Goal: Task Accomplishment & Management: Manage account settings

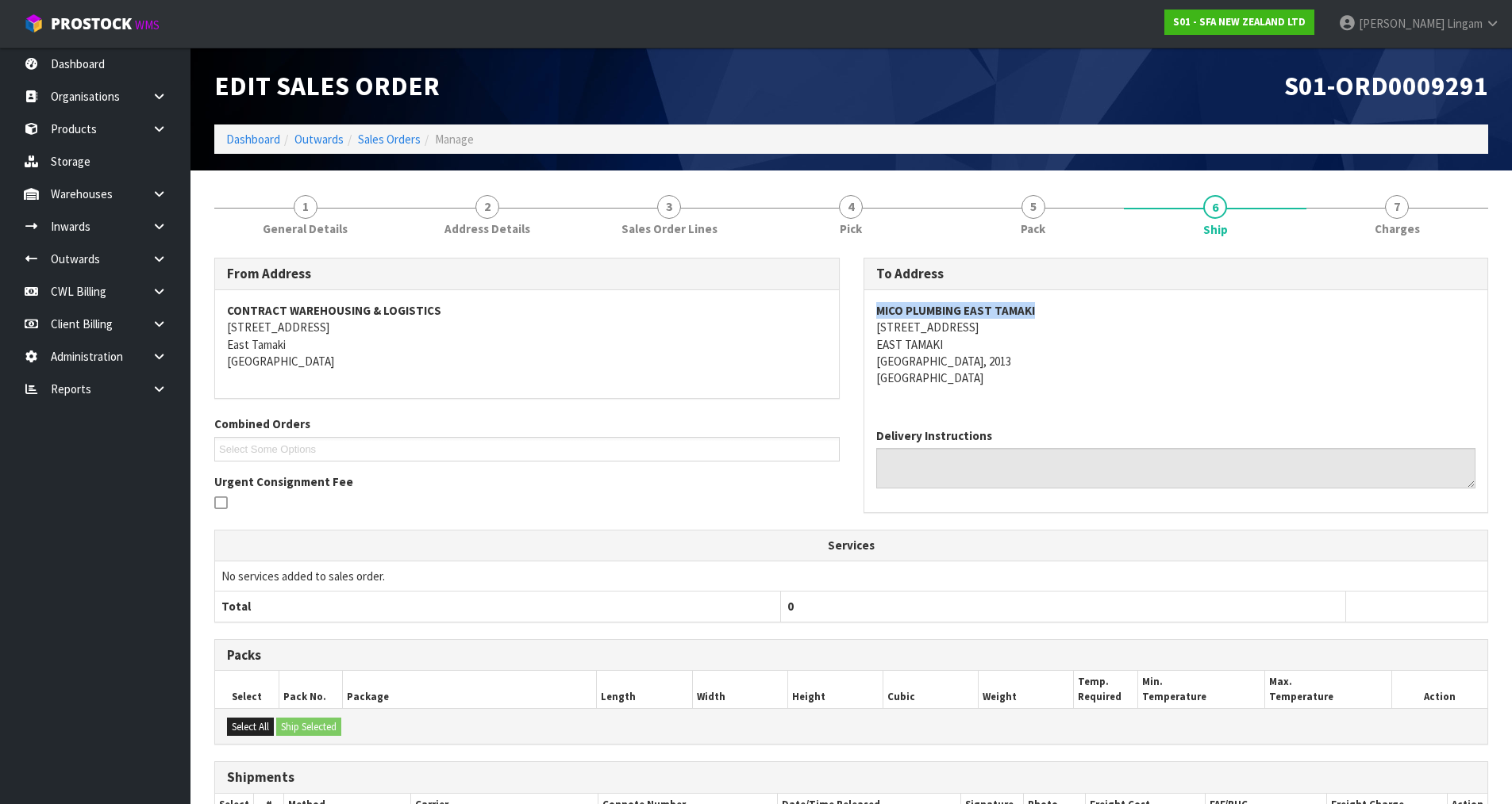
copy strong "MICO PLUMBING EAST TAMAKI"
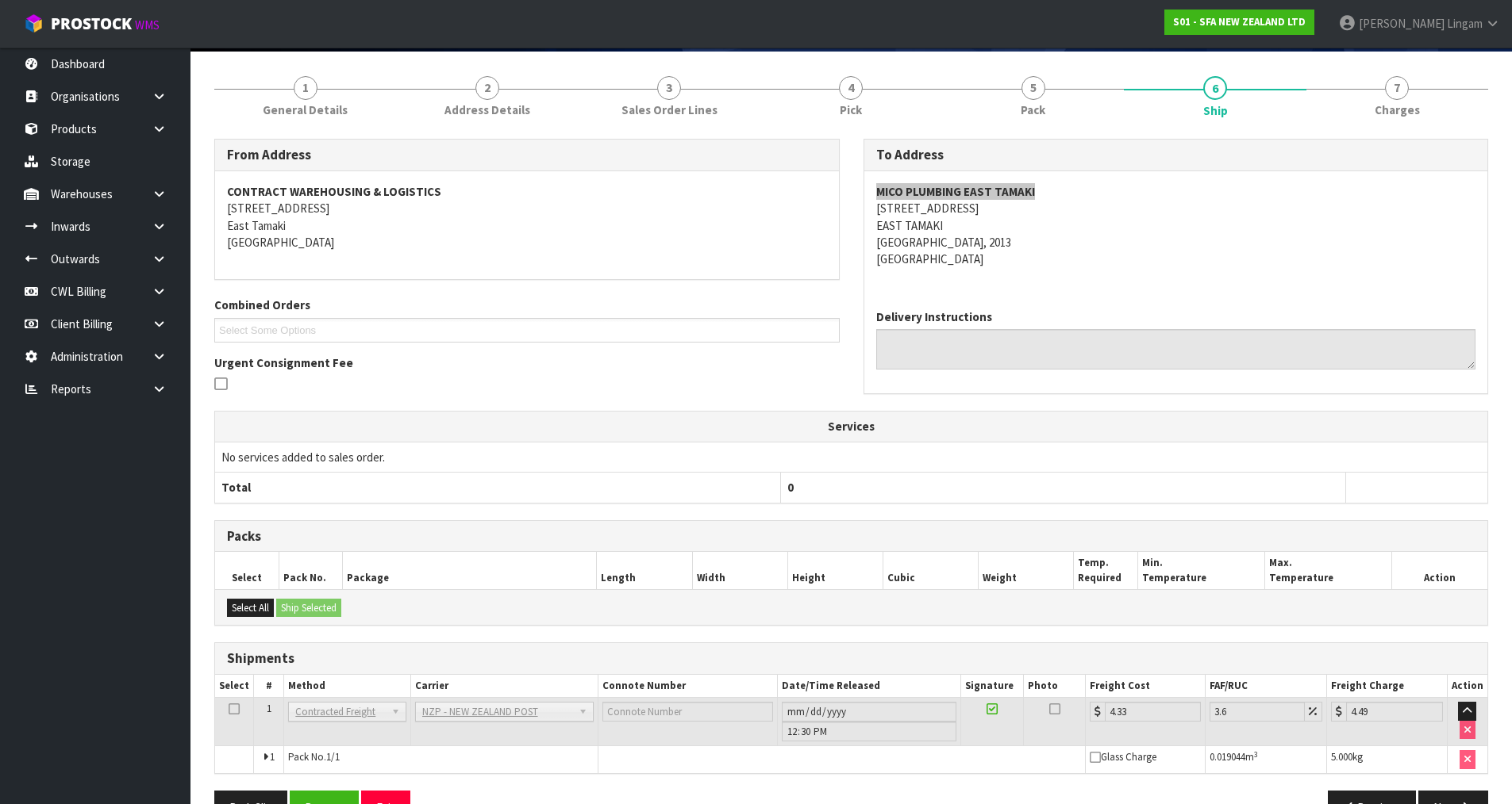
scroll to position [163, 0]
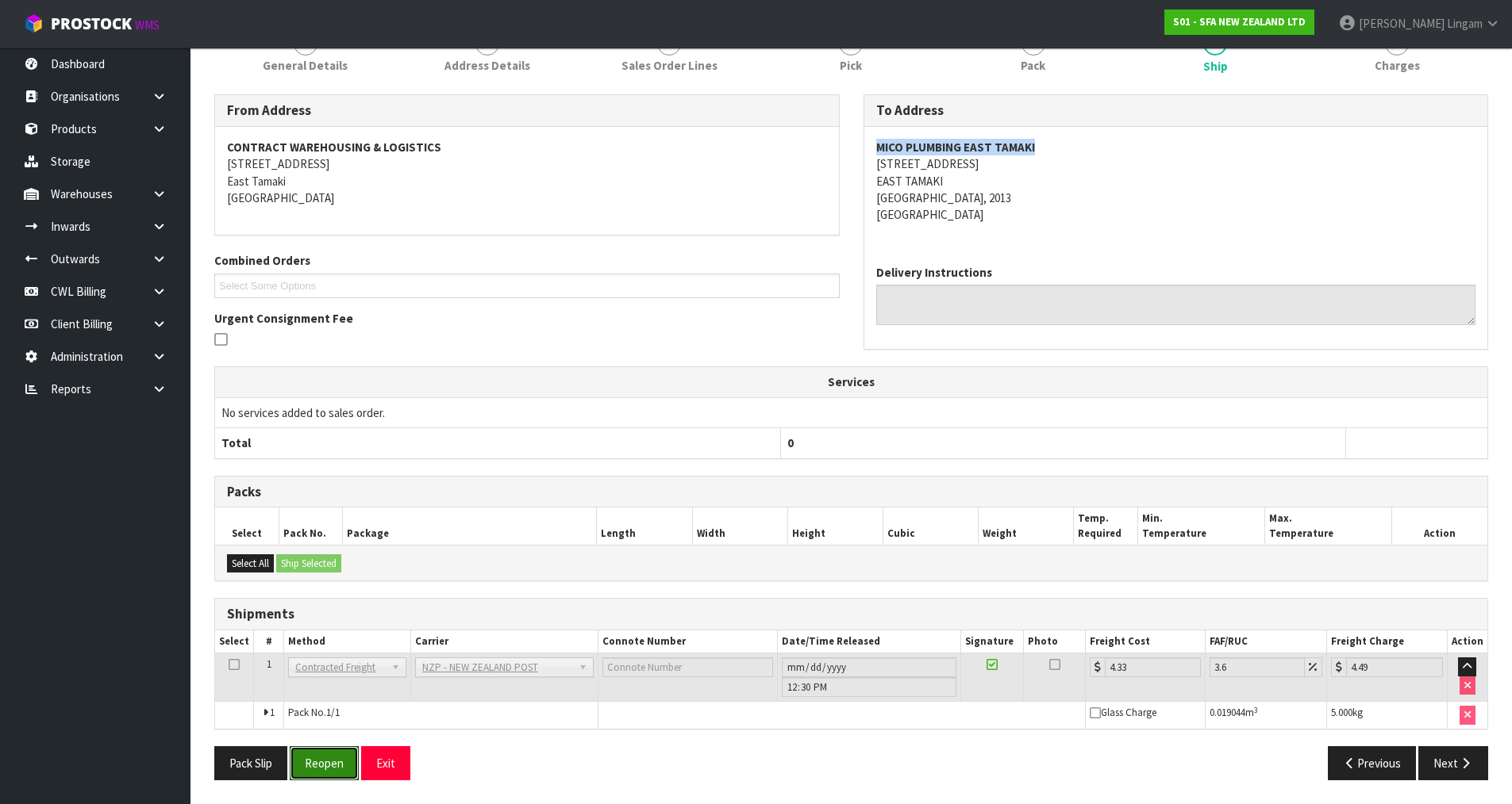
drag, startPoint x: 323, startPoint y: 758, endPoint x: 408, endPoint y: 720, distance: 93.1
click at [327, 755] on button "Reopen" at bounding box center [324, 763] width 69 height 34
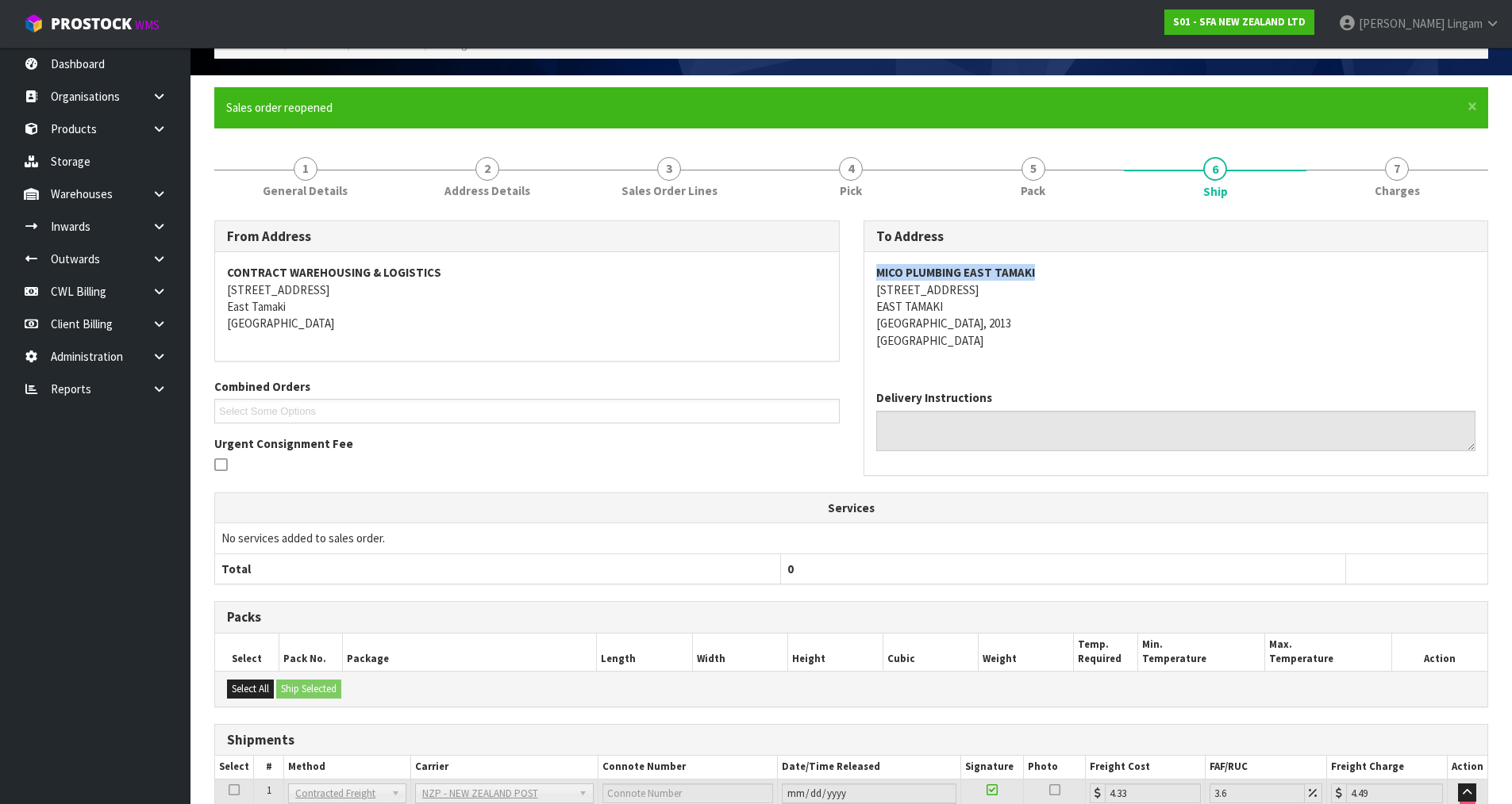
scroll to position [221, 0]
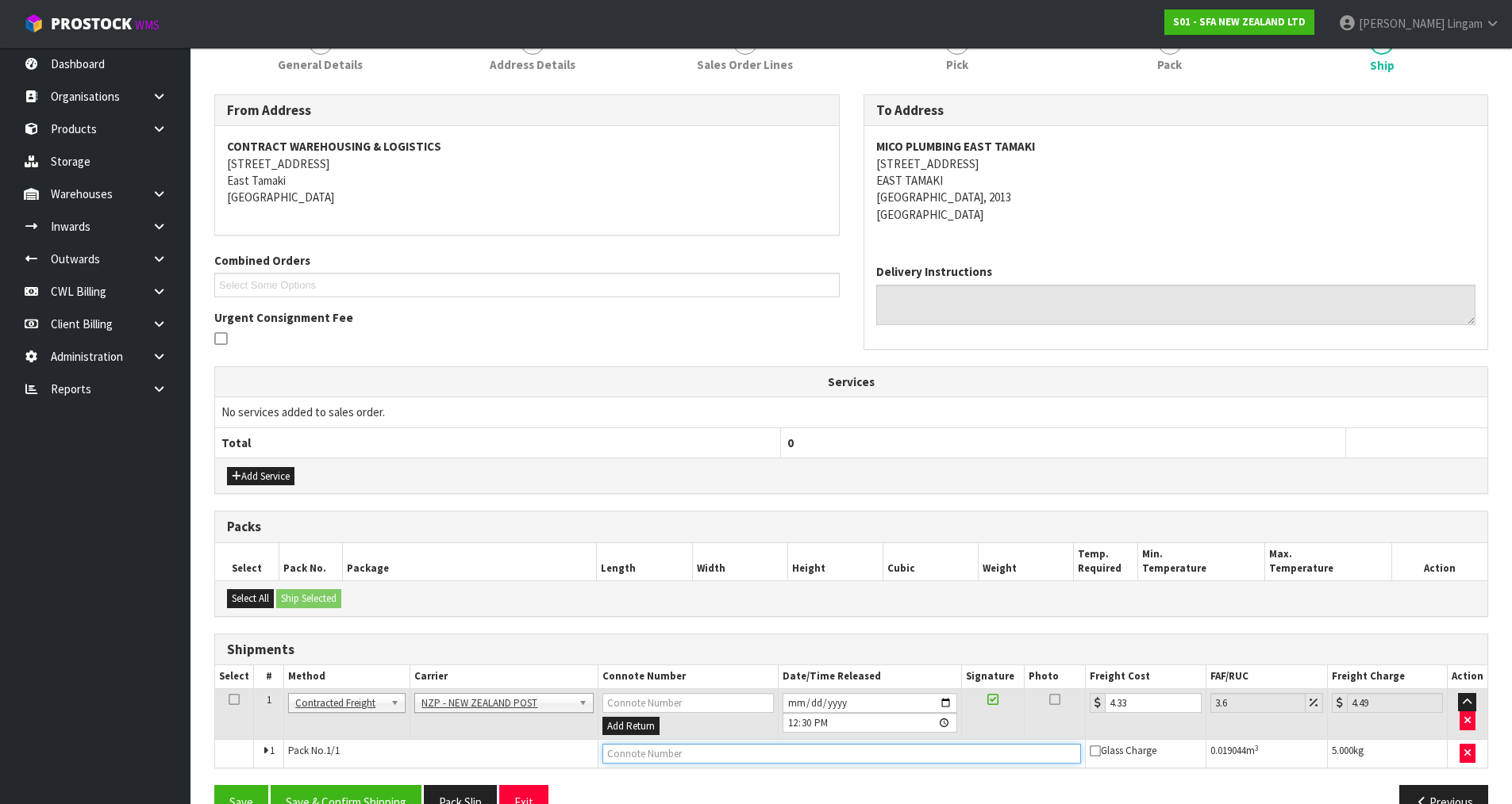
paste input "00894210379942017668"
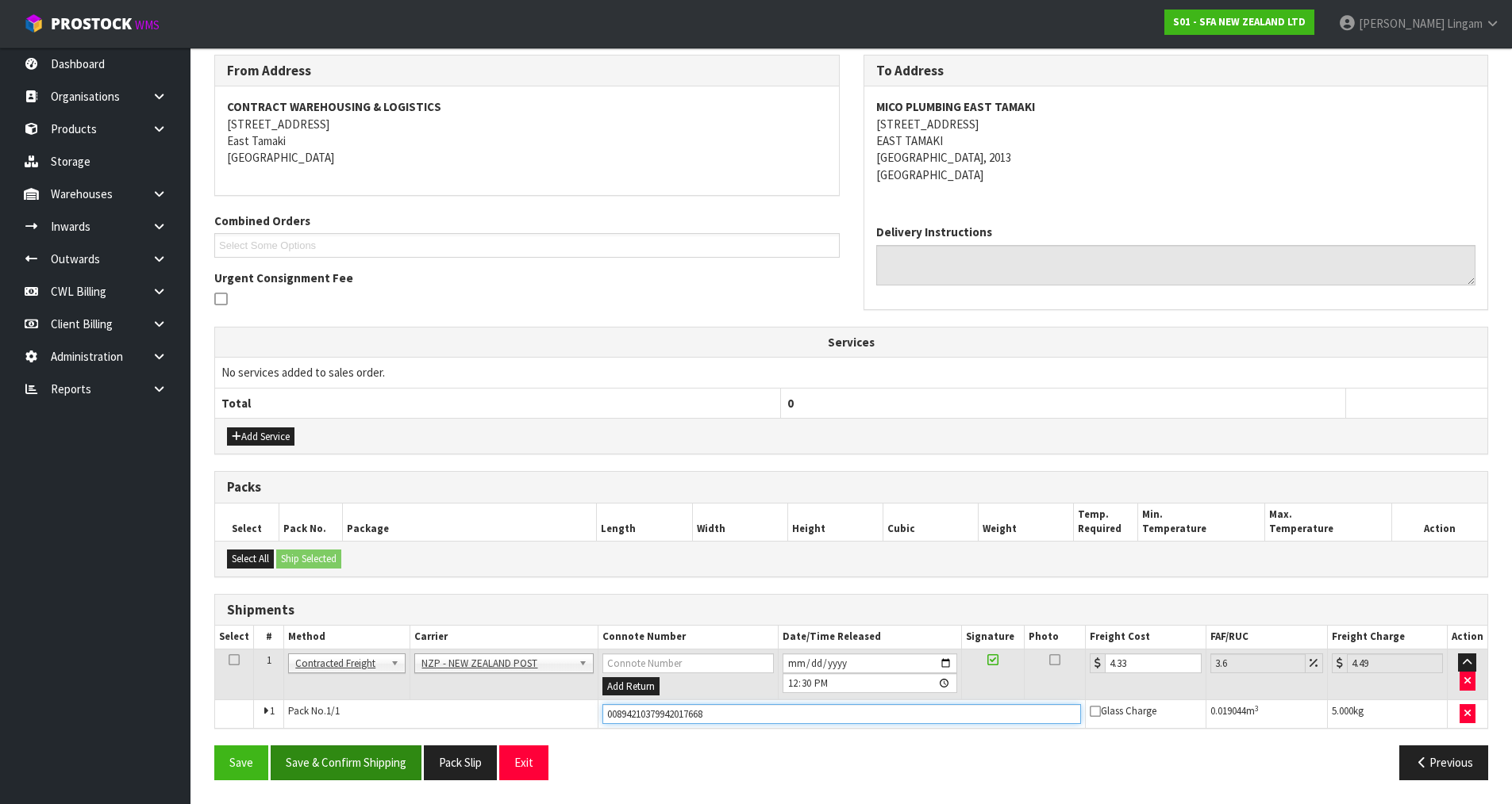
type input "00894210379942017668"
click at [375, 759] on button "Save & Confirm Shipping" at bounding box center [346, 762] width 151 height 34
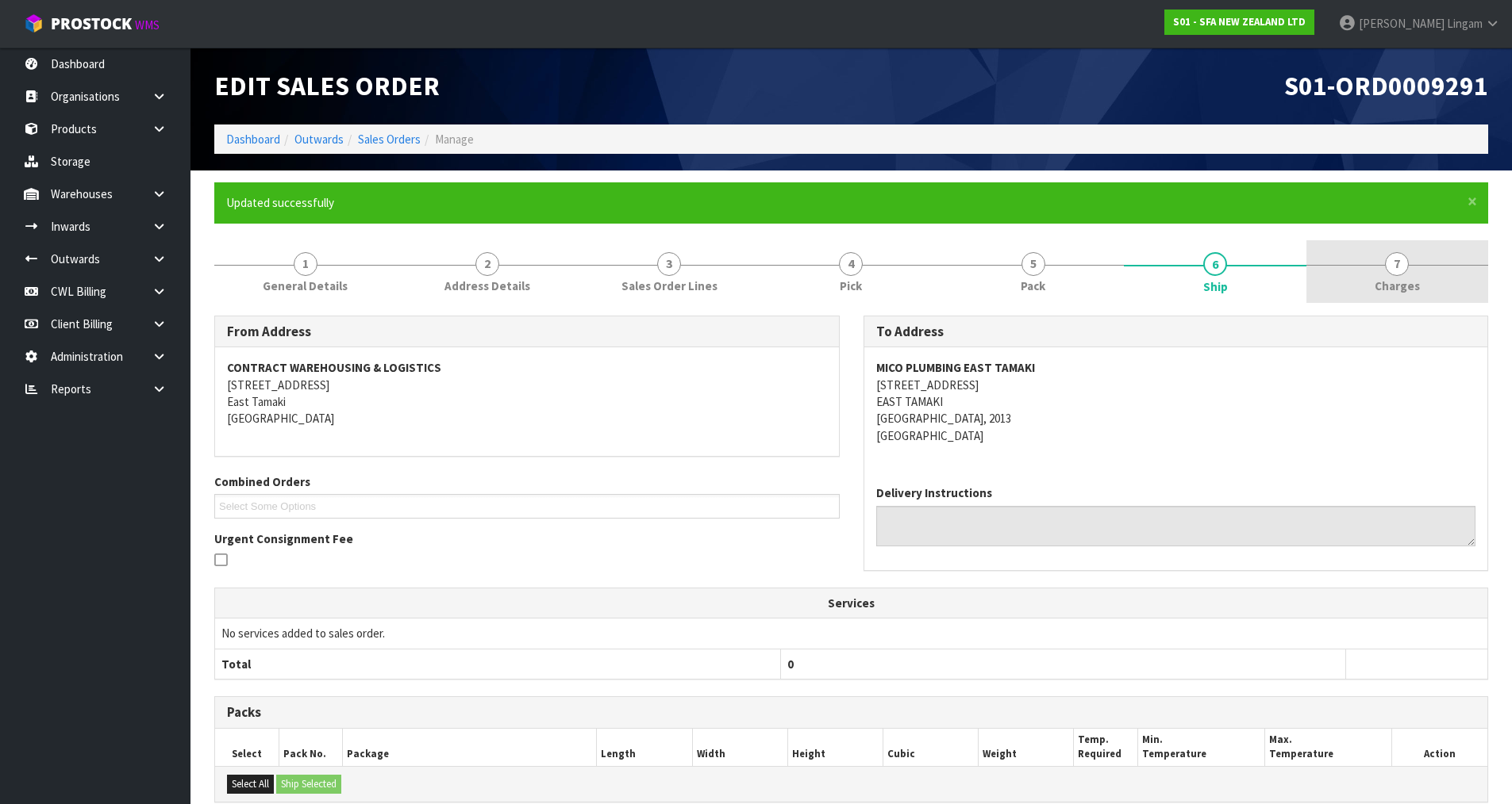
click at [1434, 289] on link "7 Charges" at bounding box center [1396, 271] width 182 height 62
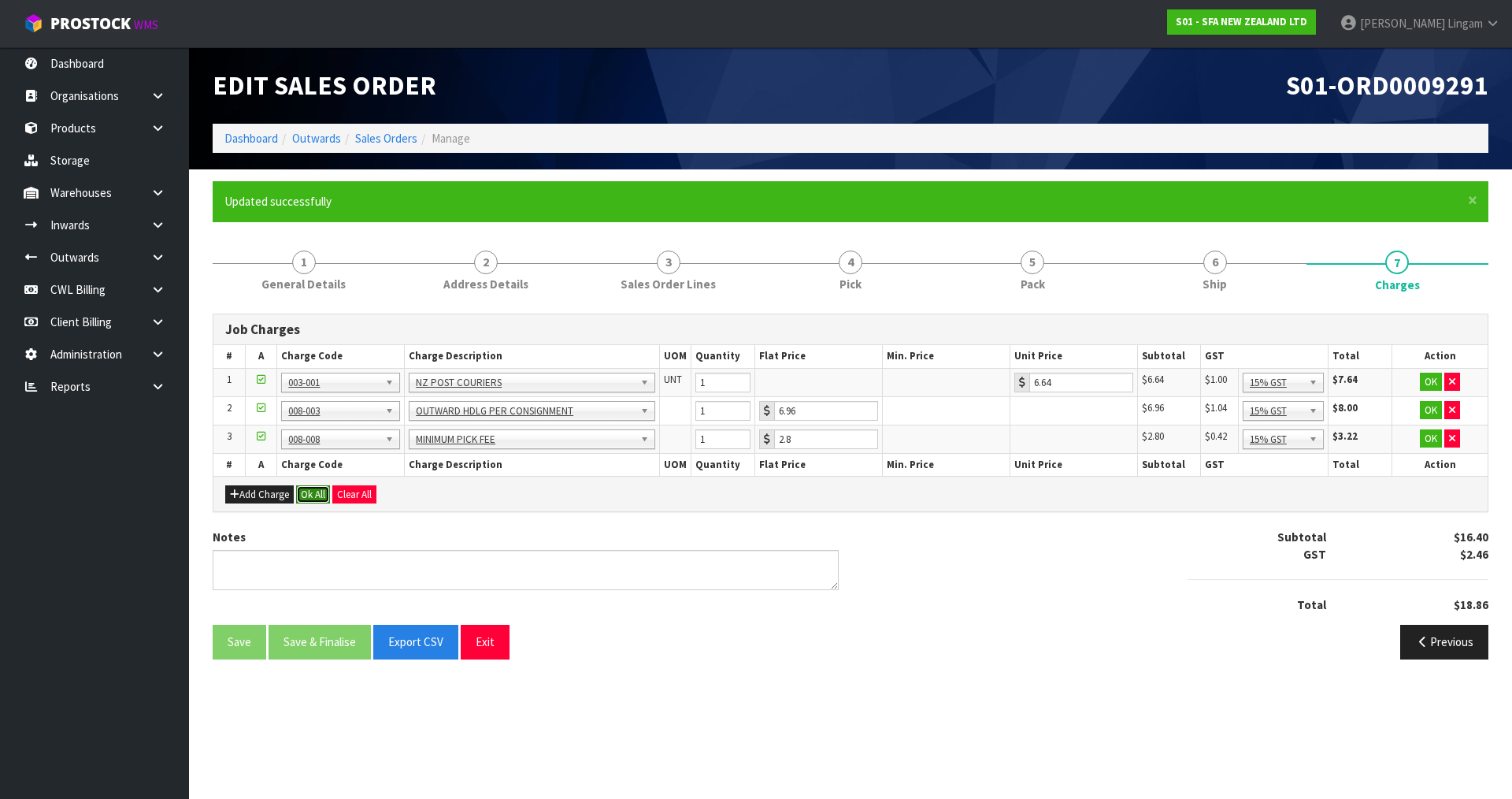
click at [312, 492] on button "Ok All" at bounding box center [313, 494] width 34 height 19
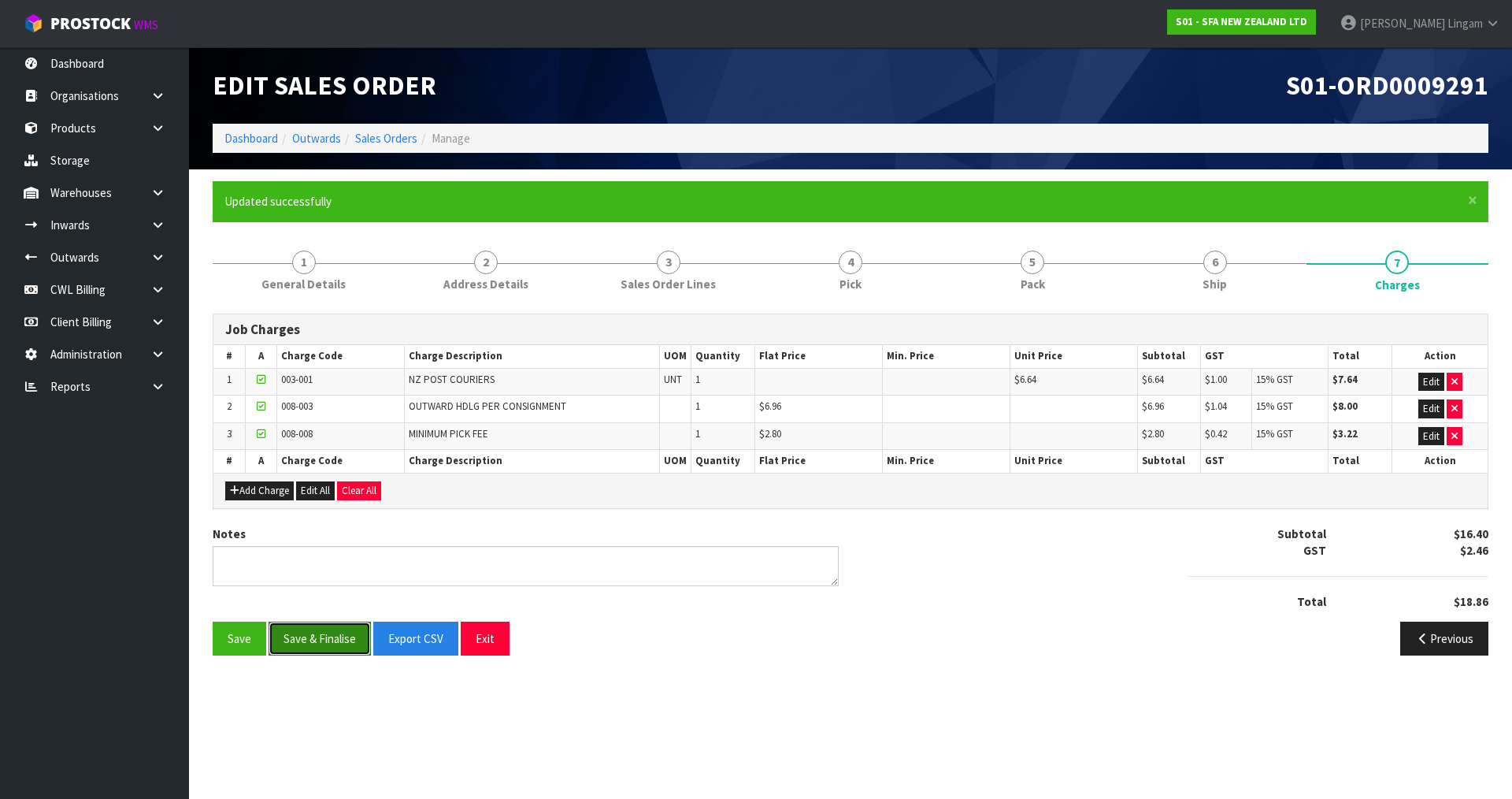
click at [309, 642] on button "Save & Finalise" at bounding box center [319, 639] width 103 height 34
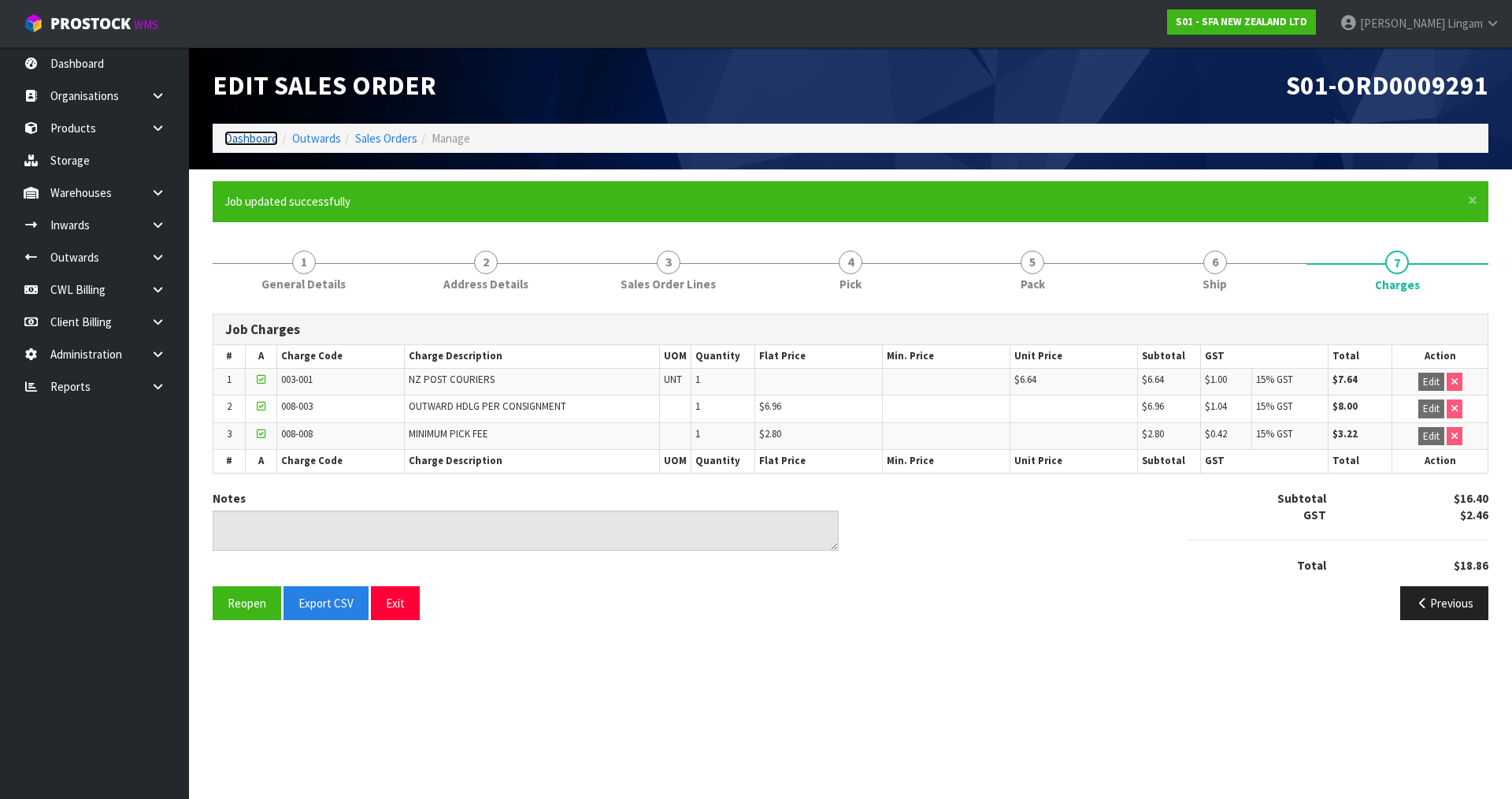
click at [257, 137] on link "Dashboard" at bounding box center [252, 138] width 54 height 15
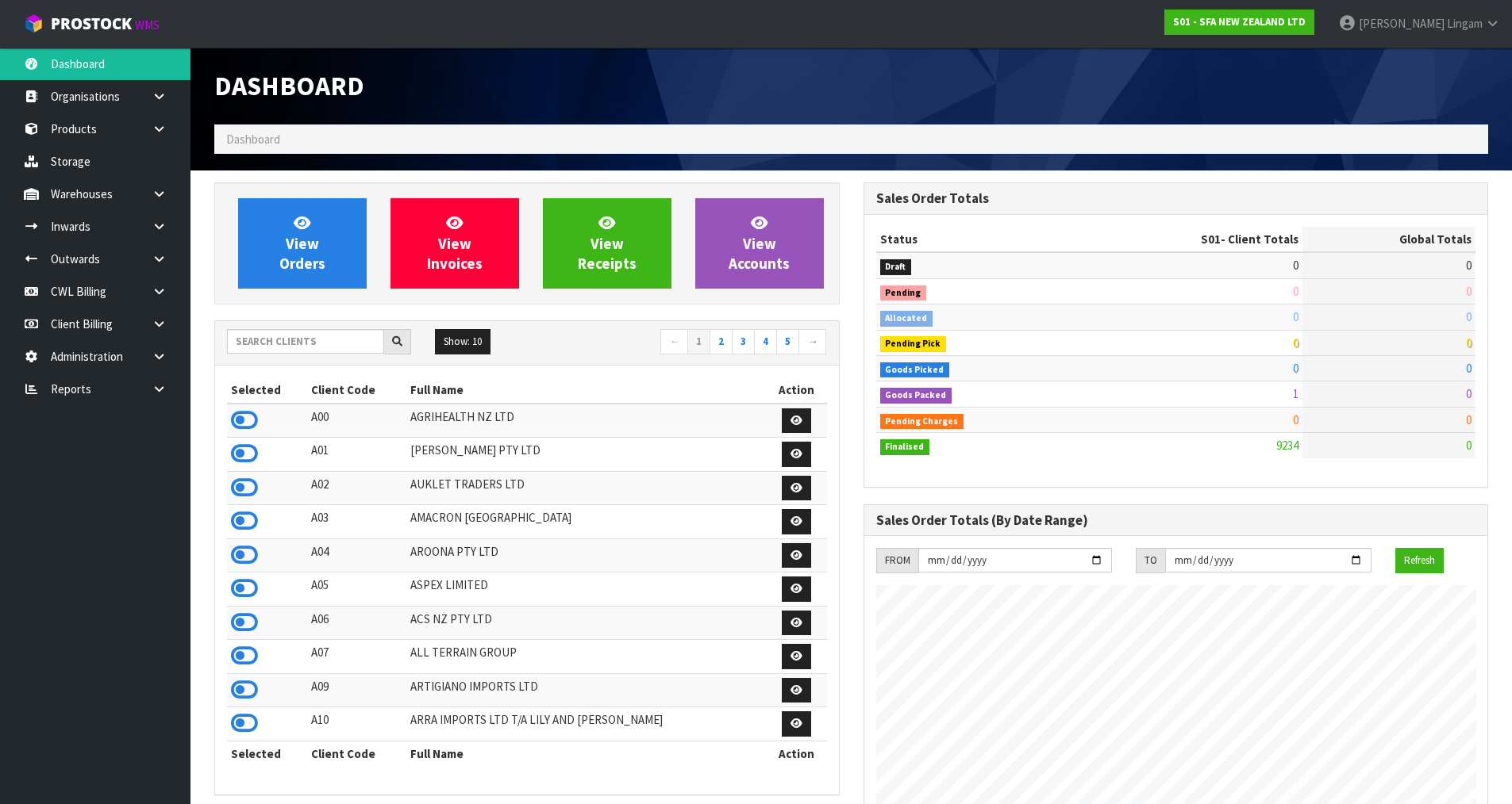
scroll to position [1202, 648]
click at [366, 341] on input "text" at bounding box center [305, 341] width 158 height 24
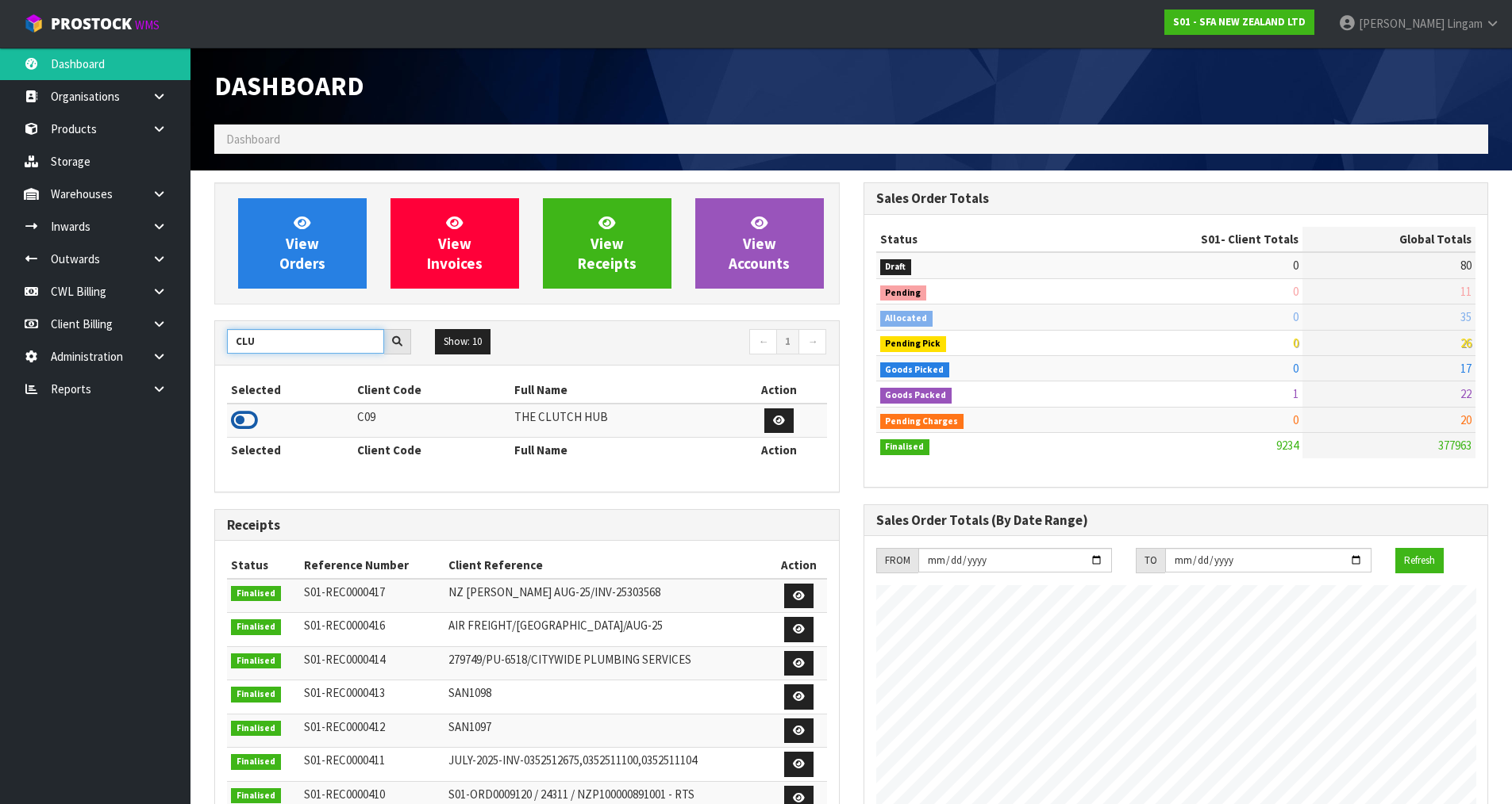
type input "CLU"
click at [251, 419] on icon at bounding box center [244, 420] width 27 height 24
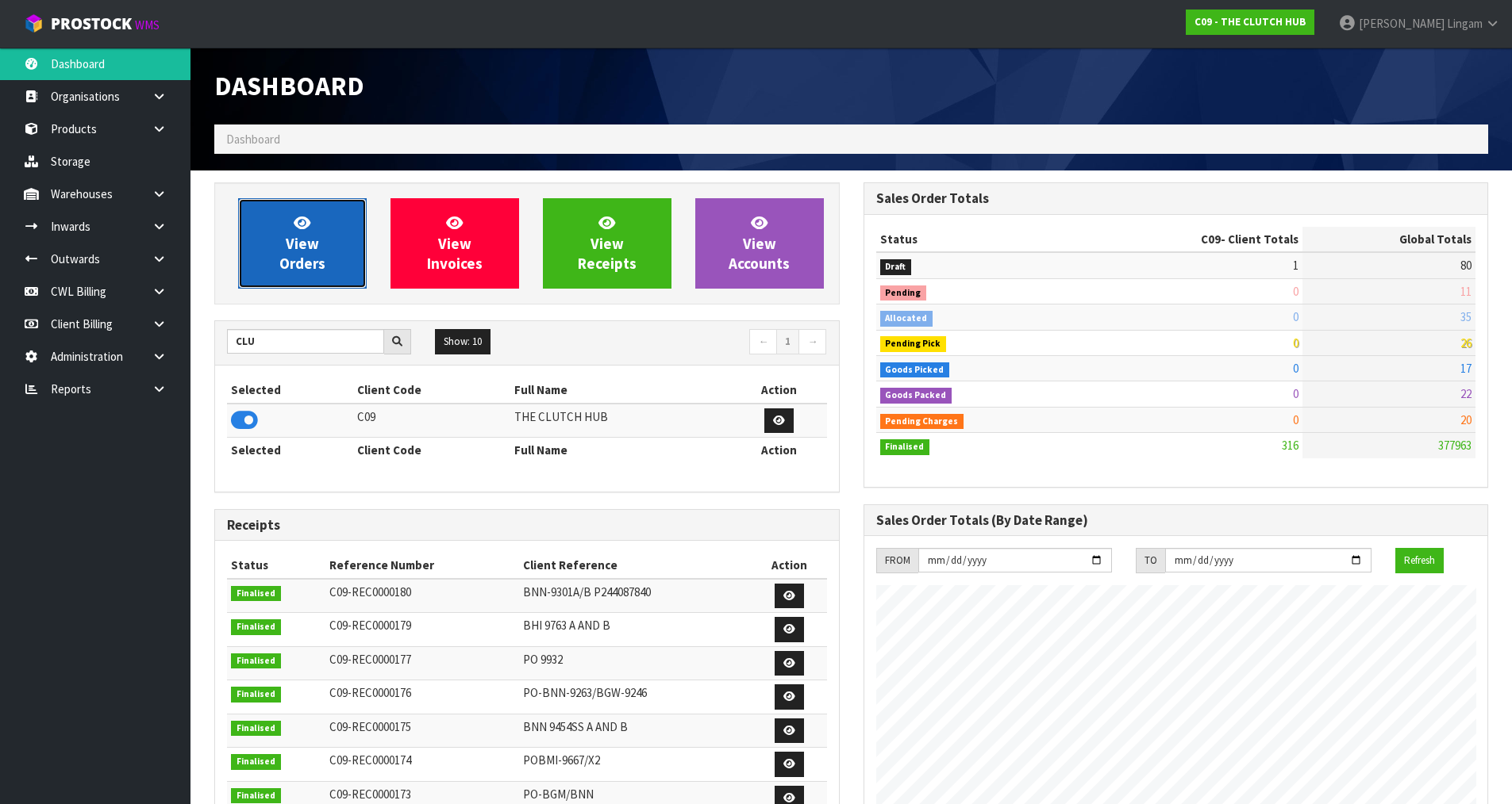
click at [312, 264] on span "View Orders" at bounding box center [302, 243] width 46 height 60
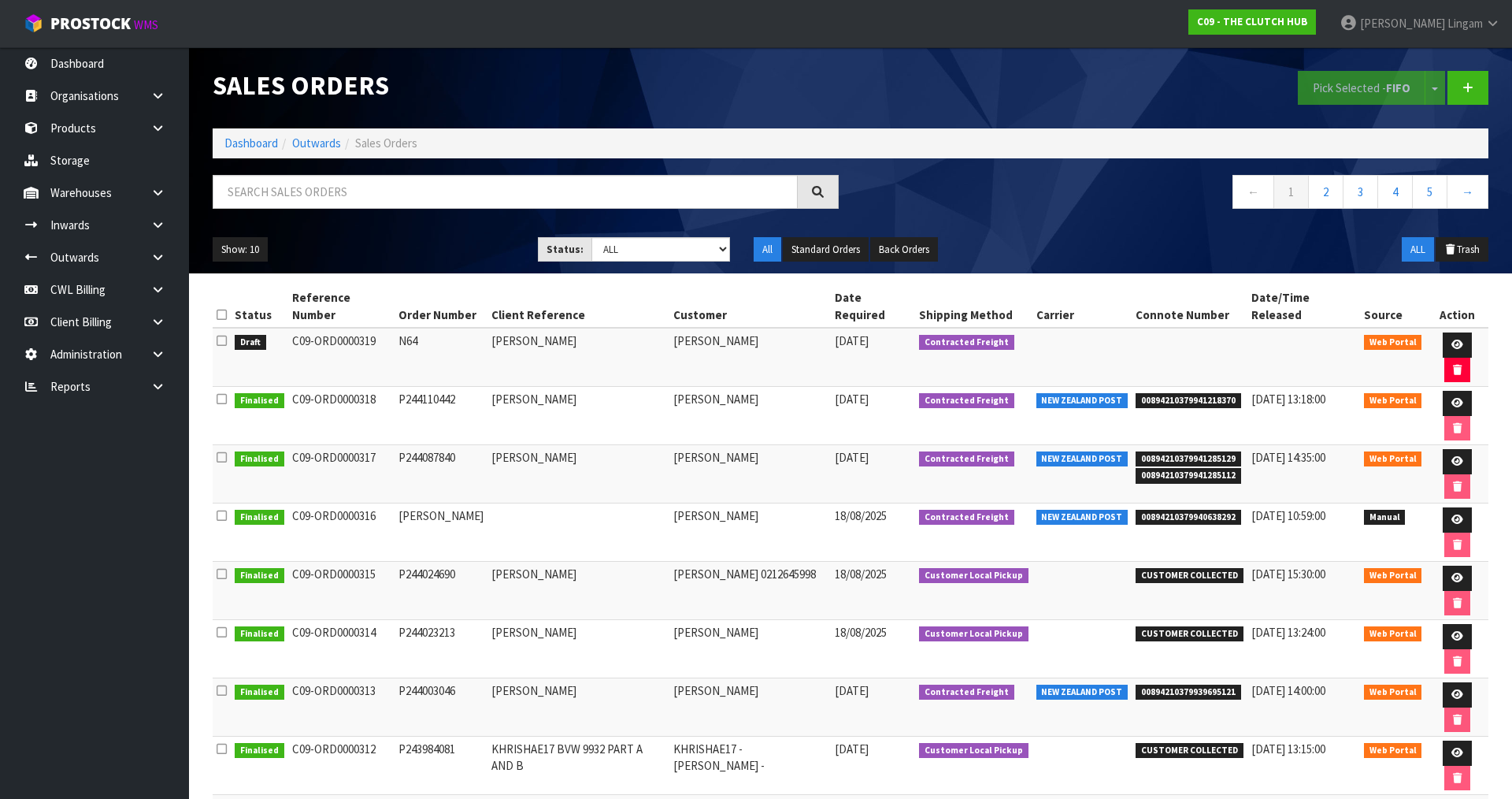
click at [217, 335] on icon at bounding box center [221, 341] width 10 height 12
click at [0, 0] on input "checkbox" at bounding box center [0, 0] width 0 height 0
click at [1356, 86] on button "Pick Selected - FIFO" at bounding box center [1362, 88] width 128 height 34
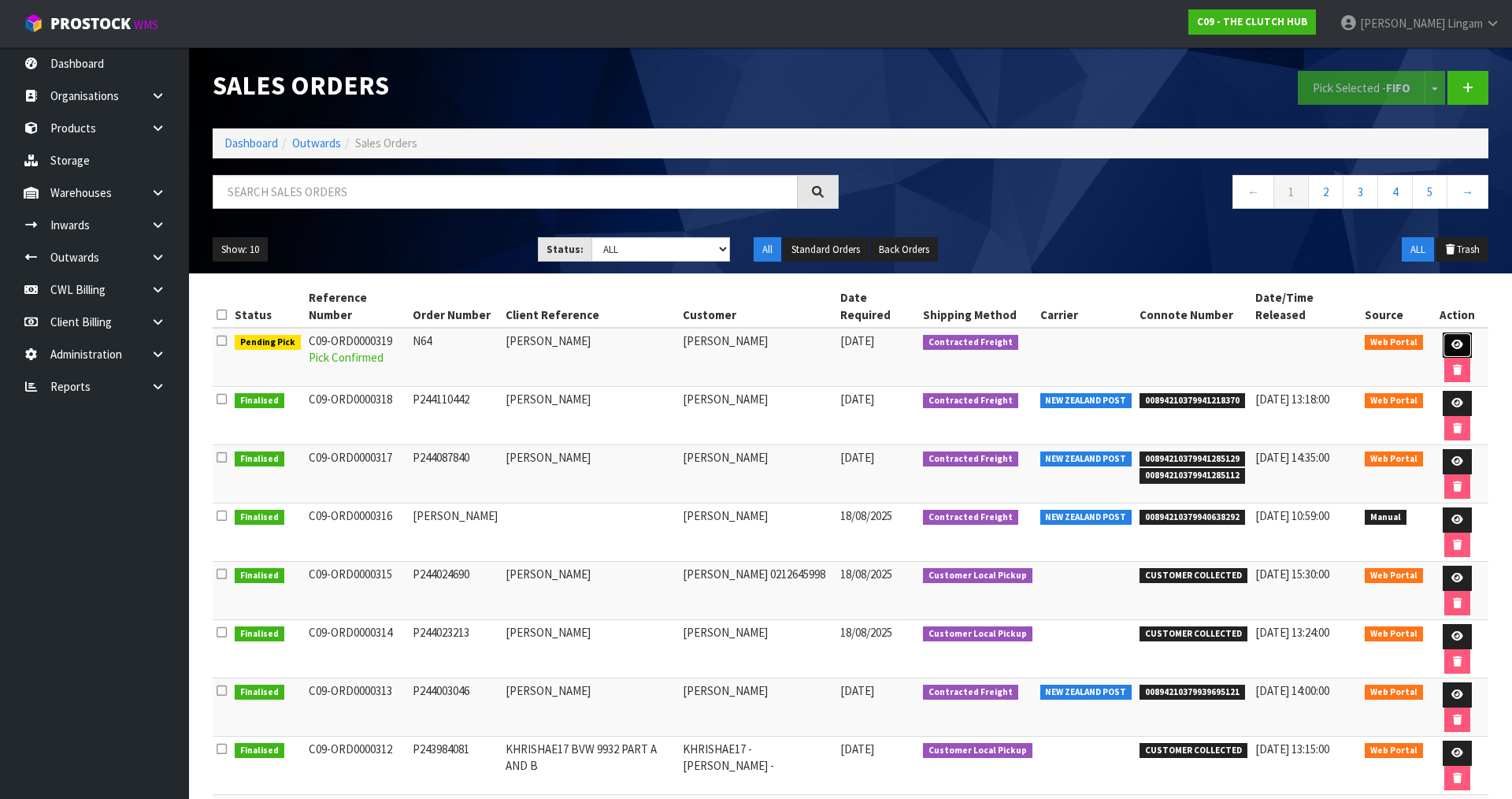
click at [1452, 340] on icon at bounding box center [1457, 344] width 12 height 10
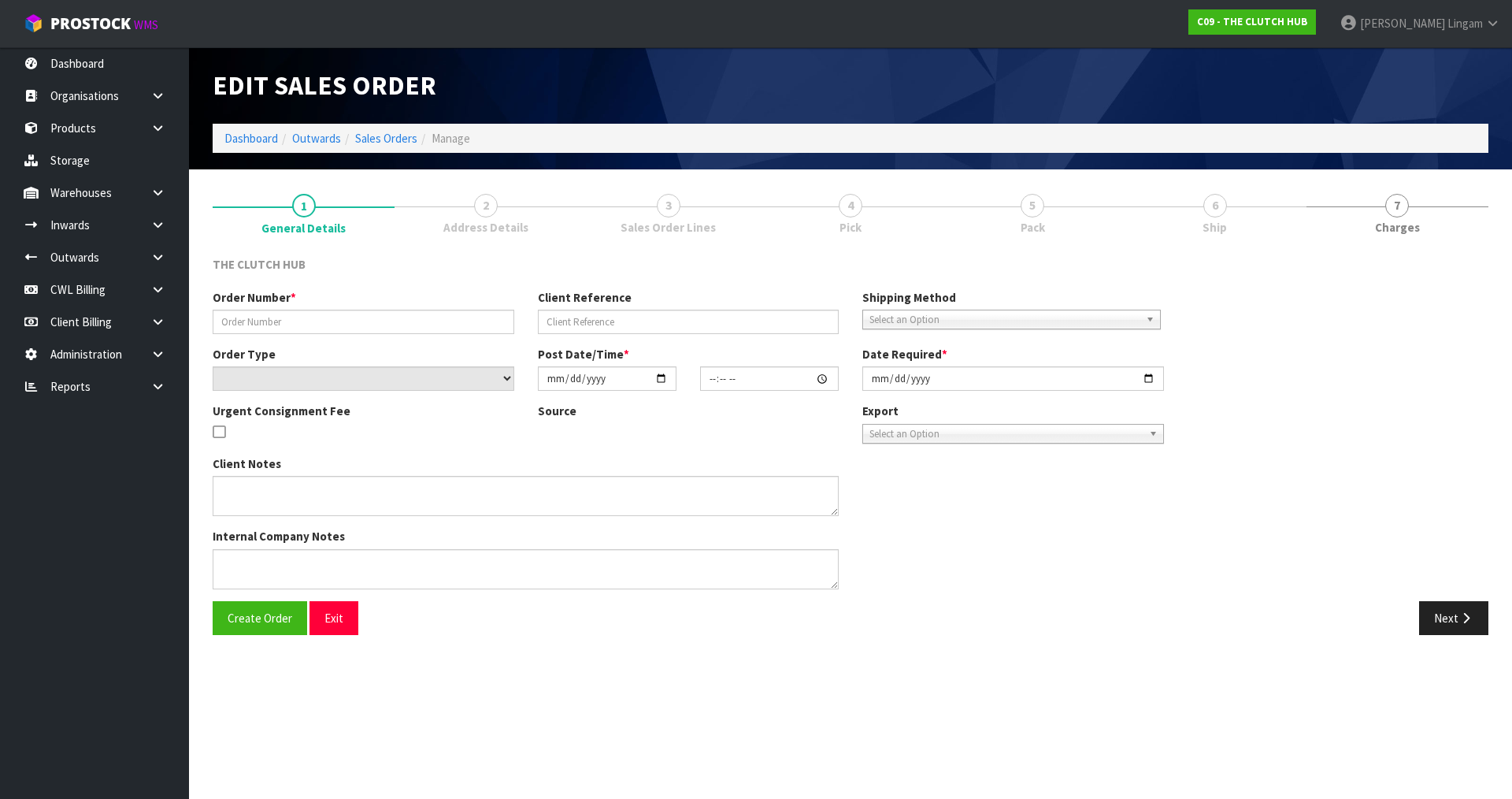
type input "N64"
type input "FINN PICOT"
select select "number:0"
type input "2025-08-21"
type input "17:40:00.000"
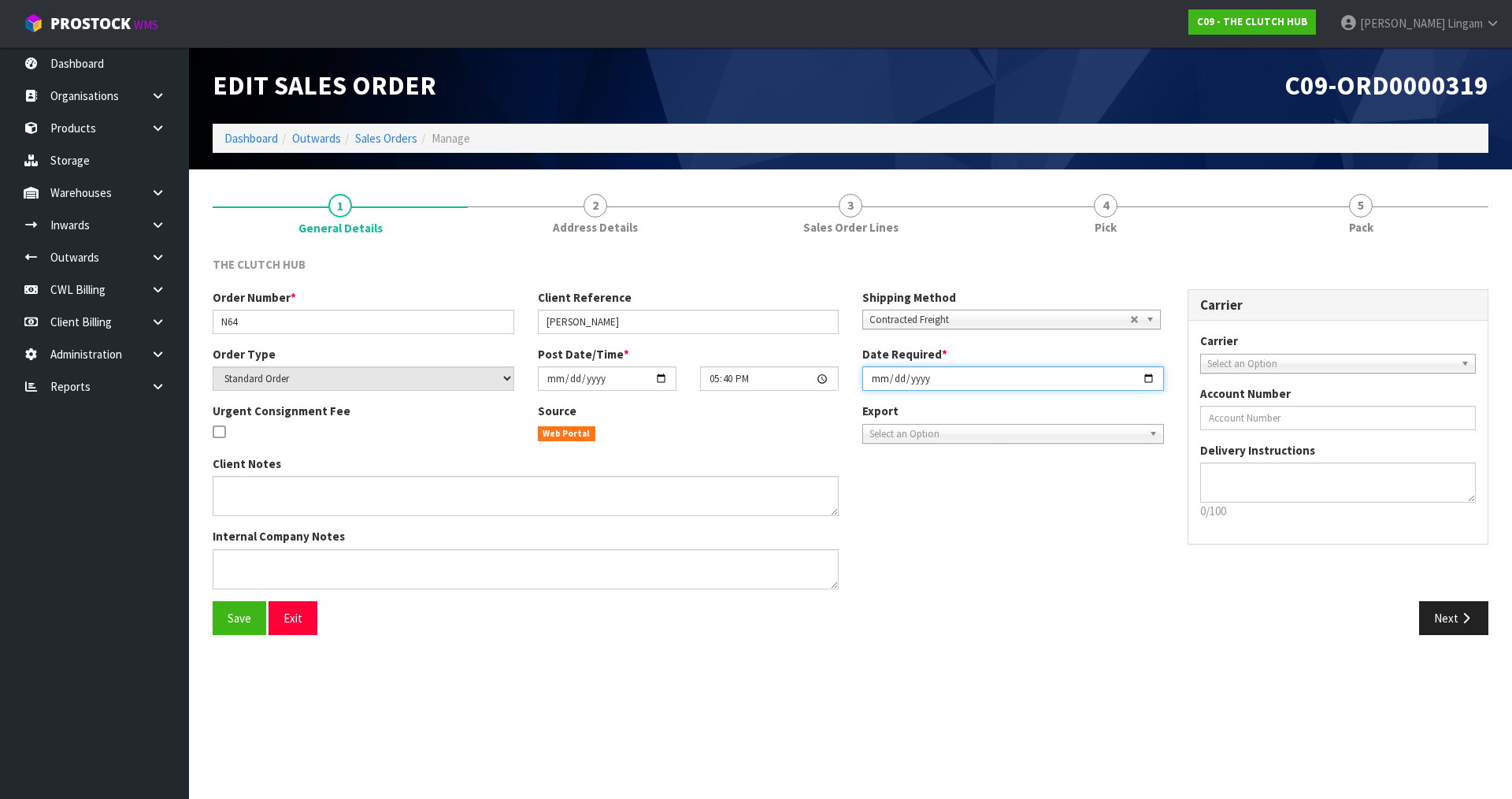
click at [877, 383] on input "2025-08-21" at bounding box center [1013, 379] width 302 height 24
type input "2025-08-22"
click at [247, 624] on span "Save" at bounding box center [240, 618] width 24 height 15
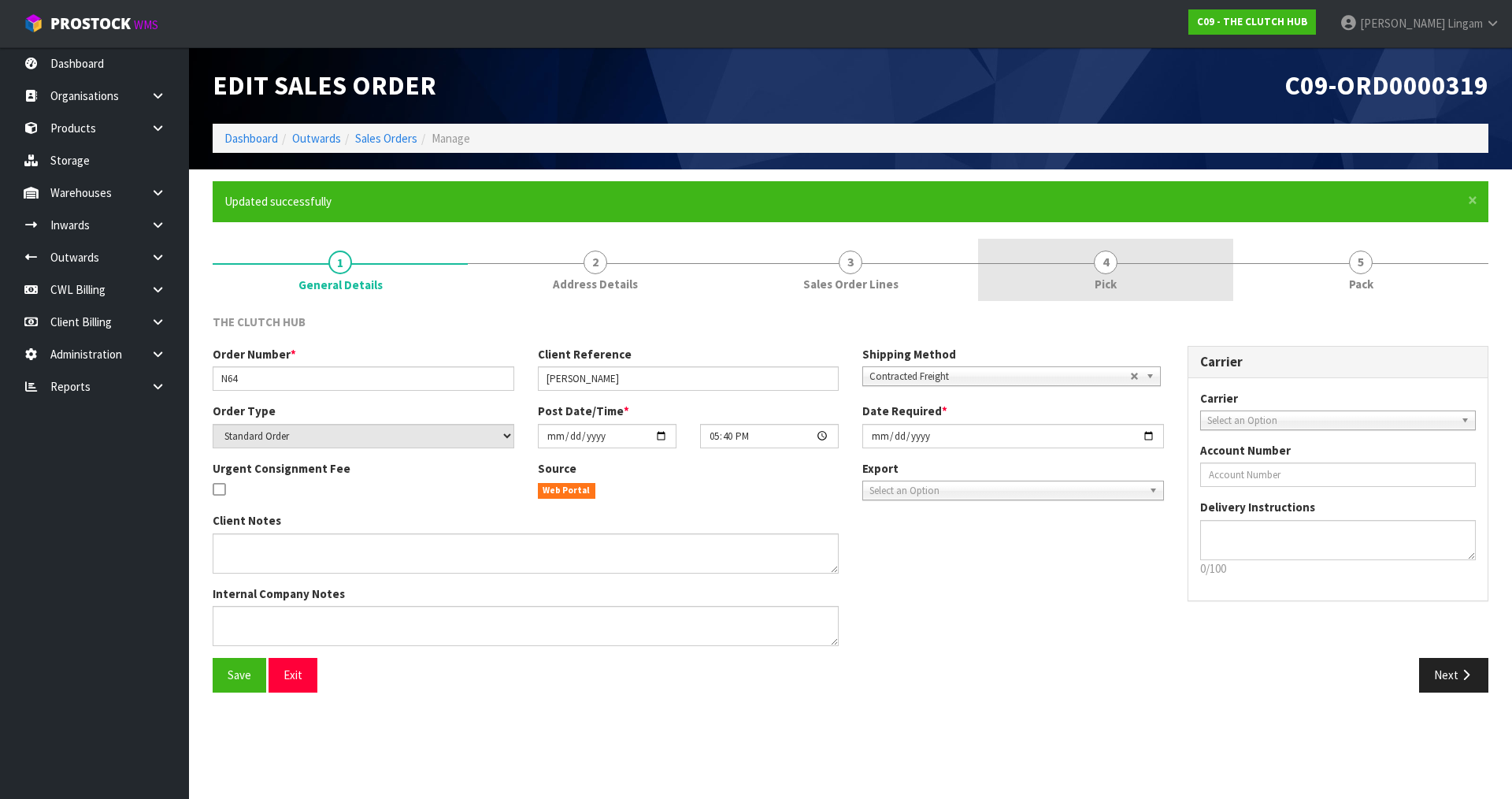
click at [1157, 276] on link "4 Pick" at bounding box center [1106, 269] width 255 height 62
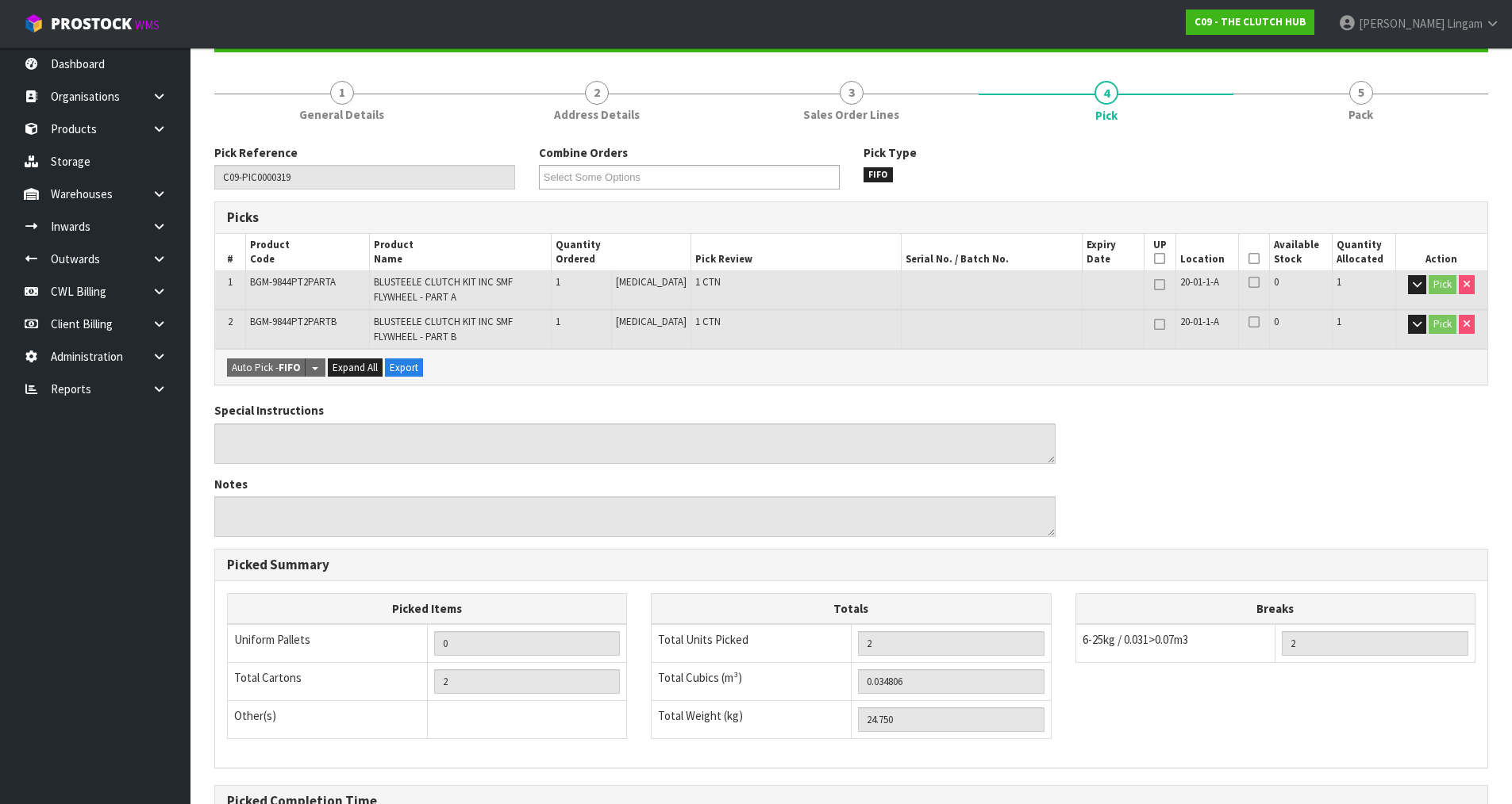
scroll to position [354, 0]
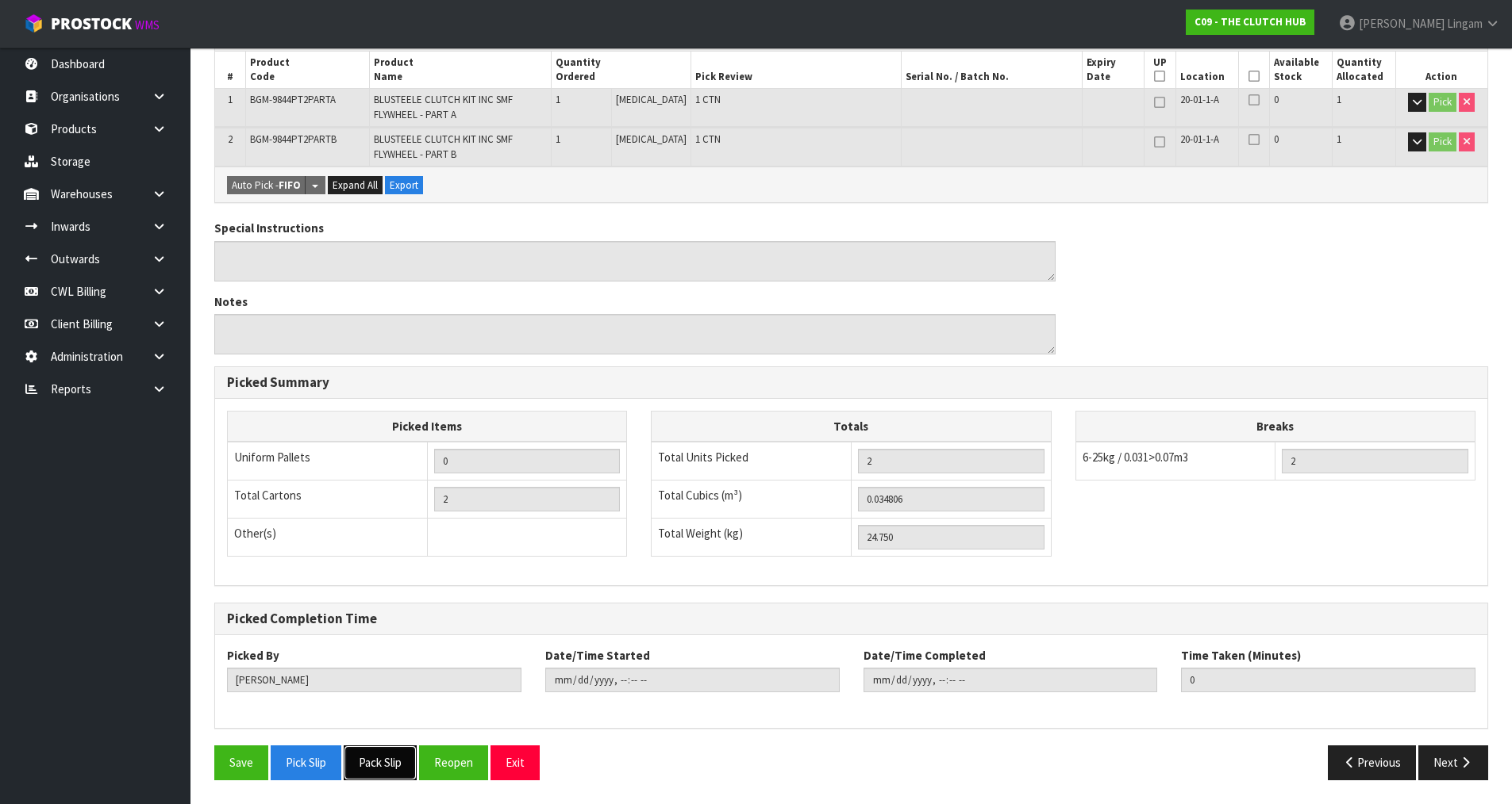
click at [389, 755] on button "Pack Slip" at bounding box center [380, 762] width 73 height 34
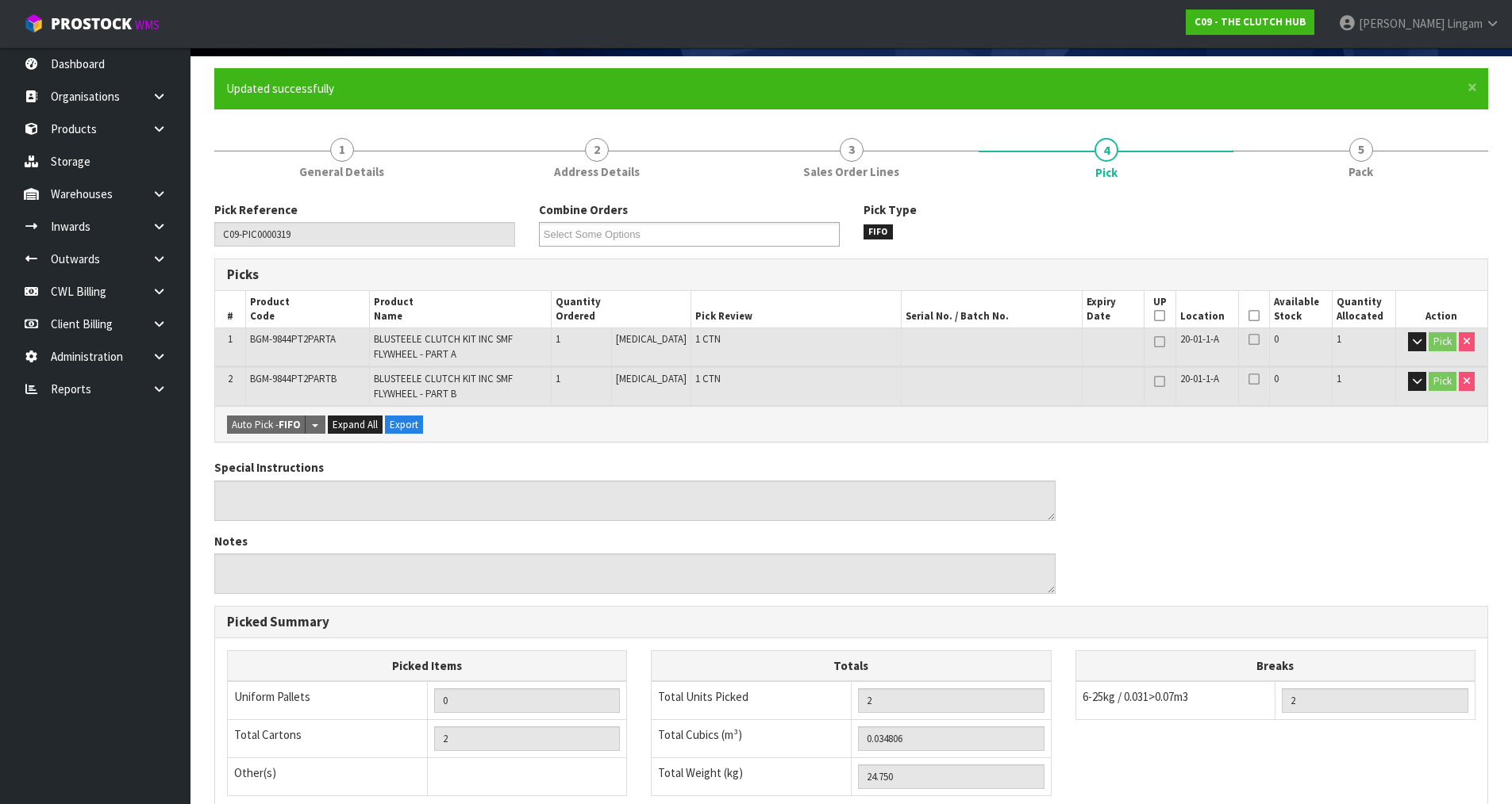
scroll to position [0, 0]
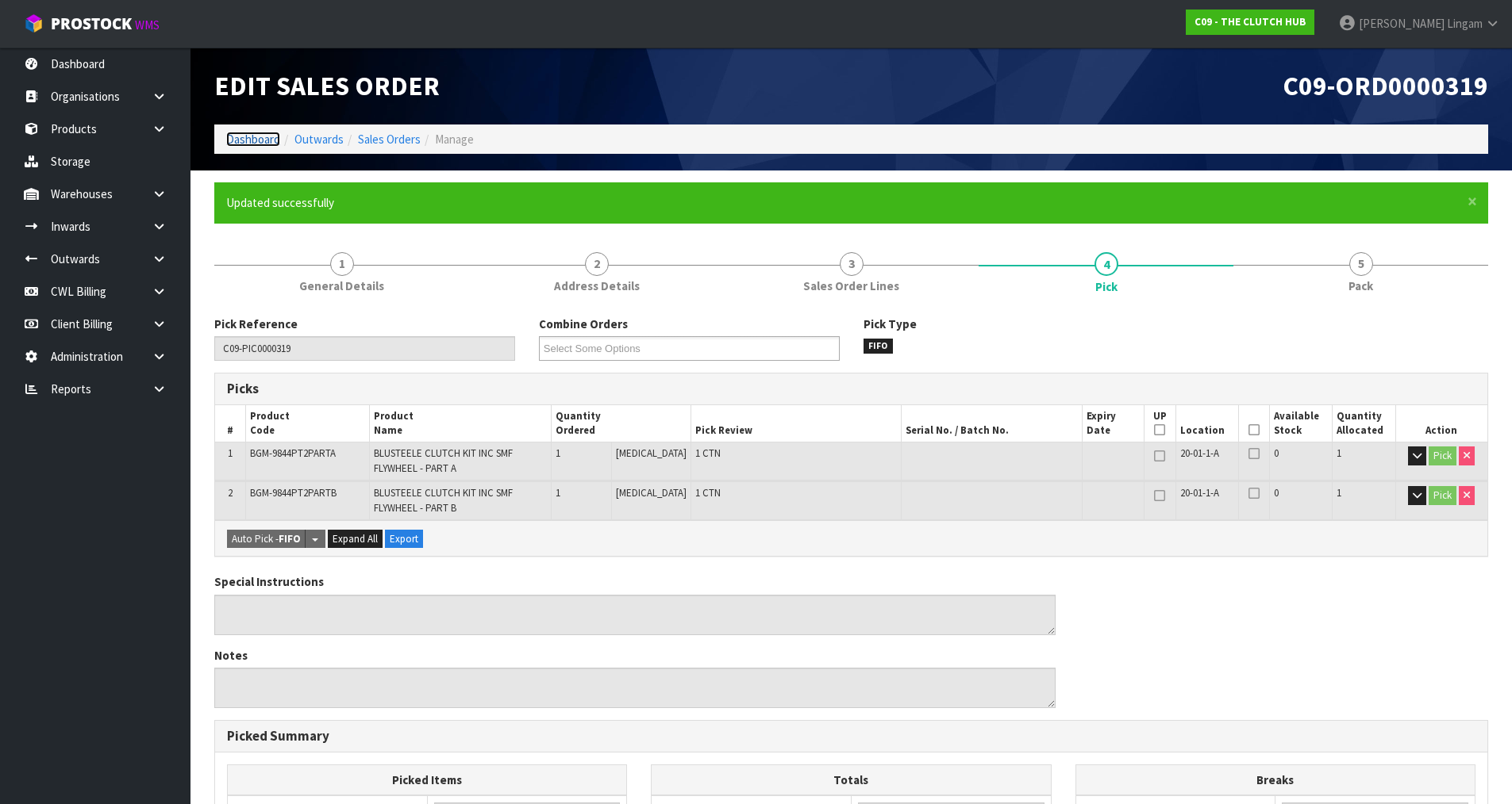
click at [240, 135] on link "Dashboard" at bounding box center [254, 139] width 54 height 15
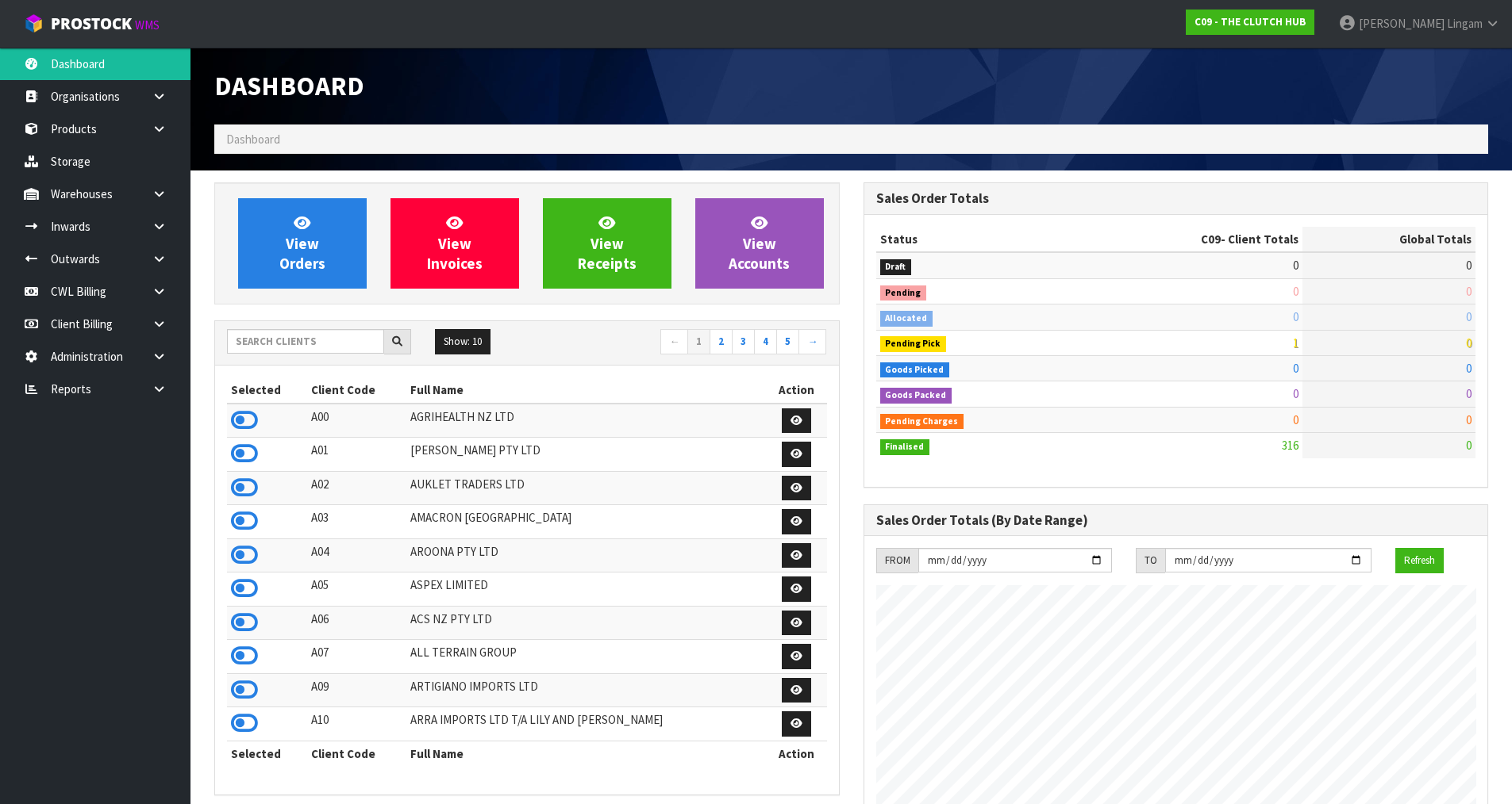
scroll to position [1202, 648]
click at [330, 346] on input "text" at bounding box center [305, 341] width 158 height 24
click at [331, 338] on input "text" at bounding box center [305, 341] width 158 height 24
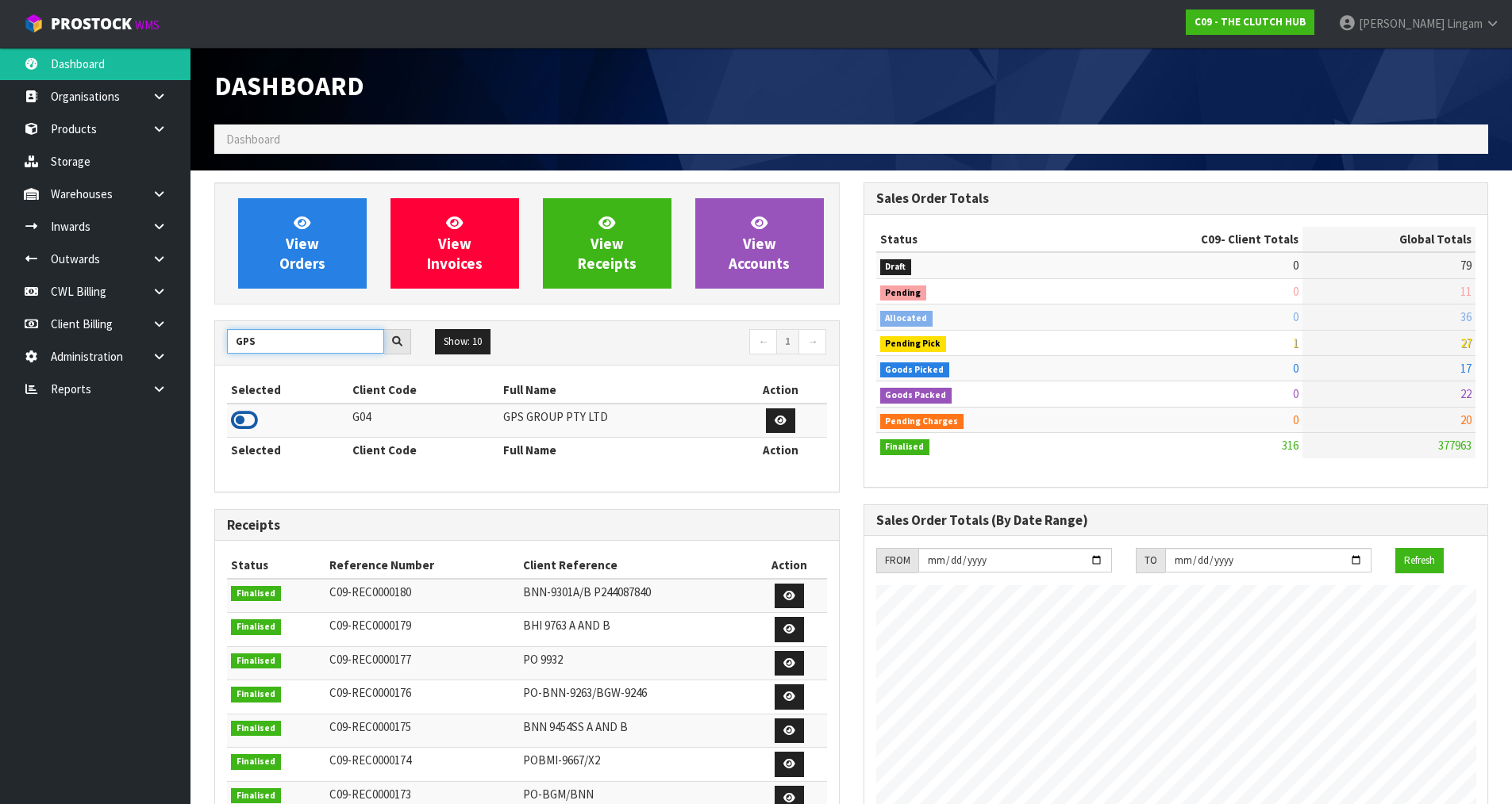
type input "GPS"
click at [246, 419] on icon at bounding box center [244, 420] width 27 height 24
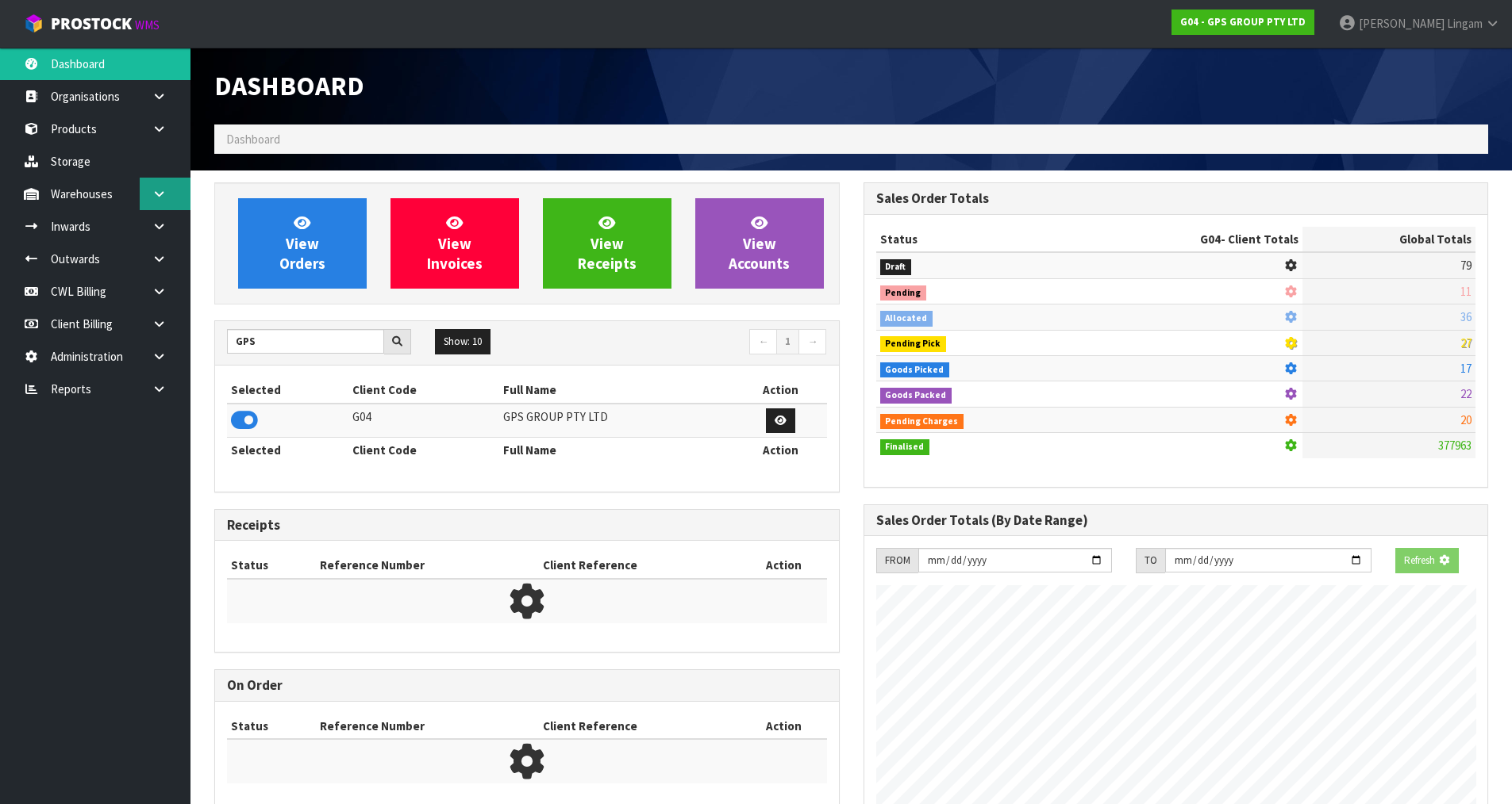
scroll to position [792064, 792852]
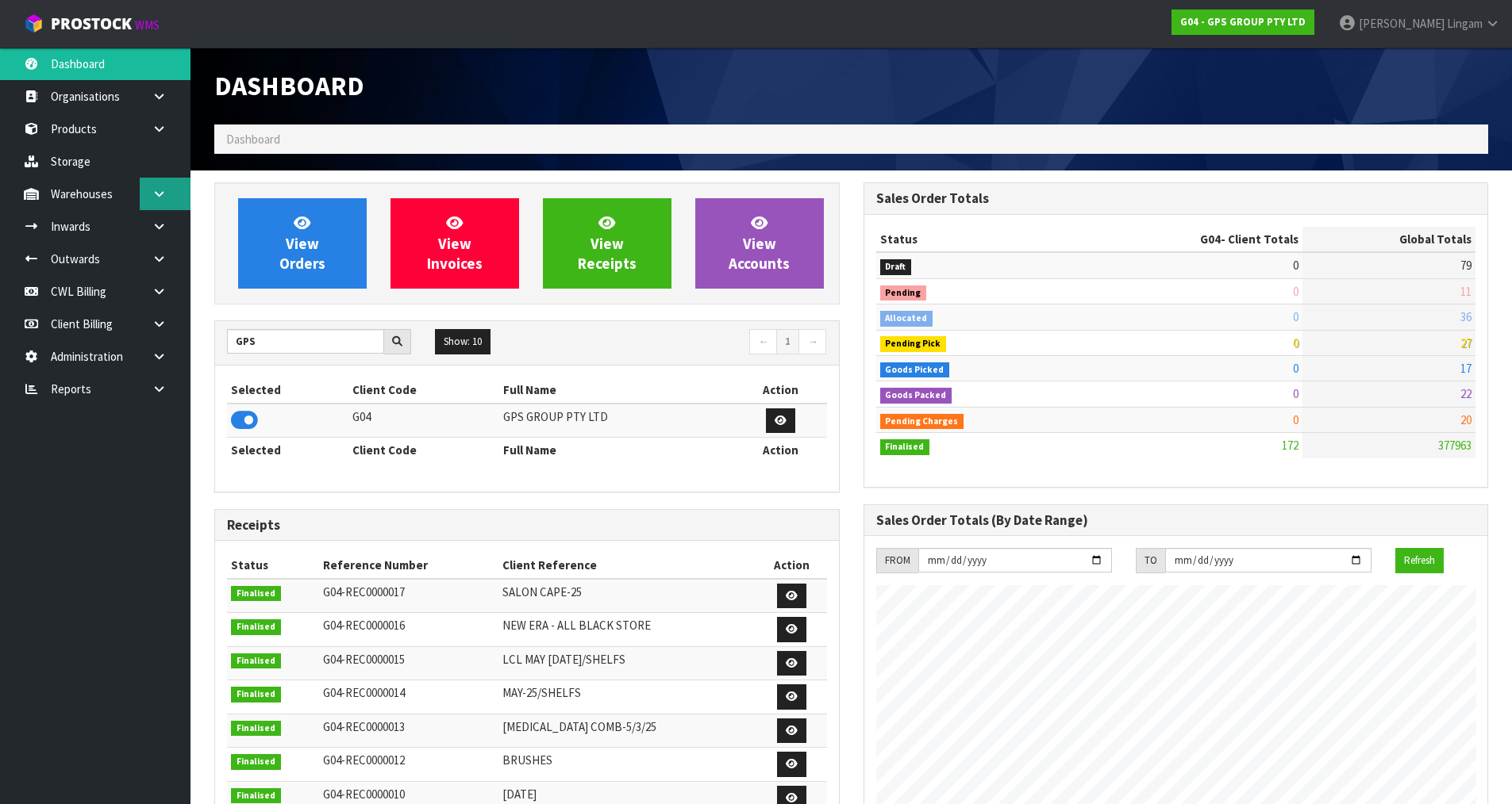
click at [169, 198] on link at bounding box center [165, 194] width 50 height 33
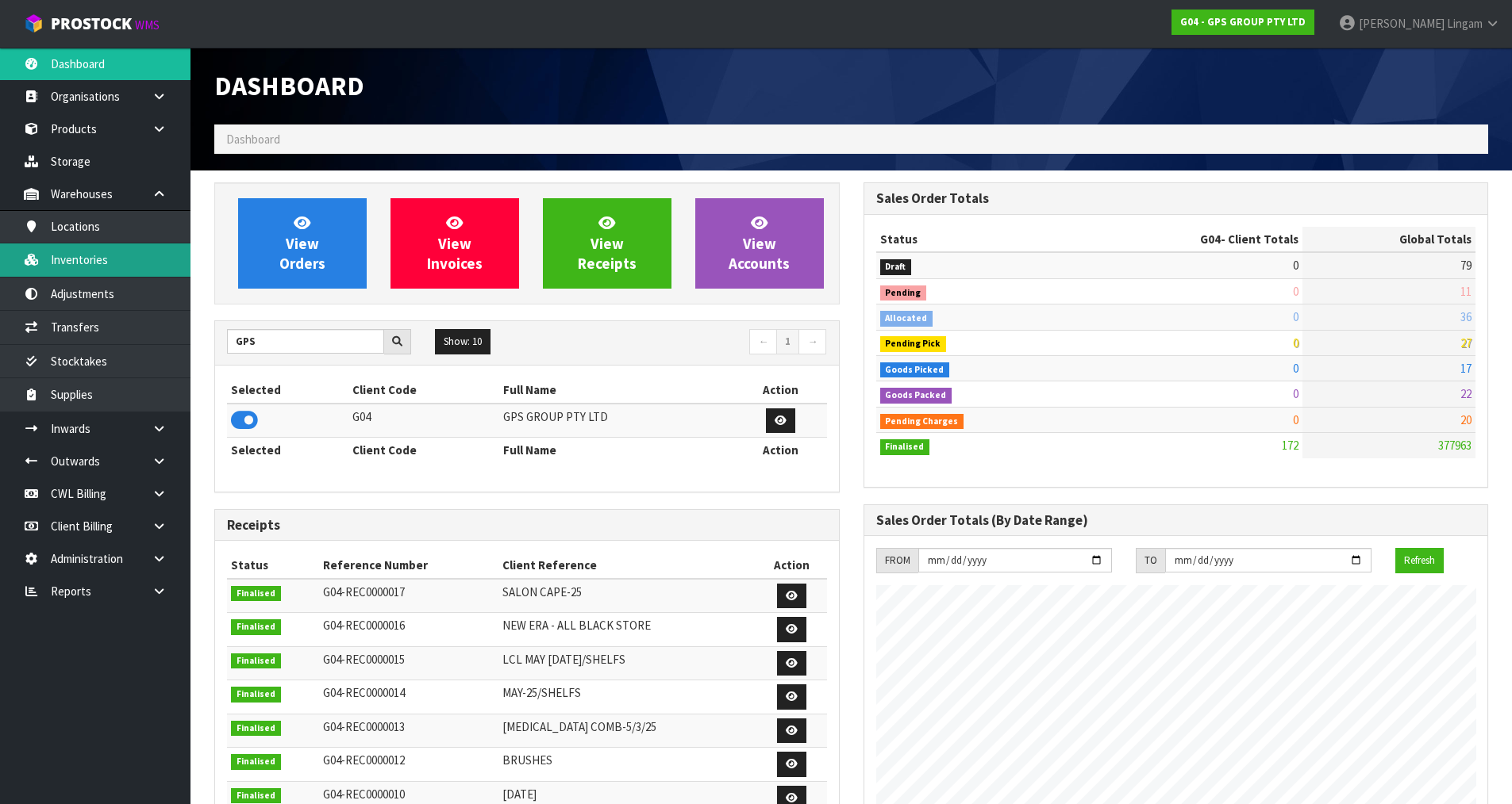
click at [93, 264] on link "Inventories" at bounding box center [95, 259] width 190 height 33
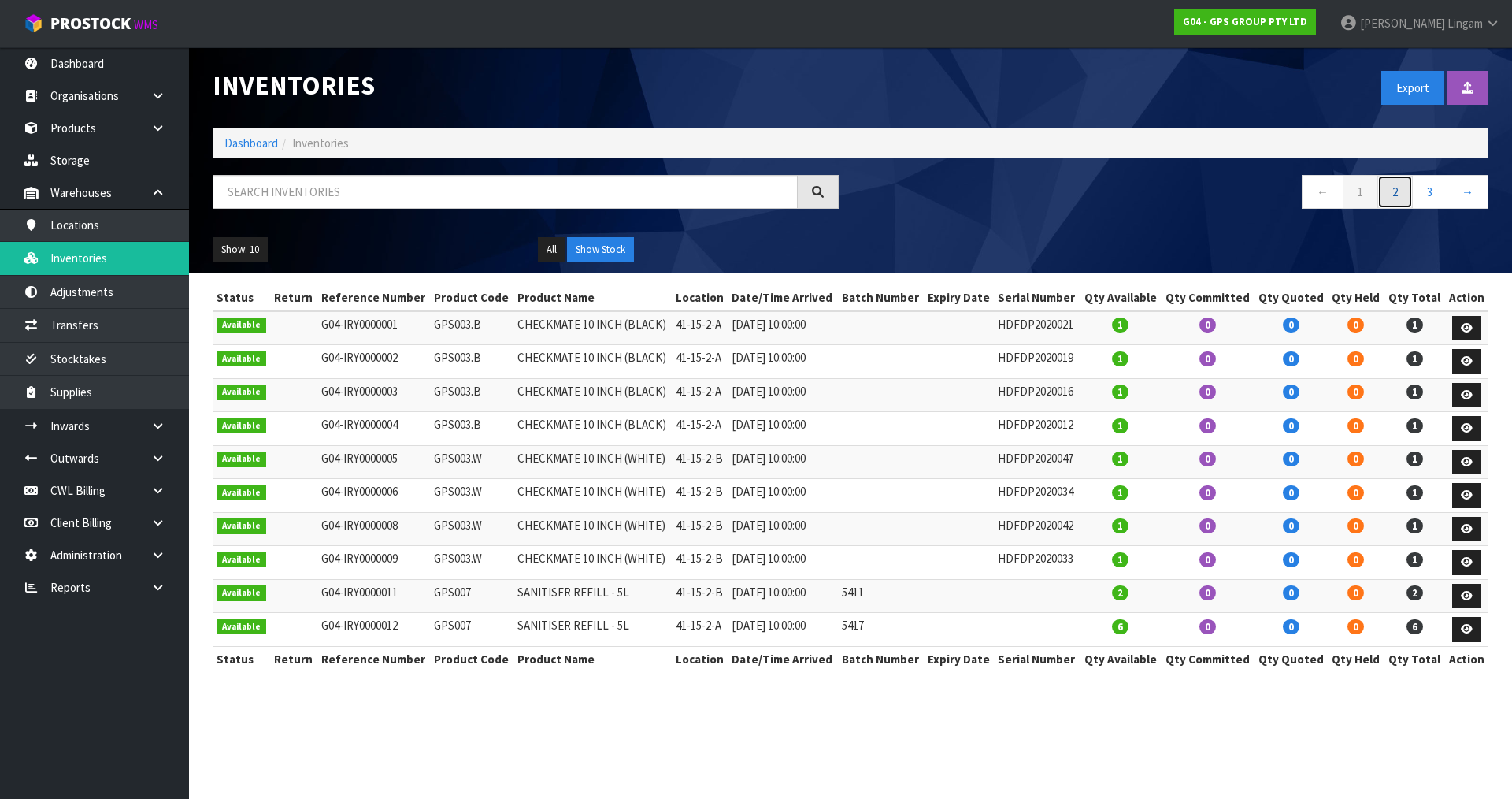
click at [1406, 196] on link "2" at bounding box center [1395, 192] width 35 height 34
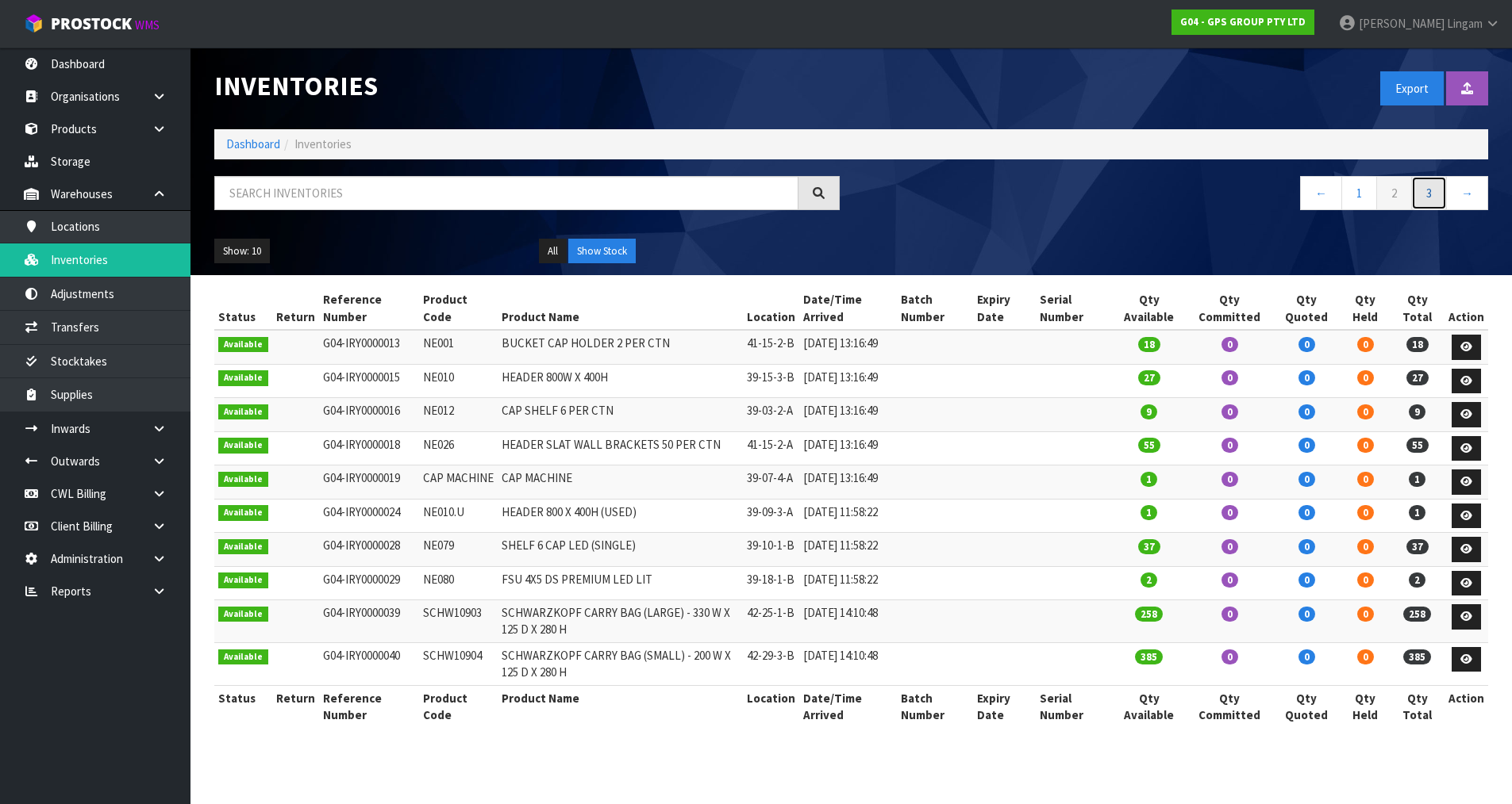
click at [1427, 187] on link "3" at bounding box center [1428, 193] width 35 height 34
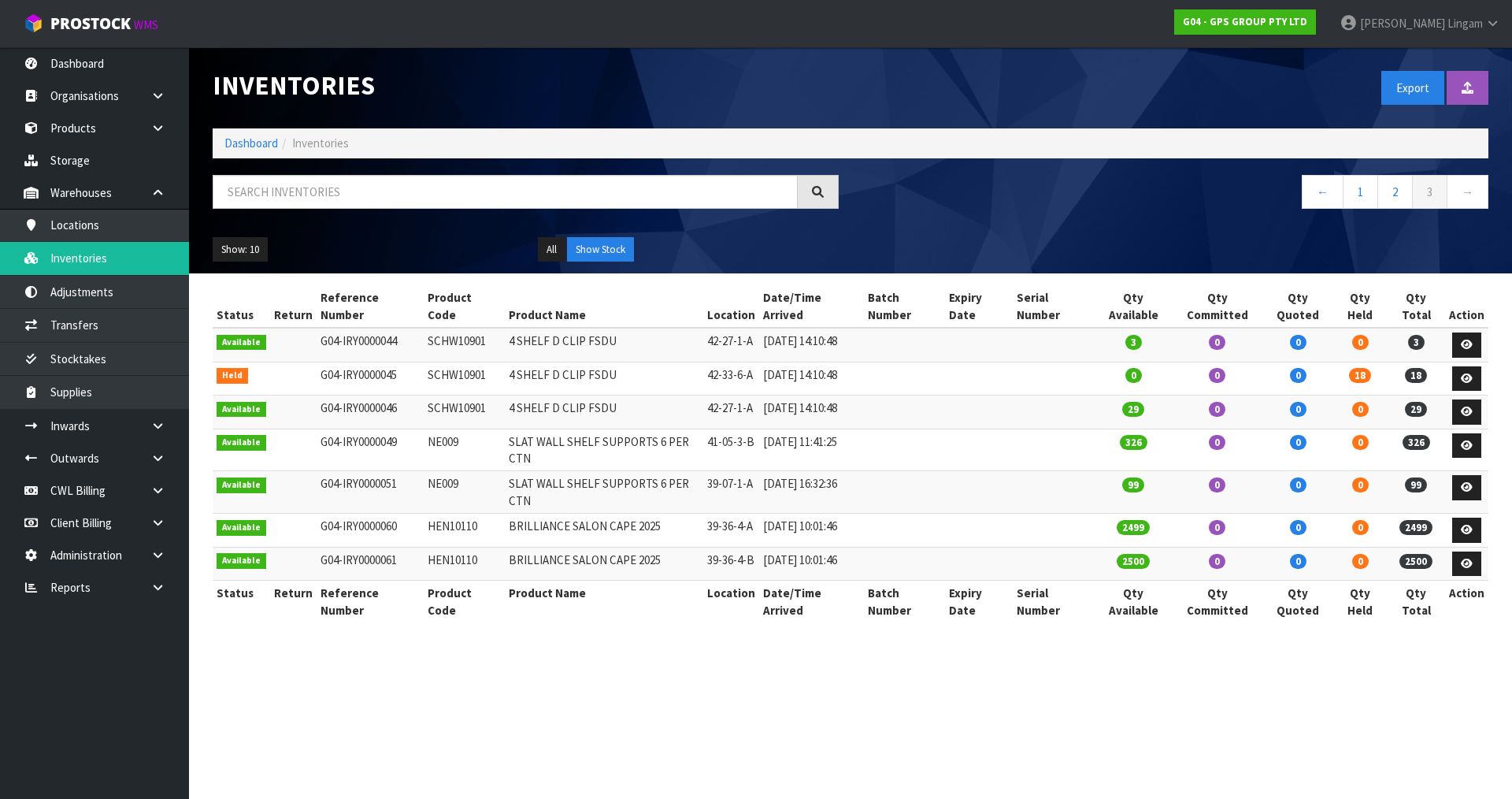
click at [598, 647] on section "Inventories Export Import Inventory Drop file here to import csv template Dashb…" at bounding box center [756, 399] width 1512 height 799
drag, startPoint x: 415, startPoint y: 428, endPoint x: 453, endPoint y: 427, distance: 38.0
click at [453, 429] on tr "Available G04-IRY0000049 NE009 SLAT WALL SHELF SUPPORTS 6 PER CTN 41-05-3-B 17/…" at bounding box center [850, 450] width 1276 height 43
copy tr "NE009"
click at [279, 196] on input "text" at bounding box center [505, 192] width 585 height 34
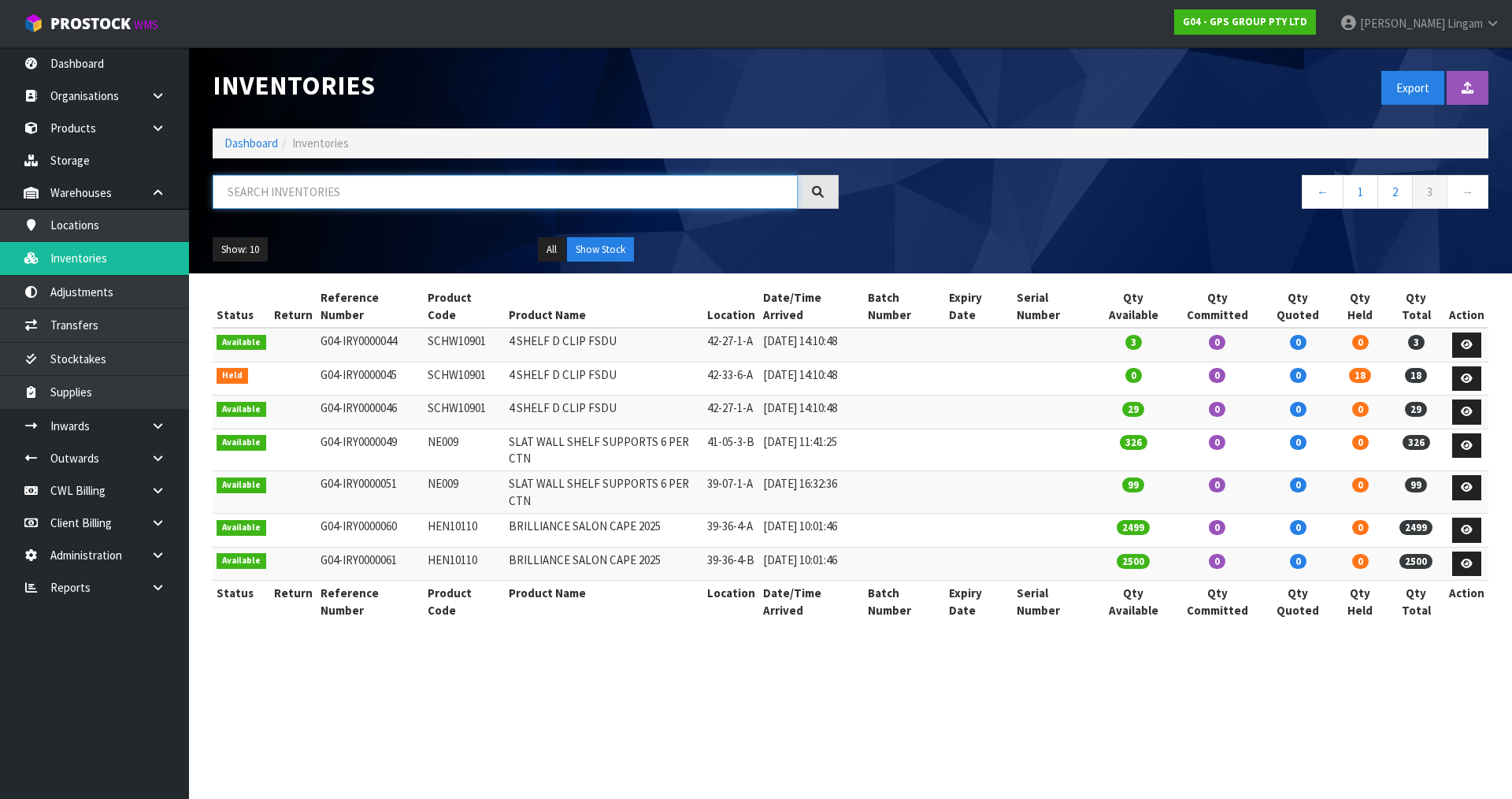
paste input "NE009"
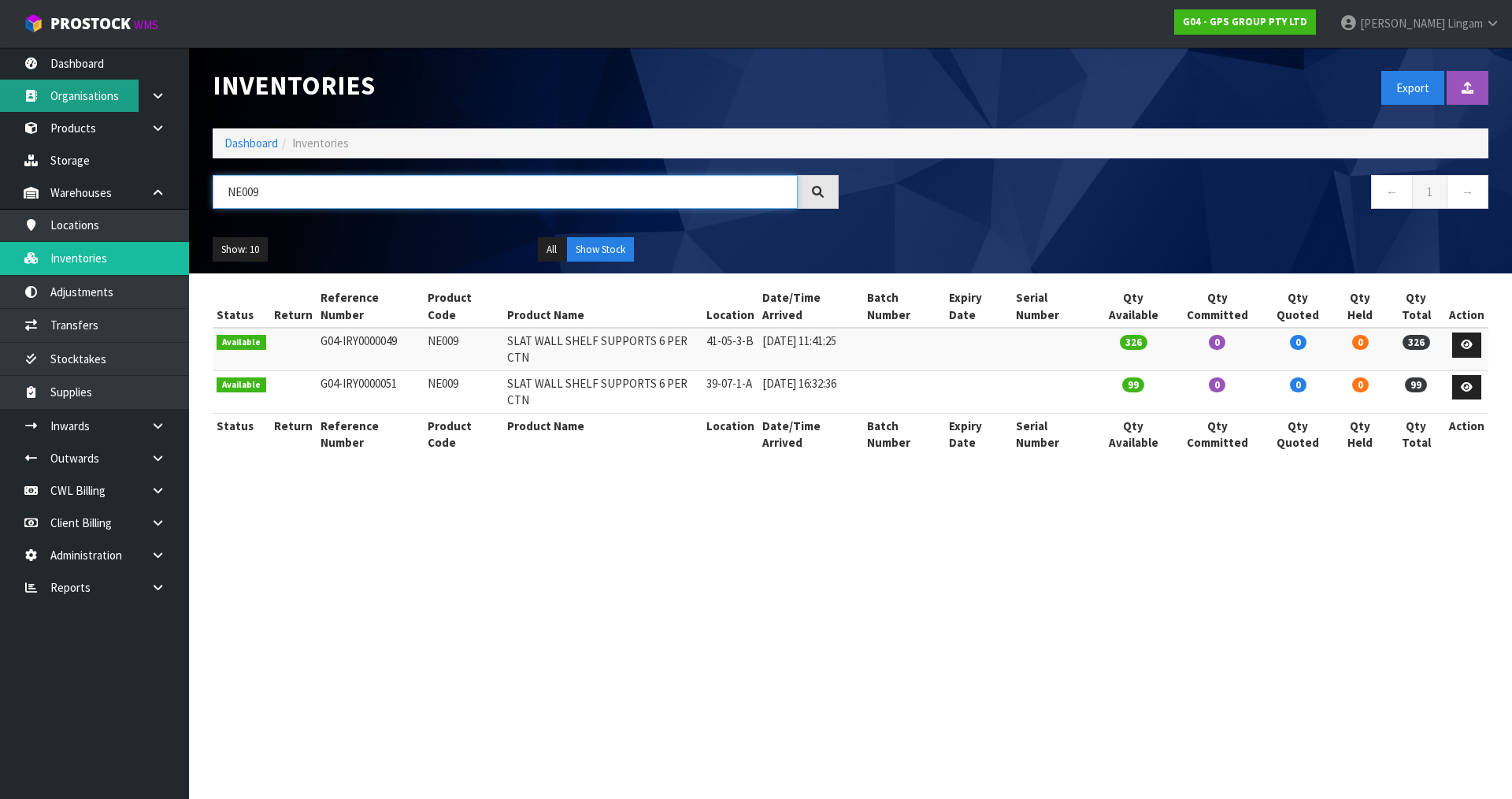
type input "NE009"
drag, startPoint x: 466, startPoint y: 543, endPoint x: 475, endPoint y: 423, distance: 120.3
click at [468, 531] on section "Inventories Export Import Inventory Drop file here to import csv template Dashb…" at bounding box center [756, 399] width 1512 height 799
click at [252, 145] on link "Dashboard" at bounding box center [252, 143] width 54 height 15
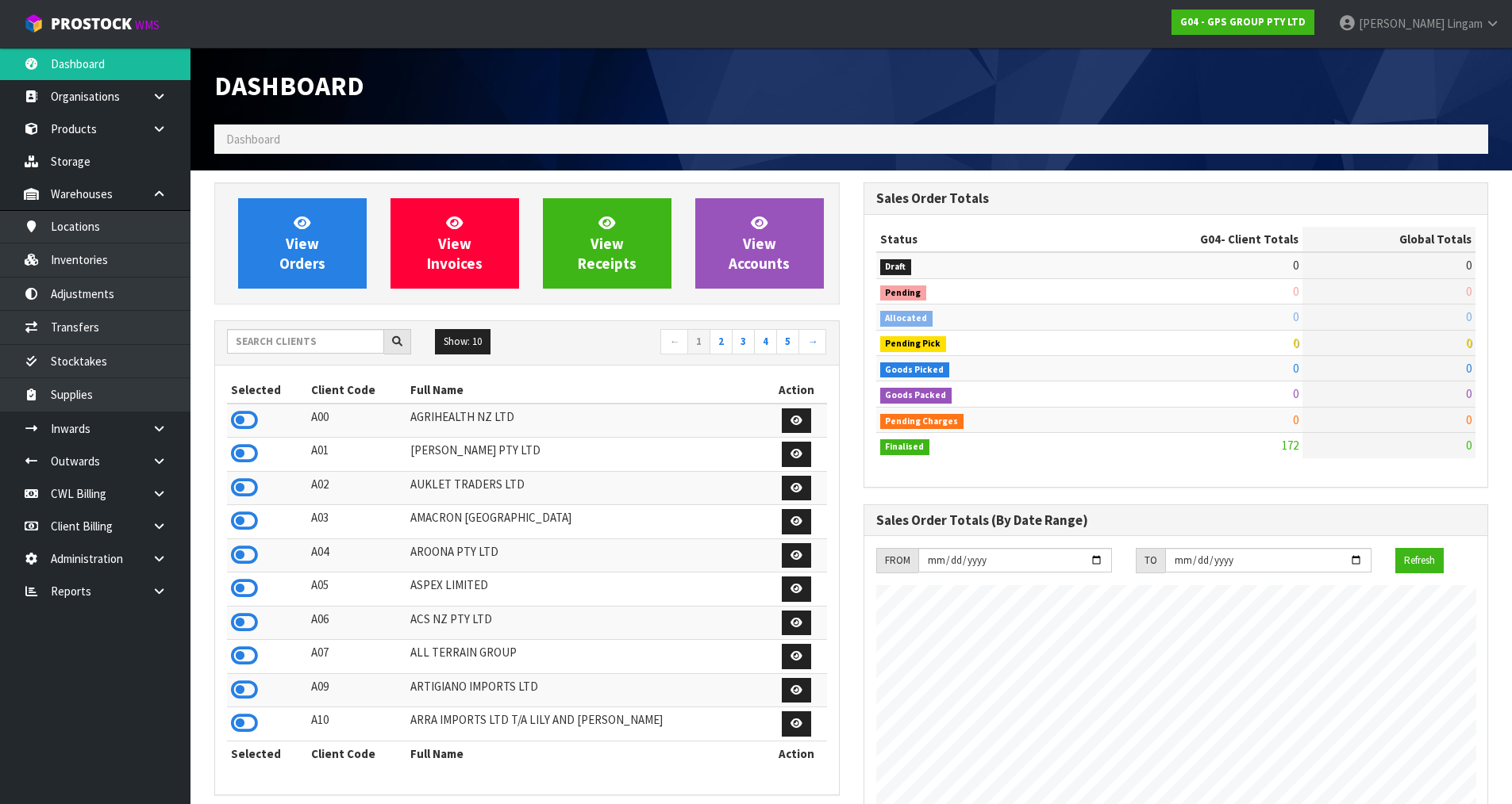
scroll to position [970, 648]
click at [338, 346] on input "text" at bounding box center [305, 341] width 158 height 24
click at [285, 342] on input "text" at bounding box center [305, 341] width 158 height 24
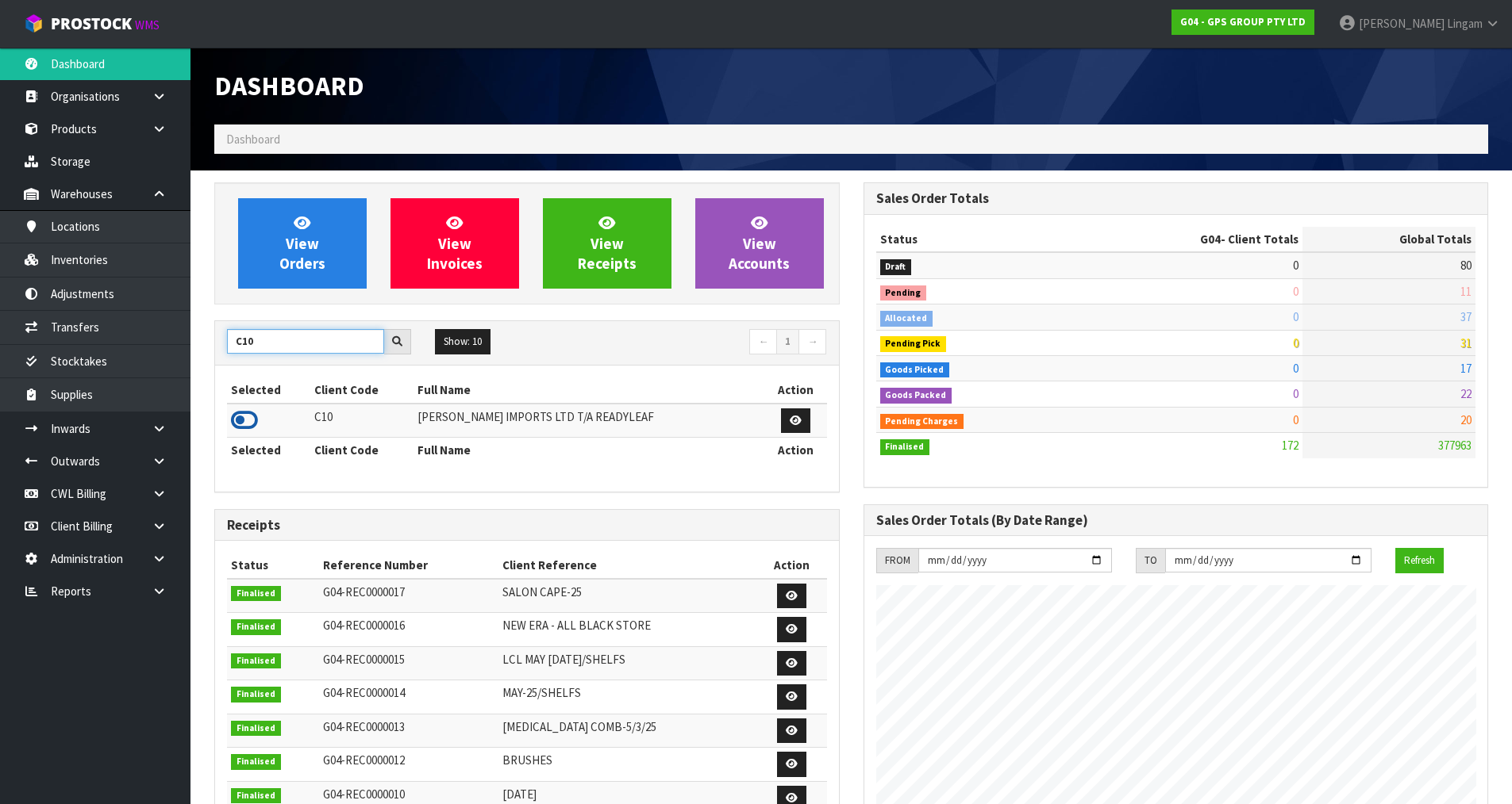
type input "C10"
click at [254, 425] on icon at bounding box center [244, 420] width 27 height 24
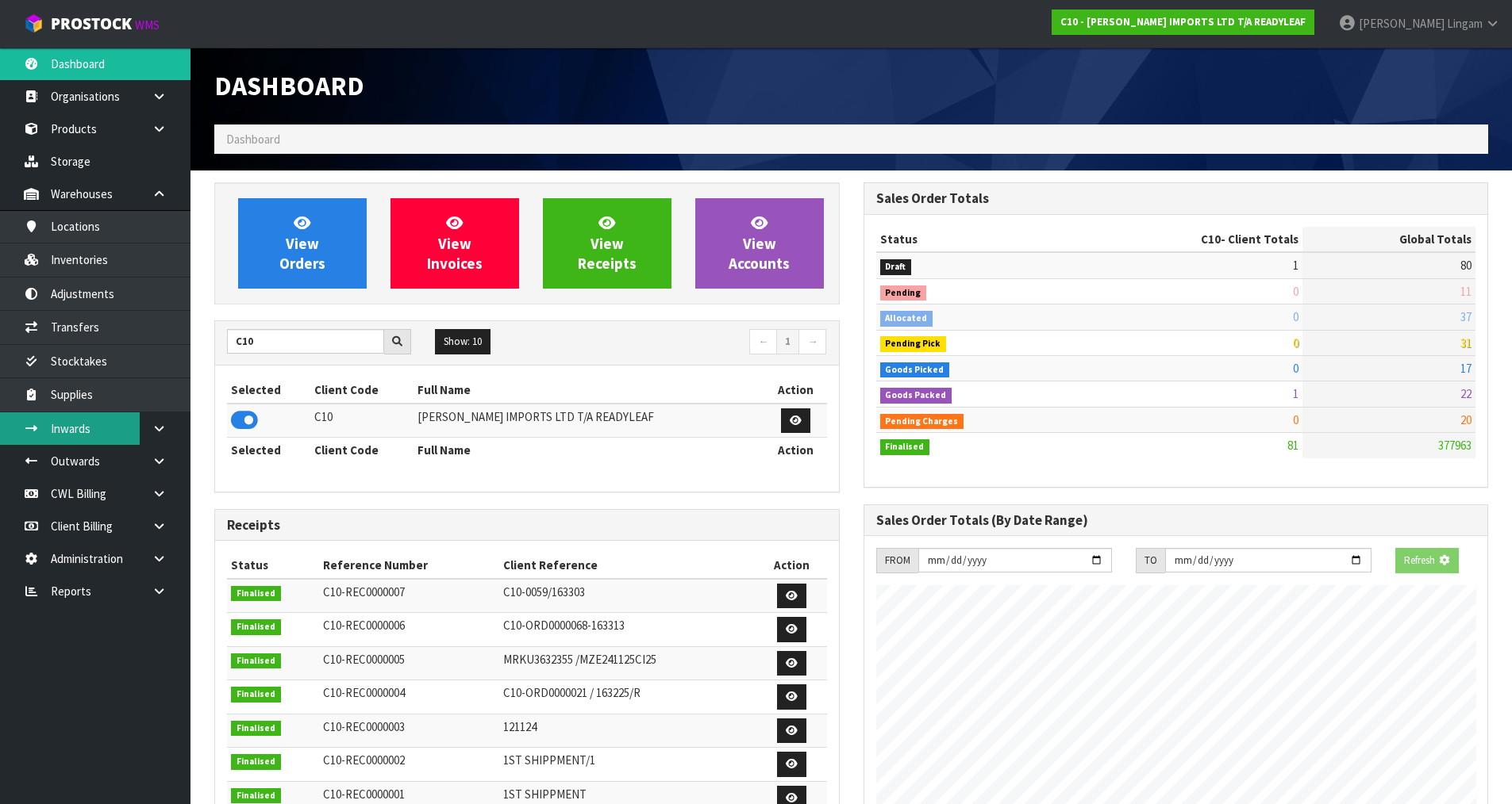
scroll to position [1099, 648]
click at [152, 431] on icon at bounding box center [159, 429] width 15 height 12
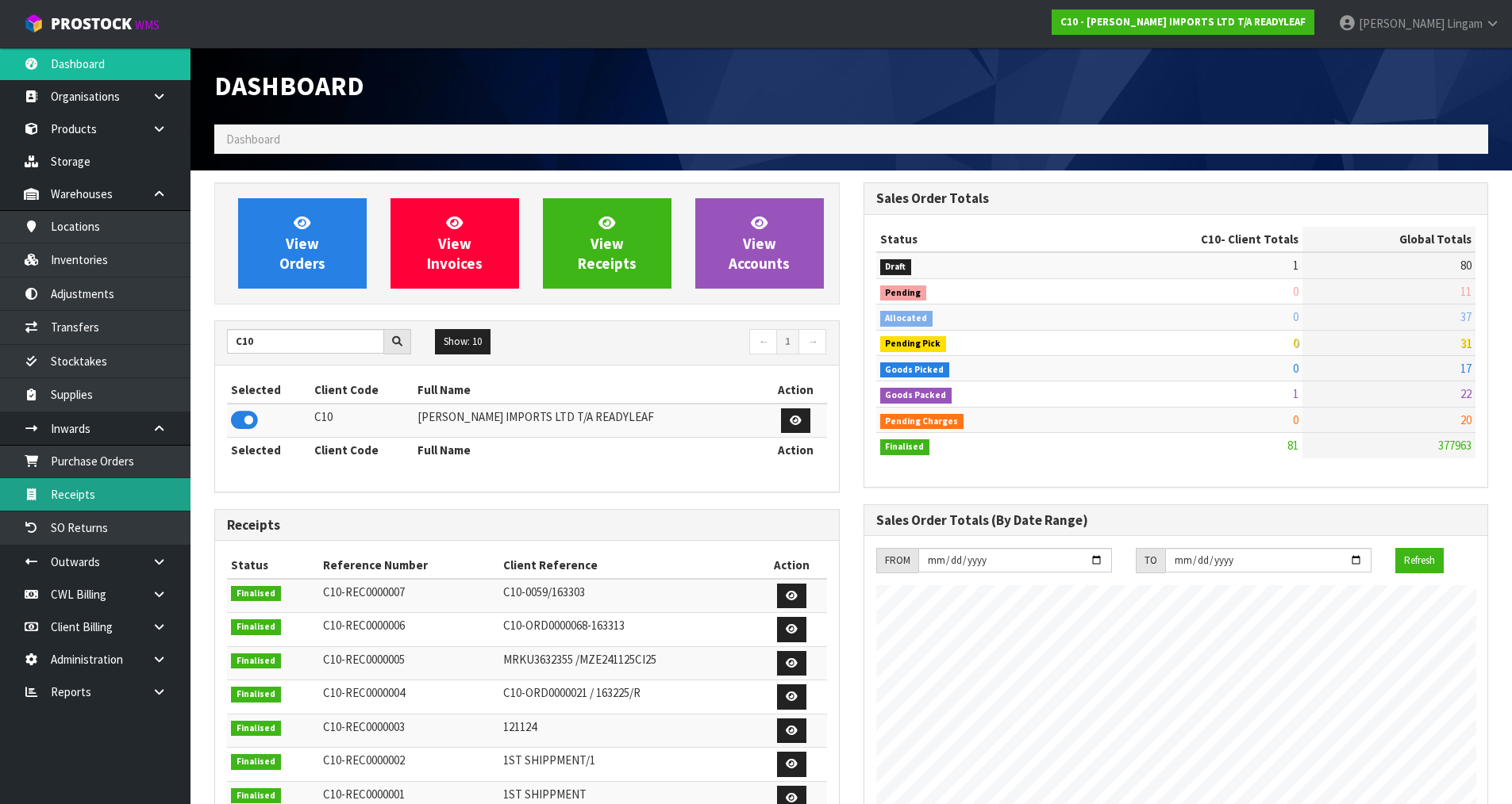
click at [115, 498] on link "Receipts" at bounding box center [95, 494] width 190 height 33
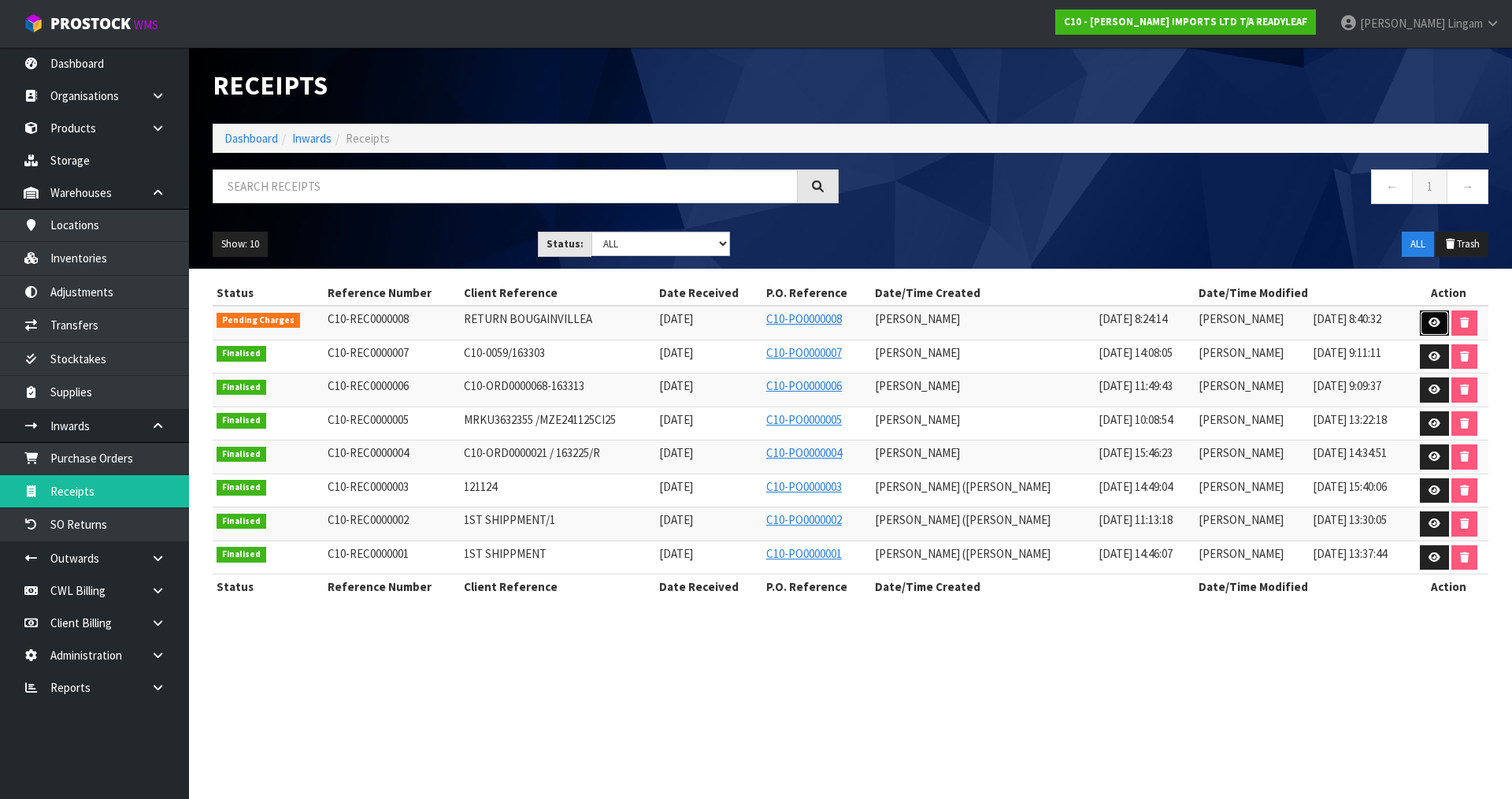
click at [1431, 320] on icon at bounding box center [1434, 322] width 12 height 10
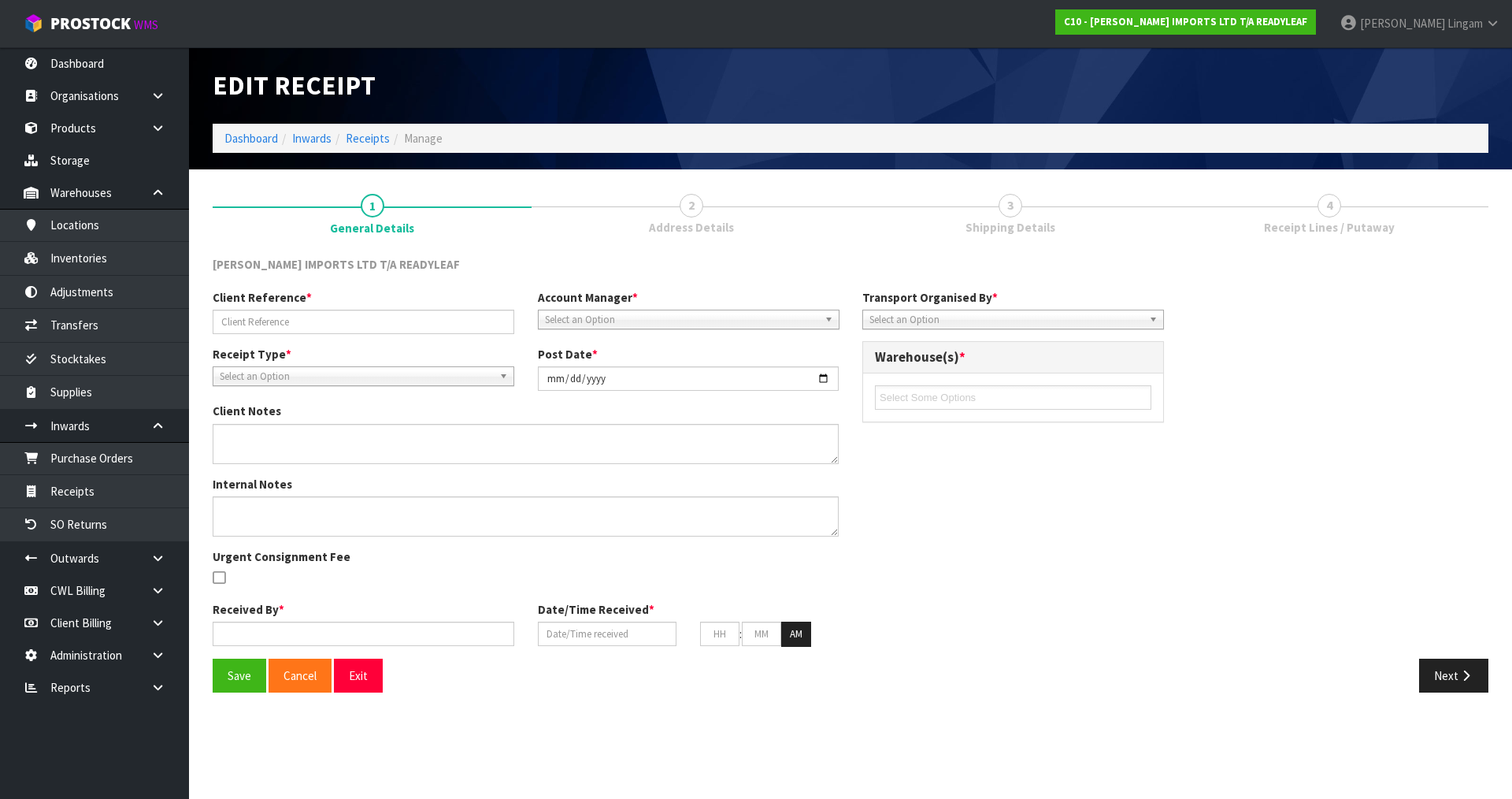
type input "RETURN BOUGAINVILLEA"
type input "2025-08-22"
type textarea "RETURN OF 3 CTNS OF BOUGAINVILLEA"
type input "Michael Drugan"
type input "15/08/2025"
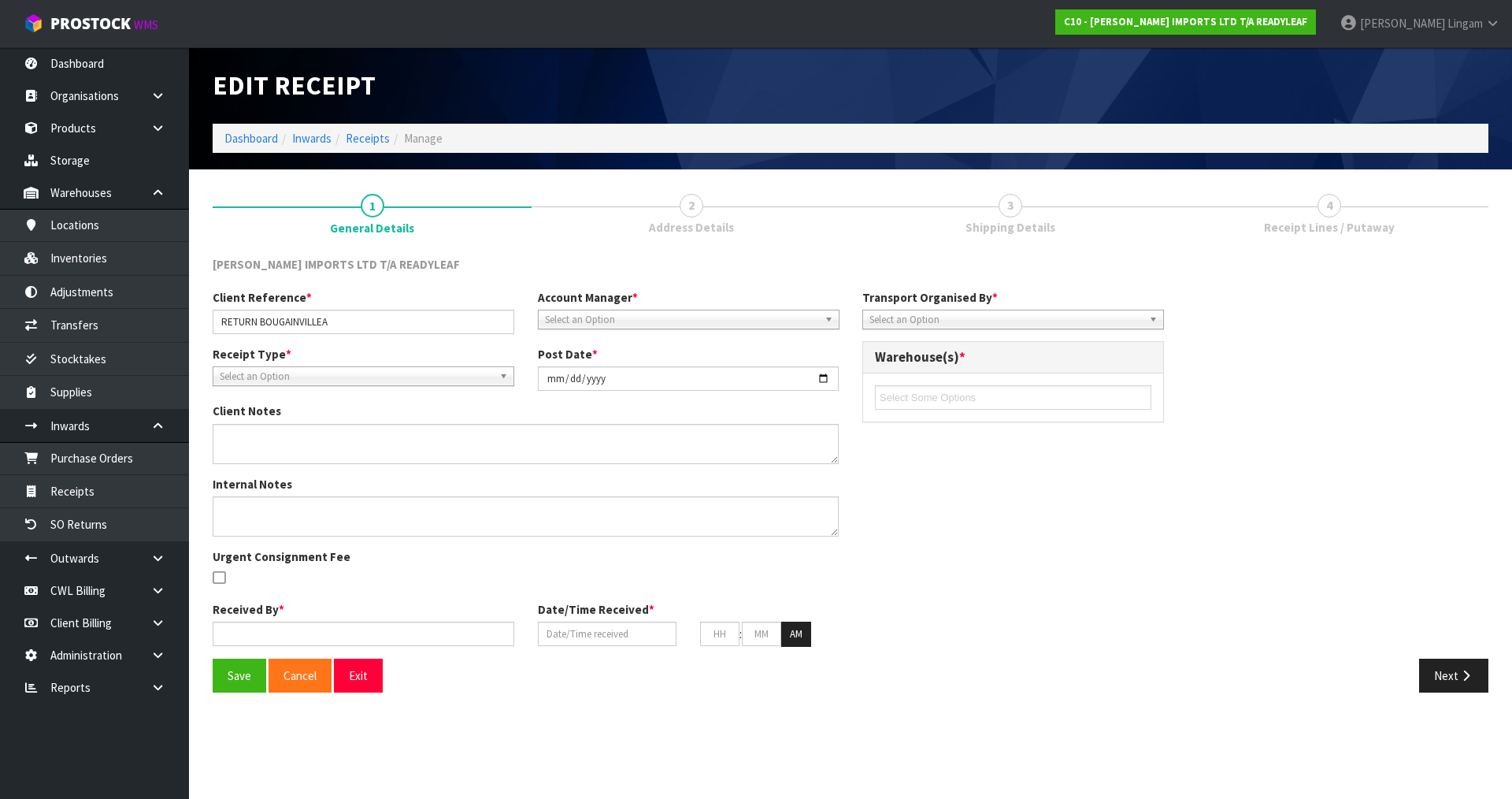
type input "08"
type input "24"
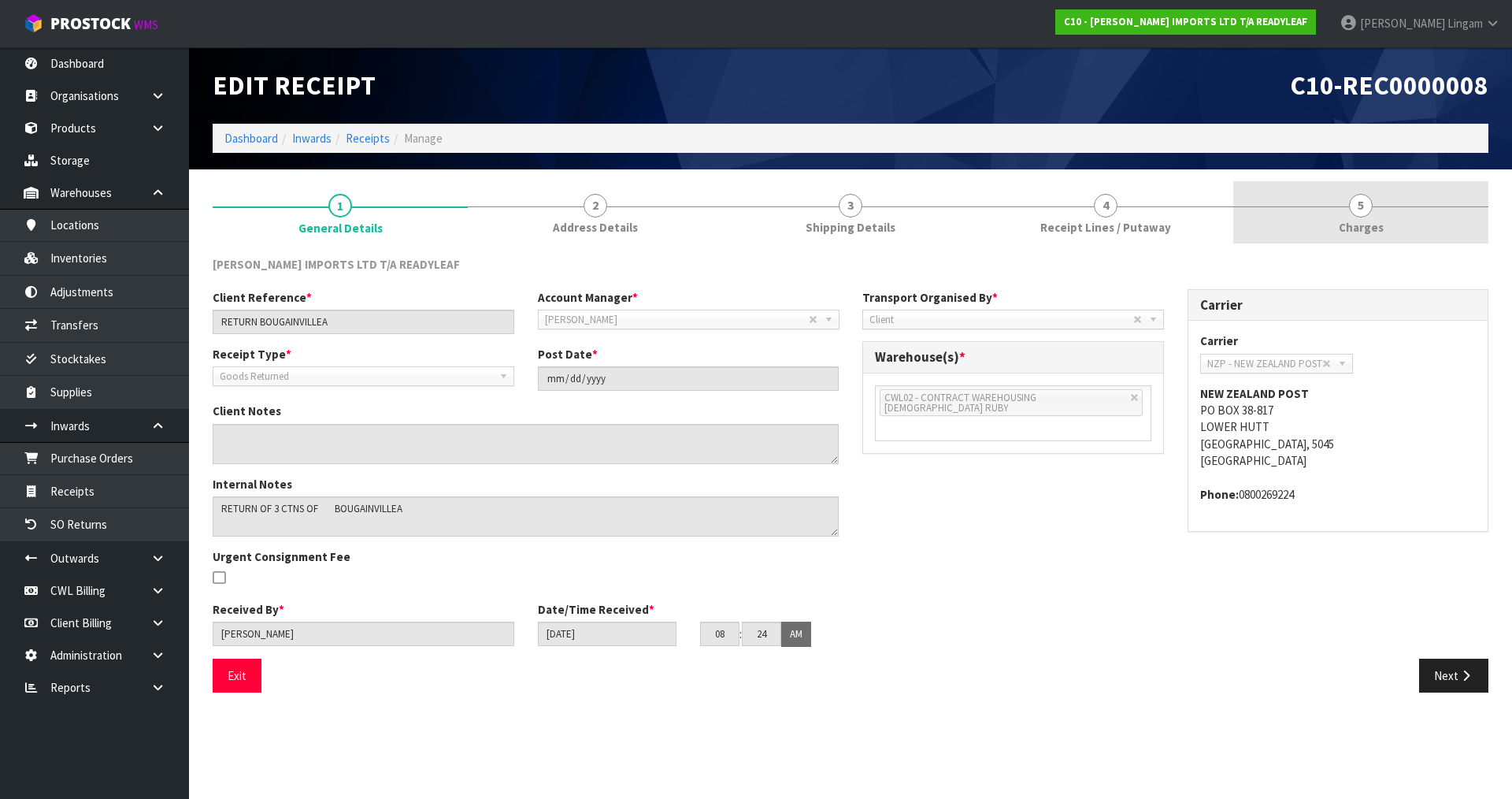
click at [1416, 232] on link "5 Charges" at bounding box center [1361, 212] width 255 height 62
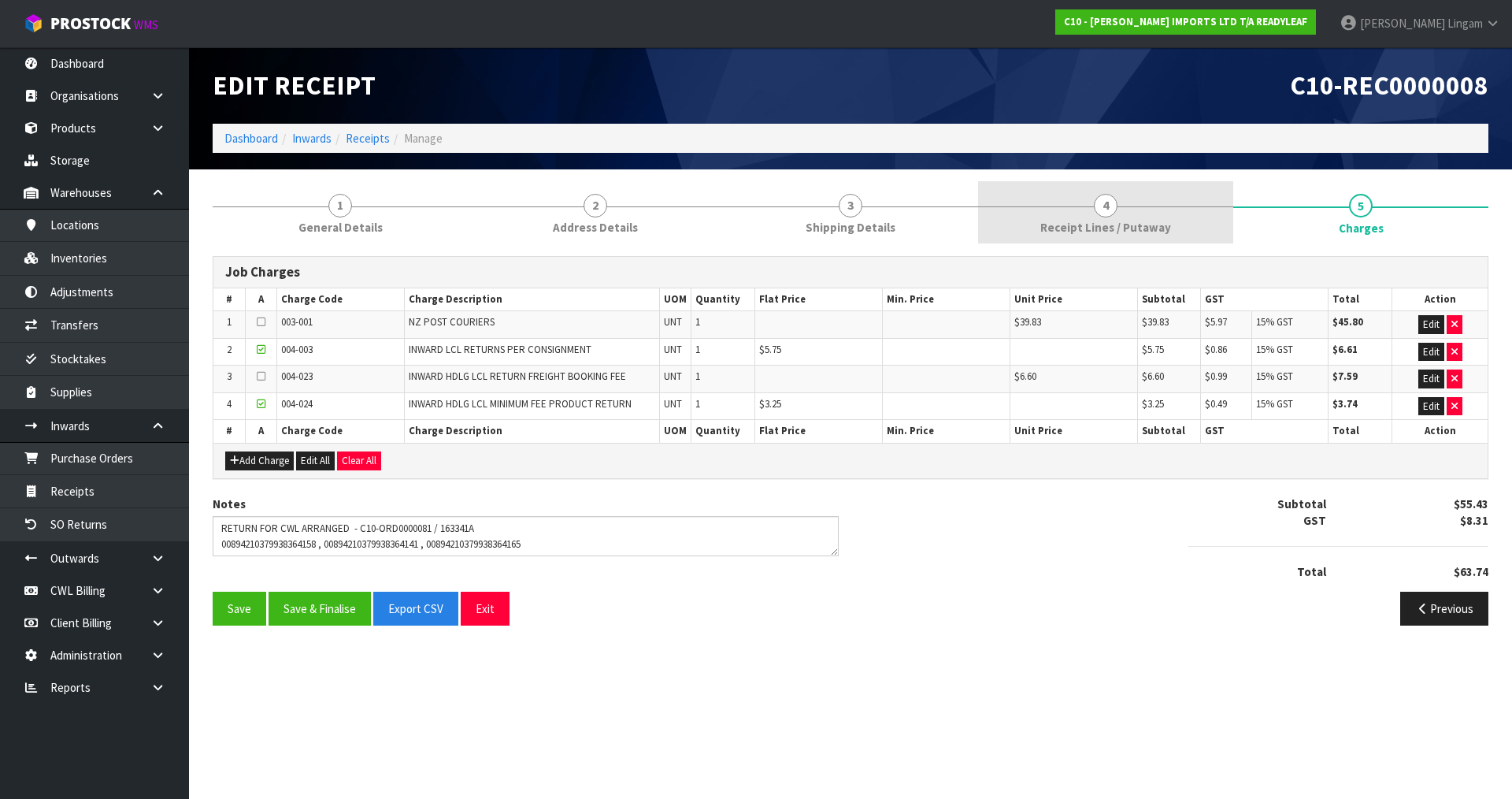
click at [1060, 221] on span "Receipt Lines / Putaway" at bounding box center [1105, 228] width 130 height 17
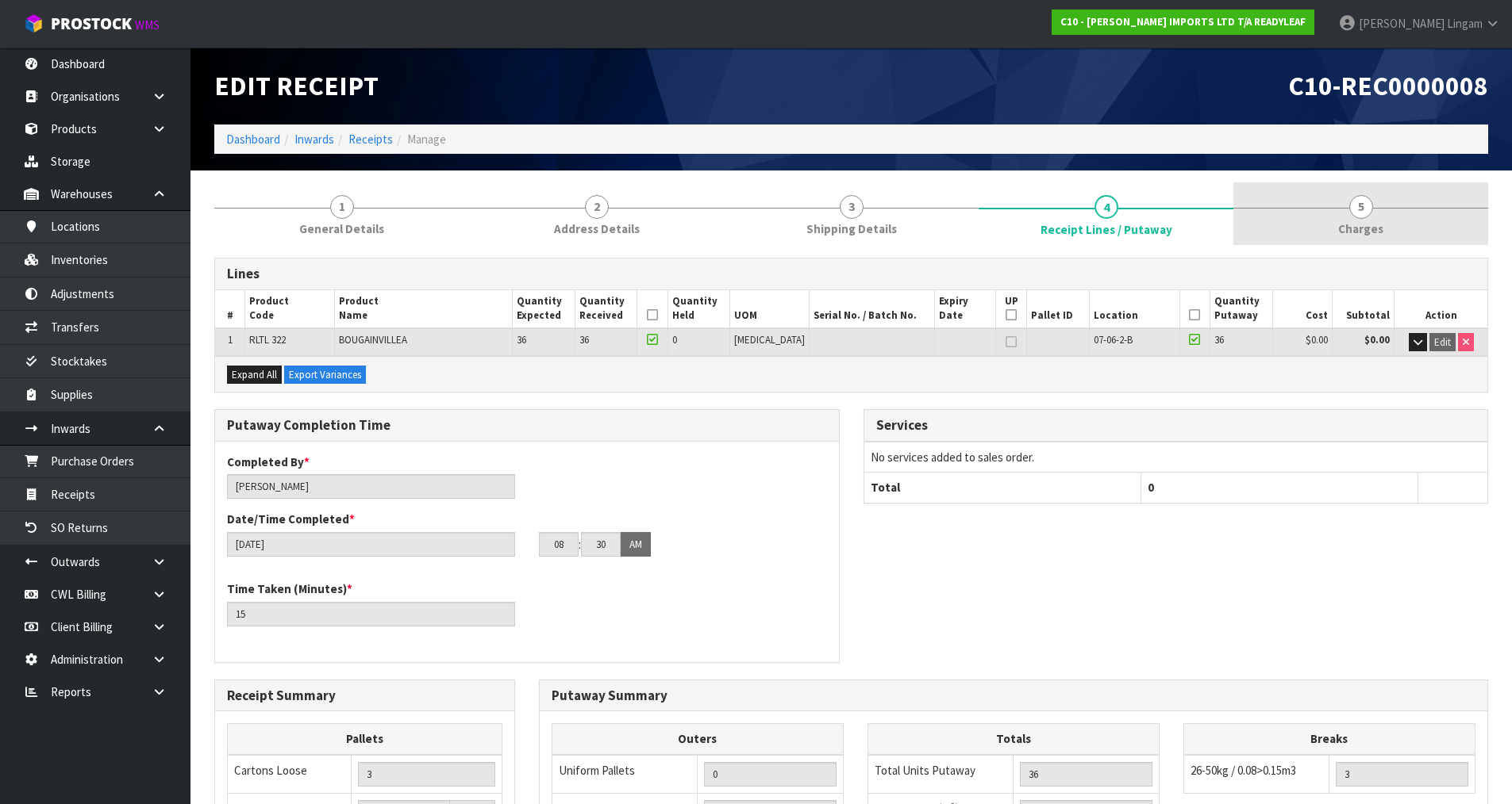
click at [1361, 210] on span "5" at bounding box center [1361, 207] width 24 height 24
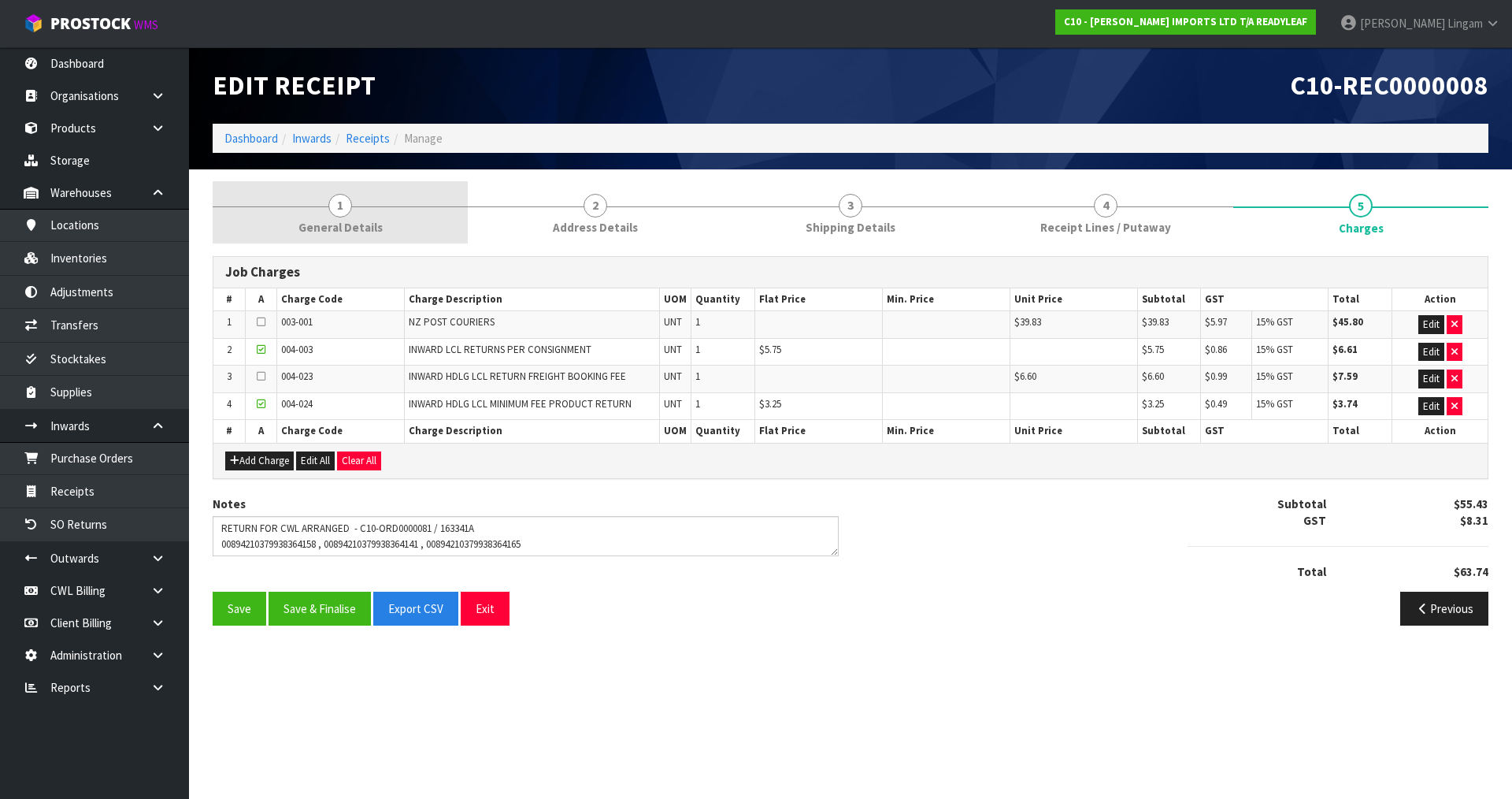
click at [344, 215] on span "1" at bounding box center [341, 206] width 24 height 24
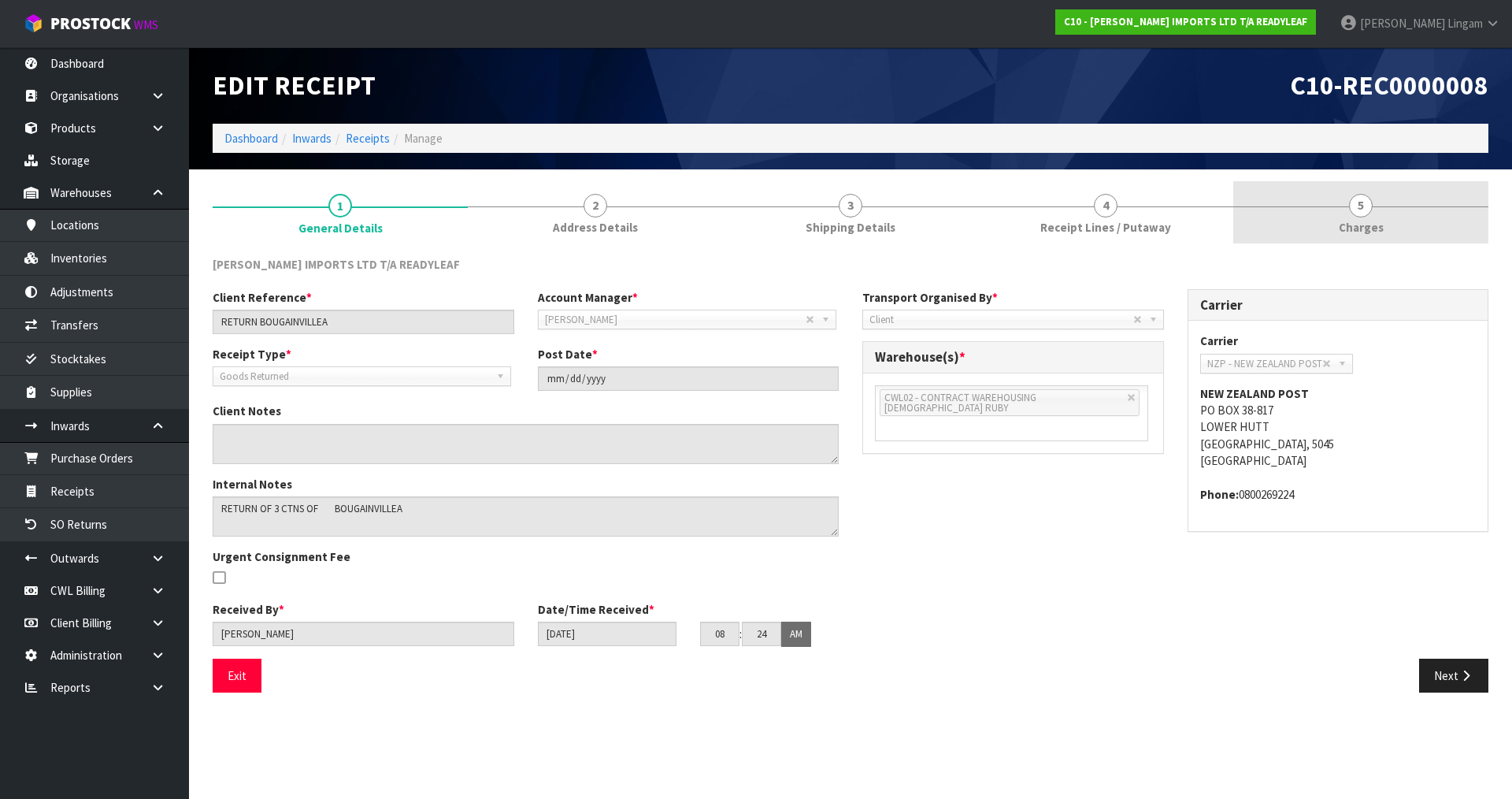
click at [1362, 215] on span "5" at bounding box center [1361, 206] width 24 height 24
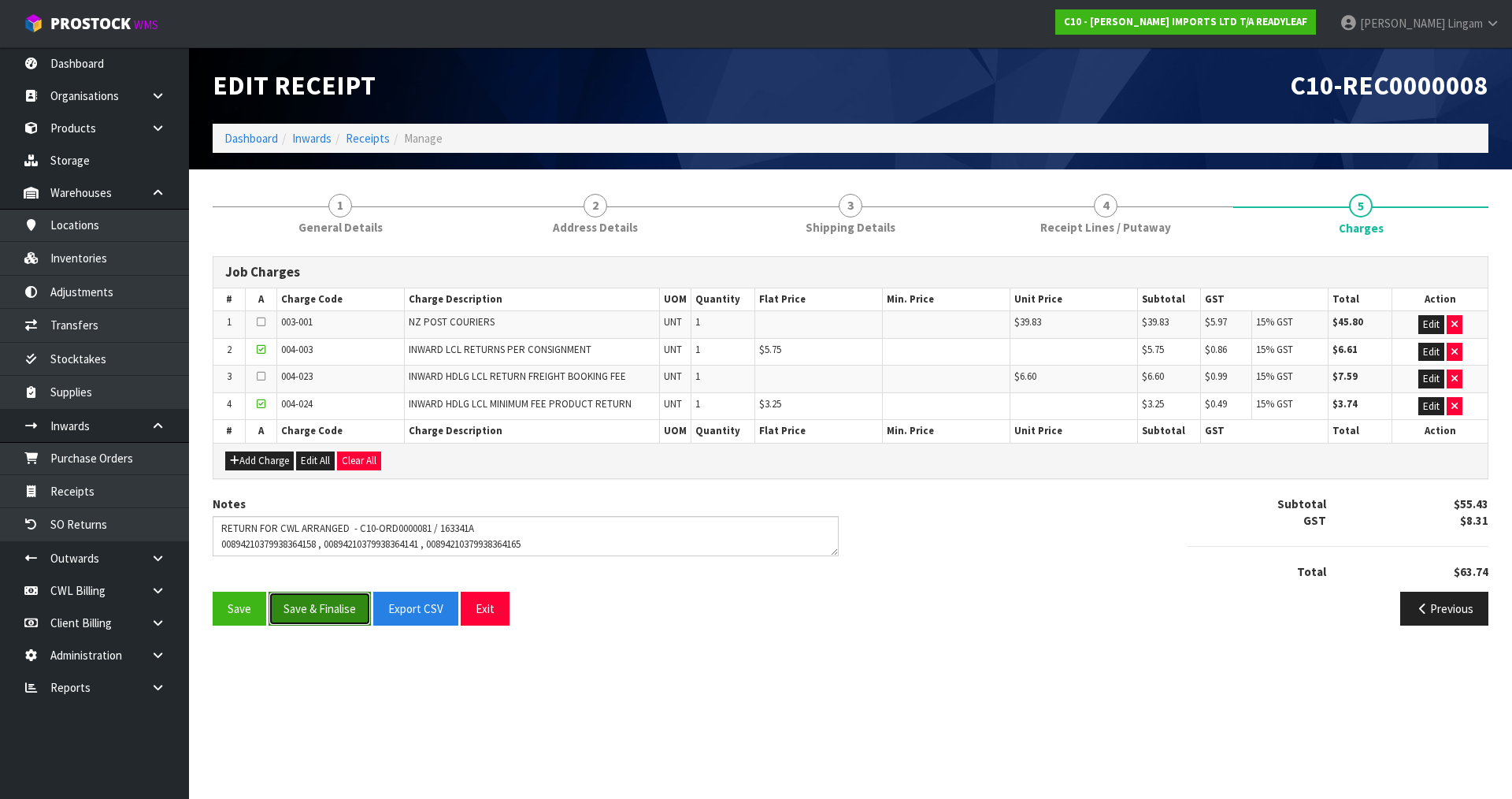
click at [331, 610] on button "Save & Finalise" at bounding box center [319, 608] width 103 height 34
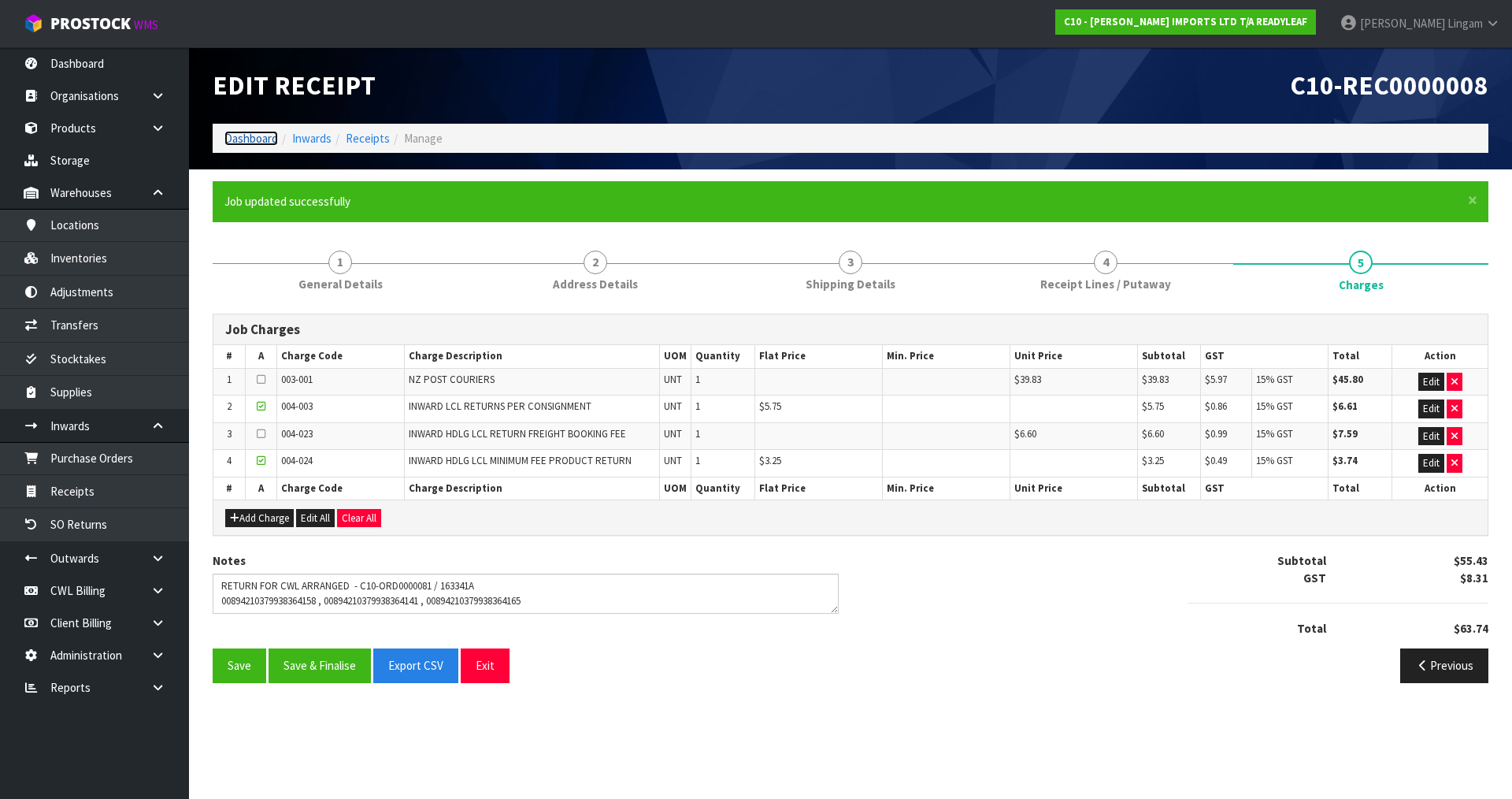
click at [250, 131] on link "Dashboard" at bounding box center [252, 138] width 54 height 15
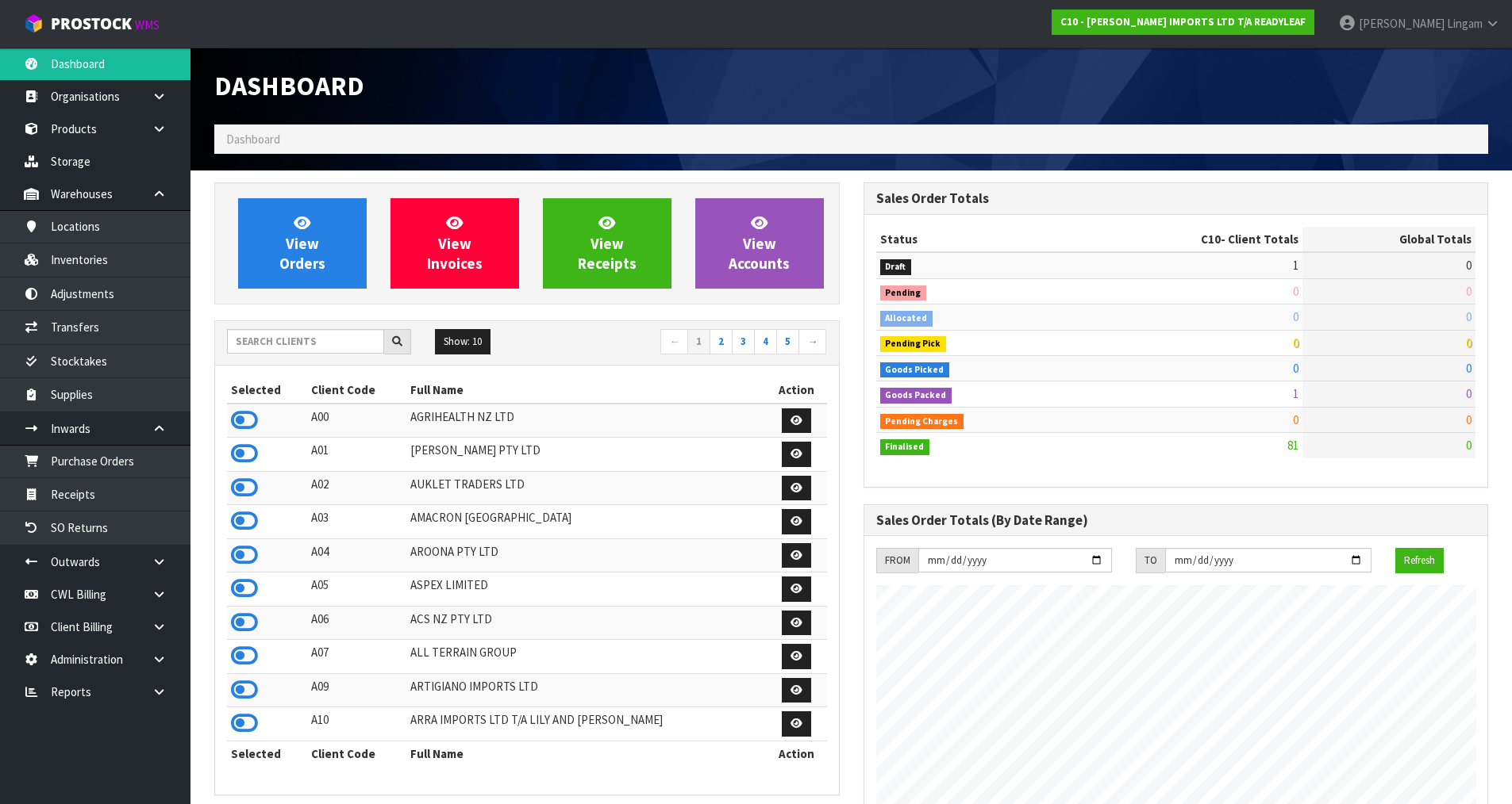
scroll to position [1099, 648]
click at [371, 347] on input "text" at bounding box center [305, 341] width 158 height 24
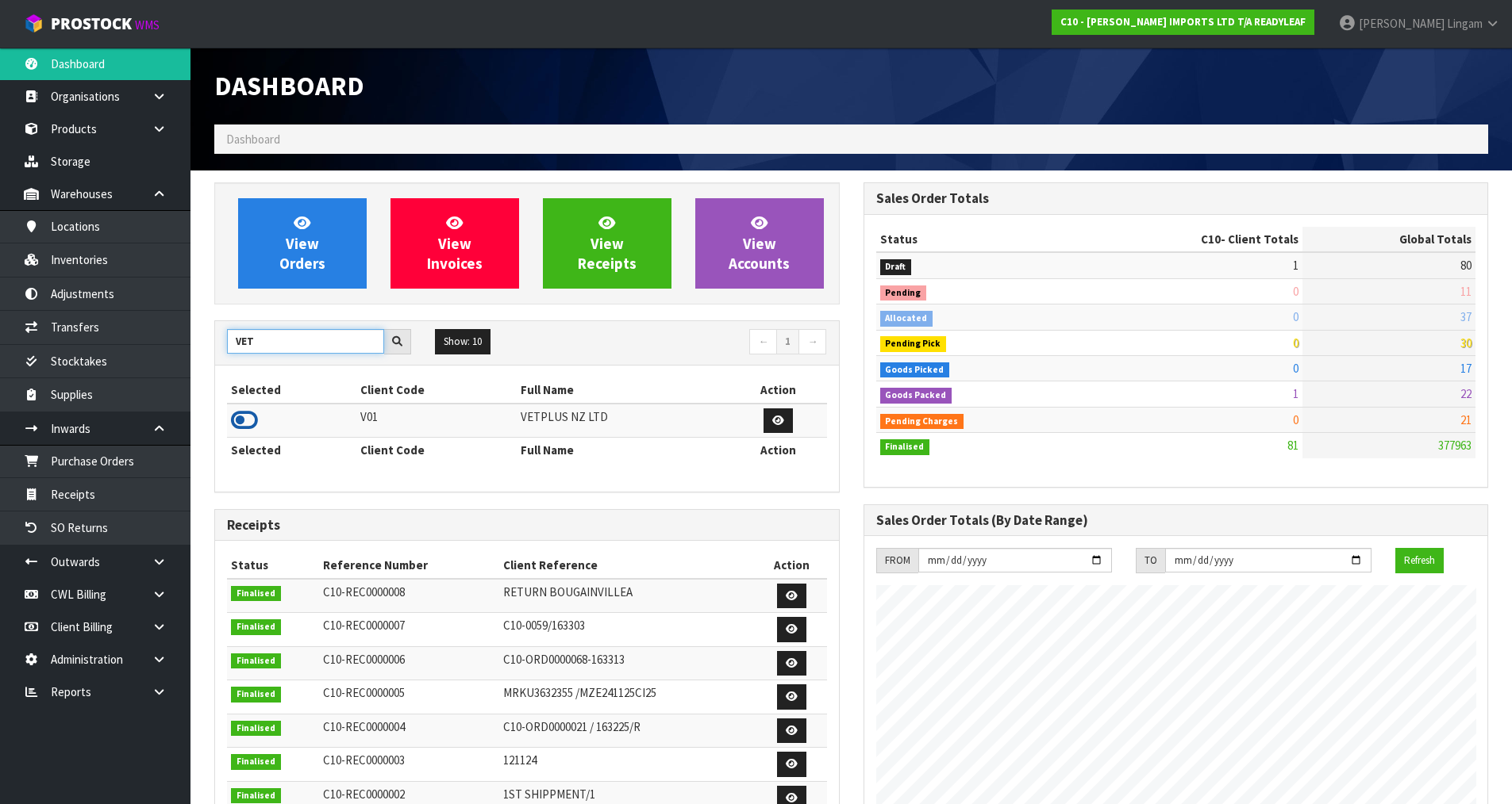
type input "VET"
click at [250, 420] on icon at bounding box center [244, 420] width 27 height 24
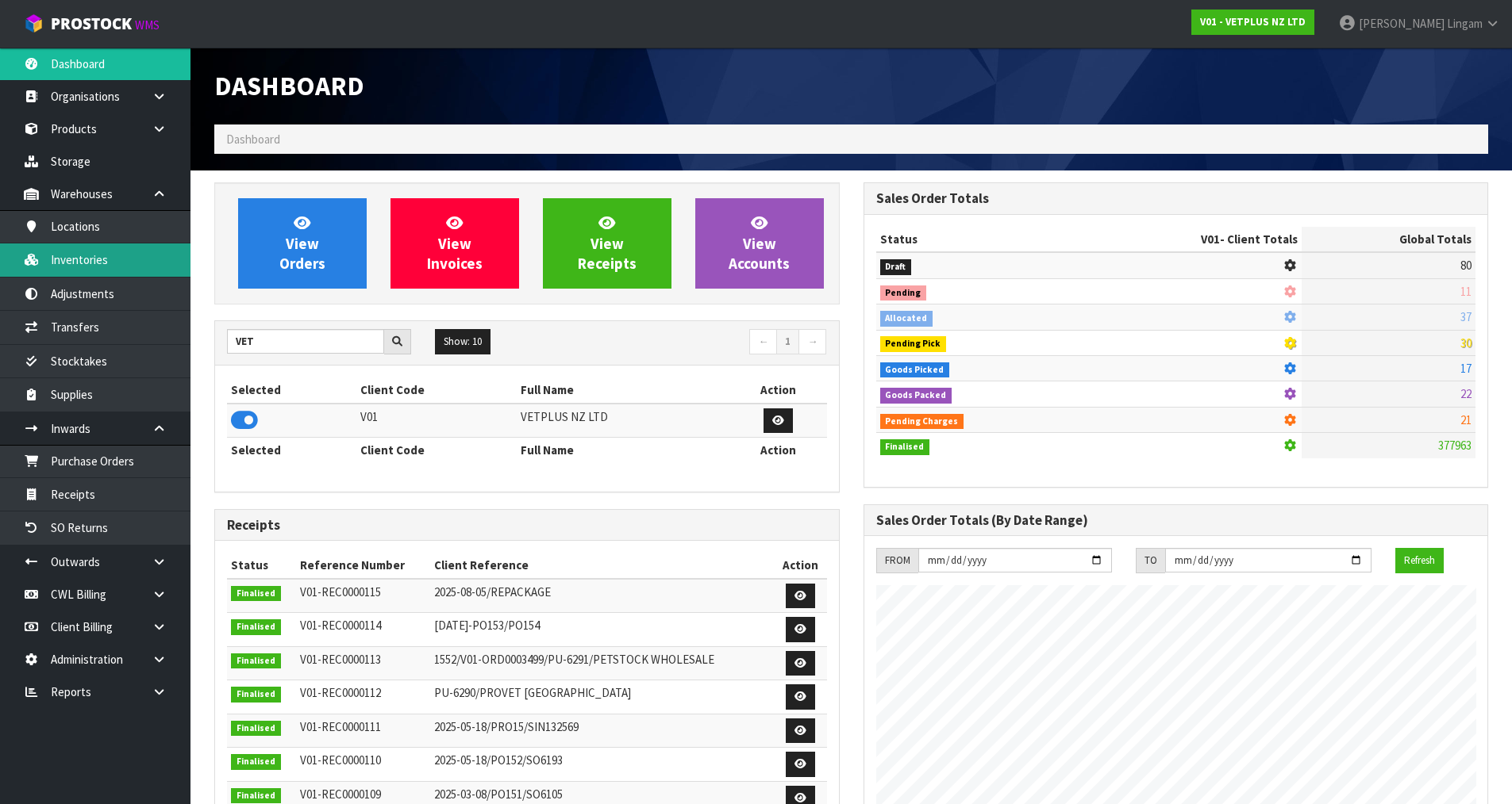
click at [115, 269] on link "Inventories" at bounding box center [95, 259] width 190 height 33
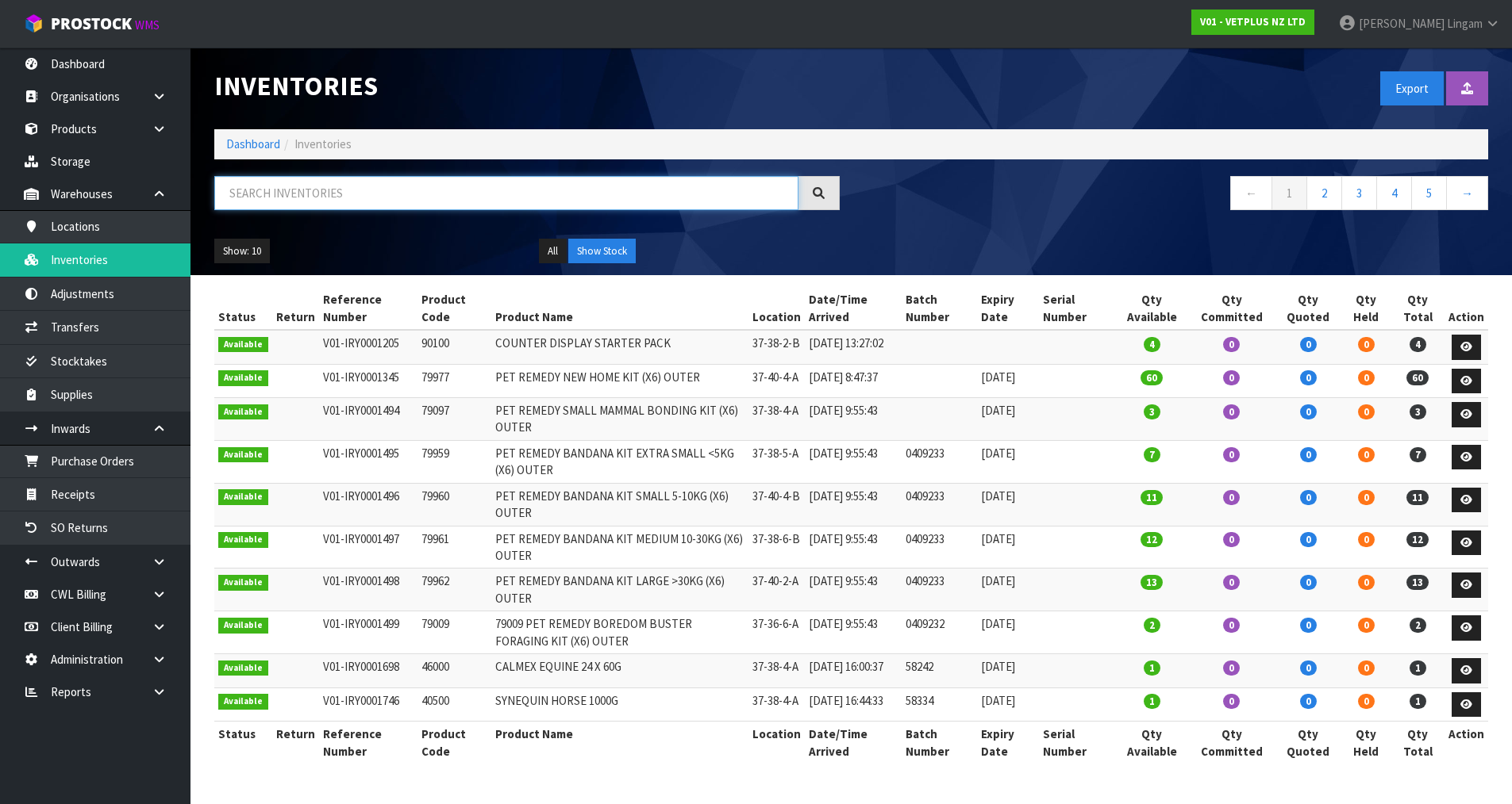
click at [428, 189] on input "text" at bounding box center [506, 193] width 584 height 34
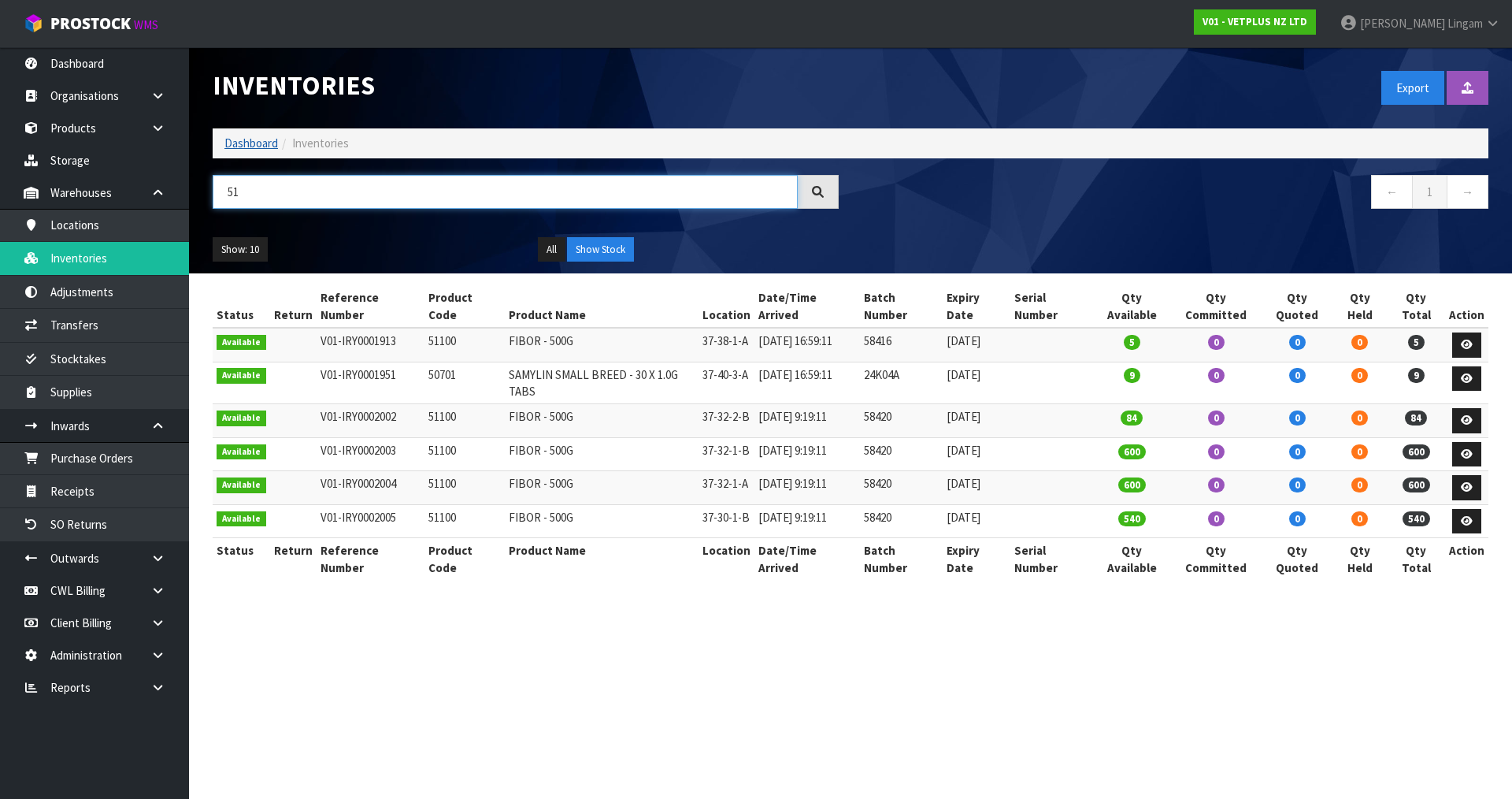
type input "51"
click at [259, 142] on link "Dashboard" at bounding box center [252, 143] width 54 height 15
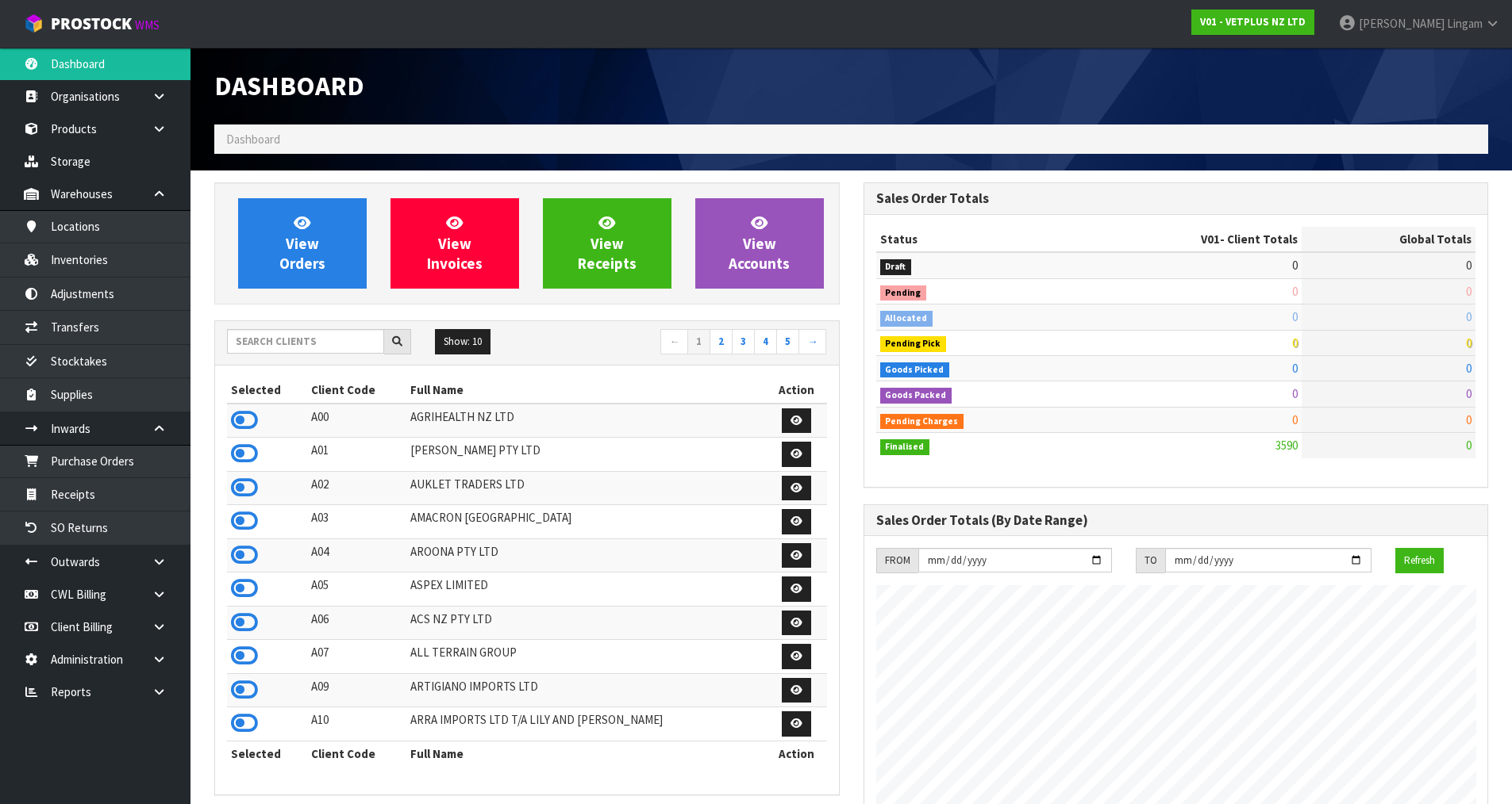
scroll to position [1202, 648]
click at [294, 338] on input "text" at bounding box center [305, 341] width 158 height 24
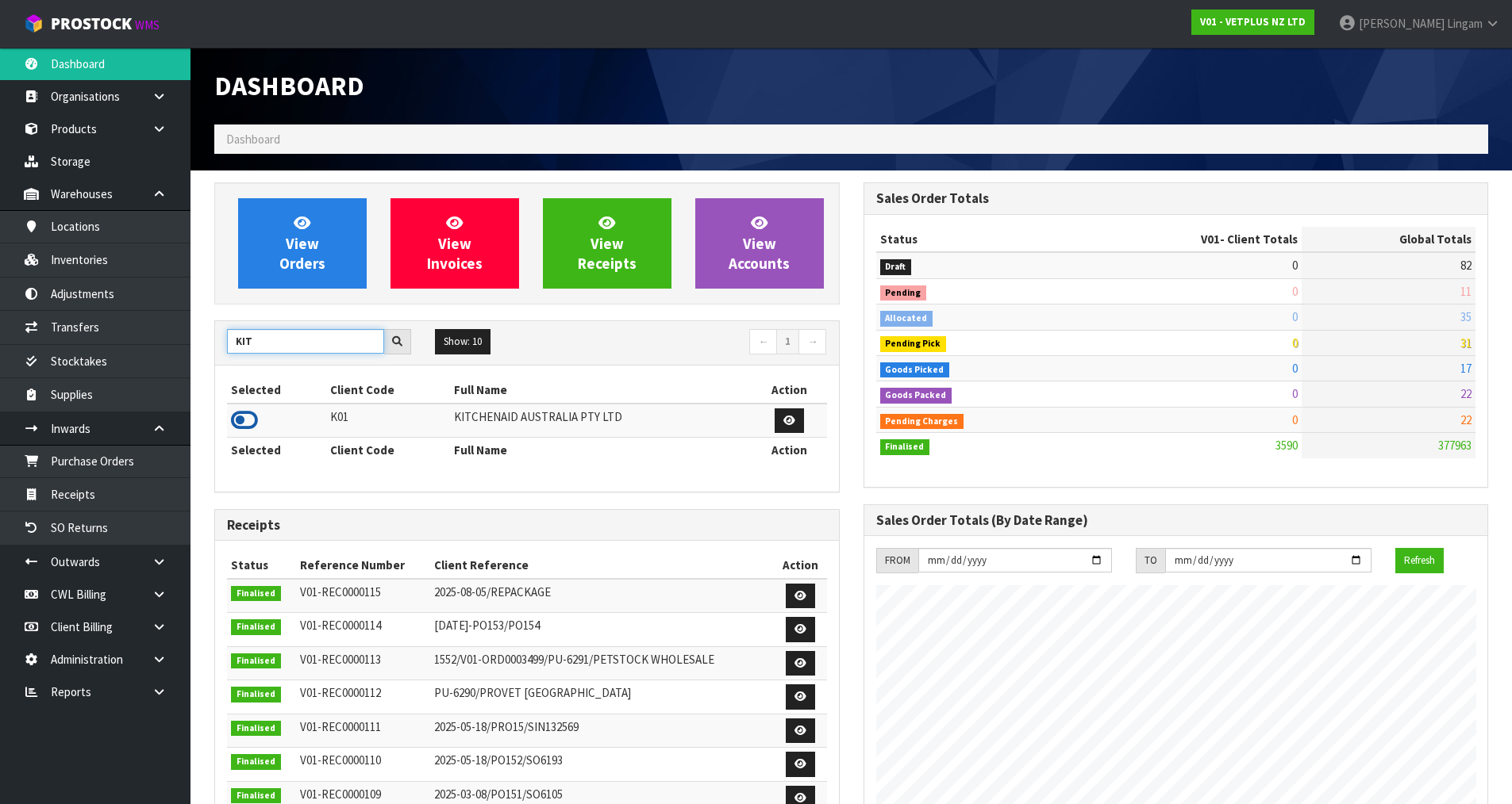
type input "KIT"
click at [241, 420] on icon at bounding box center [244, 420] width 27 height 24
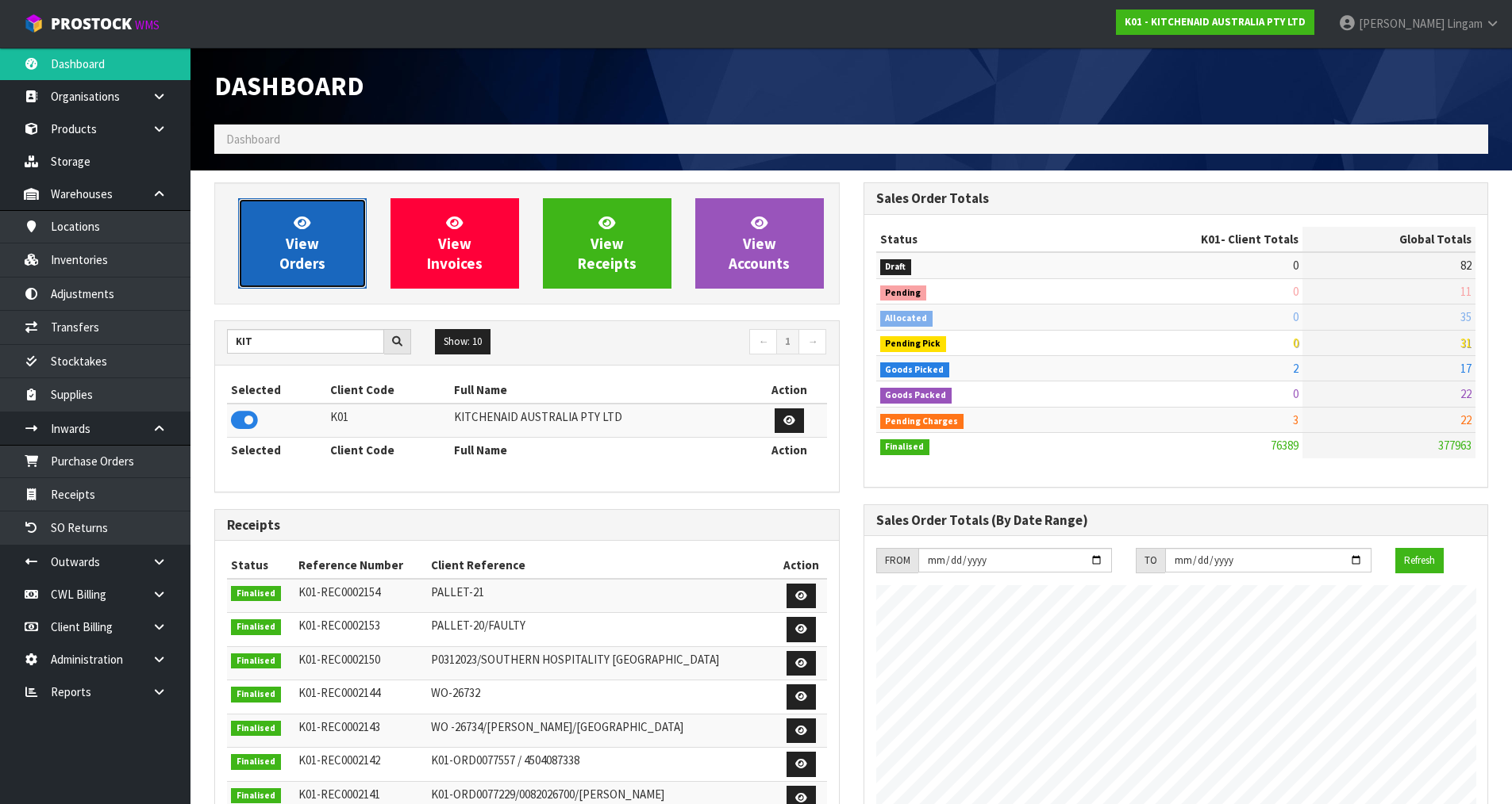
click at [340, 261] on link "View Orders" at bounding box center [302, 243] width 129 height 90
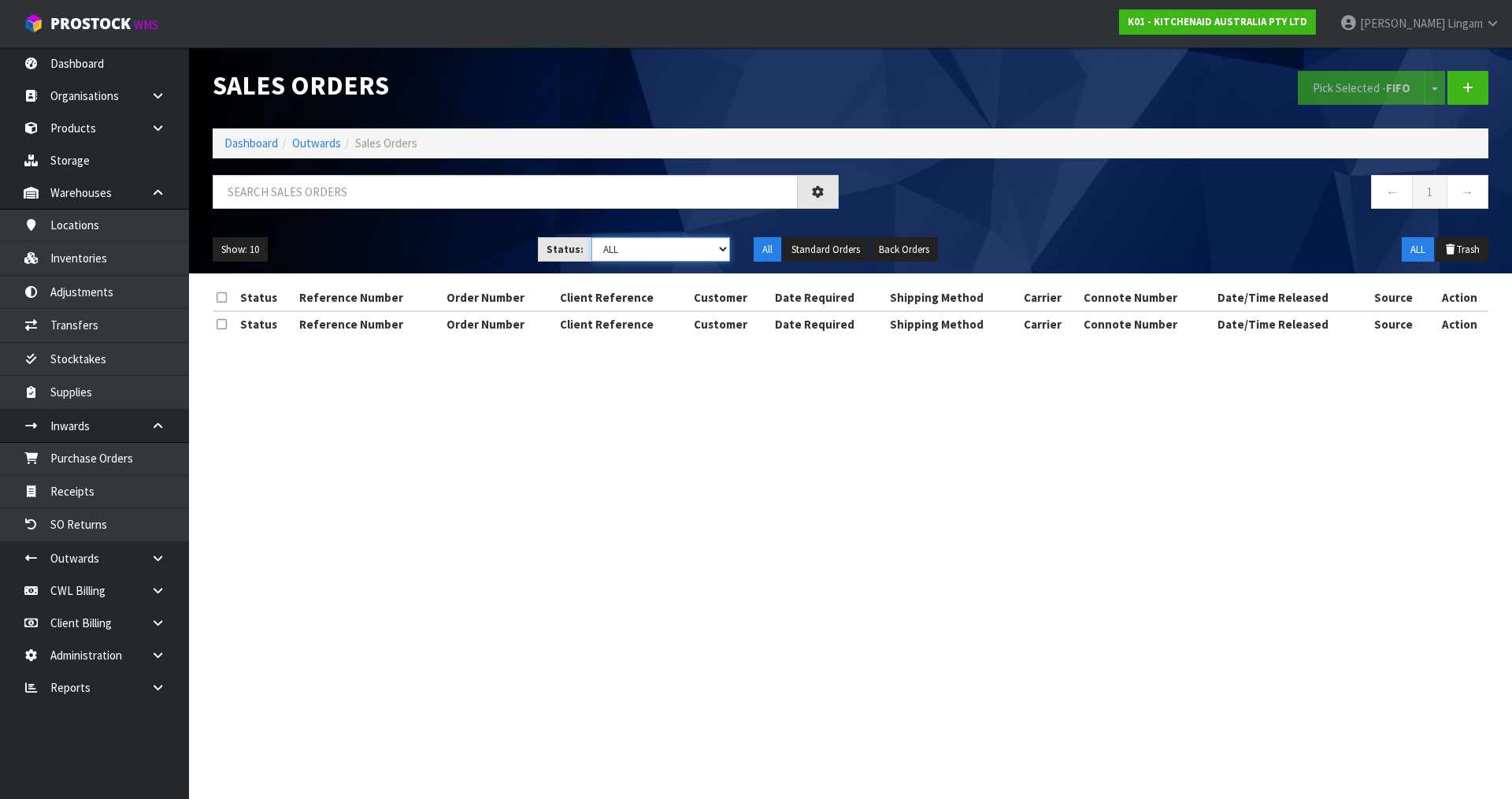
click at [699, 250] on select "Draft Pending Allocated Pending Pick Goods Picked Goods Packed Pending Charges …" at bounding box center [661, 249] width 140 height 24
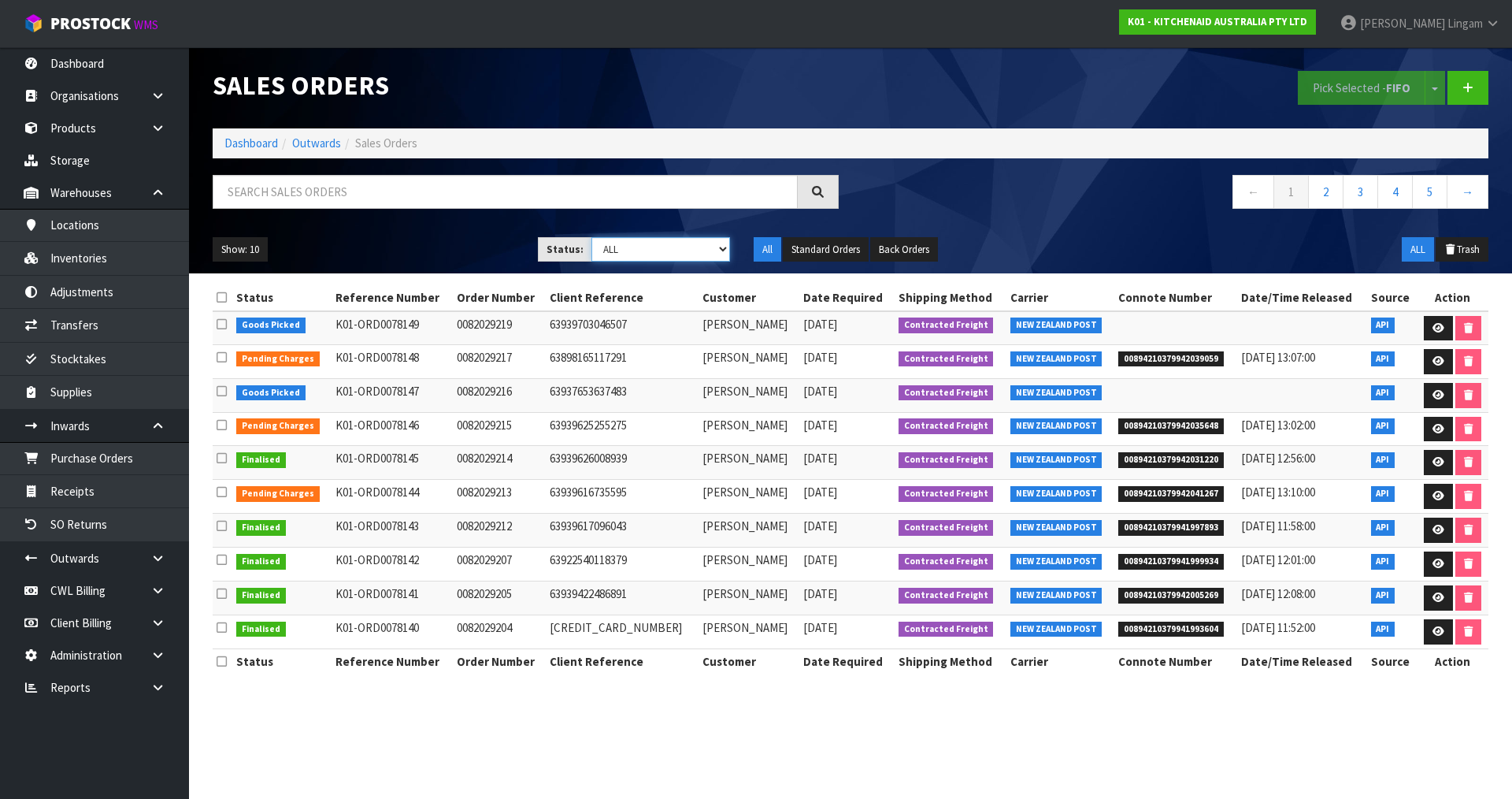
select select "string:6"
click at [591, 237] on select "Draft Pending Allocated Pending Pick Goods Picked Goods Packed Pending Charges …" at bounding box center [661, 249] width 140 height 24
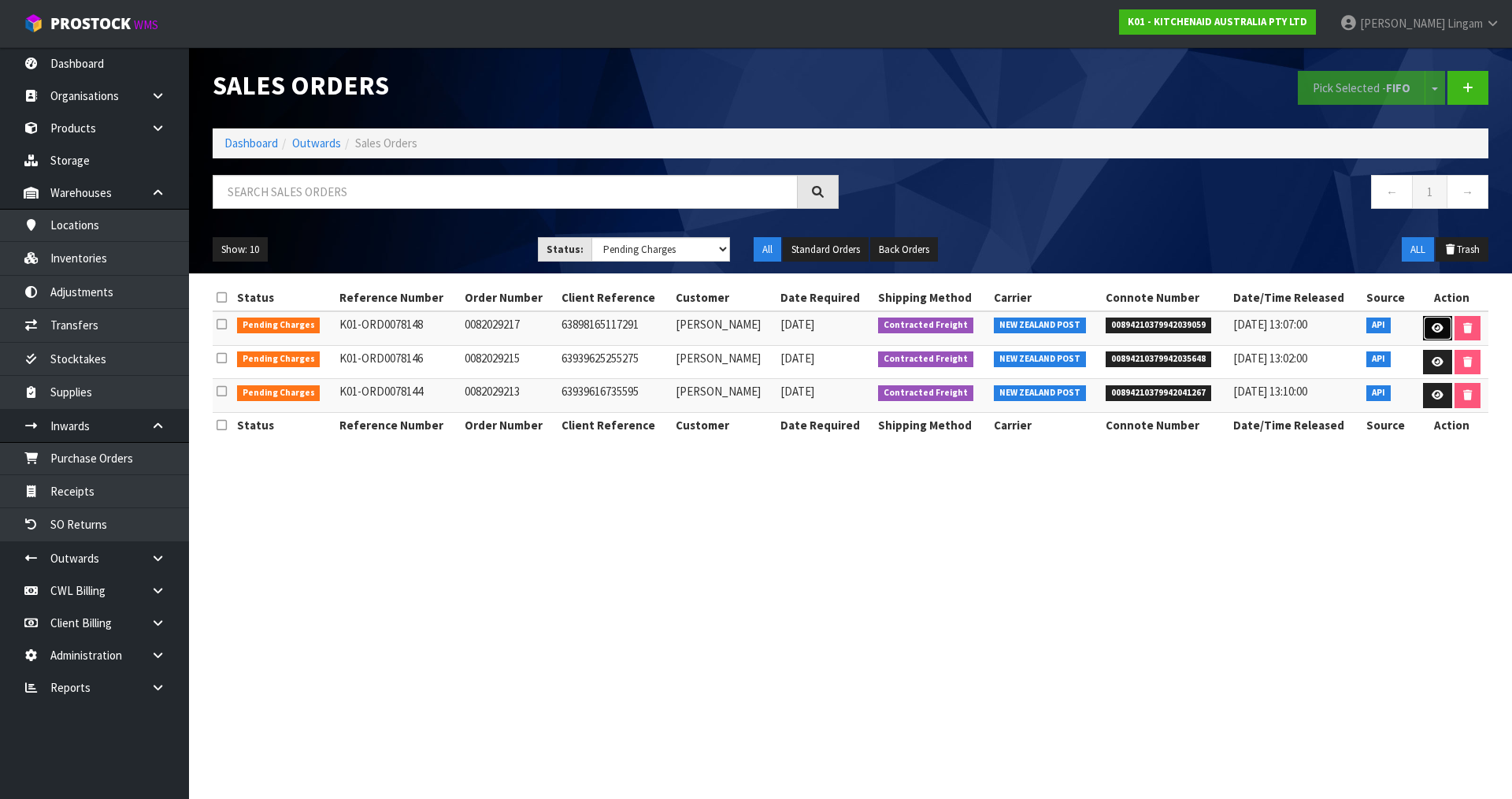
click at [1437, 332] on icon at bounding box center [1438, 328] width 12 height 10
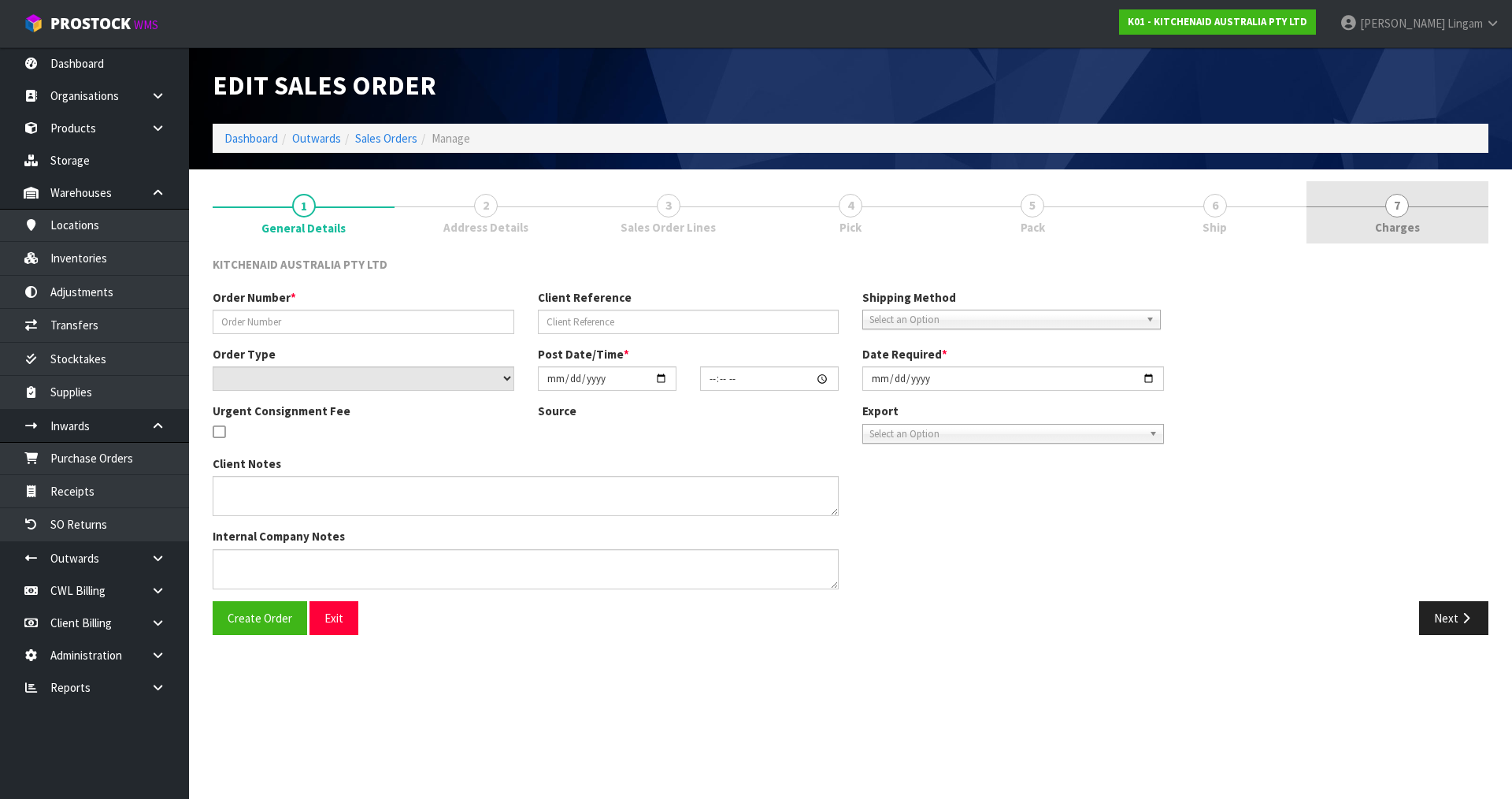
type input "0082029217"
type input "63898165117291"
select select "number:0"
type input "2025-08-22"
type input "11:35:37.000"
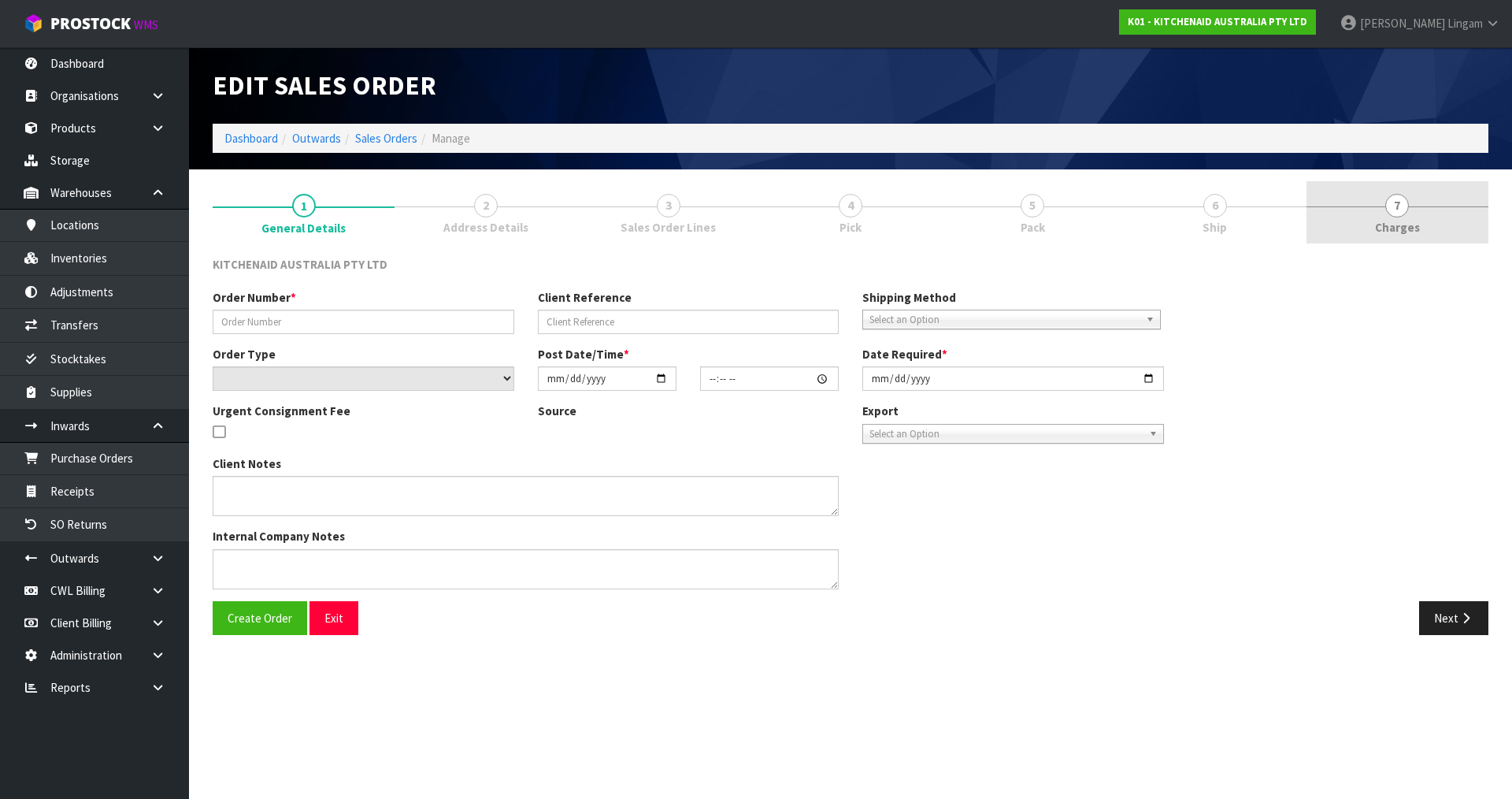
type input "2025-08-22"
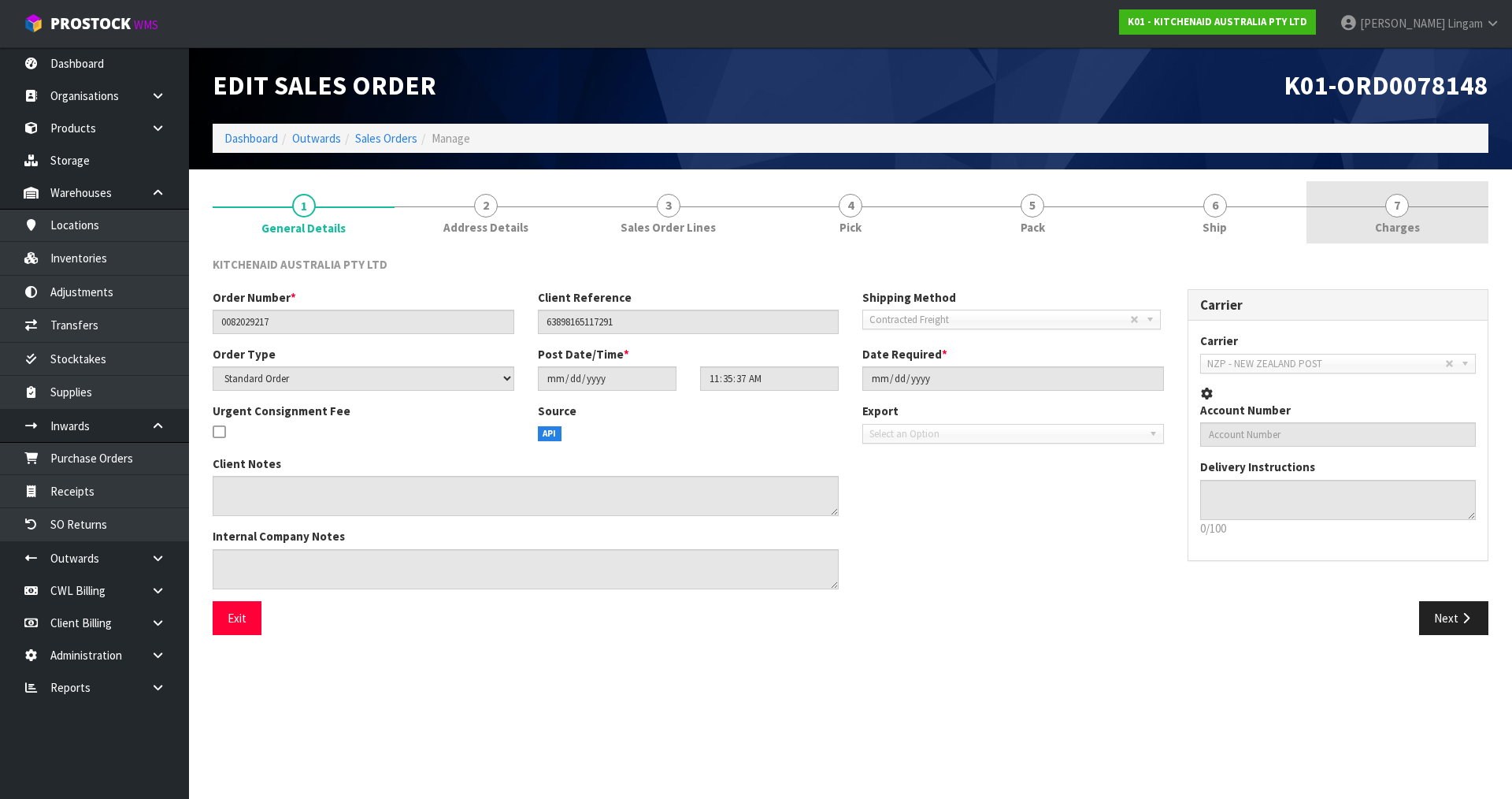
click at [1449, 218] on link "7 Charges" at bounding box center [1397, 212] width 182 height 62
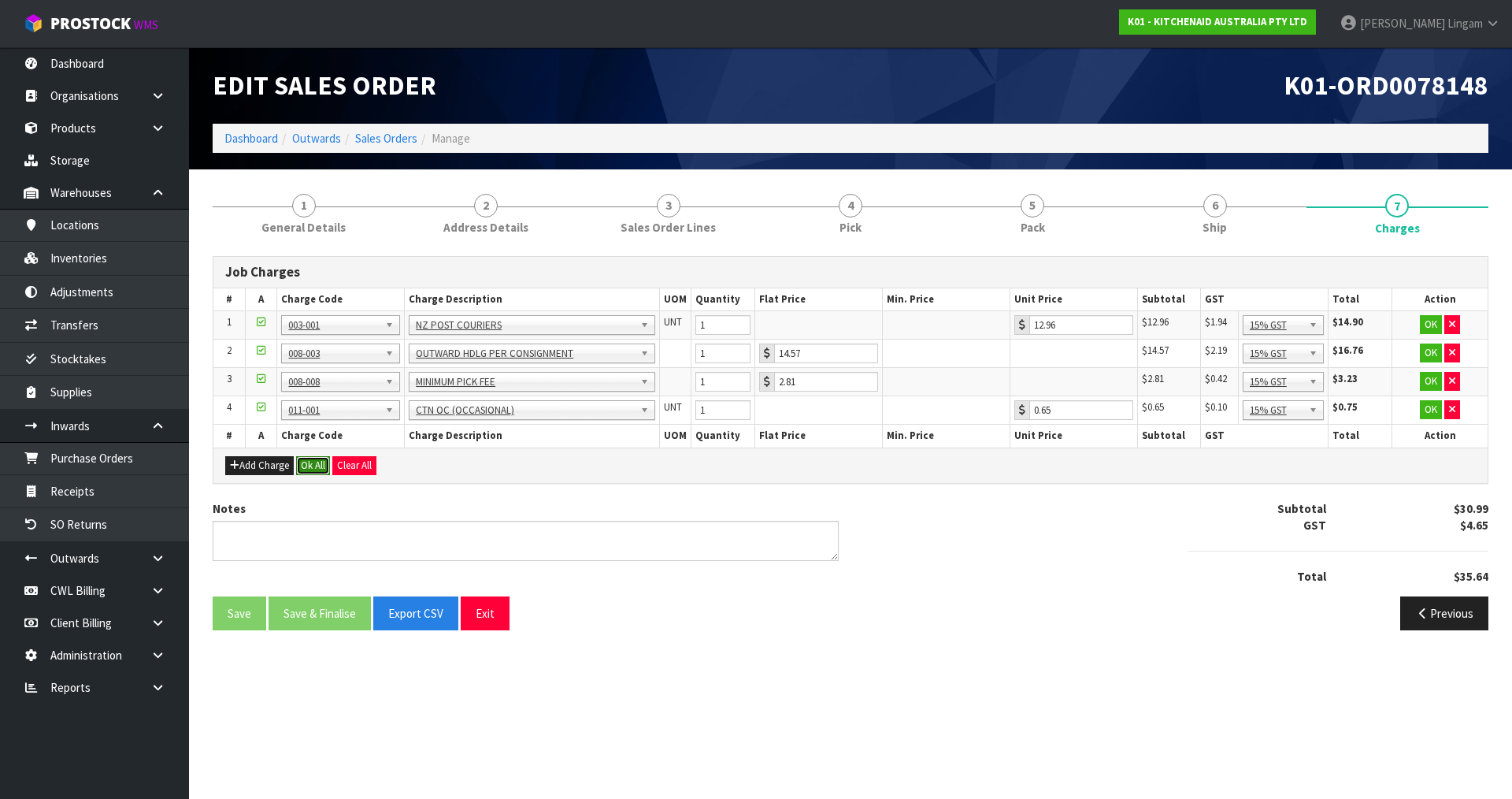
click at [313, 469] on button "Ok All" at bounding box center [313, 466] width 34 height 19
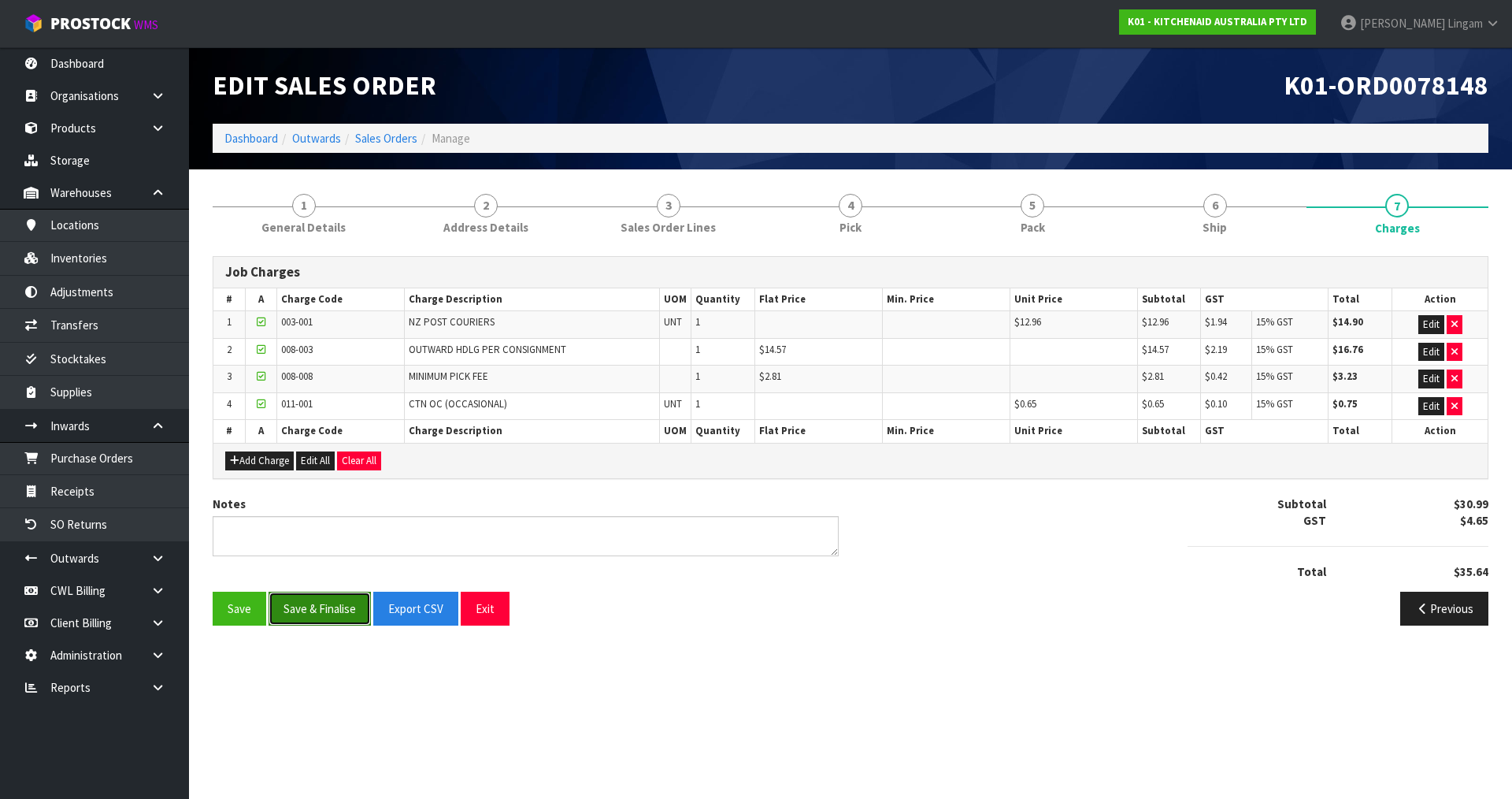
click at [321, 601] on button "Save & Finalise" at bounding box center [319, 608] width 103 height 34
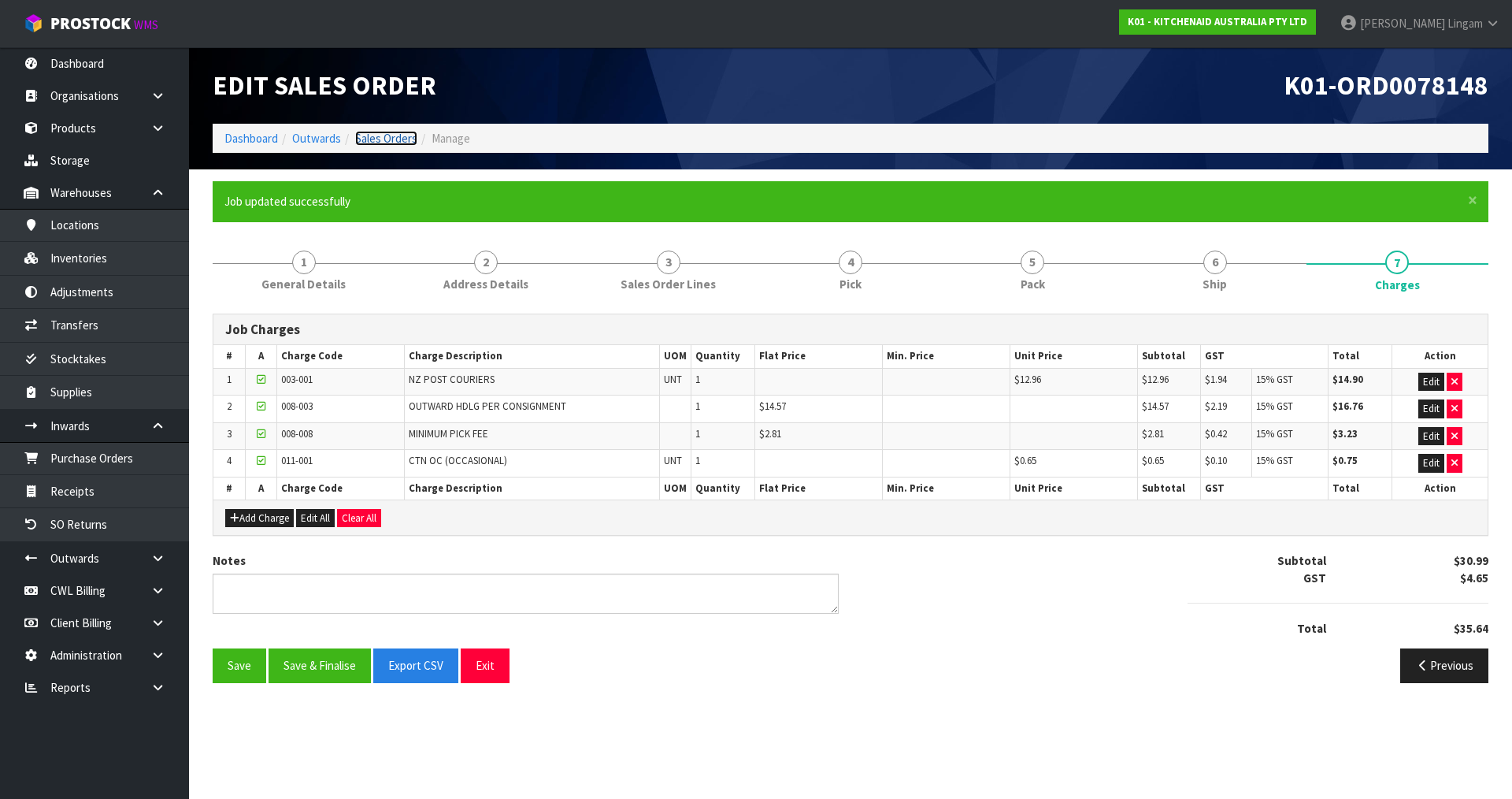
click at [394, 141] on link "Sales Orders" at bounding box center [386, 138] width 62 height 15
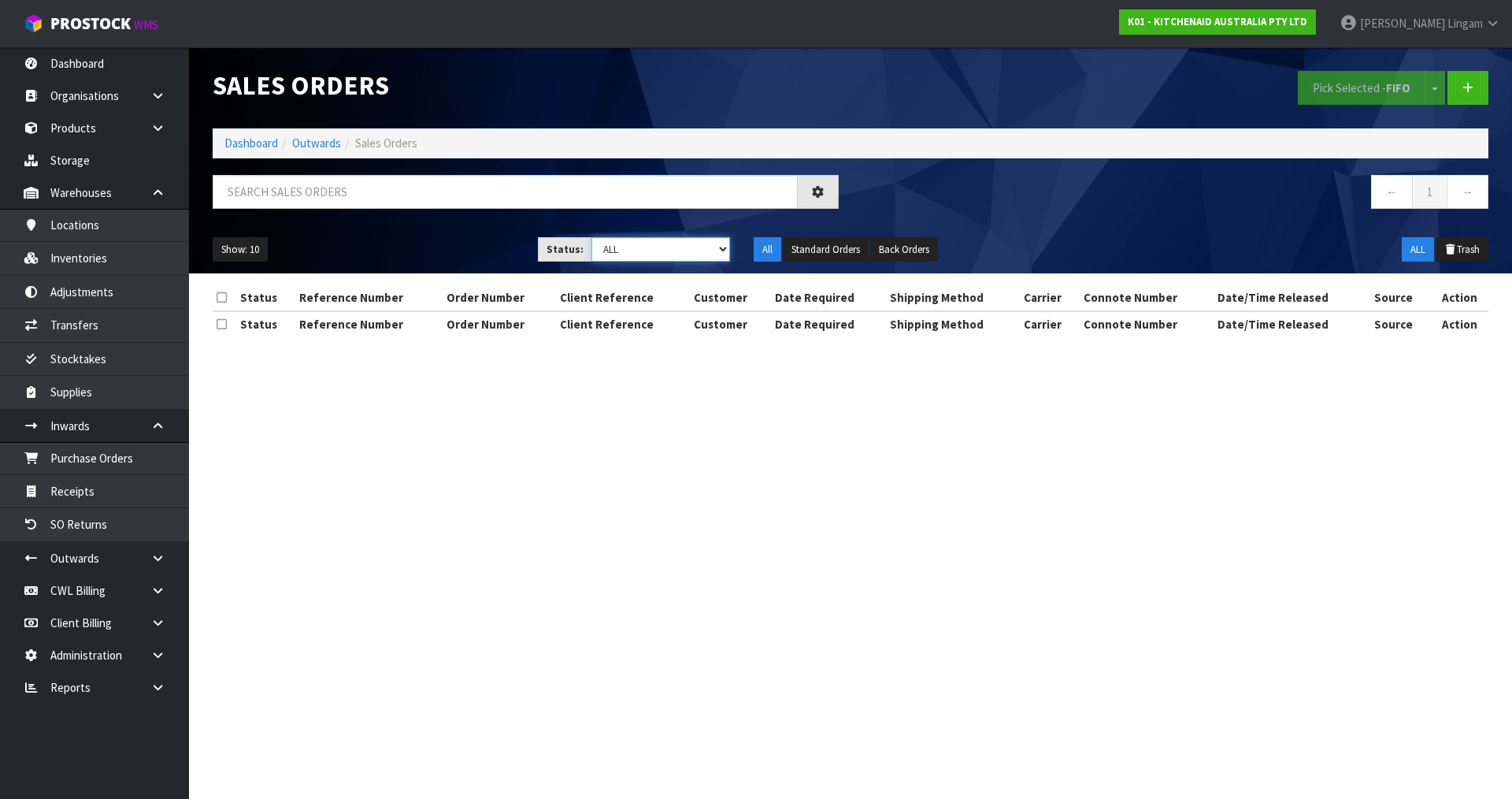
click at [696, 252] on select "Draft Pending Allocated Pending Pick Goods Picked Goods Packed Pending Charges …" at bounding box center [661, 249] width 140 height 24
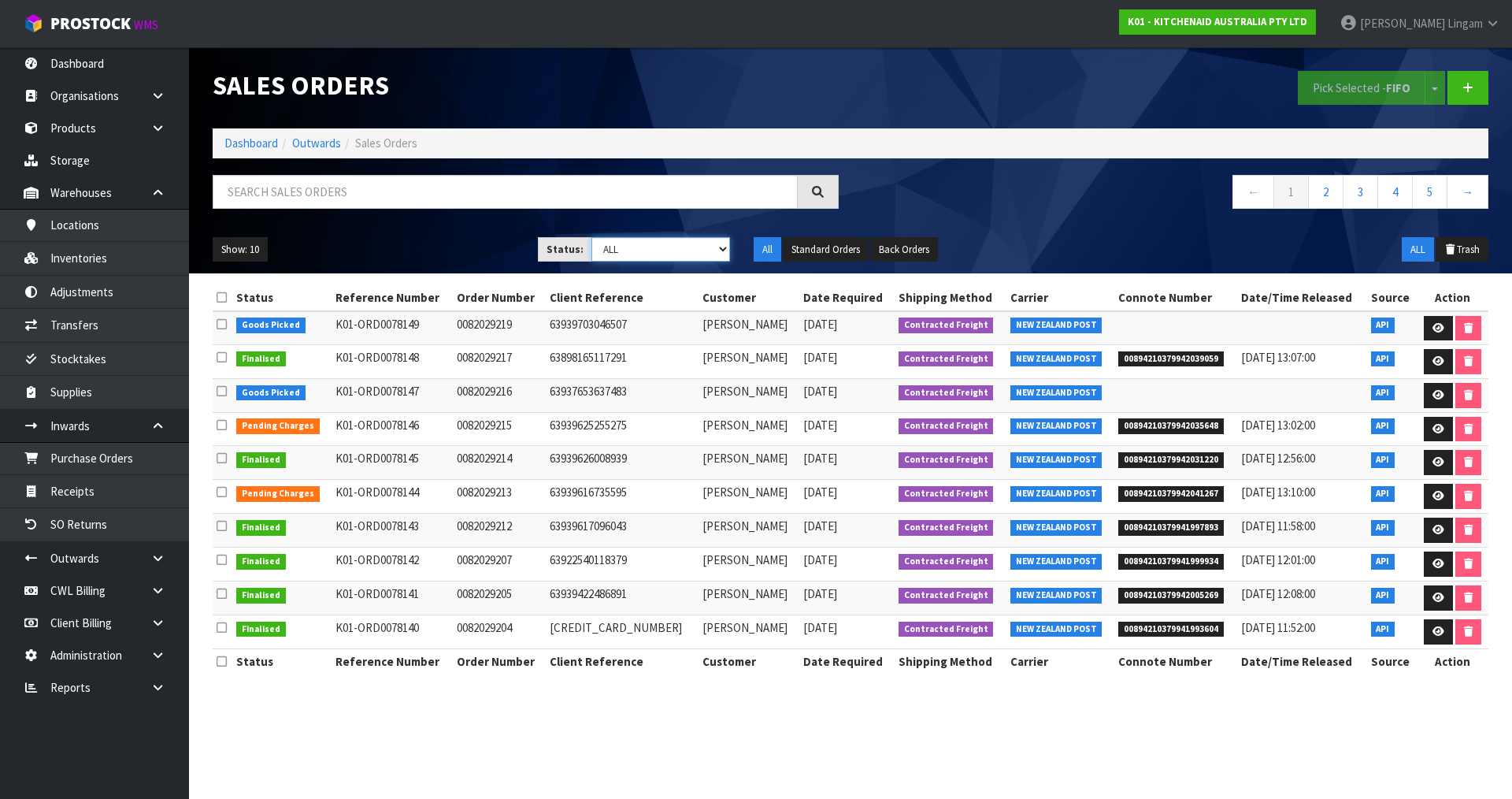
select select "string:6"
click at [591, 237] on select "Draft Pending Allocated Pending Pick Goods Picked Goods Packed Pending Charges …" at bounding box center [661, 249] width 140 height 24
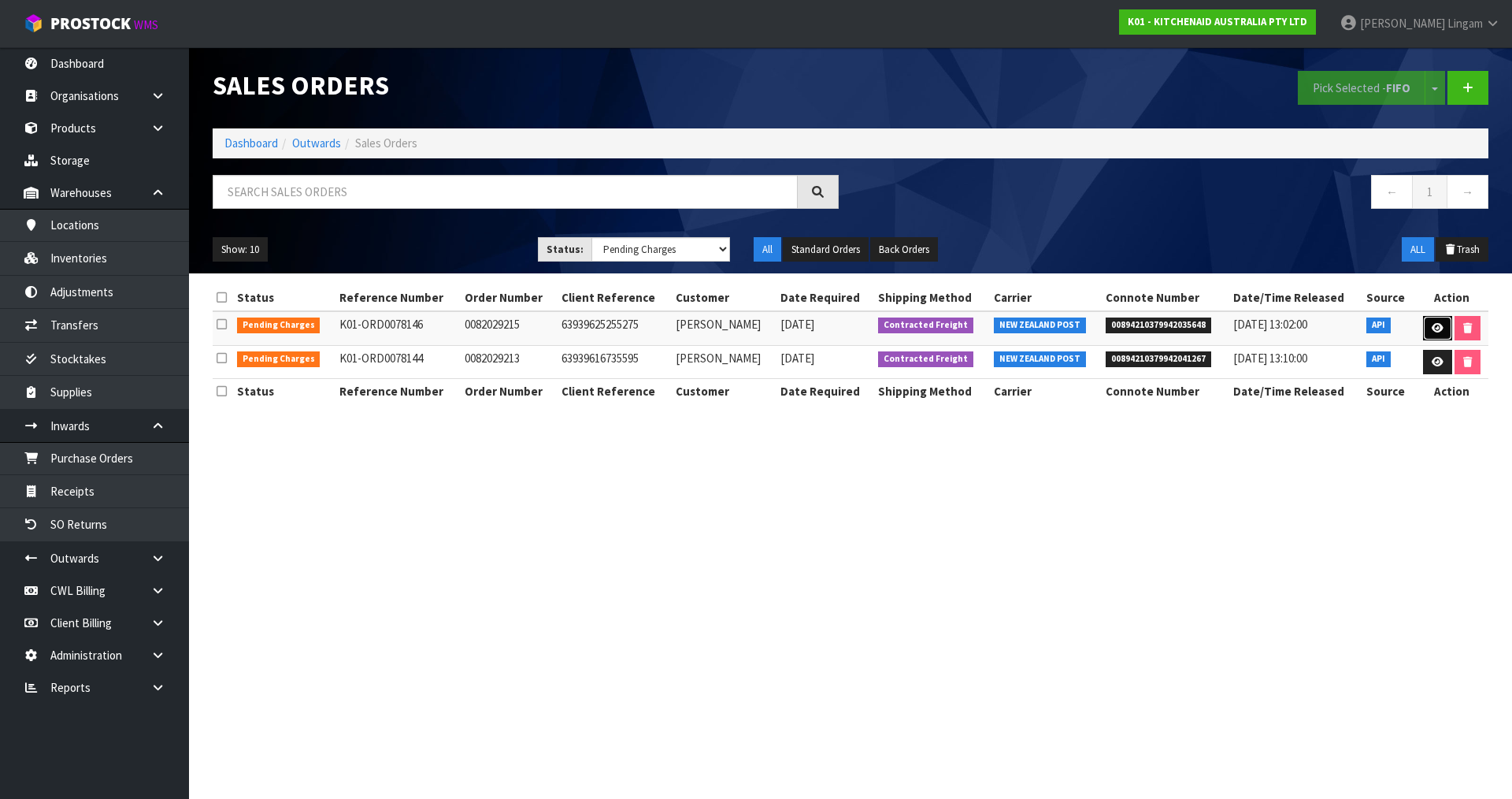
click at [1432, 331] on icon at bounding box center [1438, 328] width 12 height 10
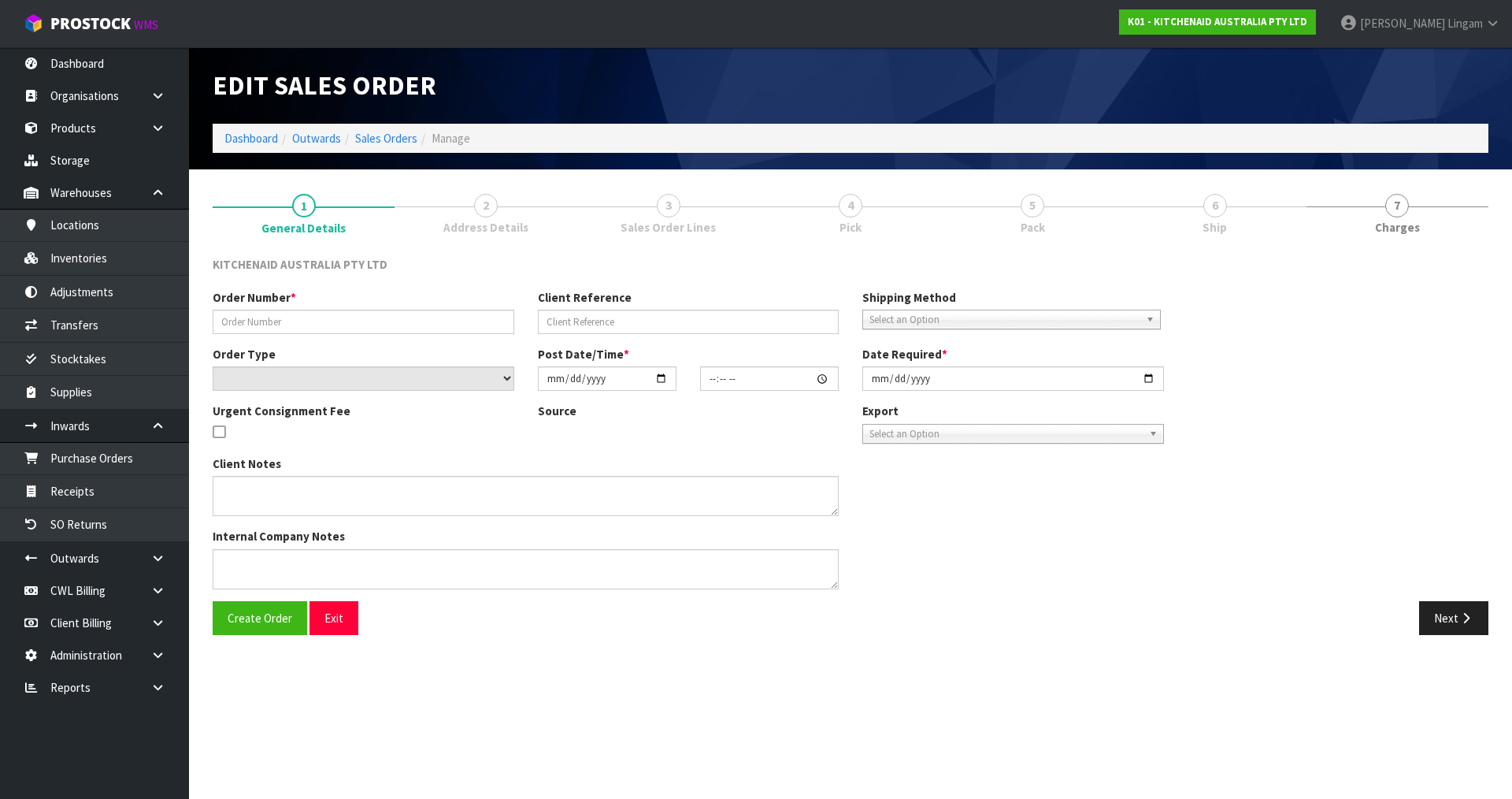
type input "0082029215"
type input "63939625255275"
select select "number:0"
type input "2025-08-22"
type input "11:35:34.000"
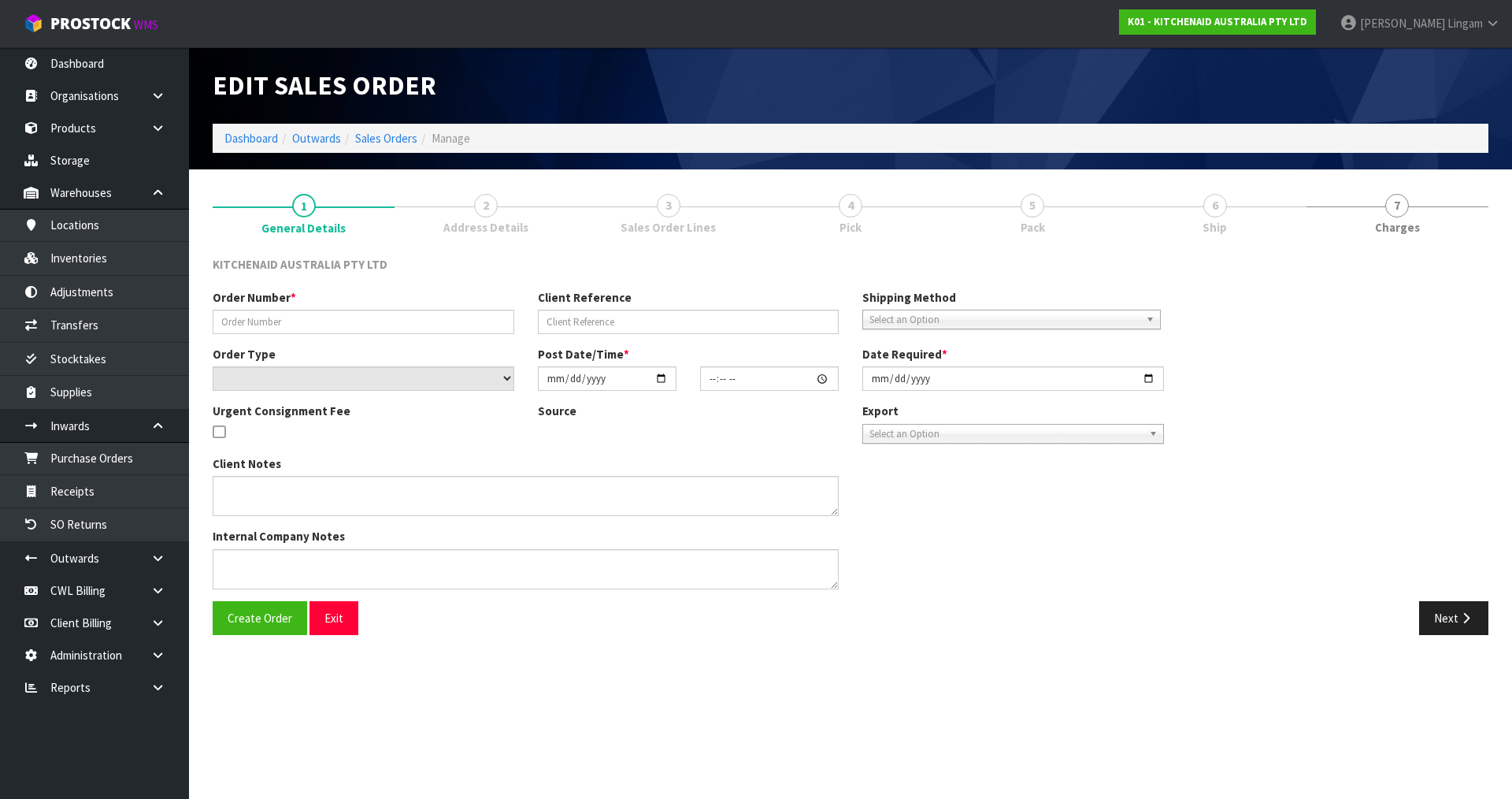
type input "2025-08-22"
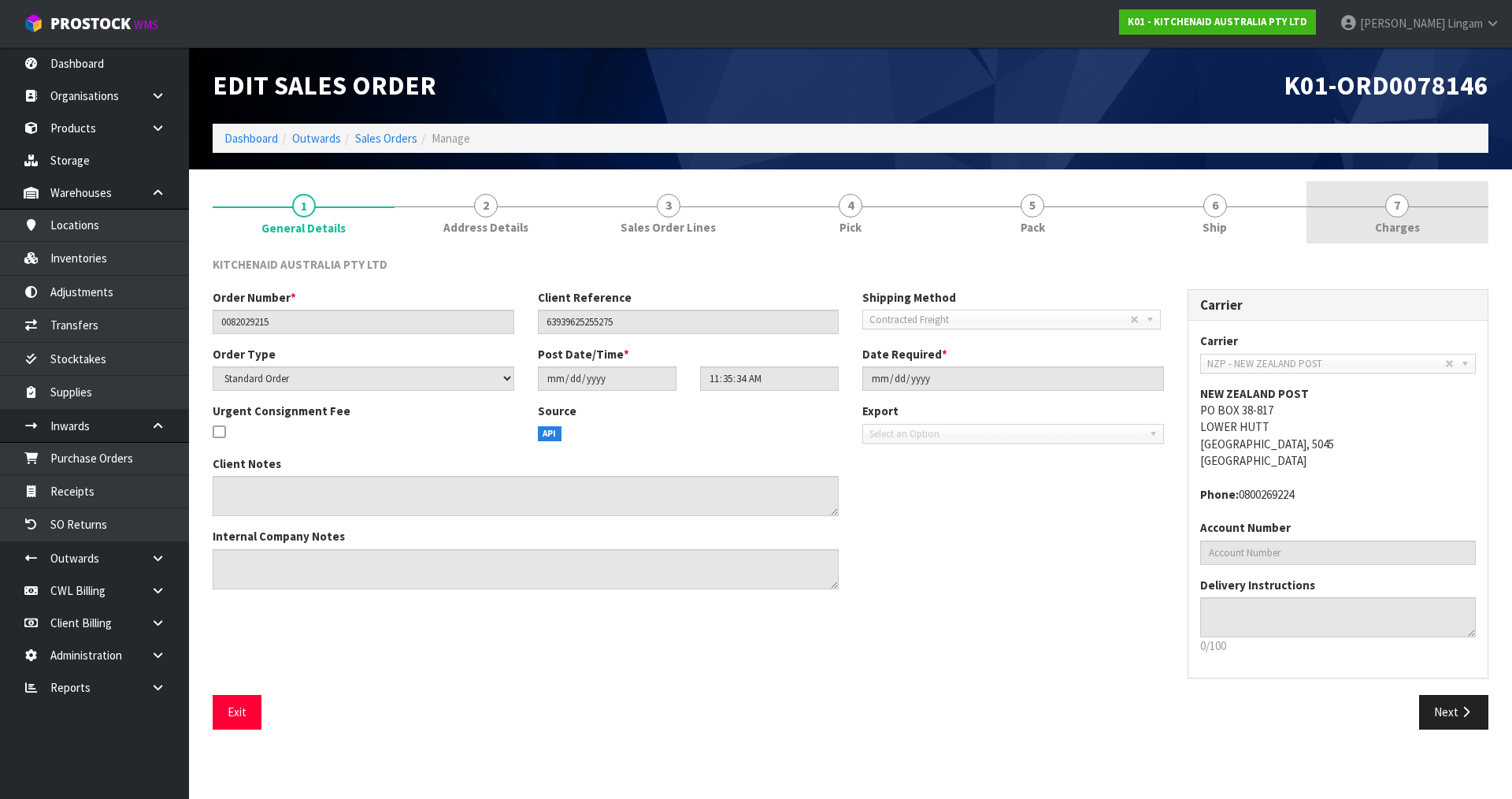
click at [1444, 222] on link "7 Charges" at bounding box center [1397, 212] width 182 height 62
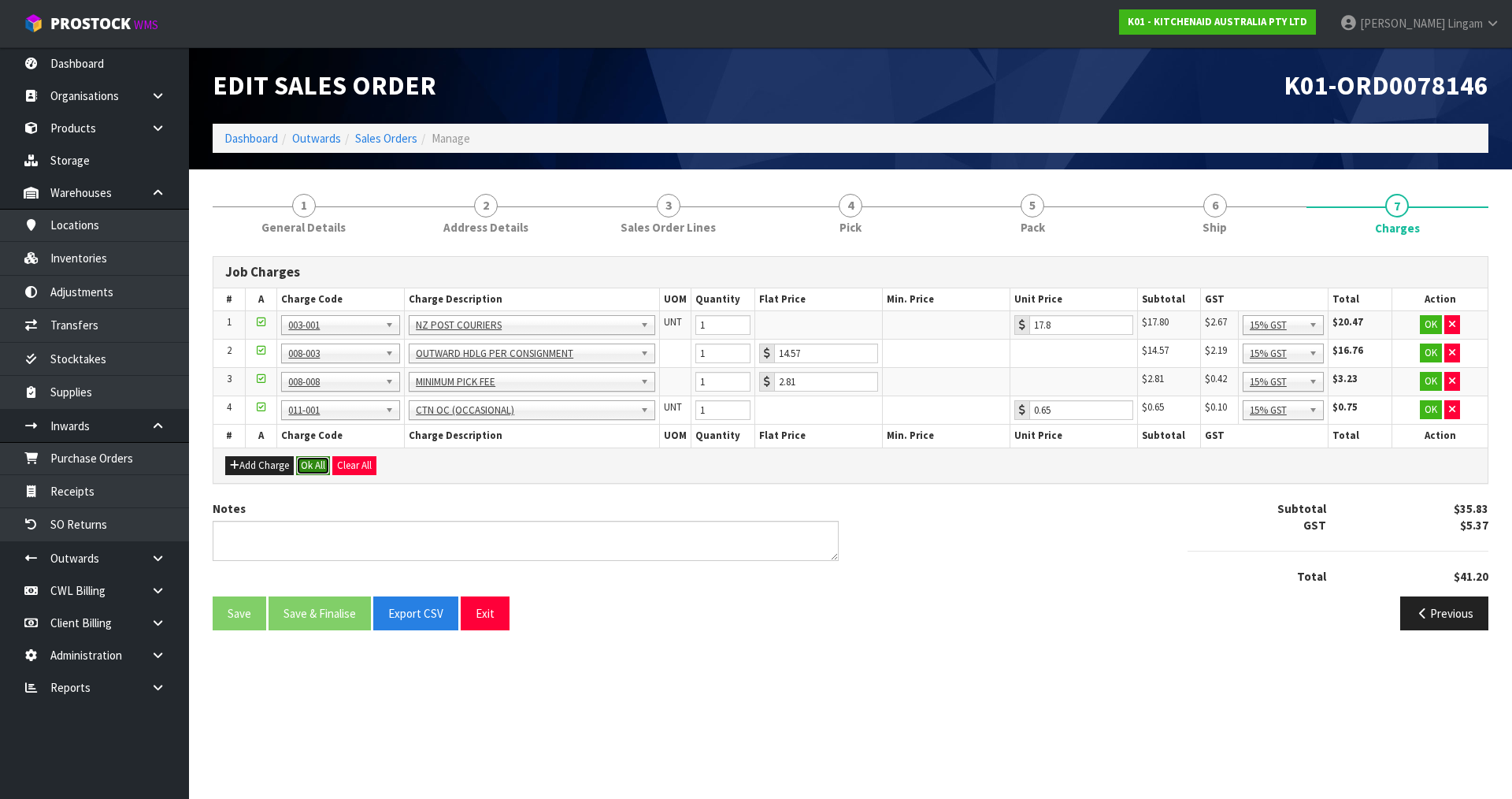
click at [313, 467] on button "Ok All" at bounding box center [313, 466] width 34 height 19
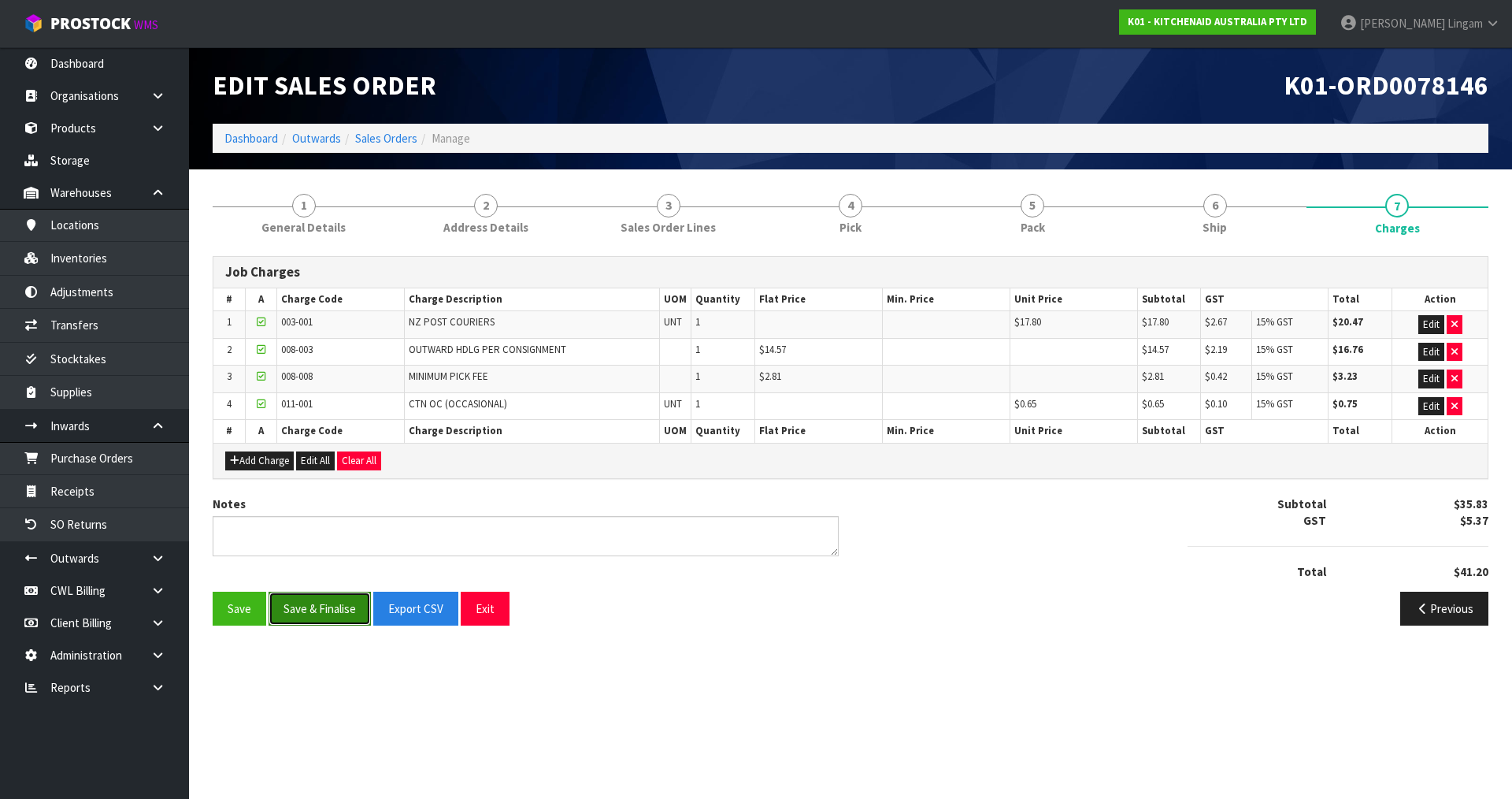
click at [317, 612] on button "Save & Finalise" at bounding box center [319, 608] width 103 height 34
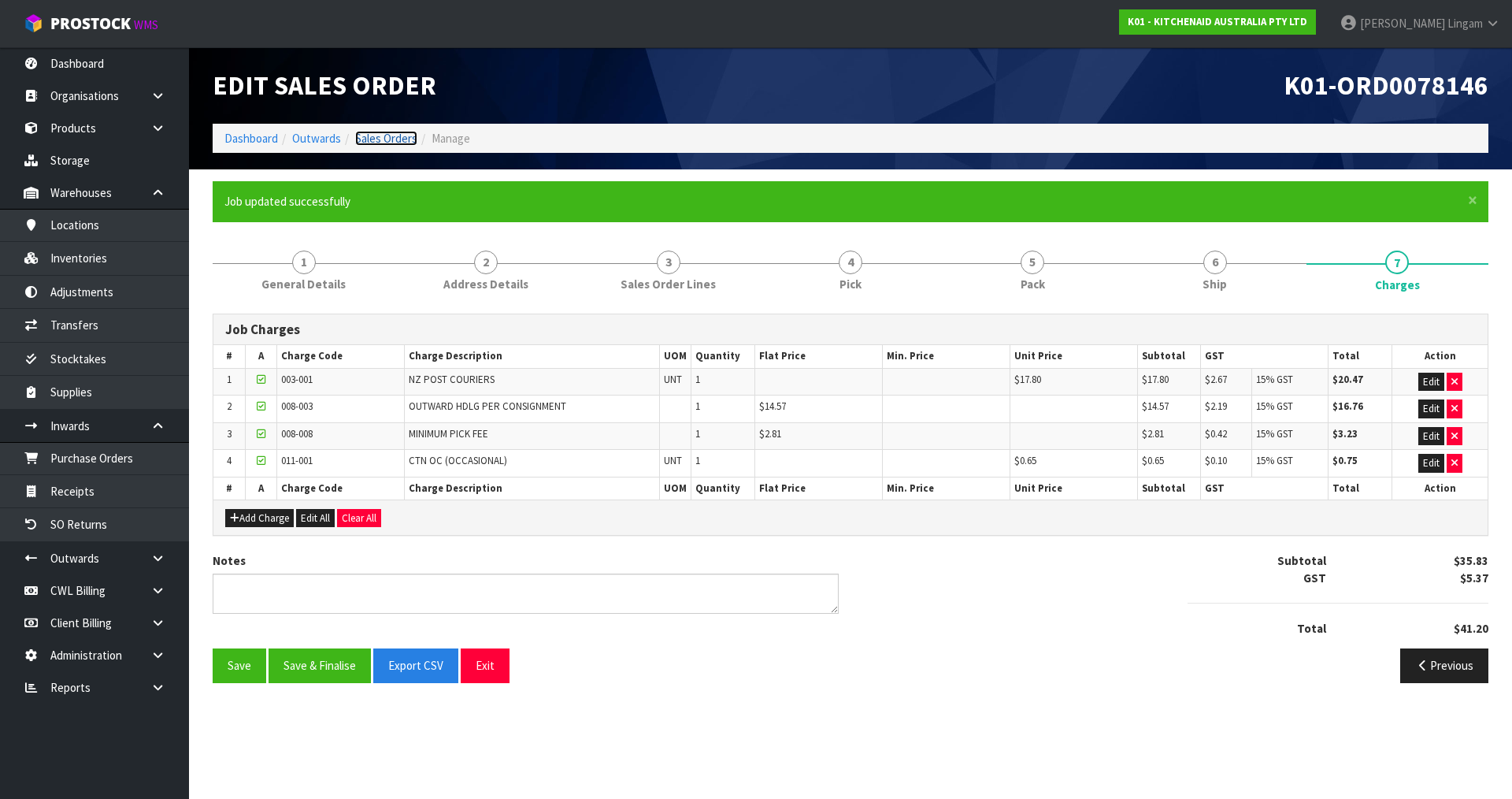
click at [390, 139] on link "Sales Orders" at bounding box center [386, 138] width 62 height 15
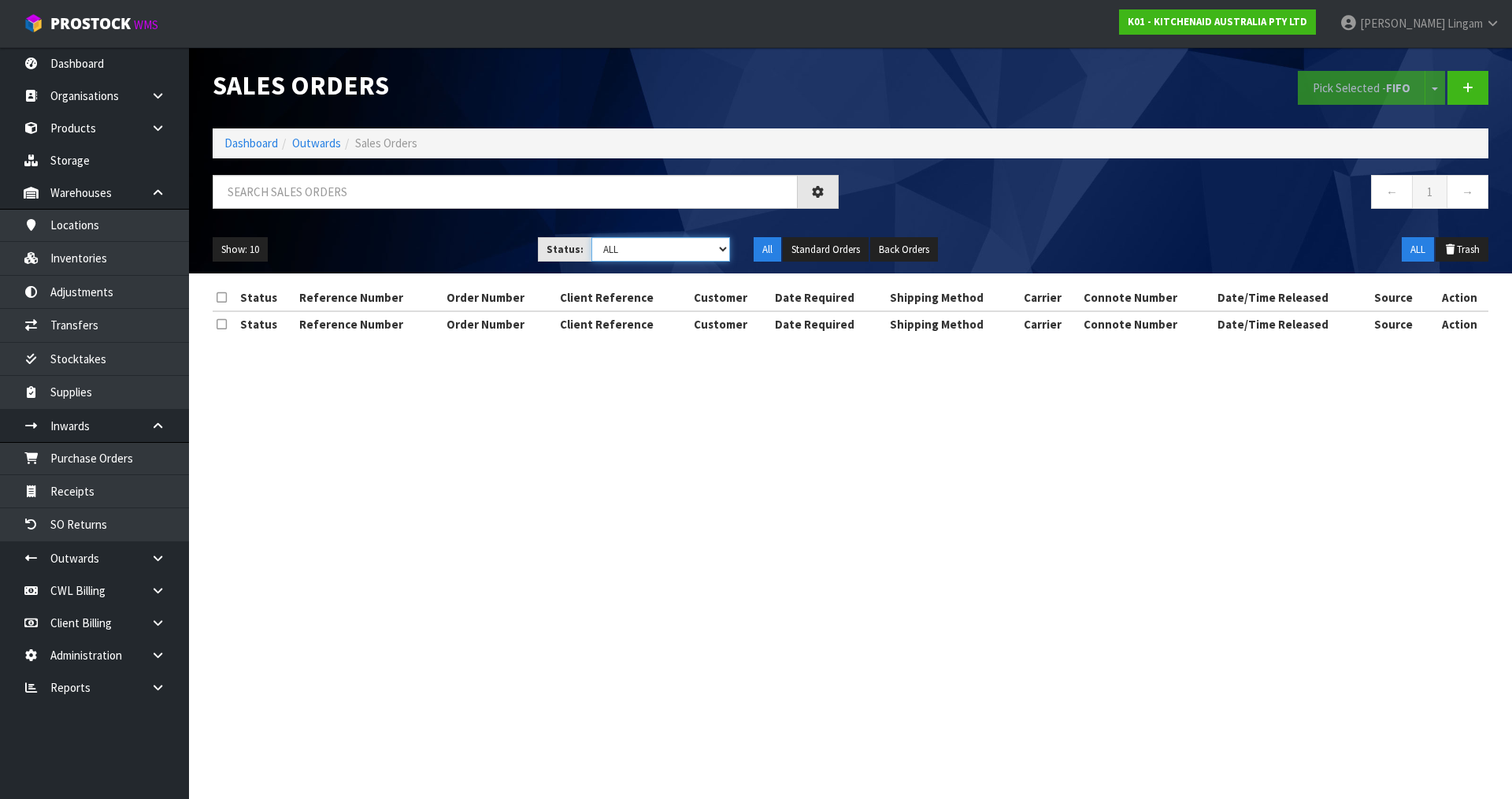
click at [700, 251] on select "Draft Pending Allocated Pending Pick Goods Picked Goods Packed Pending Charges …" at bounding box center [661, 249] width 140 height 24
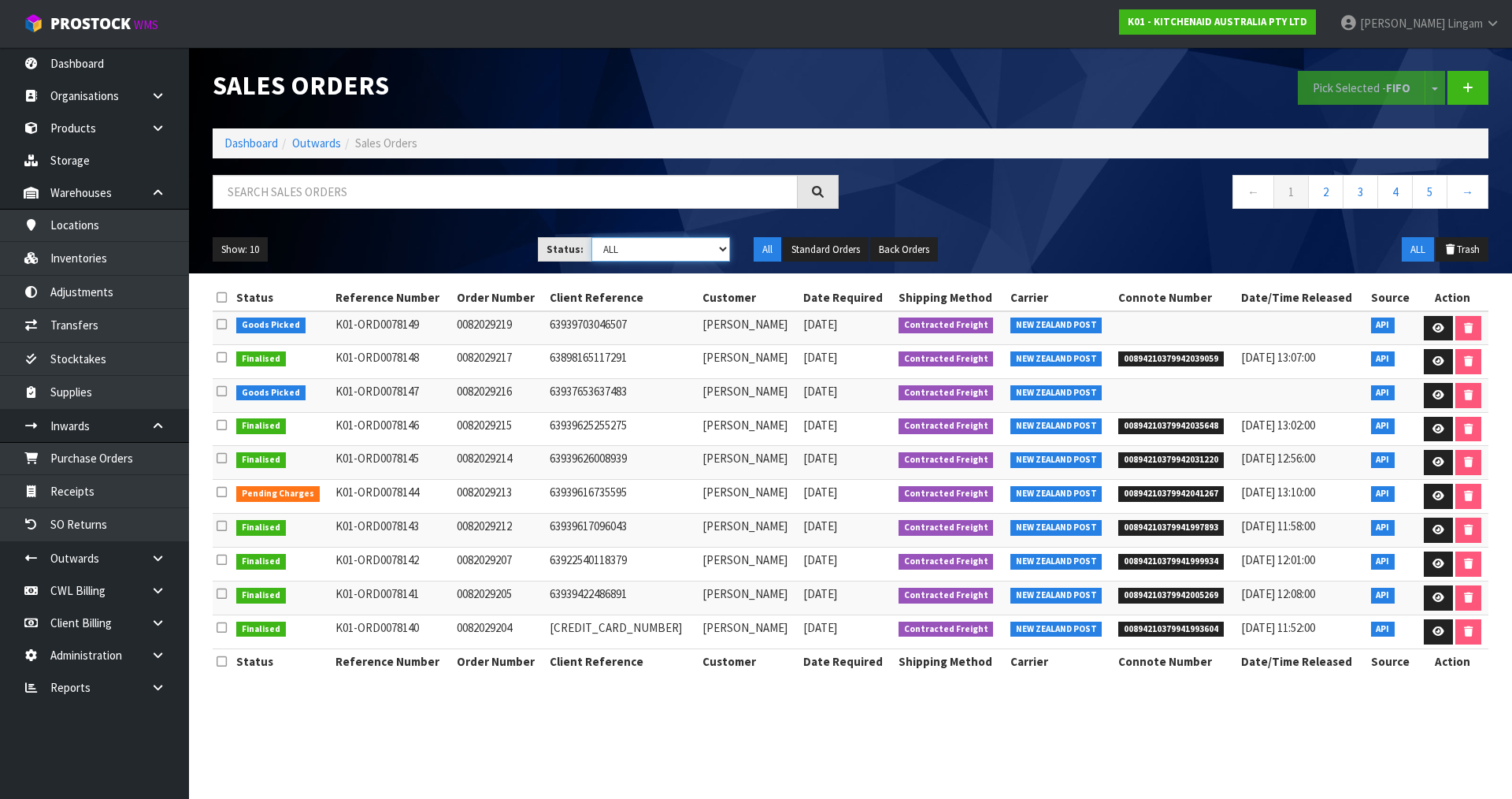
select select "string:6"
click at [591, 237] on select "Draft Pending Allocated Pending Pick Goods Picked Goods Packed Pending Charges …" at bounding box center [661, 249] width 140 height 24
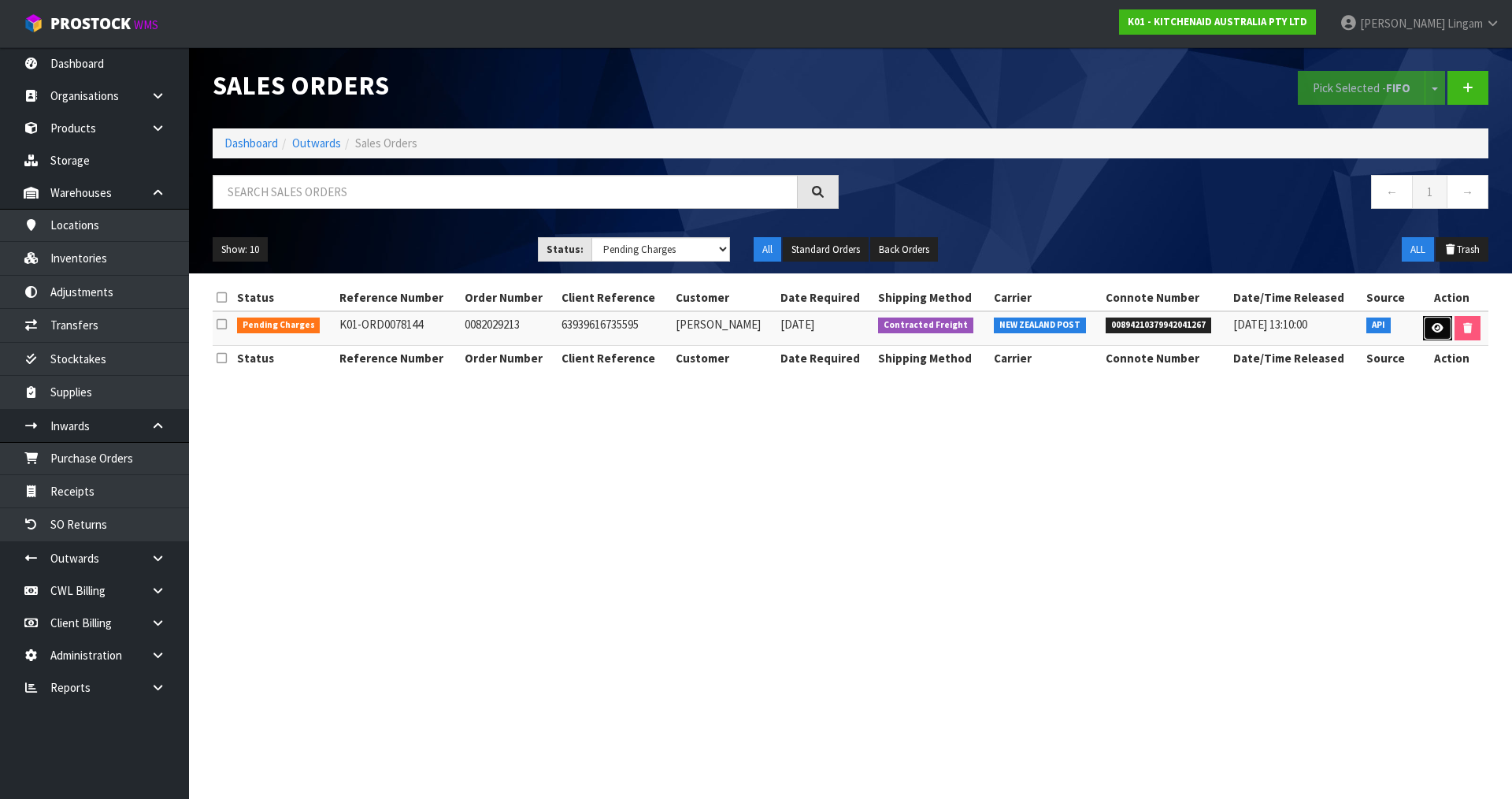
click at [1437, 330] on icon at bounding box center [1438, 328] width 12 height 10
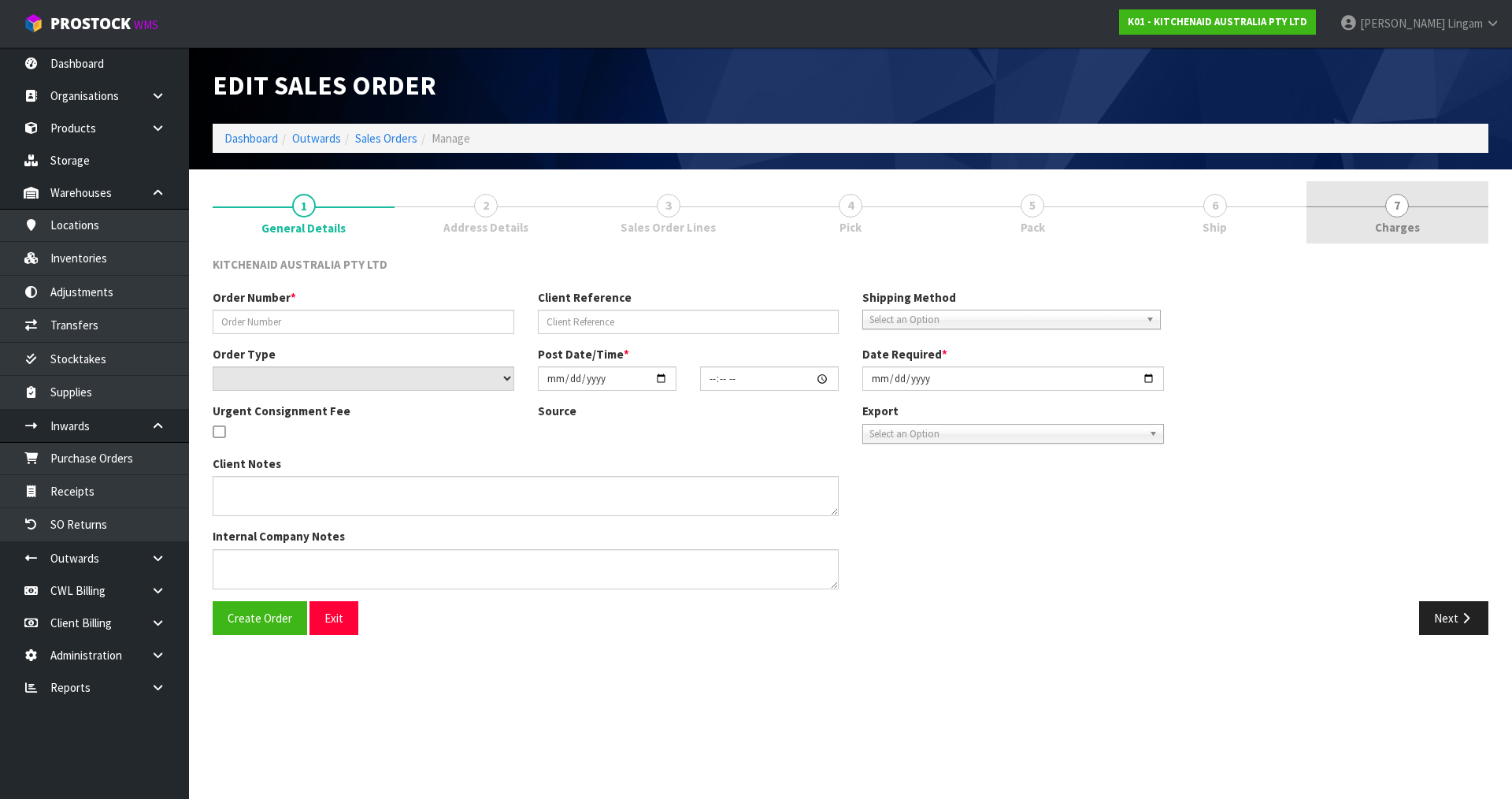
type input "0082029213"
type input "63939616735595"
select select "number:0"
type input "2025-08-22"
type input "11:35:31.000"
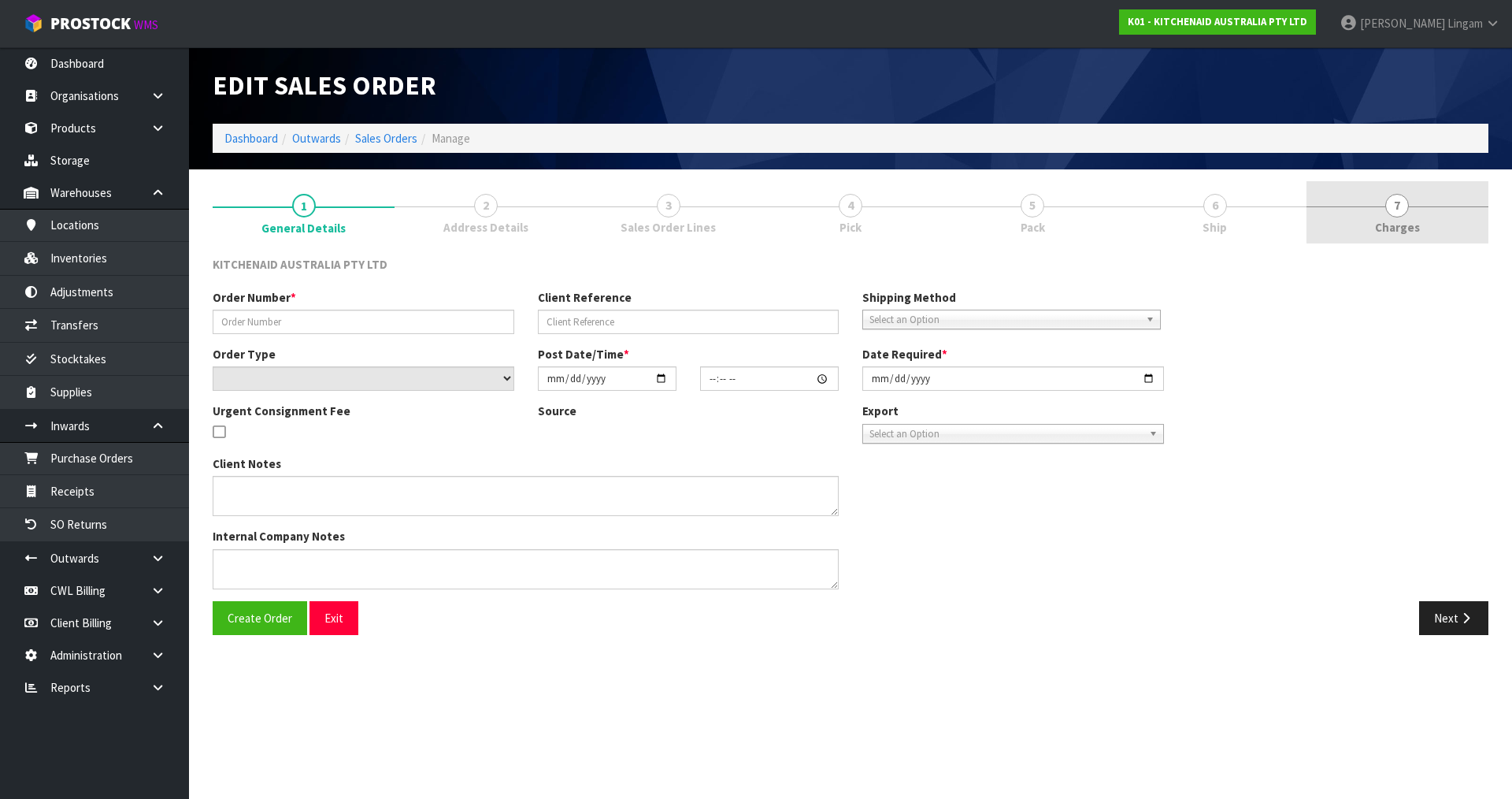
type input "2025-08-22"
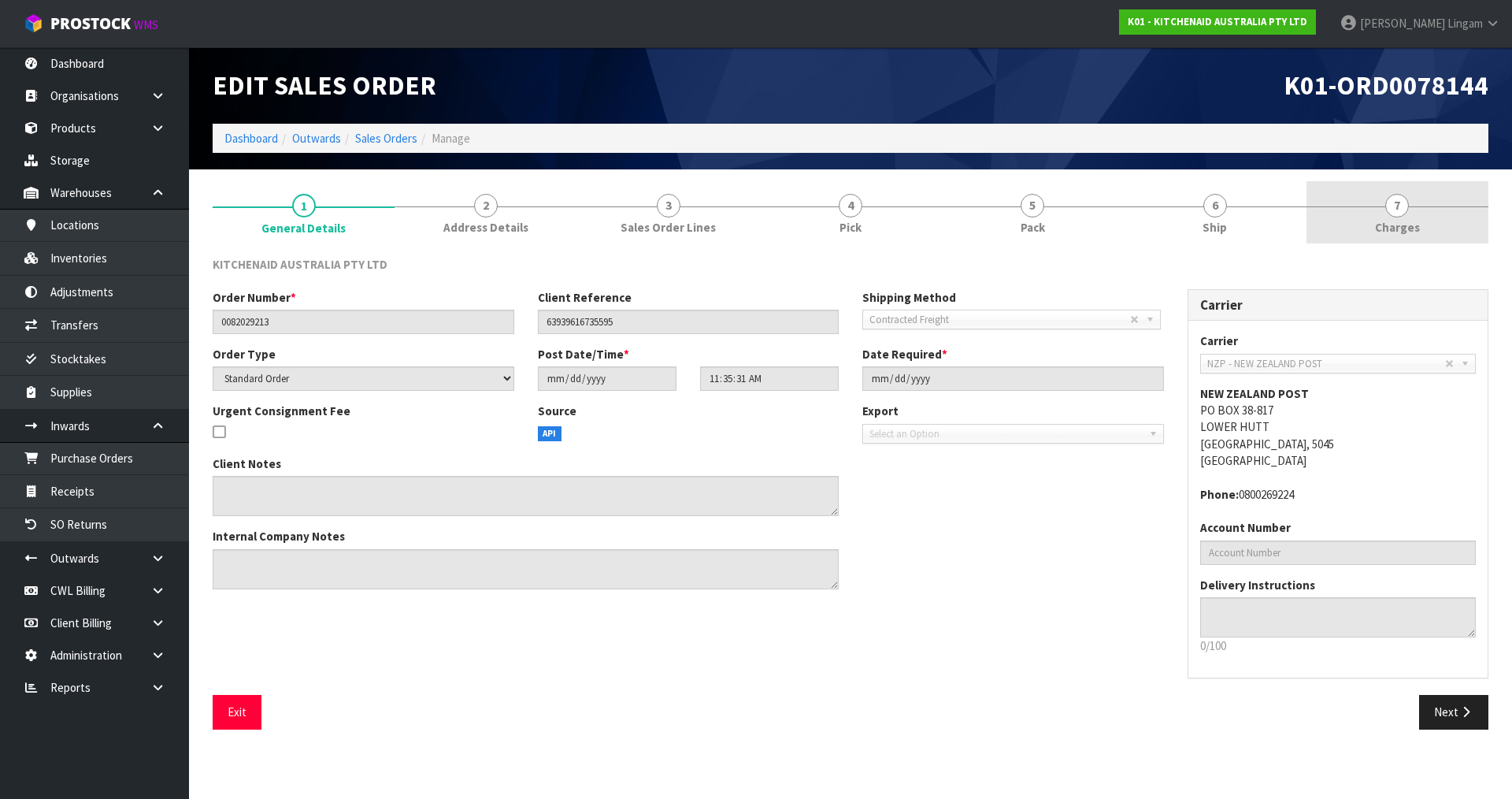
click at [1463, 225] on link "7 Charges" at bounding box center [1397, 212] width 182 height 62
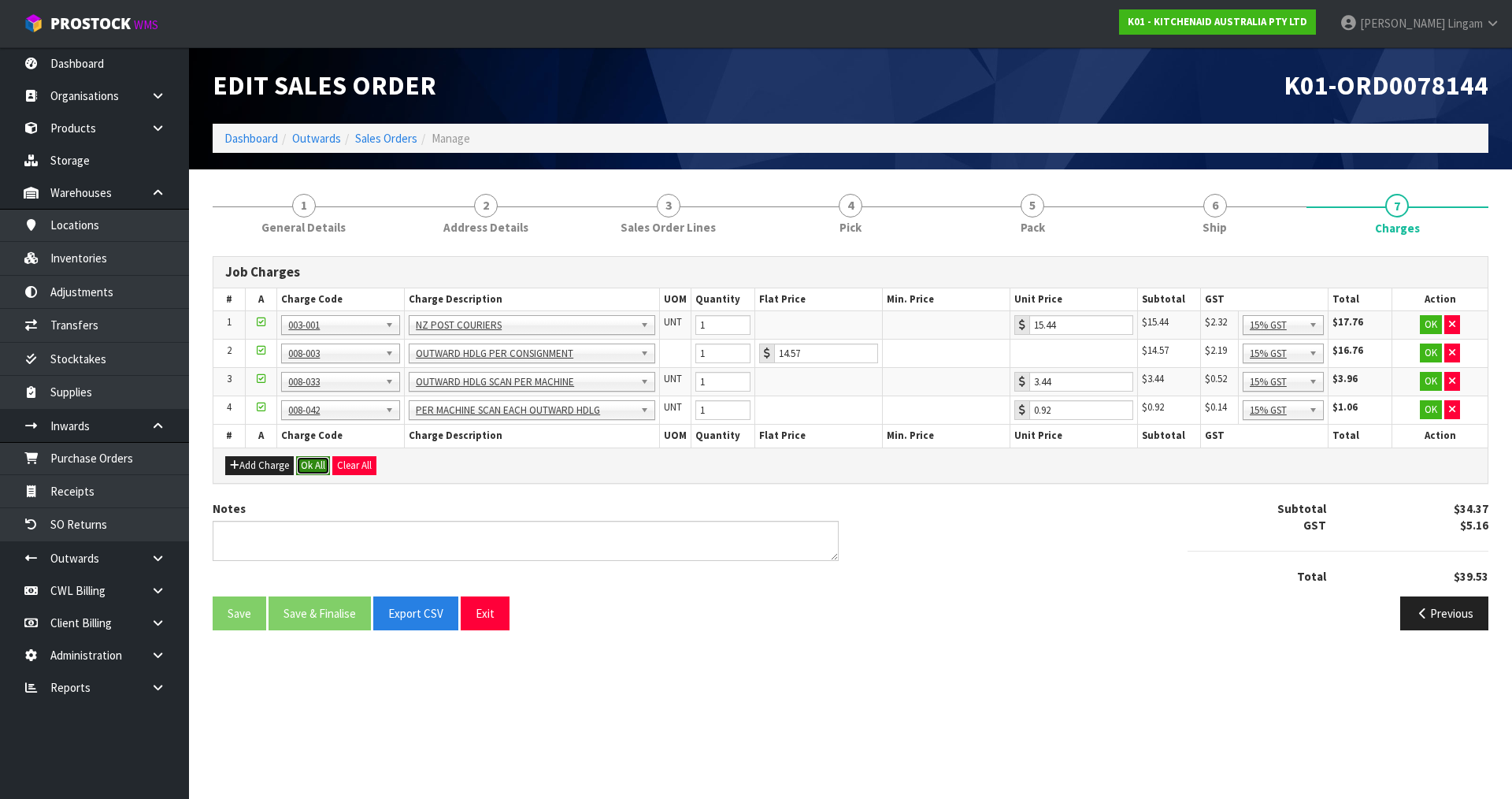
click at [307, 464] on button "Ok All" at bounding box center [313, 466] width 34 height 19
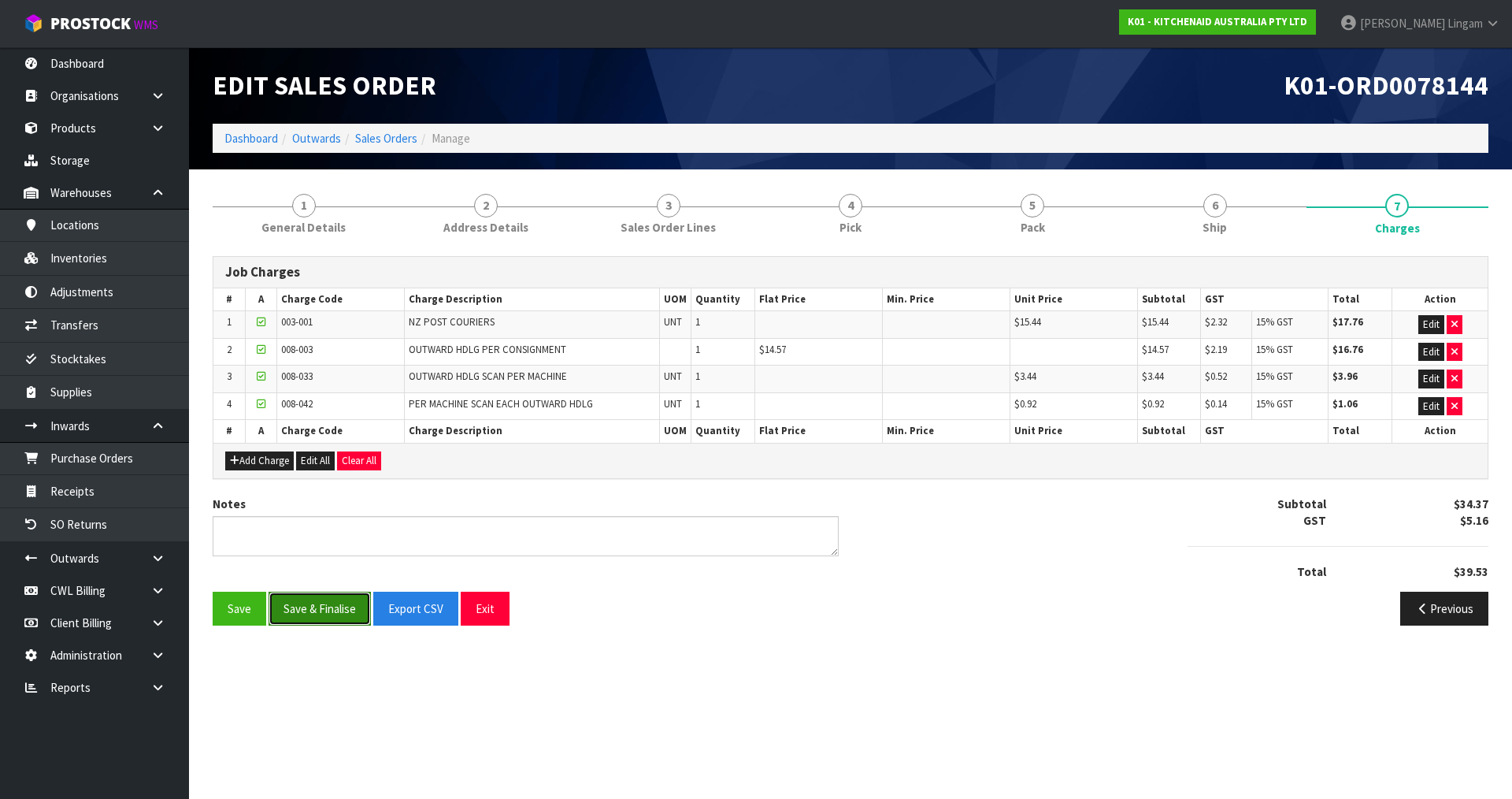
click at [326, 607] on button "Save & Finalise" at bounding box center [319, 608] width 103 height 34
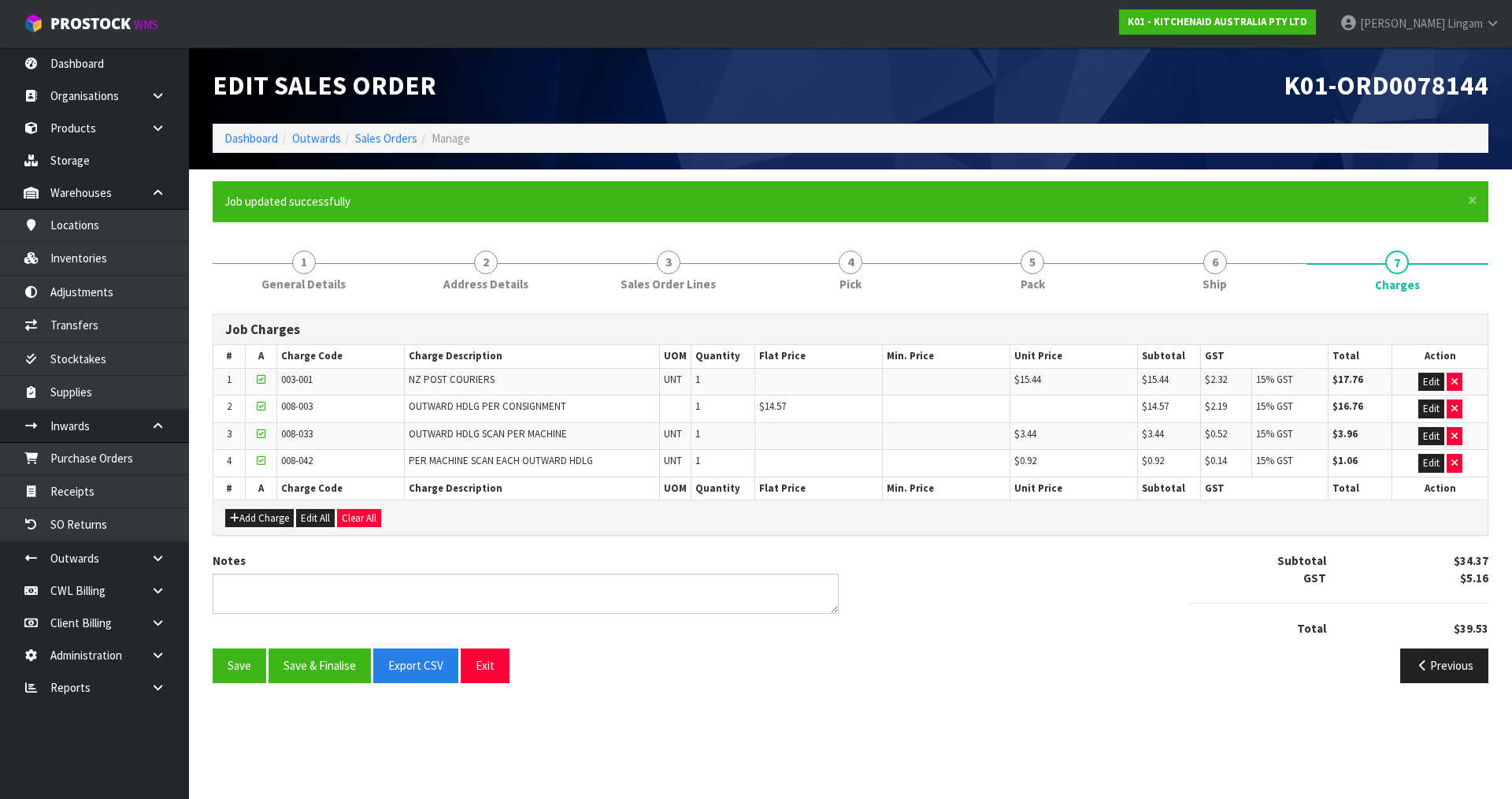
click at [992, 572] on div "Notes Subtotal $34.37 GST $5.16 Total $39.53" at bounding box center [850, 601] width 1300 height 96
click at [253, 138] on link "Dashboard" at bounding box center [252, 138] width 54 height 15
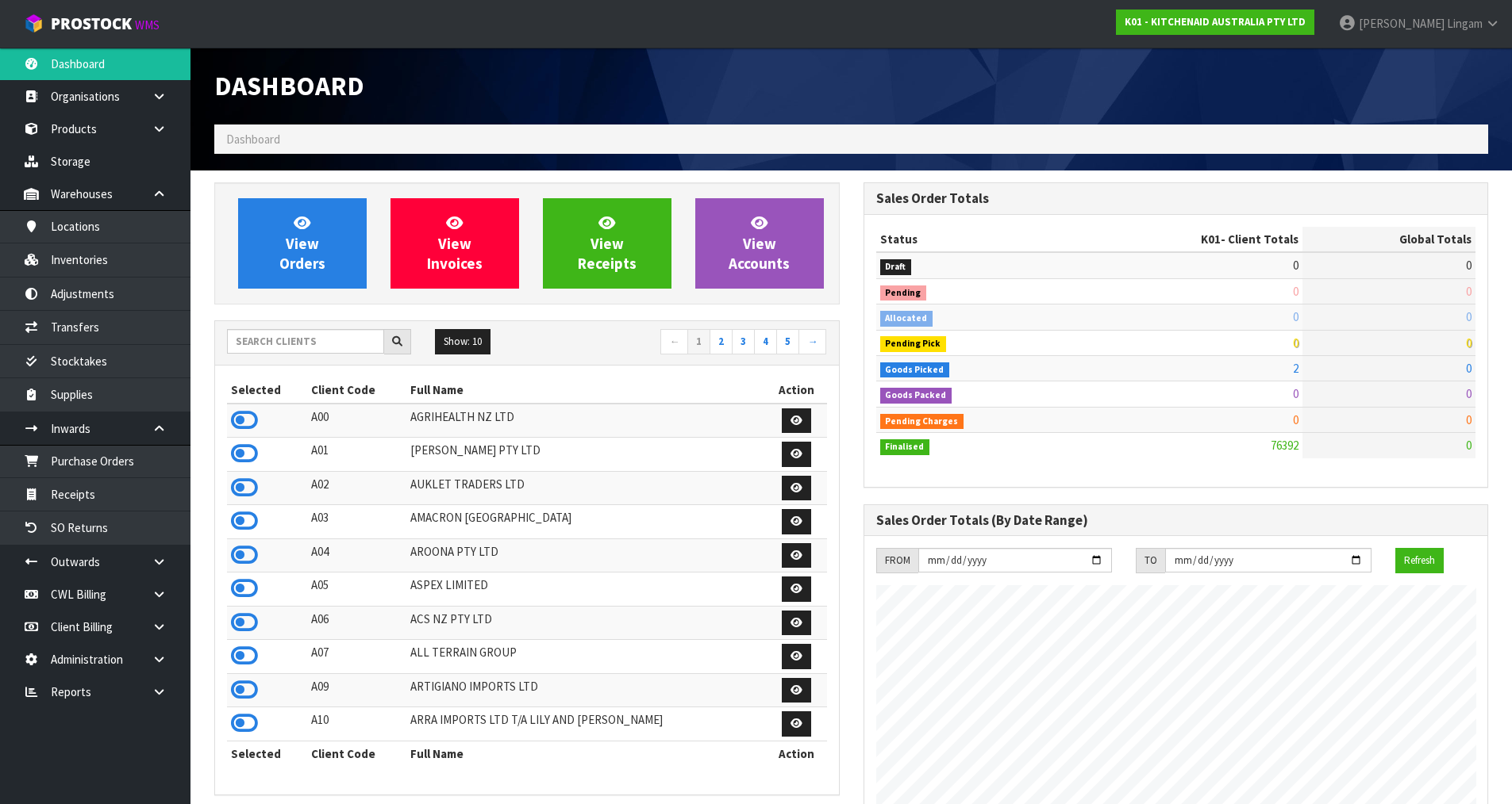
scroll to position [1202, 648]
click at [333, 341] on input "text" at bounding box center [305, 341] width 158 height 24
click at [381, 244] on div "View Invoices" at bounding box center [454, 243] width 152 height 90
click at [256, 345] on input "text" at bounding box center [305, 341] width 158 height 24
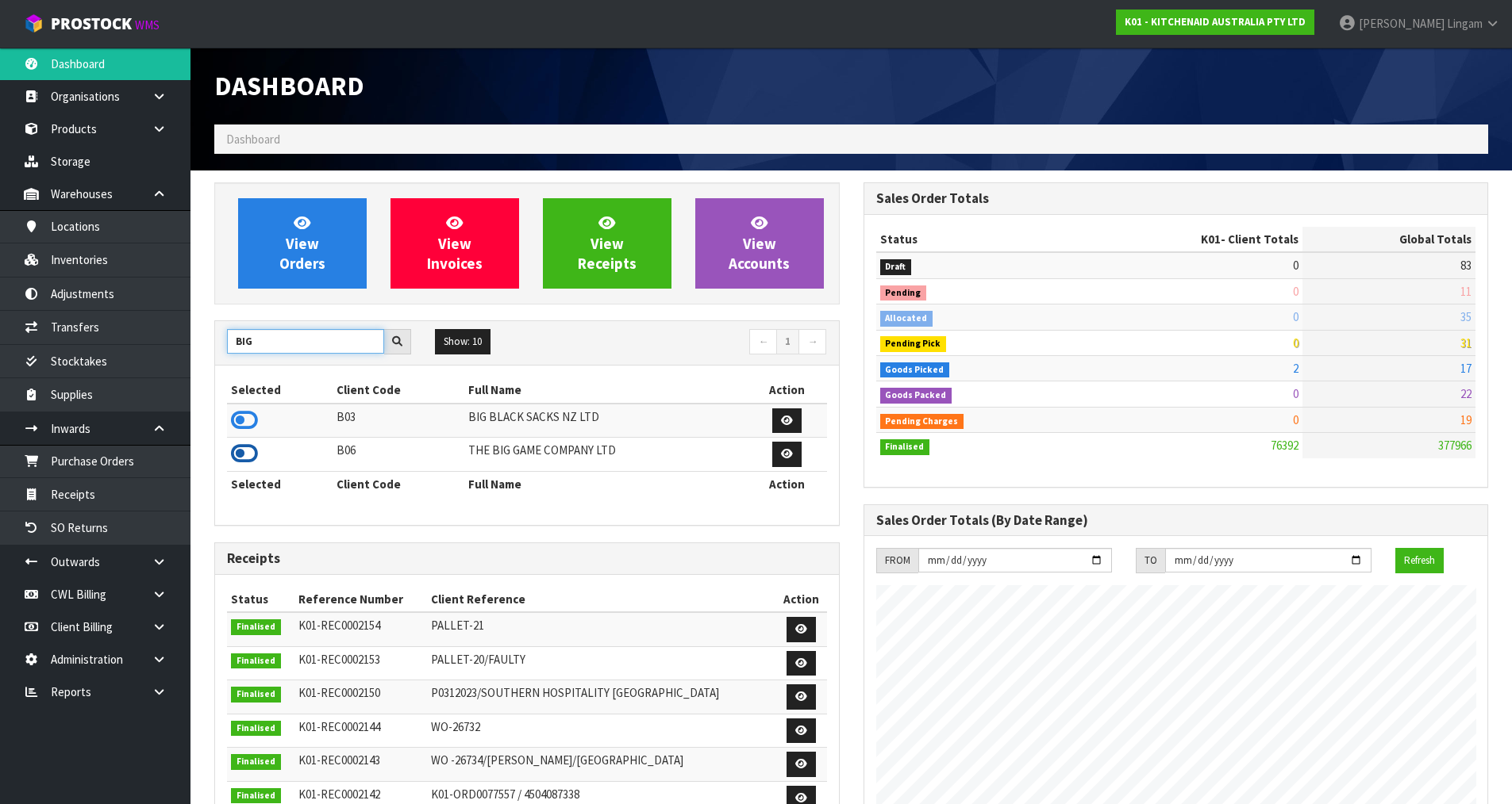
type input "BIG"
drag, startPoint x: 241, startPoint y: 455, endPoint x: 248, endPoint y: 438, distance: 18.4
click at [241, 454] on icon at bounding box center [244, 454] width 27 height 24
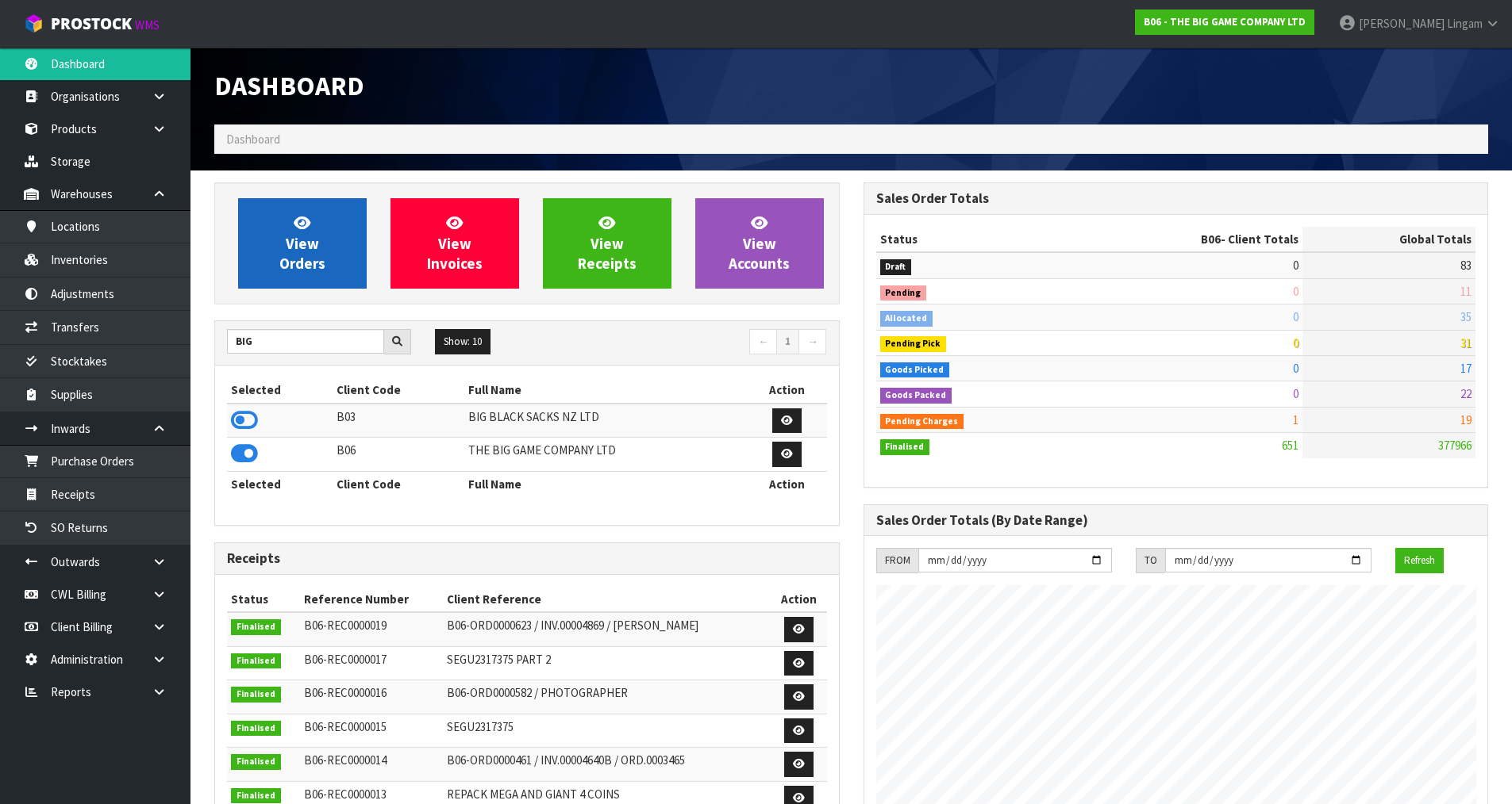
scroll to position [1269, 648]
click at [315, 258] on span "View Orders" at bounding box center [302, 243] width 46 height 60
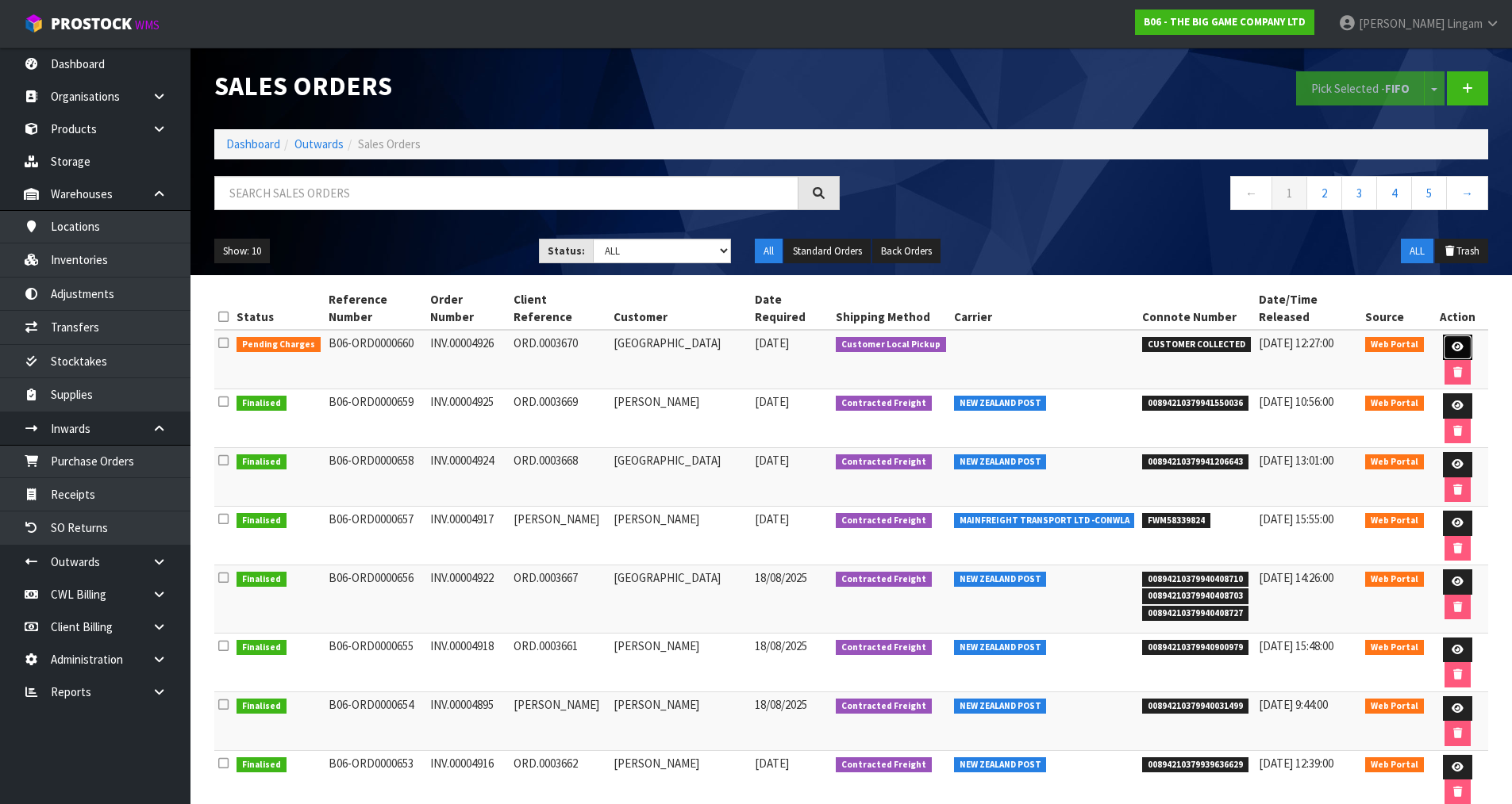
click at [1460, 343] on icon at bounding box center [1457, 347] width 12 height 10
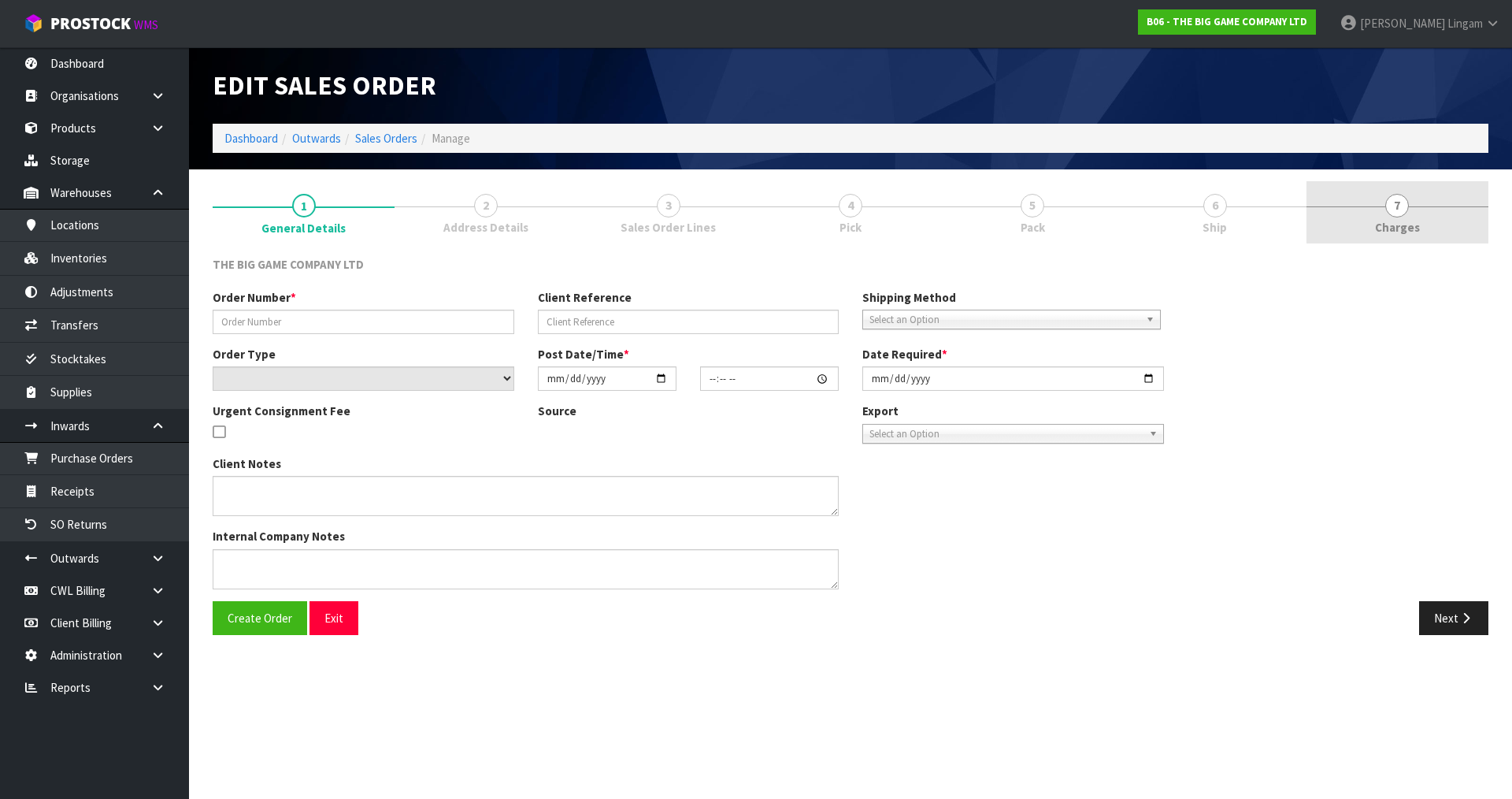
type input "INV.00004926"
type input "ORD.0003670"
select select "number:0"
type input "2025-08-20"
type input "17:42:00.000"
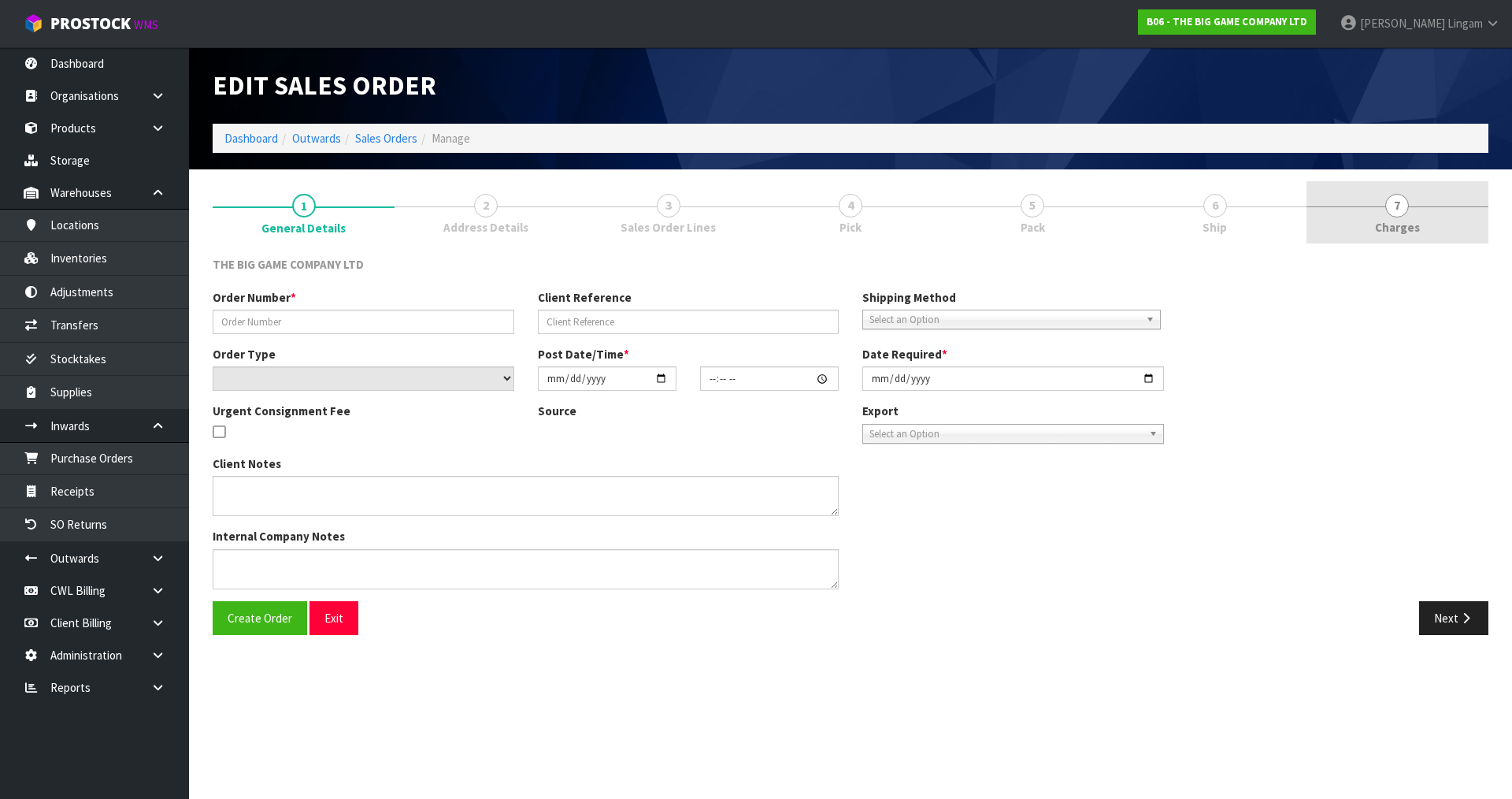
type input "2025-08-21"
type textarea "CUSTOMER TO COLLECT THE ORDER FROM RUBY DRIVE WAREHOUSE"
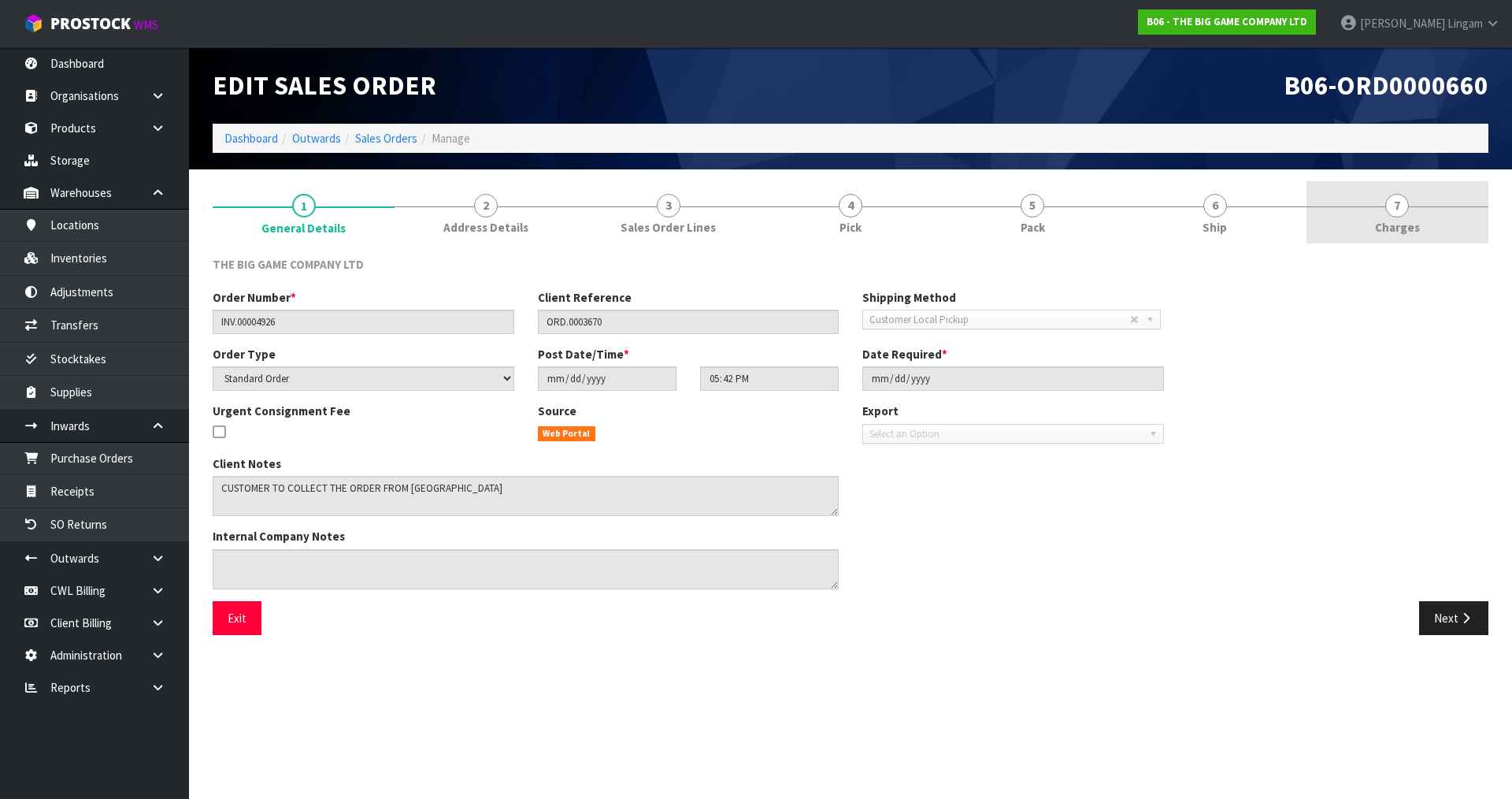
click at [1456, 223] on link "7 Charges" at bounding box center [1397, 212] width 182 height 62
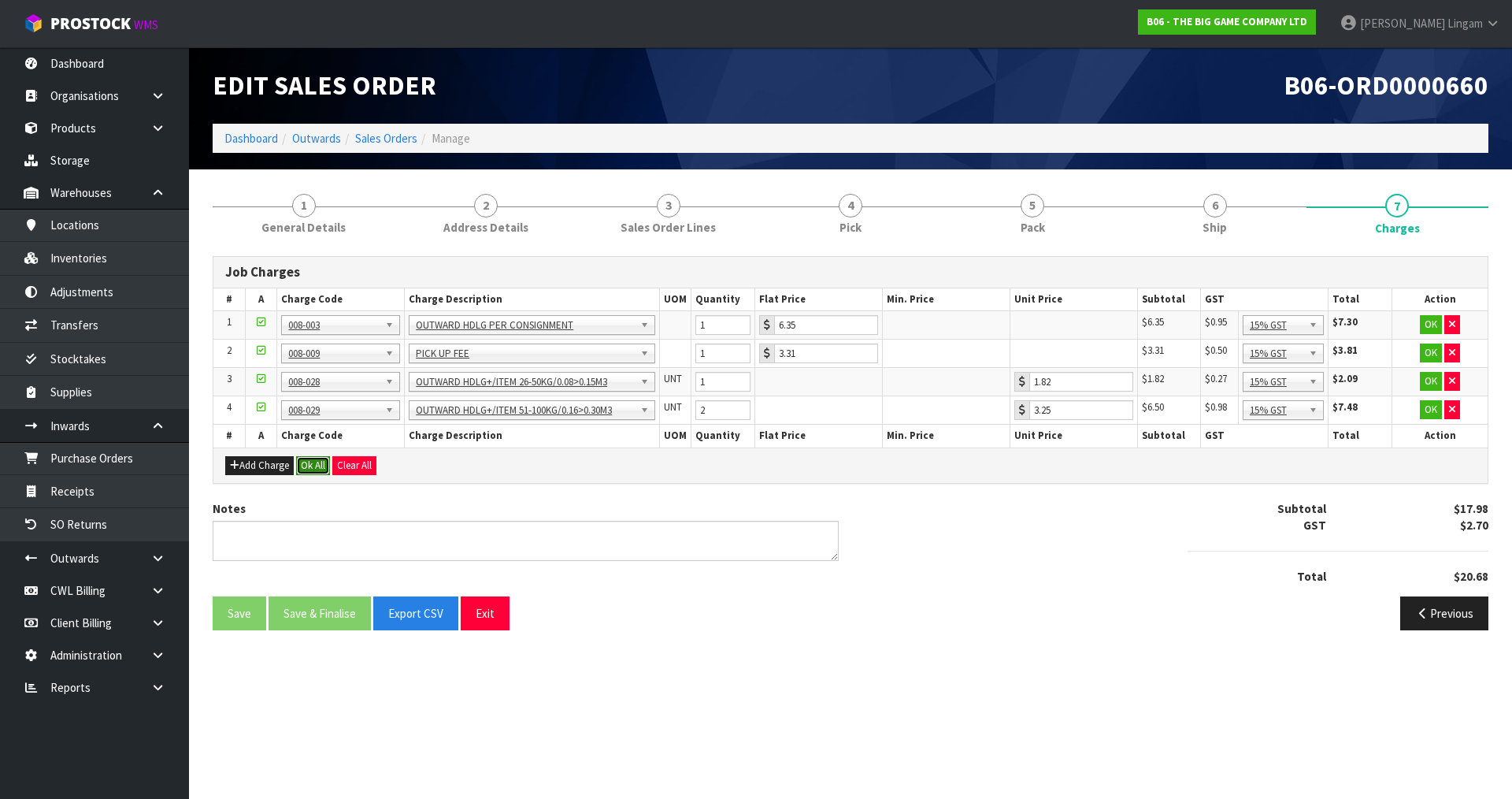
click at [315, 468] on button "Ok All" at bounding box center [313, 466] width 34 height 19
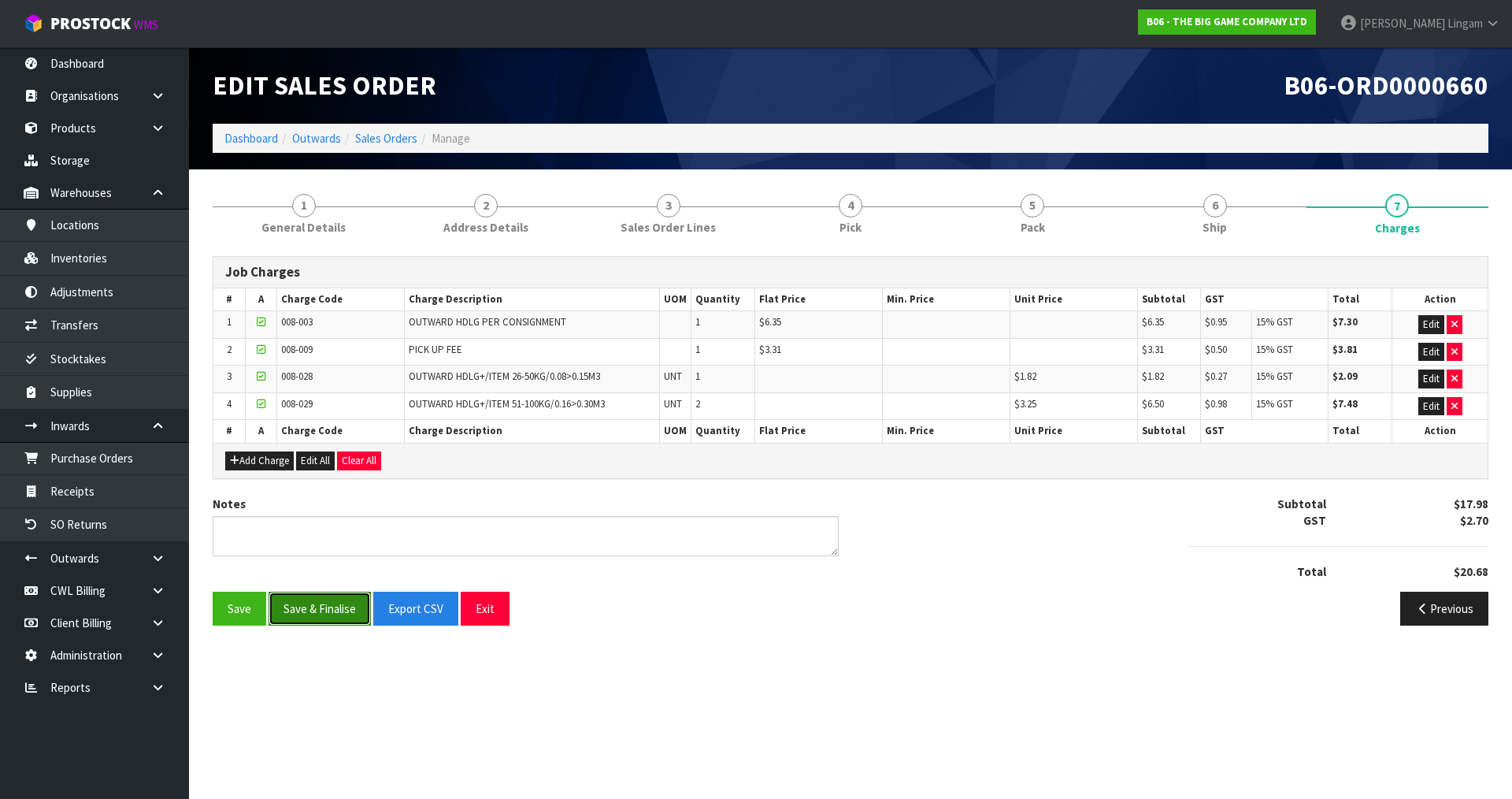
click at [339, 609] on button "Save & Finalise" at bounding box center [319, 608] width 103 height 34
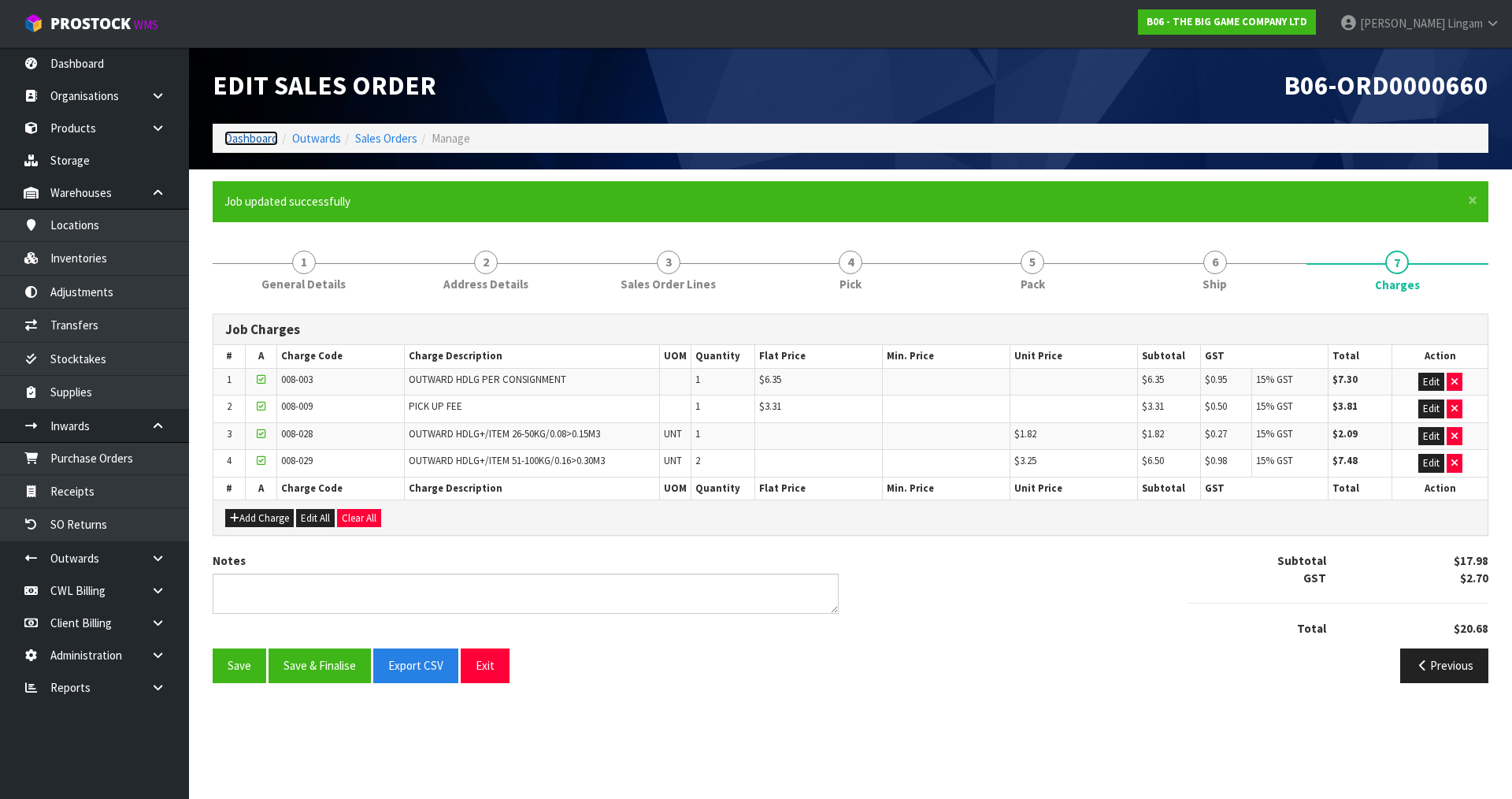
click at [262, 139] on link "Dashboard" at bounding box center [252, 138] width 54 height 15
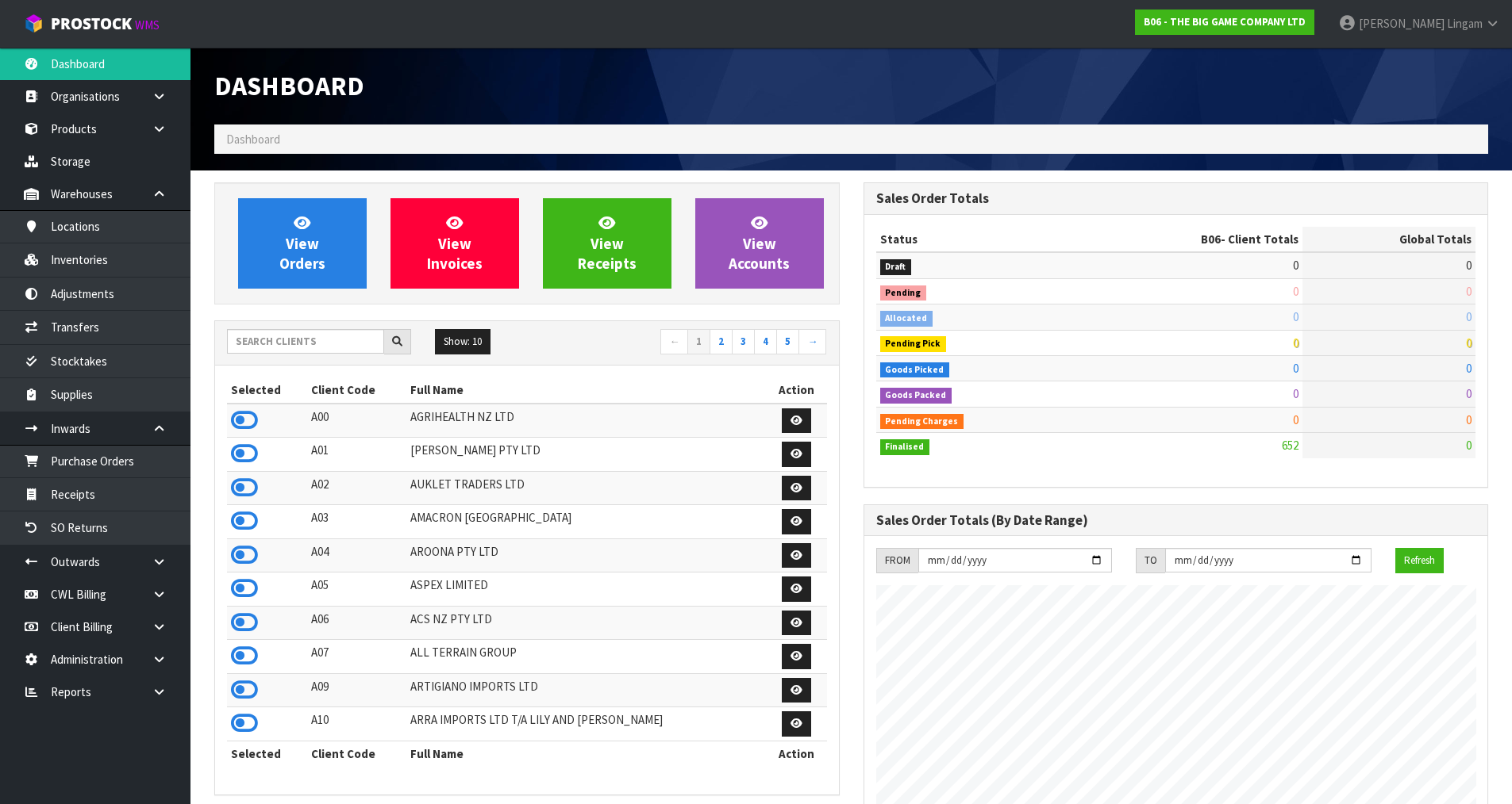
scroll to position [1269, 648]
click at [294, 337] on input "text" at bounding box center [305, 341] width 158 height 24
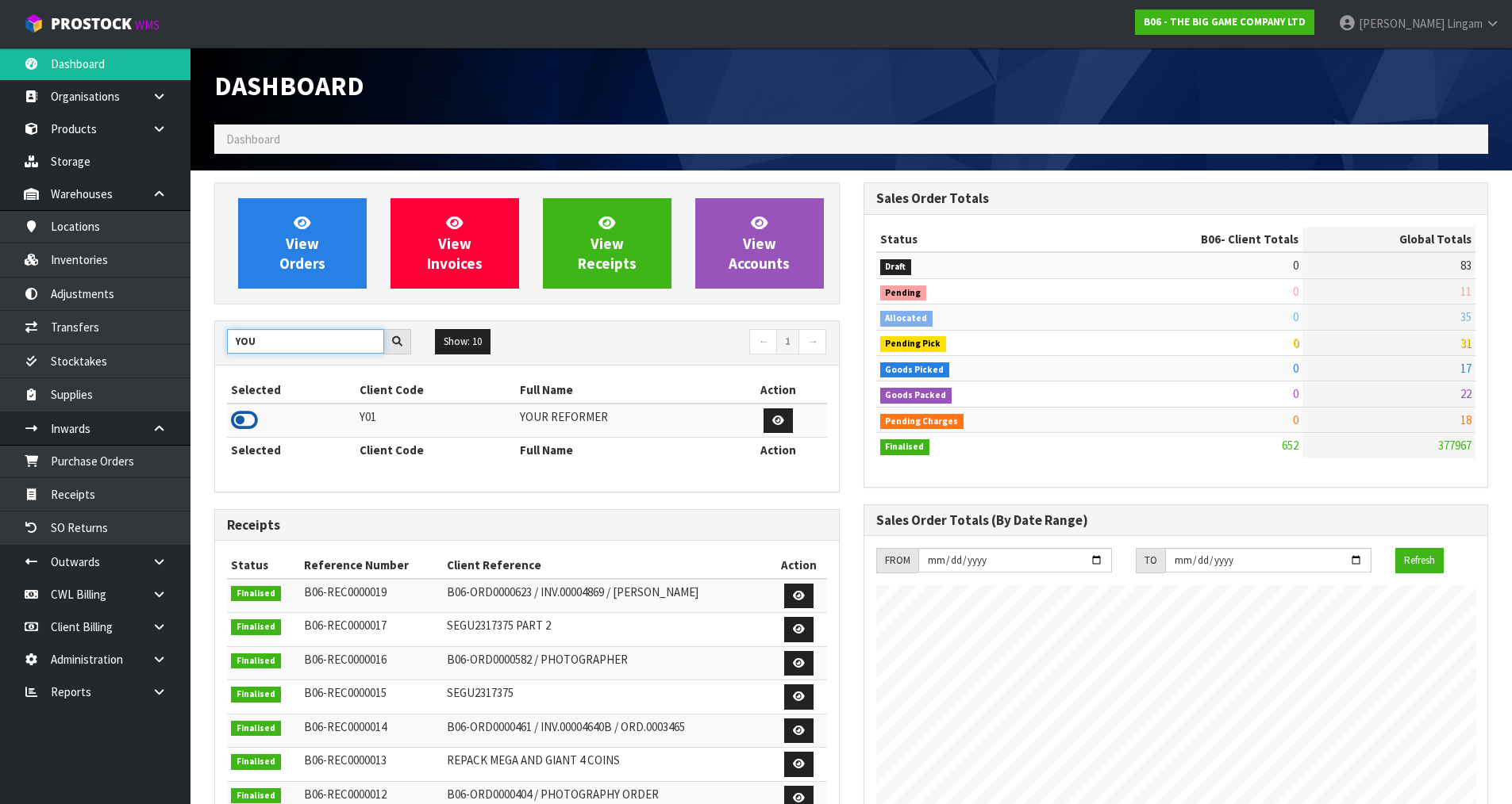
type input "YOU"
click at [236, 420] on icon at bounding box center [244, 420] width 27 height 24
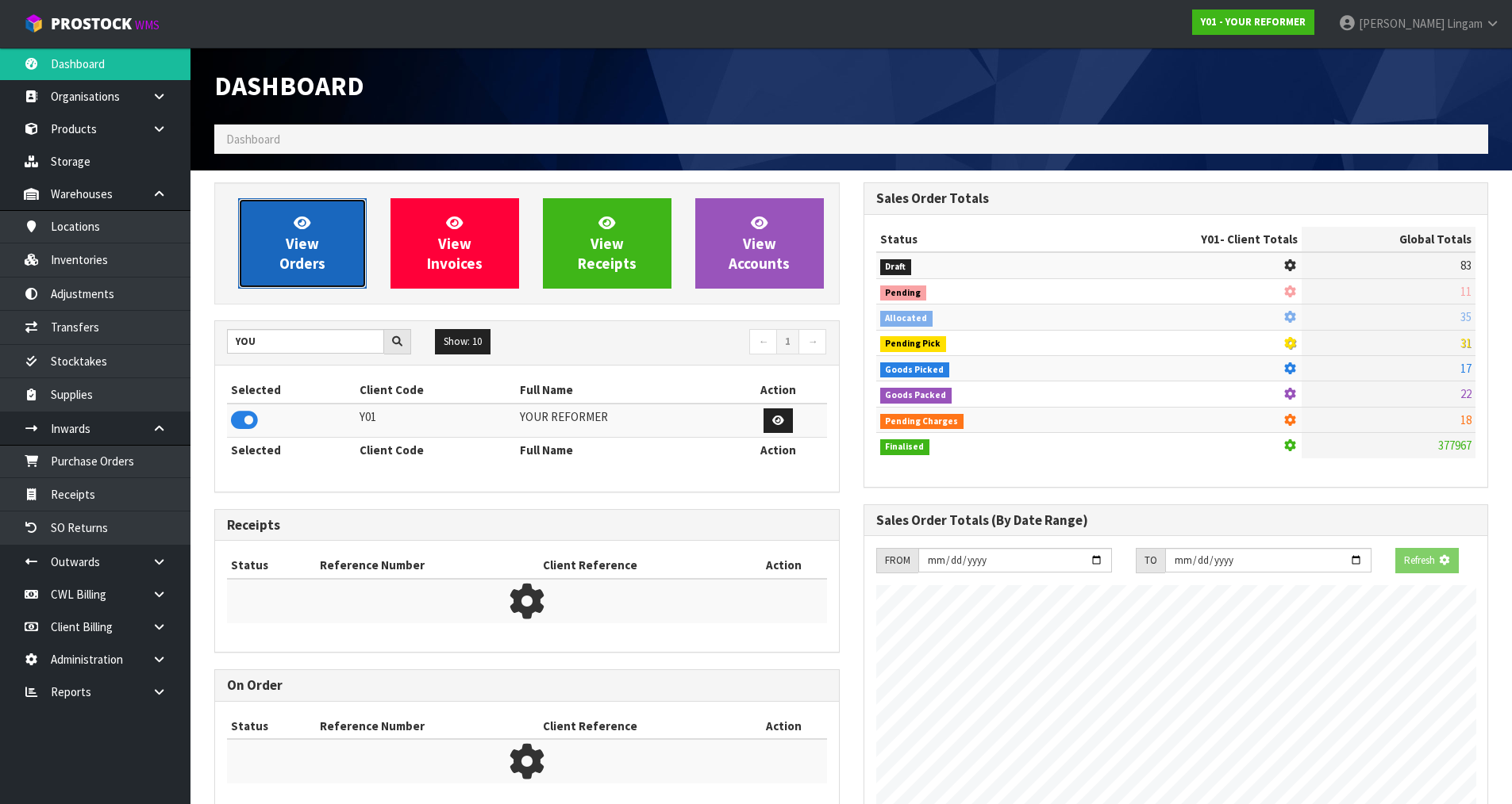
scroll to position [1202, 648]
click at [301, 259] on span "View Orders" at bounding box center [302, 243] width 46 height 60
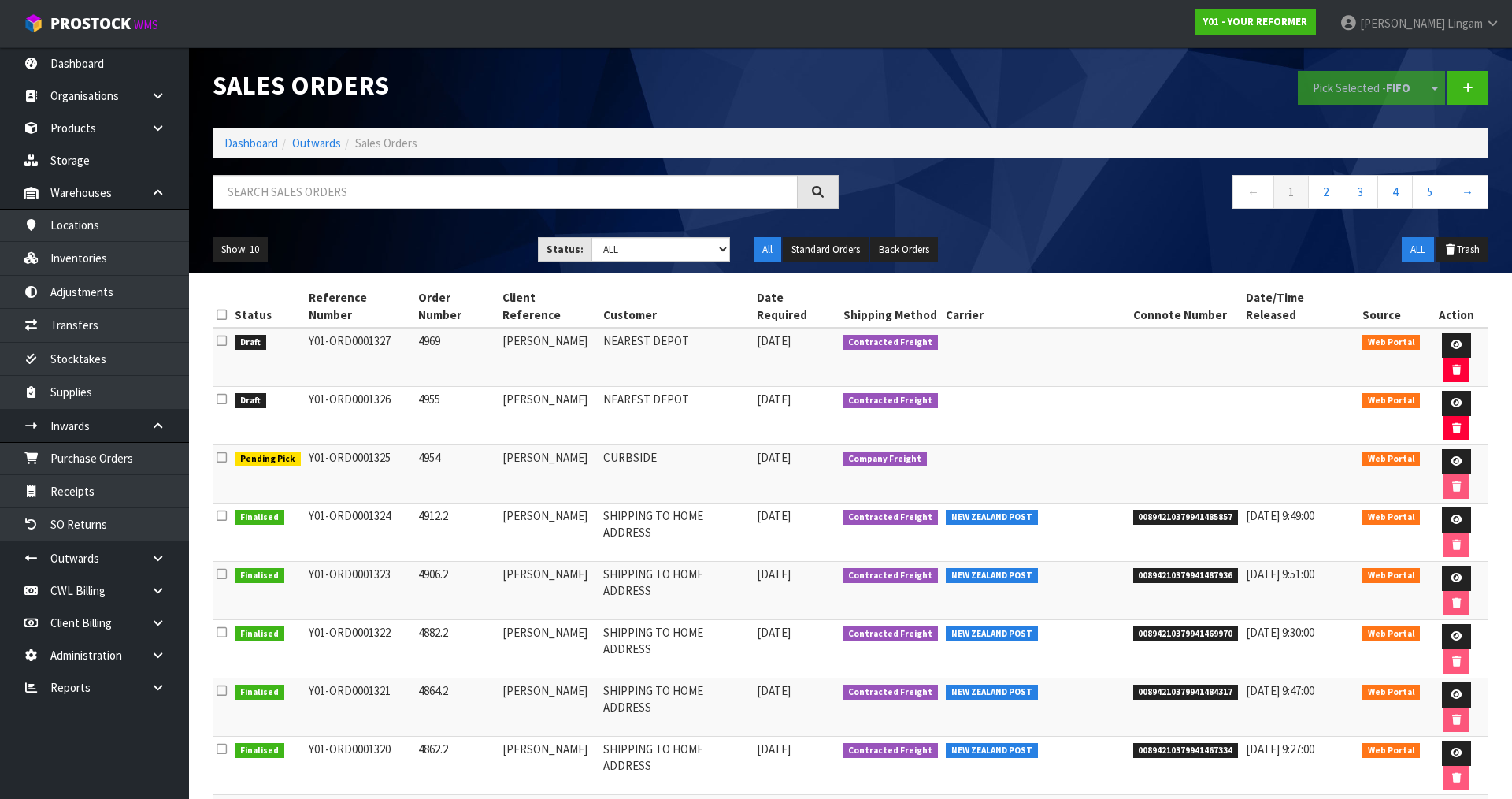
click at [223, 309] on icon at bounding box center [221, 315] width 10 height 12
click at [1362, 87] on button "Pick Selected - FIFO" at bounding box center [1362, 88] width 128 height 34
click at [1451, 398] on icon at bounding box center [1456, 403] width 12 height 10
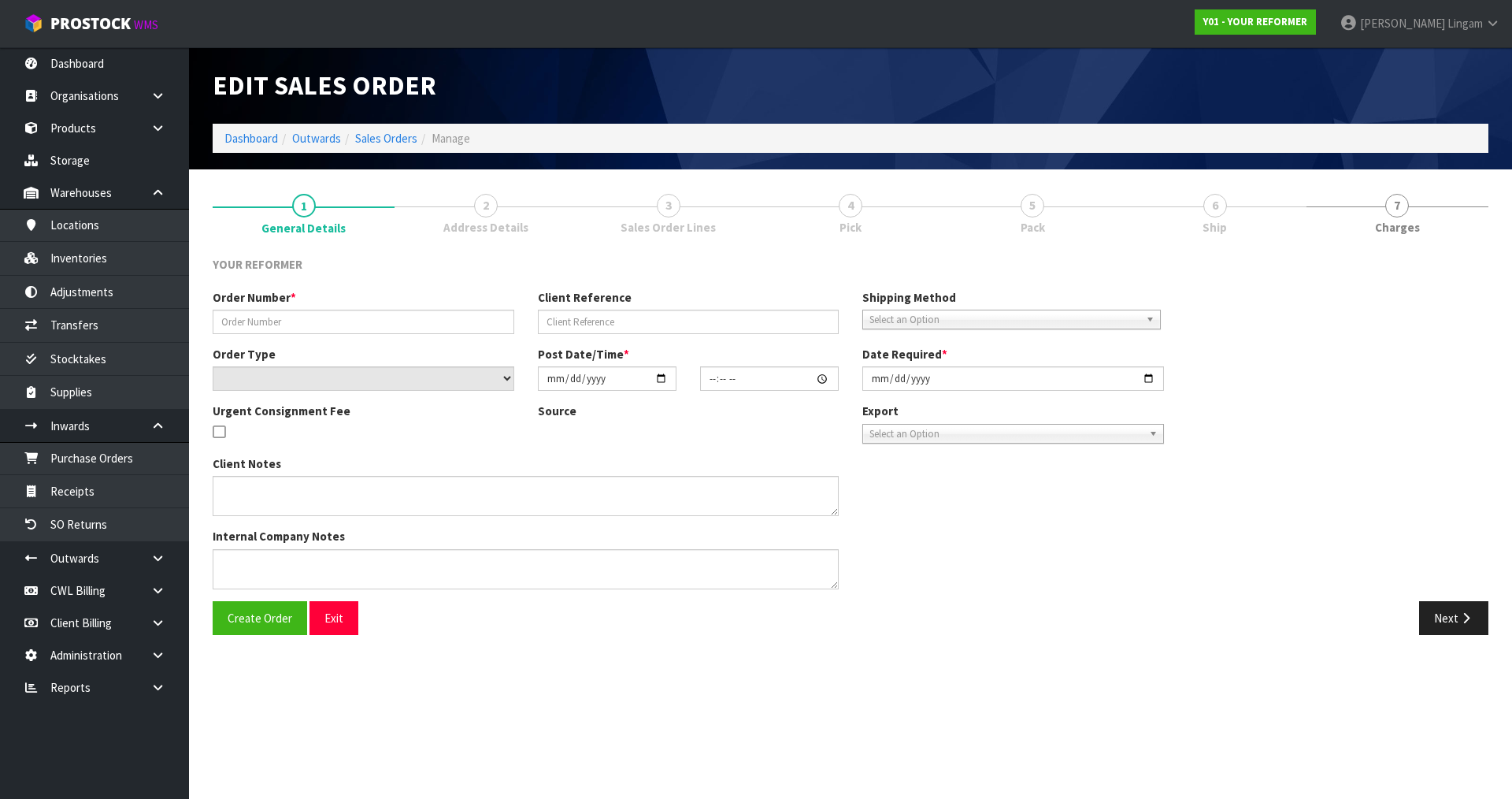
type input "4955"
type input "LANA CASHELL"
select select "number:0"
type input "2025-08-22"
type input "13:15:00.000"
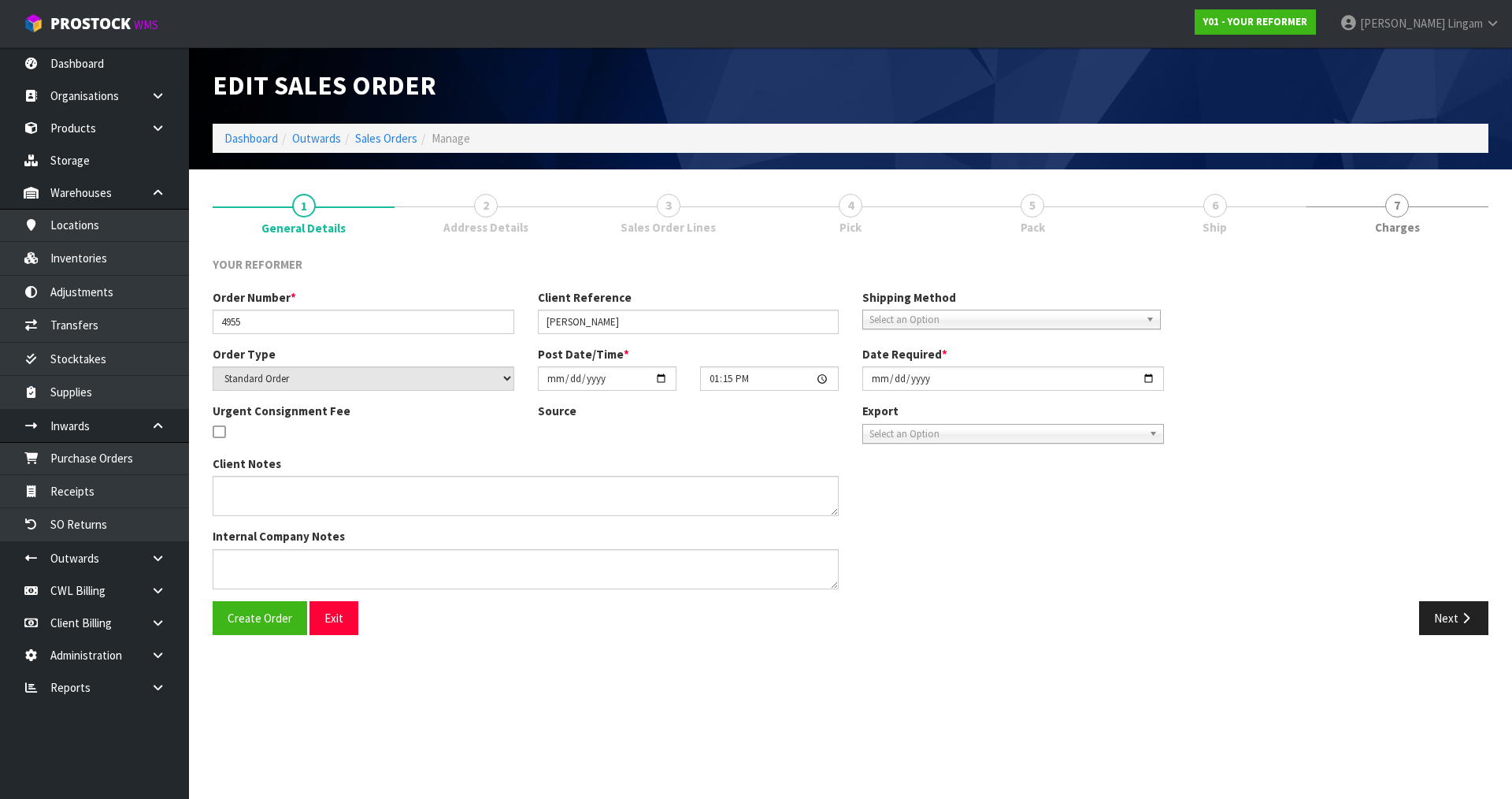
type input "2025-08-22"
type textarea "5176 TURAKINA VALLEY RD RD2 MWT HUNTERVILLE 4782 NEW ZEALAND +64 27 565 2437"
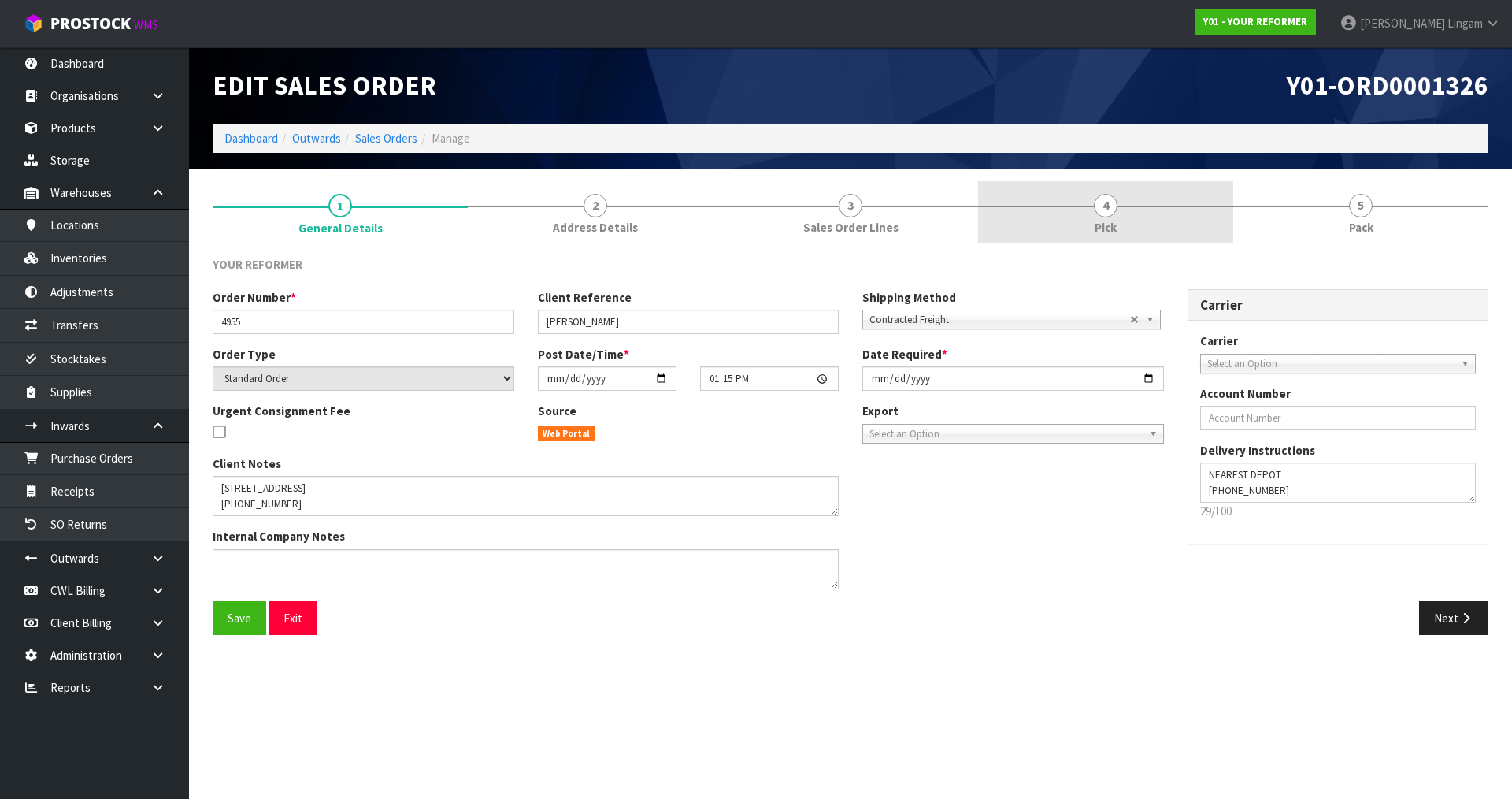
click at [1143, 230] on link "4 Pick" at bounding box center [1106, 212] width 255 height 62
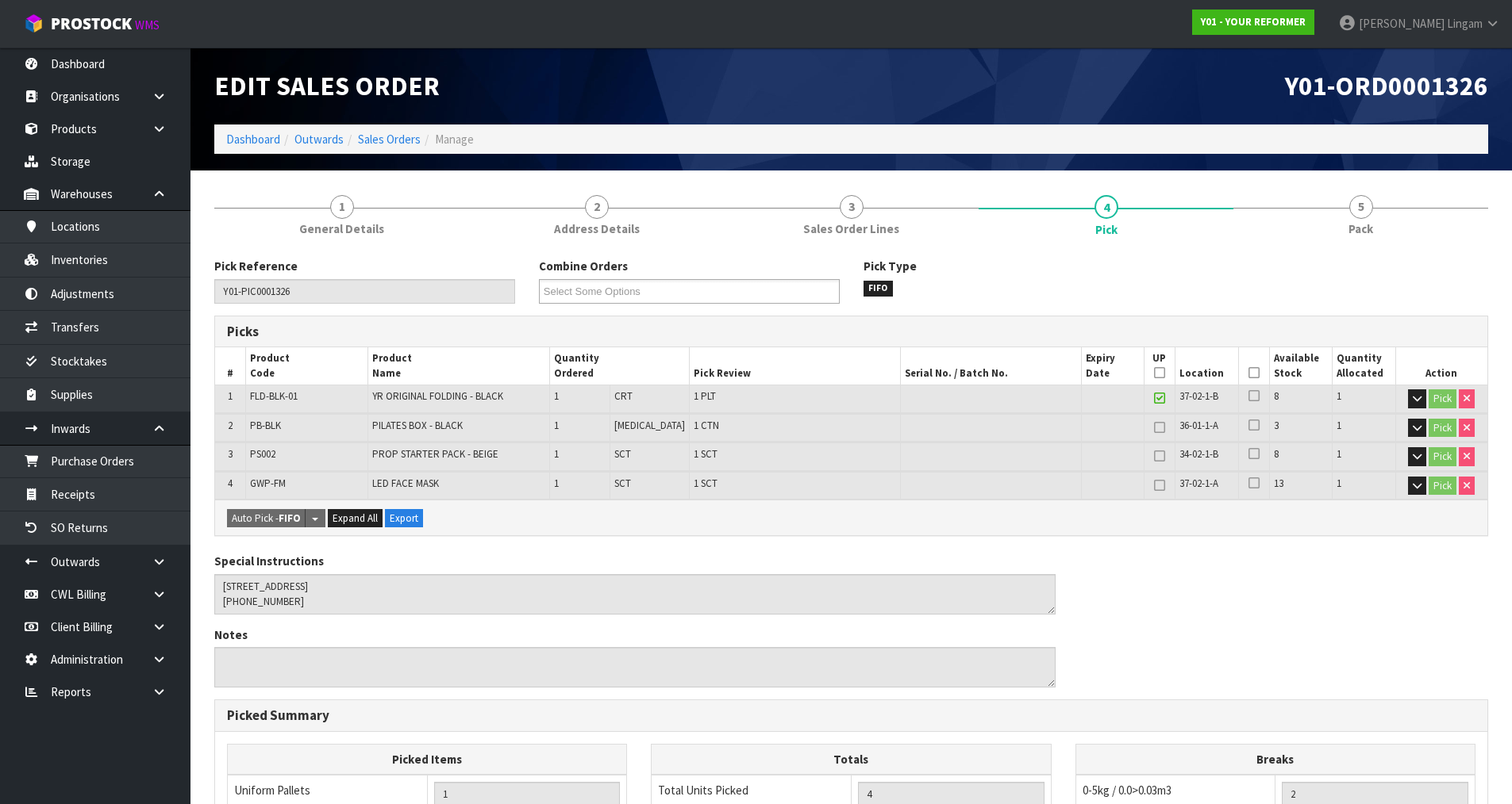
scroll to position [334, 0]
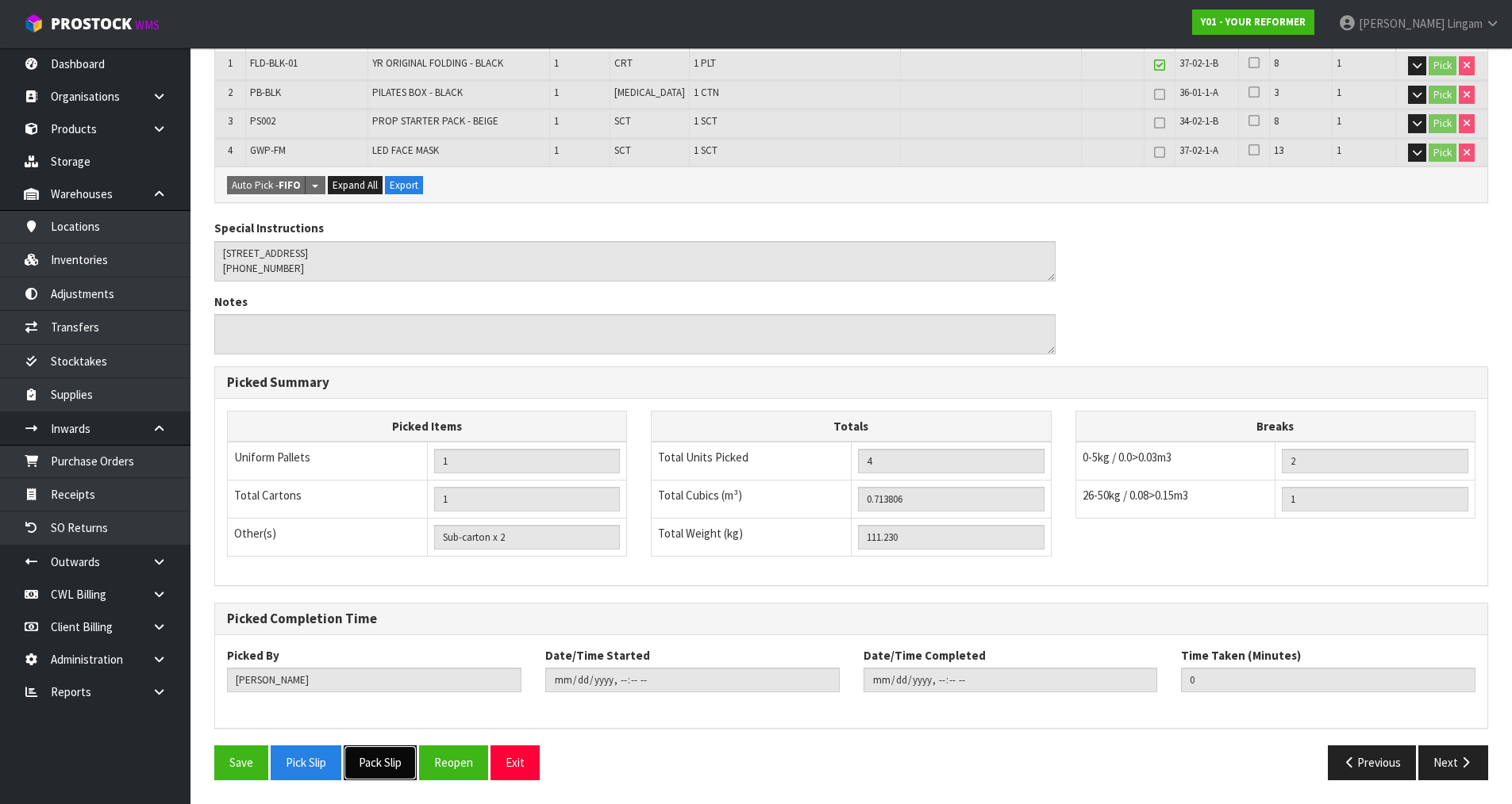
drag, startPoint x: 398, startPoint y: 765, endPoint x: 797, endPoint y: 558, distance: 449.5
click at [398, 764] on button "Pack Slip" at bounding box center [380, 762] width 73 height 34
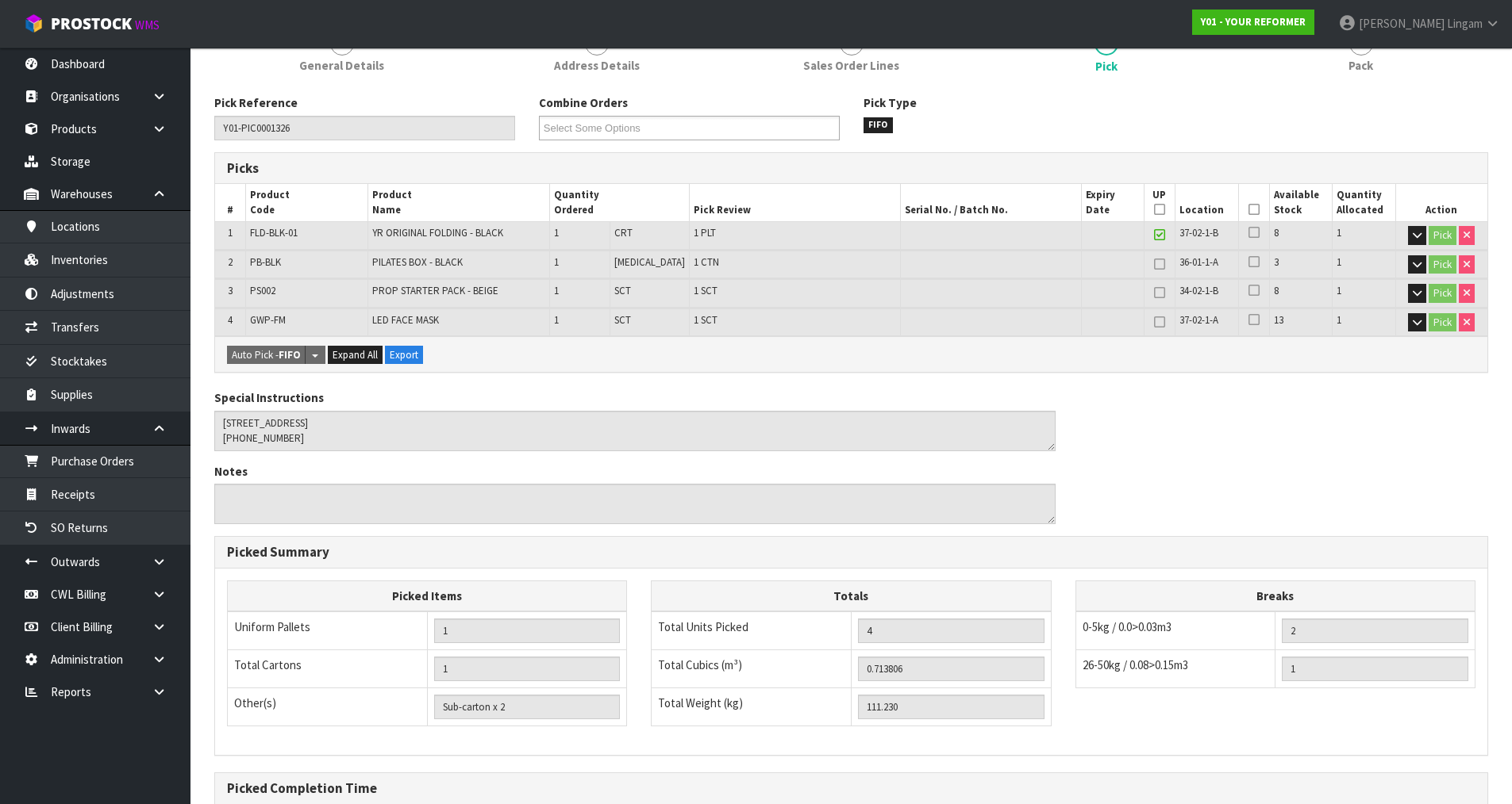
scroll to position [0, 0]
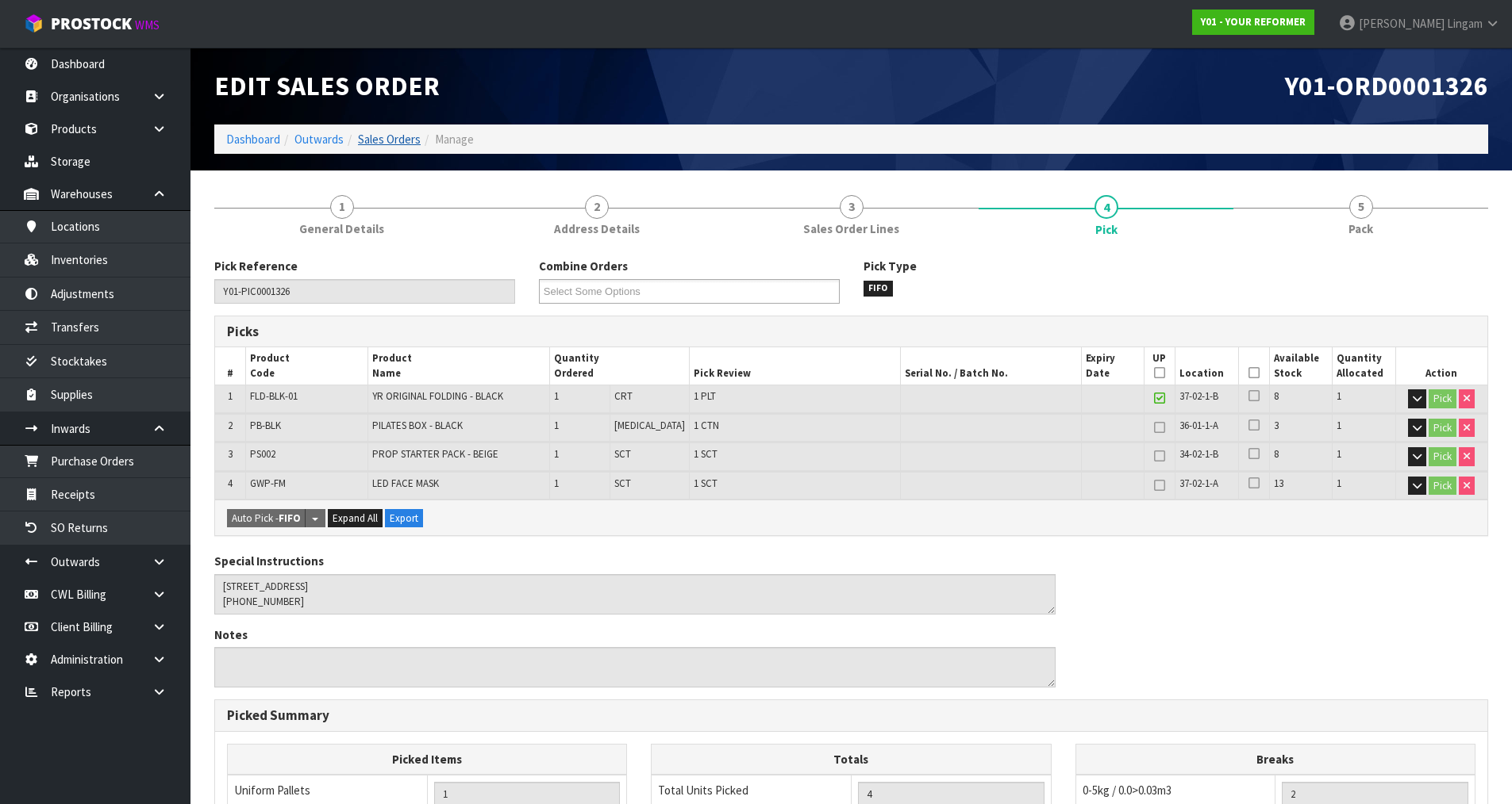
click at [400, 136] on link "Sales Orders" at bounding box center [389, 139] width 62 height 15
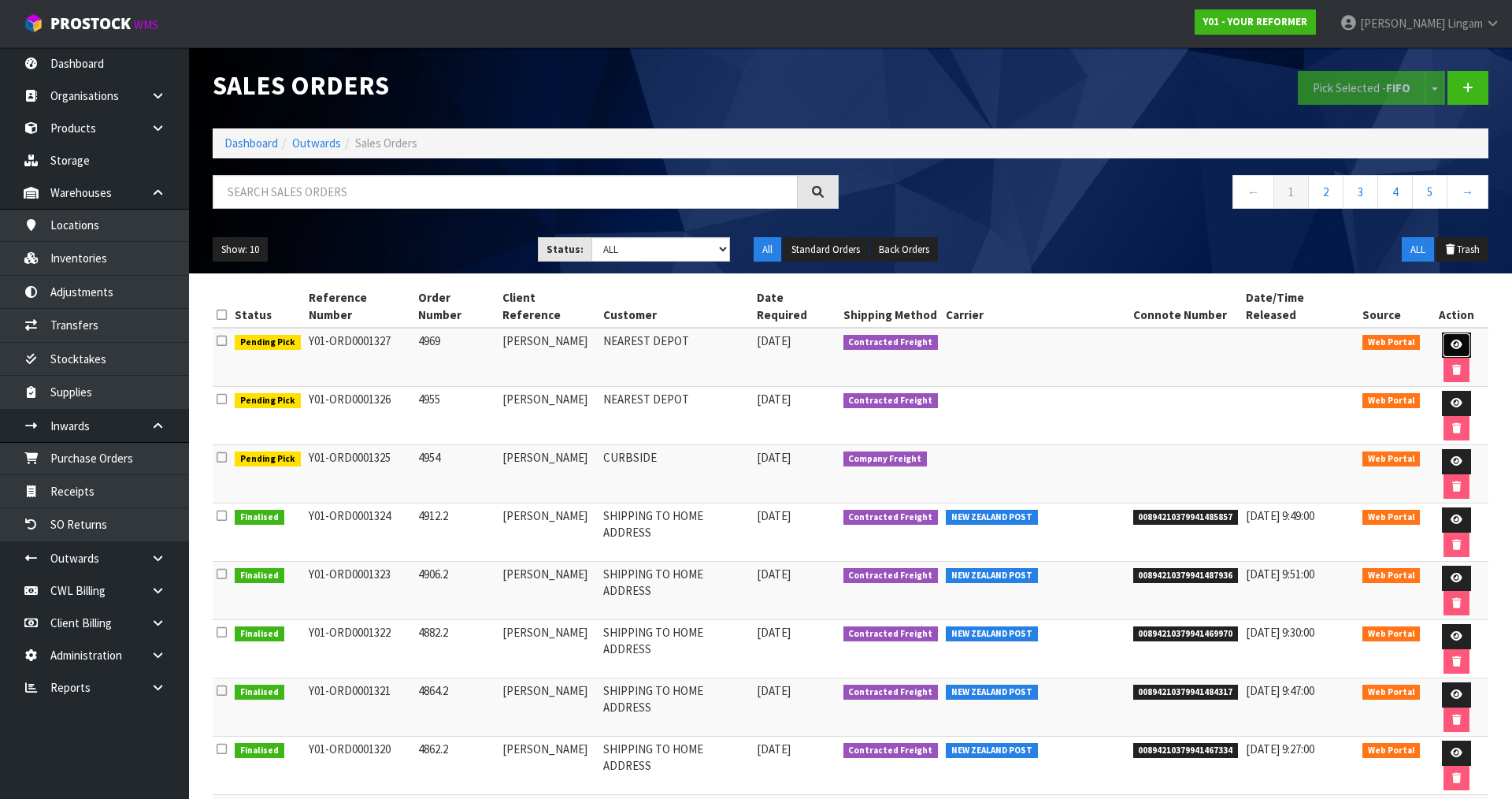
click at [1451, 340] on icon at bounding box center [1456, 344] width 12 height 10
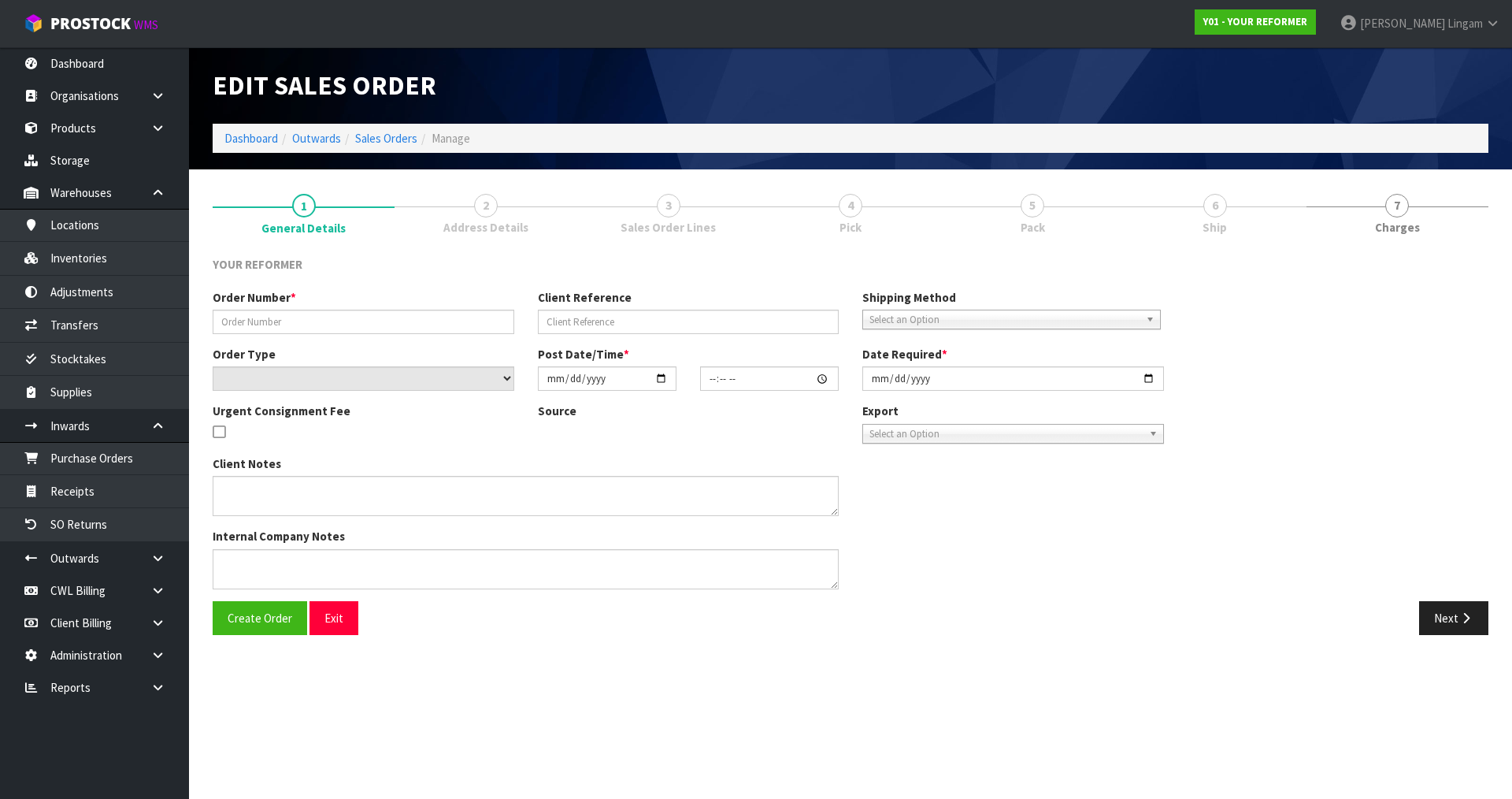
type input "4969"
type input "DIANE NELSON"
select select "number:0"
type input "2025-08-22"
type input "15:25:00.000"
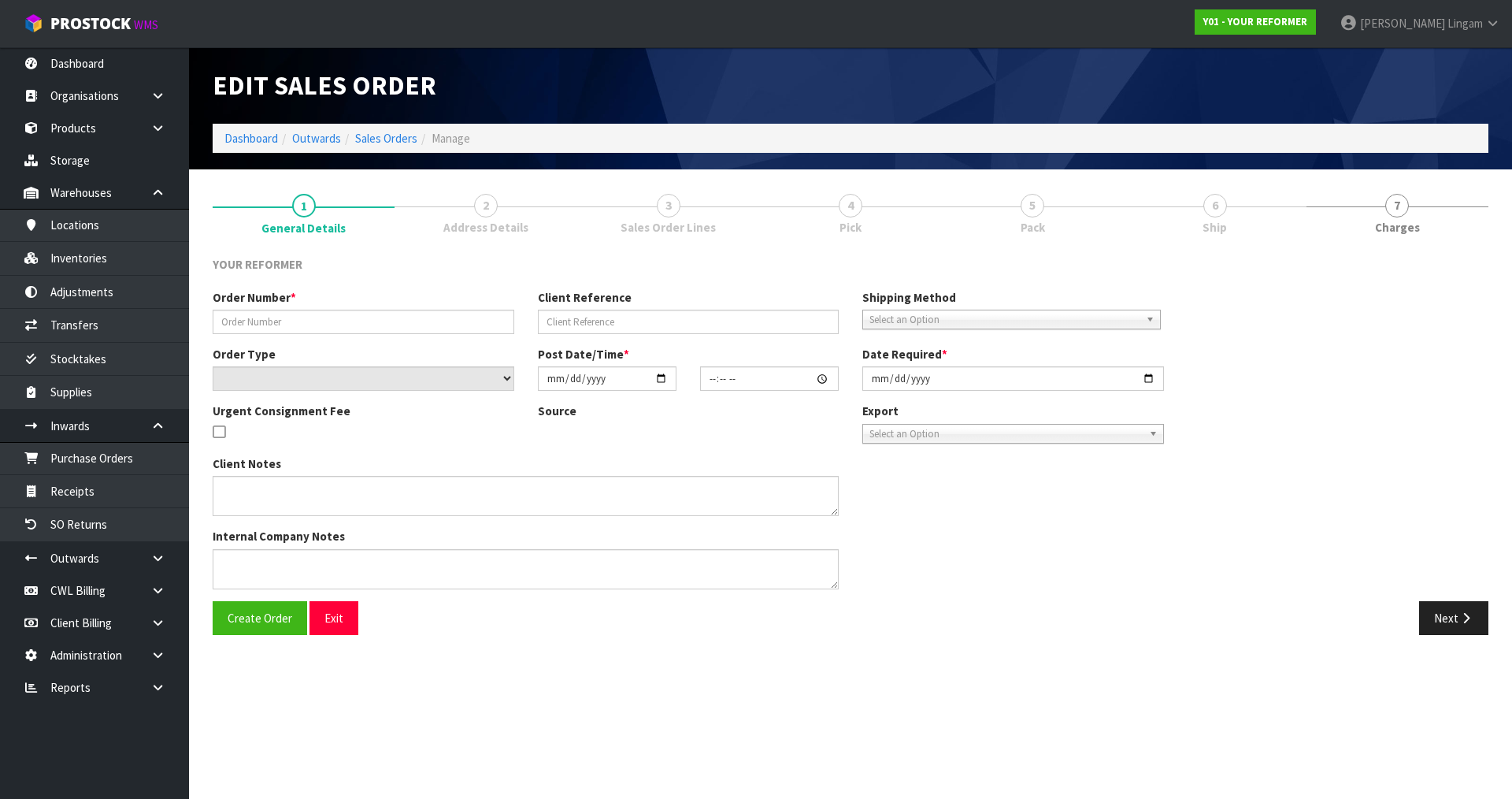
type input "2025-08-22"
type textarea "11C MAIR STREET KENSINGTON NTL WHANGAREI 0112 NEW ZEALAND +64 21 435 574"
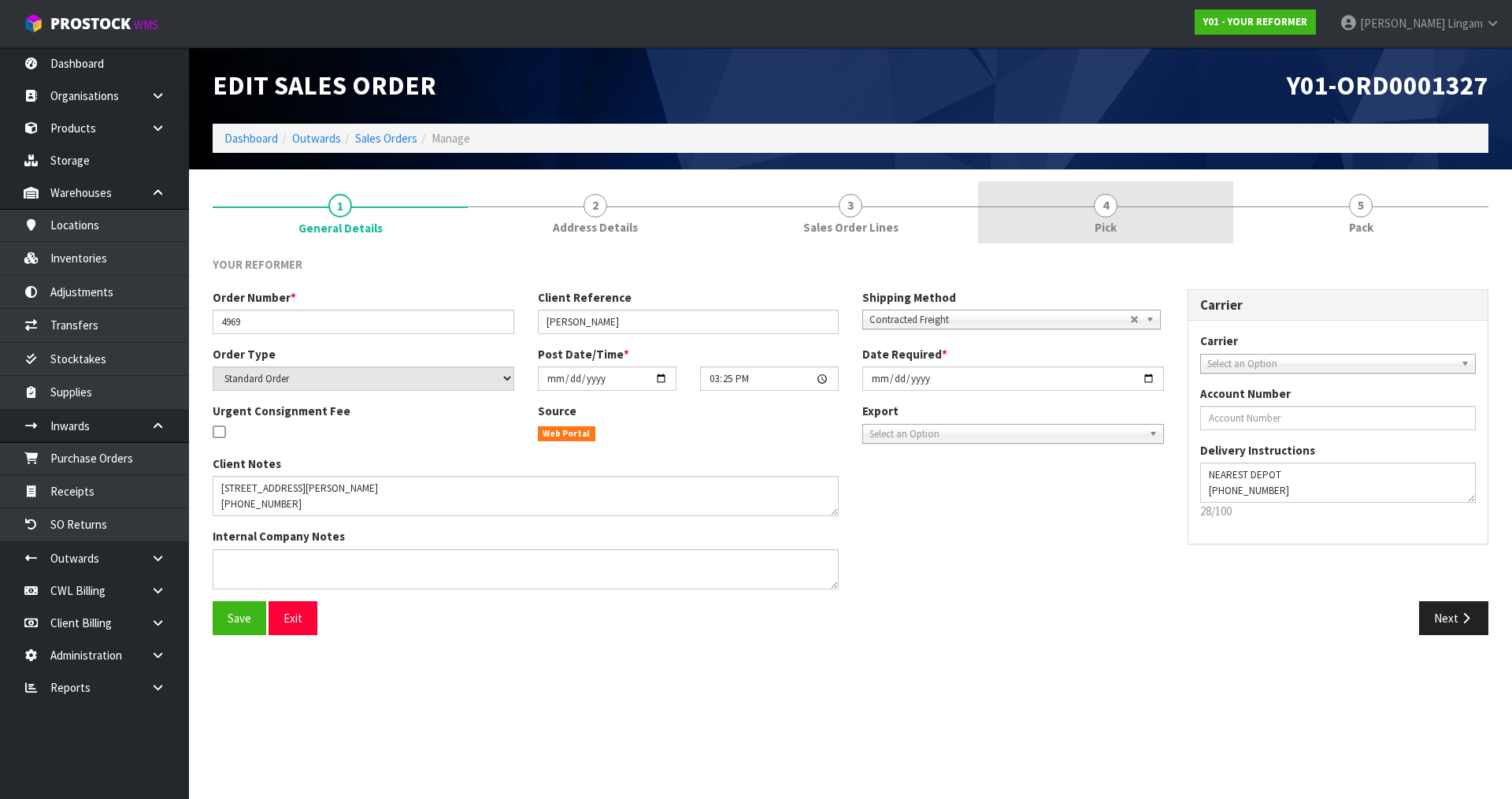
click at [1126, 228] on link "4 Pick" at bounding box center [1106, 212] width 255 height 62
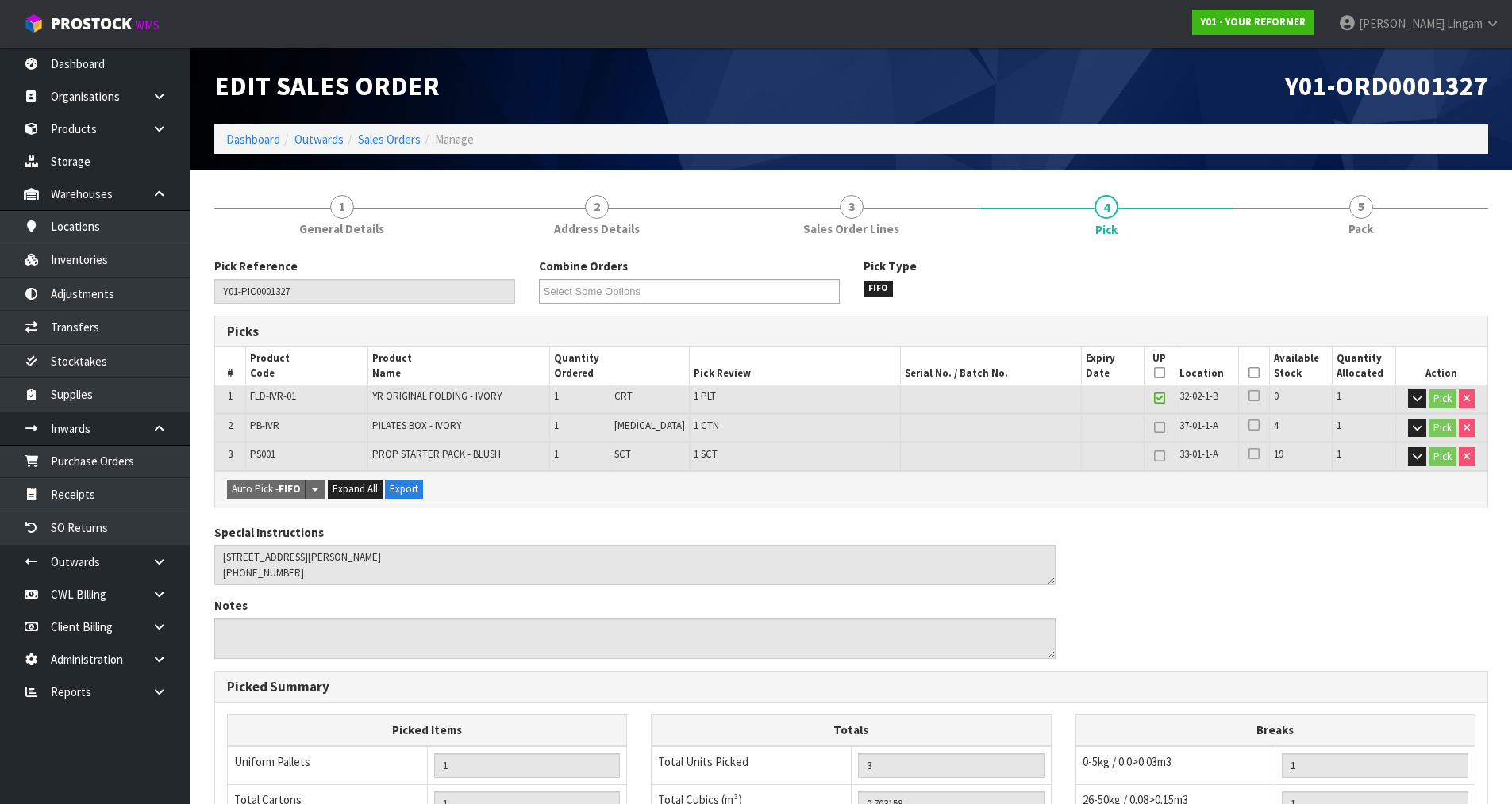
scroll to position [304, 0]
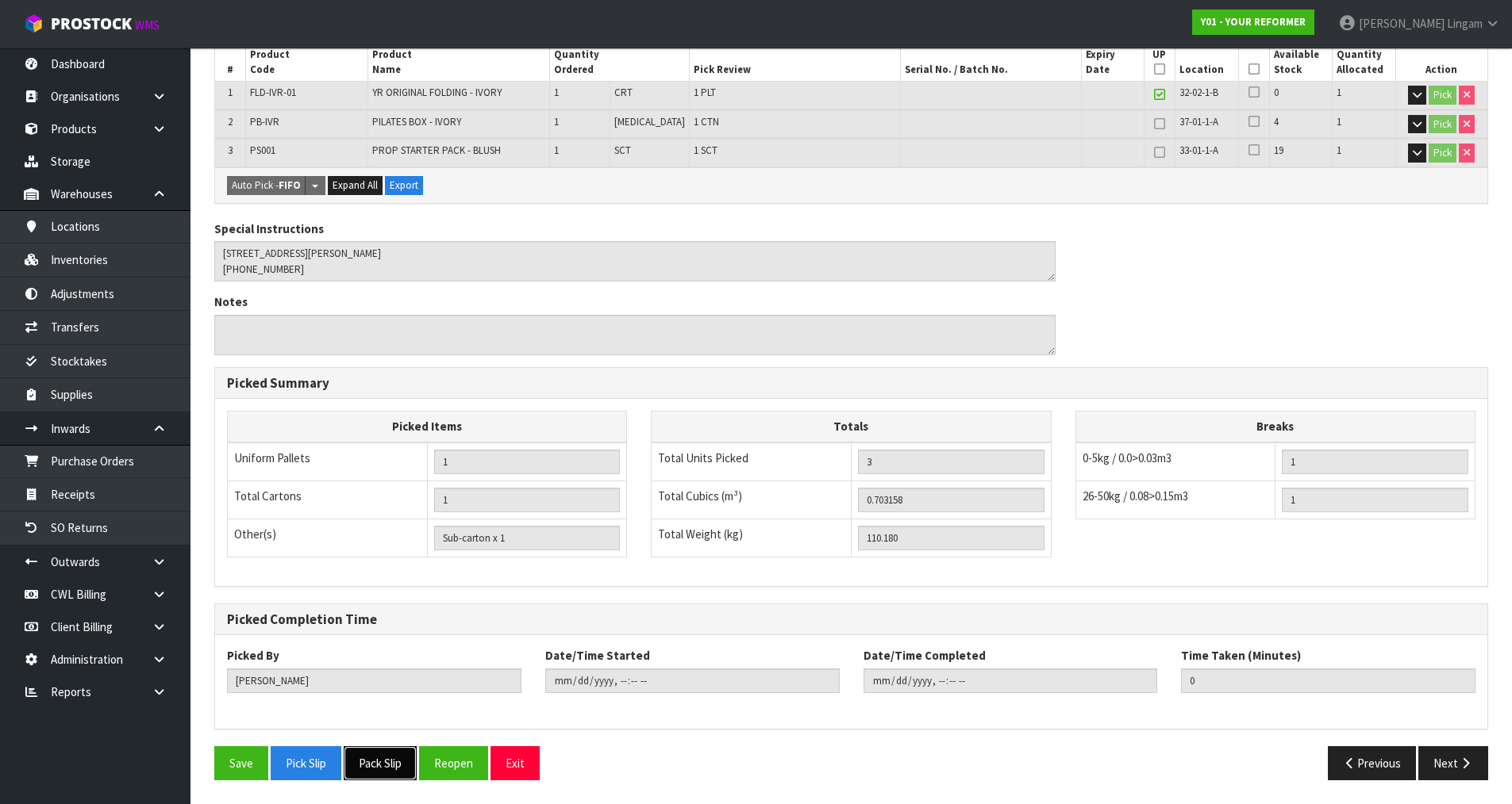
click at [390, 770] on button "Pack Slip" at bounding box center [380, 763] width 73 height 34
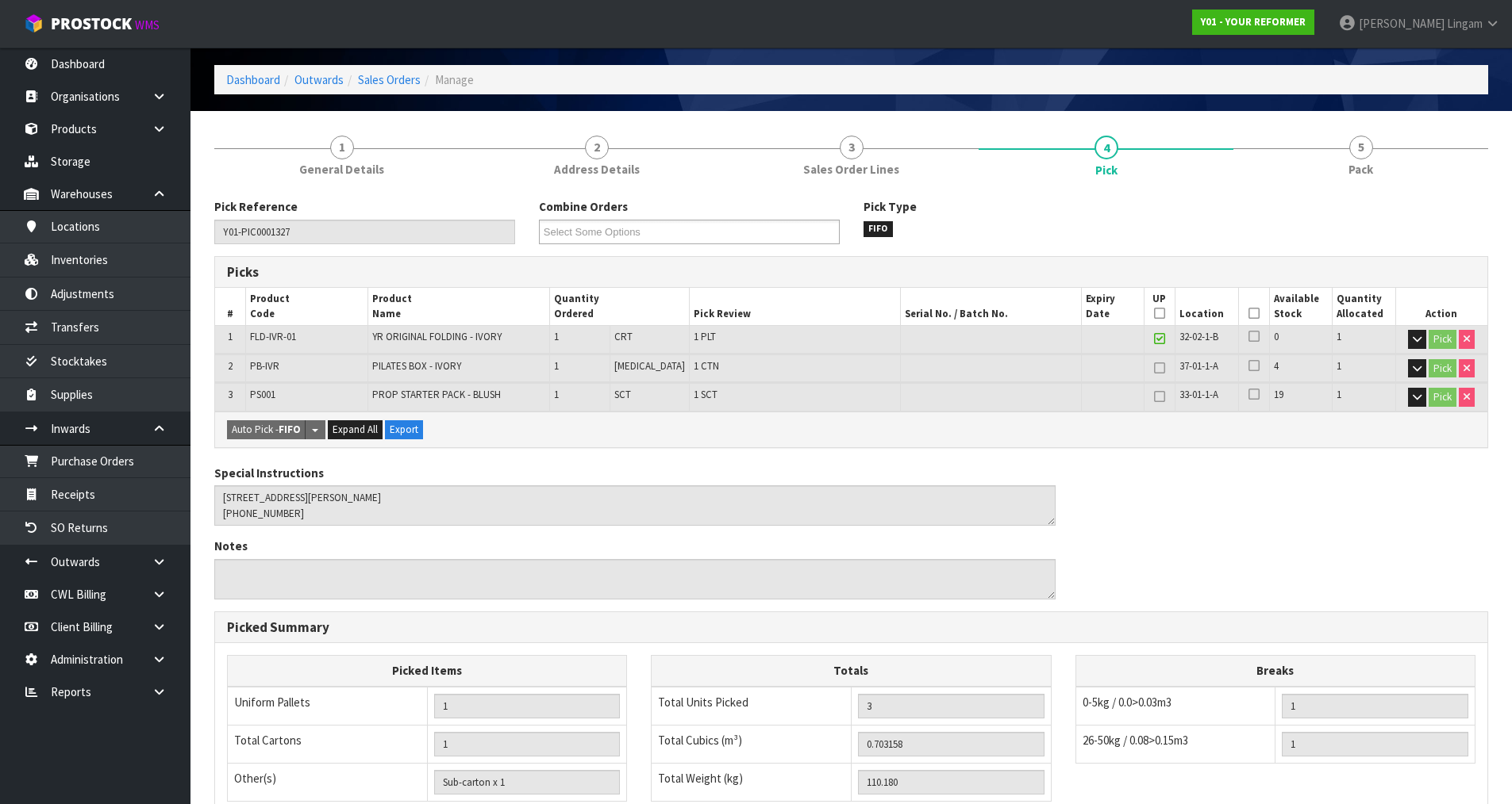
scroll to position [0, 0]
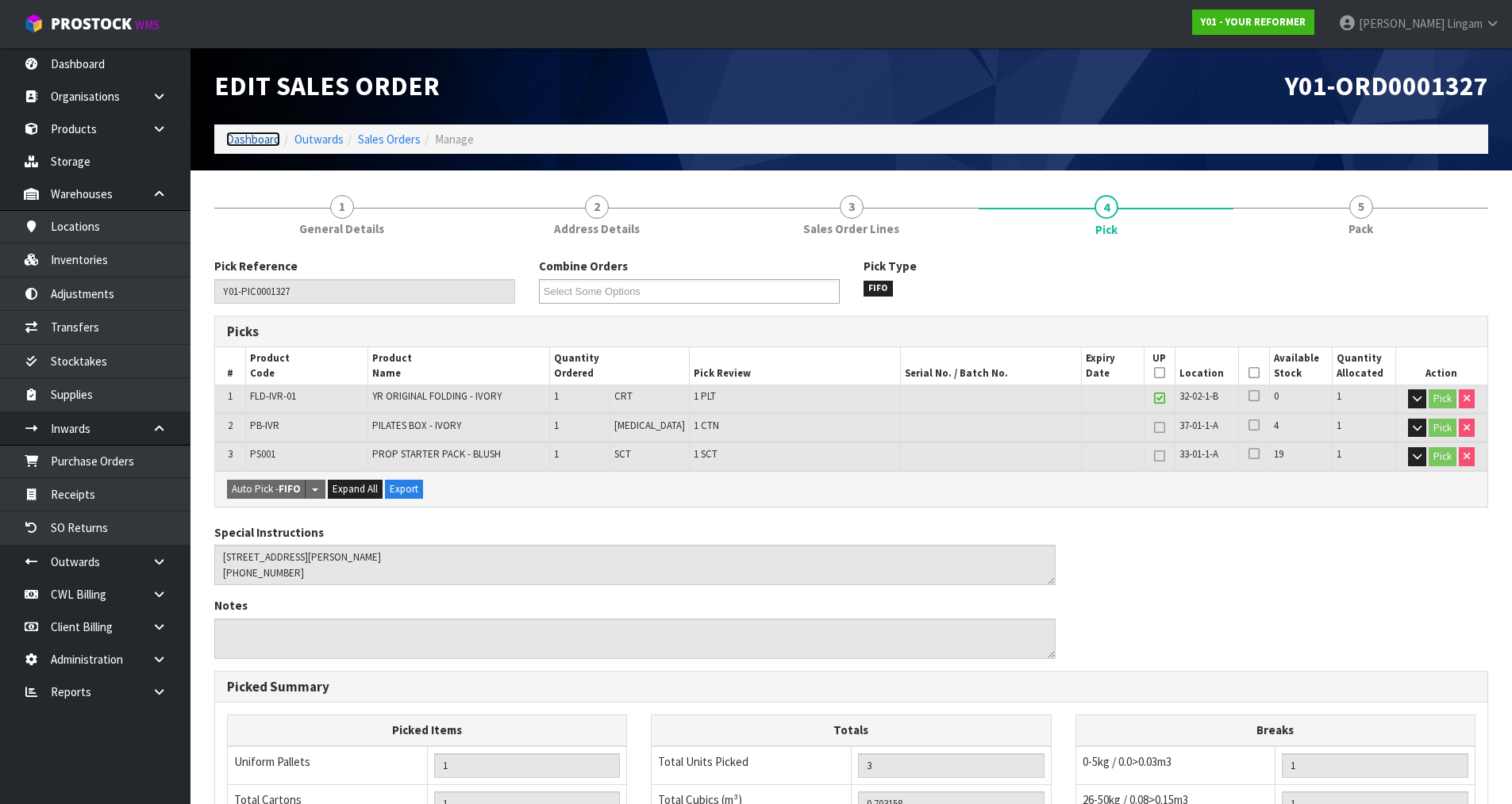
click at [256, 143] on link "Dashboard" at bounding box center [254, 139] width 54 height 15
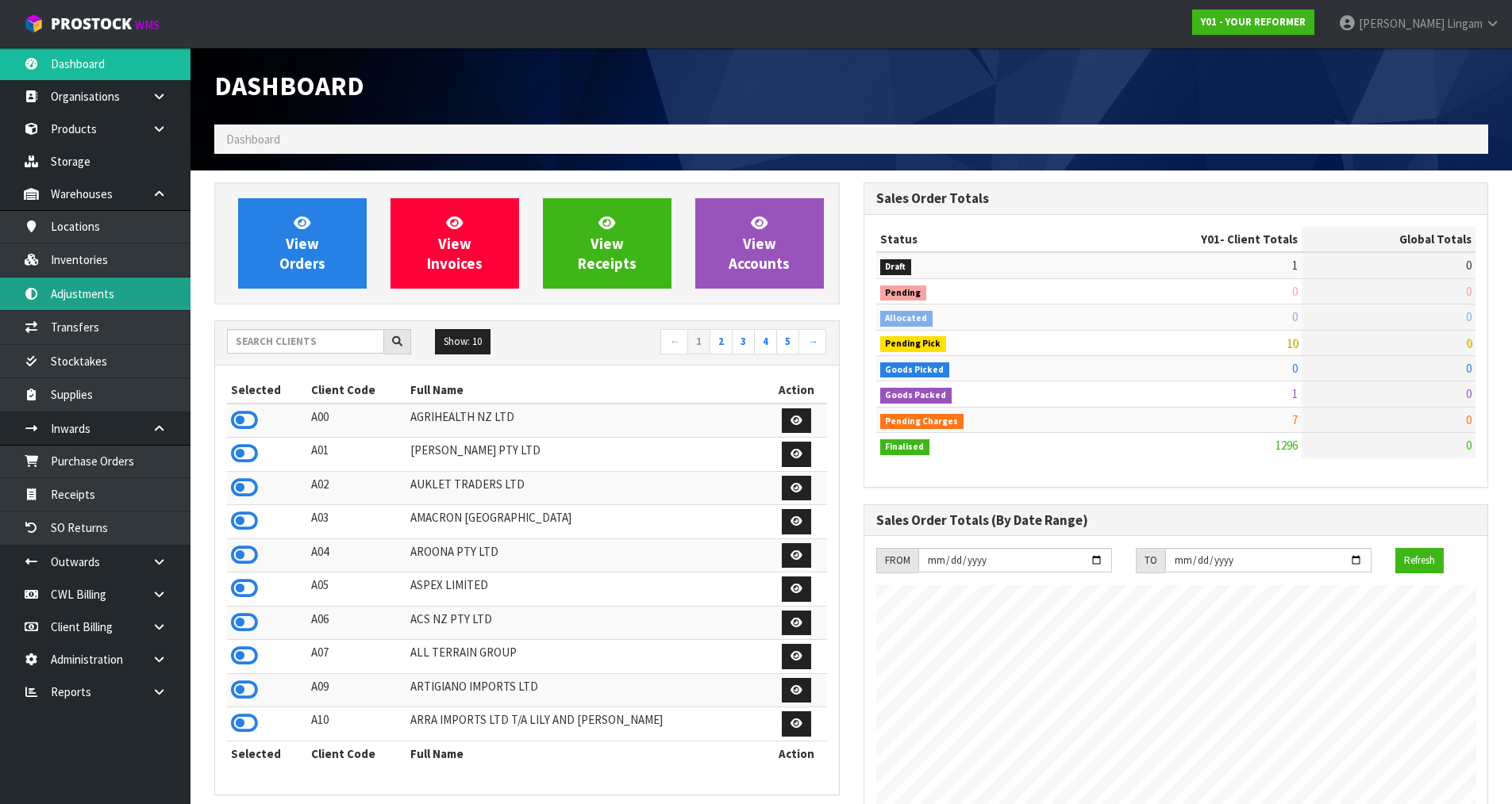
scroll to position [1202, 648]
click at [308, 339] on input "text" at bounding box center [305, 341] width 158 height 24
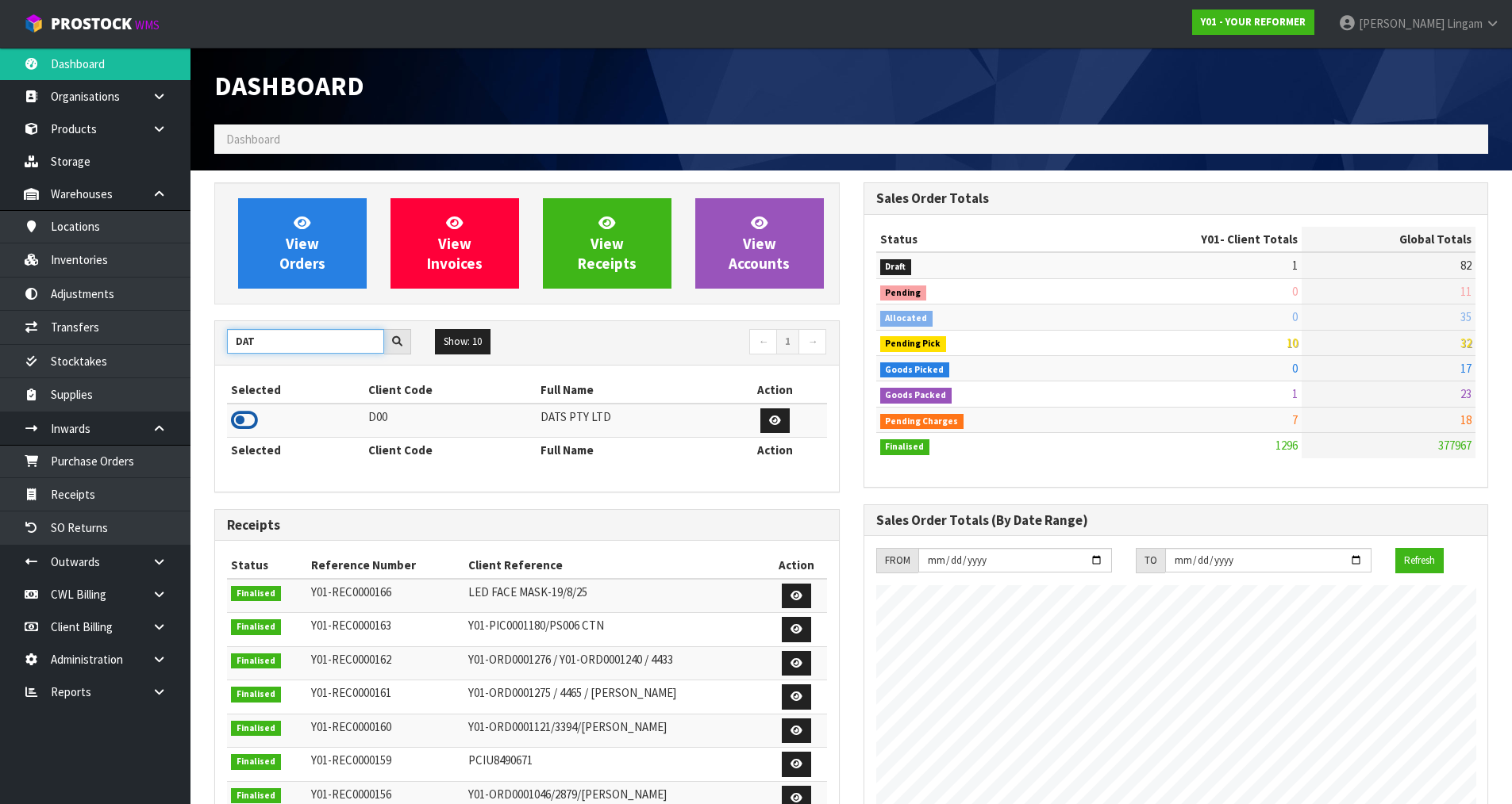
type input "DAT"
click at [242, 416] on icon at bounding box center [244, 420] width 27 height 24
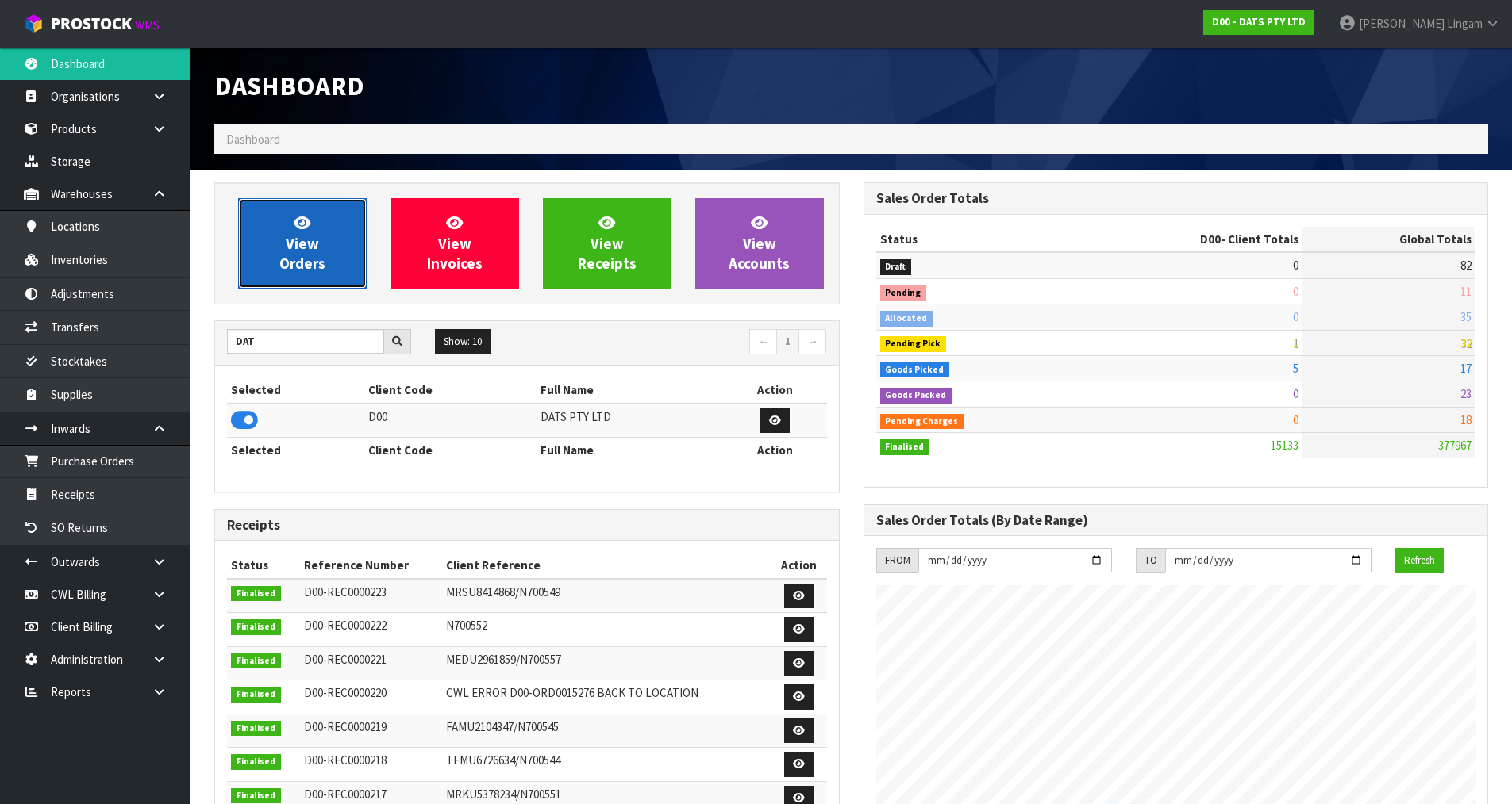
click at [323, 252] on link "View Orders" at bounding box center [302, 243] width 129 height 90
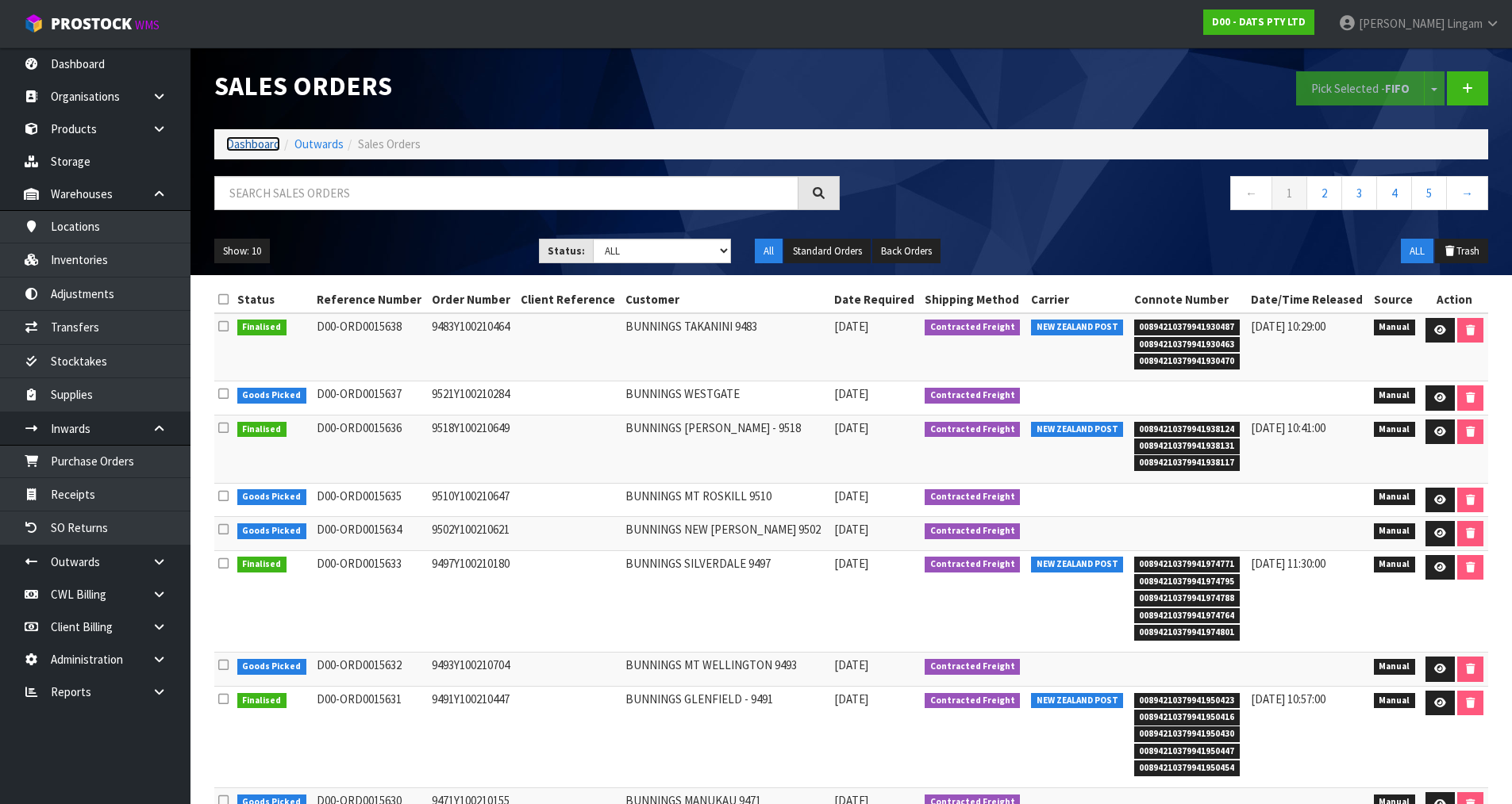
click at [229, 139] on link "Dashboard" at bounding box center [254, 143] width 54 height 15
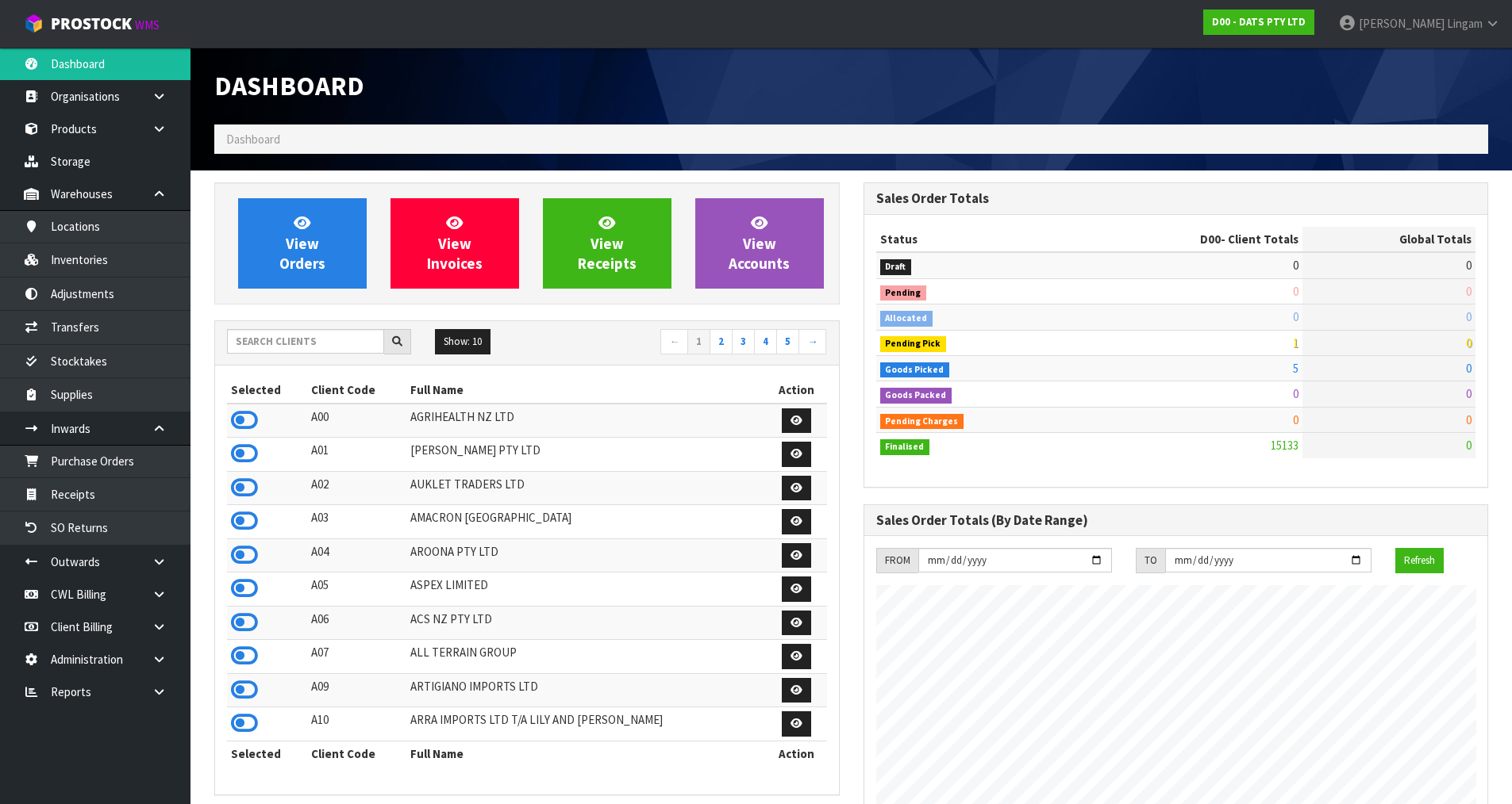
scroll to position [988, 648]
click at [281, 345] on input "text" at bounding box center [305, 341] width 158 height 24
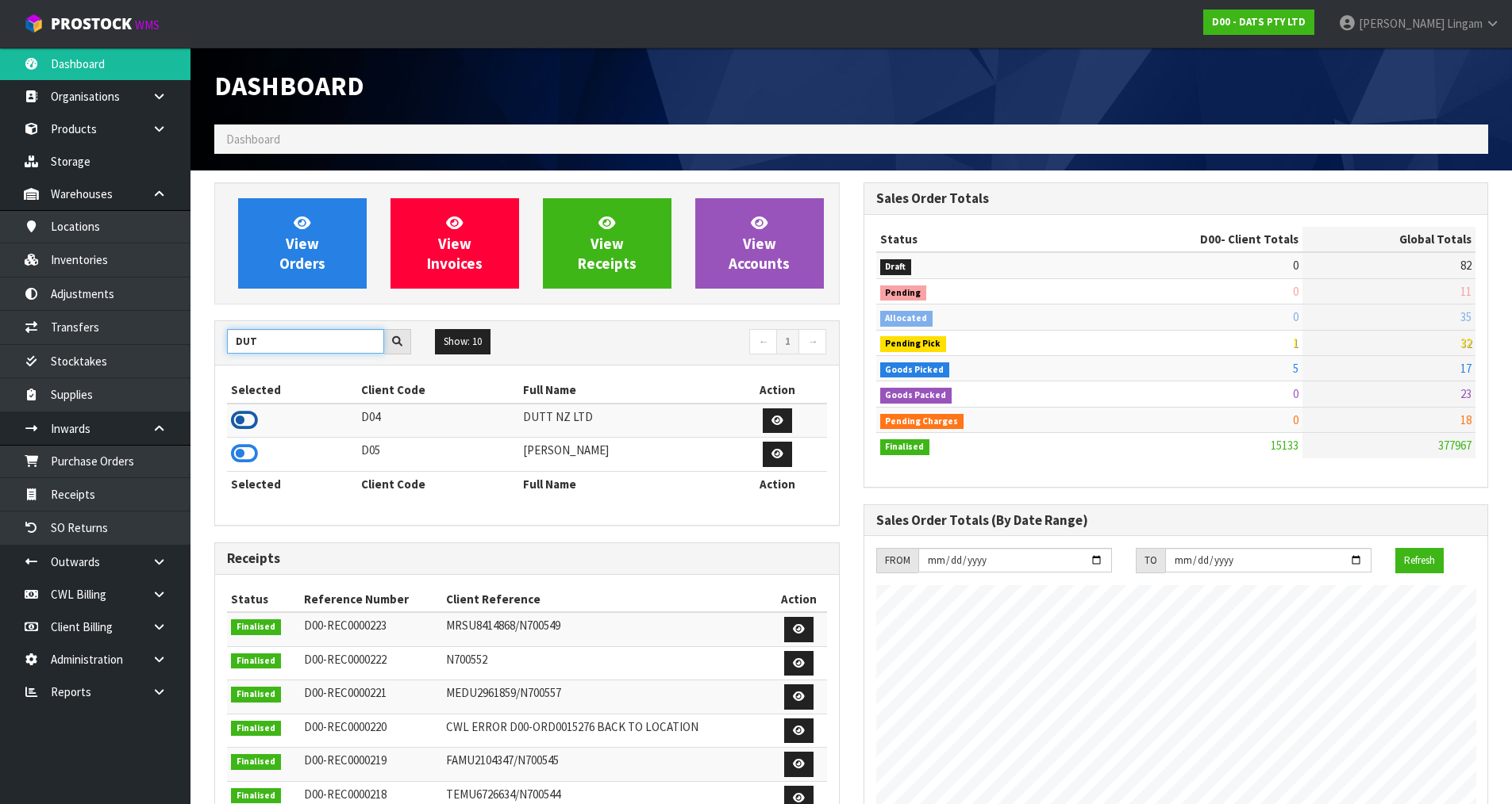
type input "DUT"
click at [244, 419] on icon at bounding box center [244, 420] width 27 height 24
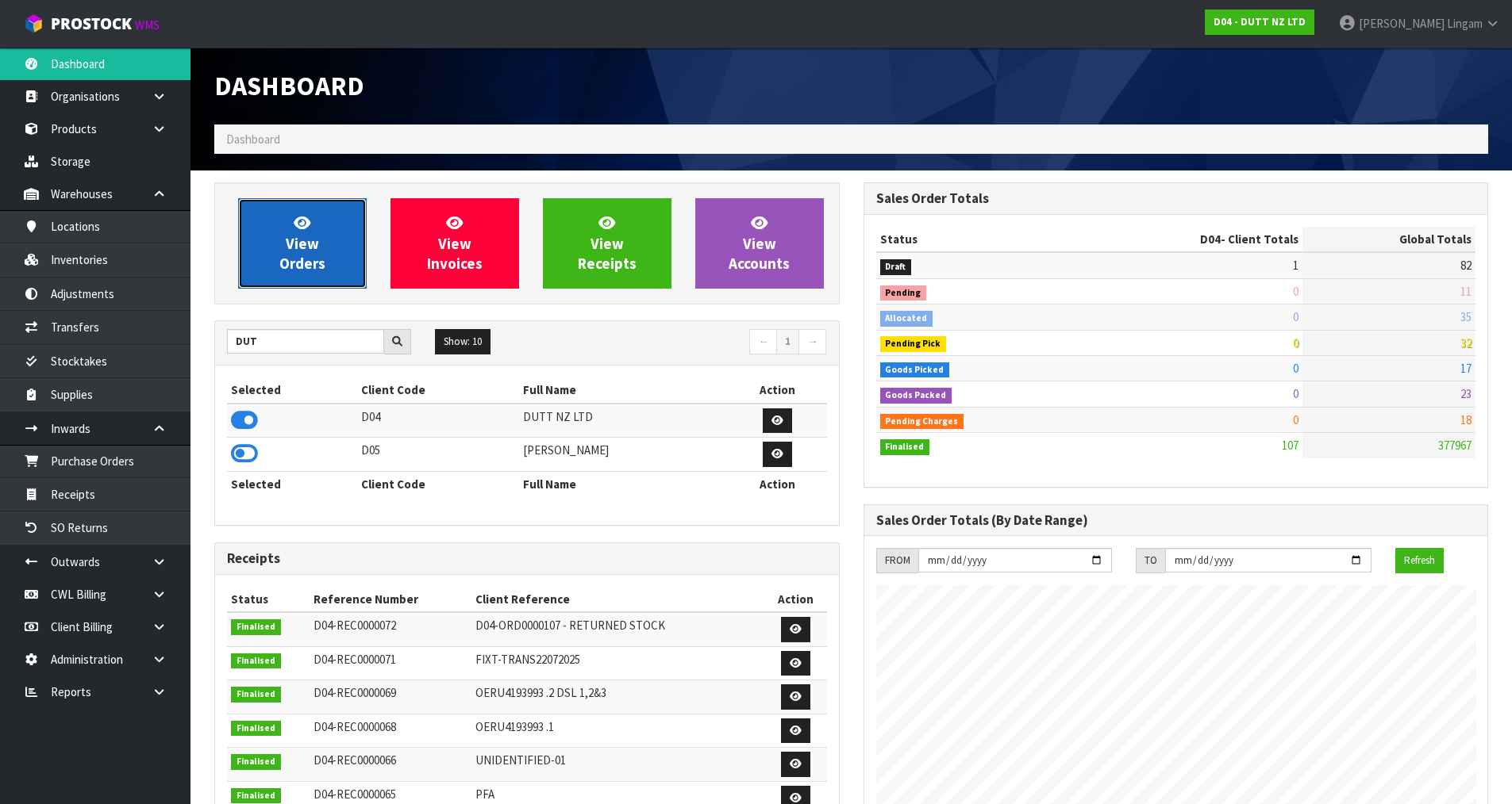
click at [341, 261] on link "View Orders" at bounding box center [302, 243] width 129 height 90
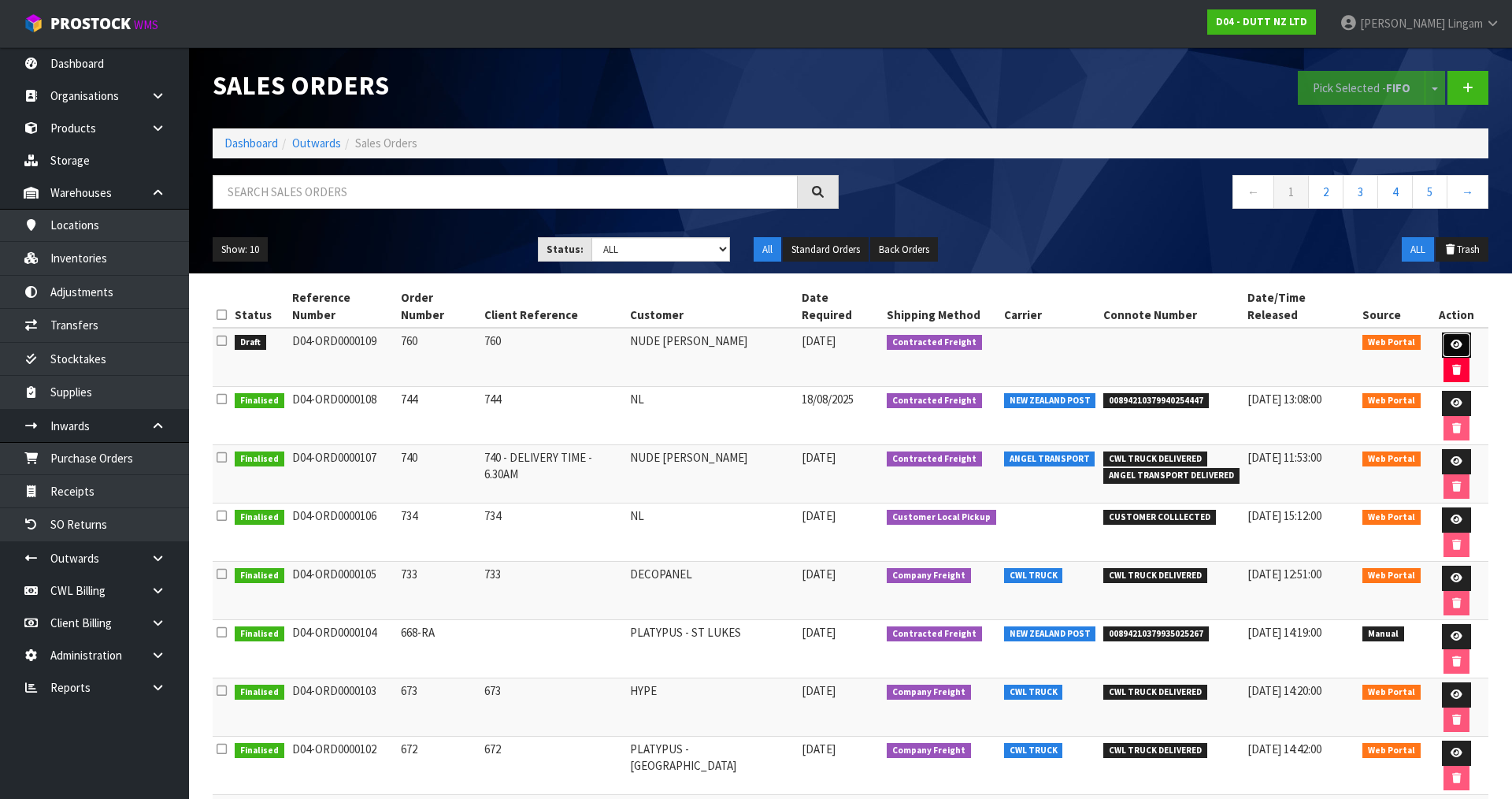
click at [1451, 340] on icon at bounding box center [1456, 344] width 12 height 10
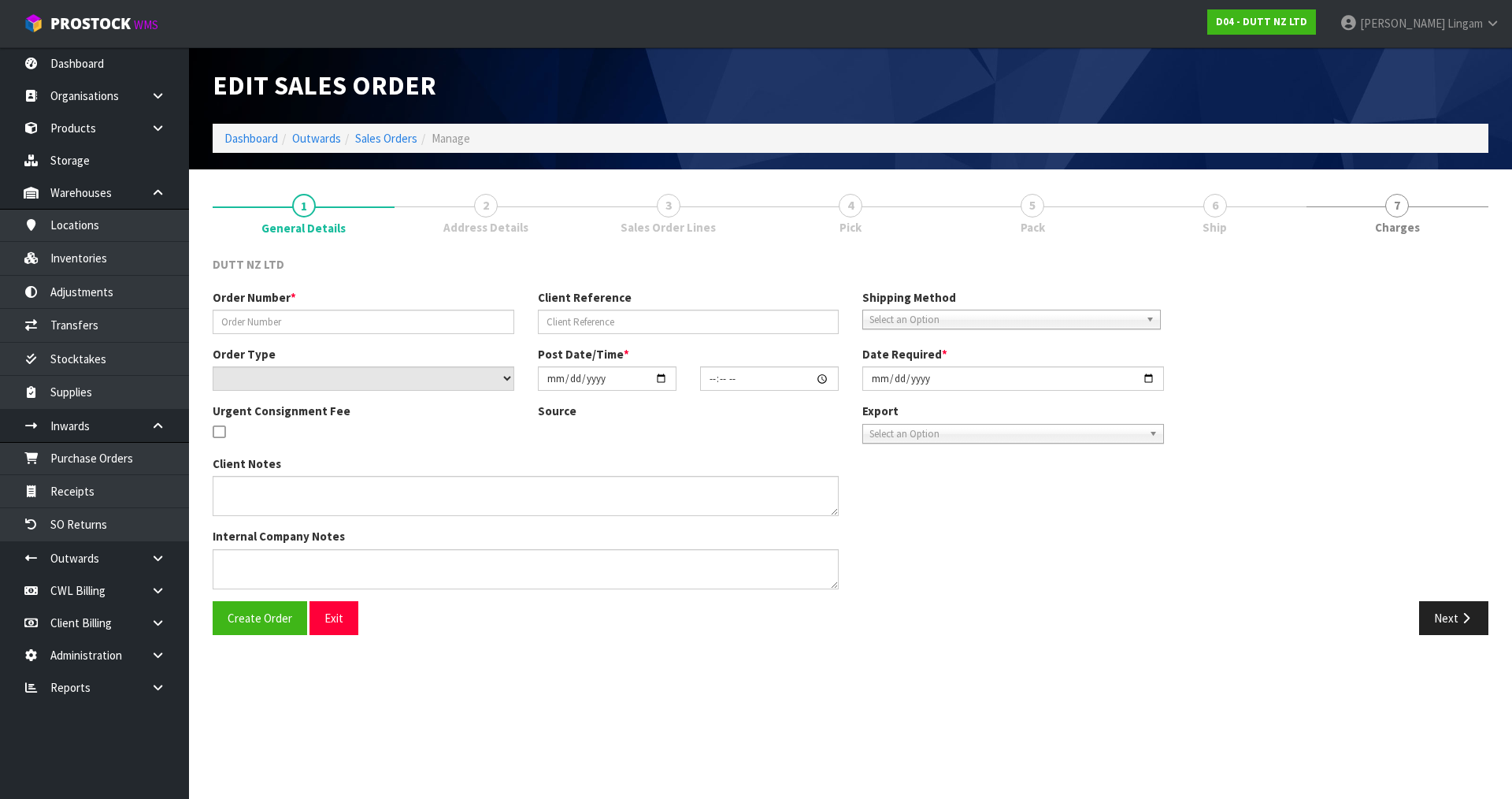
type input "760"
select select "number:0"
type input "2025-08-22"
type input "13:10:00.000"
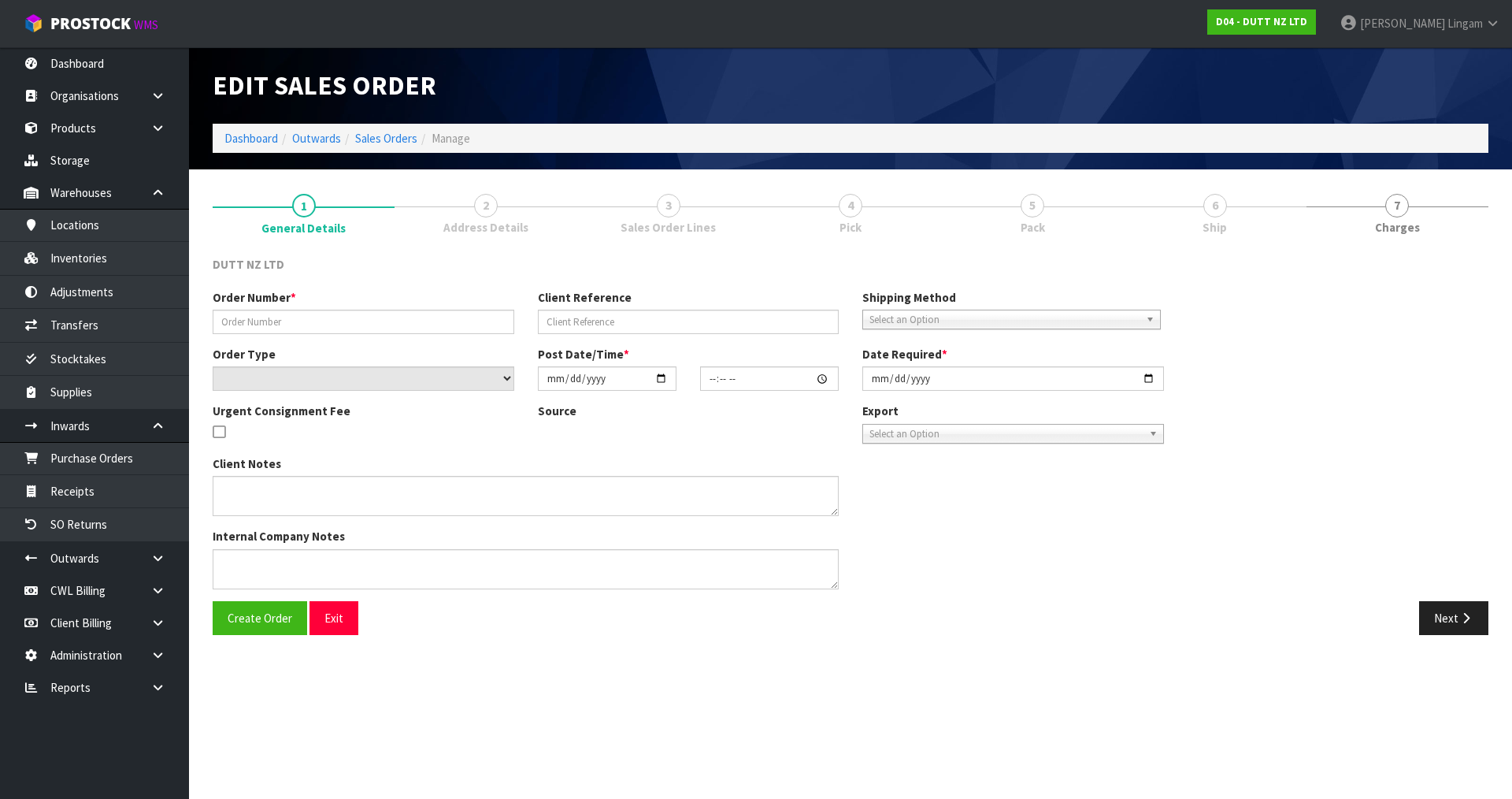
type input "2025-08-27"
type textarea "TAILGATE/ PALLET JACK DELIVERY TOS TORE SITE CONTACT - ANTONIA - +61 421 185 04…"
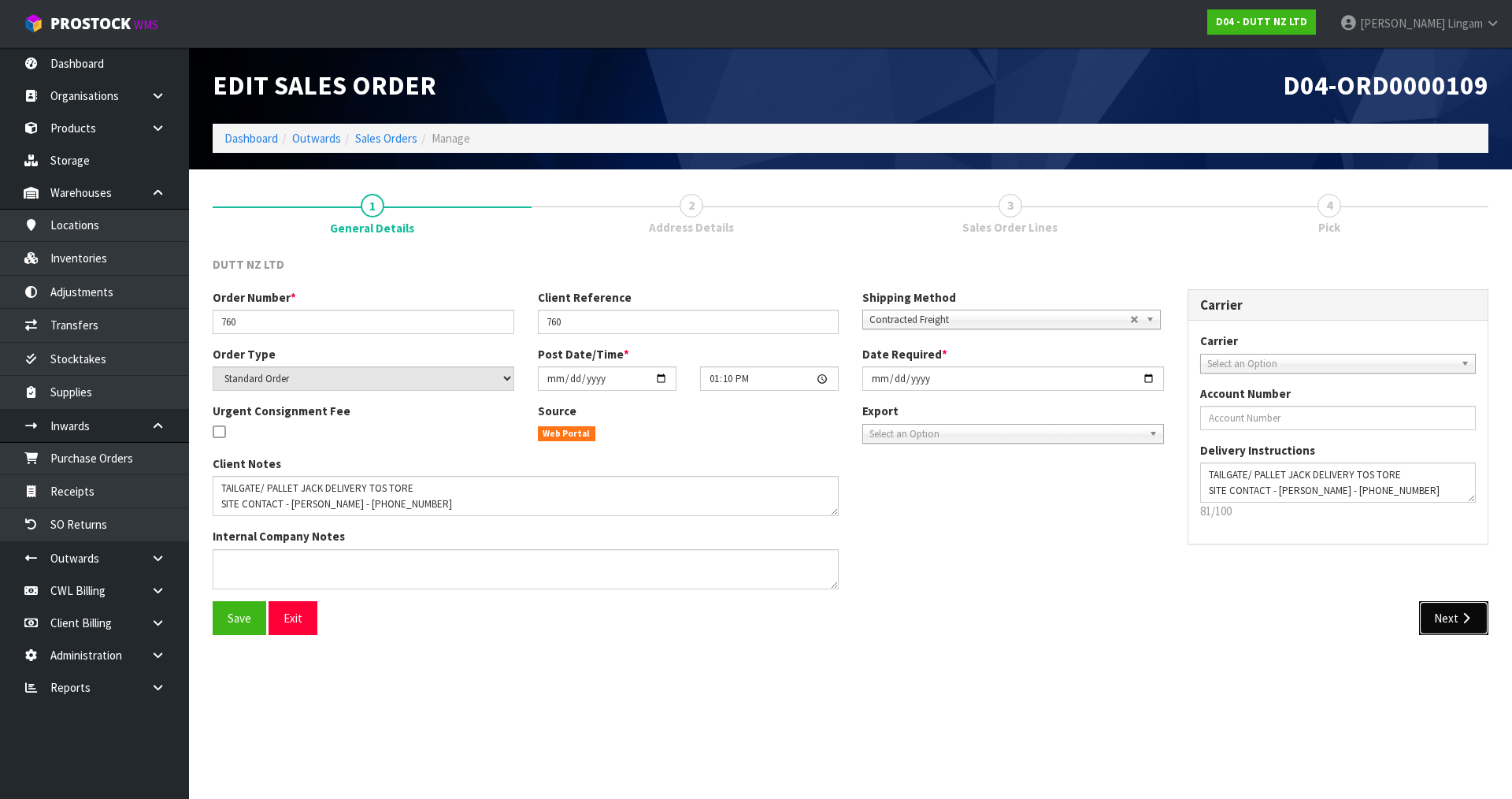
click at [1456, 611] on button "Next" at bounding box center [1454, 618] width 69 height 34
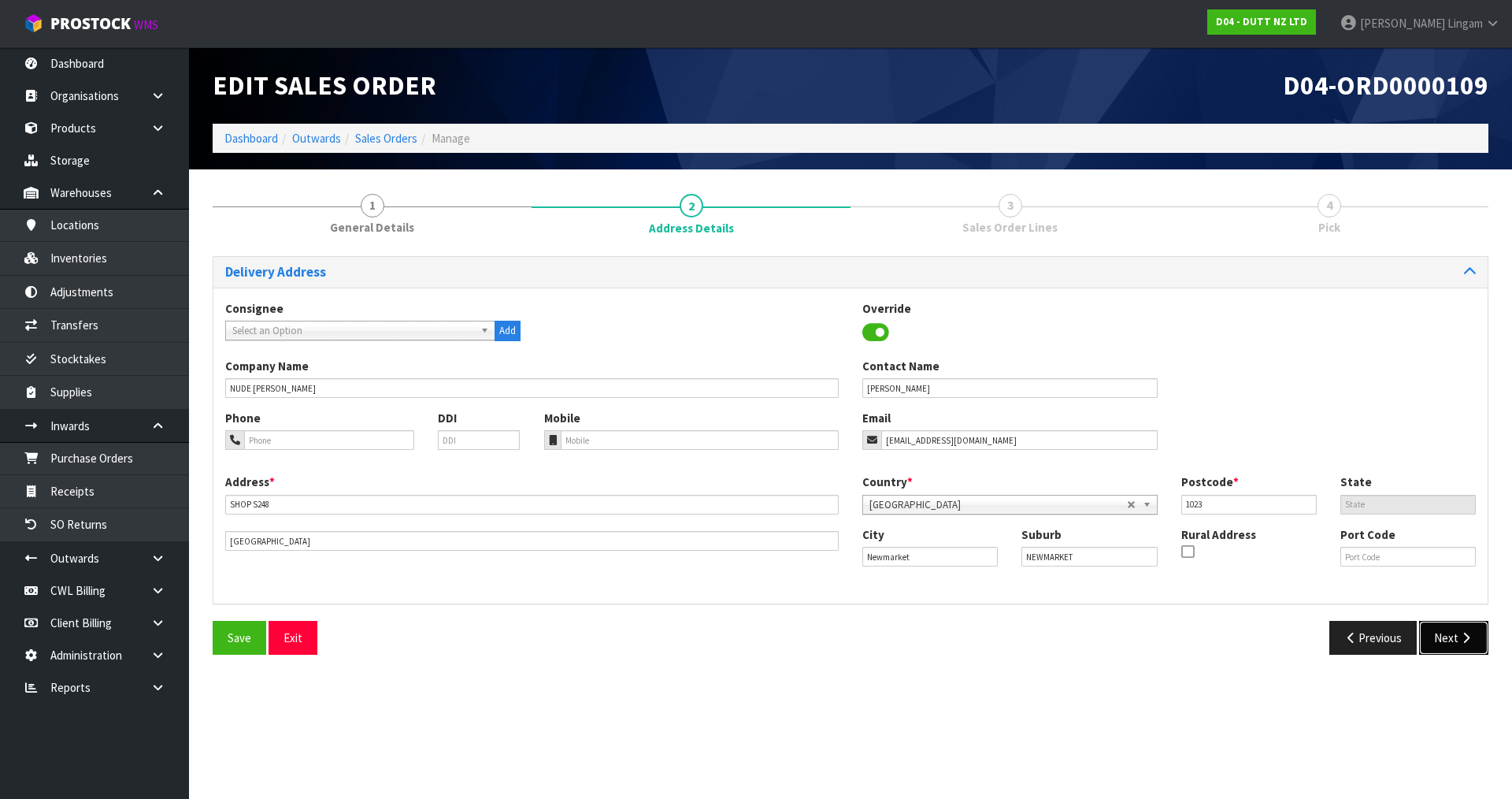
drag, startPoint x: 1454, startPoint y: 642, endPoint x: 1411, endPoint y: 723, distance: 91.7
click at [1413, 723] on section "Edit Sales Order D04-ORD0000109 Dashboard Outwards Sales Orders Manage 1 Genera…" at bounding box center [756, 399] width 1512 height 799
drag, startPoint x: 377, startPoint y: 544, endPoint x: 225, endPoint y: 543, distance: 152.0
click at [225, 543] on input "277 BROADWAY NEWMARKET" at bounding box center [531, 541] width 613 height 19
click at [289, 504] on input "SHOP S248" at bounding box center [531, 505] width 613 height 19
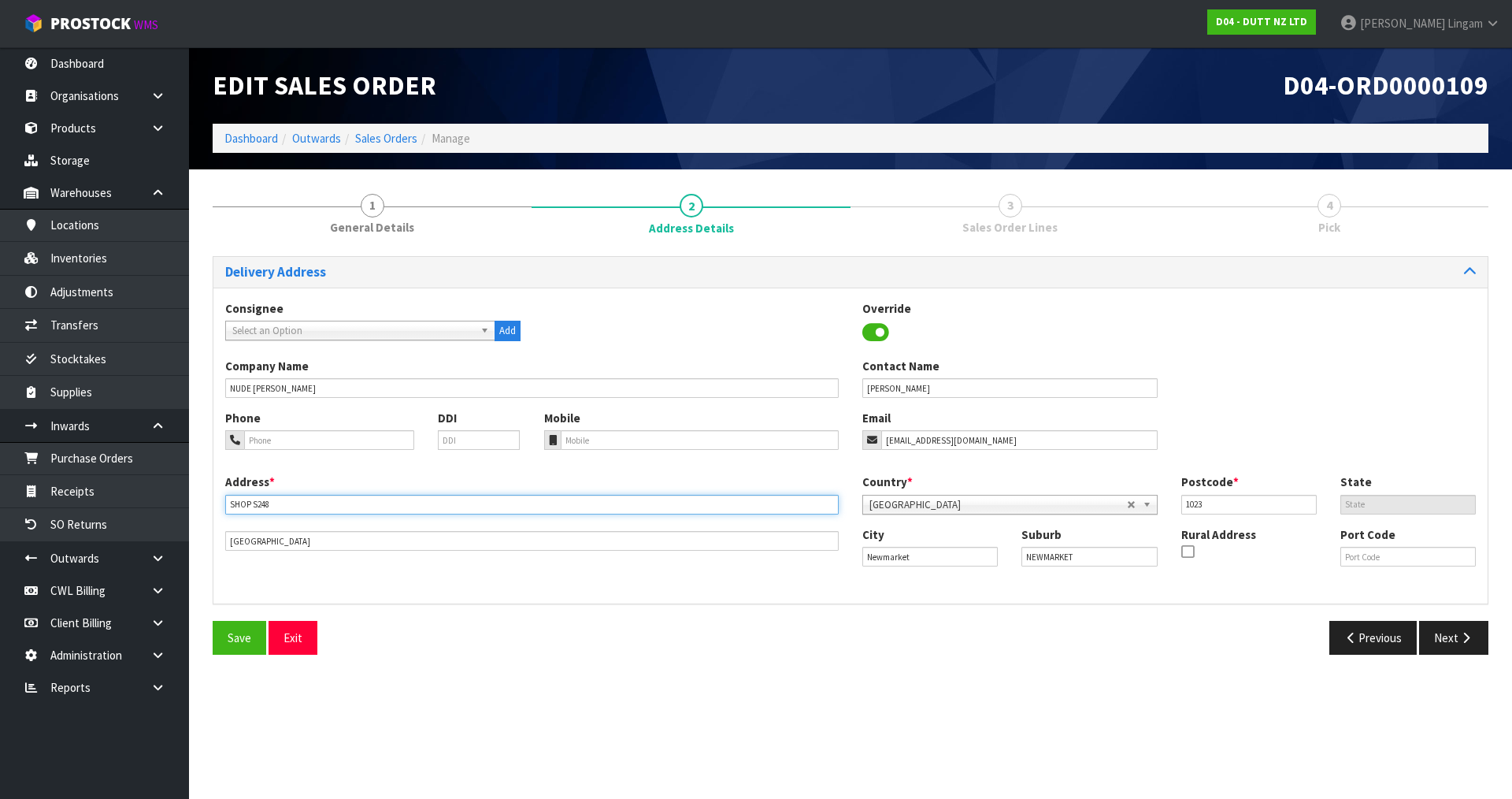
paste input "277 BROADWAY NEWMARKET"
click at [270, 502] on input "SHOP S248 277 BROADWAY NEWMARKET" at bounding box center [531, 505] width 613 height 19
type input "SHOP S248, 277 BROADWAY NEWMARKET"
drag, startPoint x: 321, startPoint y: 543, endPoint x: 220, endPoint y: 559, distance: 102.3
click at [220, 559] on div "Address * SHOP S248, 277 BROADWAY NEWMARKET 277 BROADWAY NEWMARKET Country * Af…" at bounding box center [850, 532] width 1274 height 118
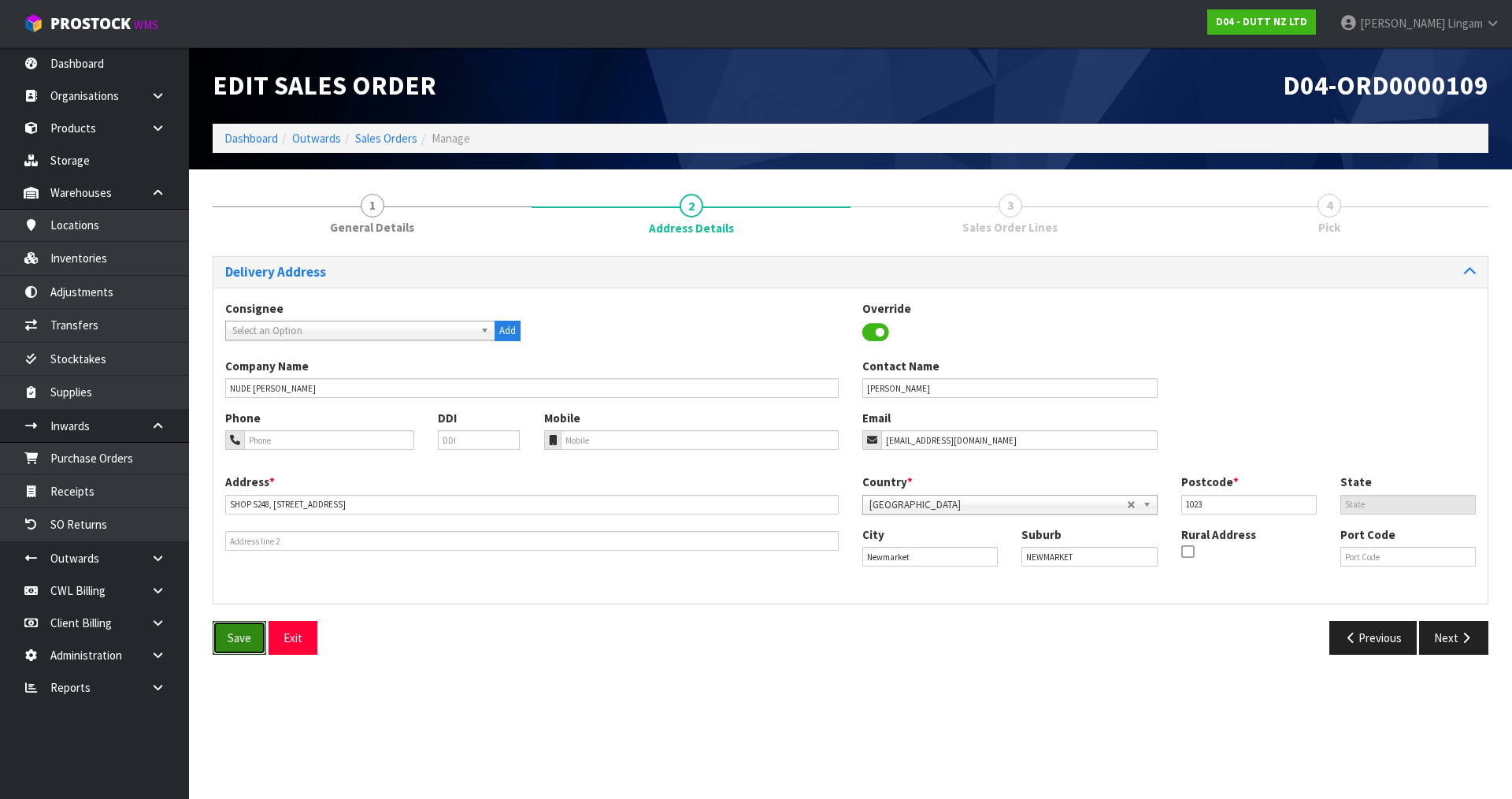
drag, startPoint x: 248, startPoint y: 630, endPoint x: 661, endPoint y: 622, distance: 413.1
click at [253, 629] on button "Save" at bounding box center [240, 638] width 54 height 34
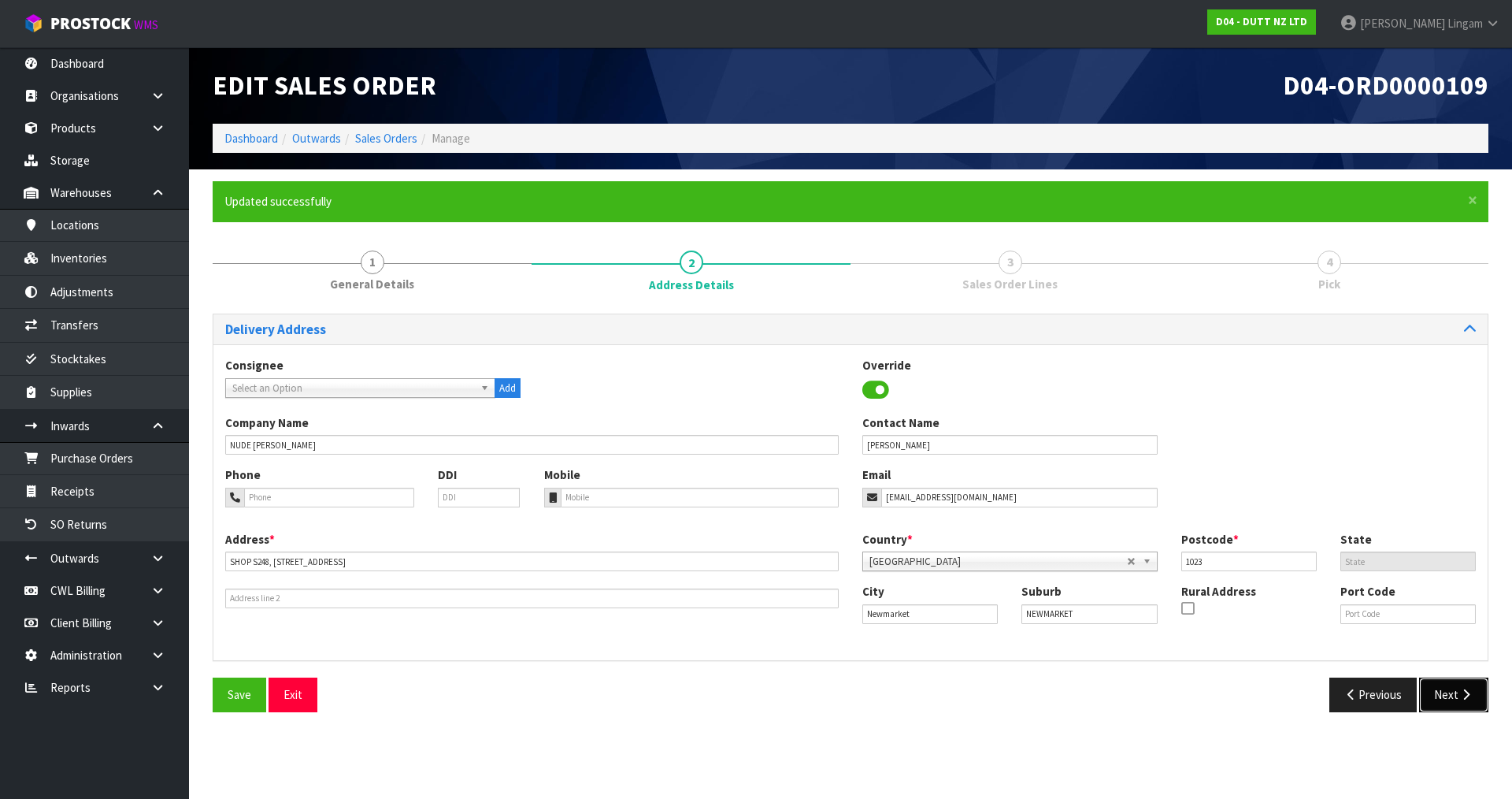
click at [1451, 692] on button "Next" at bounding box center [1454, 694] width 69 height 34
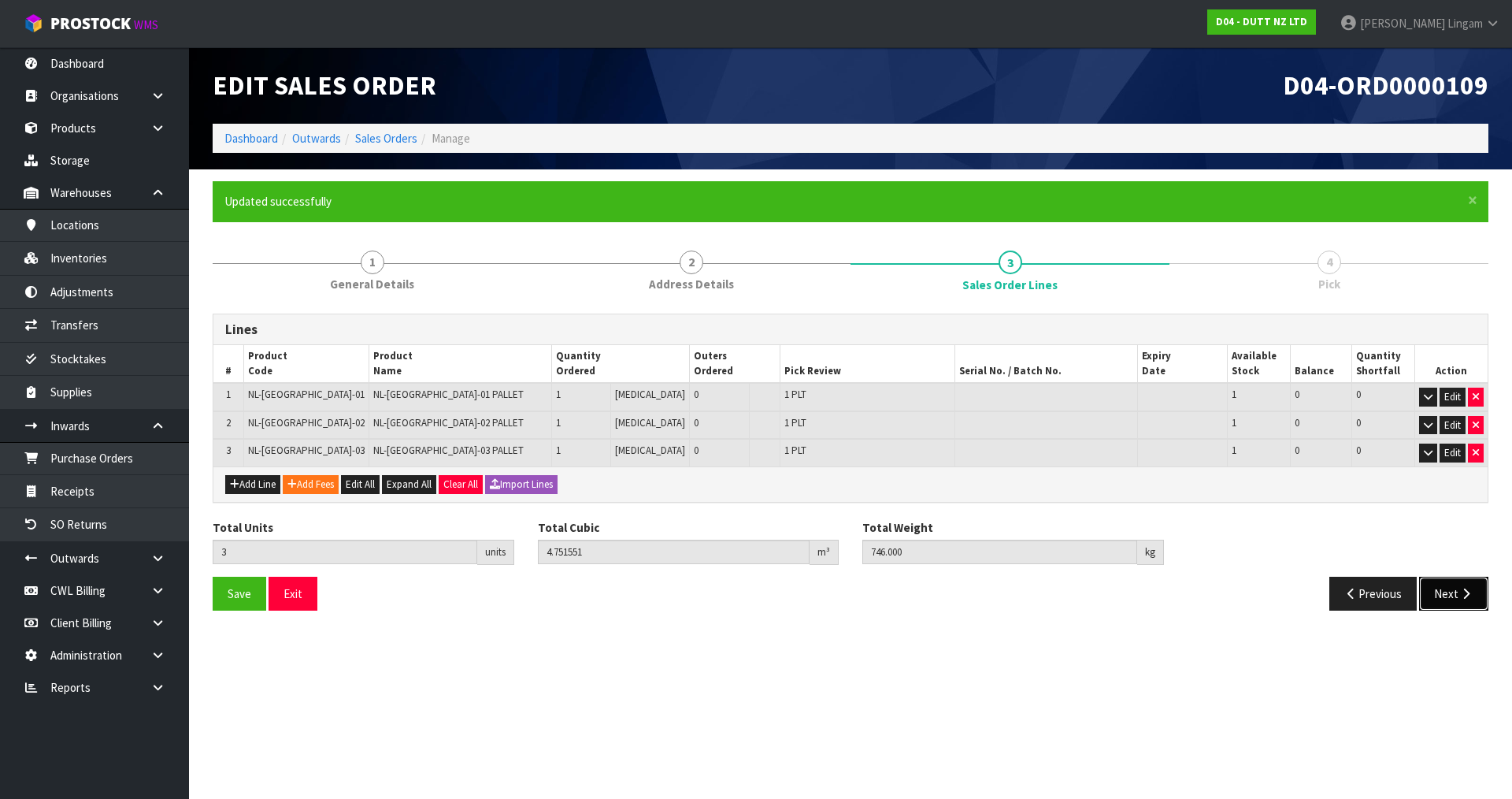
click at [1452, 593] on button "Next" at bounding box center [1454, 593] width 69 height 34
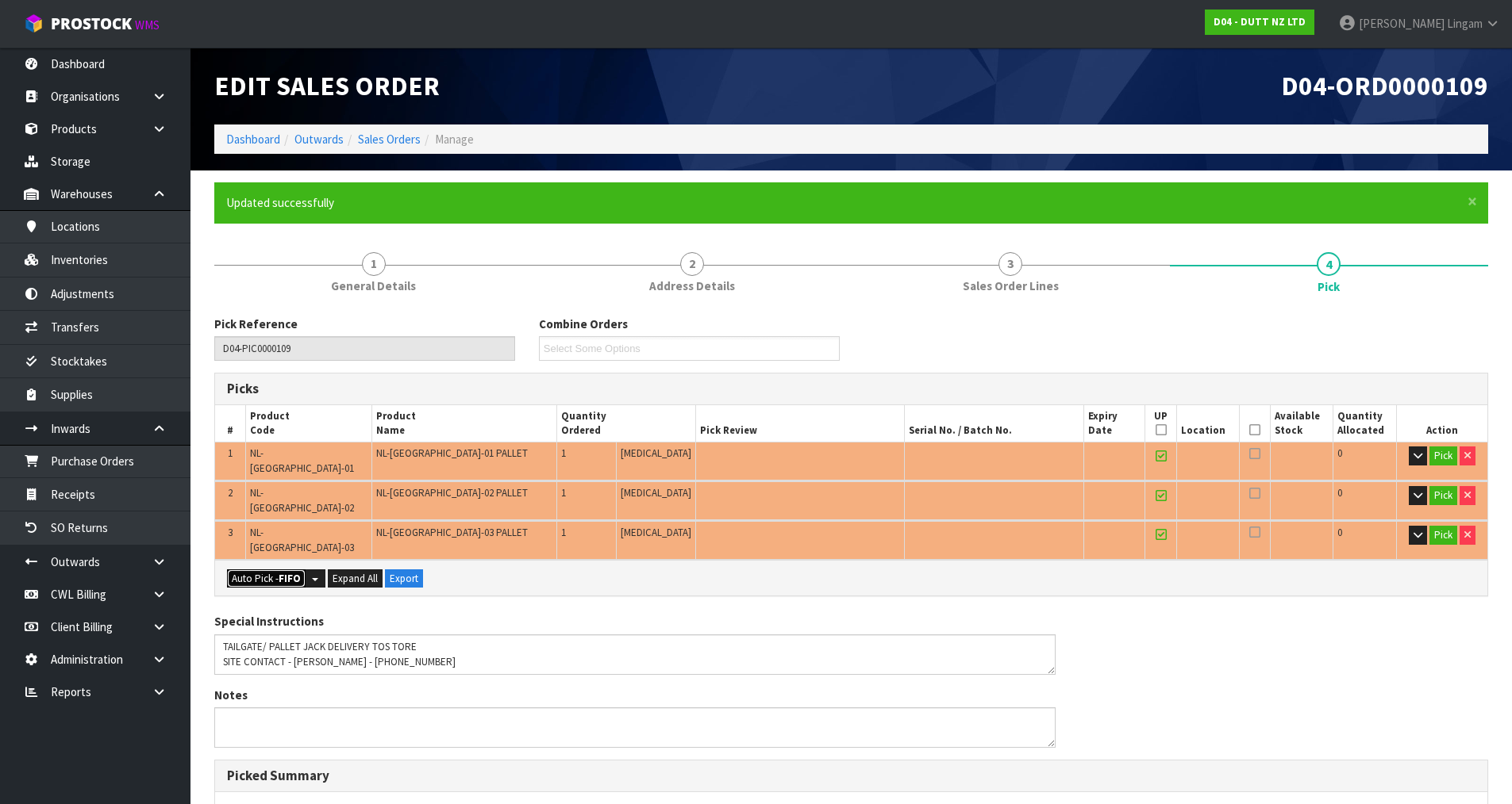
click at [272, 569] on button "Auto Pick - FIFO" at bounding box center [266, 579] width 78 height 19
type input "3"
type input "4.751551"
type input "746.000"
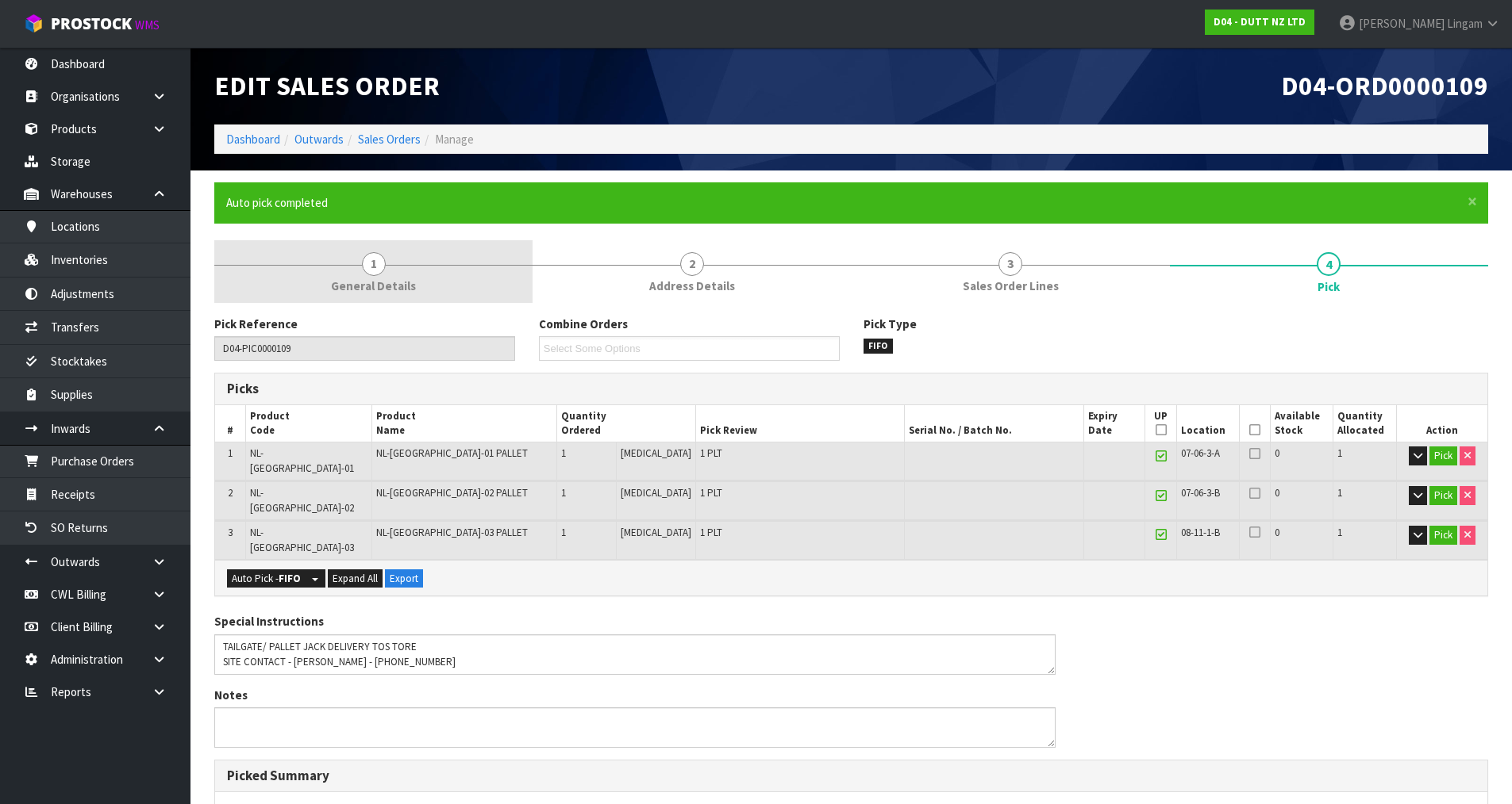
click at [381, 259] on span "1" at bounding box center [374, 265] width 24 height 24
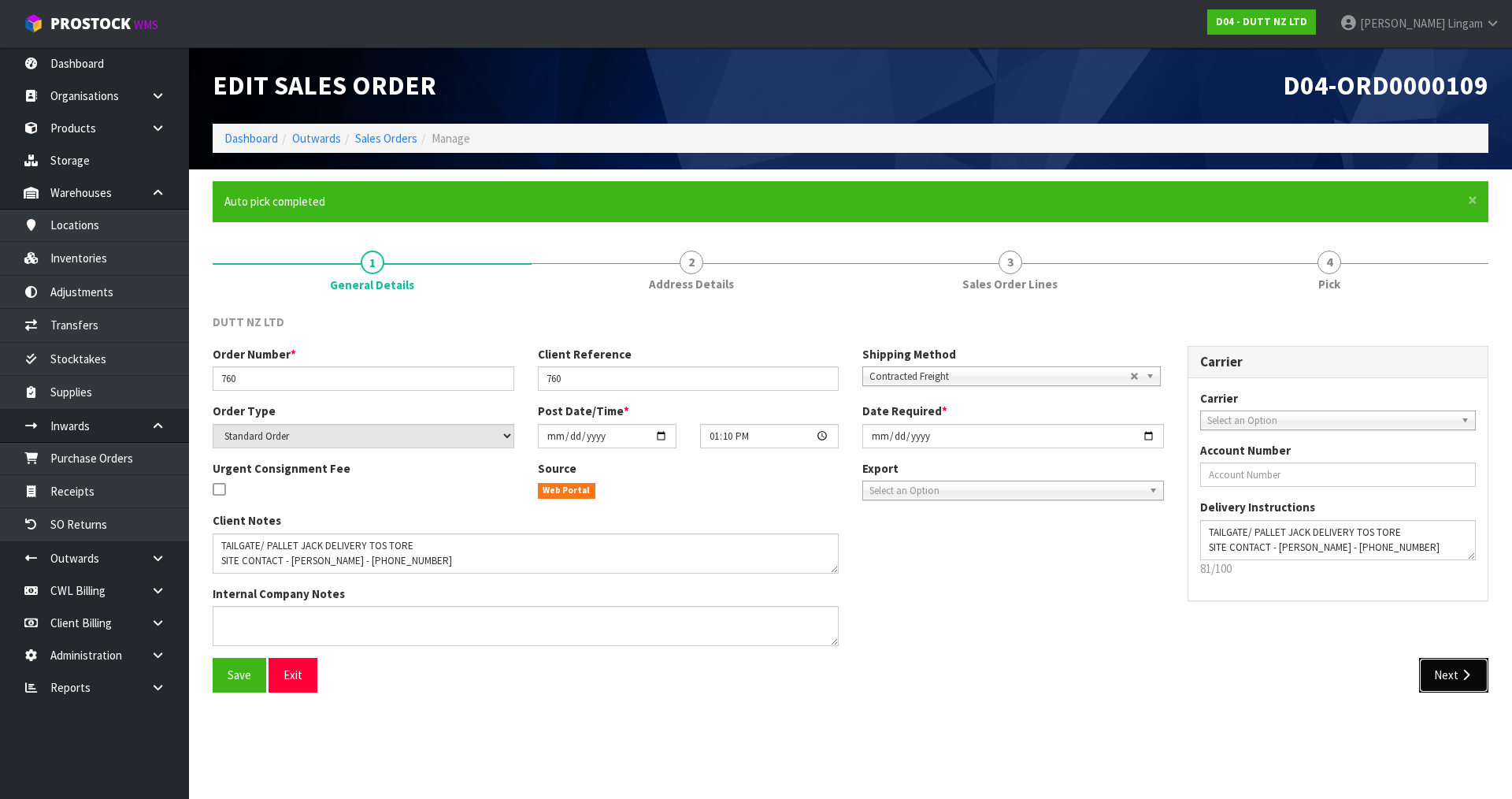
click at [1450, 665] on button "Next" at bounding box center [1454, 675] width 69 height 34
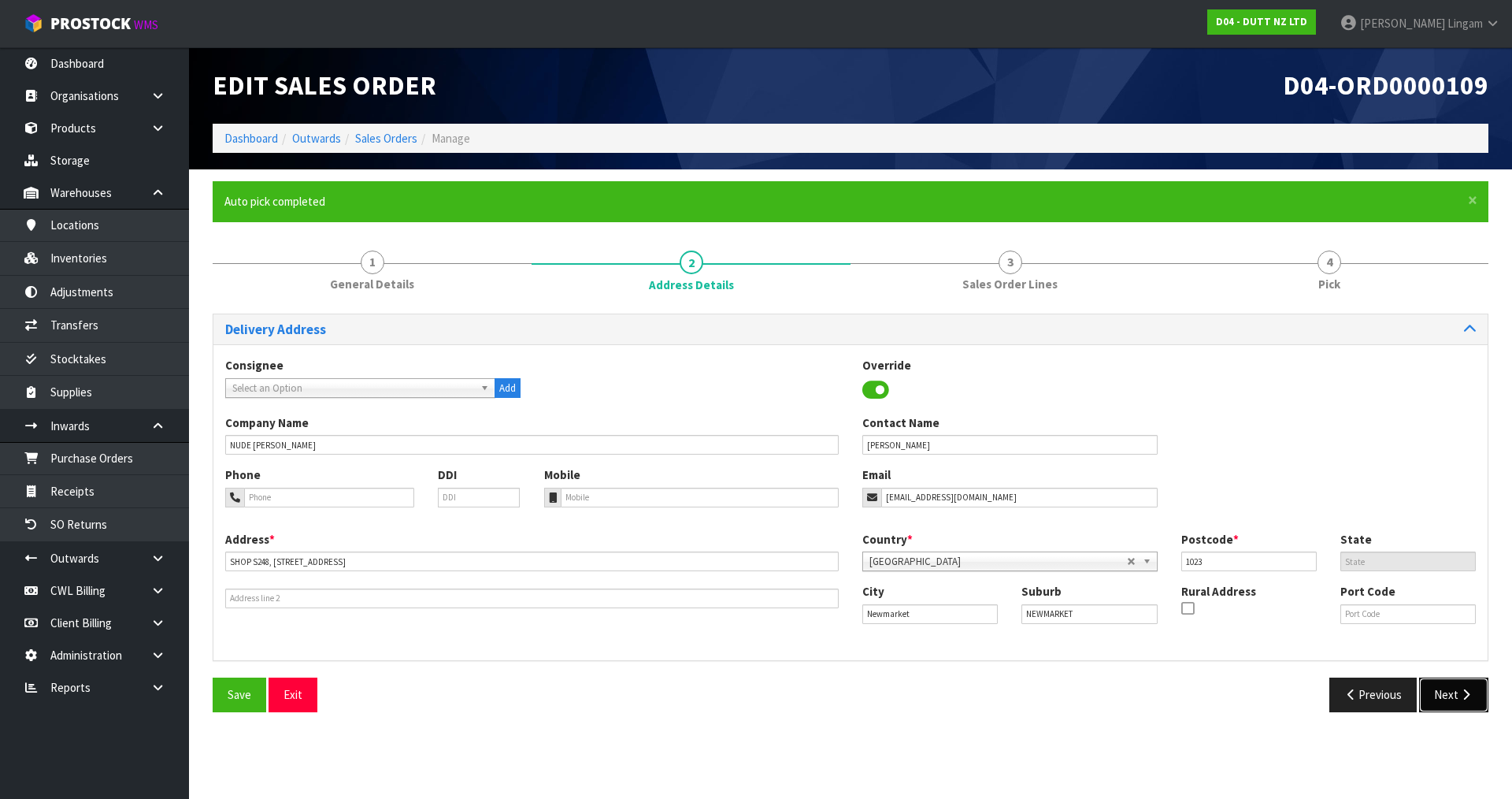
click at [1456, 697] on button "Next" at bounding box center [1454, 694] width 69 height 34
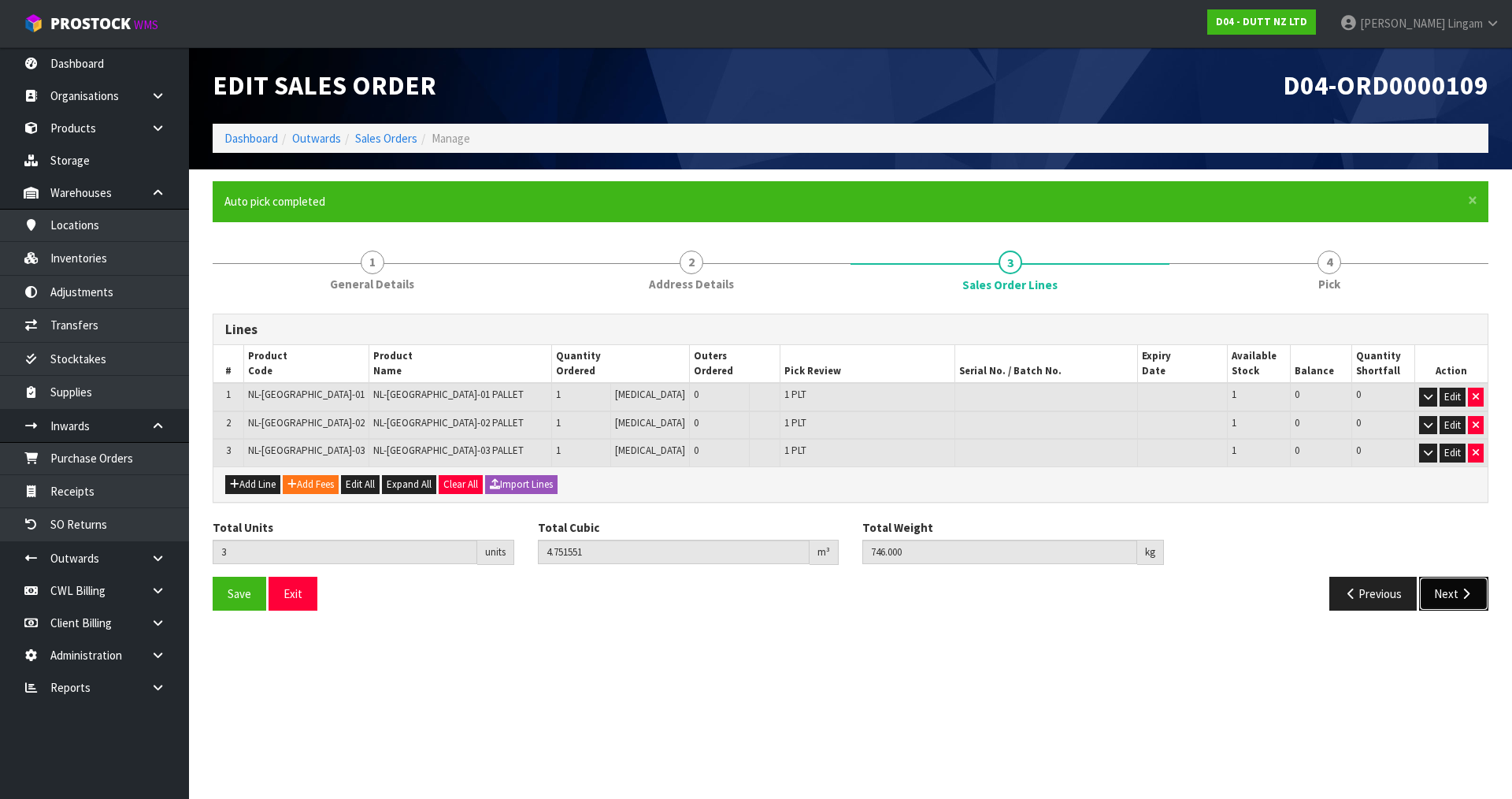
click at [1448, 601] on button "Next" at bounding box center [1454, 593] width 69 height 34
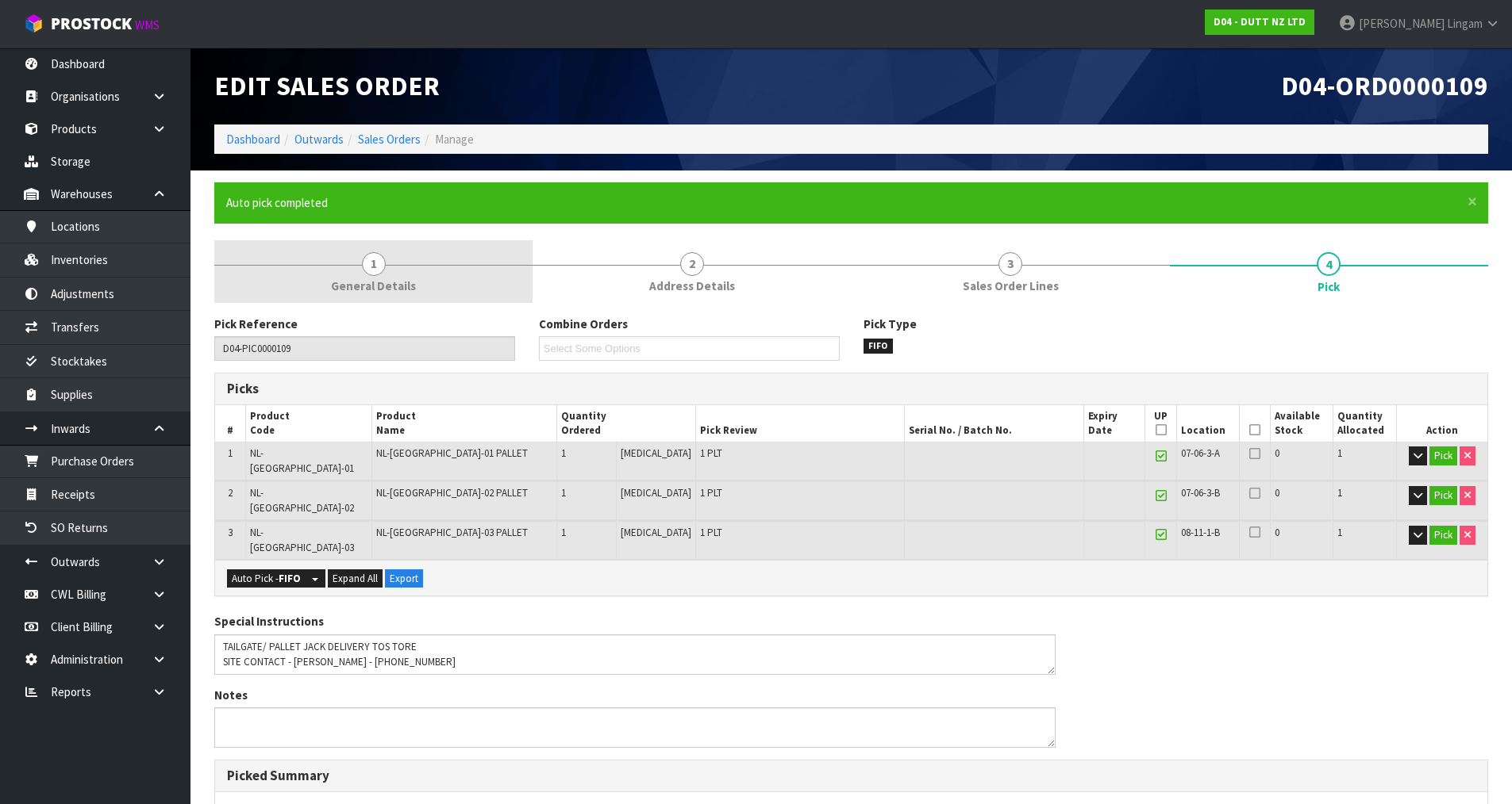
click at [393, 259] on link "1 General Details" at bounding box center [373, 271] width 318 height 62
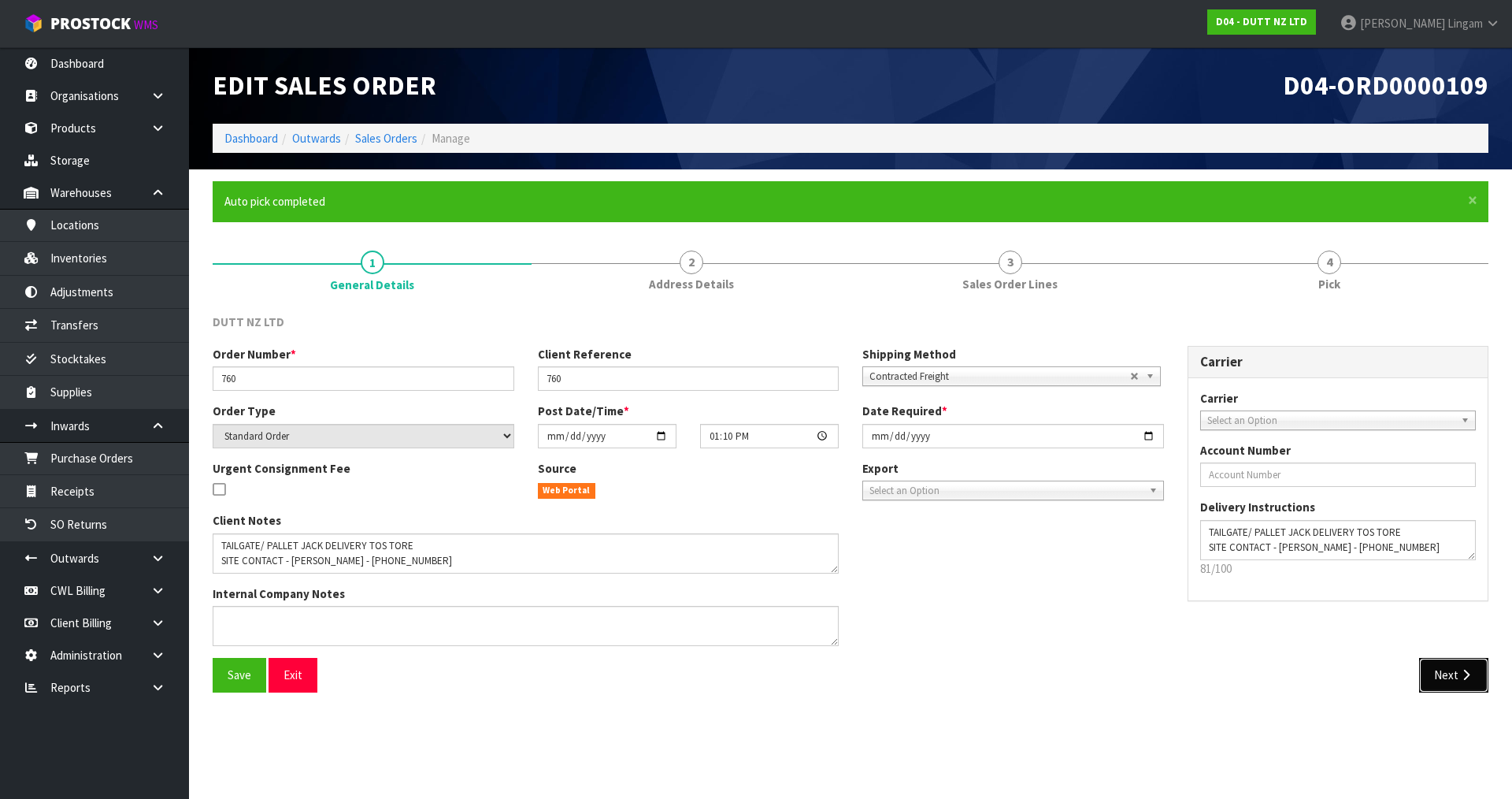
click at [1452, 679] on button "Next" at bounding box center [1454, 675] width 69 height 34
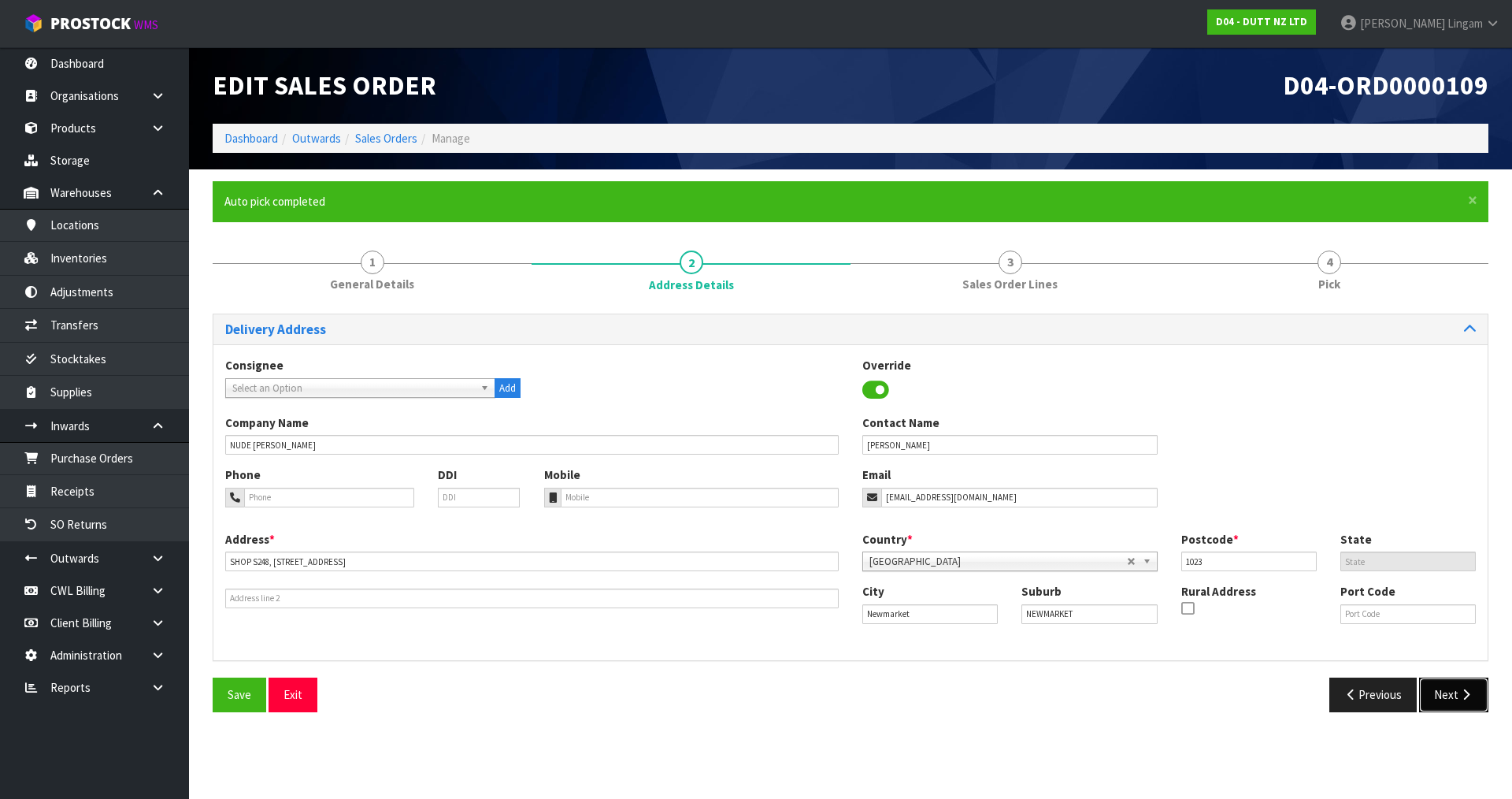
click at [1448, 704] on button "Next" at bounding box center [1454, 694] width 69 height 34
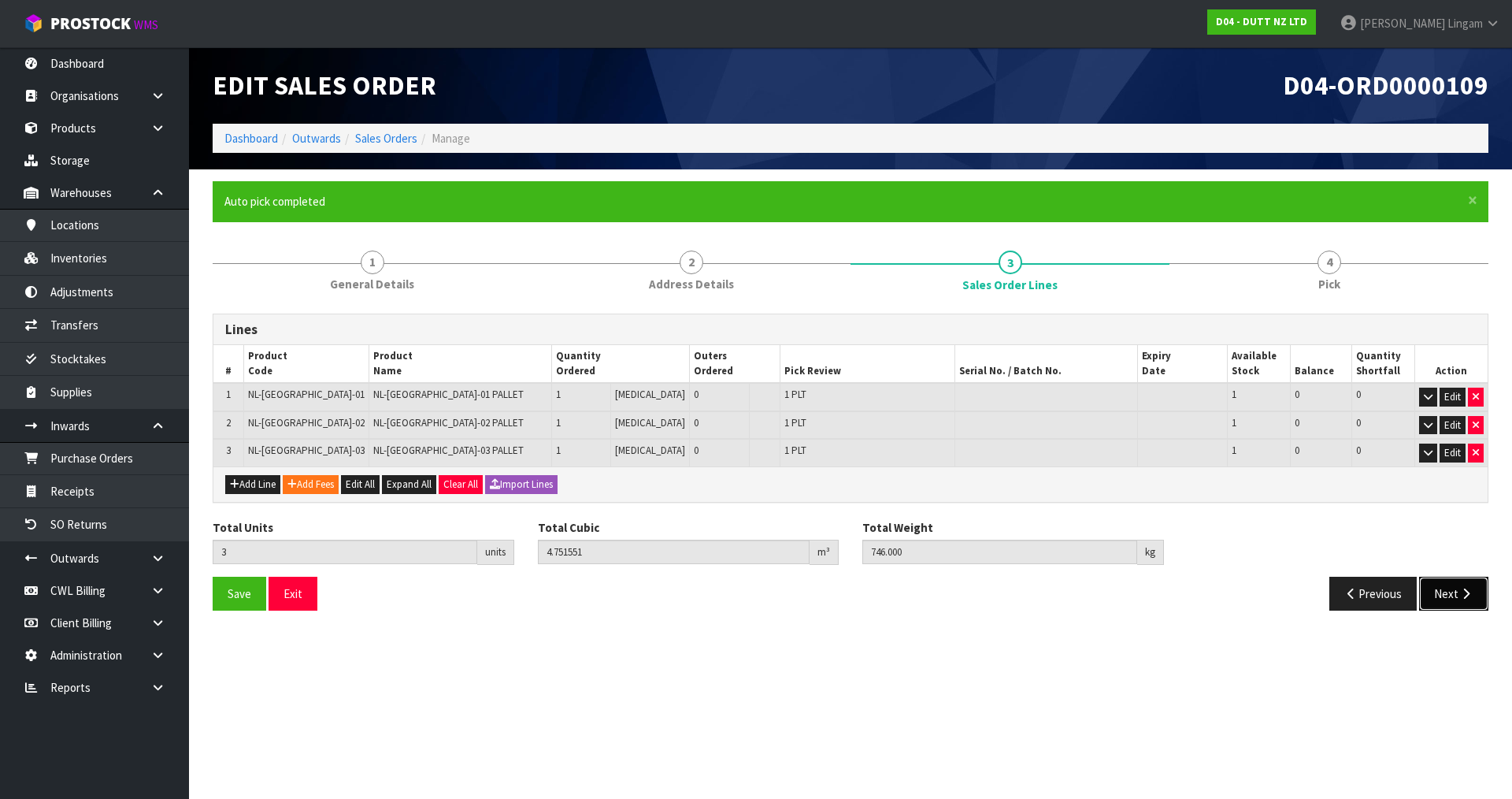
click at [1443, 585] on button "Next" at bounding box center [1454, 593] width 69 height 34
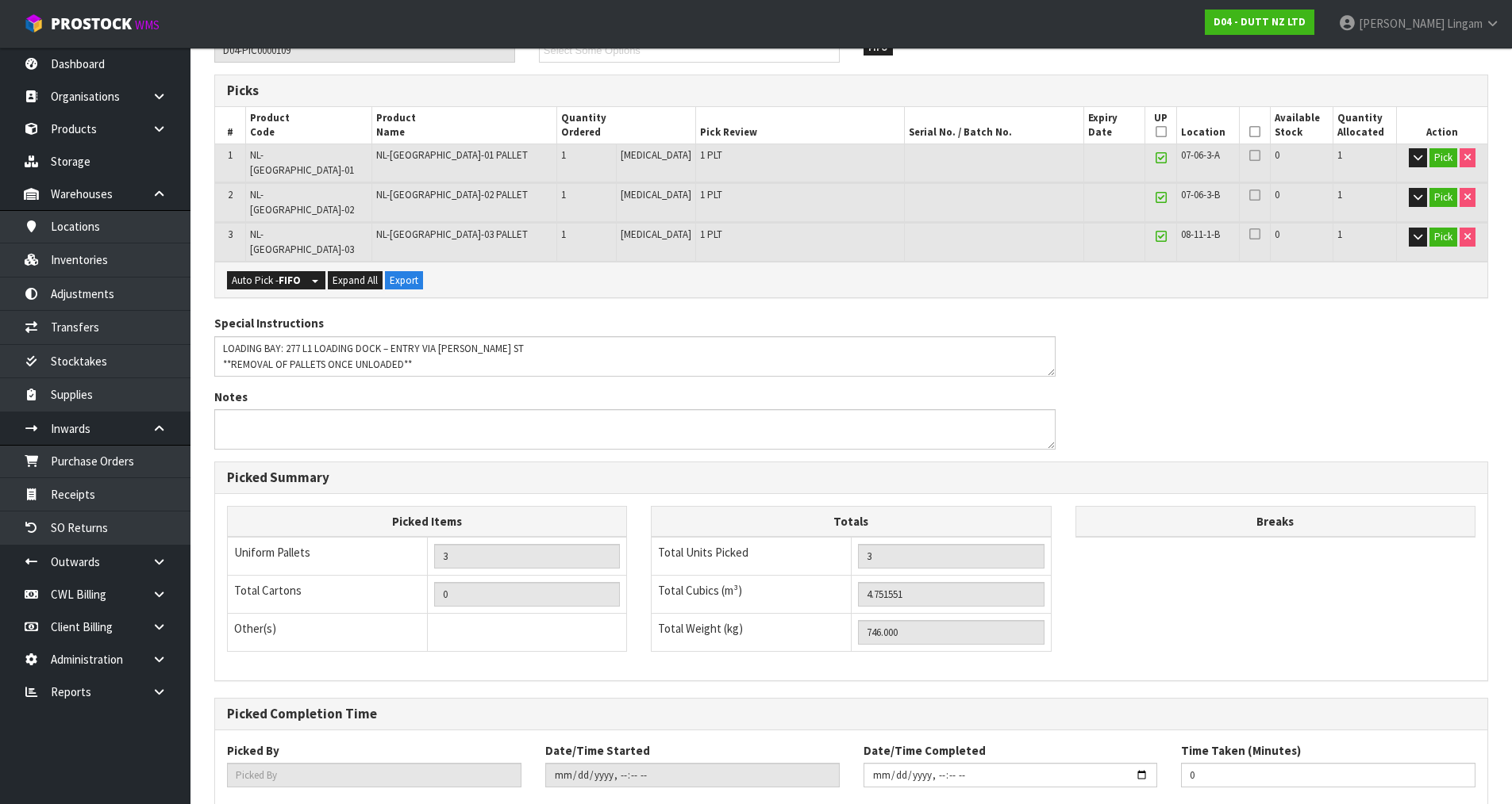
scroll to position [361, 0]
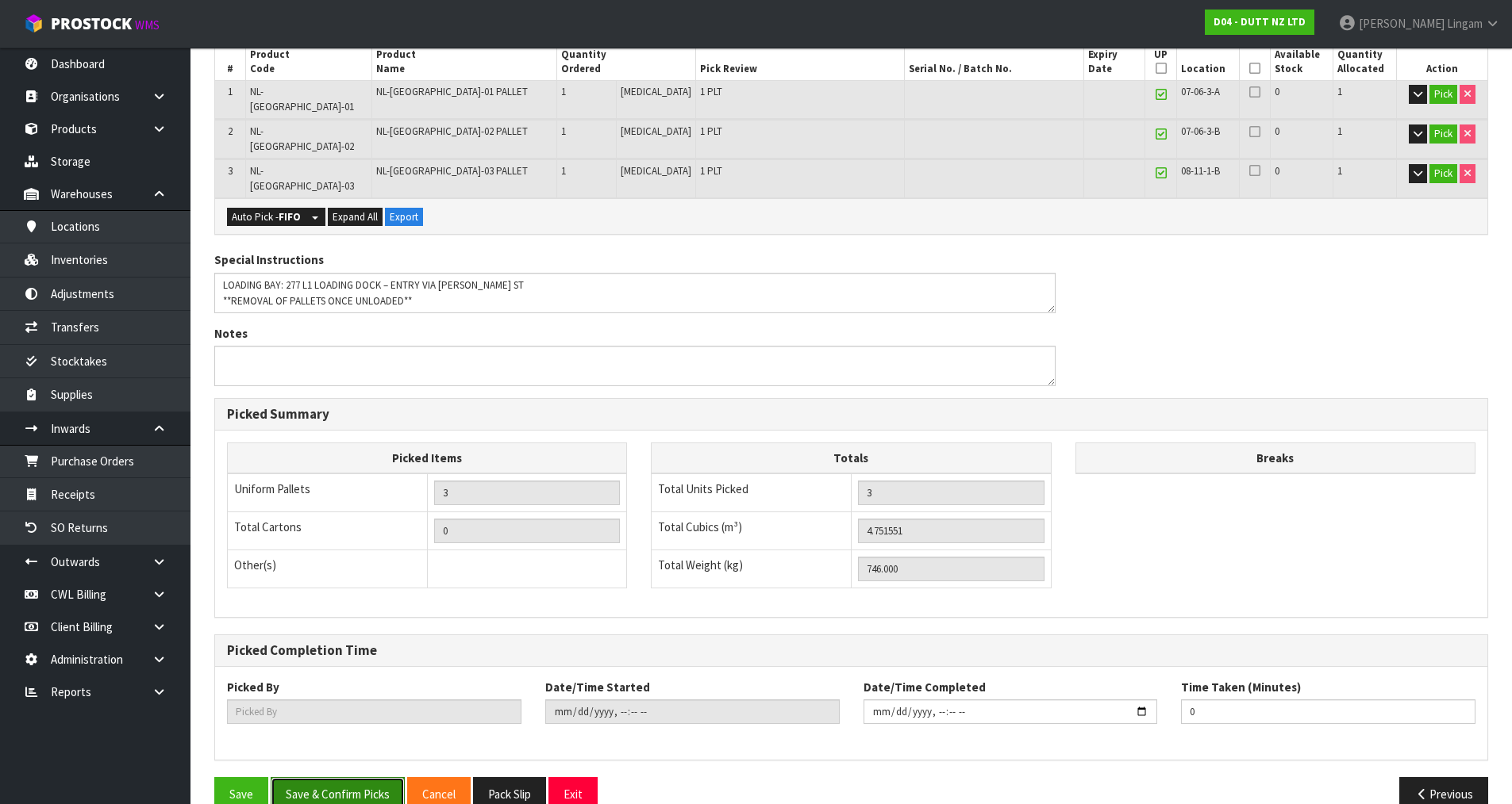
click at [354, 777] on button "Save & Confirm Picks" at bounding box center [337, 794] width 134 height 34
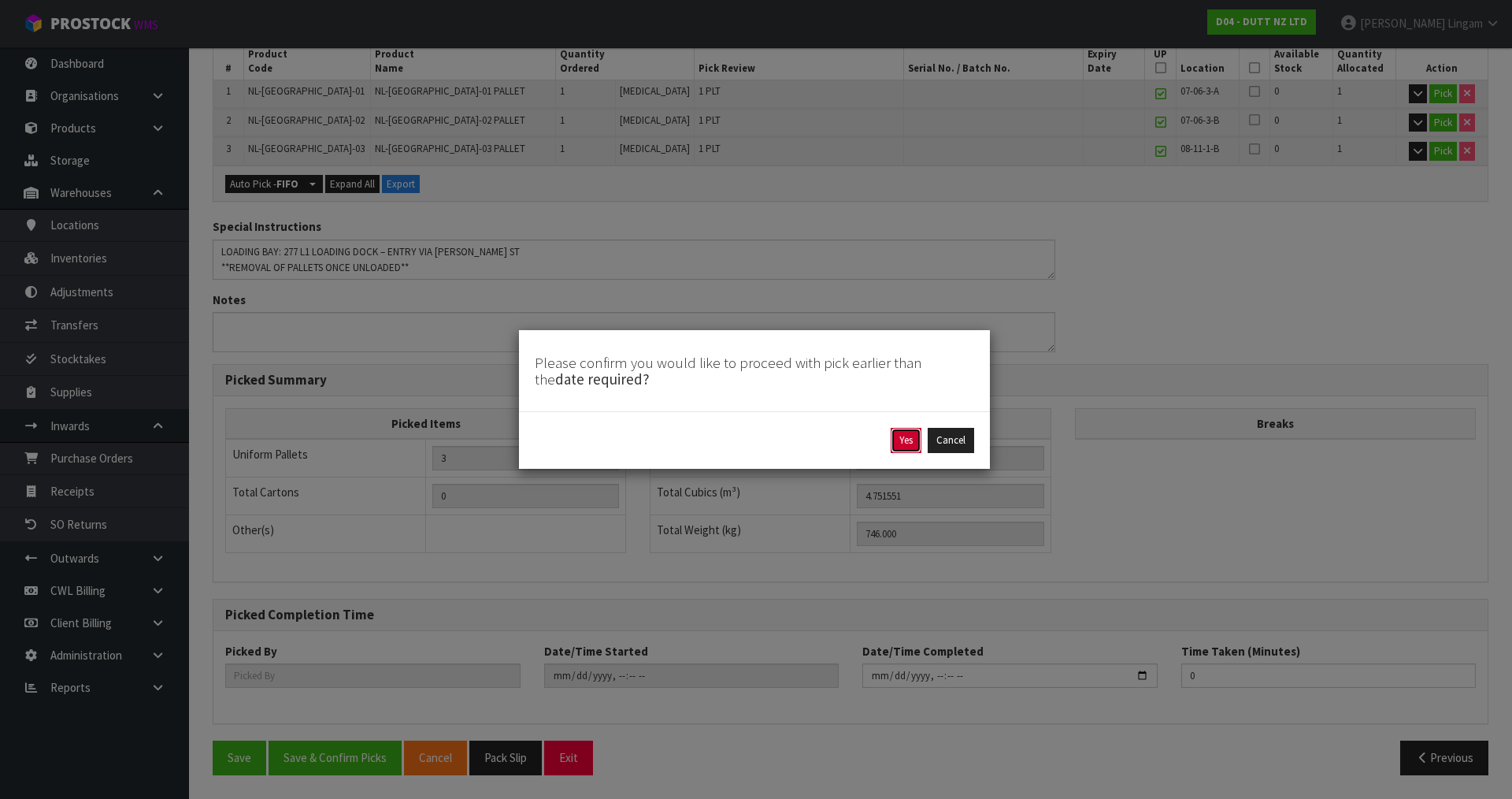
click at [901, 440] on button "Yes" at bounding box center [906, 440] width 31 height 25
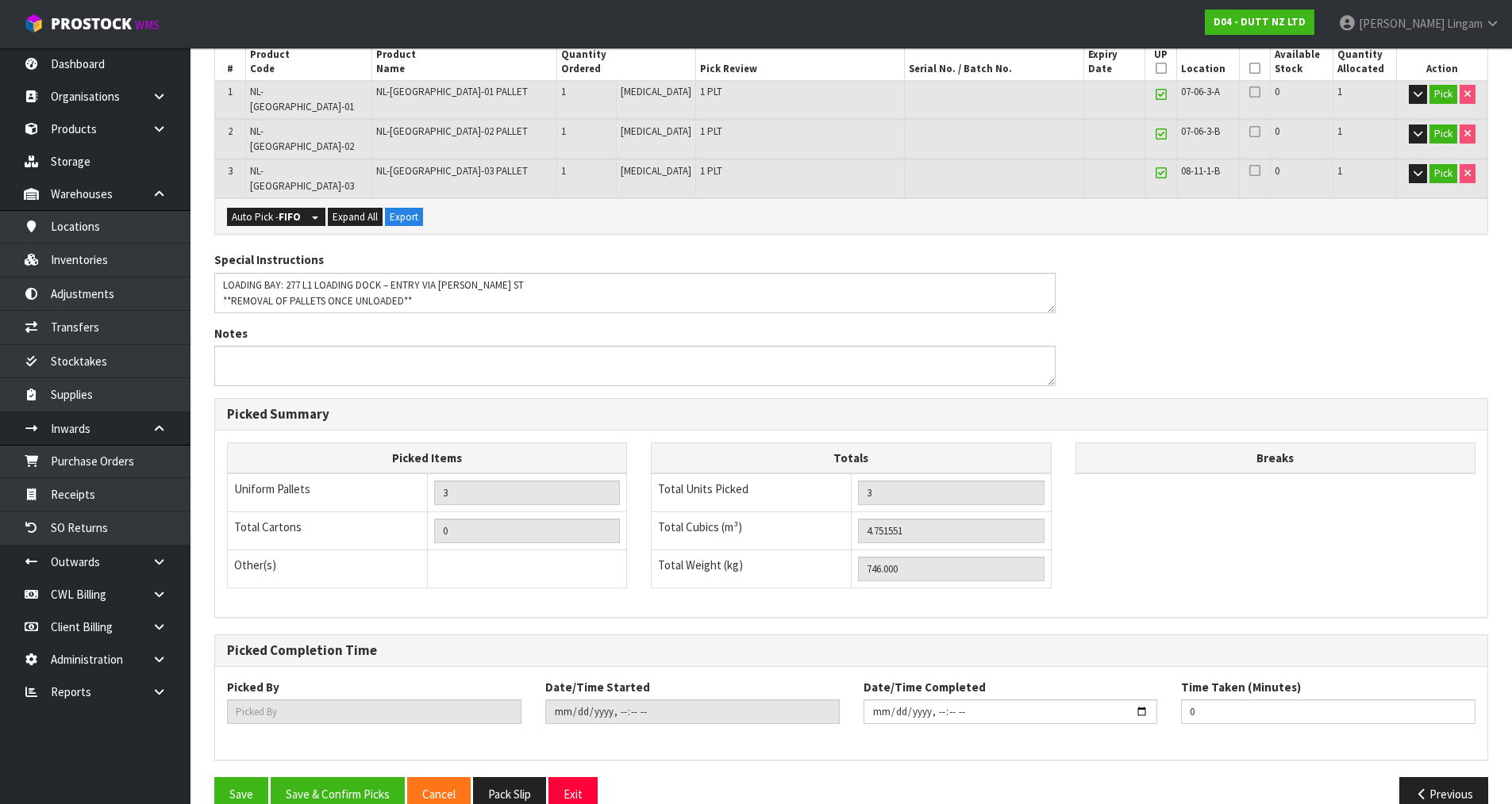
scroll to position [0, 0]
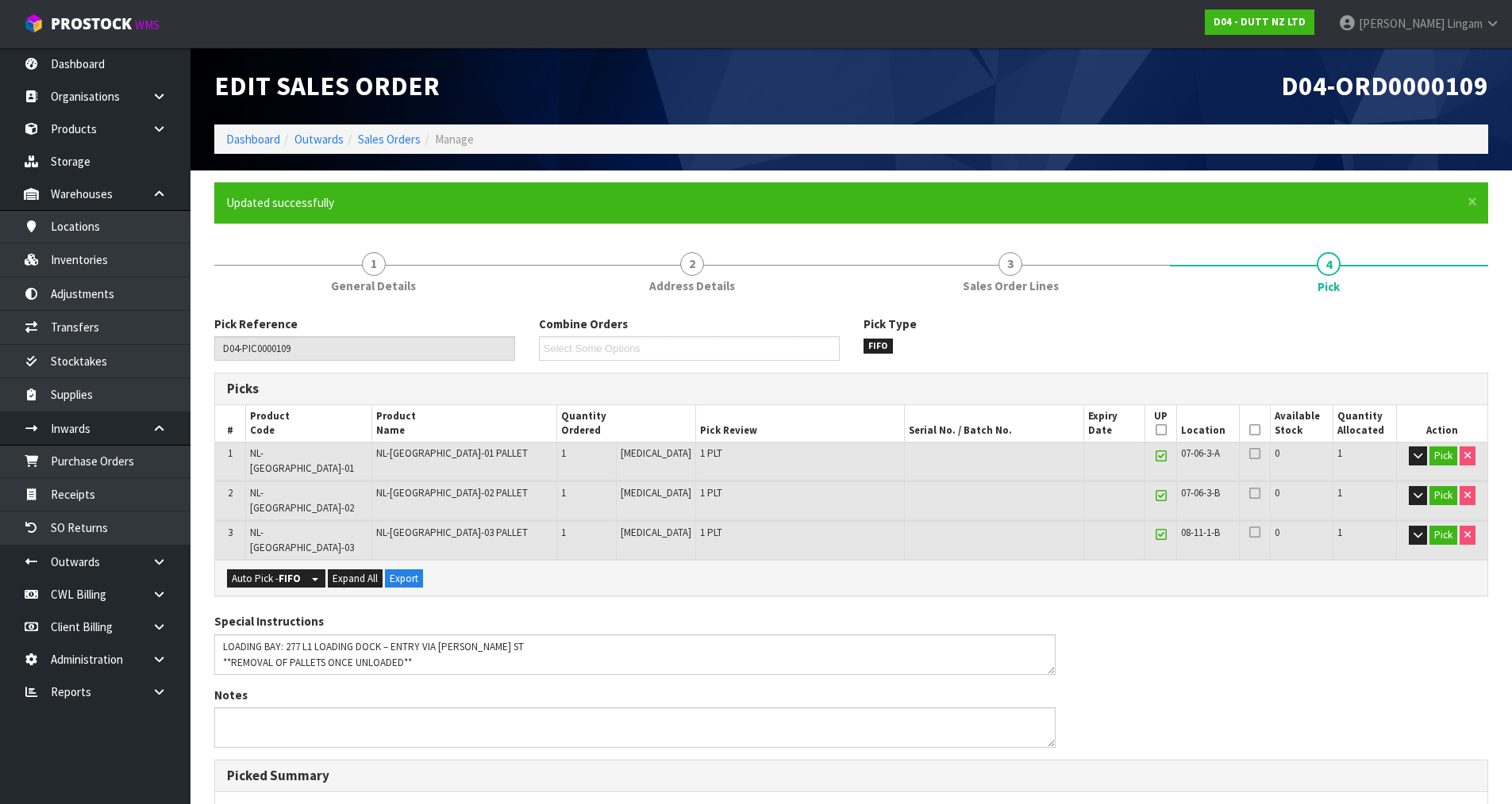
type input "Vineeta Lingam"
type input "2025-08-22T13:31:44"
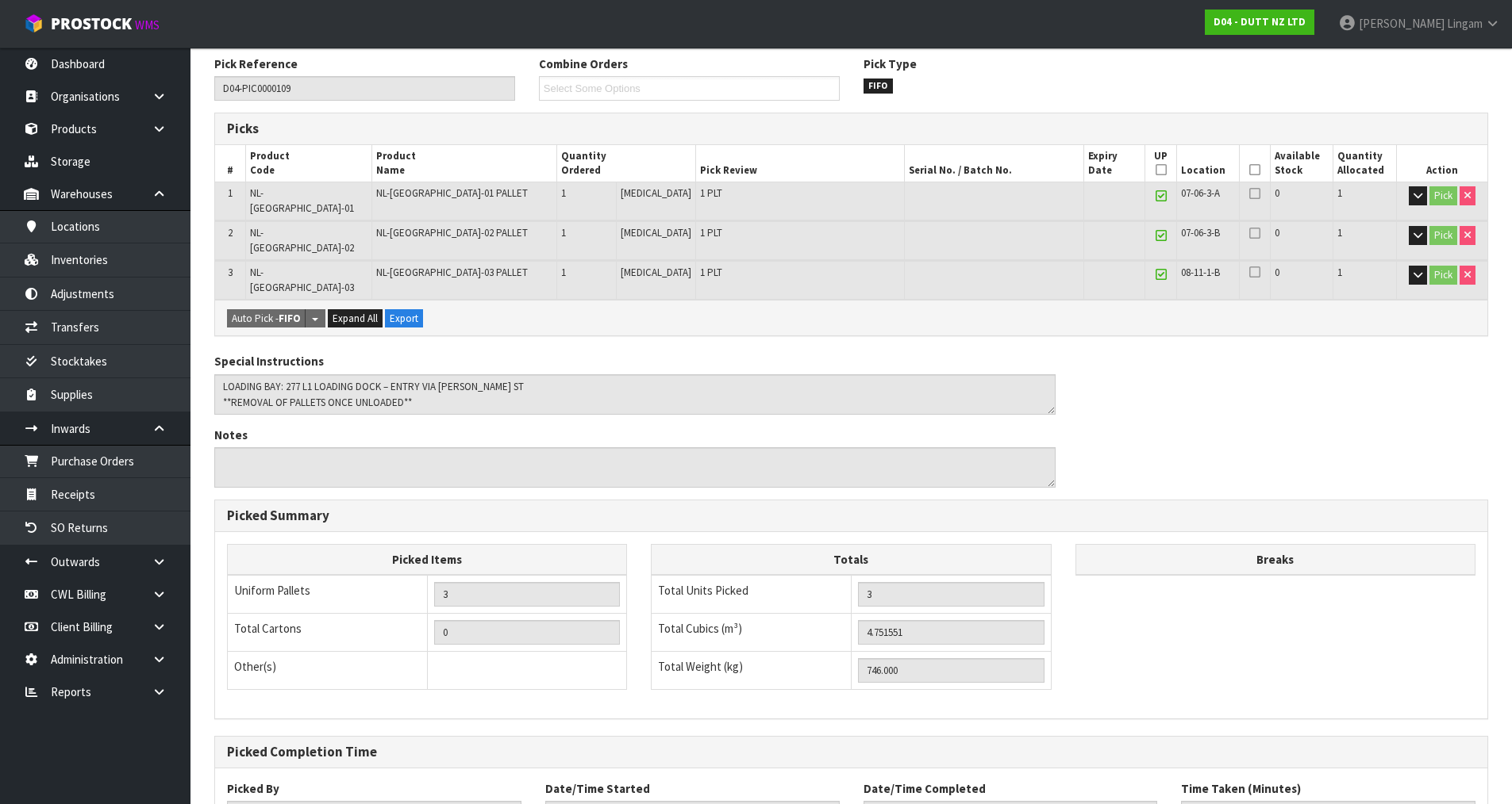
scroll to position [361, 0]
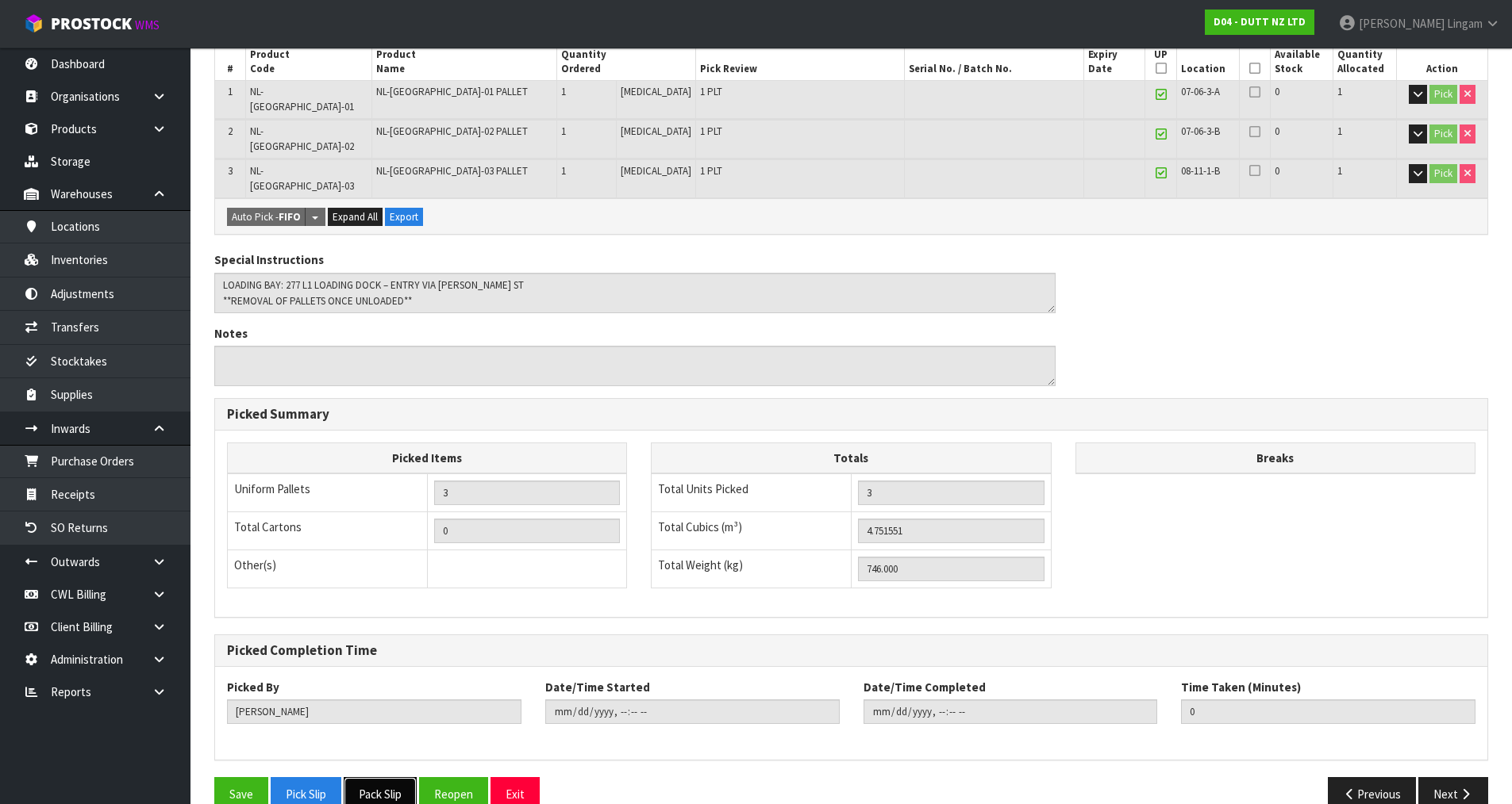
click at [371, 777] on button "Pack Slip" at bounding box center [380, 794] width 73 height 34
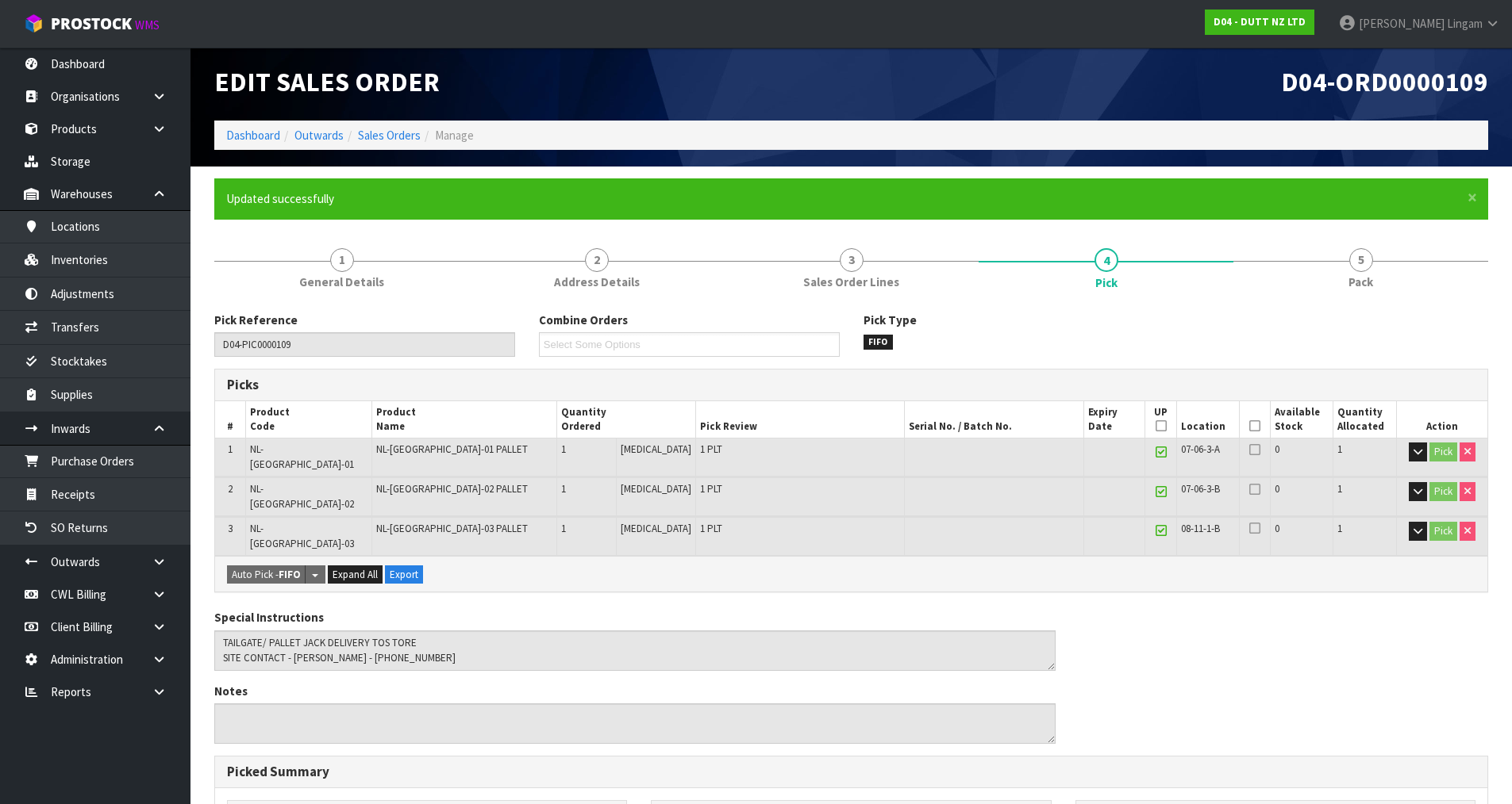
scroll to position [0, 0]
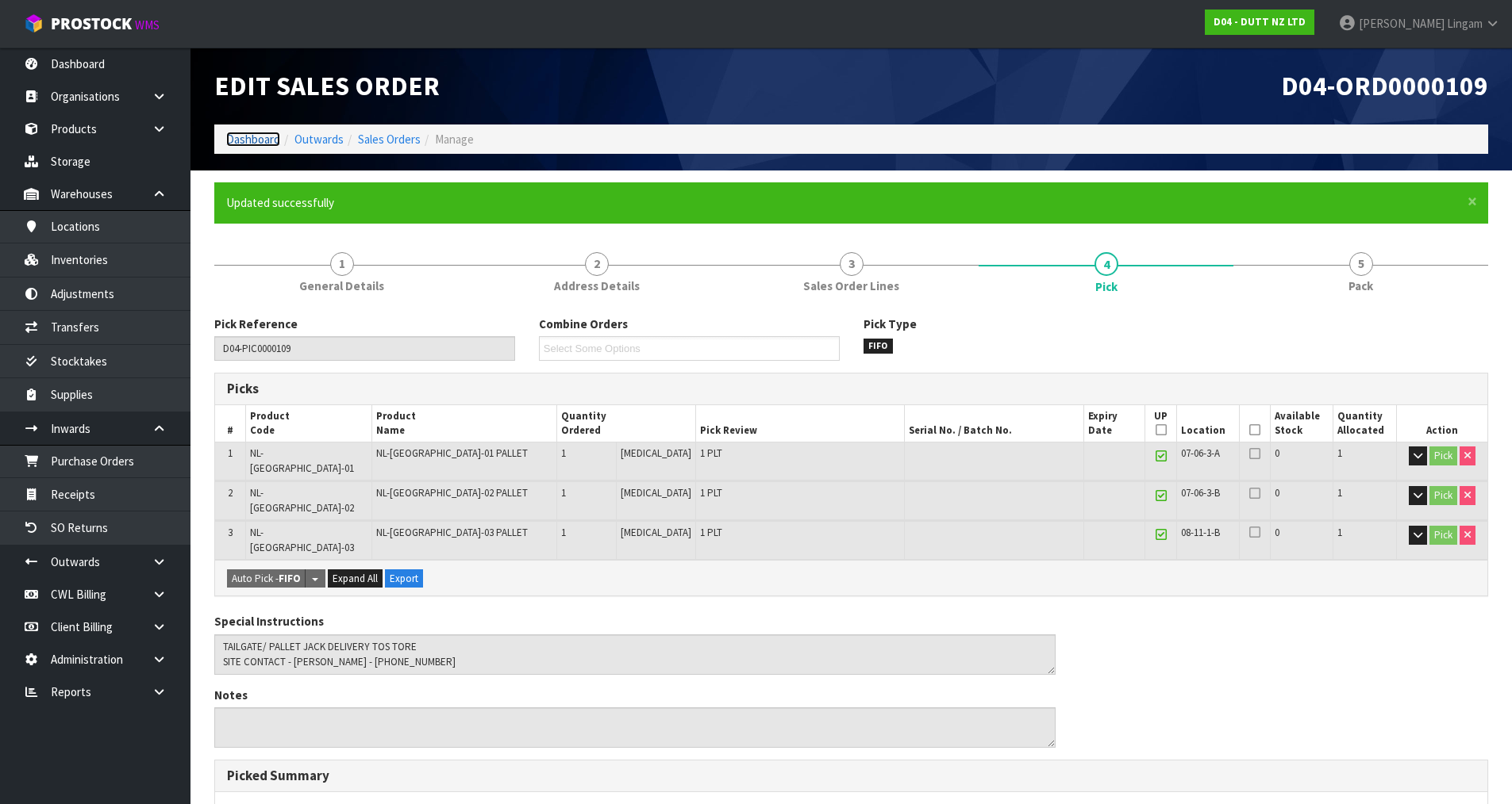
click at [272, 142] on link "Dashboard" at bounding box center [254, 139] width 54 height 15
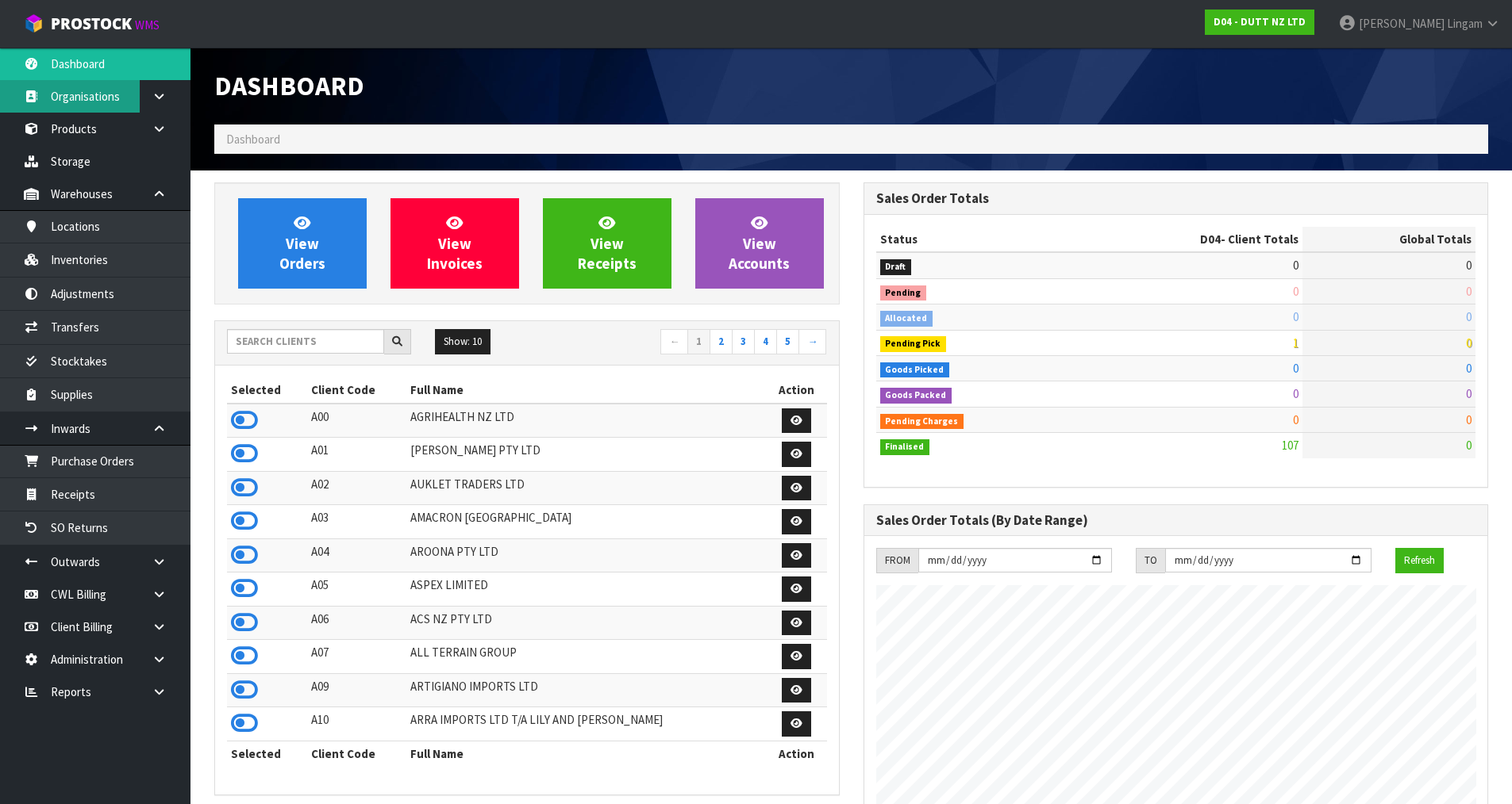
scroll to position [1202, 648]
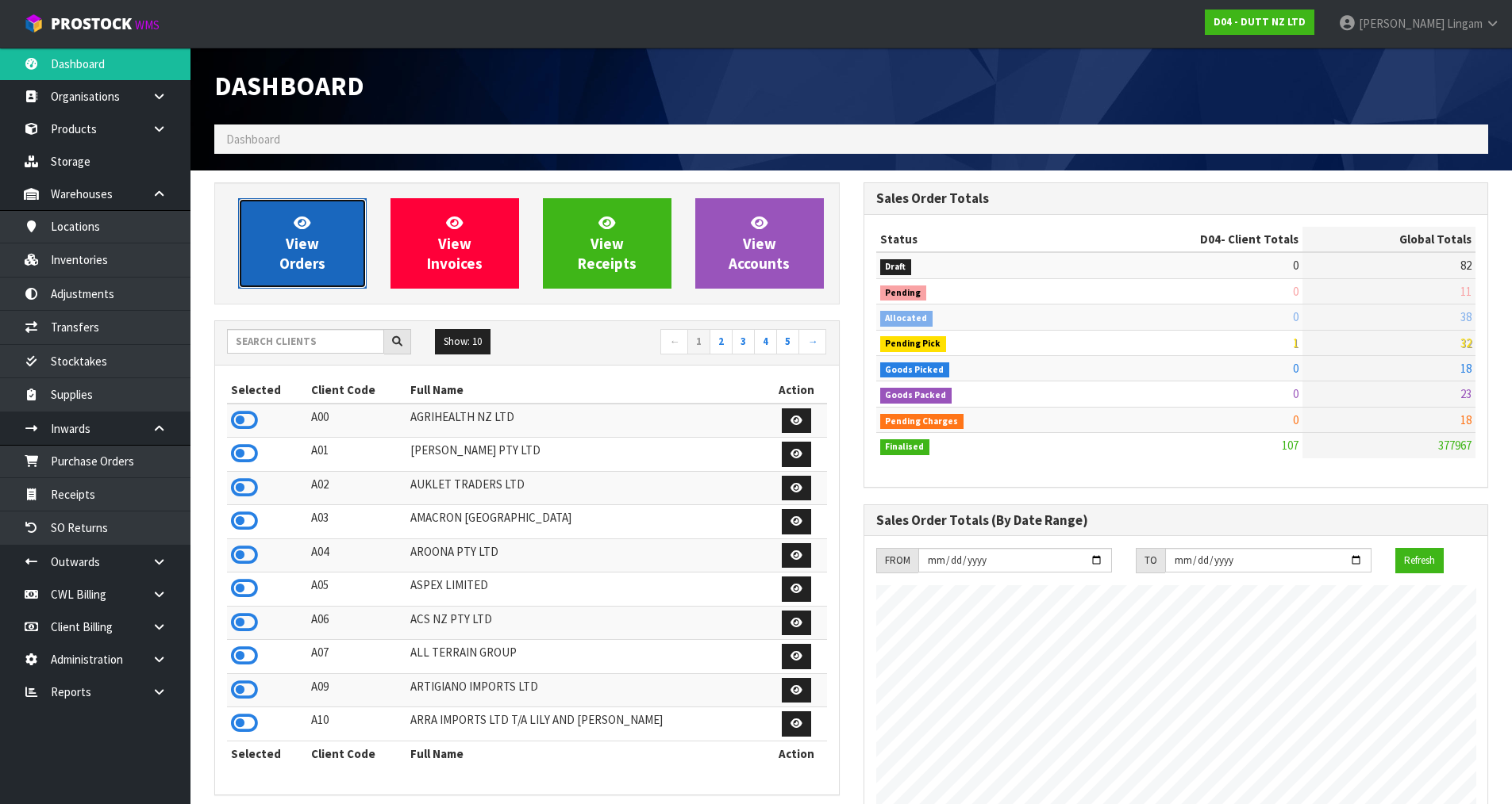
click at [339, 264] on link "View Orders" at bounding box center [302, 243] width 129 height 90
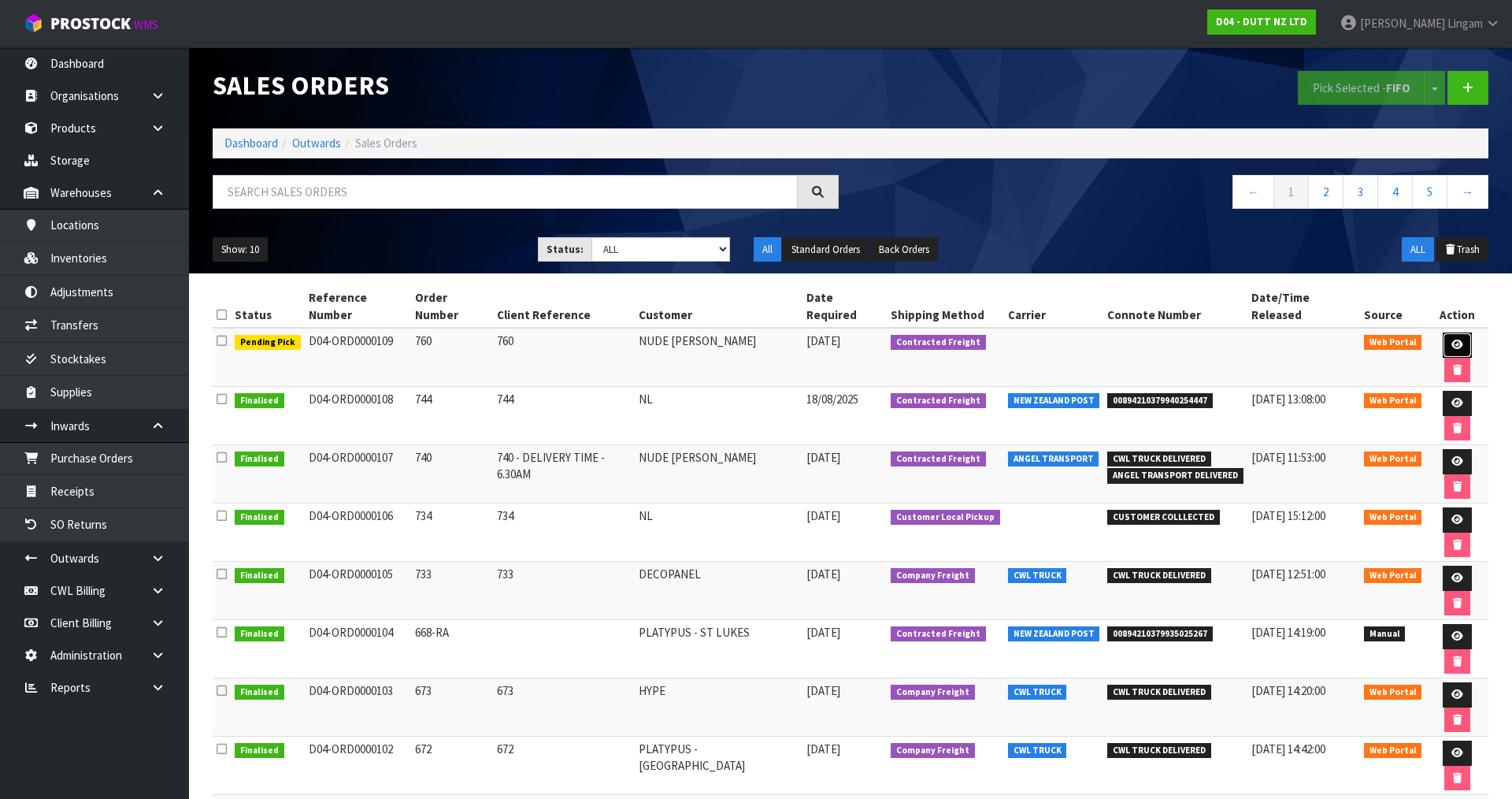
click at [1452, 340] on icon at bounding box center [1457, 344] width 12 height 10
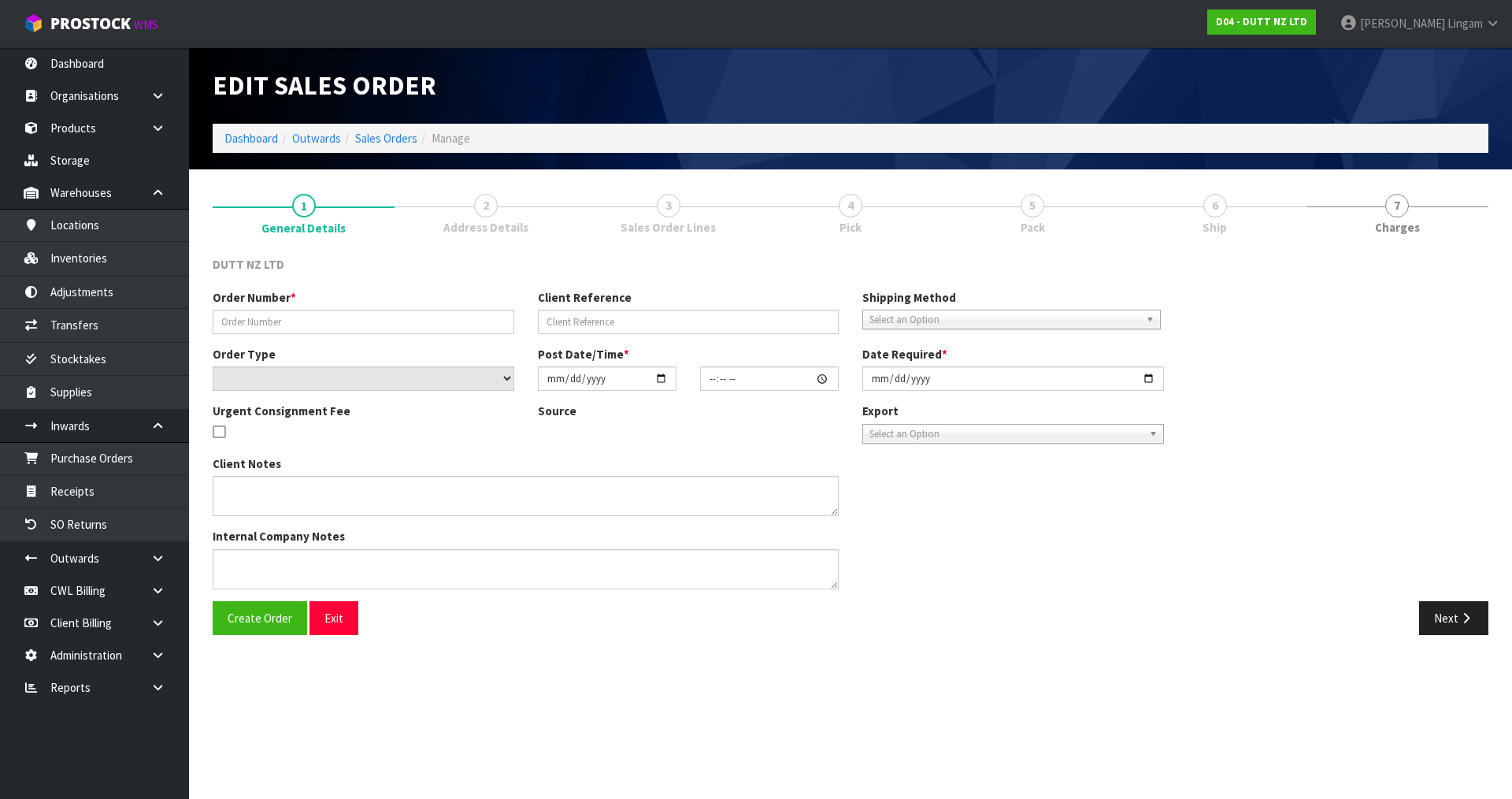
type input "760"
select select "number:0"
type input "2025-08-22"
type input "13:10:00.000"
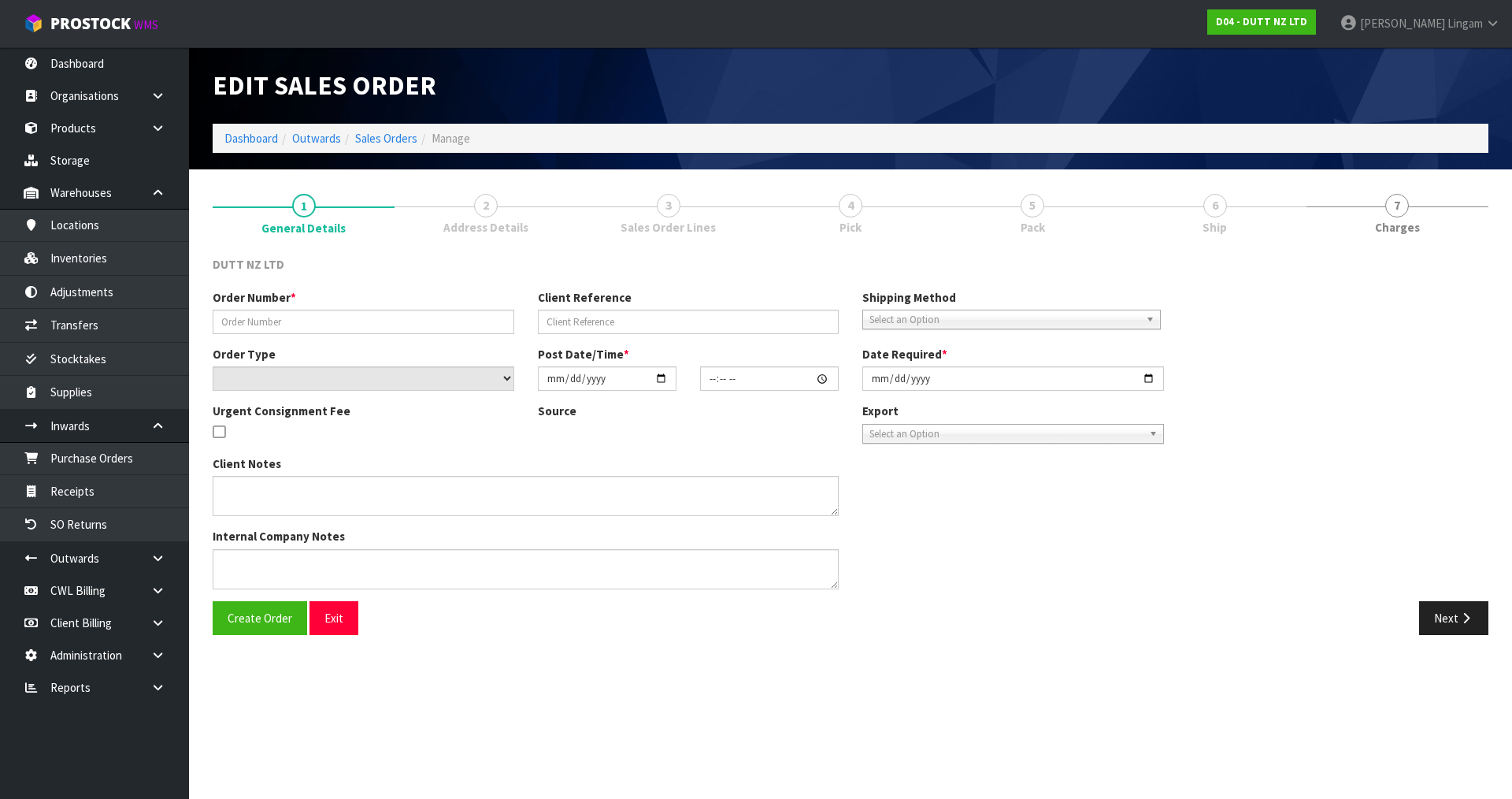
type input "2025-08-27"
type textarea "TAILGATE/ PALLET JACK DELIVERY TOS TORE SITE CONTACT - ANTONIA - +61 421 185 04…"
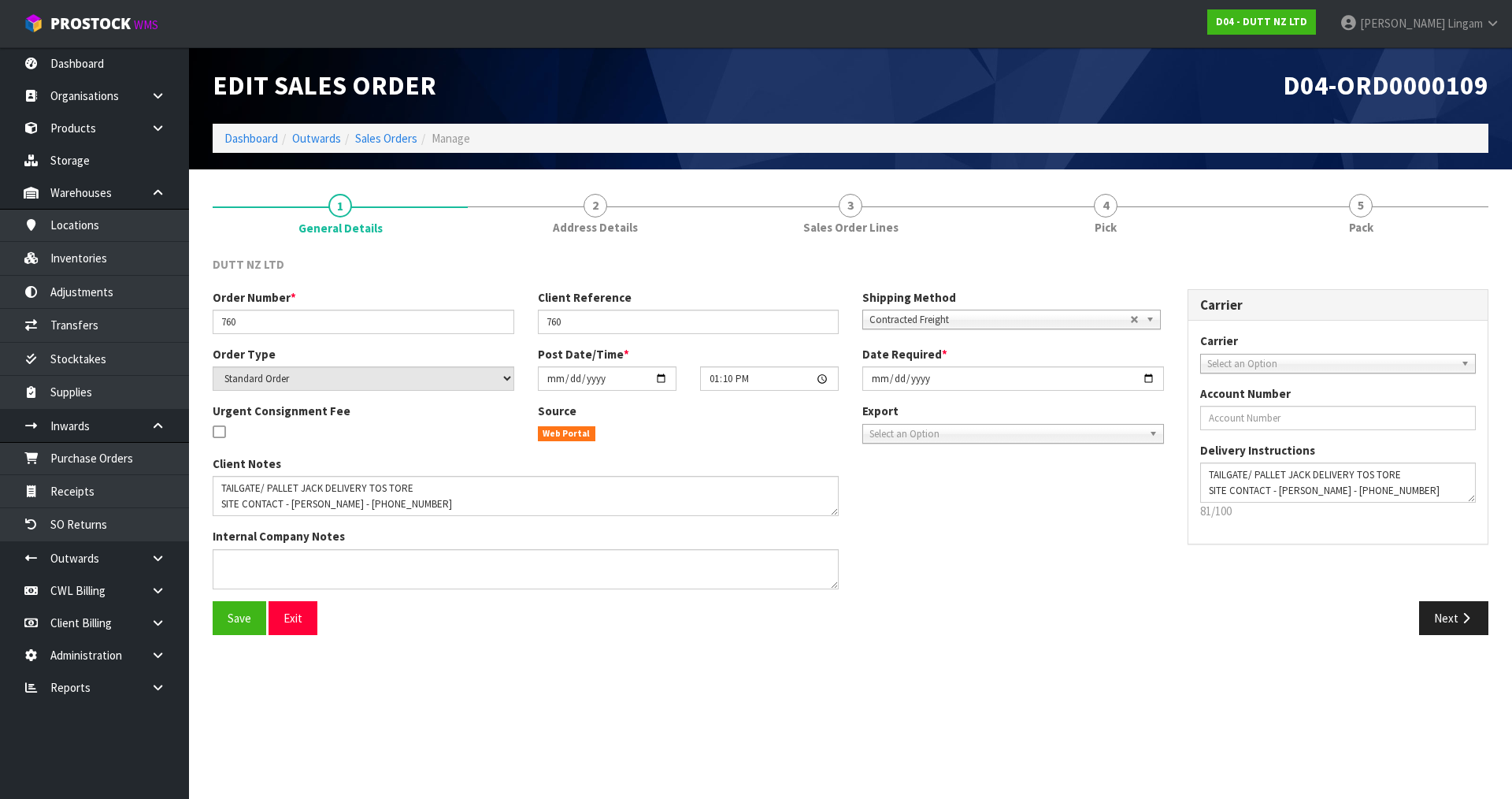
click at [920, 538] on div "Client Notes Internal Company Notes" at bounding box center [688, 528] width 975 height 145
click at [405, 139] on link "Sales Orders" at bounding box center [386, 138] width 62 height 15
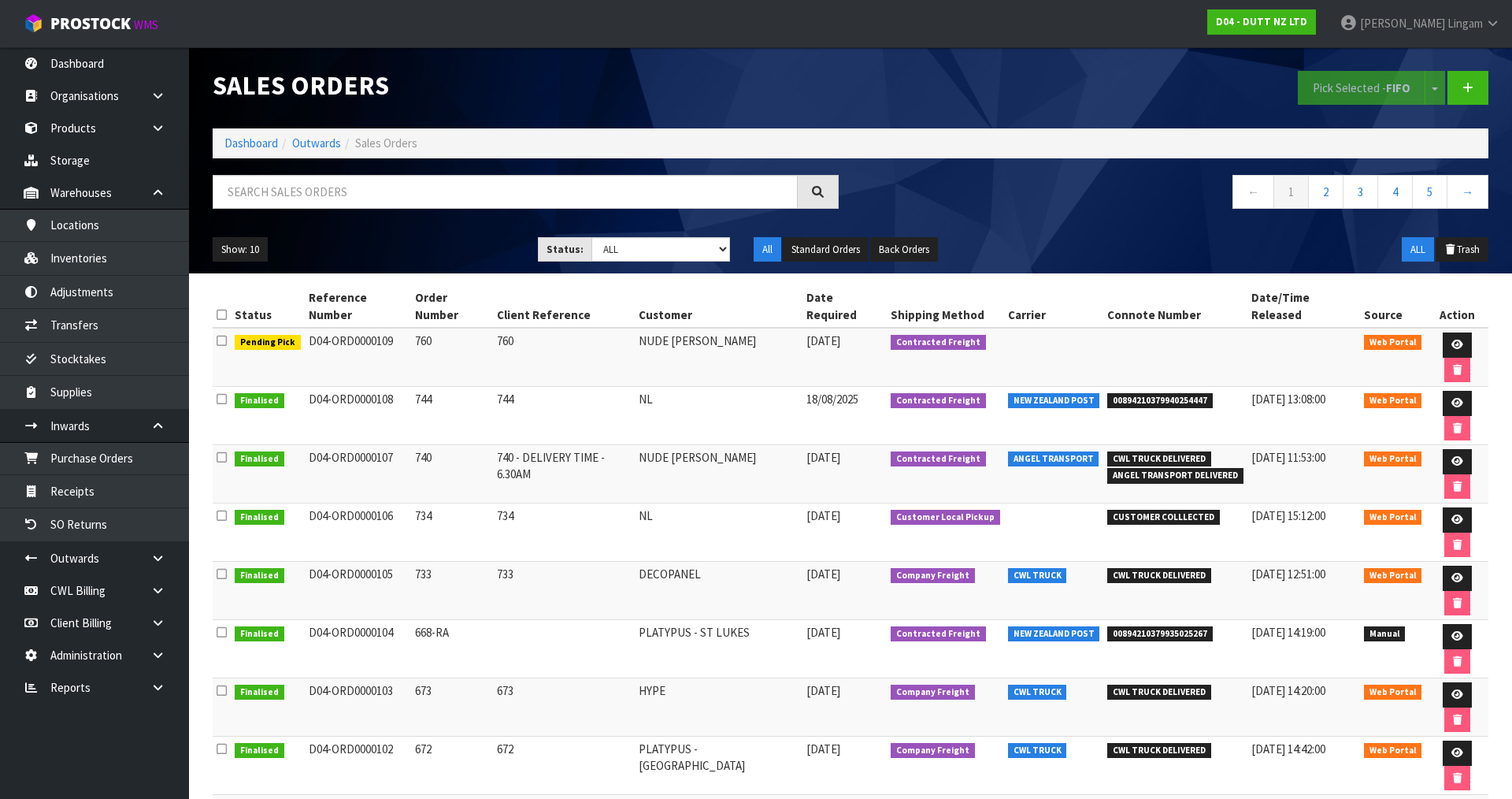
click at [808, 741] on section "Sales Orders Pick Selected - FIFO Split button! FIFO - First In First Out FEFO …" at bounding box center [756, 399] width 1512 height 799
click at [247, 143] on link "Dashboard" at bounding box center [252, 143] width 54 height 15
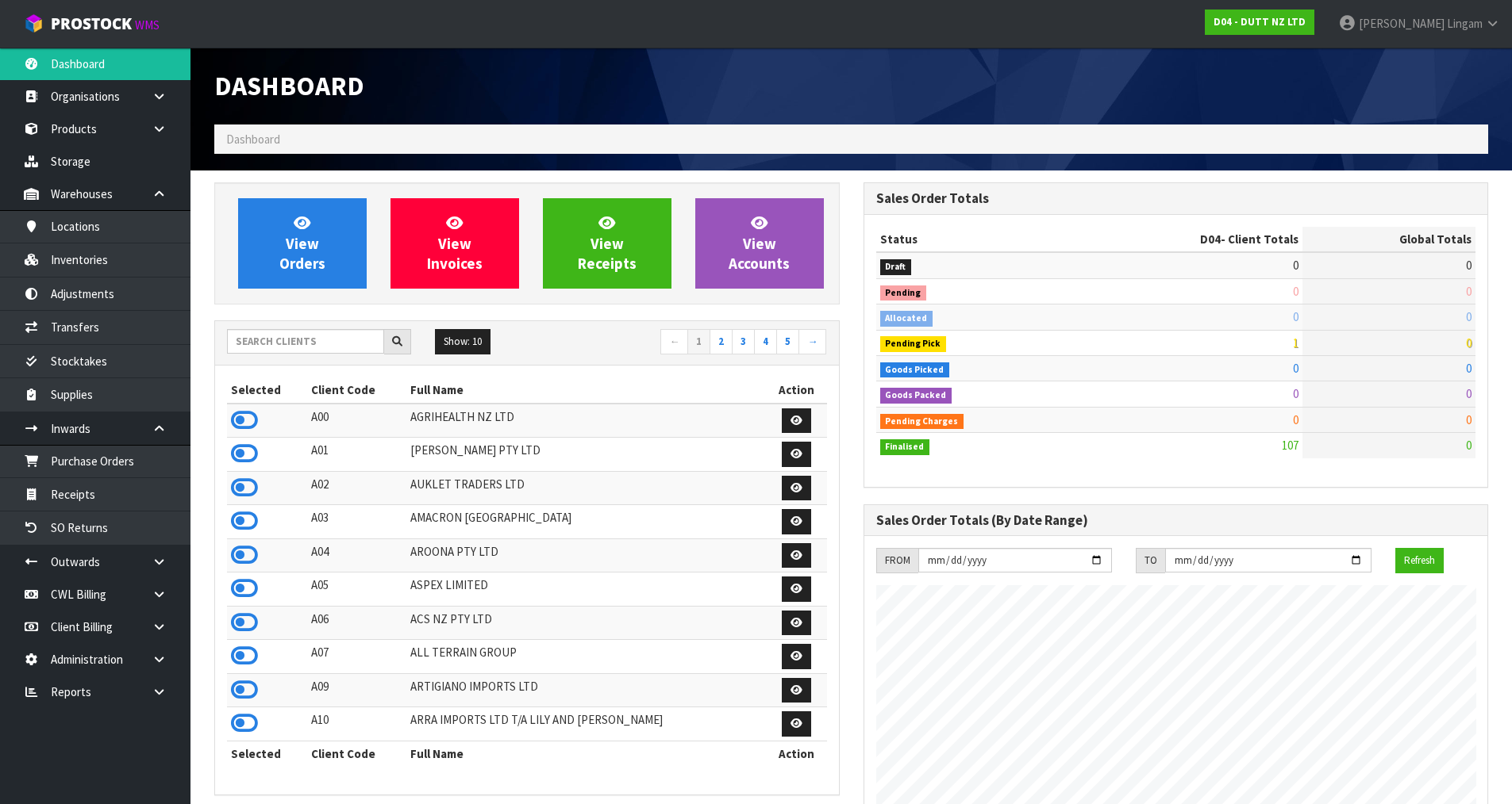
scroll to position [1202, 648]
click at [240, 416] on icon at bounding box center [244, 420] width 27 height 24
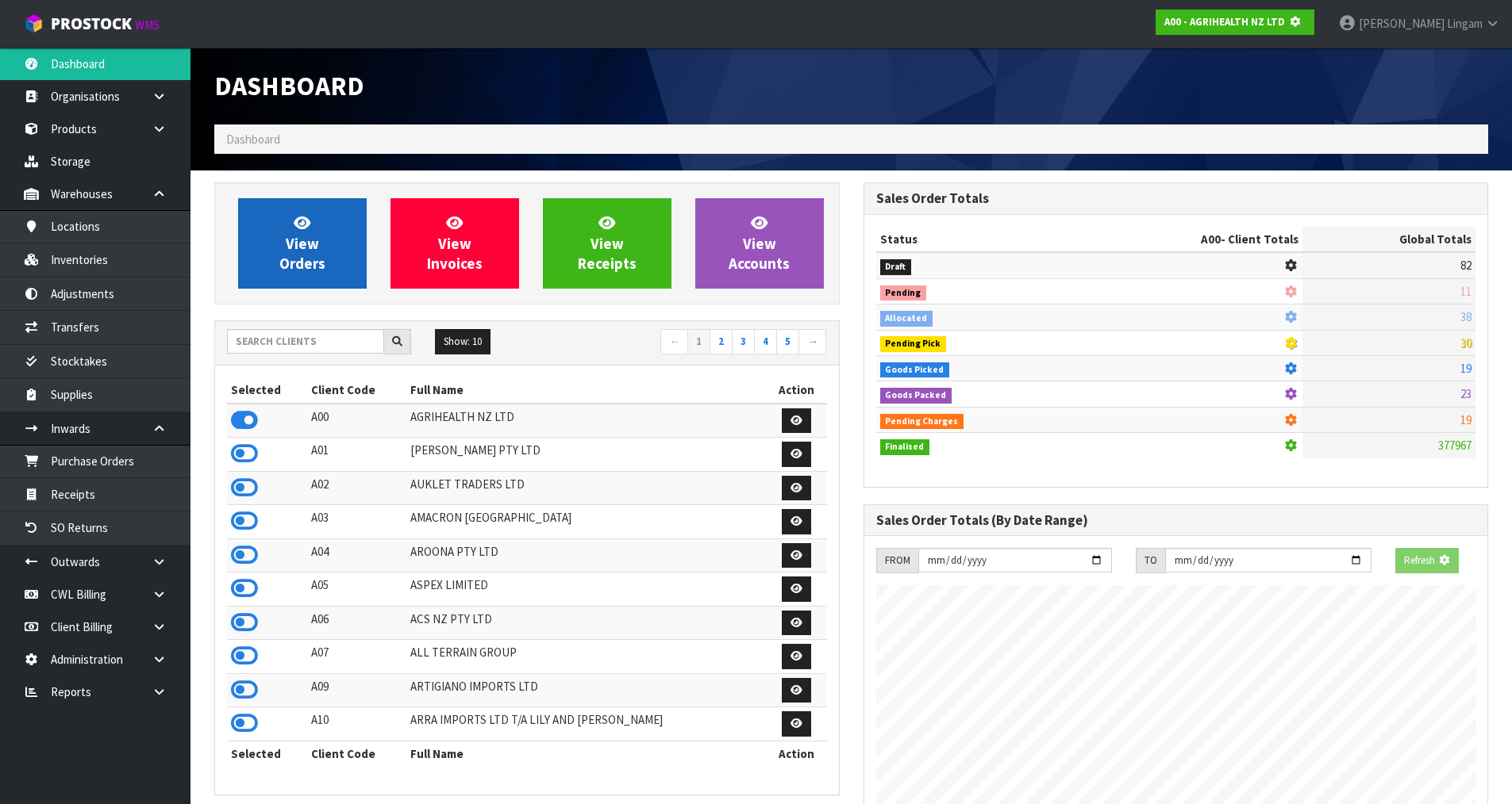
scroll to position [792044, 792852]
click at [326, 260] on link "View Orders" at bounding box center [302, 243] width 129 height 90
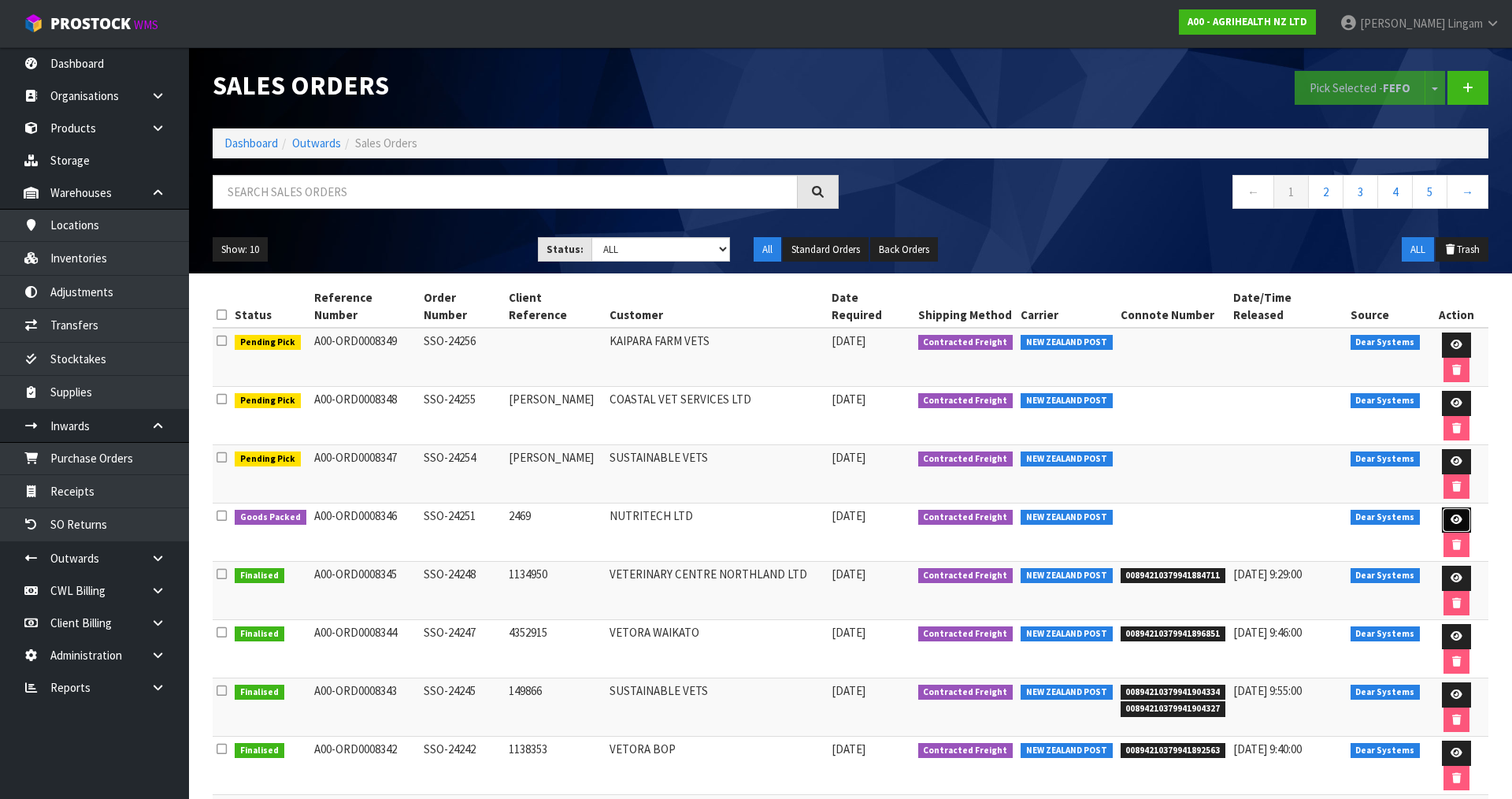
click at [1451, 515] on icon at bounding box center [1456, 519] width 12 height 10
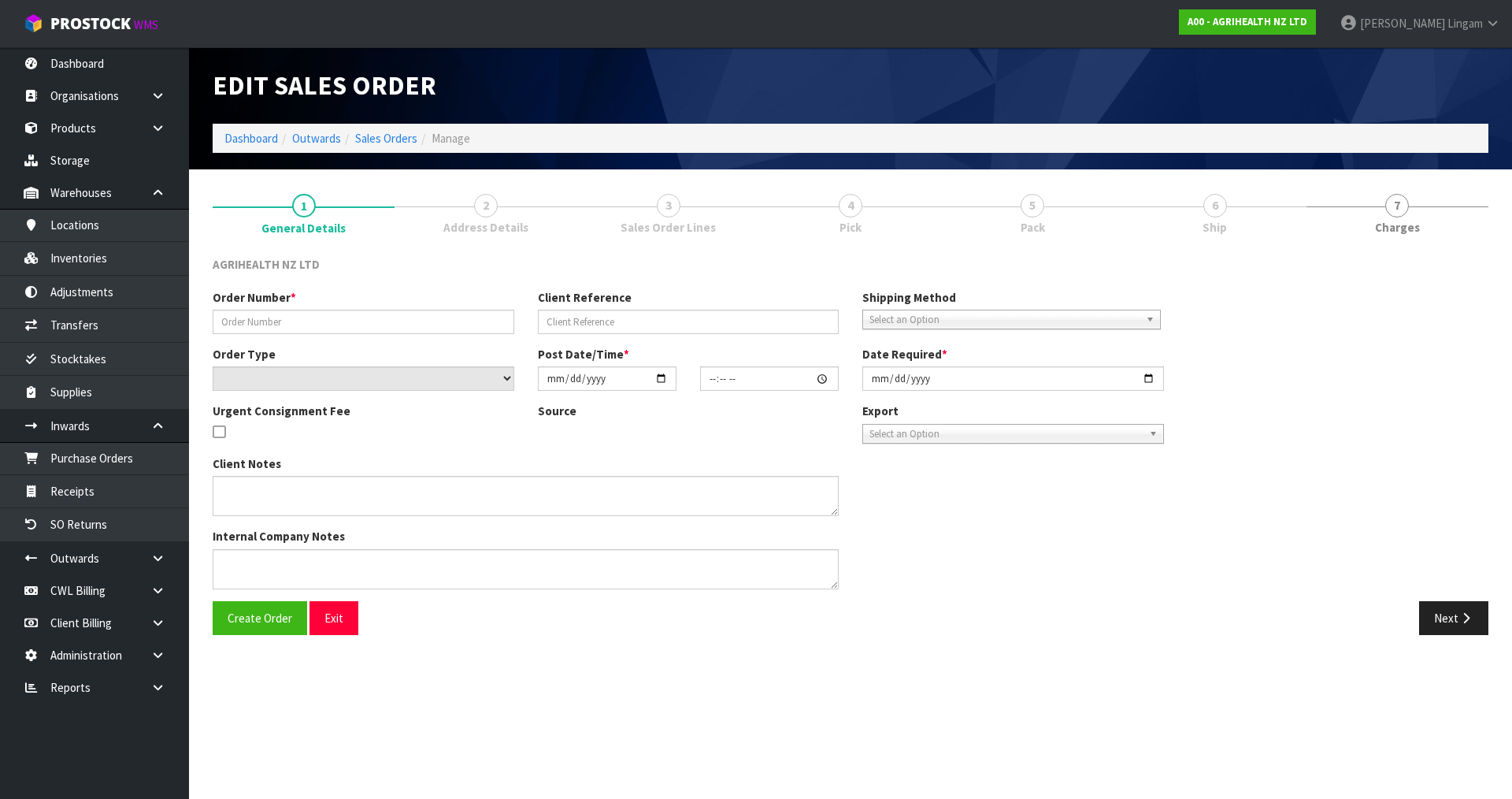
type input "SSO-24251"
type input "2469"
select select "number:0"
type input "2025-08-22"
type input "10:55:56.000"
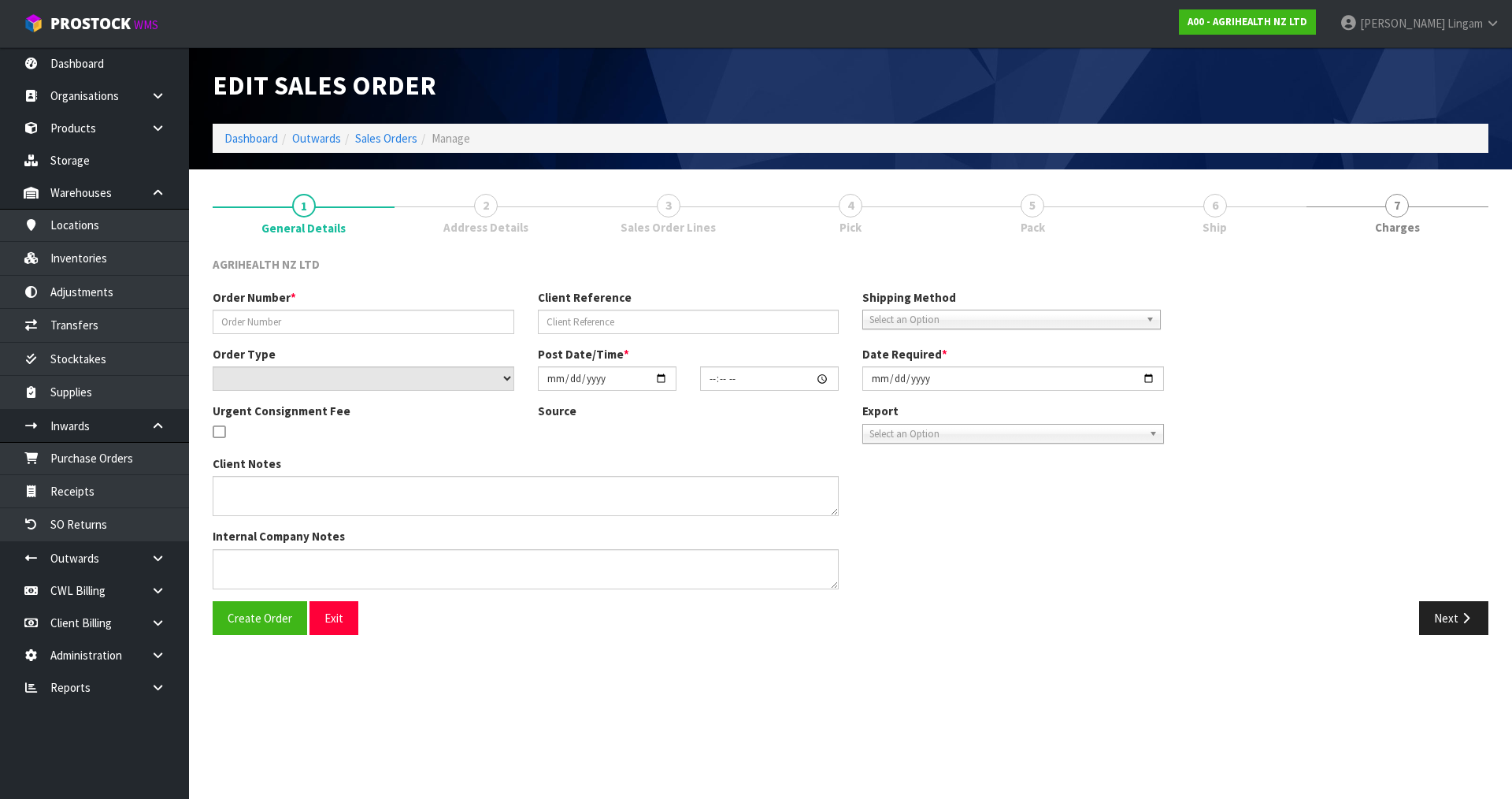
type input "2025-08-22"
type textarea "SHIP BY: FREIGHT , DELIEVRY BY MONDAY"
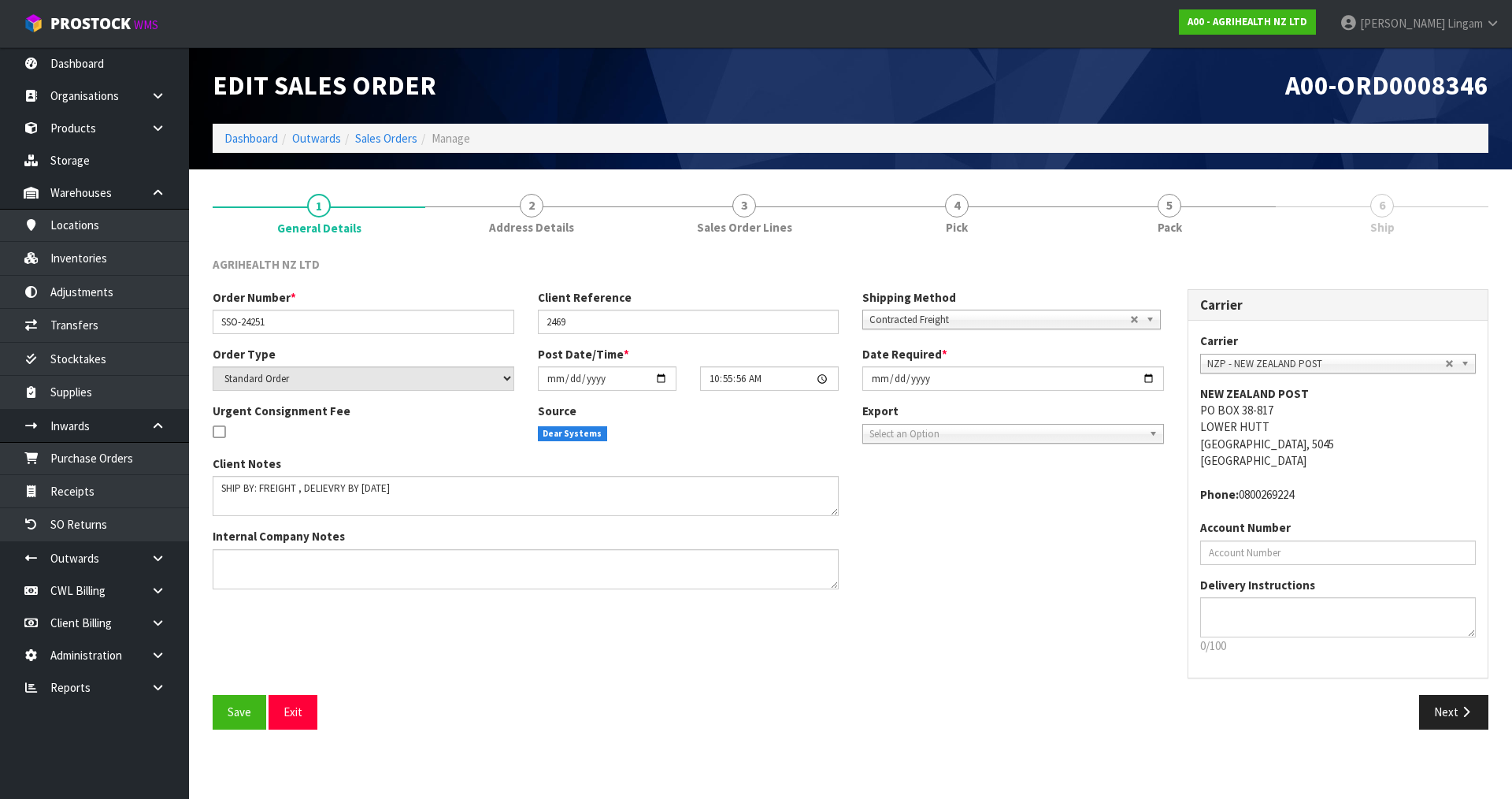
click at [902, 315] on span "Contracted Freight" at bounding box center [1000, 319] width 261 height 19
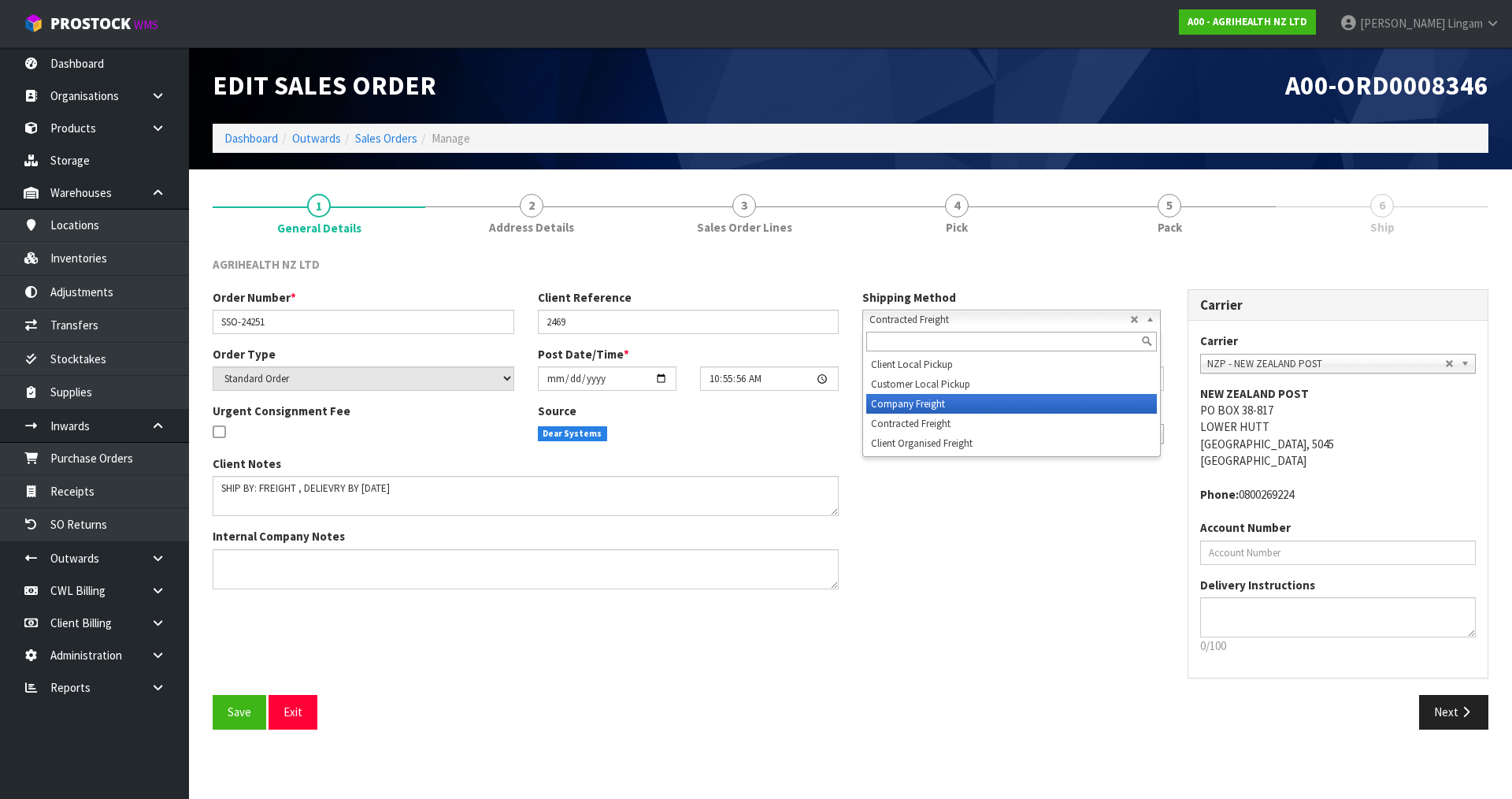
click at [911, 407] on li "Company Freight" at bounding box center [1011, 404] width 291 height 19
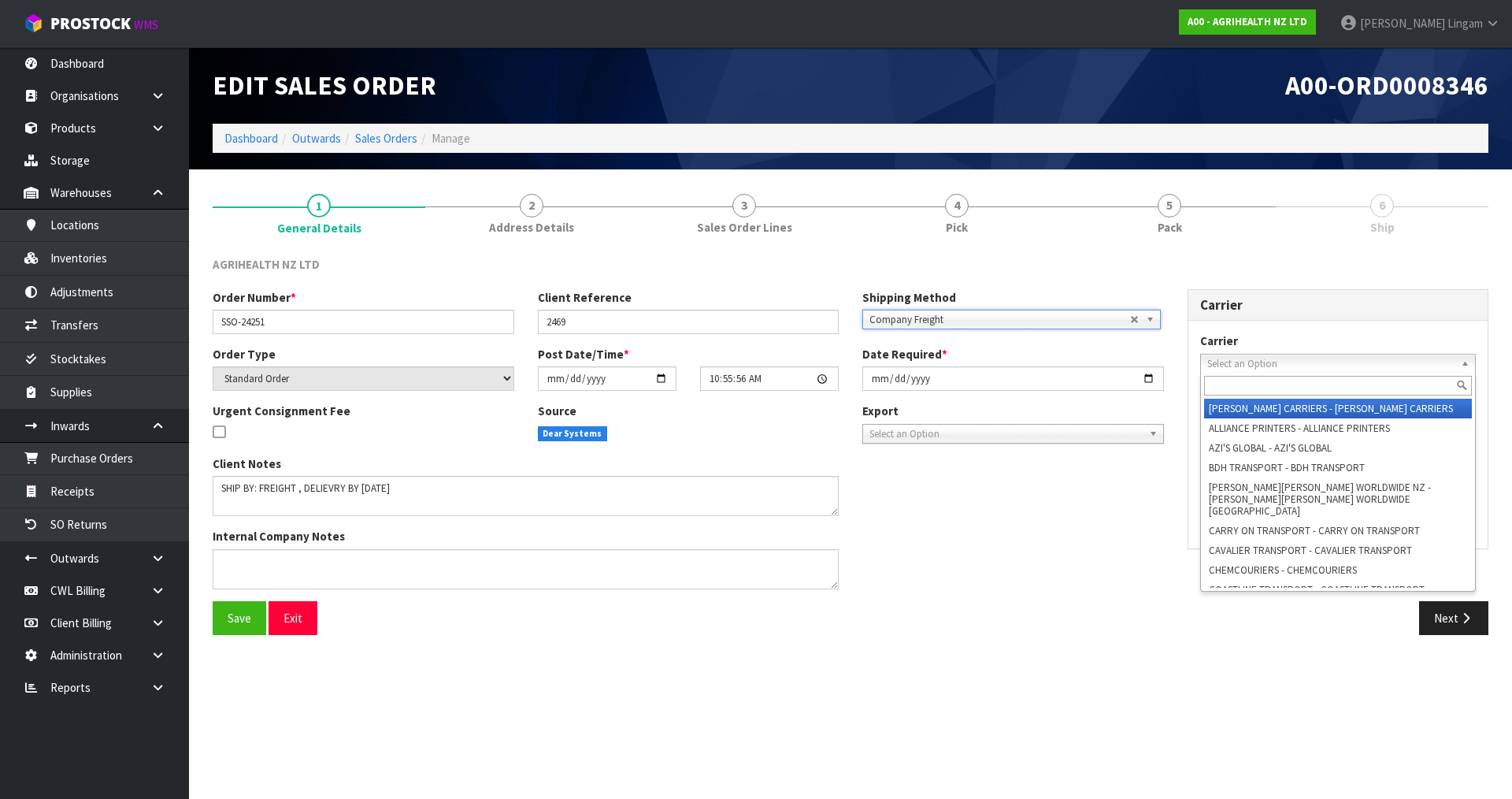
click at [1239, 364] on span "Select an Option" at bounding box center [1327, 364] width 239 height 19
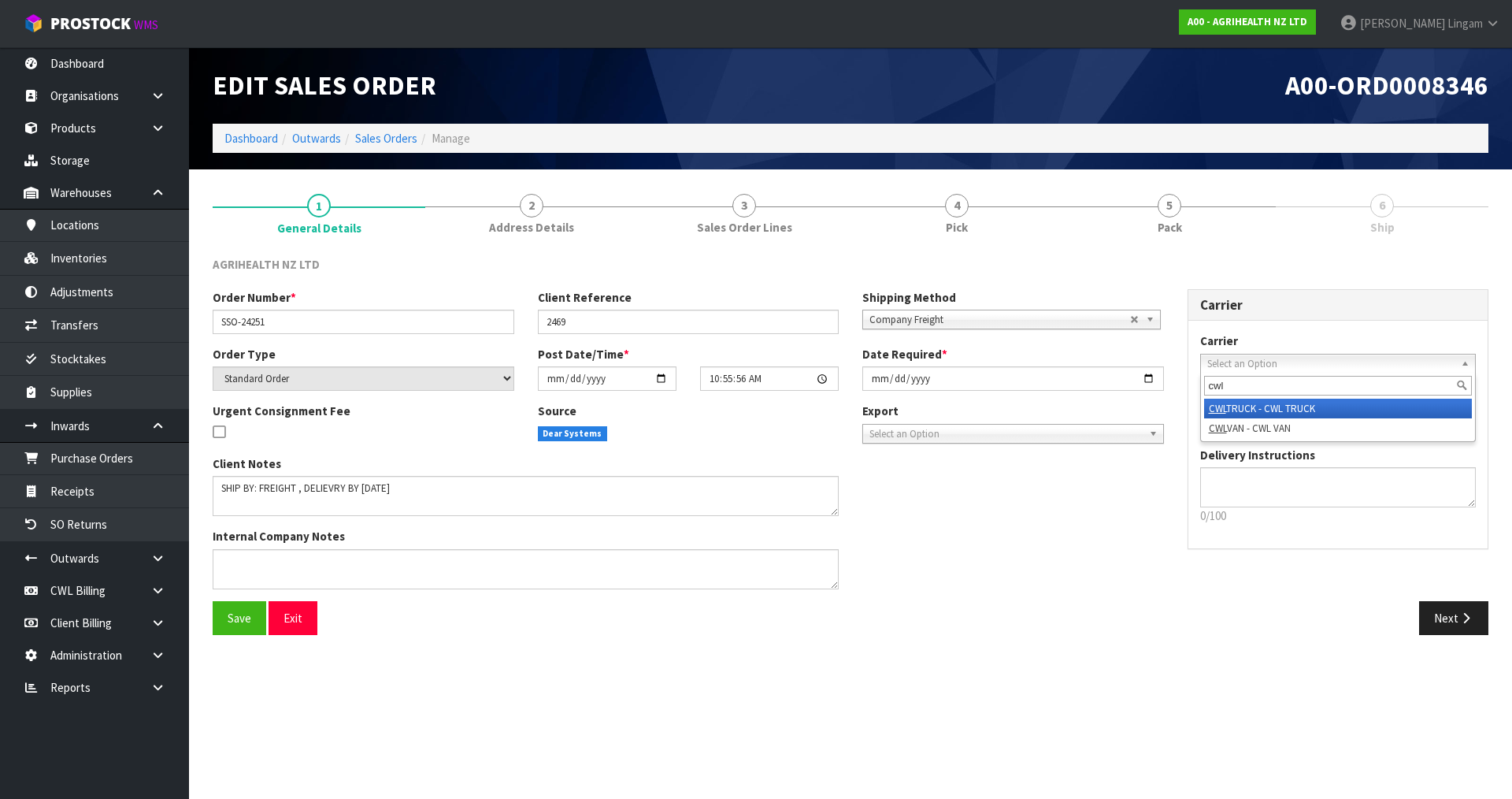
type input "cwl"
click at [1298, 411] on li "CWL TRUCK - CWL TRUCK" at bounding box center [1339, 408] width 268 height 19
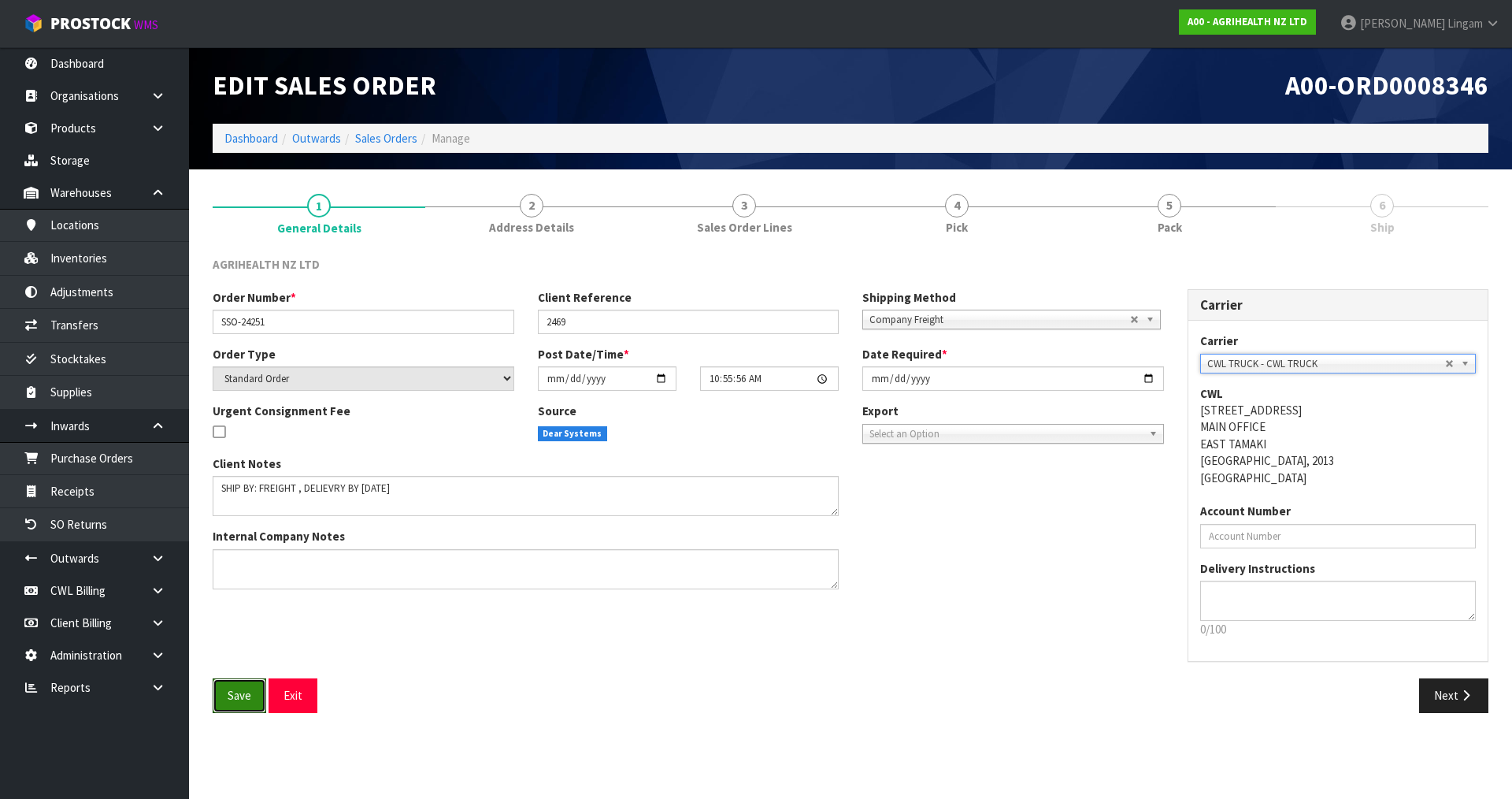
drag, startPoint x: 232, startPoint y: 693, endPoint x: 652, endPoint y: 511, distance: 457.7
click at [236, 693] on span "Save" at bounding box center [240, 695] width 24 height 15
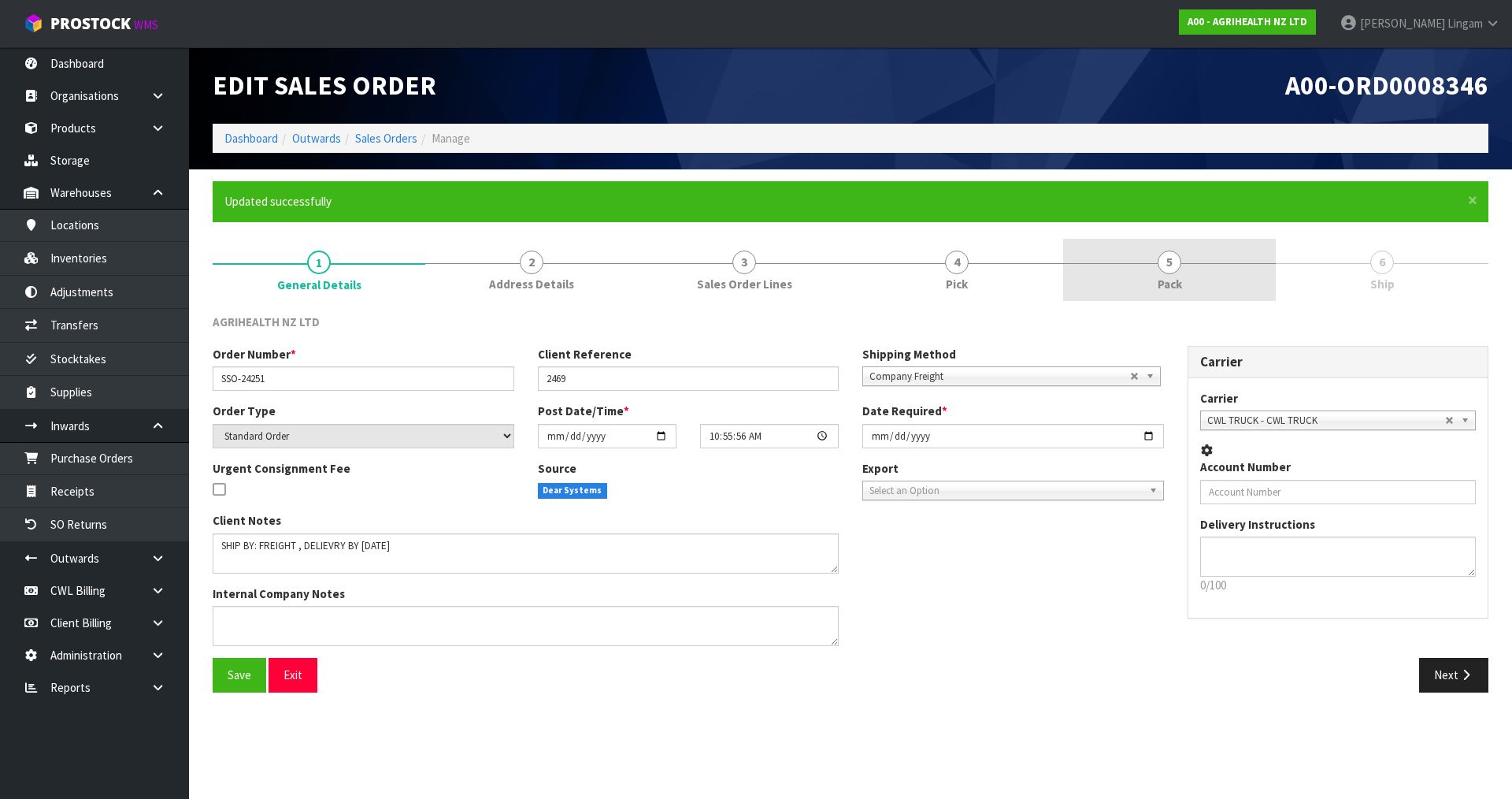
click at [1177, 273] on link "5 Pack" at bounding box center [1170, 269] width 213 height 62
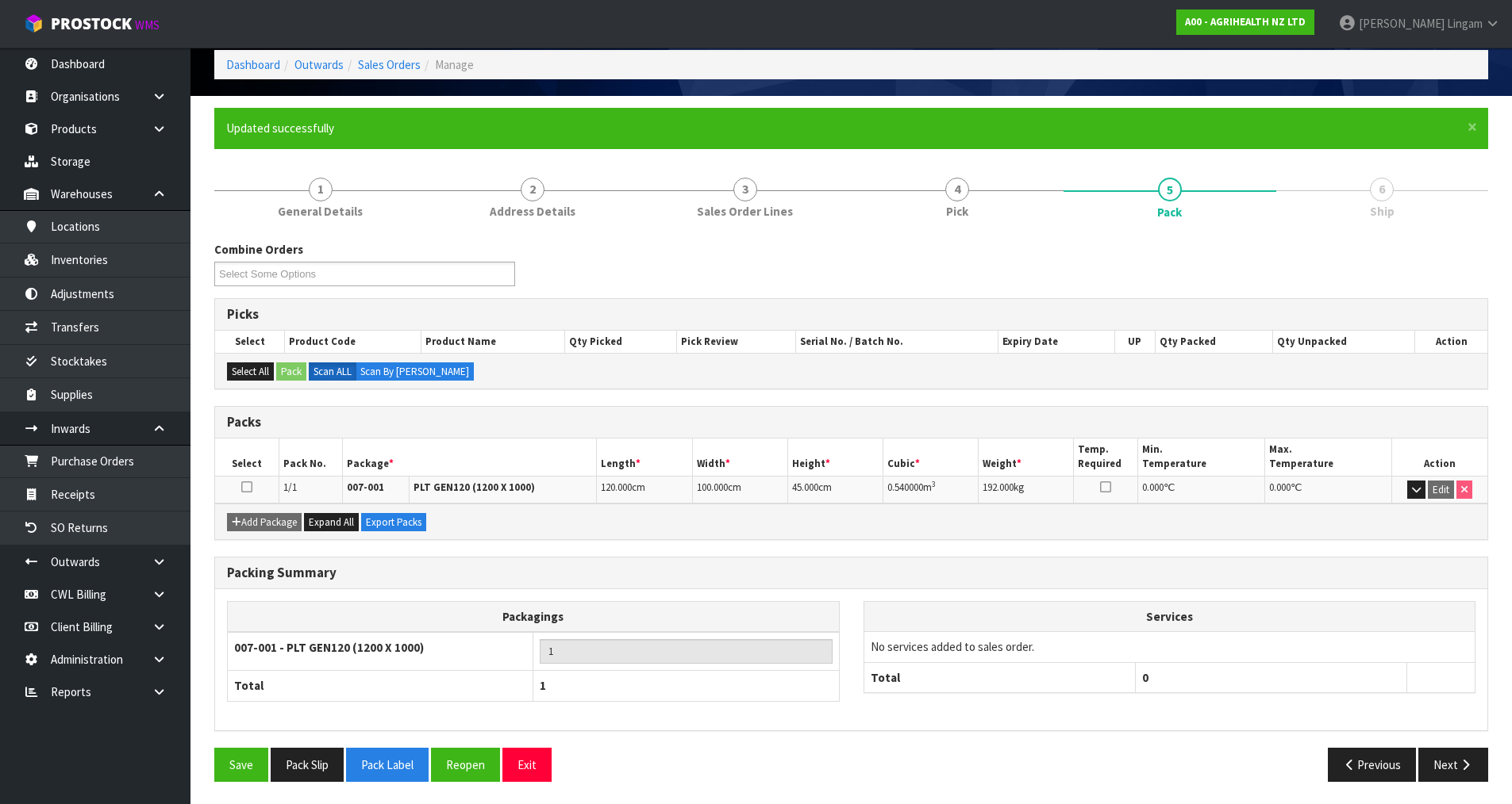
scroll to position [76, 0]
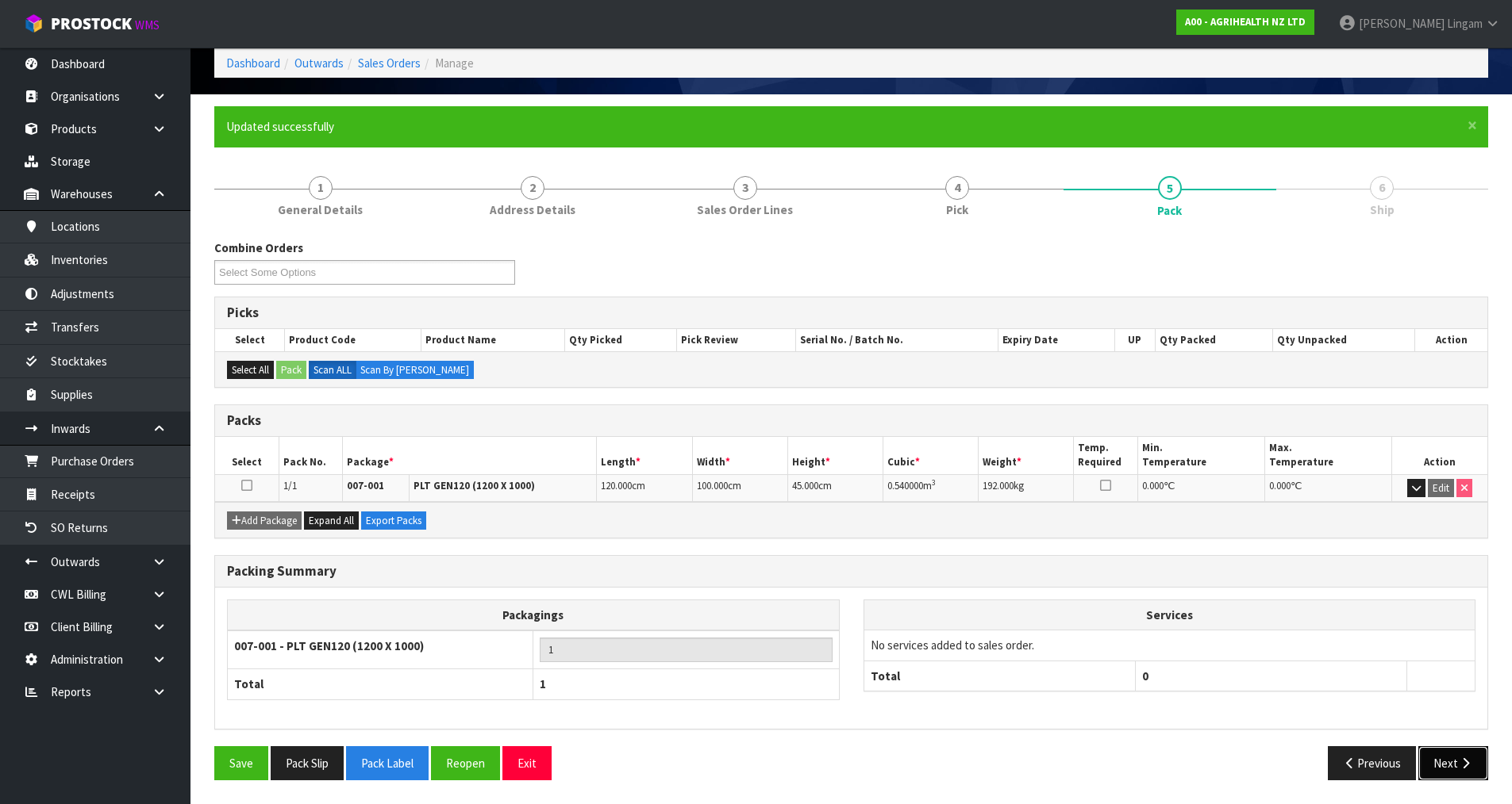
click at [1463, 762] on icon "button" at bounding box center [1465, 763] width 15 height 12
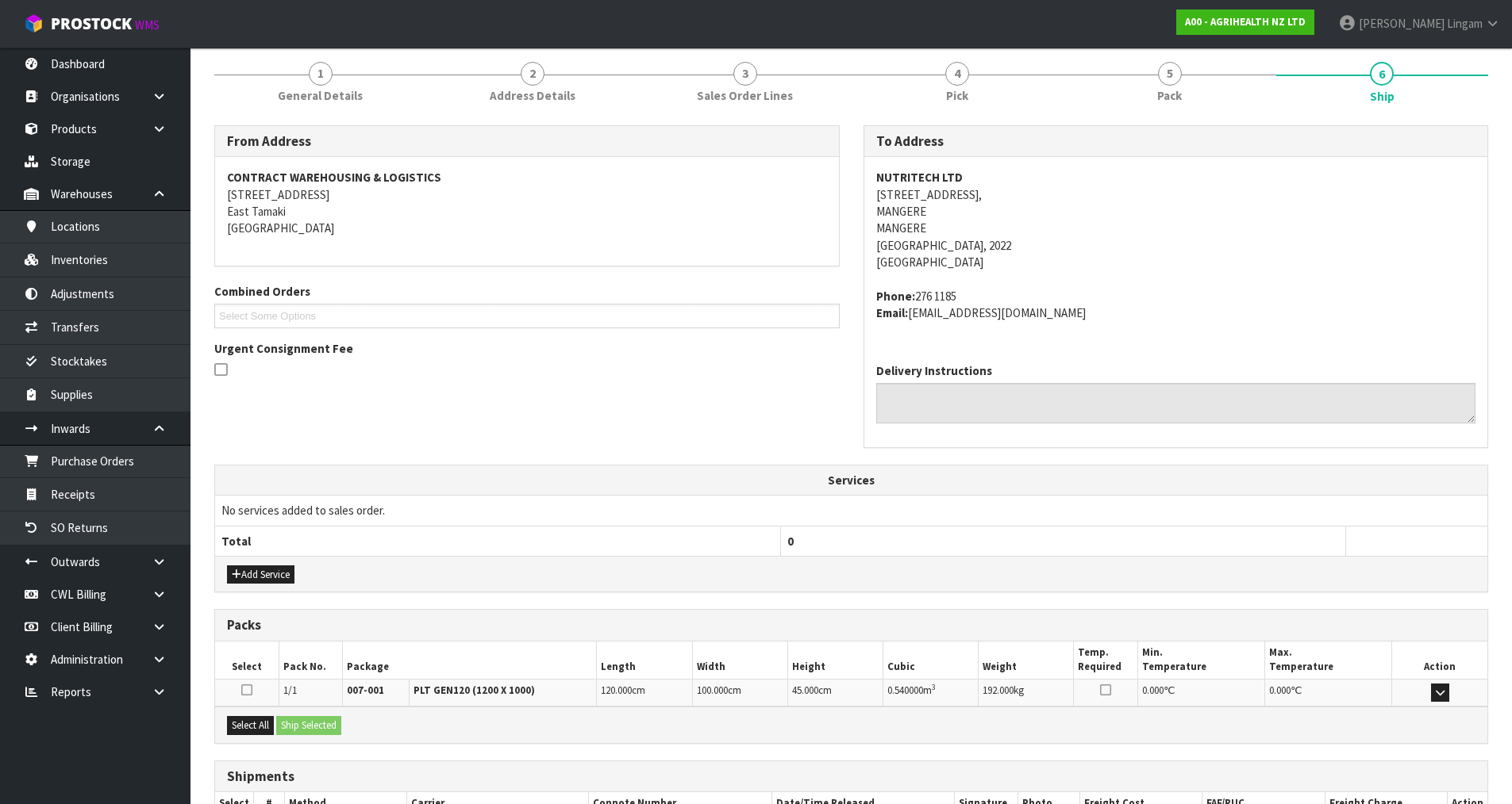
scroll to position [301, 0]
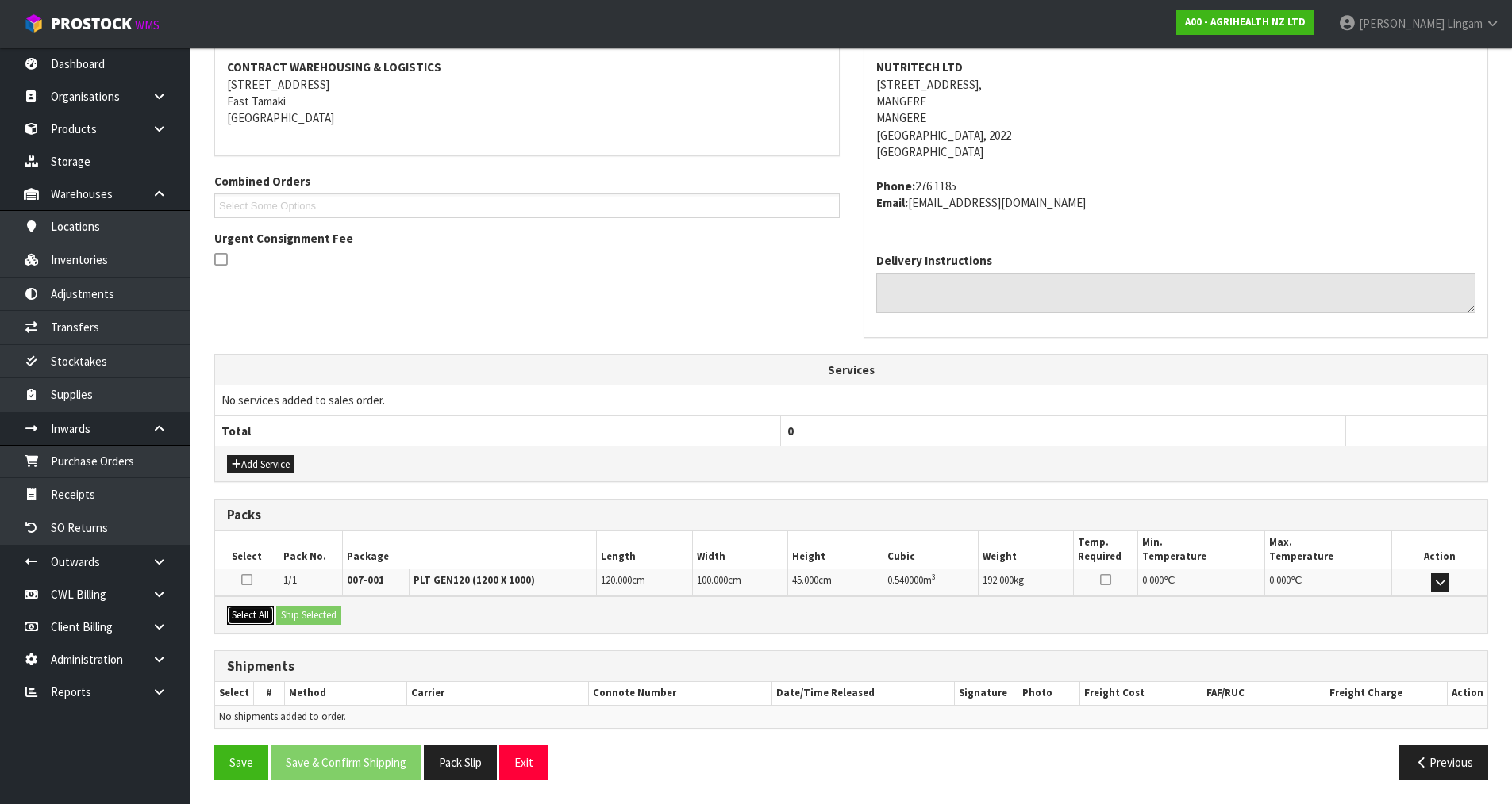
drag, startPoint x: 253, startPoint y: 617, endPoint x: 270, endPoint y: 612, distance: 17.7
click at [263, 613] on button "Select All" at bounding box center [250, 615] width 47 height 19
click at [304, 611] on button "Ship Selected" at bounding box center [309, 615] width 65 height 19
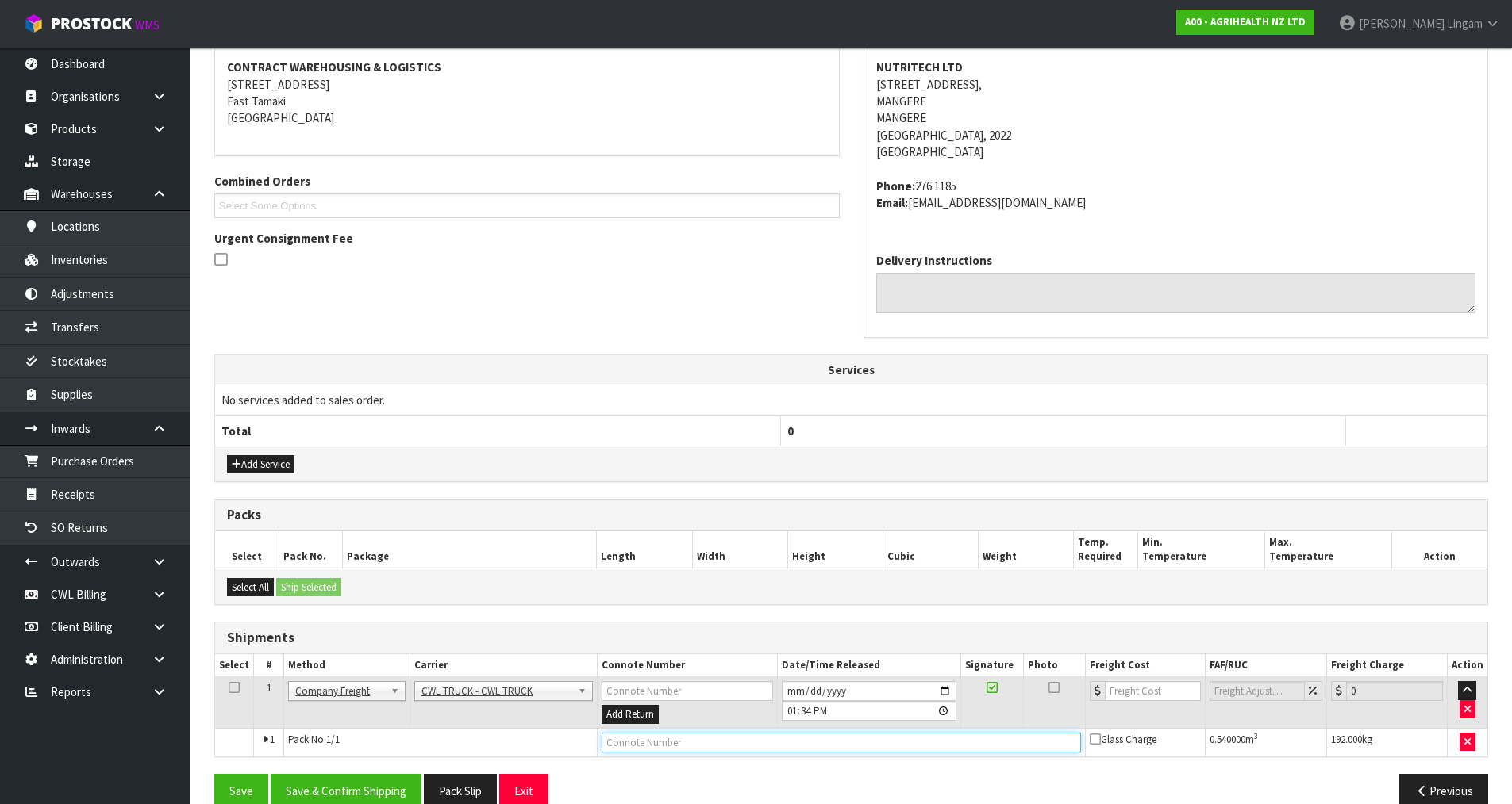
click at [622, 742] on input "text" at bounding box center [841, 743] width 479 height 20
type input "CWL TRUCK DELIVERY"
click at [794, 690] on input "2025-08-22" at bounding box center [868, 690] width 174 height 20
click at [792, 690] on input "2025-08-22" at bounding box center [868, 690] width 174 height 20
click at [946, 690] on input "2025-08-22" at bounding box center [868, 690] width 174 height 20
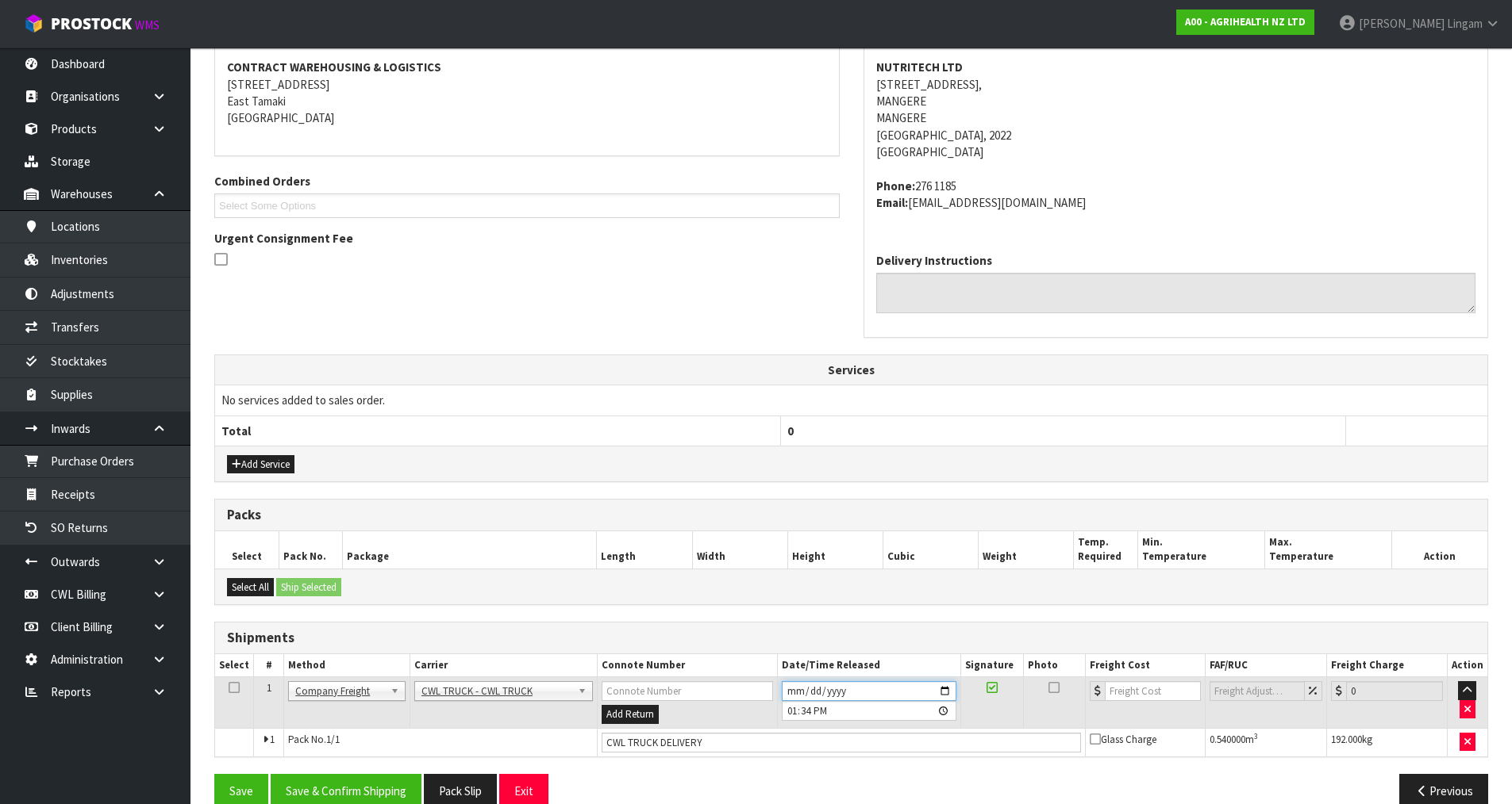
type input "2025-08-25"
drag, startPoint x: 357, startPoint y: 791, endPoint x: 387, endPoint y: 737, distance: 61.8
click at [387, 737] on div "From Address CONTRACT WAREHOUSING & LOGISTICS 17 Allens Road East Tamaki Auckla…" at bounding box center [851, 417] width 1273 height 806
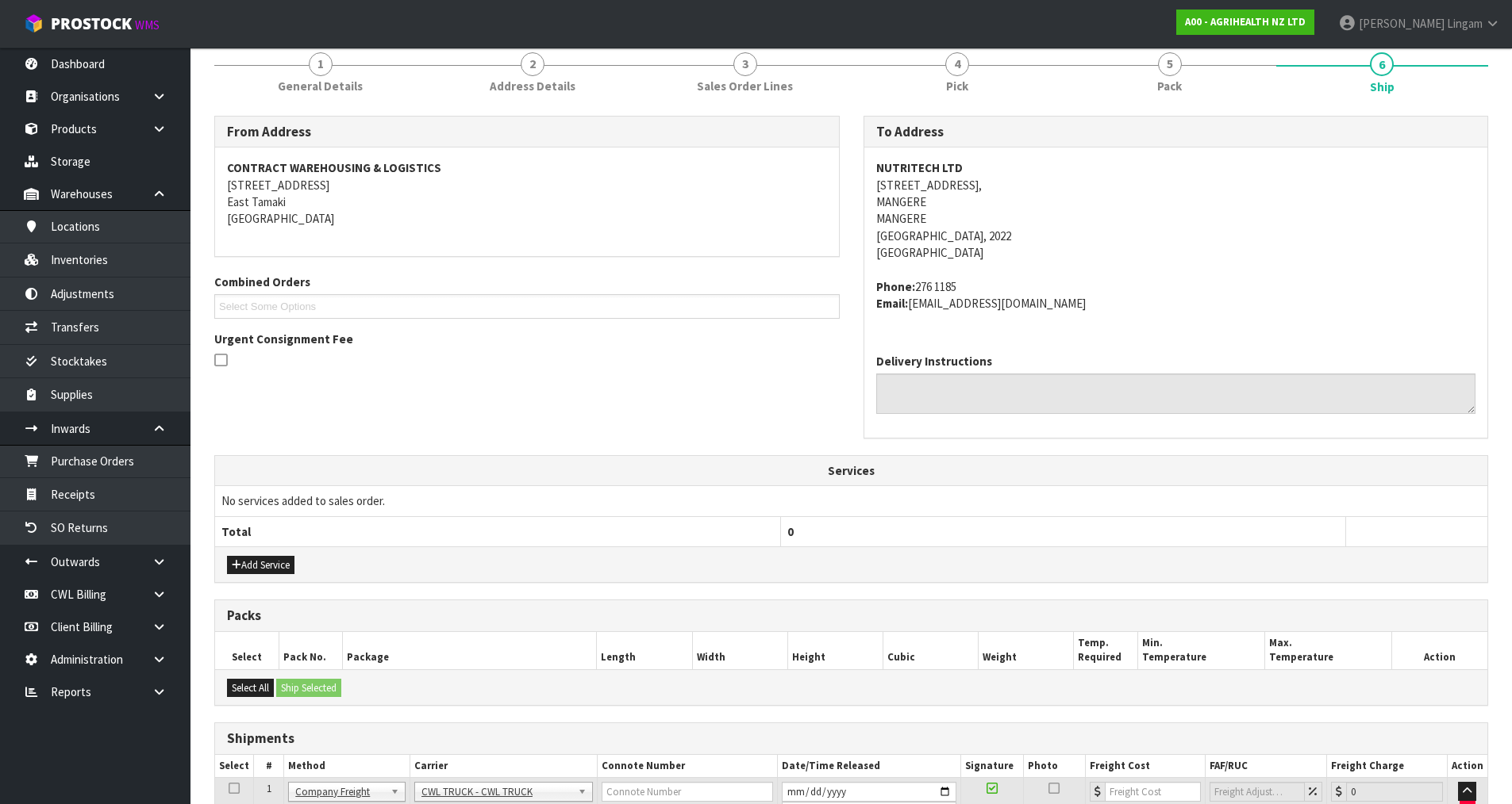
scroll to position [0, 0]
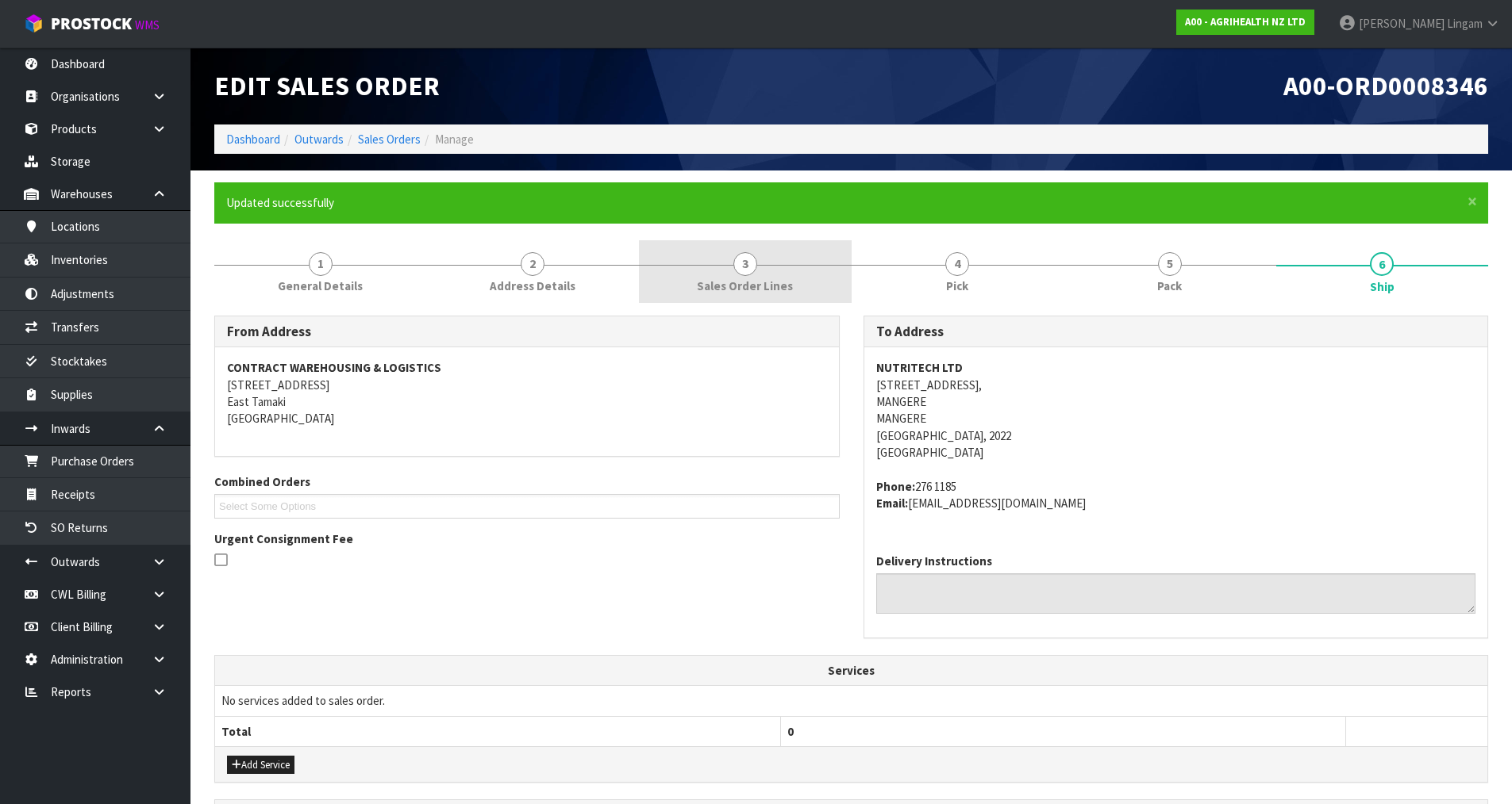
click at [750, 269] on span "3" at bounding box center [746, 265] width 24 height 24
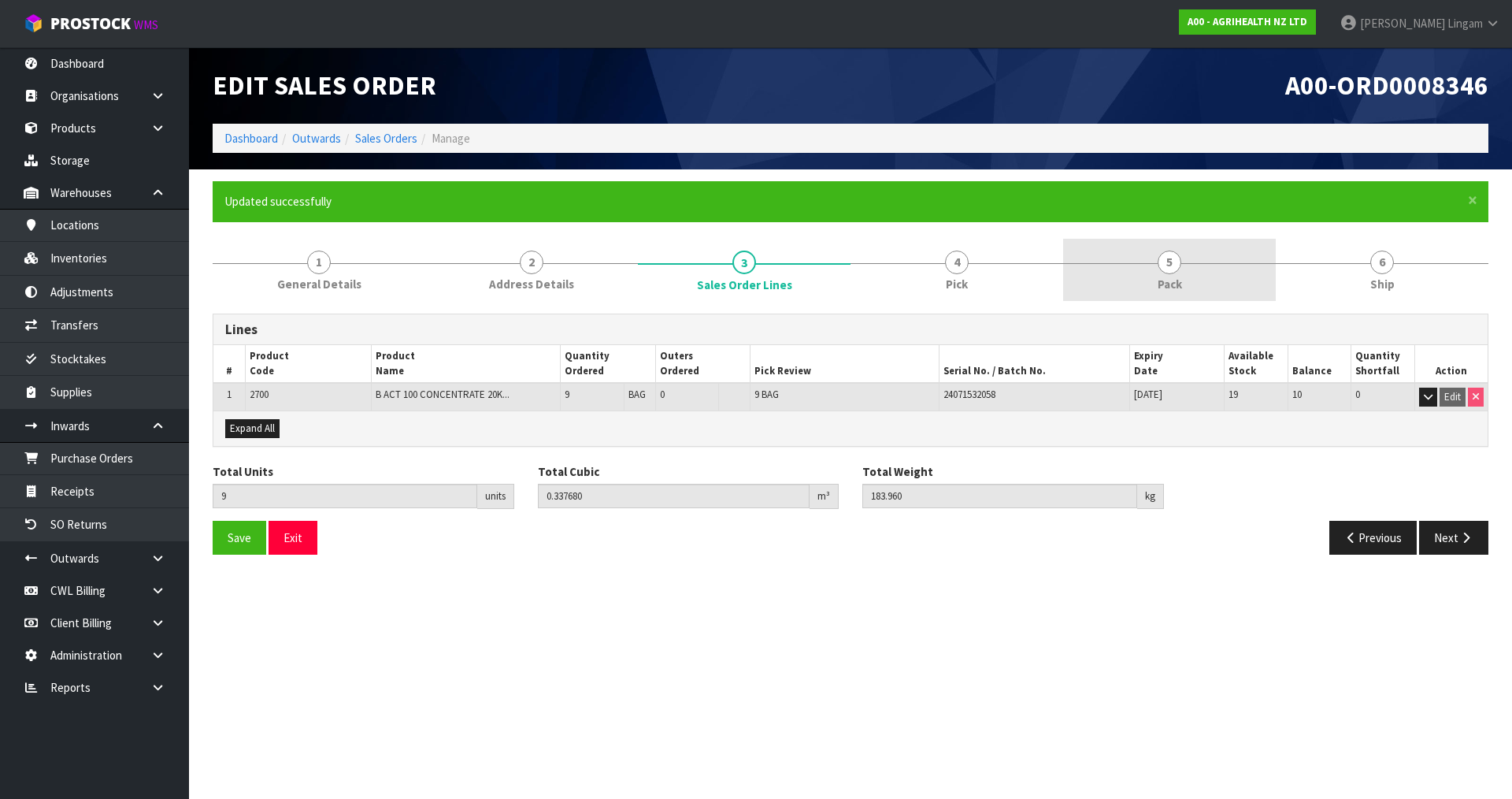
click at [1190, 275] on link "5 Pack" at bounding box center [1170, 269] width 213 height 62
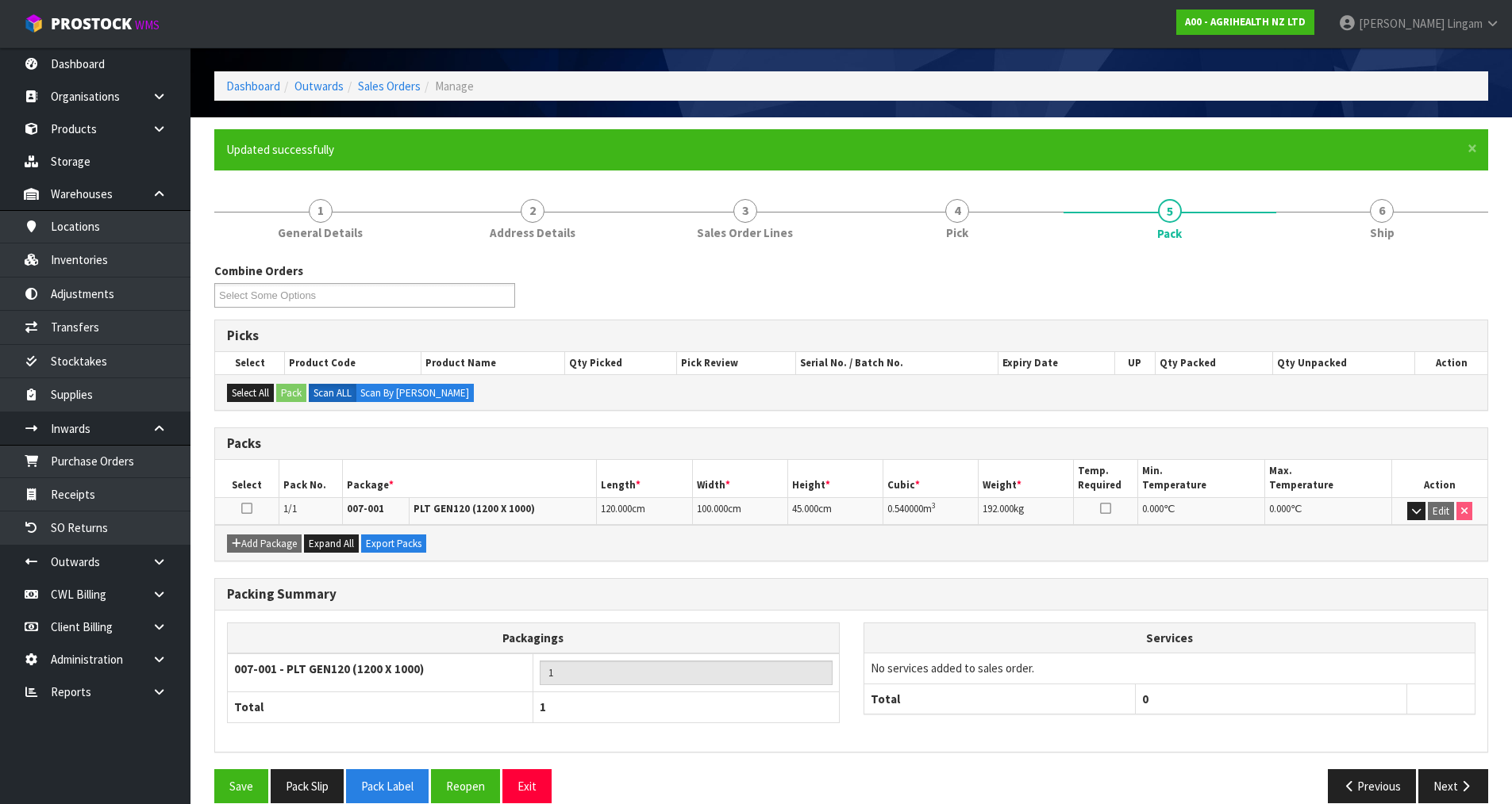
scroll to position [76, 0]
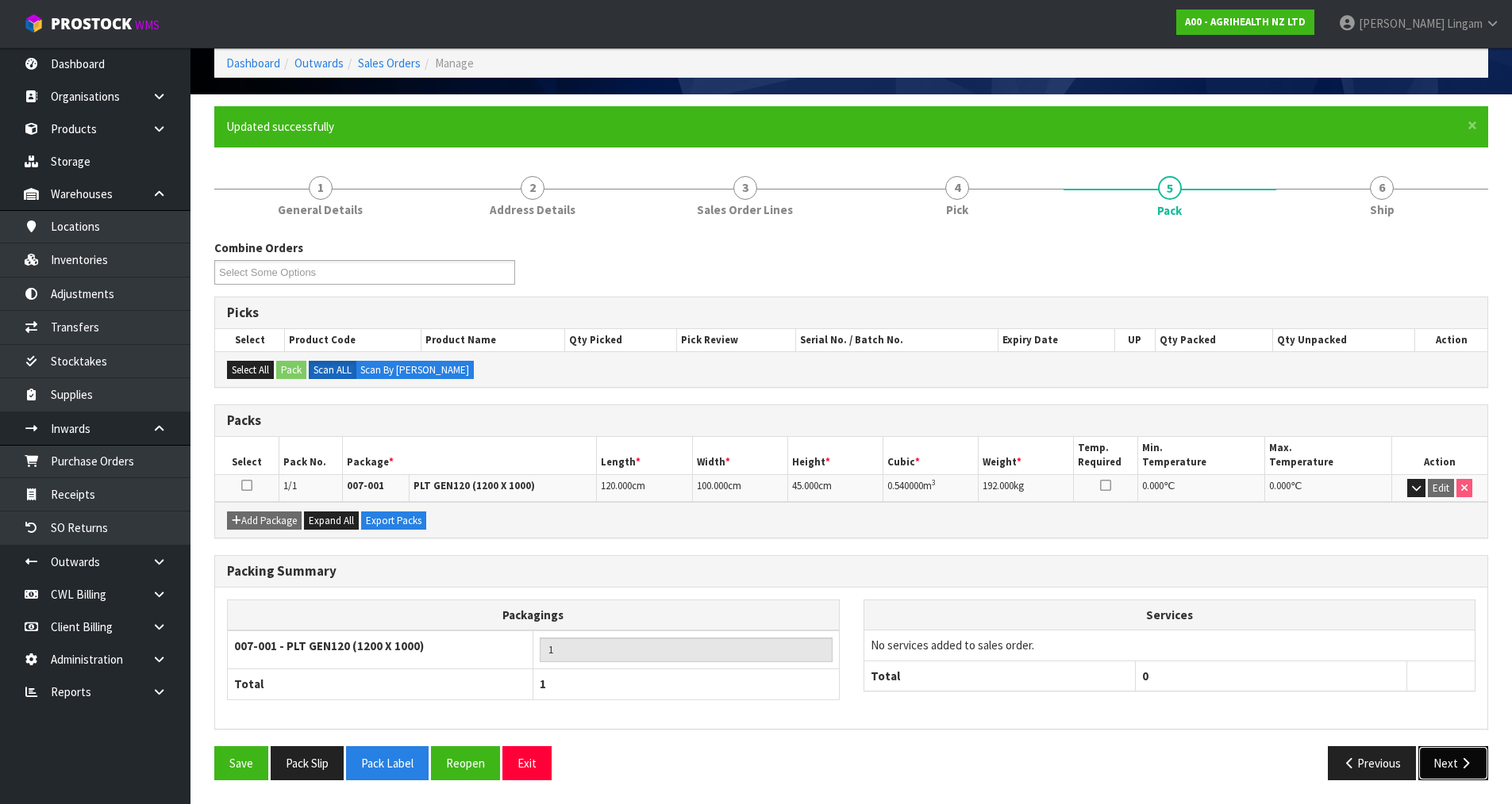
click at [1448, 761] on button "Next" at bounding box center [1452, 763] width 70 height 34
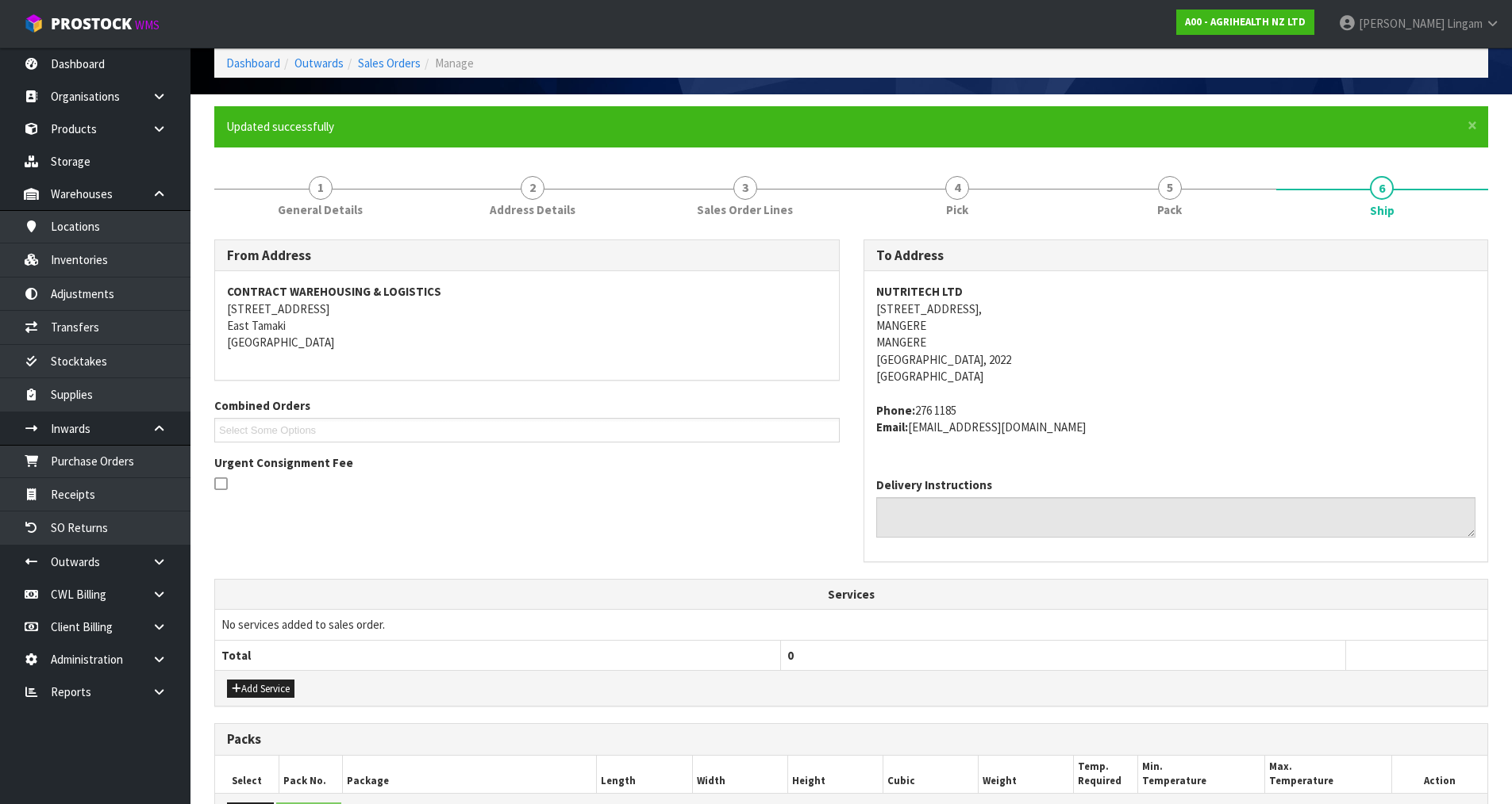
scroll to position [328, 0]
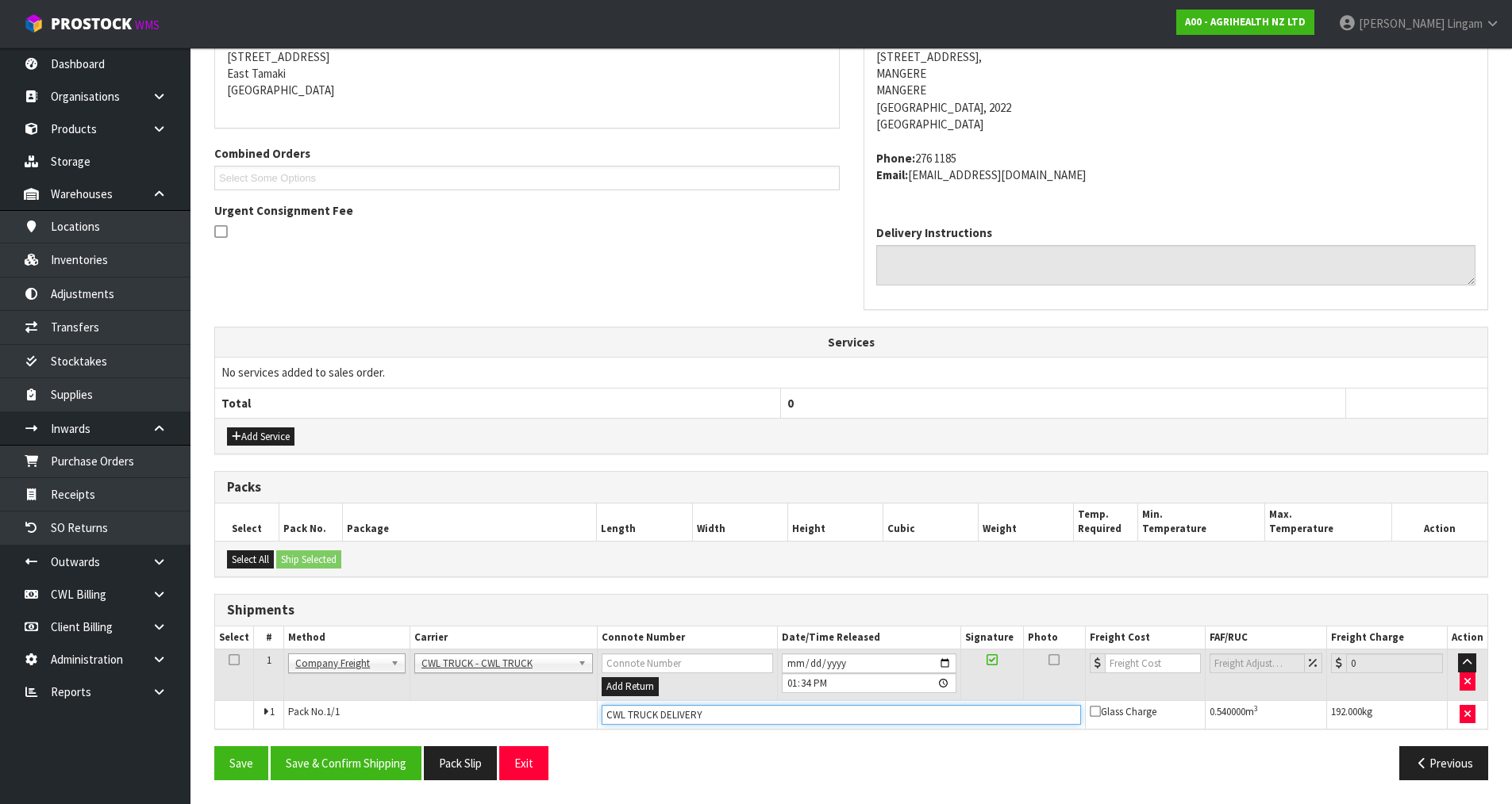
click at [701, 715] on input "CWL TRUCK DELIVERY" at bounding box center [841, 715] width 479 height 20
type input "CWL TRUCK DELIVERED"
click at [1129, 661] on input "number" at bounding box center [1152, 662] width 96 height 20
type input "44.93"
click at [360, 765] on button "Save & Confirm Shipping" at bounding box center [346, 763] width 151 height 34
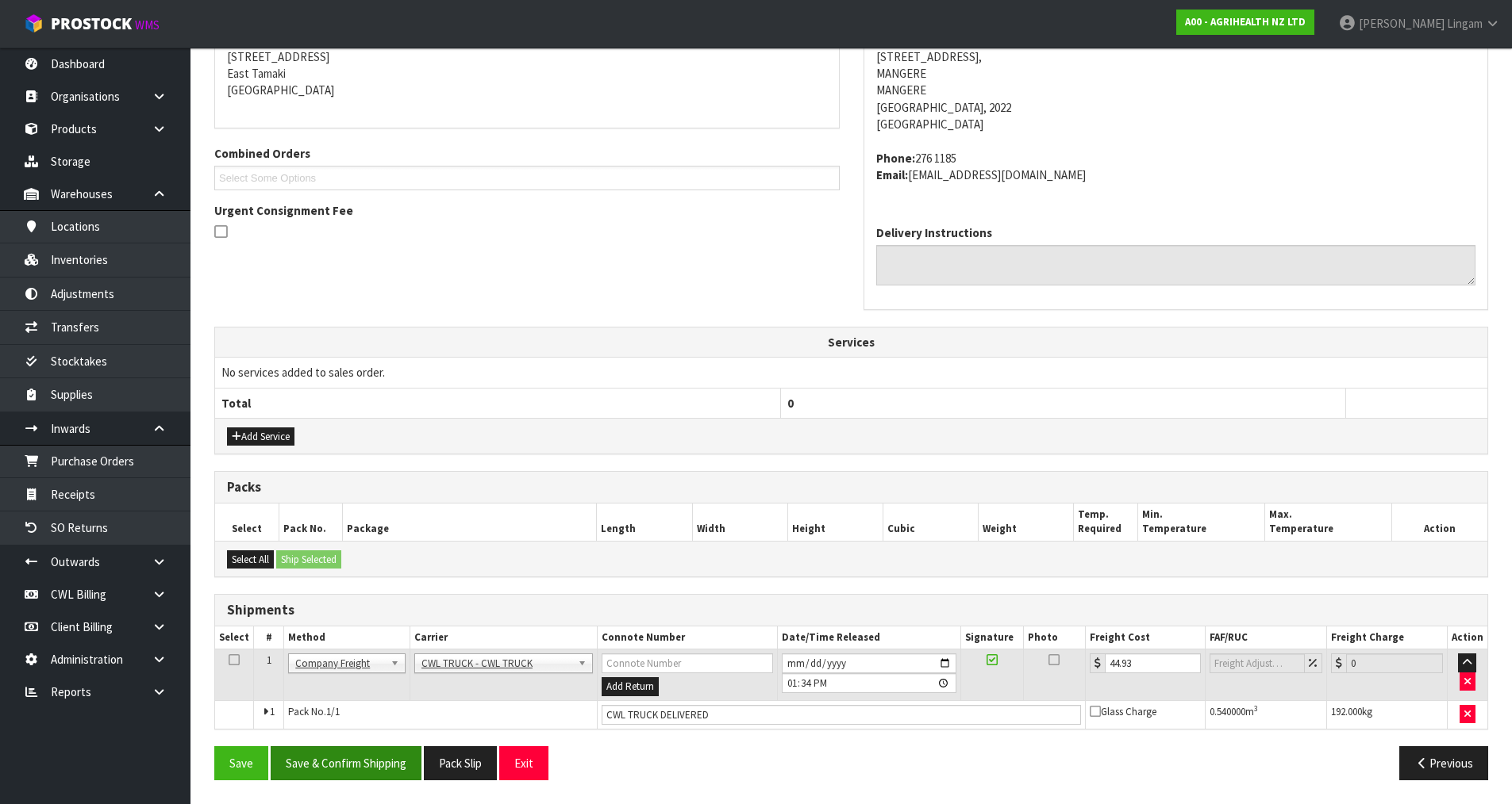
scroll to position [0, 0]
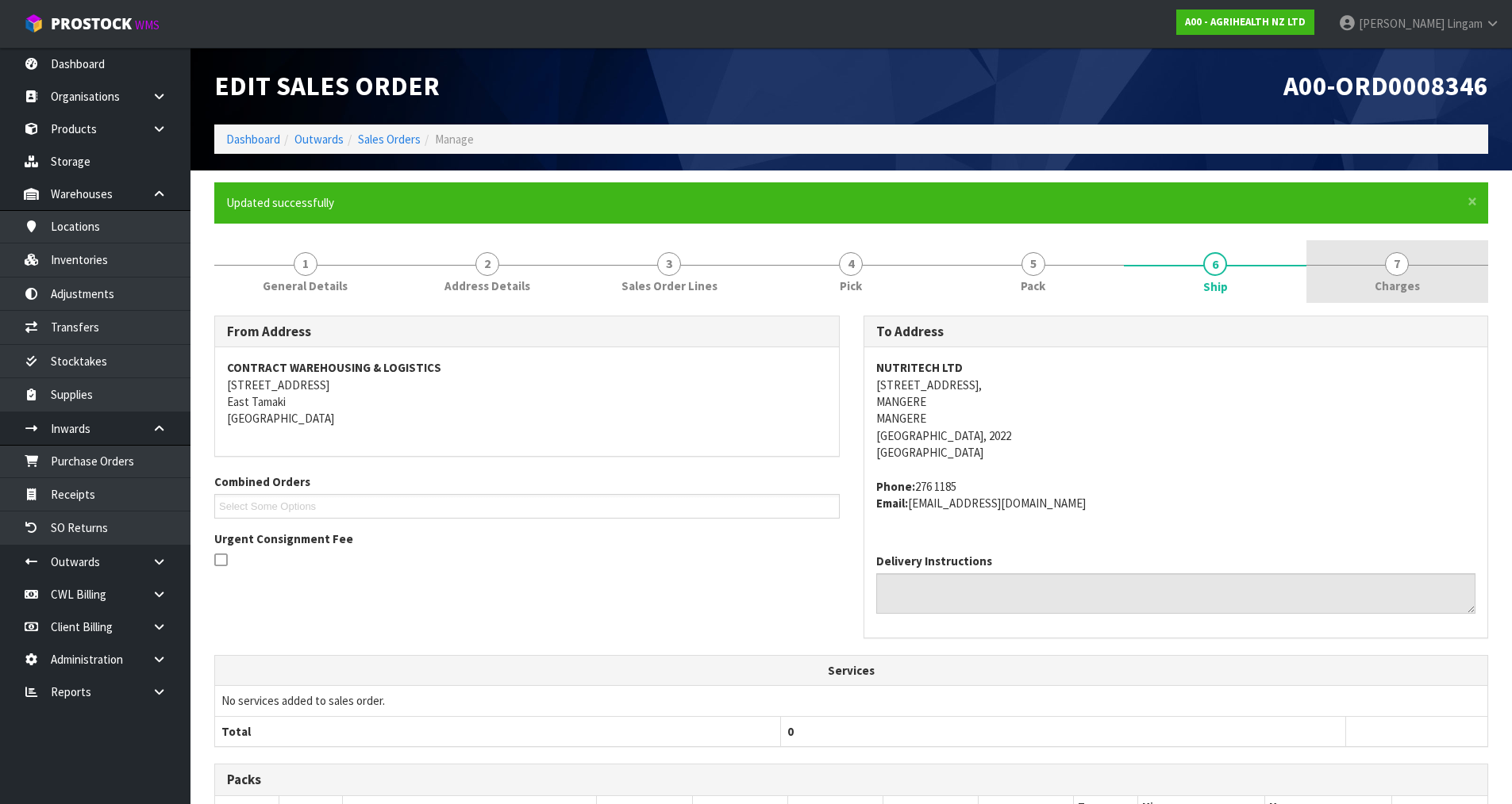
click at [1437, 291] on link "7 Charges" at bounding box center [1396, 271] width 182 height 62
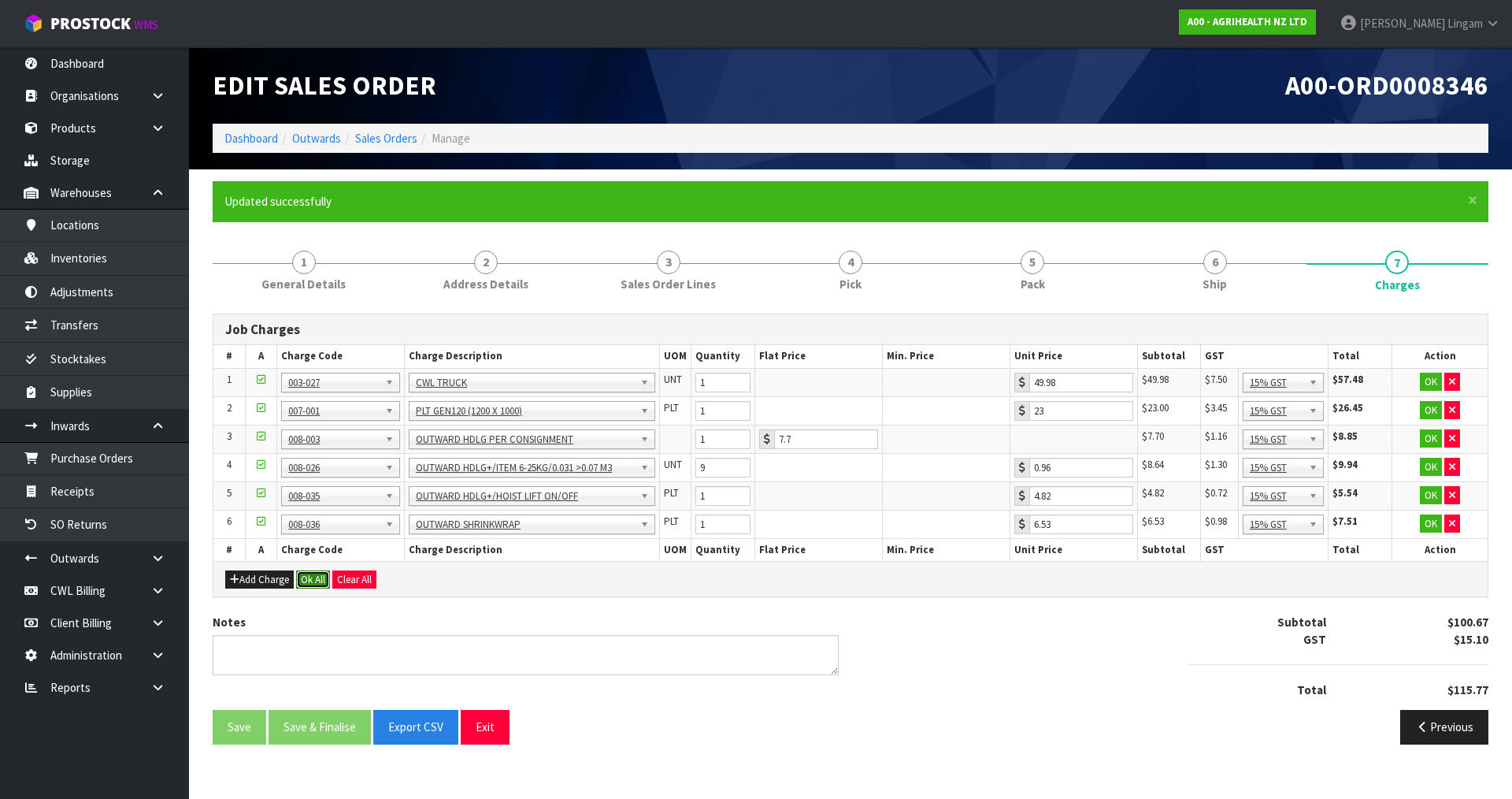
click at [311, 583] on button "Ok All" at bounding box center [313, 580] width 34 height 19
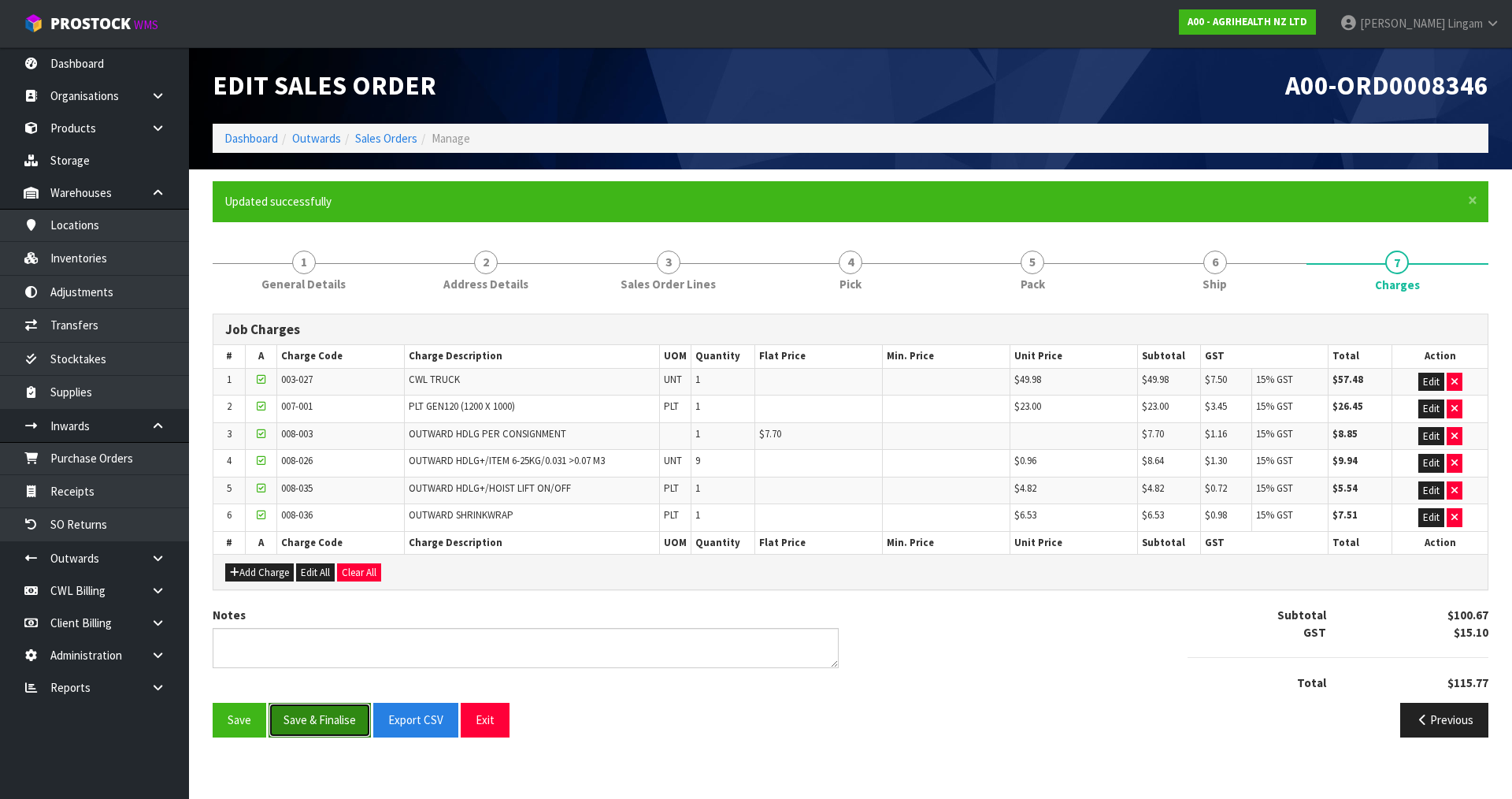
click at [325, 723] on button "Save & Finalise" at bounding box center [319, 719] width 103 height 34
click at [259, 140] on link "Dashboard" at bounding box center [252, 138] width 54 height 15
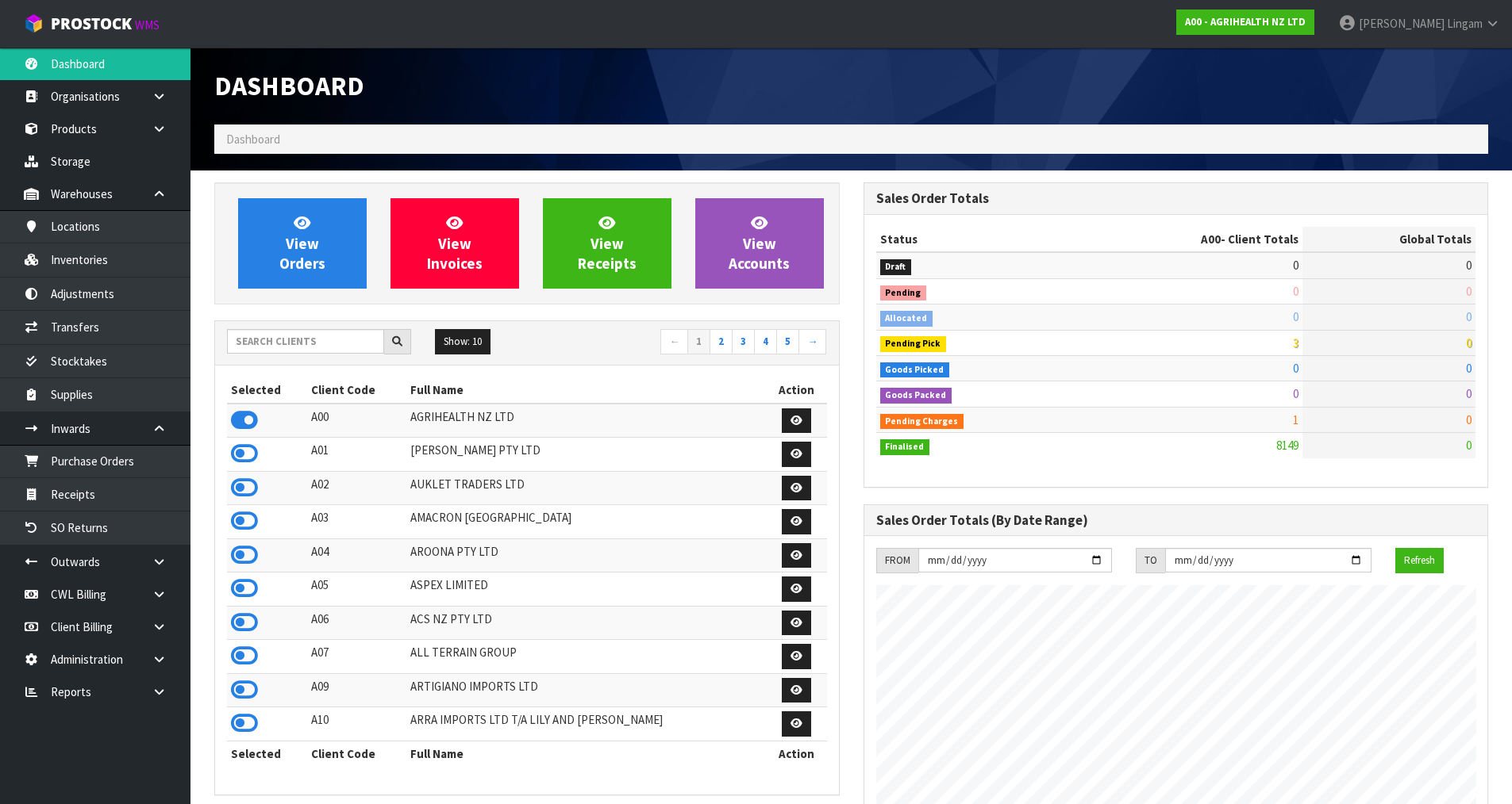
scroll to position [1202, 648]
click at [309, 262] on span "View Orders" at bounding box center [302, 243] width 46 height 60
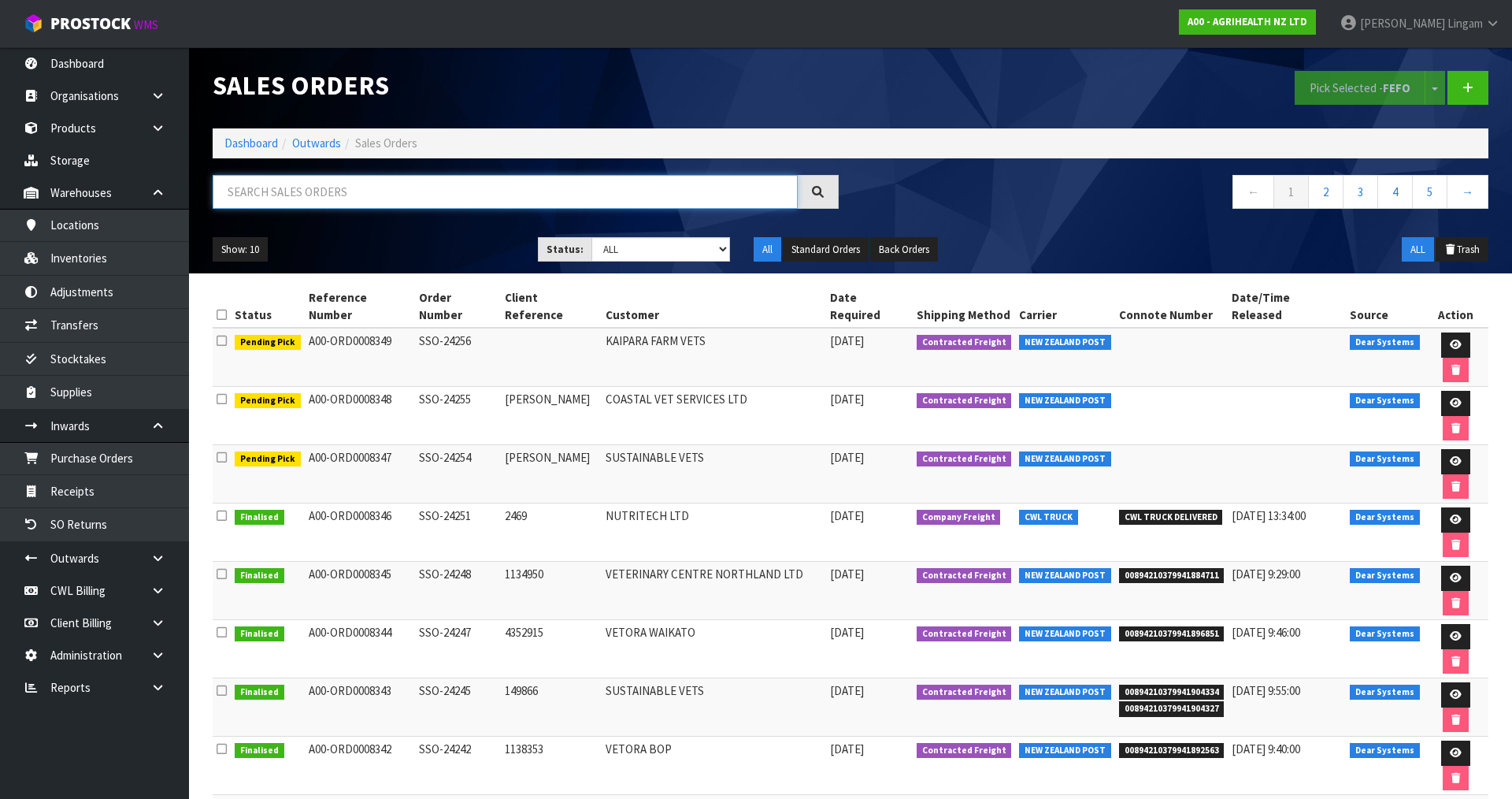
click at [373, 198] on input "text" at bounding box center [505, 192] width 585 height 34
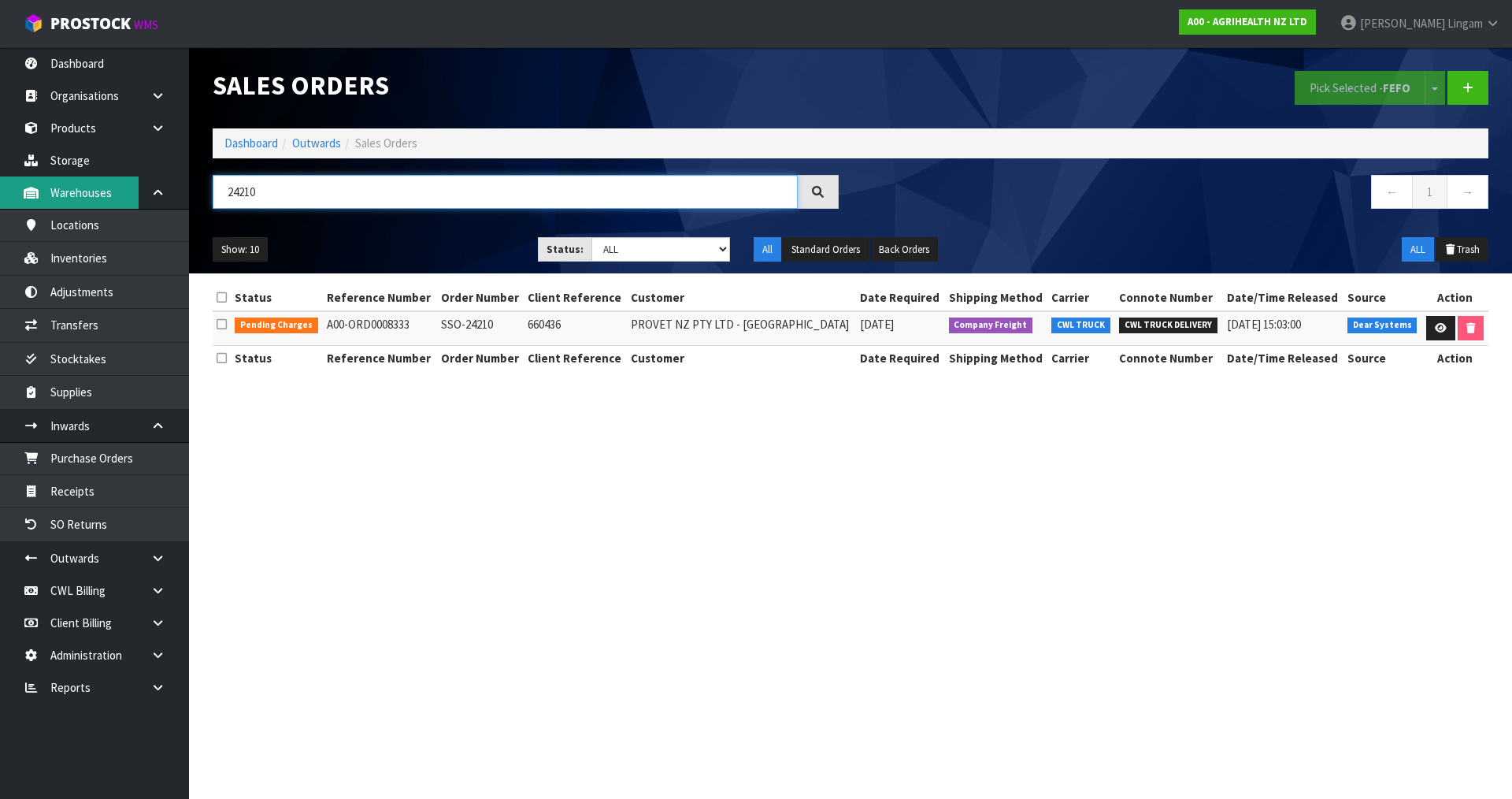
type input "24210"
drag, startPoint x: 1018, startPoint y: 505, endPoint x: 941, endPoint y: 338, distance: 183.9
click at [1019, 501] on section "Sales Orders Pick Selected - FEFO Split button! FIFO - First In First Out FEFO …" at bounding box center [756, 399] width 1512 height 799
click at [243, 141] on link "Dashboard" at bounding box center [252, 143] width 54 height 15
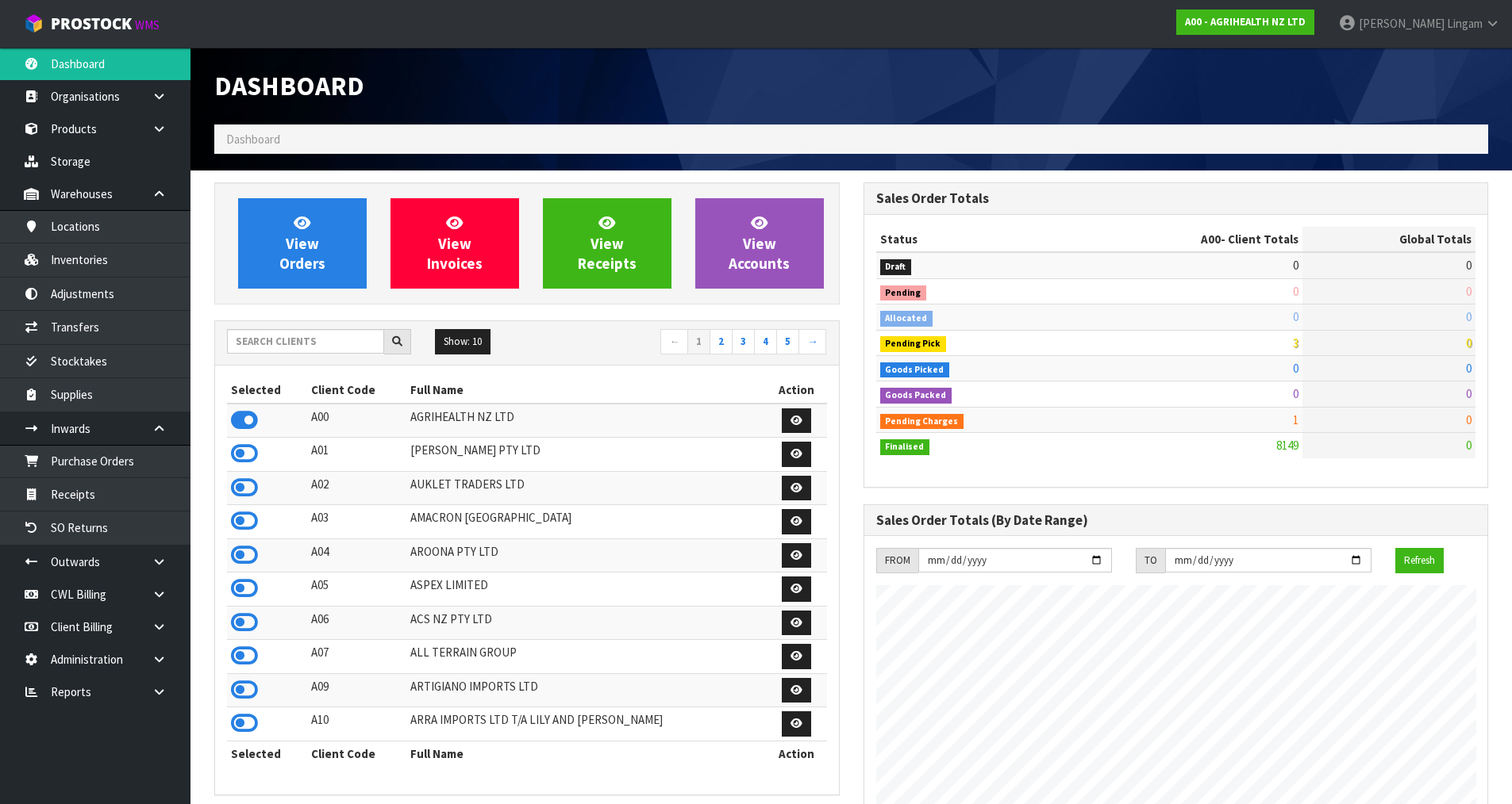
scroll to position [1202, 648]
click at [330, 346] on input "text" at bounding box center [305, 341] width 158 height 24
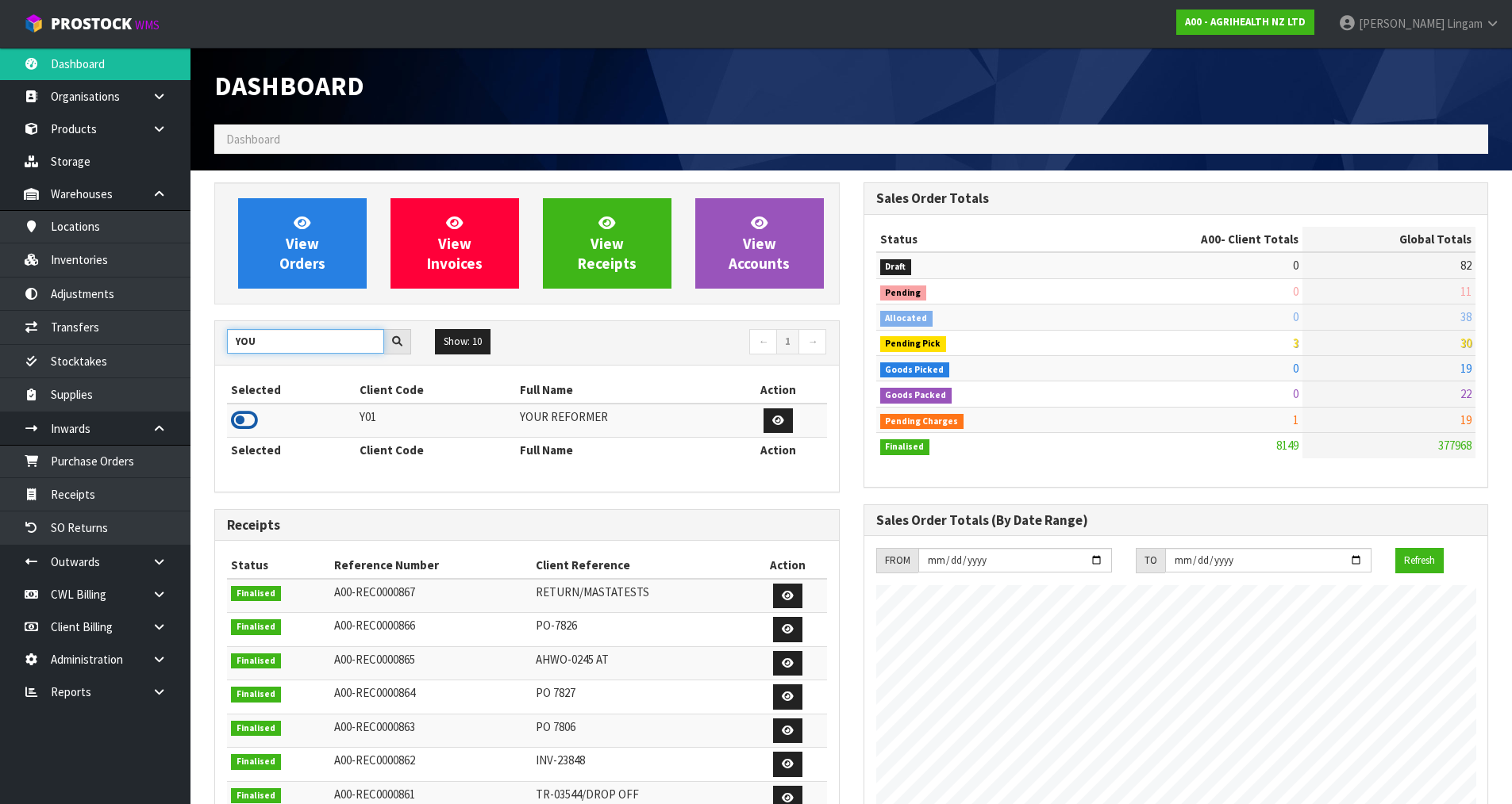
type input "YOU"
click at [248, 422] on icon at bounding box center [244, 420] width 27 height 24
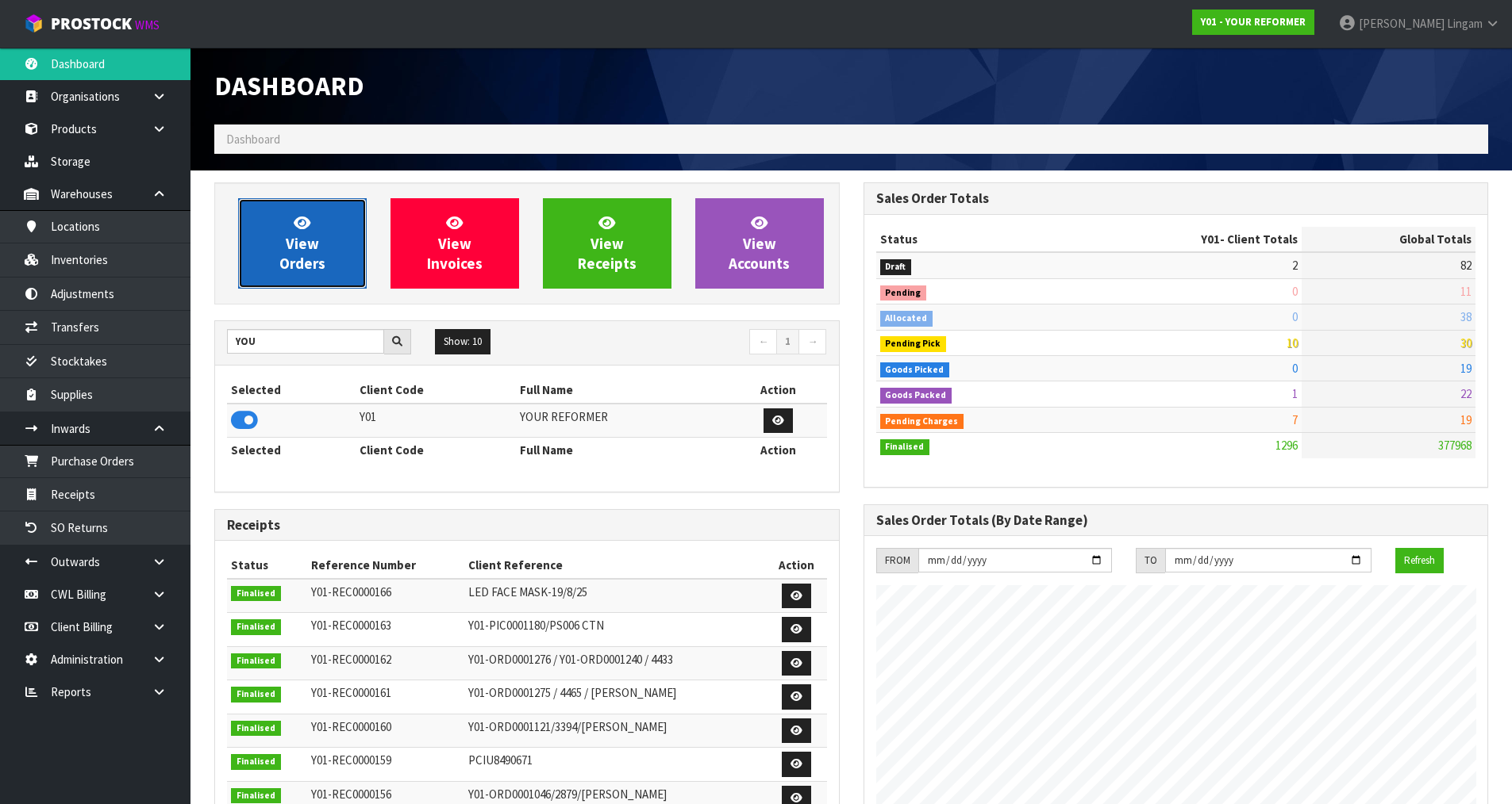
click at [295, 251] on span "View Orders" at bounding box center [302, 243] width 46 height 60
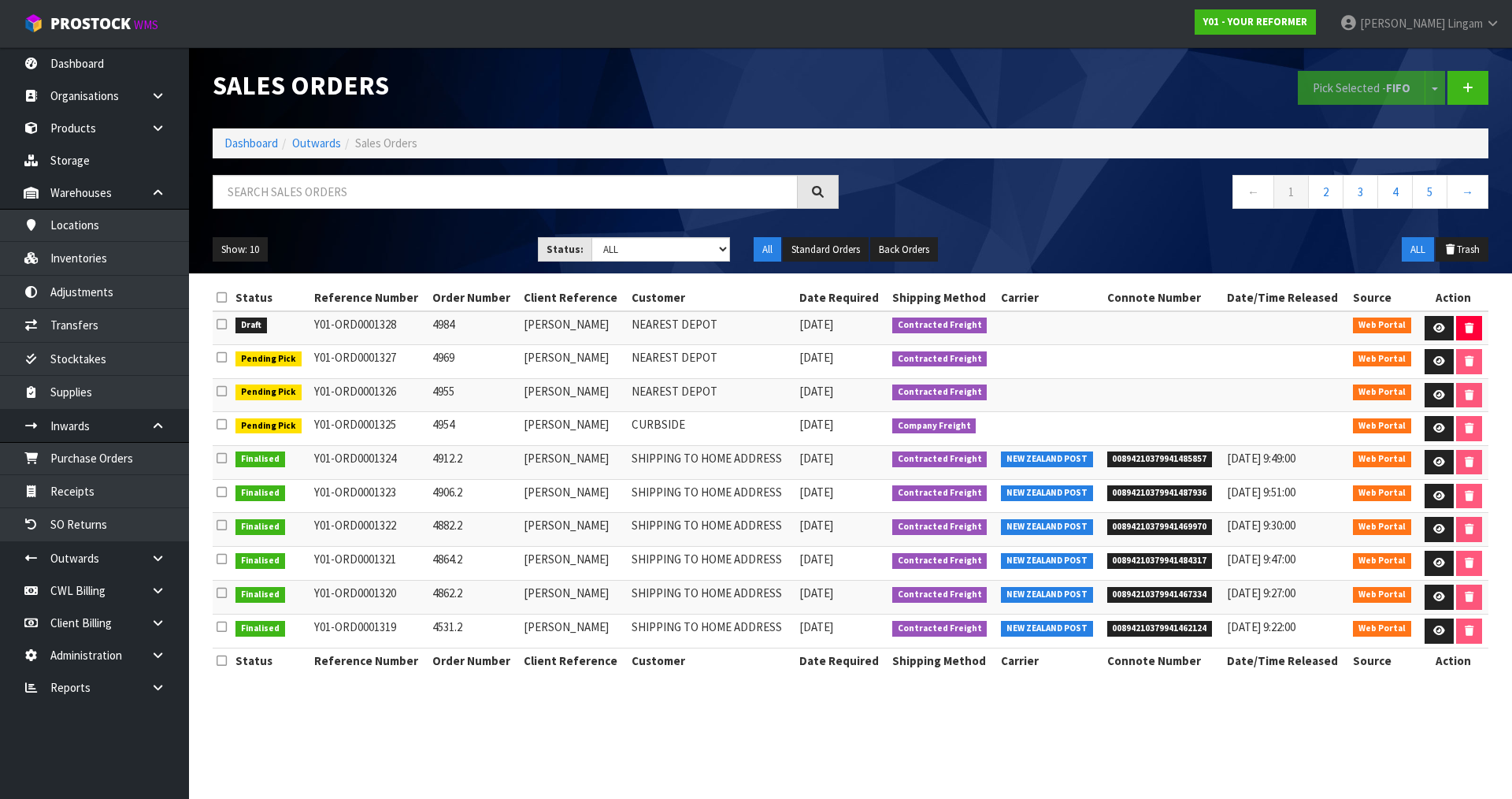
click at [217, 323] on icon at bounding box center [221, 324] width 10 height 12
click at [0, 0] on input "checkbox" at bounding box center [0, 0] width 0 height 0
click at [1345, 90] on button "Pick Selected - FIFO" at bounding box center [1362, 88] width 128 height 34
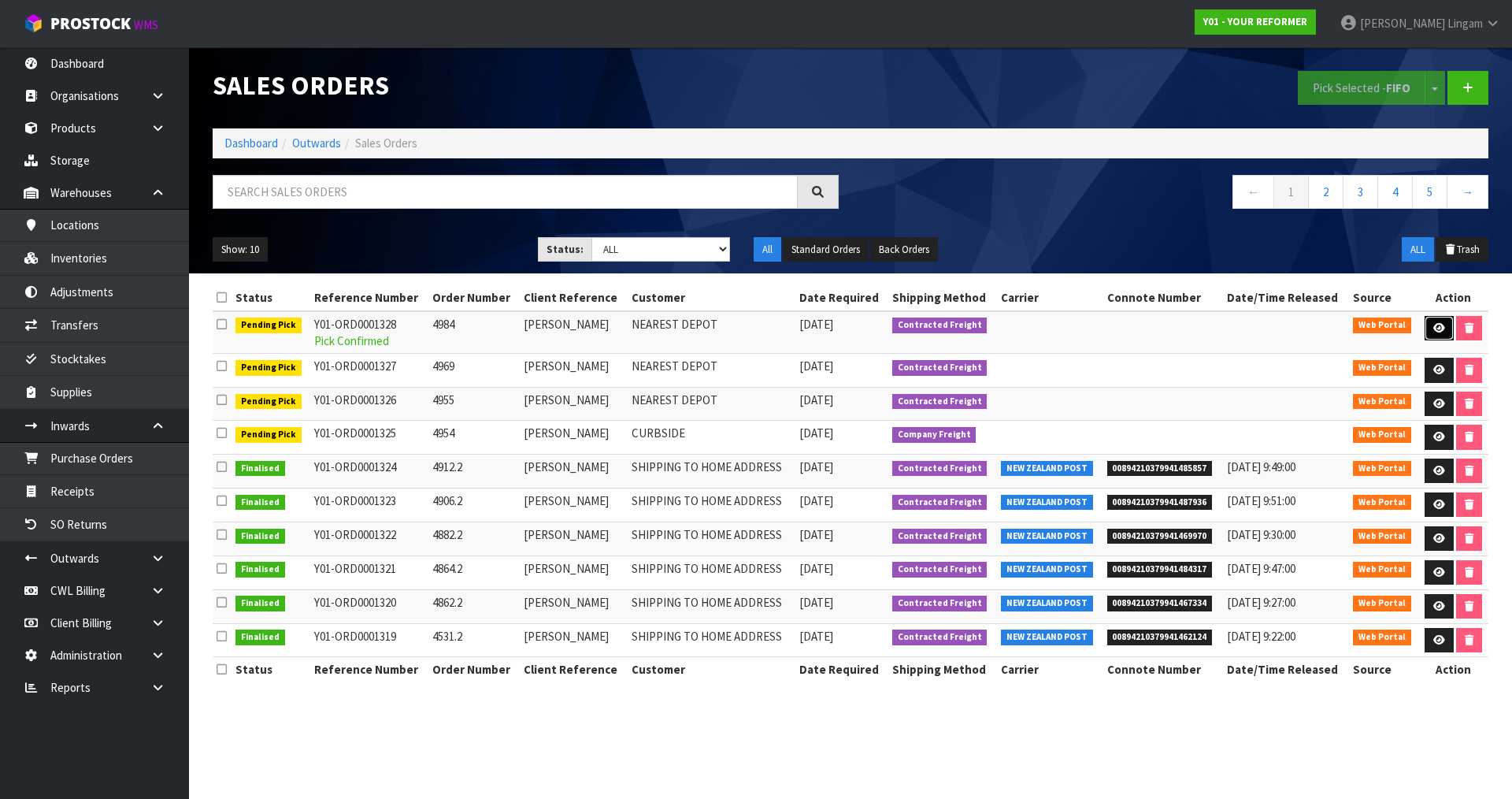
click at [1443, 331] on icon at bounding box center [1439, 328] width 12 height 10
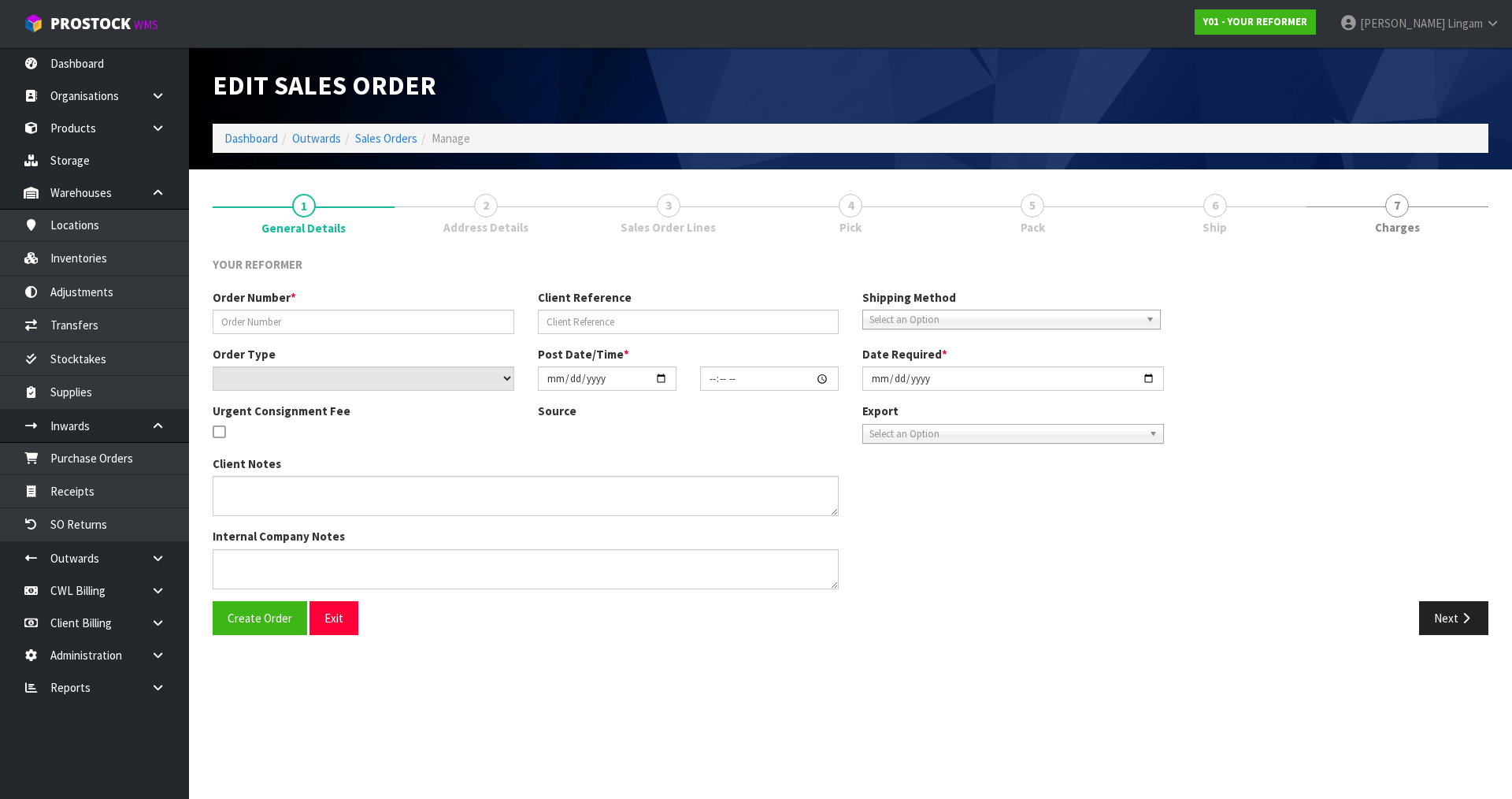
type input "4984"
type input "JUSTIN CRANE"
select select "number:0"
type input "2025-08-22"
type input "13:29:00.000"
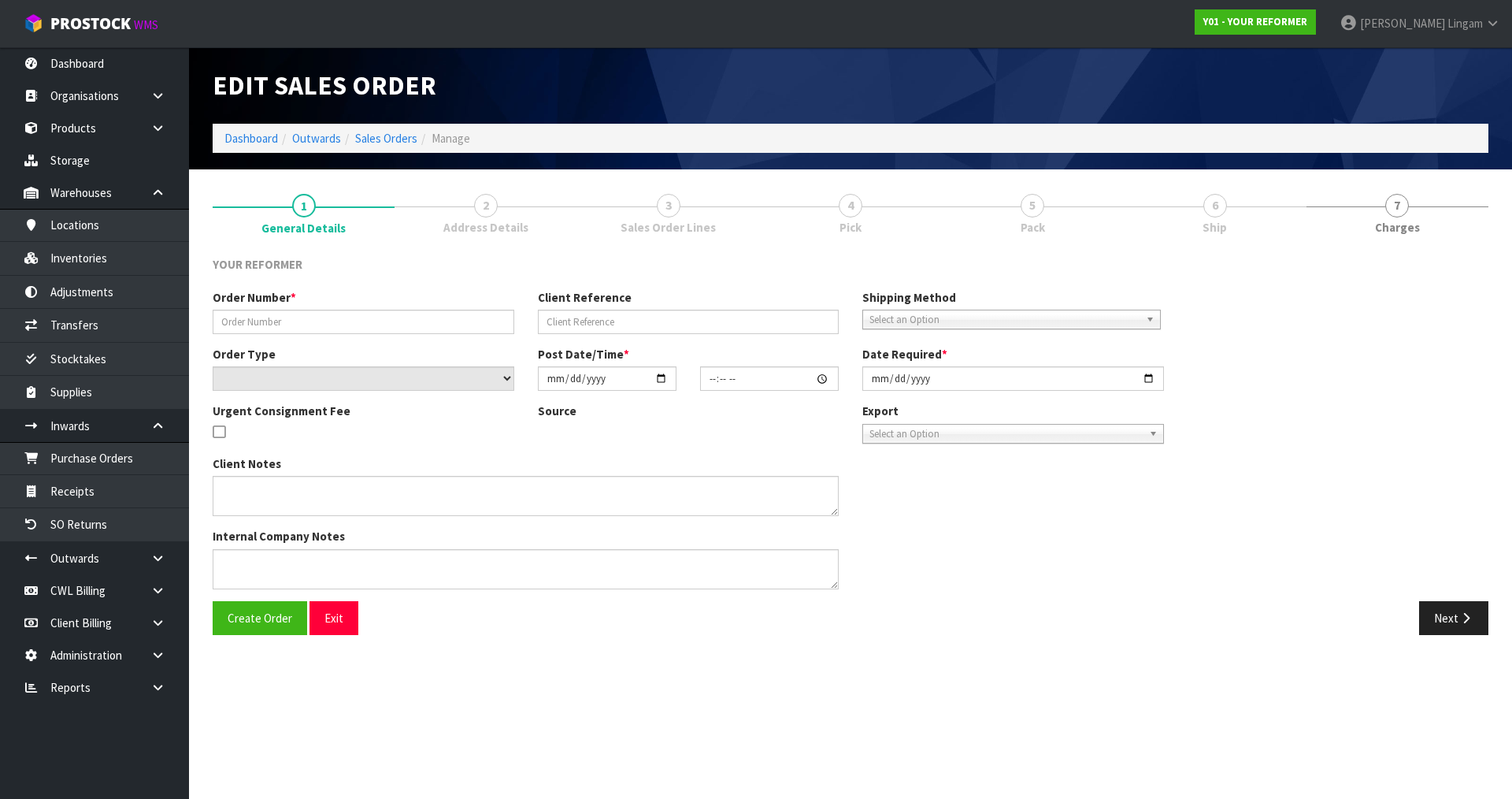
type input "2025-08-22"
type textarea "19 ELLEN JOHNSON TERRACE, THREEPWOOD OTA QUEENSTOWN 9371 NEW ZEALAND +64 27 964…"
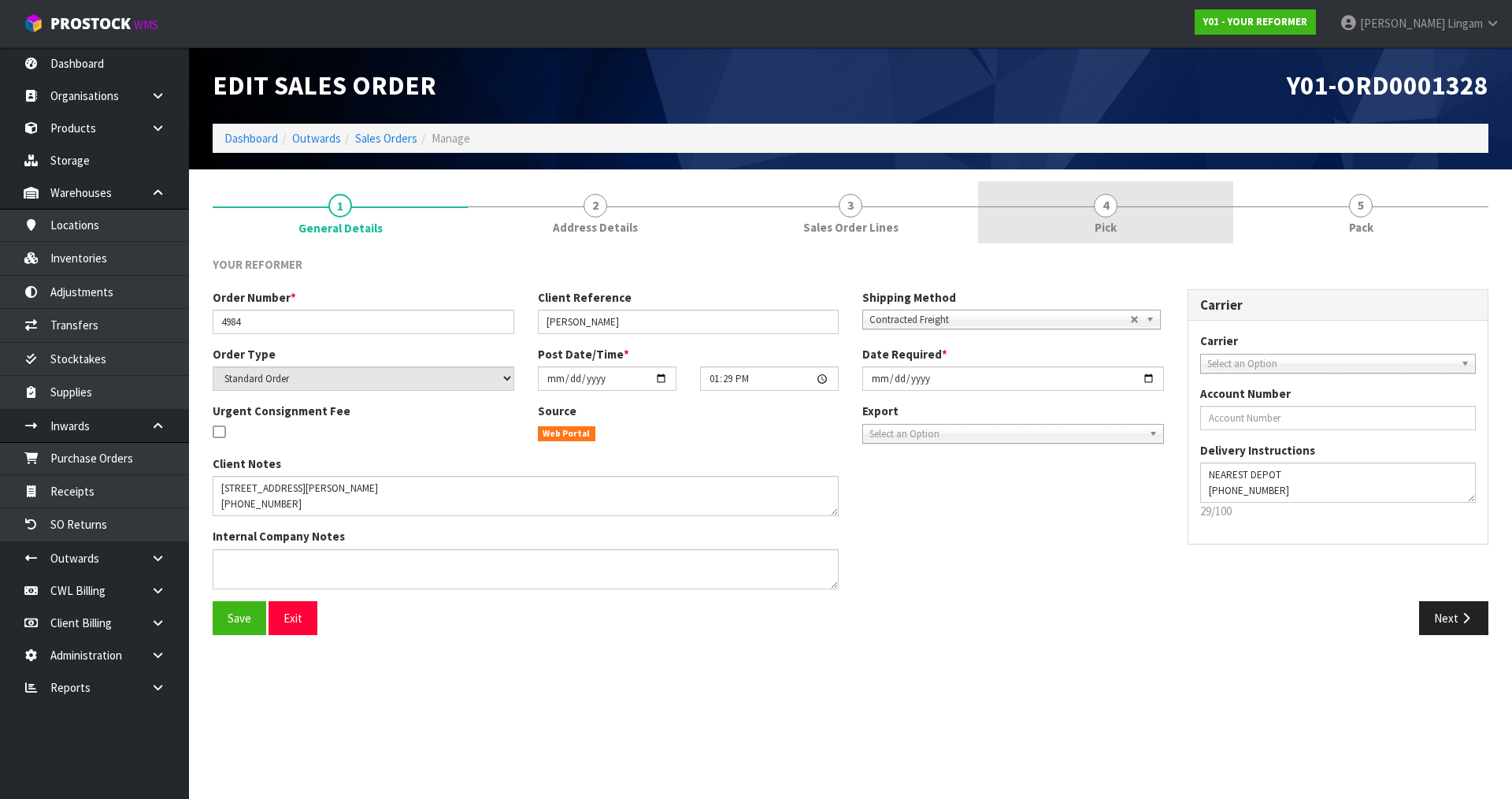
click at [1119, 224] on link "4 Pick" at bounding box center [1106, 212] width 255 height 62
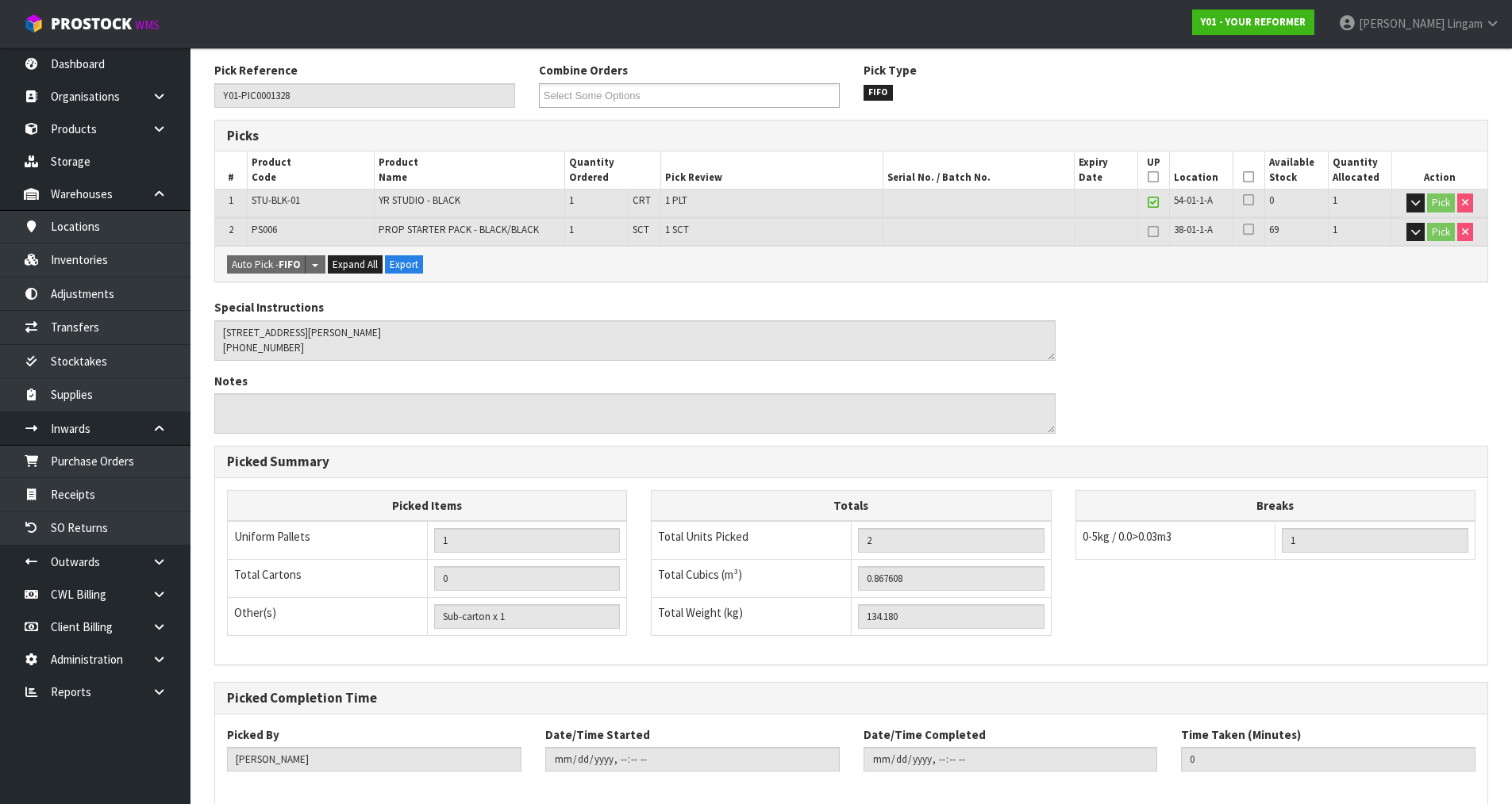
scroll to position [275, 0]
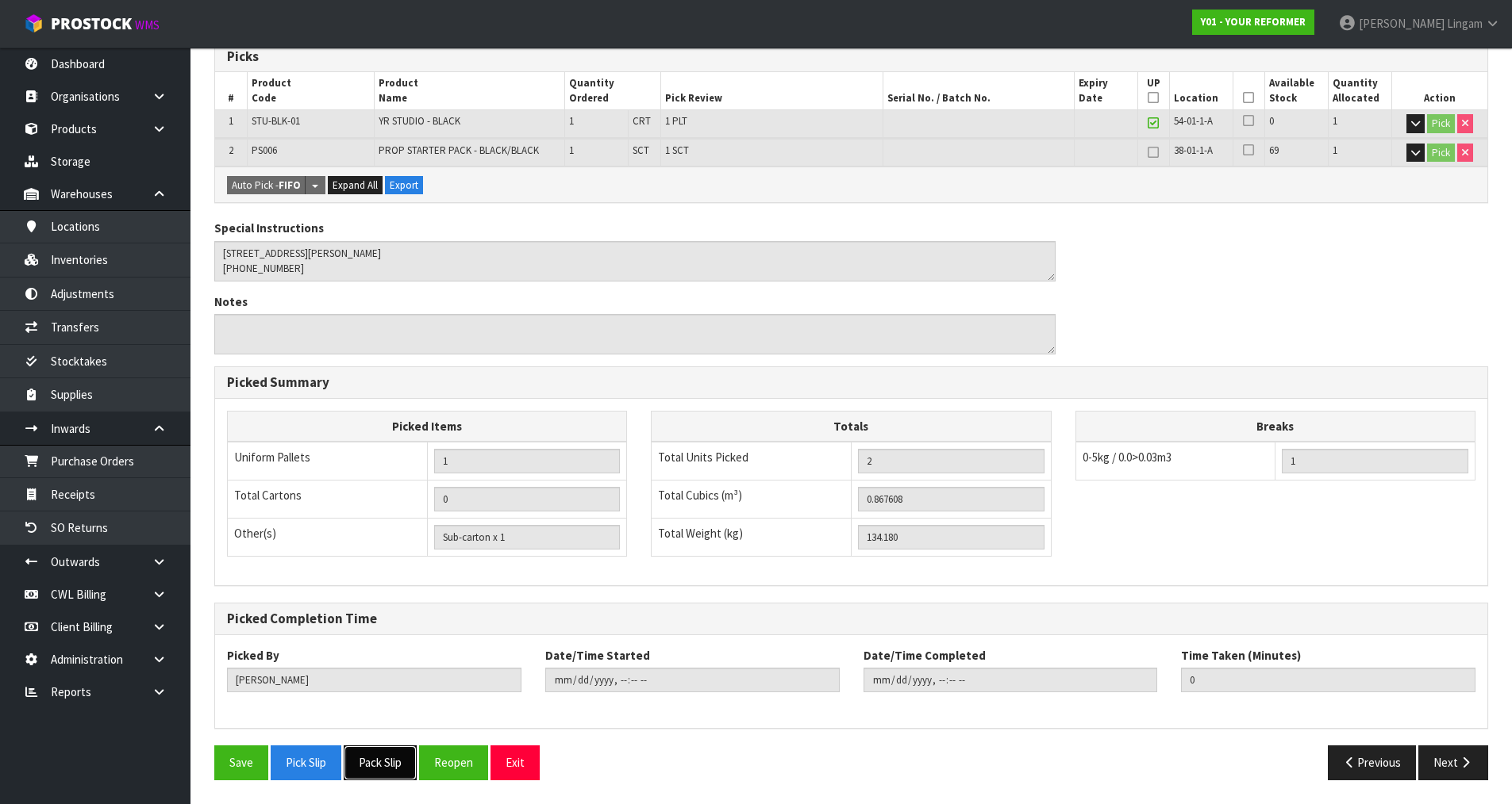
click at [382, 771] on button "Pack Slip" at bounding box center [380, 762] width 73 height 34
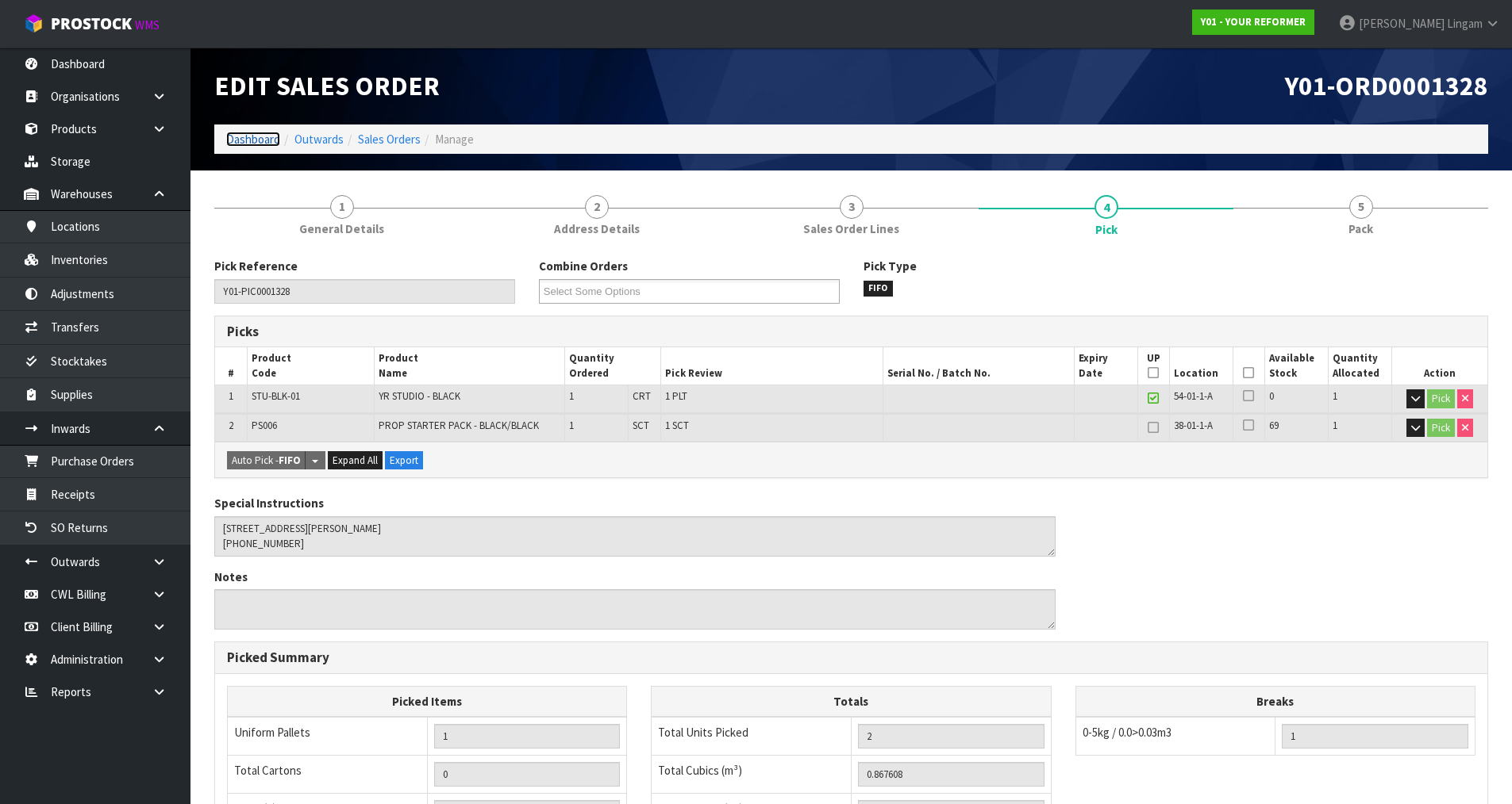
click at [254, 138] on link "Dashboard" at bounding box center [254, 139] width 54 height 15
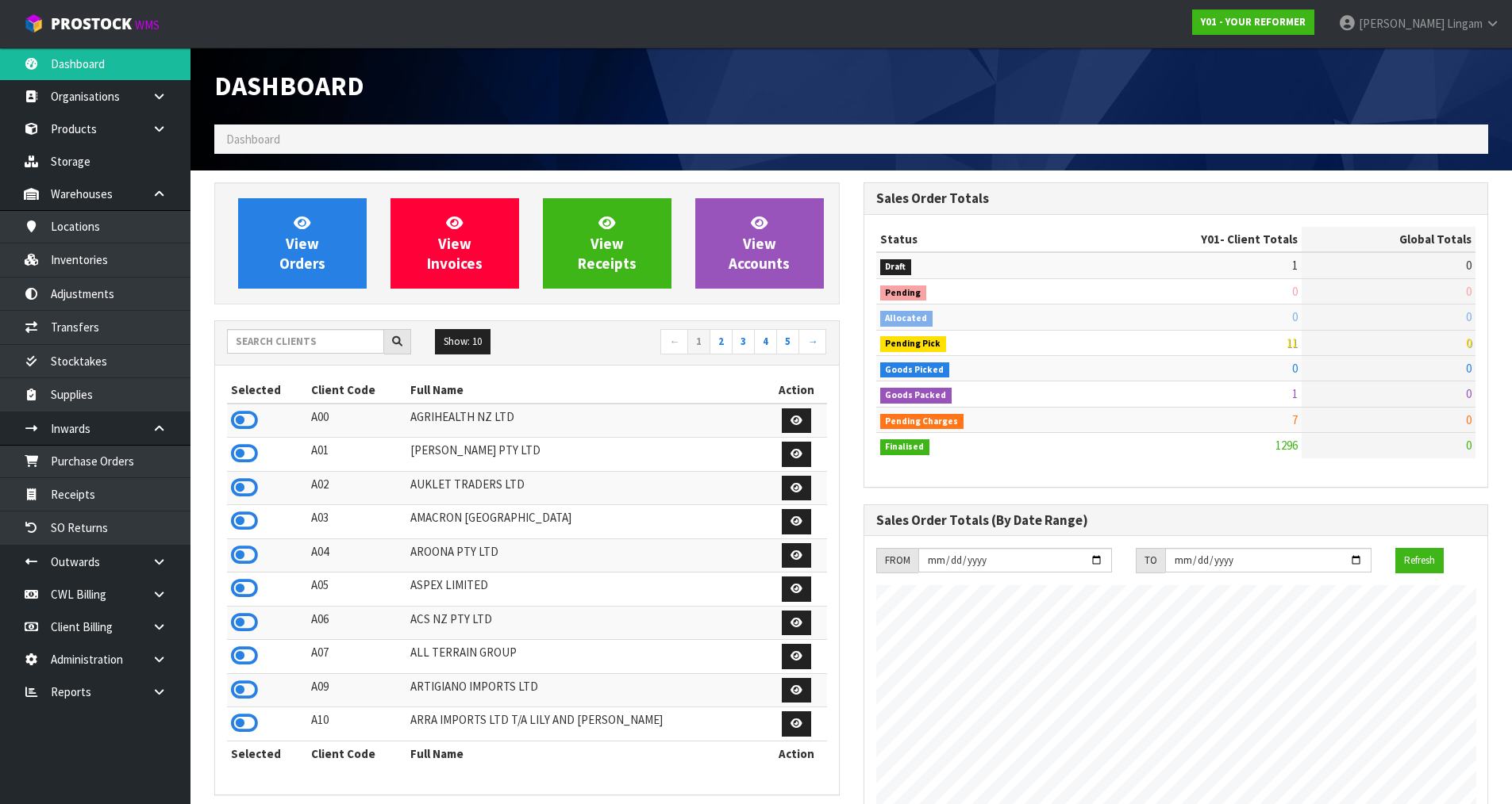
scroll to position [1202, 648]
click at [321, 345] on input "text" at bounding box center [305, 341] width 158 height 24
click at [333, 245] on link "View Orders" at bounding box center [302, 243] width 129 height 90
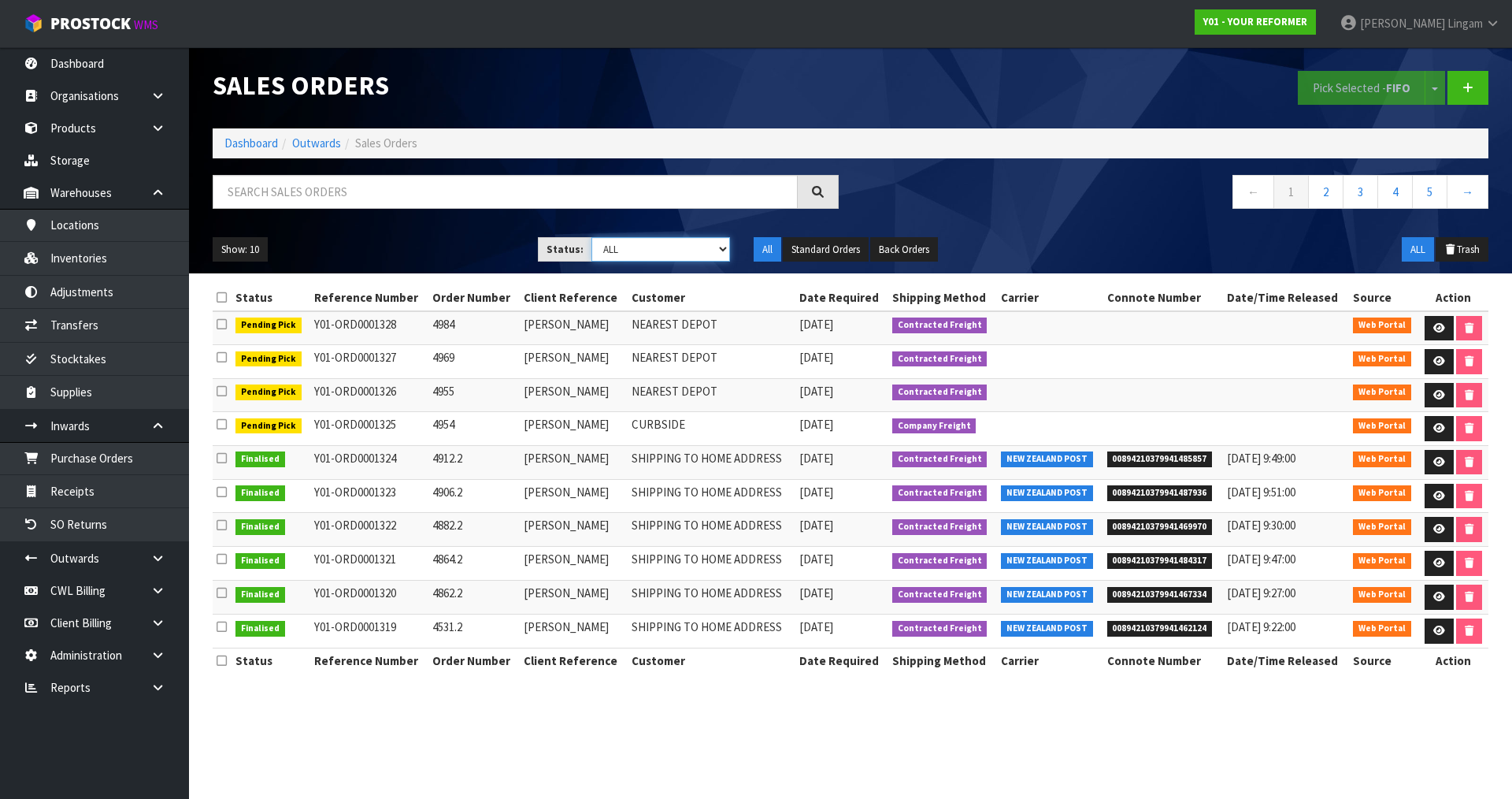
drag, startPoint x: 700, startPoint y: 252, endPoint x: 696, endPoint y: 261, distance: 9.8
click at [700, 252] on select "Draft Pending Allocated Pending Pick Goods Picked Goods Packed Pending Charges …" at bounding box center [661, 249] width 140 height 24
select select "string:6"
click at [591, 237] on select "Draft Pending Allocated Pending Pick Goods Picked Goods Packed Pending Charges …" at bounding box center [661, 249] width 140 height 24
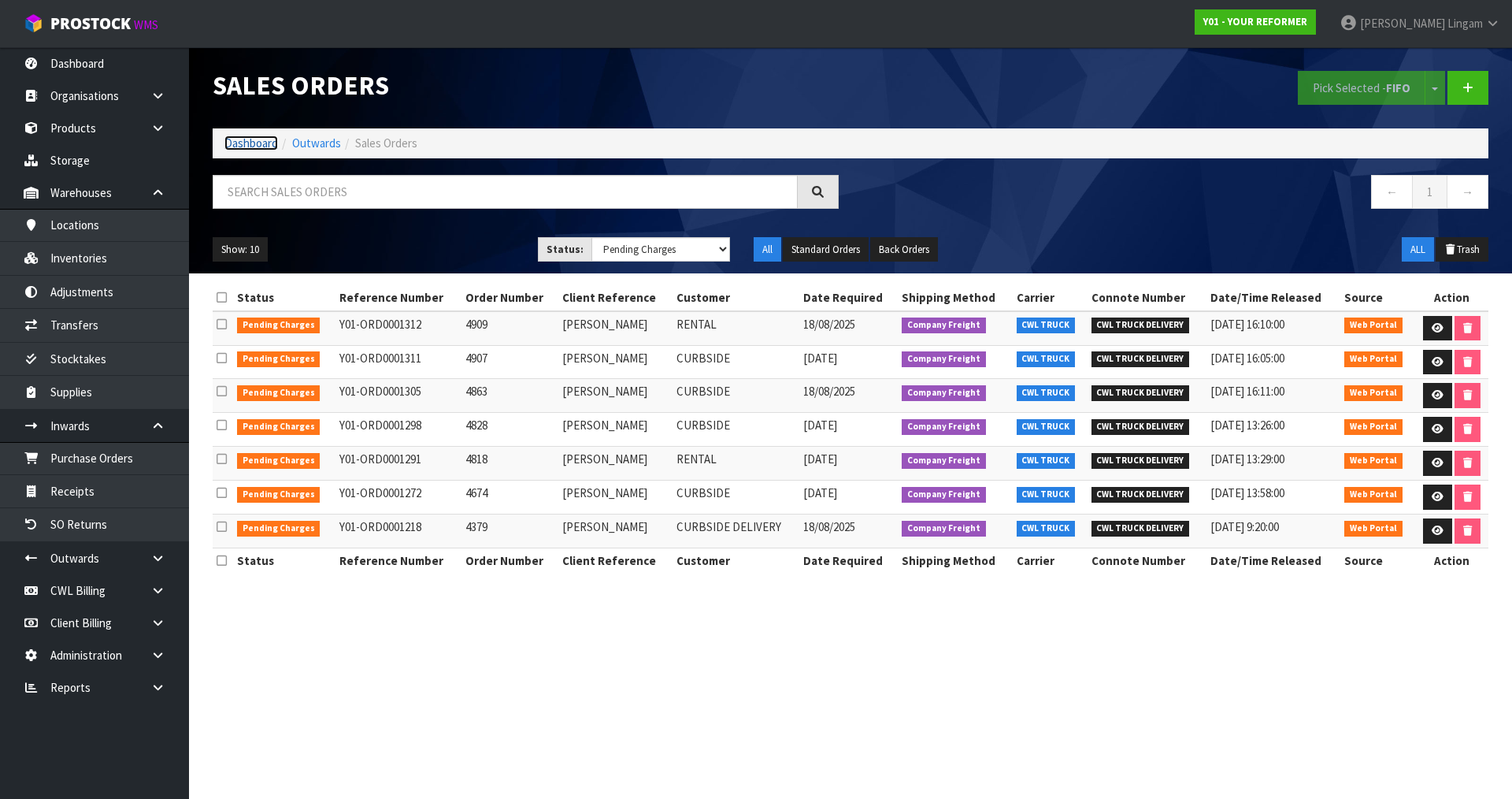
click at [237, 140] on link "Dashboard" at bounding box center [252, 143] width 54 height 15
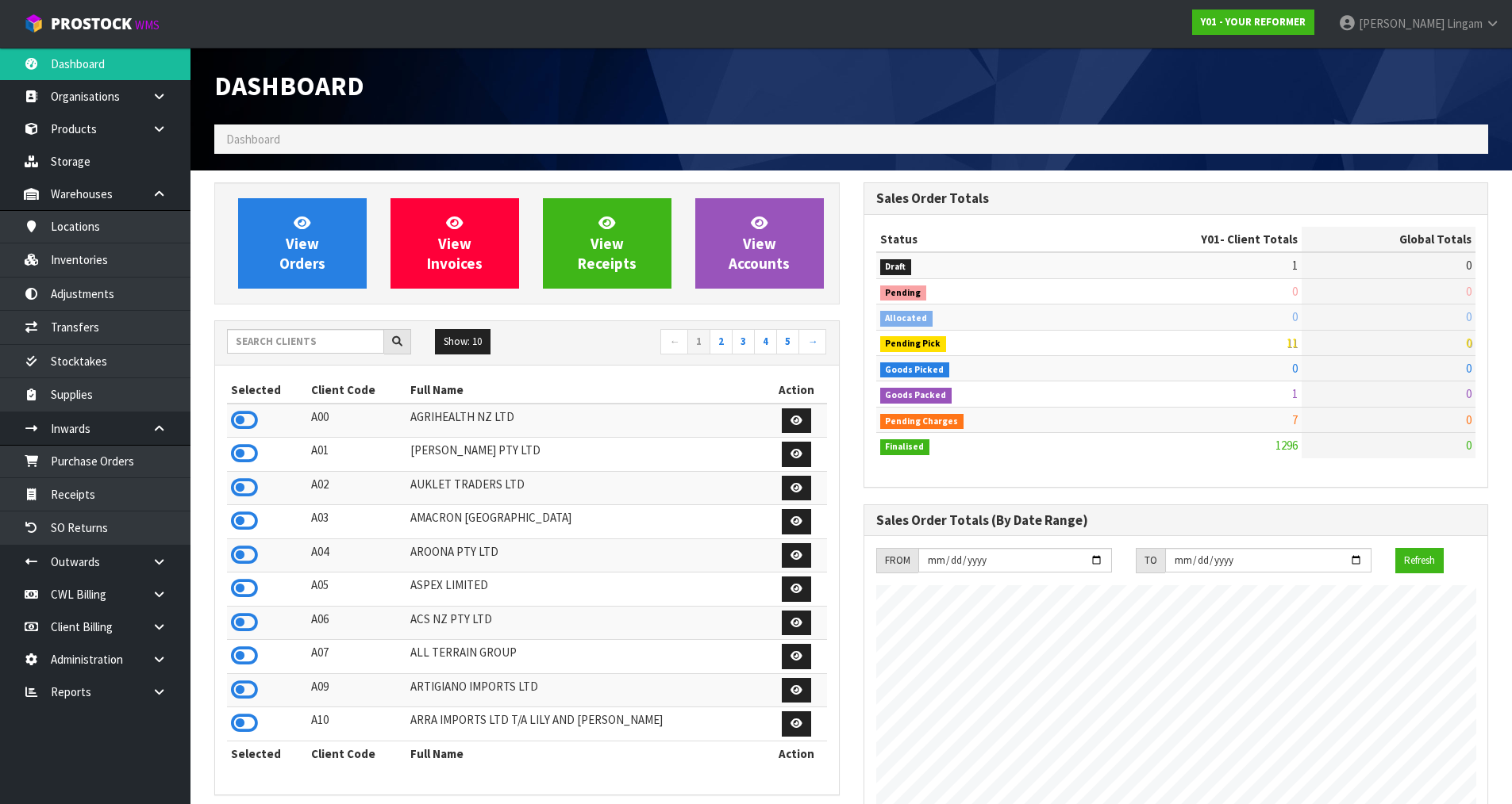
scroll to position [1202, 648]
click at [352, 254] on link "View Orders" at bounding box center [302, 243] width 129 height 90
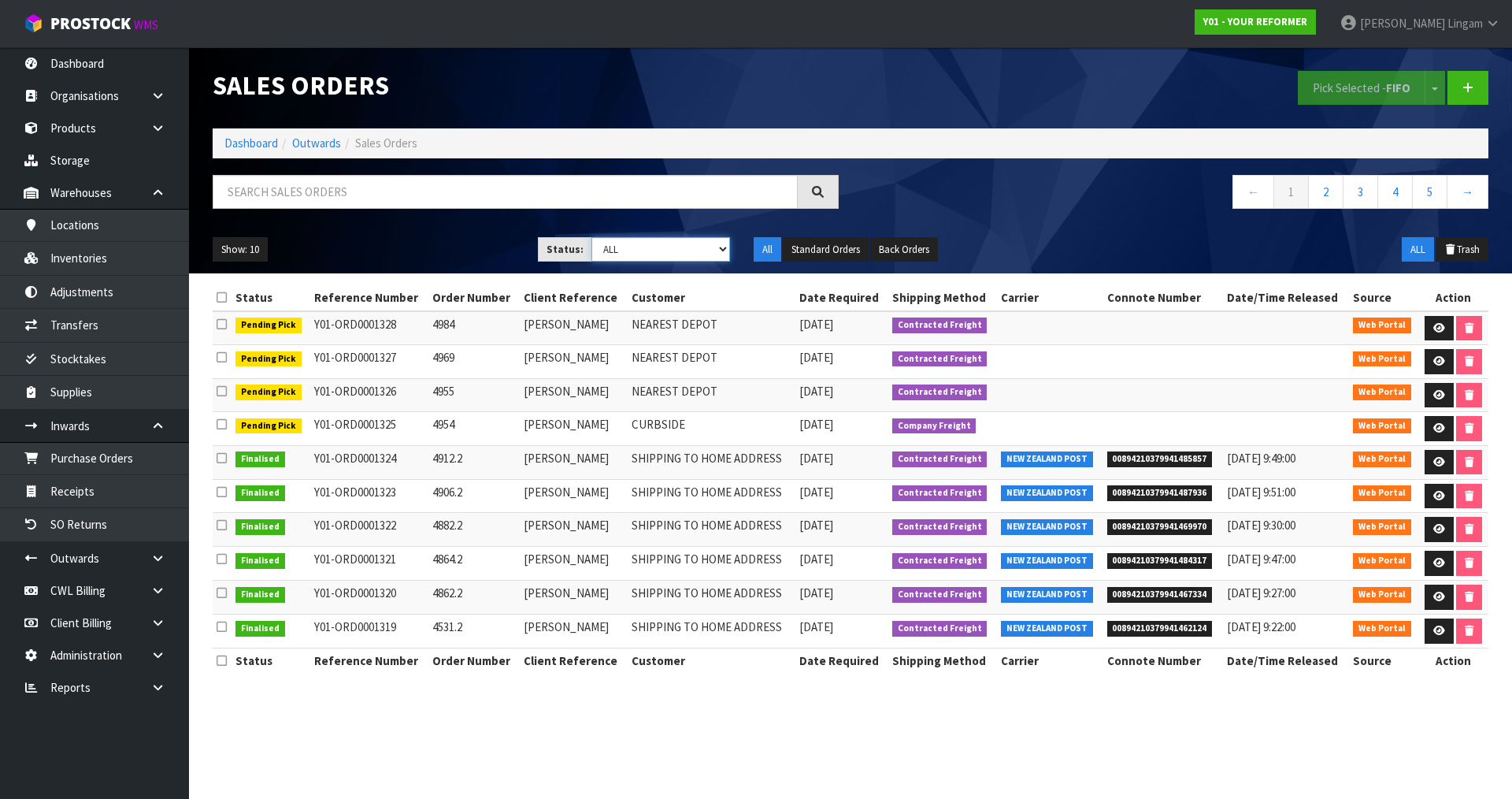
drag, startPoint x: 706, startPoint y: 242, endPoint x: 704, endPoint y: 254, distance: 12.2
click at [706, 242] on select "Draft Pending Allocated Pending Pick Goods Picked Goods Packed Pending Charges …" at bounding box center [661, 249] width 140 height 24
select select "string:5"
click at [591, 237] on select "Draft Pending Allocated Pending Pick Goods Picked Goods Packed Pending Charges …" at bounding box center [661, 249] width 140 height 24
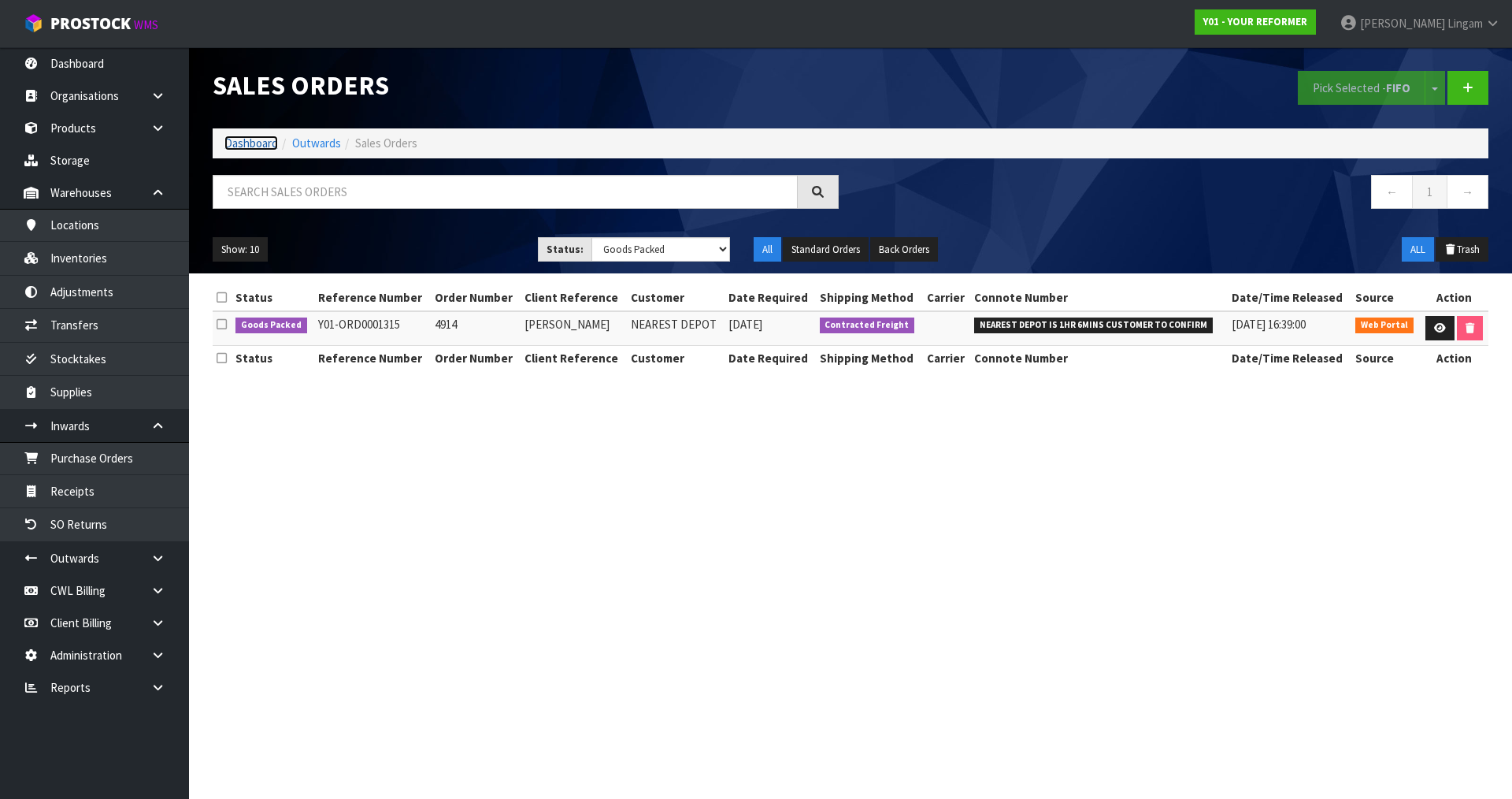
click at [235, 135] on link "Dashboard" at bounding box center [252, 143] width 54 height 15
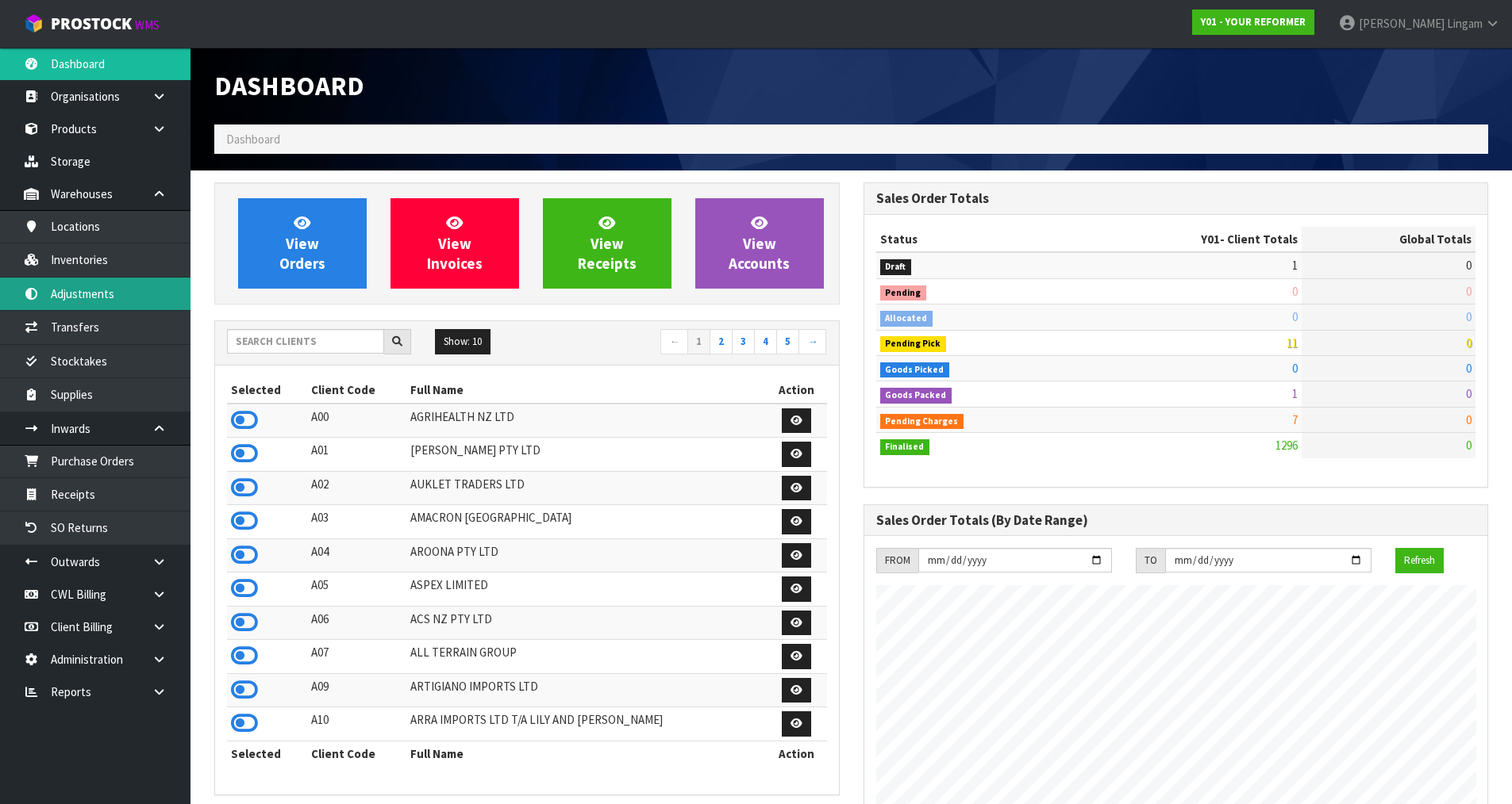
scroll to position [1202, 648]
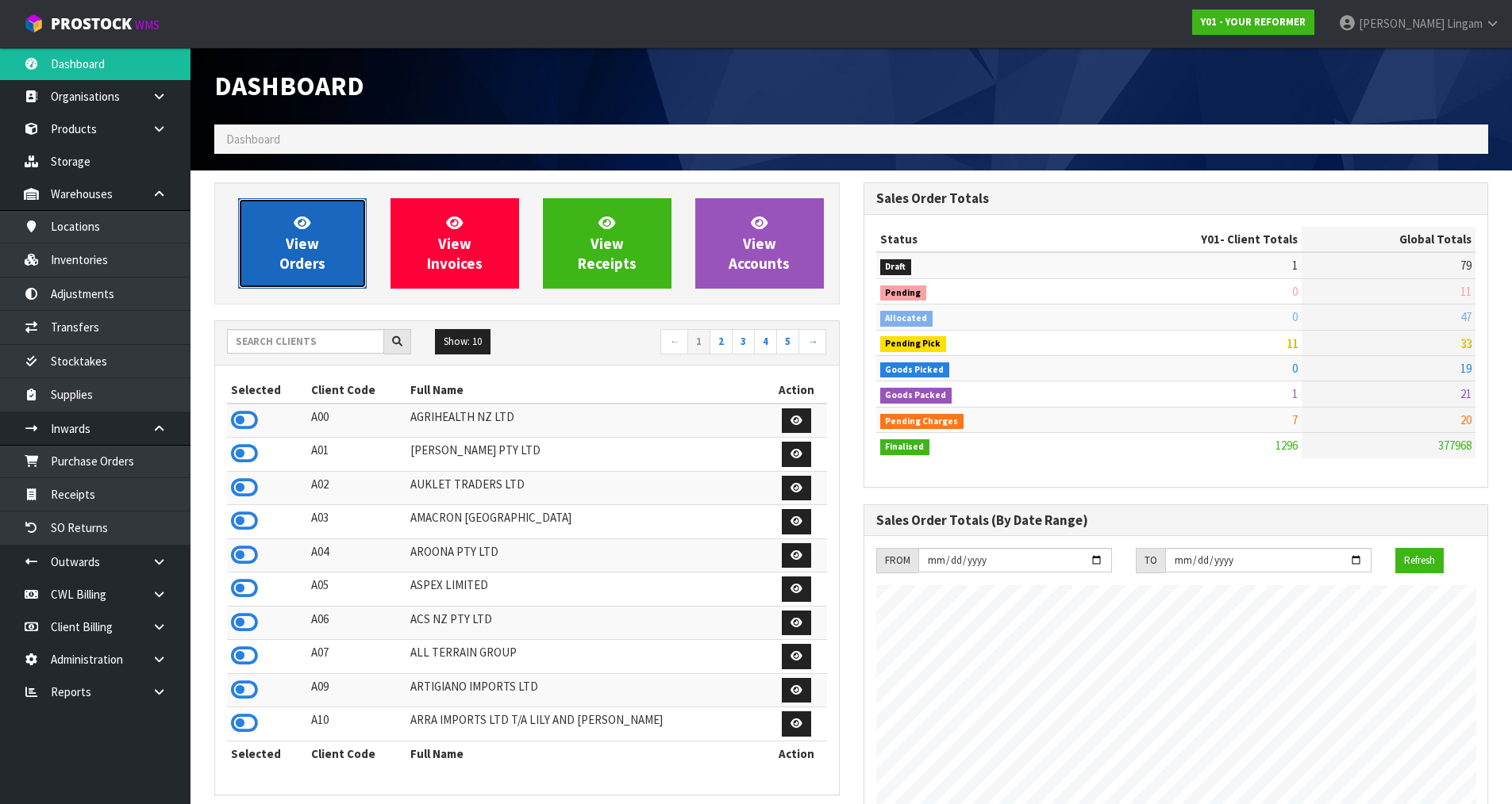
click at [305, 245] on span "View Orders" at bounding box center [302, 243] width 46 height 60
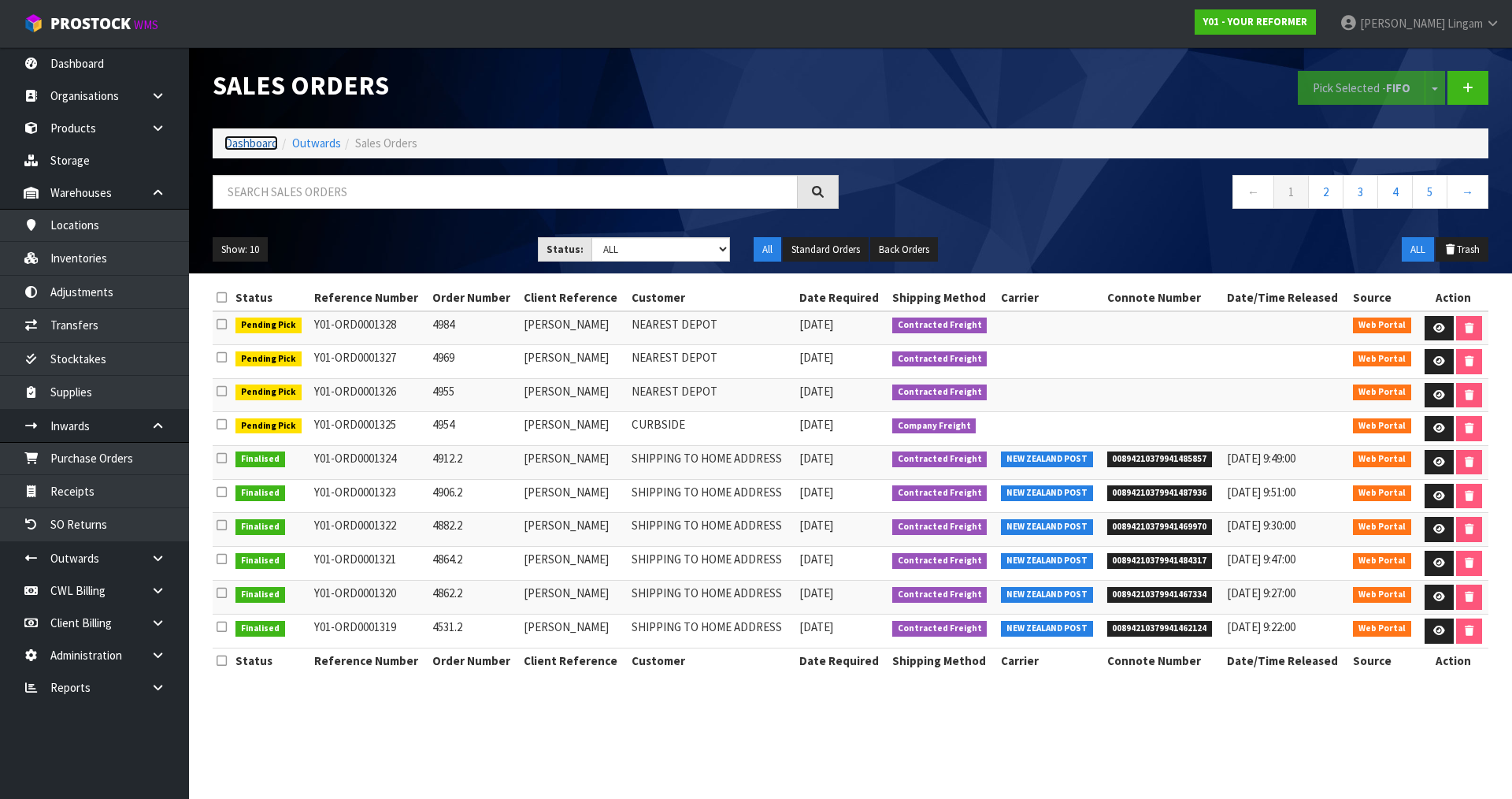
click at [260, 143] on link "Dashboard" at bounding box center [252, 143] width 54 height 15
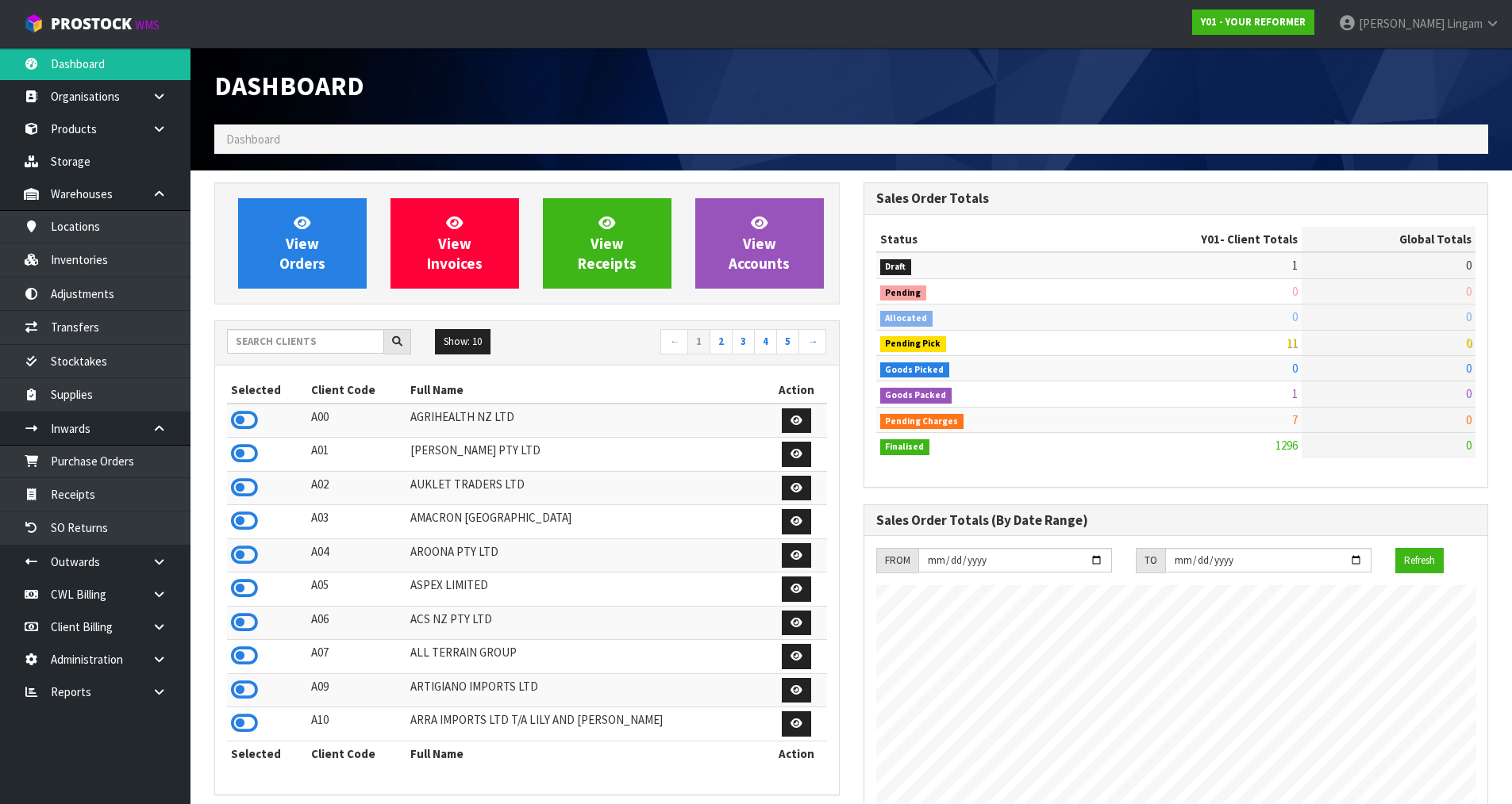
scroll to position [1202, 648]
click at [315, 341] on input "text" at bounding box center [305, 341] width 158 height 24
click at [344, 348] on input "text" at bounding box center [305, 341] width 158 height 24
click at [300, 272] on span "View Orders" at bounding box center [302, 243] width 46 height 60
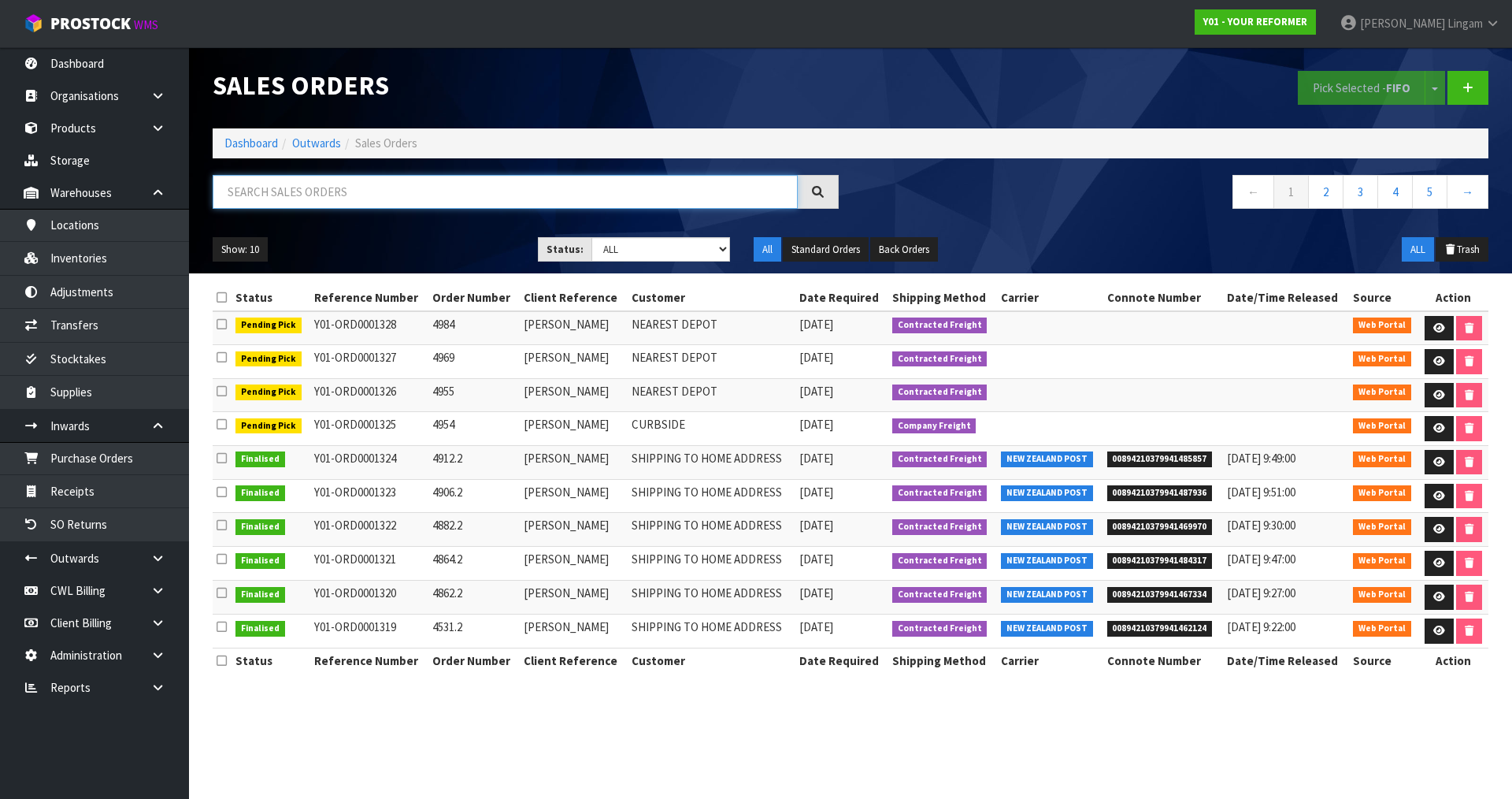
click at [431, 194] on input "text" at bounding box center [505, 192] width 585 height 34
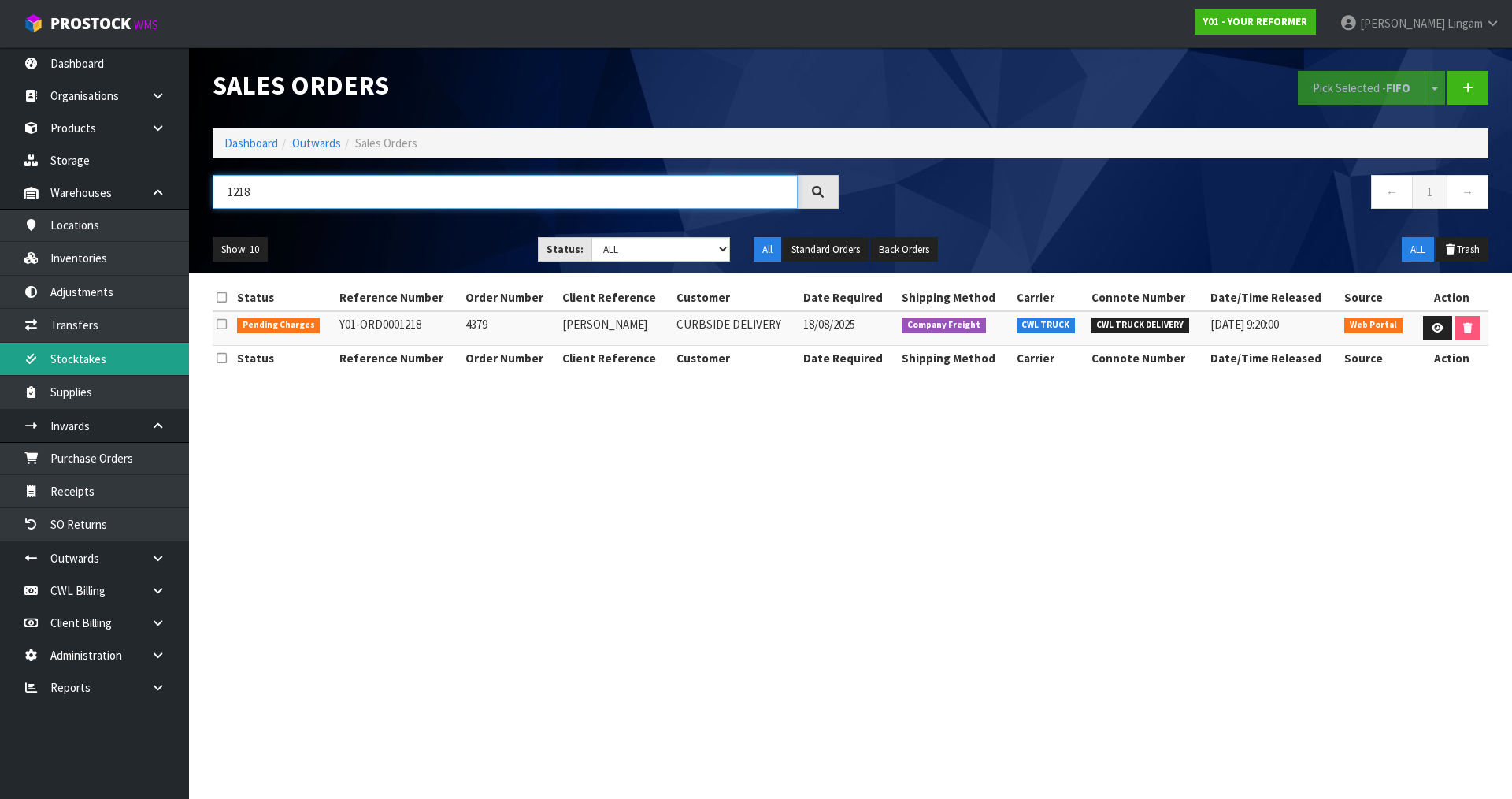
type input "1218"
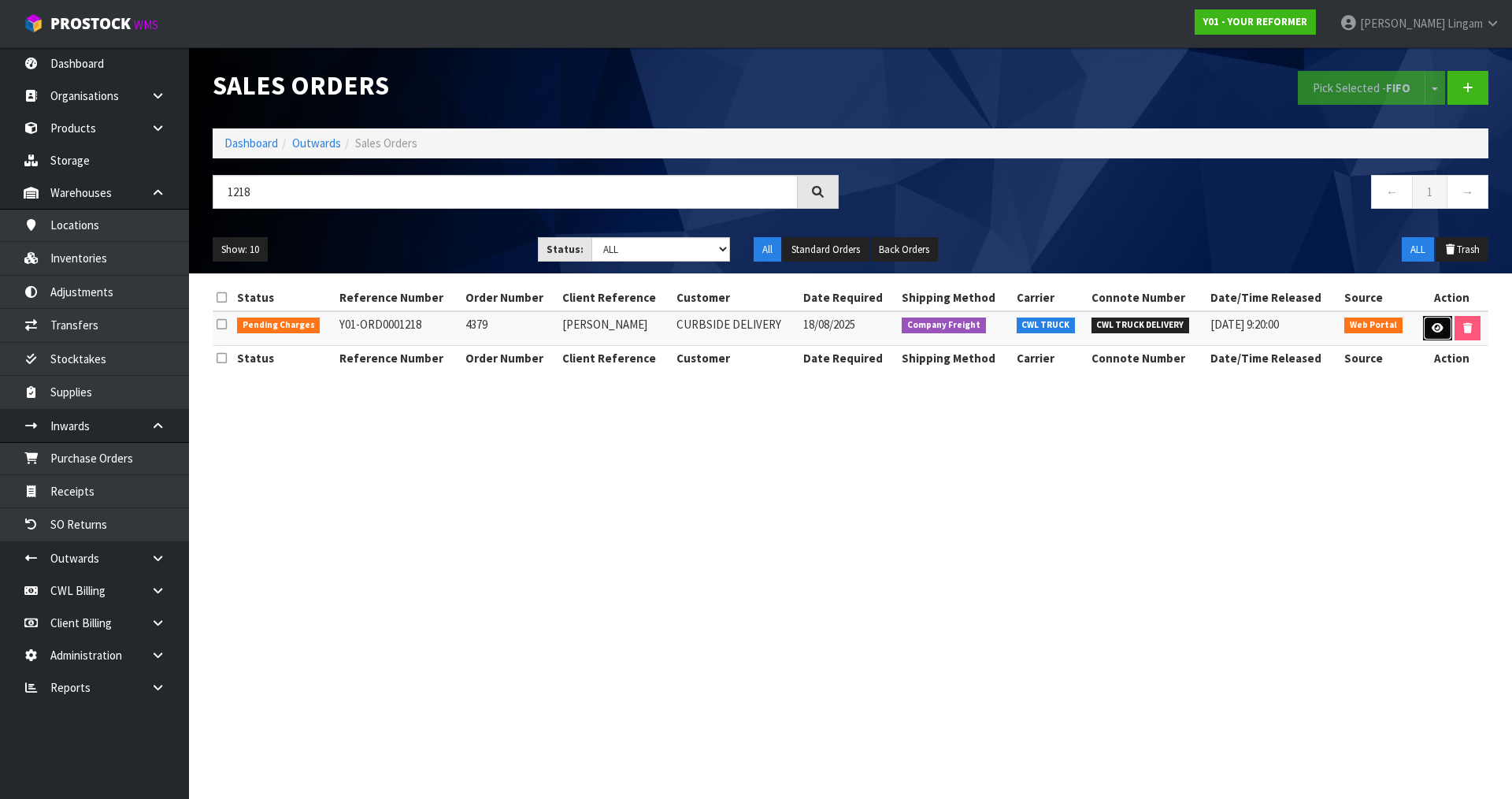
click at [1437, 326] on icon at bounding box center [1438, 328] width 12 height 10
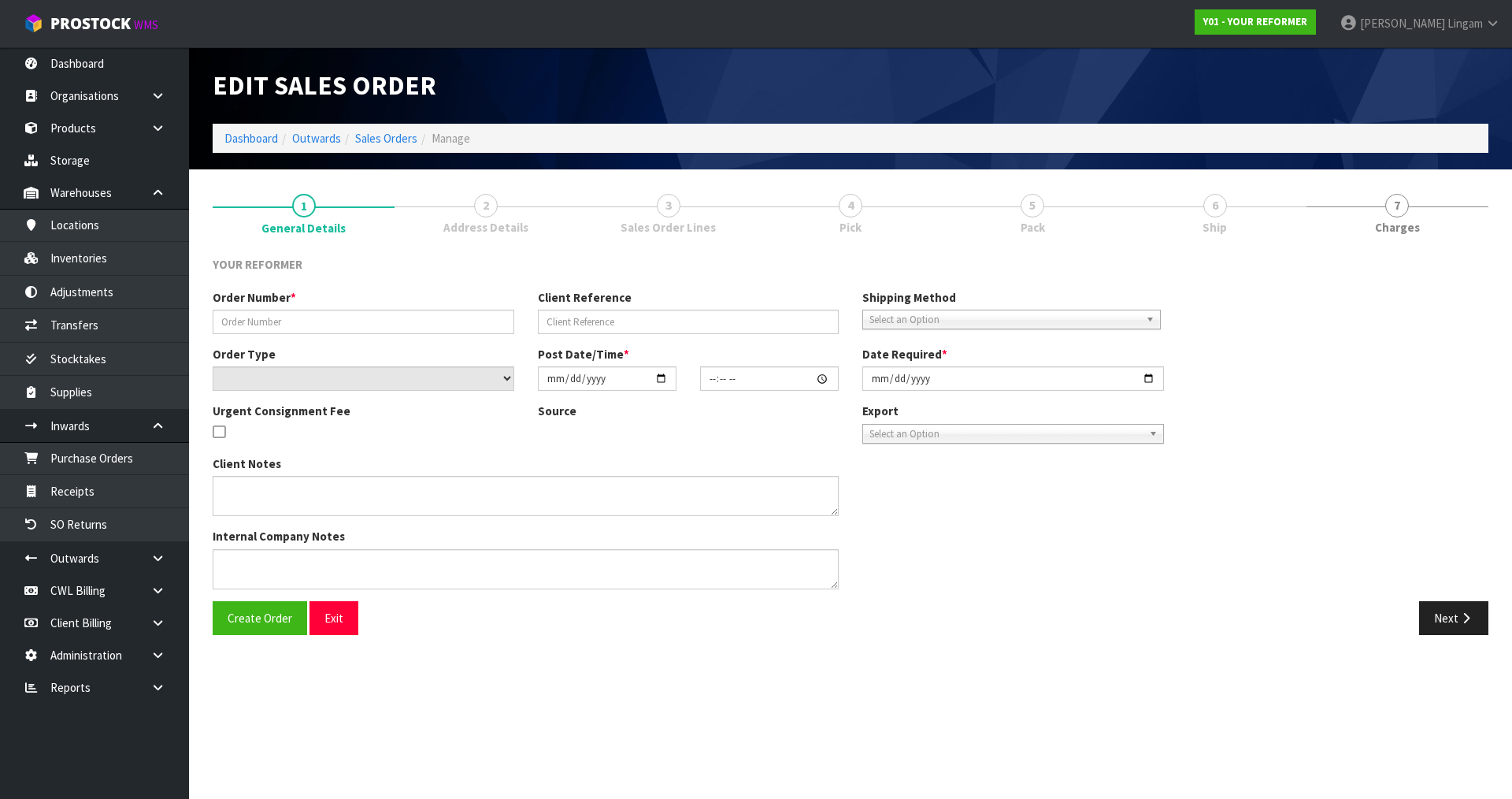
type input "4379"
type input "KATE SPEEDY"
select select "number:0"
type input "2025-07-18"
type input "06:31:00.000"
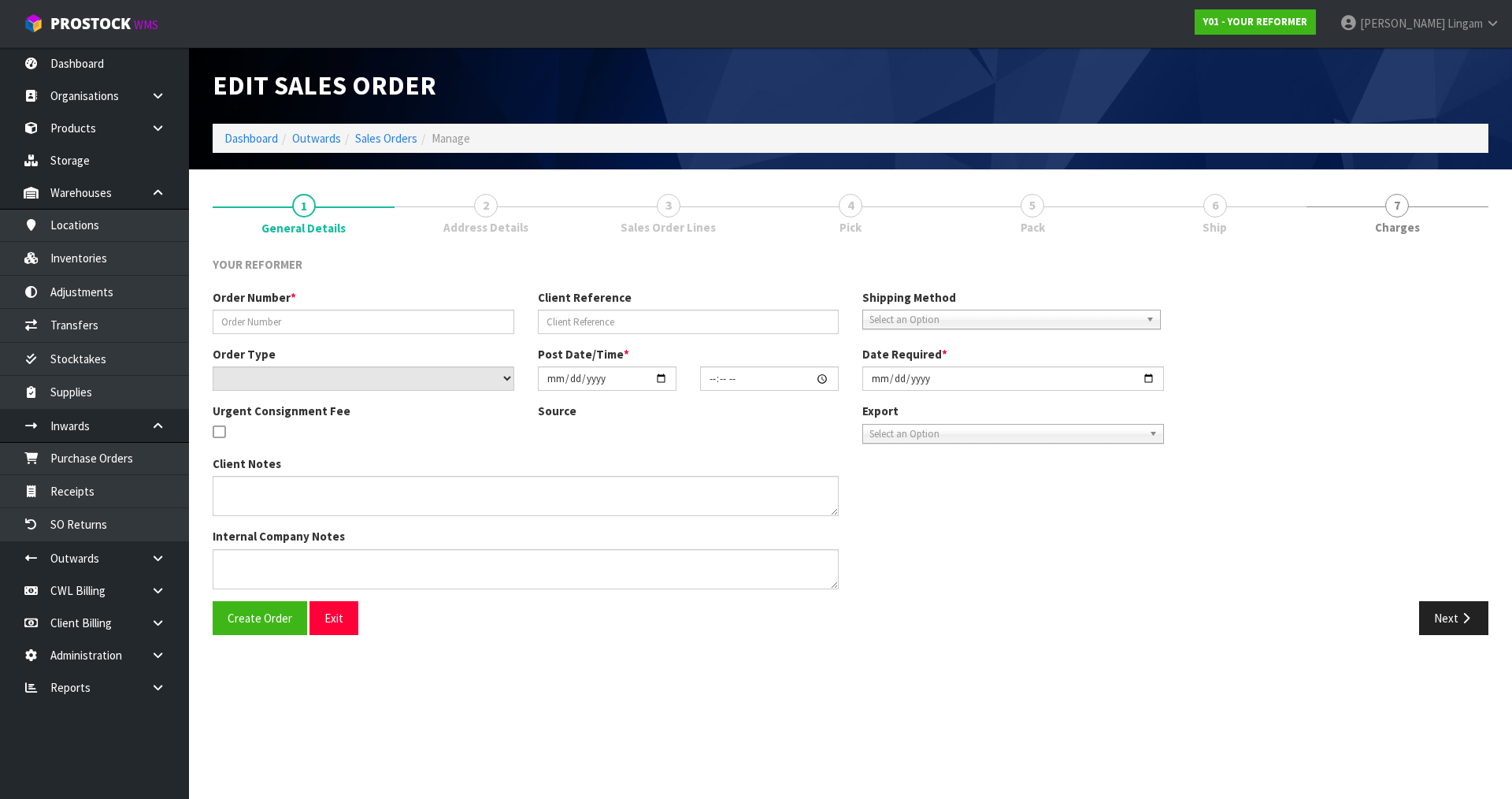
type input "2025-08-18"
type textarea "REQUESTED DELIVERY THE WEEK OF THE 18TH OF AUGUST PLEASE"
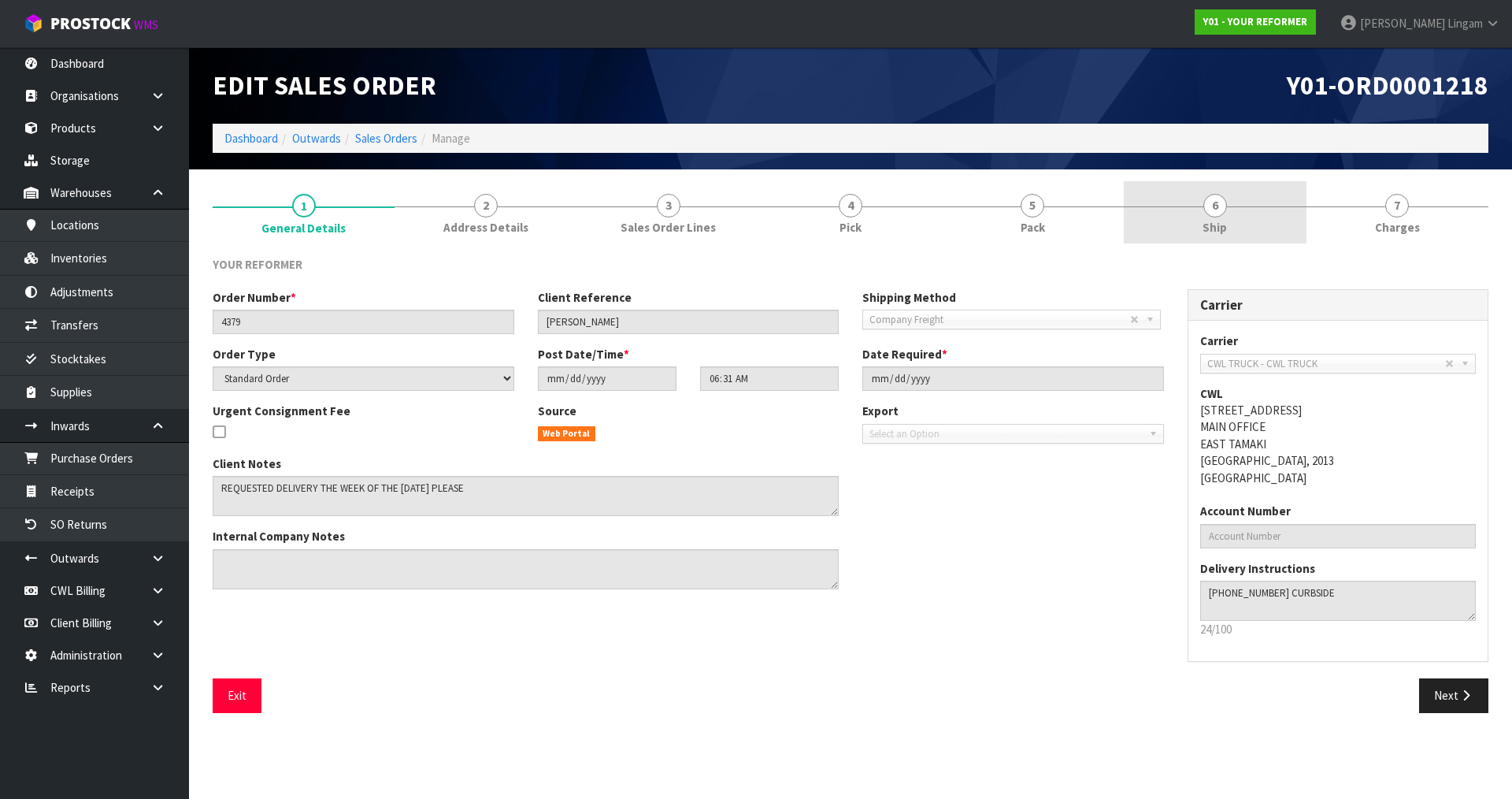
click at [1231, 202] on link "6 Ship" at bounding box center [1215, 212] width 182 height 62
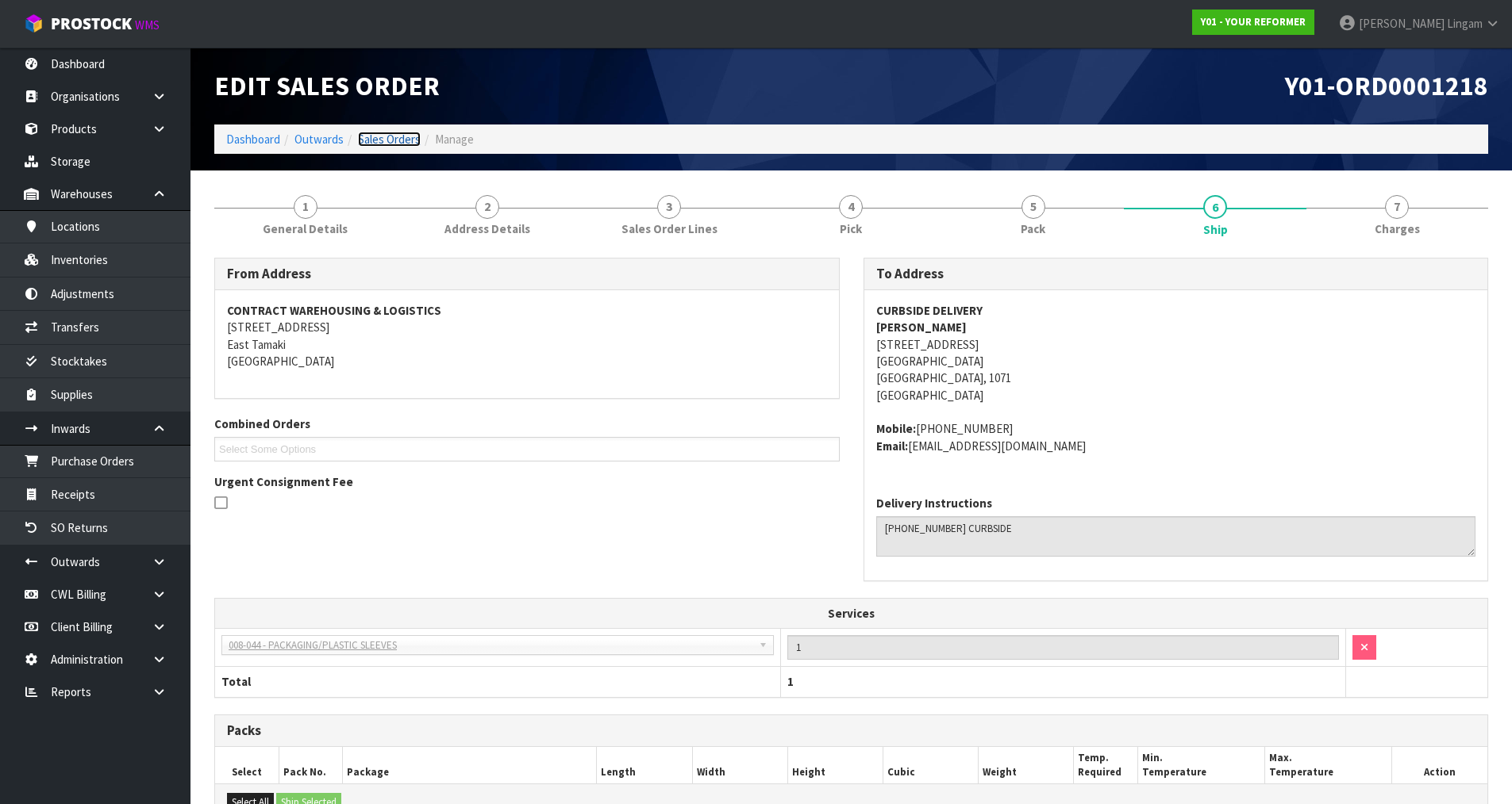
click at [402, 136] on link "Sales Orders" at bounding box center [389, 139] width 62 height 15
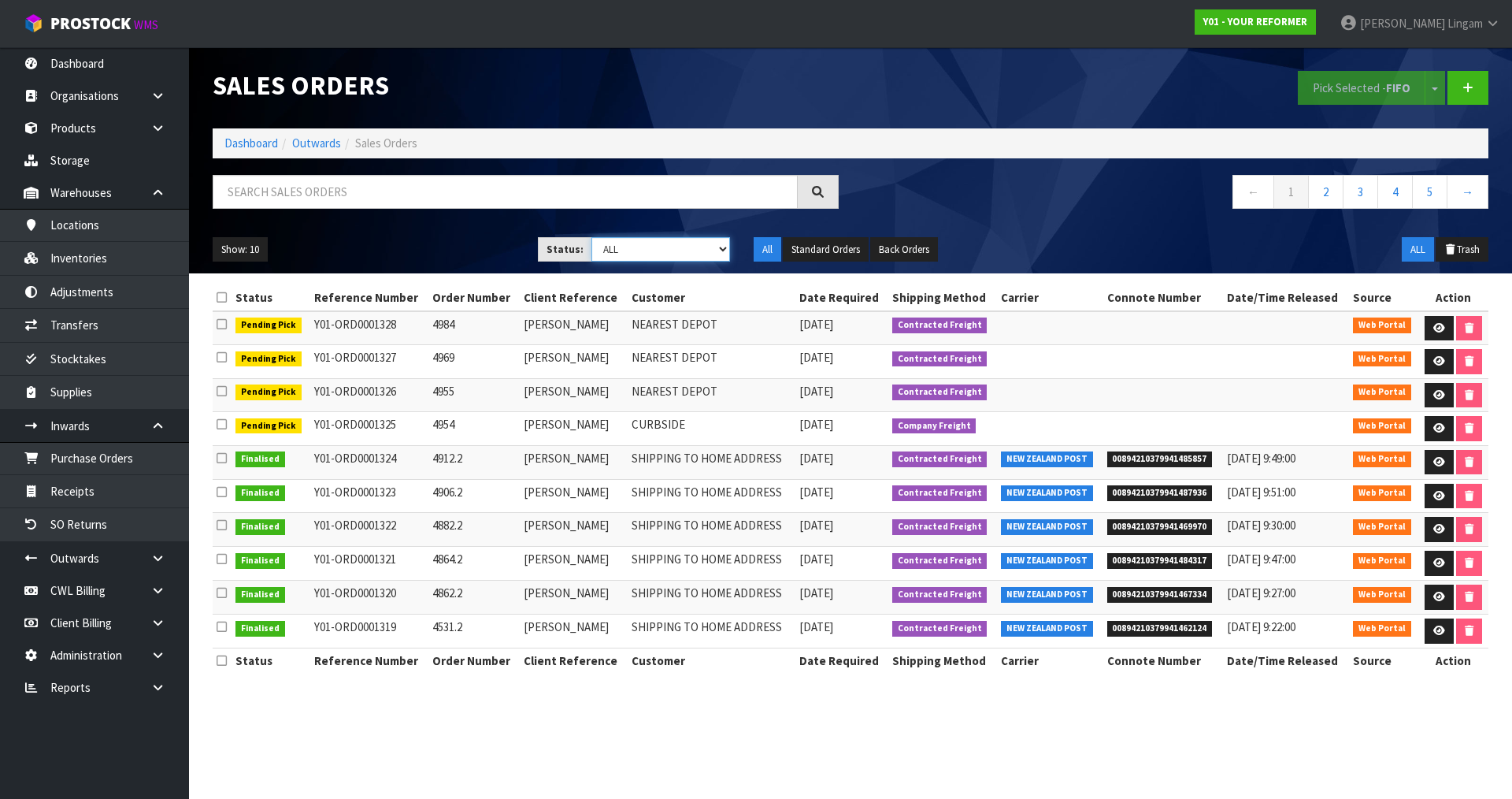
click at [696, 252] on select "Draft Pending Allocated Pending Pick Goods Picked Goods Packed Pending Charges …" at bounding box center [661, 249] width 140 height 24
select select "string:6"
click at [591, 237] on select "Draft Pending Allocated Pending Pick Goods Picked Goods Packed Pending Charges …" at bounding box center [661, 249] width 140 height 24
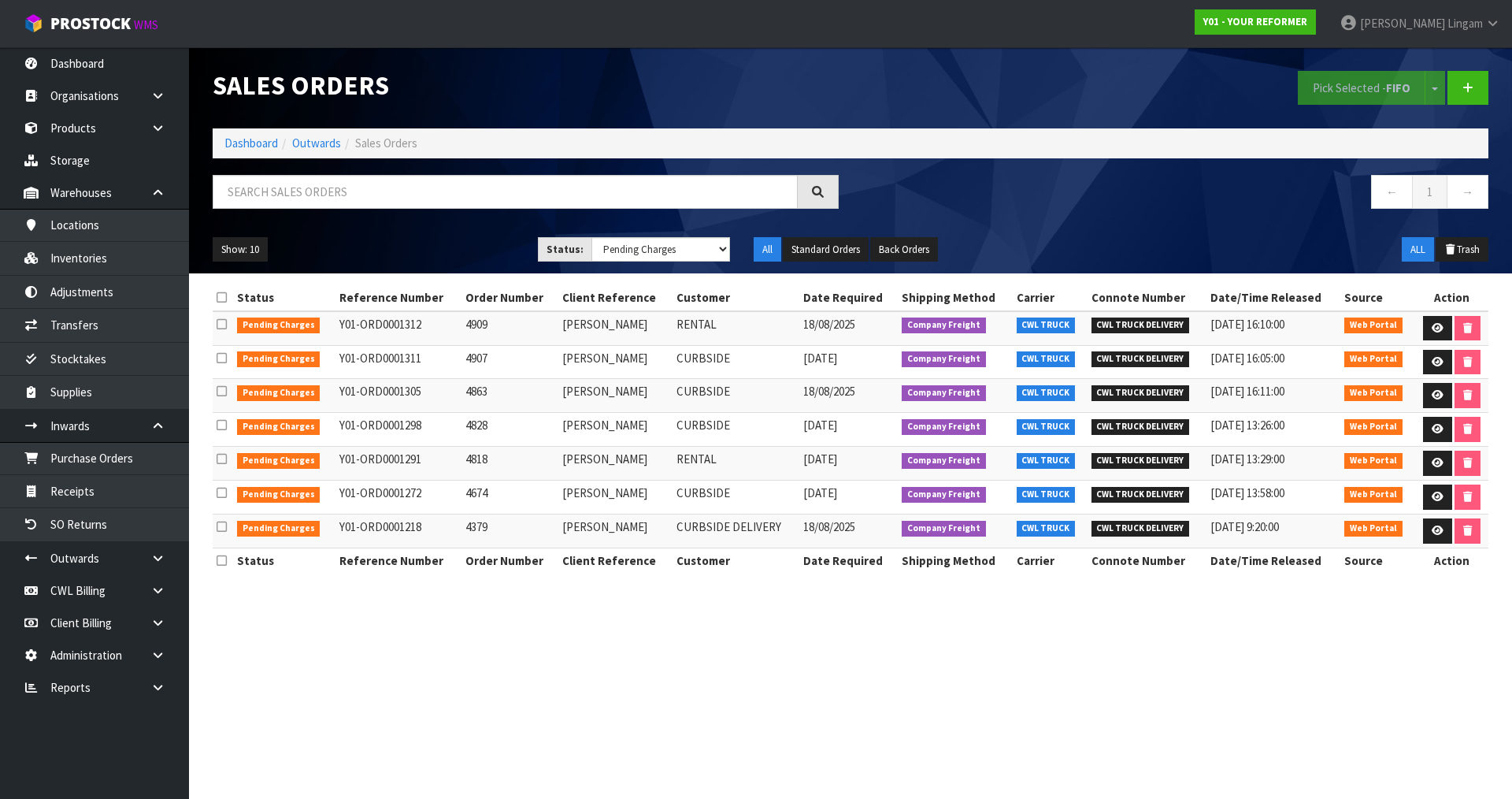
click at [520, 724] on section "Sales Orders Pick Selected - FIFO Split button! FIFO - First In First Out FEFO …" at bounding box center [756, 399] width 1512 height 799
click at [250, 144] on link "Dashboard" at bounding box center [252, 143] width 54 height 15
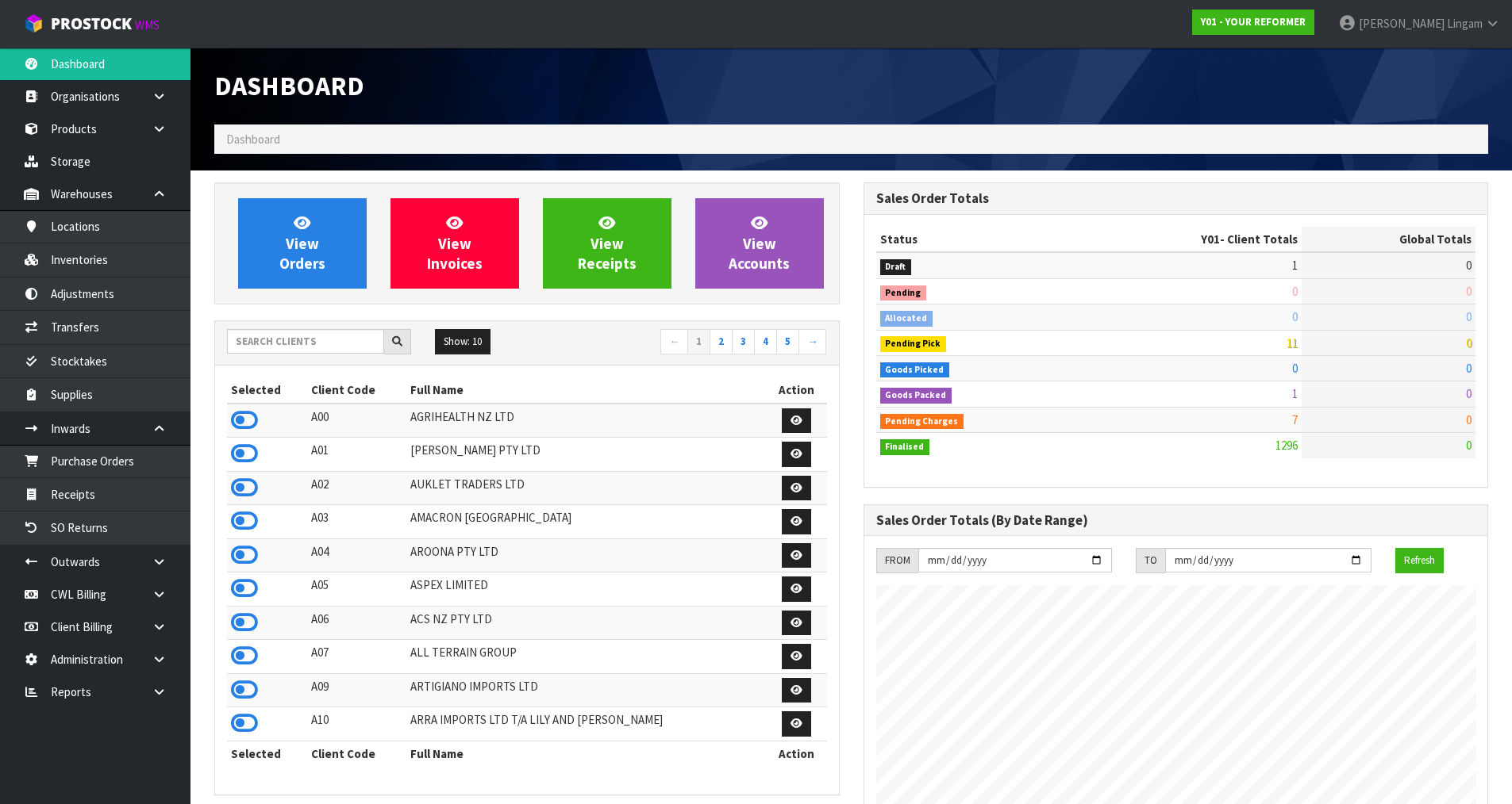
scroll to position [1202, 648]
click at [293, 338] on input "text" at bounding box center [305, 341] width 158 height 24
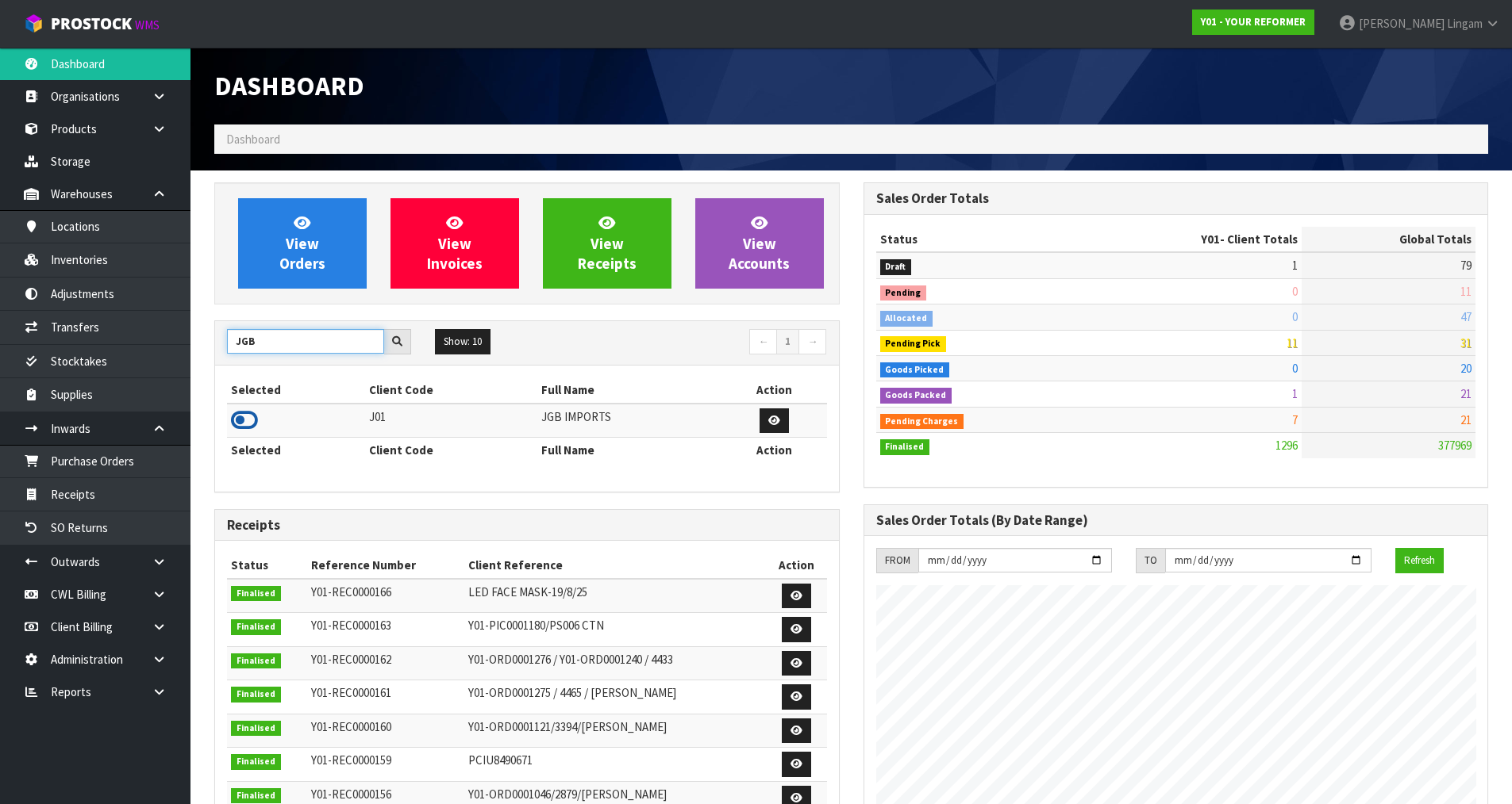
type input "JGB"
click at [235, 415] on icon at bounding box center [244, 420] width 27 height 24
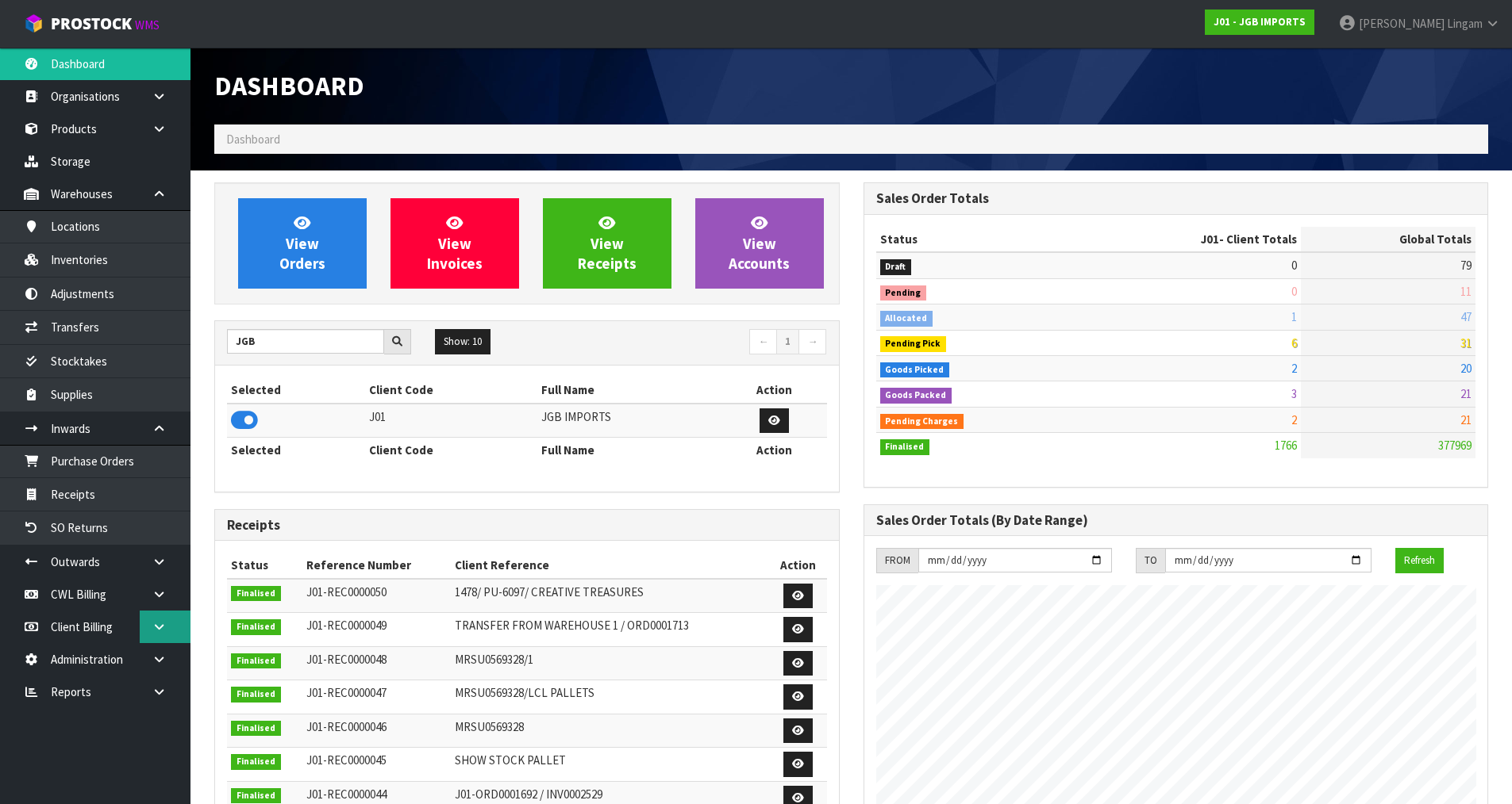
click at [163, 632] on icon at bounding box center [159, 627] width 15 height 12
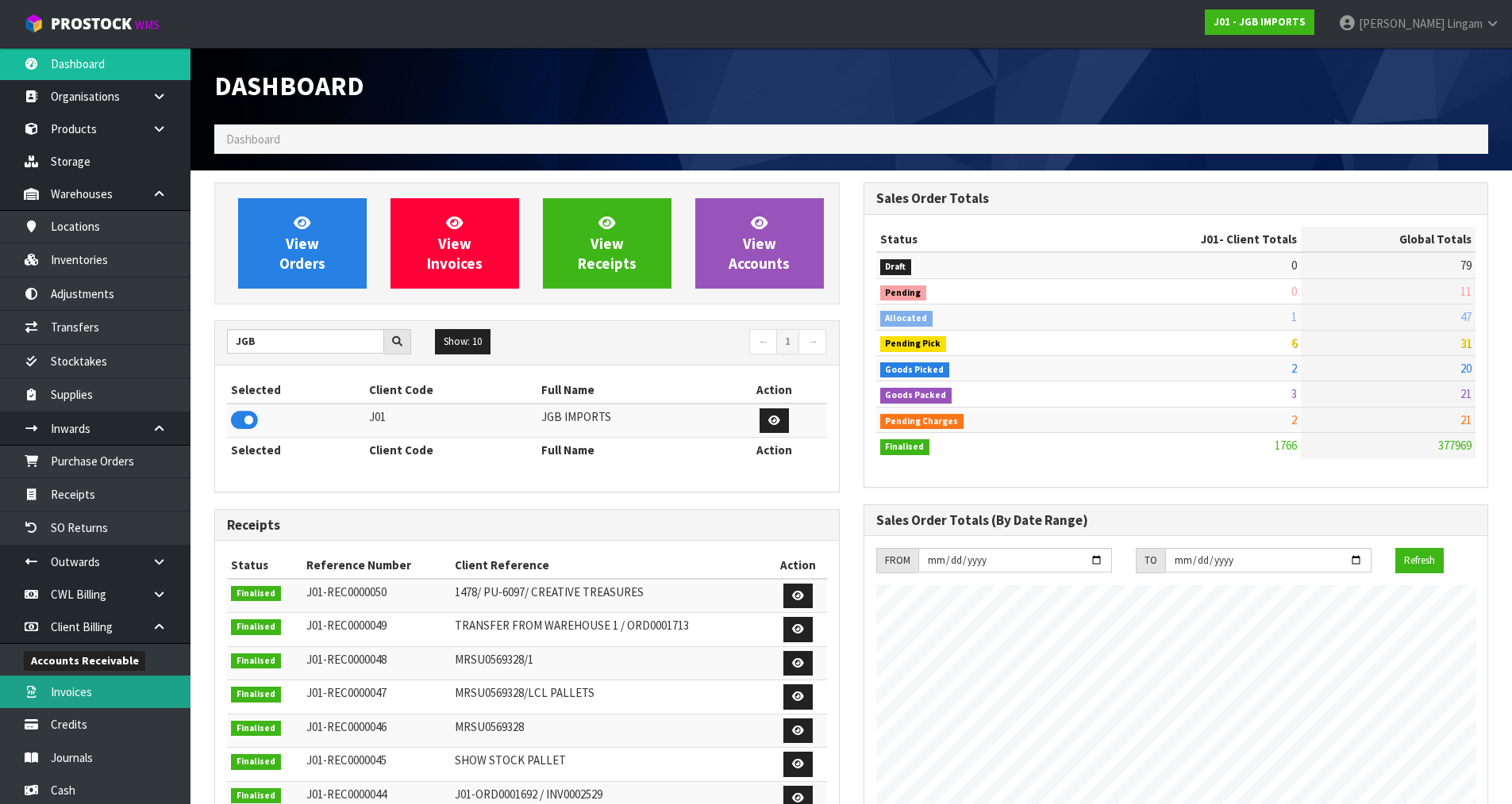
click at [125, 702] on link "Invoices" at bounding box center [95, 691] width 190 height 33
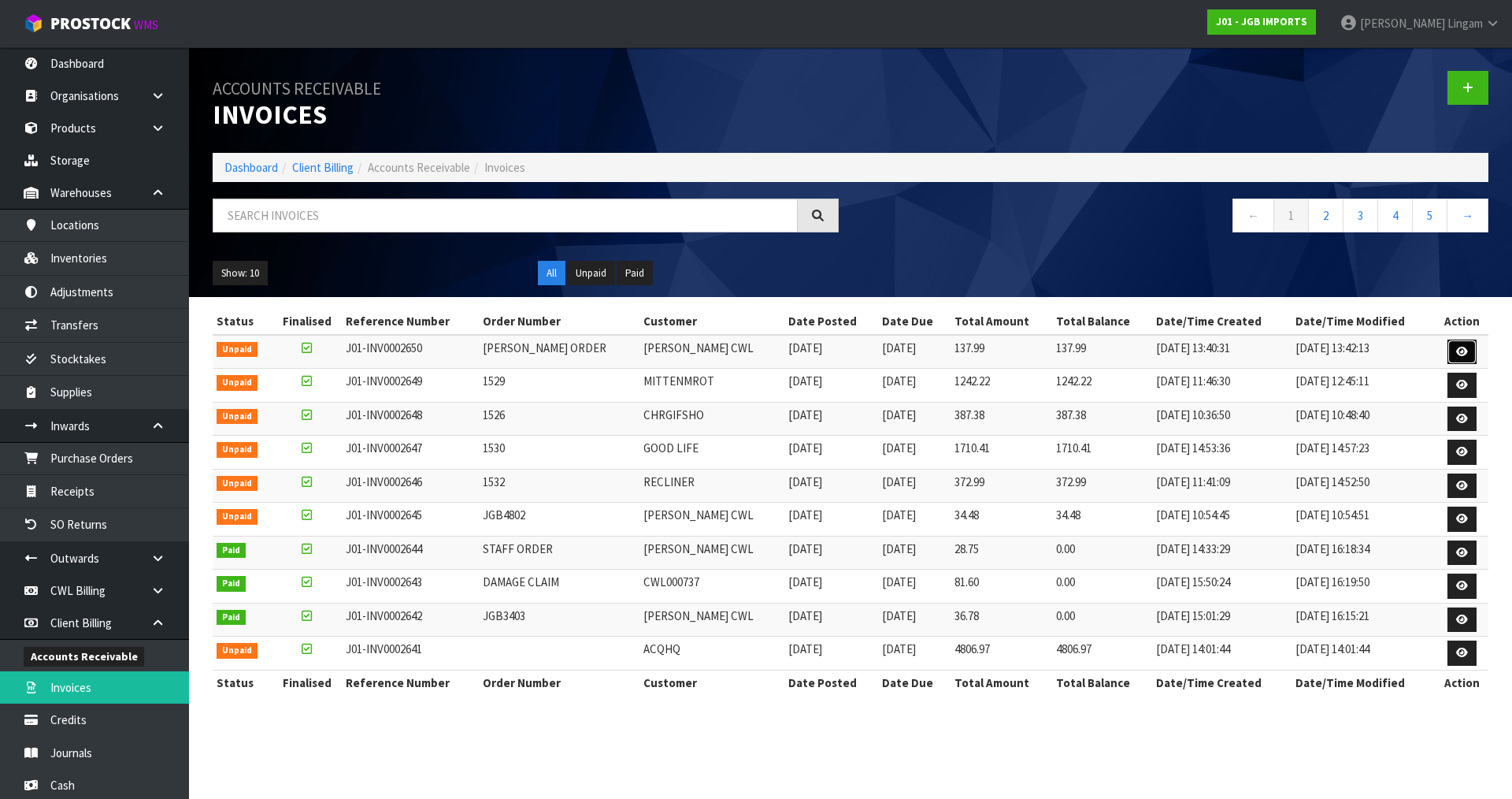
click at [1456, 350] on icon at bounding box center [1462, 352] width 12 height 10
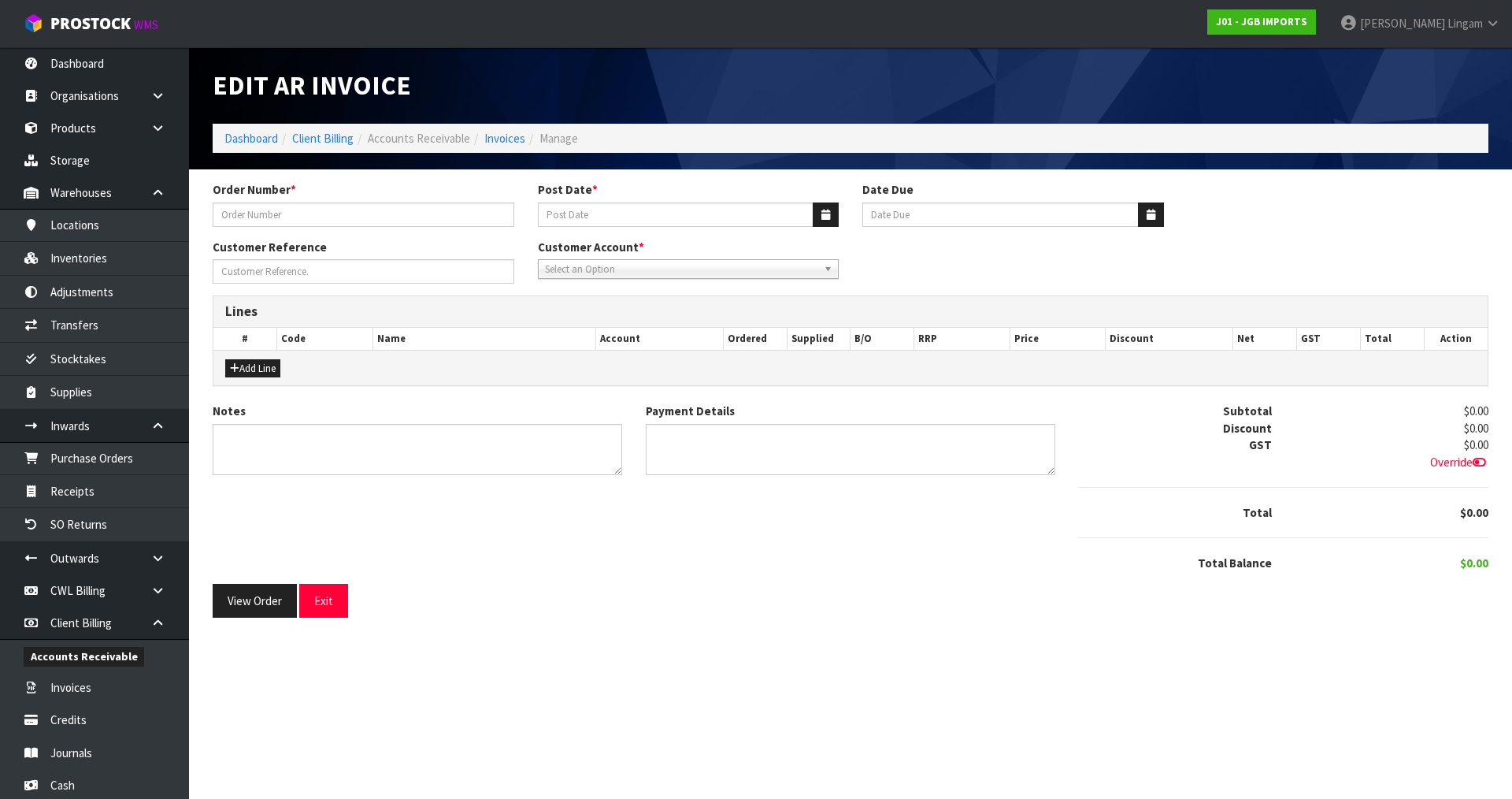
type input "SALEHA ORDER"
type input "22/08/2025"
type input "20/09/2025"
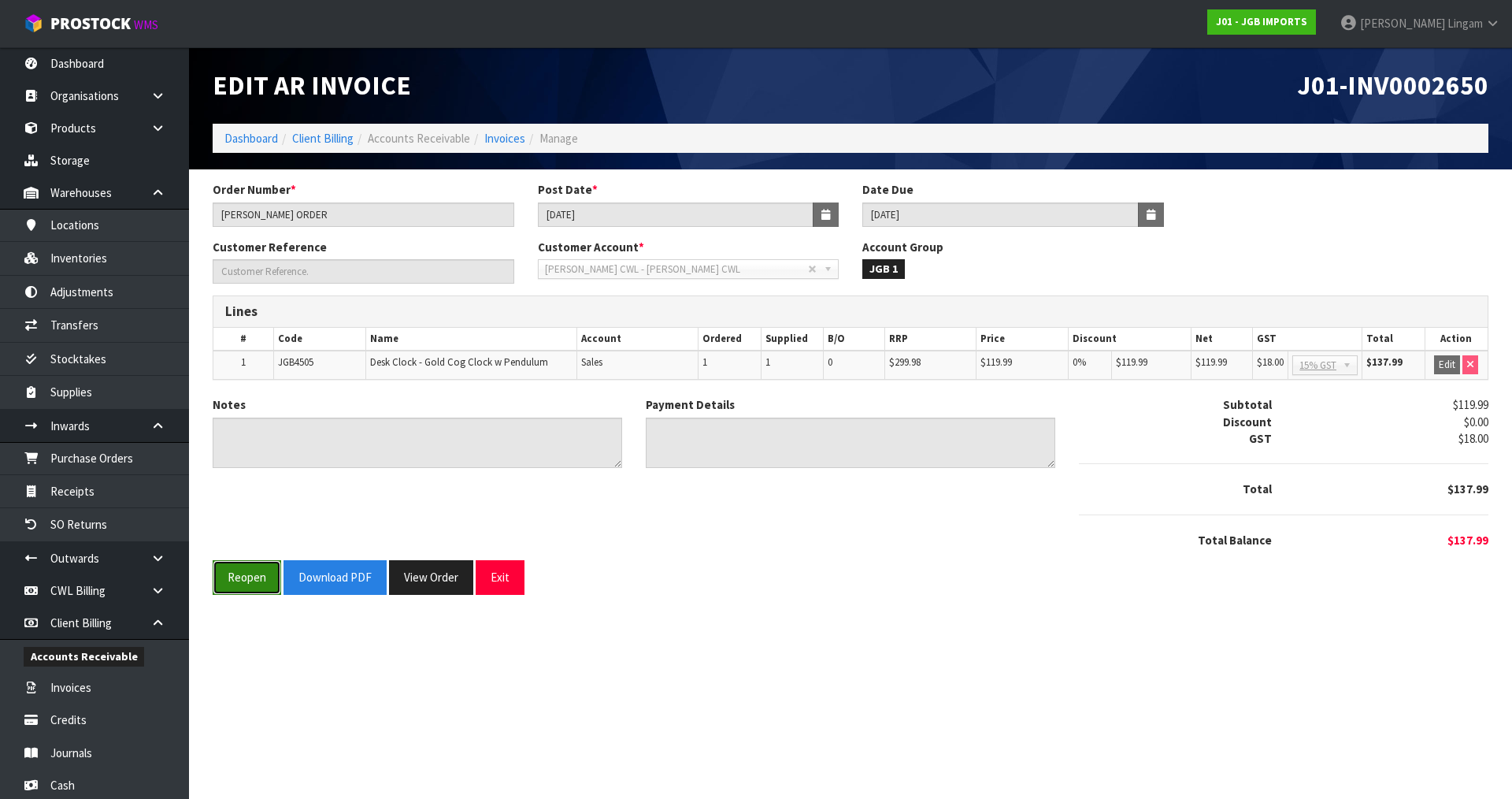
click at [266, 581] on button "Reopen" at bounding box center [247, 577] width 68 height 34
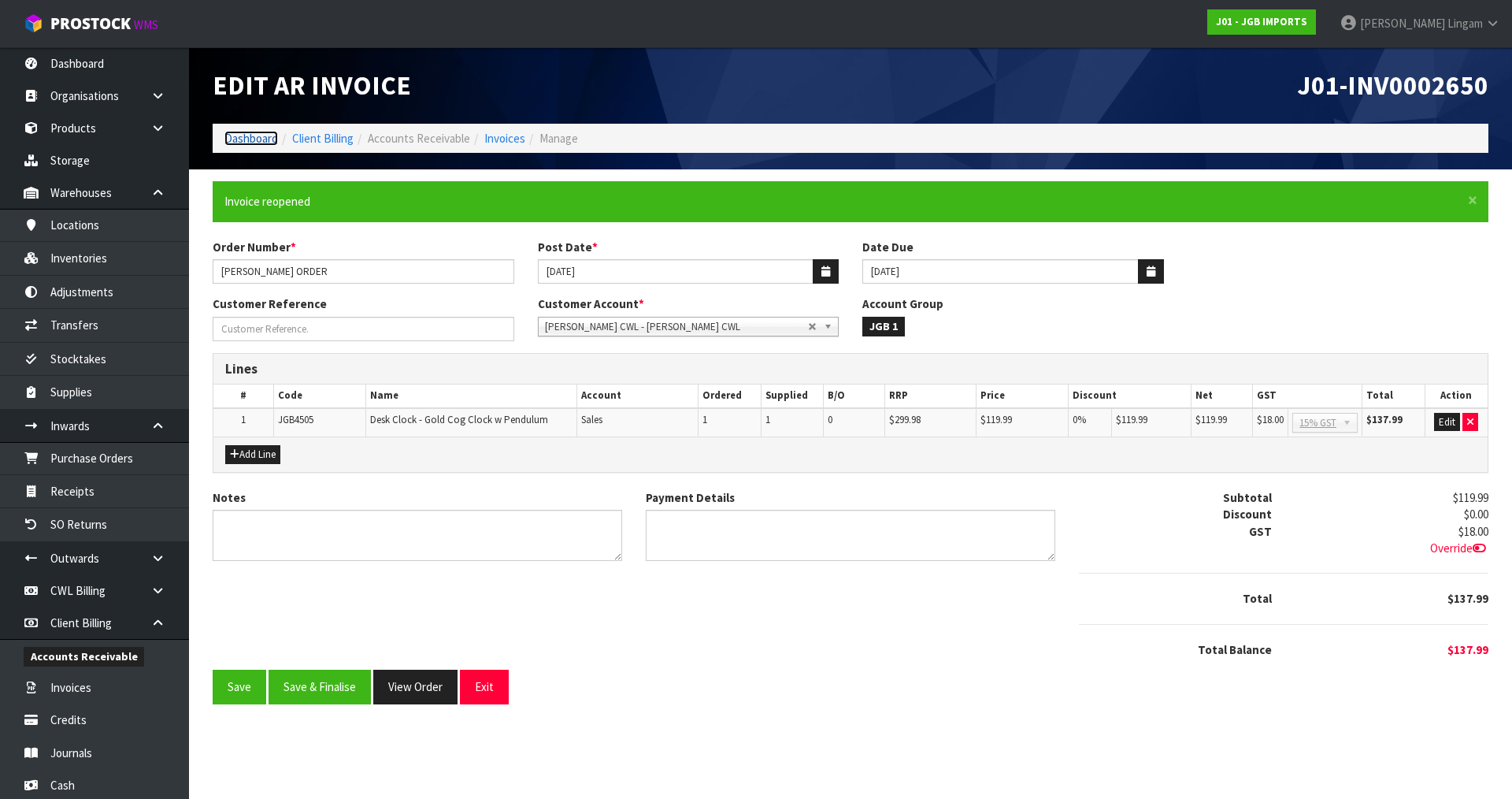
click at [252, 135] on link "Dashboard" at bounding box center [252, 138] width 54 height 15
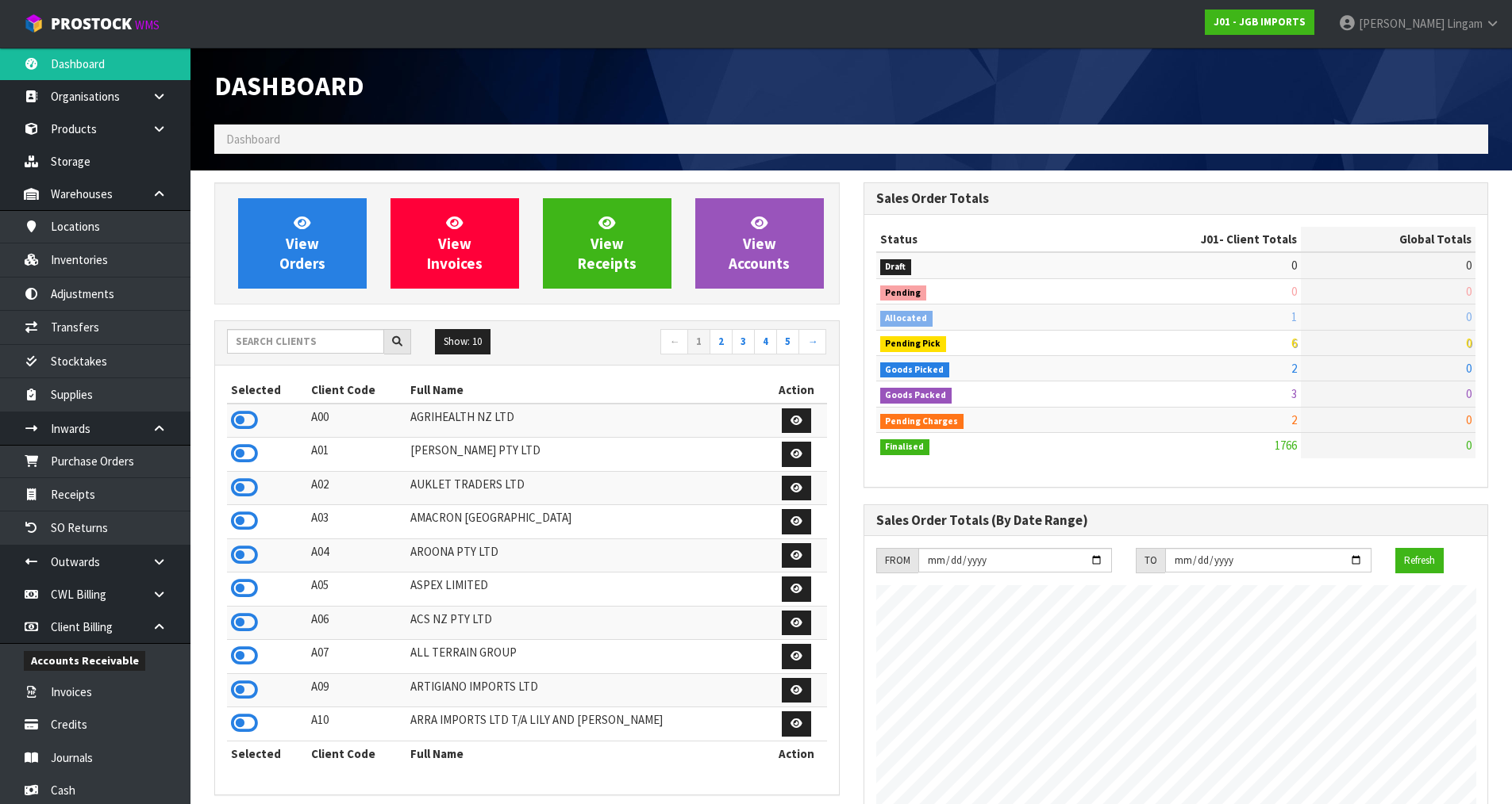
scroll to position [1202, 648]
click at [347, 334] on input "text" at bounding box center [305, 341] width 158 height 24
click at [300, 343] on input "text" at bounding box center [305, 341] width 158 height 24
click at [261, 340] on input "text" at bounding box center [305, 341] width 158 height 24
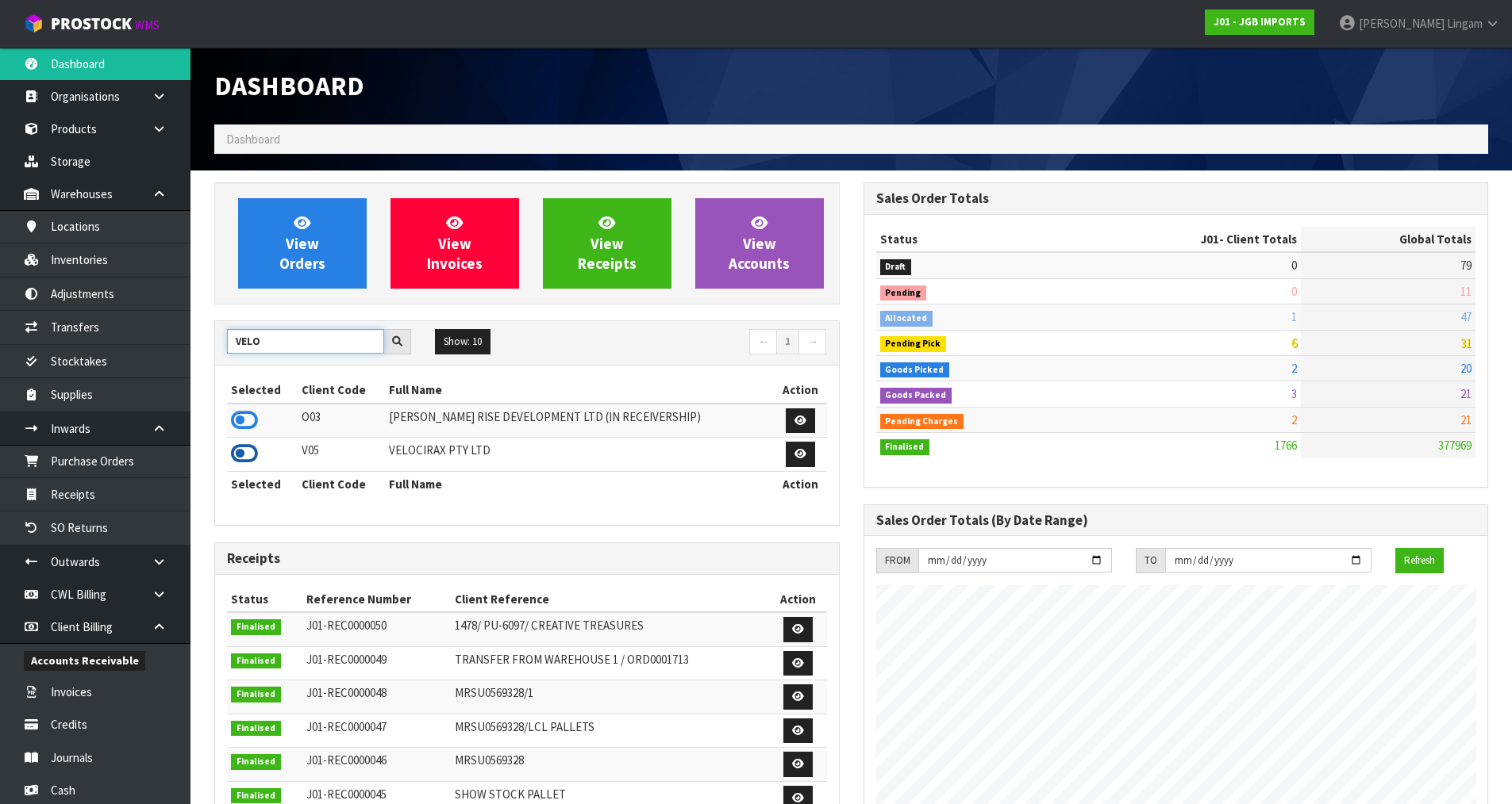
type input "VELO"
click at [251, 456] on icon at bounding box center [244, 454] width 27 height 24
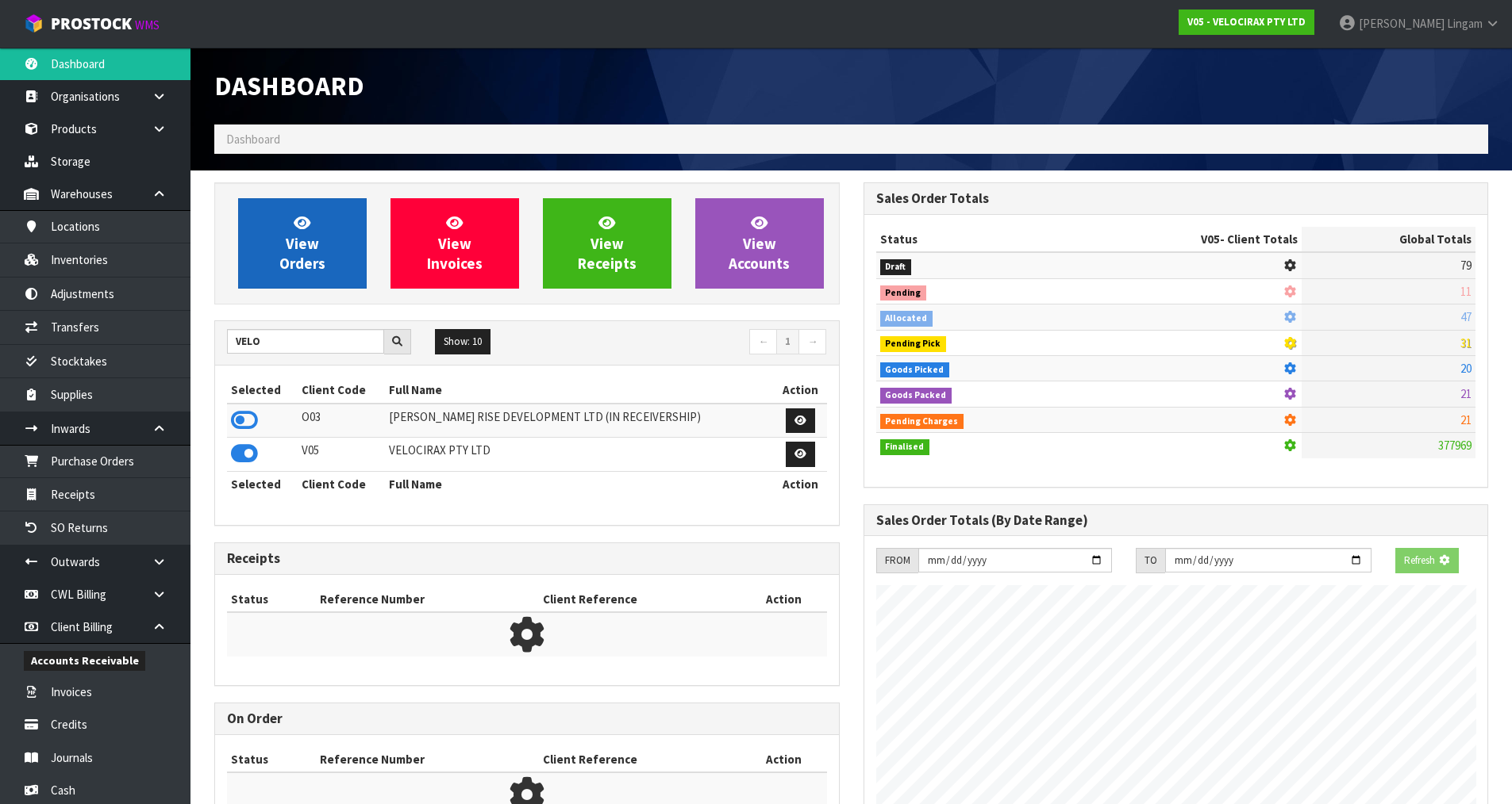
scroll to position [1235, 648]
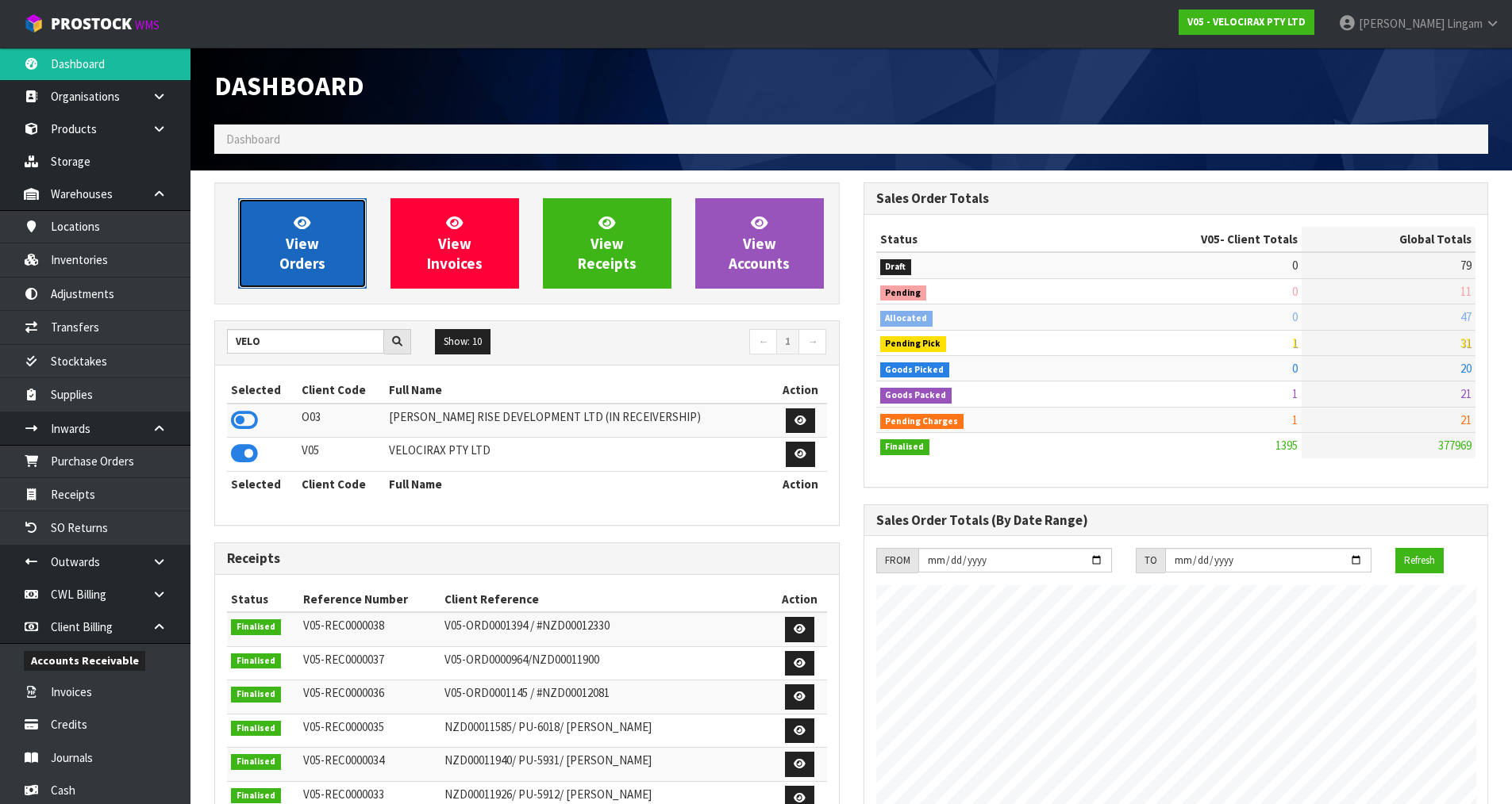
click at [301, 259] on span "View Orders" at bounding box center [302, 243] width 46 height 60
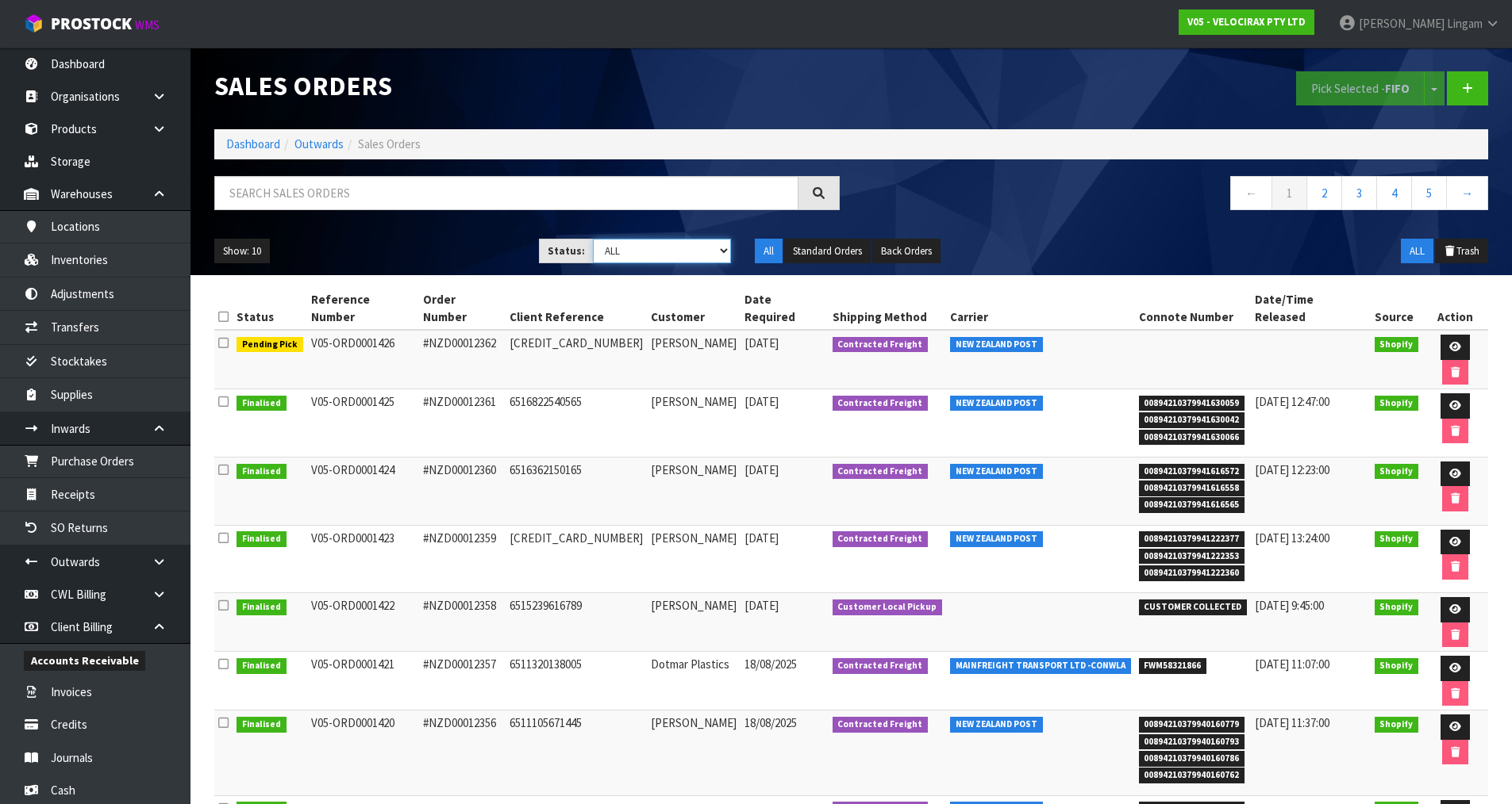
click at [710, 253] on select "Draft Pending Allocated Pending Pick Goods Picked Goods Packed Pending Charges …" at bounding box center [662, 251] width 138 height 24
click at [593, 238] on select "Draft Pending Allocated Pending Pick Goods Picked Goods Packed Pending Charges …" at bounding box center [662, 251] width 138 height 24
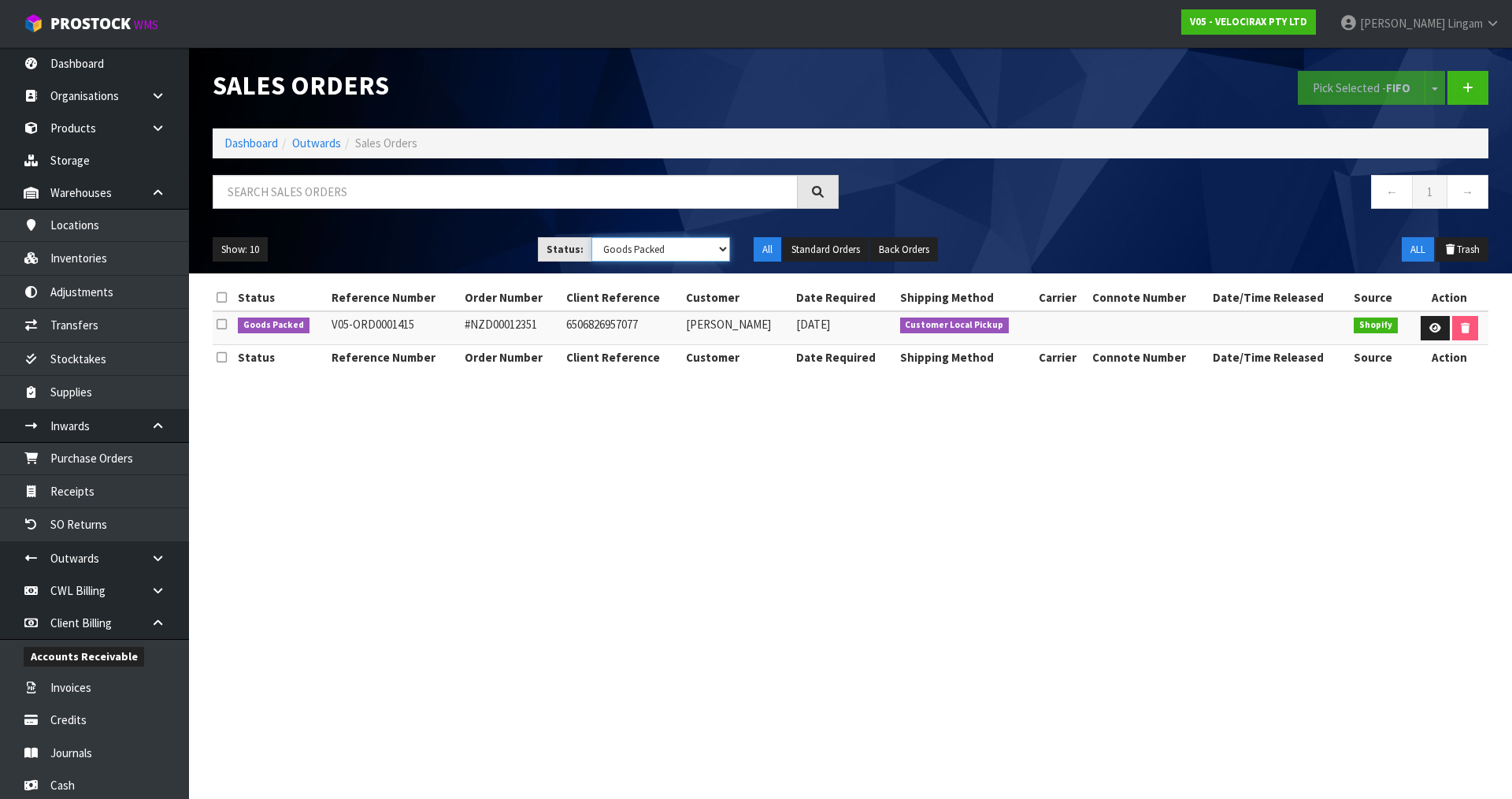
click at [698, 246] on select "Draft Pending Allocated Pending Pick Goods Picked Goods Packed Pending Charges …" at bounding box center [661, 249] width 140 height 24
click at [930, 209] on nav "← 1 →" at bounding box center [1175, 194] width 626 height 39
click at [687, 250] on select "Draft Pending Allocated Pending Pick Goods Picked Goods Packed Pending Charges …" at bounding box center [661, 249] width 140 height 24
click at [931, 430] on section "Sales Orders Pick Selected - FIFO Split button! FIFO - First In First Out FEFO …" at bounding box center [756, 399] width 1512 height 799
drag, startPoint x: 701, startPoint y: 250, endPoint x: 702, endPoint y: 261, distance: 11.0
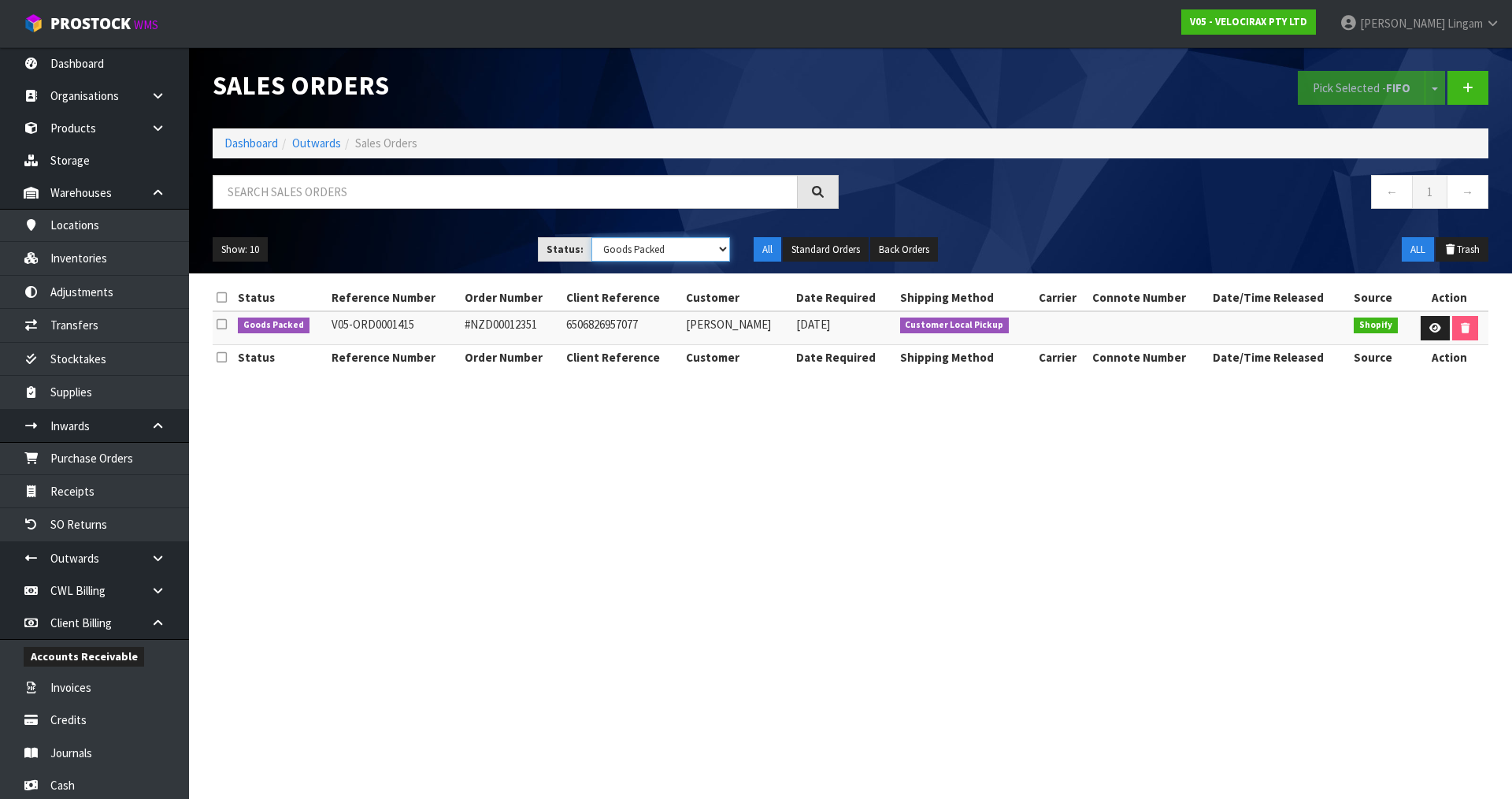
click at [701, 250] on select "Draft Pending Allocated Pending Pick Goods Picked Goods Packed Pending Charges …" at bounding box center [661, 249] width 140 height 24
select select "string:6"
click at [591, 237] on select "Draft Pending Allocated Pending Pick Goods Picked Goods Packed Pending Charges …" at bounding box center [661, 249] width 140 height 24
click at [1436, 326] on icon at bounding box center [1436, 328] width 12 height 10
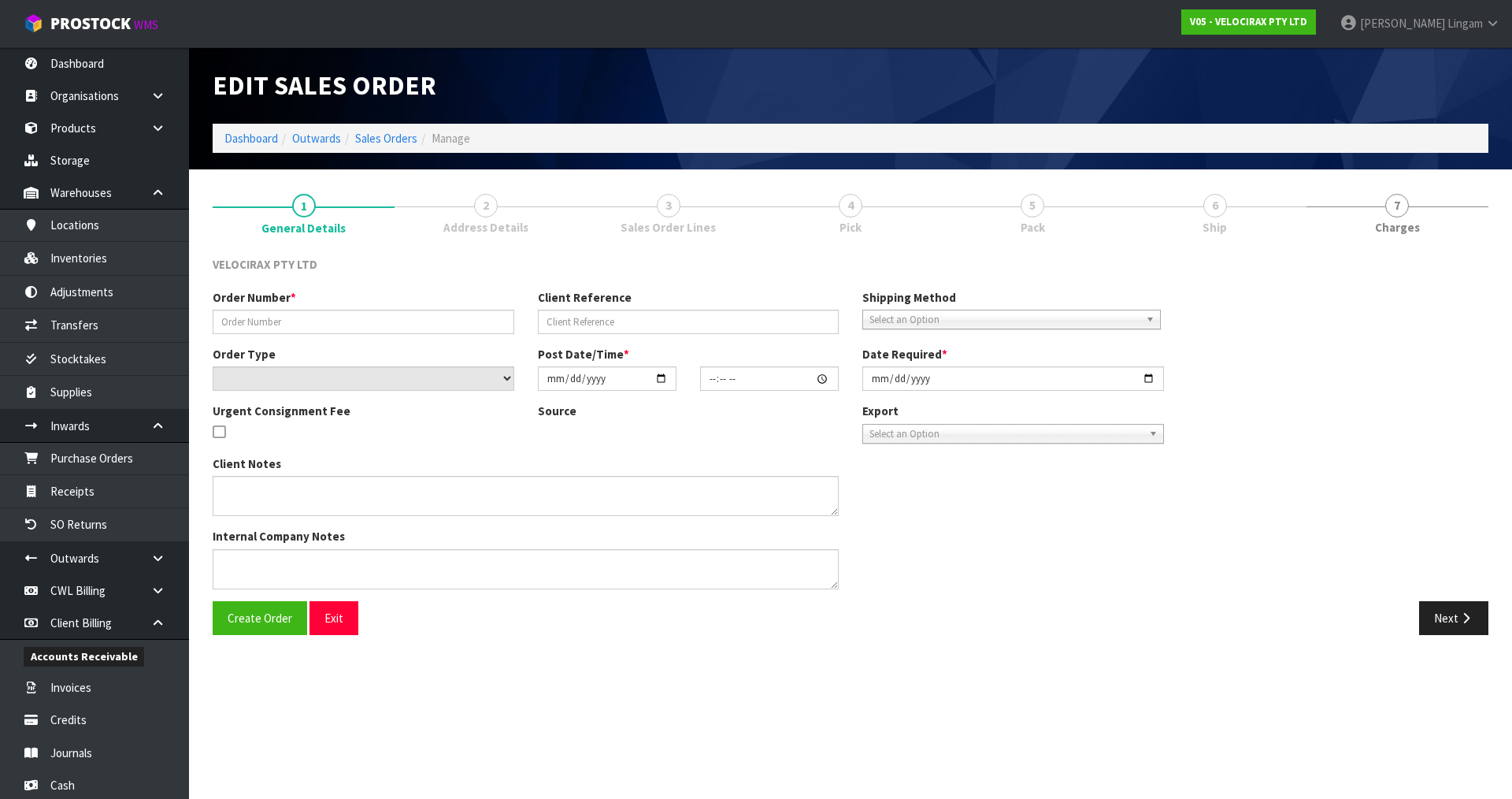
type input "#NZD00012350"
type input "6505166176533"
select select "number:0"
type input "2025-08-13"
type input "11:49:43.000"
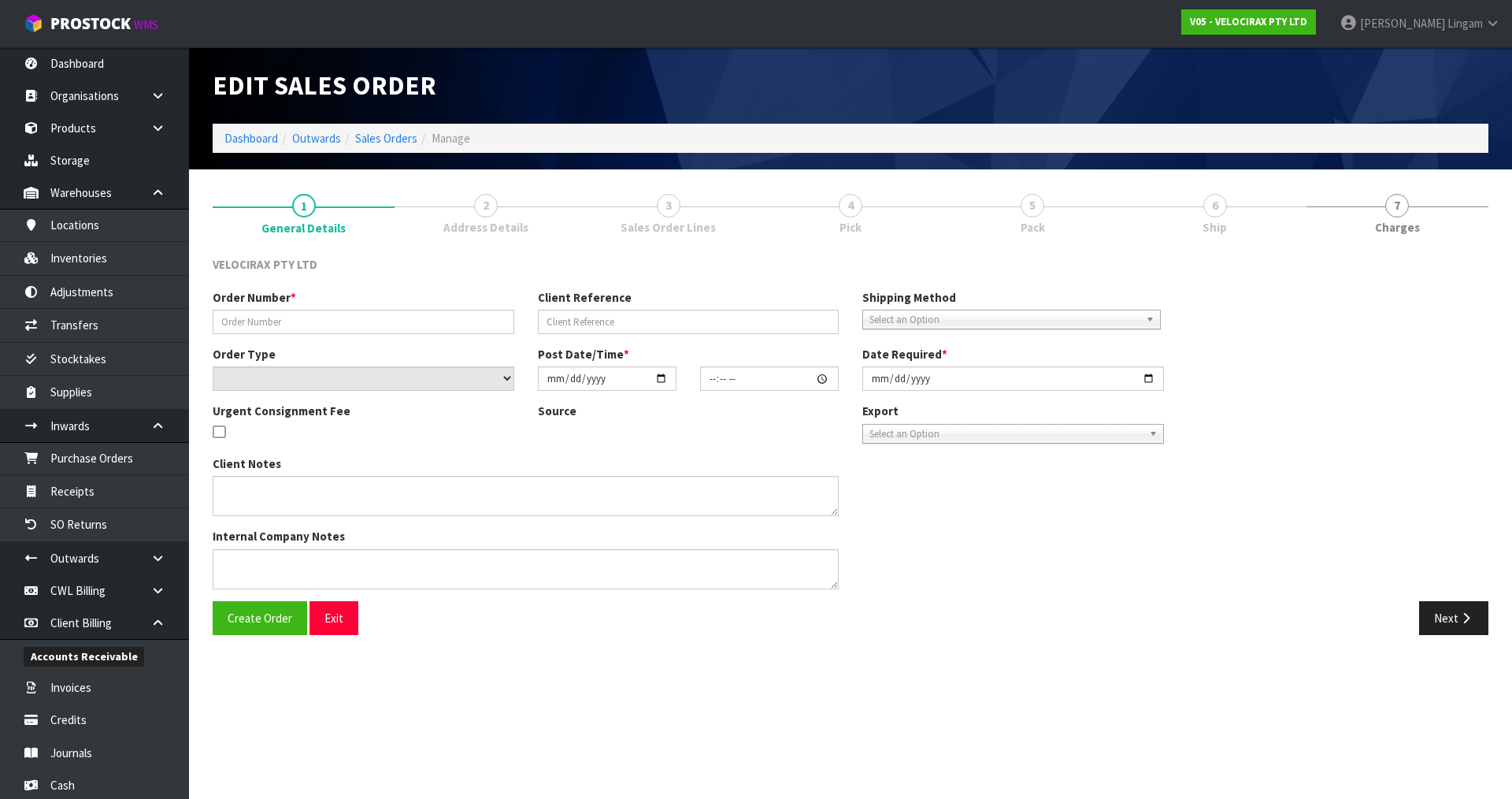
type input "2025-08-13"
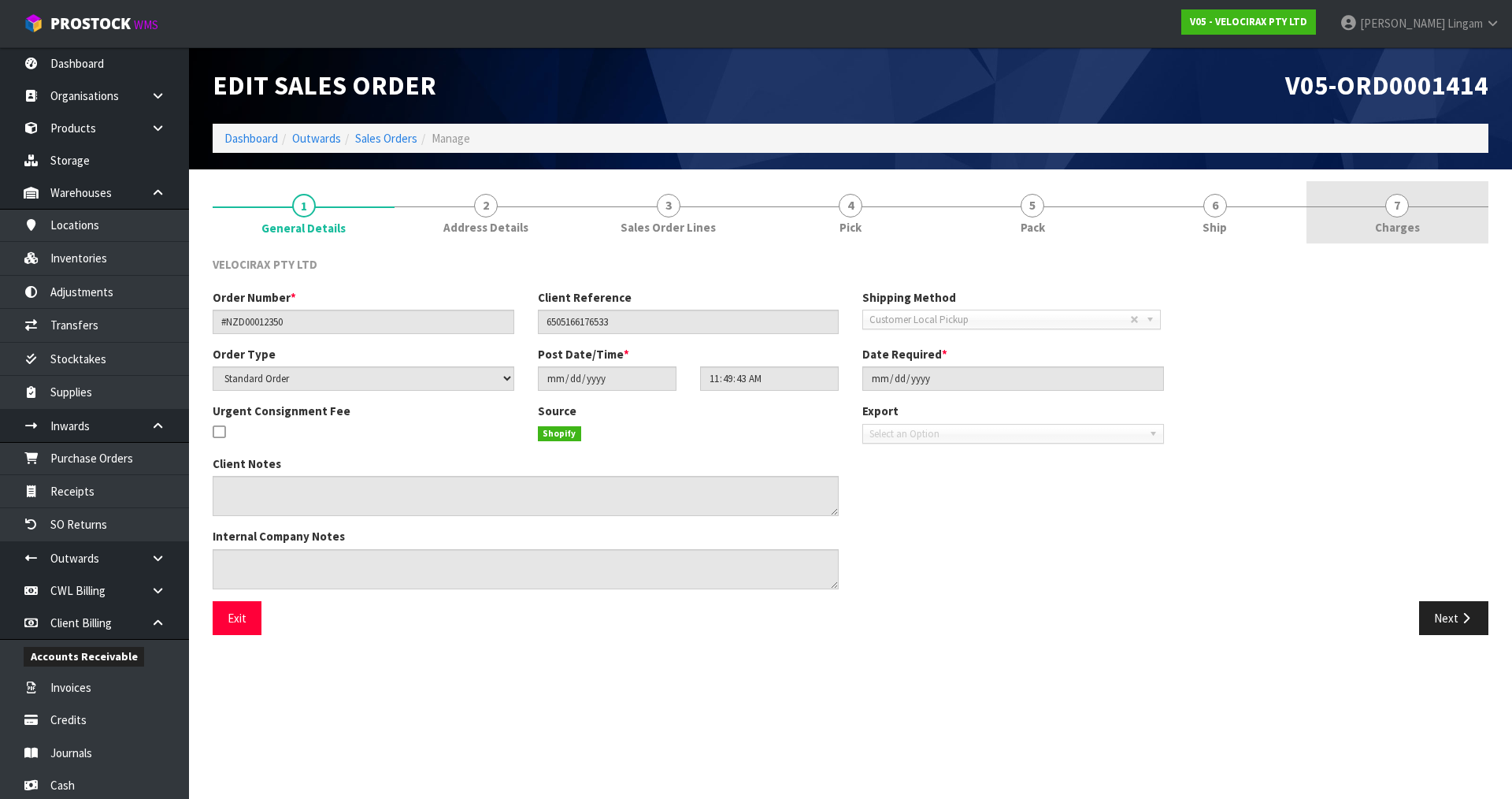
click at [1424, 225] on link "7 Charges" at bounding box center [1397, 212] width 182 height 62
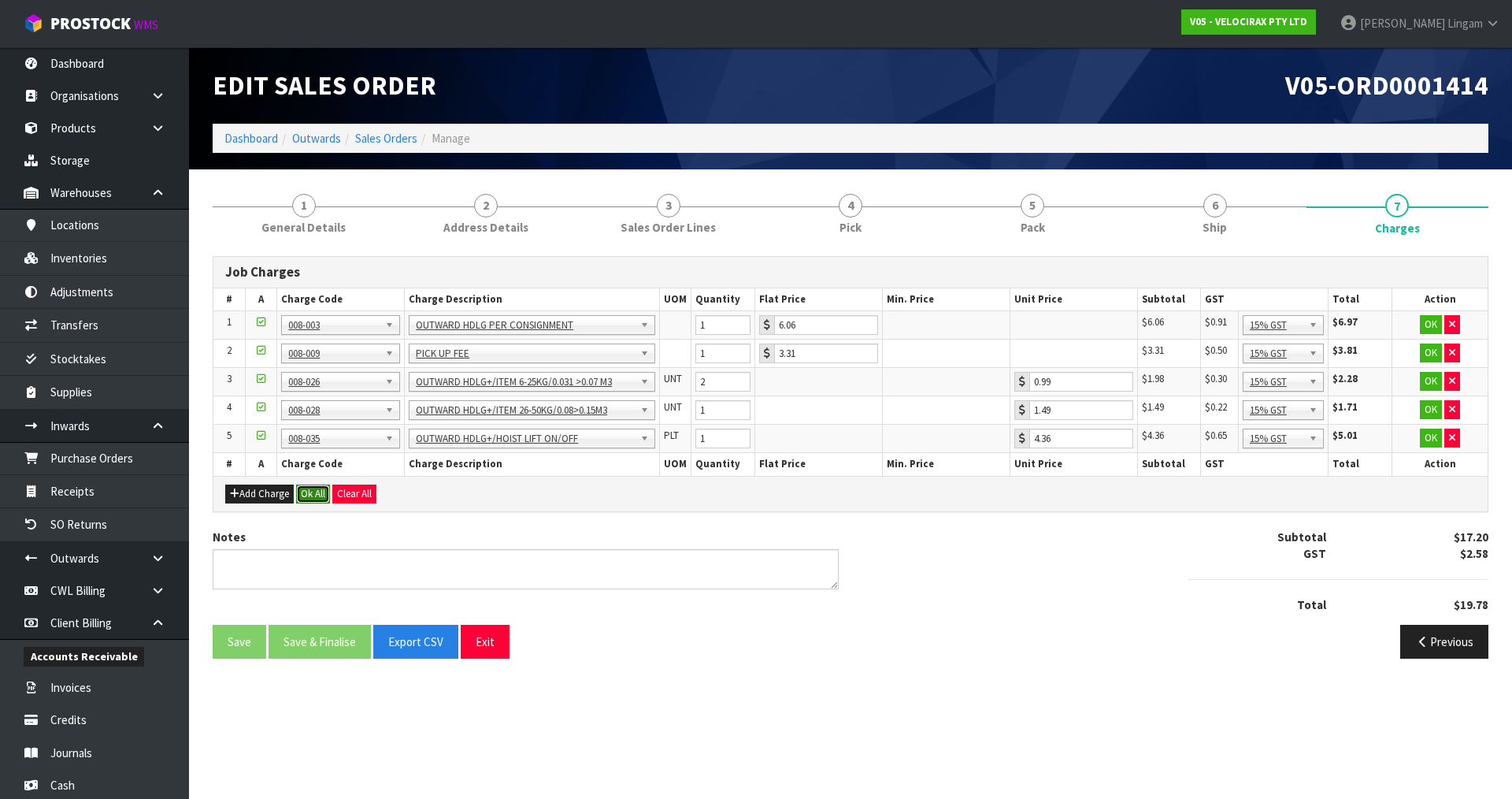
click at [316, 490] on button "Ok All" at bounding box center [313, 494] width 34 height 19
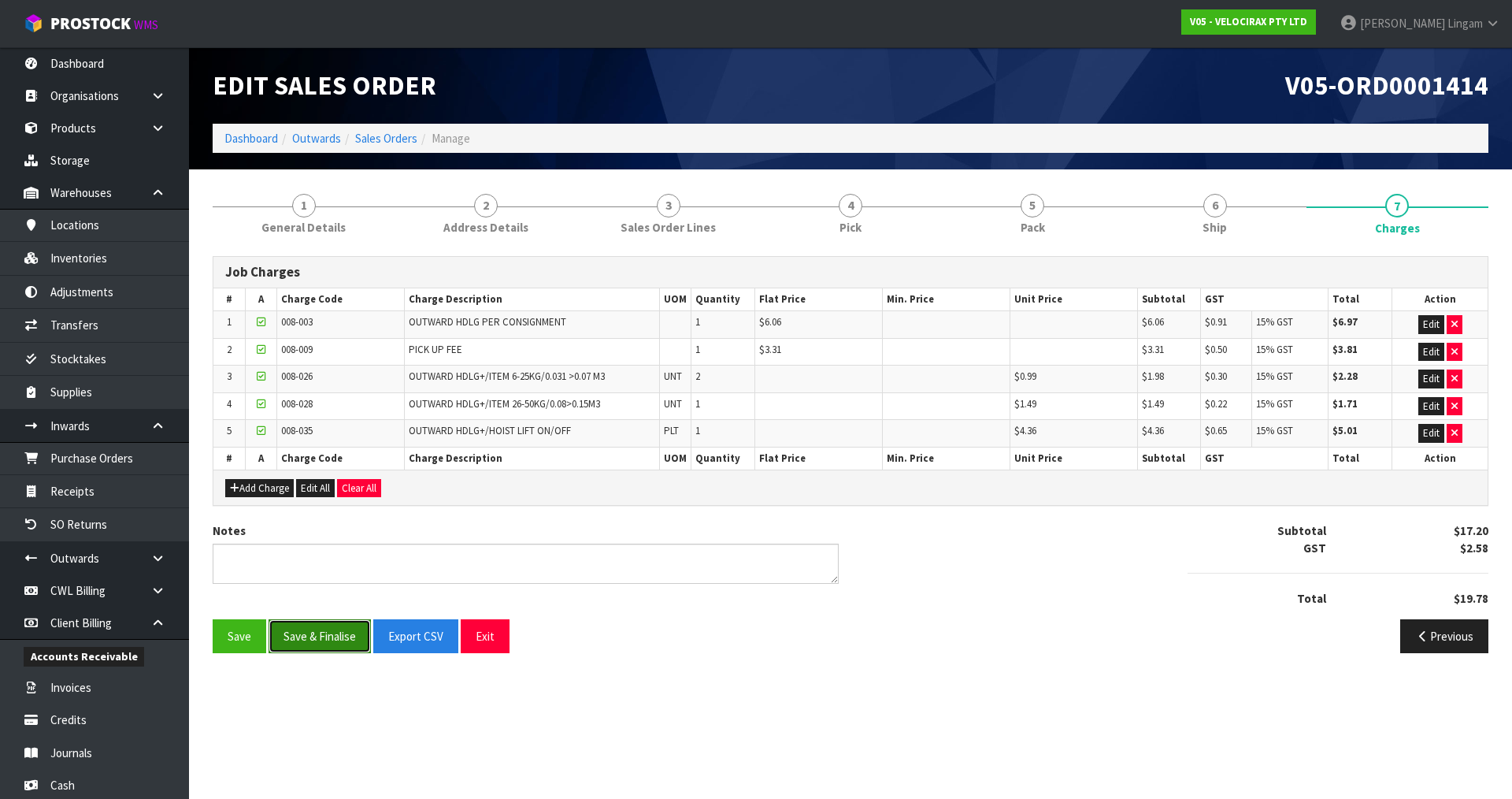
click at [328, 638] on button "Save & Finalise" at bounding box center [319, 636] width 103 height 34
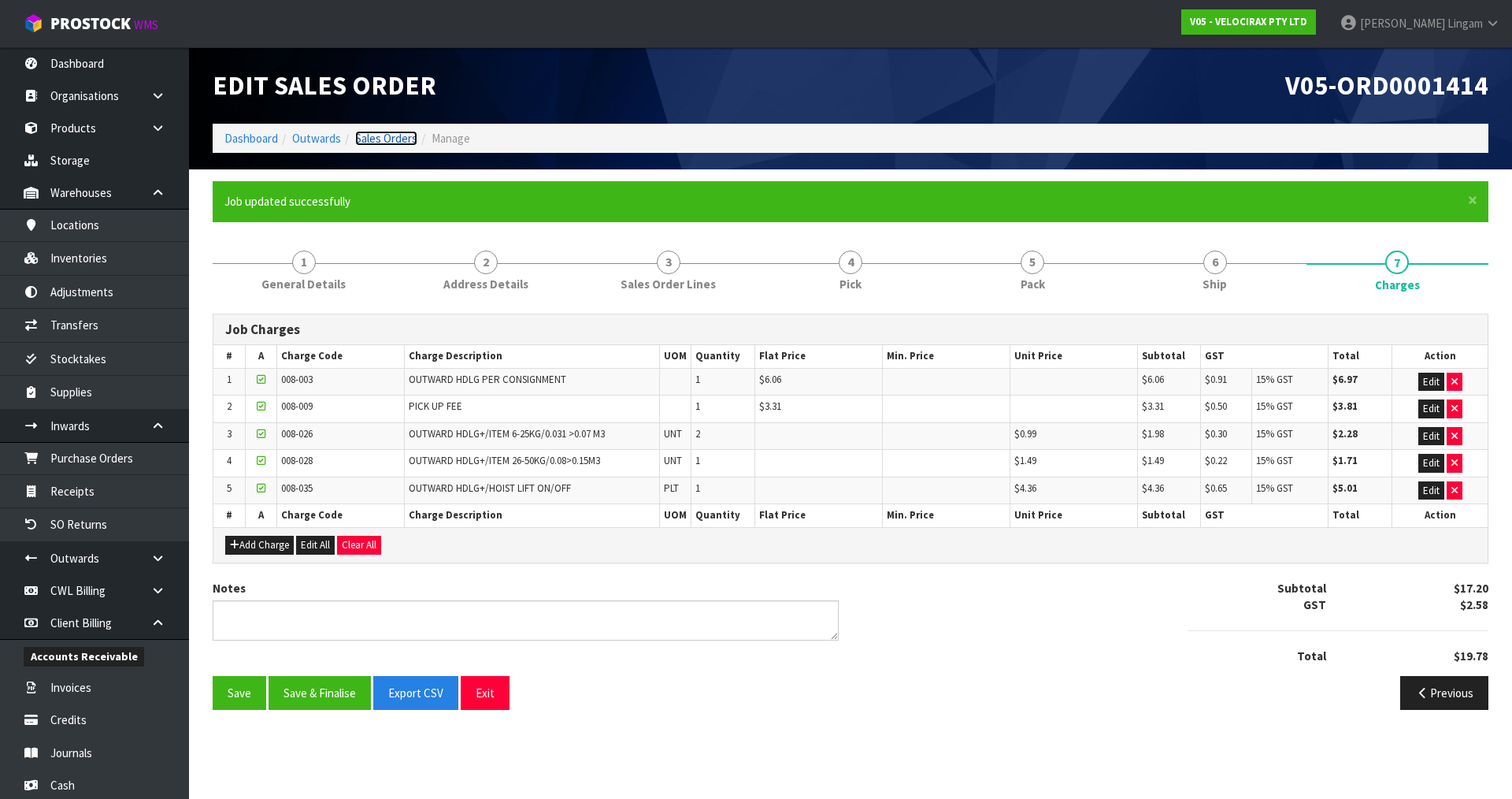
click at [387, 141] on link "Sales Orders" at bounding box center [386, 138] width 62 height 15
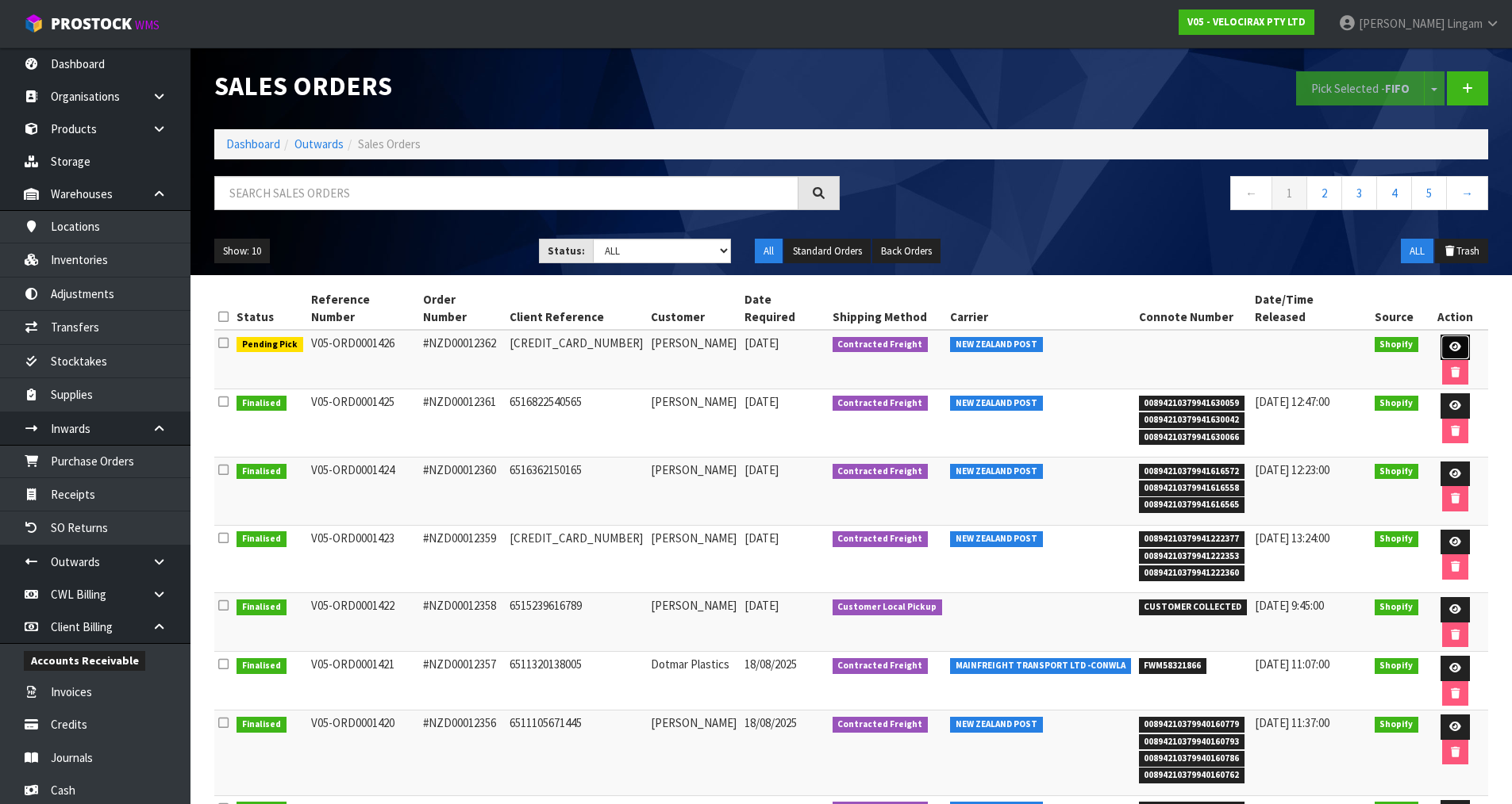
click at [1440, 334] on link at bounding box center [1454, 347] width 29 height 25
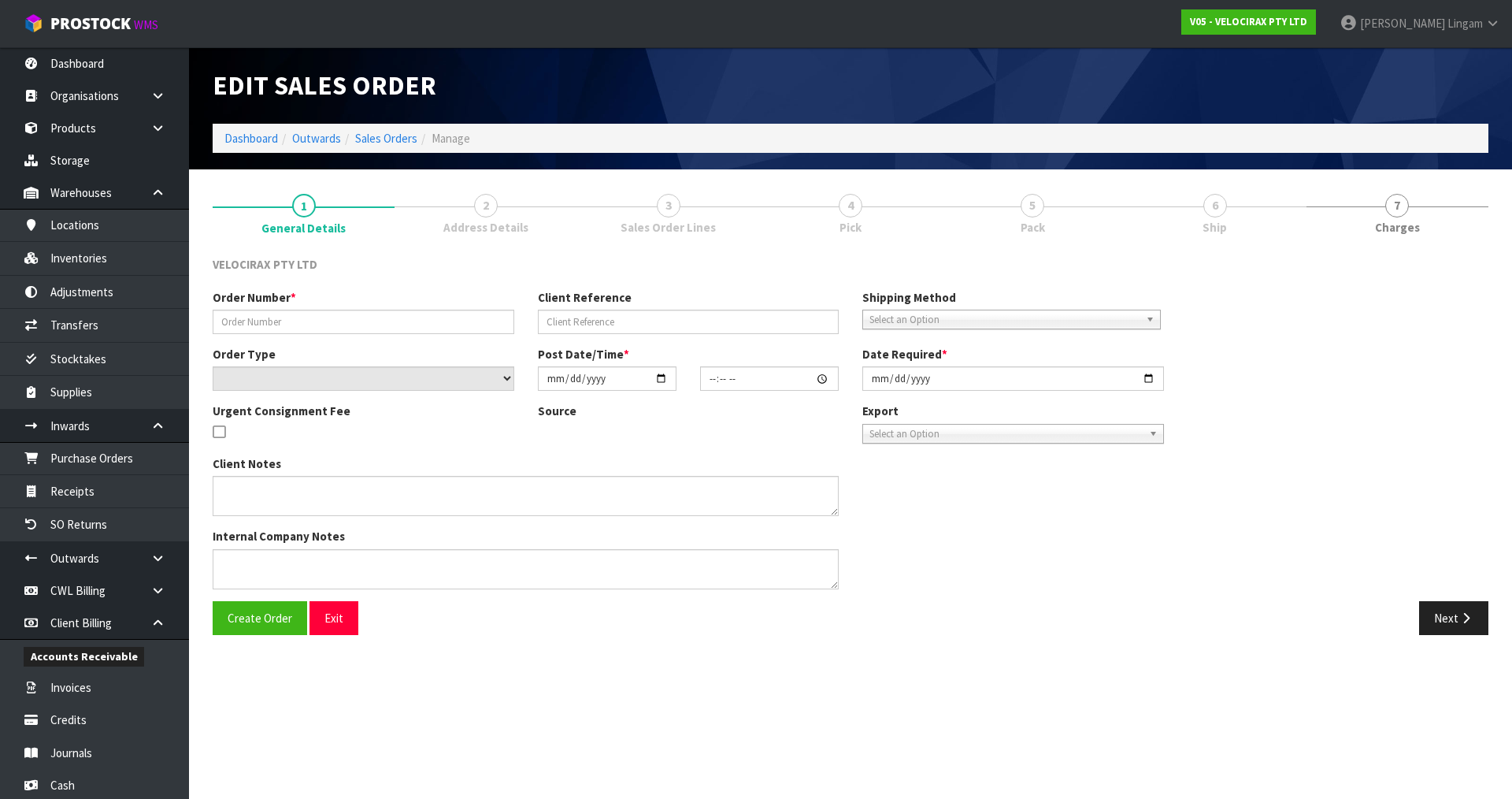
type input "#NZD00012362"
type input "6519202119957"
select select "number:0"
type input "2025-08-22"
type input "12:15:40.000"
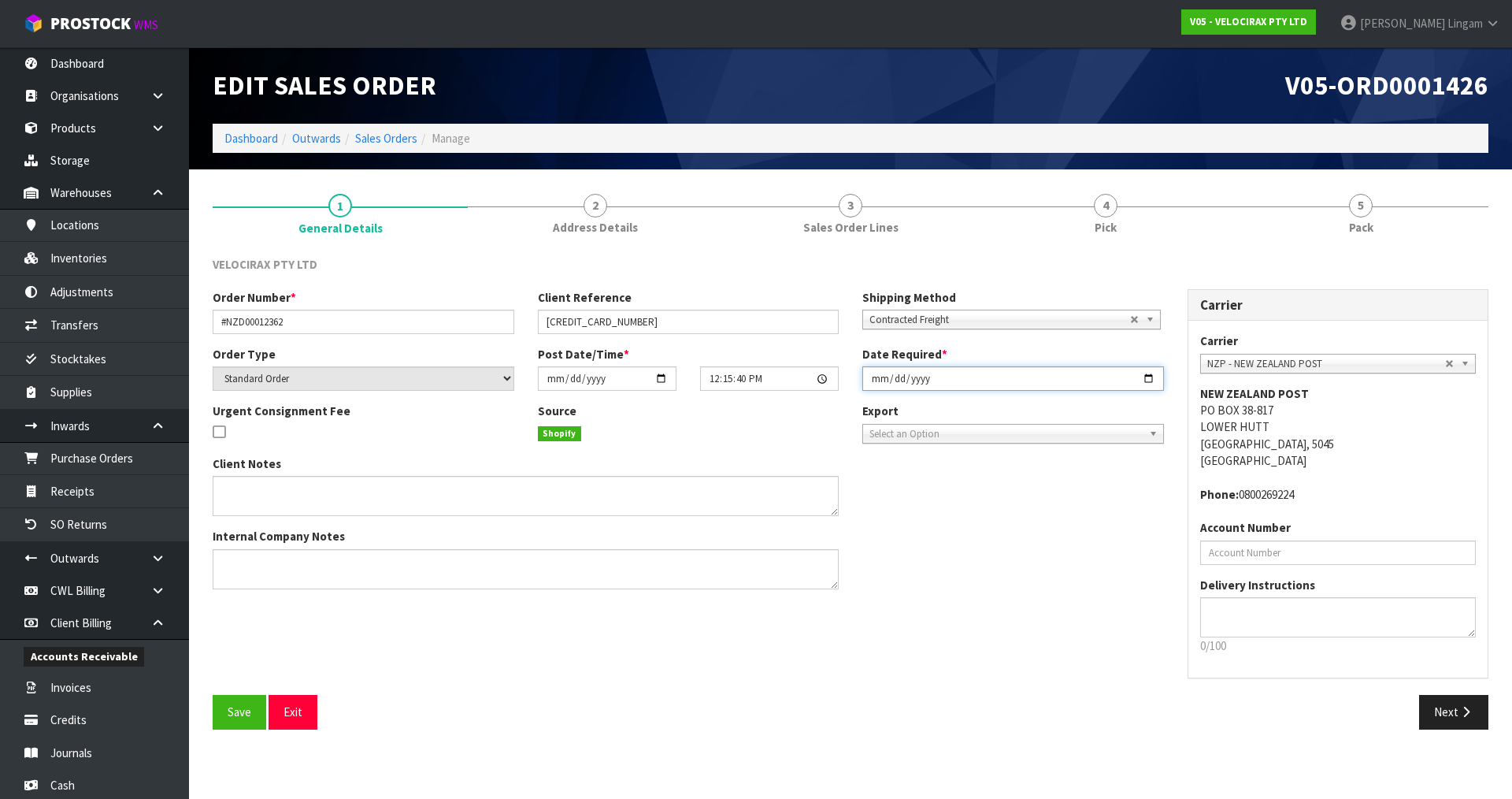
click at [873, 375] on input "2025-08-25" at bounding box center [1013, 379] width 302 height 24
type input "2025-08-22"
click at [218, 709] on button "Save" at bounding box center [240, 712] width 54 height 34
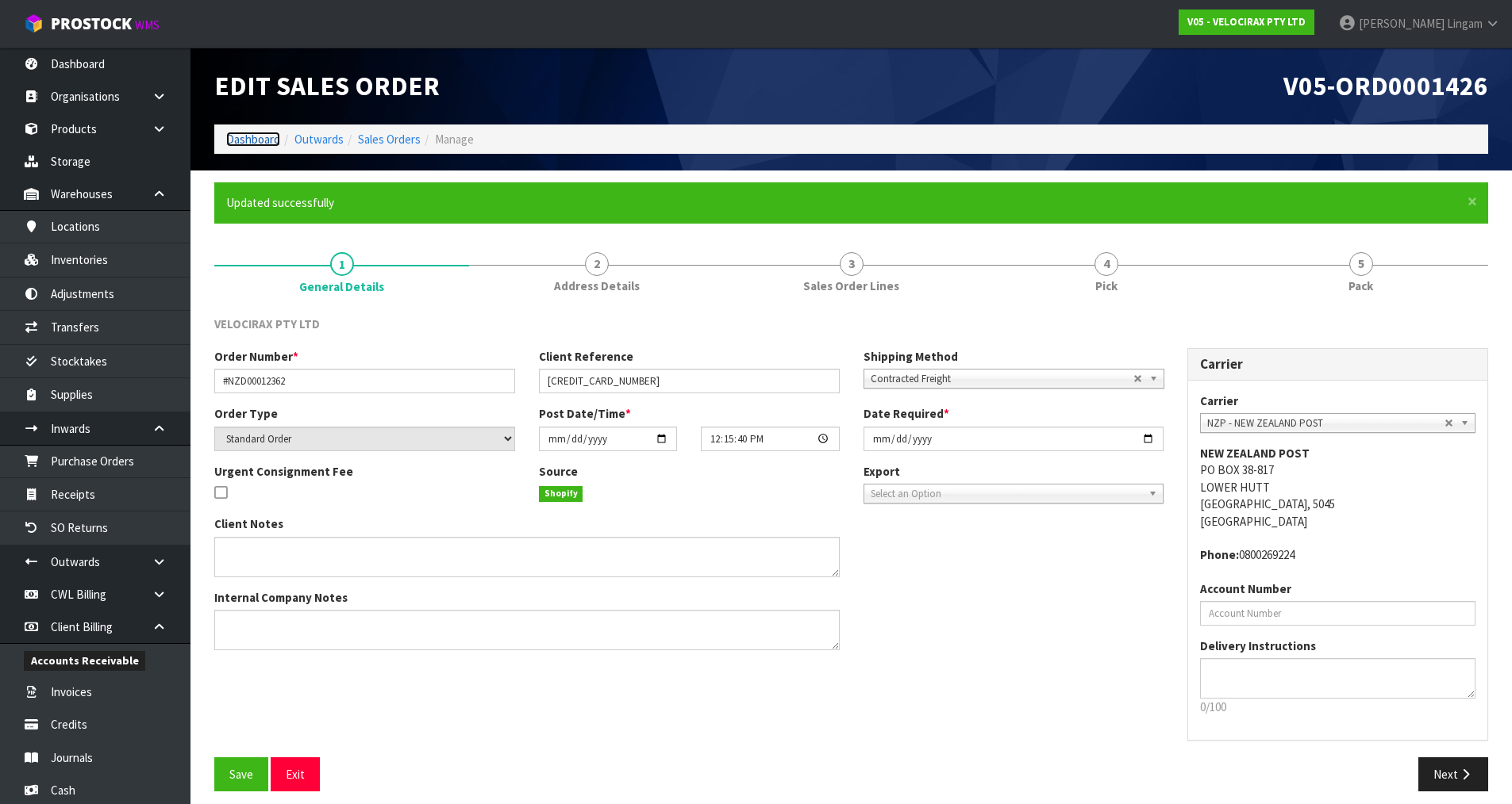
click at [246, 141] on link "Dashboard" at bounding box center [254, 139] width 54 height 15
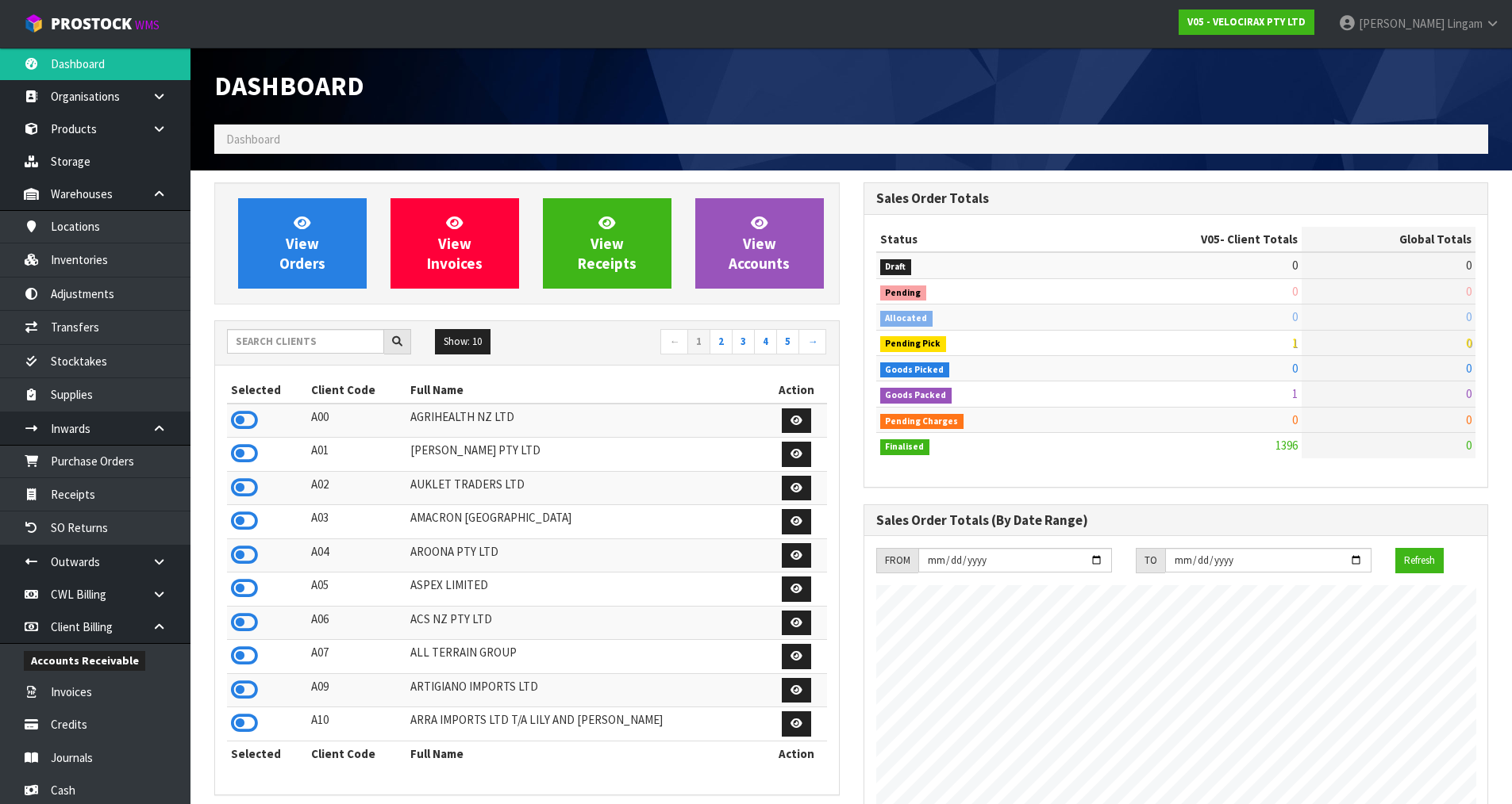
scroll to position [1235, 648]
click at [337, 338] on input "text" at bounding box center [305, 341] width 158 height 24
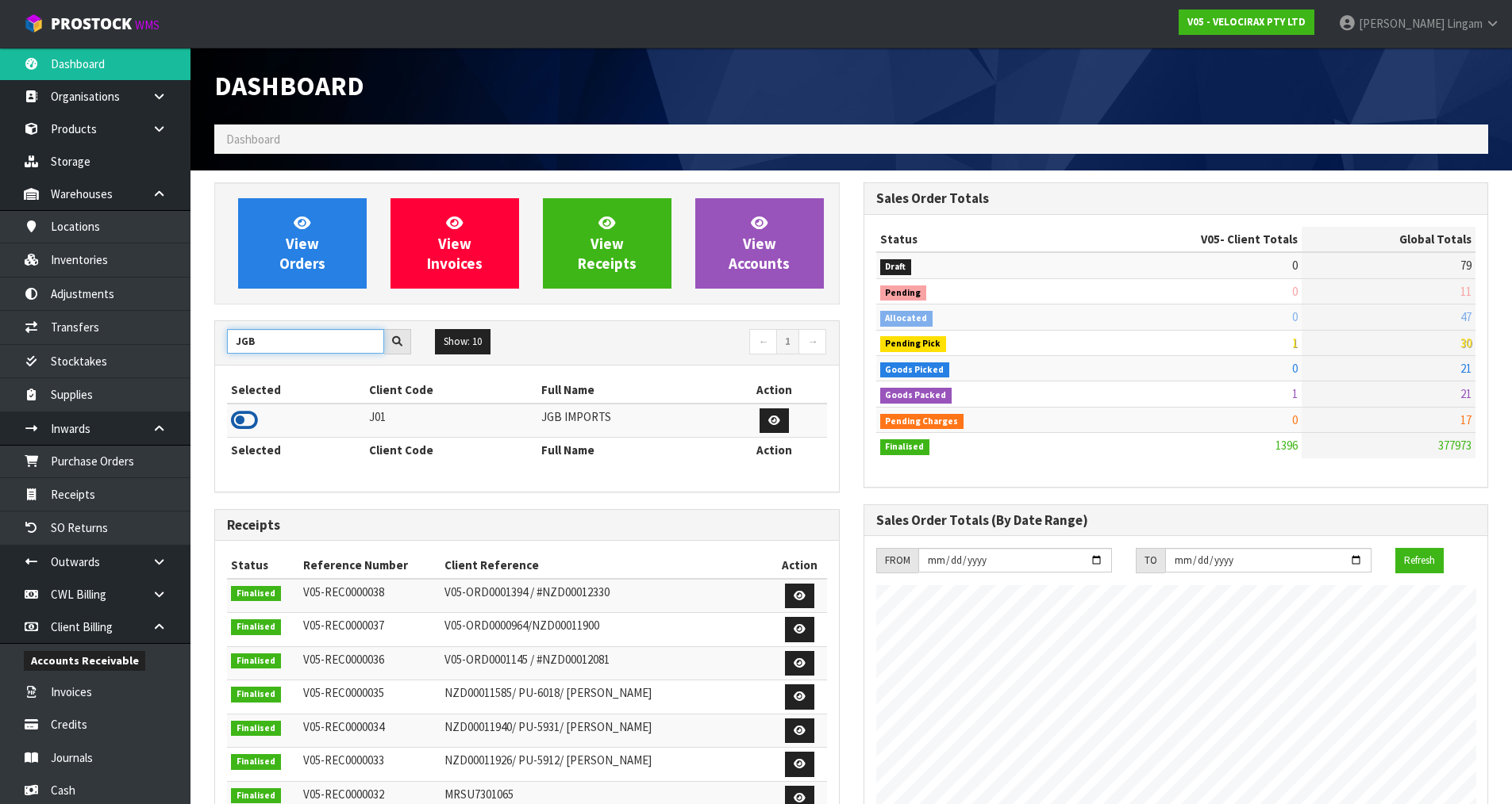
type input "JGB"
click at [248, 417] on icon at bounding box center [244, 420] width 27 height 24
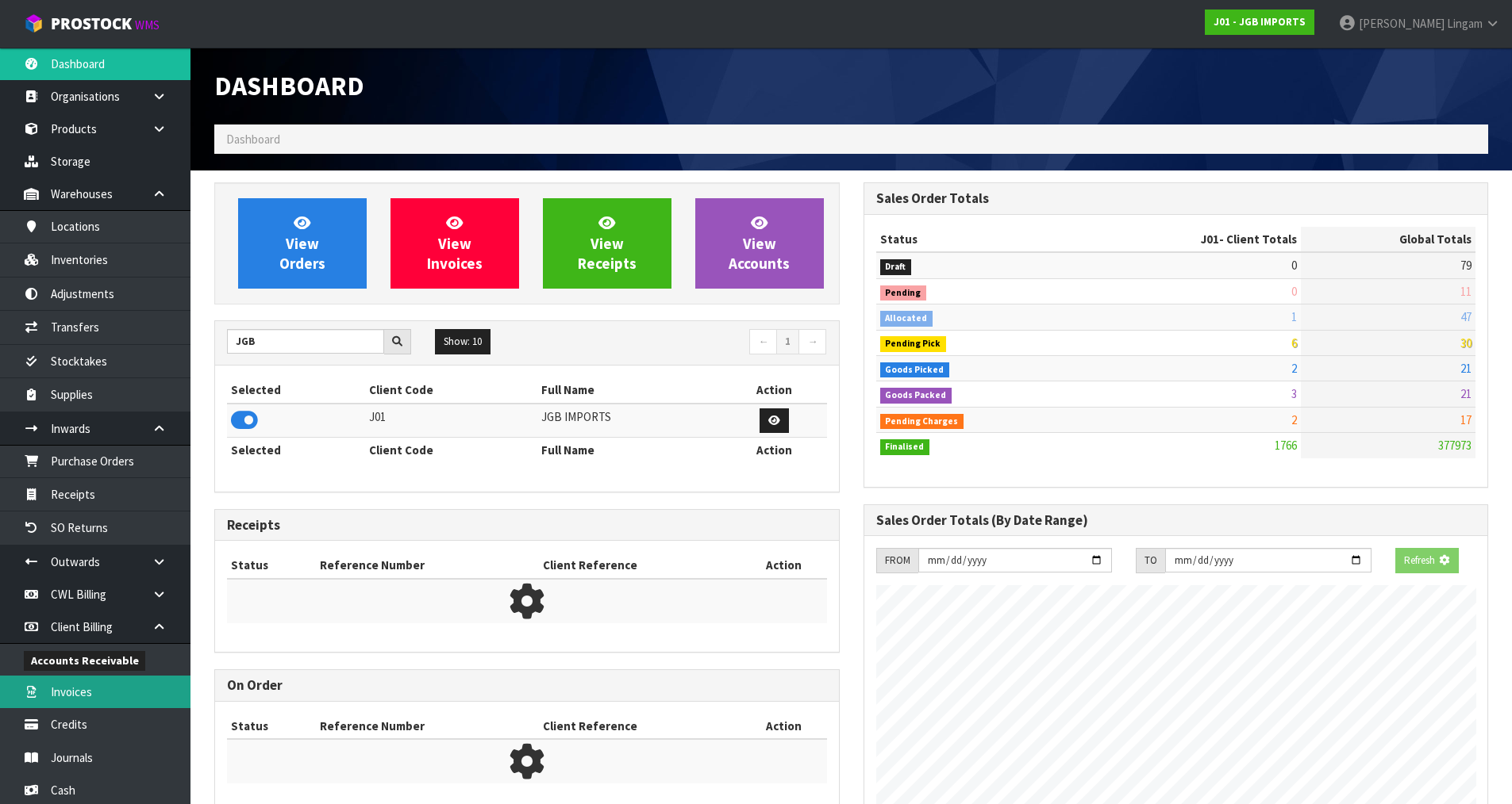
click at [80, 700] on link "Invoices" at bounding box center [95, 691] width 190 height 33
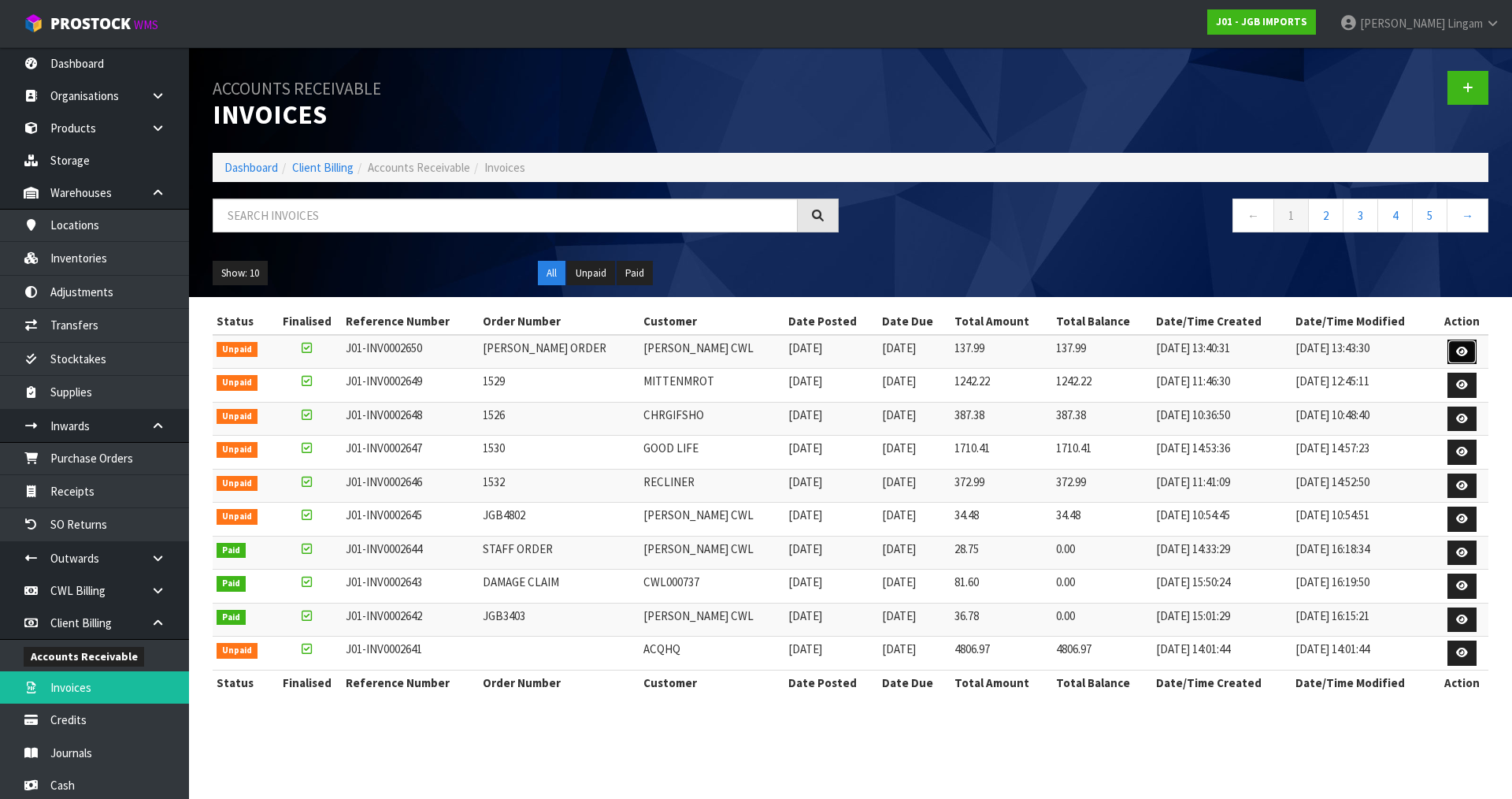
click at [1465, 356] on icon at bounding box center [1462, 352] width 12 height 10
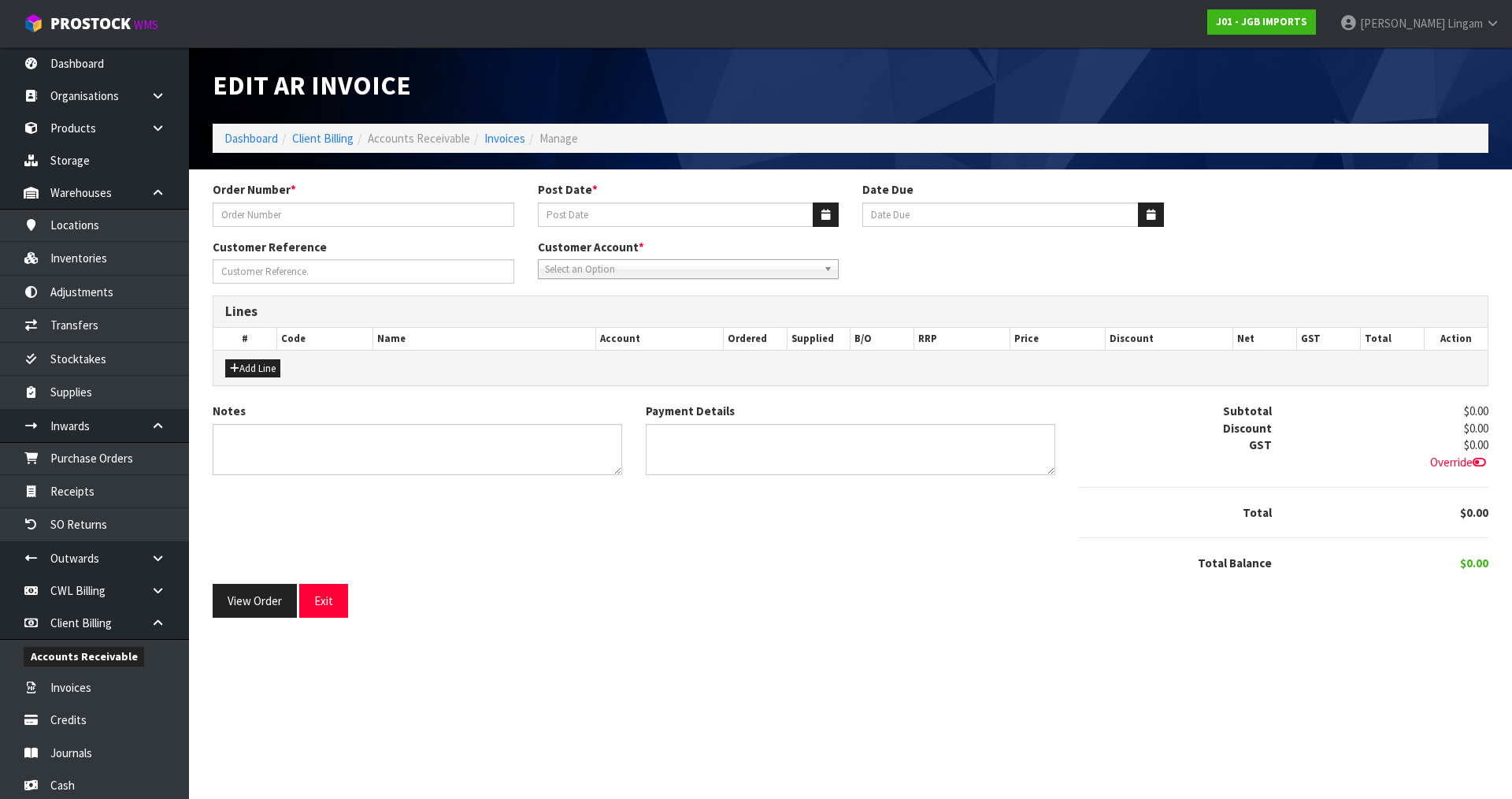
type input "SALEHA ORDER"
type input "22/08/2025"
type input "20/09/2025"
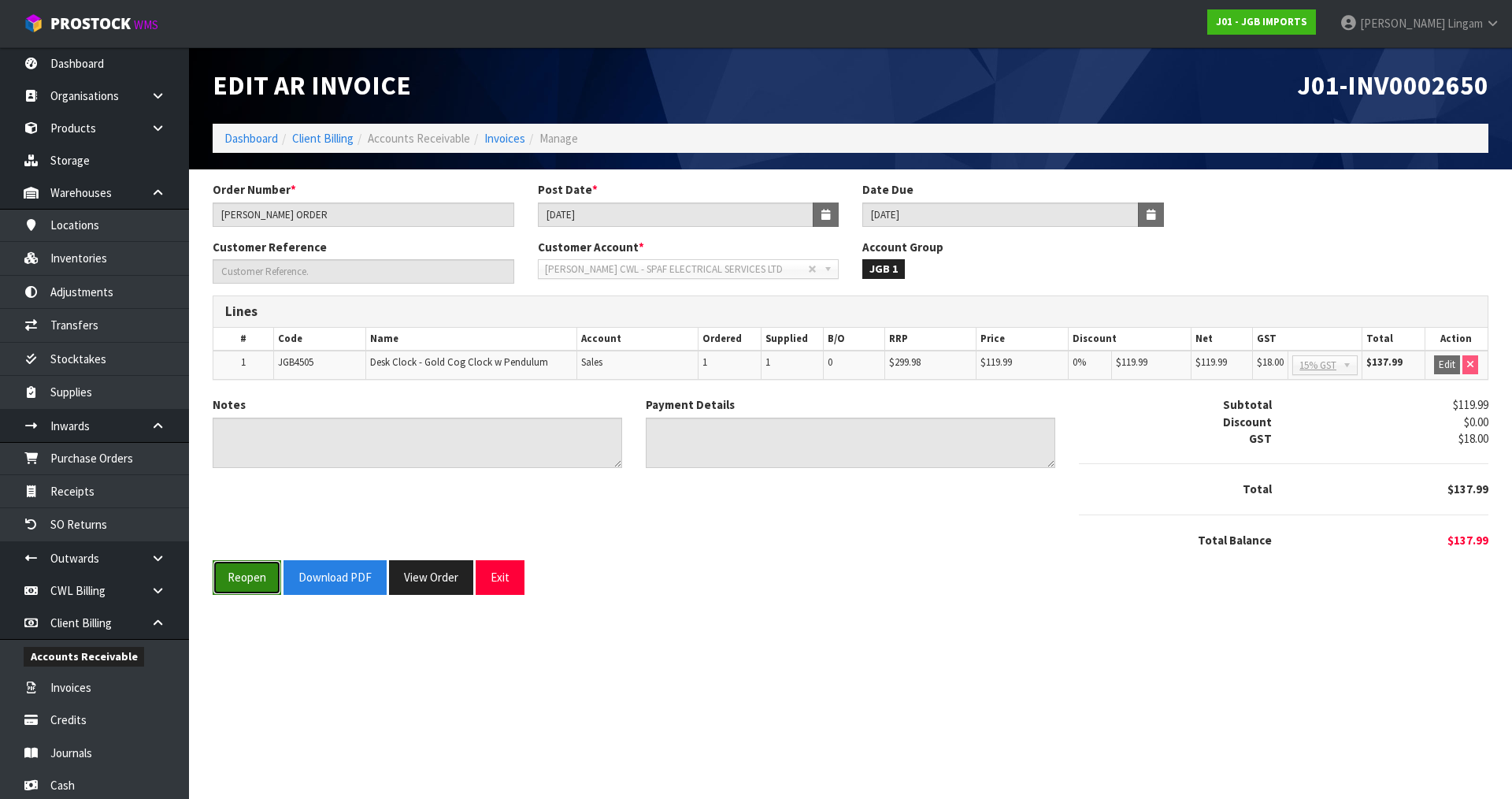
click at [238, 588] on button "Reopen" at bounding box center [247, 577] width 68 height 34
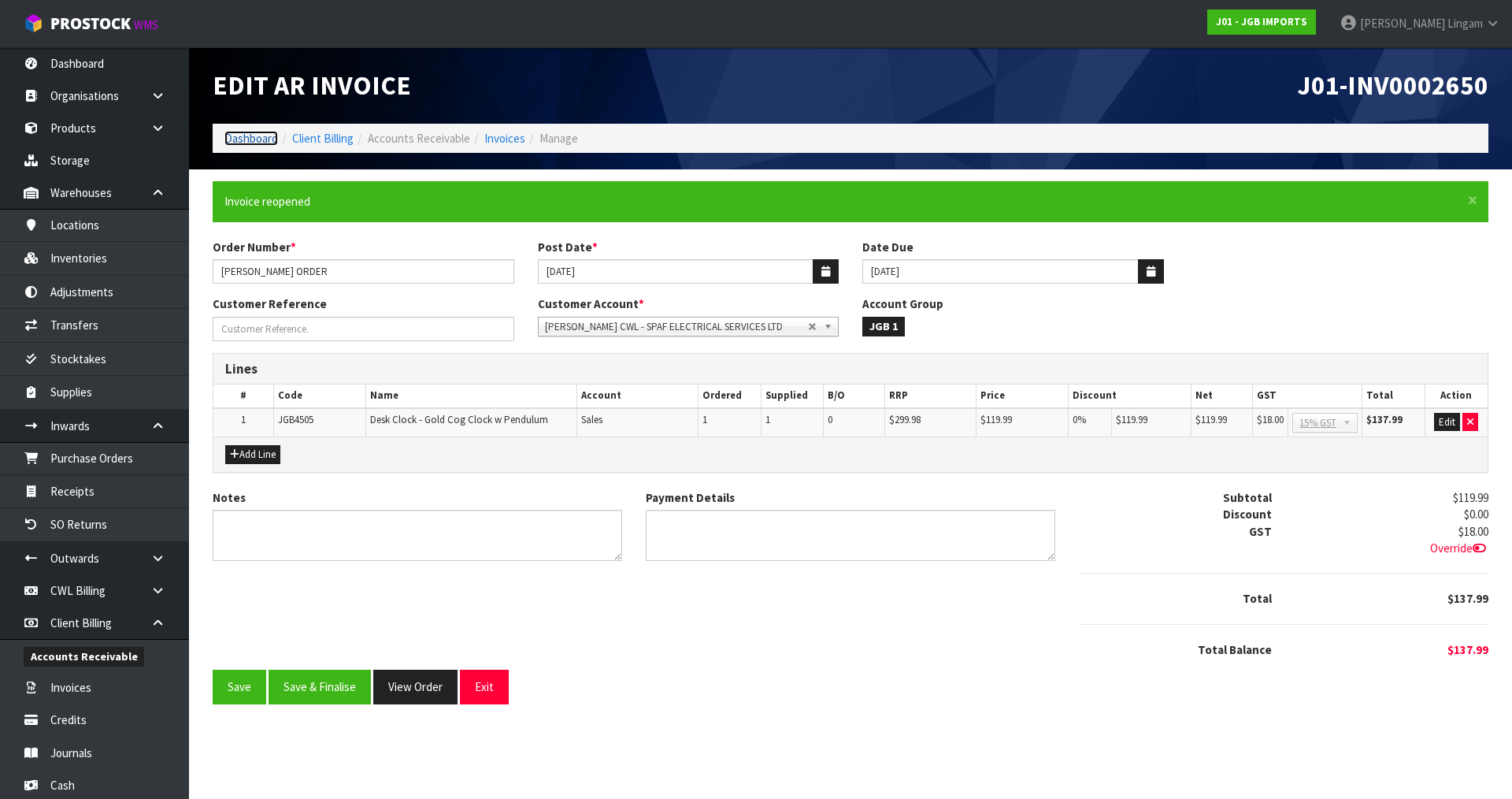
click at [248, 135] on link "Dashboard" at bounding box center [252, 138] width 54 height 15
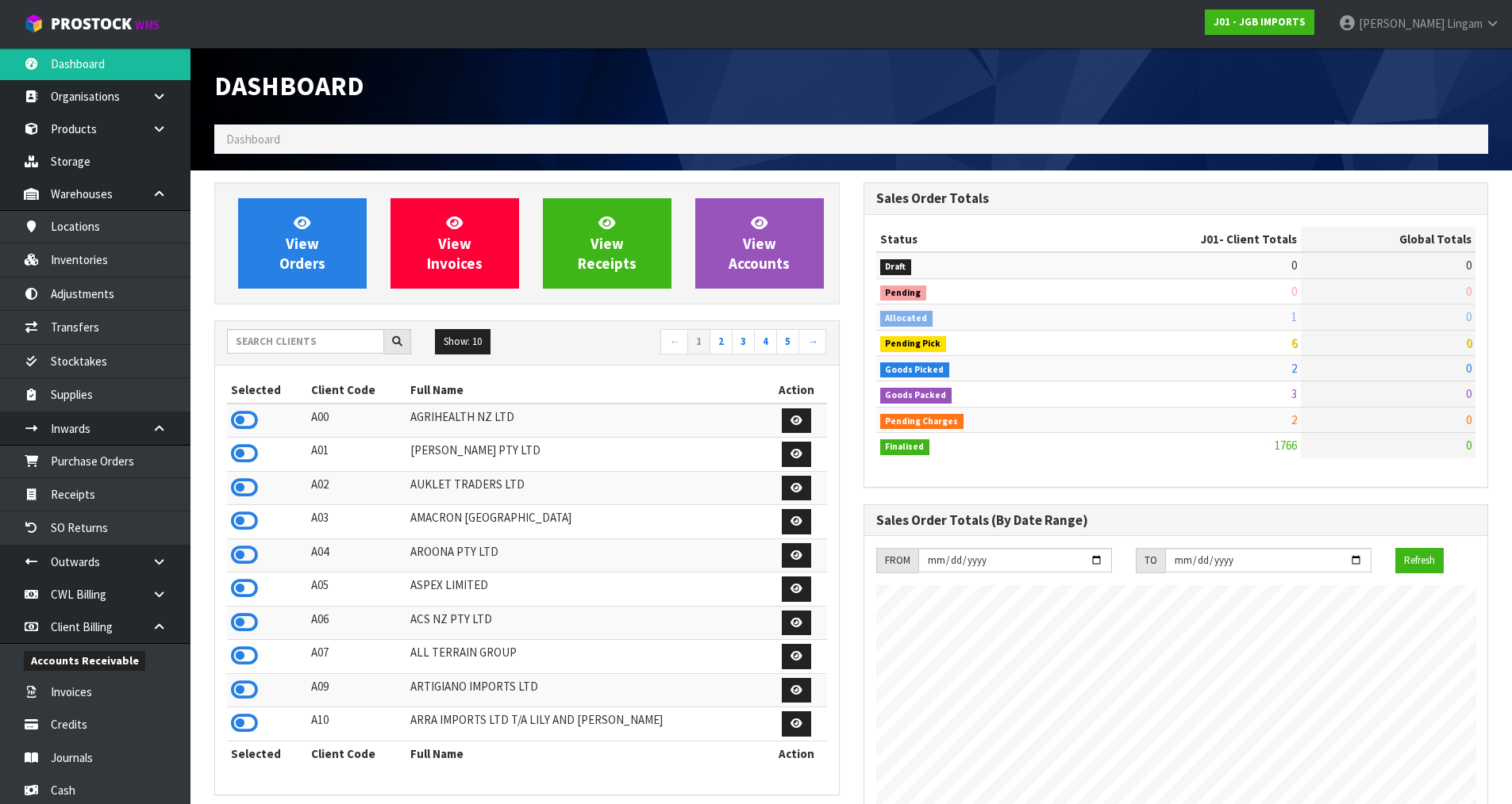
scroll to position [1202, 648]
click at [241, 418] on icon at bounding box center [244, 420] width 27 height 24
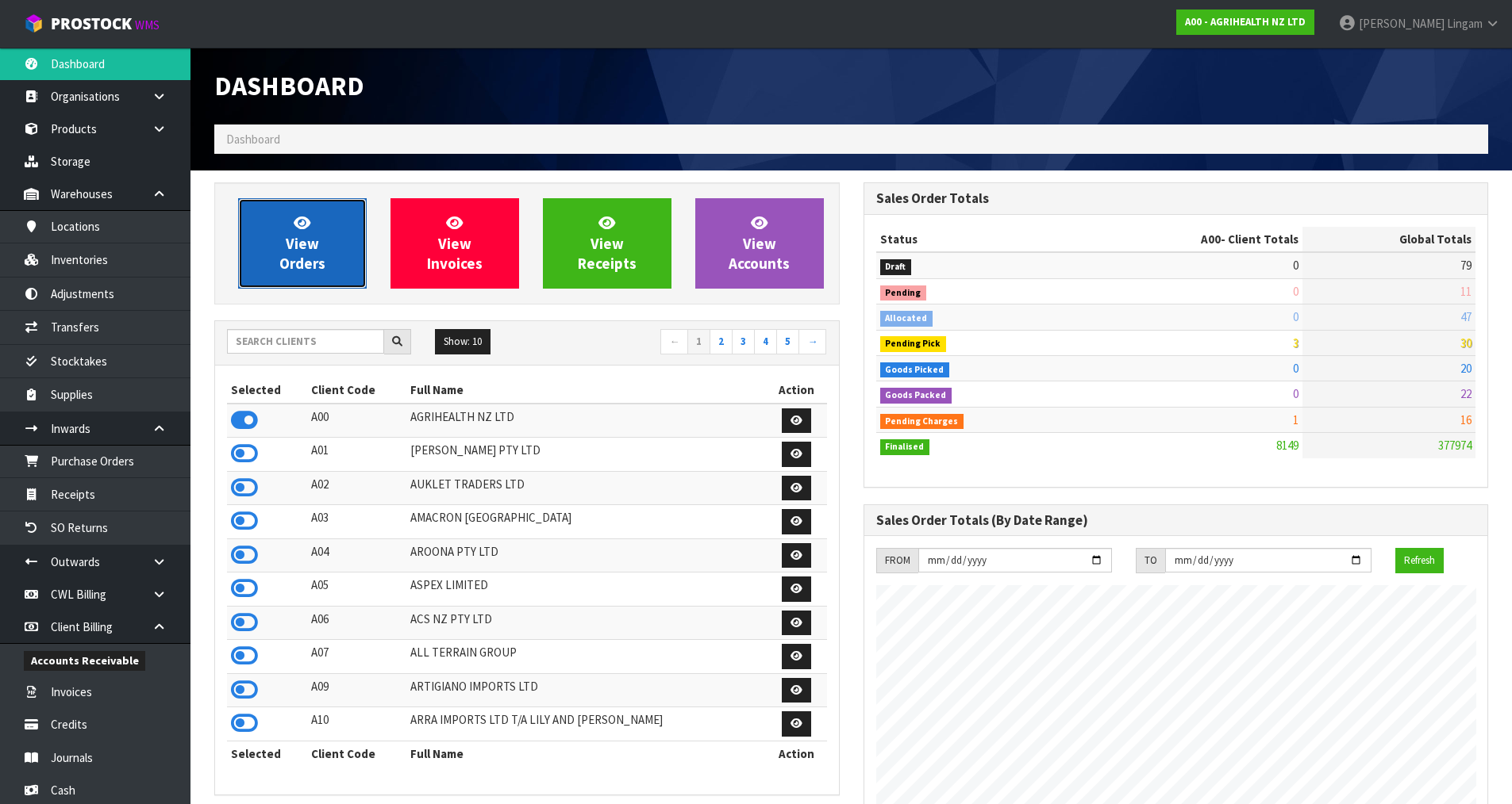
click at [328, 269] on link "View Orders" at bounding box center [302, 243] width 129 height 90
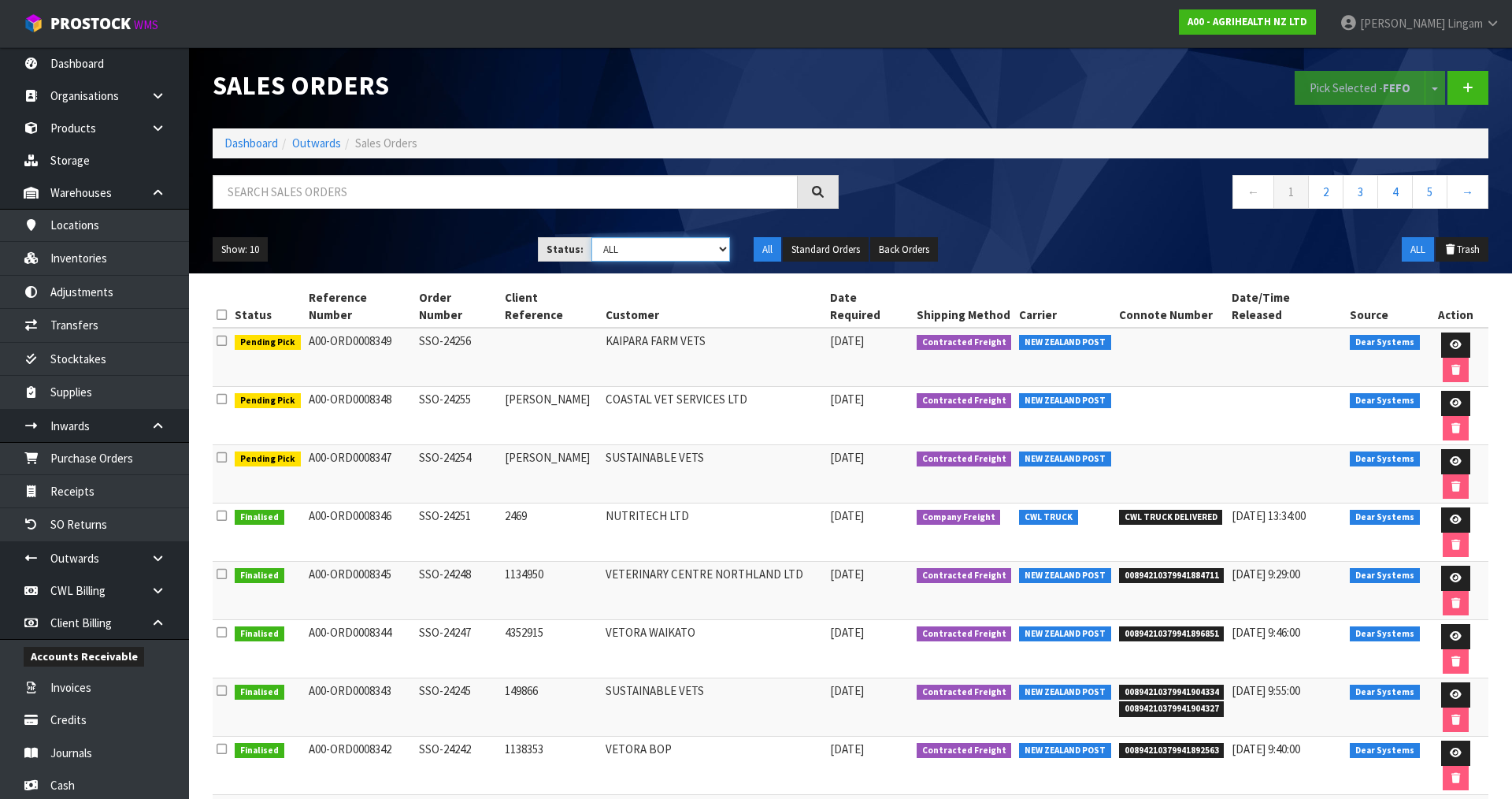
click at [703, 252] on select "Draft Pending Allocated Pending Pick Goods Picked Goods Packed Pending Charges …" at bounding box center [661, 249] width 140 height 24
select select "string:6"
click at [591, 237] on select "Draft Pending Allocated Pending Pick Goods Picked Goods Packed Pending Charges …" at bounding box center [661, 249] width 140 height 24
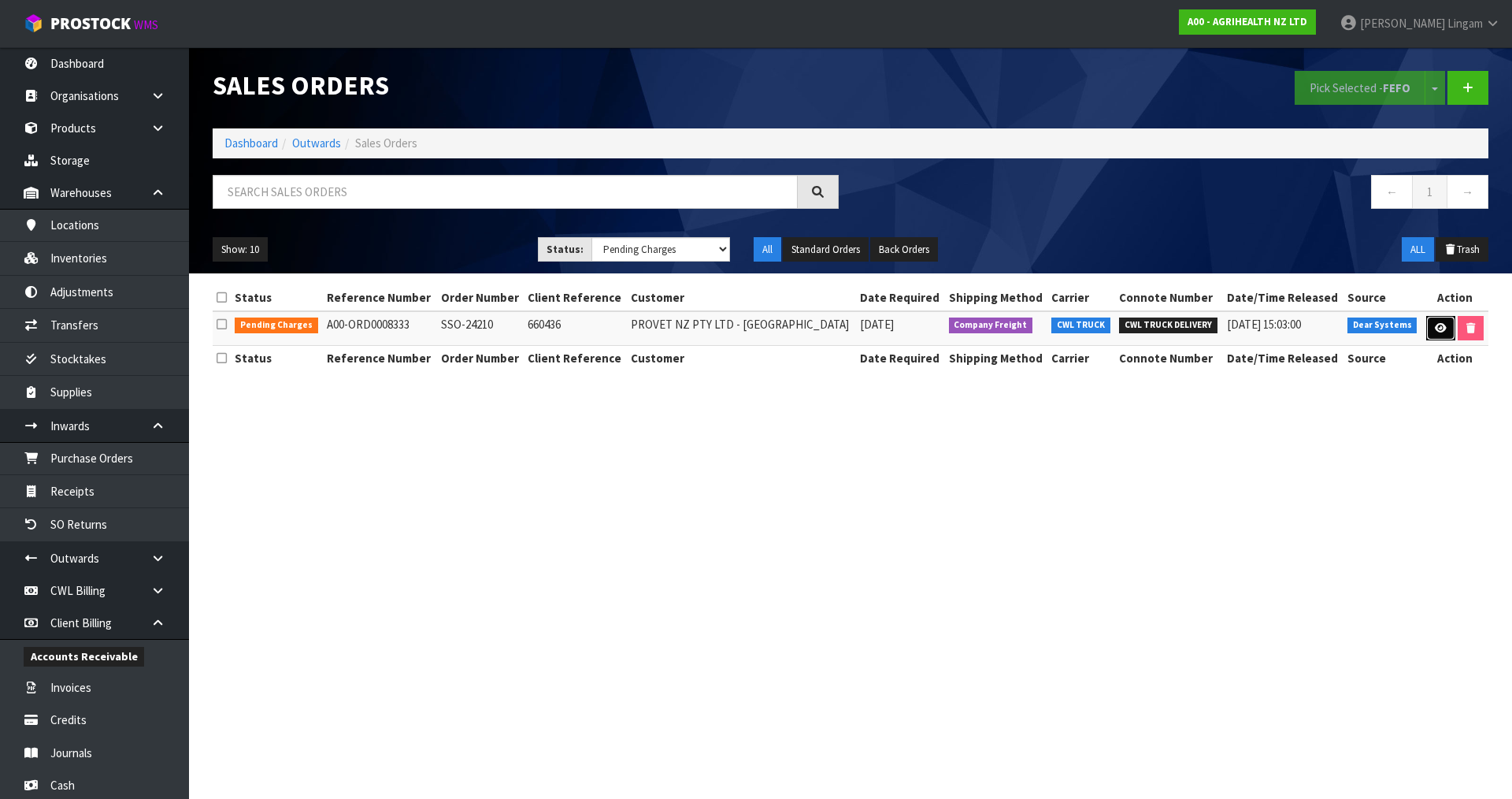
click at [1435, 330] on icon at bounding box center [1441, 328] width 12 height 10
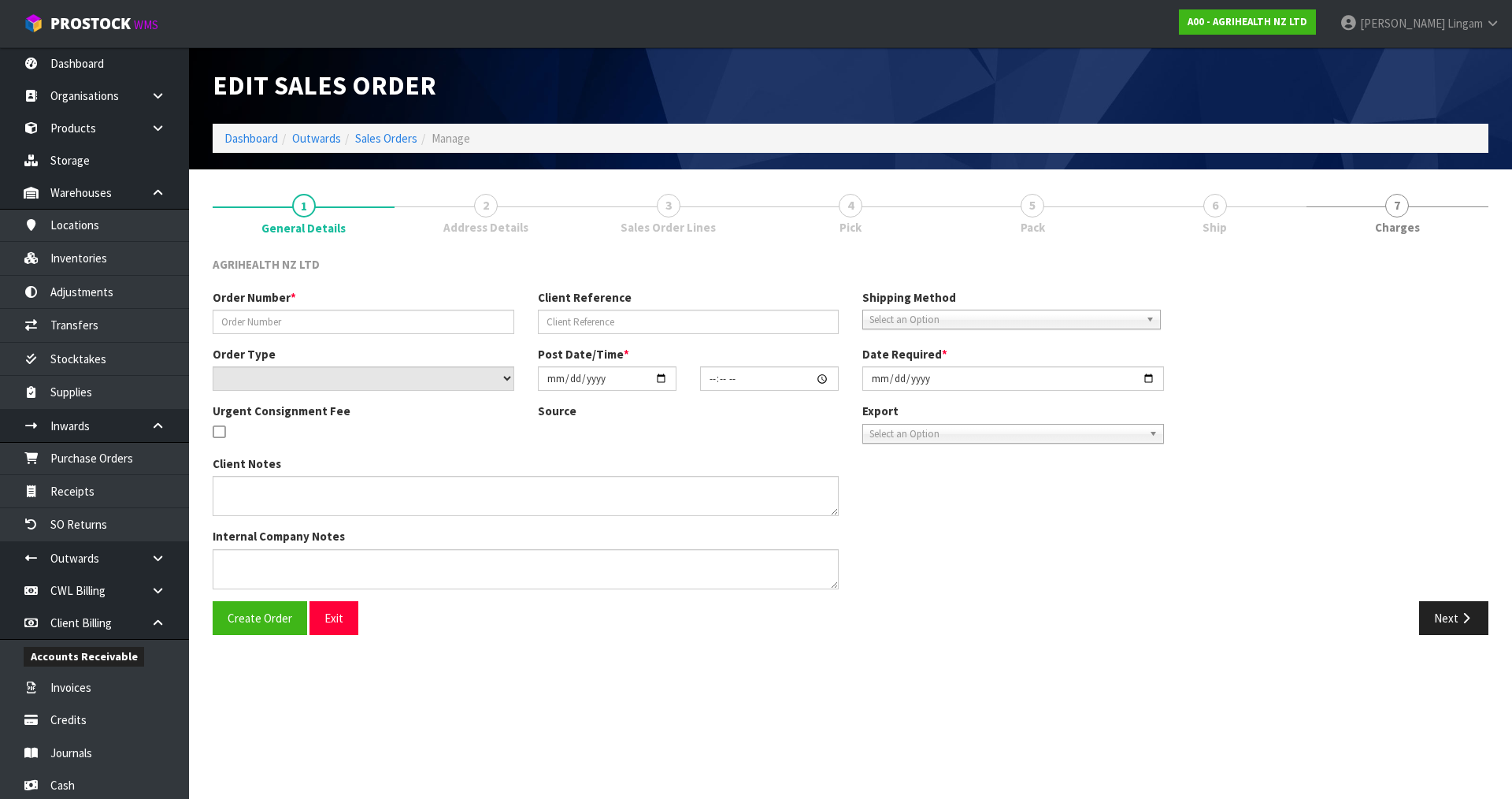
type input "SSO-24210"
type input "660436"
select select "number:0"
type input "2025-08-21"
type input "10:13:37.000"
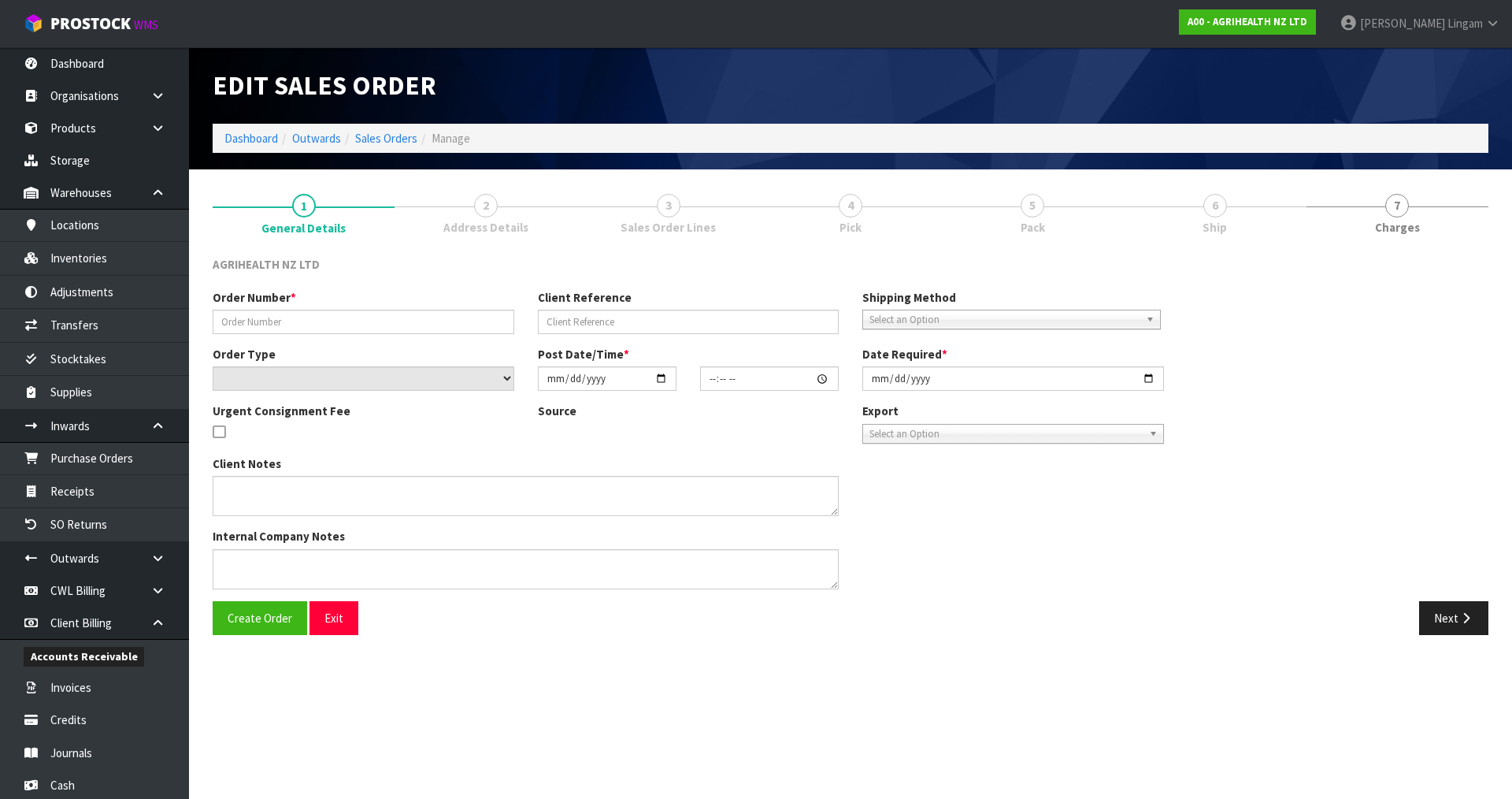
type input "2025-08-21"
type textarea "SHIP BY: CWL Truck"
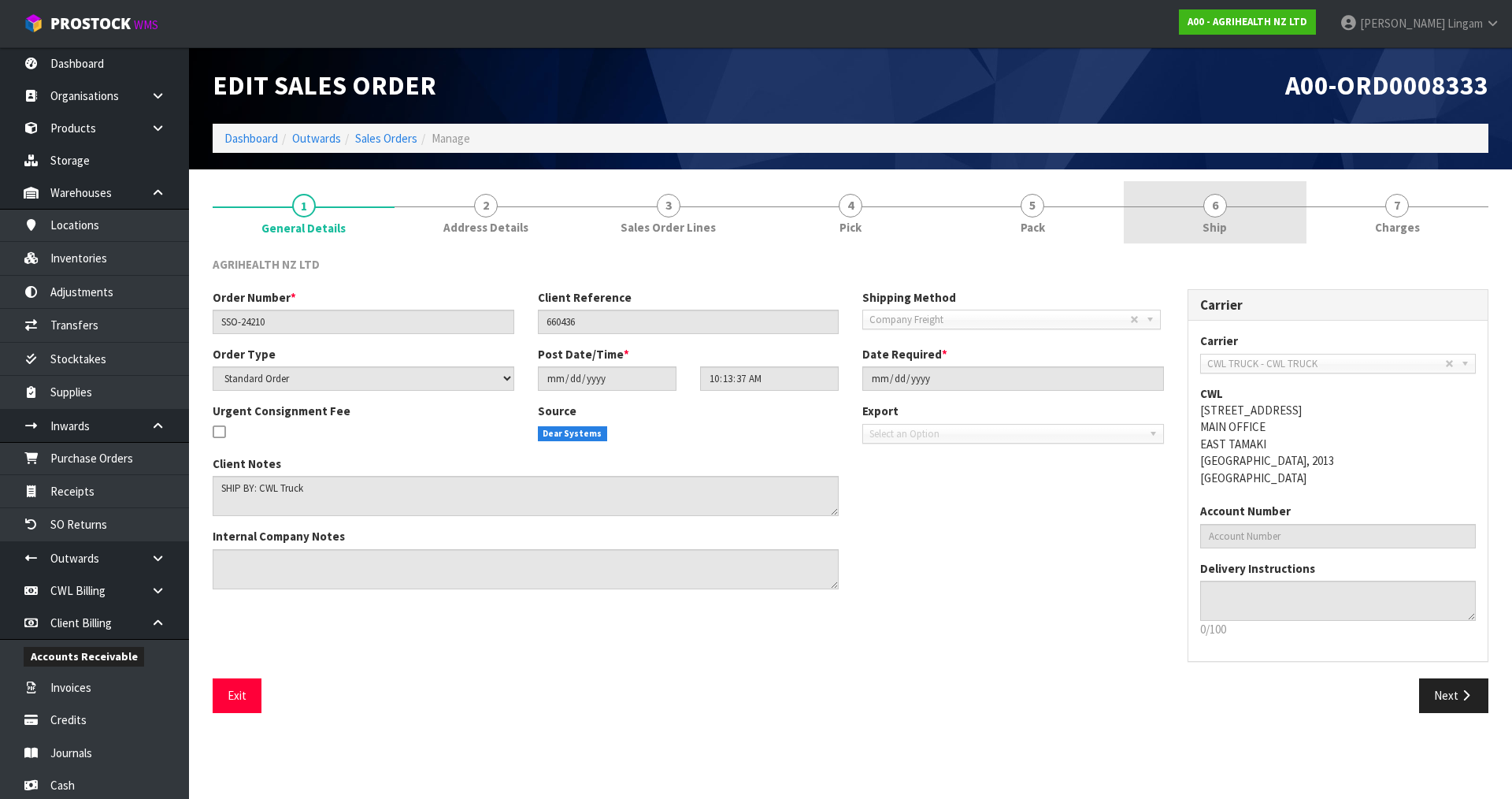
click at [1236, 217] on link "6 Ship" at bounding box center [1215, 212] width 182 height 62
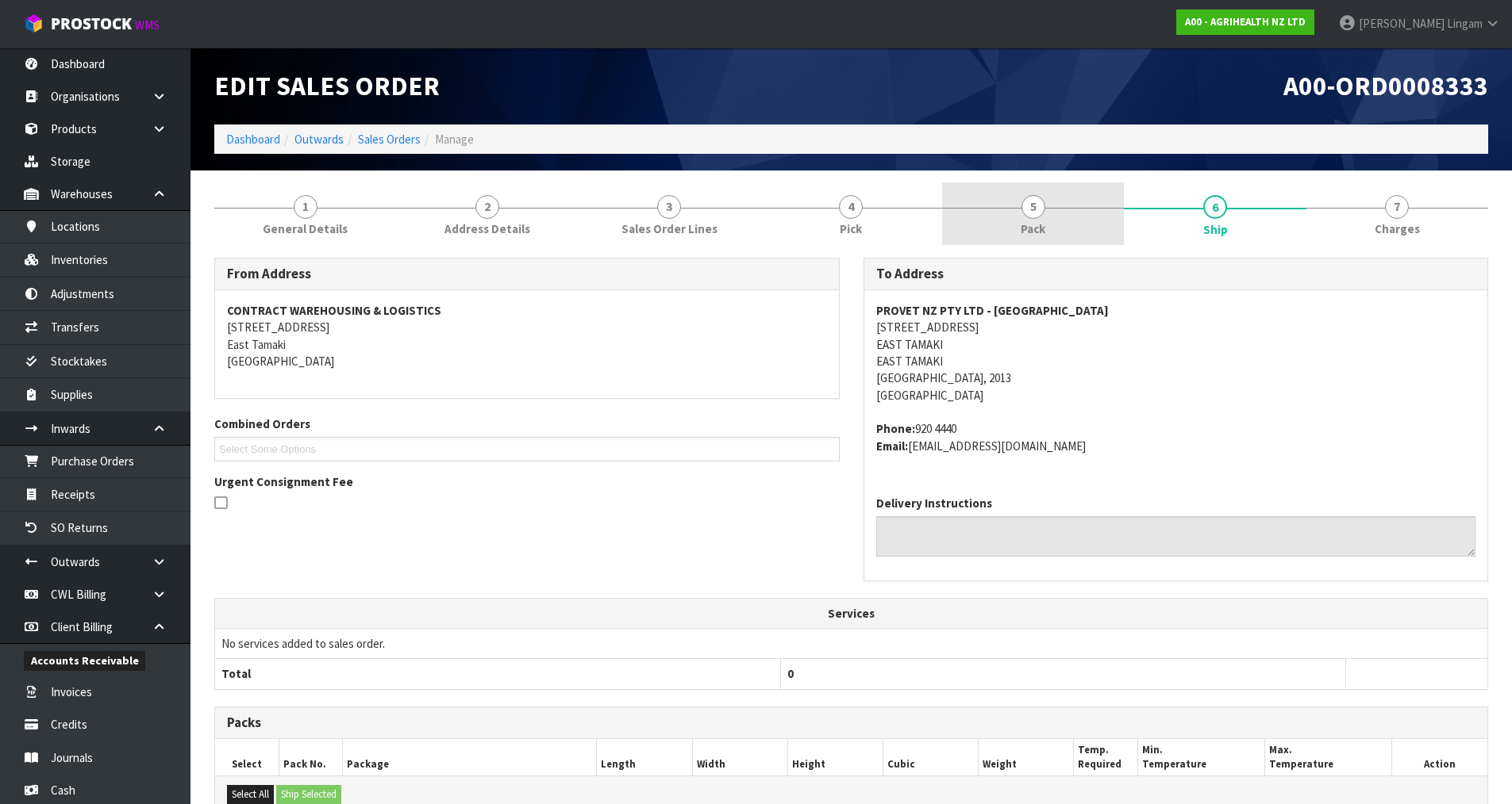
click at [1055, 216] on link "5 Pack" at bounding box center [1032, 213] width 182 height 62
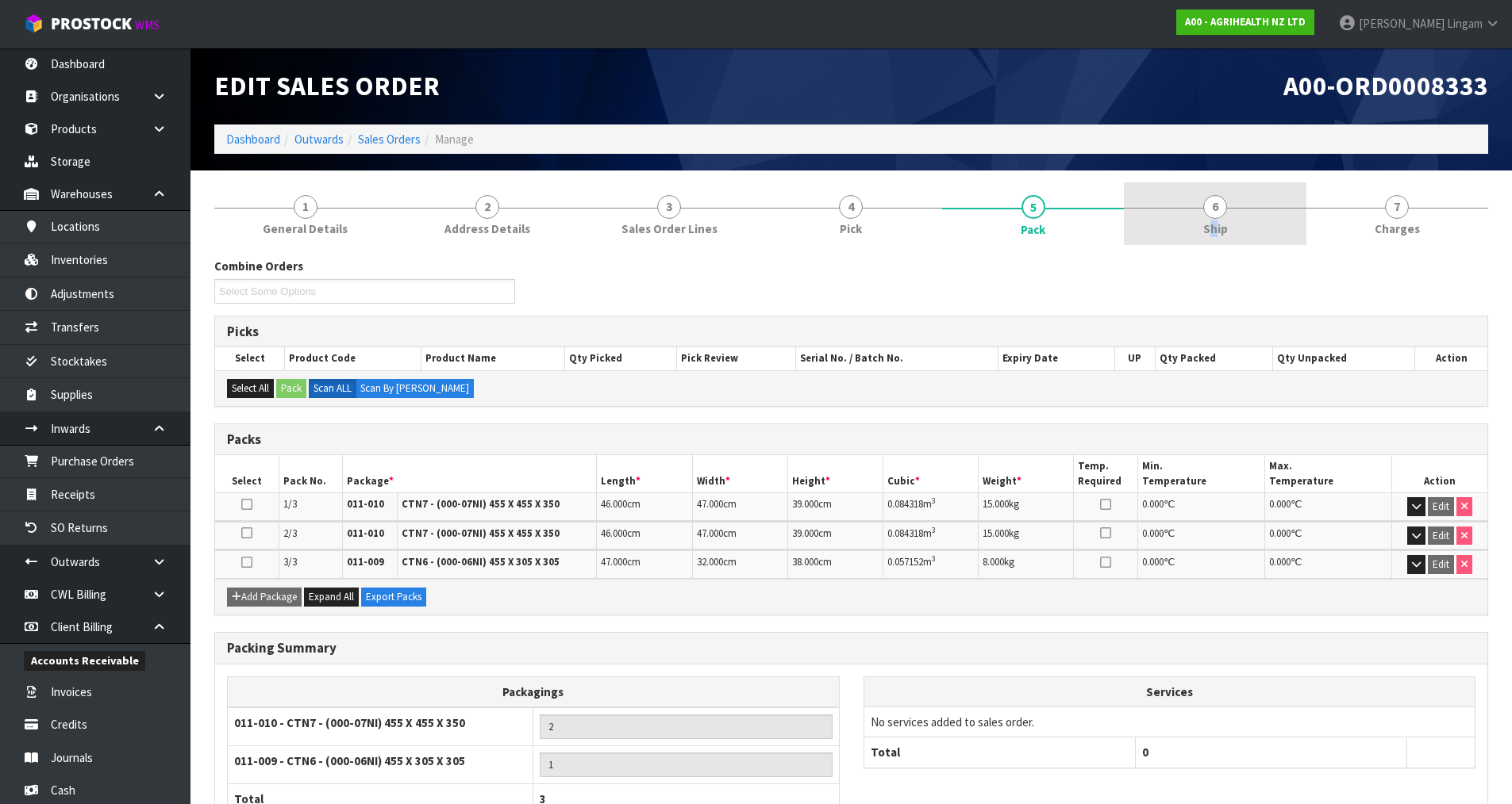
click at [1214, 224] on span "Ship" at bounding box center [1215, 229] width 24 height 17
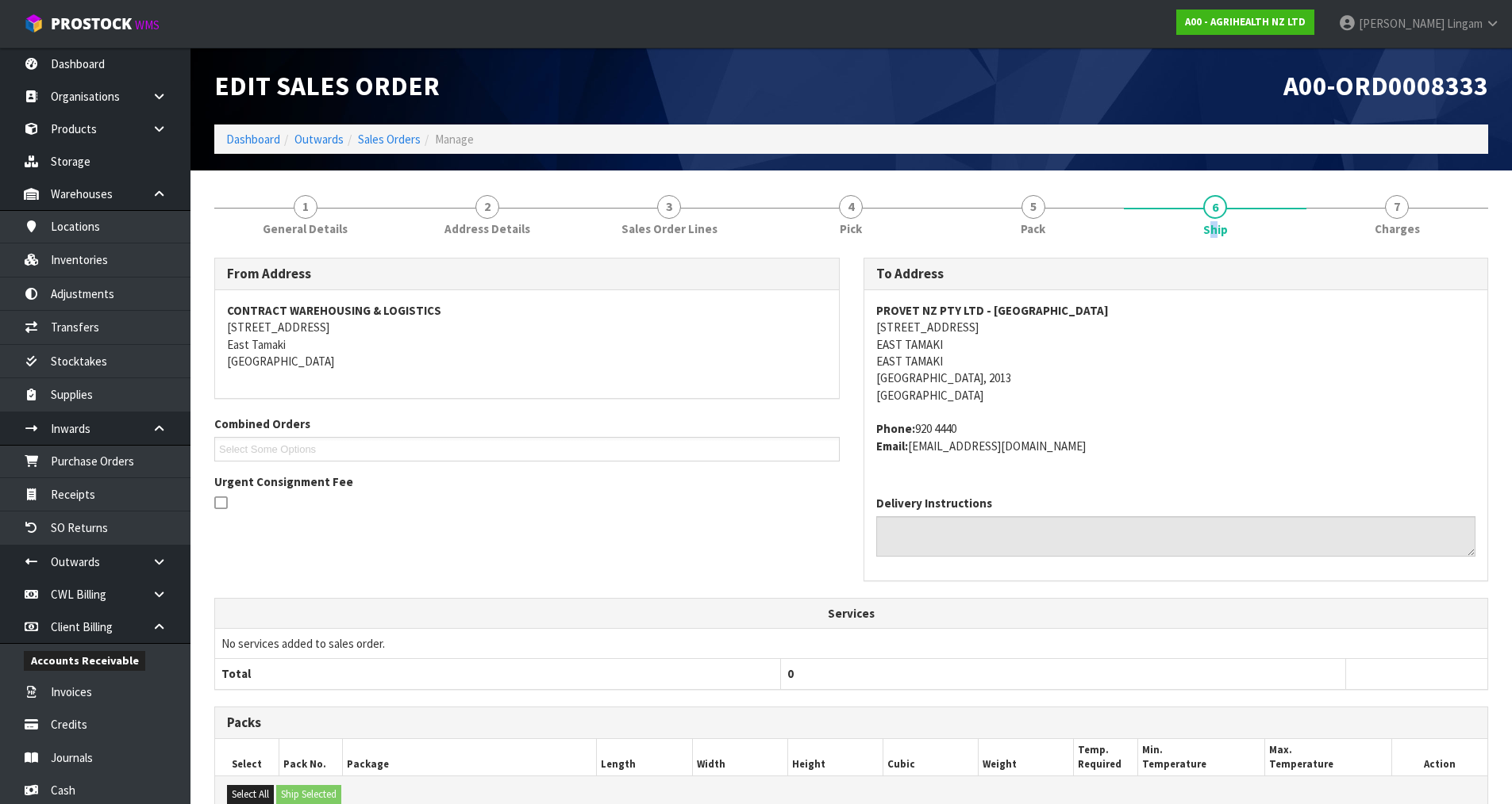
scroll to position [286, 0]
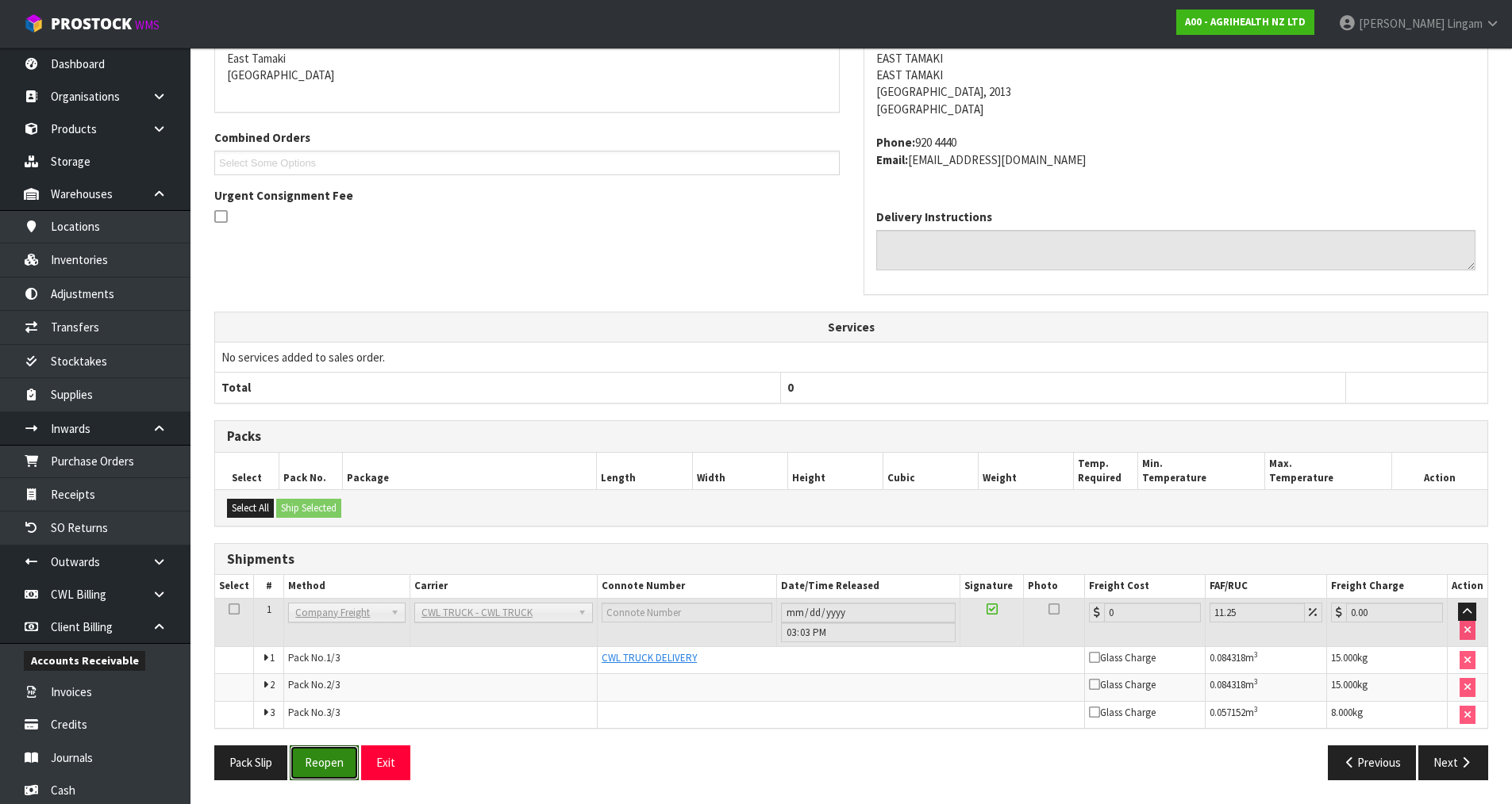
drag, startPoint x: 316, startPoint y: 766, endPoint x: 622, endPoint y: 588, distance: 354.0
click at [317, 765] on button "Reopen" at bounding box center [324, 762] width 69 height 34
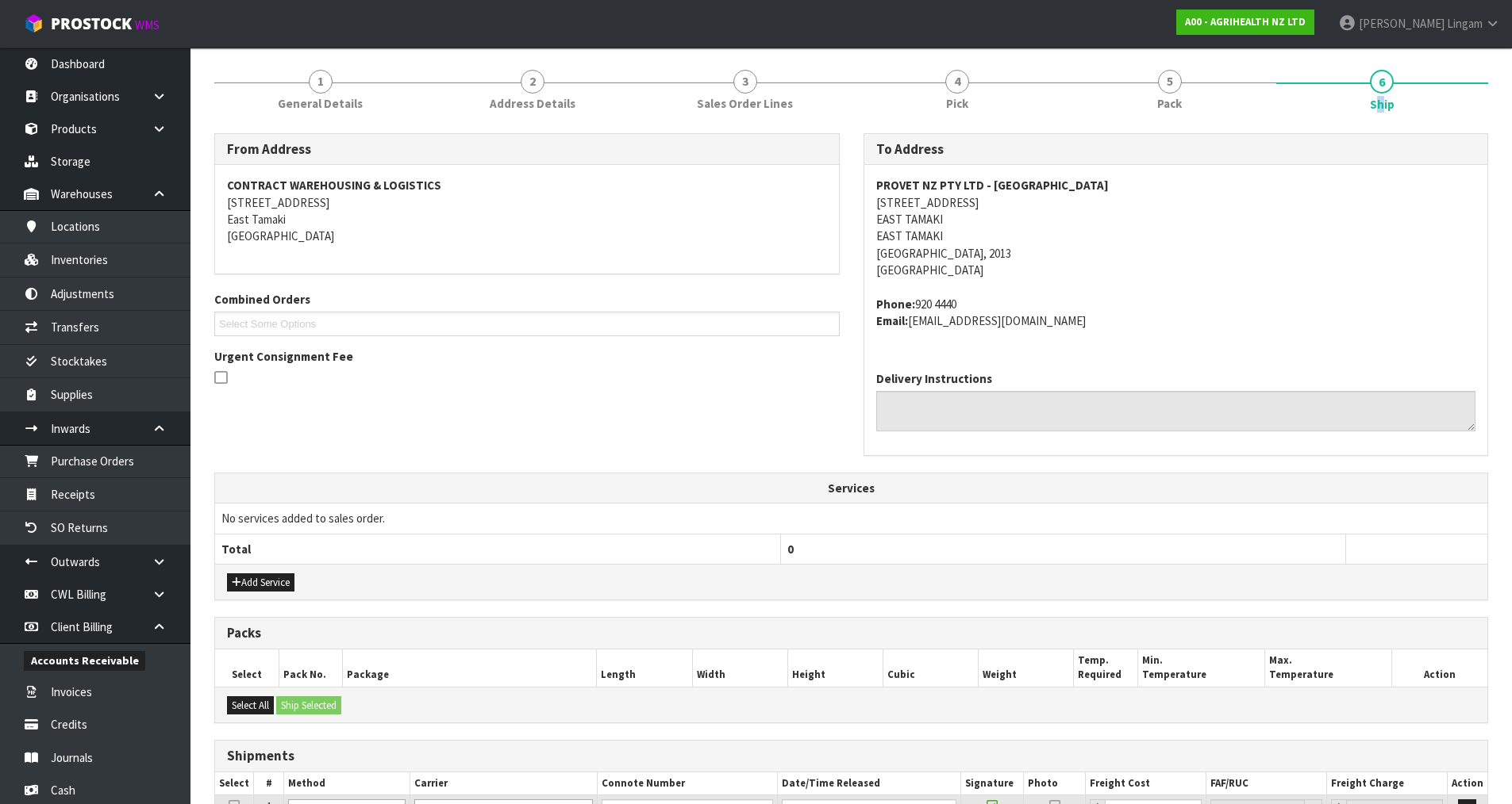
scroll to position [344, 0]
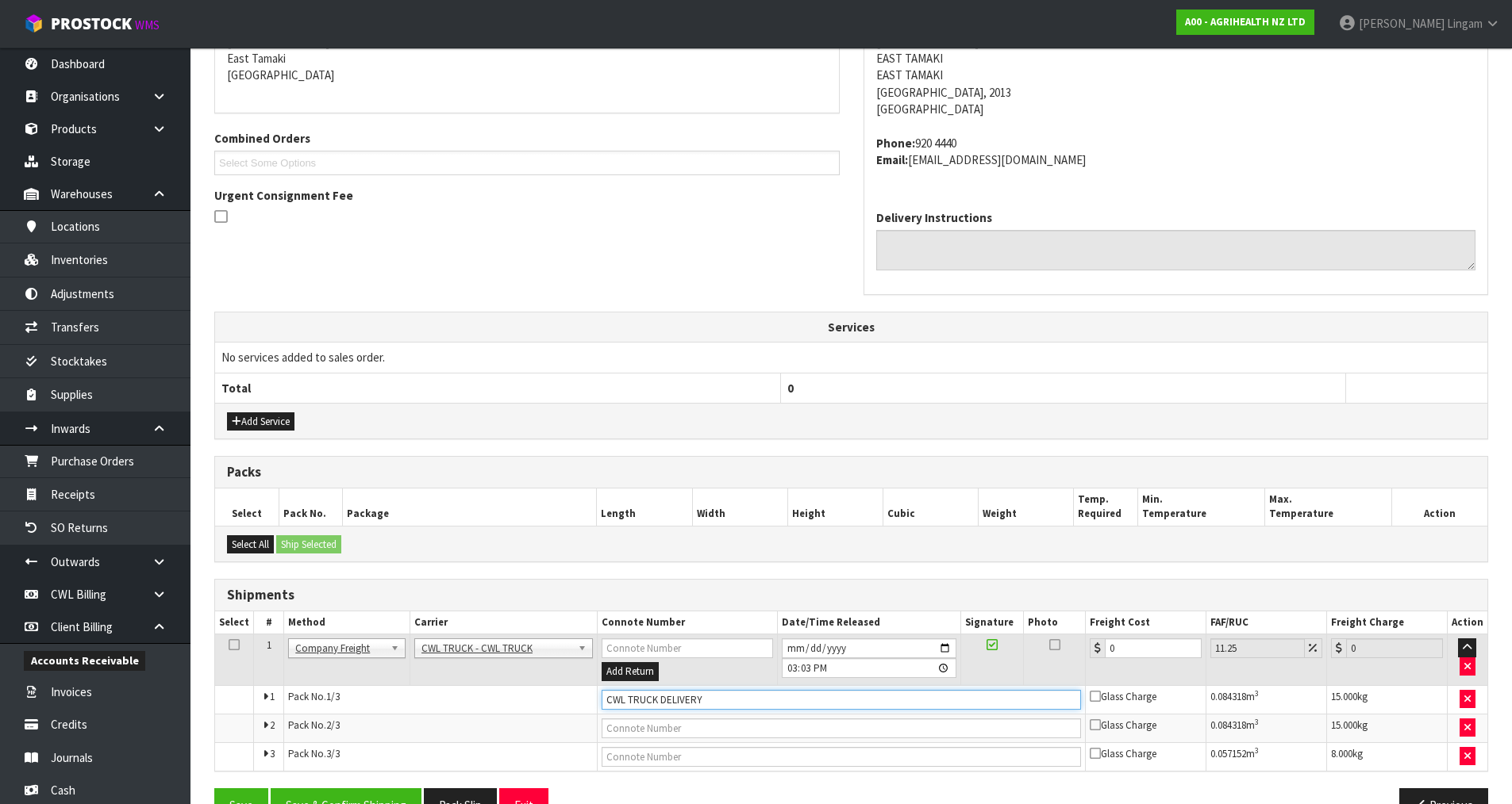
click at [711, 701] on input "CWL TRUCK DELIVERY" at bounding box center [841, 700] width 479 height 20
type input "CWL TRUCK DELIVERED"
drag, startPoint x: 1126, startPoint y: 647, endPoint x: 1112, endPoint y: 647, distance: 14.0
click at [1112, 647] on input "0" at bounding box center [1153, 647] width 97 height 20
drag, startPoint x: 1123, startPoint y: 646, endPoint x: 1097, endPoint y: 648, distance: 26.1
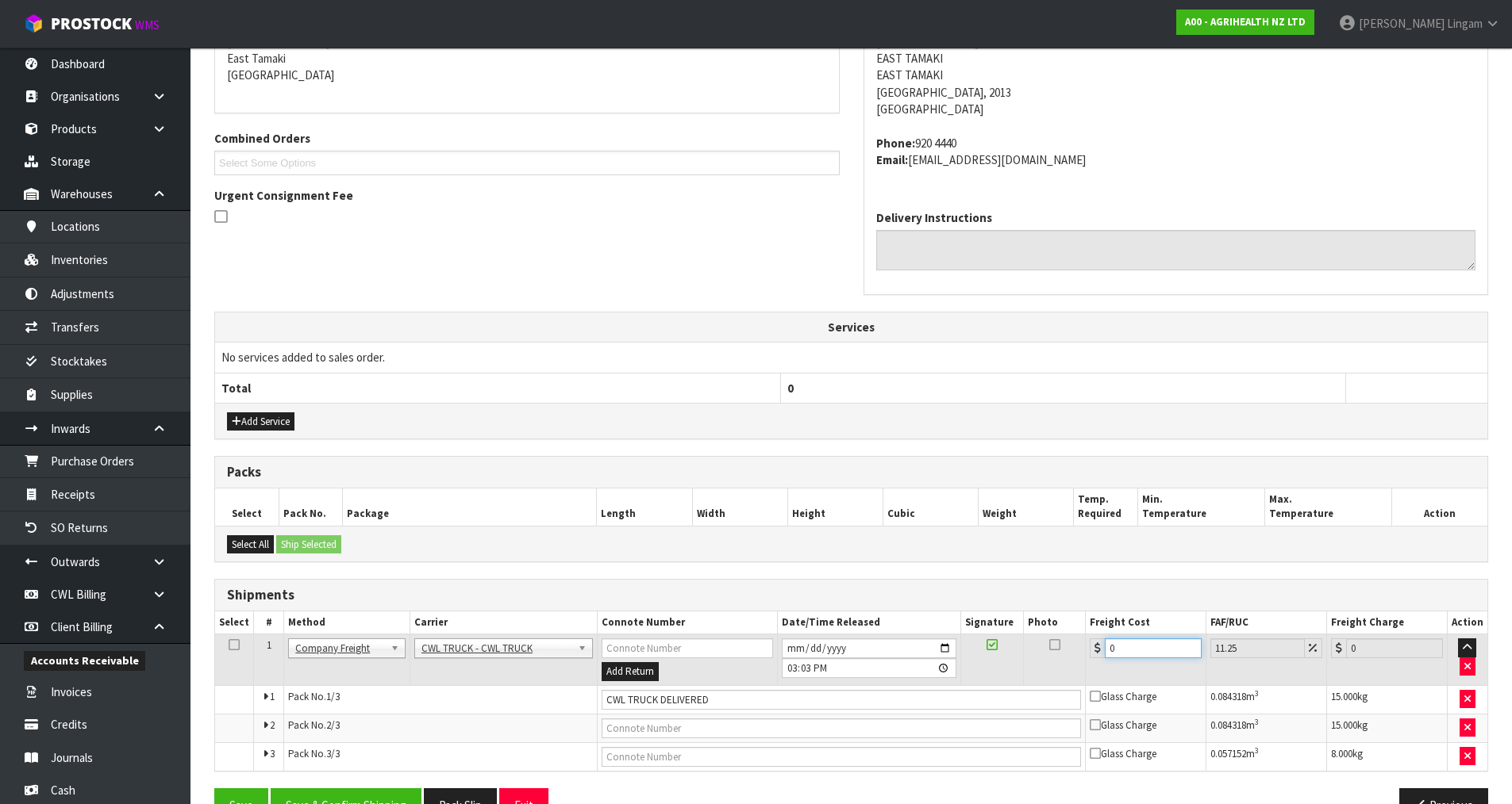
click at [1097, 648] on div "0" at bounding box center [1146, 647] width 112 height 20
type input "1"
type input "1.11"
click at [397, 788] on button "Save & Confirm Shipping" at bounding box center [346, 805] width 151 height 34
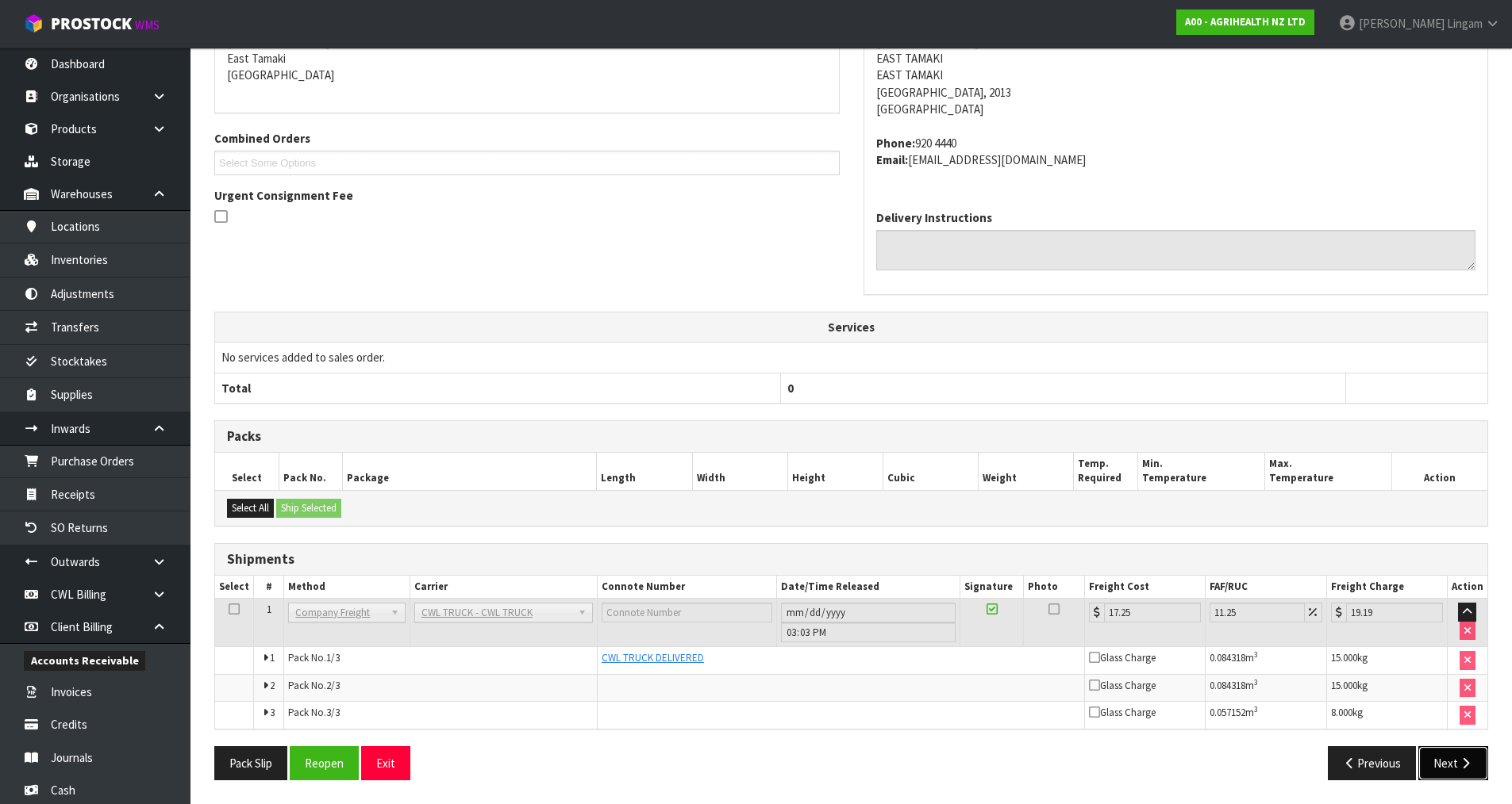
click at [1454, 768] on button "Next" at bounding box center [1452, 763] width 70 height 34
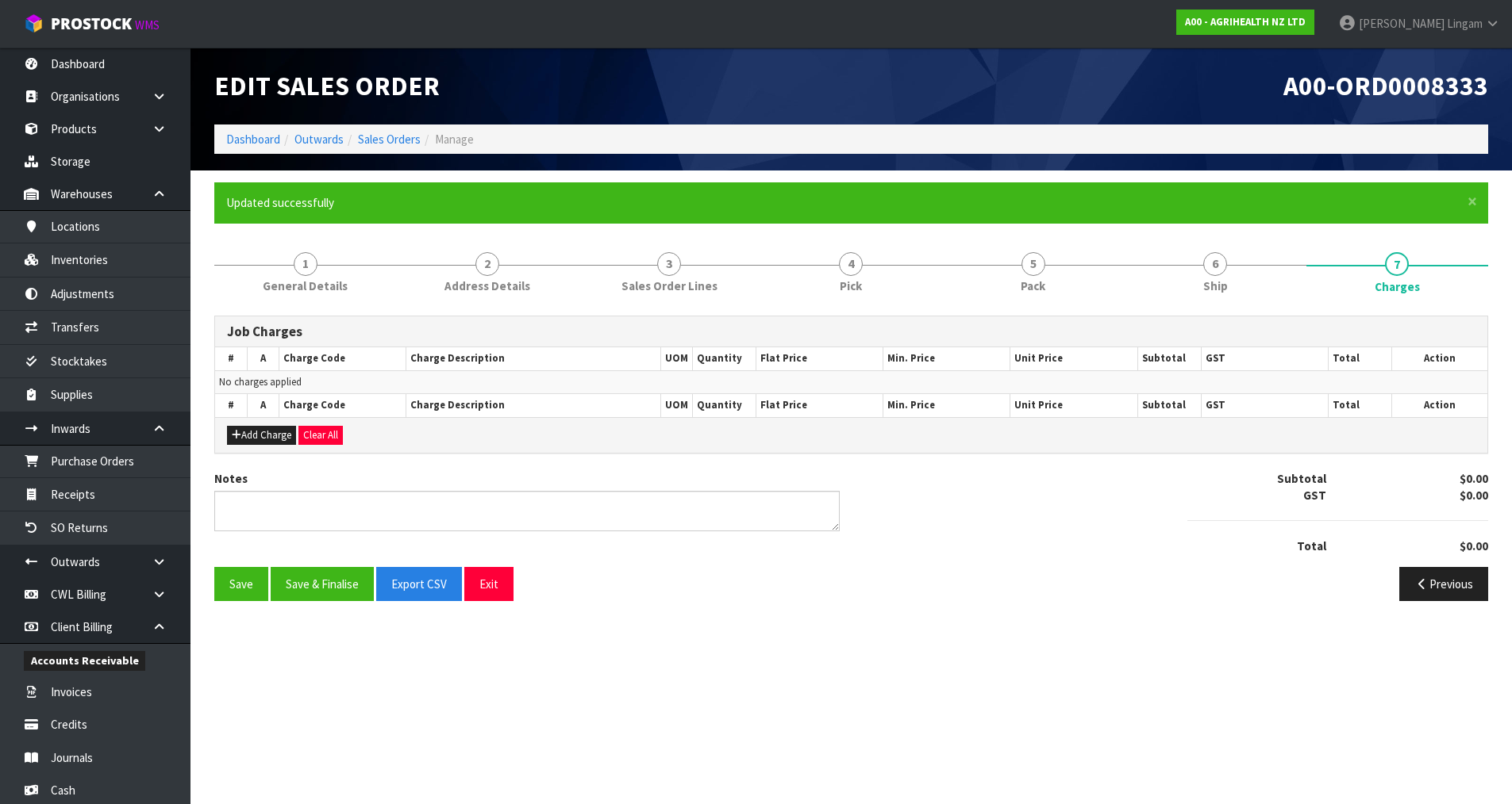
scroll to position [0, 0]
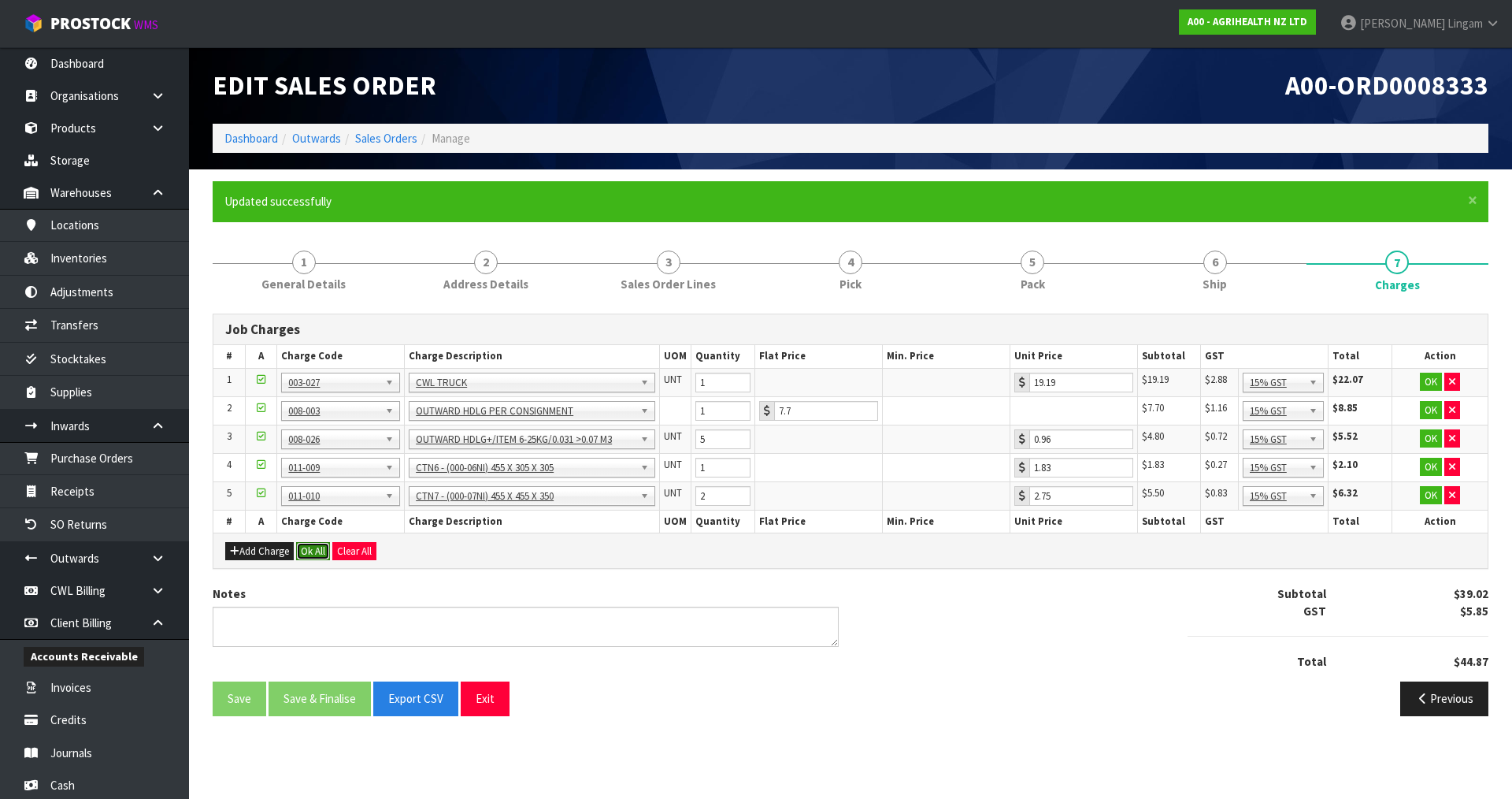
click at [310, 554] on button "Ok All" at bounding box center [313, 552] width 34 height 19
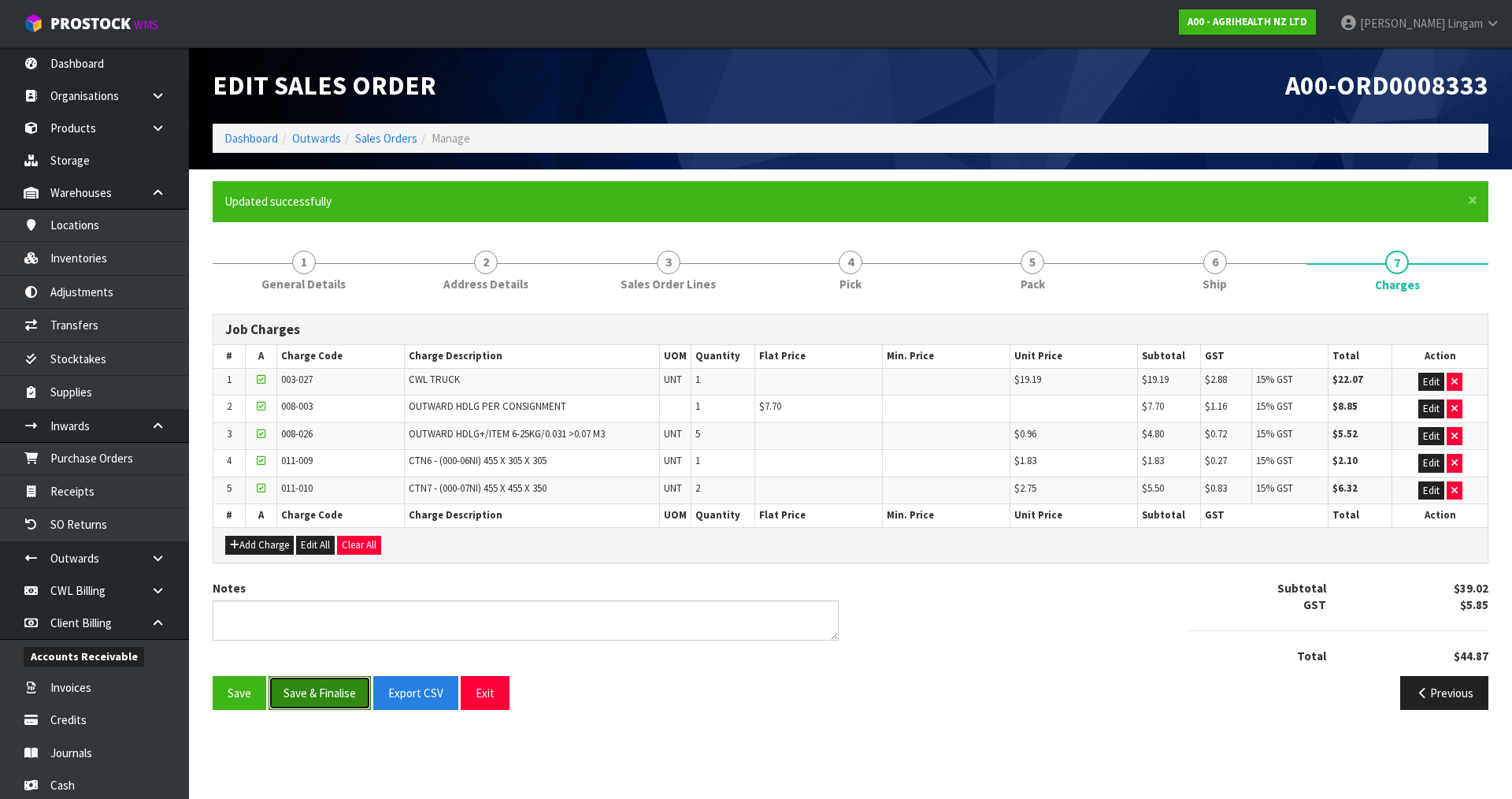
click at [330, 699] on button "Save & Finalise" at bounding box center [319, 693] width 103 height 34
click at [257, 135] on link "Dashboard" at bounding box center [252, 138] width 54 height 15
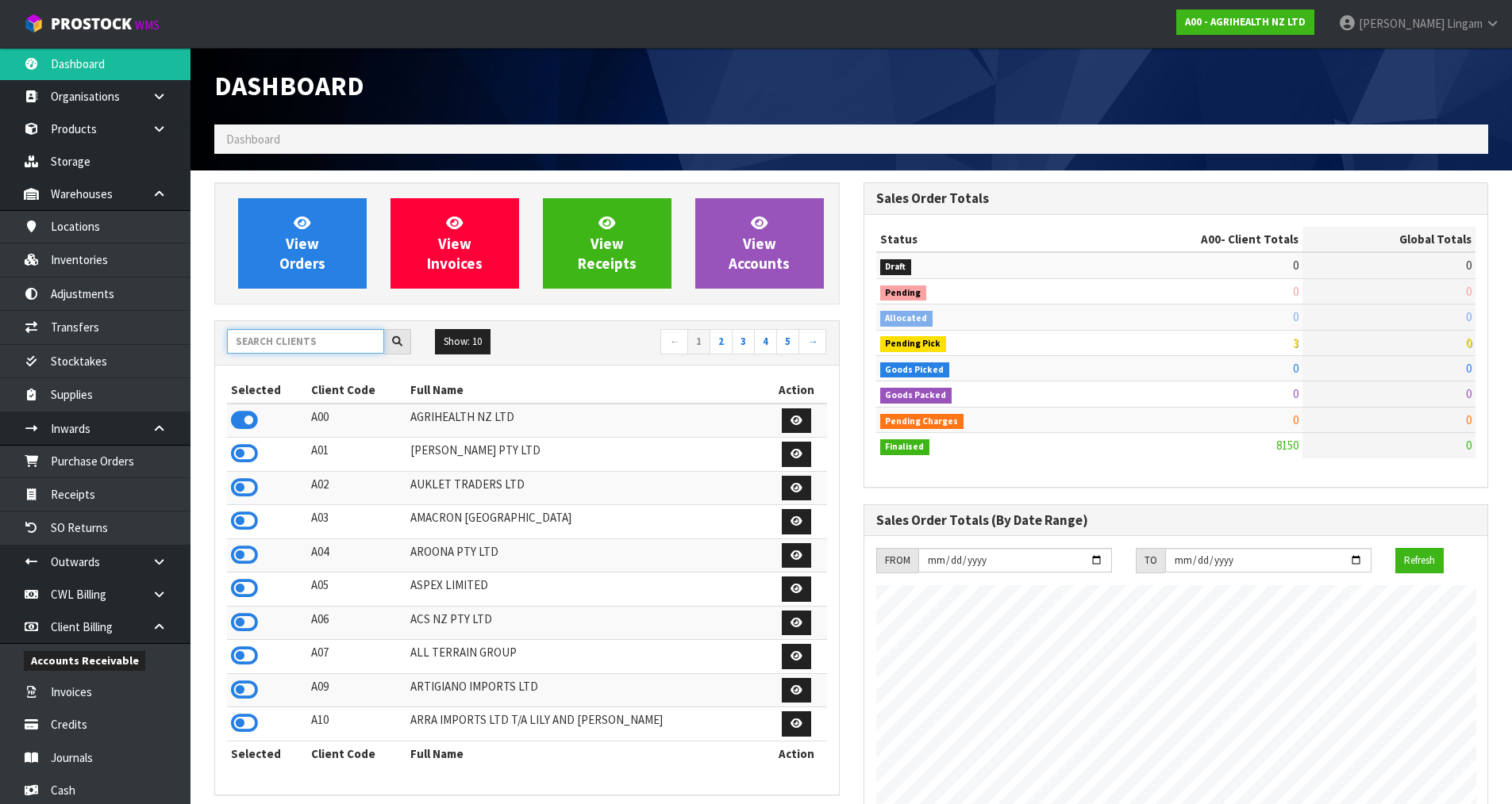
scroll to position [1202, 648]
click at [284, 336] on input "text" at bounding box center [305, 341] width 158 height 24
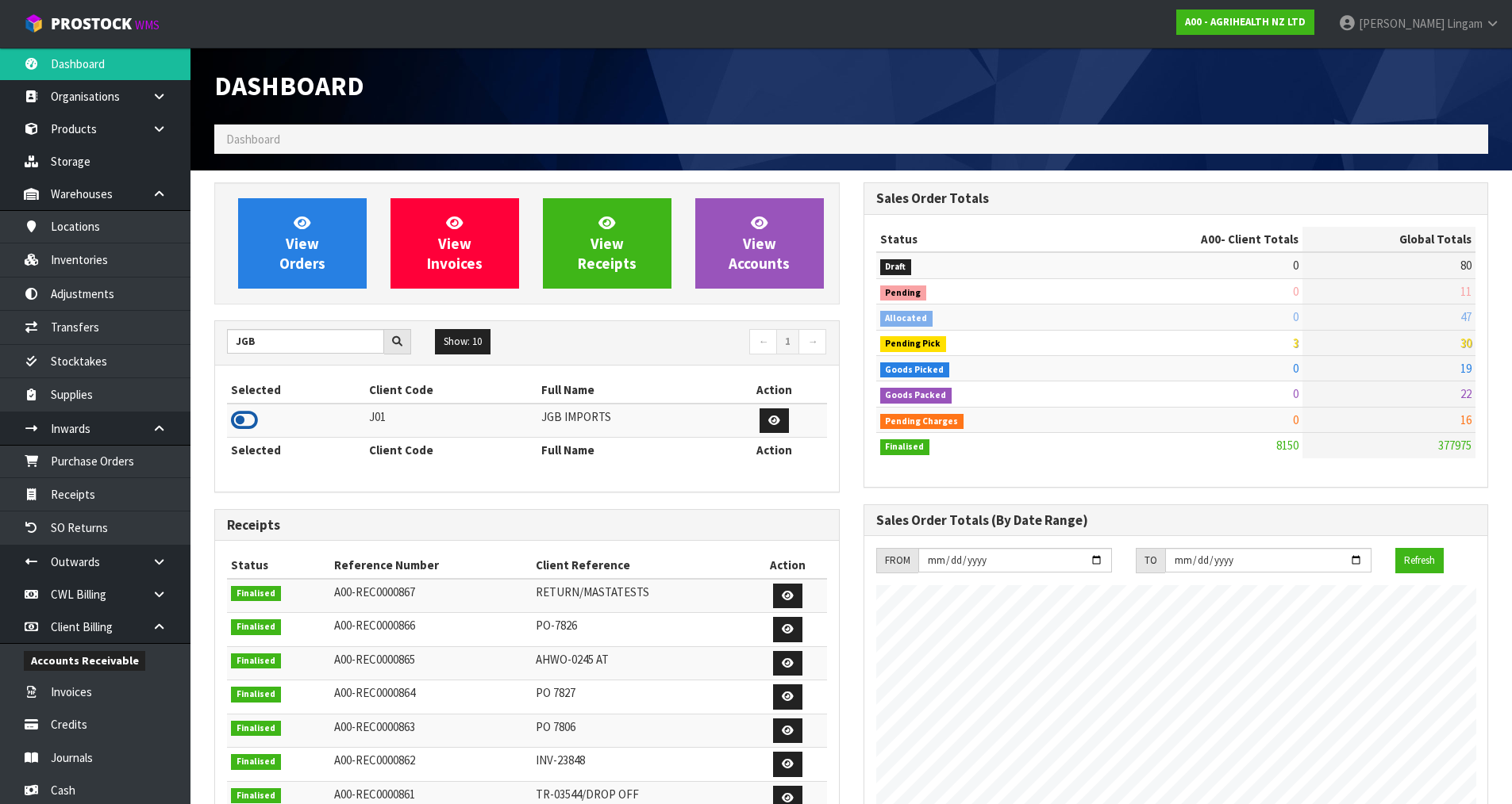
click at [245, 421] on icon at bounding box center [244, 420] width 27 height 24
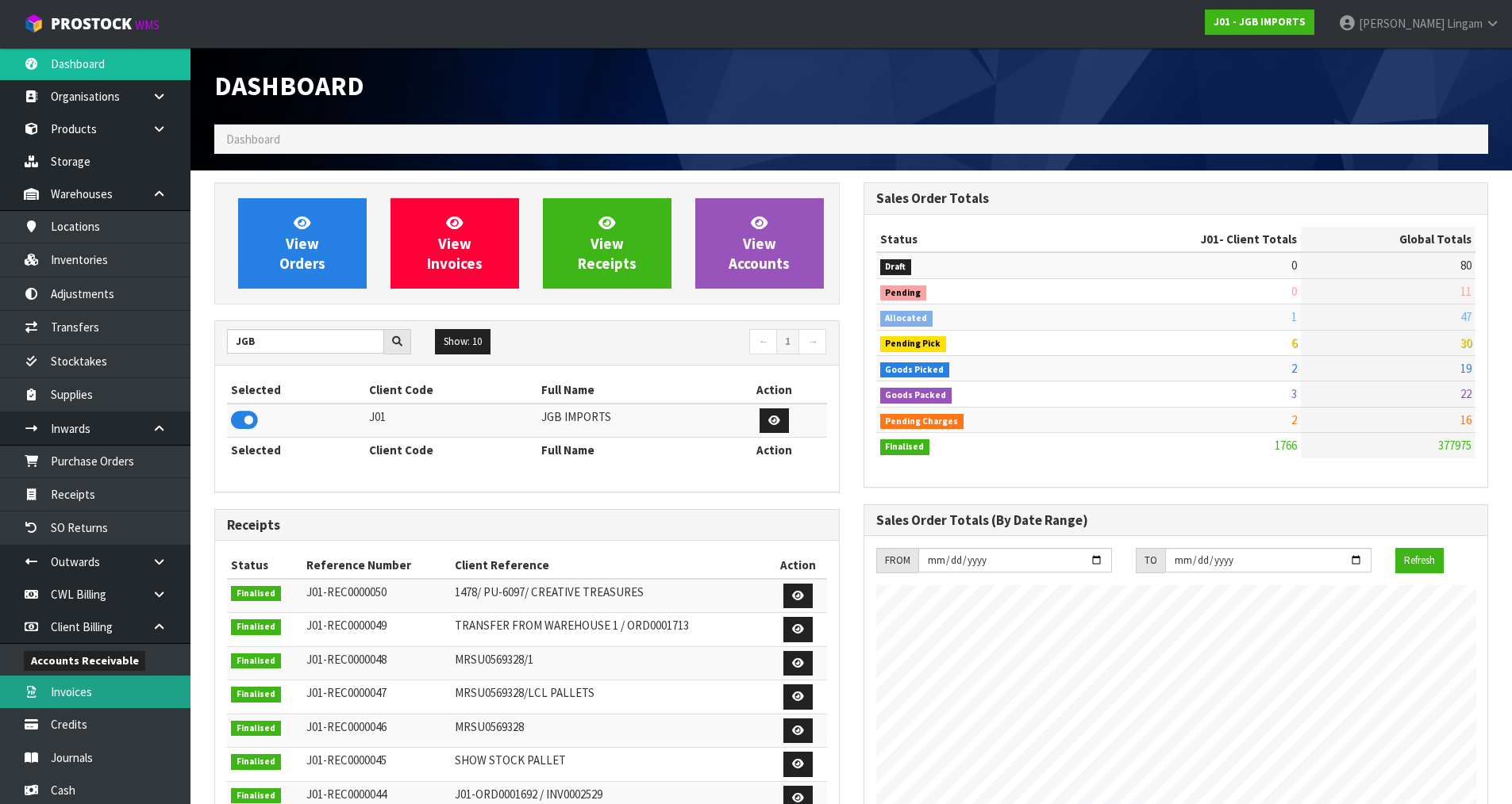
click at [75, 688] on link "Invoices" at bounding box center [95, 691] width 190 height 33
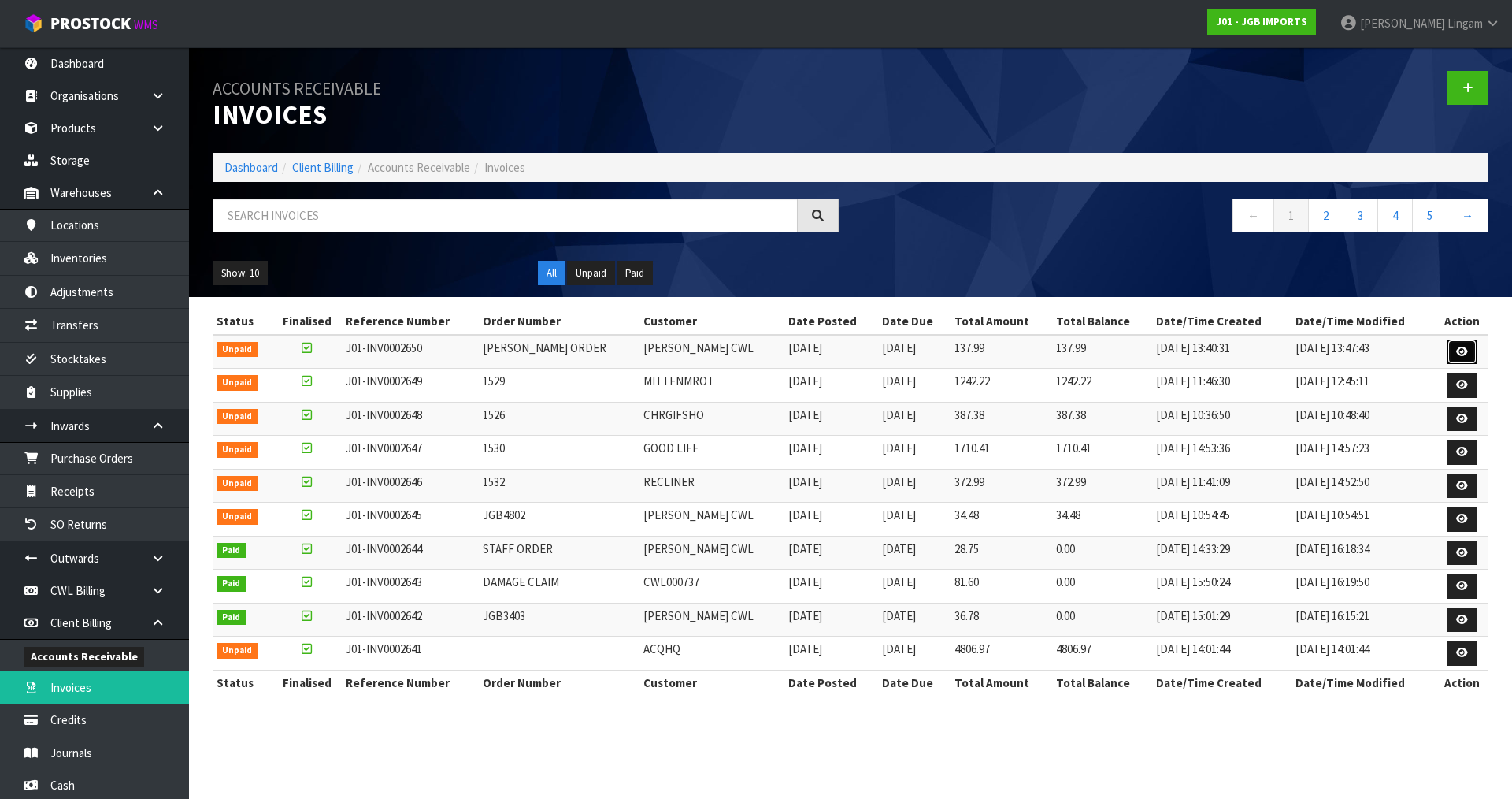
click at [1464, 354] on icon at bounding box center [1462, 352] width 12 height 10
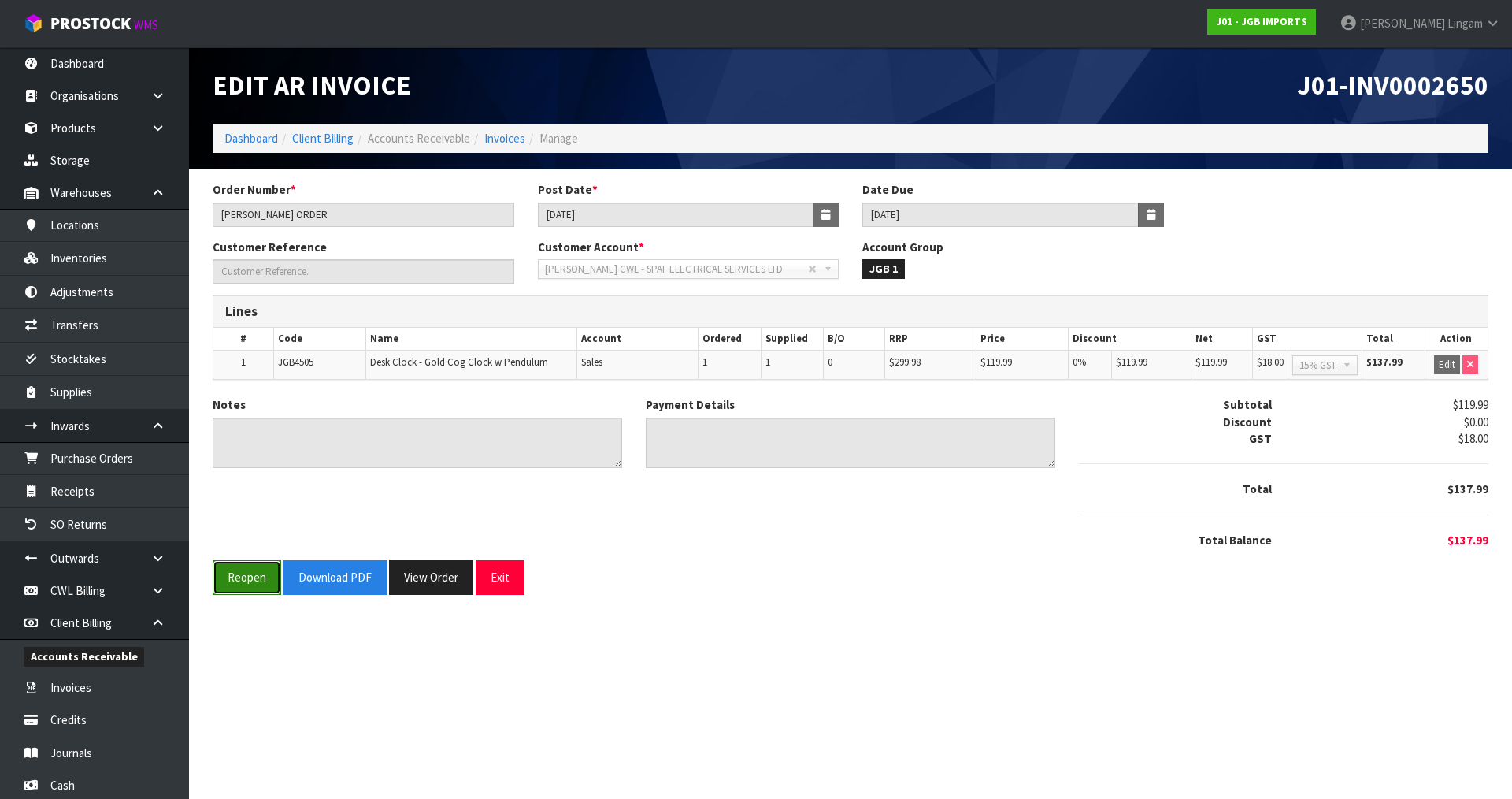
click at [268, 582] on button "Reopen" at bounding box center [247, 577] width 68 height 34
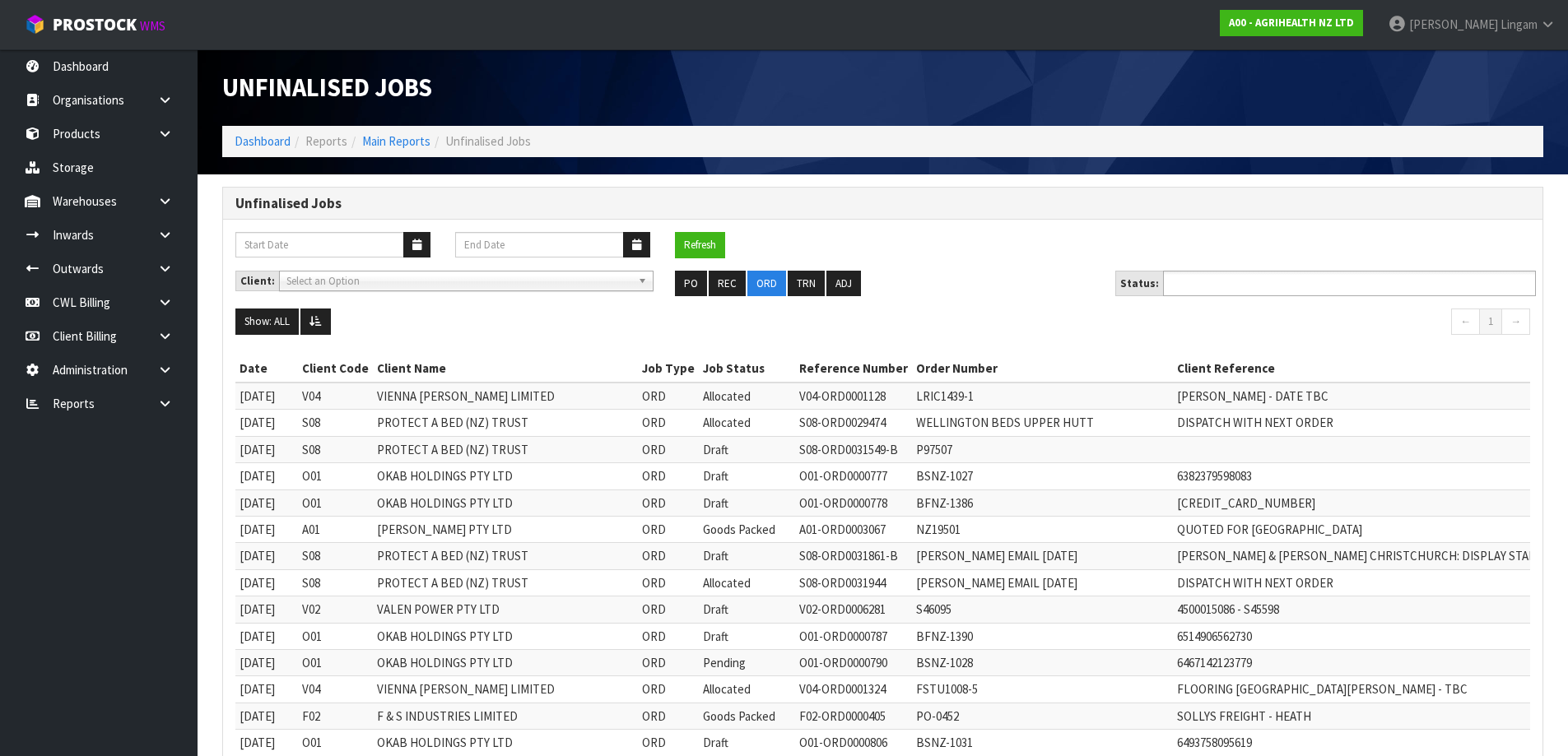
click at [1367, 284] on ul at bounding box center [1350, 283] width 373 height 25
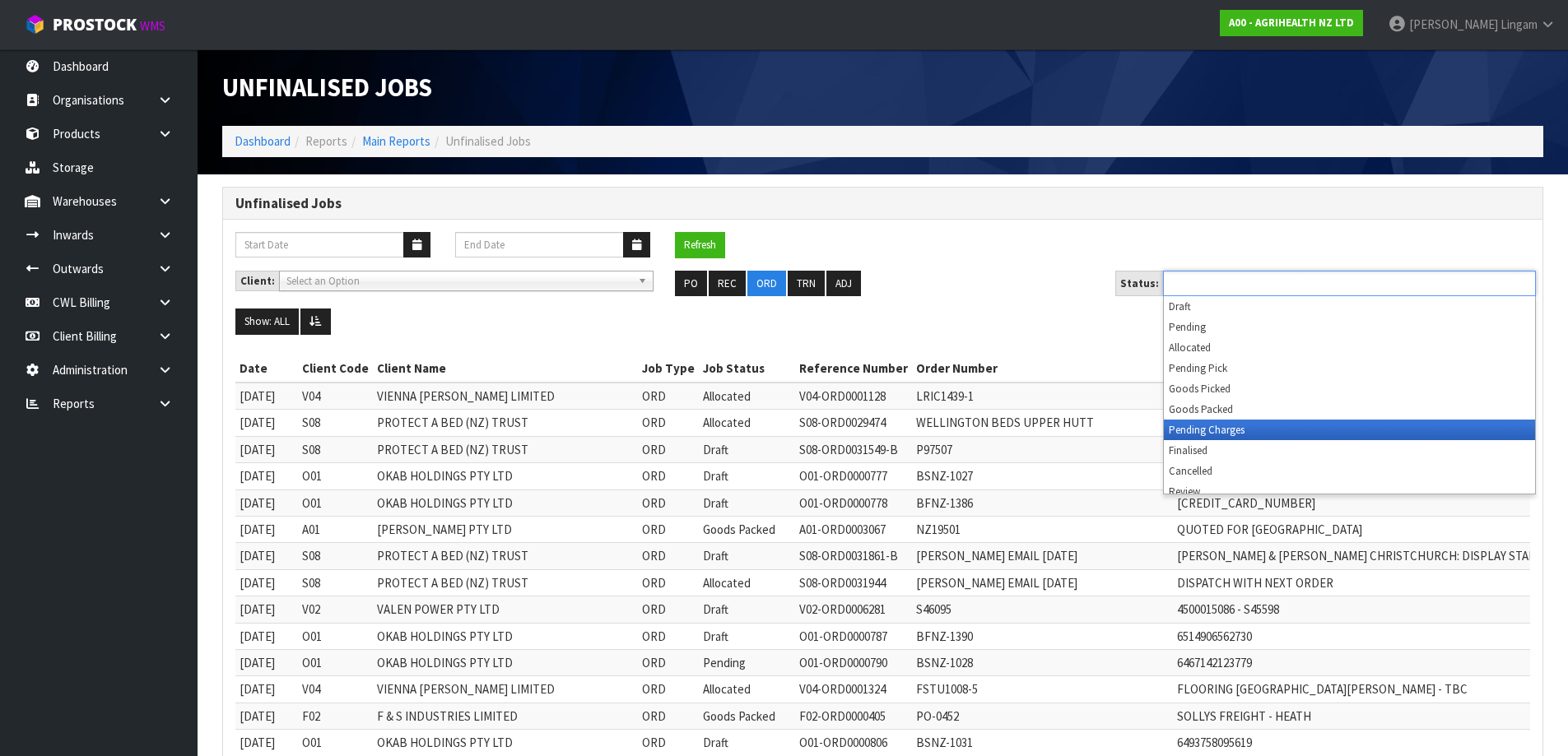
click at [1292, 428] on li "Pending Charges" at bounding box center [1350, 429] width 371 height 20
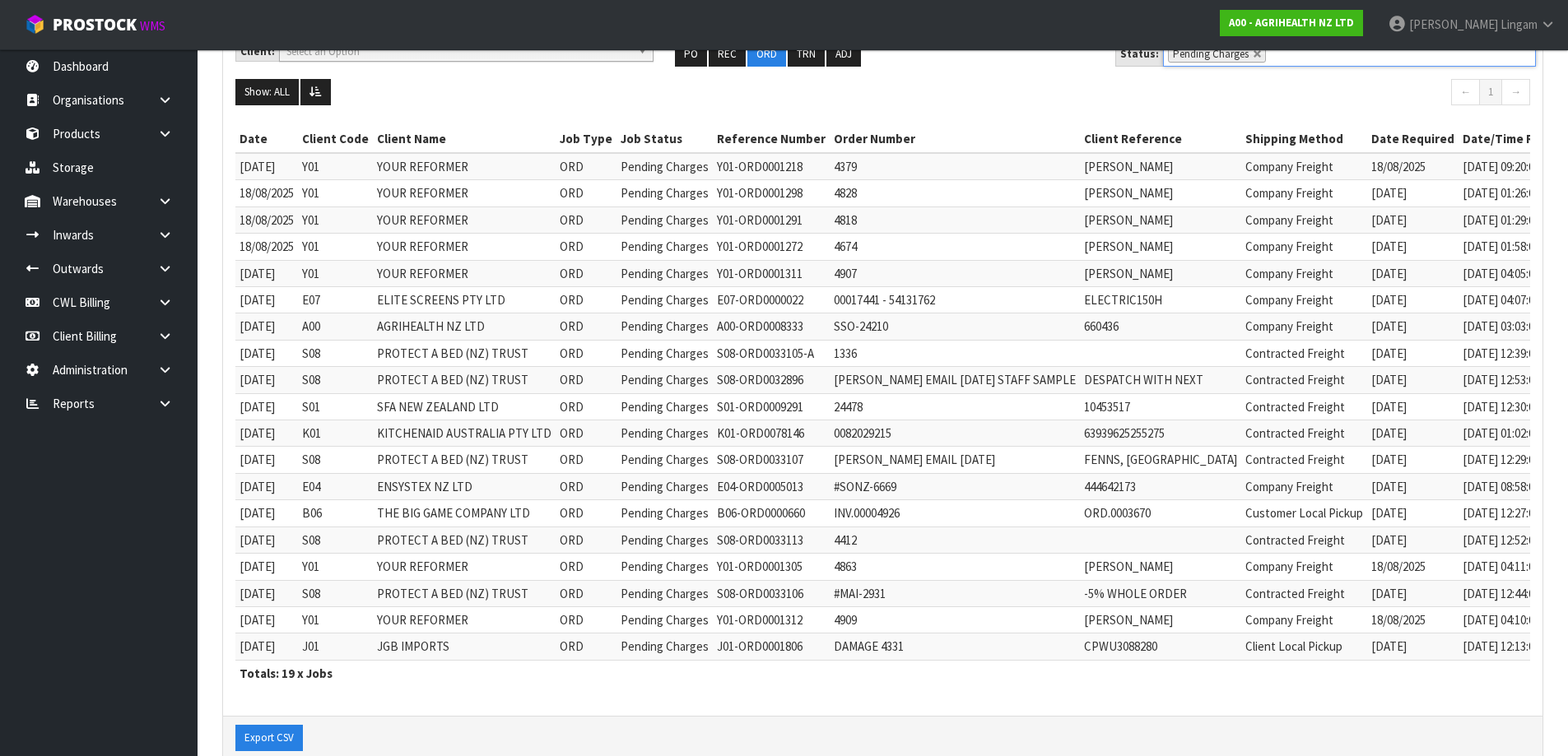
scroll to position [263, 0]
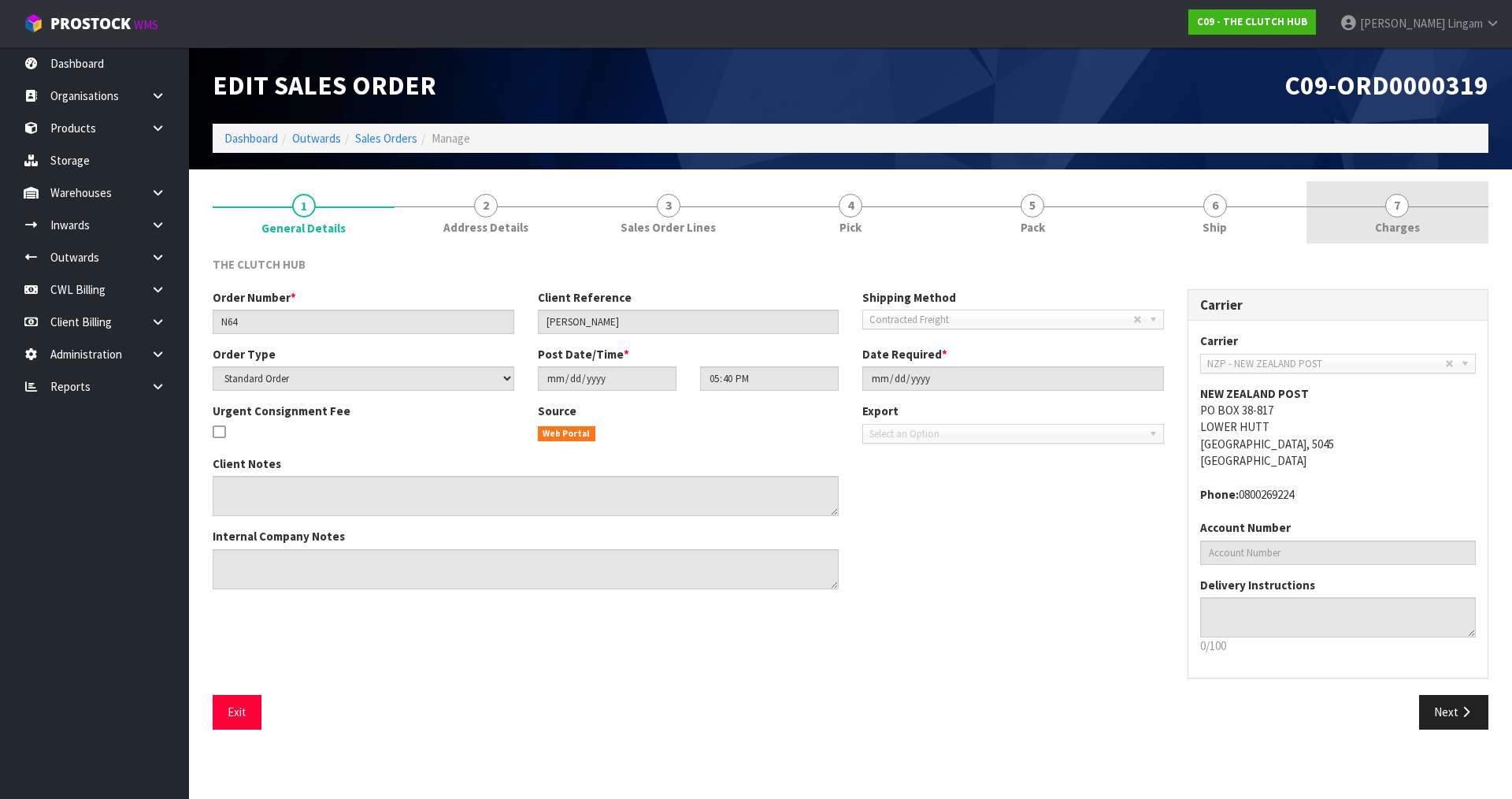
click at [1405, 224] on span "Charges" at bounding box center [1397, 228] width 45 height 17
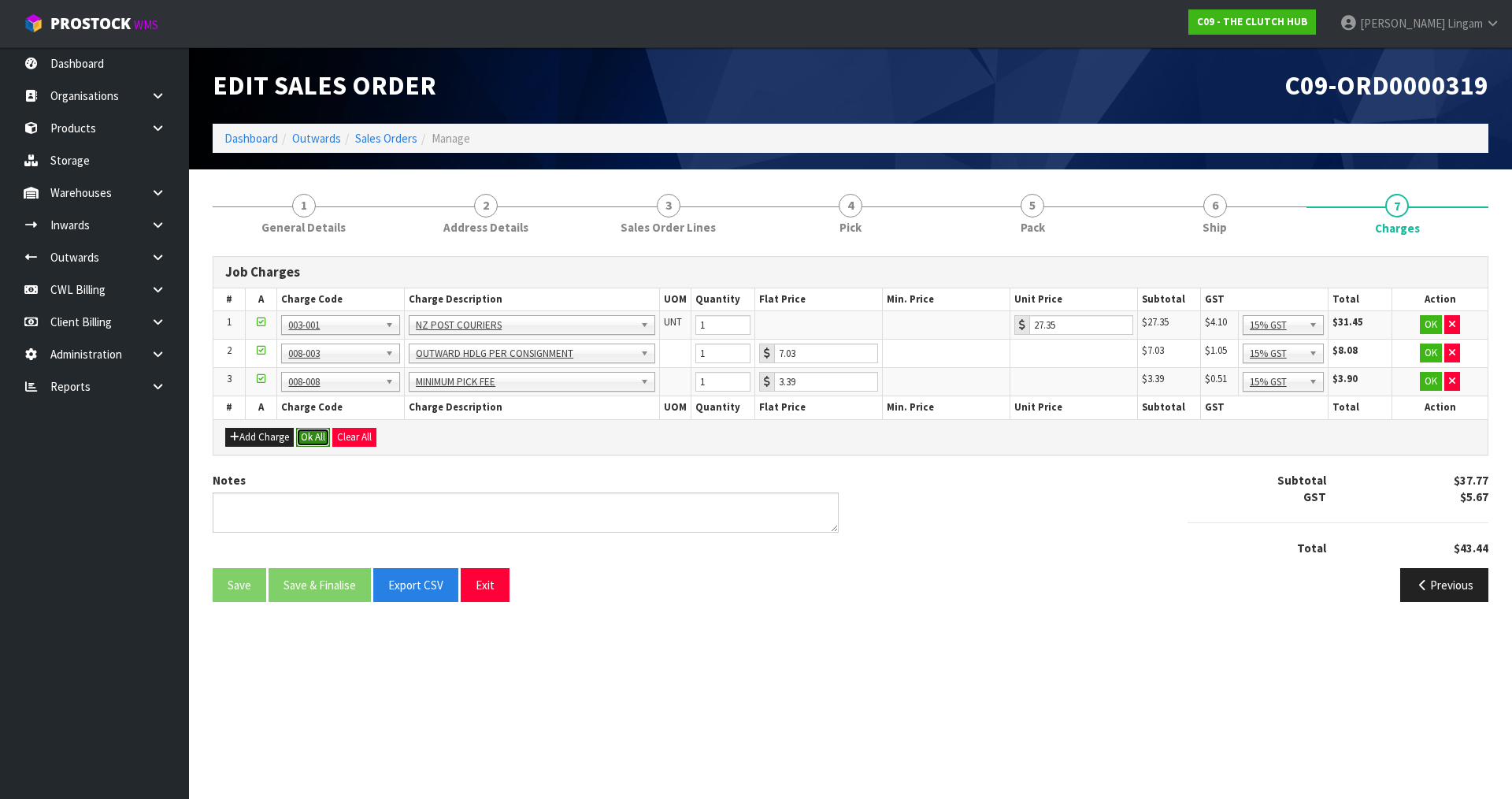
click at [323, 436] on button "Ok All" at bounding box center [313, 437] width 34 height 19
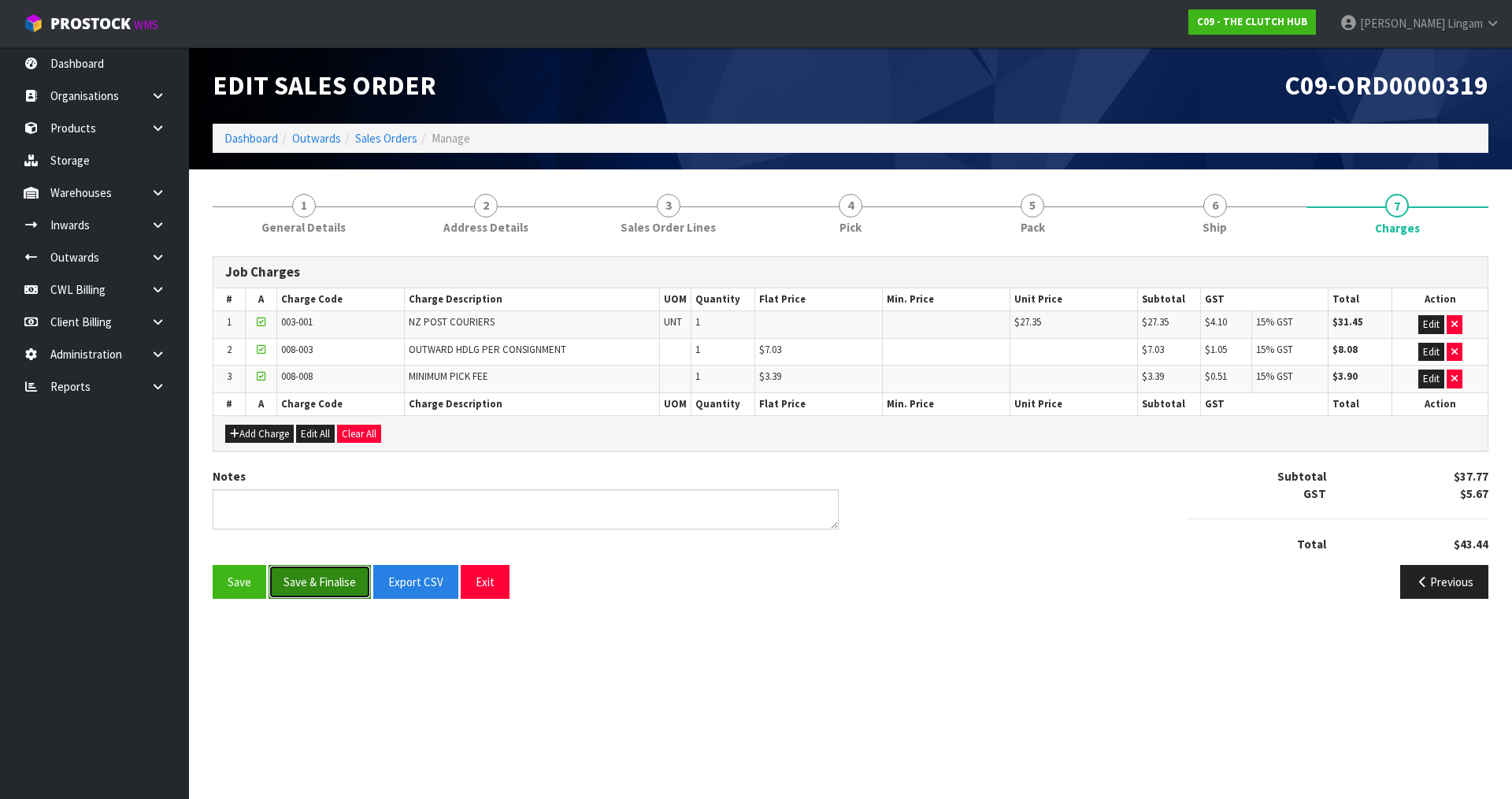
click at [321, 569] on button "Save & Finalise" at bounding box center [319, 581] width 103 height 34
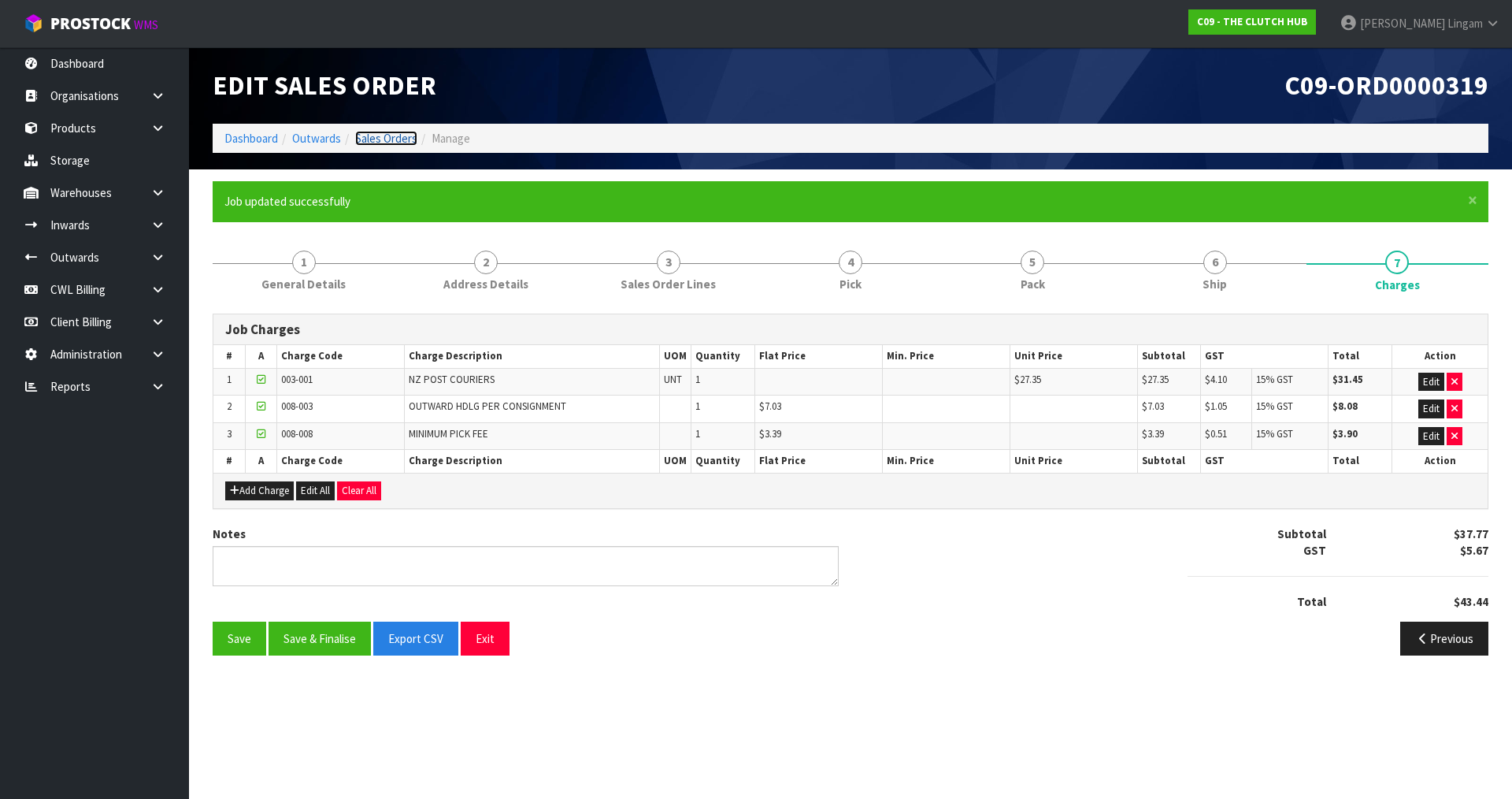
click at [405, 142] on link "Sales Orders" at bounding box center [386, 138] width 62 height 15
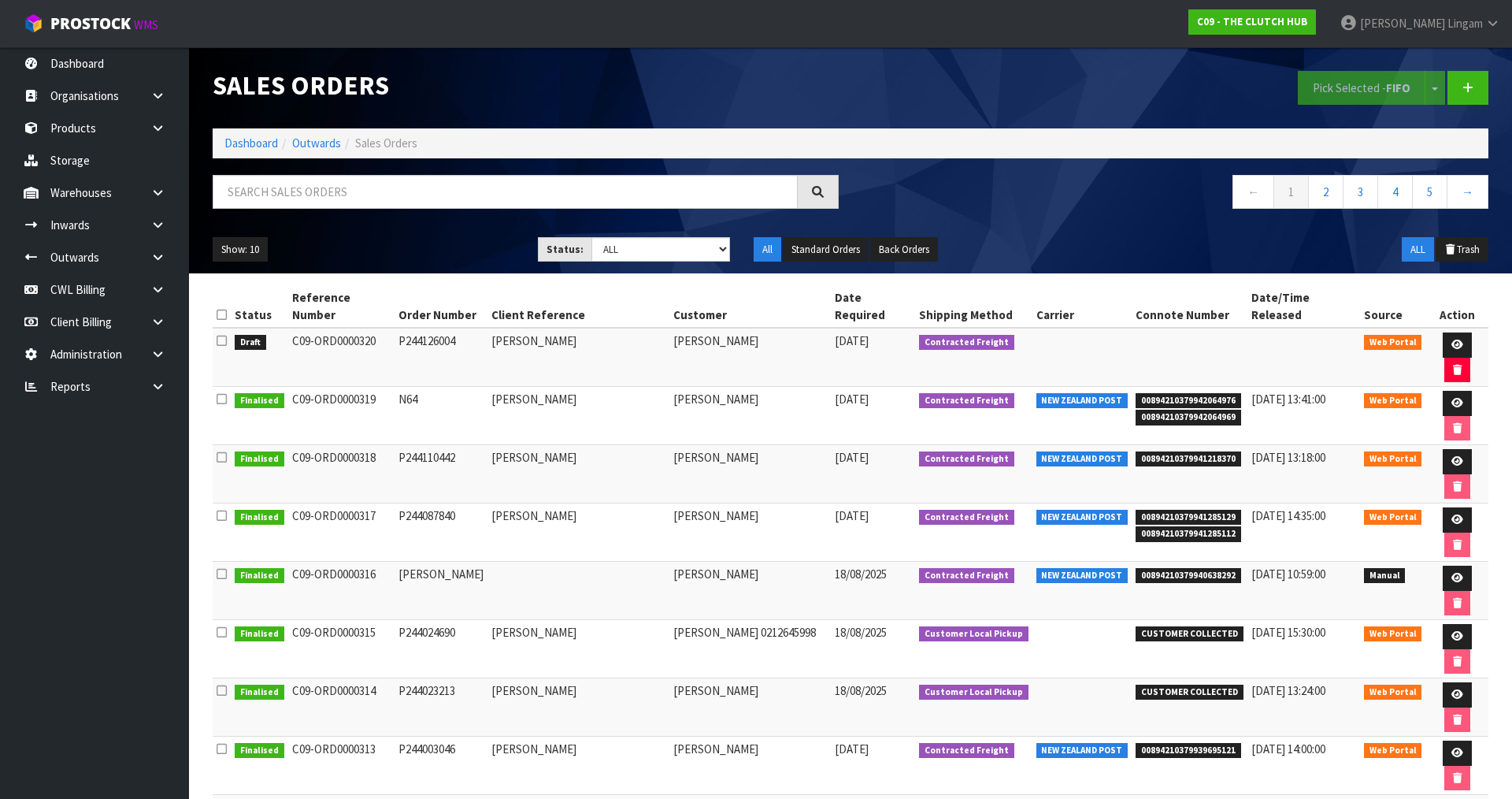
click at [221, 335] on icon at bounding box center [221, 341] width 10 height 12
click at [0, 0] on input "checkbox" at bounding box center [0, 0] width 0 height 0
click at [1327, 86] on button "Pick Selected - FIFO" at bounding box center [1362, 88] width 128 height 34
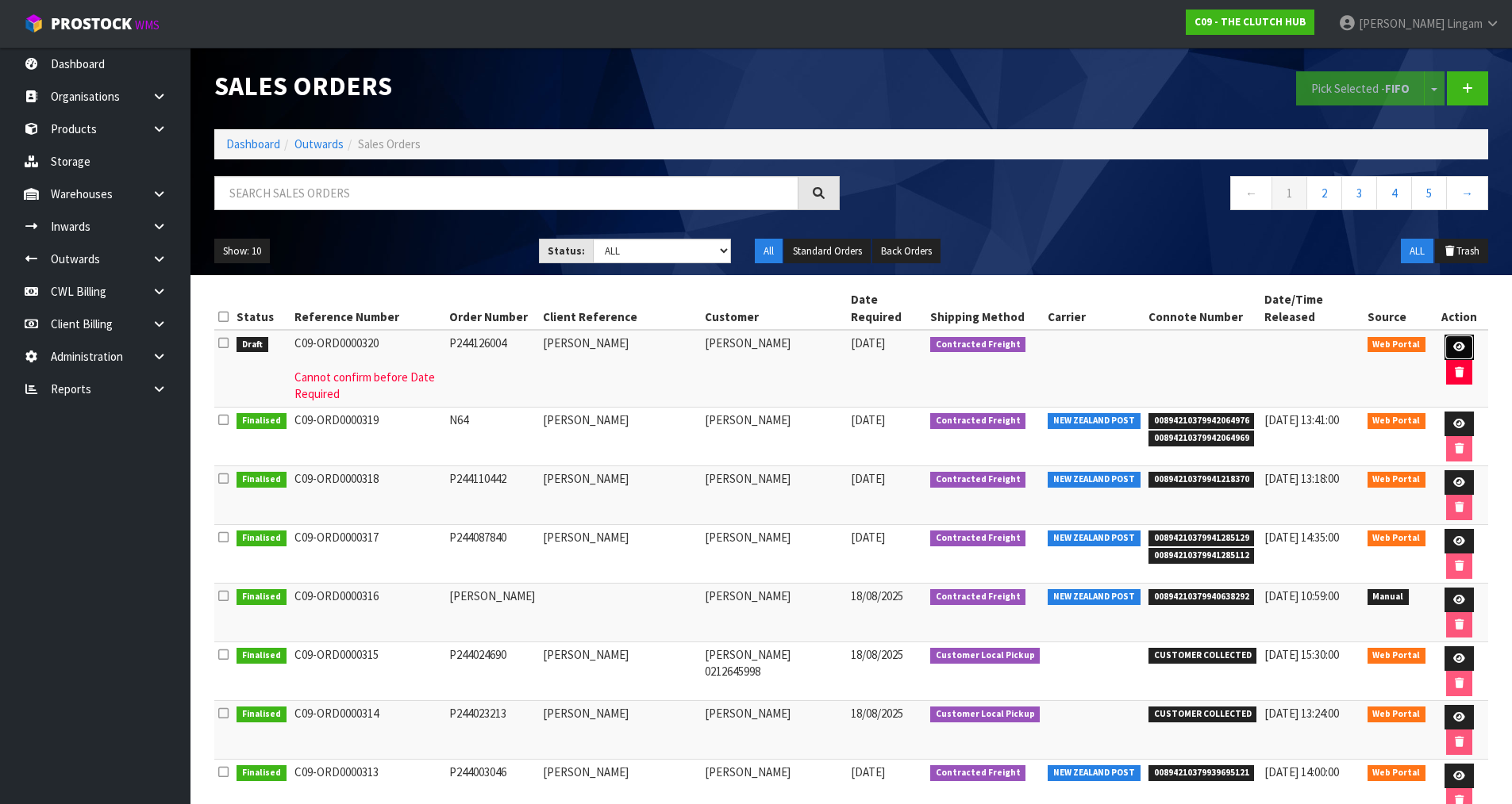
click at [1464, 349] on link at bounding box center [1458, 347] width 29 height 25
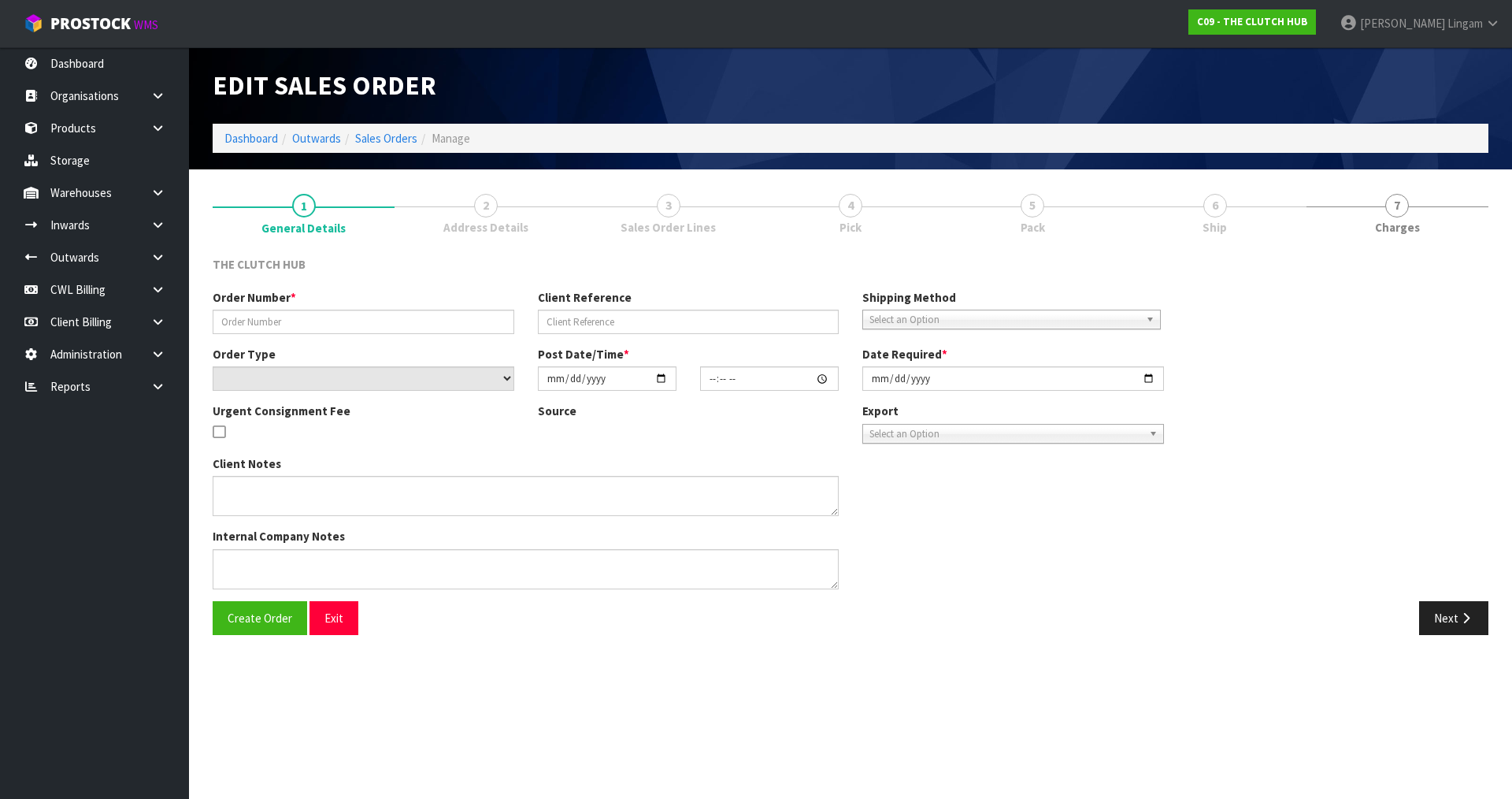
type input "P244126004"
type input "JACOB JOHNSON"
select select "number:0"
type input "2025-08-22"
type input "17:47:00.000"
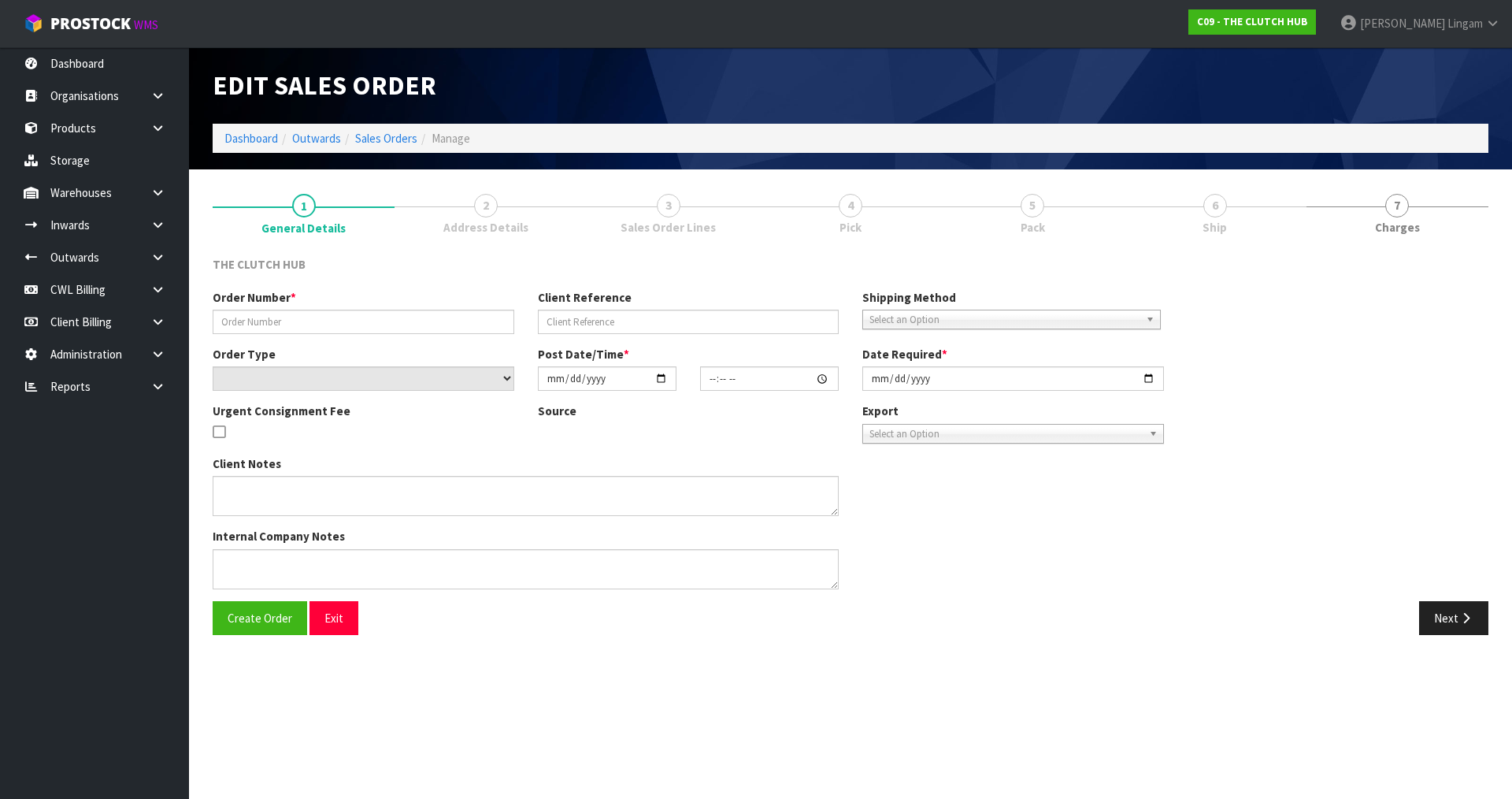
type input "2025-08-25"
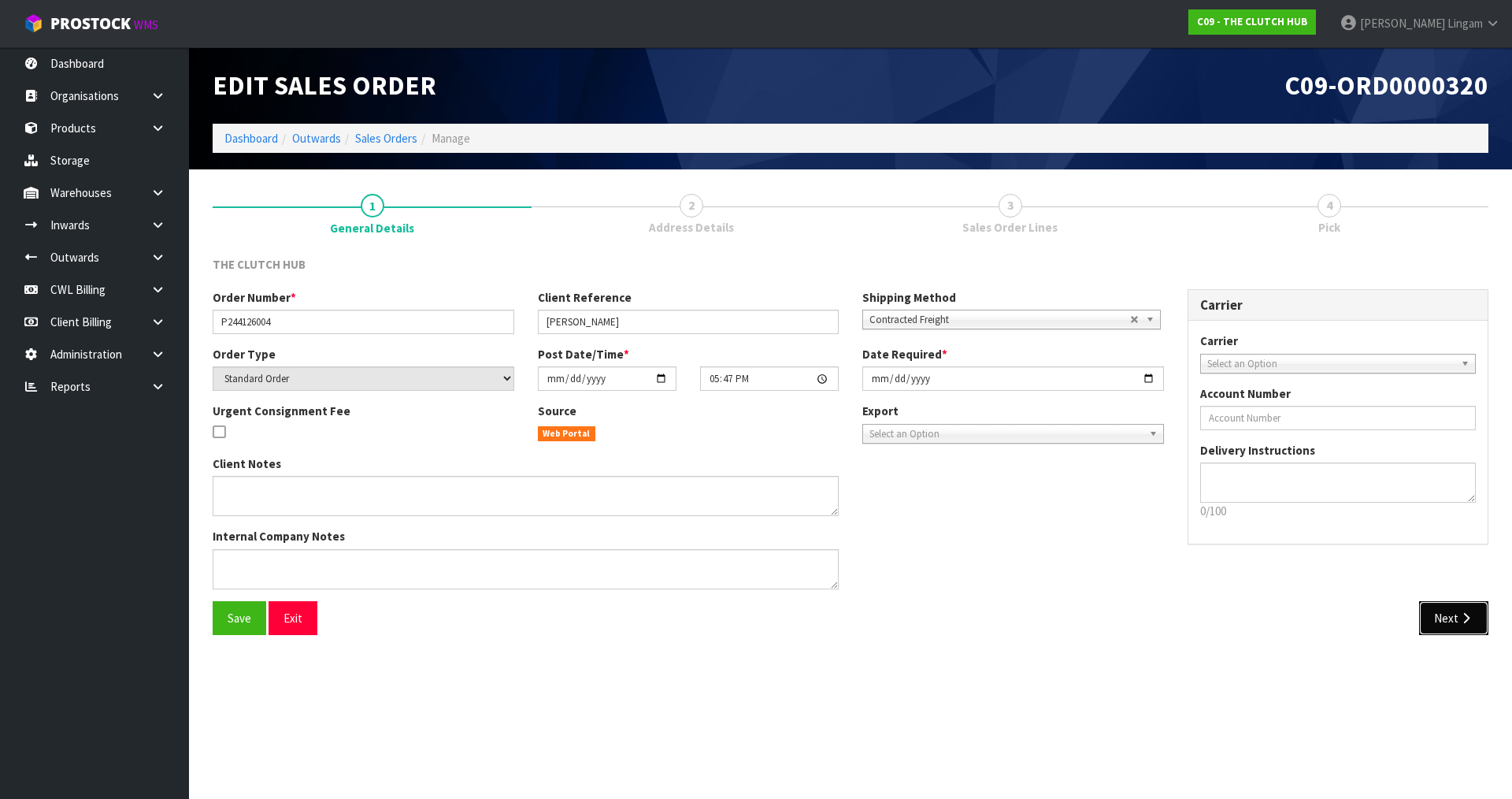
click at [1432, 620] on button "Next" at bounding box center [1454, 618] width 69 height 34
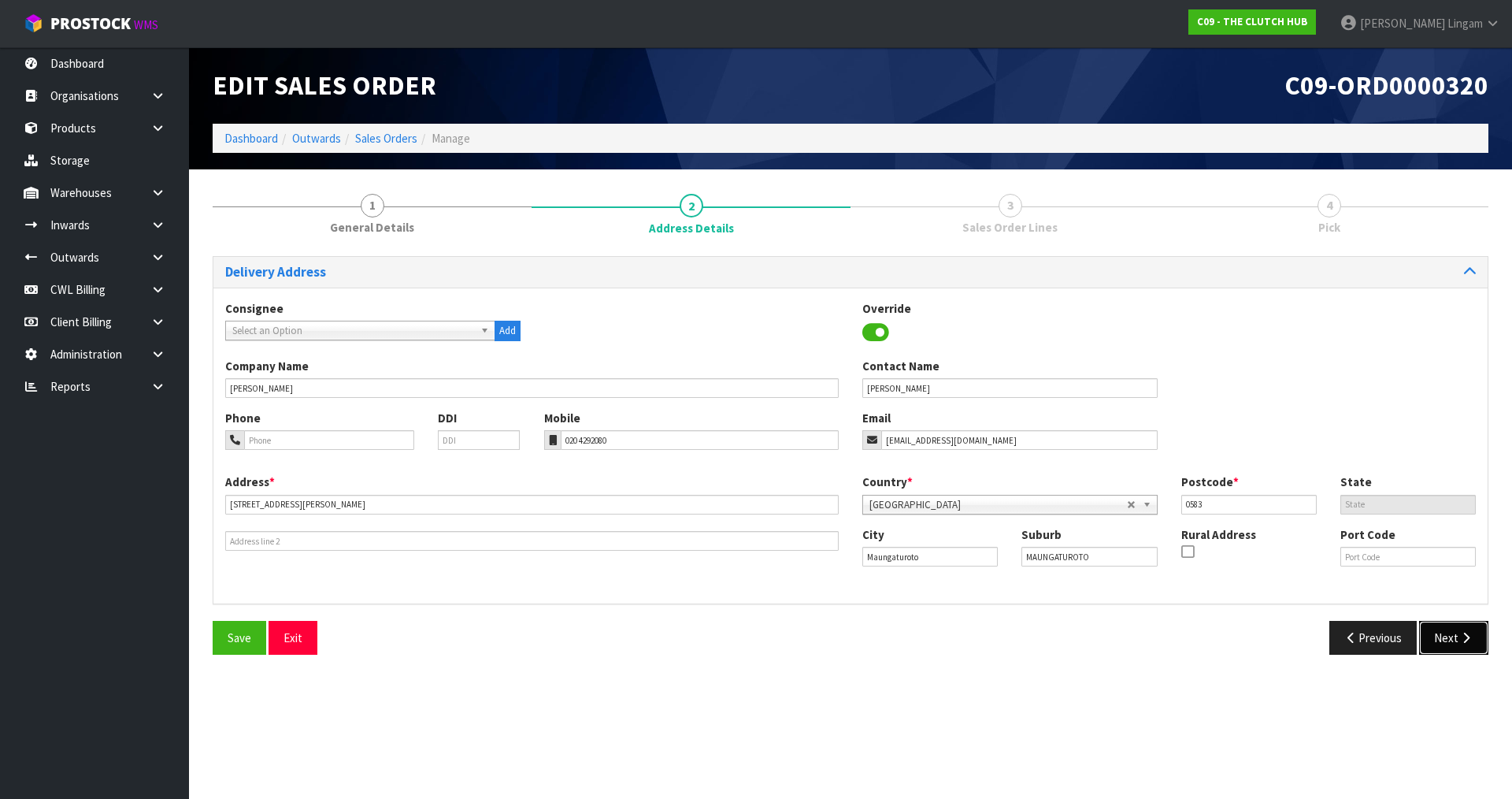
click at [1443, 647] on button "Next" at bounding box center [1454, 638] width 69 height 34
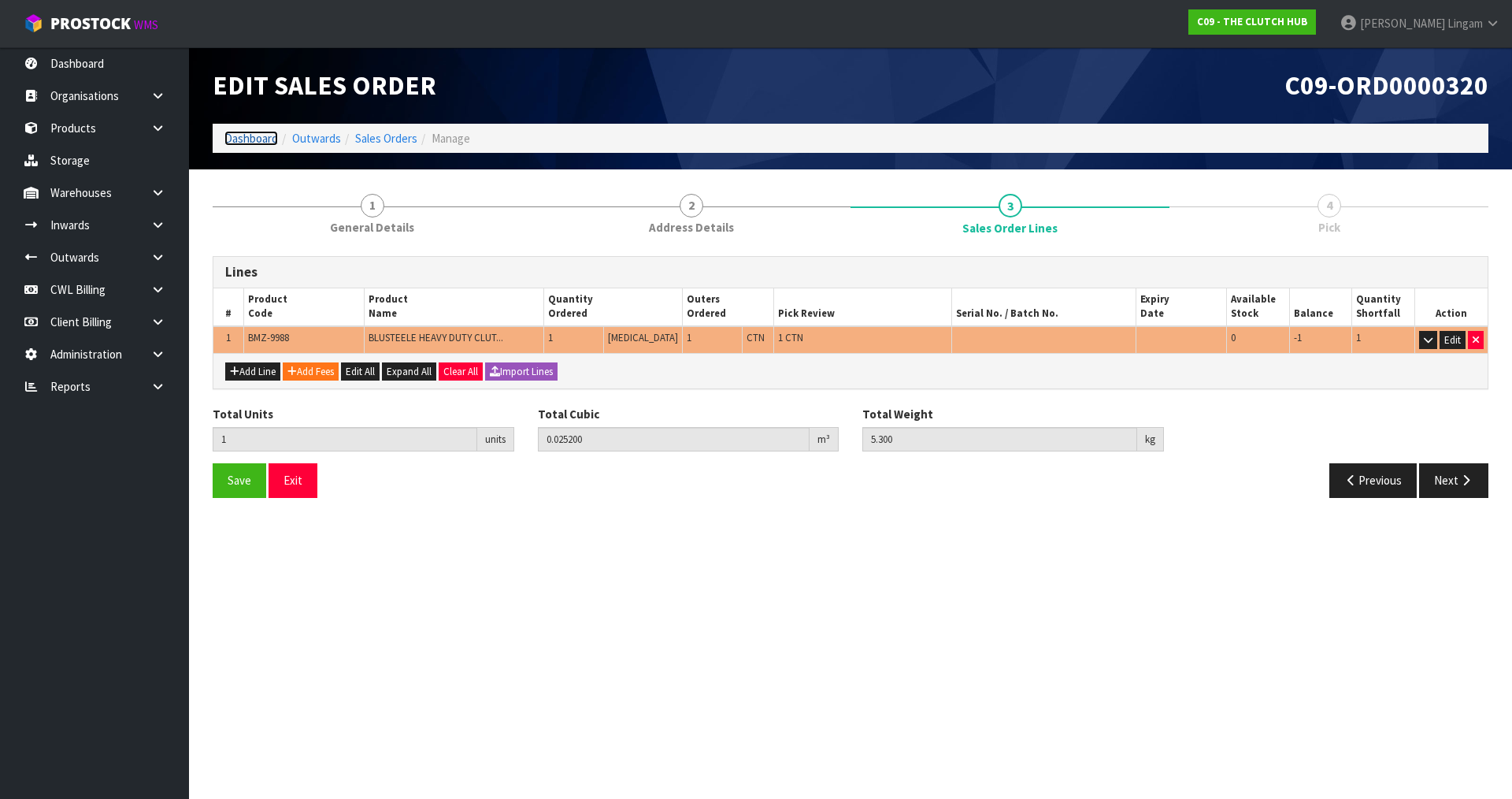
click at [262, 140] on link "Dashboard" at bounding box center [252, 138] width 54 height 15
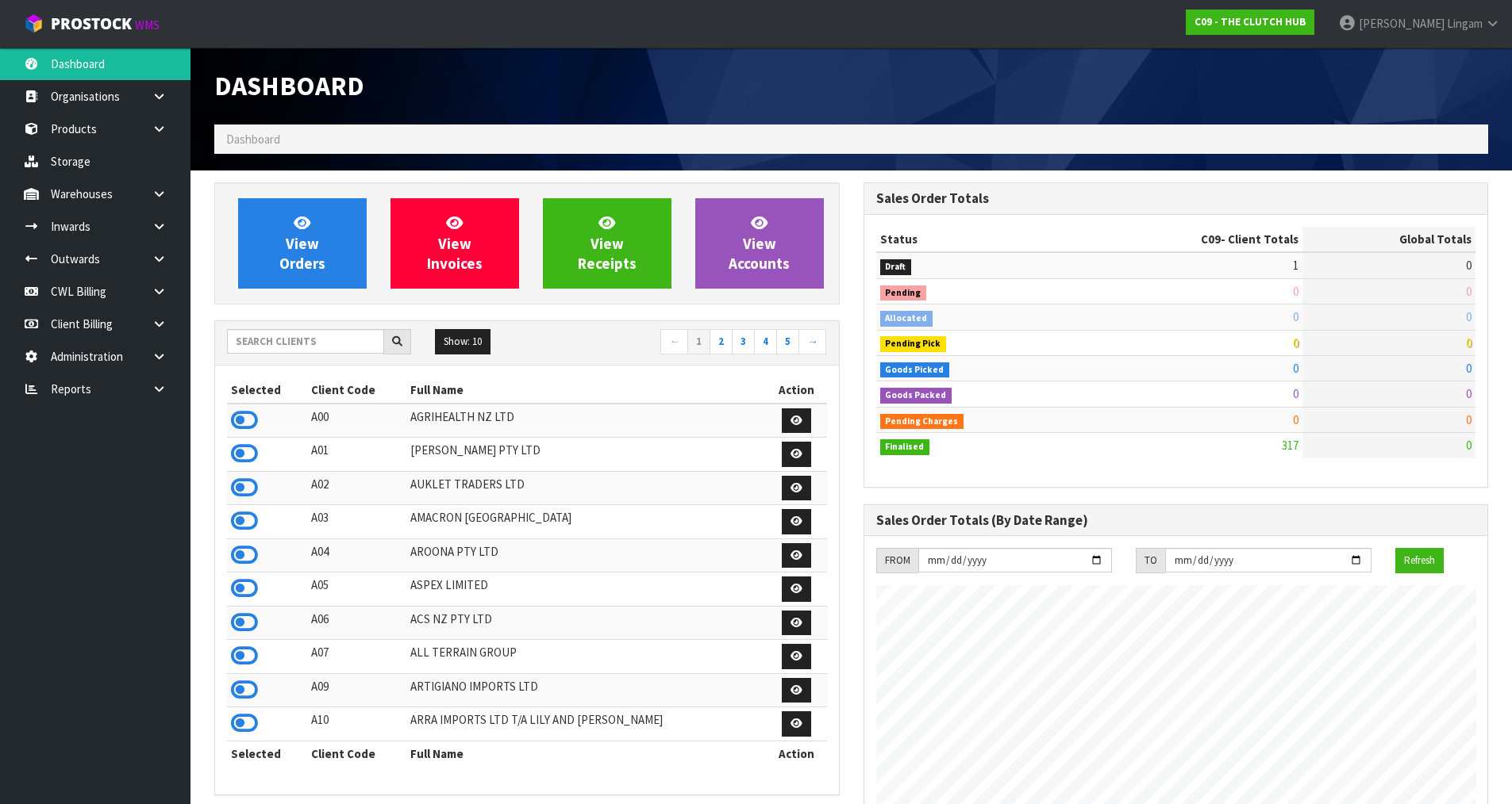
scroll to position [1202, 648]
click at [321, 338] on input "text" at bounding box center [305, 341] width 158 height 24
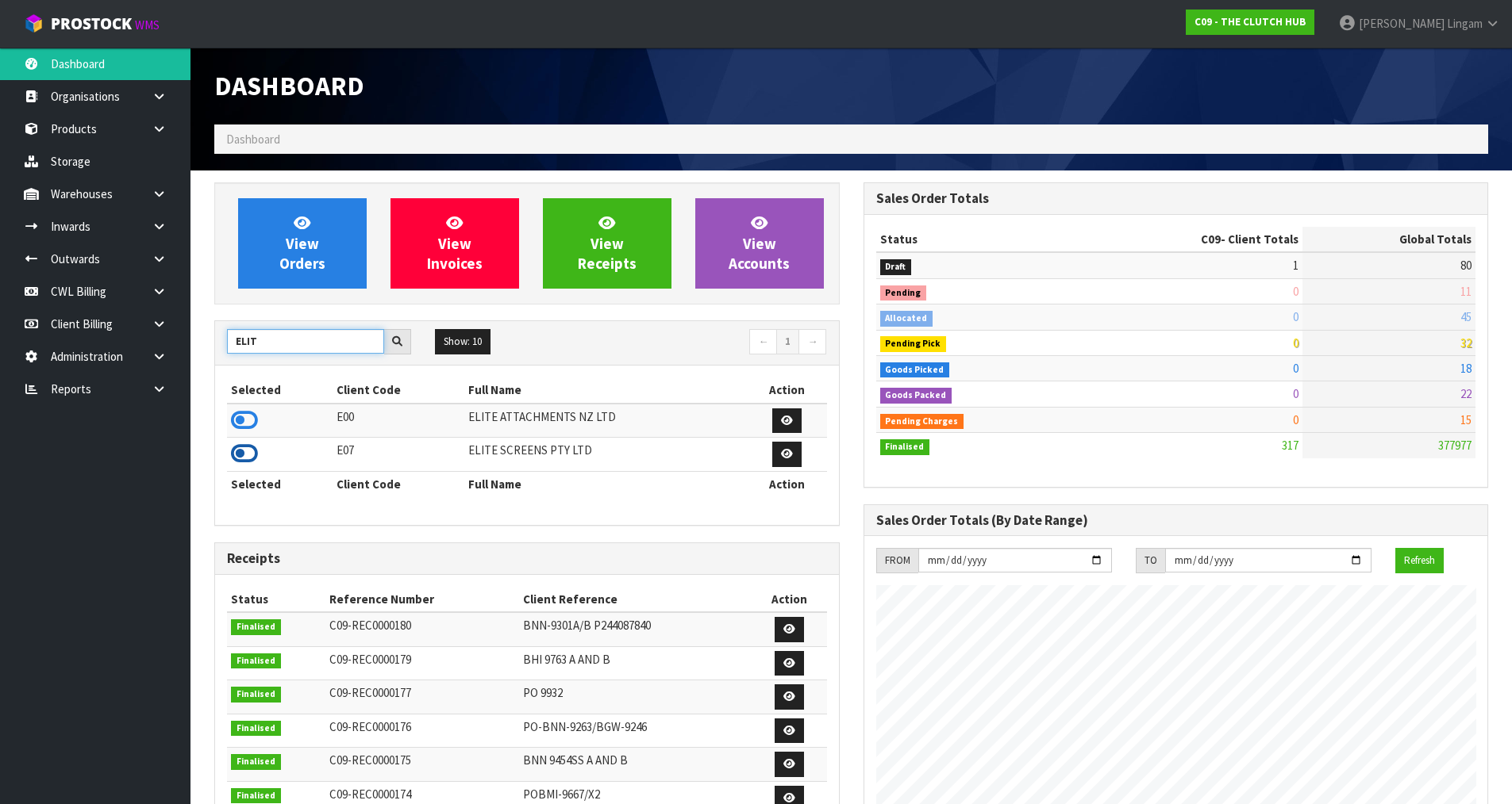
type input "ELIT"
drag, startPoint x: 255, startPoint y: 457, endPoint x: 280, endPoint y: 421, distance: 43.8
click at [256, 454] on icon at bounding box center [244, 454] width 27 height 24
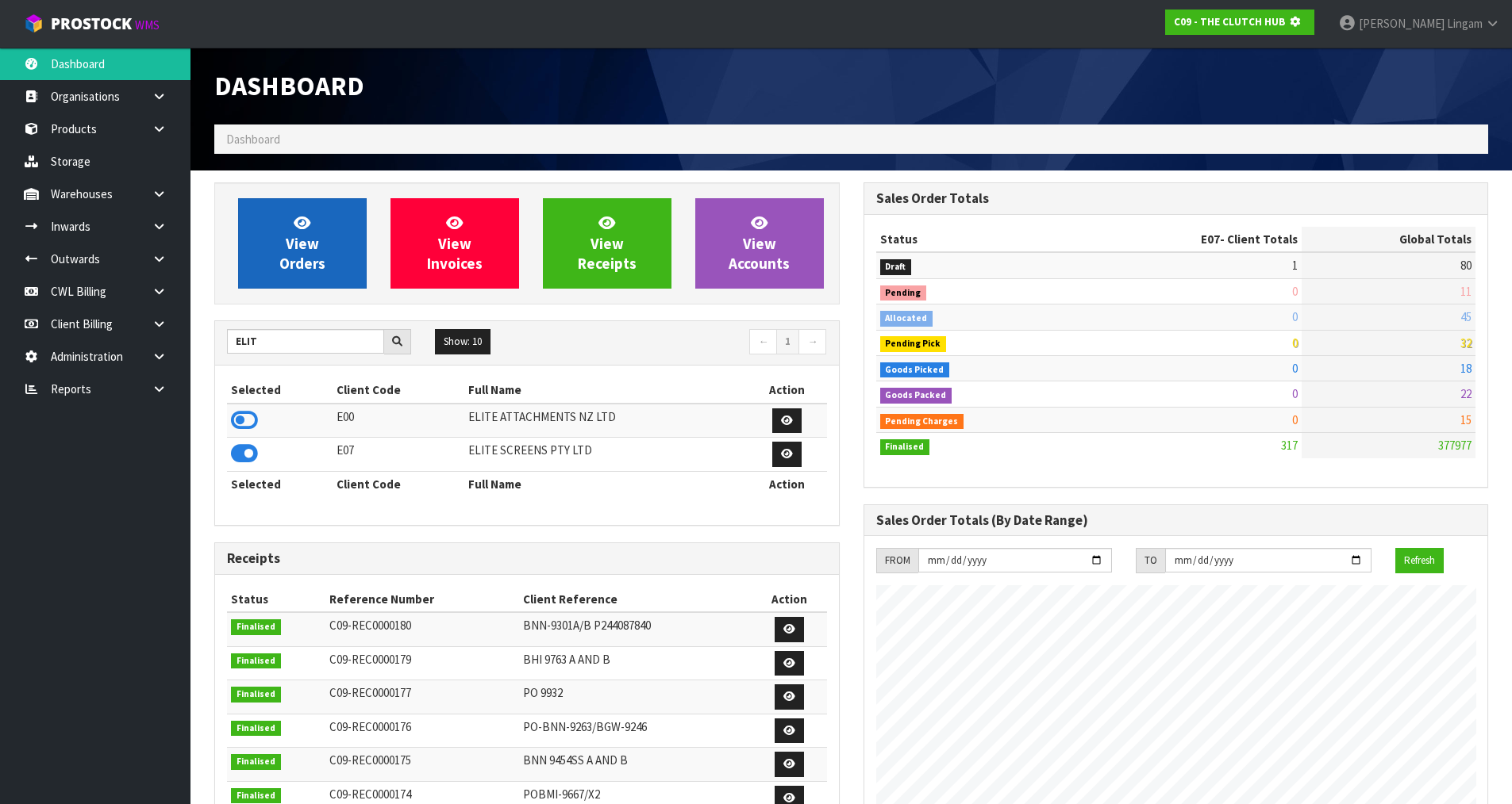
scroll to position [988, 648]
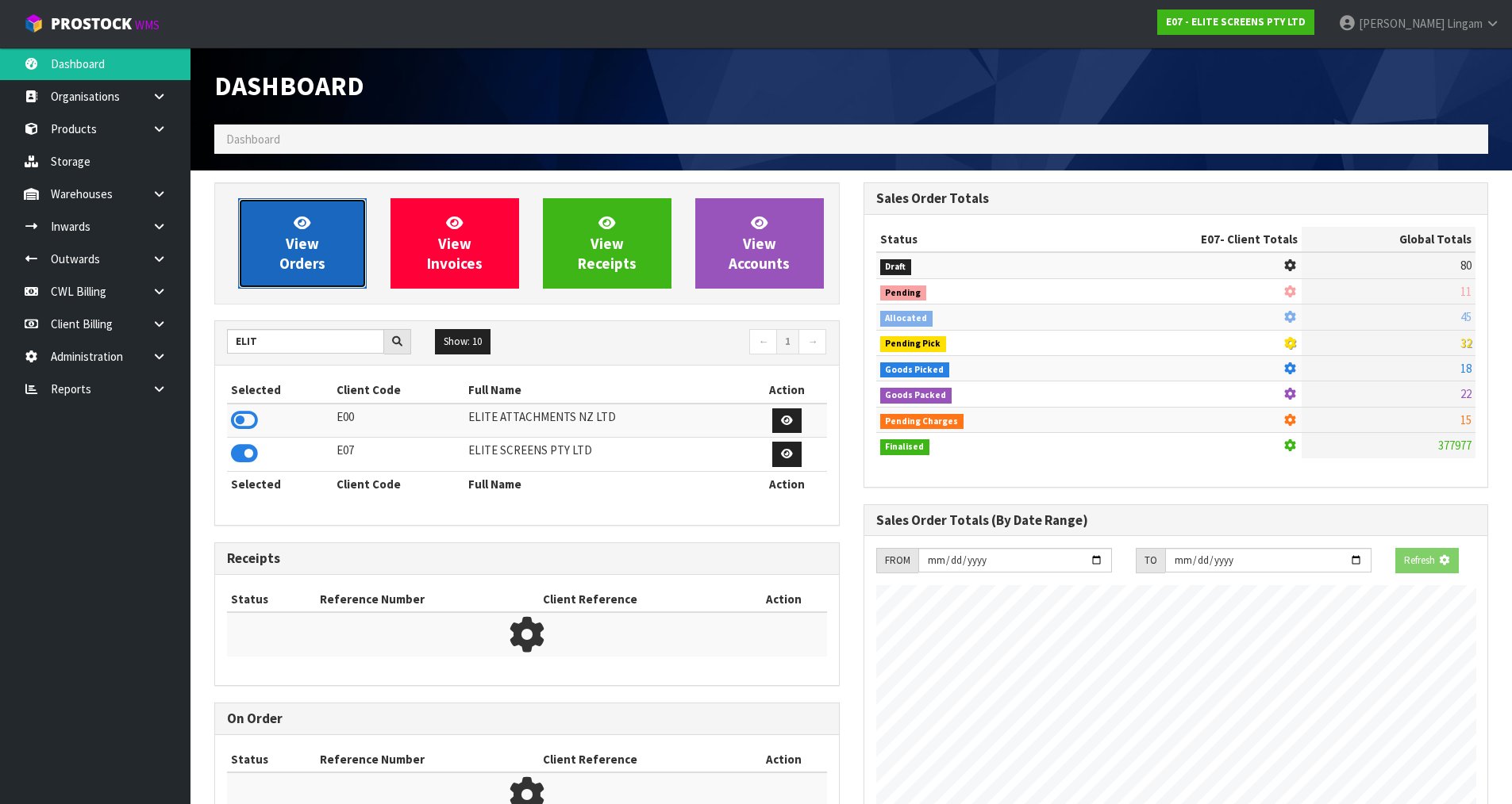
click at [316, 261] on span "View Orders" at bounding box center [302, 243] width 46 height 60
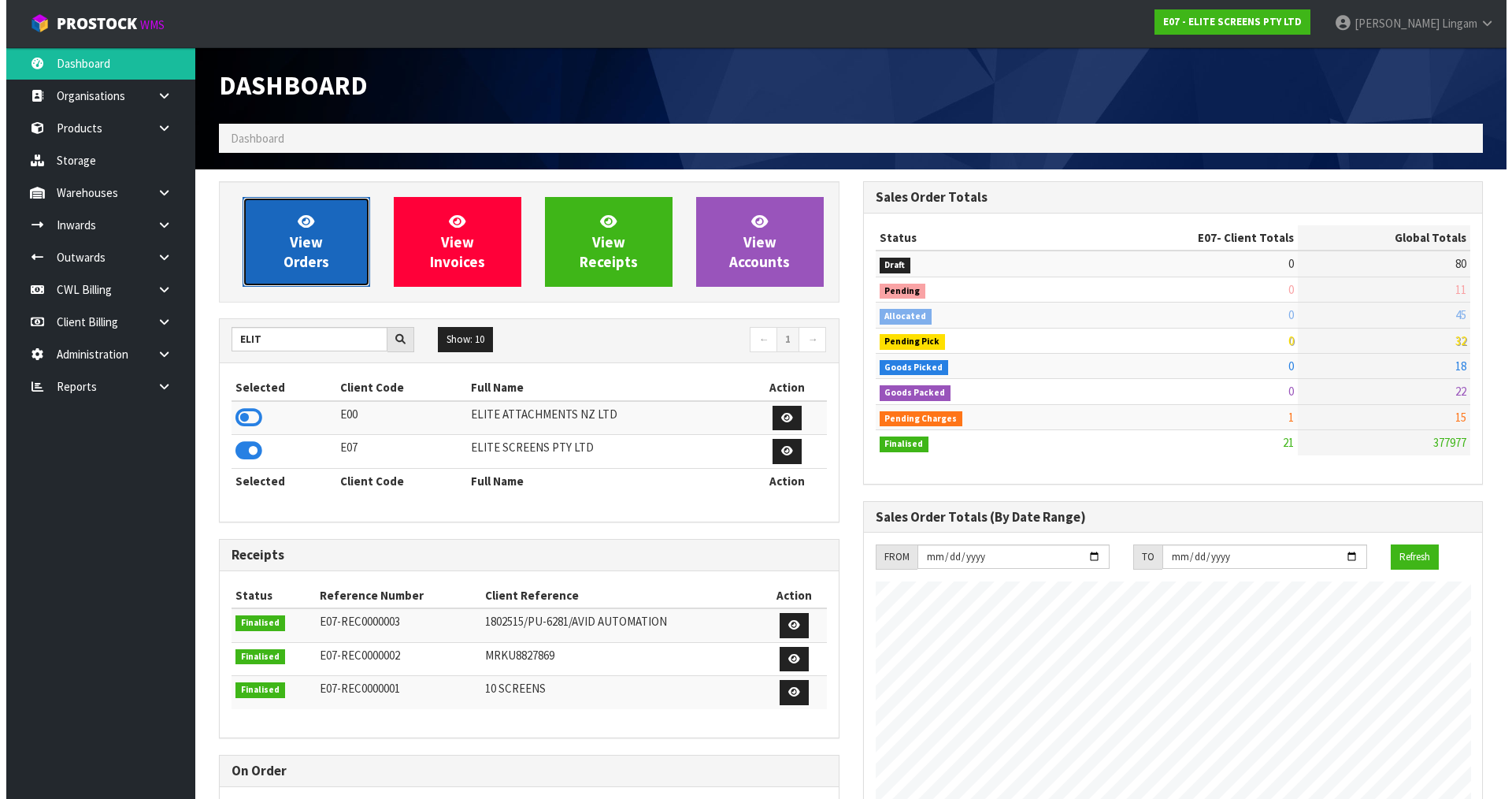
scroll to position [989, 643]
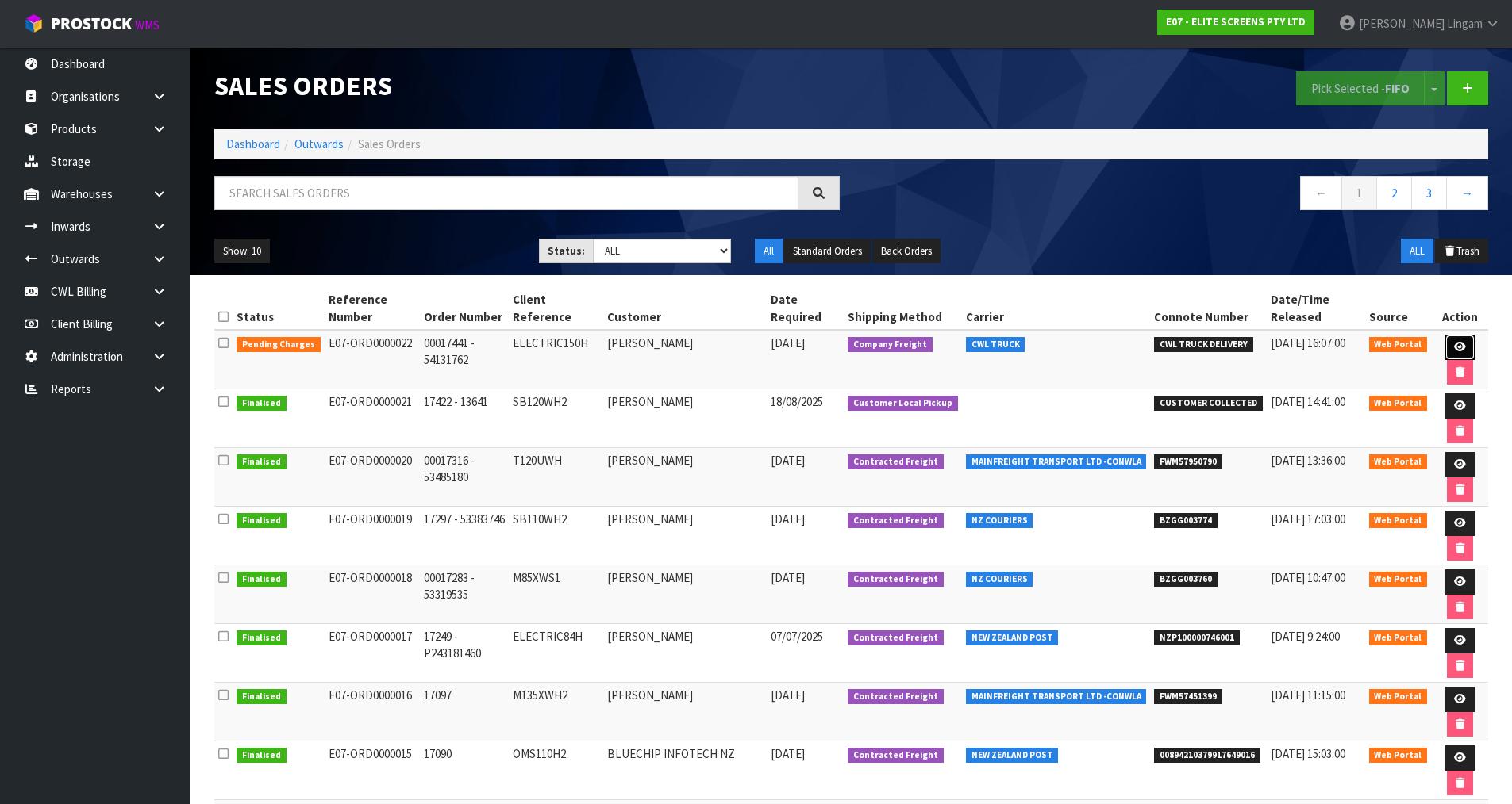
click at [1454, 345] on icon at bounding box center [1459, 347] width 12 height 10
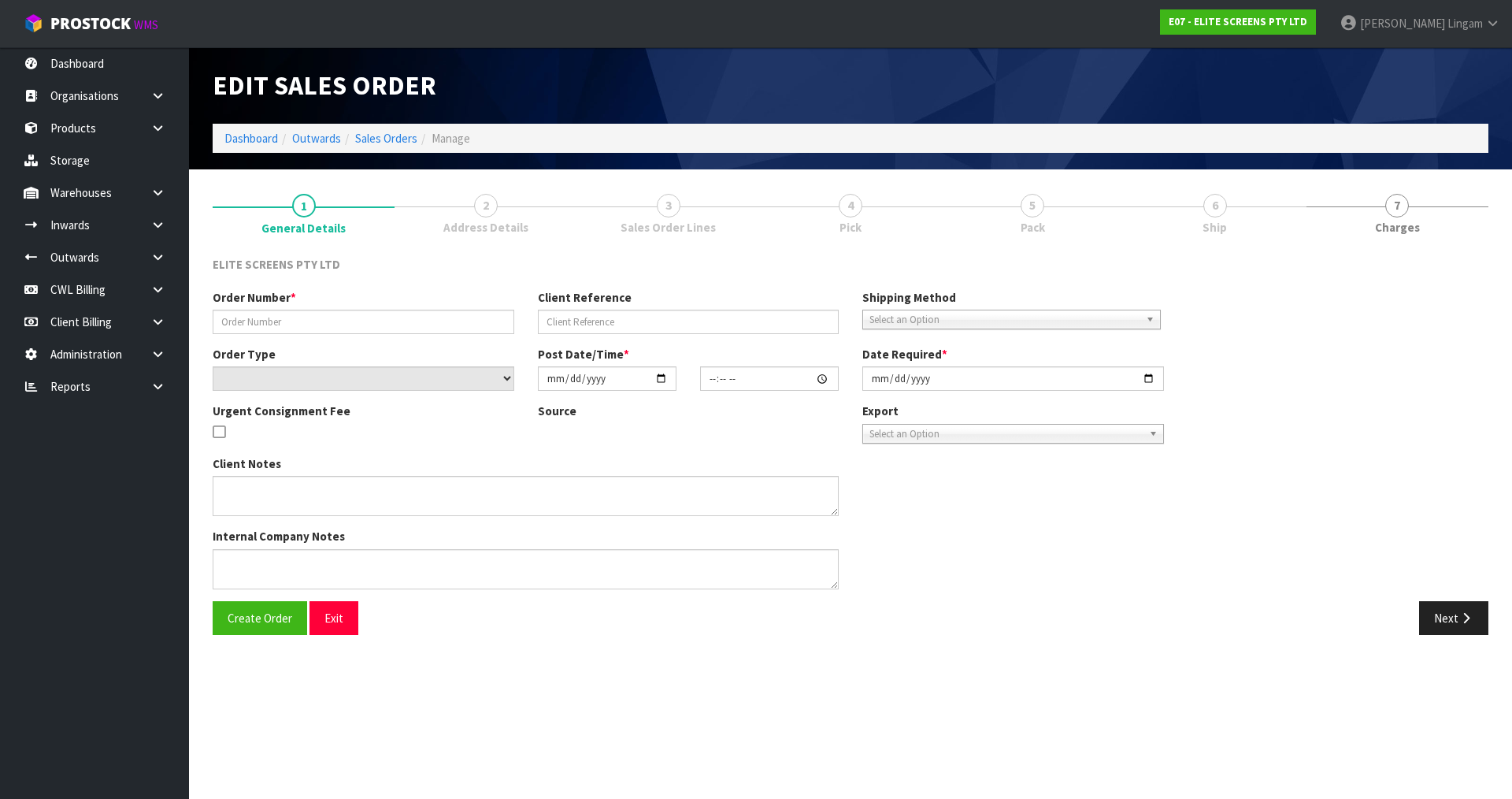
type input "00017441 - 54131762"
type input "ELECTRIC150H"
select select "number:0"
type input "2025-08-21"
type input "14:51:00.000"
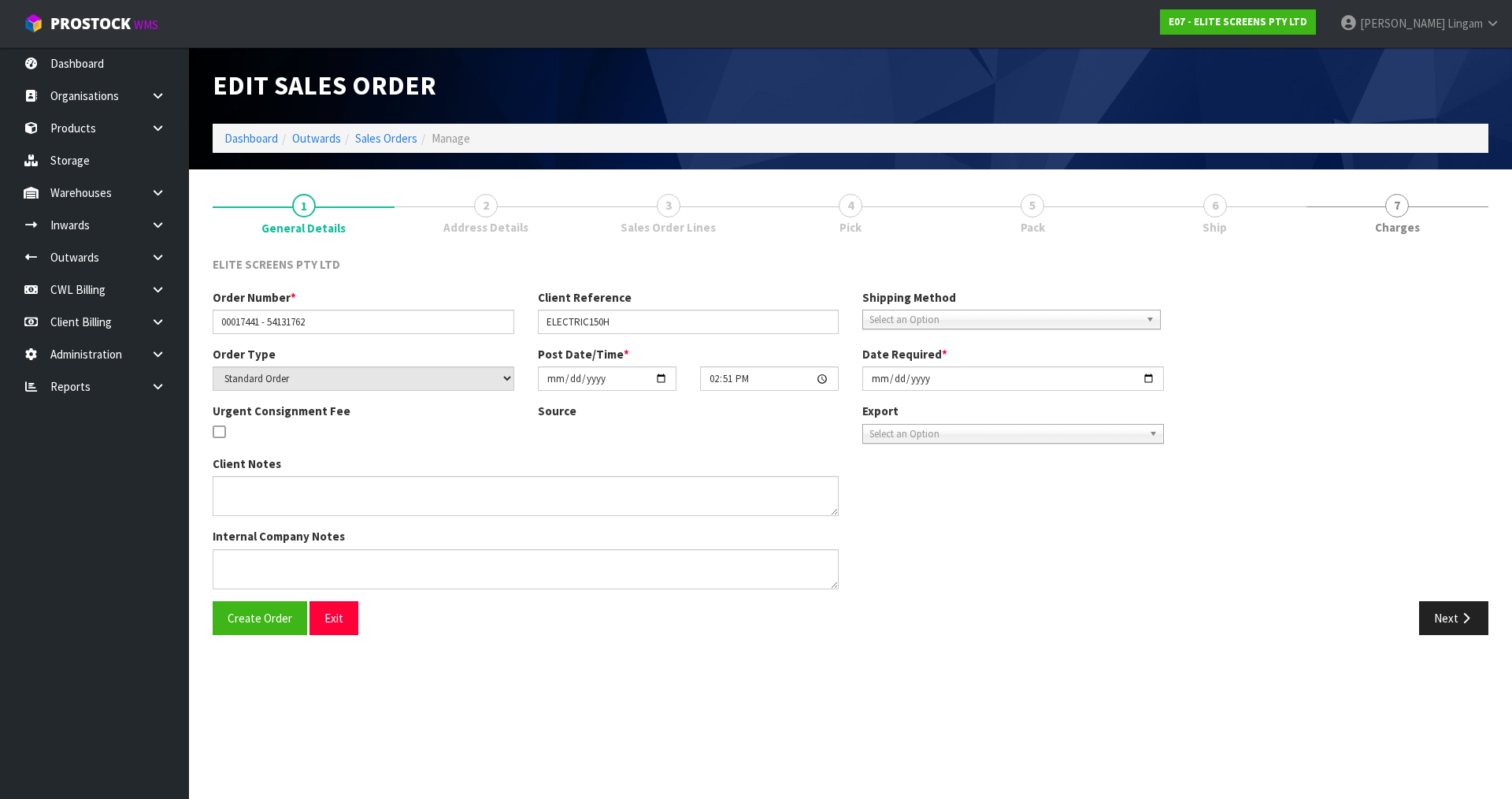
type input "2025-08-21"
type textarea "CAN DELIVER IT BY CWL TRUCK. THE FREIGHT COST WILL BE APPROXIMATELY $ 60.00+ GS…"
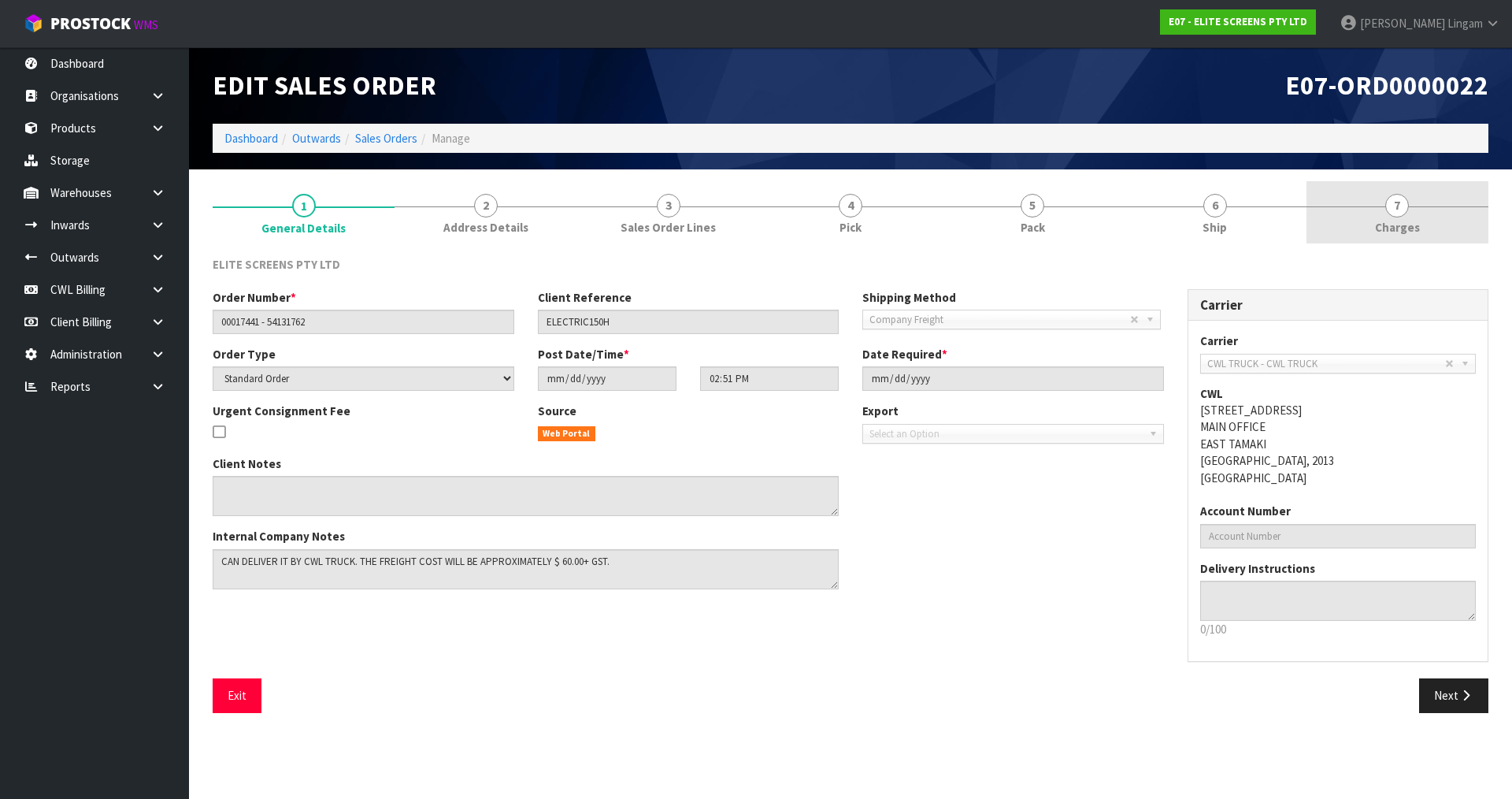
click at [1406, 228] on span "Charges" at bounding box center [1397, 228] width 45 height 17
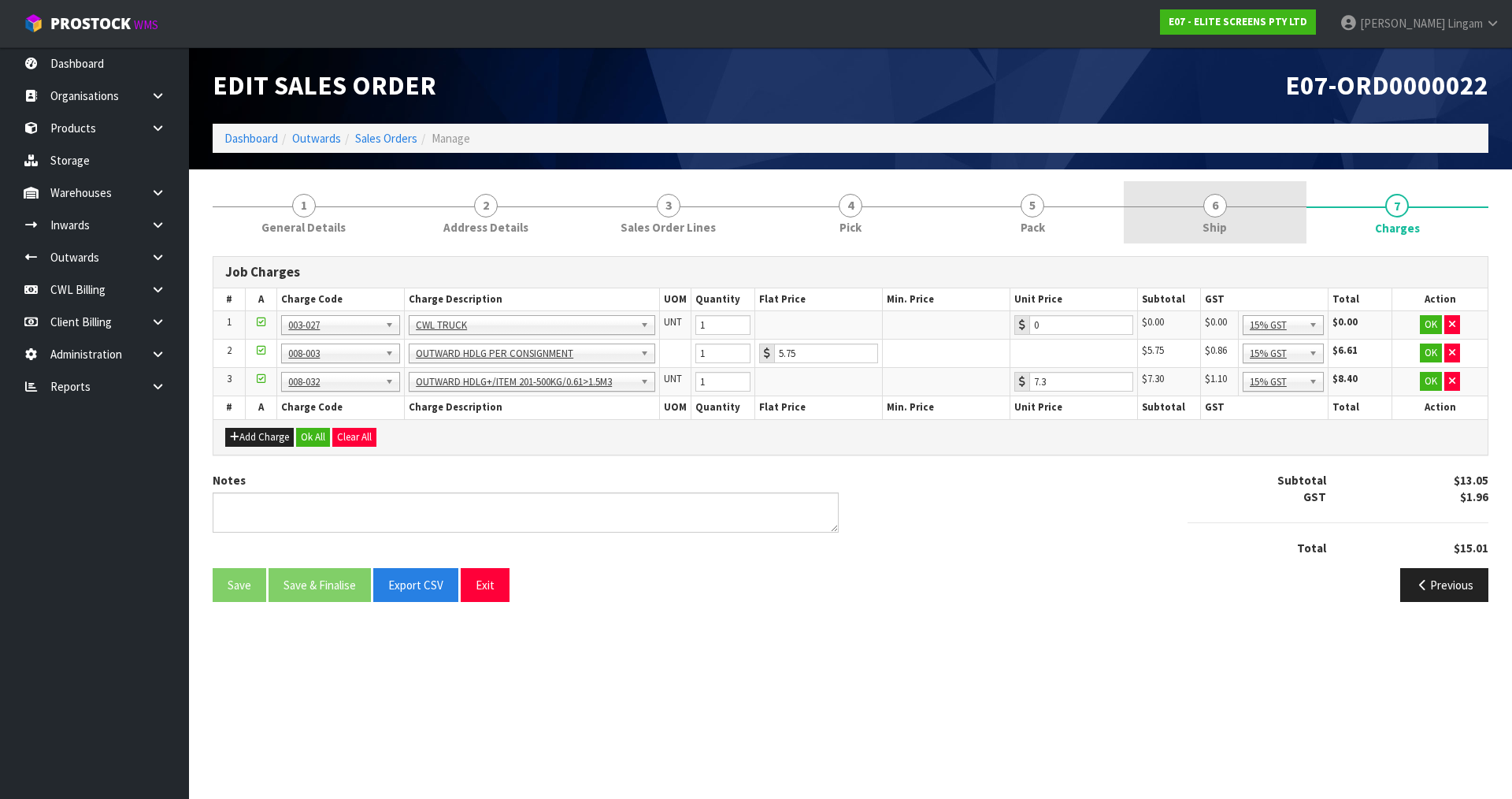
click at [1221, 218] on link "6 Ship" at bounding box center [1215, 212] width 182 height 62
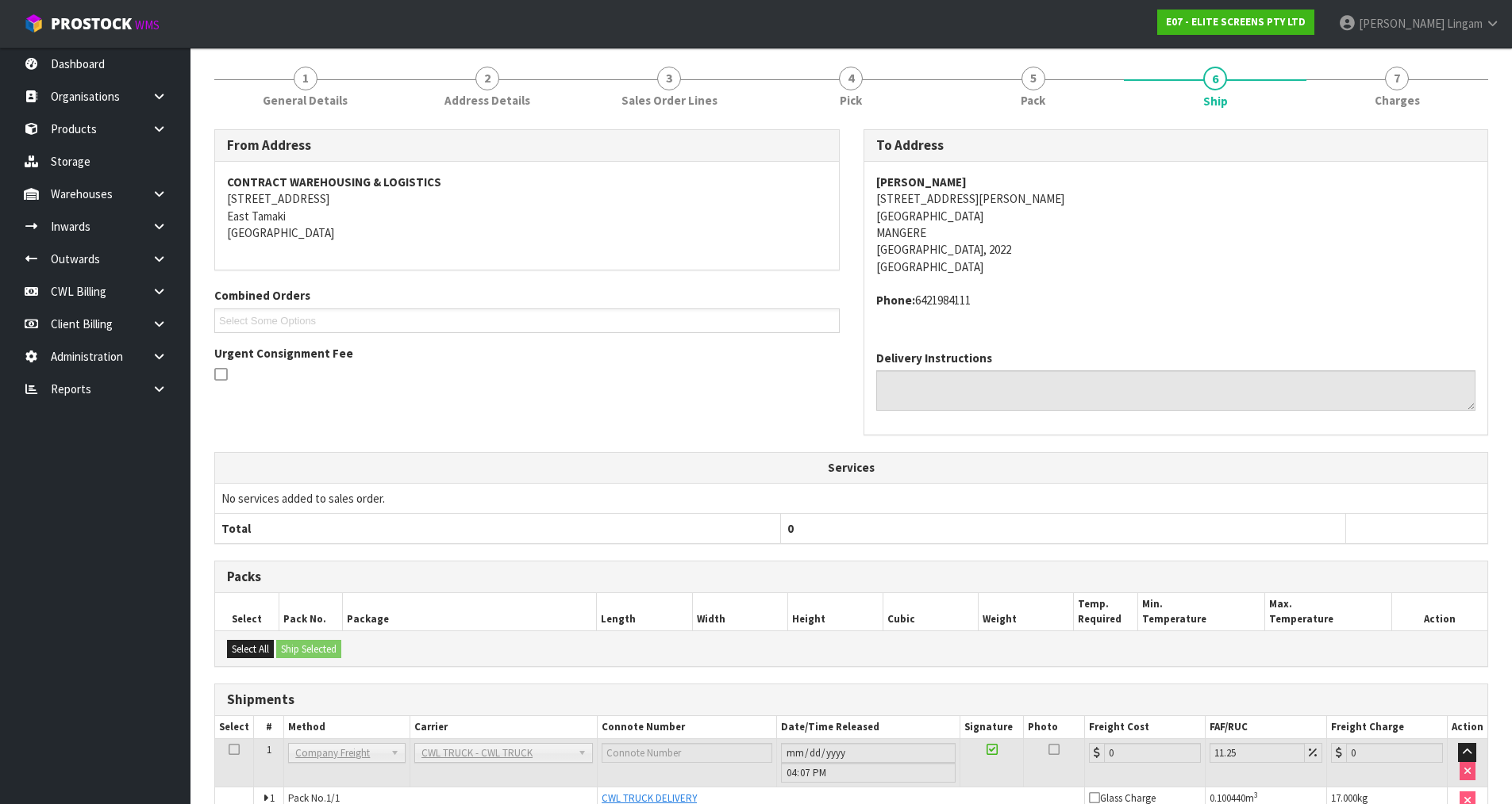
scroll to position [214, 0]
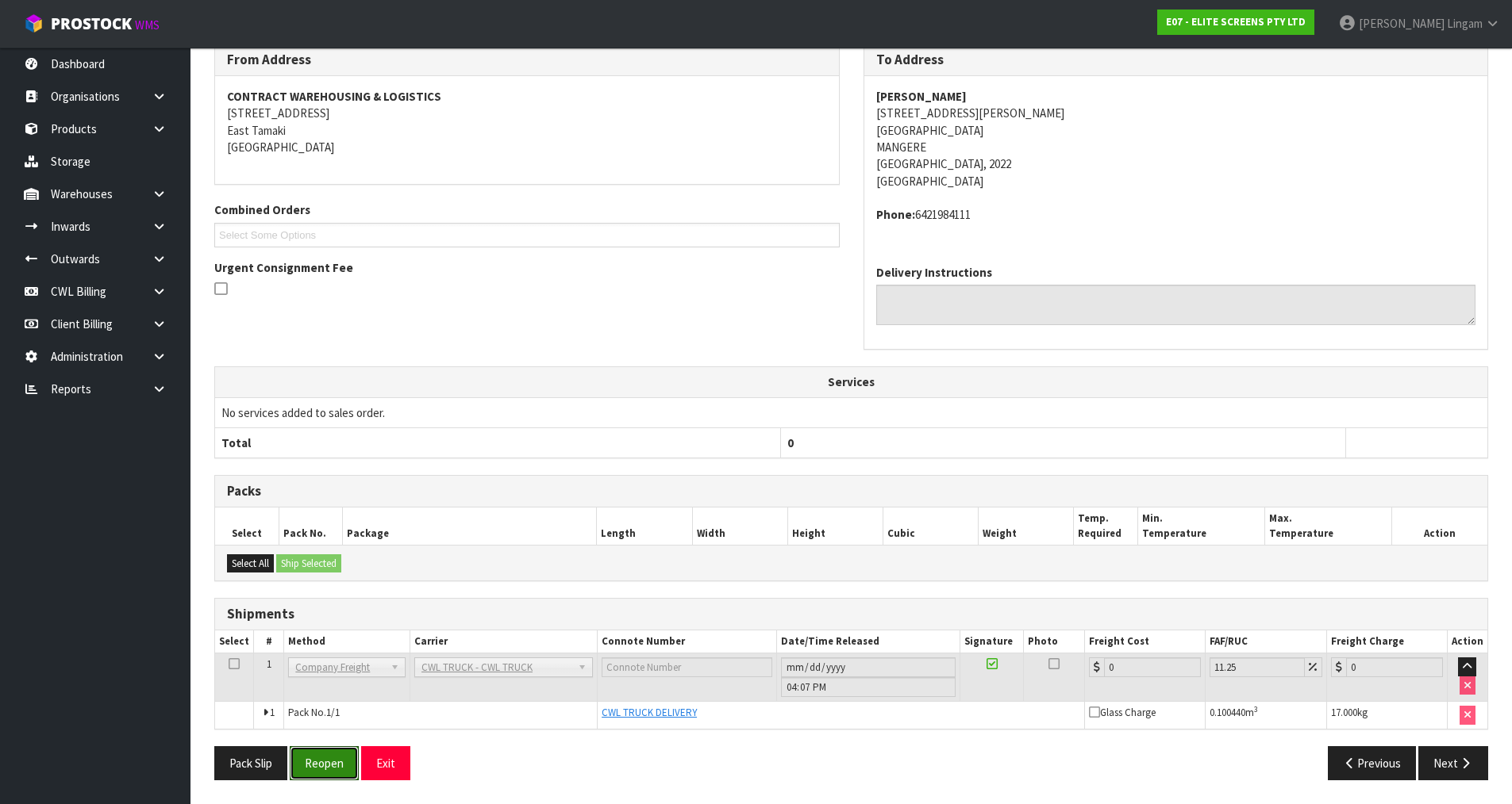
drag, startPoint x: 328, startPoint y: 762, endPoint x: 441, endPoint y: 695, distance: 131.4
click at [328, 761] on button "Reopen" at bounding box center [324, 763] width 69 height 34
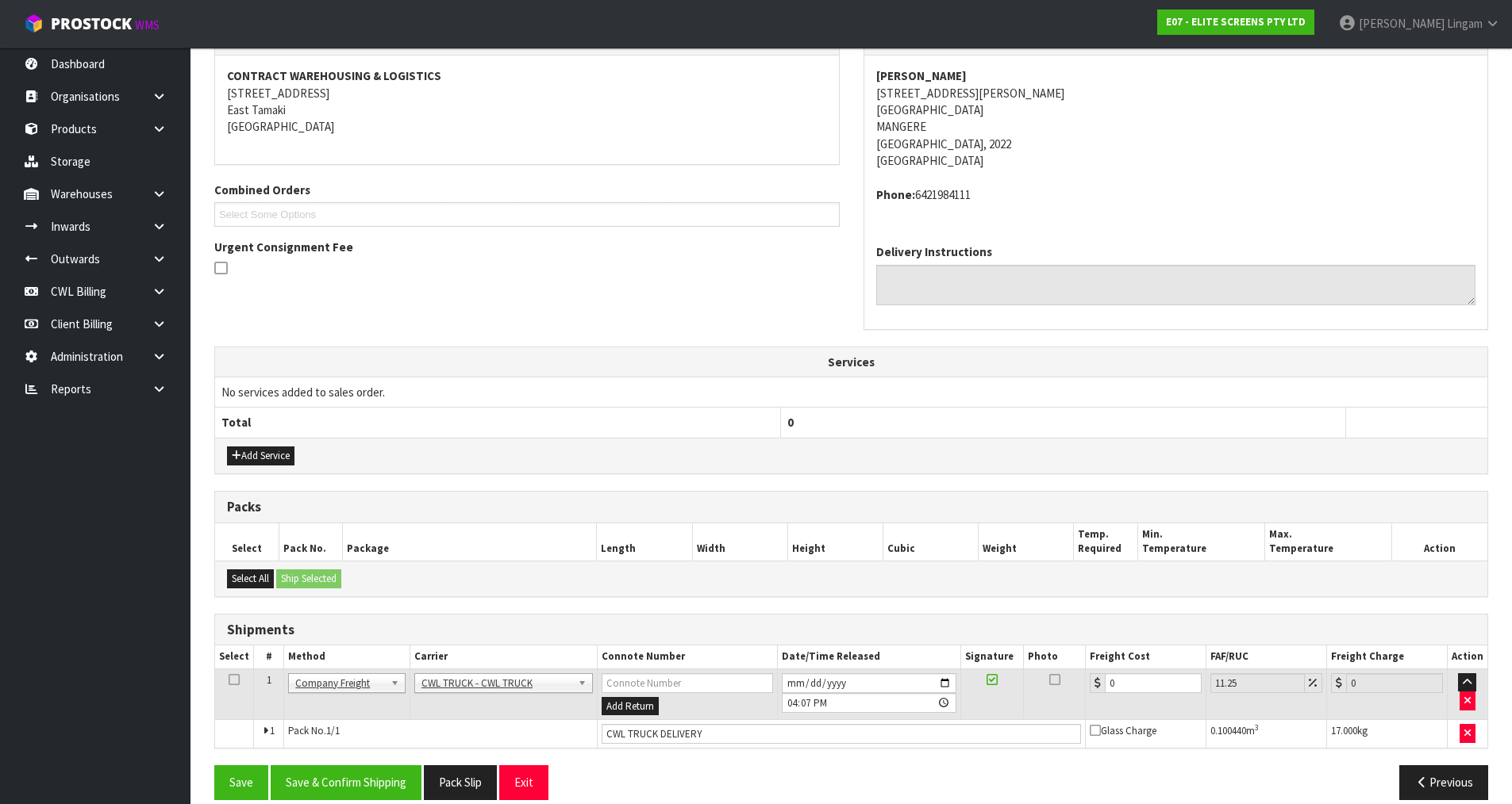
scroll to position [312, 0]
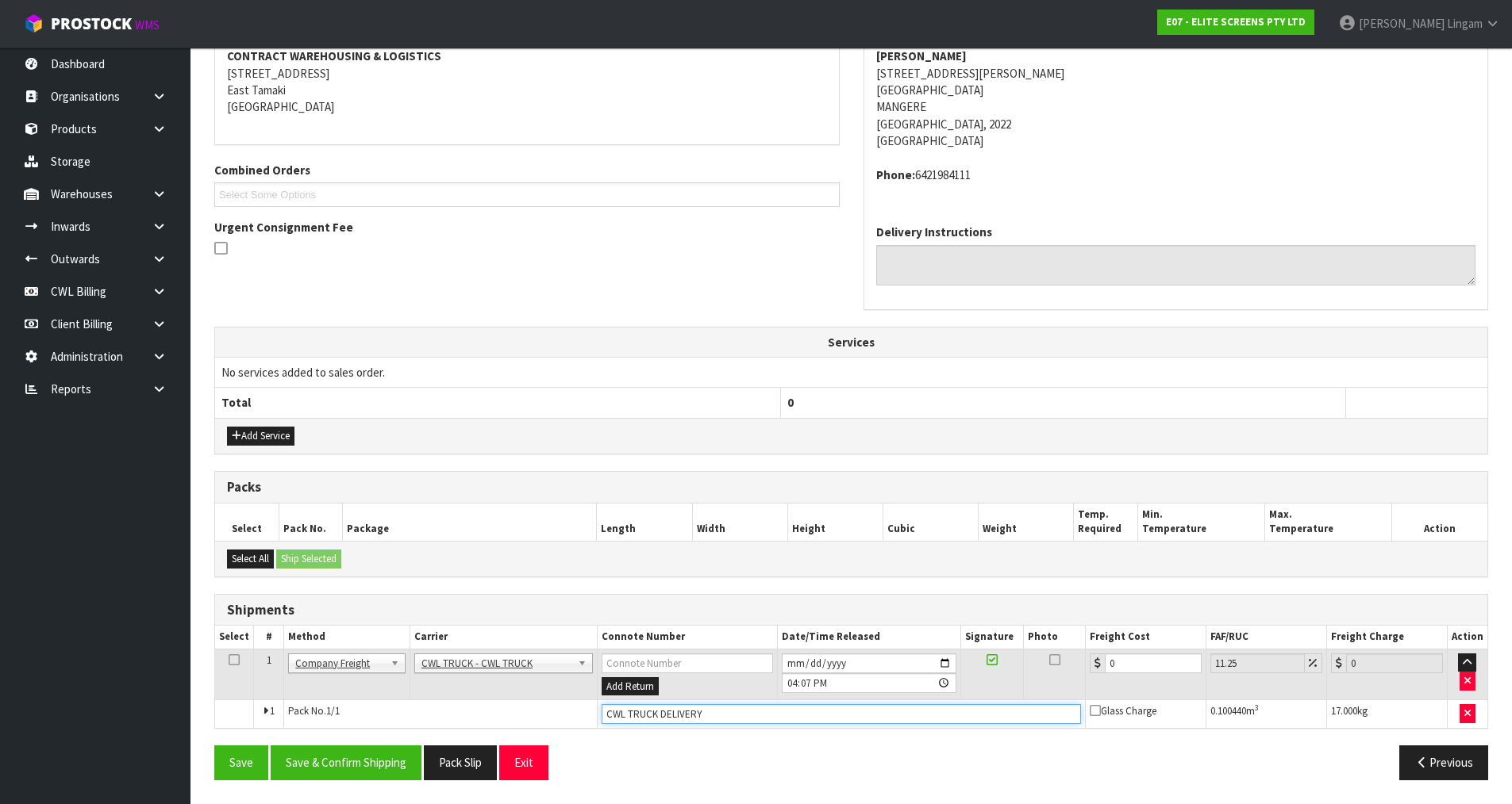
click at [723, 717] on input "CWL TRUCK DELIVERY" at bounding box center [841, 714] width 479 height 20
type input "CWL TRUCK DELIVERED"
click at [381, 761] on button "Save & Confirm Shipping" at bounding box center [346, 762] width 151 height 34
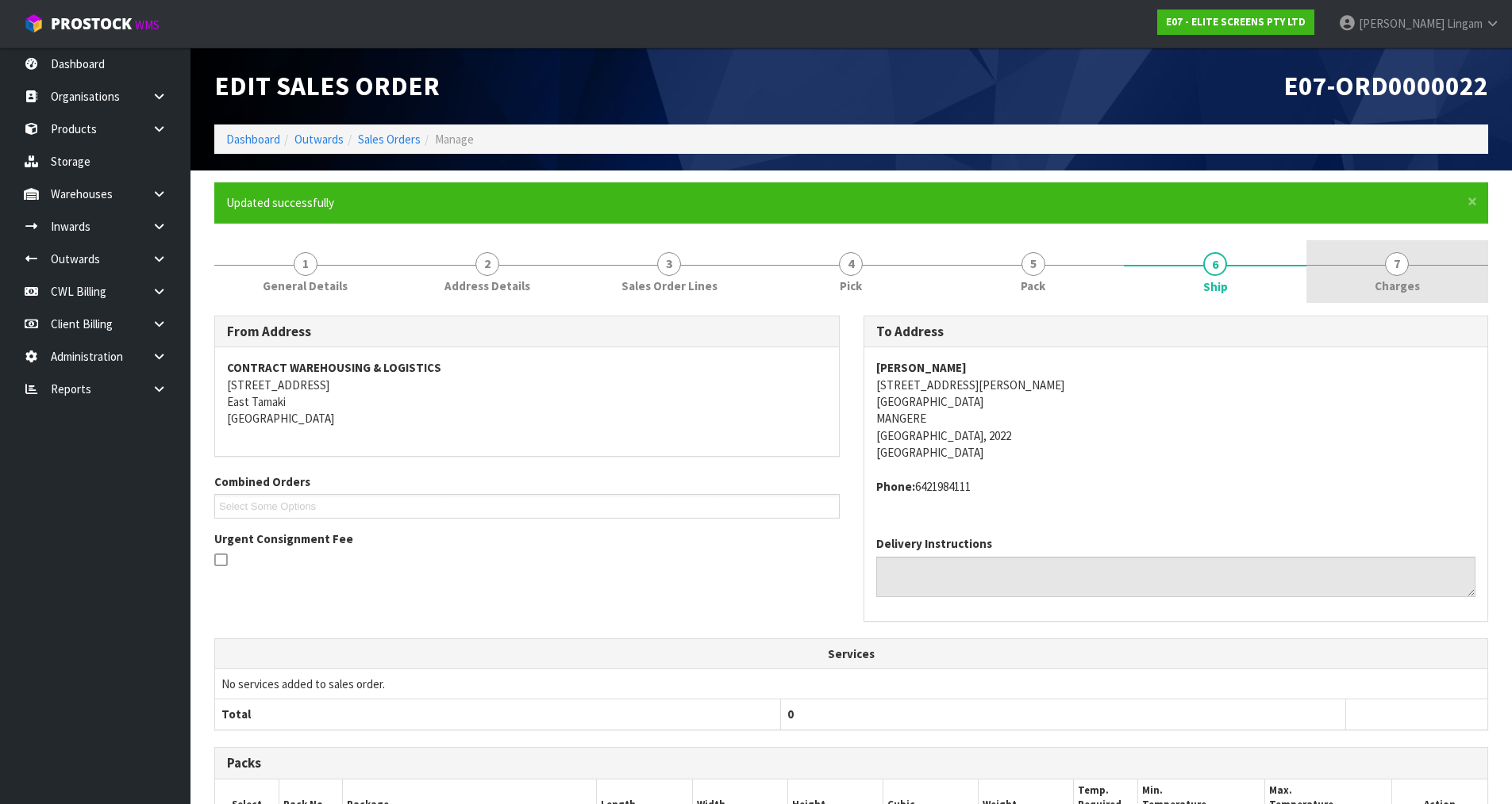
click at [1432, 285] on link "7 Charges" at bounding box center [1396, 271] width 182 height 62
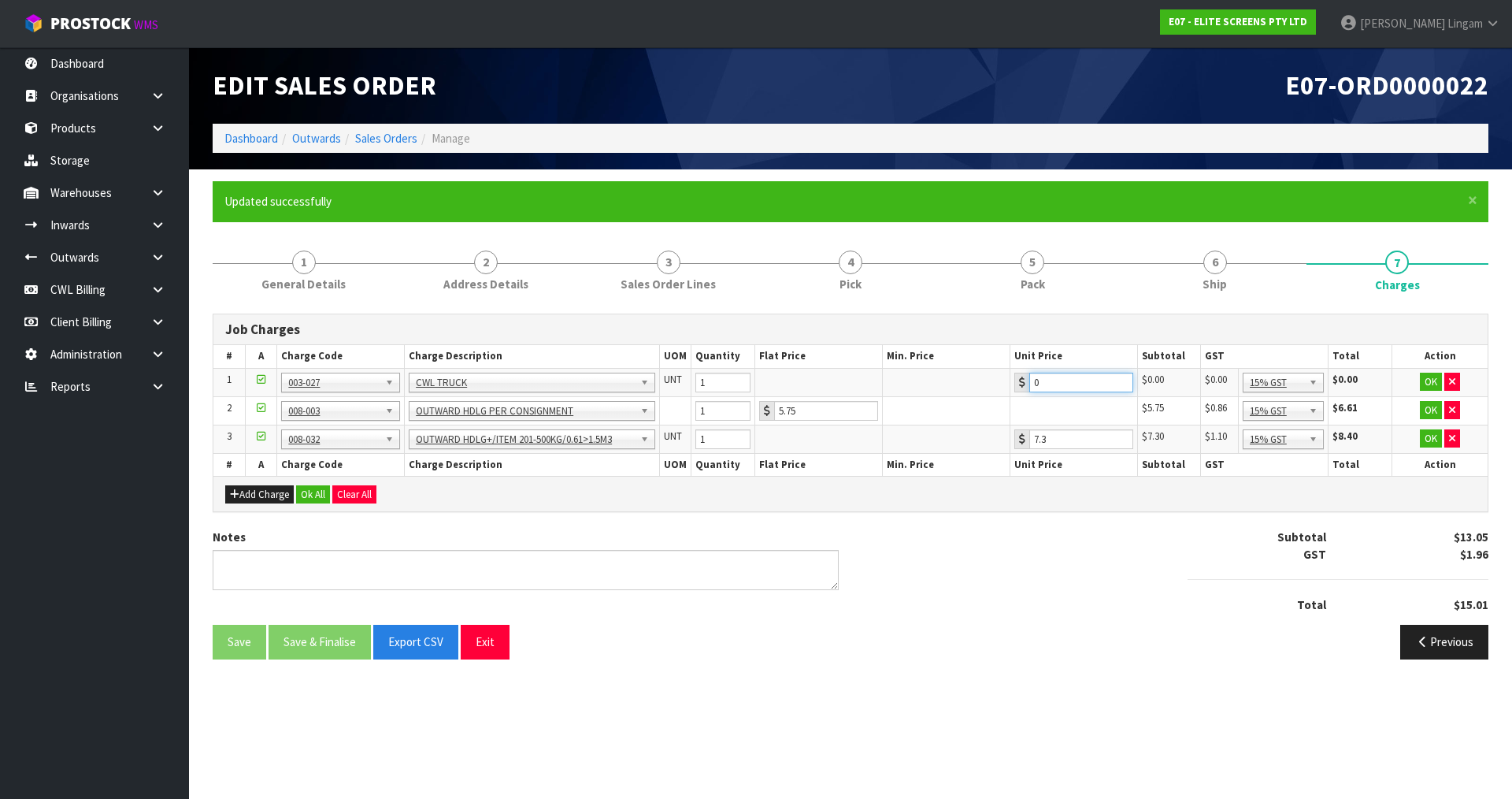
drag, startPoint x: 1065, startPoint y: 384, endPoint x: 1003, endPoint y: 390, distance: 62.3
click at [1003, 390] on tr "1 001-001 001-002 001-003 001-004 001-005 001-006 001-007 001-008 001-009 001-0…" at bounding box center [850, 382] width 1274 height 29
type input "60"
click at [320, 500] on button "Ok All" at bounding box center [313, 494] width 34 height 19
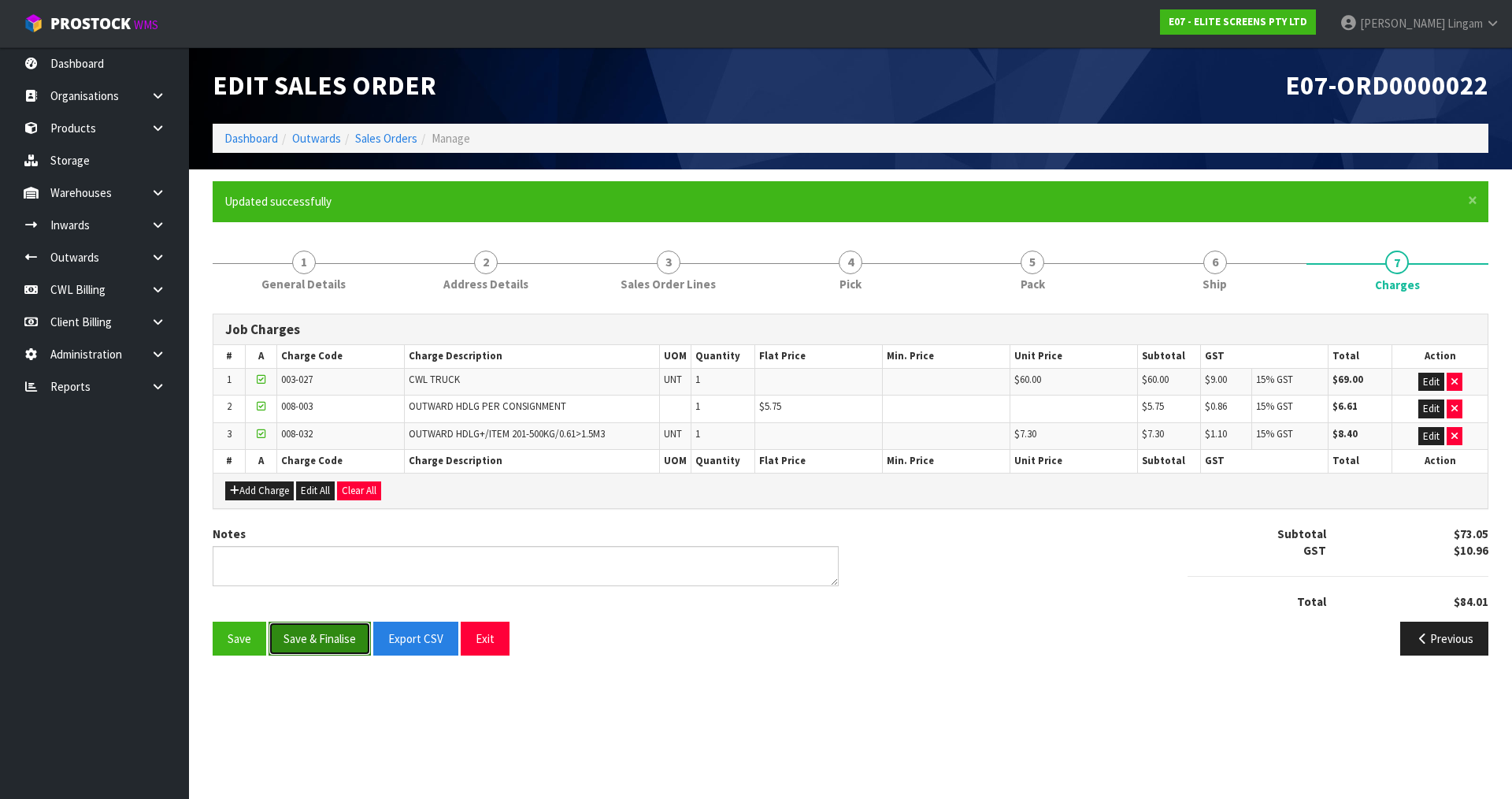
click at [327, 640] on button "Save & Finalise" at bounding box center [319, 639] width 103 height 34
click at [266, 134] on link "Dashboard" at bounding box center [252, 138] width 54 height 15
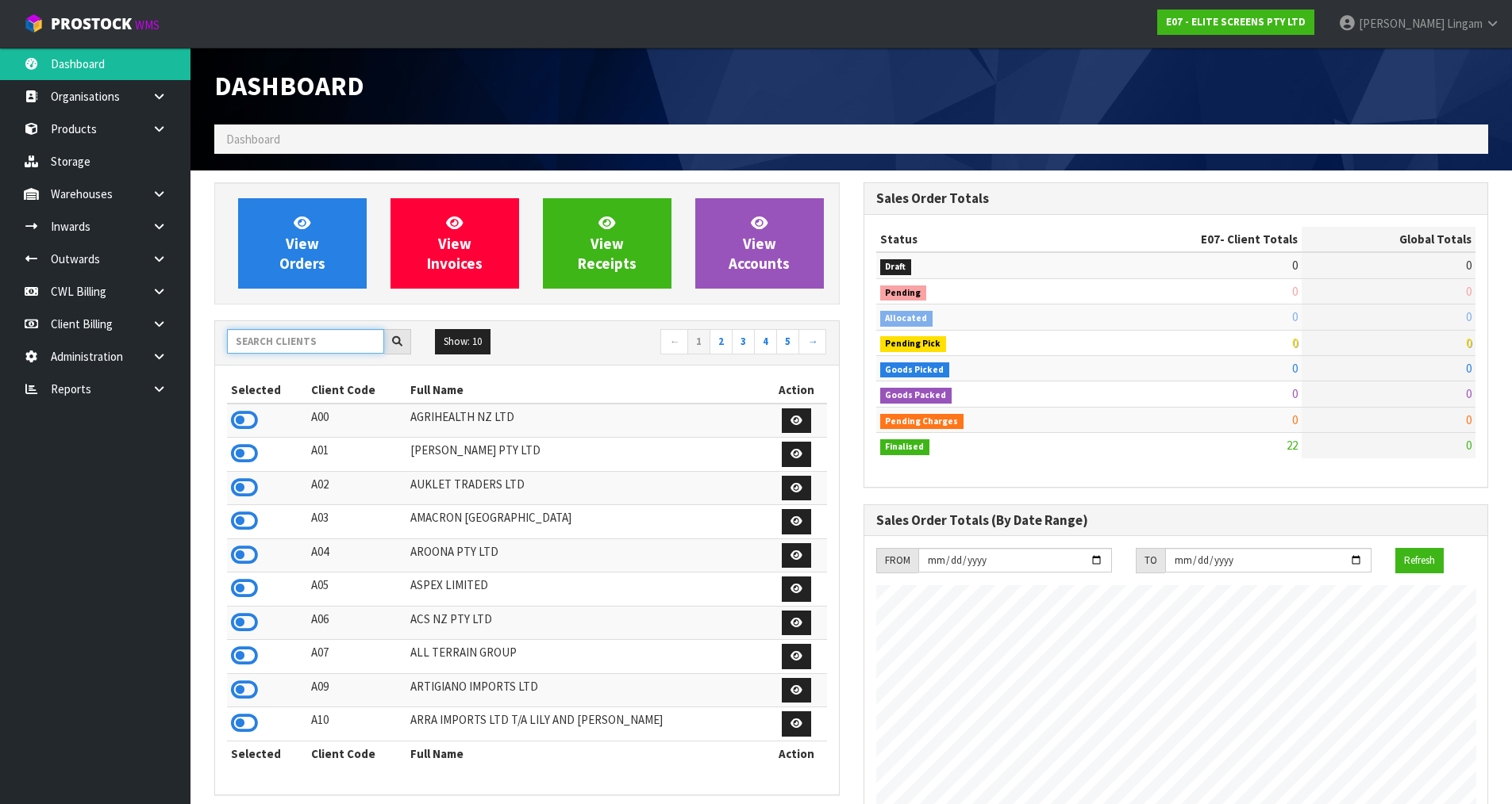
click at [268, 338] on input "text" at bounding box center [305, 341] width 158 height 24
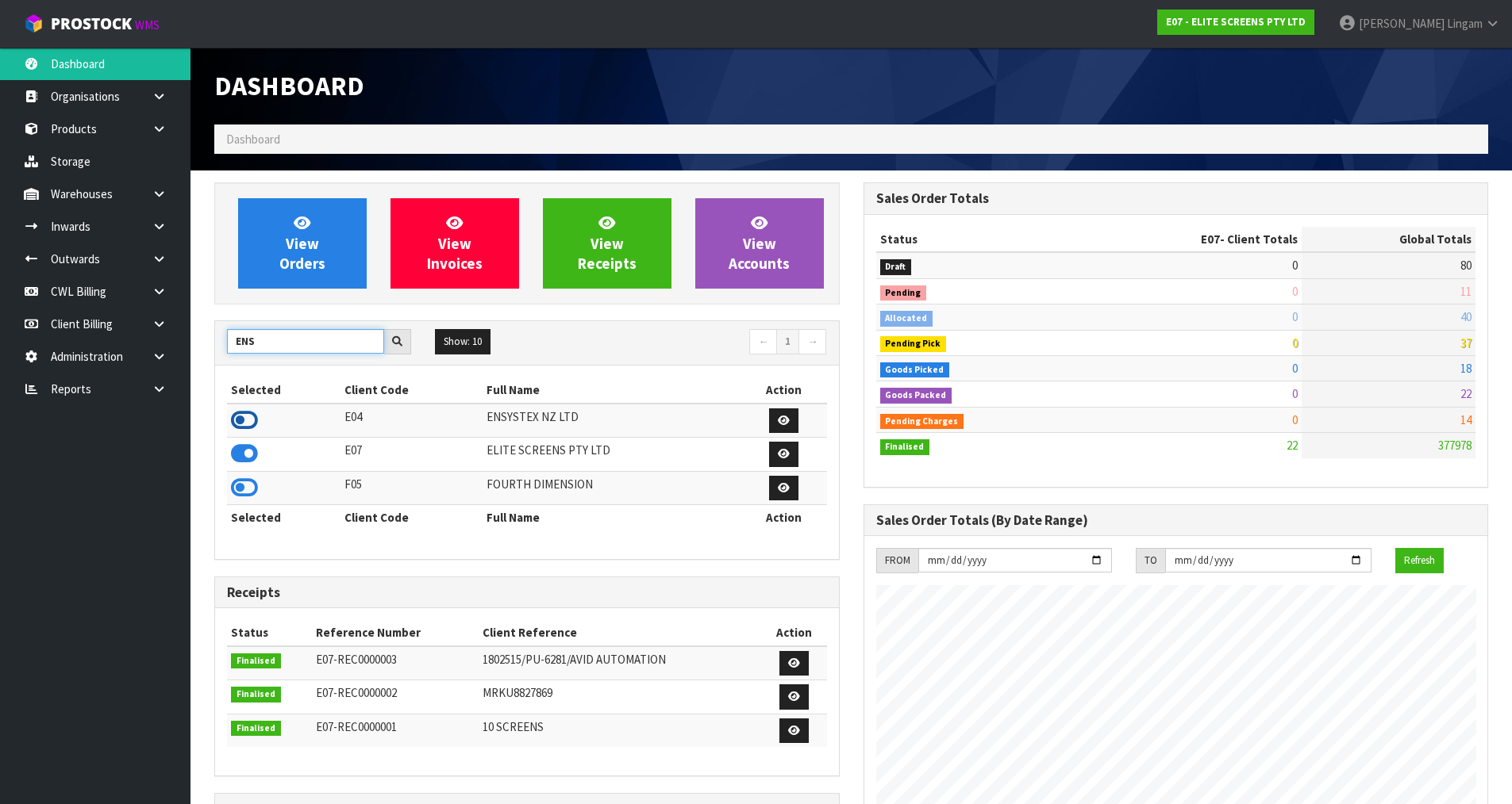
type input "ENS"
drag, startPoint x: 243, startPoint y: 421, endPoint x: 294, endPoint y: 365, distance: 75.7
click at [244, 420] on icon at bounding box center [244, 420] width 27 height 24
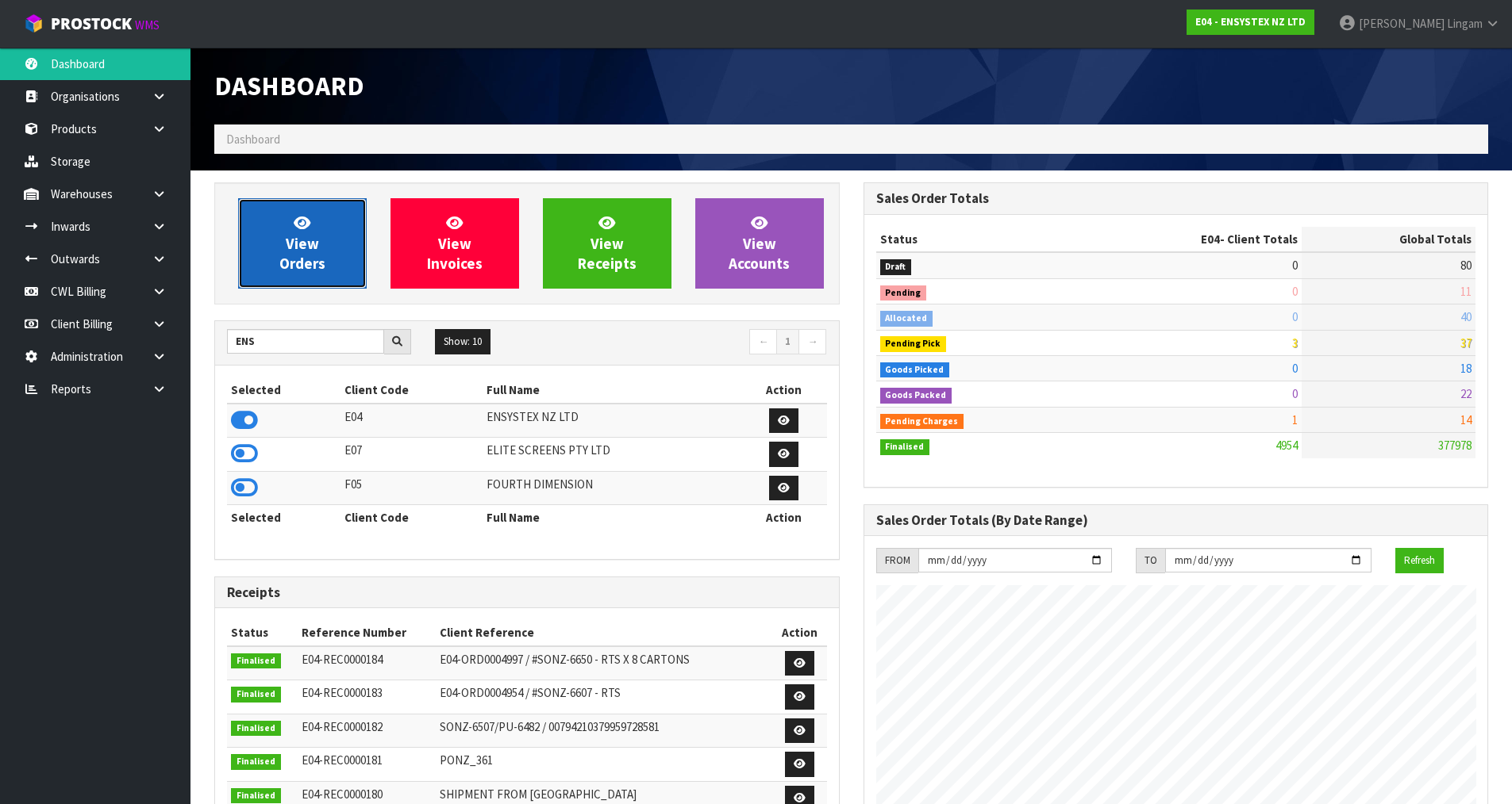
scroll to position [1202, 648]
click at [324, 228] on link "View Orders" at bounding box center [302, 243] width 129 height 90
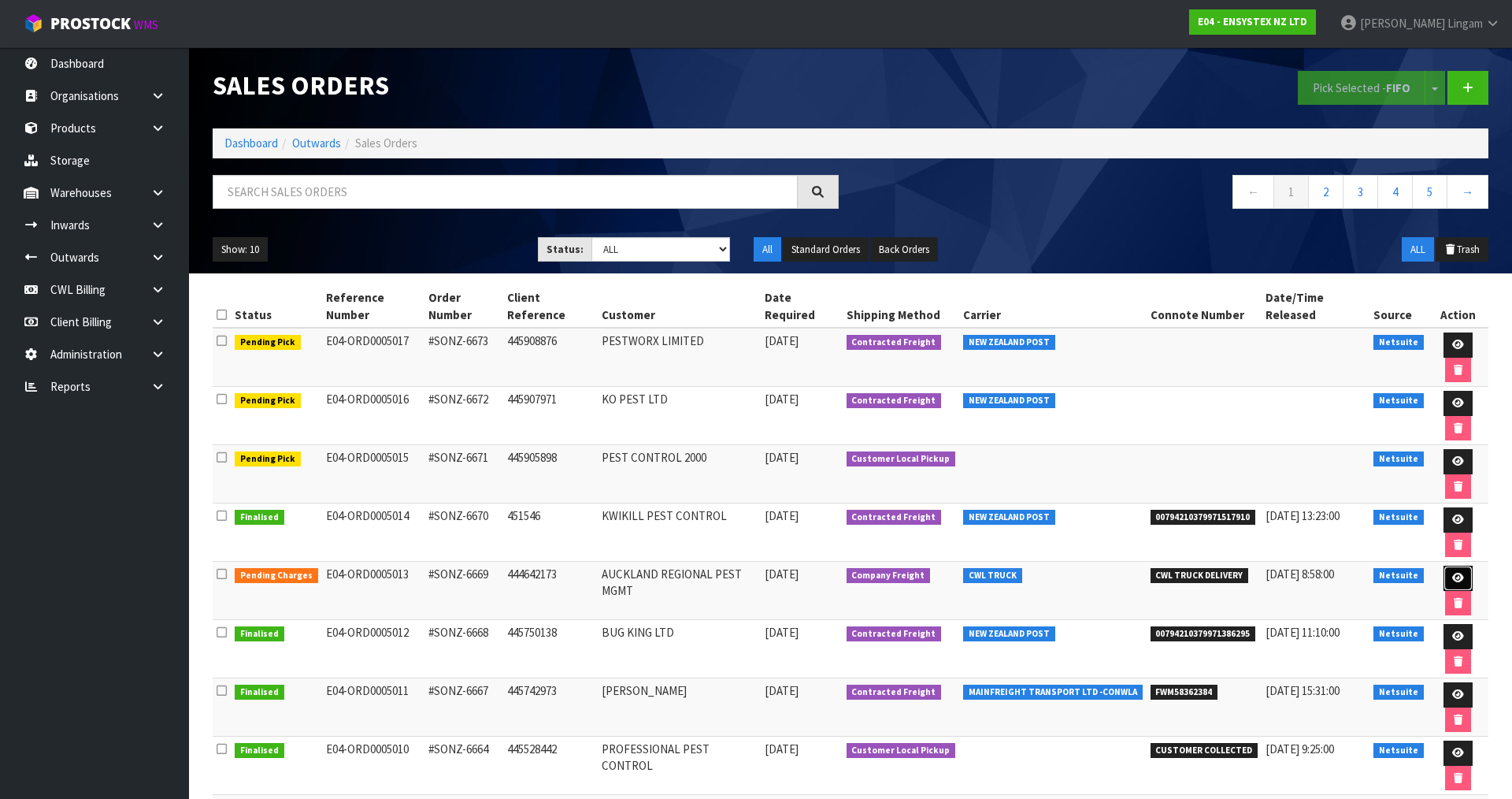
click at [1444, 566] on link at bounding box center [1457, 578] width 29 height 25
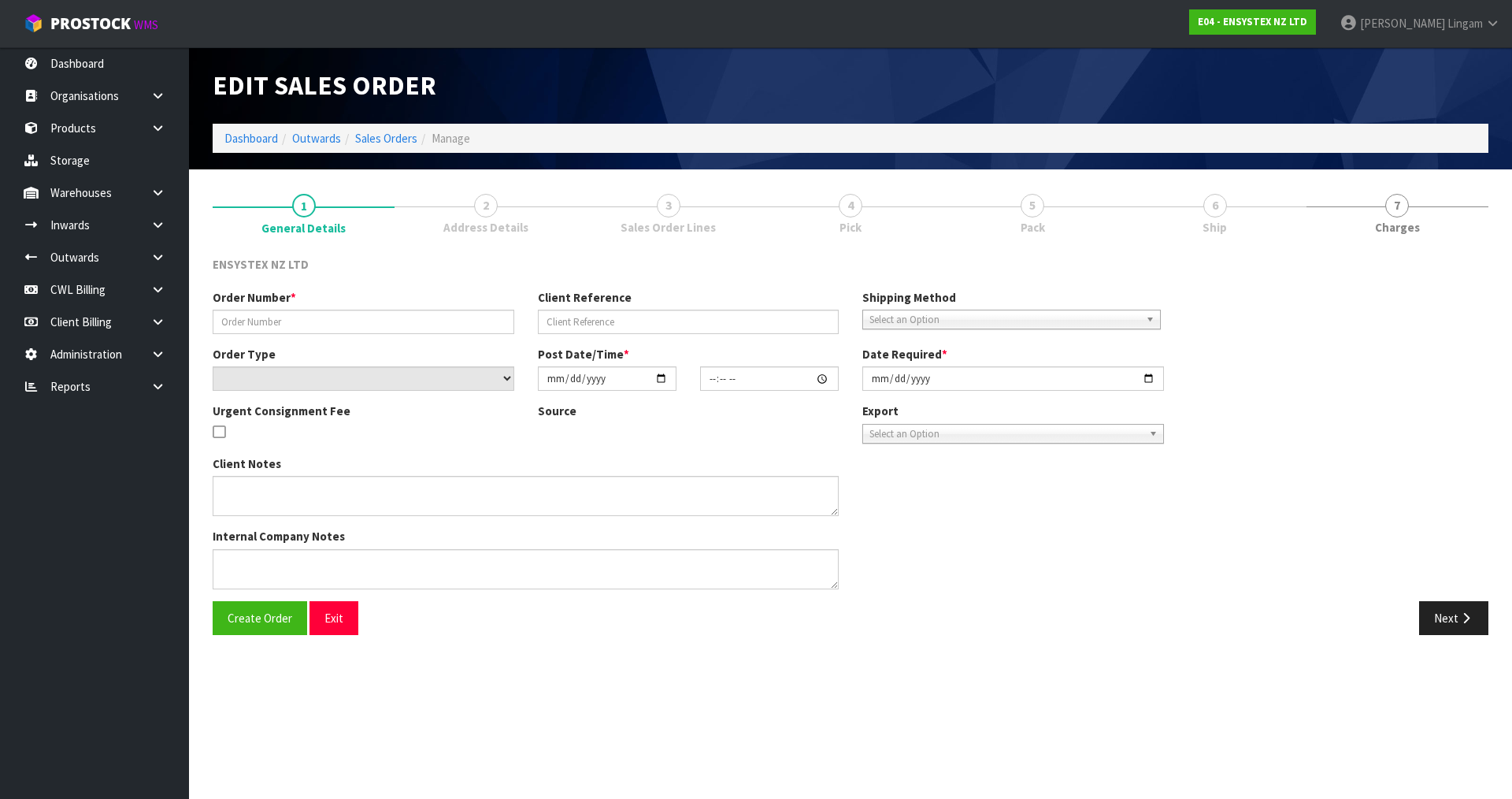
type input "#SONZ-6669"
type input "444642173"
select select "number:0"
type input "2025-08-21"
type input "13:30:14.000"
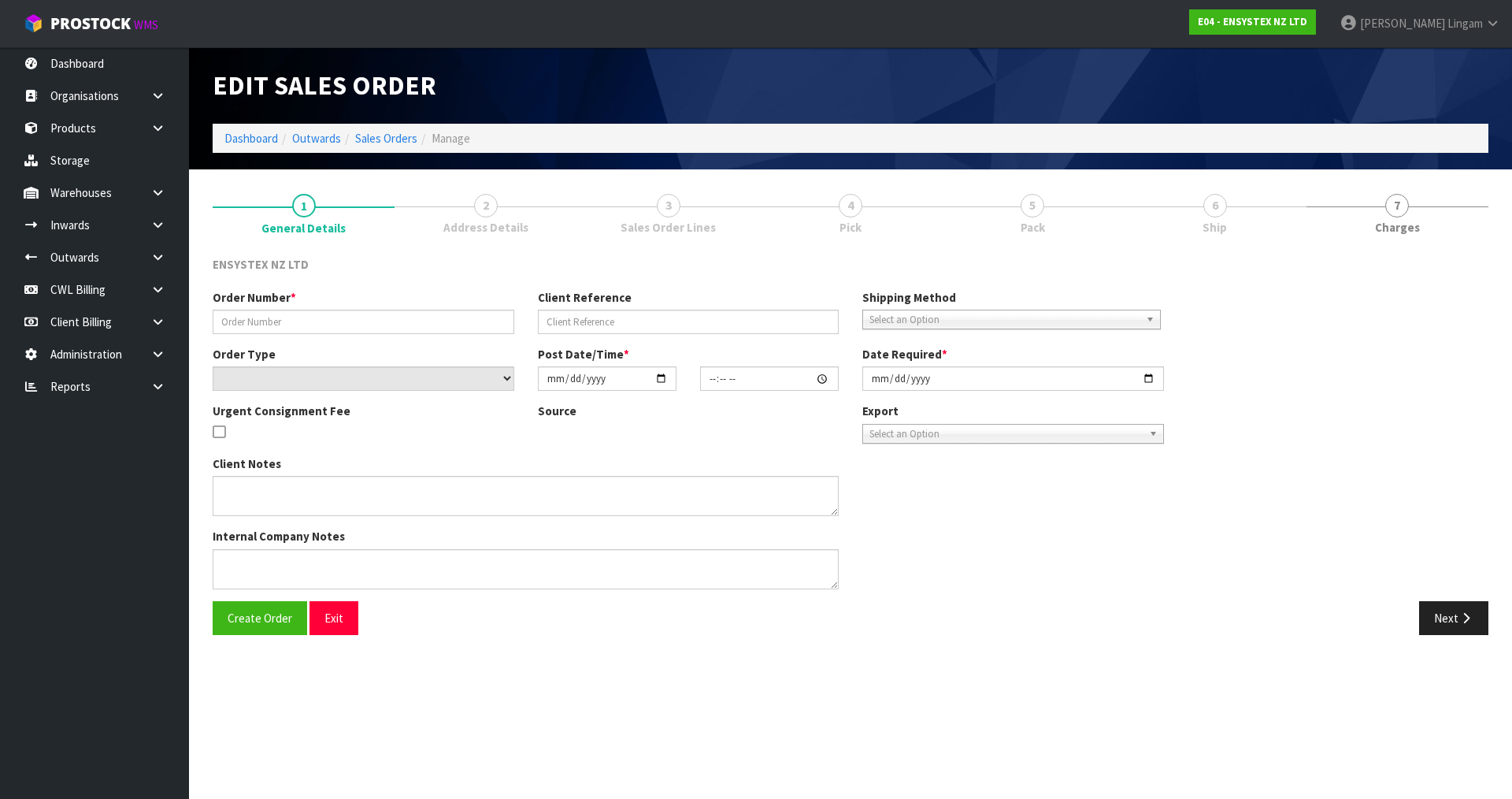
type input "2025-08-22"
type textarea "SAME DAY DELIVERY"
type textarea "ORDER SONZ-6650 - RETURNED STOCK CWL TRUCK WILL DELIVER THIS ORDER TOMORROW AND…"
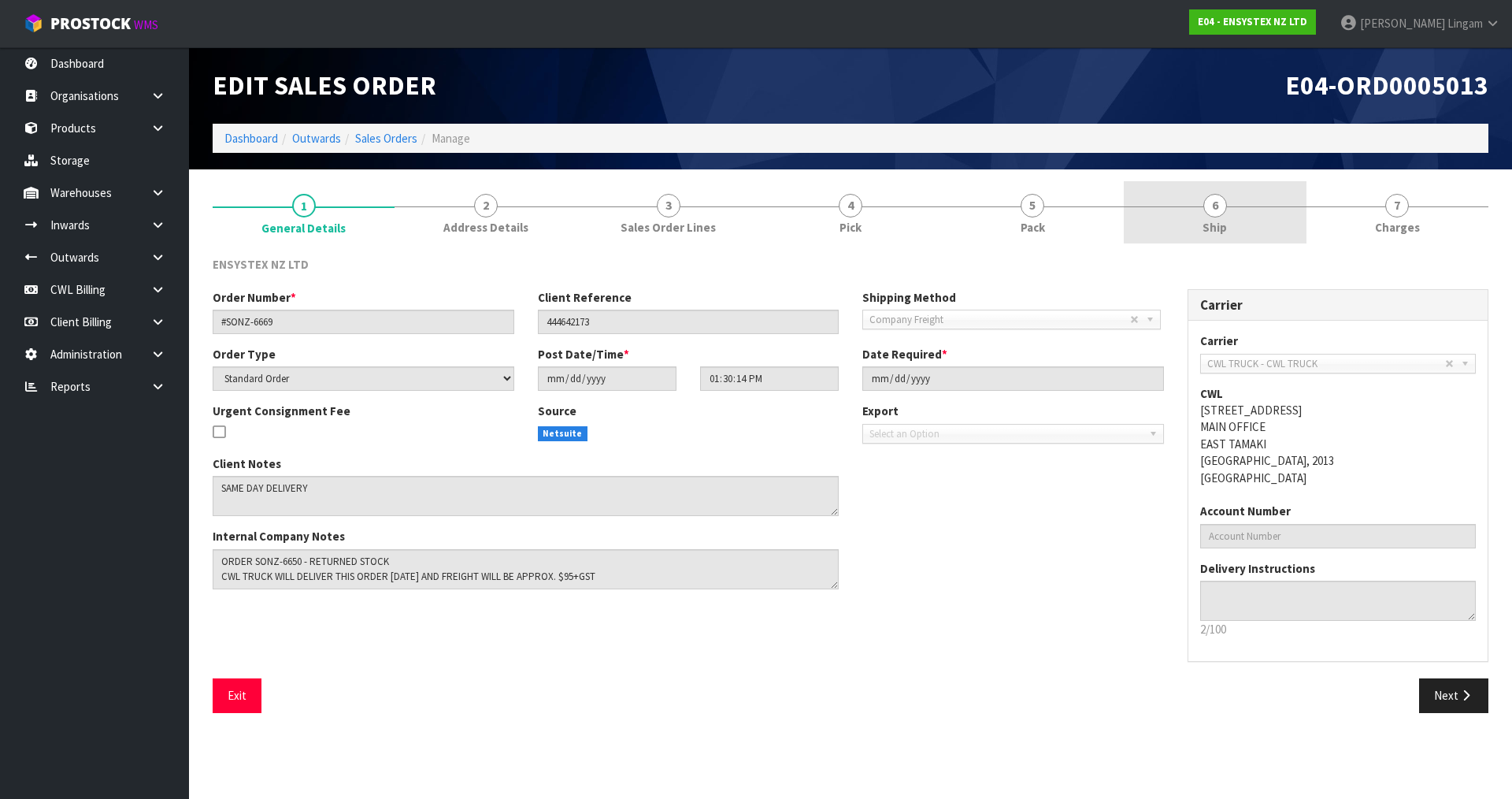
click at [1265, 231] on link "6 Ship" at bounding box center [1215, 212] width 182 height 62
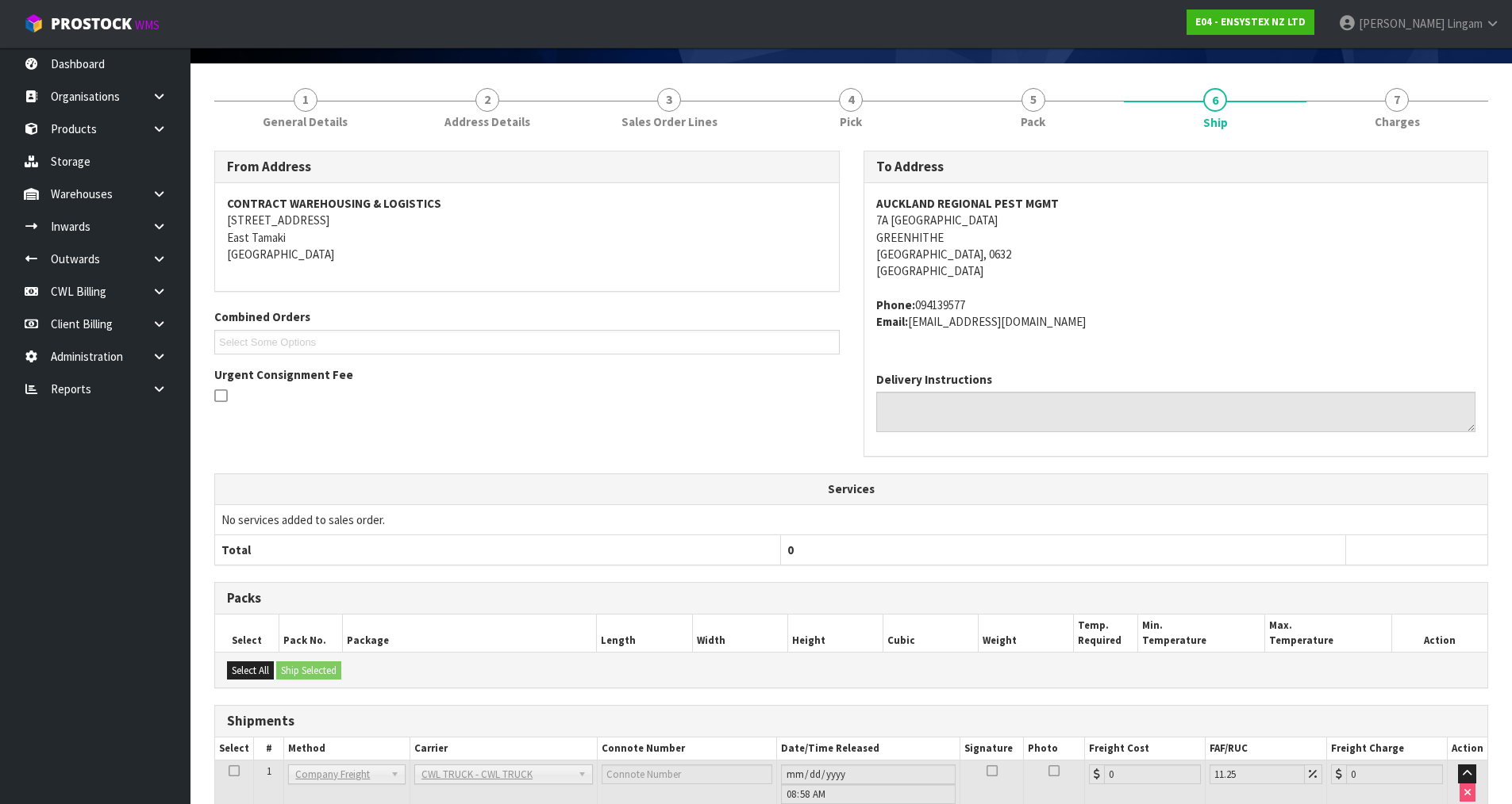
scroll to position [214, 0]
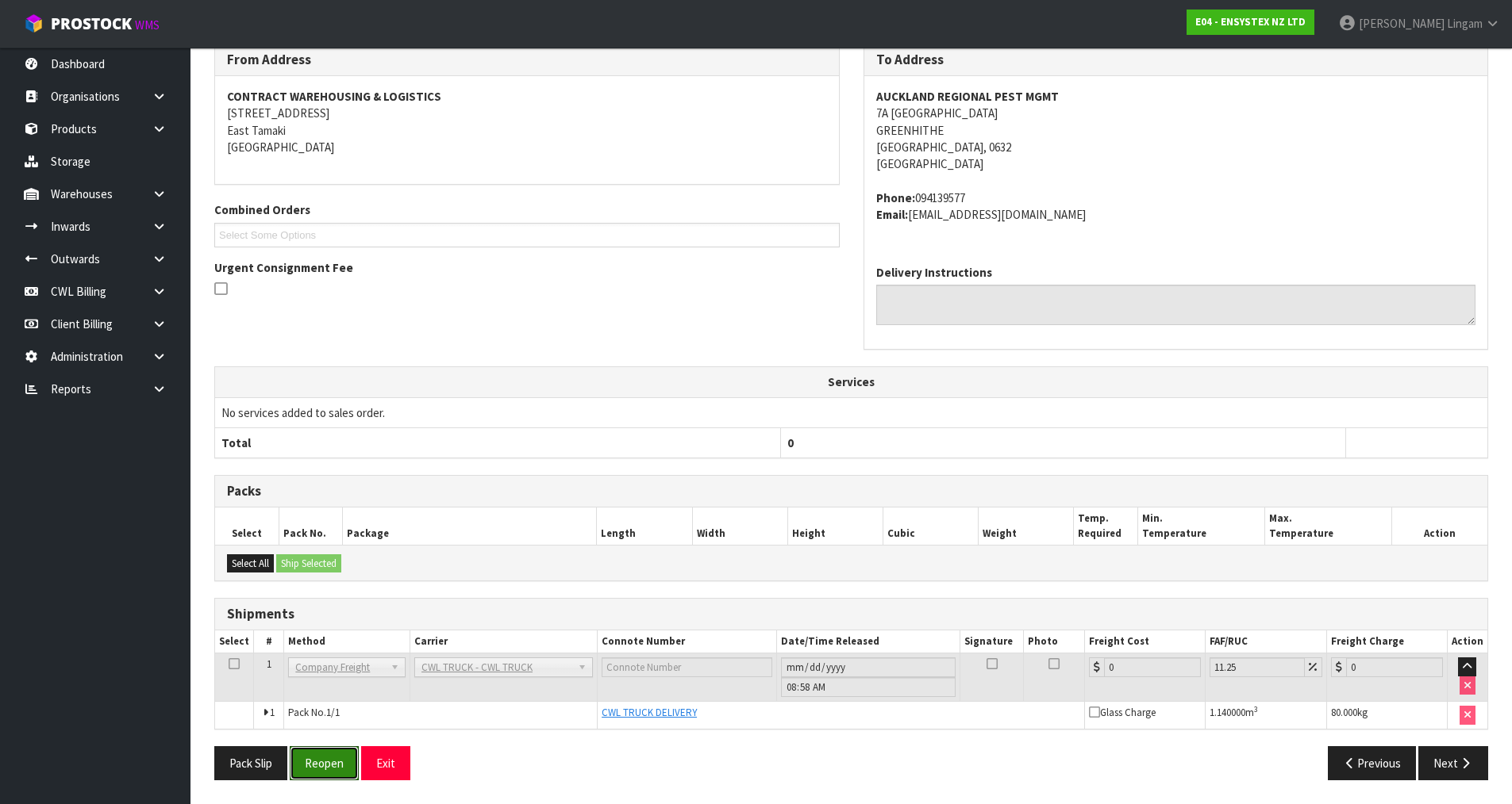
drag, startPoint x: 320, startPoint y: 758, endPoint x: 361, endPoint y: 729, distance: 50.2
click at [319, 756] on button "Reopen" at bounding box center [324, 763] width 69 height 34
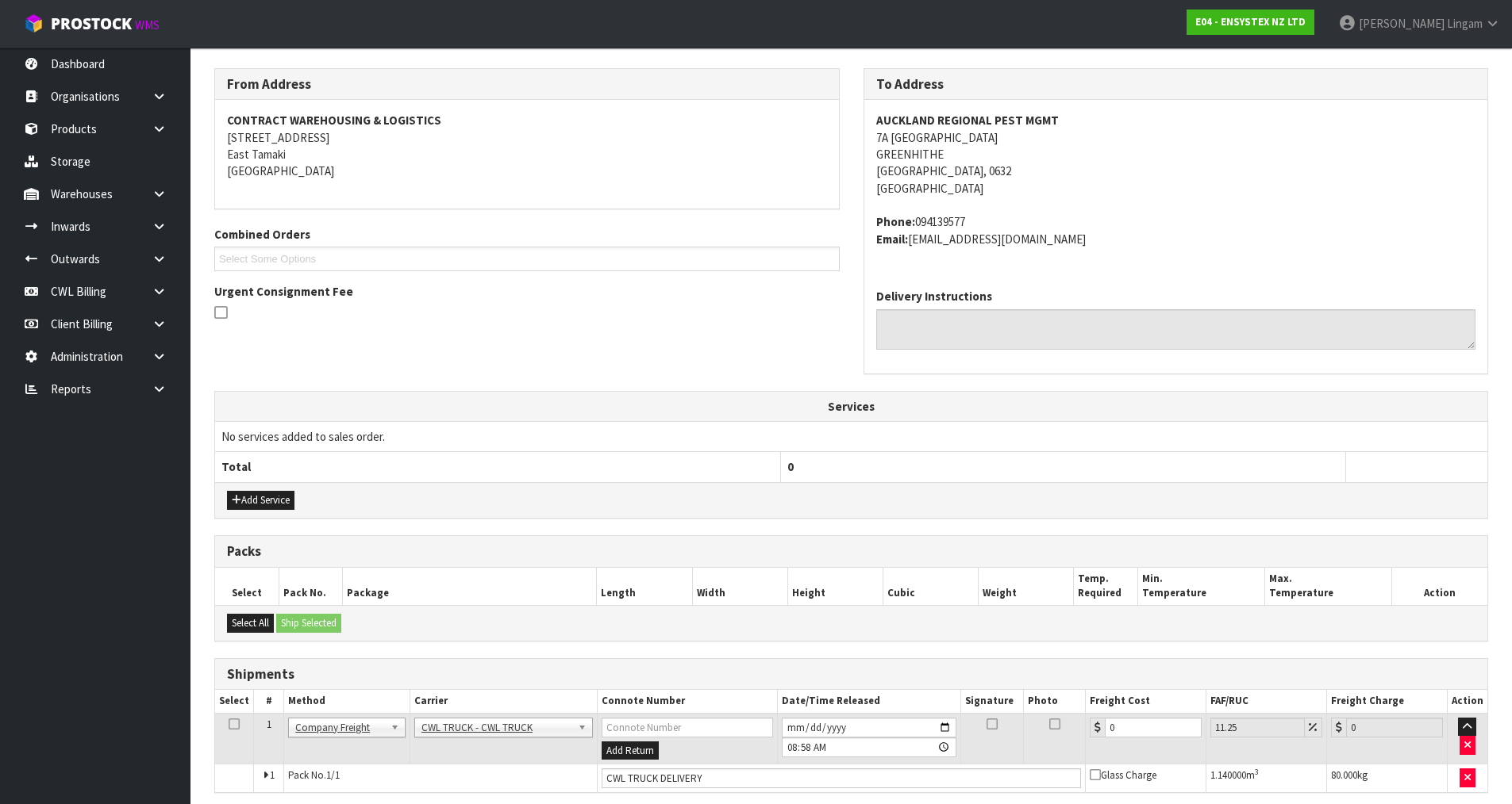
scroll to position [312, 0]
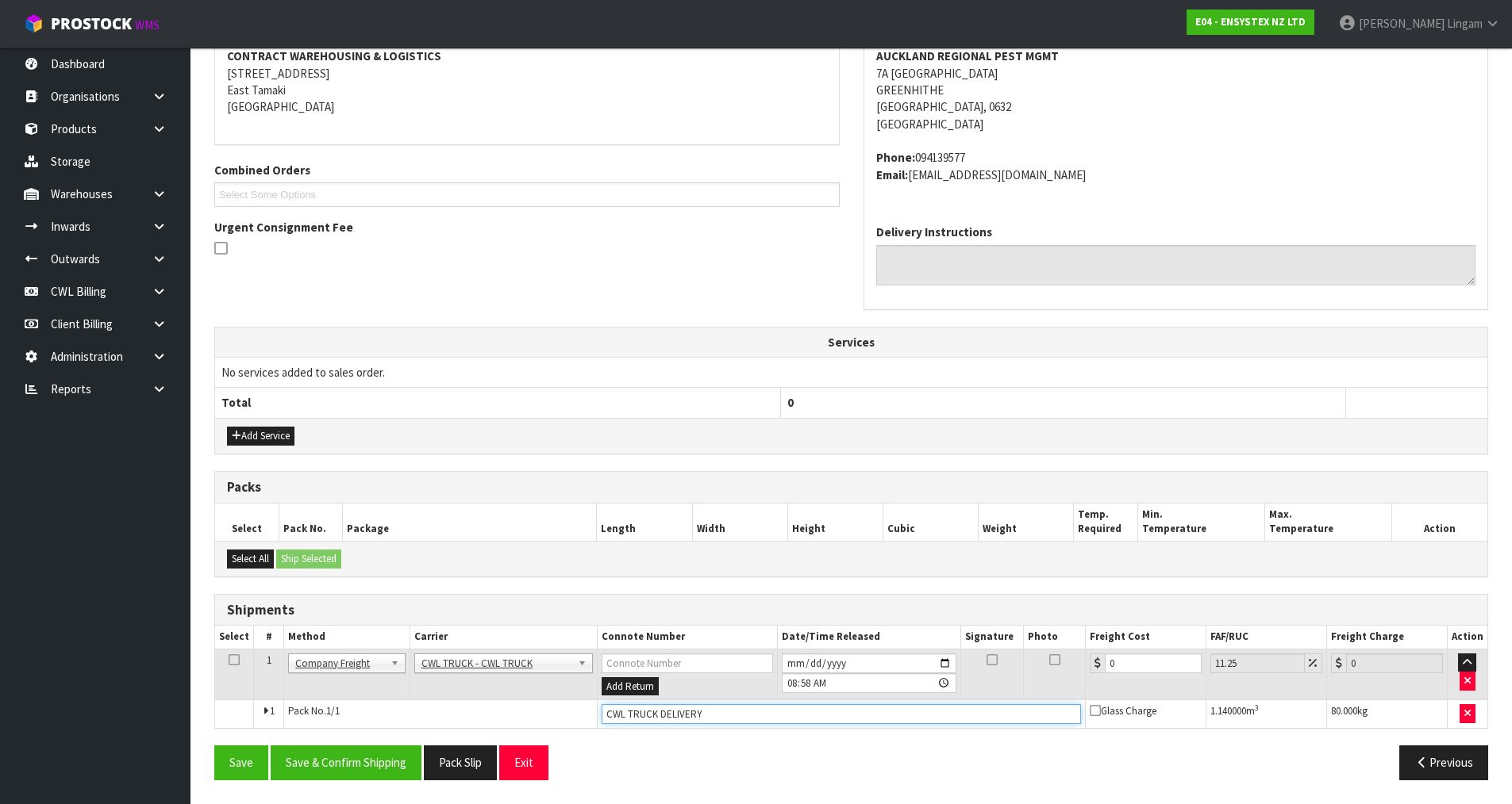
click at [726, 715] on input "CWL TRUCK DELIVERY" at bounding box center [841, 714] width 479 height 20
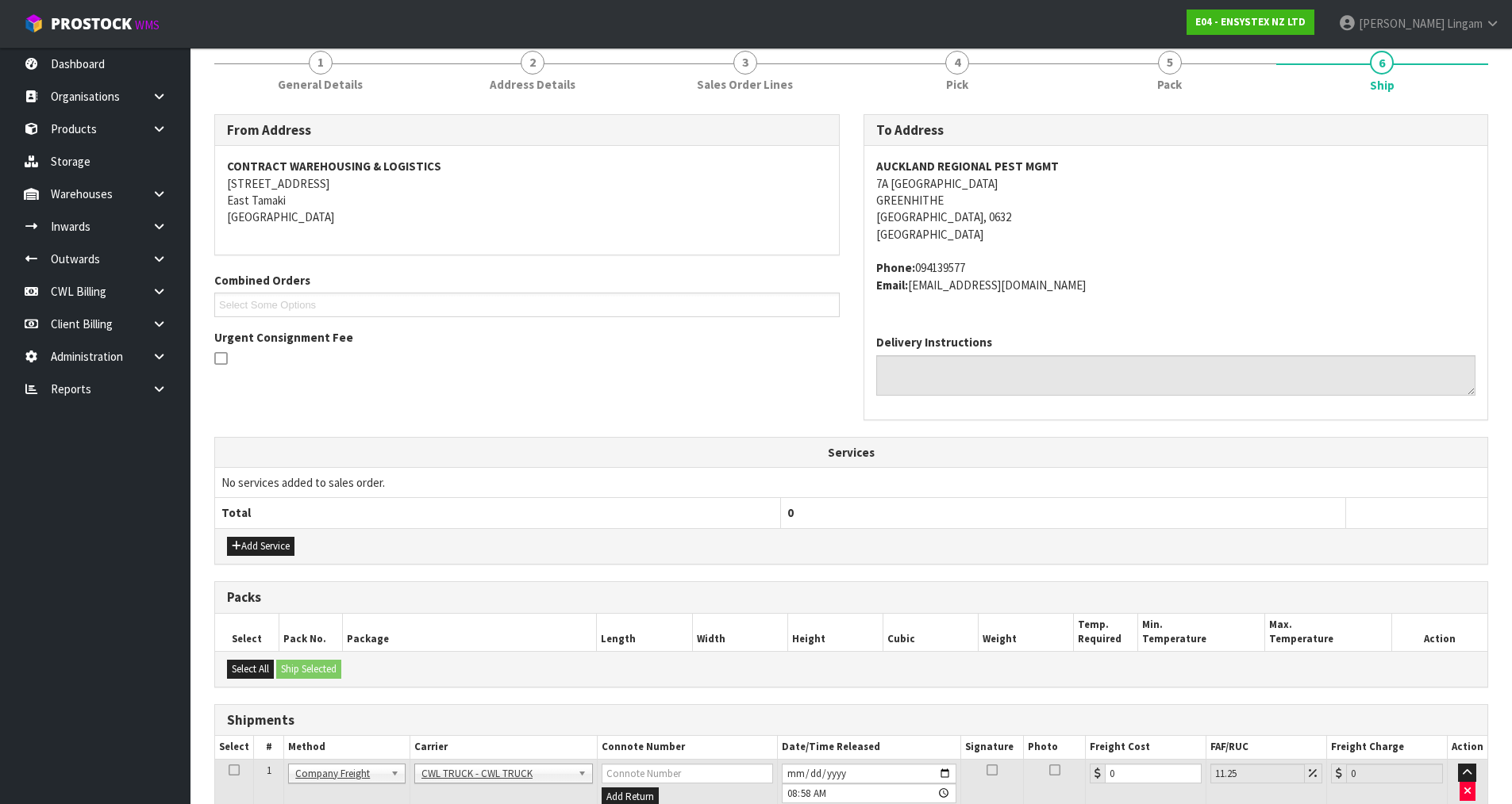
scroll to position [0, 0]
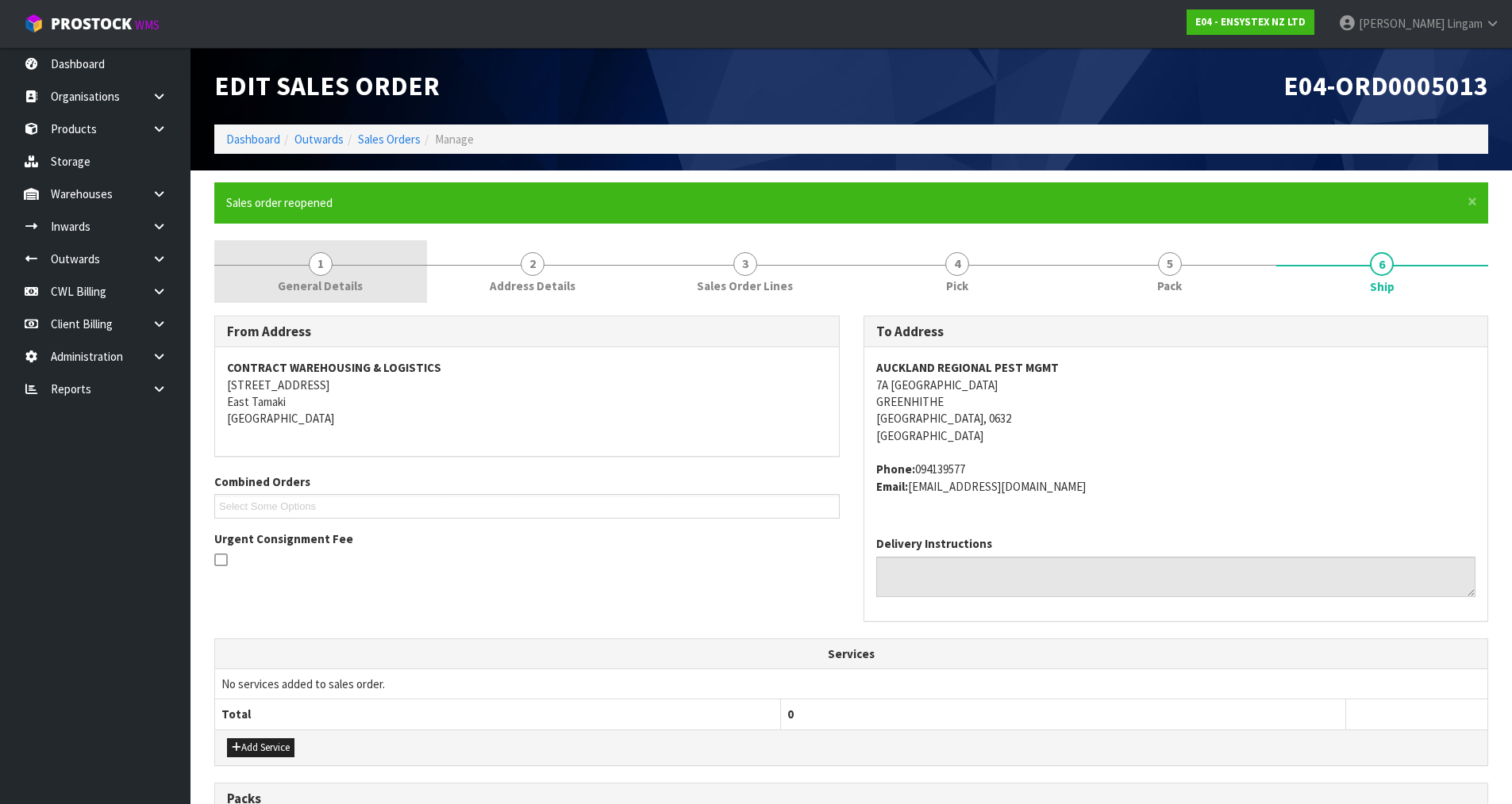
type input "CWL TRUCK DELIVERED"
click at [324, 274] on span "1" at bounding box center [321, 265] width 24 height 24
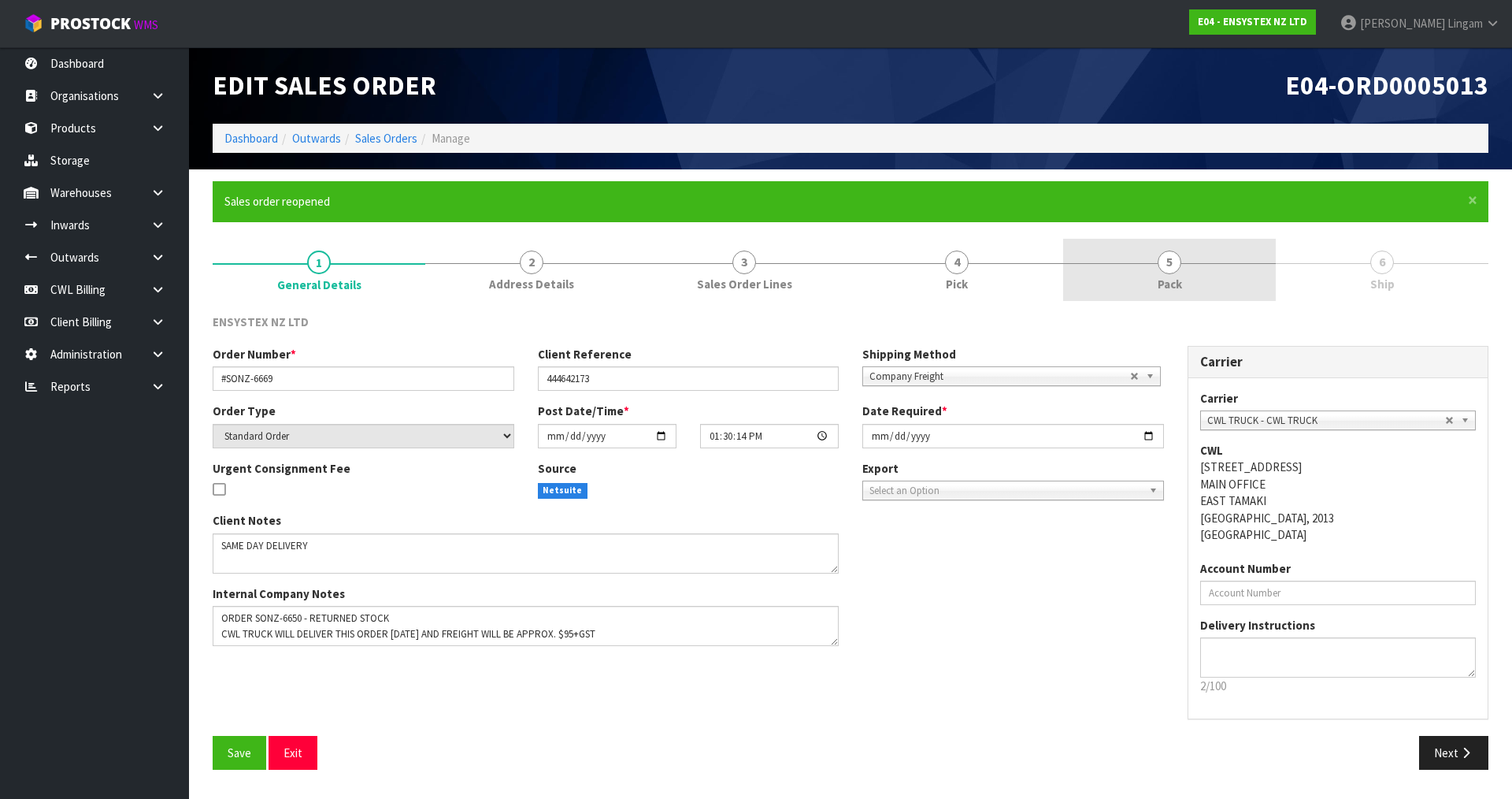
click at [1178, 287] on span "Pack" at bounding box center [1170, 284] width 24 height 17
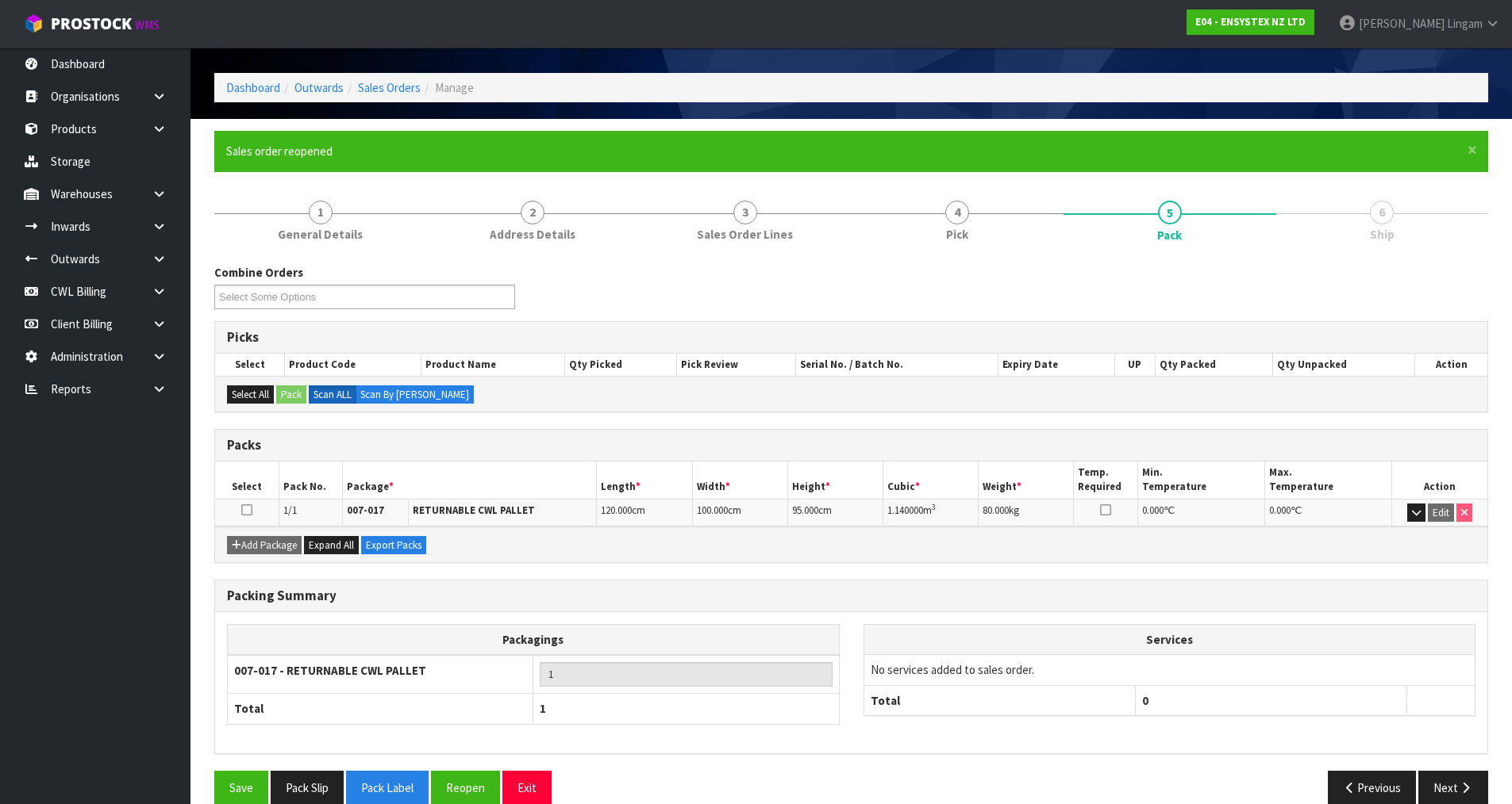
scroll to position [76, 0]
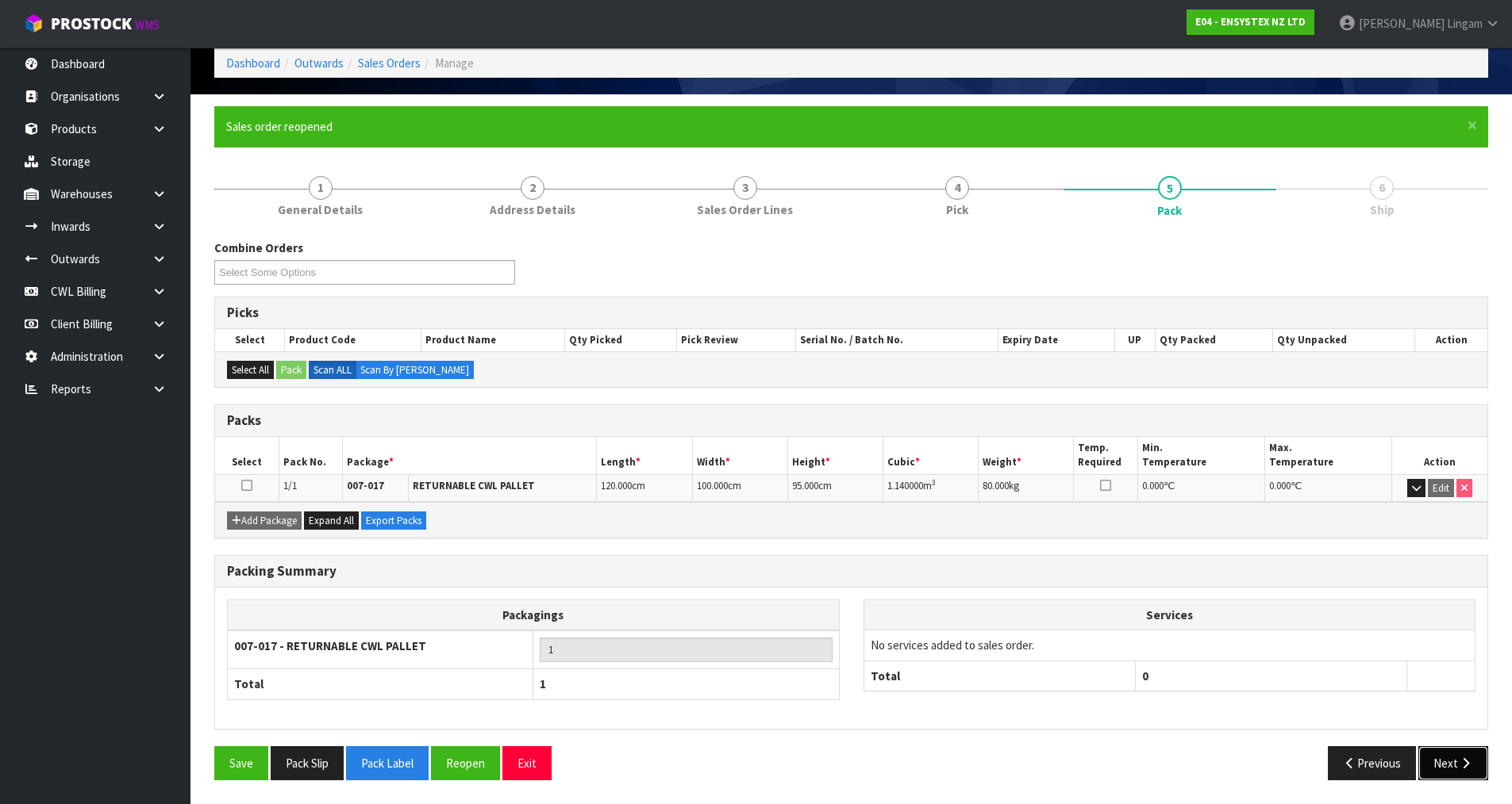
click at [1428, 765] on button "Next" at bounding box center [1452, 763] width 70 height 34
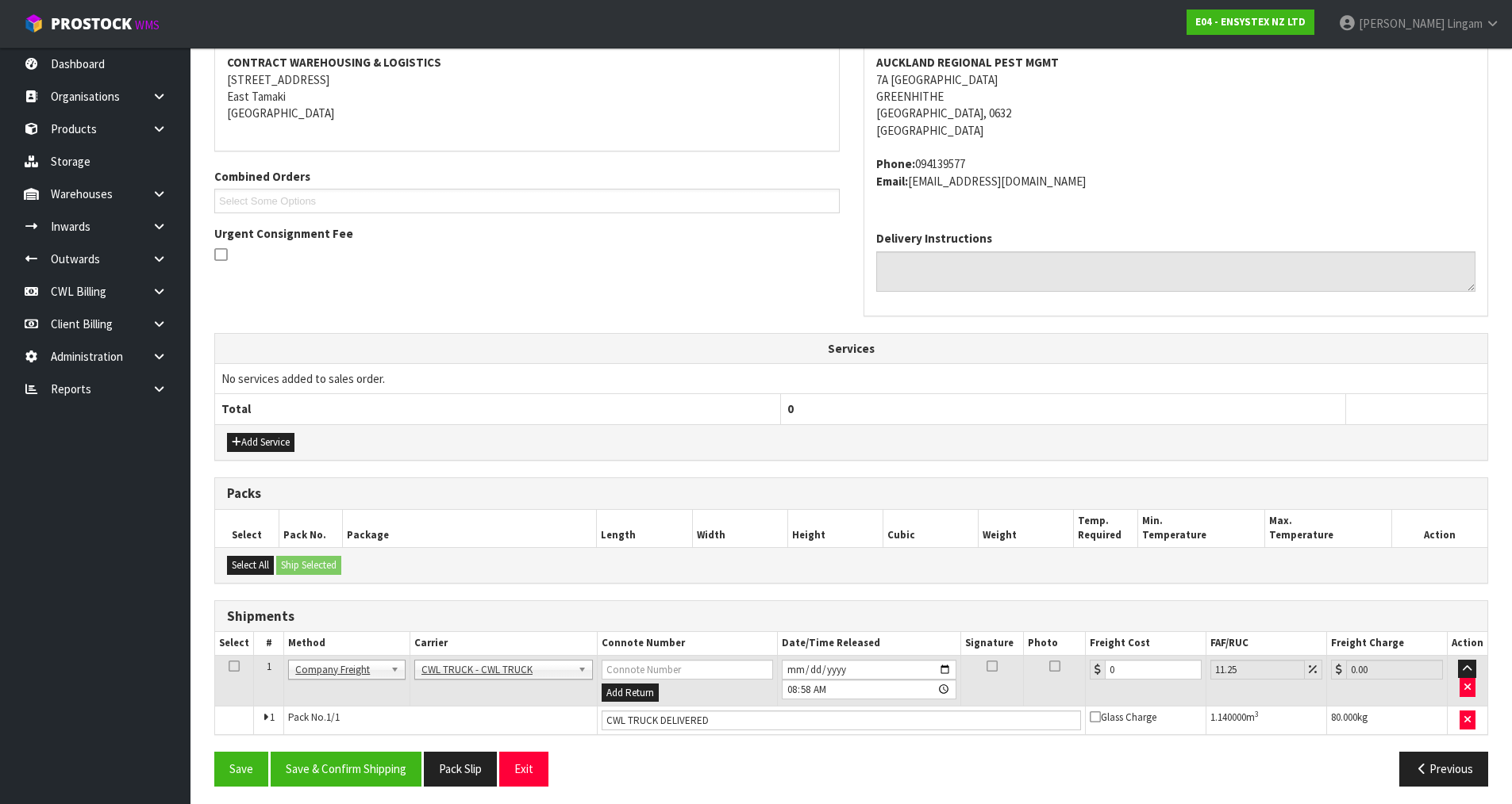
scroll to position [312, 0]
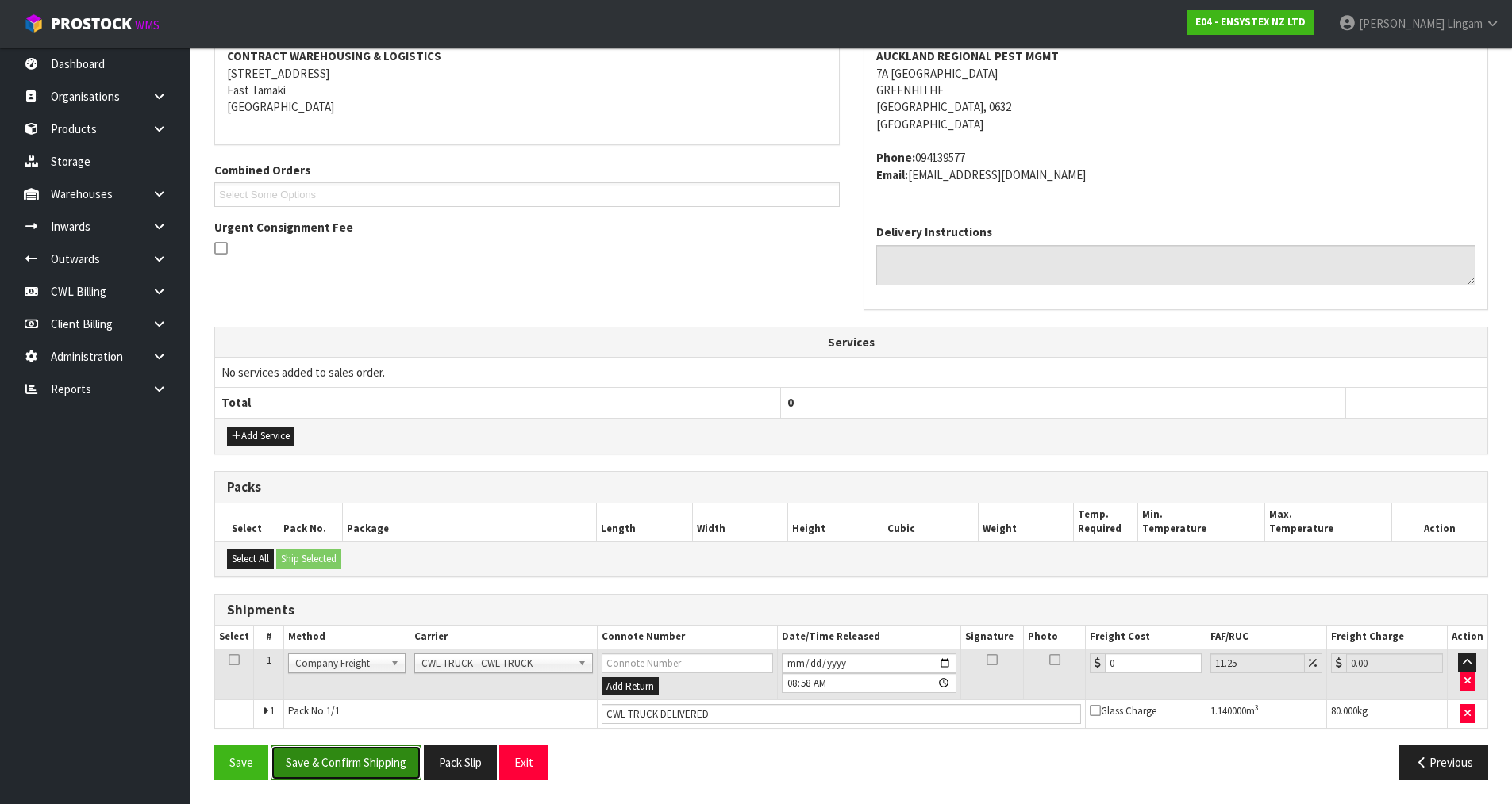
drag, startPoint x: 388, startPoint y: 765, endPoint x: 408, endPoint y: 755, distance: 22.4
click at [389, 764] on button "Save & Confirm Shipping" at bounding box center [346, 762] width 151 height 34
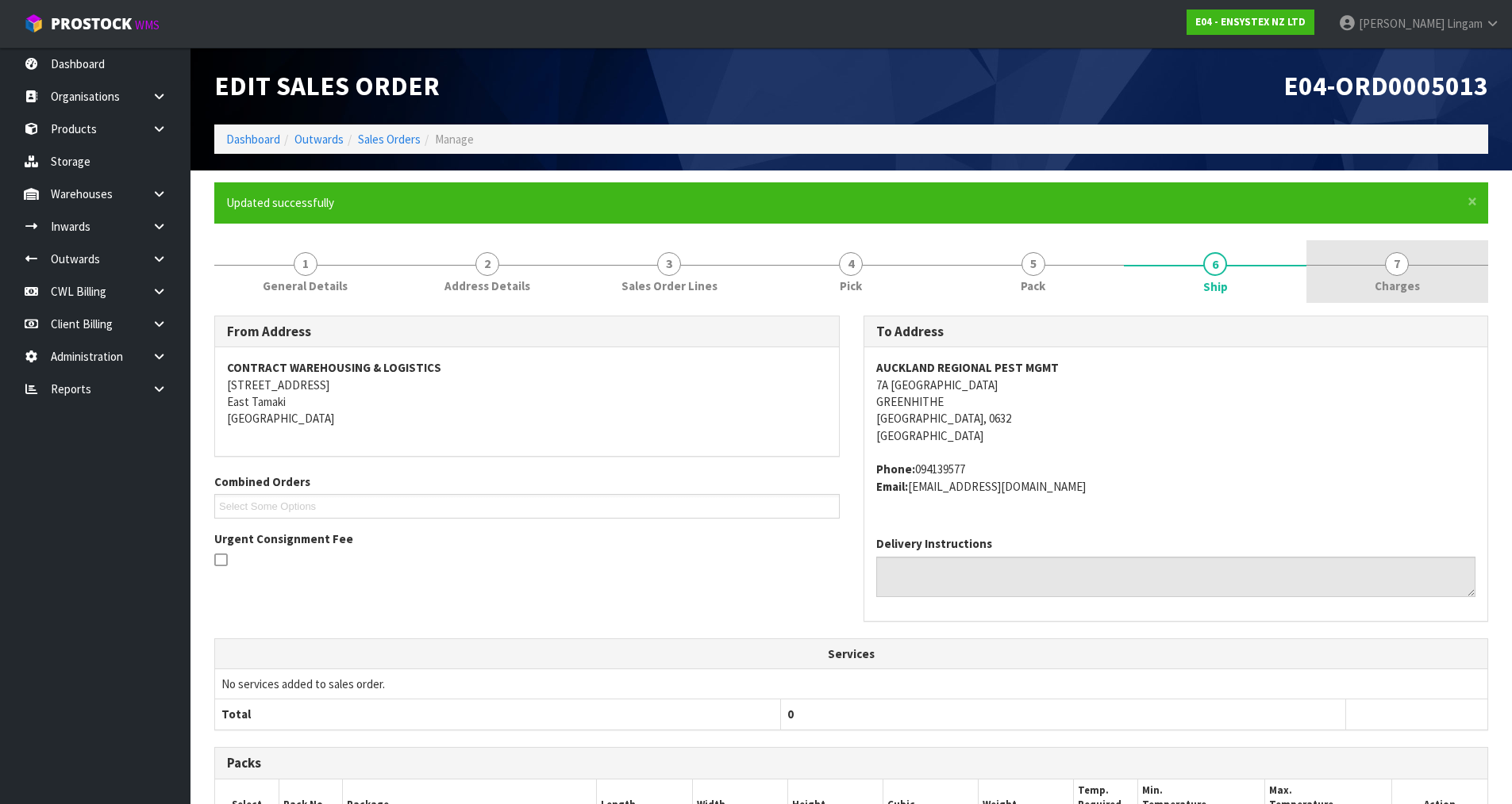
click at [1400, 279] on span "Charges" at bounding box center [1396, 286] width 46 height 17
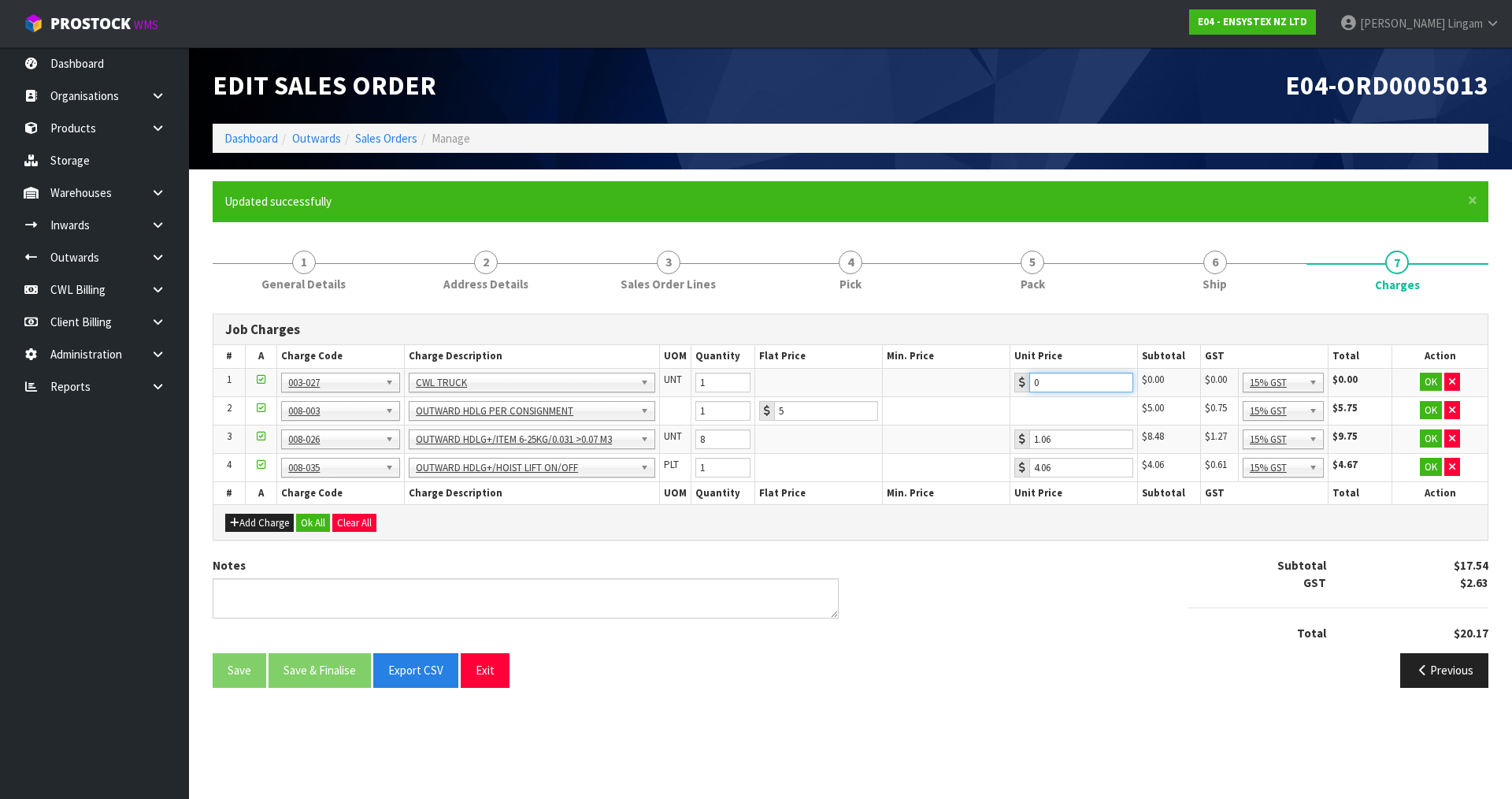
drag, startPoint x: 1044, startPoint y: 376, endPoint x: 1010, endPoint y: 381, distance: 34.4
click at [1010, 381] on td "0" at bounding box center [1073, 382] width 128 height 29
type input "95"
click at [320, 523] on button "Ok All" at bounding box center [313, 523] width 34 height 19
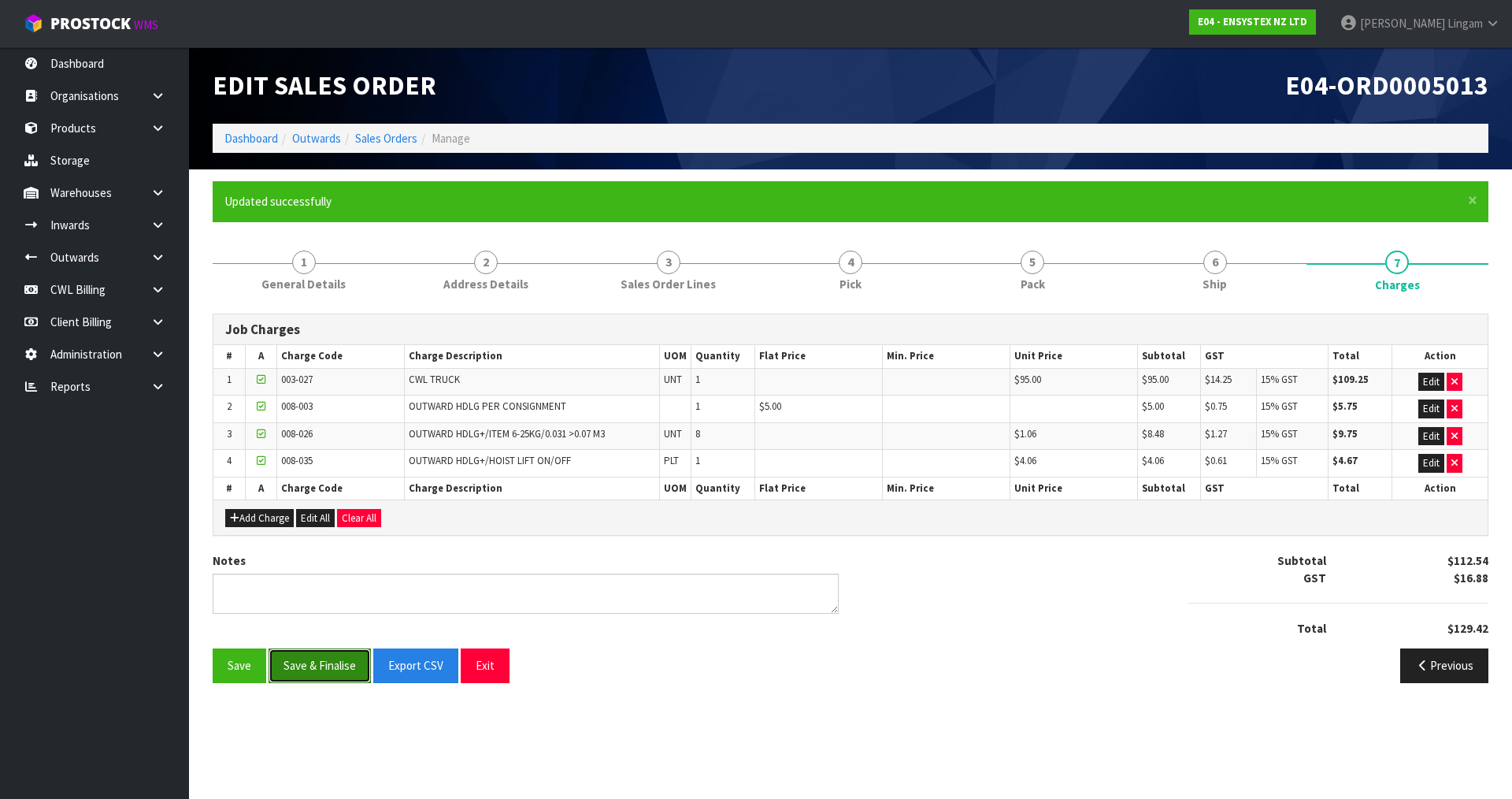
click at [323, 668] on button "Save & Finalise" at bounding box center [319, 666] width 103 height 34
click at [247, 139] on link "Dashboard" at bounding box center [252, 138] width 54 height 15
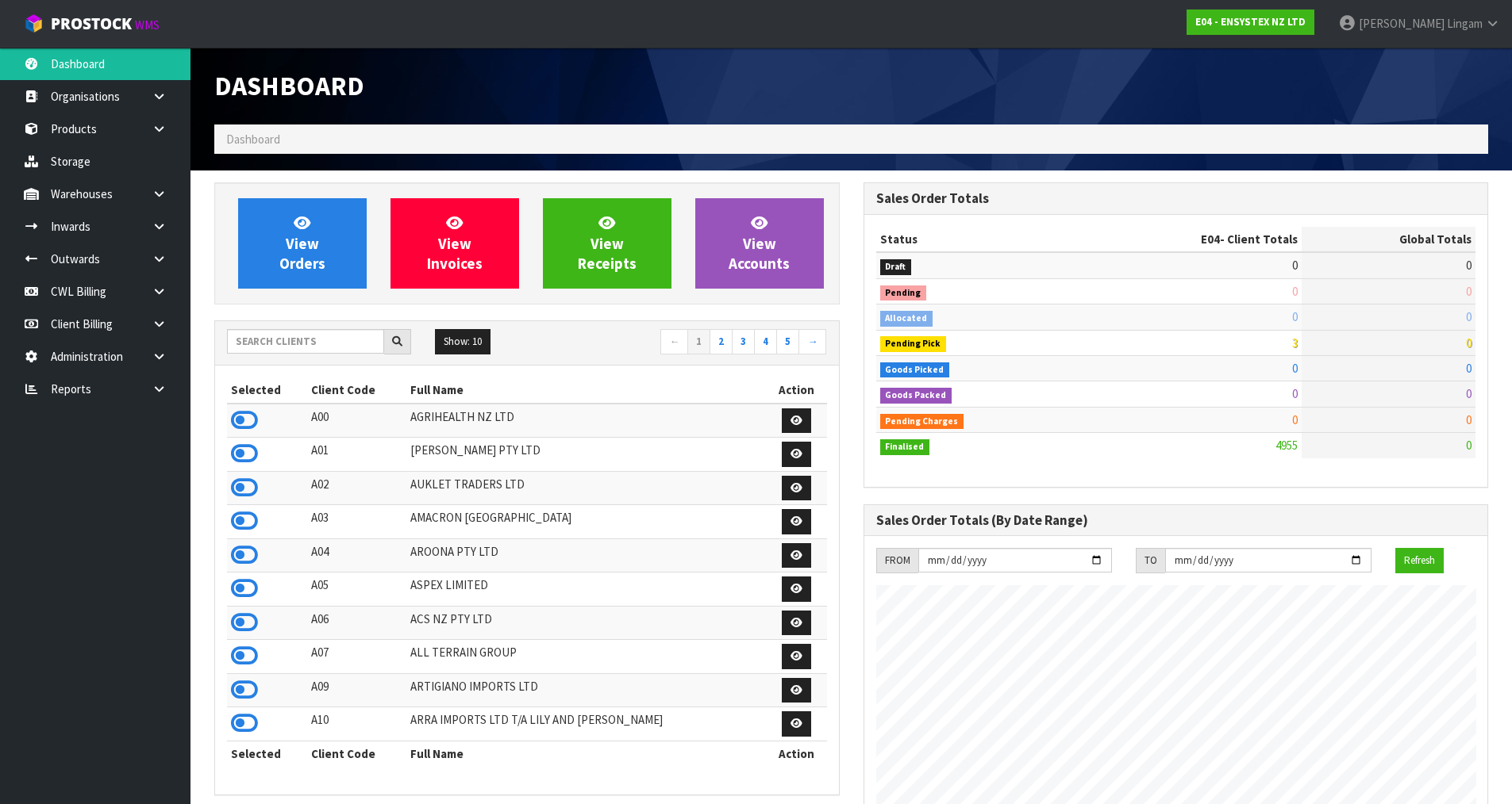
scroll to position [1202, 648]
click at [289, 347] on input "text" at bounding box center [305, 341] width 158 height 24
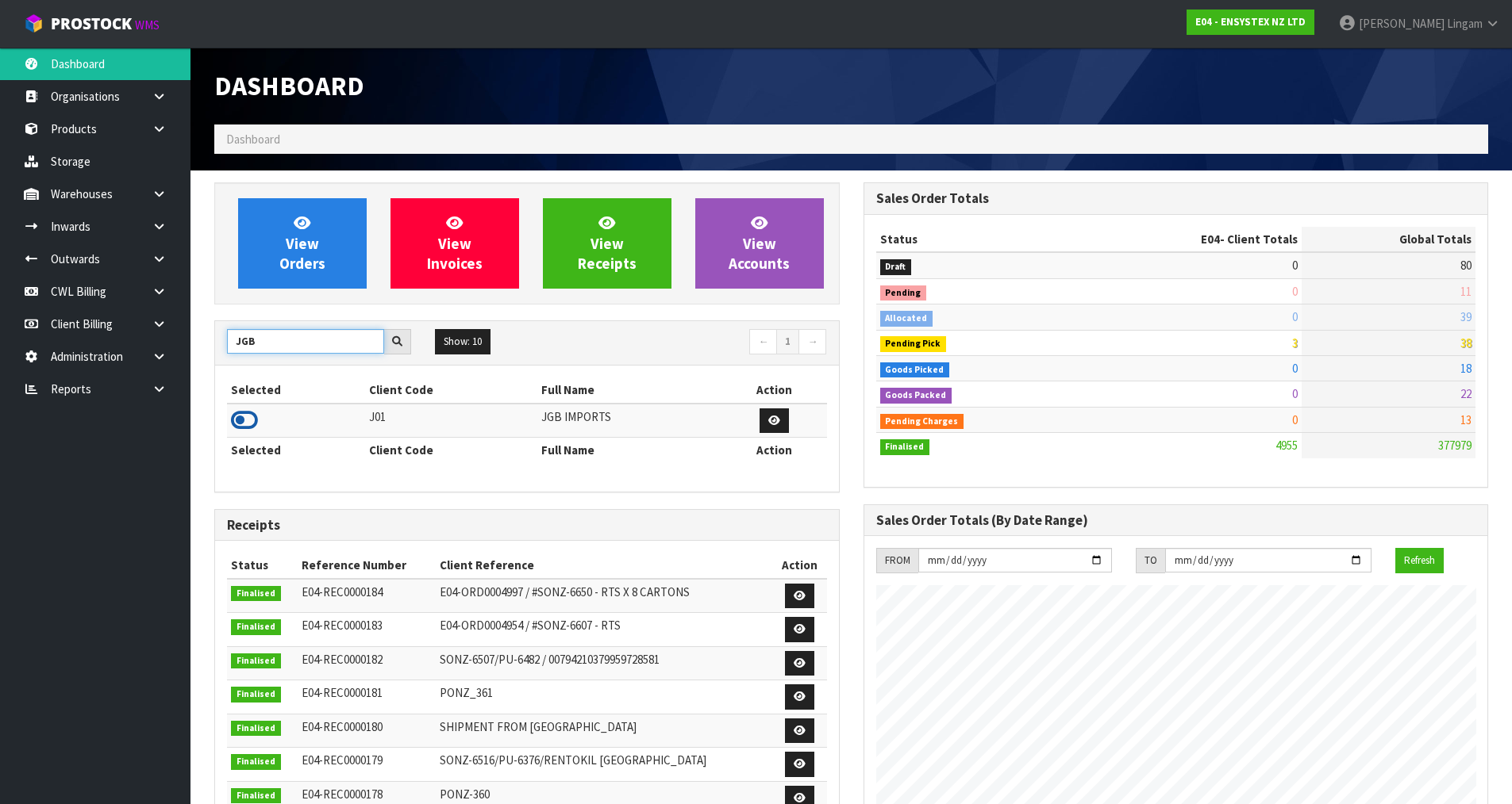
type input "JGB"
click at [245, 416] on icon at bounding box center [244, 420] width 27 height 24
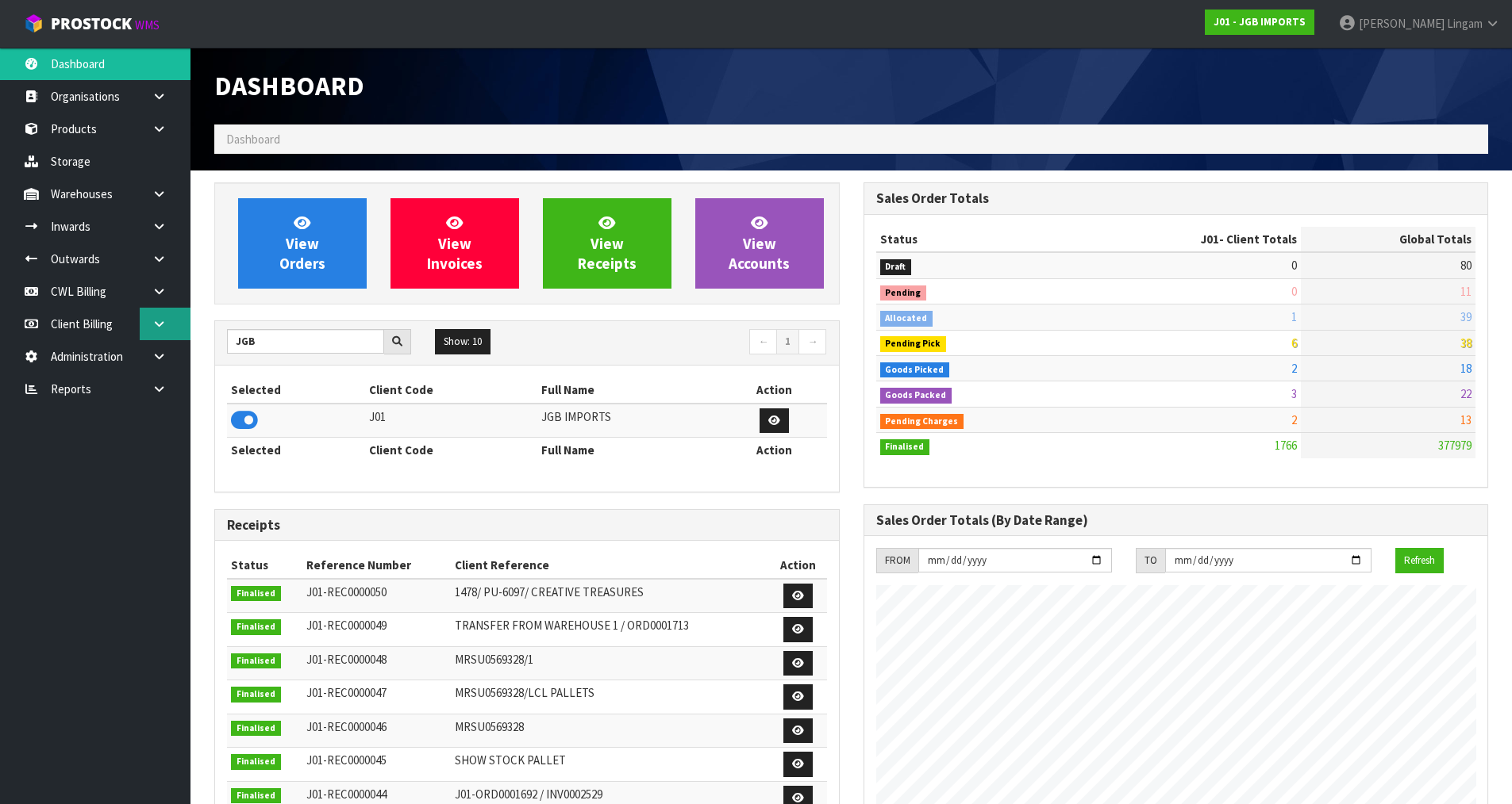
click at [159, 325] on icon at bounding box center [159, 323] width 15 height 12
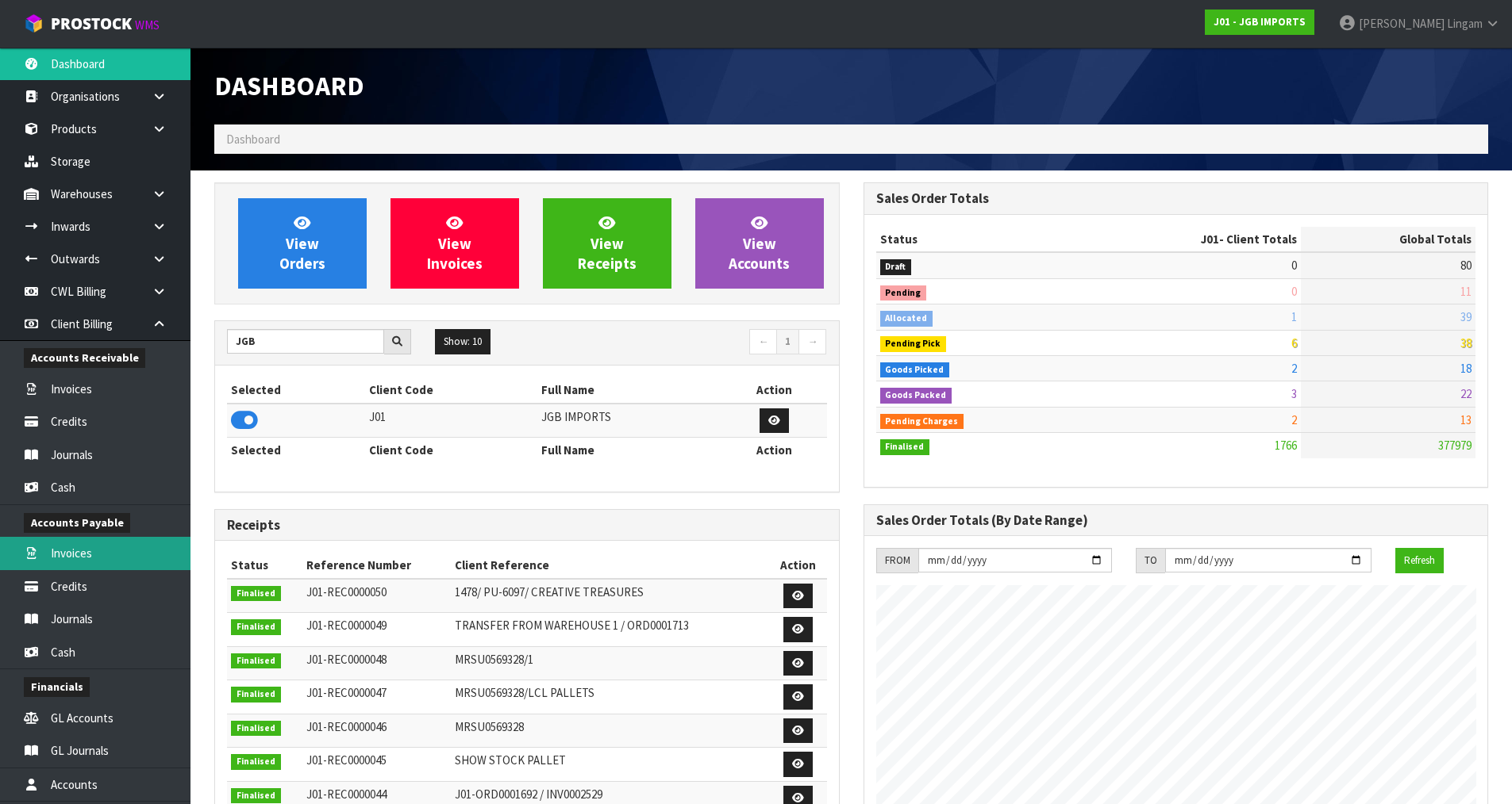
click at [86, 559] on link "Invoices" at bounding box center [95, 552] width 190 height 33
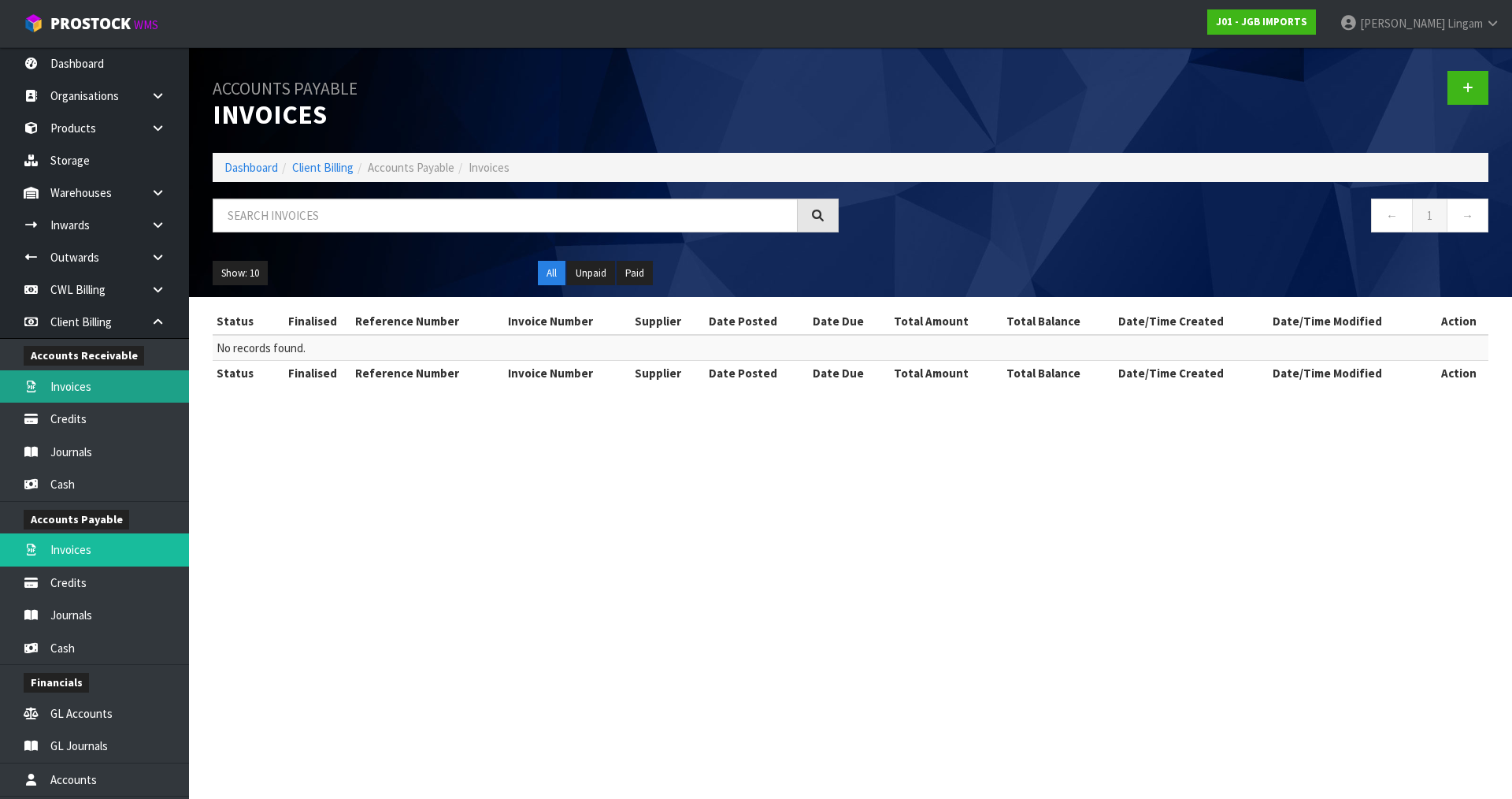
click at [70, 387] on link "Invoices" at bounding box center [94, 386] width 189 height 32
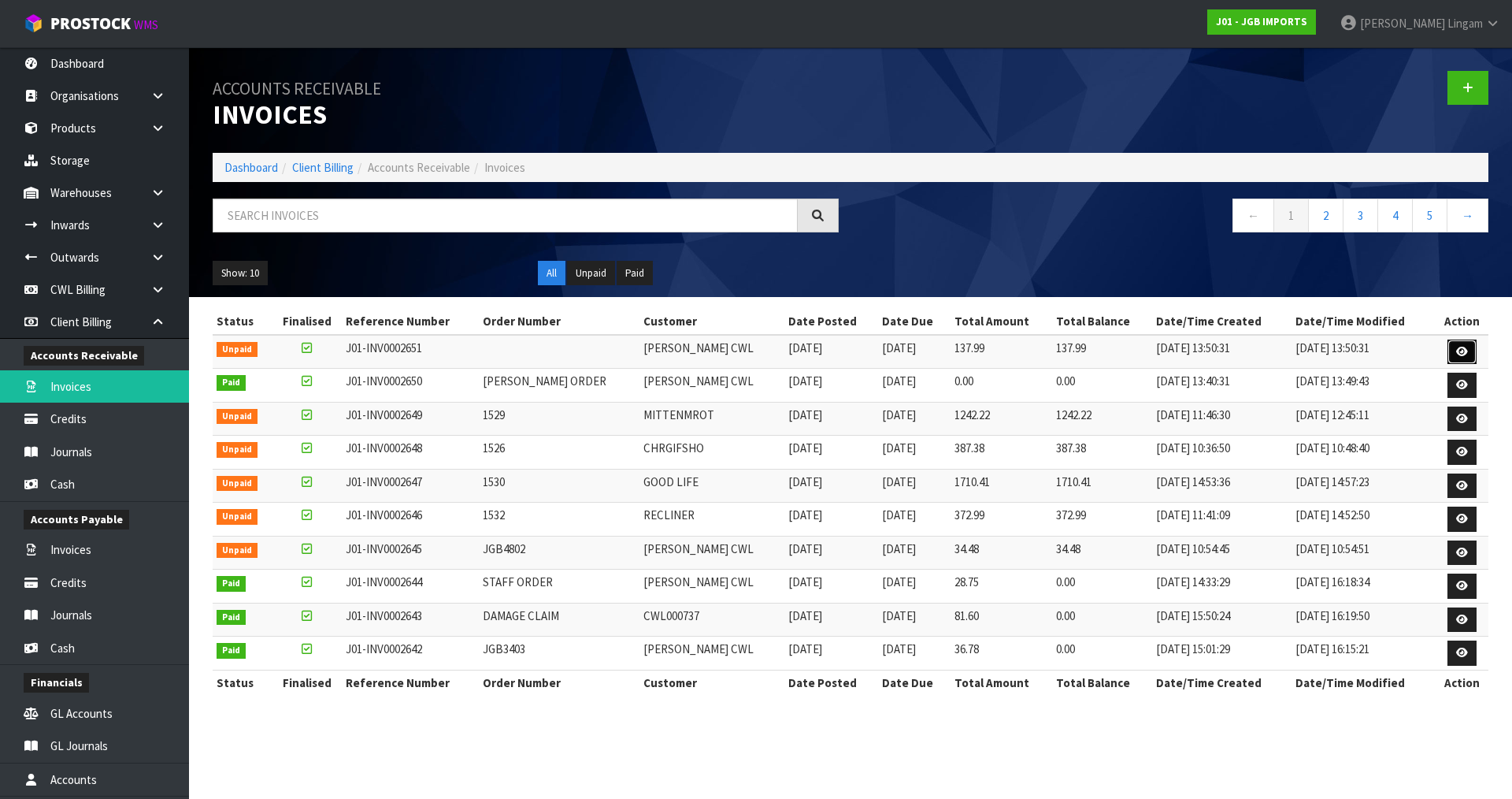
click at [1461, 345] on link at bounding box center [1462, 352] width 29 height 25
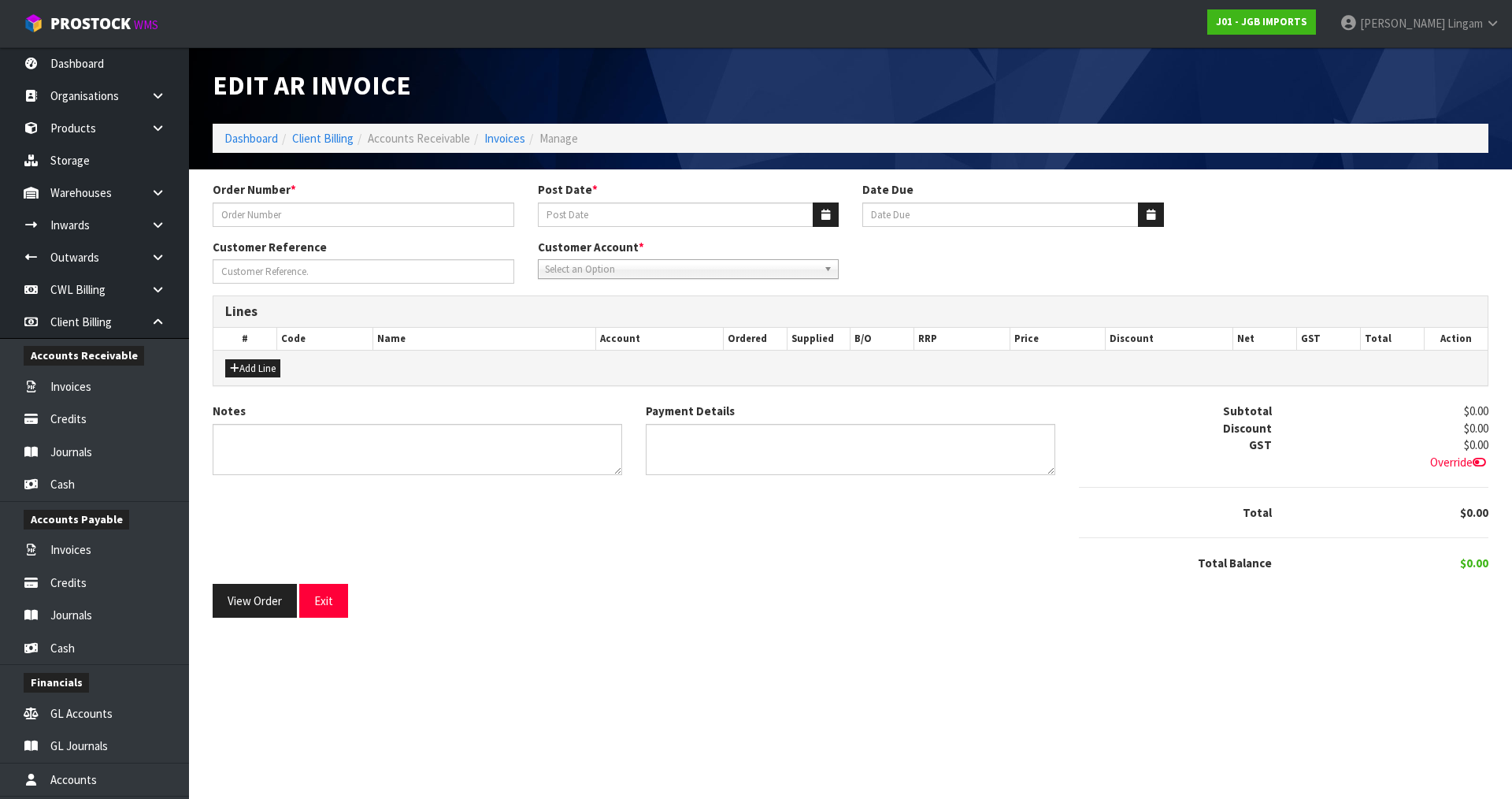
type input "SALEHA ORDER"
type input "22/08/2025"
type input "20/09/2025"
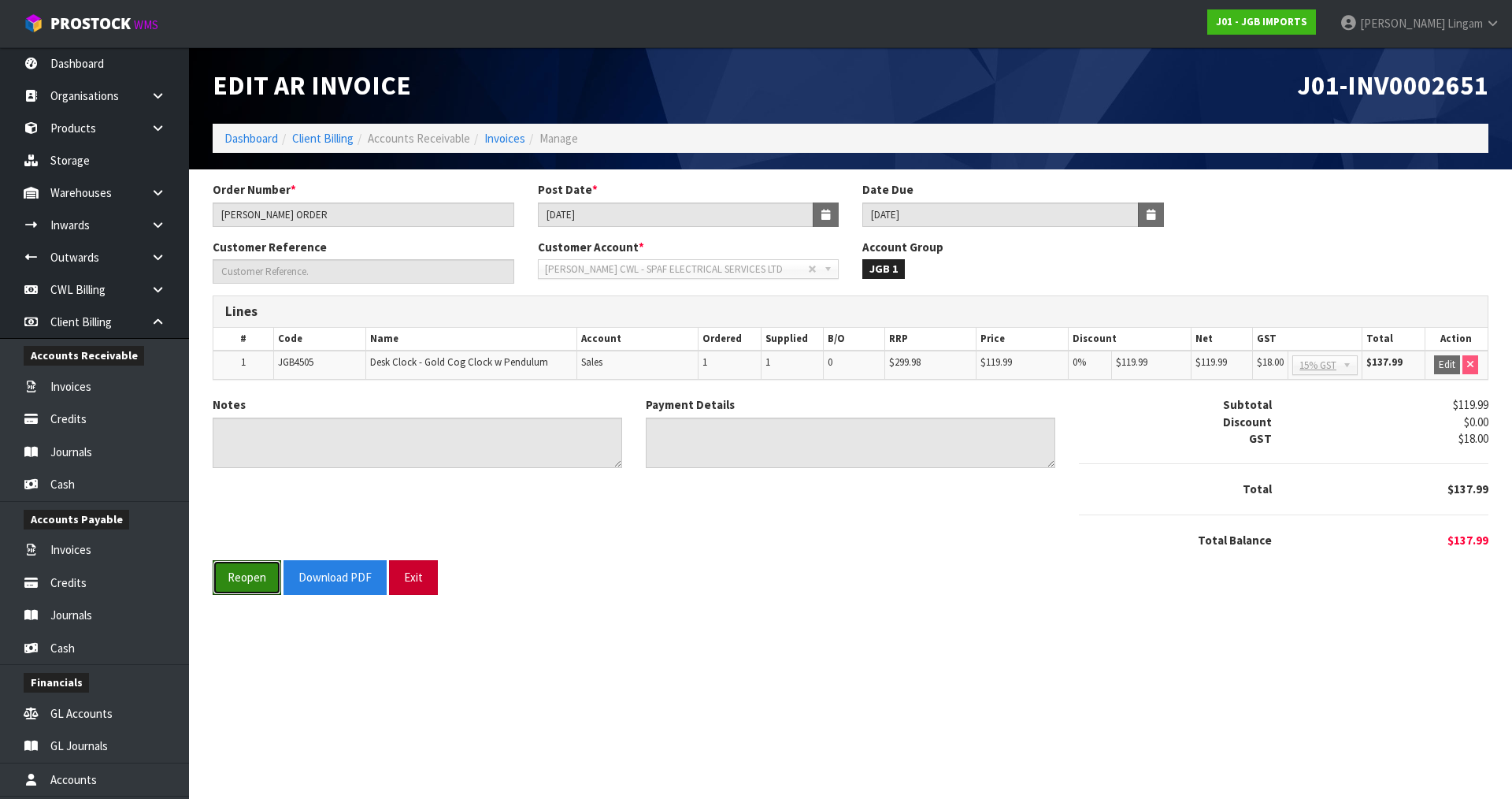
drag, startPoint x: 261, startPoint y: 588, endPoint x: 450, endPoint y: 583, distance: 189.1
click at [262, 587] on button "Reopen" at bounding box center [247, 577] width 68 height 34
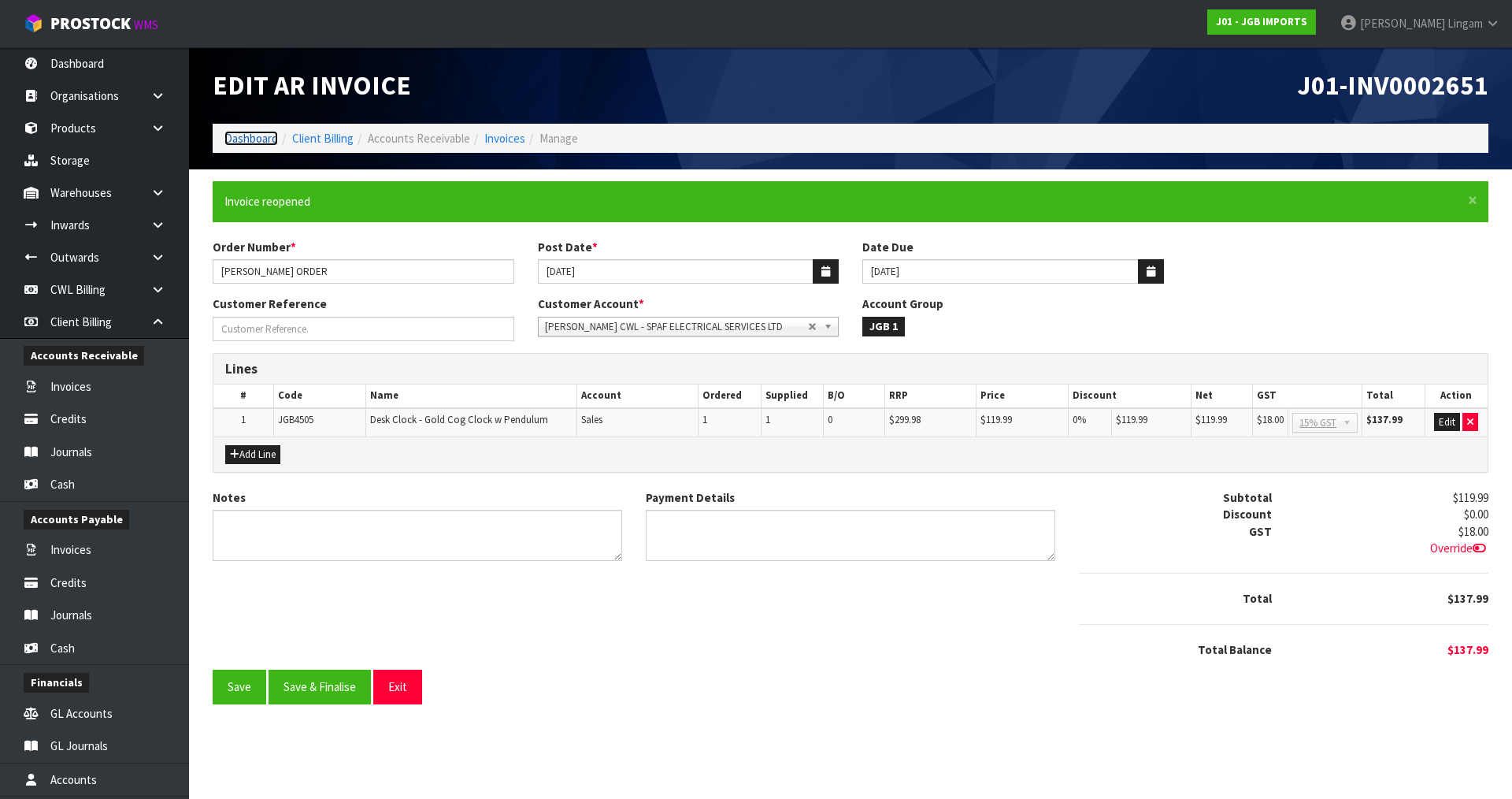
click at [237, 137] on link "Dashboard" at bounding box center [252, 138] width 54 height 15
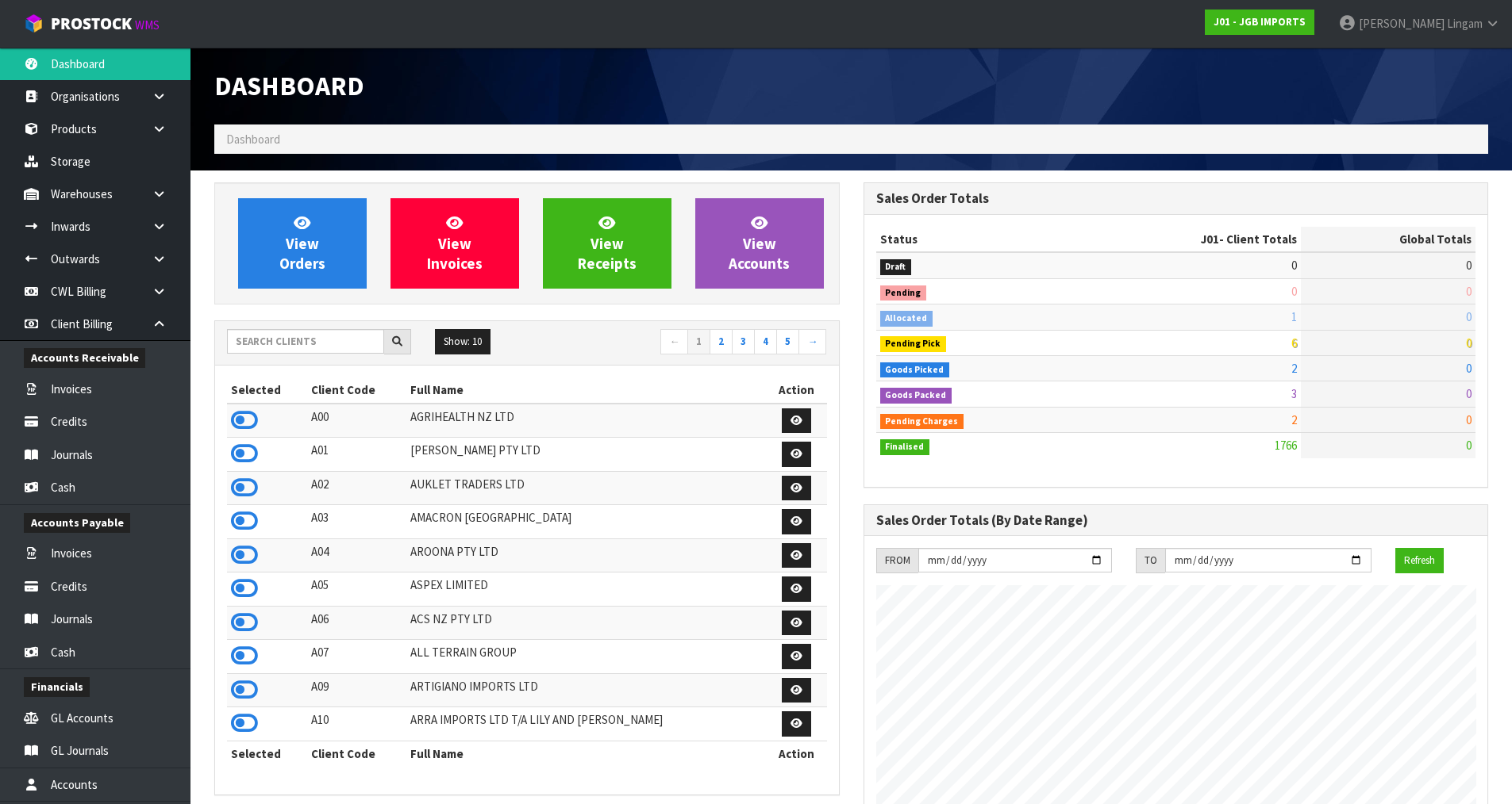
scroll to position [1202, 648]
click at [294, 352] on input "text" at bounding box center [305, 341] width 158 height 24
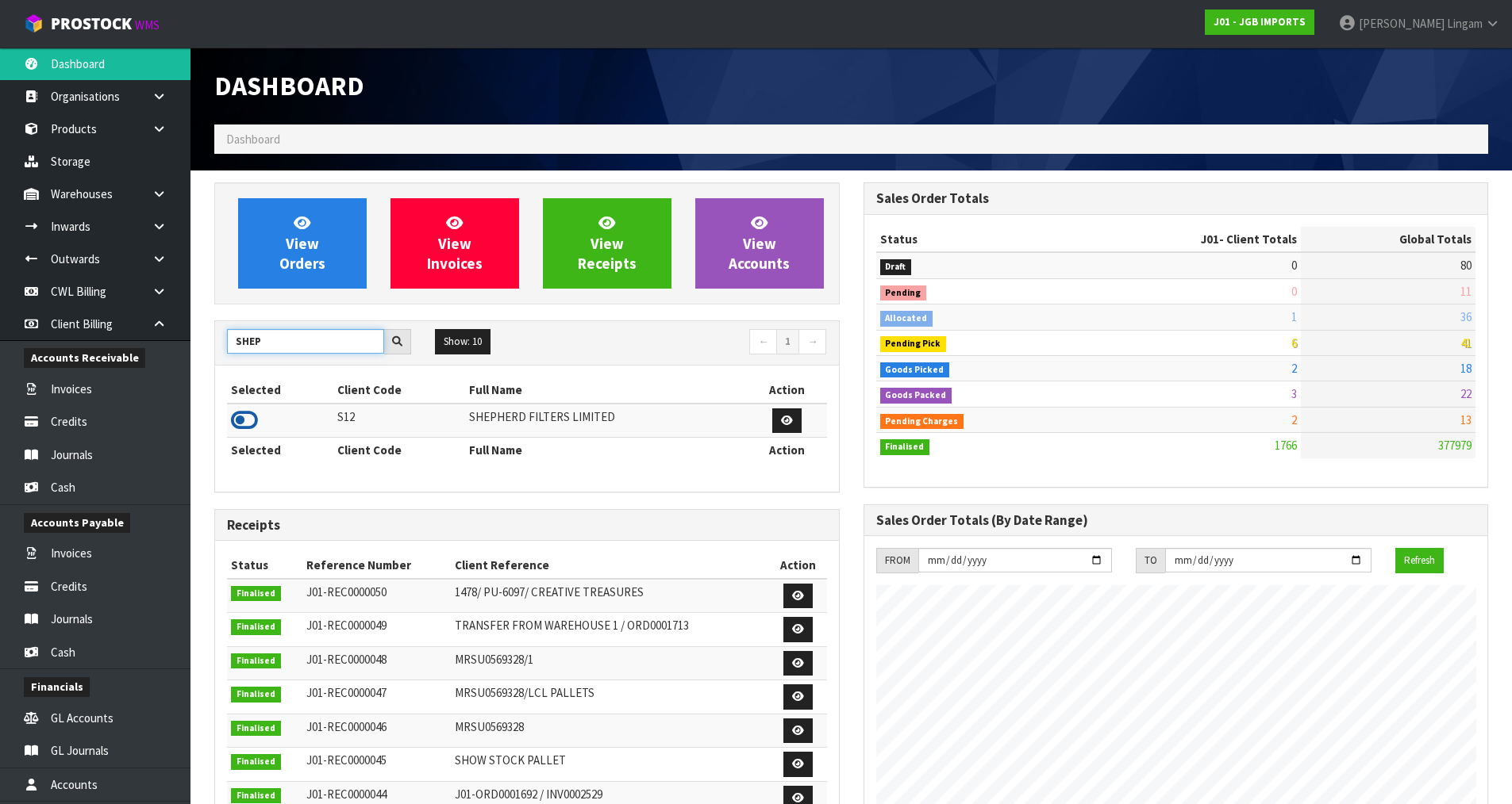
type input "SHEP"
click at [252, 417] on icon at bounding box center [244, 420] width 27 height 24
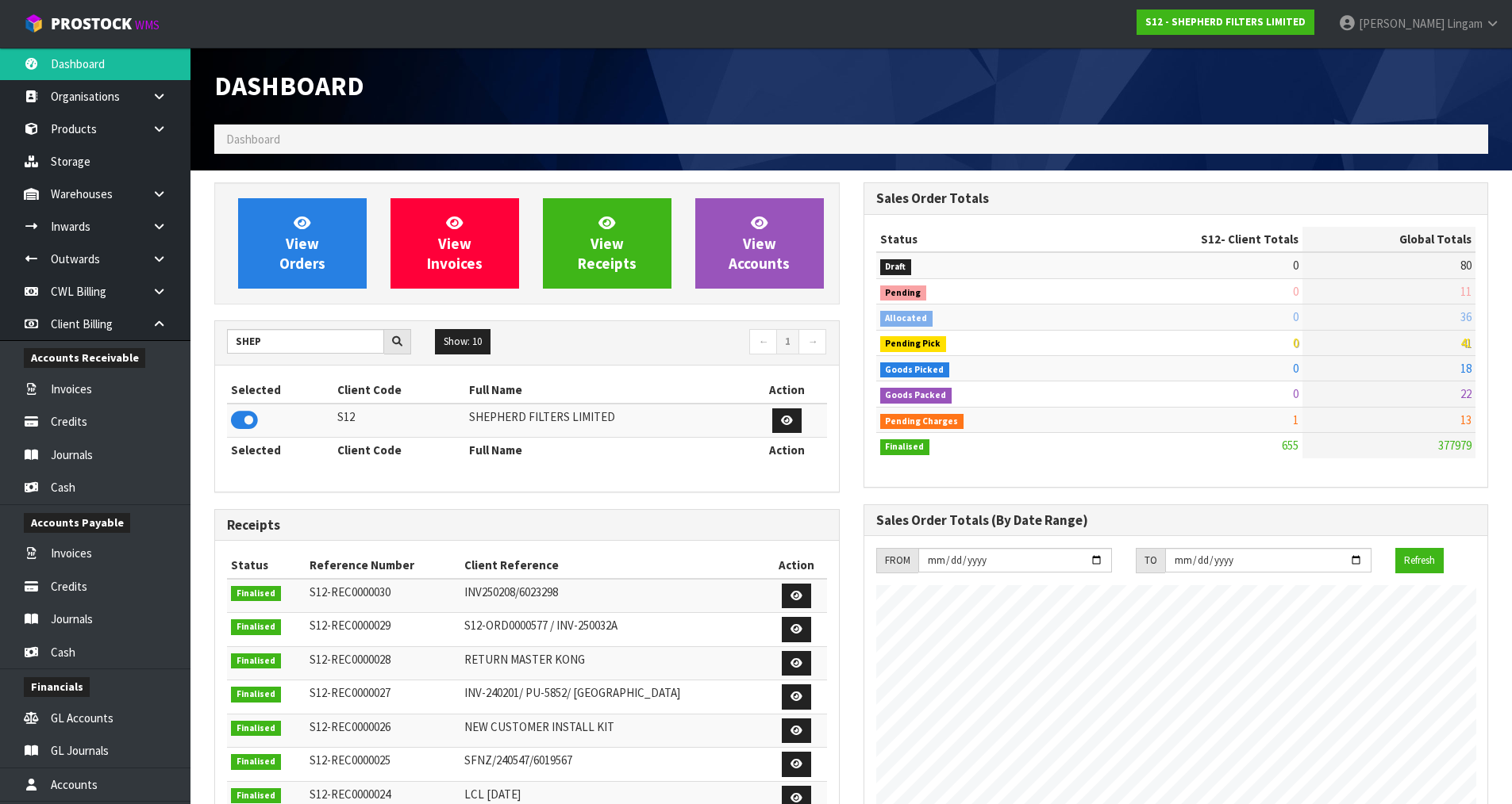
scroll to position [1047, 648]
click at [330, 237] on link "View Orders" at bounding box center [302, 243] width 129 height 90
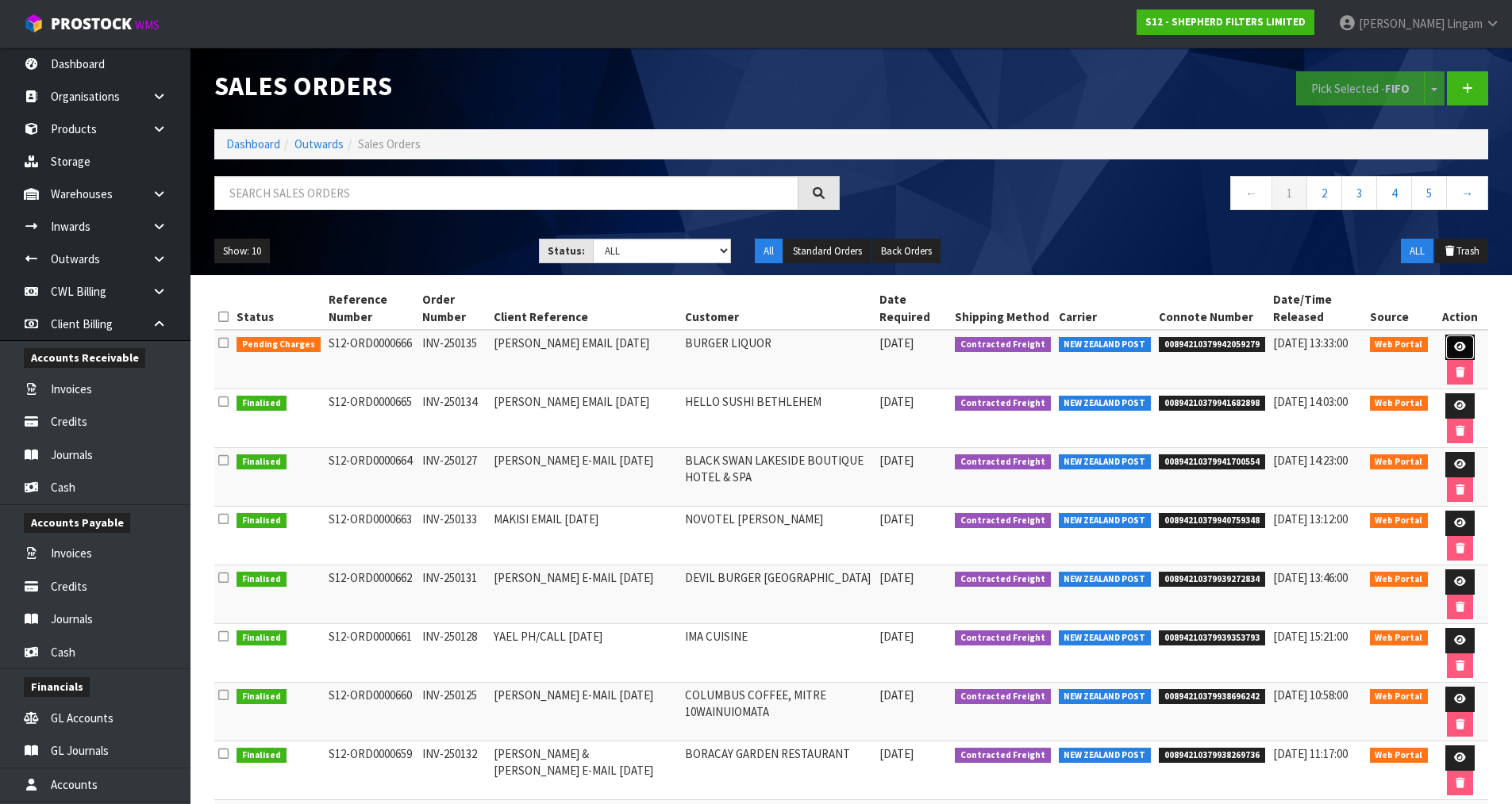
click at [1459, 340] on link at bounding box center [1459, 347] width 29 height 25
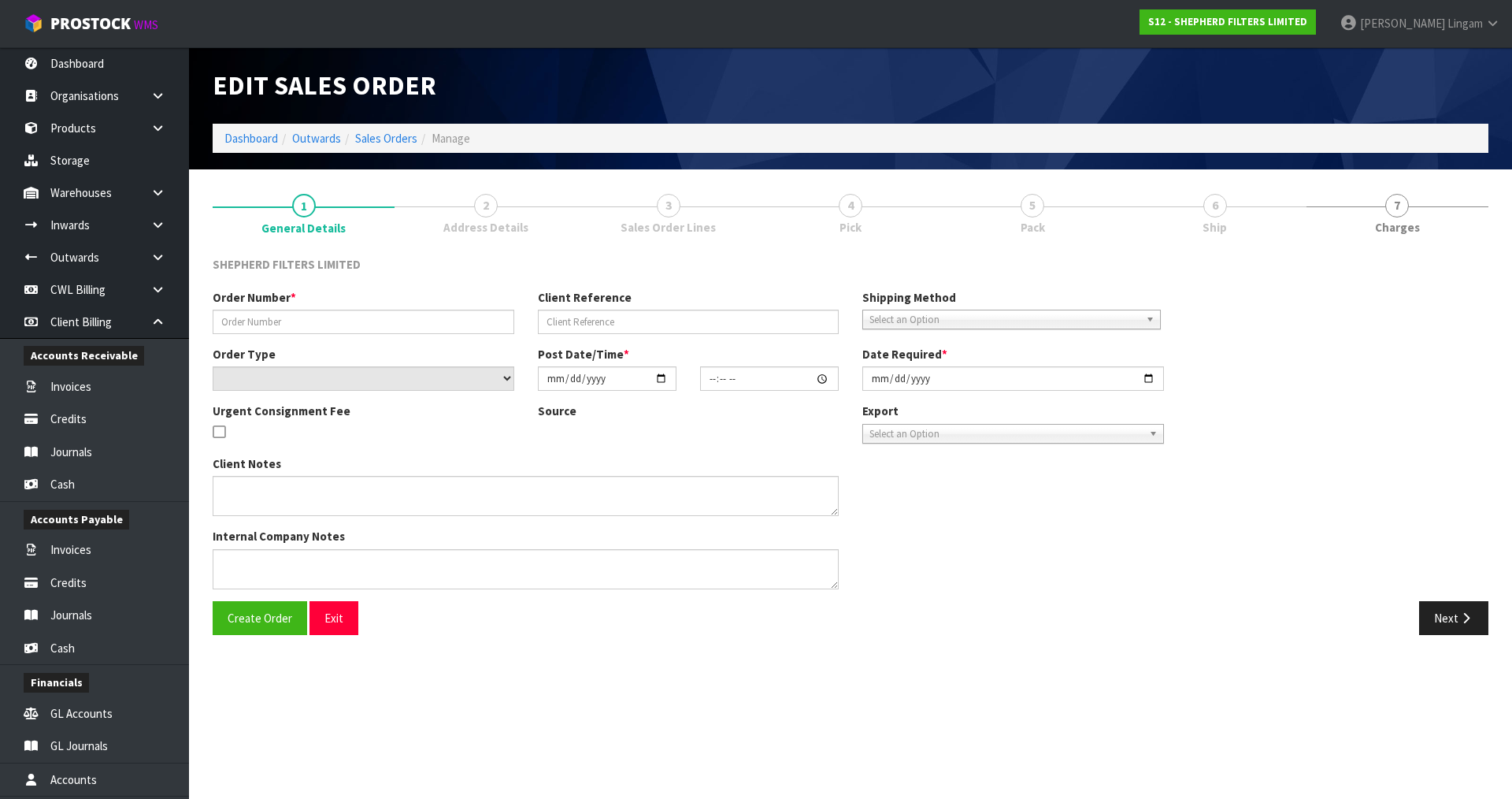
type input "INV-250135"
type input "DAN EMAIL 21.08.25"
select select "number:0"
type input "2025-08-22"
type input "16:58:00.000"
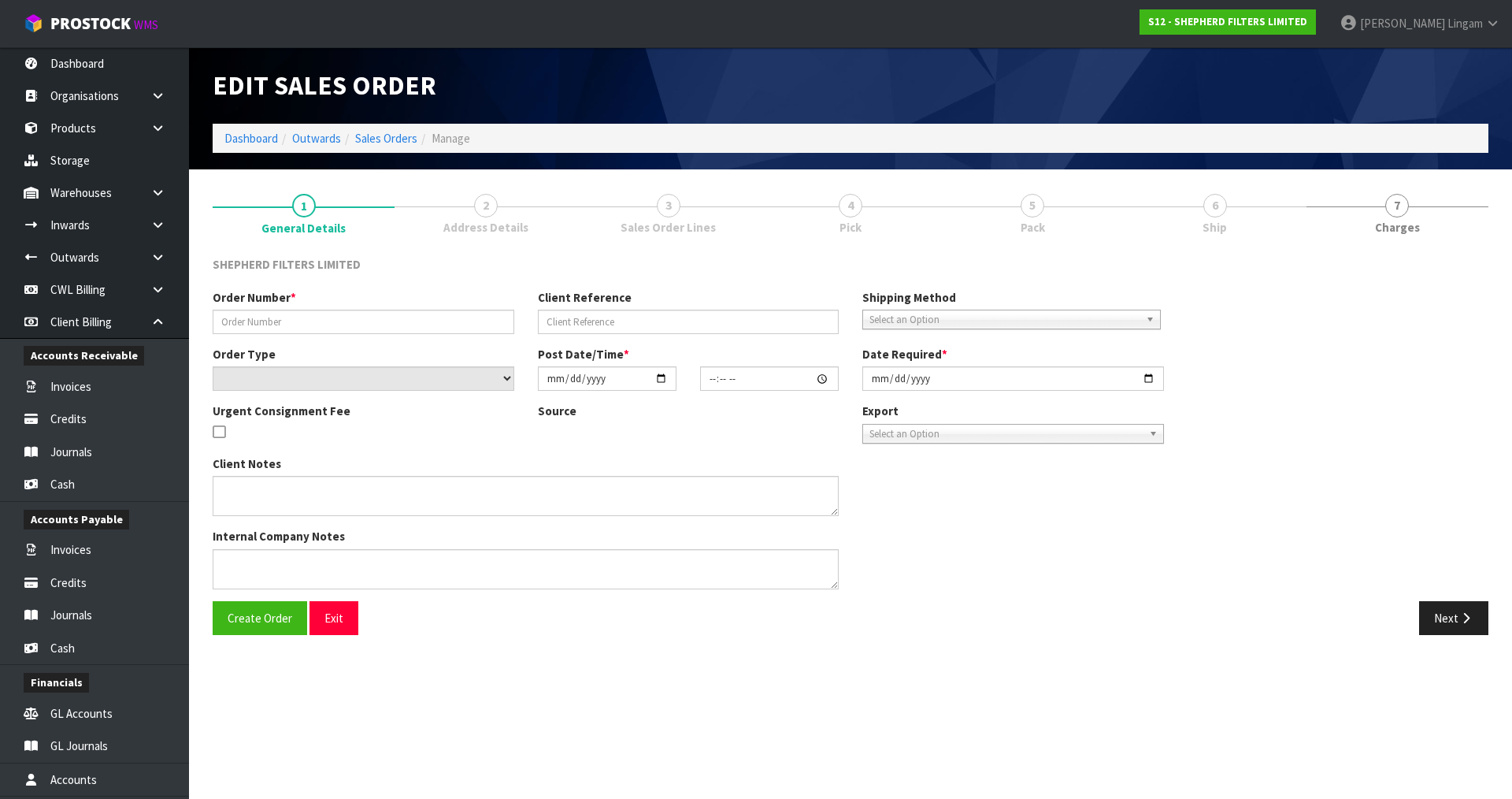
type input "2025-08-22"
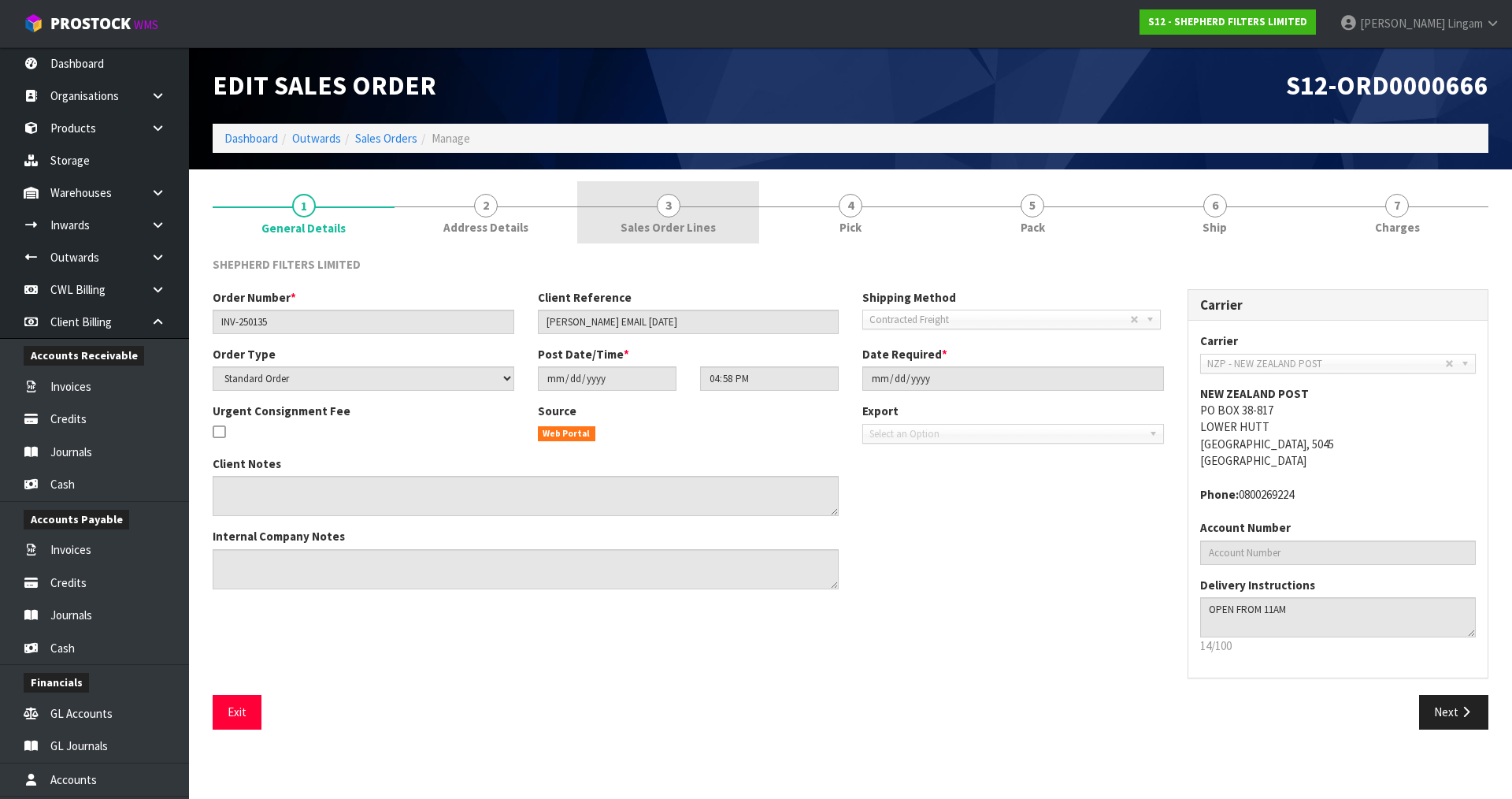
click at [684, 223] on span "Sales Order Lines" at bounding box center [668, 228] width 95 height 17
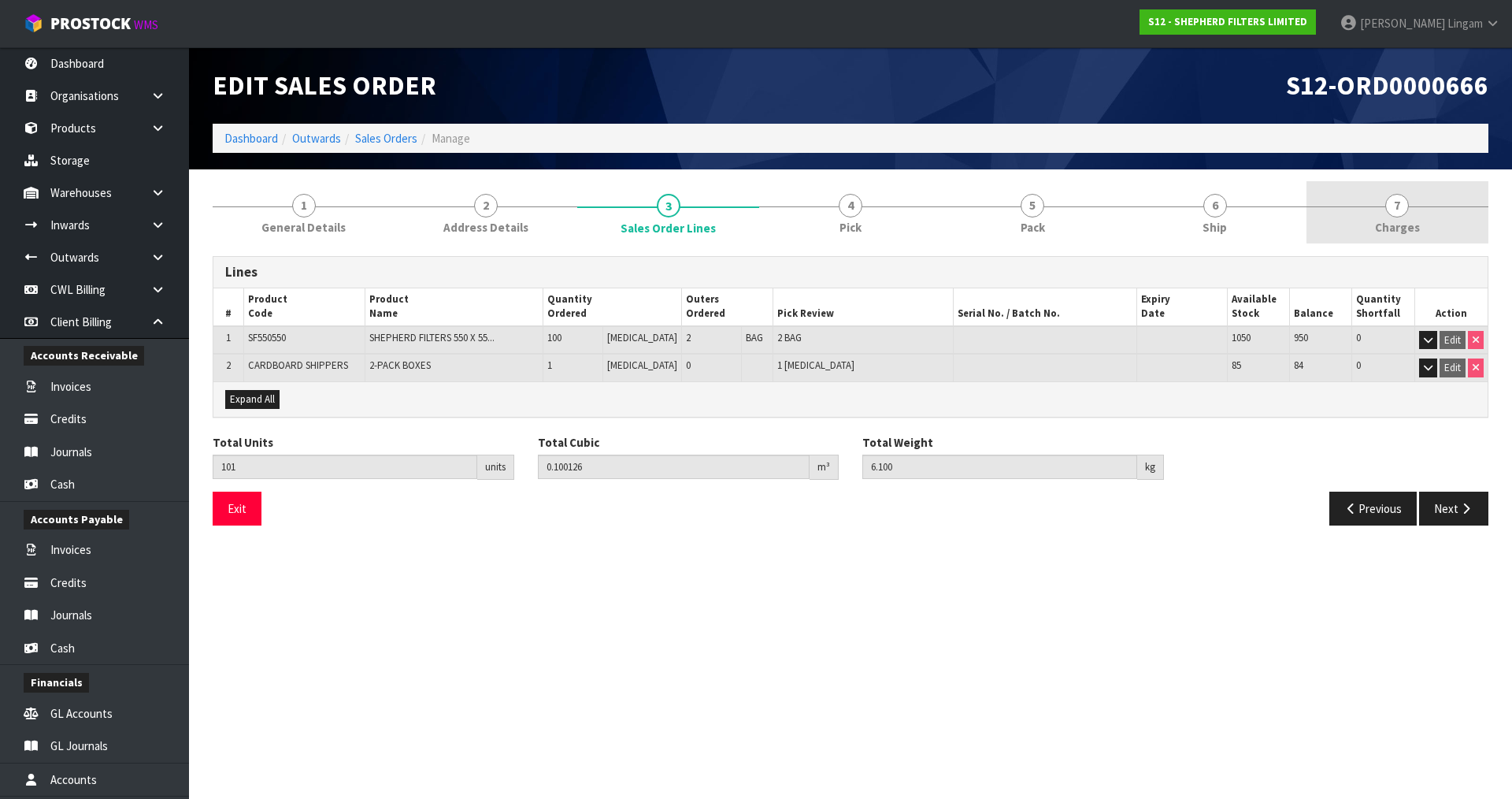
click at [1423, 230] on link "7 Charges" at bounding box center [1397, 212] width 182 height 62
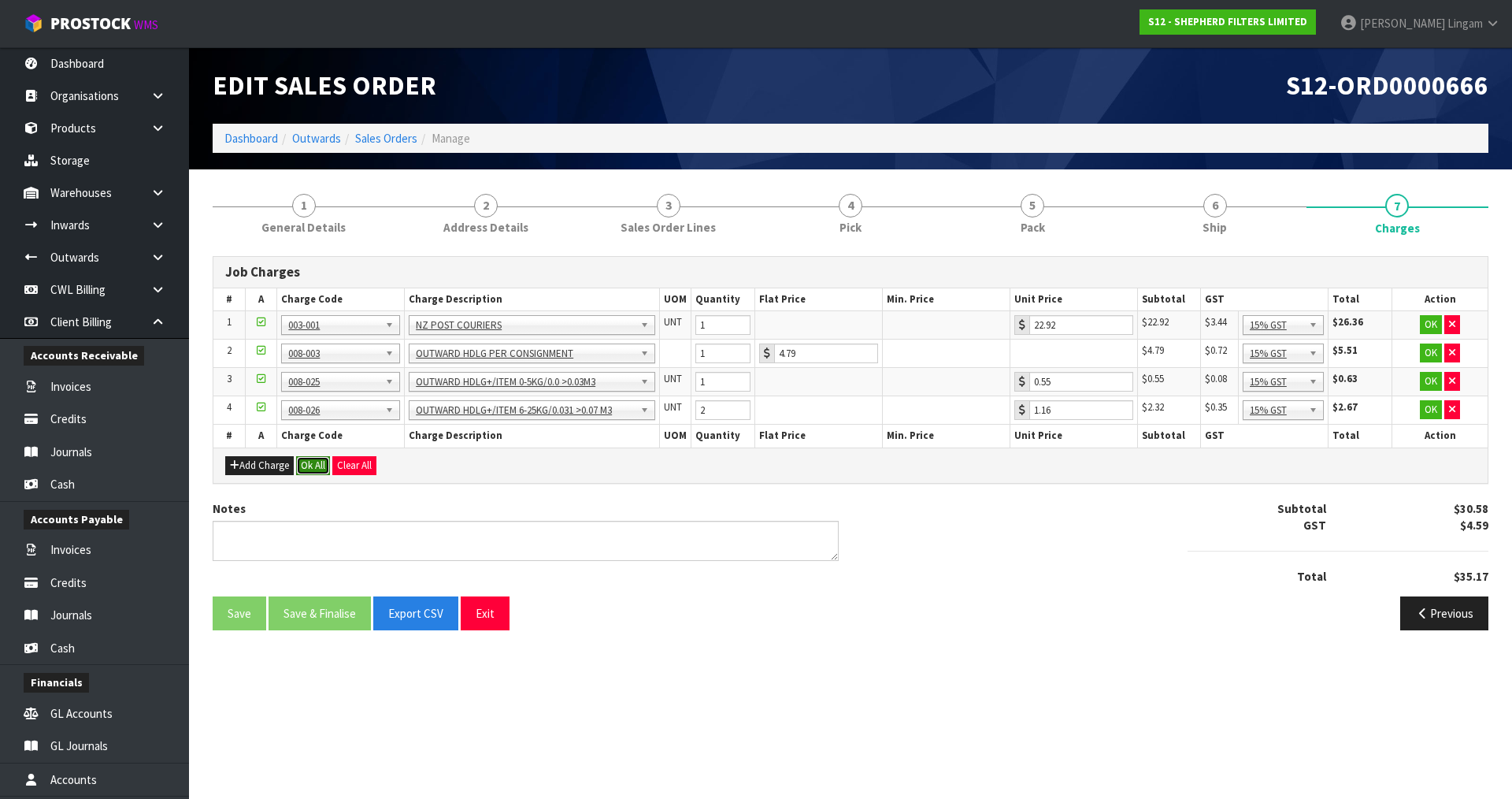
click at [313, 463] on button "Ok All" at bounding box center [313, 466] width 34 height 19
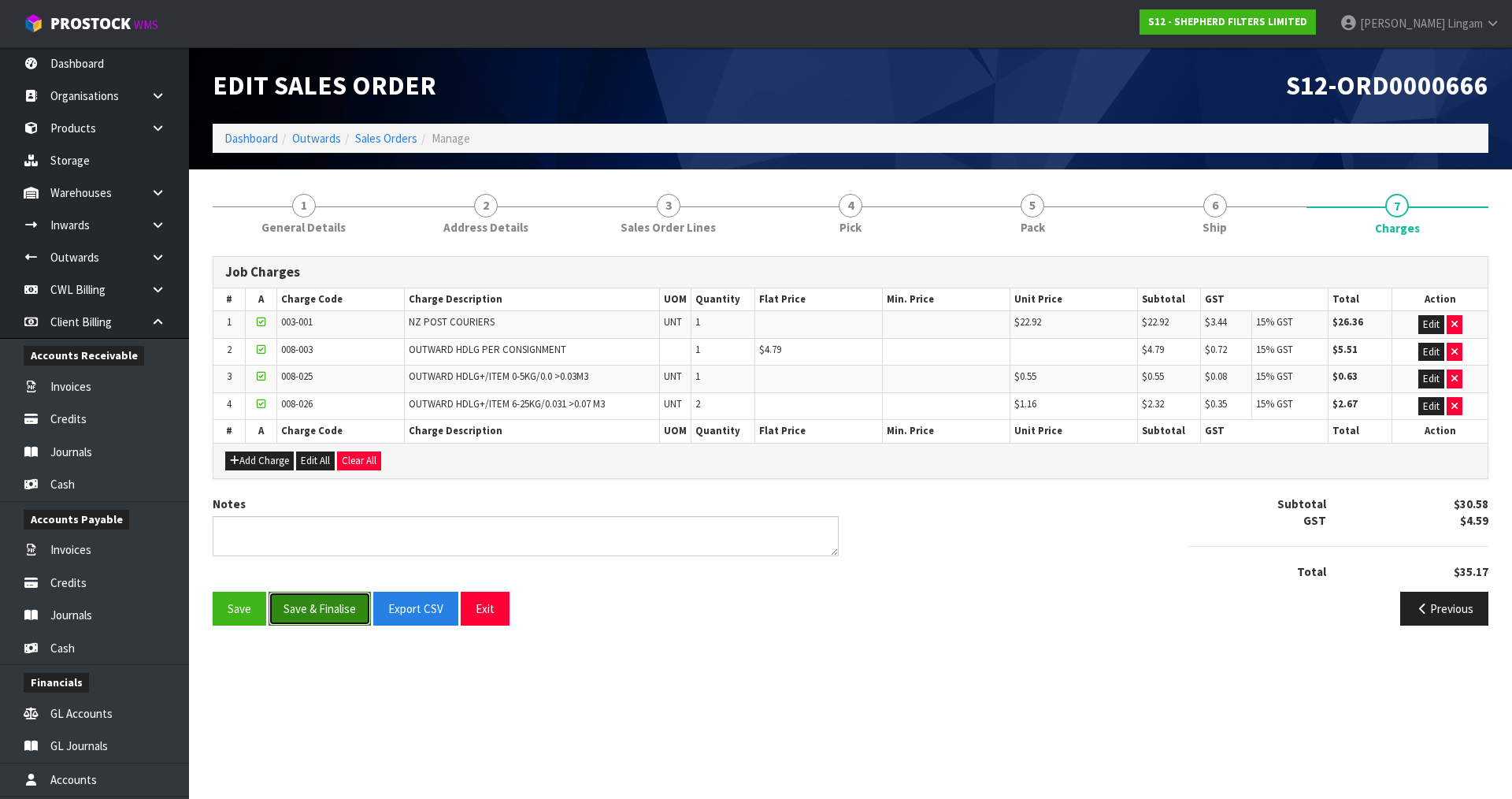
click at [301, 606] on button "Save & Finalise" at bounding box center [319, 608] width 103 height 34
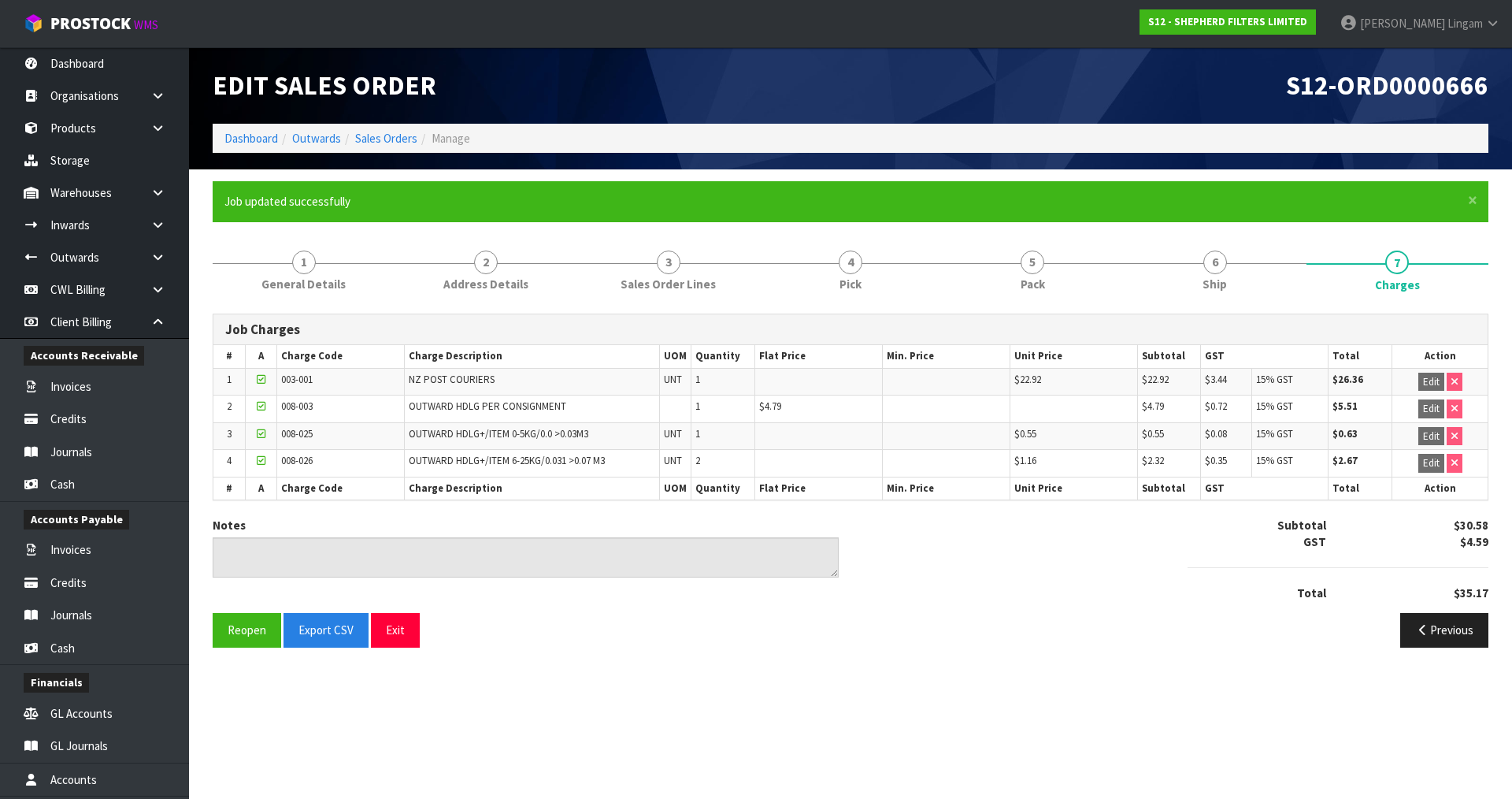
click at [316, 674] on section "Edit Sales Order S12-ORD0000666 Dashboard Outwards Sales Orders Manage × Close …" at bounding box center [756, 399] width 1512 height 799
click at [252, 141] on link "Dashboard" at bounding box center [252, 138] width 54 height 15
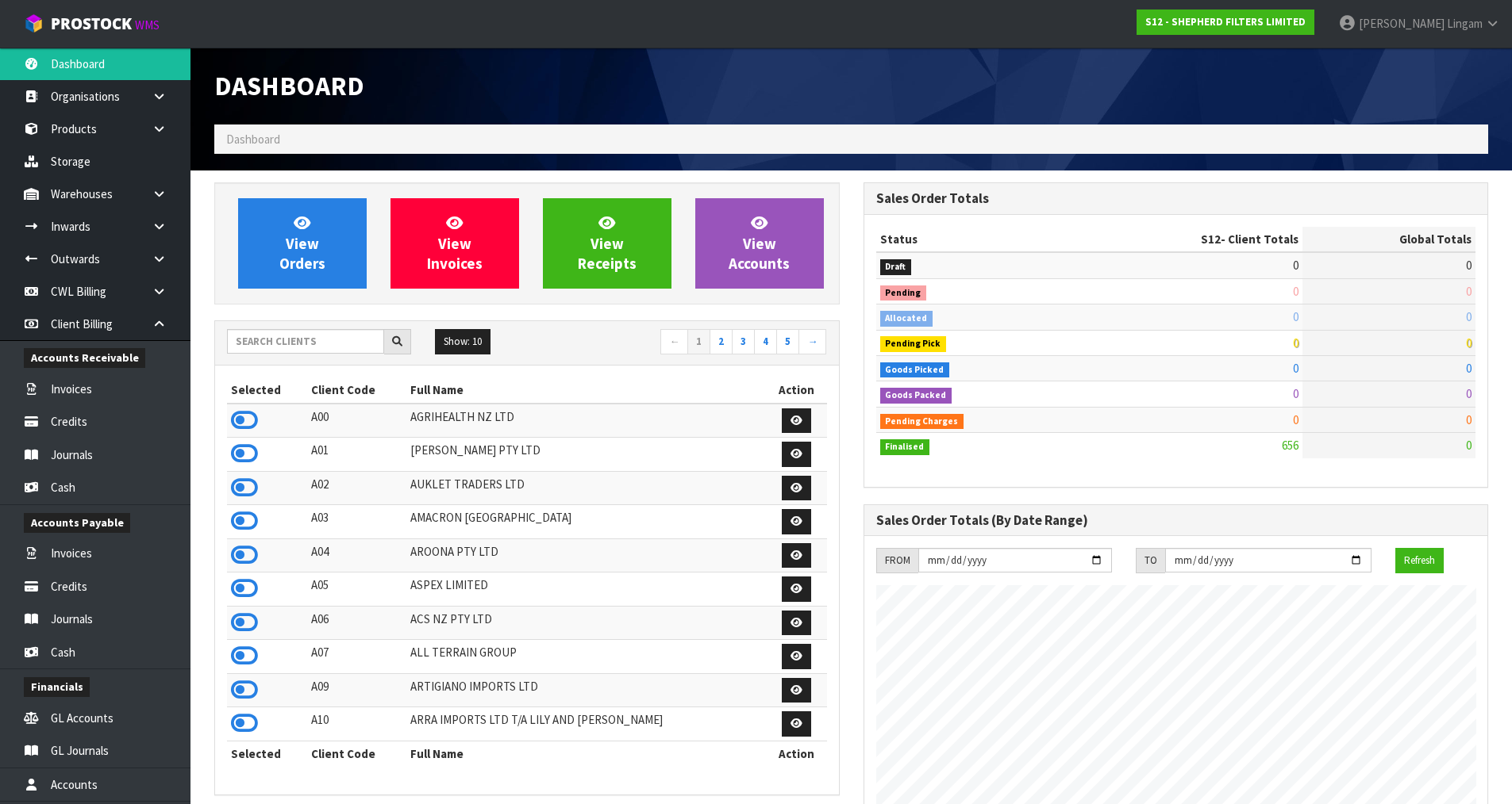
scroll to position [1047, 648]
click at [344, 341] on input "text" at bounding box center [305, 341] width 158 height 24
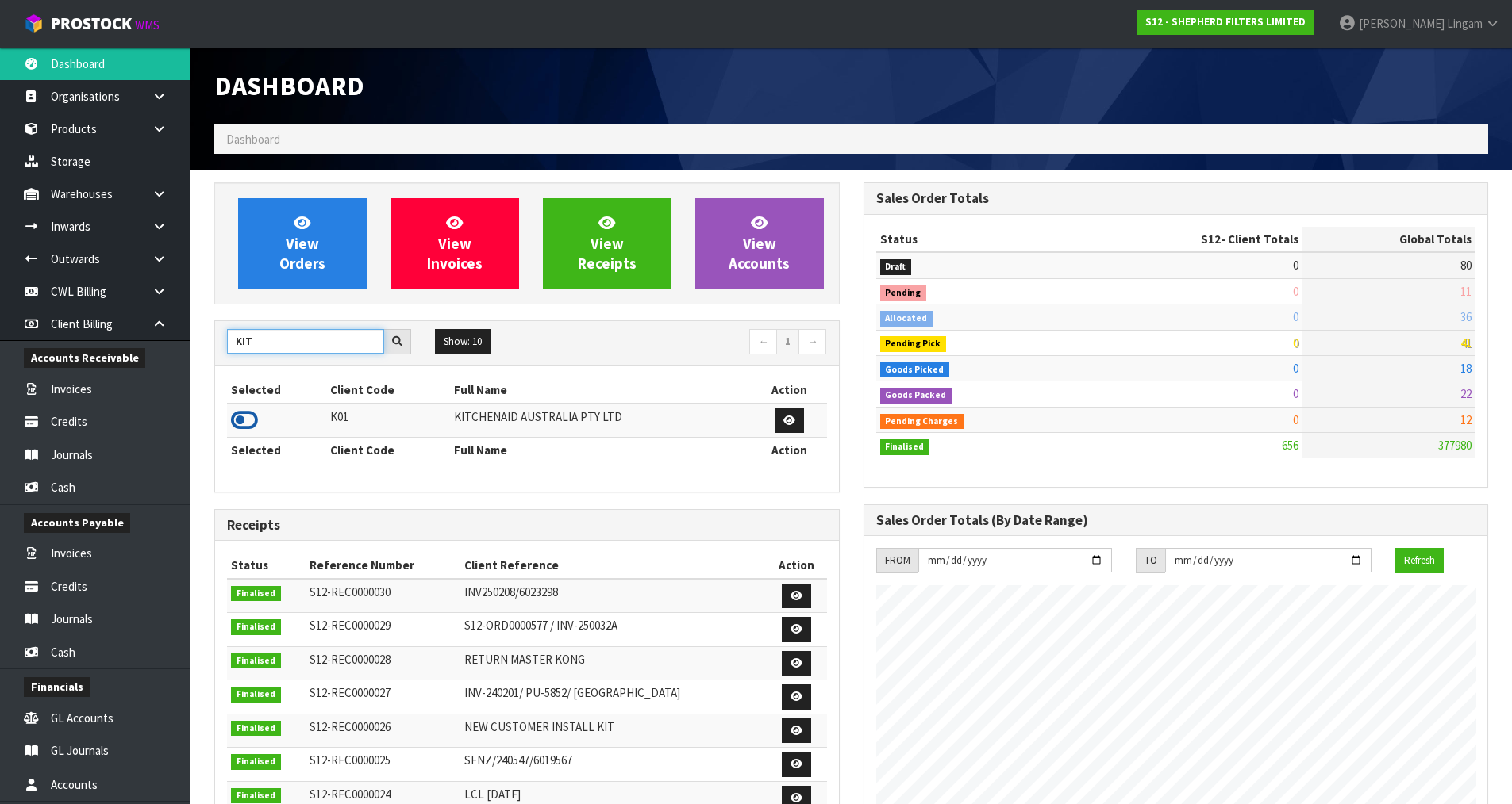
type input "KIT"
click at [252, 421] on icon at bounding box center [244, 420] width 27 height 24
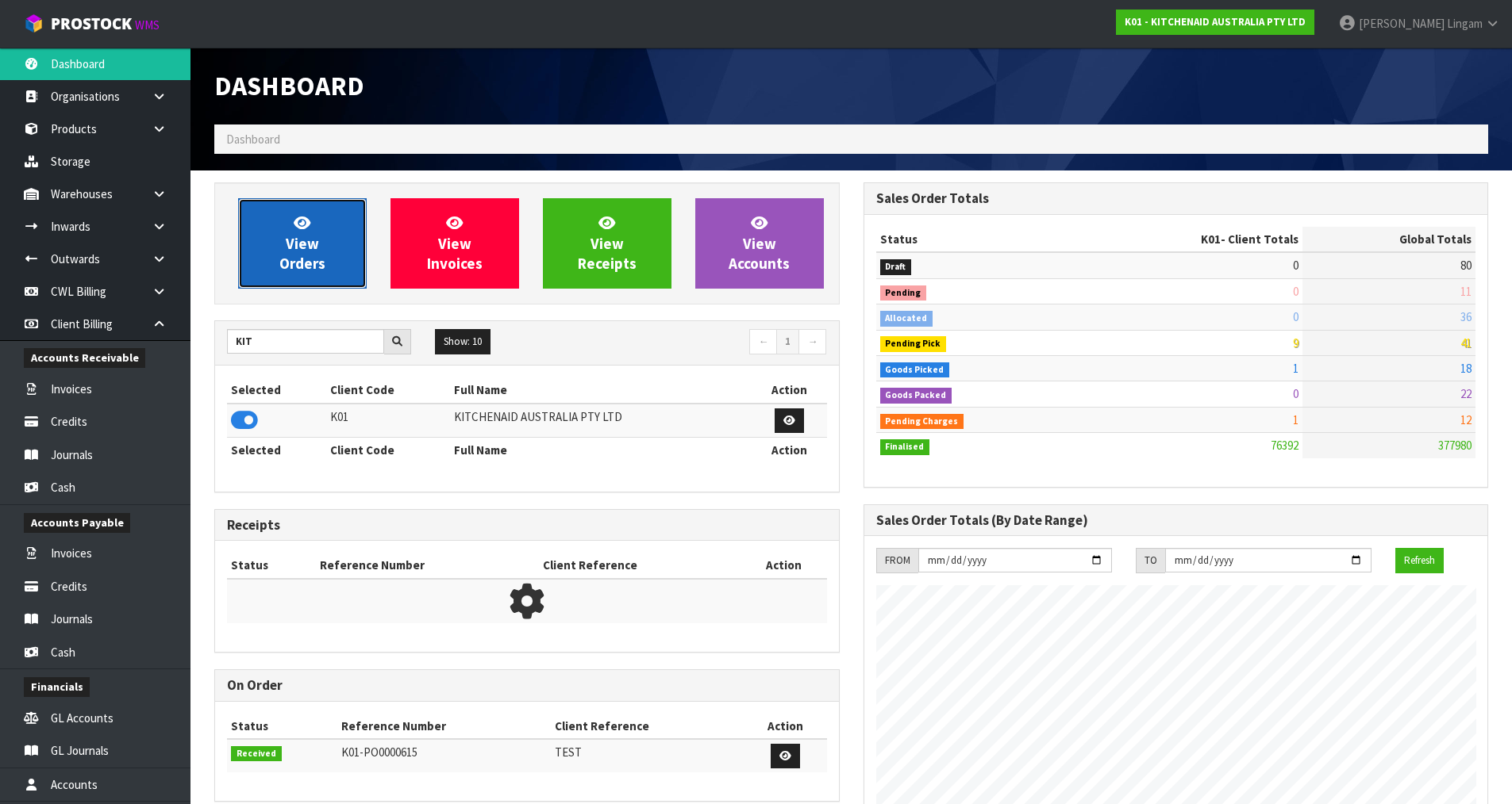
scroll to position [1202, 648]
click at [284, 253] on span "View Orders" at bounding box center [302, 243] width 46 height 60
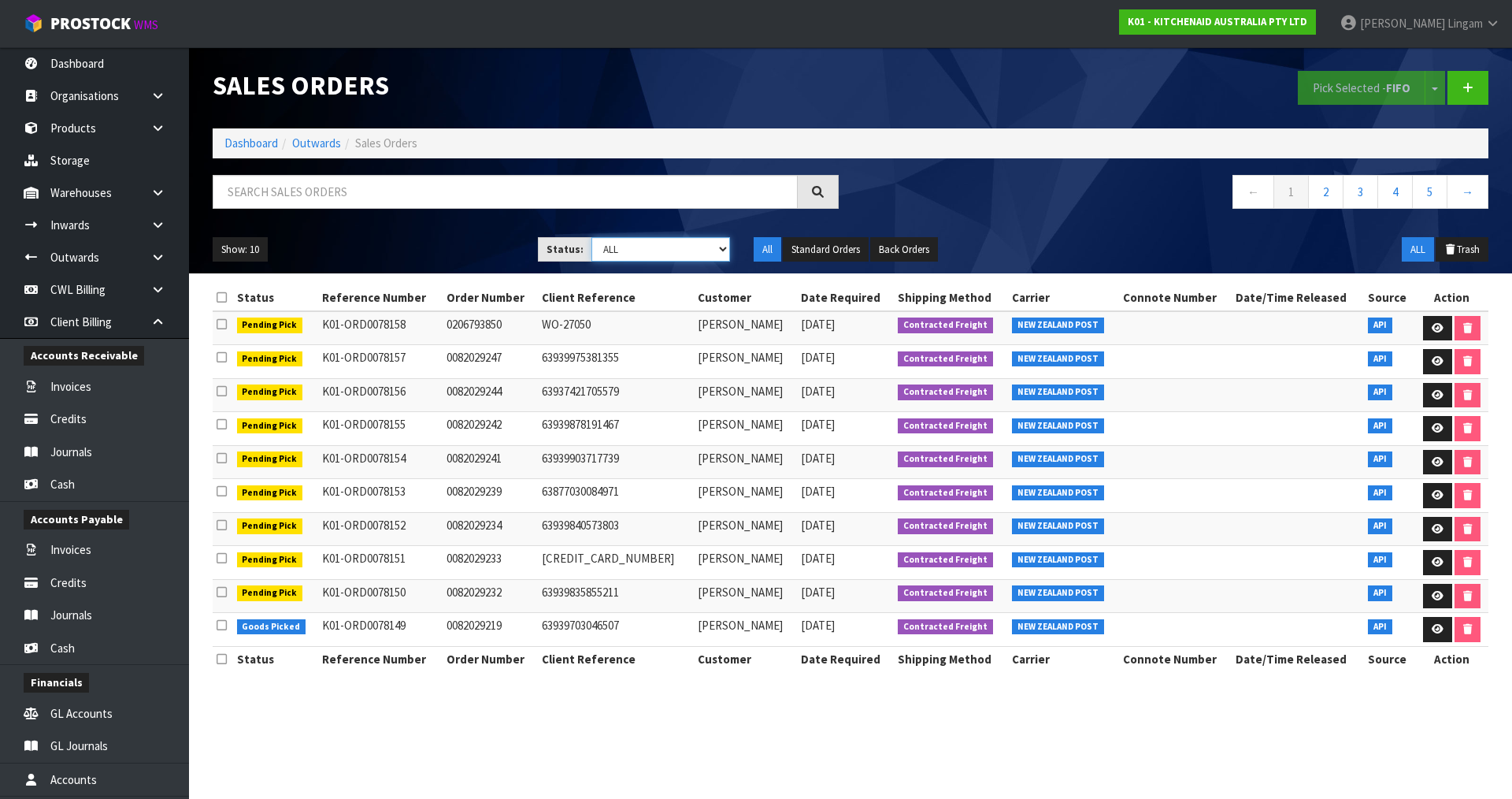
click at [713, 249] on select "Draft Pending Allocated Pending Pick Goods Picked Goods Packed Pending Charges …" at bounding box center [661, 249] width 140 height 24
select select "string:6"
click at [591, 237] on select "Draft Pending Allocated Pending Pick Goods Picked Goods Packed Pending Charges …" at bounding box center [661, 249] width 140 height 24
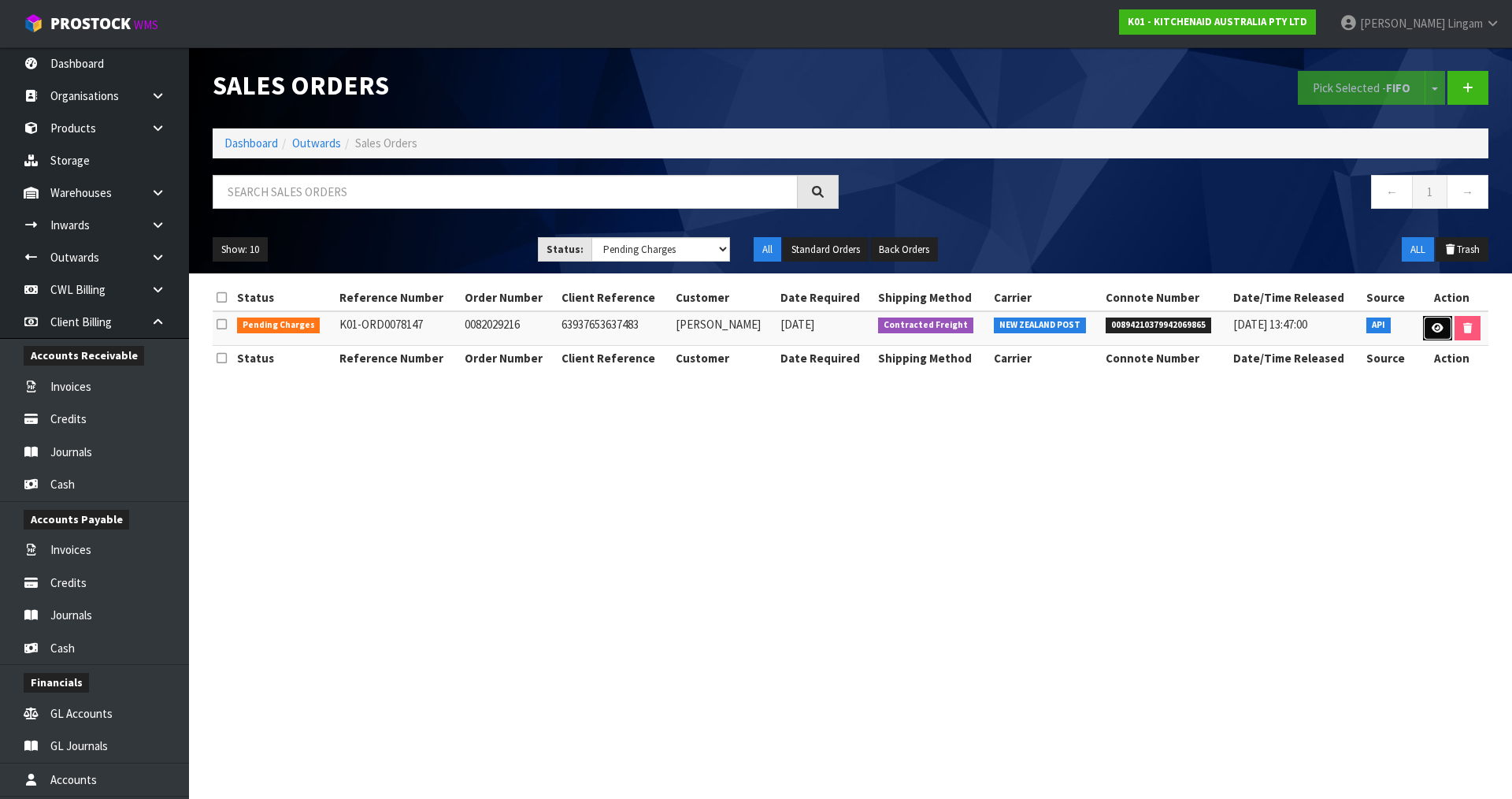
click at [1438, 331] on icon at bounding box center [1438, 328] width 12 height 10
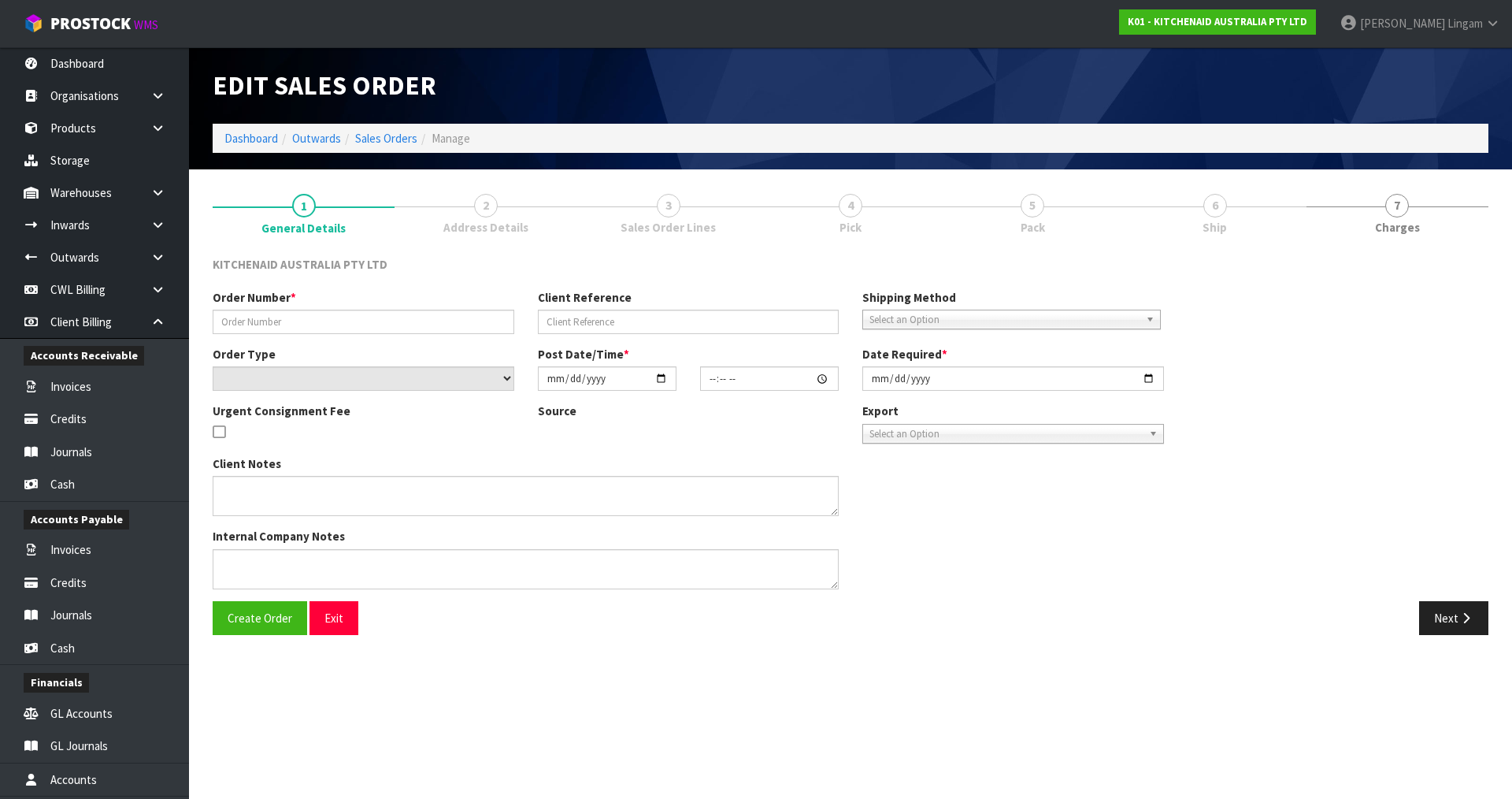
type input "0082029216"
type input "63937653637483"
select select "number:0"
type input "2025-08-22"
type input "11:35:36.000"
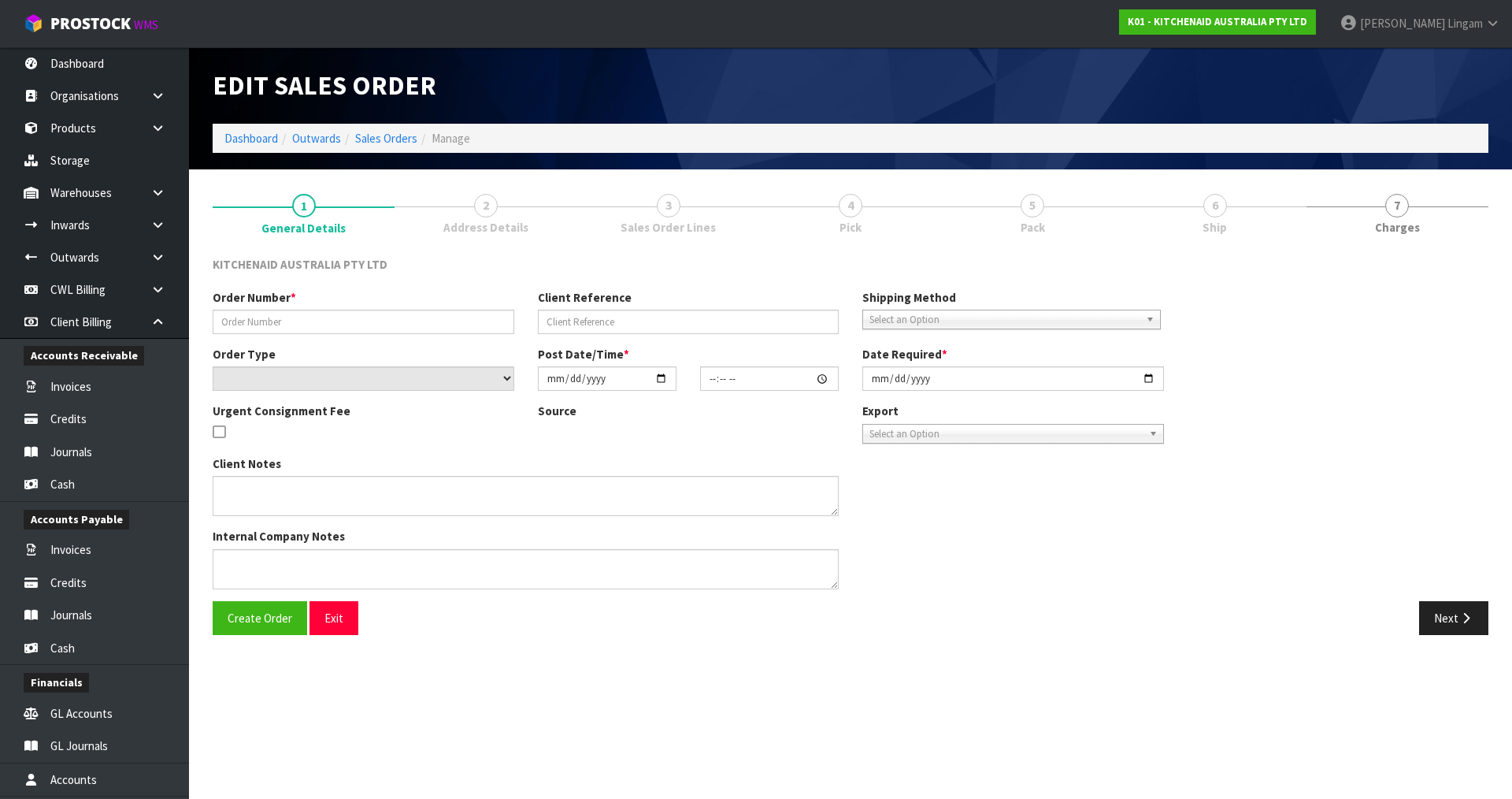
type input "2025-08-22"
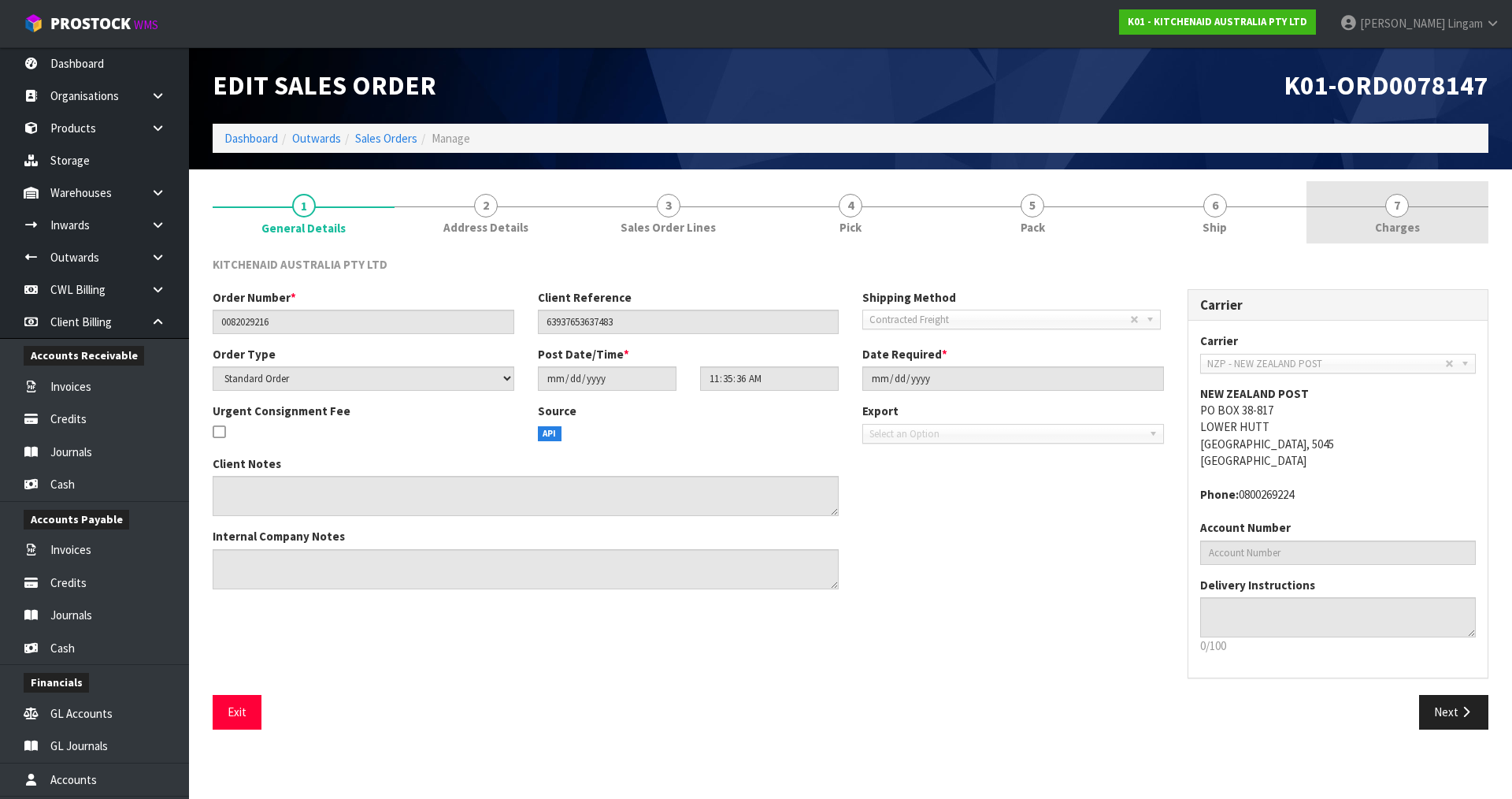
click at [1443, 227] on link "7 Charges" at bounding box center [1397, 212] width 182 height 62
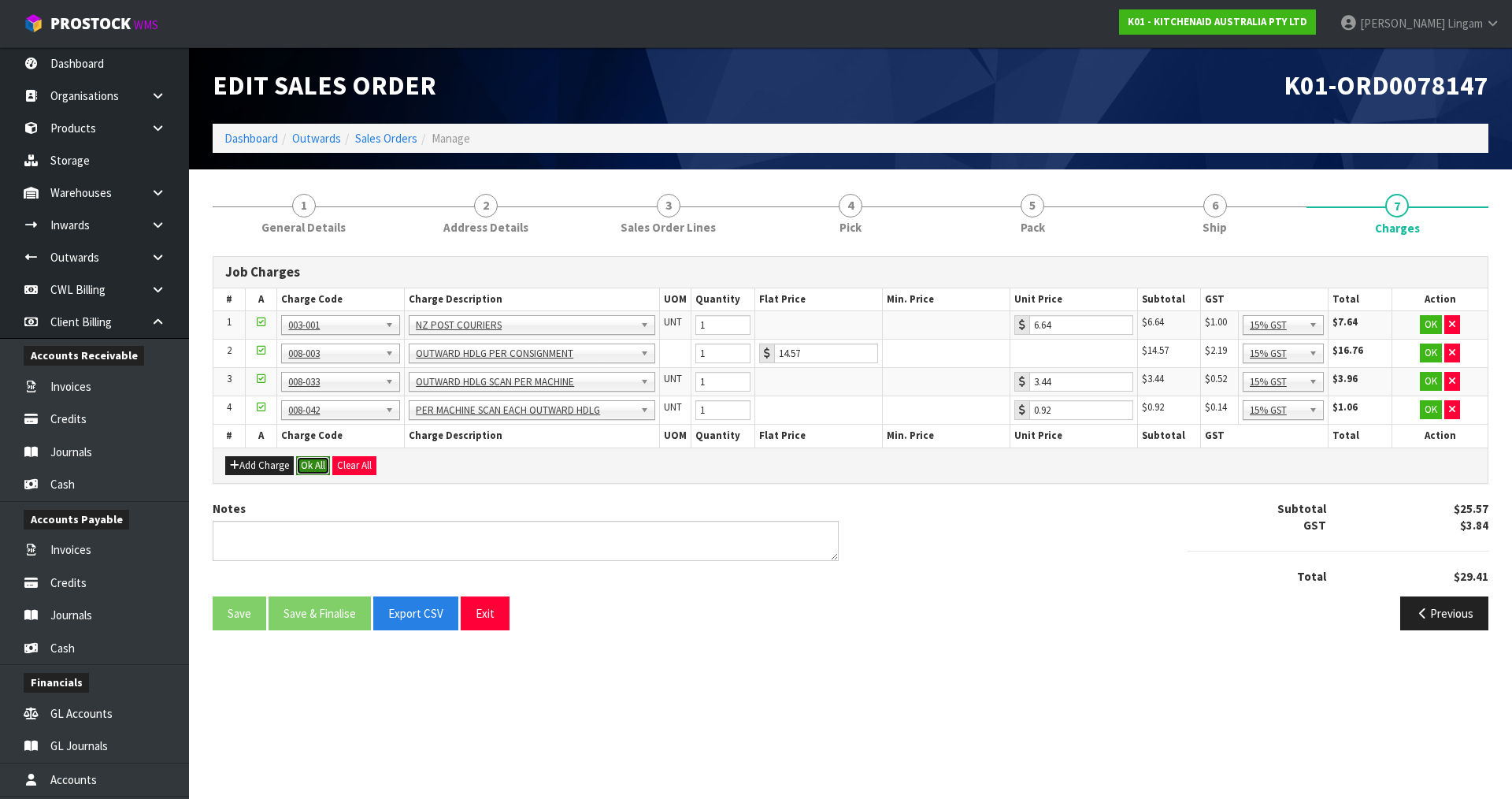
click at [321, 465] on button "Ok All" at bounding box center [313, 466] width 34 height 19
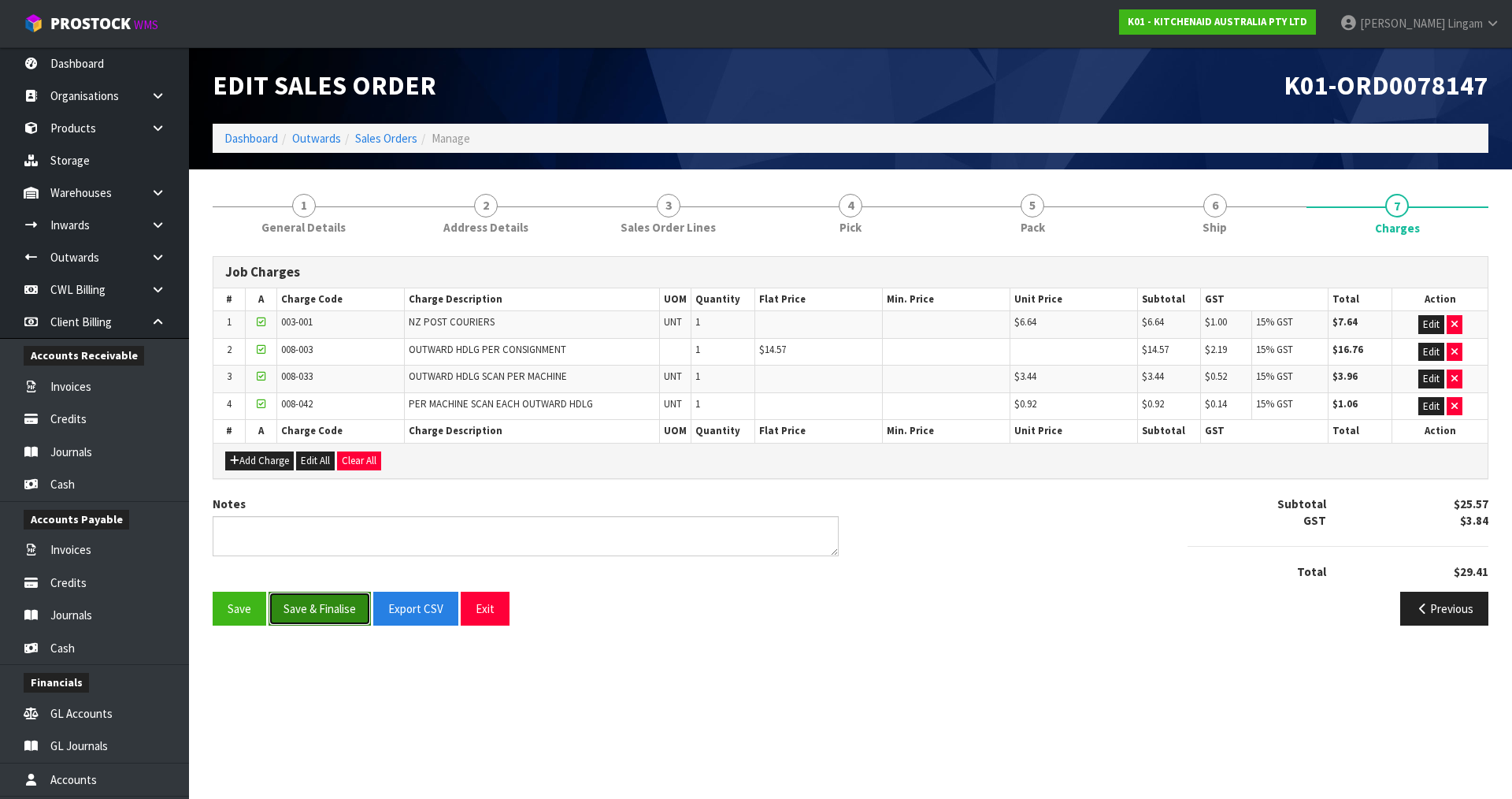
click at [320, 606] on button "Save & Finalise" at bounding box center [319, 608] width 103 height 34
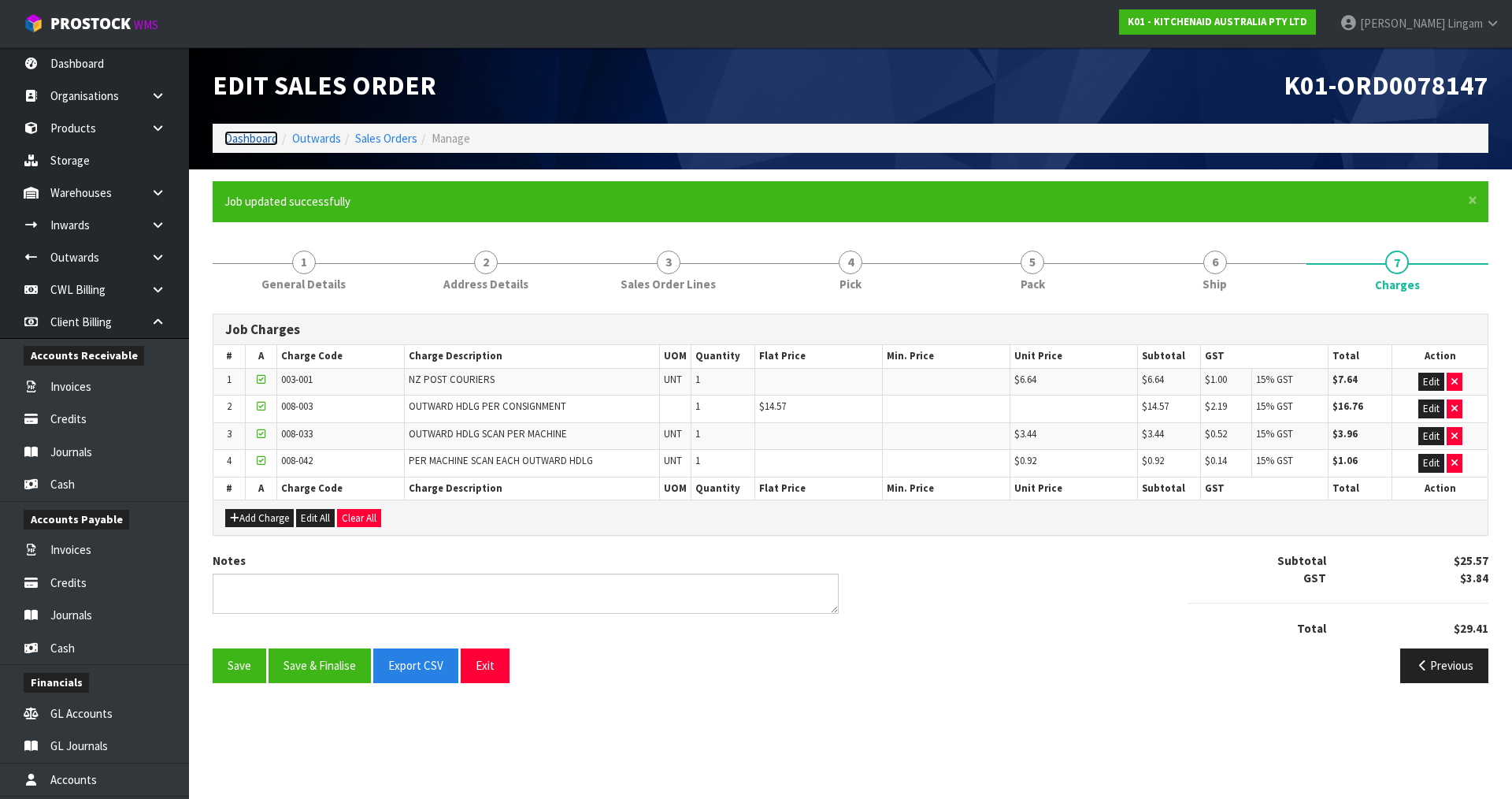
click at [257, 136] on link "Dashboard" at bounding box center [252, 138] width 54 height 15
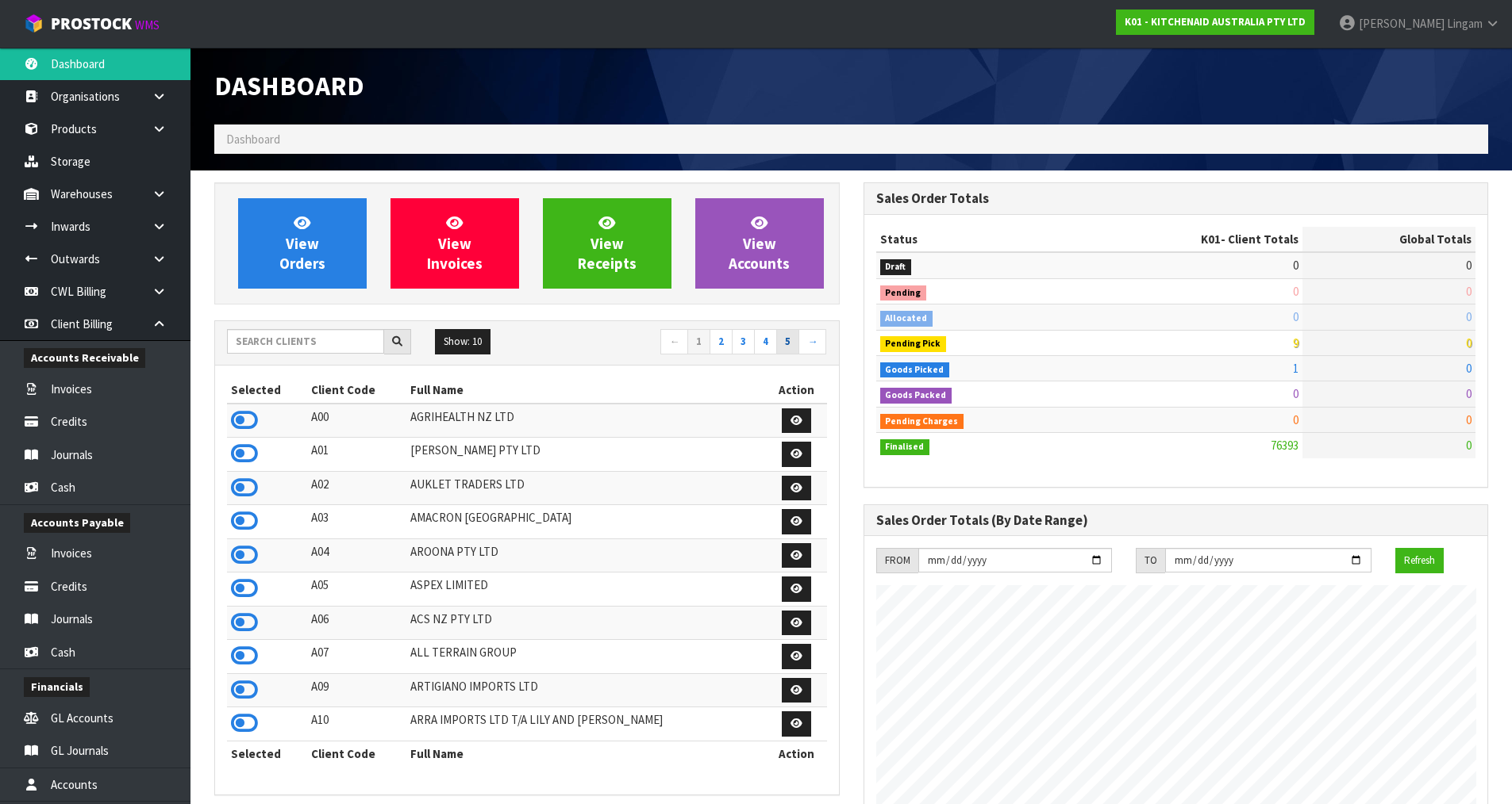
scroll to position [1202, 648]
click at [301, 349] on input "text" at bounding box center [305, 341] width 158 height 24
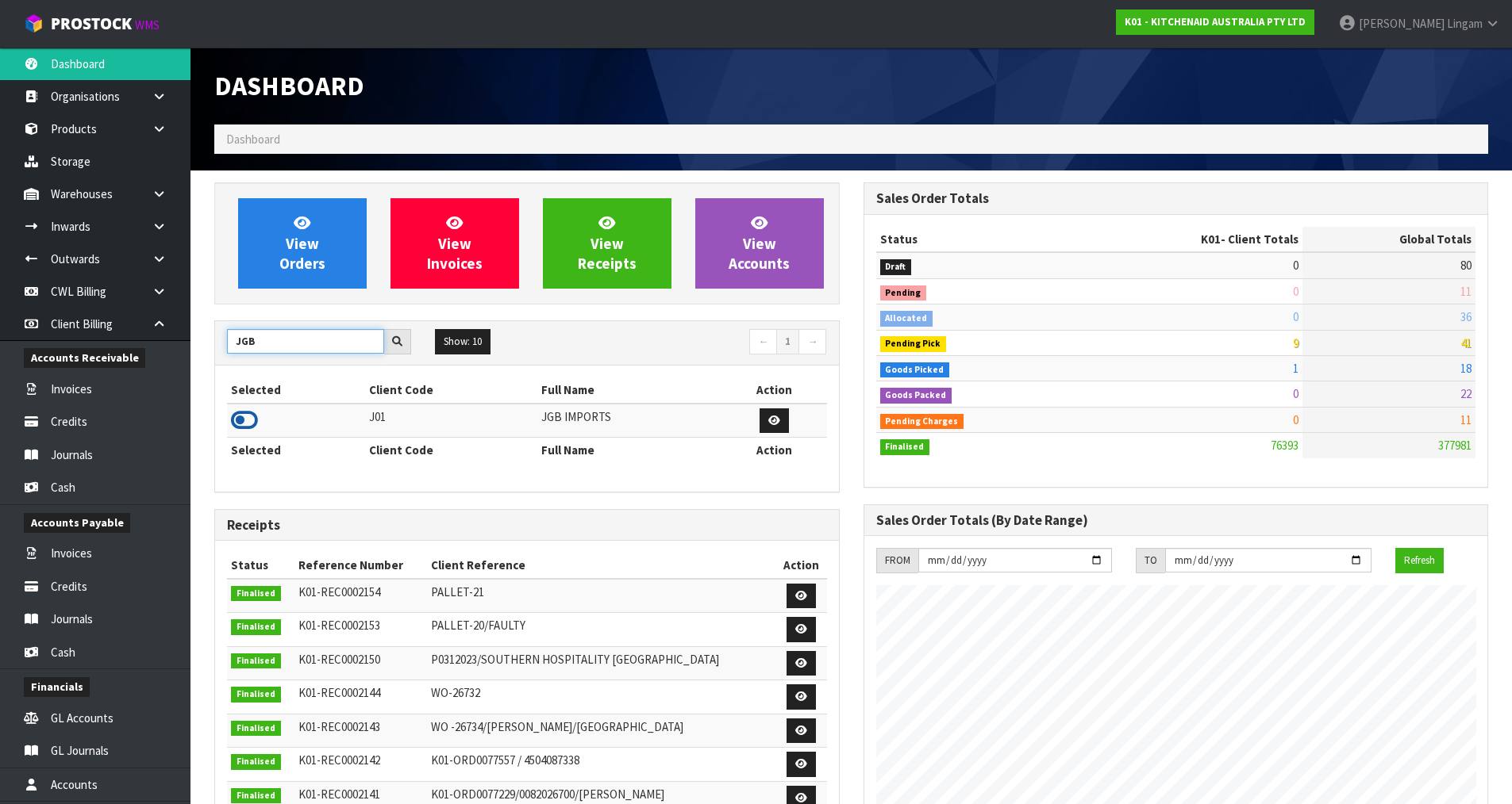
type input "JGB"
click at [238, 418] on icon at bounding box center [244, 420] width 27 height 24
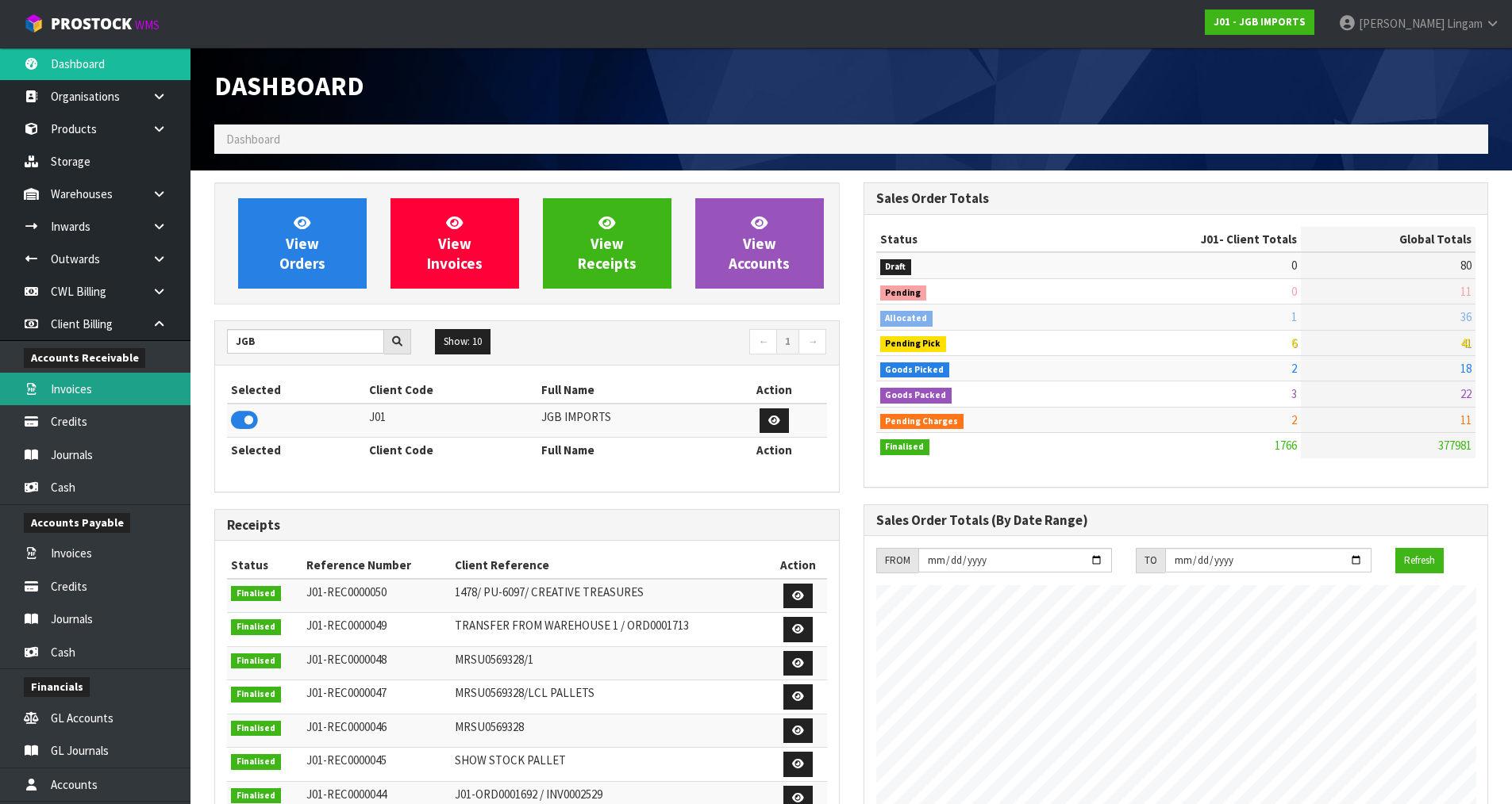
click at [103, 386] on link "Invoices" at bounding box center [95, 388] width 190 height 33
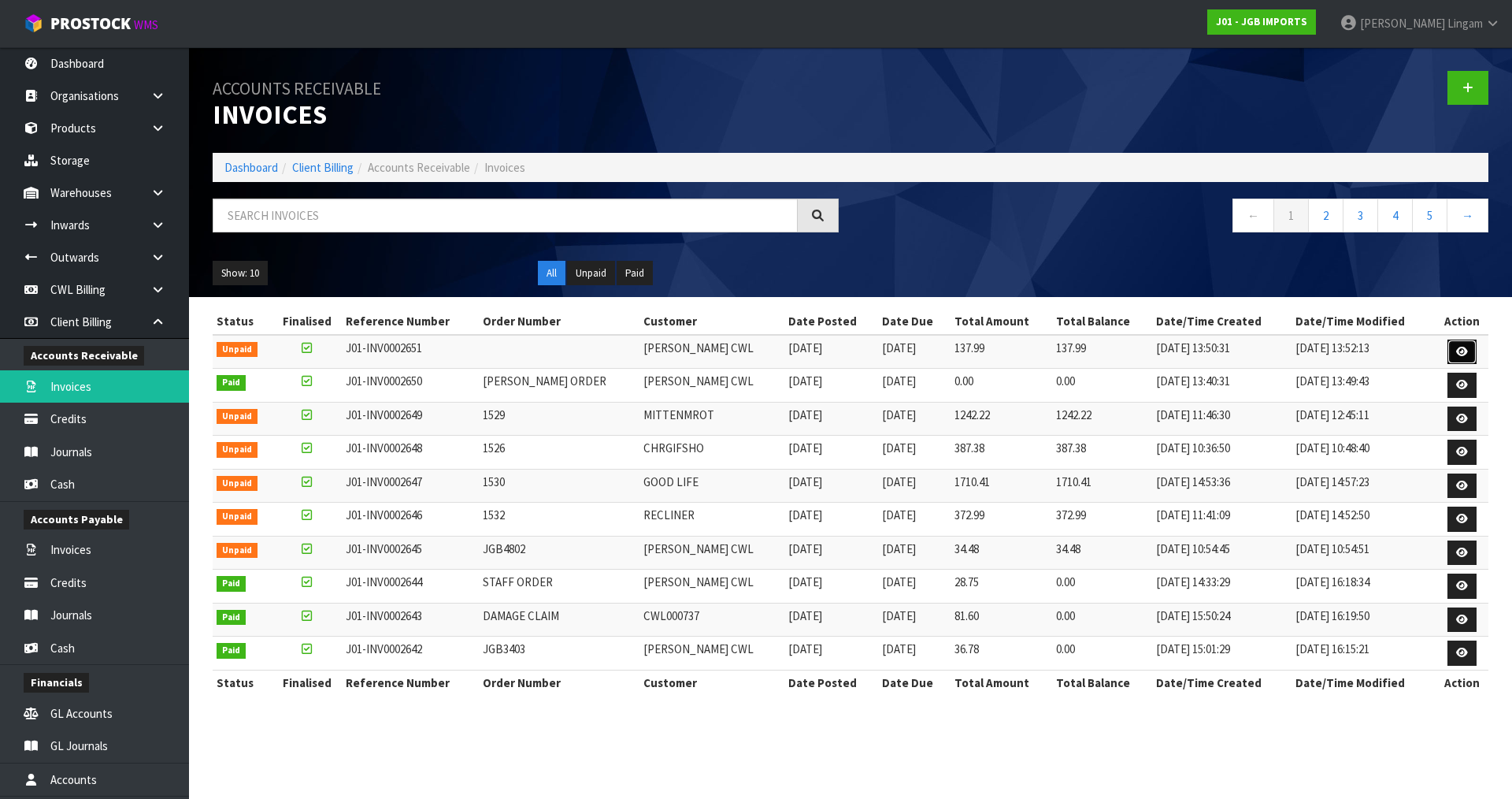
click at [1464, 351] on icon at bounding box center [1462, 352] width 12 height 10
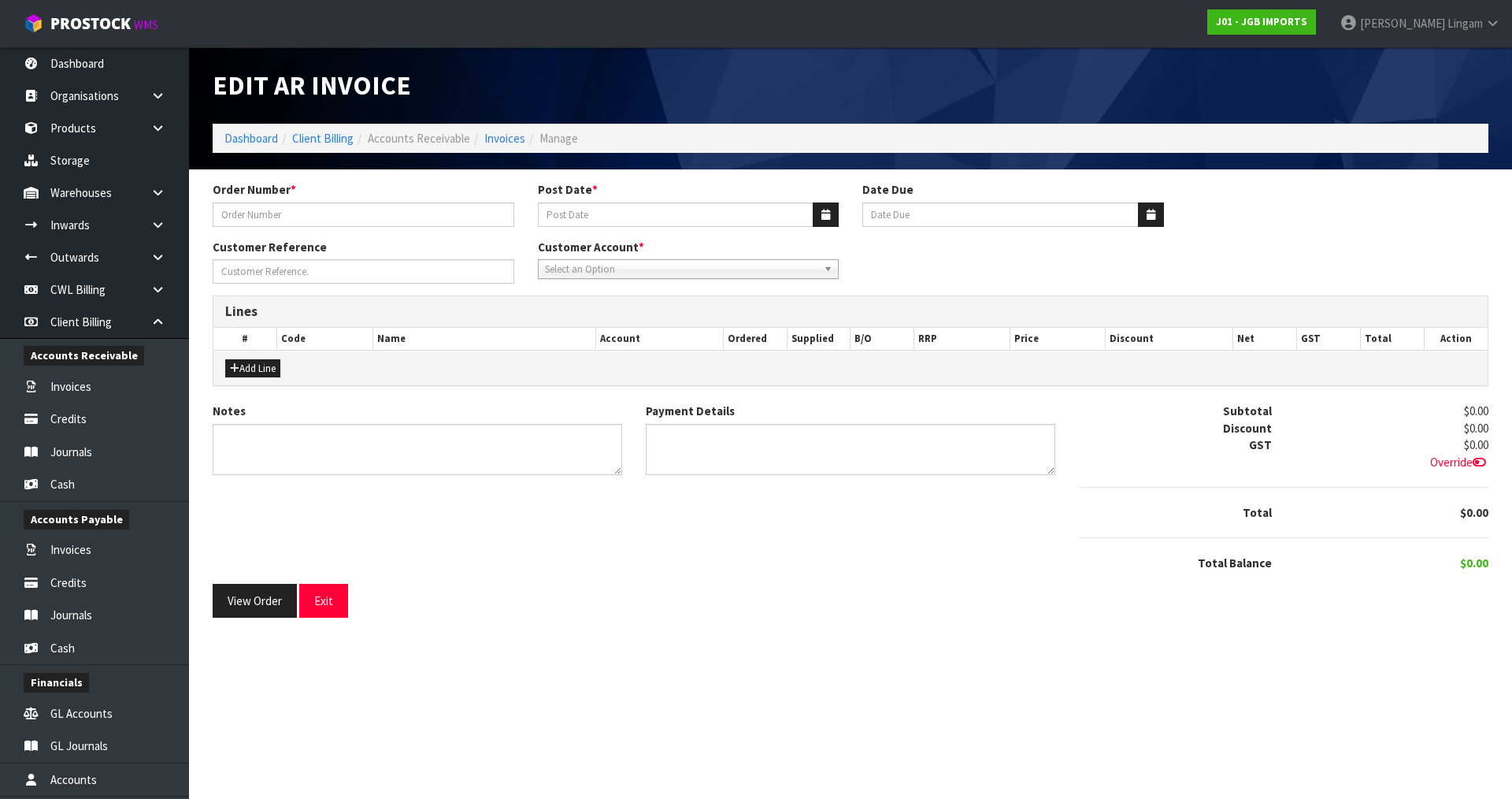
type input "SALEHA ORDER"
type input "22/08/2025"
type input "20/09/2025"
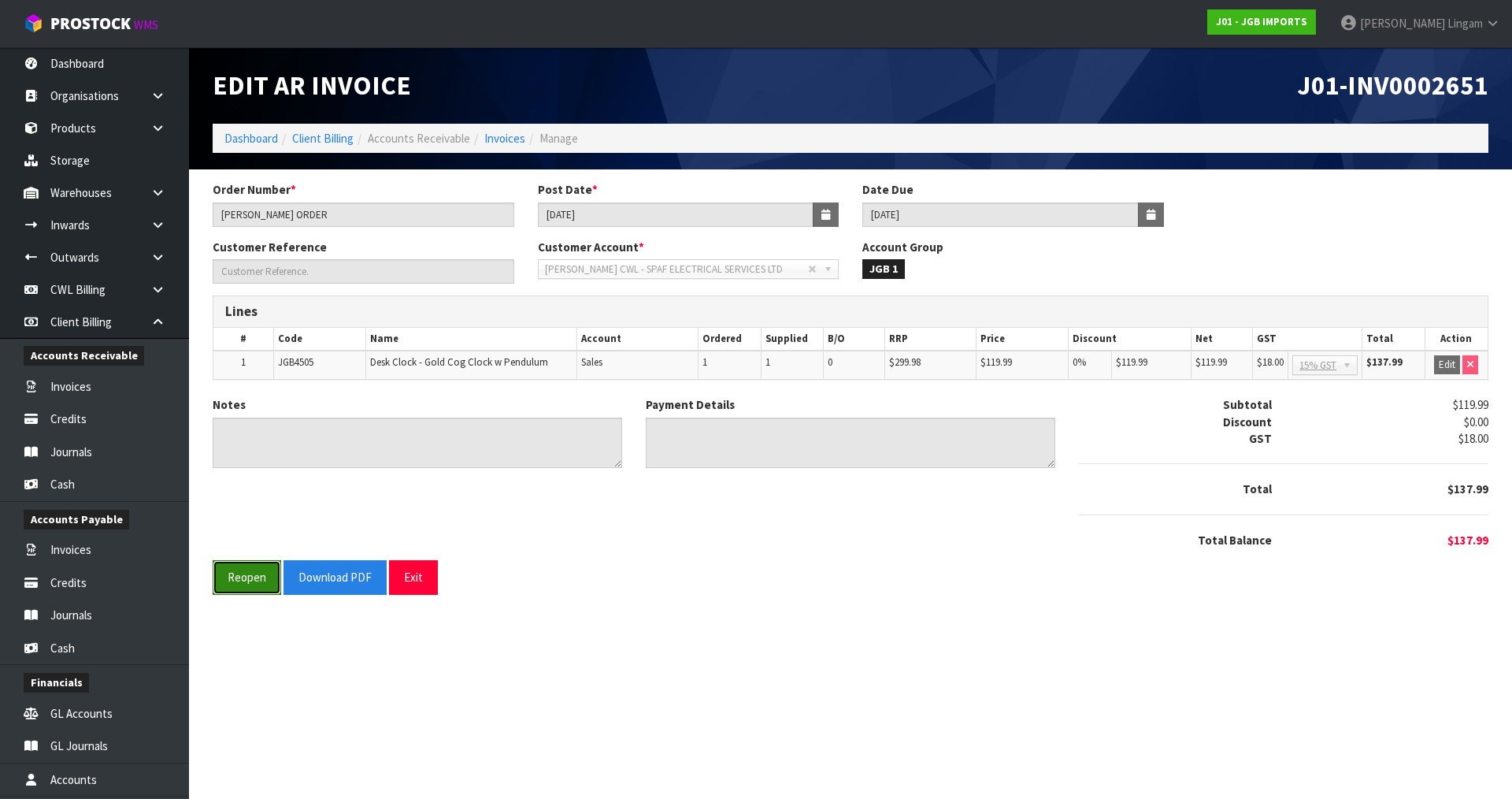
click at [234, 585] on button "Reopen" at bounding box center [247, 577] width 68 height 34
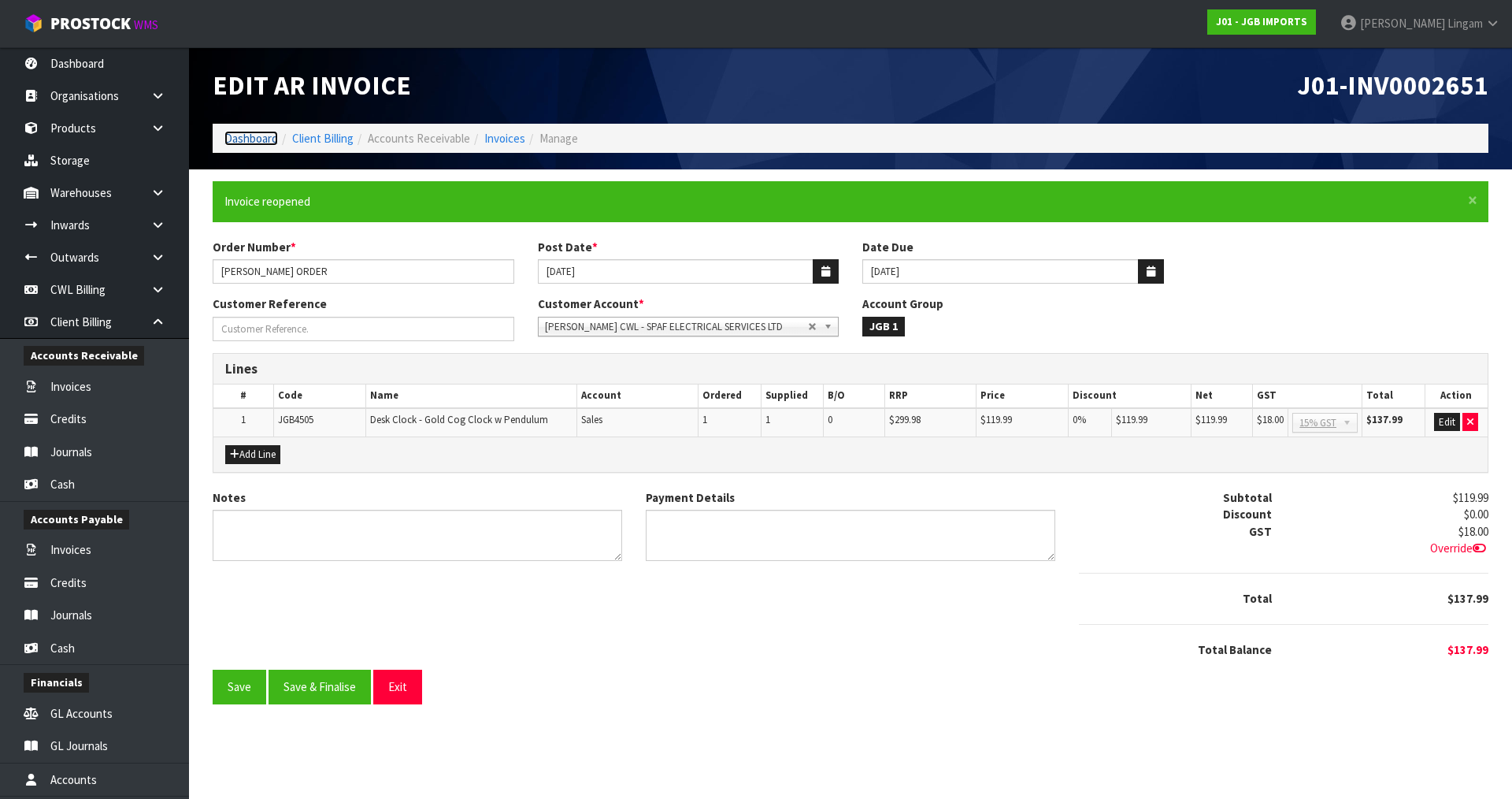
click at [244, 133] on link "Dashboard" at bounding box center [252, 138] width 54 height 15
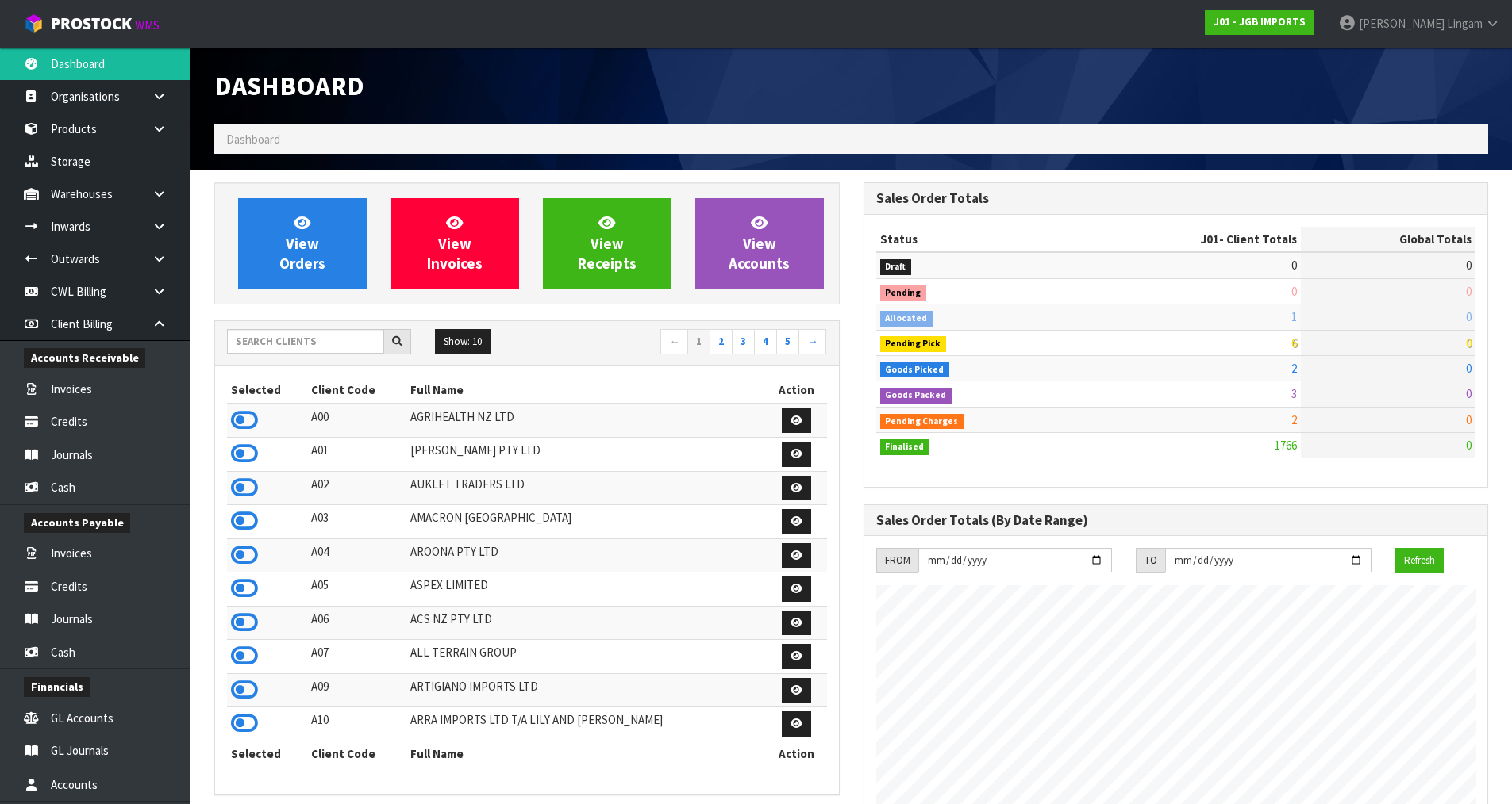
scroll to position [1202, 648]
click at [347, 347] on input "text" at bounding box center [305, 341] width 158 height 24
click at [317, 343] on input "text" at bounding box center [305, 341] width 158 height 24
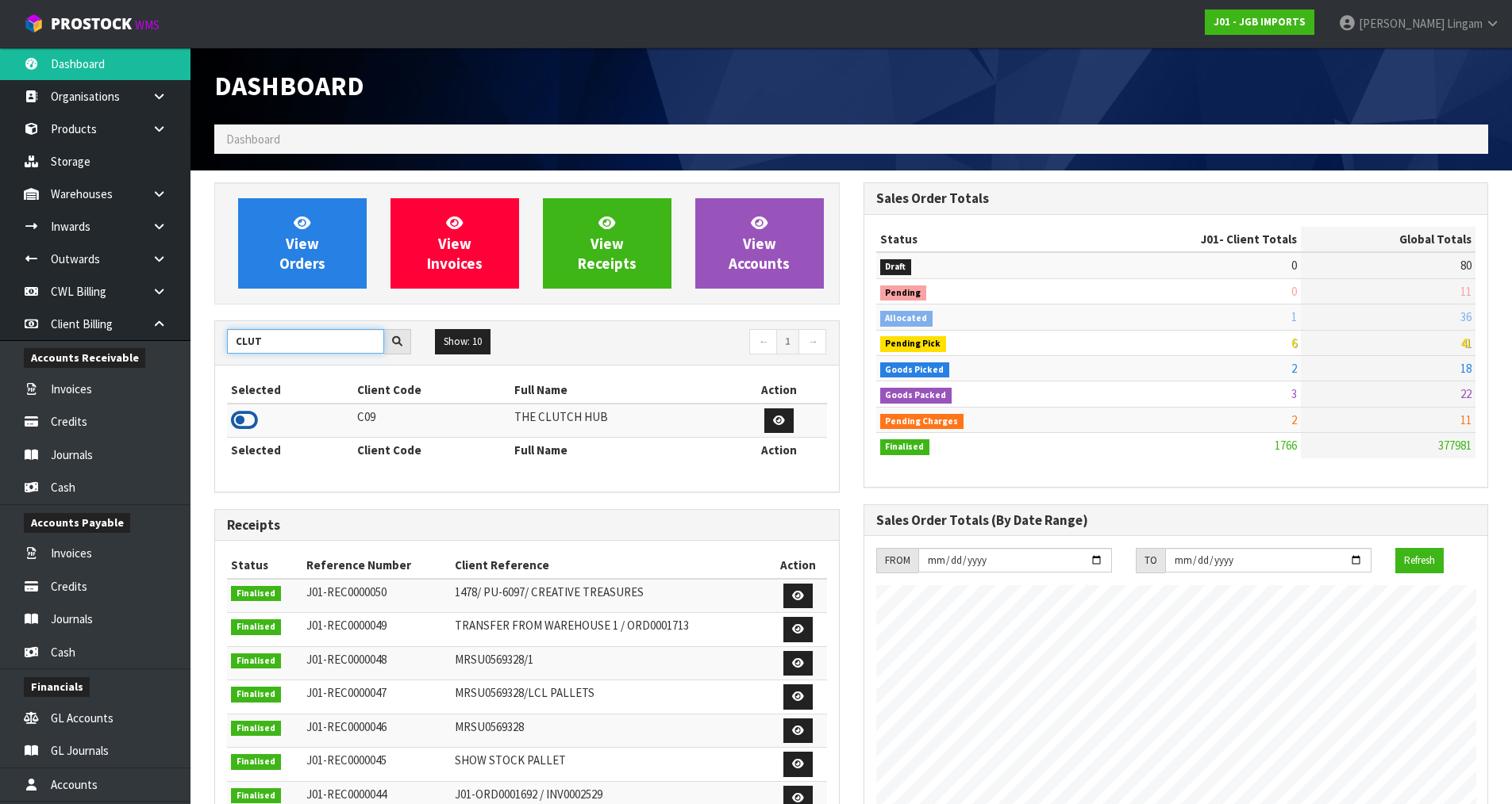
type input "CLUT"
drag, startPoint x: 253, startPoint y: 416, endPoint x: 259, endPoint y: 403, distance: 14.3
click at [254, 411] on icon at bounding box center [244, 420] width 27 height 24
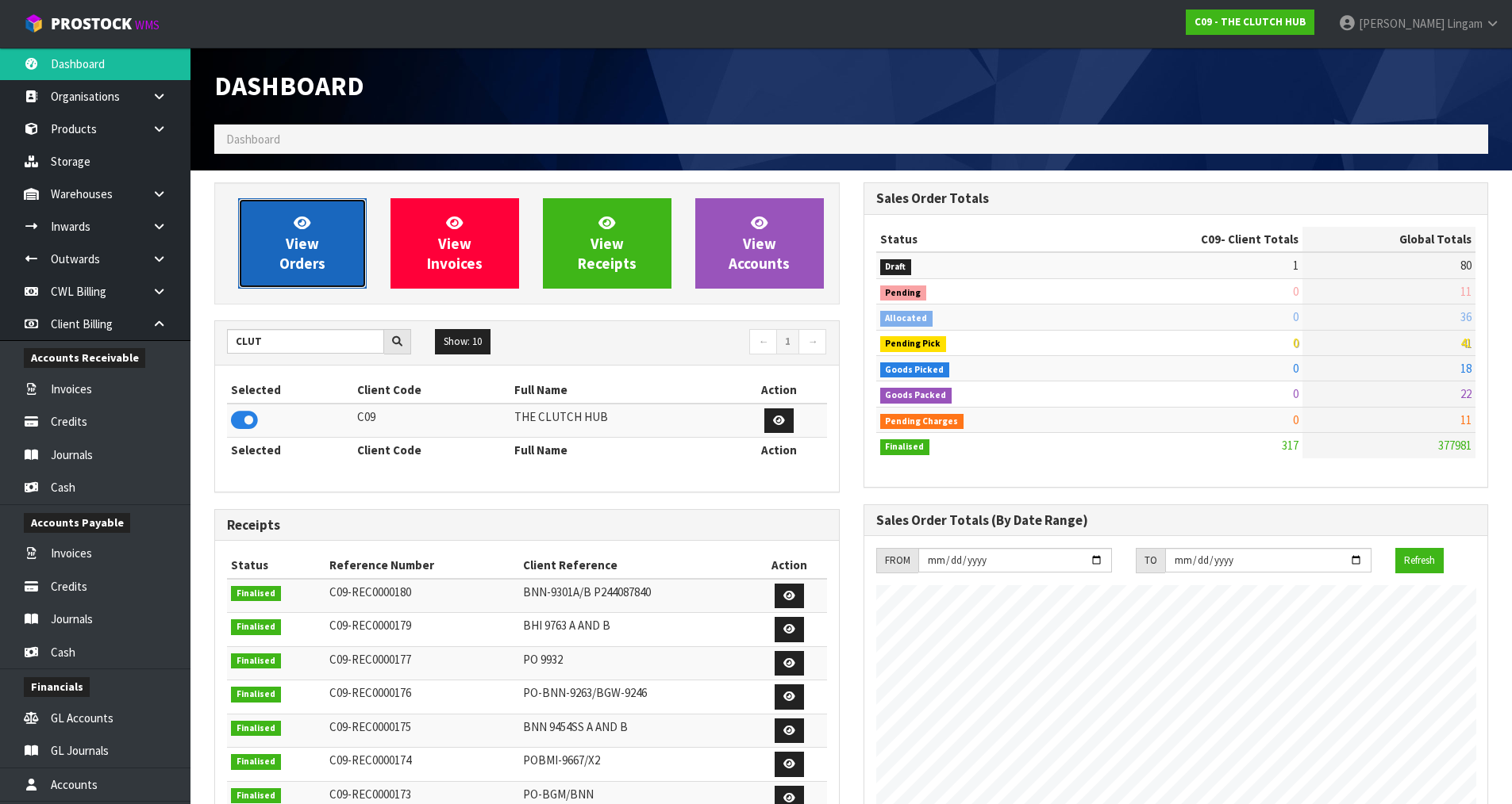
click at [299, 262] on span "View Orders" at bounding box center [302, 243] width 46 height 60
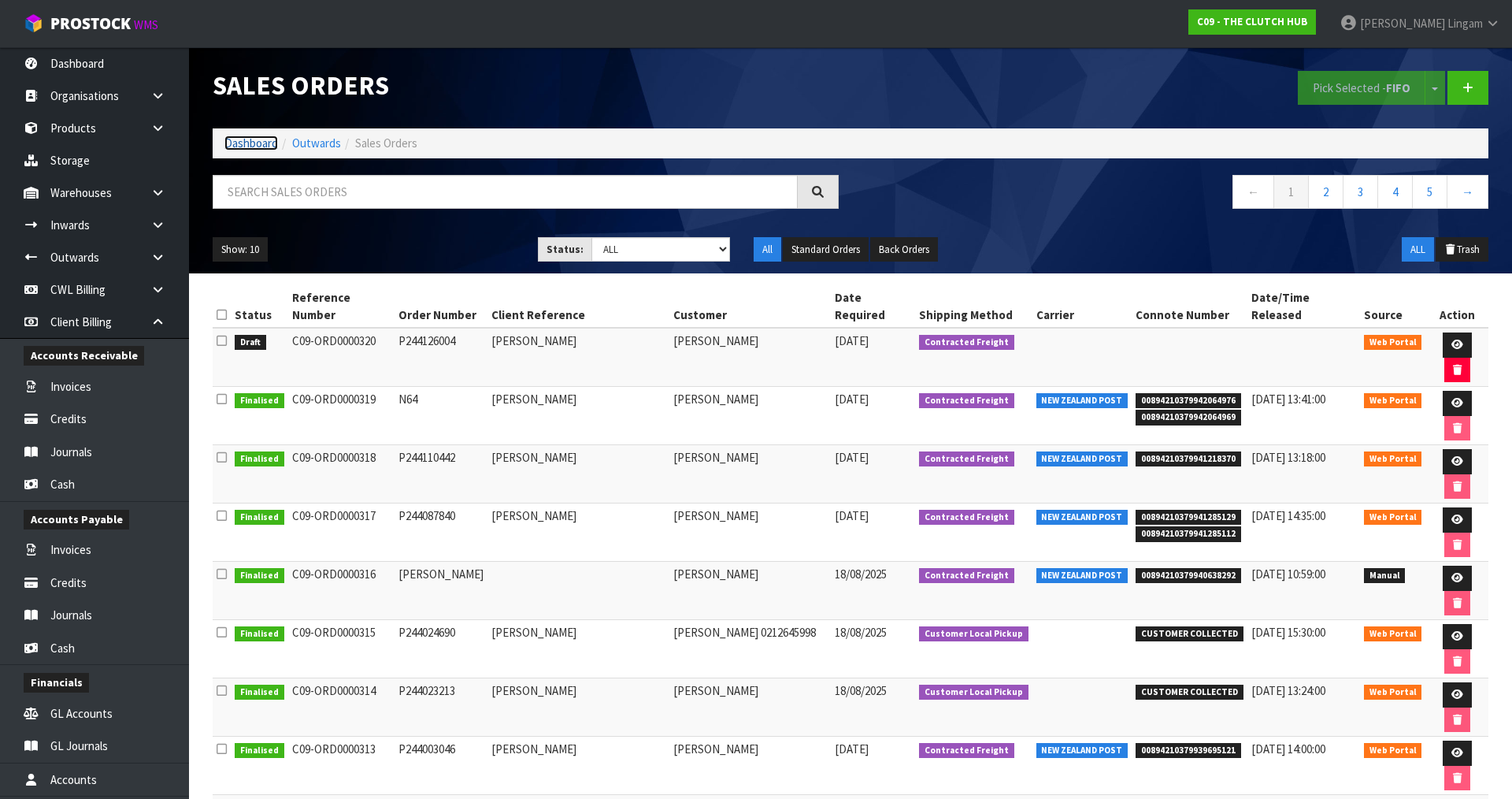
click at [240, 144] on link "Dashboard" at bounding box center [252, 143] width 54 height 15
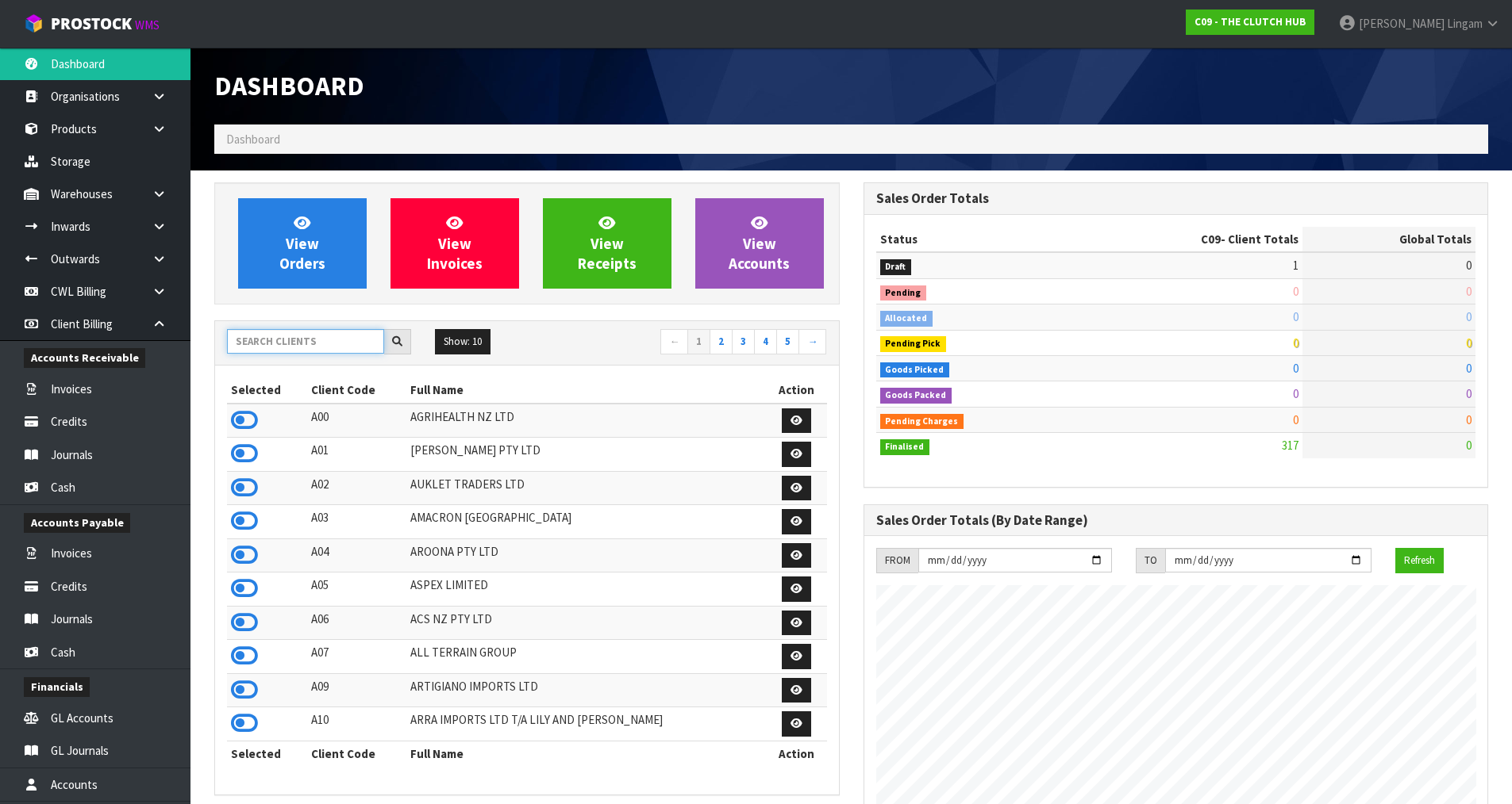
click at [257, 344] on input "text" at bounding box center [305, 341] width 158 height 24
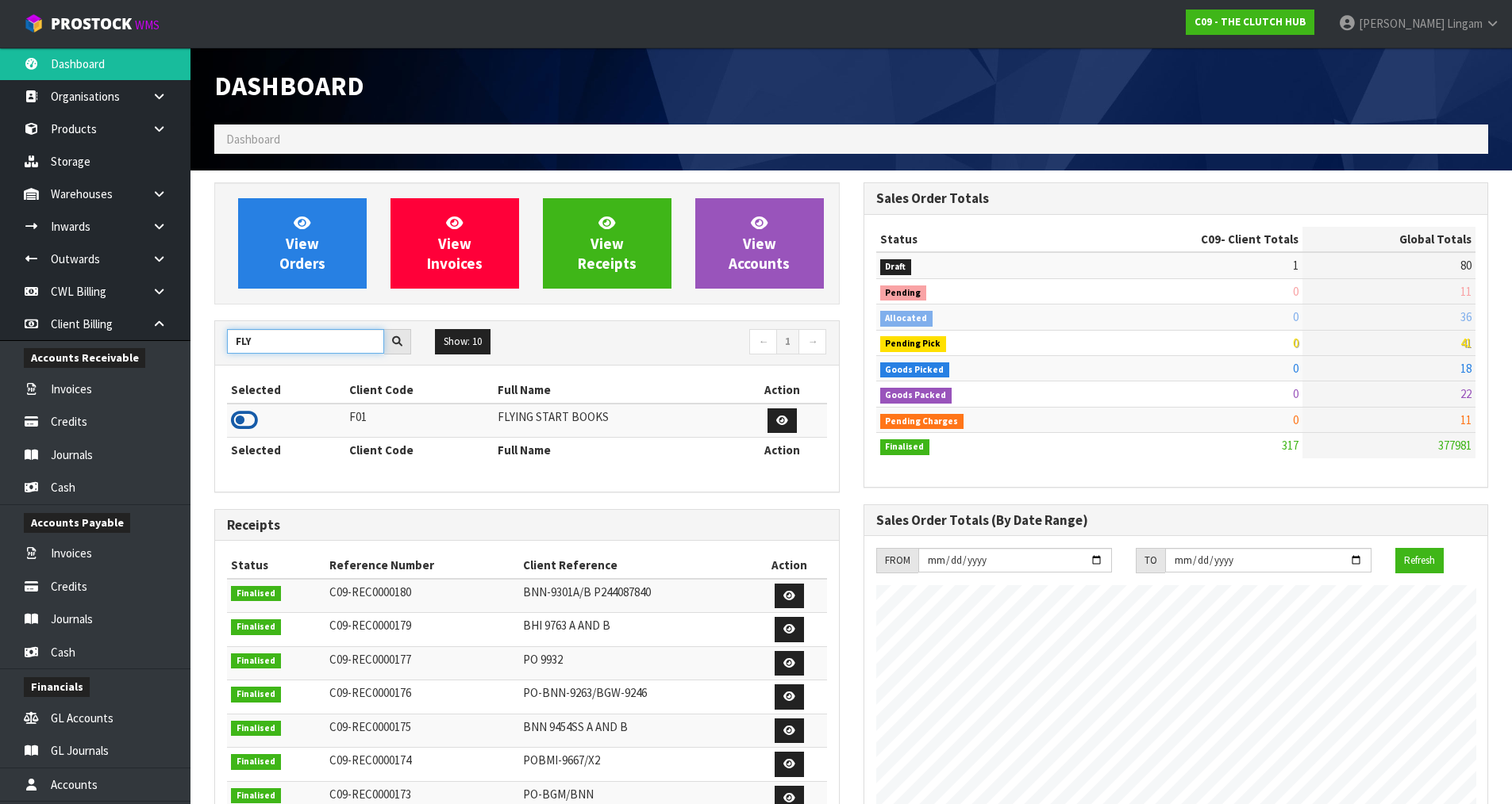
type input "FLY"
drag, startPoint x: 245, startPoint y: 420, endPoint x: 262, endPoint y: 384, distance: 39.8
click at [246, 418] on icon at bounding box center [244, 420] width 27 height 24
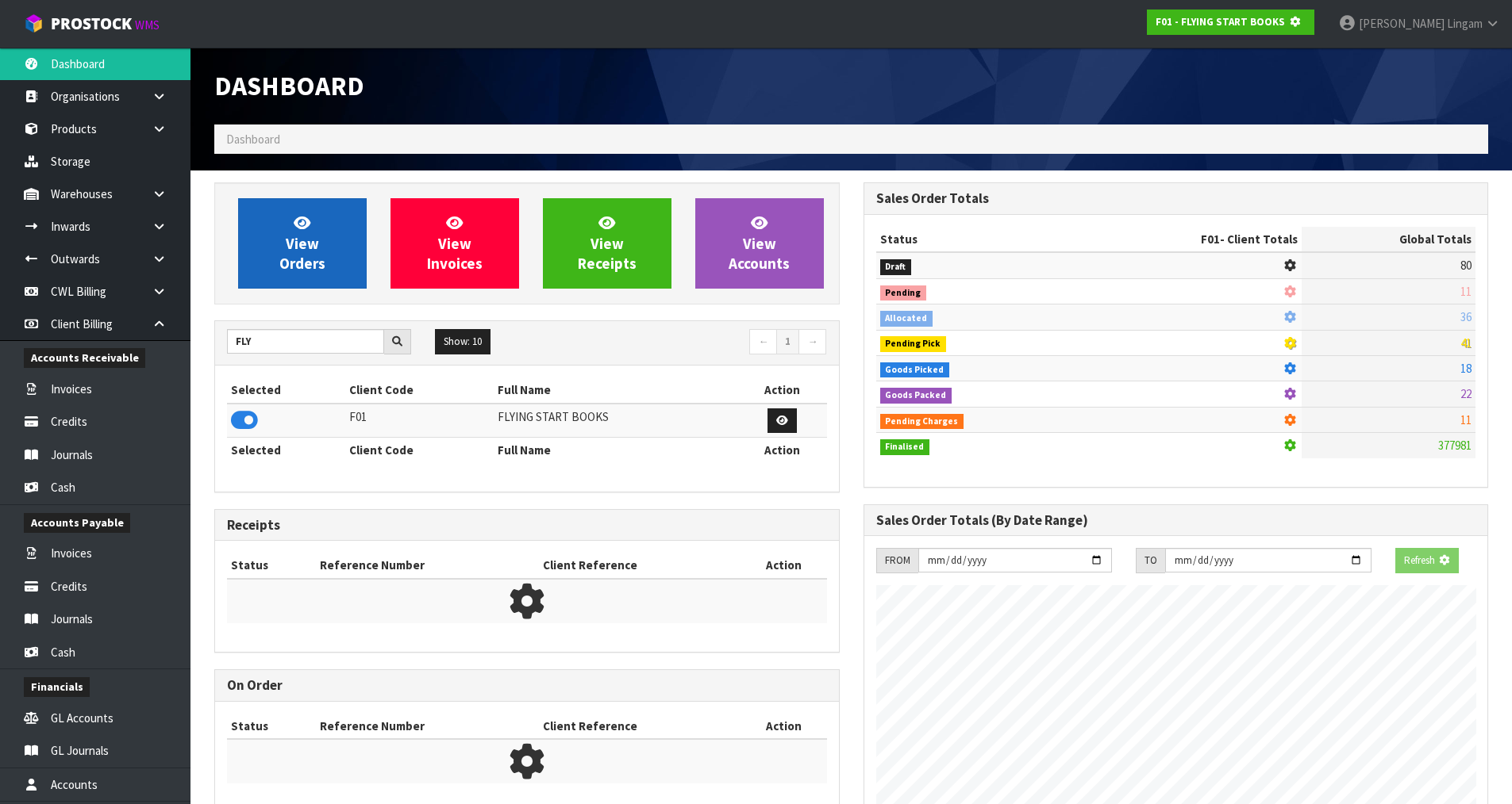
scroll to position [792044, 792852]
click at [305, 253] on link "View Orders" at bounding box center [302, 243] width 129 height 90
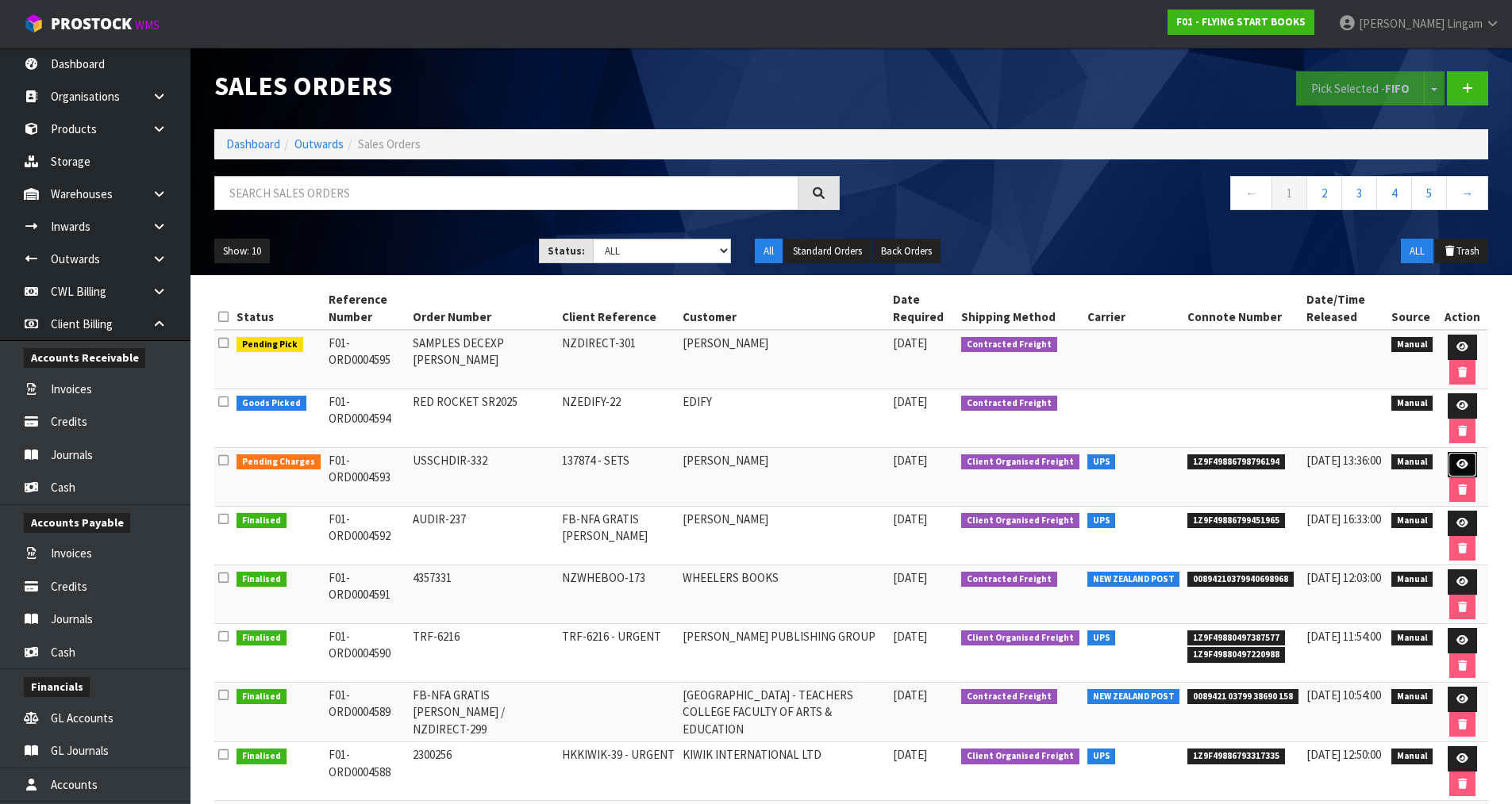
click at [1466, 461] on icon at bounding box center [1462, 464] width 12 height 10
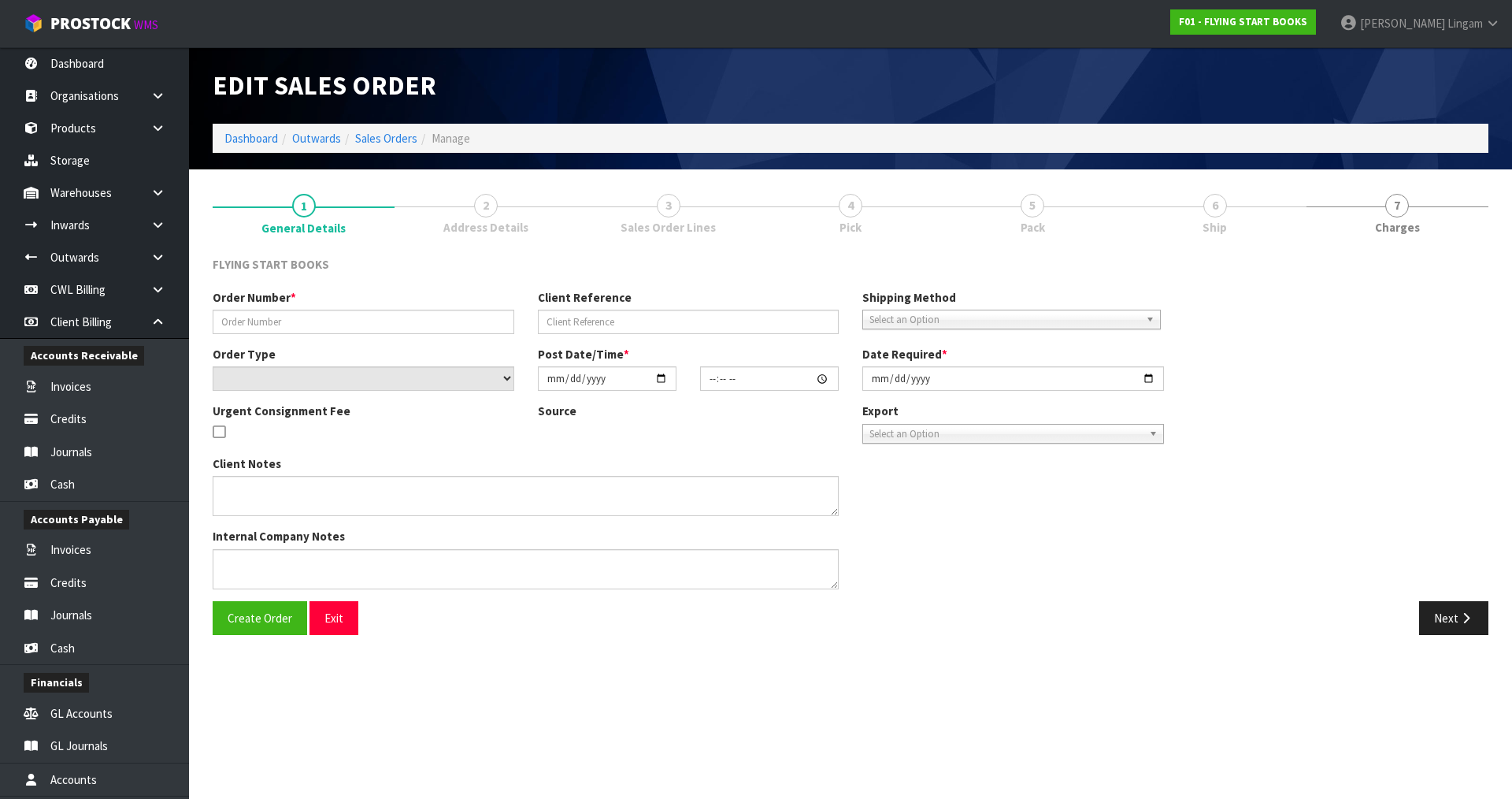
type input "USSCHDIR-332"
type input "137874 - SETS"
select select "number:0"
type input "2025-08-20"
type input "10:53:00.000"
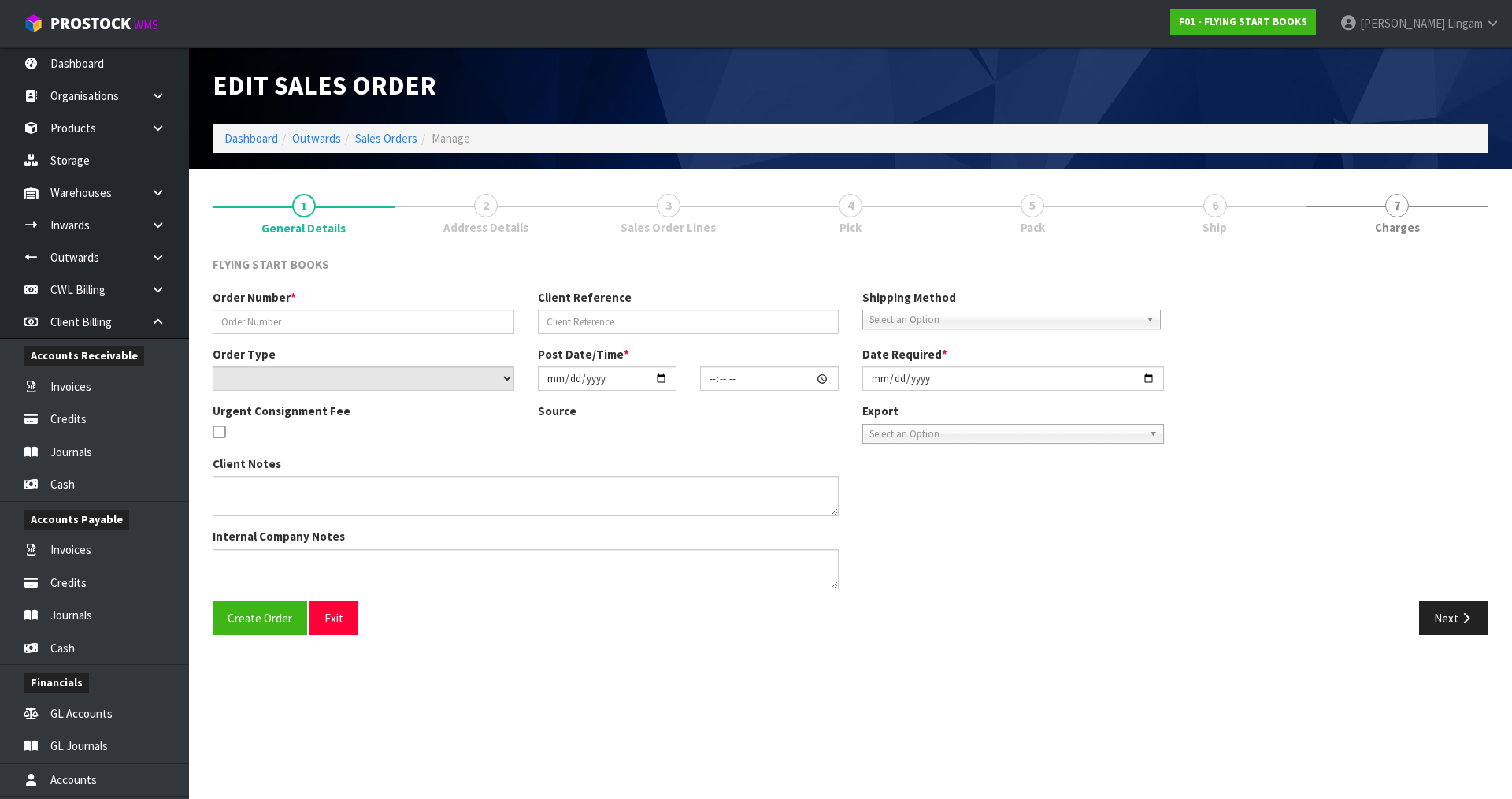
type input "2025-08-20"
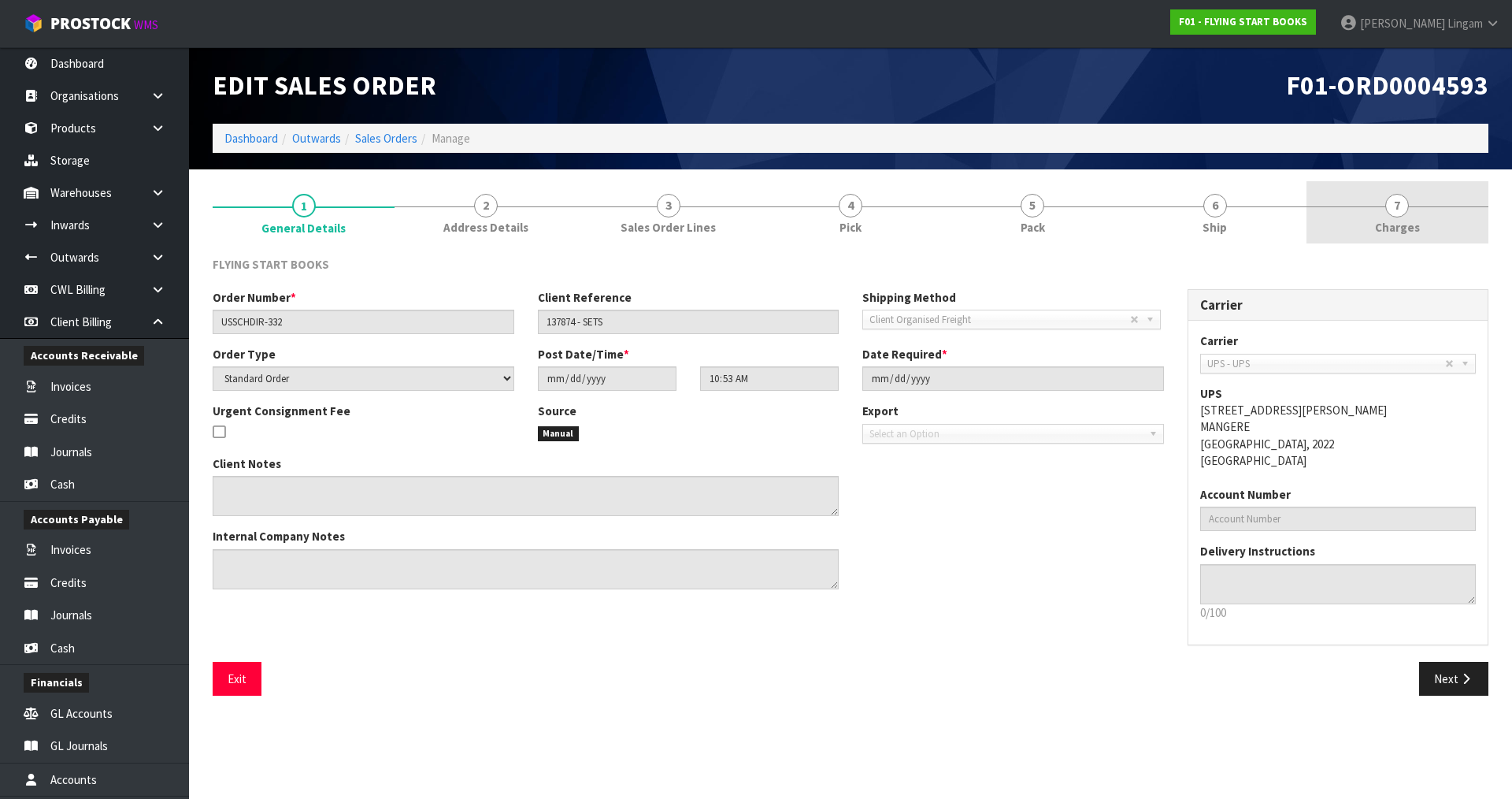
click at [1454, 218] on link "7 Charges" at bounding box center [1397, 212] width 182 height 62
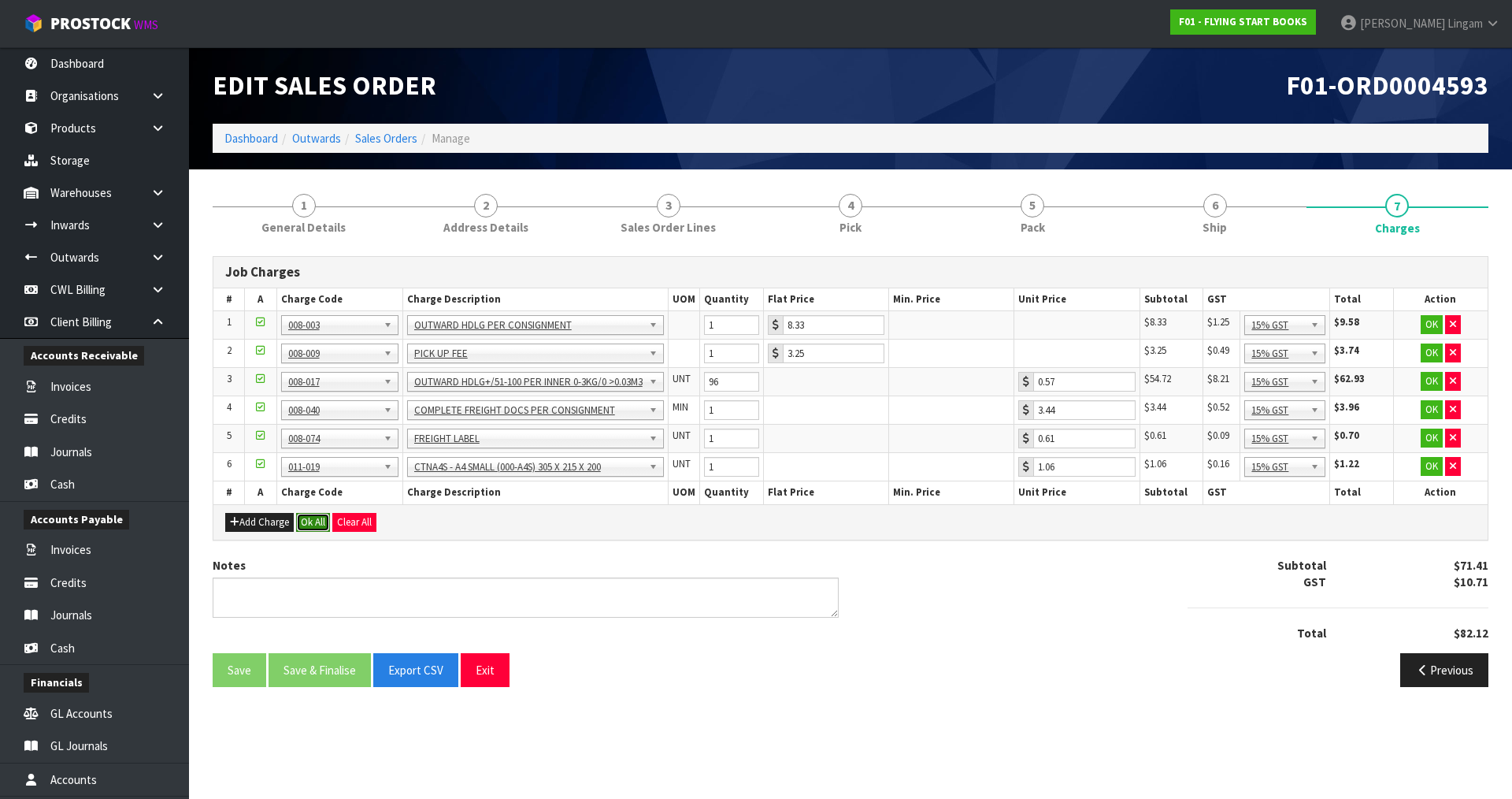
click at [310, 523] on button "Ok All" at bounding box center [313, 522] width 34 height 19
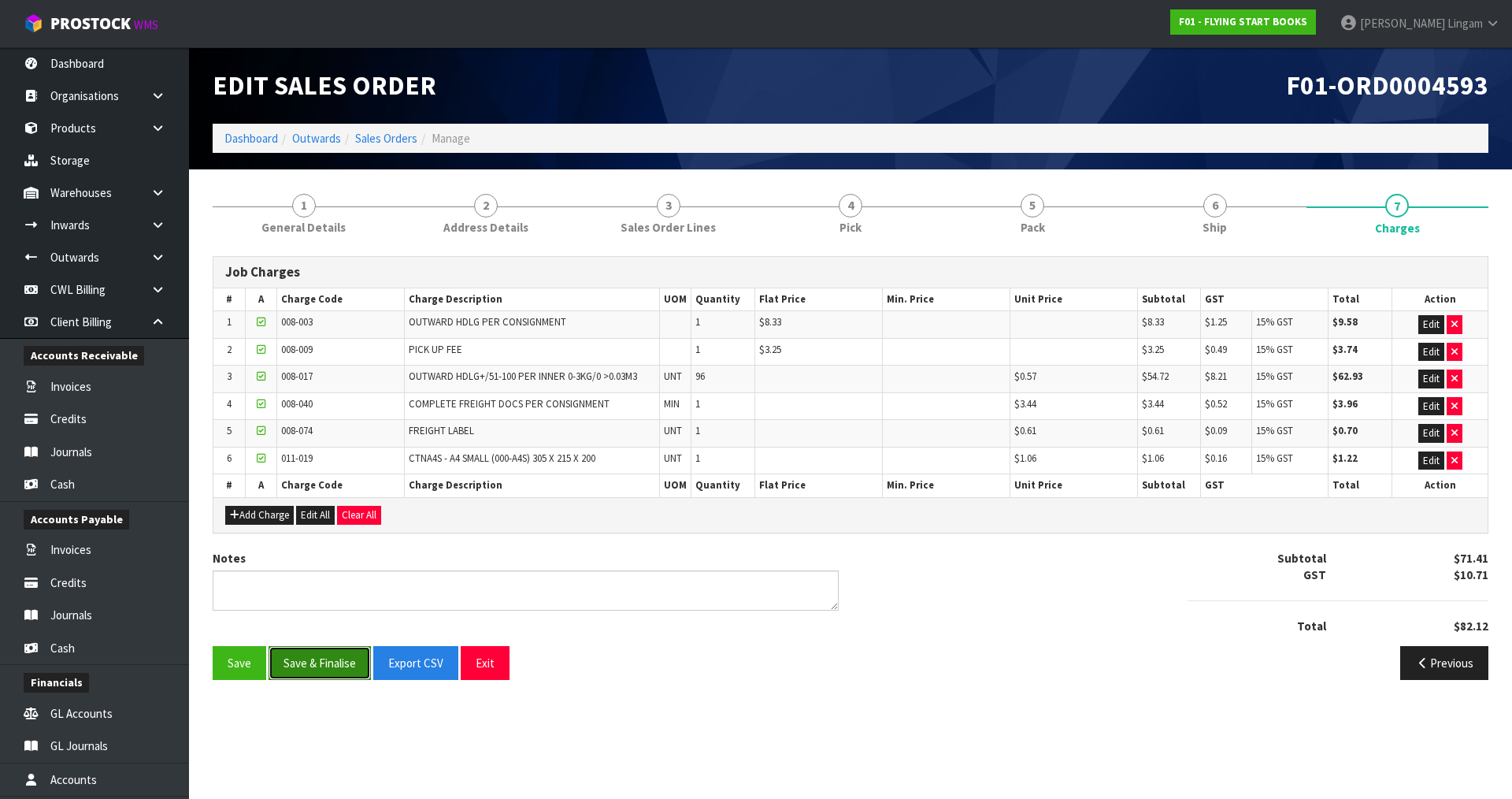
click at [335, 661] on button "Save & Finalise" at bounding box center [319, 663] width 103 height 34
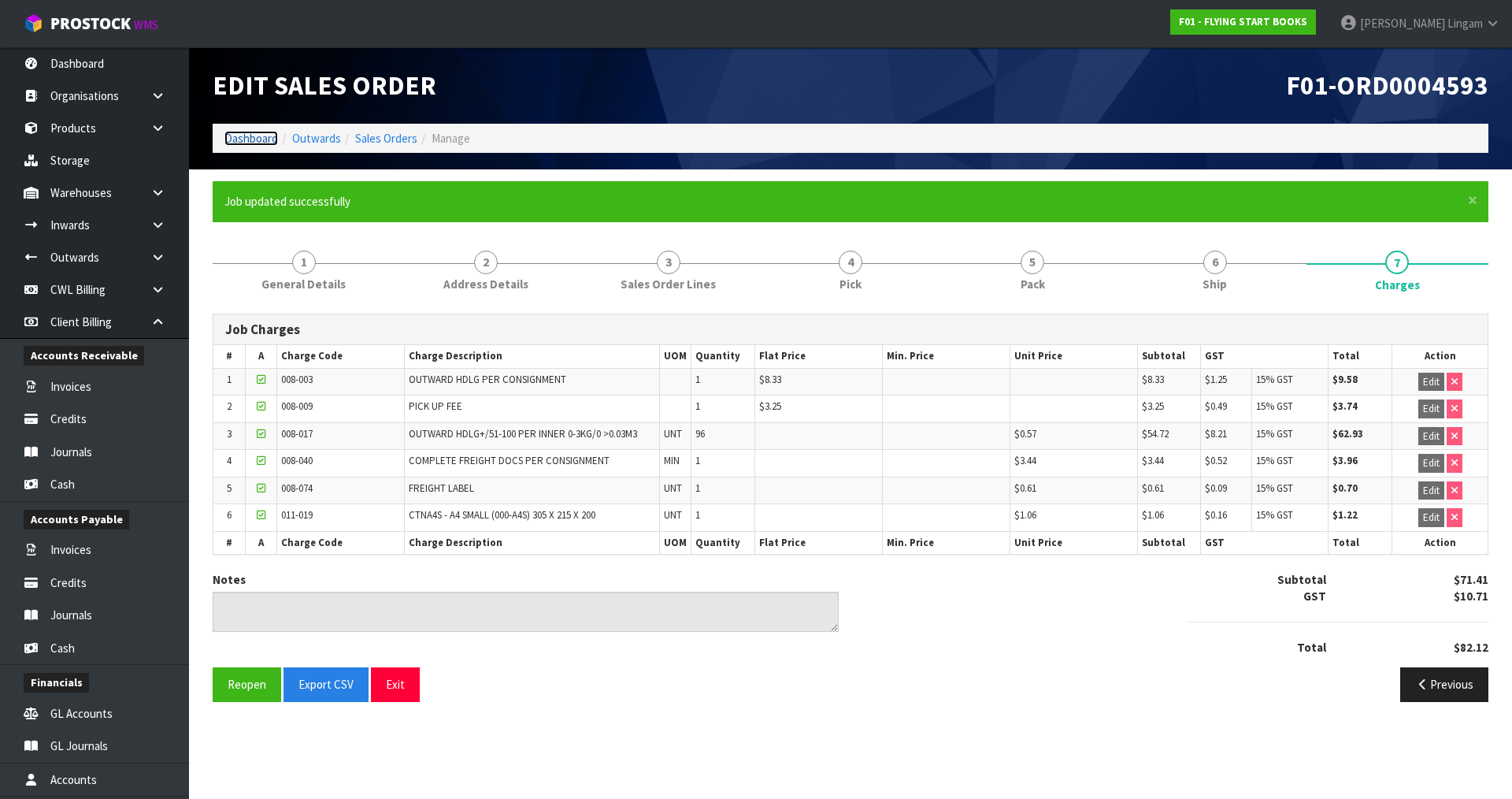
click at [252, 135] on link "Dashboard" at bounding box center [252, 138] width 54 height 15
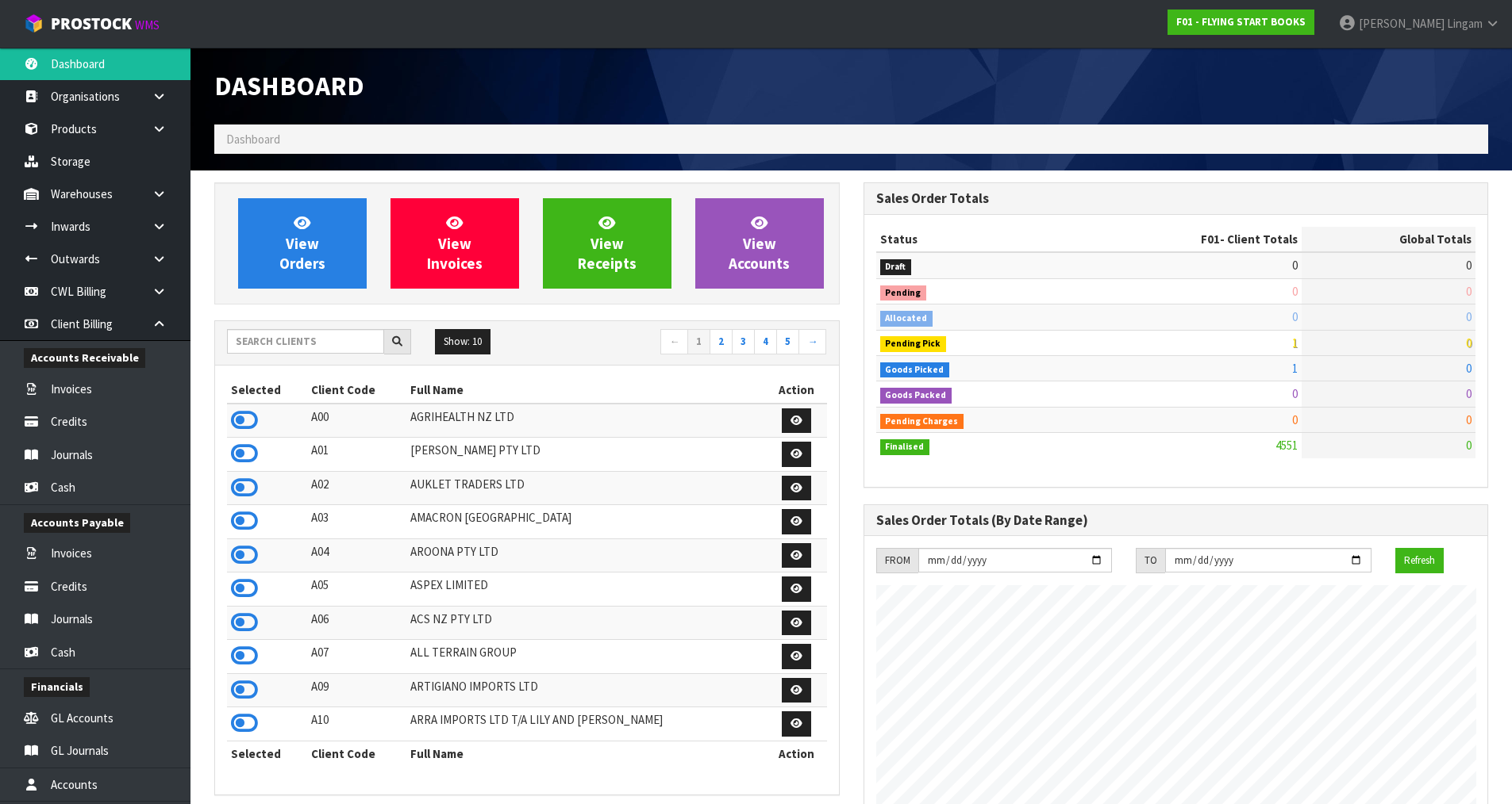
scroll to position [1202, 648]
click at [291, 343] on input "text" at bounding box center [305, 341] width 158 height 24
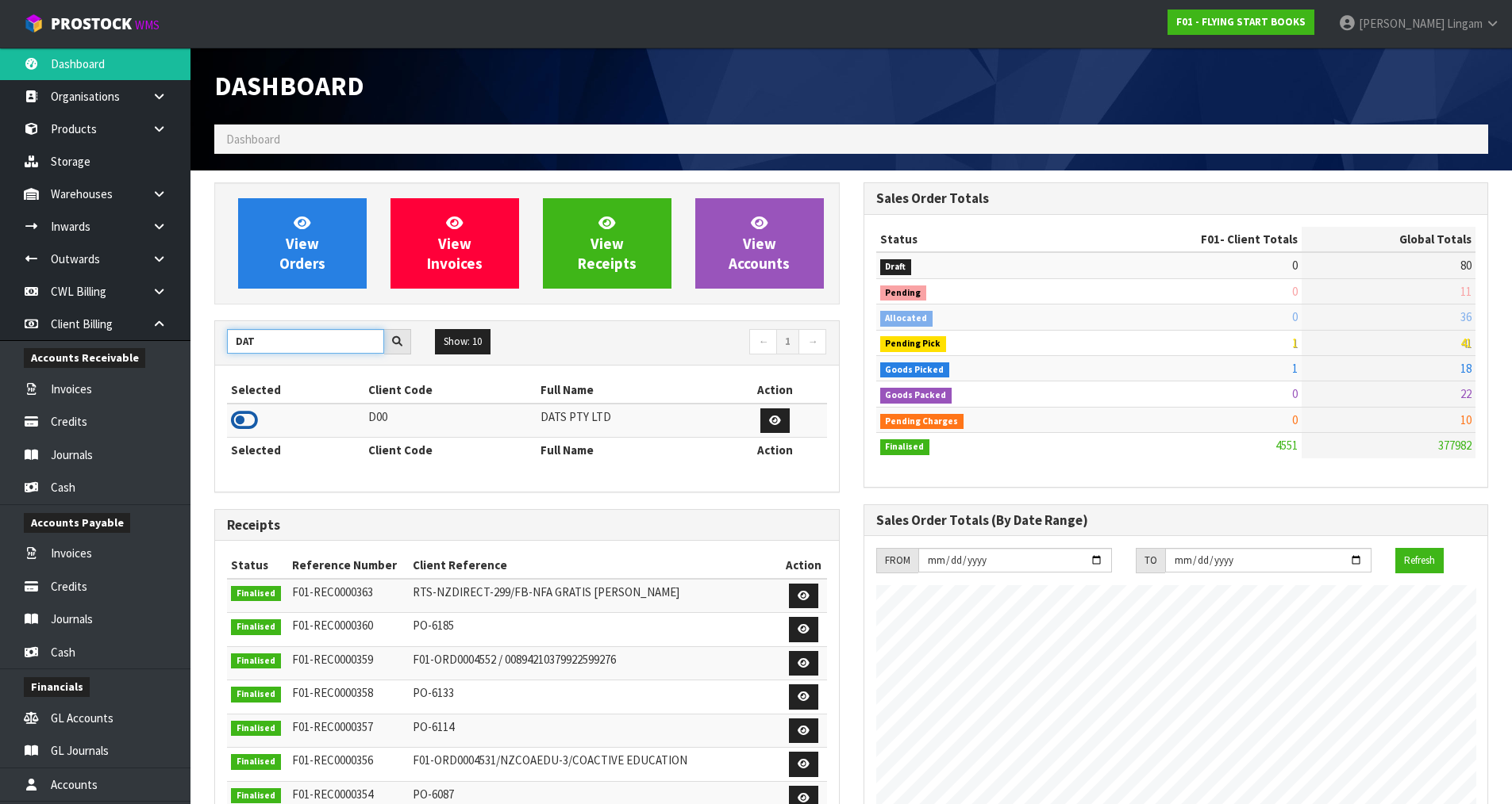
type input "DAT"
click at [241, 430] on icon at bounding box center [244, 420] width 27 height 24
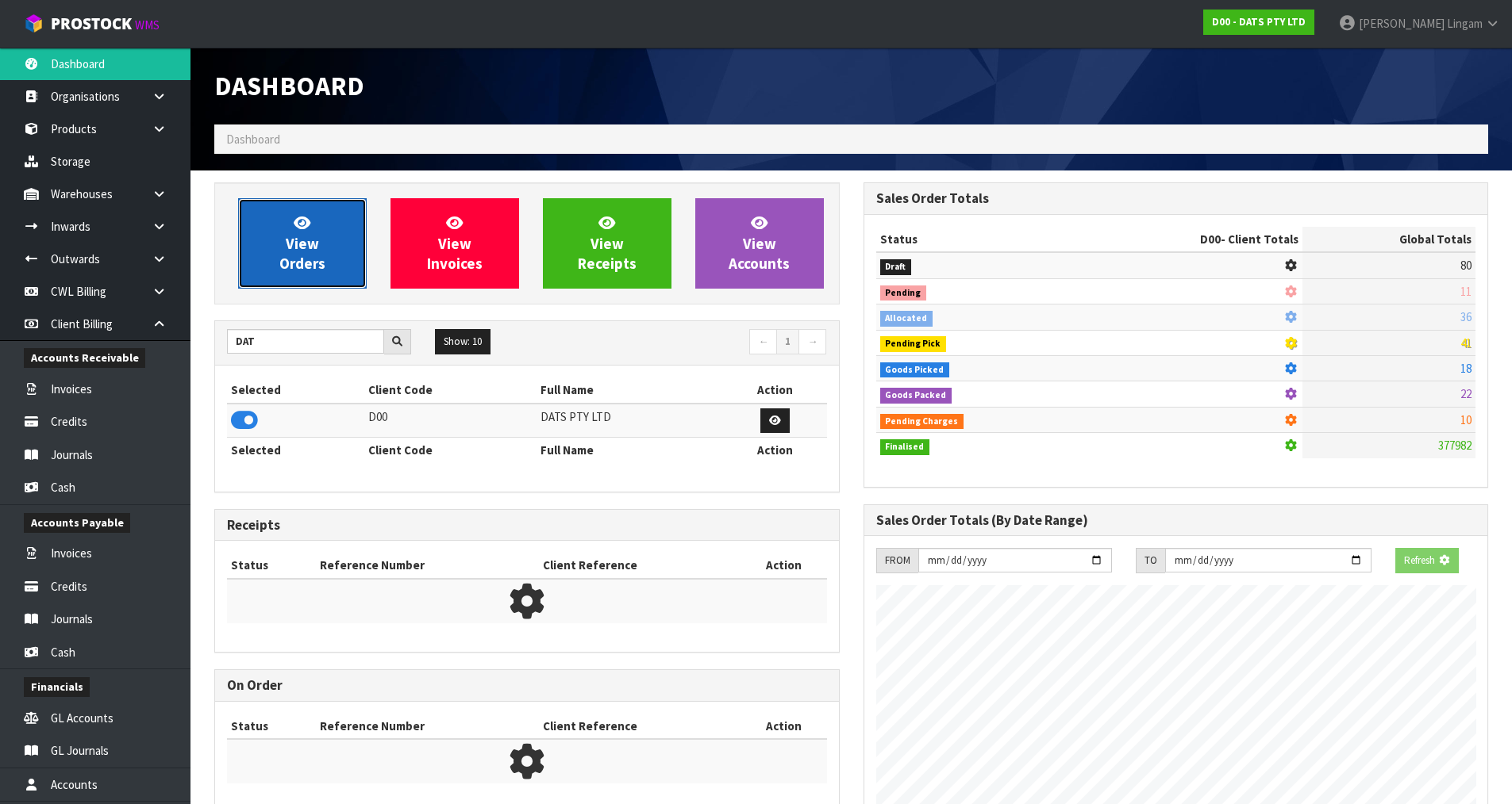
click at [308, 251] on span "View Orders" at bounding box center [302, 243] width 46 height 60
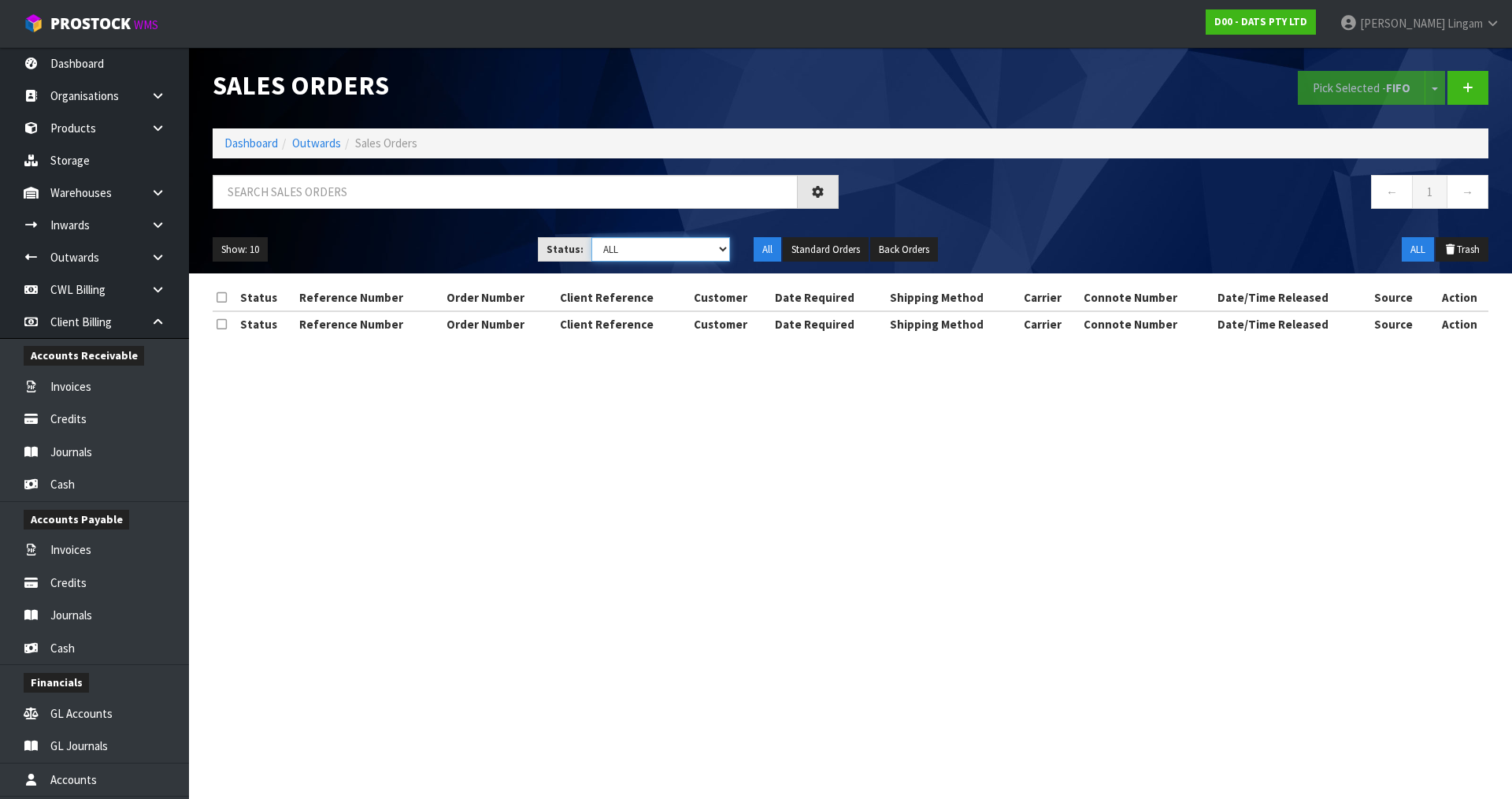
click at [687, 255] on select "Draft Pending Allocated Pending Pick Goods Picked Goods Packed Pending Charges …" at bounding box center [661, 249] width 140 height 24
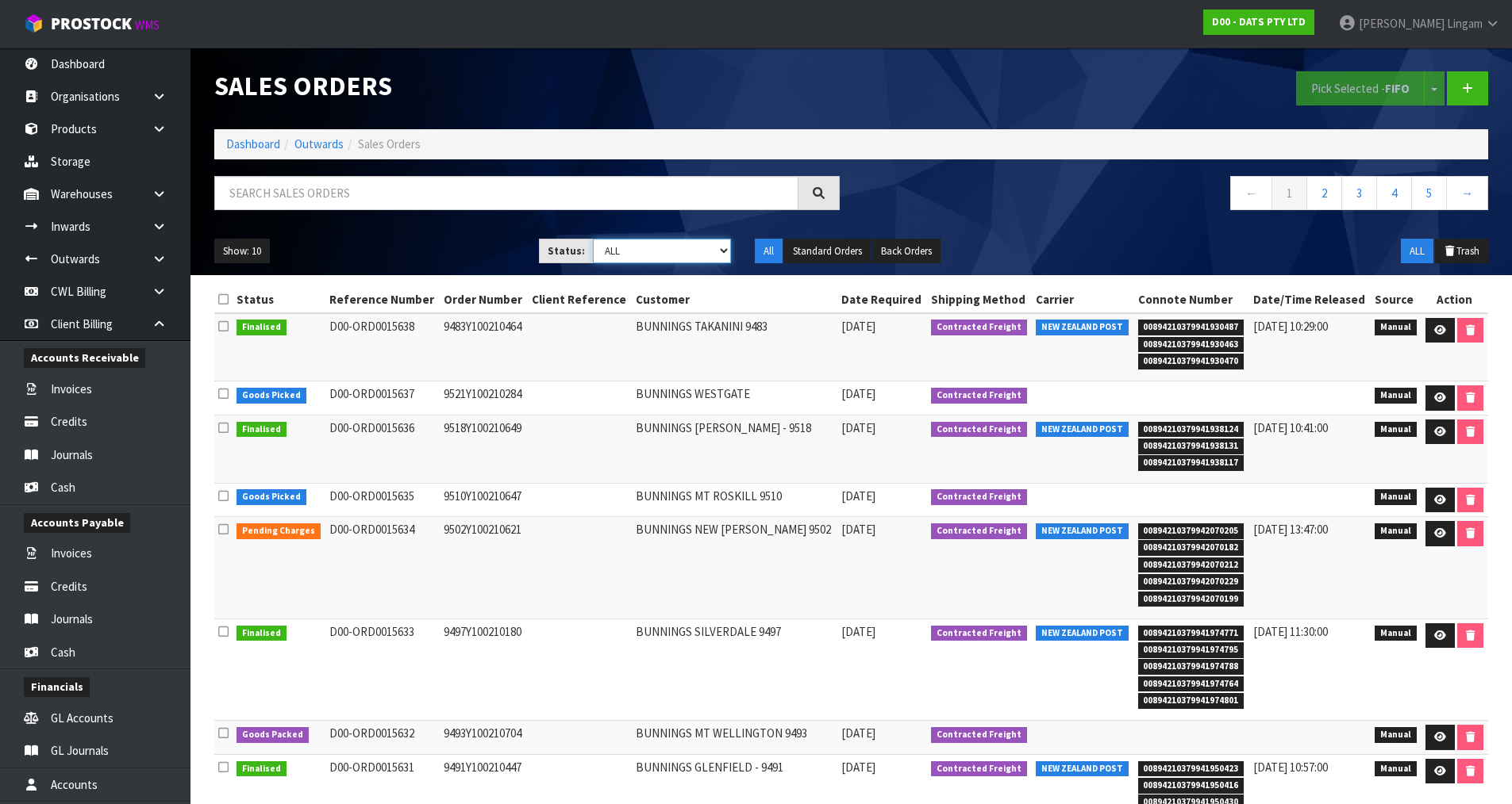
select select "string:6"
click at [593, 238] on select "Draft Pending Allocated Pending Pick Goods Picked Goods Packed Pending Charges …" at bounding box center [662, 251] width 138 height 24
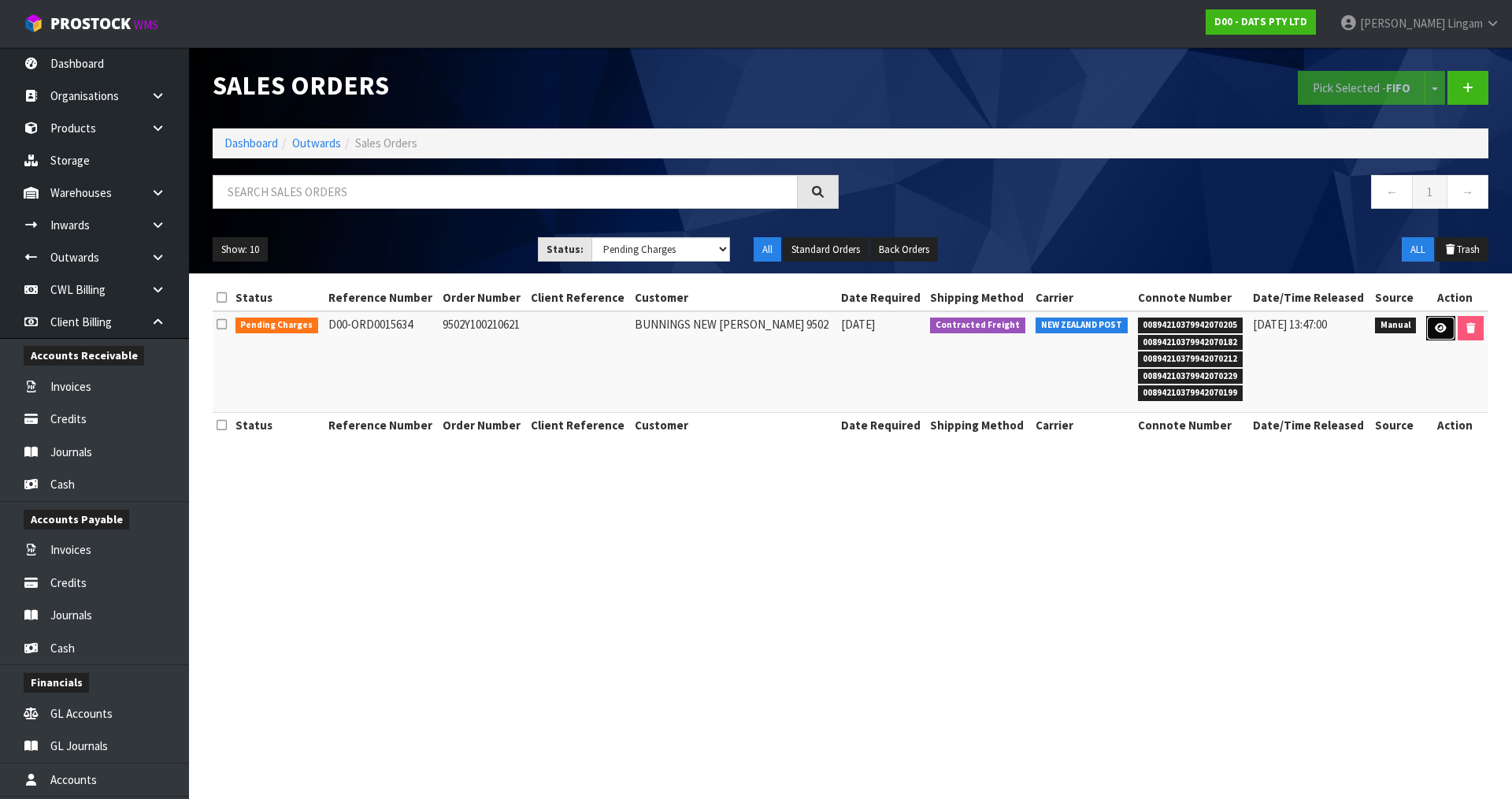
click at [1445, 331] on link at bounding box center [1441, 328] width 29 height 25
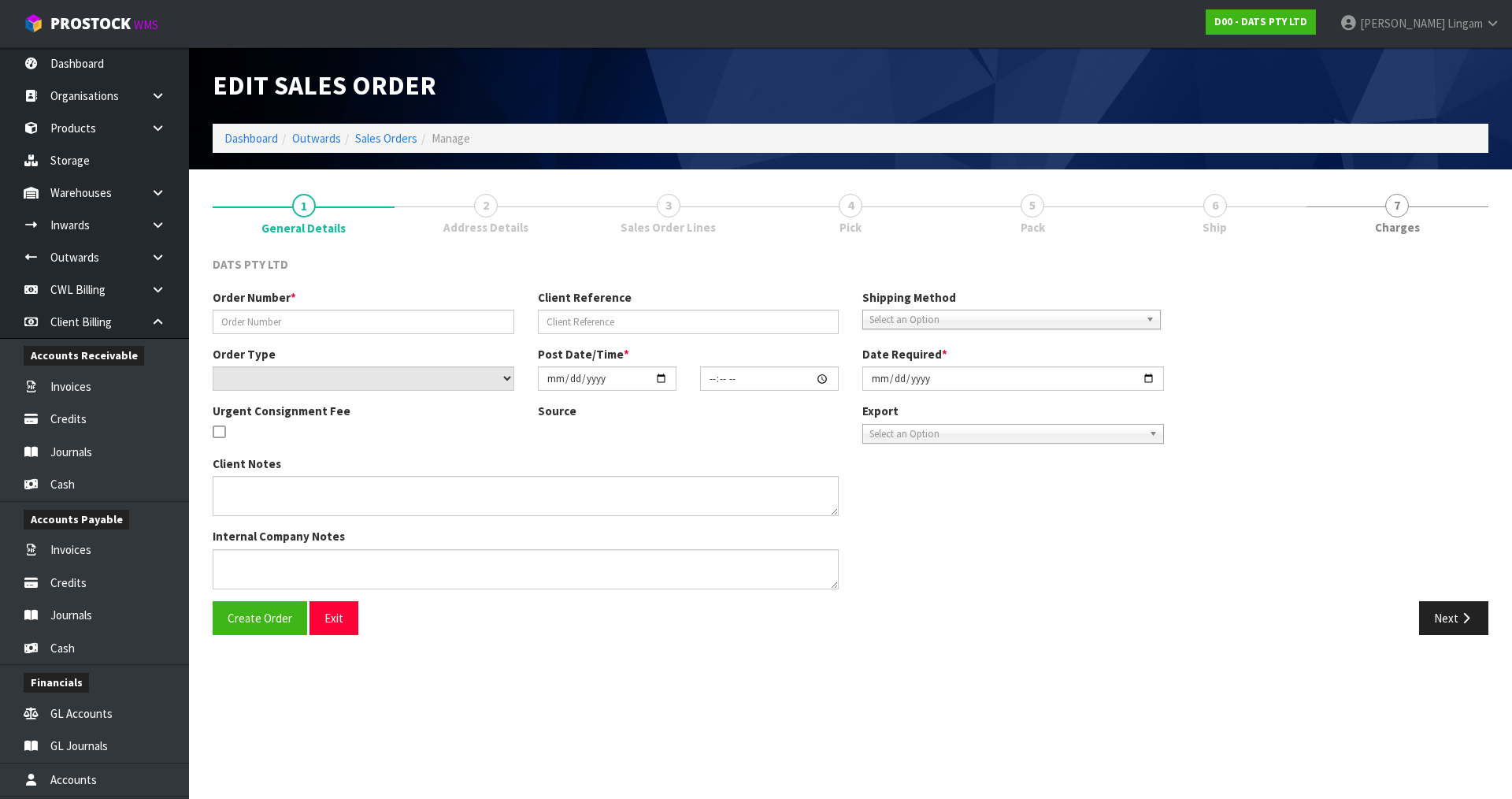
type input "9502Y100210621"
select select "number:0"
type input "2025-08-22"
type input "08:49:00.000"
type input "2025-08-22"
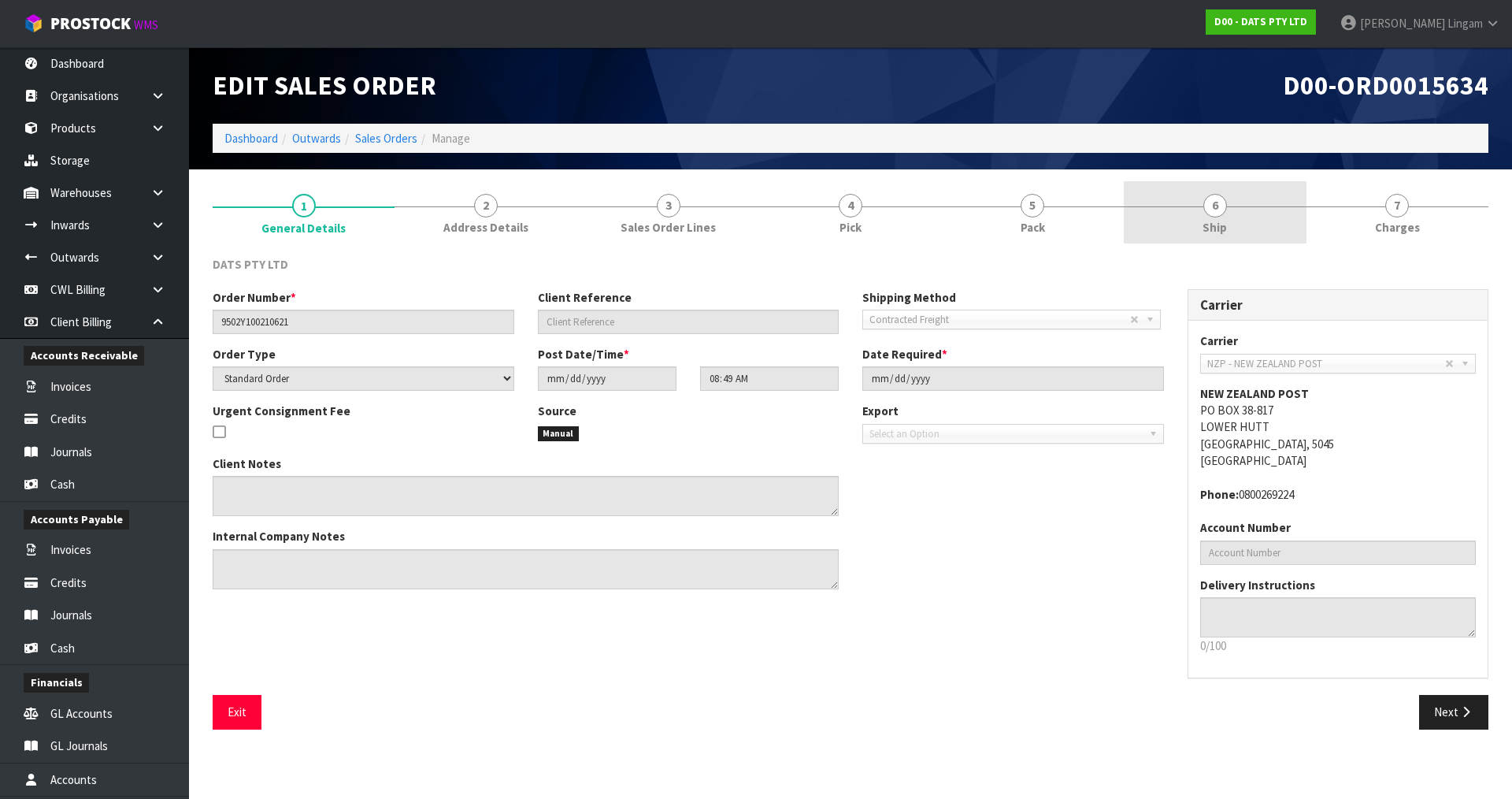
click at [1253, 229] on link "6 Ship" at bounding box center [1215, 212] width 182 height 62
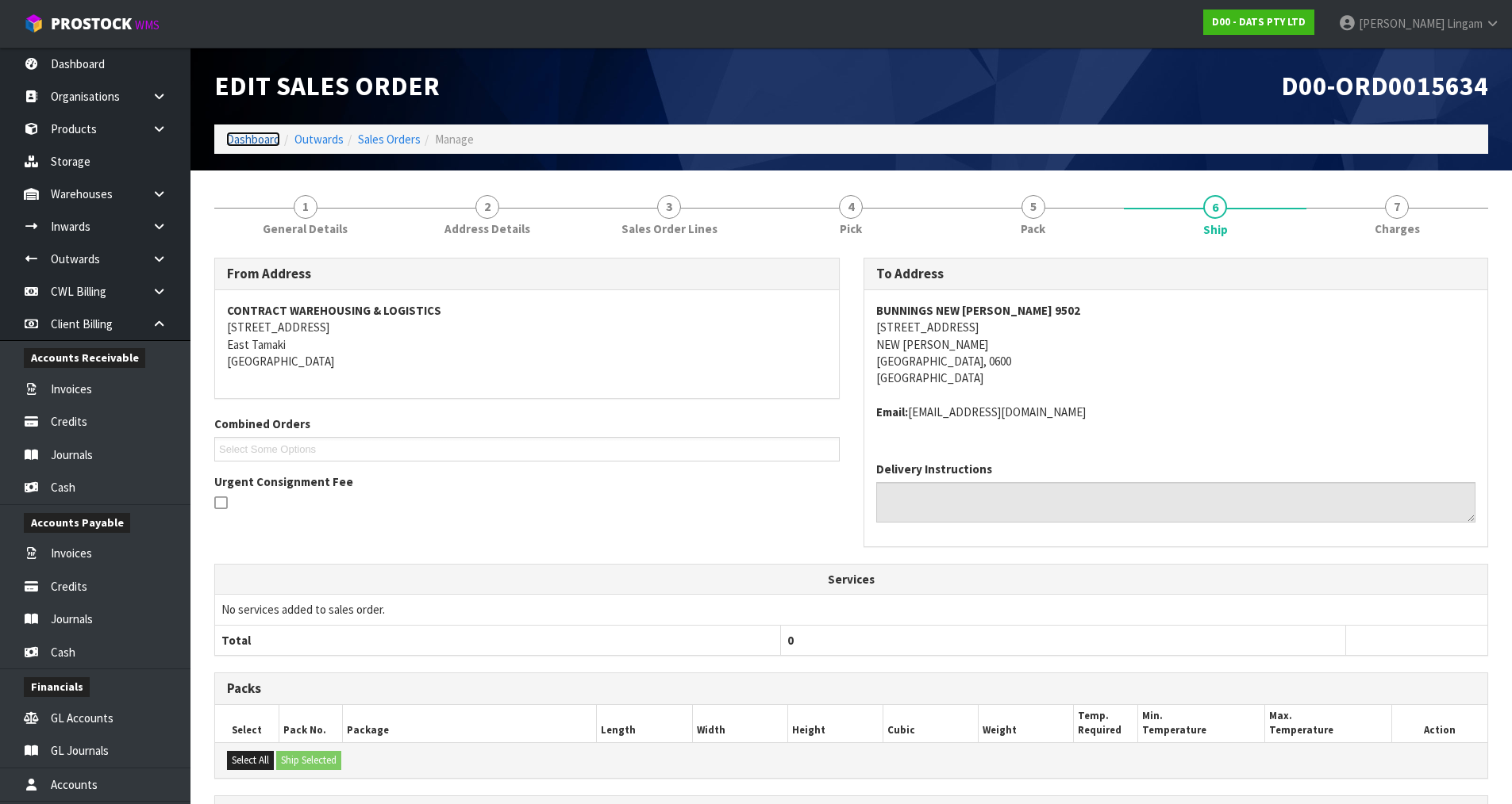
click at [254, 132] on link "Dashboard" at bounding box center [254, 139] width 54 height 15
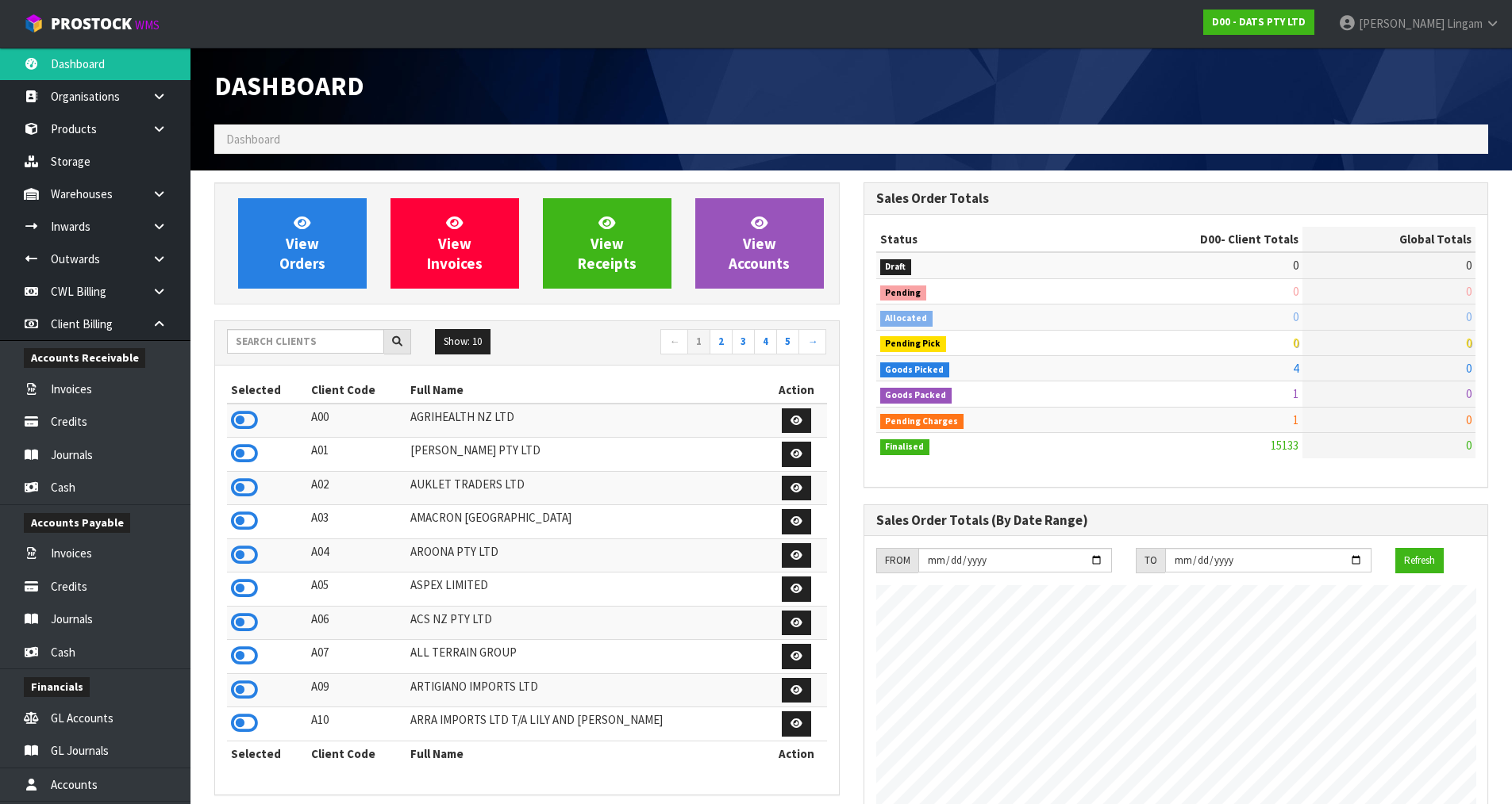
scroll to position [1202, 648]
click at [311, 349] on input "text" at bounding box center [305, 341] width 158 height 24
click at [341, 344] on input "text" at bounding box center [305, 341] width 158 height 24
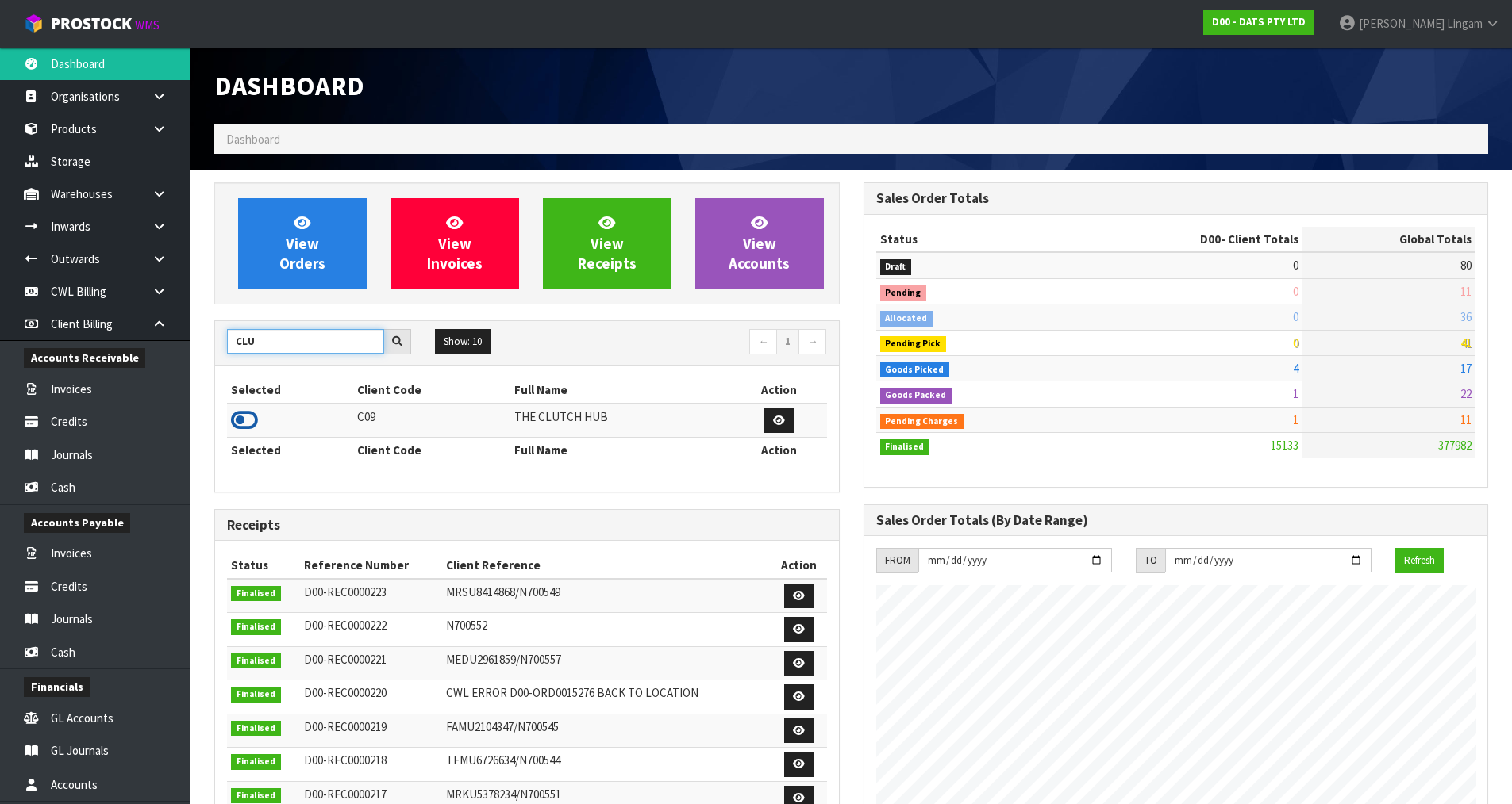
type input "CLU"
click at [244, 420] on icon at bounding box center [244, 420] width 27 height 24
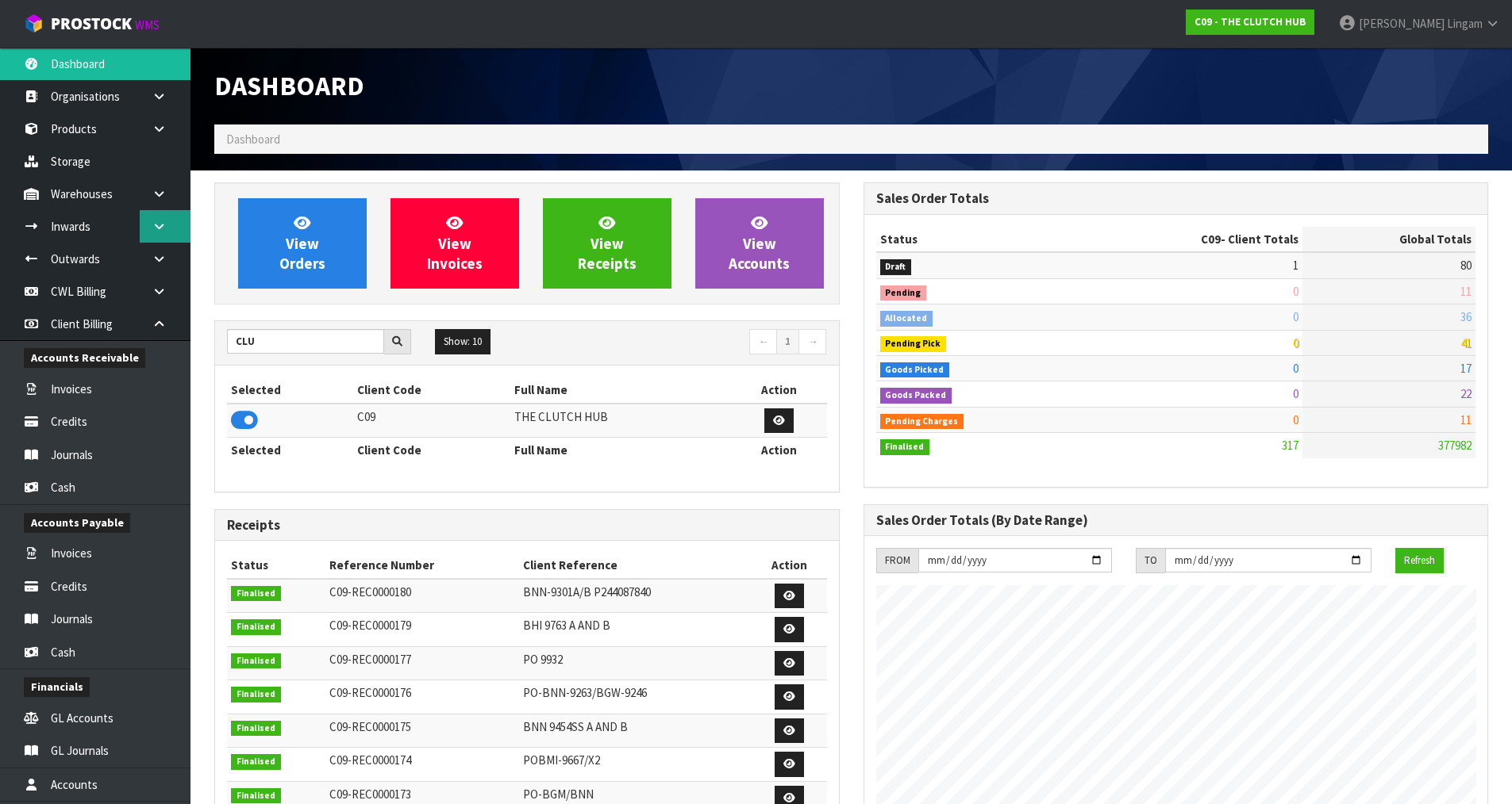
click at [162, 238] on link at bounding box center [165, 226] width 50 height 33
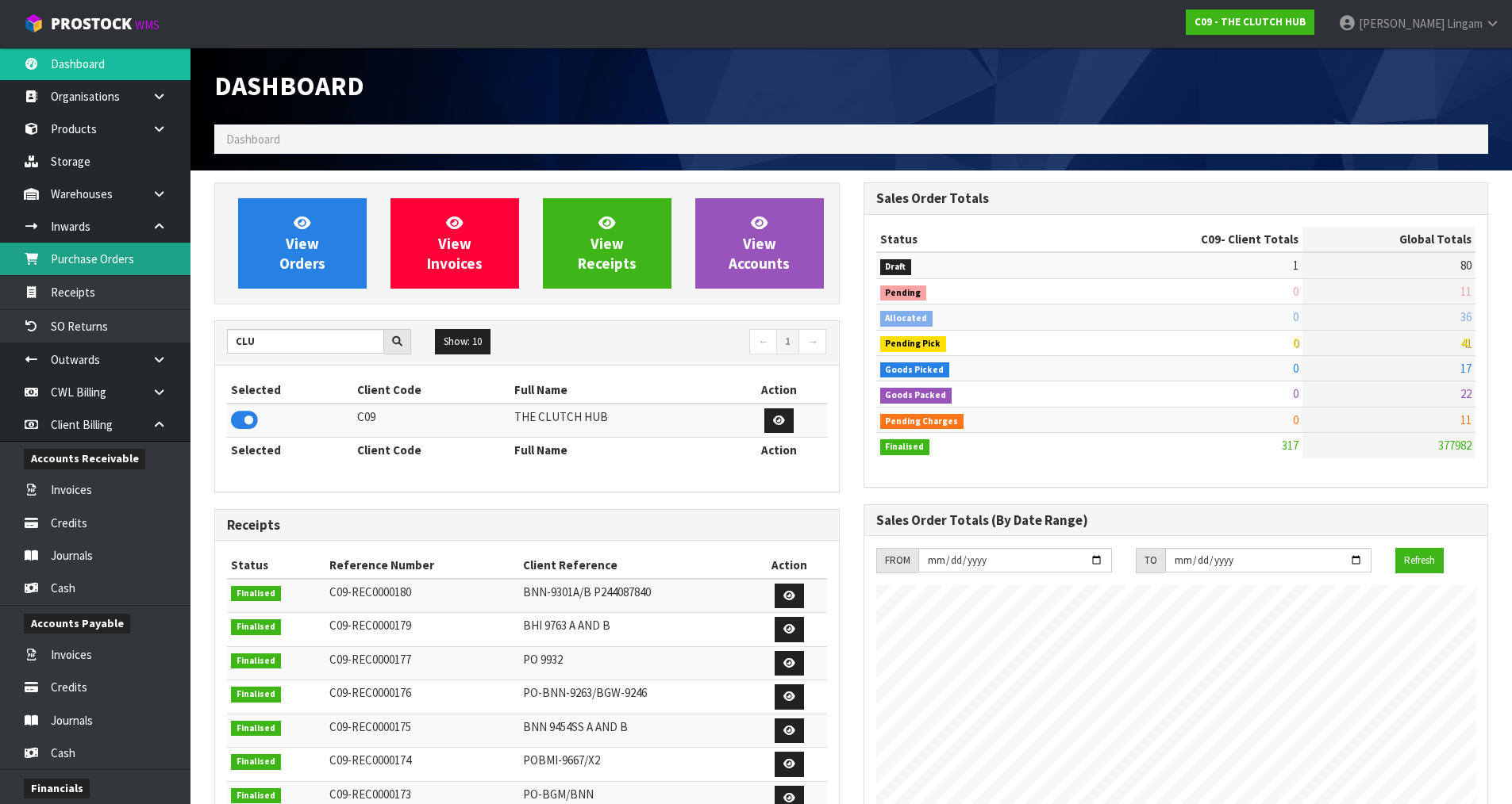
click at [89, 268] on link "Purchase Orders" at bounding box center [95, 258] width 190 height 33
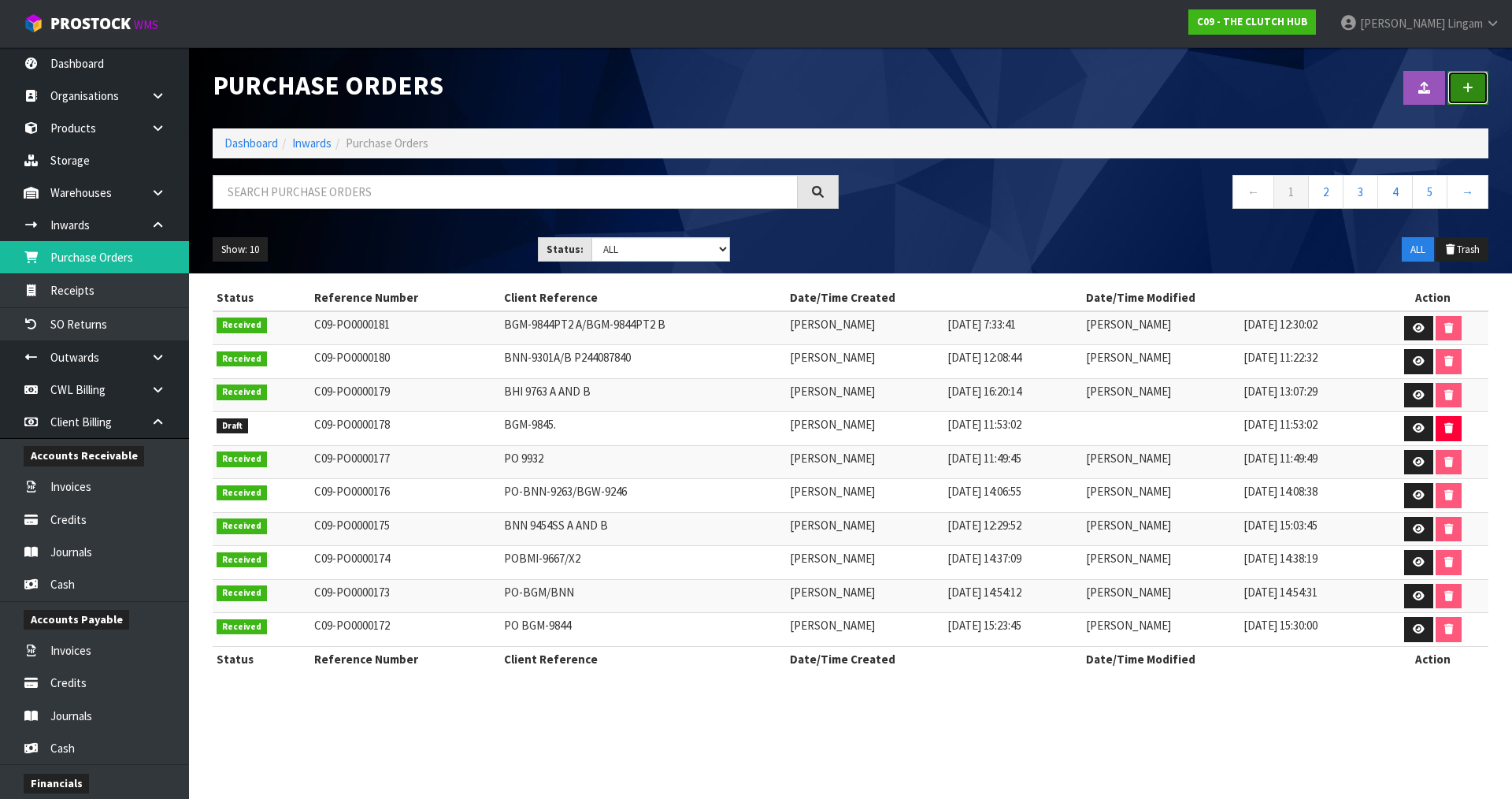
click at [1479, 88] on link at bounding box center [1469, 88] width 41 height 34
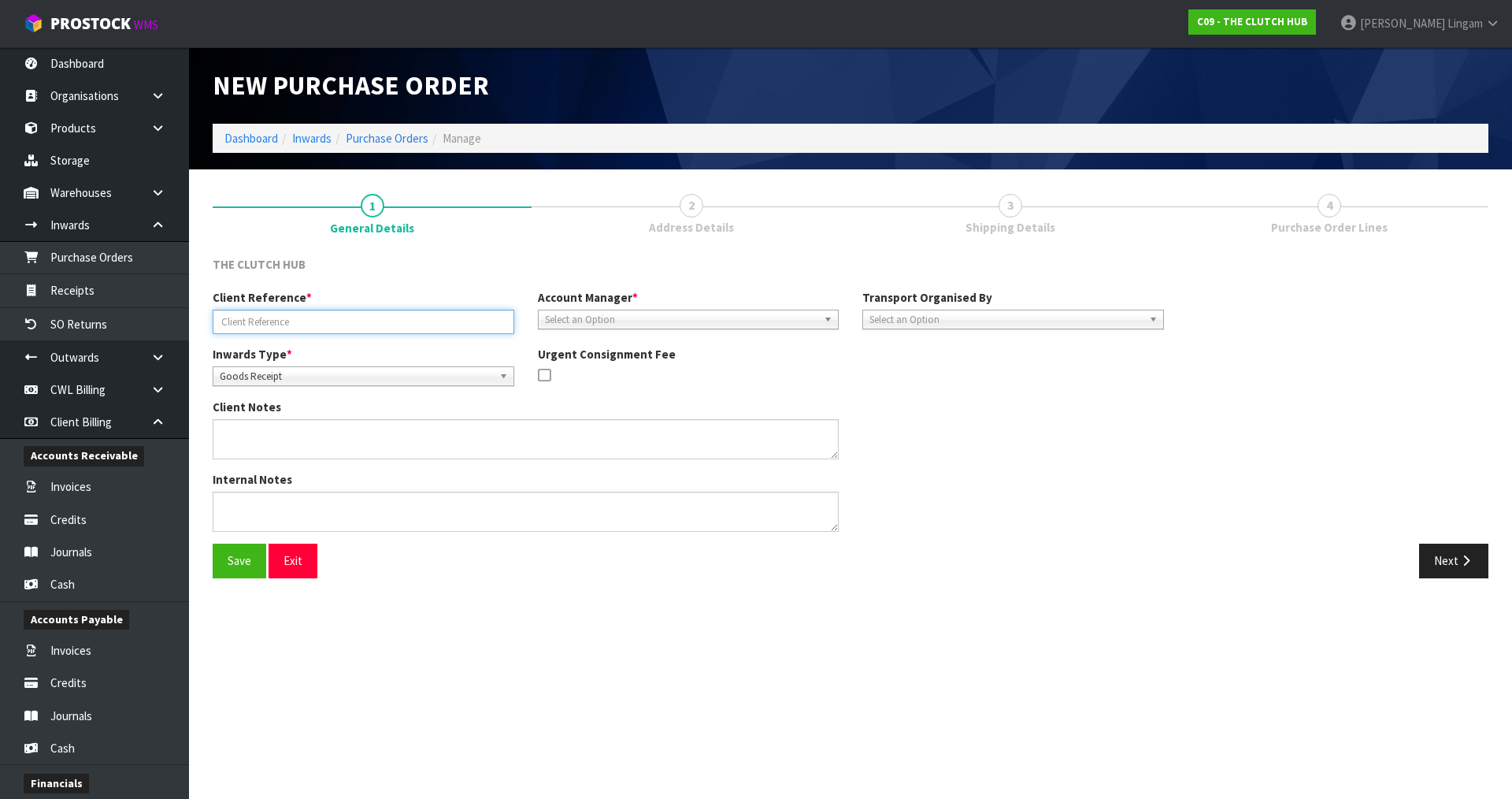
click at [320, 319] on input "text" at bounding box center [364, 322] width 302 height 24
paste input "P244126004"
type input "P244126004"
click at [564, 323] on span "Select an Option" at bounding box center [681, 319] width 273 height 19
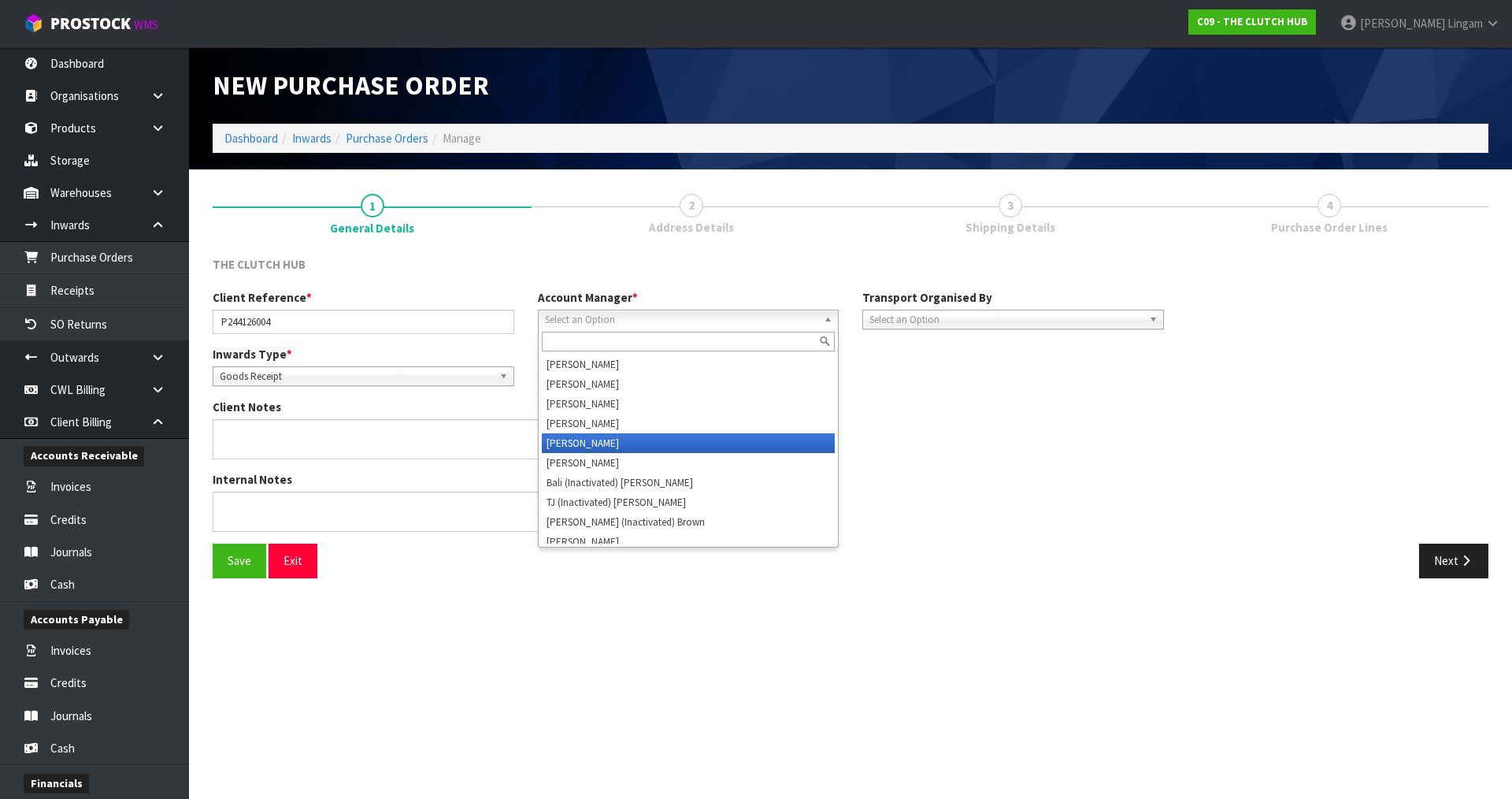
click at [575, 445] on li "Vineeta Lingam" at bounding box center [689, 443] width 294 height 19
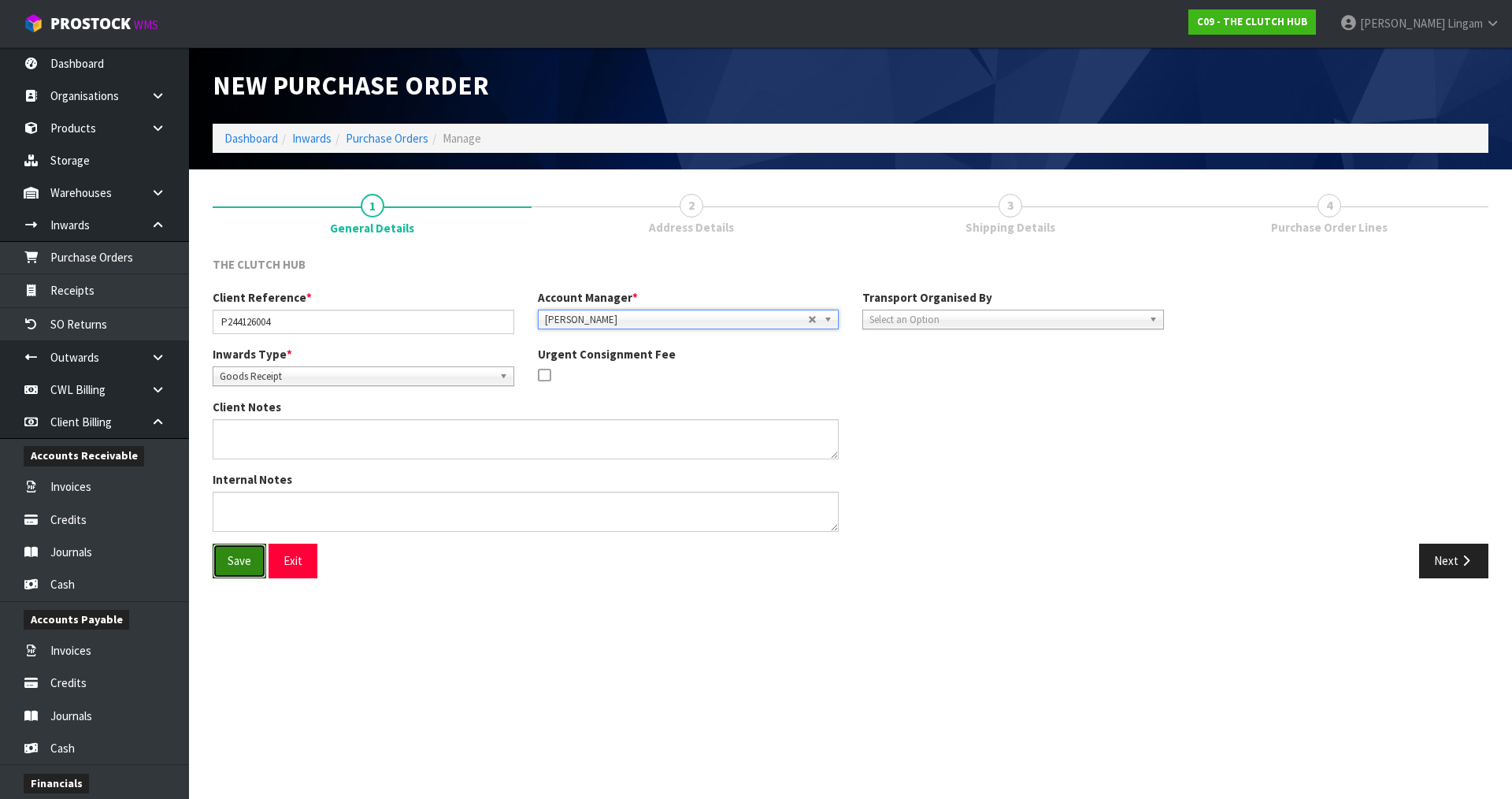
drag, startPoint x: 241, startPoint y: 567, endPoint x: 665, endPoint y: 548, distance: 424.4
click at [247, 566] on button "Save" at bounding box center [240, 560] width 54 height 34
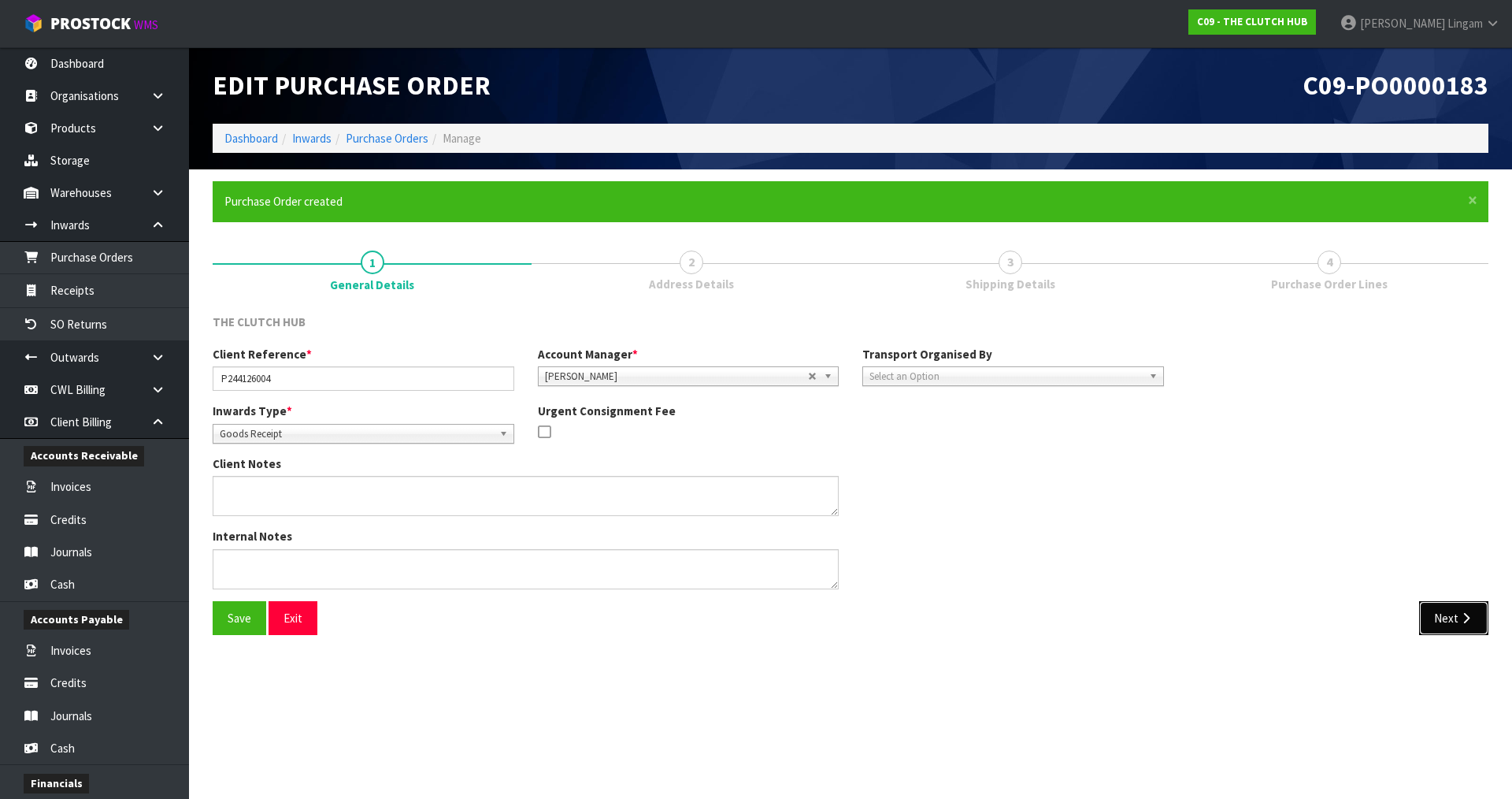
click at [1443, 624] on button "Next" at bounding box center [1454, 618] width 69 height 34
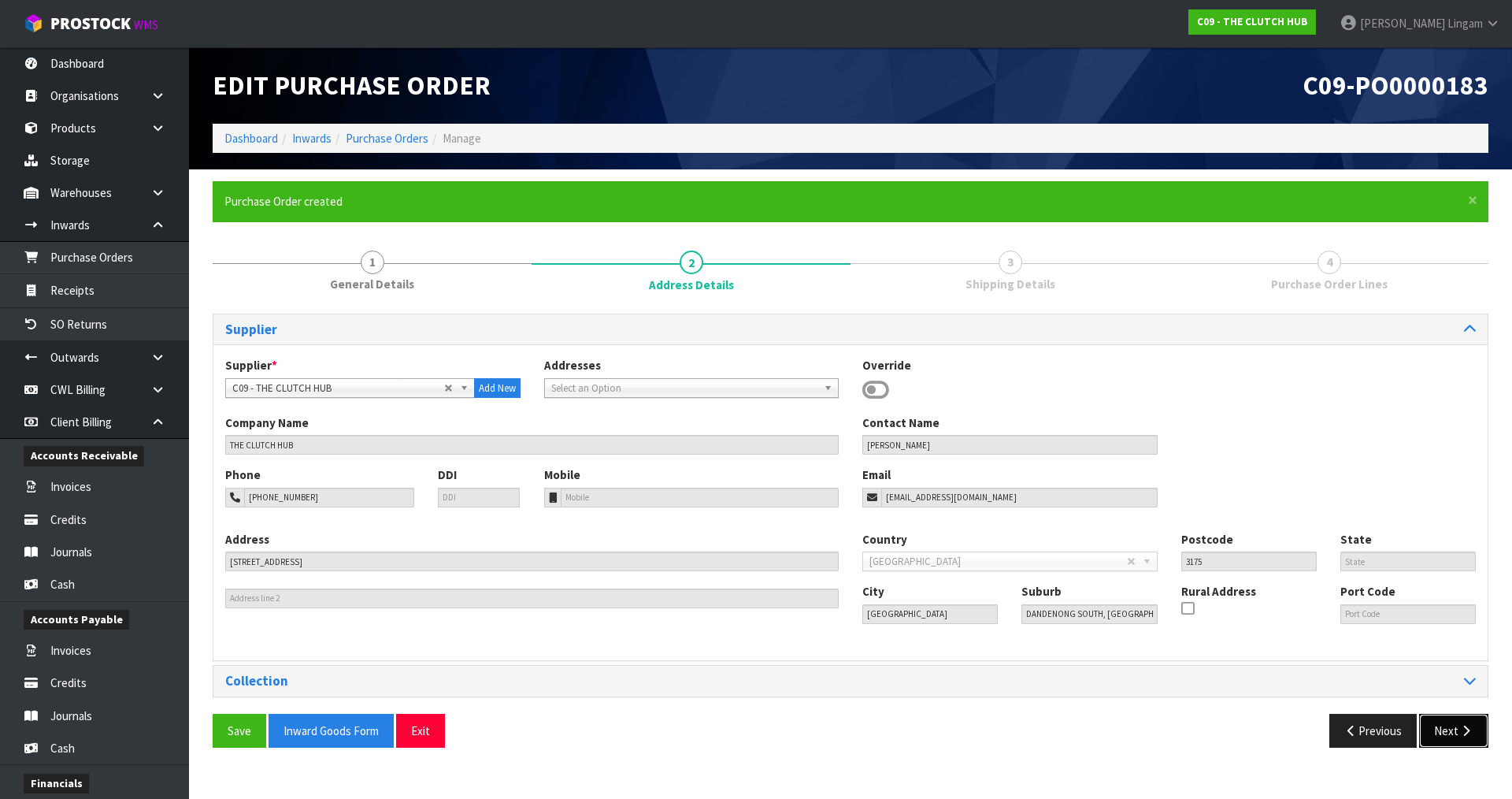
click at [1458, 740] on button "Next" at bounding box center [1454, 730] width 69 height 34
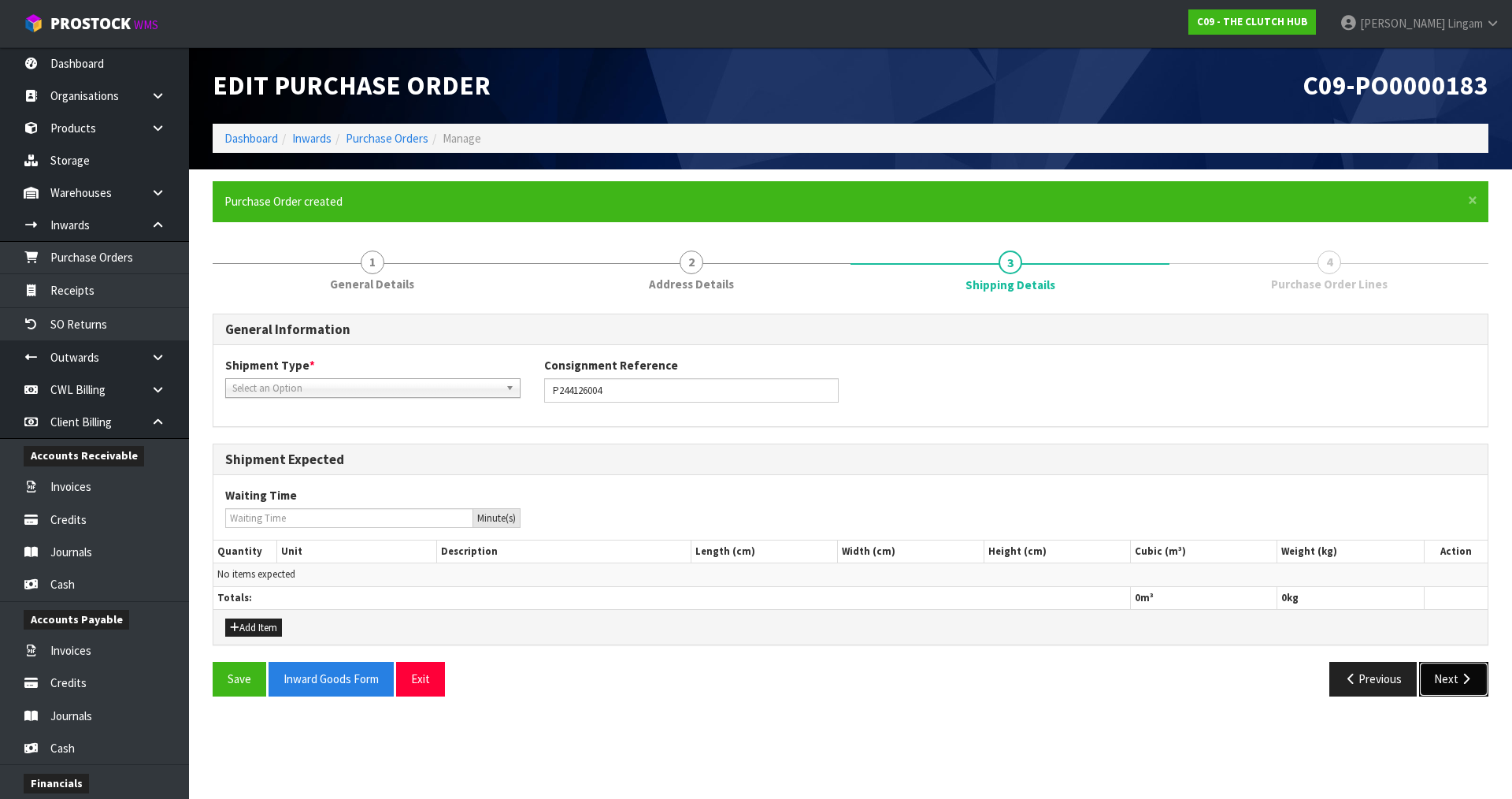
click at [1464, 685] on icon "button" at bounding box center [1466, 679] width 15 height 12
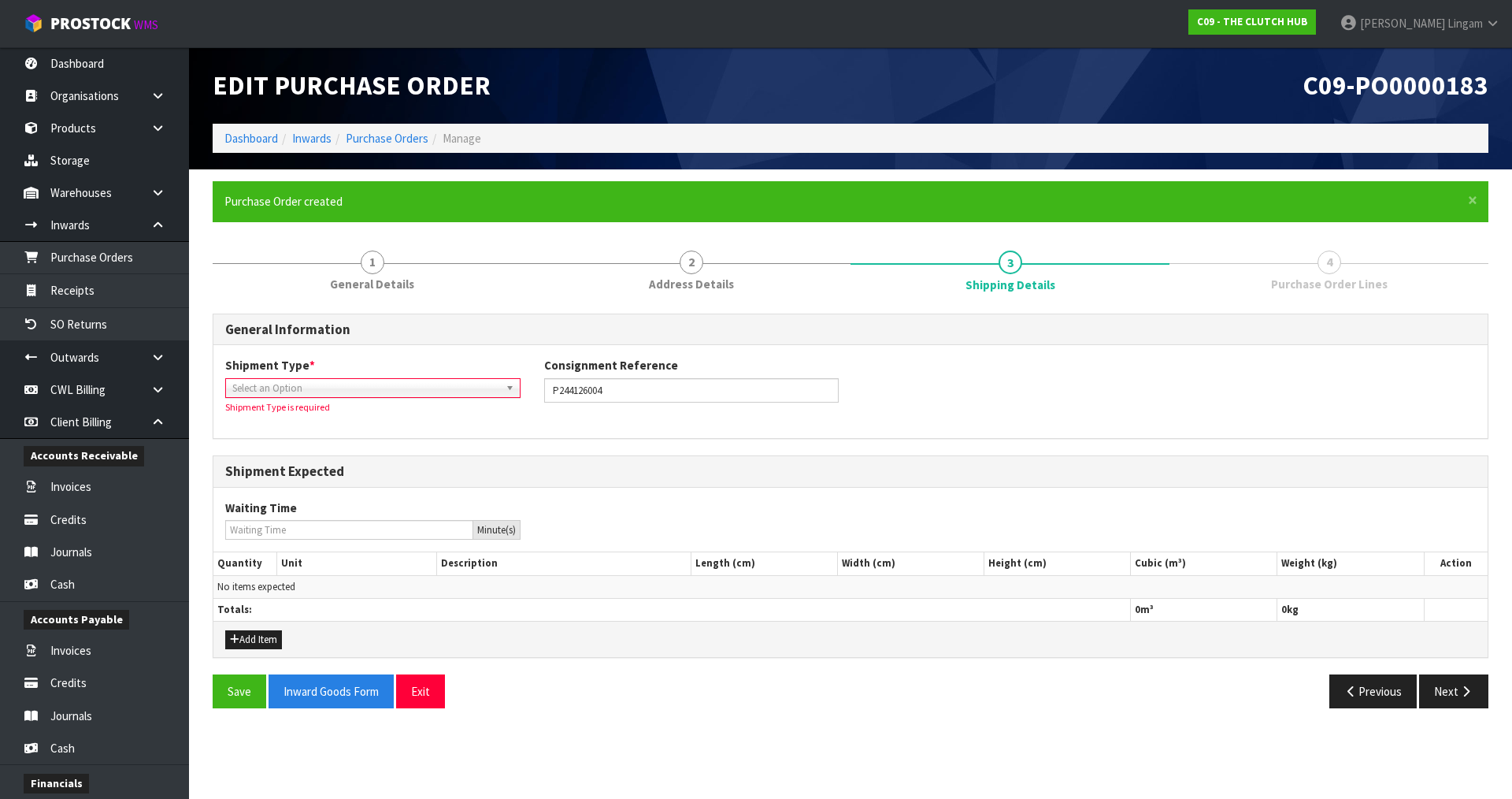
click at [412, 384] on span "Select an Option" at bounding box center [366, 388] width 267 height 19
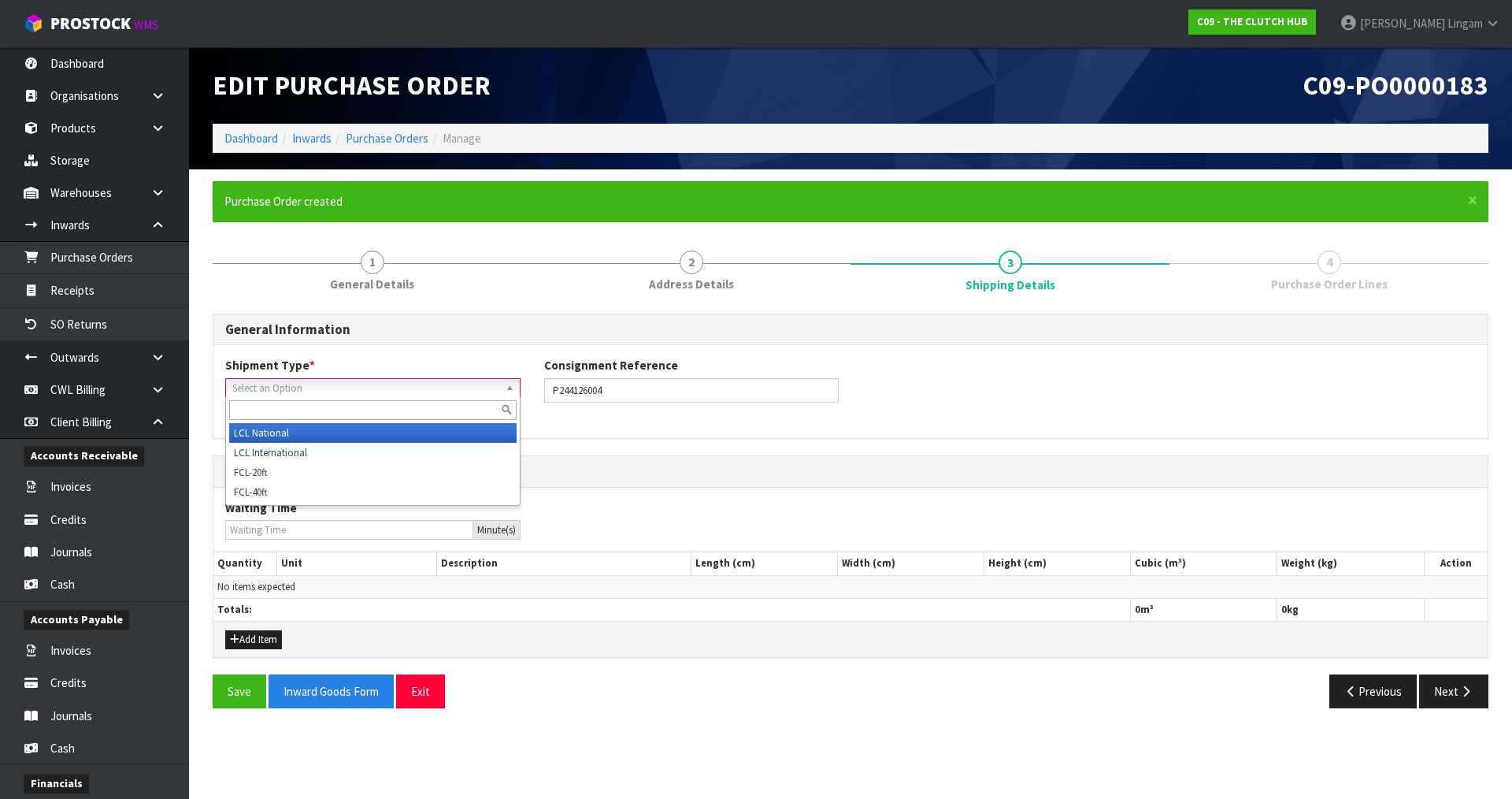
click at [252, 431] on li "LCL National" at bounding box center [373, 432] width 288 height 19
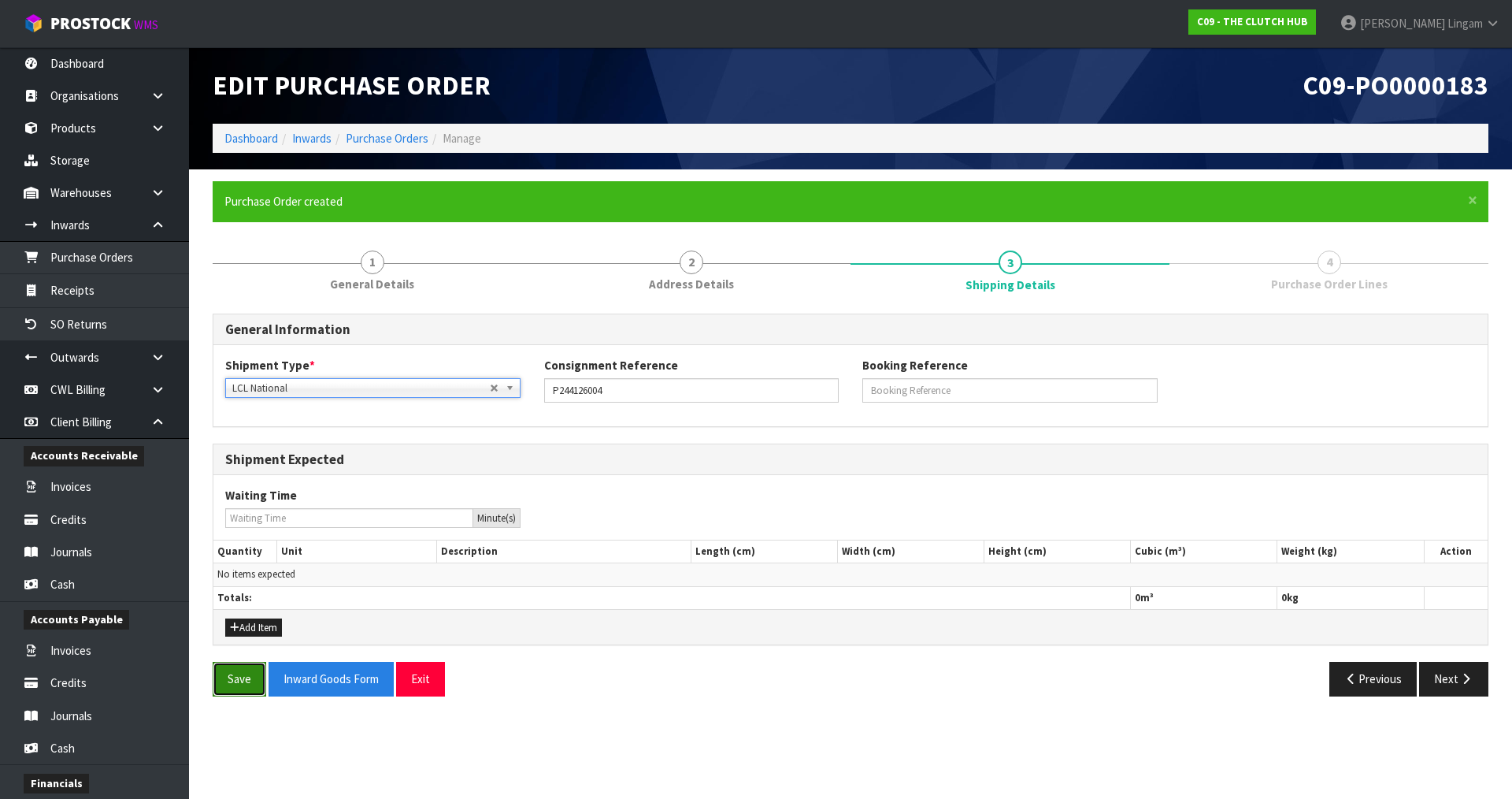
click at [241, 688] on button "Save" at bounding box center [240, 679] width 54 height 34
click at [1451, 678] on button "Next" at bounding box center [1454, 679] width 69 height 34
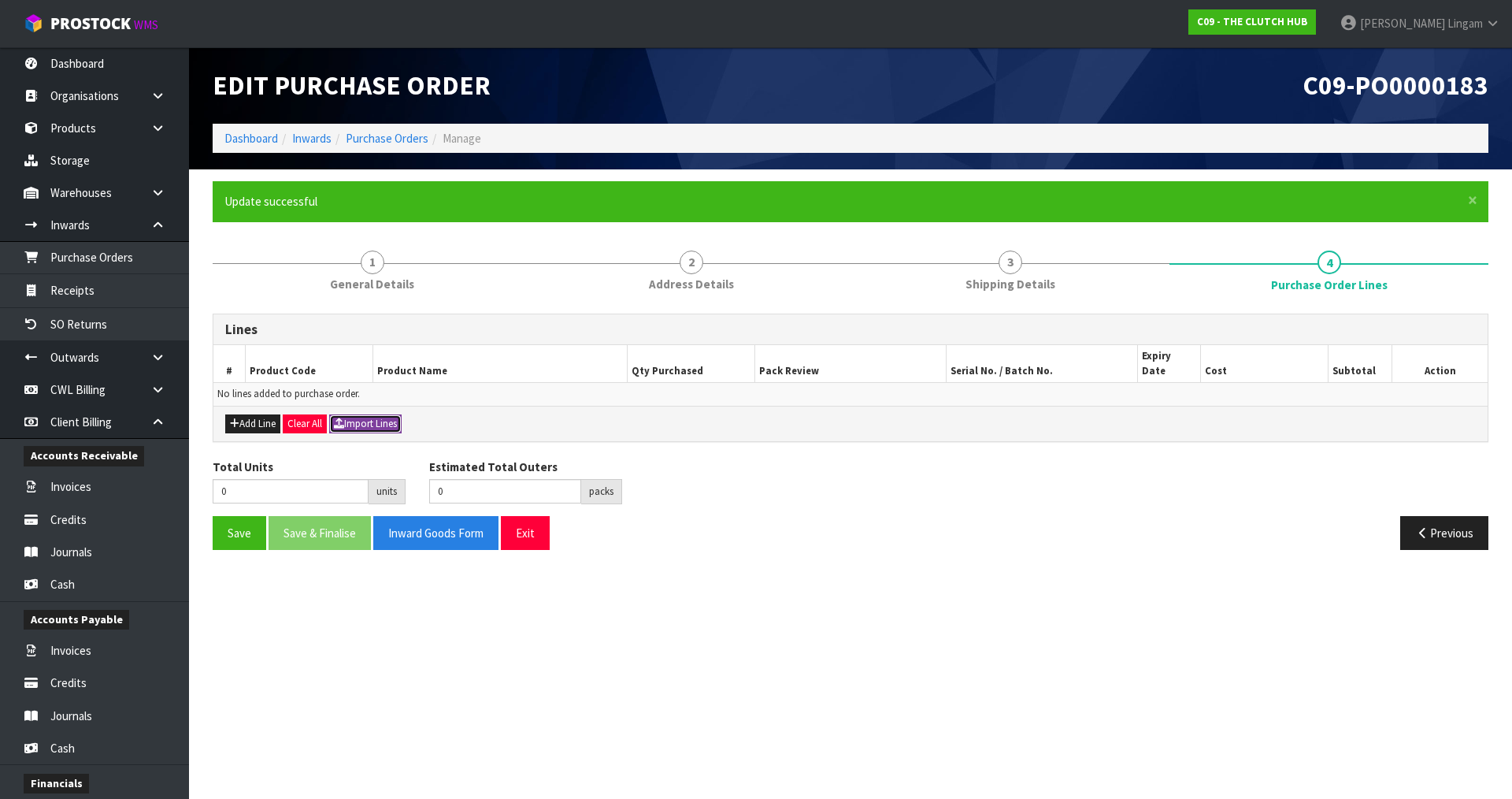
click at [364, 415] on button "Import Lines" at bounding box center [366, 424] width 72 height 19
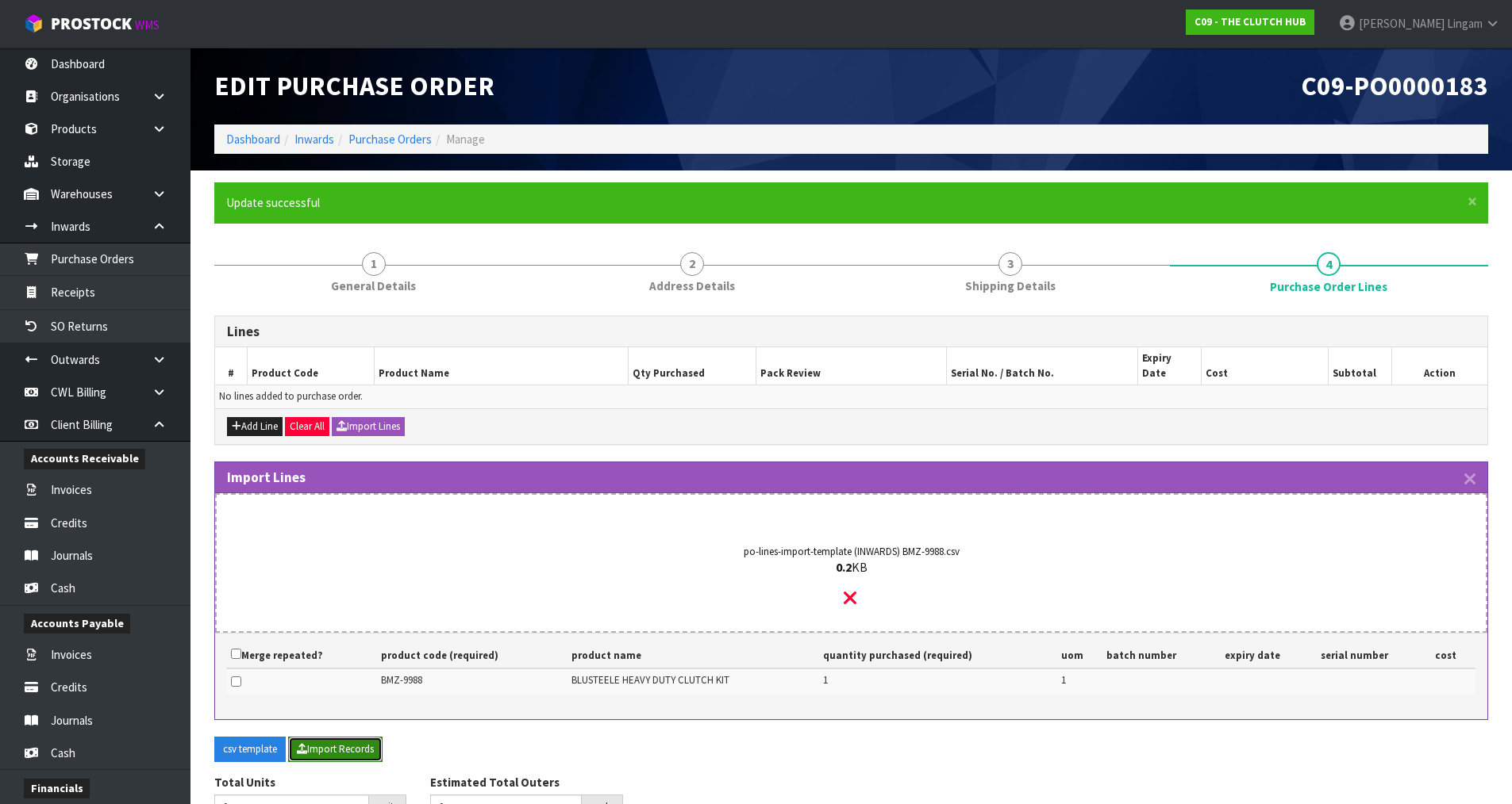
click at [326, 738] on button "Import Records" at bounding box center [335, 749] width 94 height 25
type input "1"
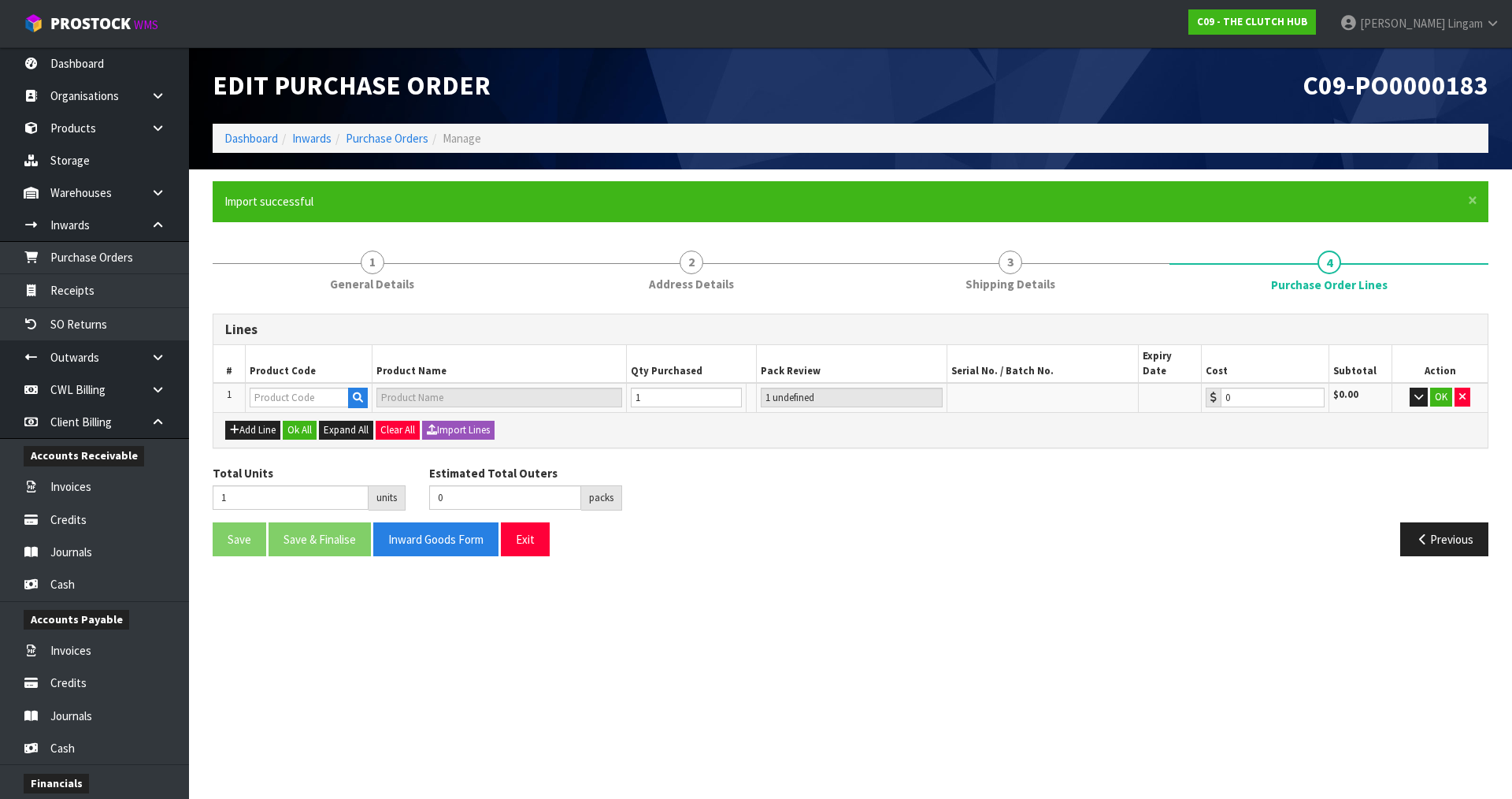
type input "1"
type input "BMZ-9988"
type input "BLUSTEELE HEAVY DUTY CLUTCH KIT"
type input "1 CTN"
type input "0.00"
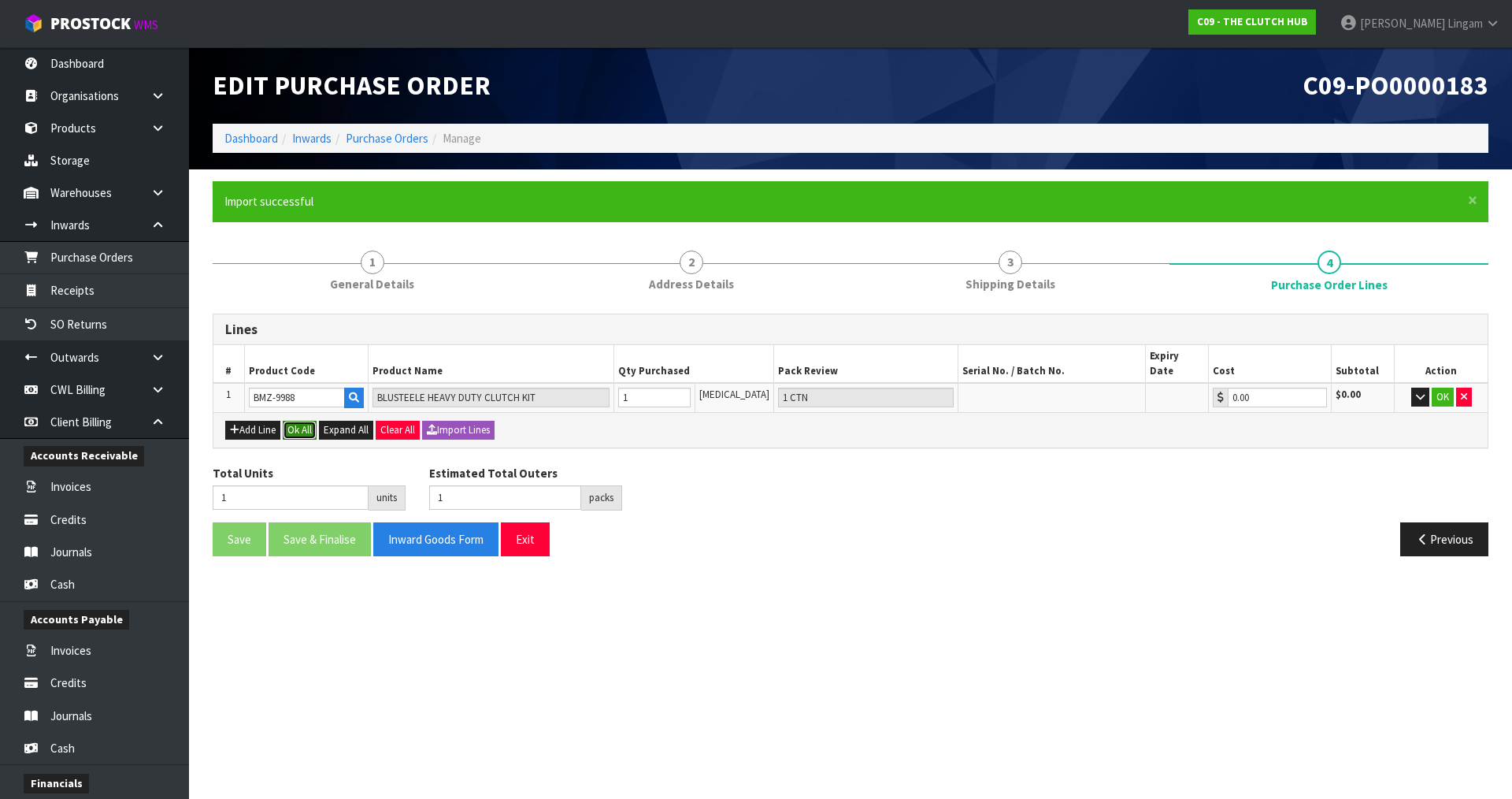
click at [297, 421] on button "Ok All" at bounding box center [300, 431] width 34 height 19
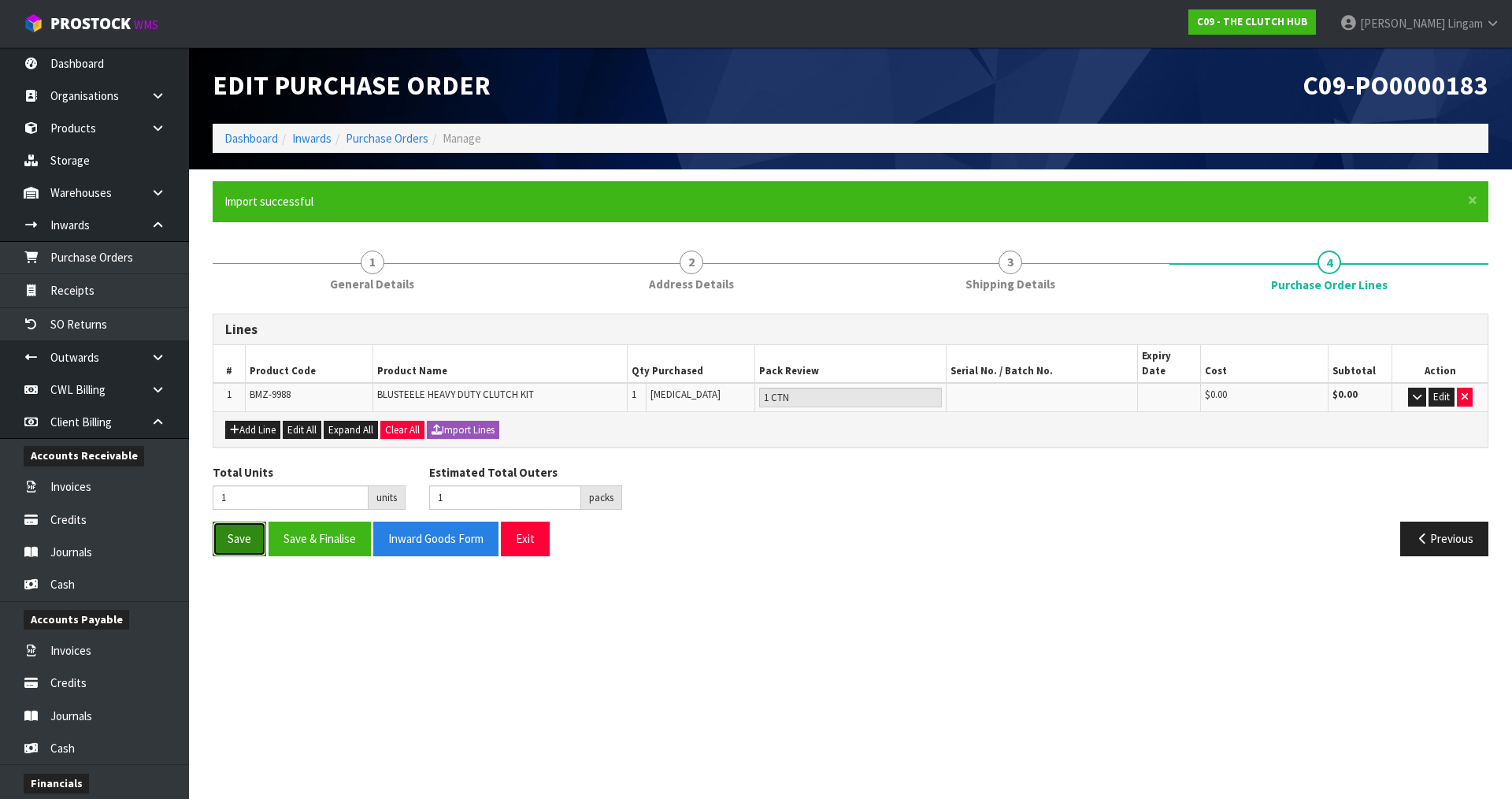
click at [236, 527] on button "Save" at bounding box center [240, 539] width 54 height 34
drag, startPoint x: 246, startPoint y: 532, endPoint x: 275, endPoint y: 472, distance: 66.6
click at [246, 531] on button "Save" at bounding box center [240, 539] width 54 height 34
click at [267, 138] on link "Dashboard" at bounding box center [252, 138] width 54 height 15
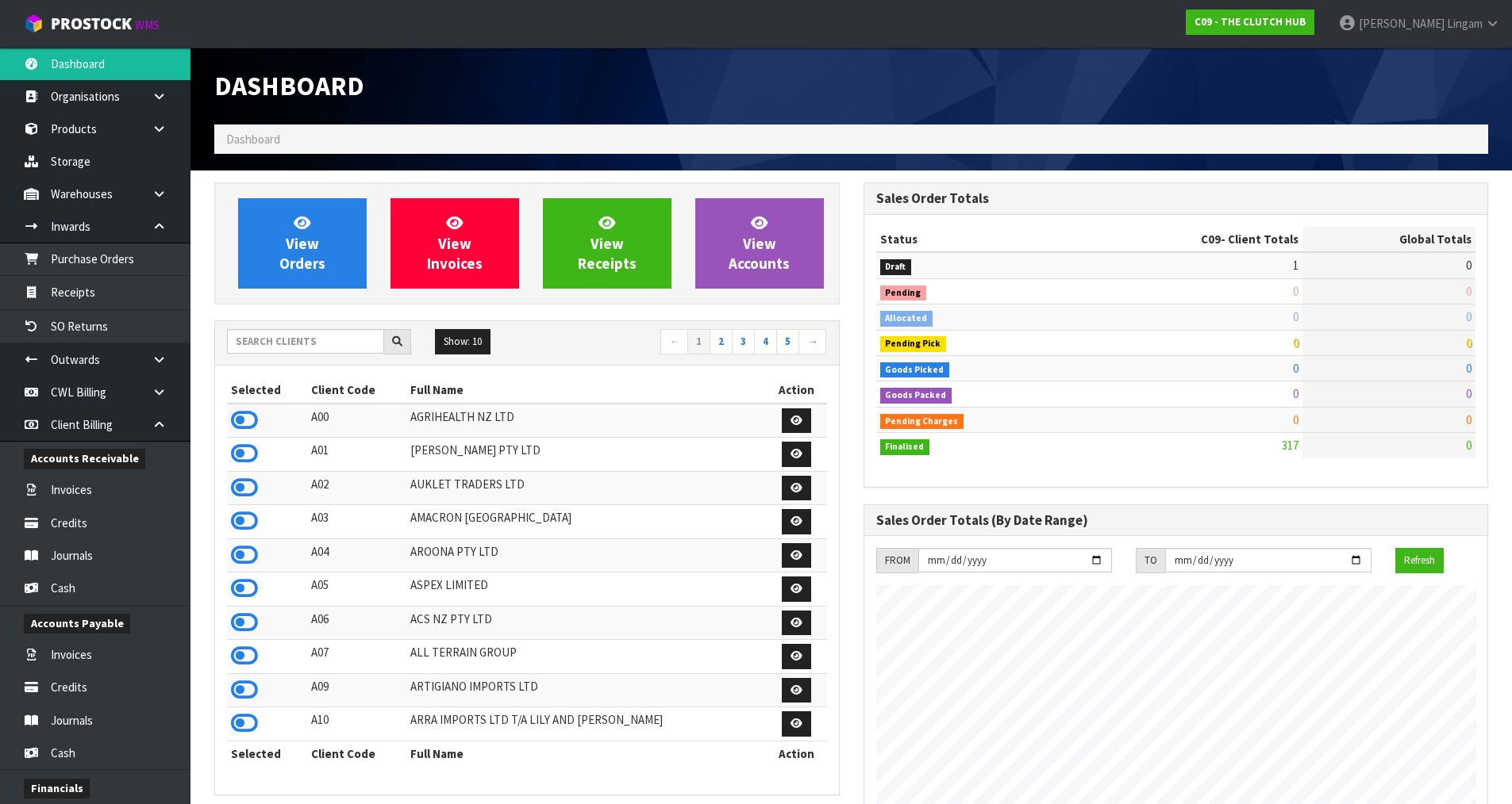
scroll to position [1202, 648]
click at [352, 348] on input "text" at bounding box center [305, 341] width 158 height 24
click at [314, 347] on input "text" at bounding box center [305, 341] width 158 height 24
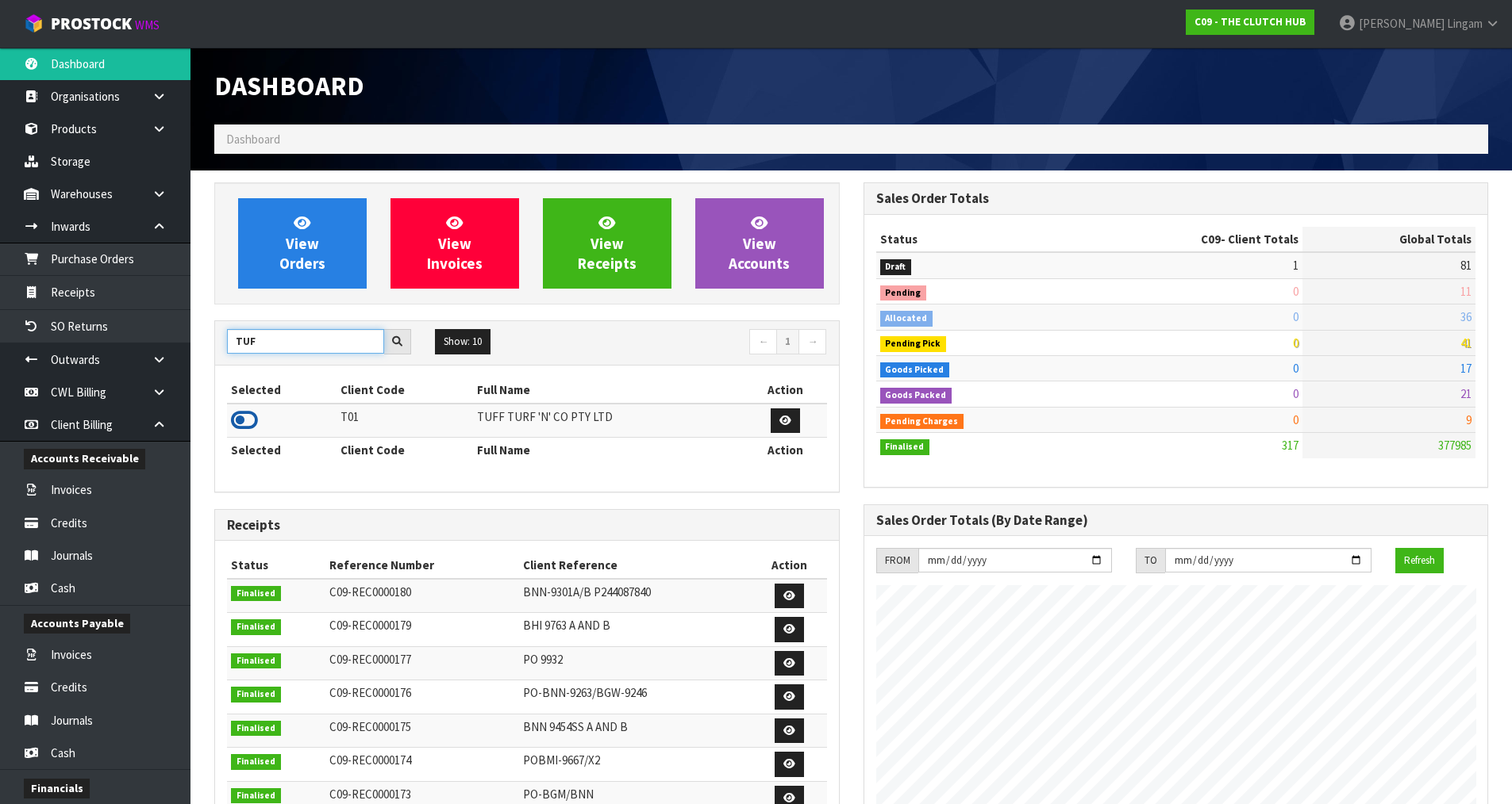
type input "TUF"
click at [231, 420] on icon at bounding box center [244, 420] width 27 height 24
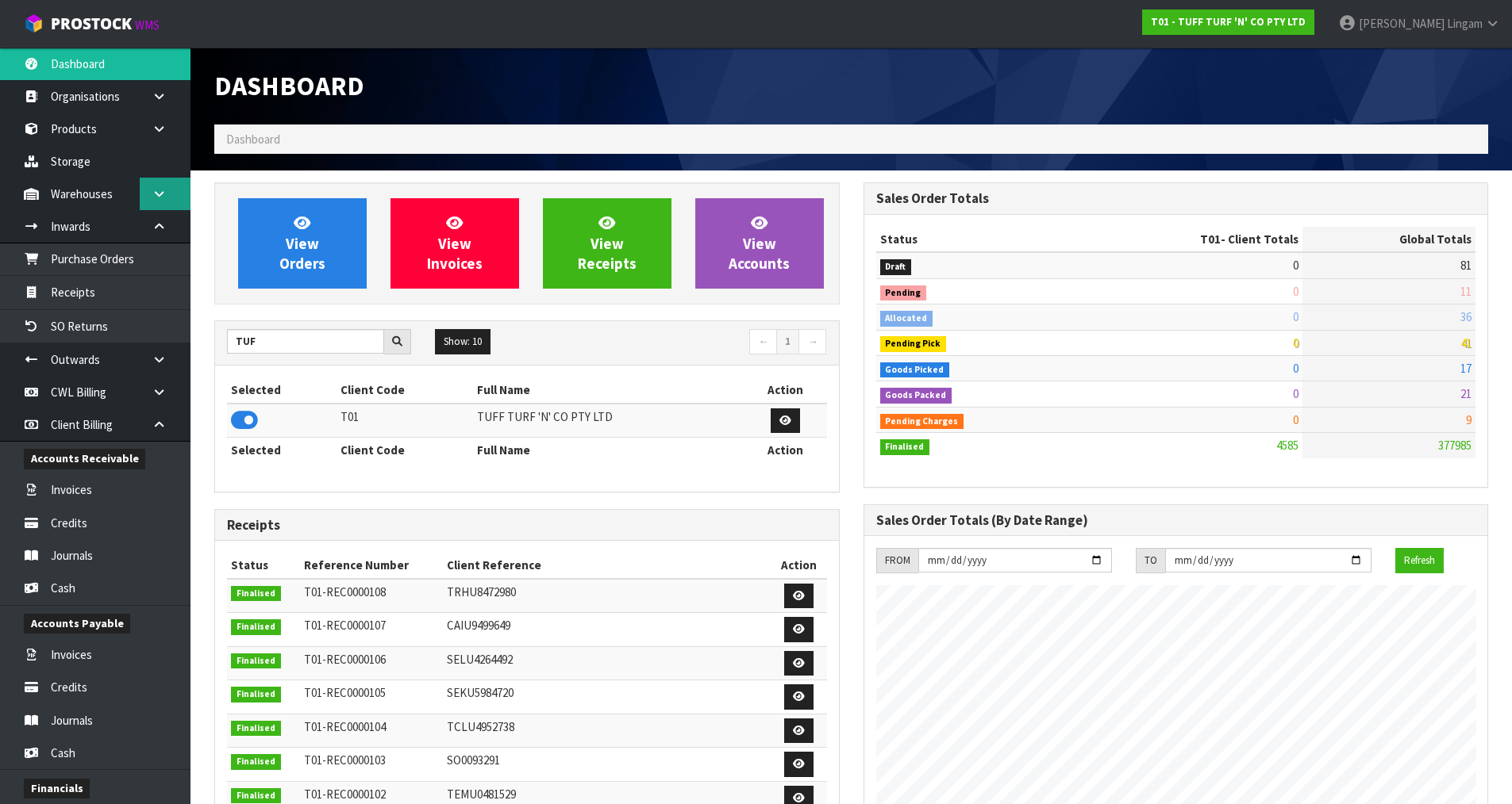
click at [156, 195] on icon at bounding box center [159, 194] width 15 height 12
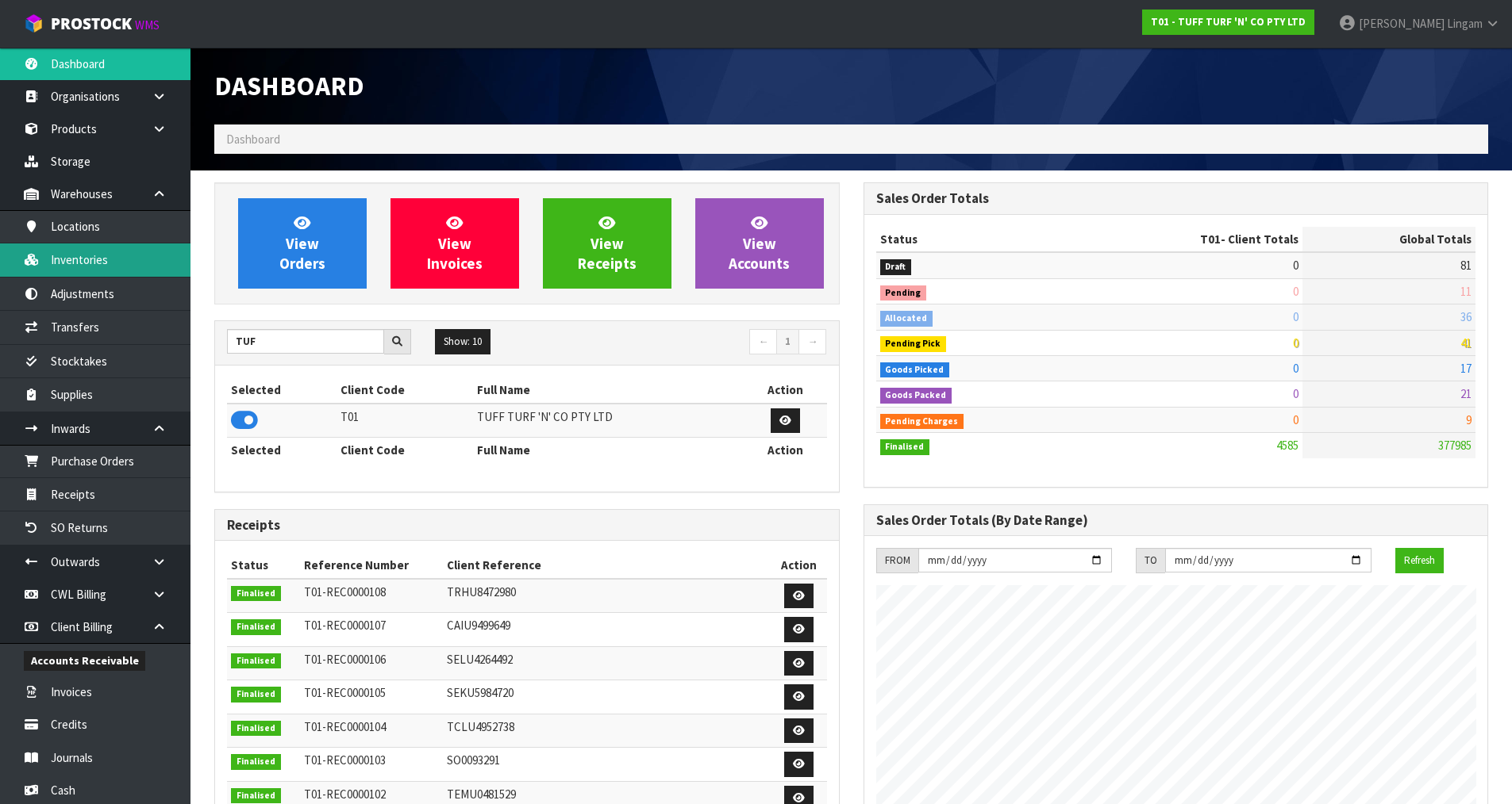
click at [82, 260] on link "Inventories" at bounding box center [95, 259] width 190 height 33
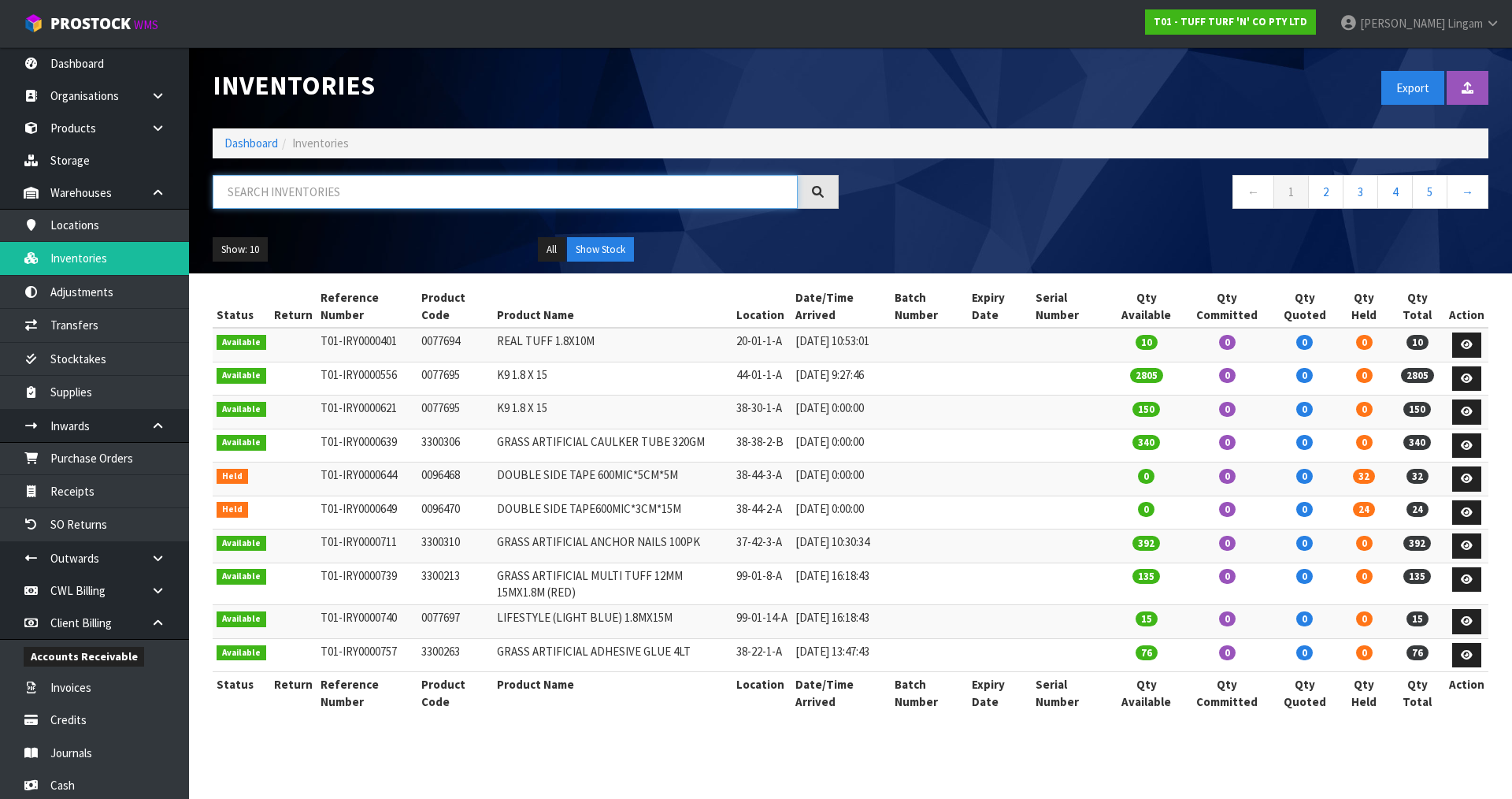
click at [410, 190] on input "text" at bounding box center [505, 192] width 585 height 34
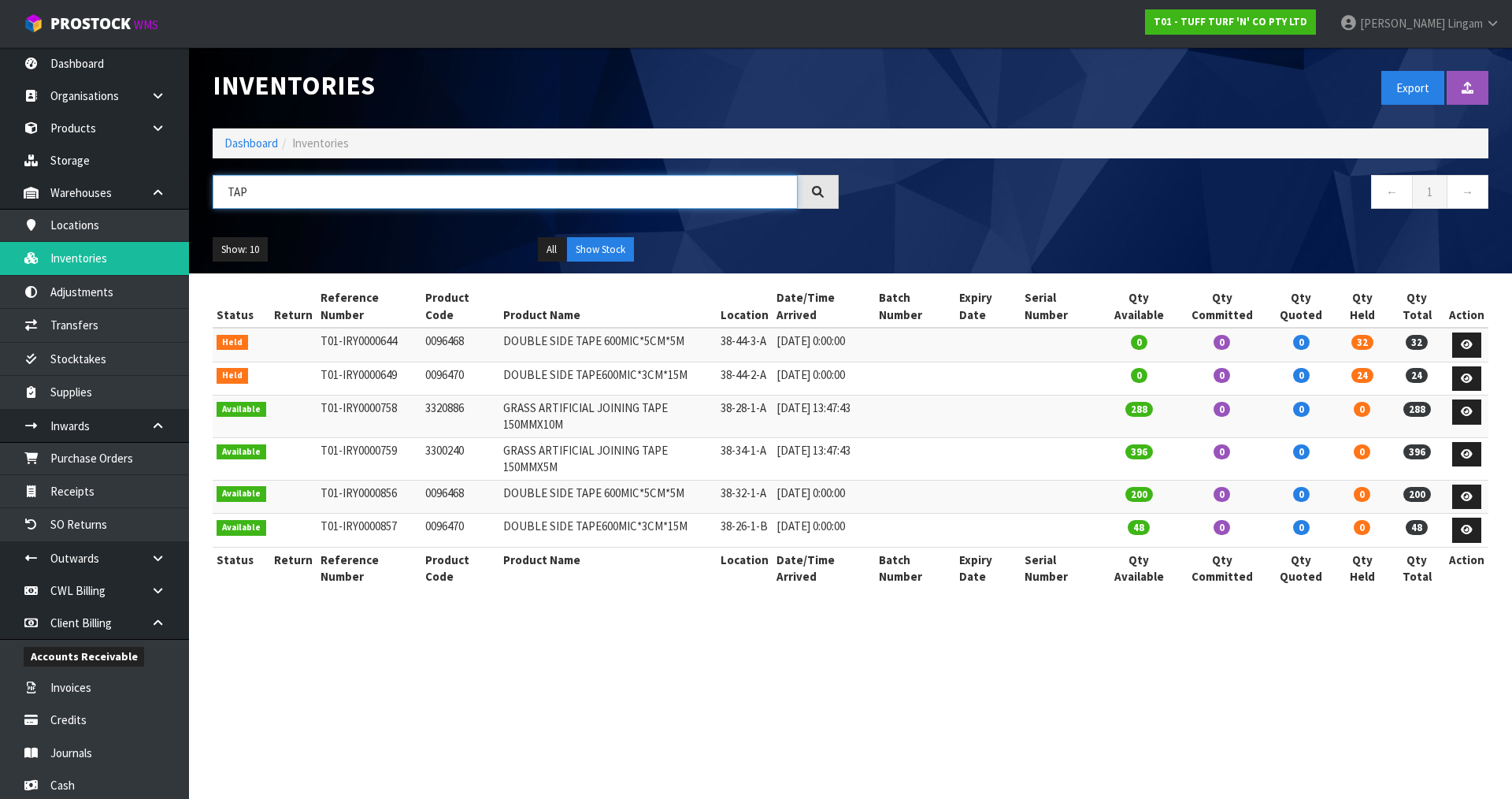
type input "TAP"
click at [575, 710] on section "Inventories Export Import Inventory Drop file here to import csv template Dashb…" at bounding box center [756, 399] width 1512 height 799
click at [440, 405] on td "3320886" at bounding box center [460, 417] width 78 height 43
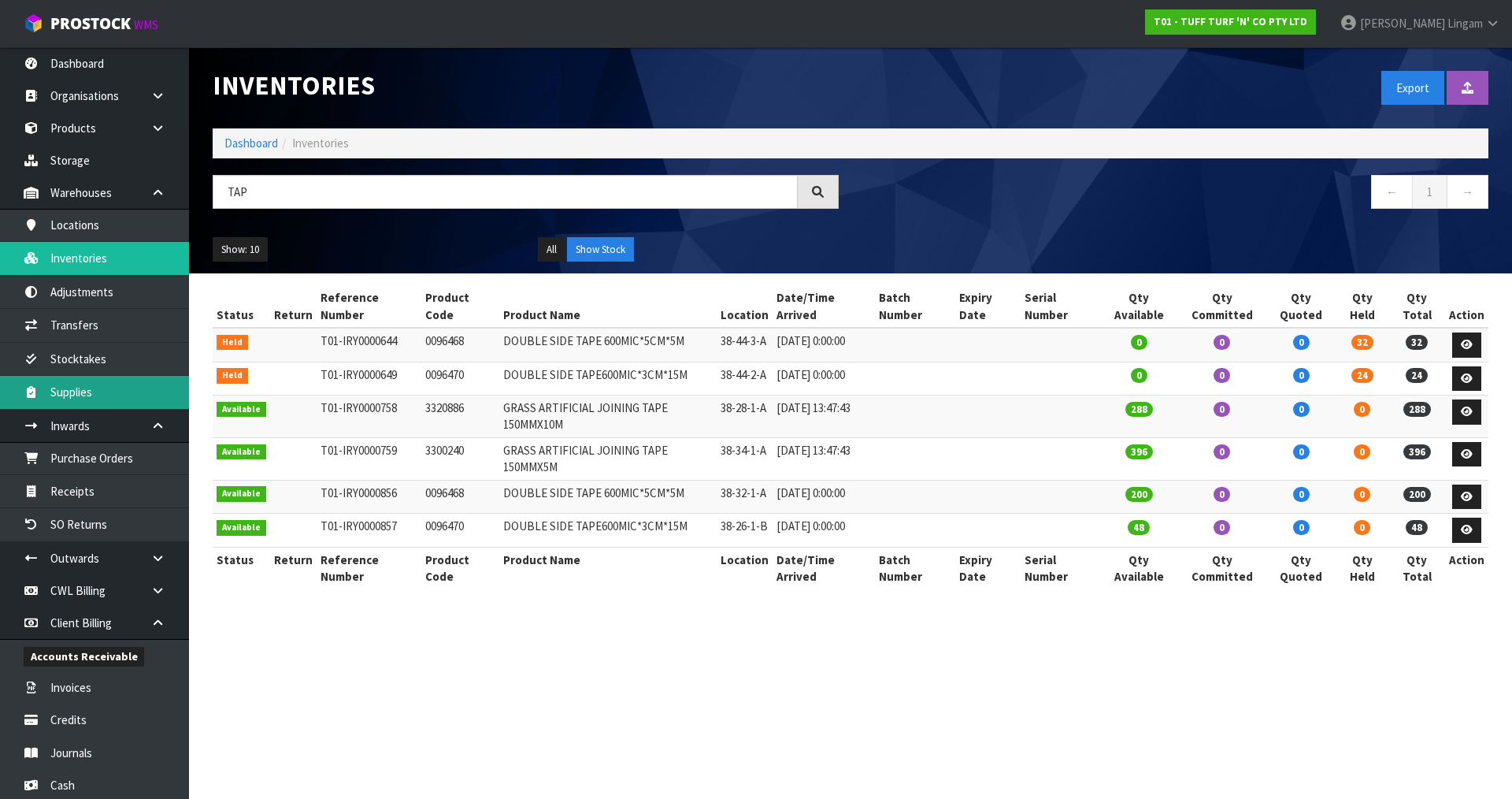
copy td "3320886"
click at [506, 667] on section "Inventories Export Import Inventory Drop file here to import csv template Dashb…" at bounding box center [756, 399] width 1512 height 799
click at [261, 145] on link "Dashboard" at bounding box center [252, 143] width 54 height 15
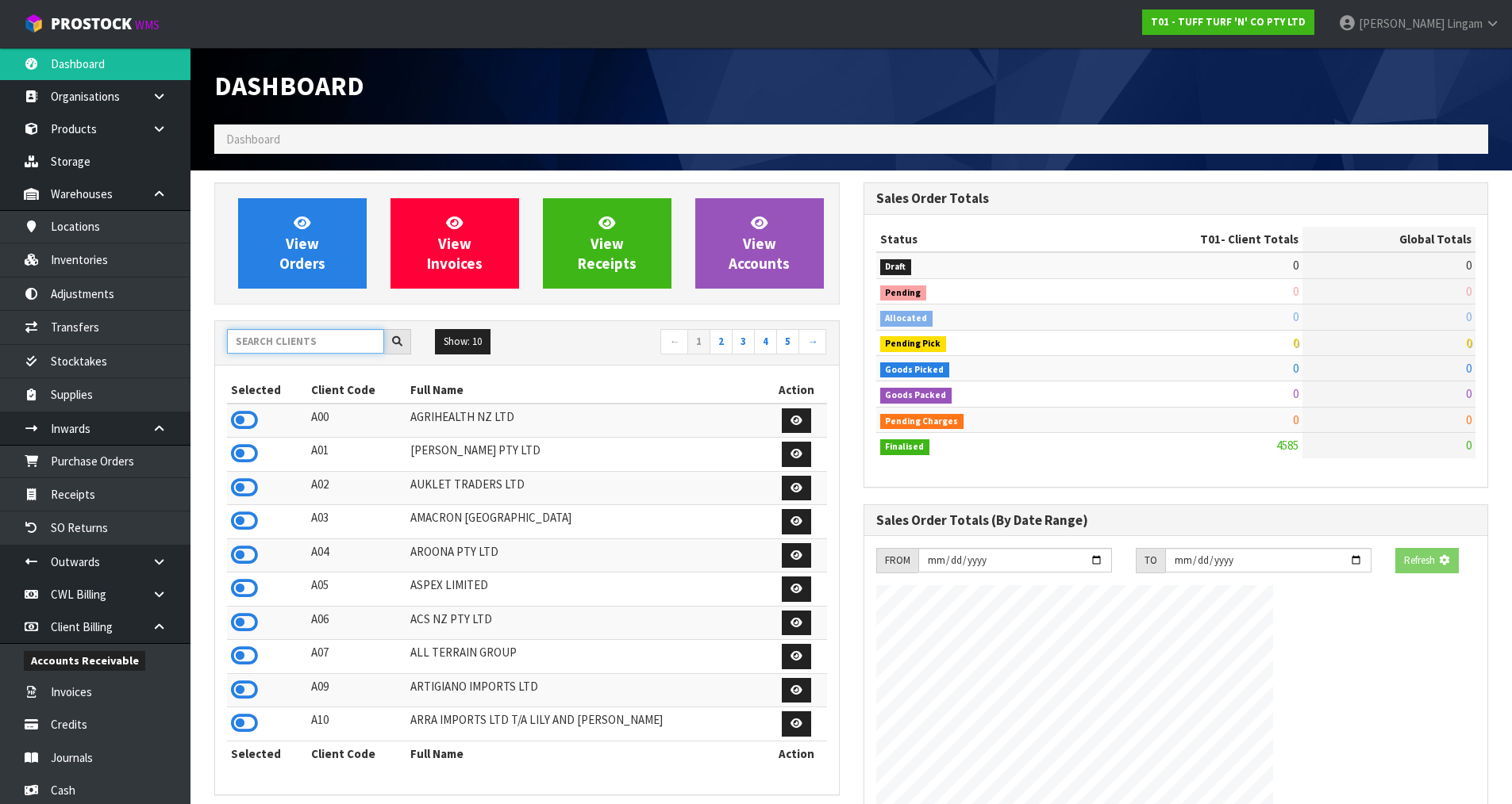
click at [273, 345] on input "text" at bounding box center [305, 341] width 158 height 24
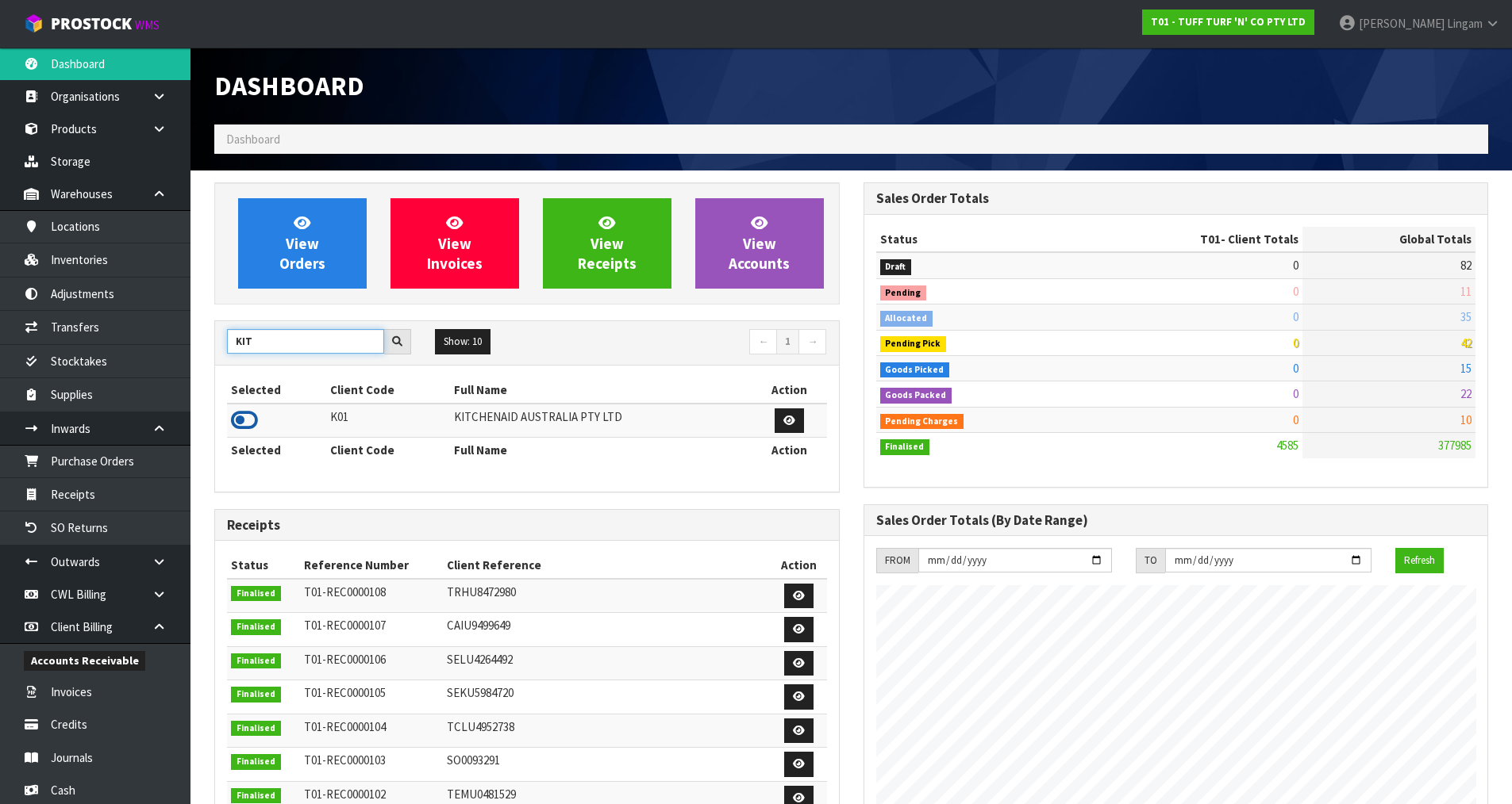
type input "KIT"
click at [250, 424] on icon at bounding box center [244, 420] width 27 height 24
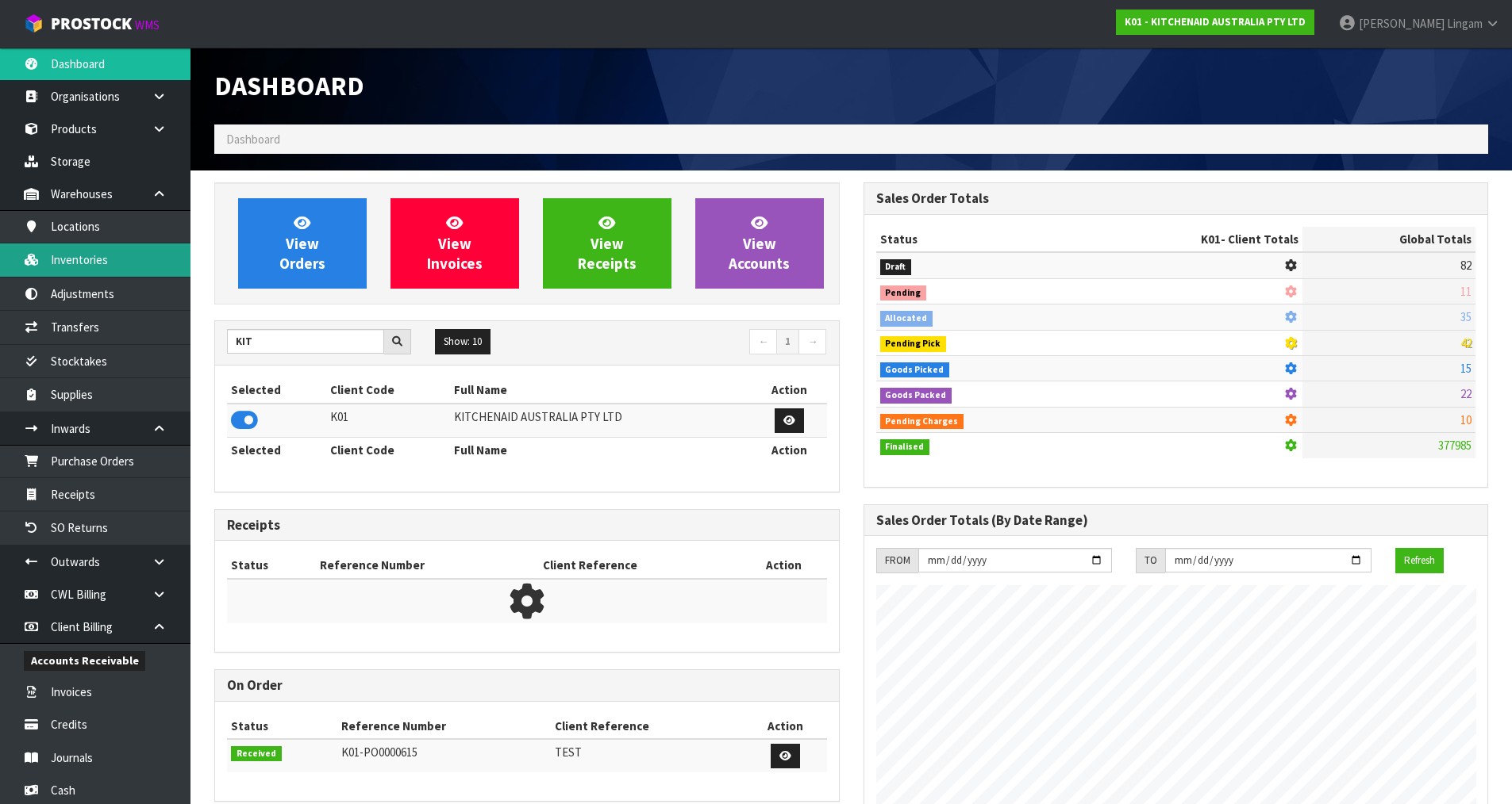
click at [127, 260] on link "Inventories" at bounding box center [95, 259] width 190 height 33
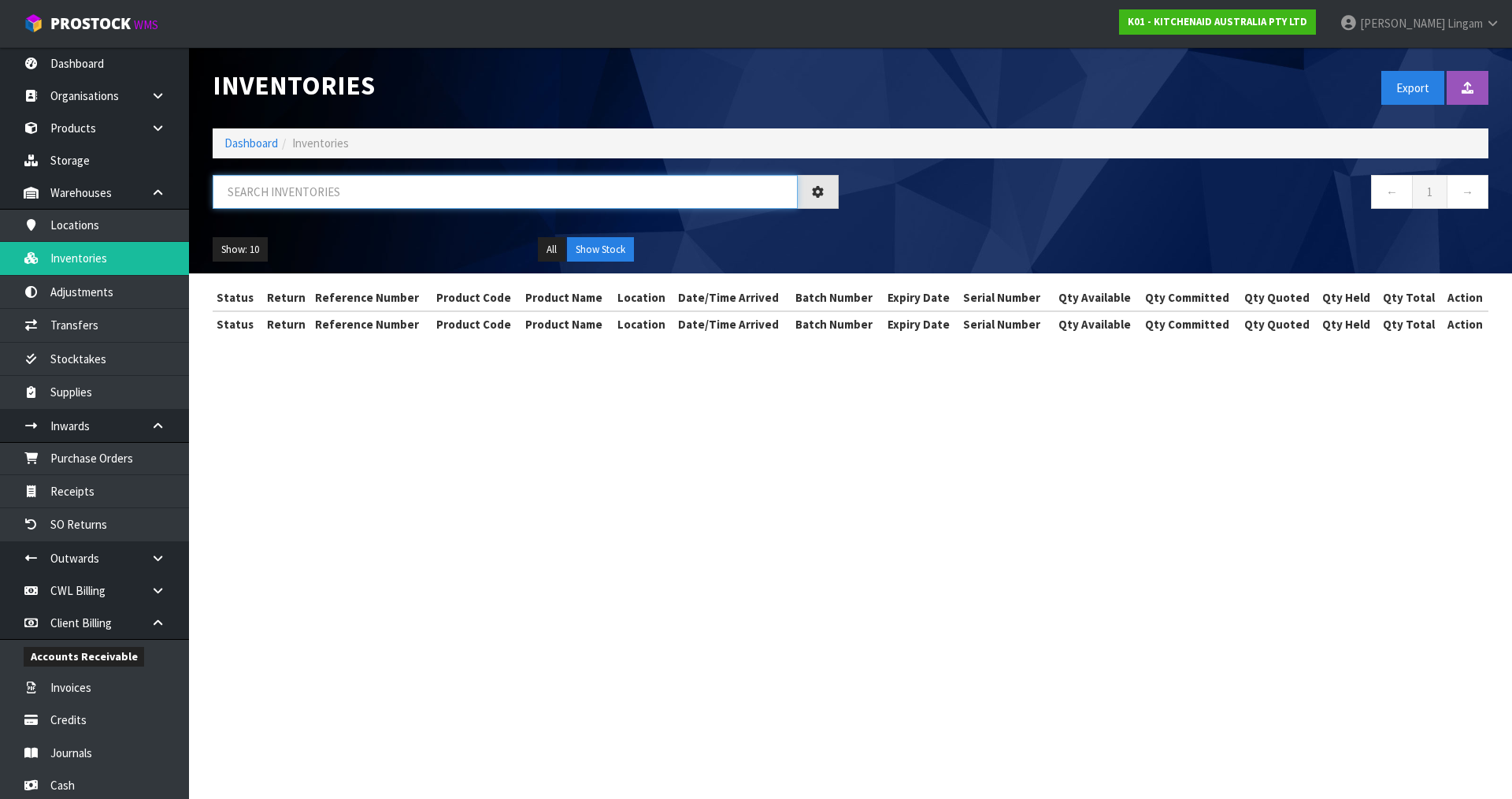
click at [337, 199] on input "text" at bounding box center [505, 192] width 585 height 34
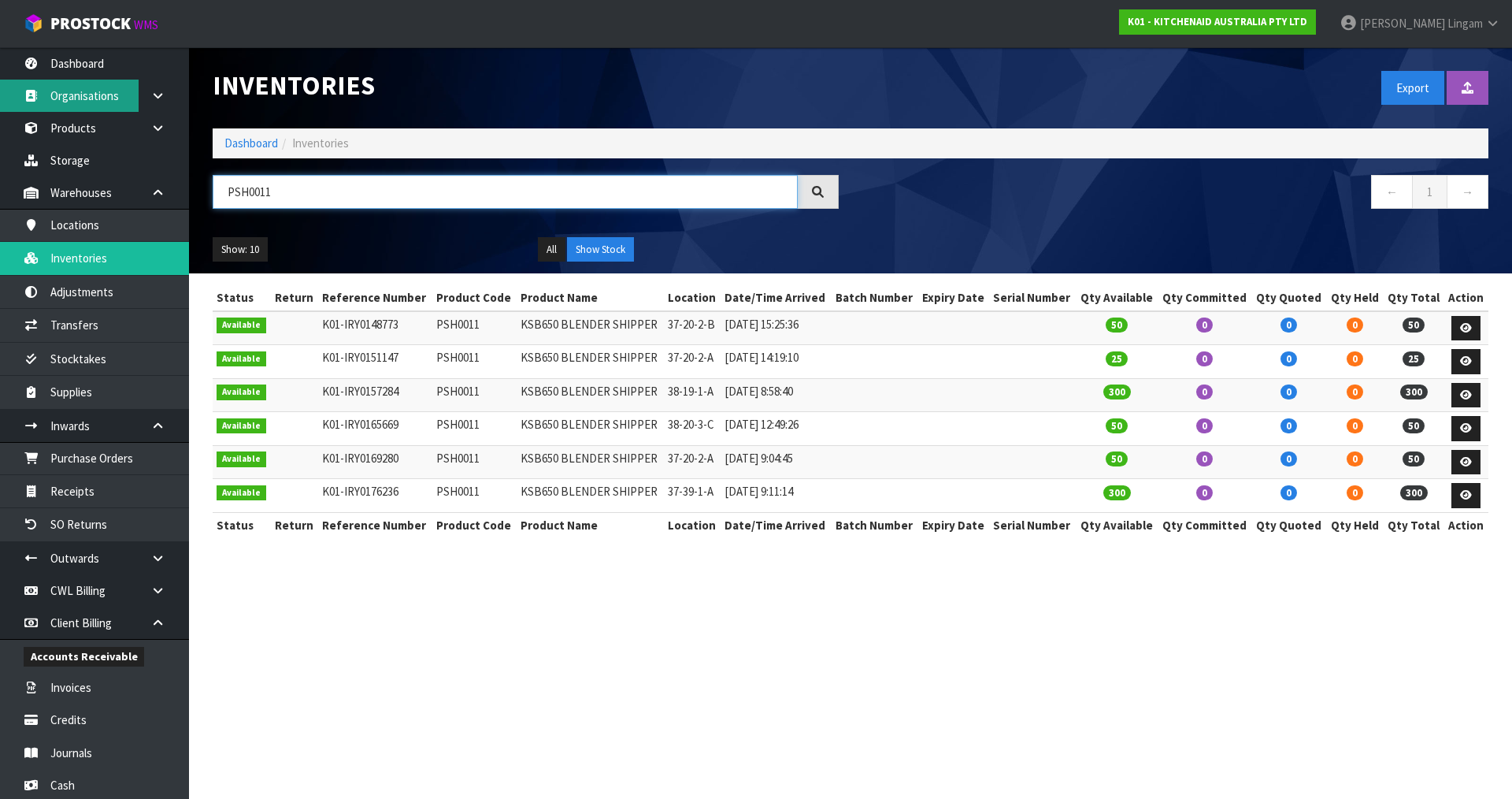
type input "PSH0011"
click at [464, 322] on td "PSH0011" at bounding box center [474, 328] width 84 height 34
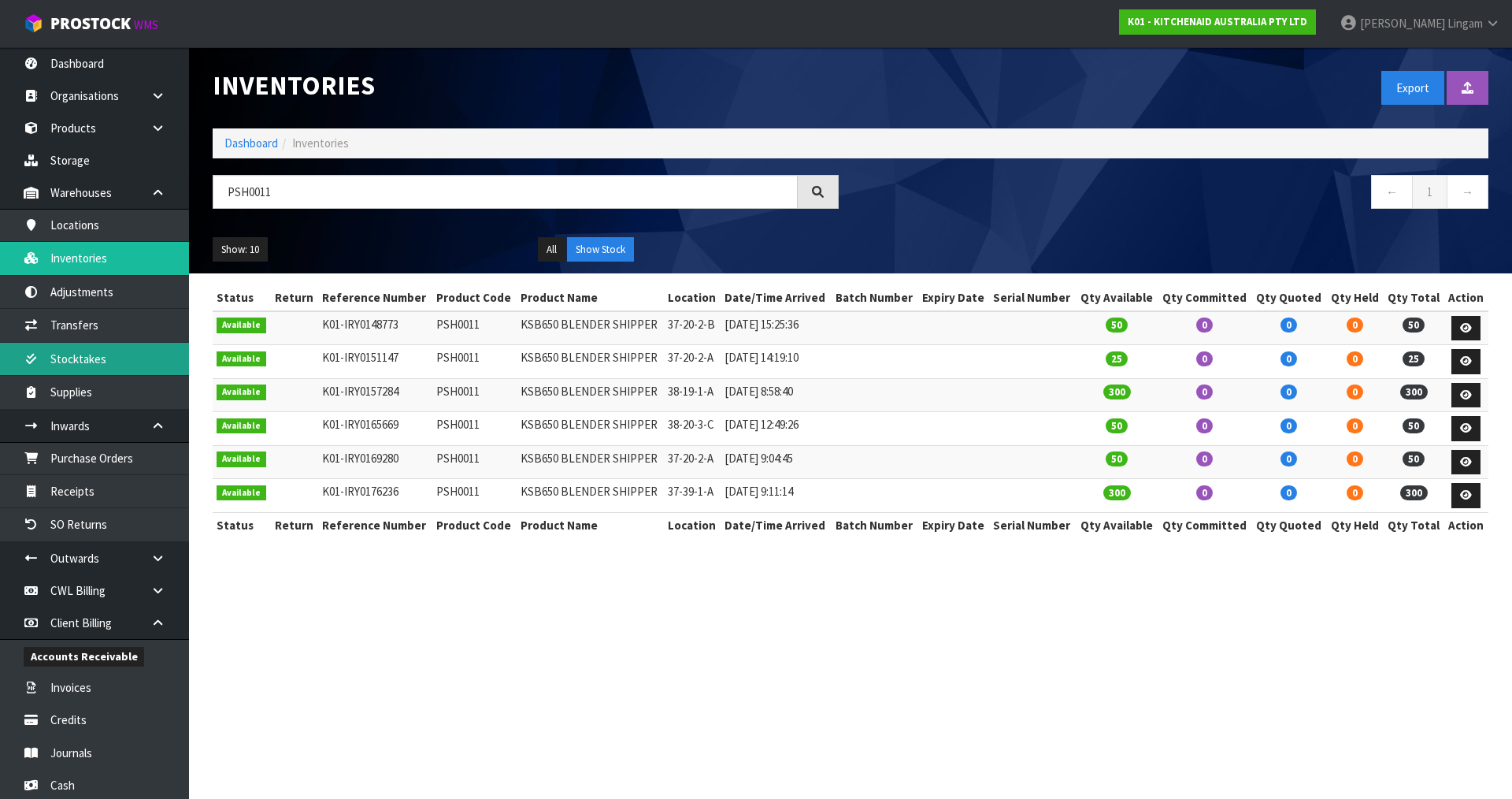
copy td "PSH0011"
click at [526, 645] on section "Inventories Export Import Inventory Drop file here to import csv template Dashb…" at bounding box center [756, 399] width 1512 height 799
click at [815, 716] on section "Inventories Export Import Inventory Drop file here to import csv template Dashb…" at bounding box center [756, 399] width 1512 height 799
click at [265, 147] on link "Dashboard" at bounding box center [252, 143] width 54 height 15
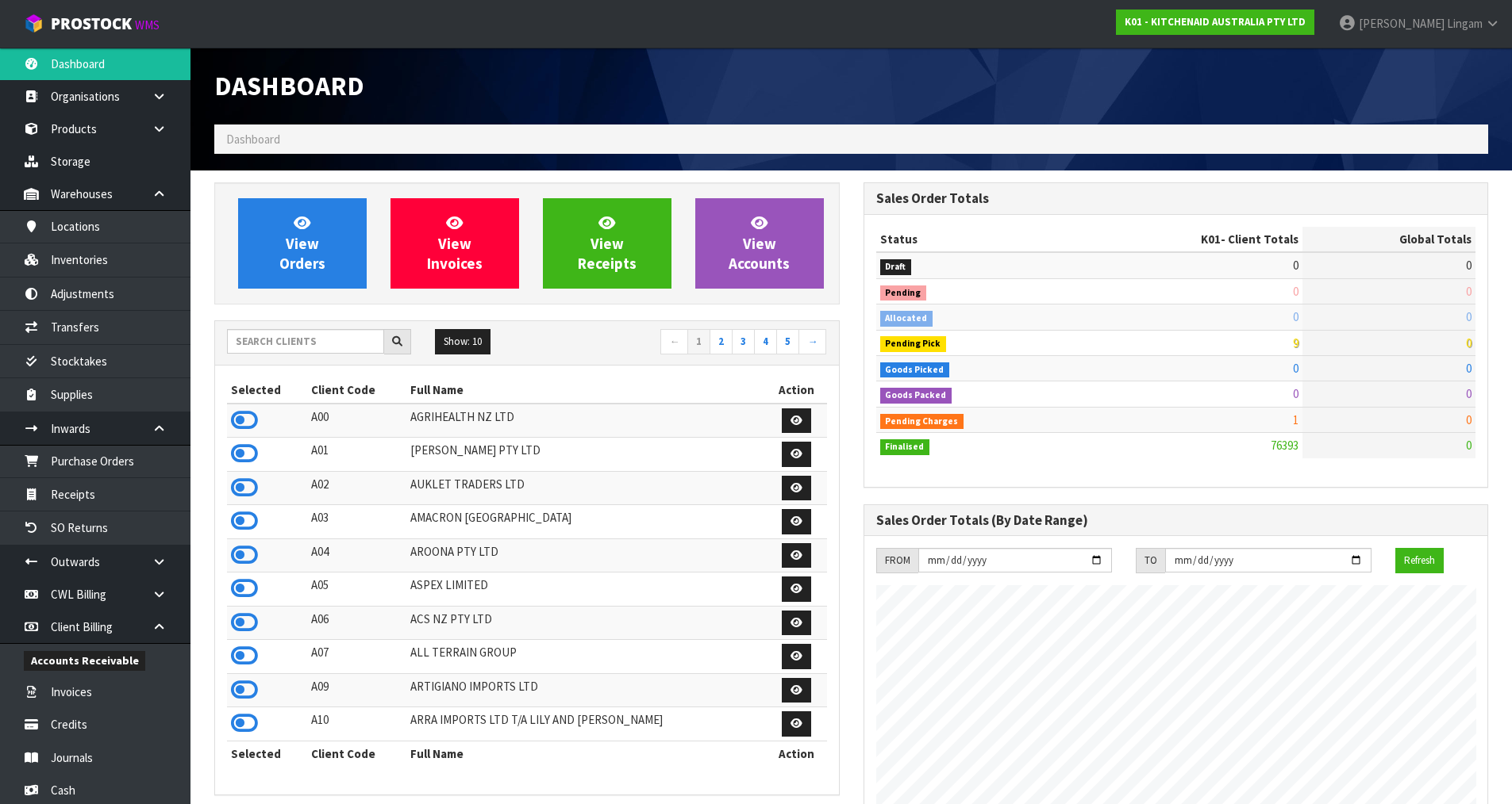
scroll to position [1202, 648]
click at [316, 344] on input "text" at bounding box center [305, 341] width 158 height 24
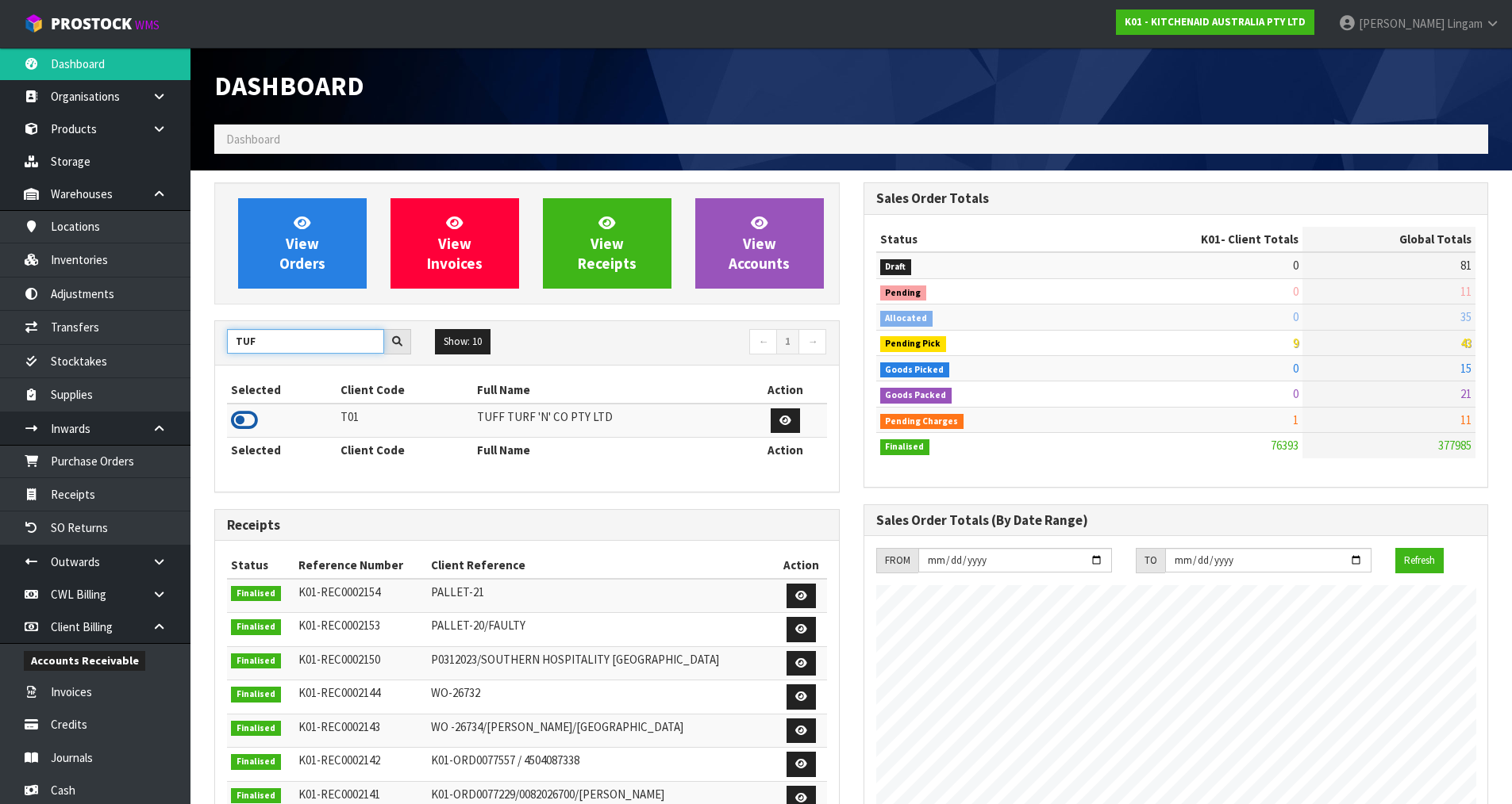
type input "TUF"
click at [233, 421] on icon at bounding box center [244, 420] width 27 height 24
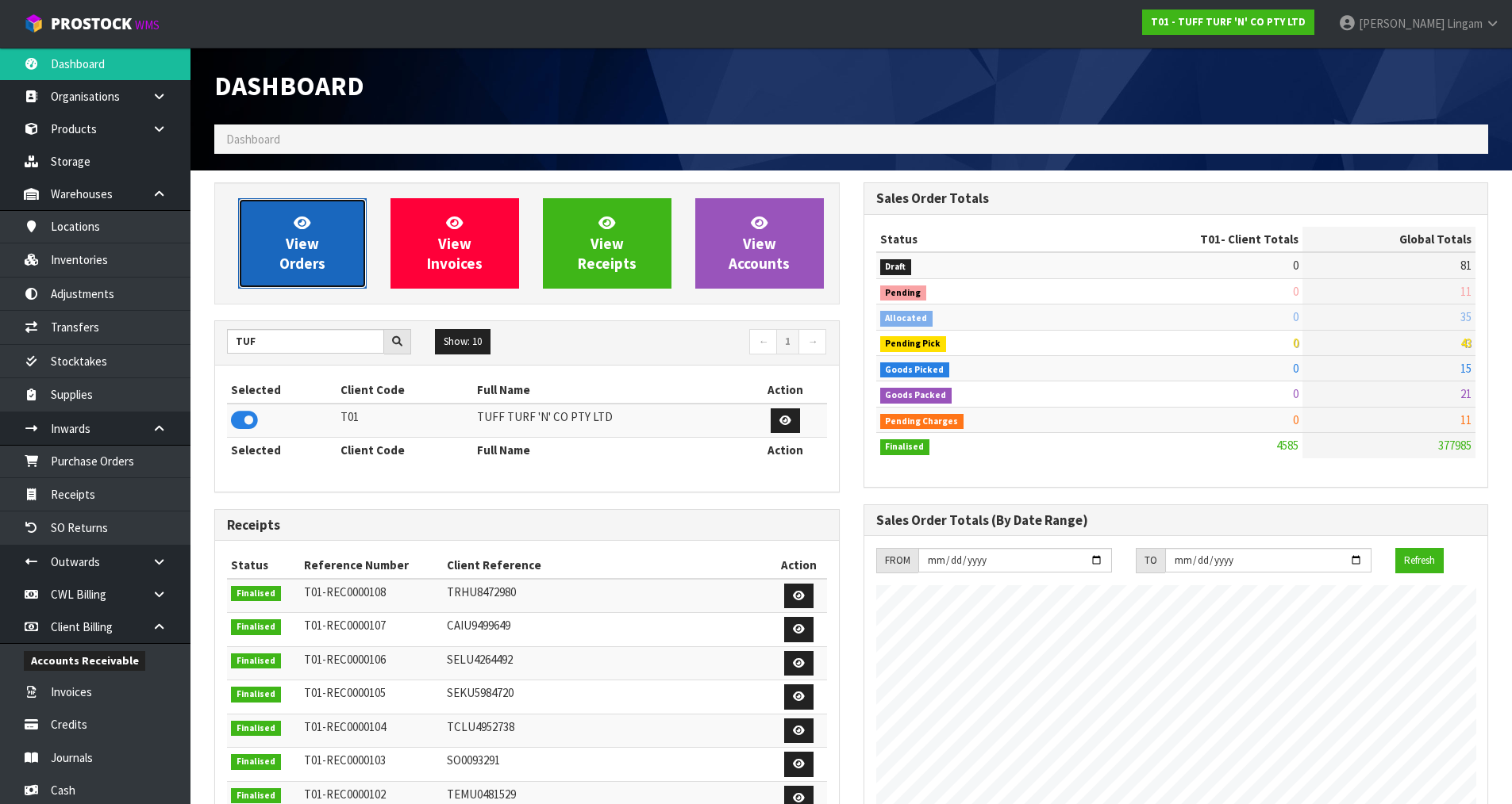
click at [317, 252] on span "View Orders" at bounding box center [302, 243] width 46 height 60
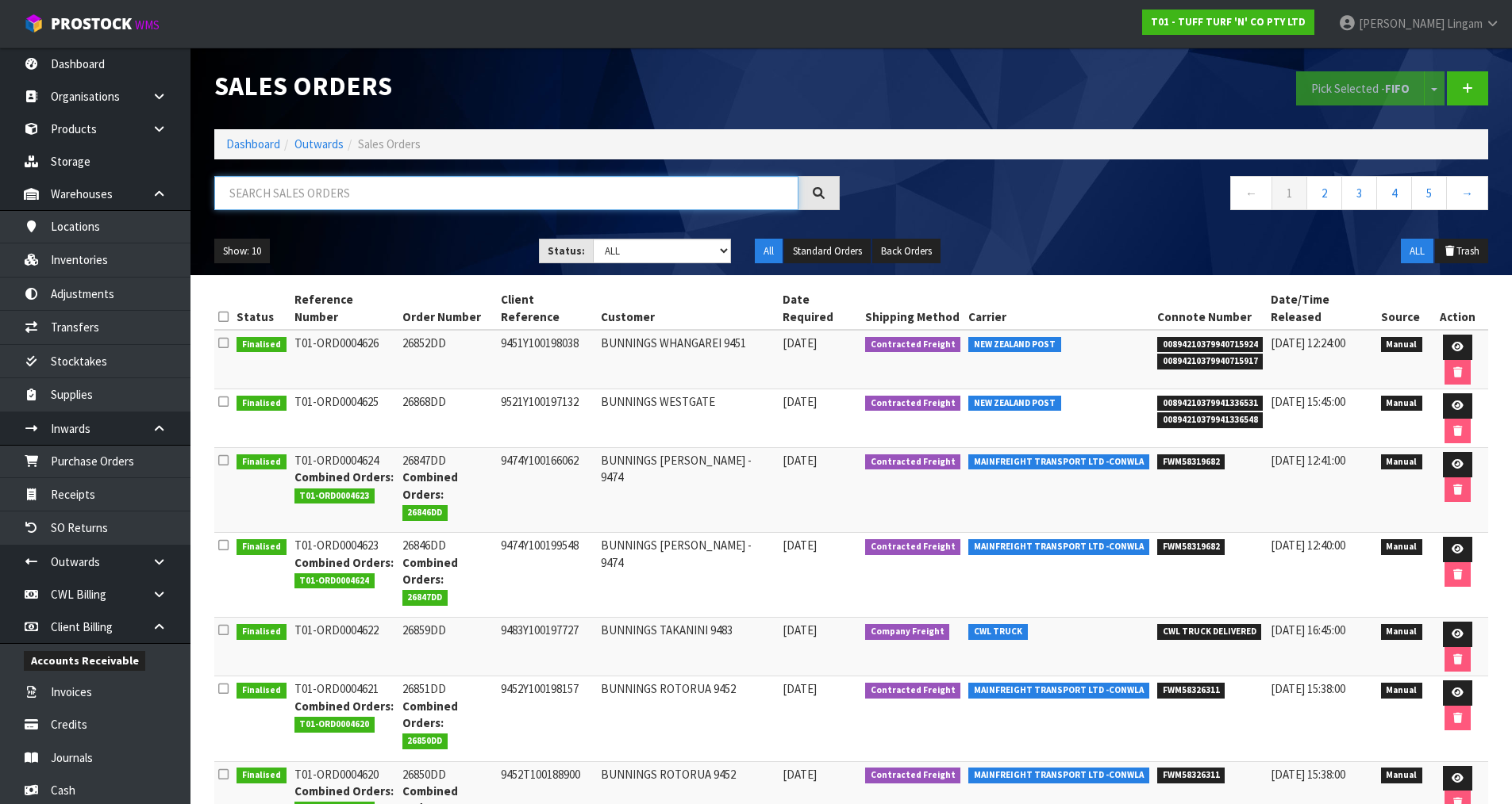
click at [435, 200] on input "text" at bounding box center [506, 193] width 584 height 34
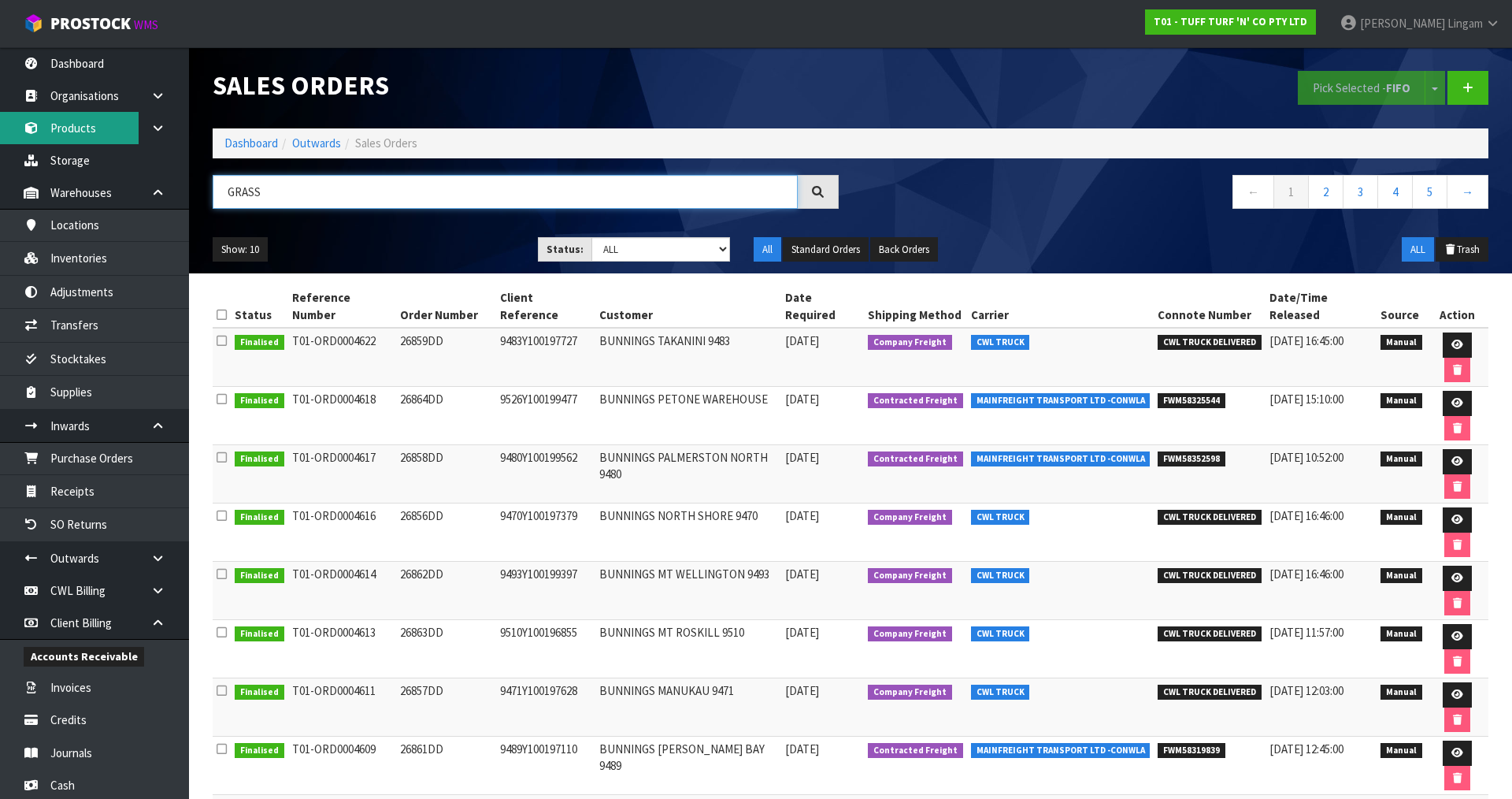
type input "GRASS"
click at [99, 124] on link "Products" at bounding box center [94, 128] width 189 height 32
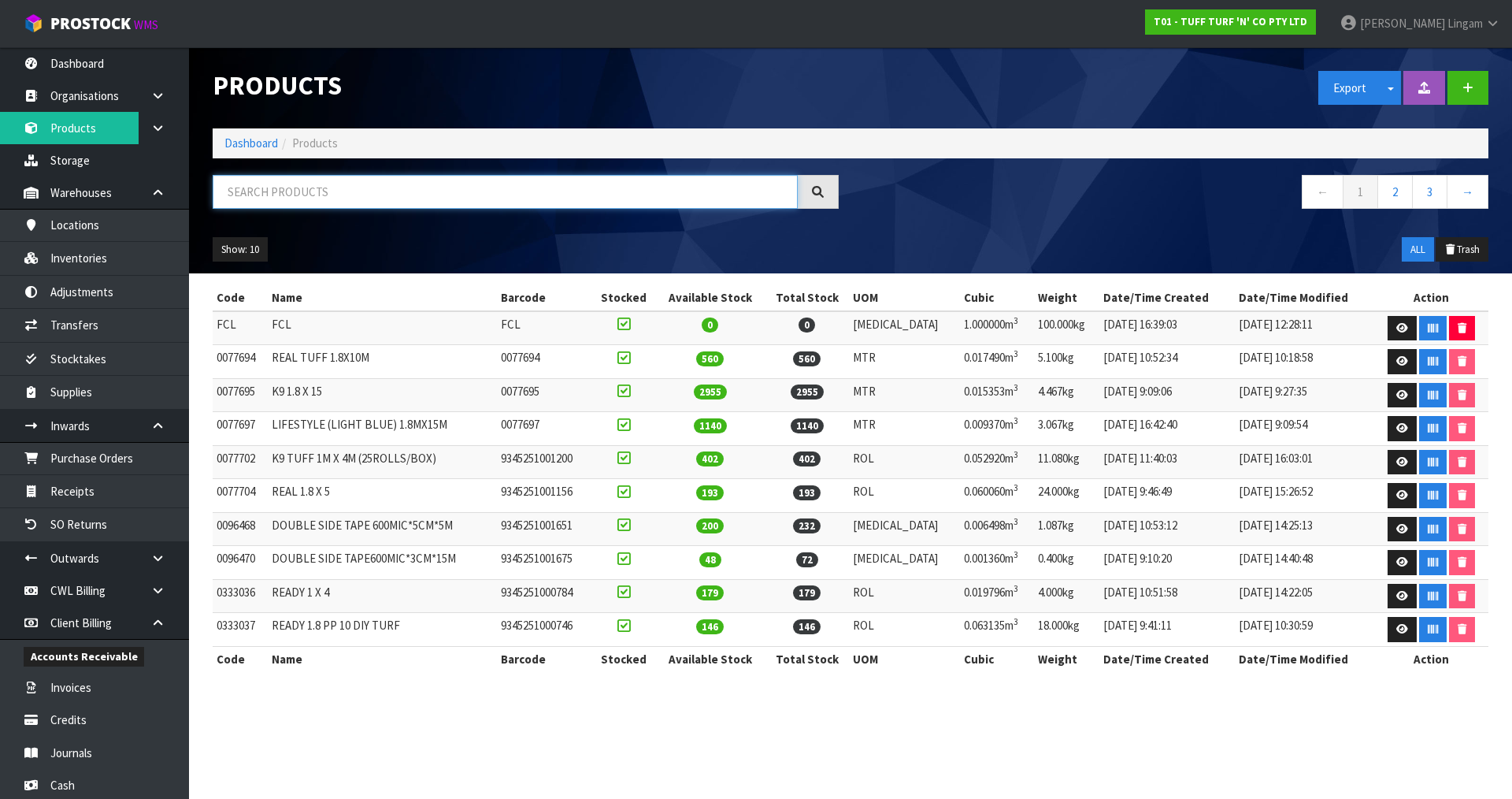
click at [364, 194] on input "text" at bounding box center [505, 192] width 585 height 34
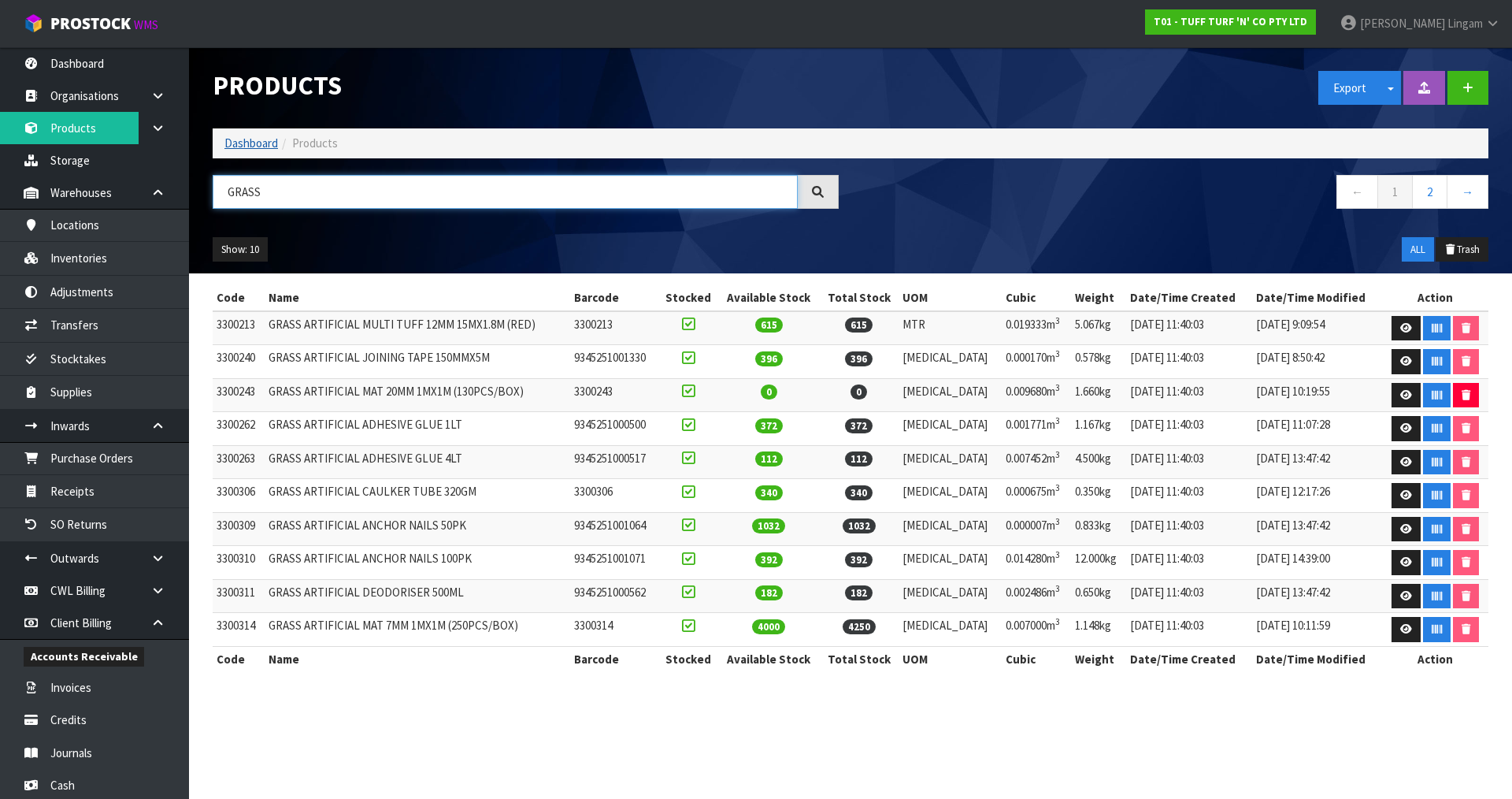
type input "GRASS"
click at [230, 145] on link "Dashboard" at bounding box center [252, 143] width 54 height 15
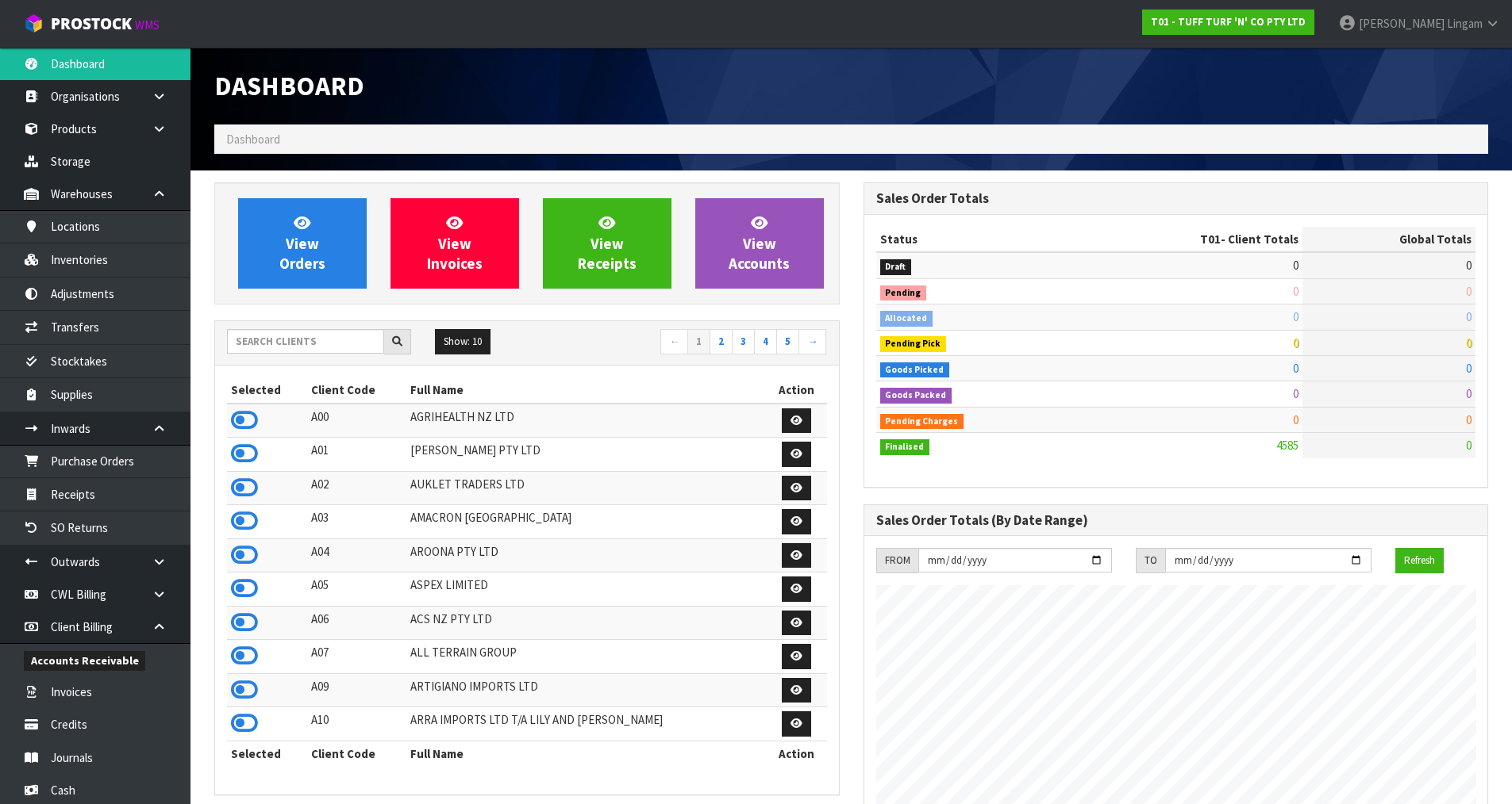
scroll to position [1202, 648]
click at [364, 335] on input "text" at bounding box center [305, 341] width 158 height 24
click at [246, 620] on icon at bounding box center [244, 622] width 27 height 24
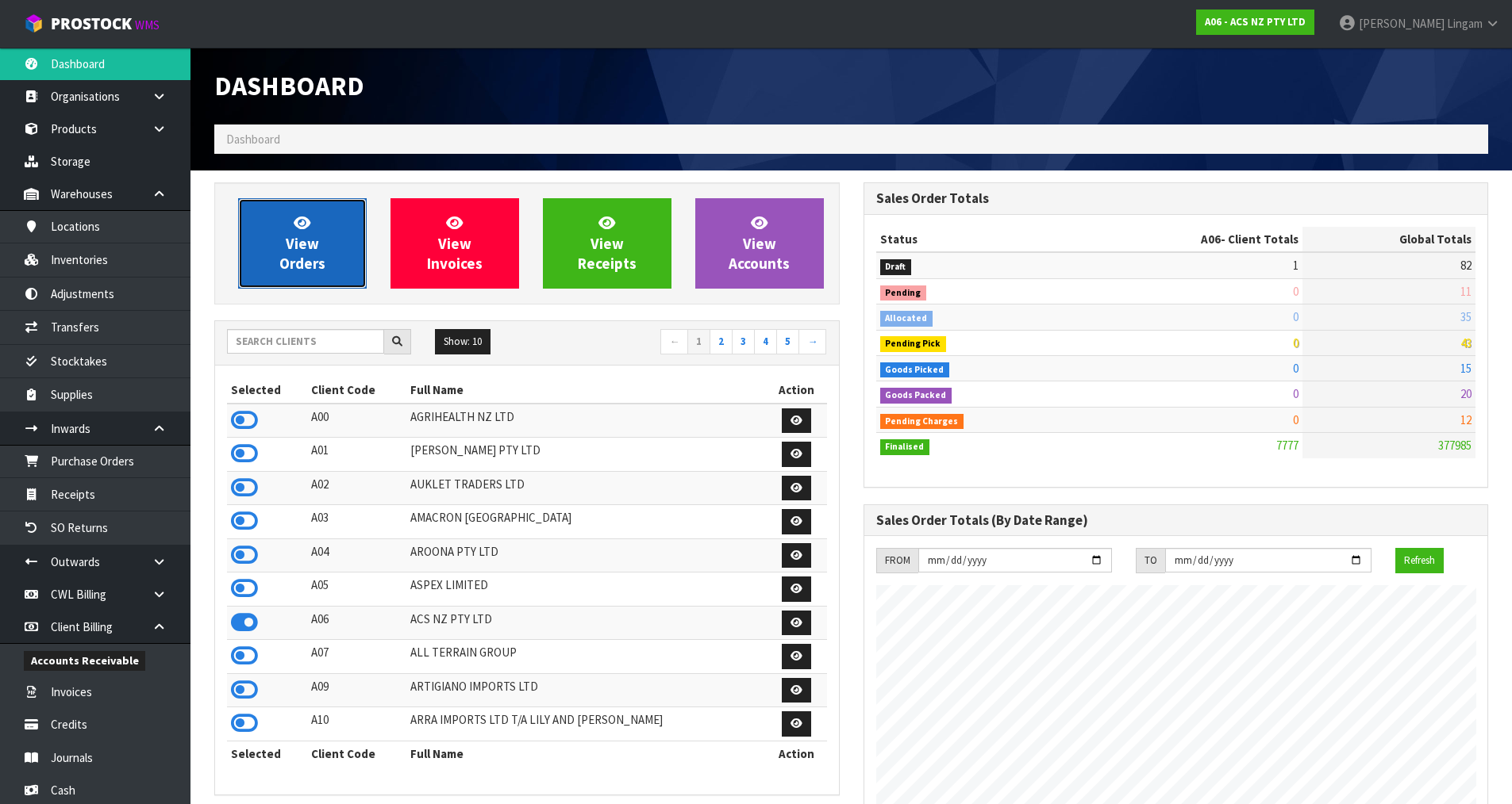
click at [301, 263] on span "View Orders" at bounding box center [302, 243] width 46 height 60
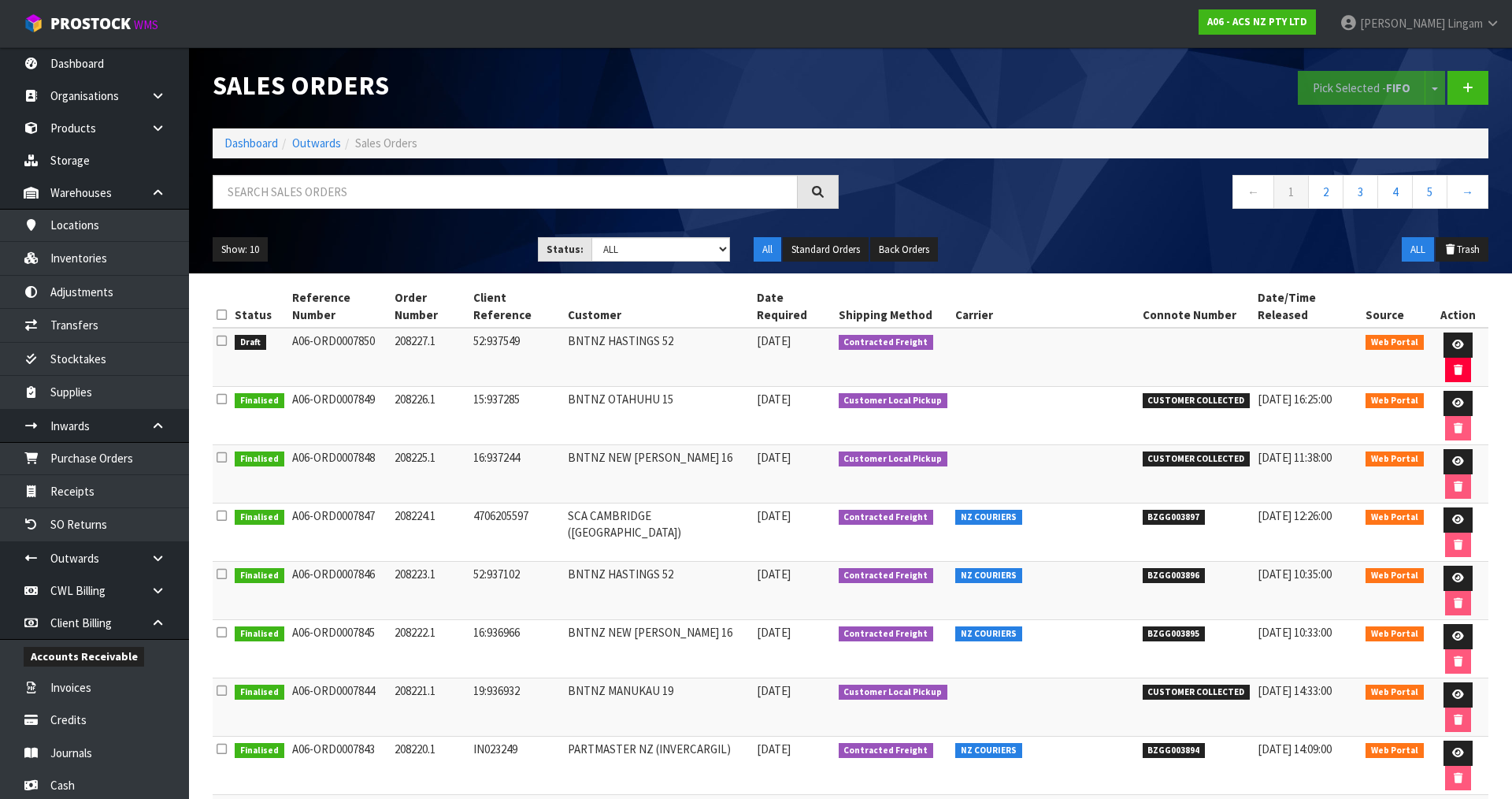
click at [219, 335] on icon at bounding box center [221, 341] width 10 height 12
click at [0, 0] on input "checkbox" at bounding box center [0, 0] width 0 height 0
click at [1342, 81] on button "Pick Selected - FIFO" at bounding box center [1362, 88] width 128 height 34
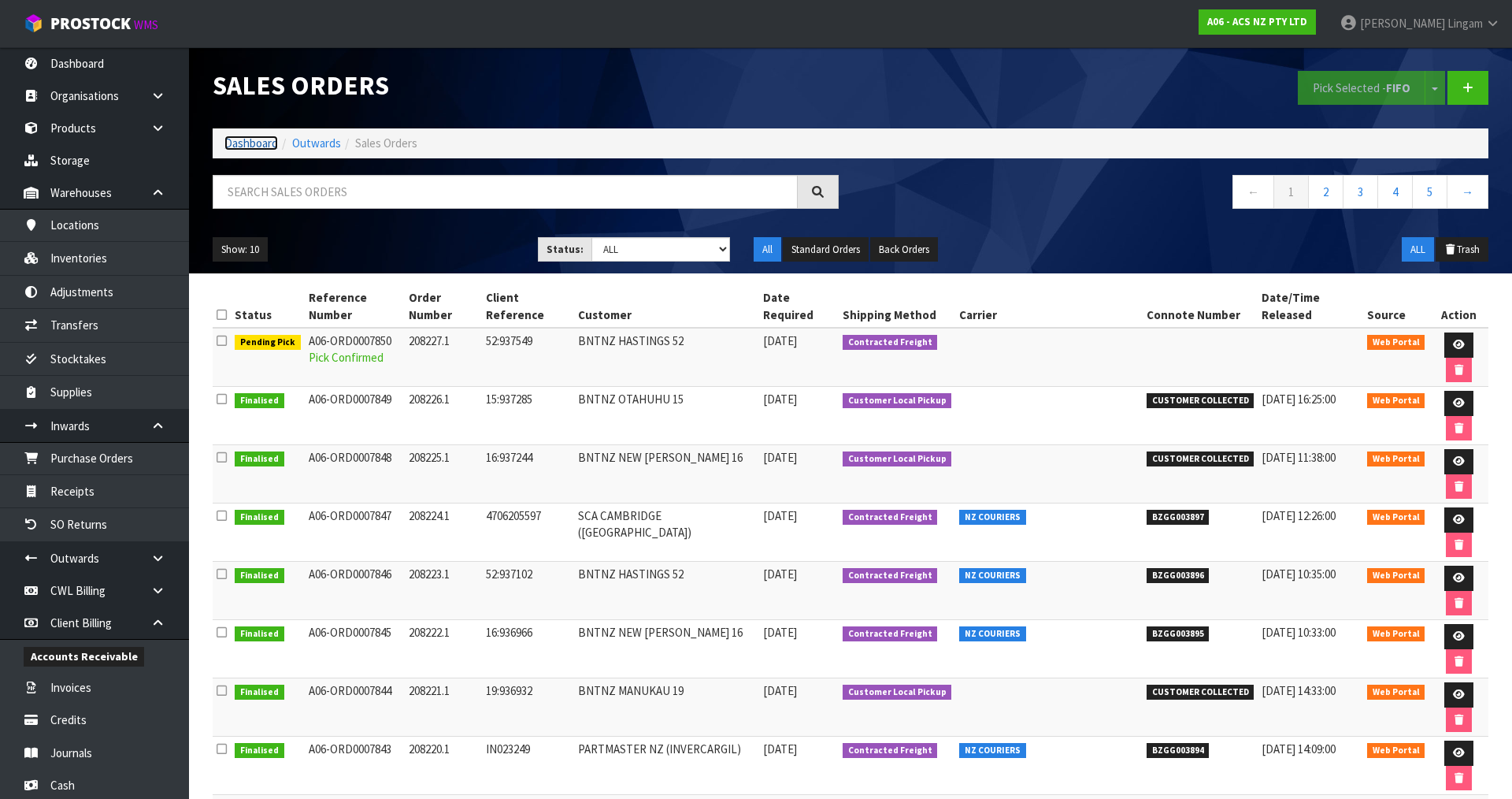
click at [253, 144] on link "Dashboard" at bounding box center [252, 143] width 54 height 15
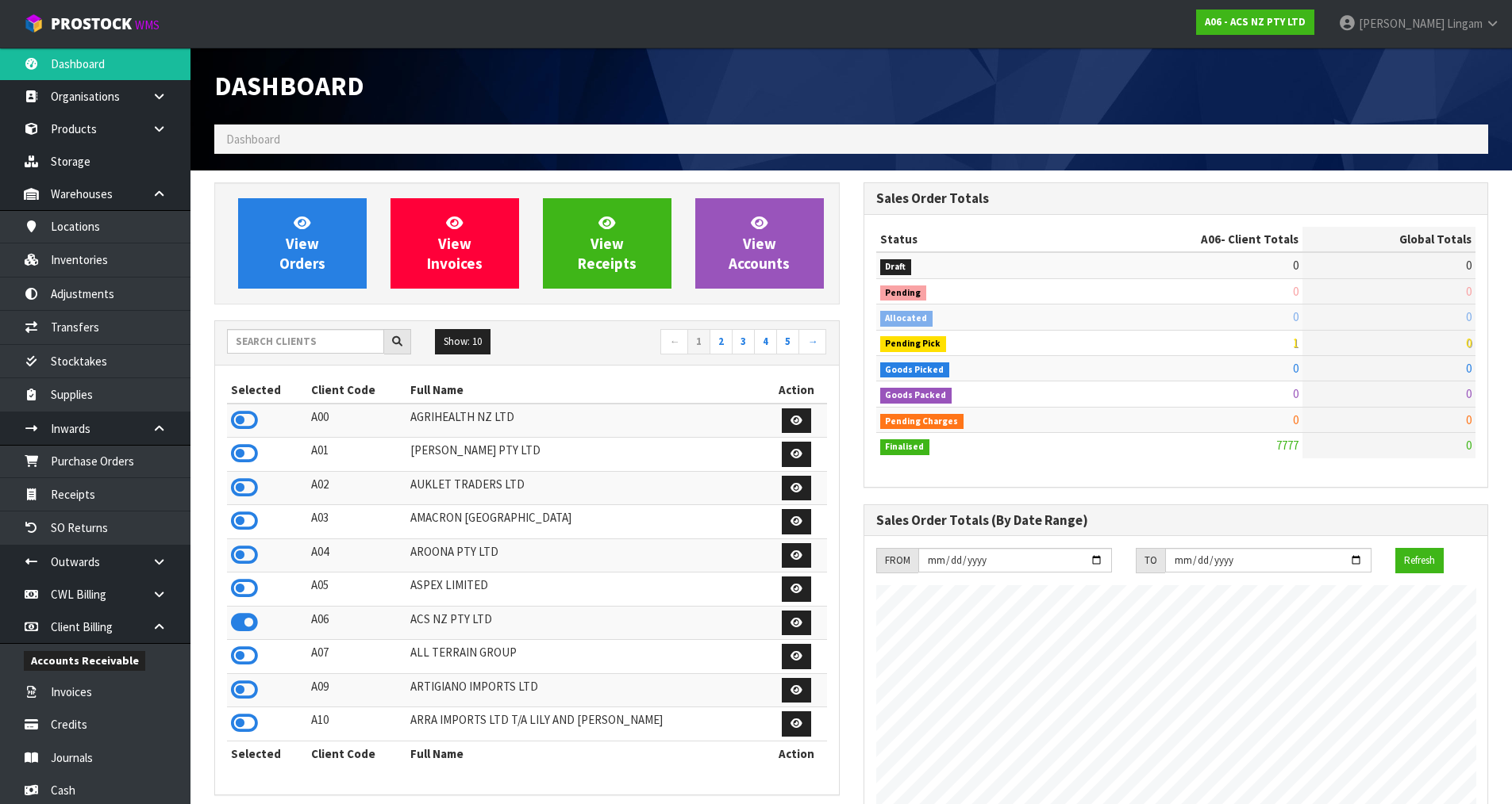
scroll to position [1202, 648]
click at [309, 342] on input "text" at bounding box center [305, 341] width 158 height 24
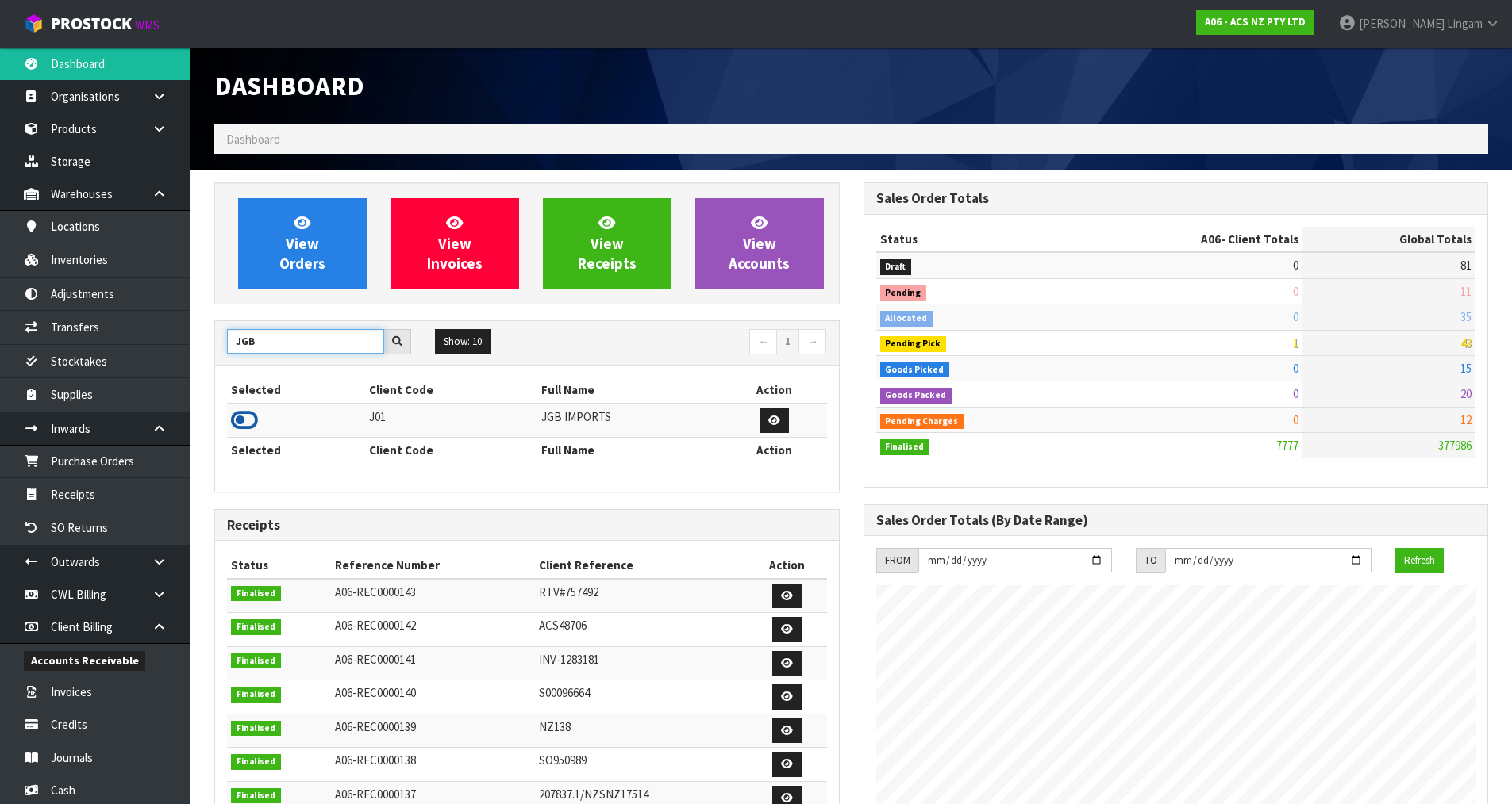
type input "JGB"
drag, startPoint x: 242, startPoint y: 420, endPoint x: 251, endPoint y: 417, distance: 9.5
click at [251, 417] on icon at bounding box center [244, 420] width 27 height 24
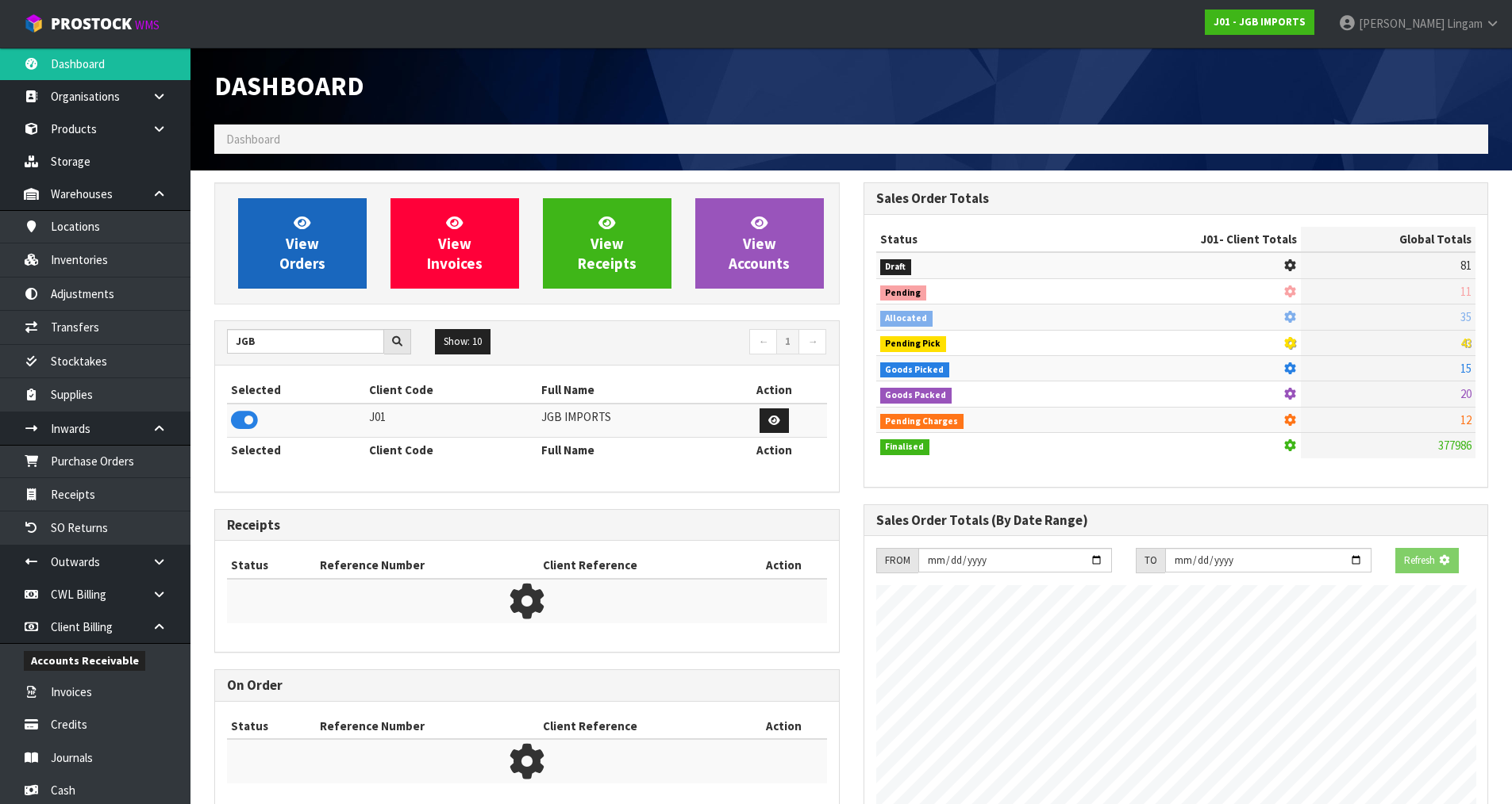
scroll to position [988, 648]
click at [324, 253] on link "View Orders" at bounding box center [302, 243] width 129 height 90
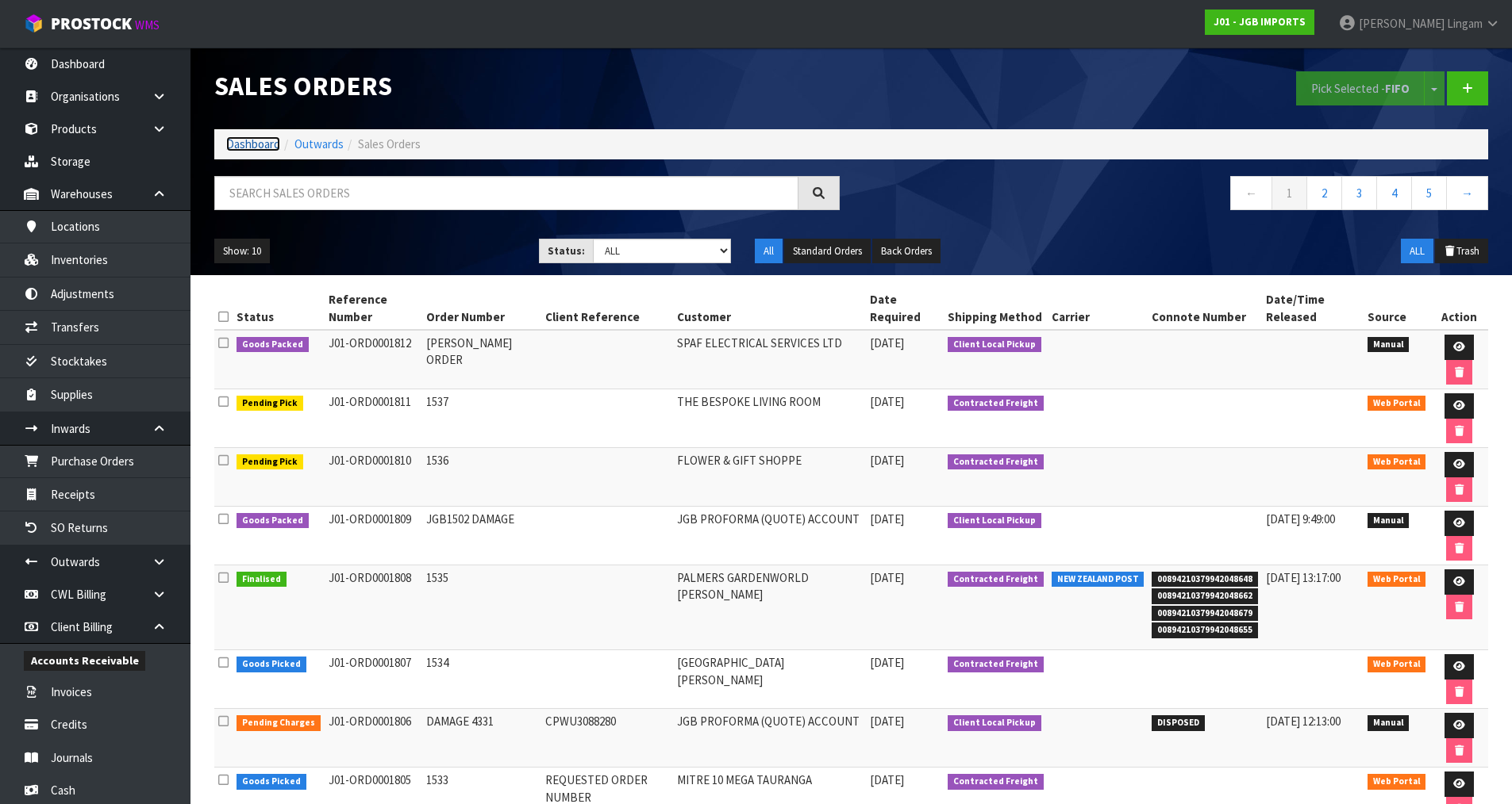
click at [253, 146] on link "Dashboard" at bounding box center [254, 143] width 54 height 15
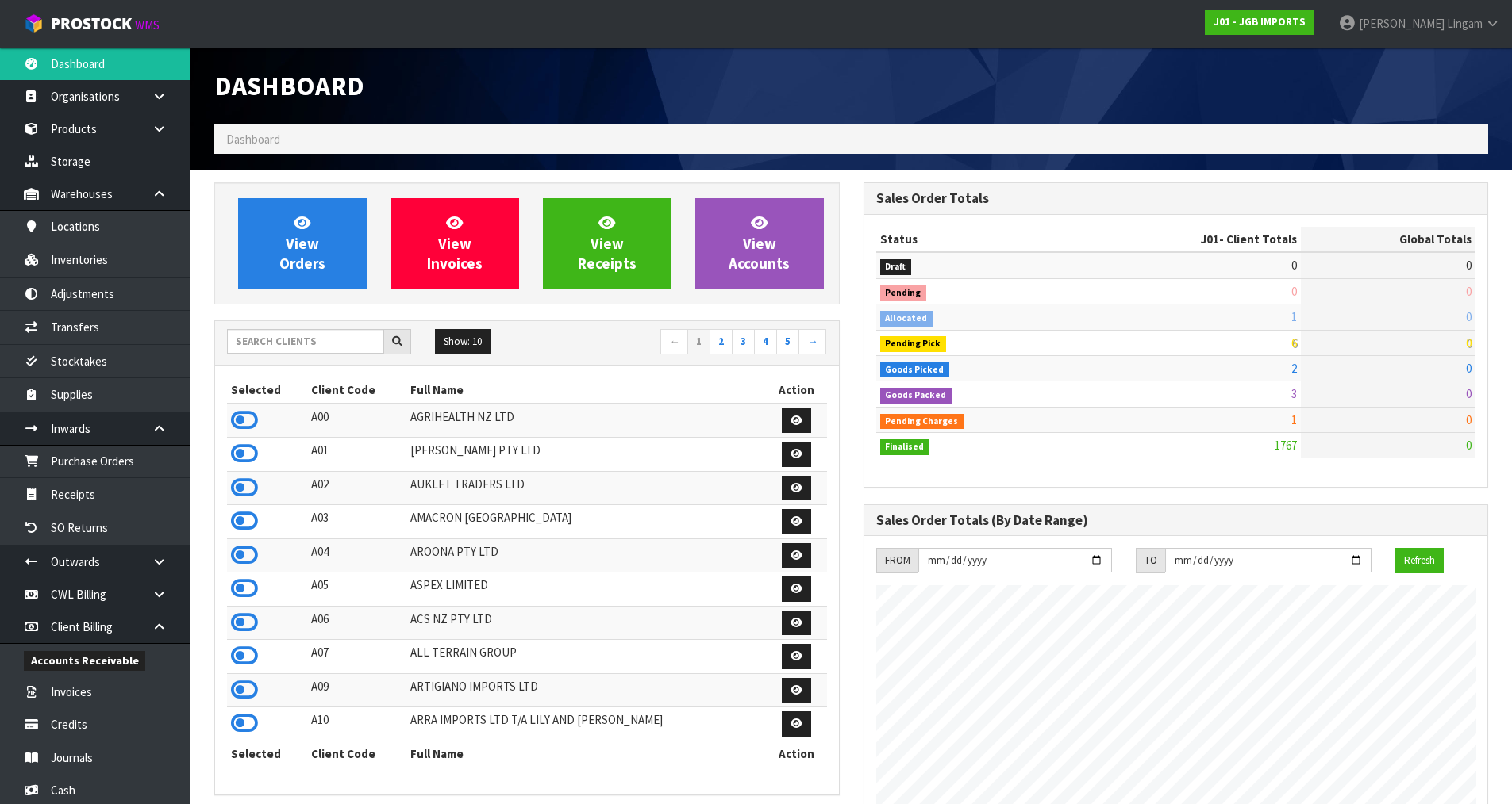
scroll to position [1202, 648]
click at [344, 341] on input "text" at bounding box center [305, 341] width 158 height 24
click at [303, 344] on input "text" at bounding box center [305, 341] width 158 height 24
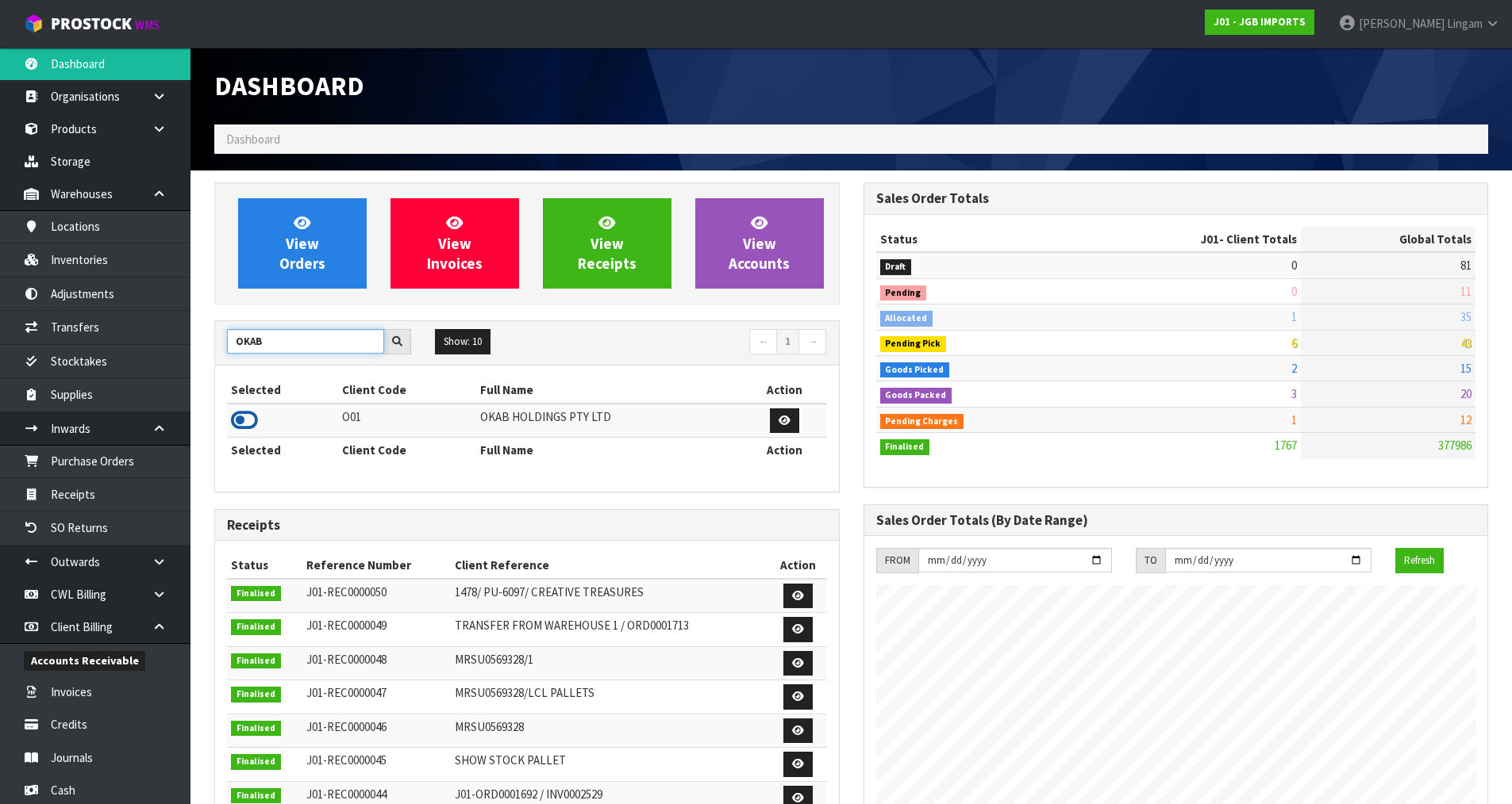
type input "OKAB"
click at [249, 424] on icon at bounding box center [244, 420] width 27 height 24
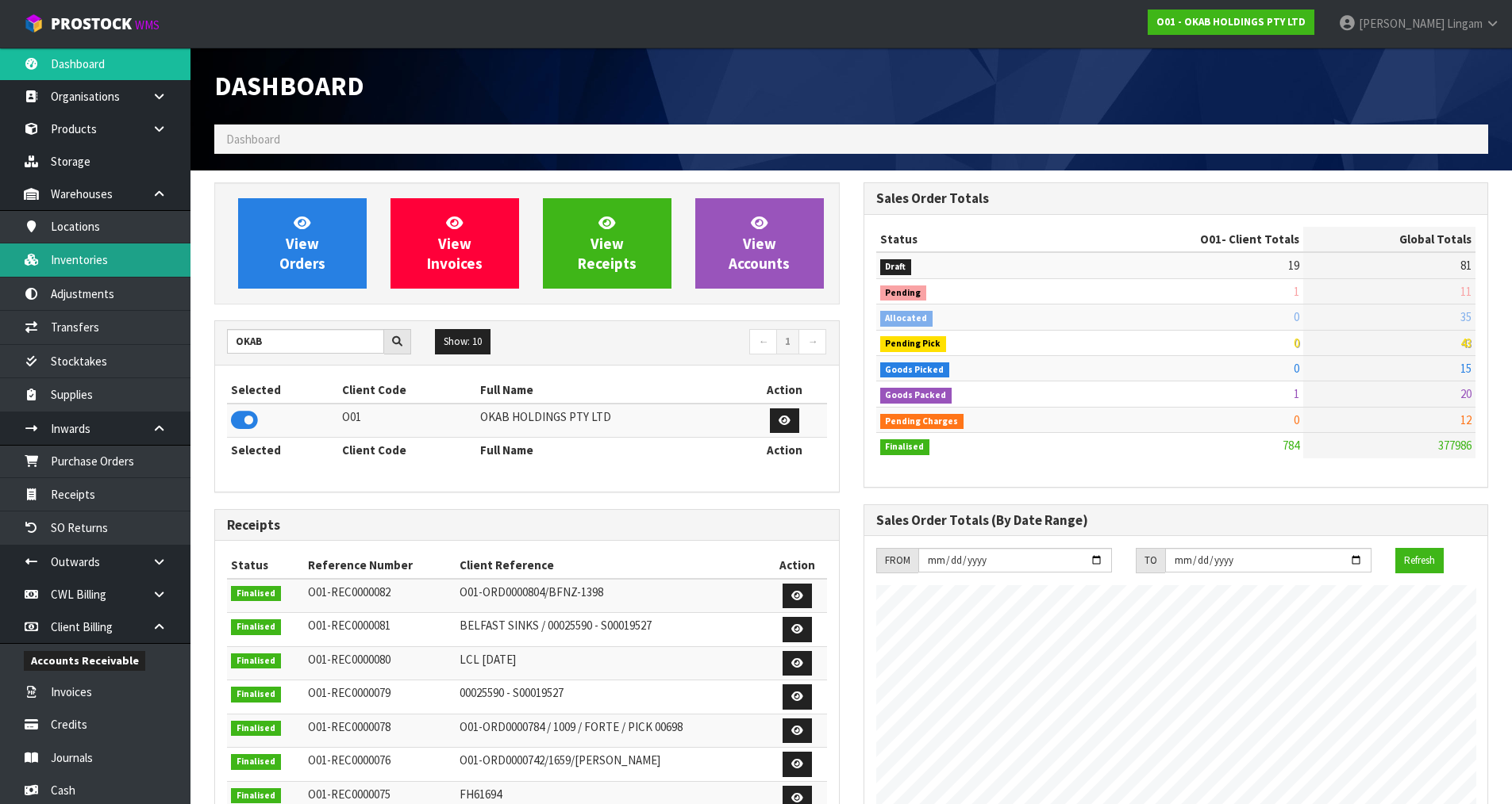
scroll to position [1021, 648]
click at [79, 259] on link "Inventories" at bounding box center [95, 259] width 190 height 33
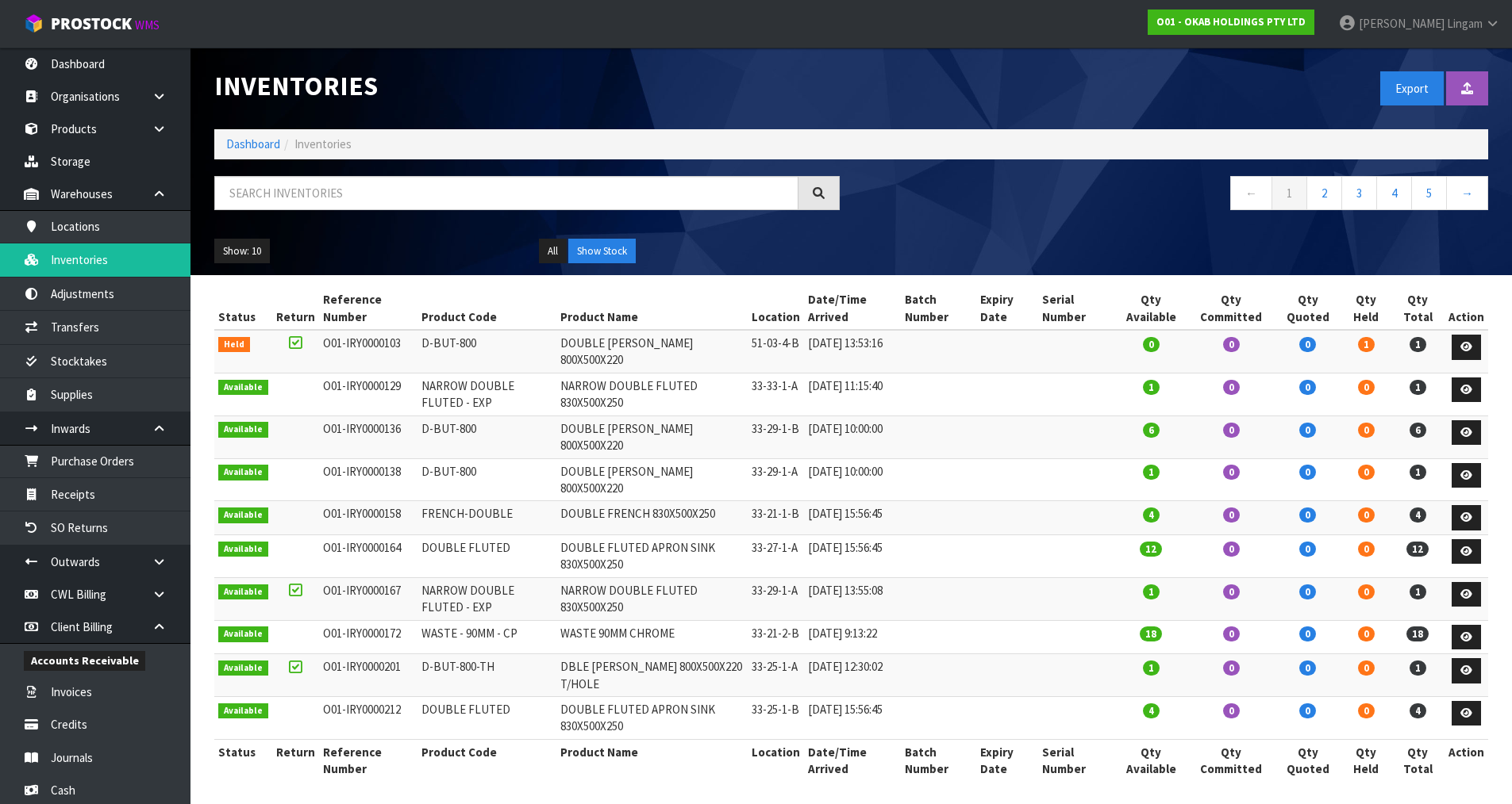
click at [1081, 550] on td at bounding box center [1075, 556] width 76 height 43
click at [254, 142] on link "Dashboard" at bounding box center [254, 143] width 54 height 15
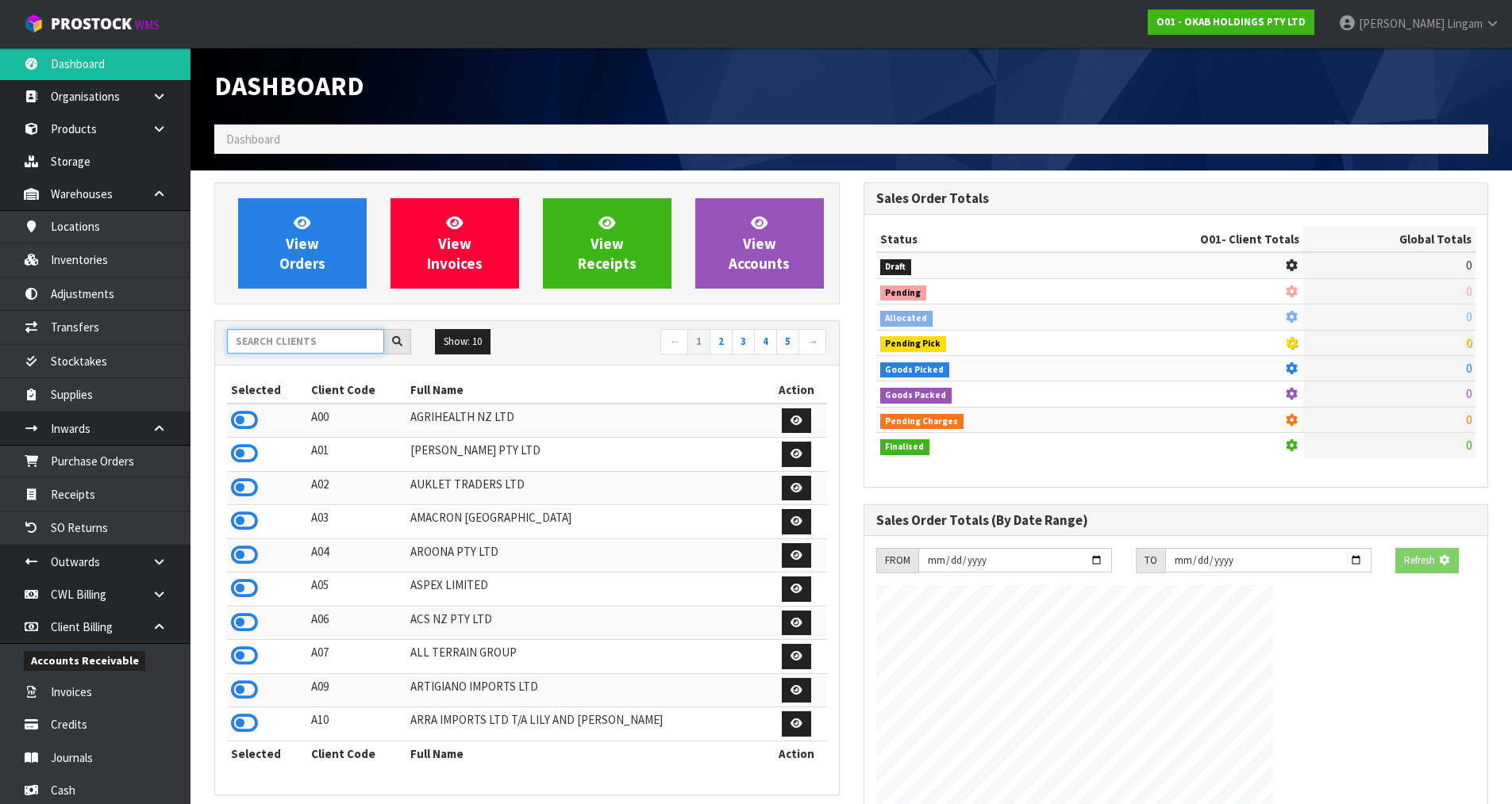
click at [277, 347] on input "text" at bounding box center [305, 341] width 158 height 24
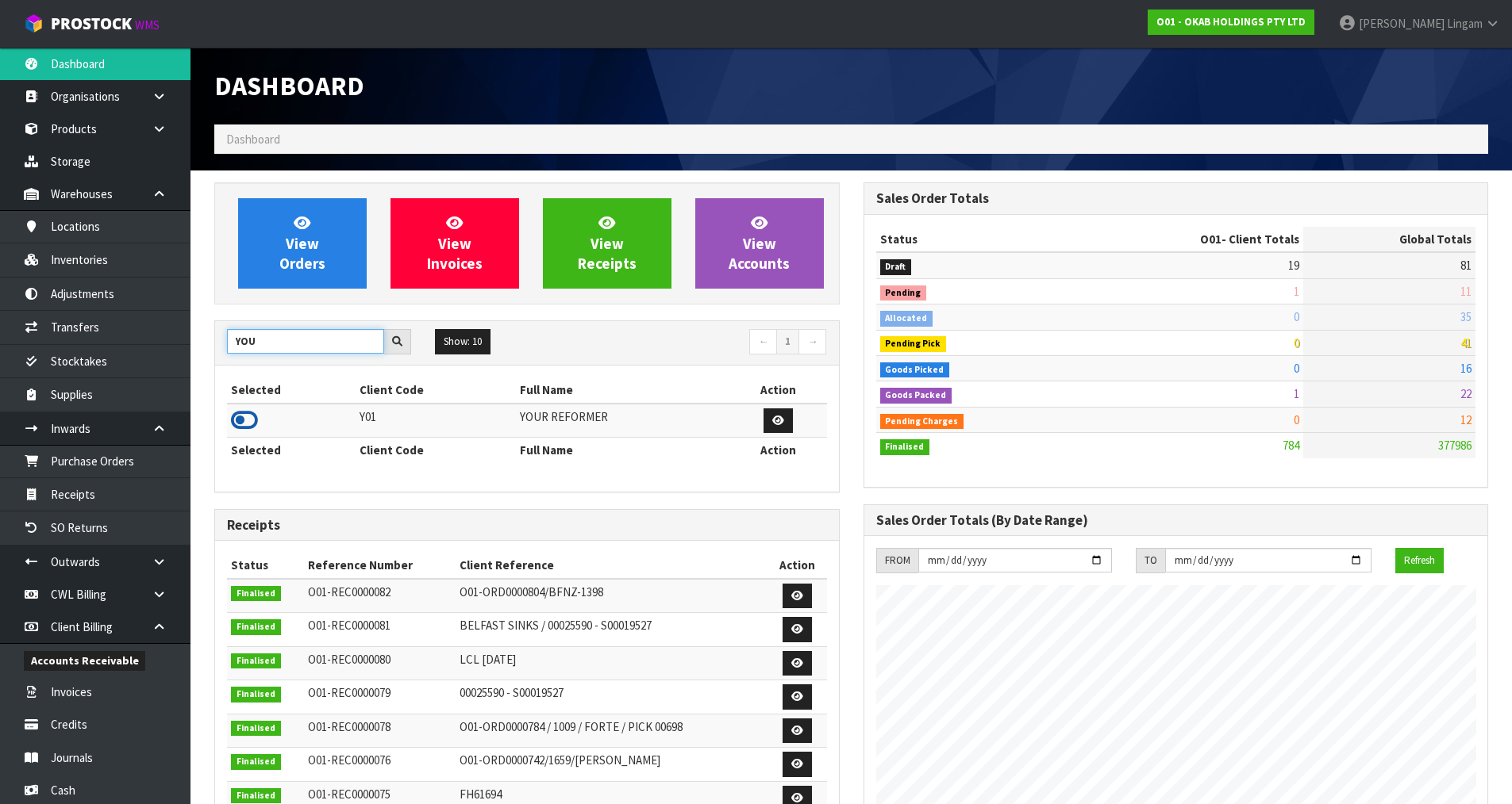
type input "YOU"
click at [241, 423] on icon at bounding box center [244, 420] width 27 height 24
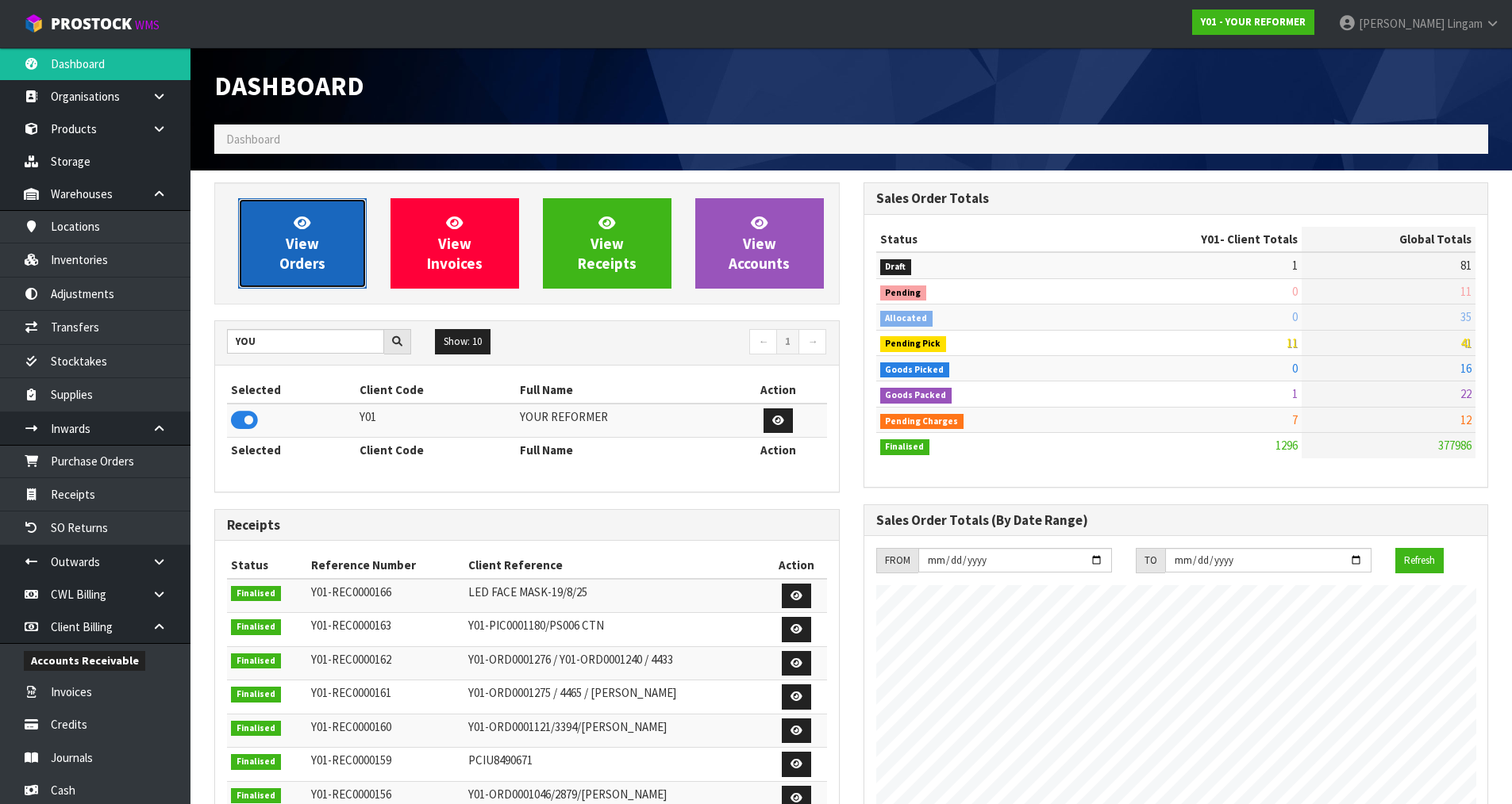
scroll to position [1202, 648]
click at [318, 256] on span "View Orders" at bounding box center [302, 243] width 46 height 60
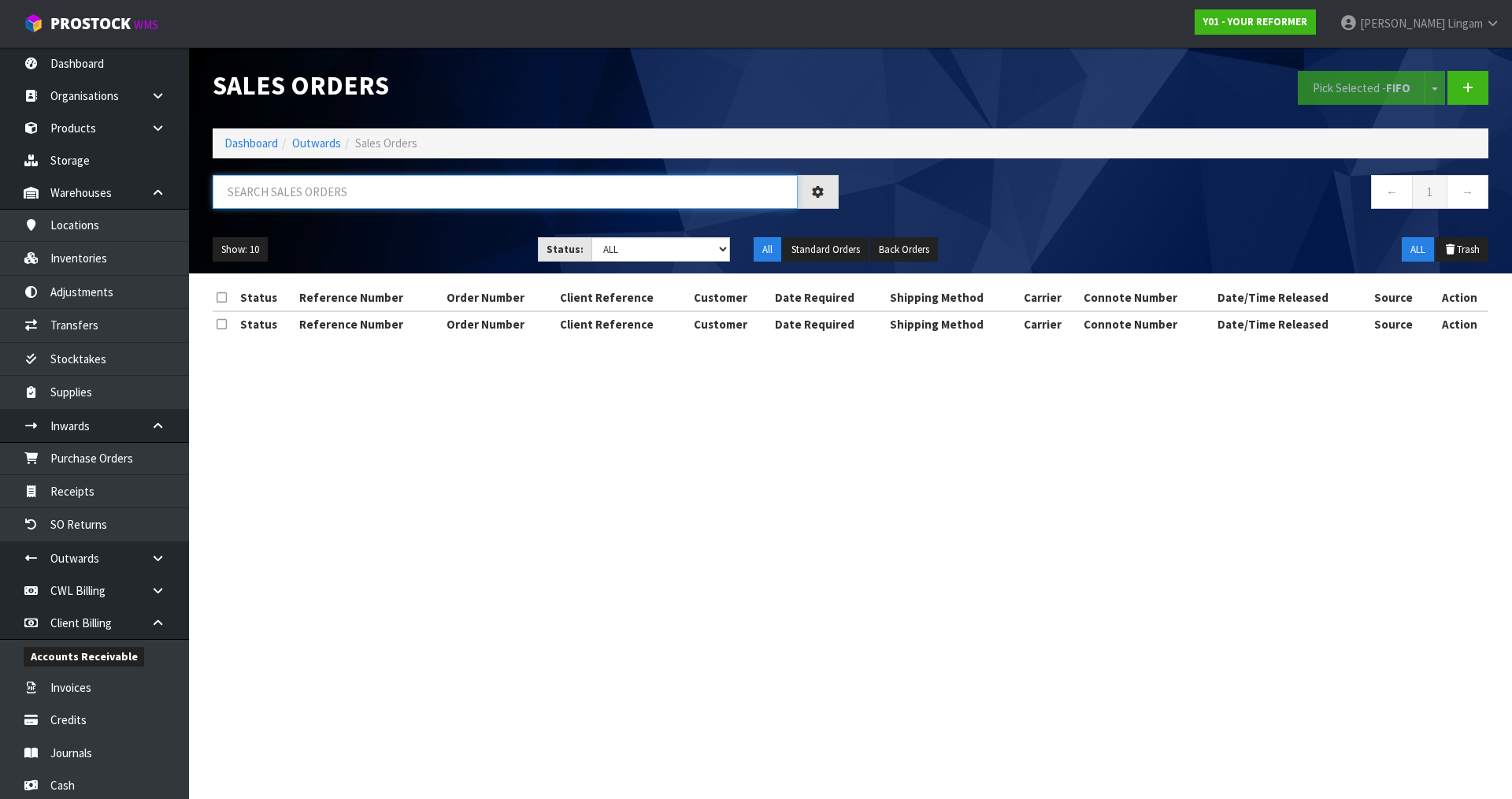
click at [451, 192] on input "text" at bounding box center [505, 192] width 585 height 34
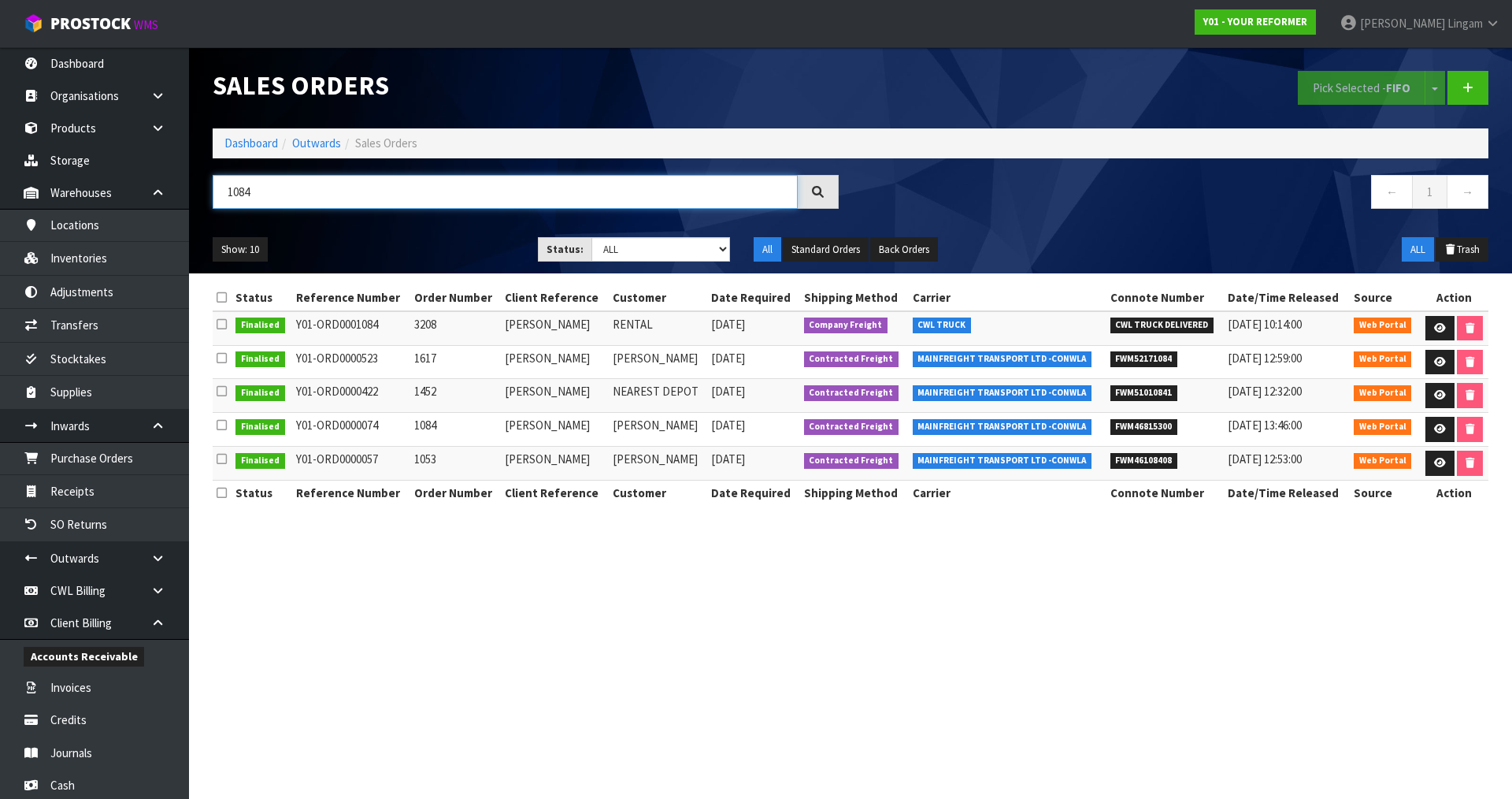
type input "1084"
drag, startPoint x: 498, startPoint y: 320, endPoint x: 585, endPoint y: 323, distance: 87.1
click at [585, 323] on tr "Finalised Y01-ORD0001084 3208 SOPHIE SPRATT RENTAL 28/04/2025 Company Freight C…" at bounding box center [850, 328] width 1276 height 34
copy tr "SOPHIE SPRATT"
click at [119, 457] on link "Purchase Orders" at bounding box center [94, 458] width 189 height 32
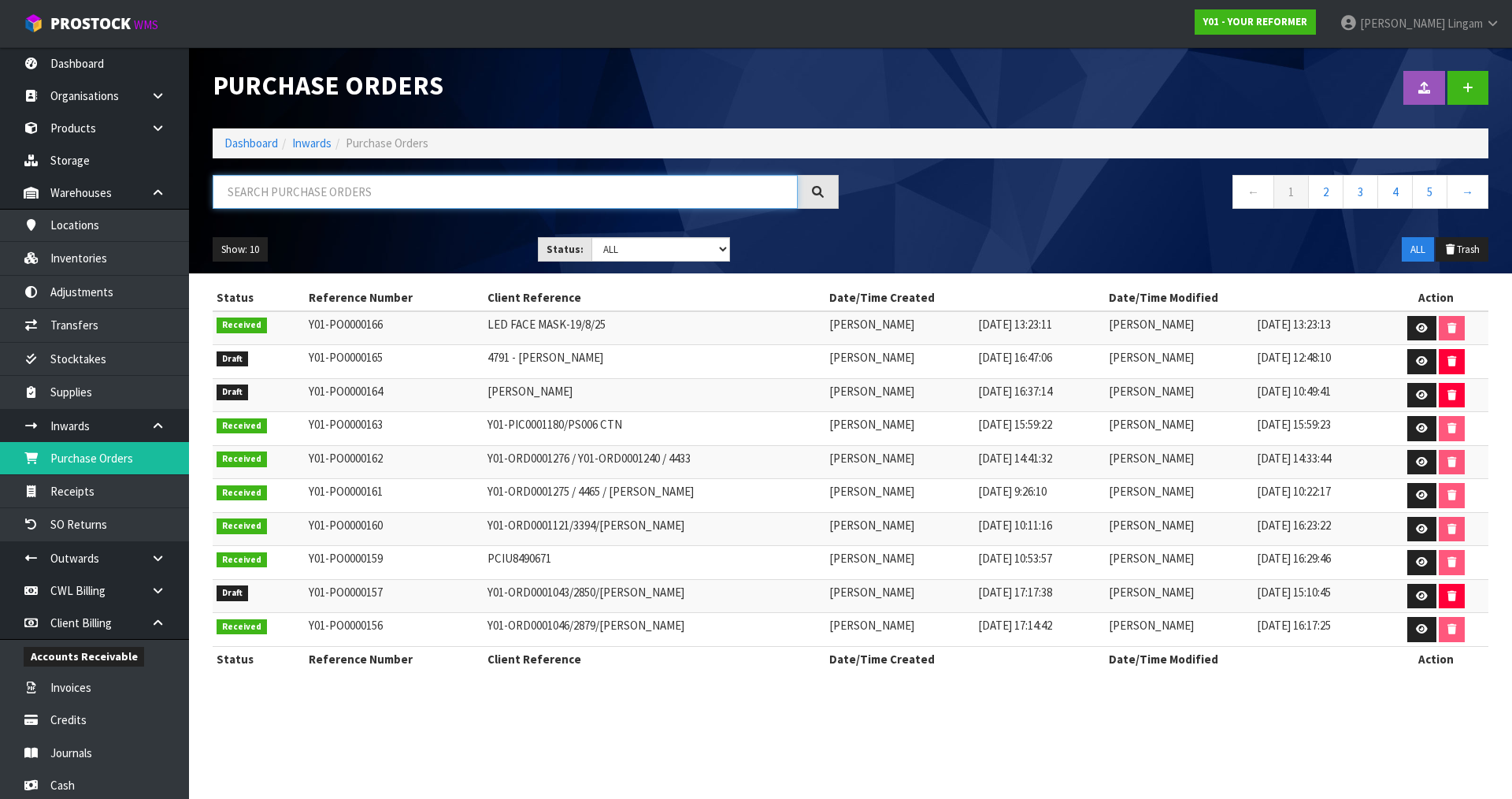
click at [510, 203] on input "text" at bounding box center [505, 192] width 585 height 34
paste input "SOPHIE SPRATT"
type input "SOPHIE SPRATT"
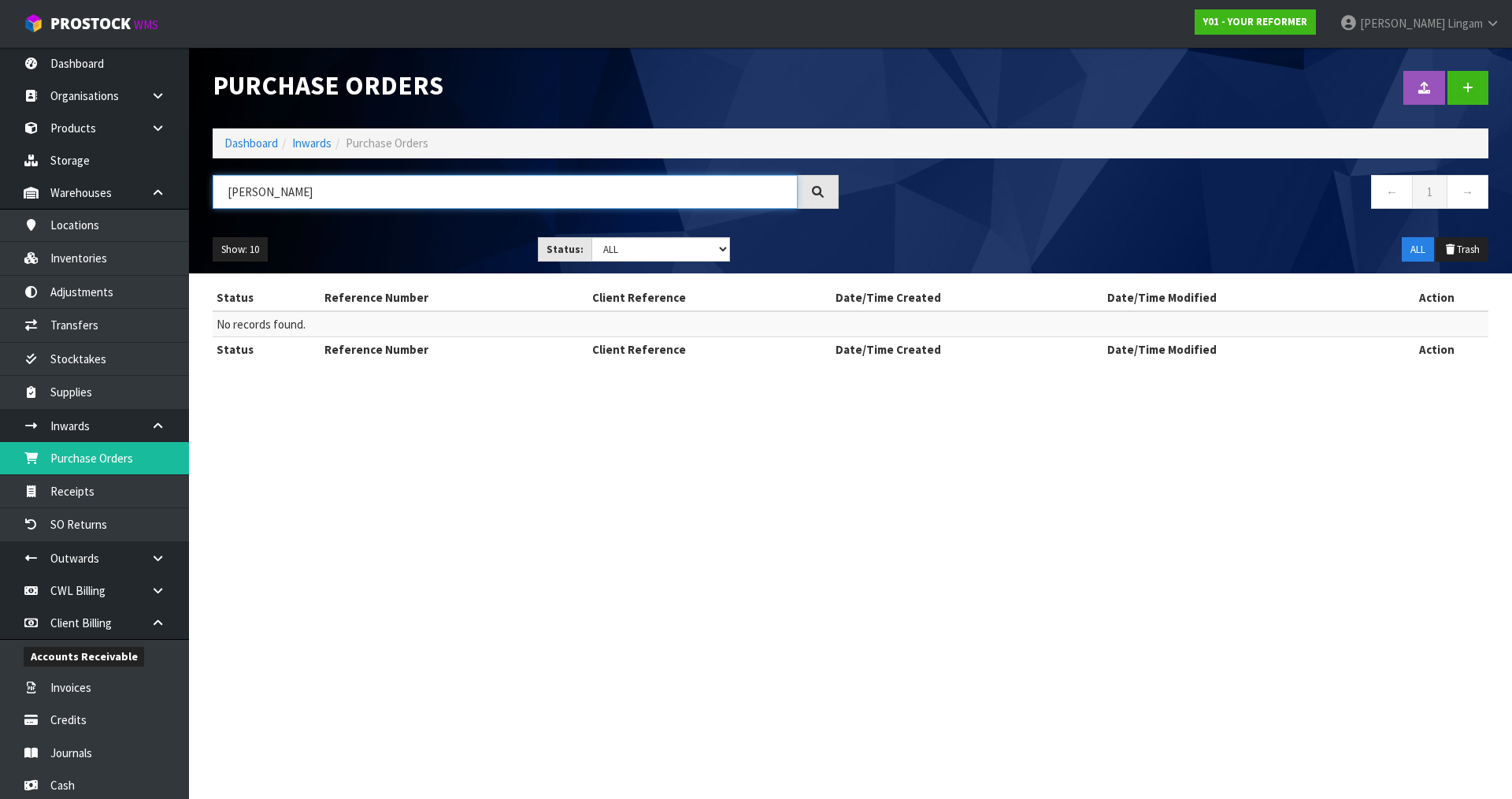
drag, startPoint x: 378, startPoint y: 187, endPoint x: 218, endPoint y: 195, distance: 160.2
click at [218, 195] on input "SOPHIE SPRATT" at bounding box center [505, 192] width 585 height 34
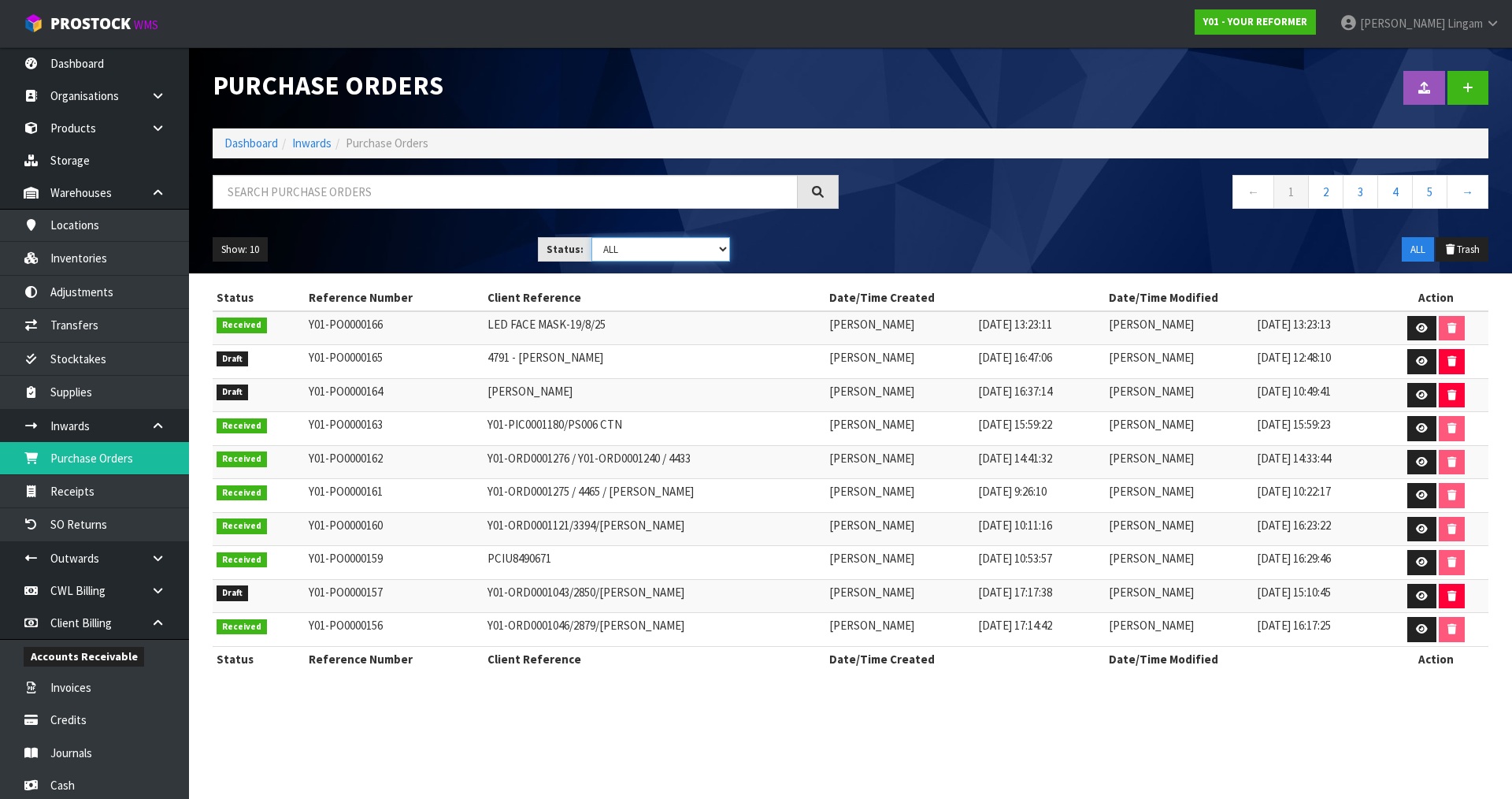
click at [657, 257] on select "Draft Pending Received Cancelled ALL" at bounding box center [661, 249] width 140 height 24
select select "string:0"
click at [591, 237] on select "Draft Pending Received Cancelled ALL" at bounding box center [661, 249] width 140 height 24
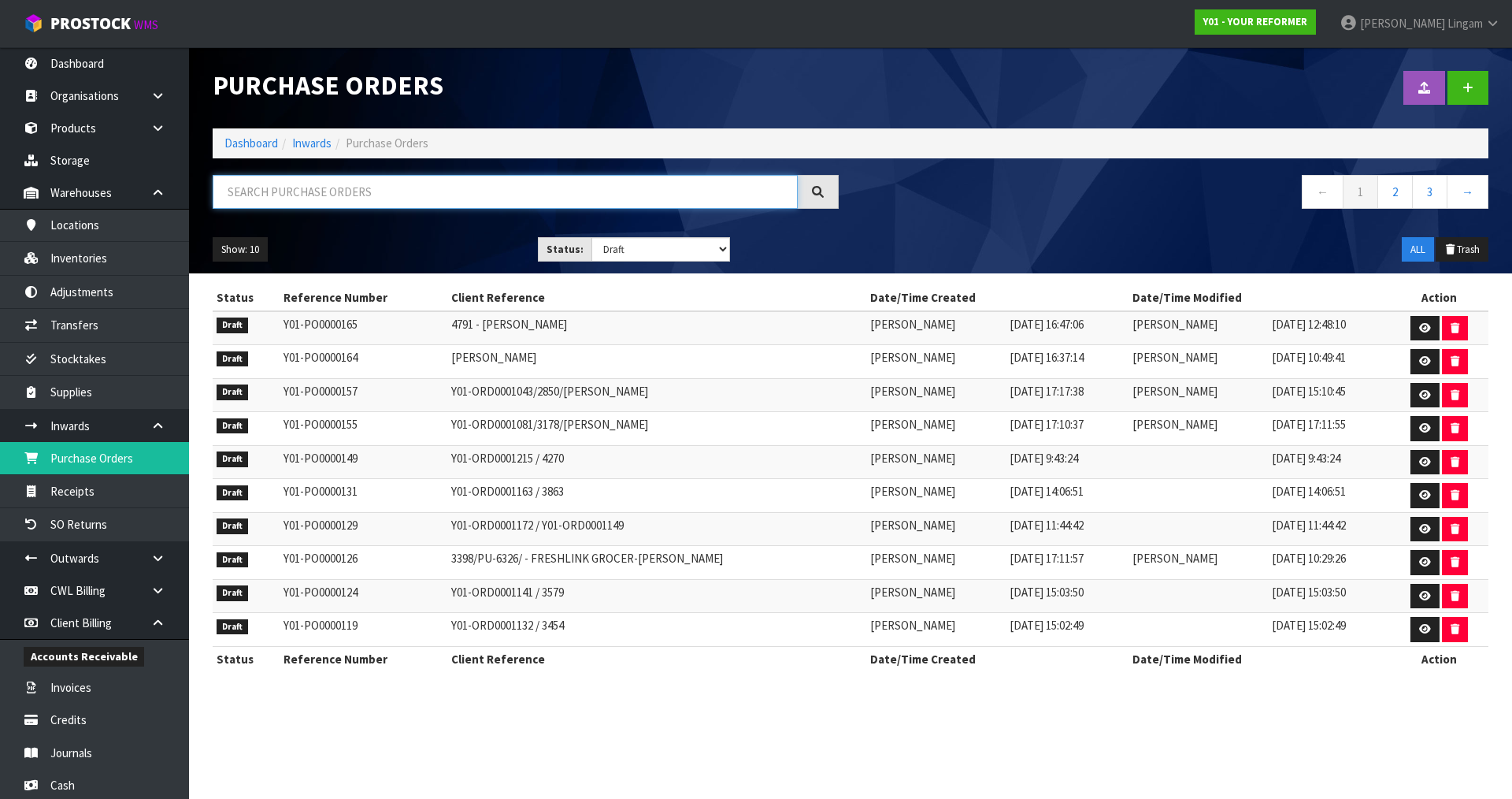
click at [418, 191] on input "text" at bounding box center [505, 192] width 585 height 34
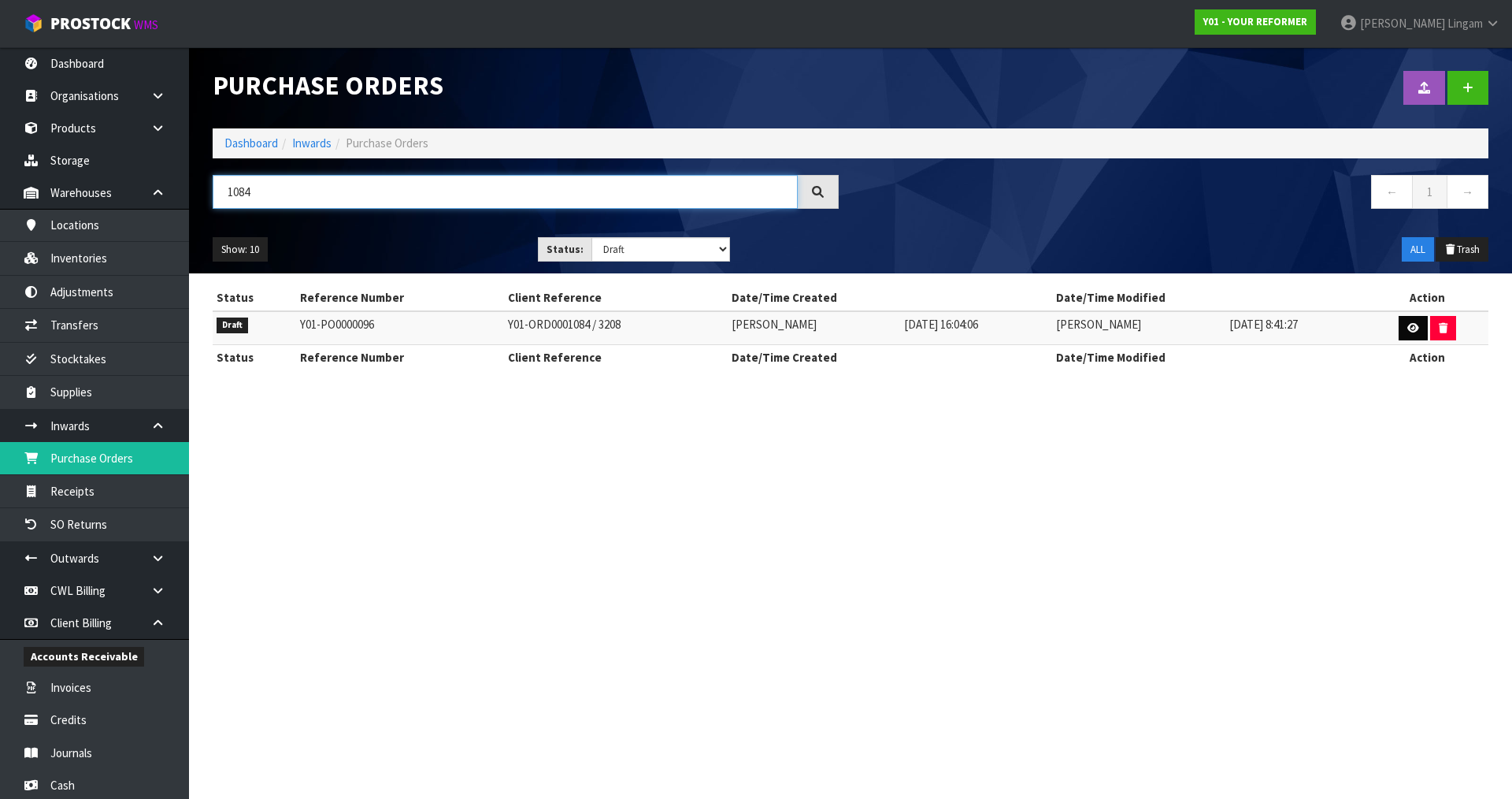
type input "1084"
click at [1412, 321] on link at bounding box center [1413, 328] width 29 height 25
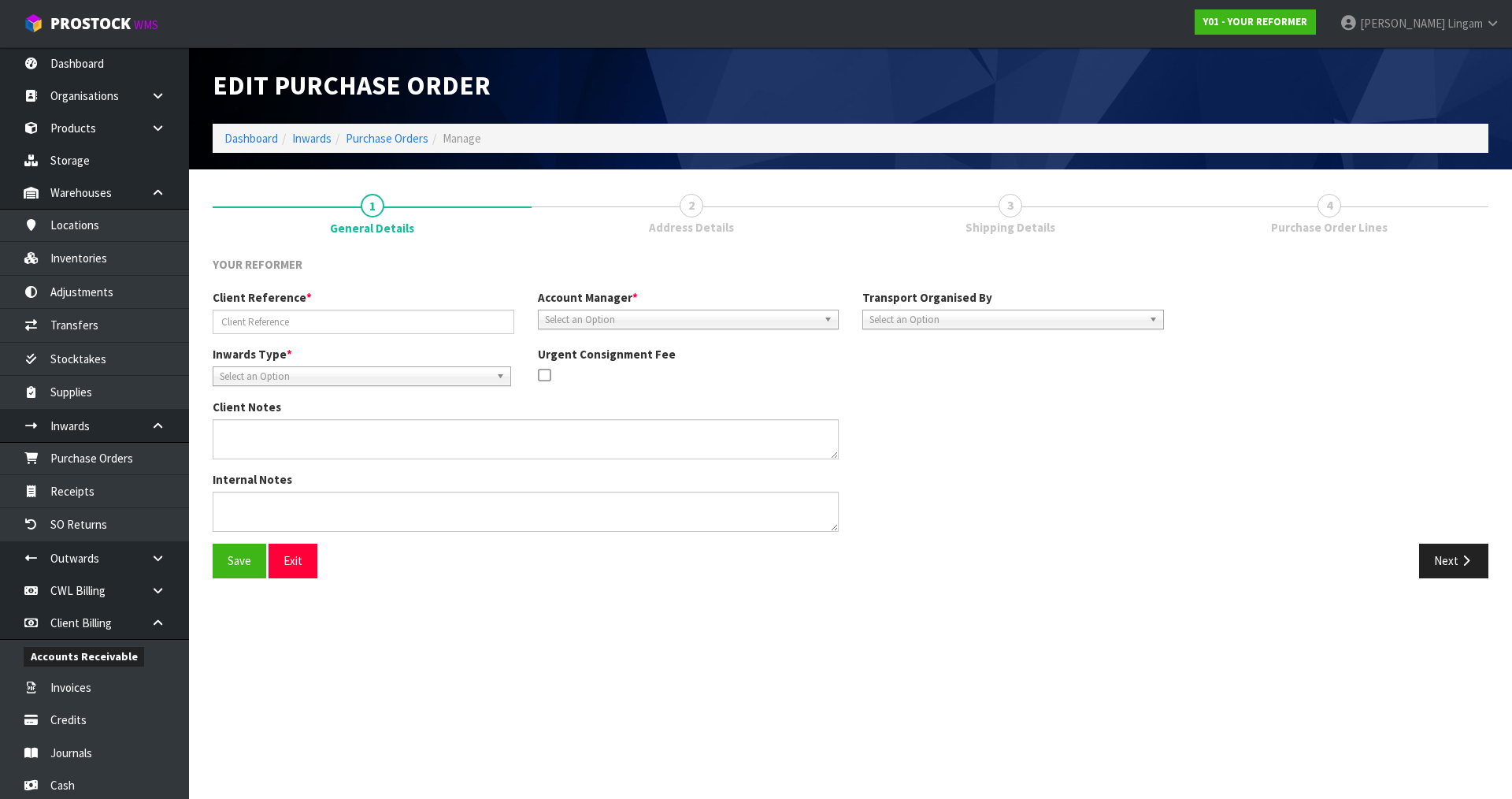
type input "Y01-ORD0001084 / 3208"
type textarea "1 X YRENV240012009 - PLEASE CHECK SERIAL AND ALL PARTS RETURNED."
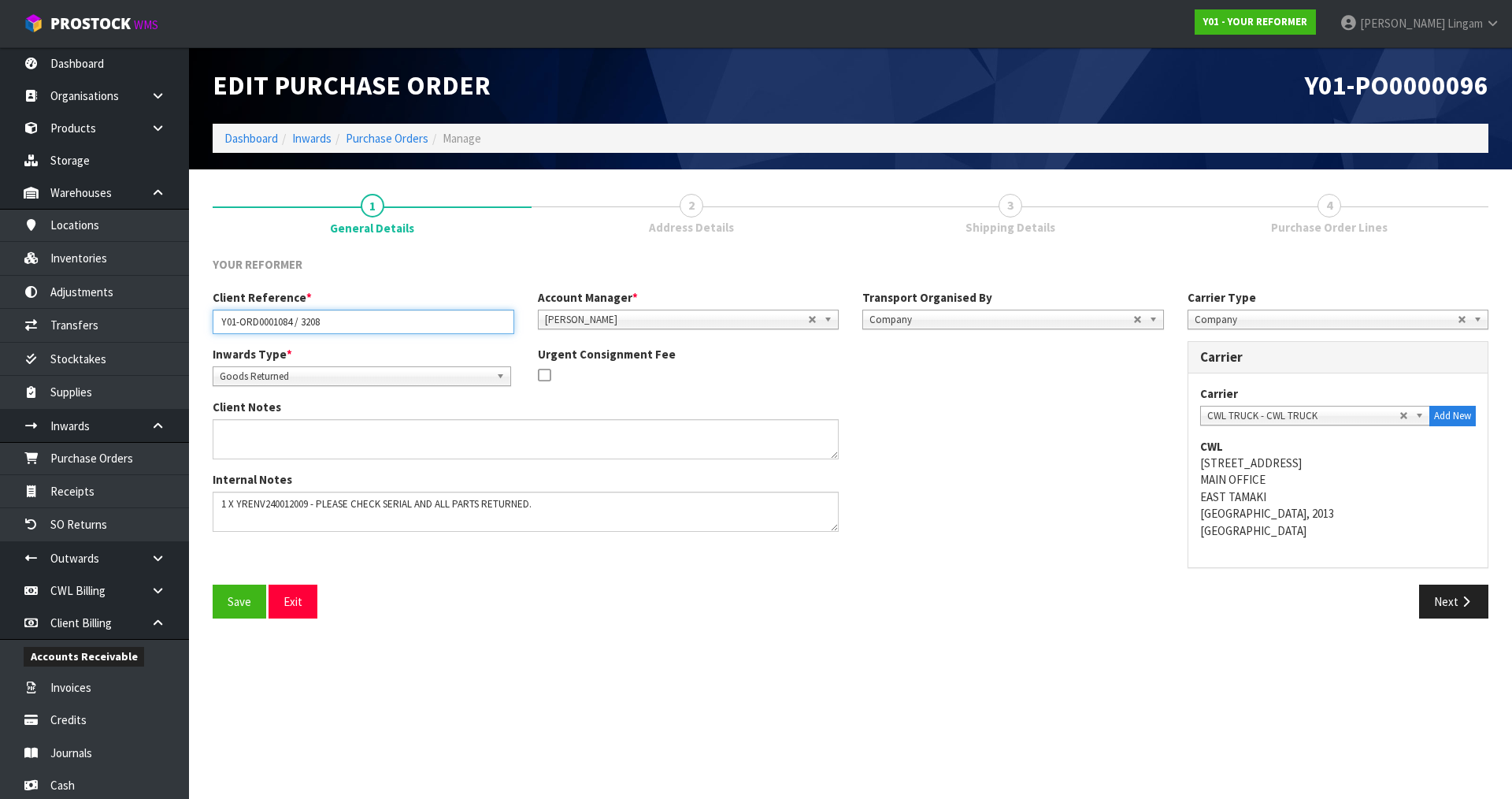
click at [357, 313] on input "Y01-ORD0001084 / 3208" at bounding box center [364, 322] width 302 height 24
paste input "SOPHIE SPRATT"
type input "Y01-ORD0001084 / 3208 [PERSON_NAME]"
click at [255, 596] on button "Save" at bounding box center [240, 602] width 54 height 34
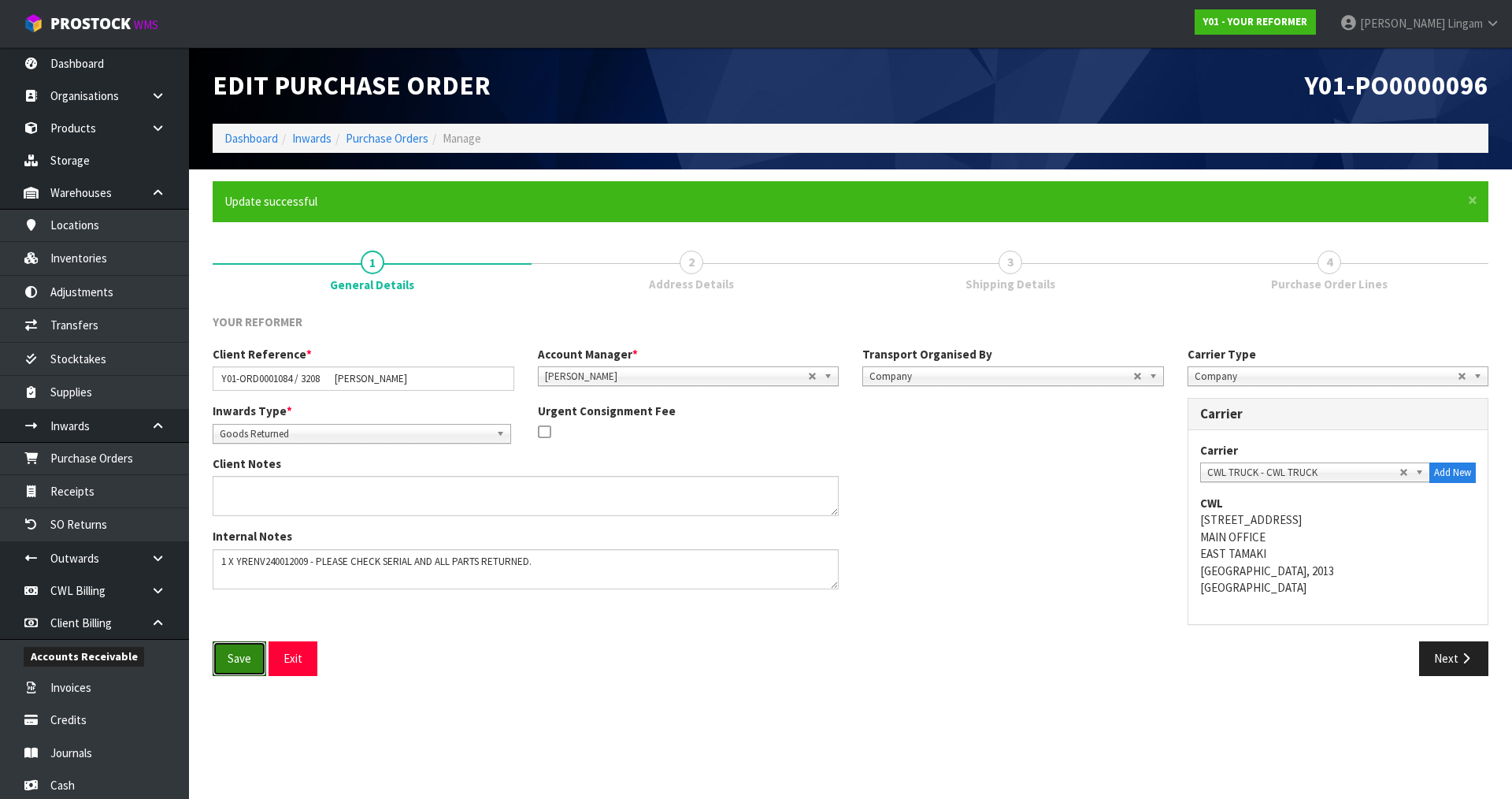
drag, startPoint x: 232, startPoint y: 667, endPoint x: 351, endPoint y: 569, distance: 154.2
click at [232, 667] on button "Save" at bounding box center [240, 658] width 54 height 34
click at [258, 377] on input "Y01-ORD0001084 / 3208 [PERSON_NAME]" at bounding box center [364, 379] width 302 height 24
click at [95, 257] on link "Inventories" at bounding box center [94, 257] width 189 height 32
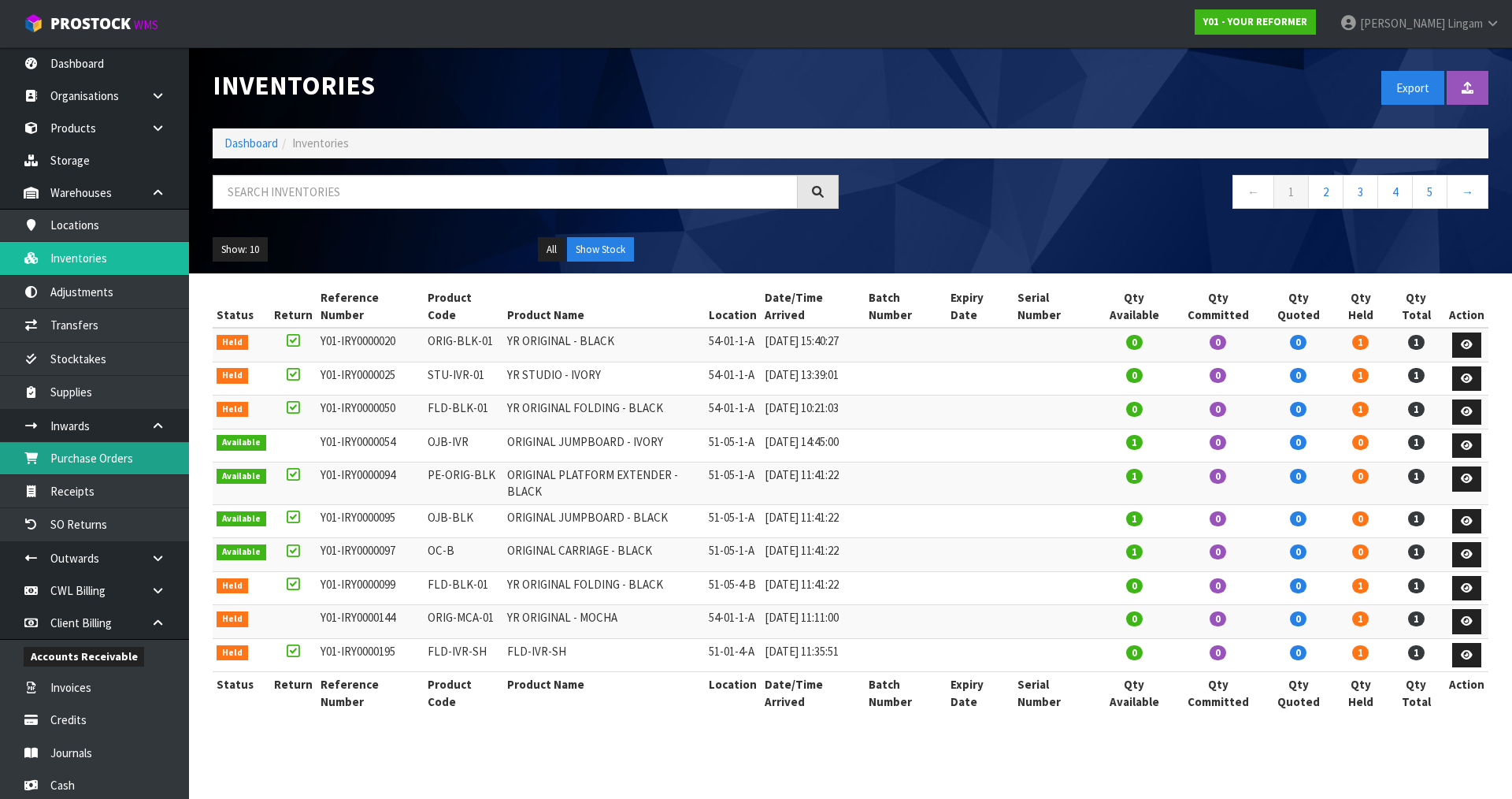
click at [124, 456] on link "Purchase Orders" at bounding box center [94, 458] width 189 height 32
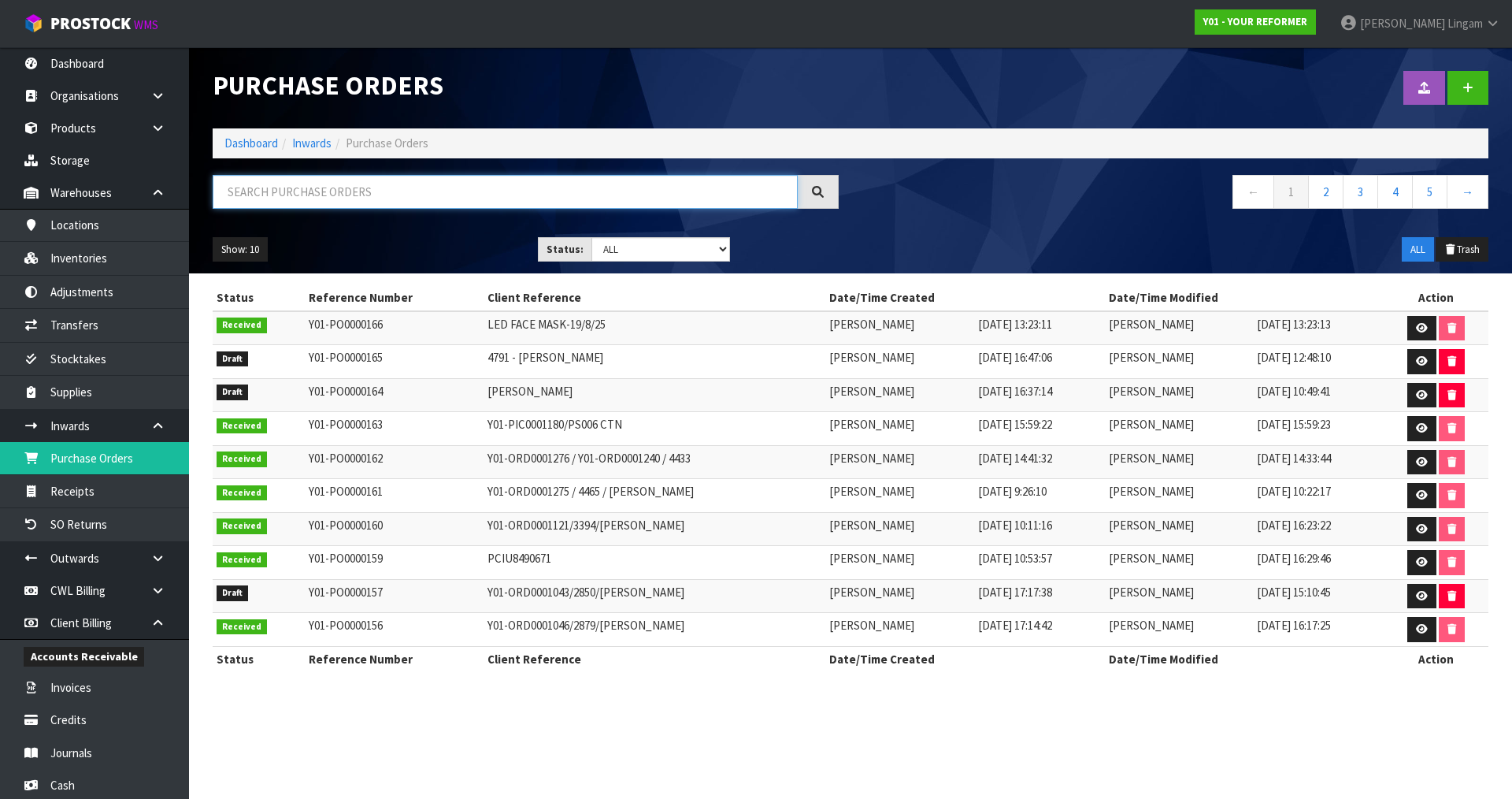
click at [385, 192] on input "text" at bounding box center [505, 192] width 585 height 34
paste input "ORD0001084"
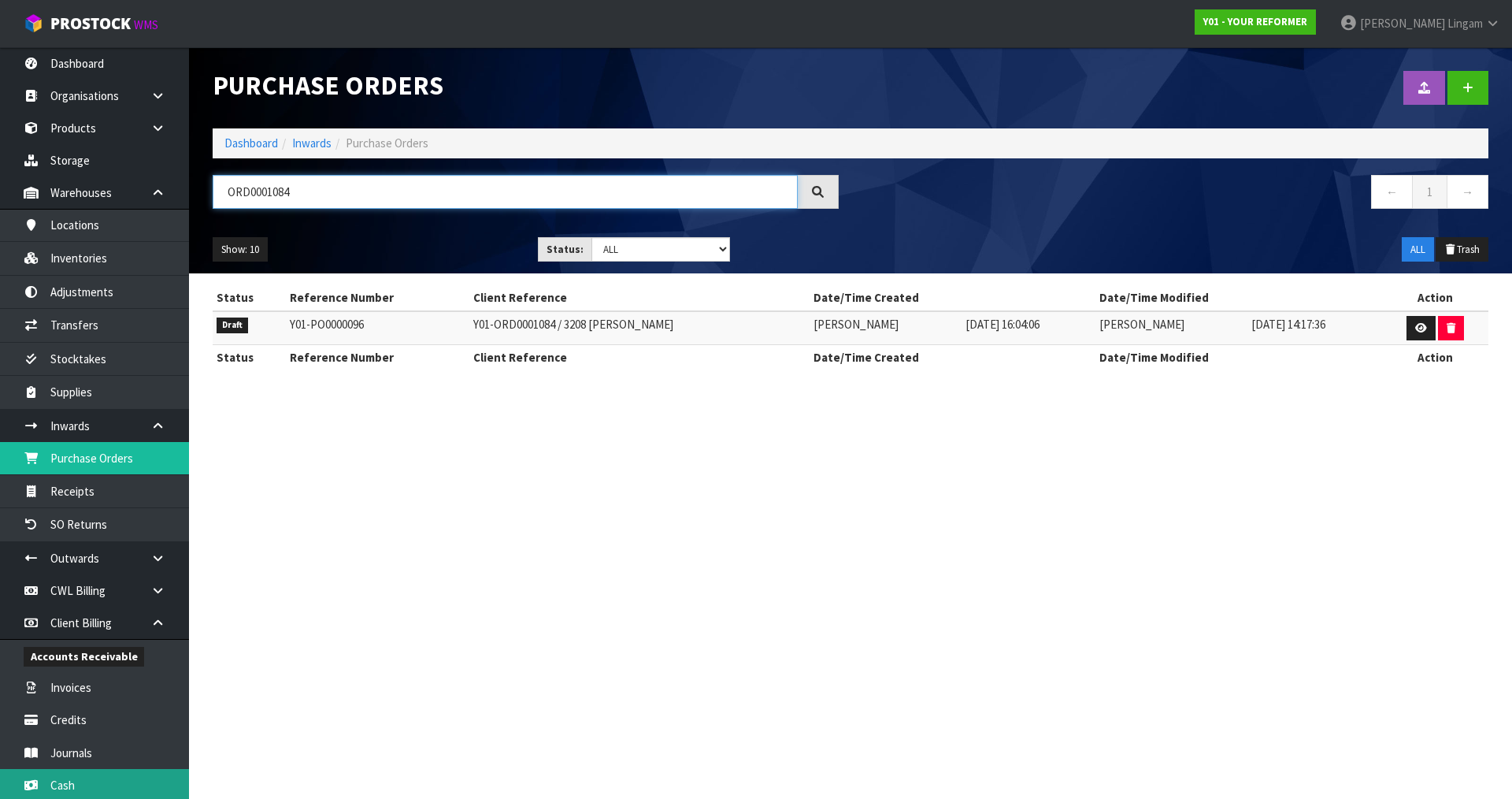
type input "ORD0001084"
click at [718, 629] on section "Purchase Orders Import Purchase Orders Drop file here to import csv template Da…" at bounding box center [756, 399] width 1512 height 799
click at [245, 141] on link "Dashboard" at bounding box center [252, 143] width 54 height 15
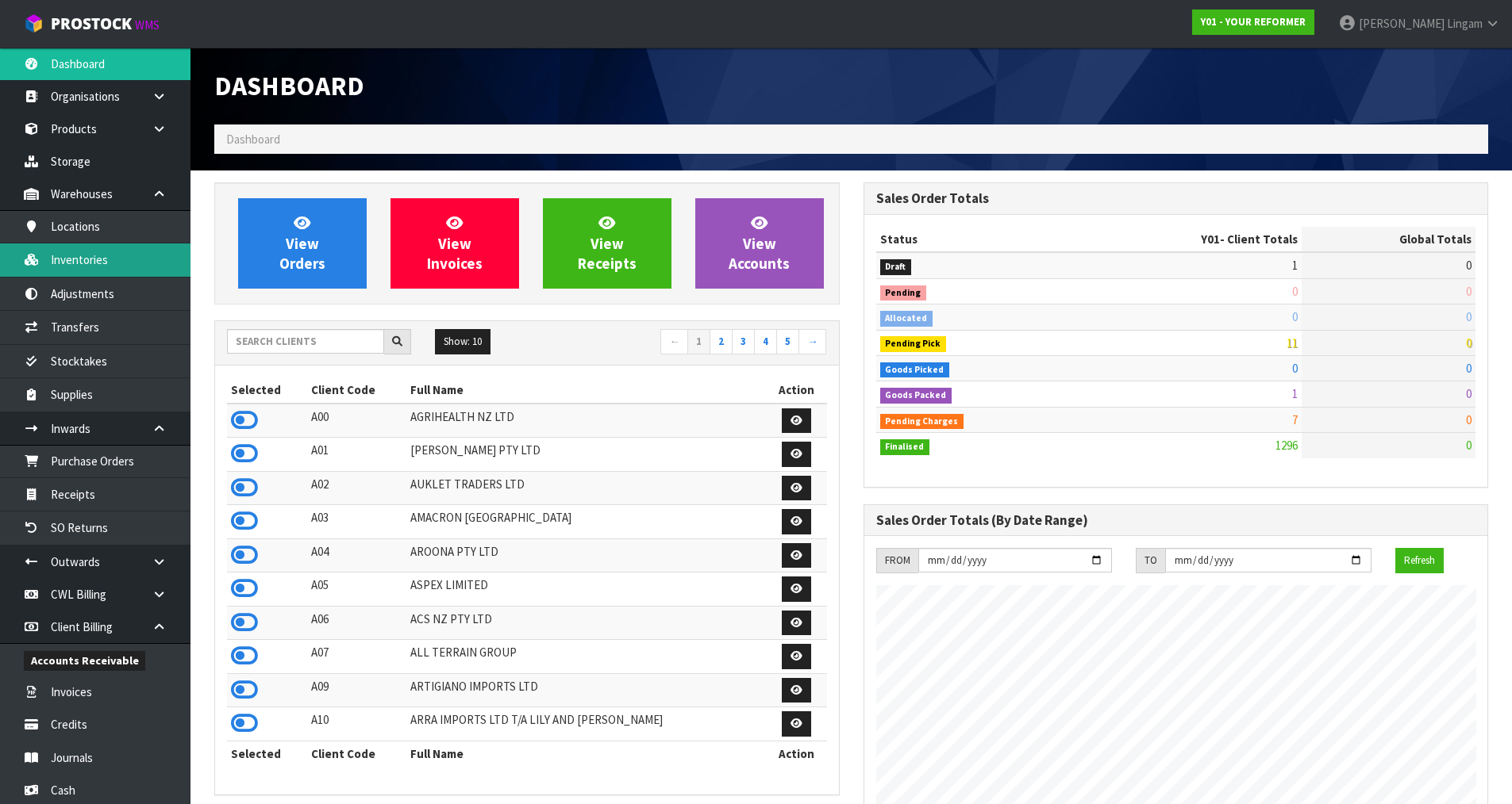
scroll to position [1202, 648]
click at [329, 341] on input "text" at bounding box center [305, 341] width 158 height 24
click at [313, 344] on input "text" at bounding box center [305, 341] width 158 height 24
click at [338, 344] on input "text" at bounding box center [305, 341] width 158 height 24
click at [312, 347] on input "text" at bounding box center [305, 341] width 158 height 24
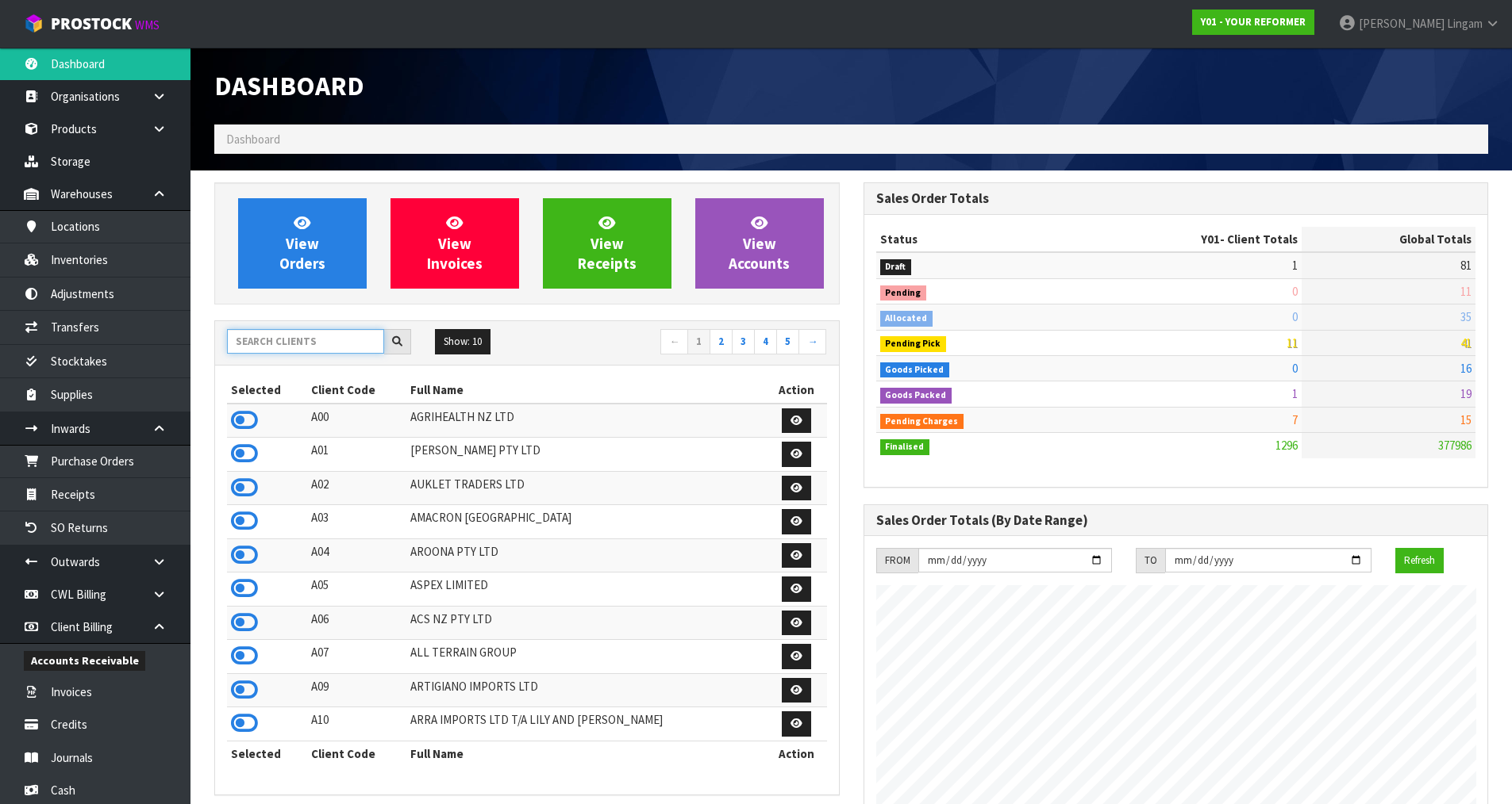
click at [311, 344] on input "text" at bounding box center [305, 341] width 158 height 24
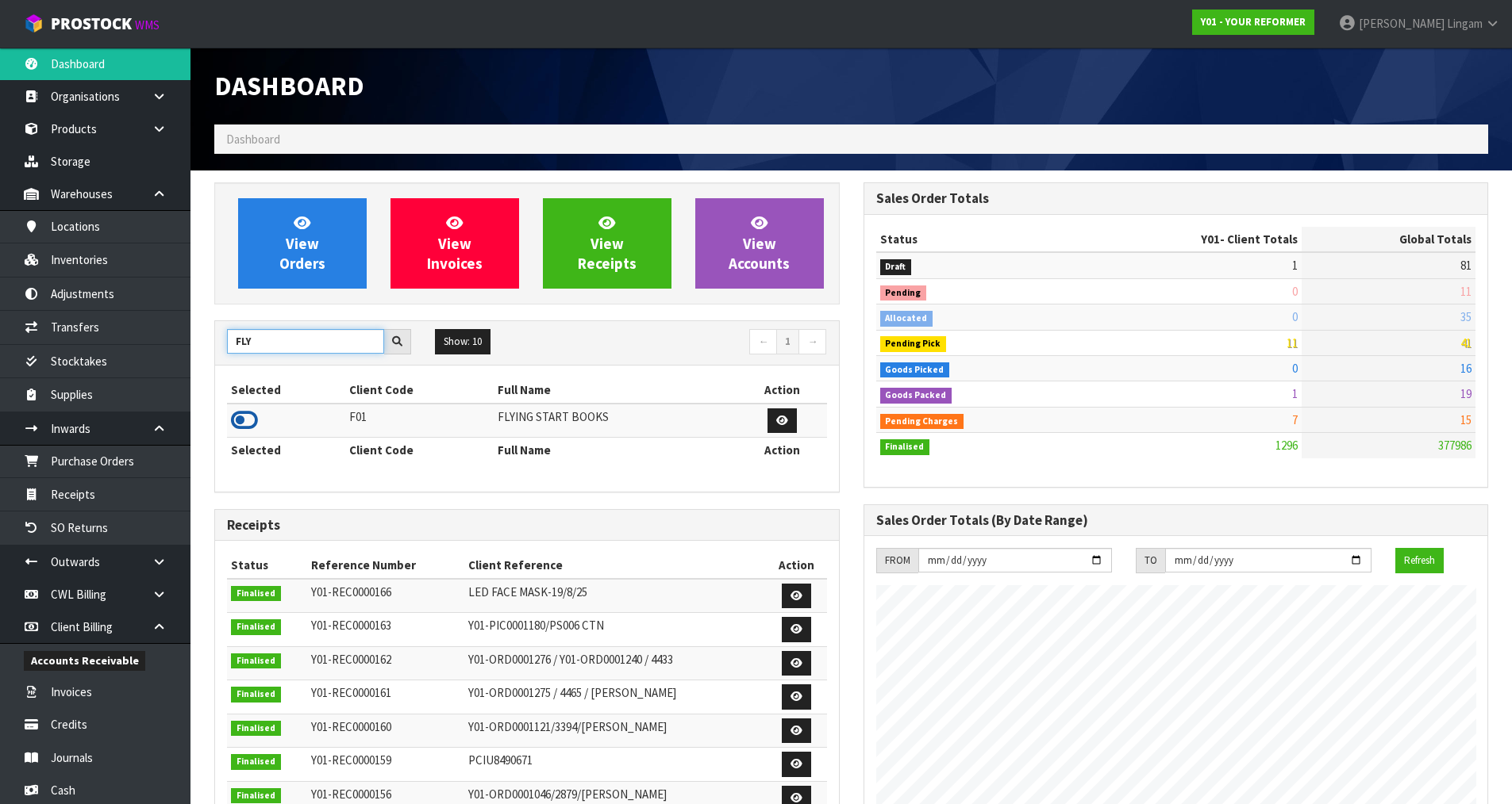
type input "FLY"
click at [238, 414] on icon at bounding box center [244, 420] width 27 height 24
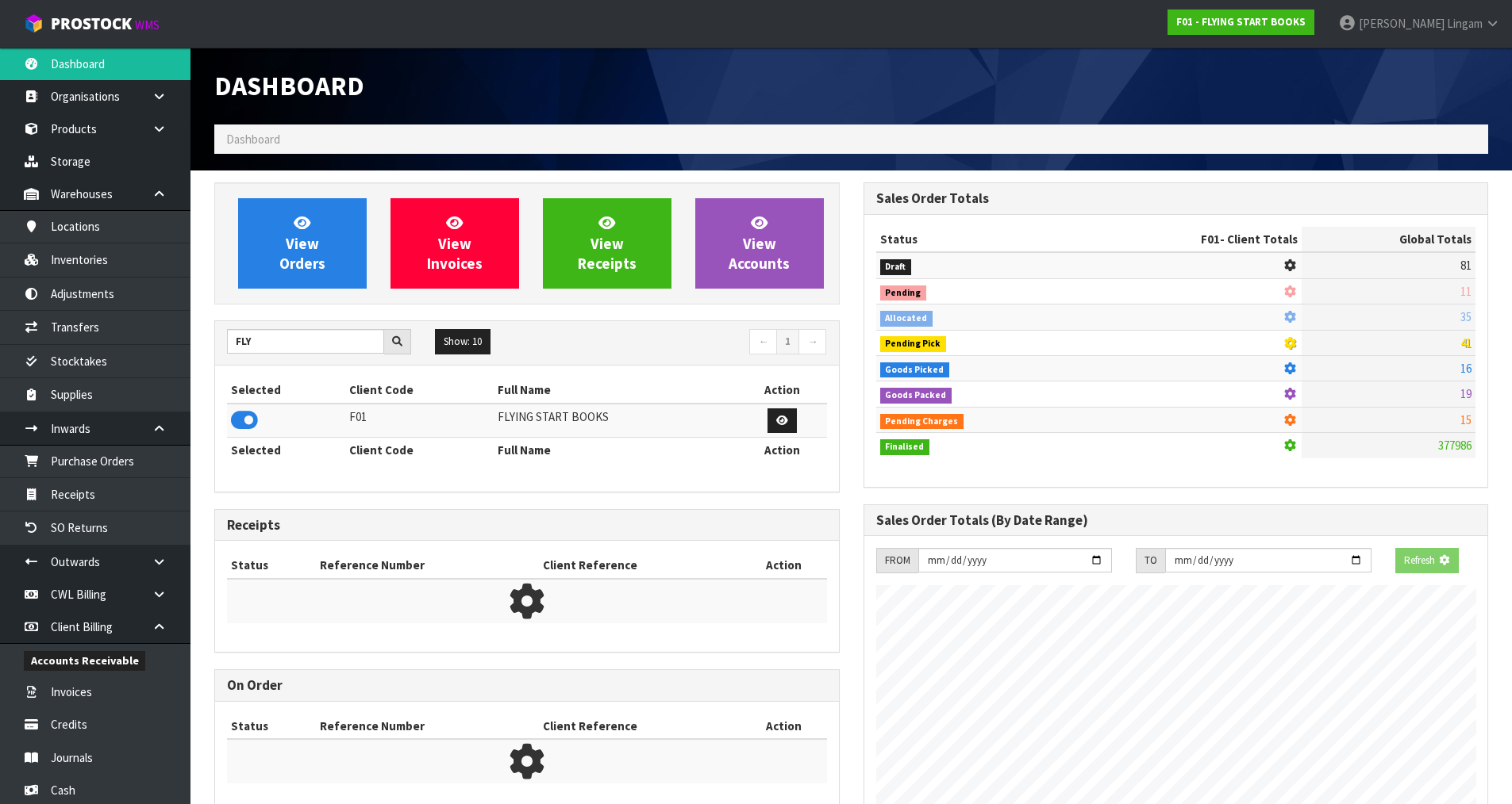
scroll to position [792044, 792852]
click at [327, 266] on link "View Orders" at bounding box center [302, 243] width 129 height 90
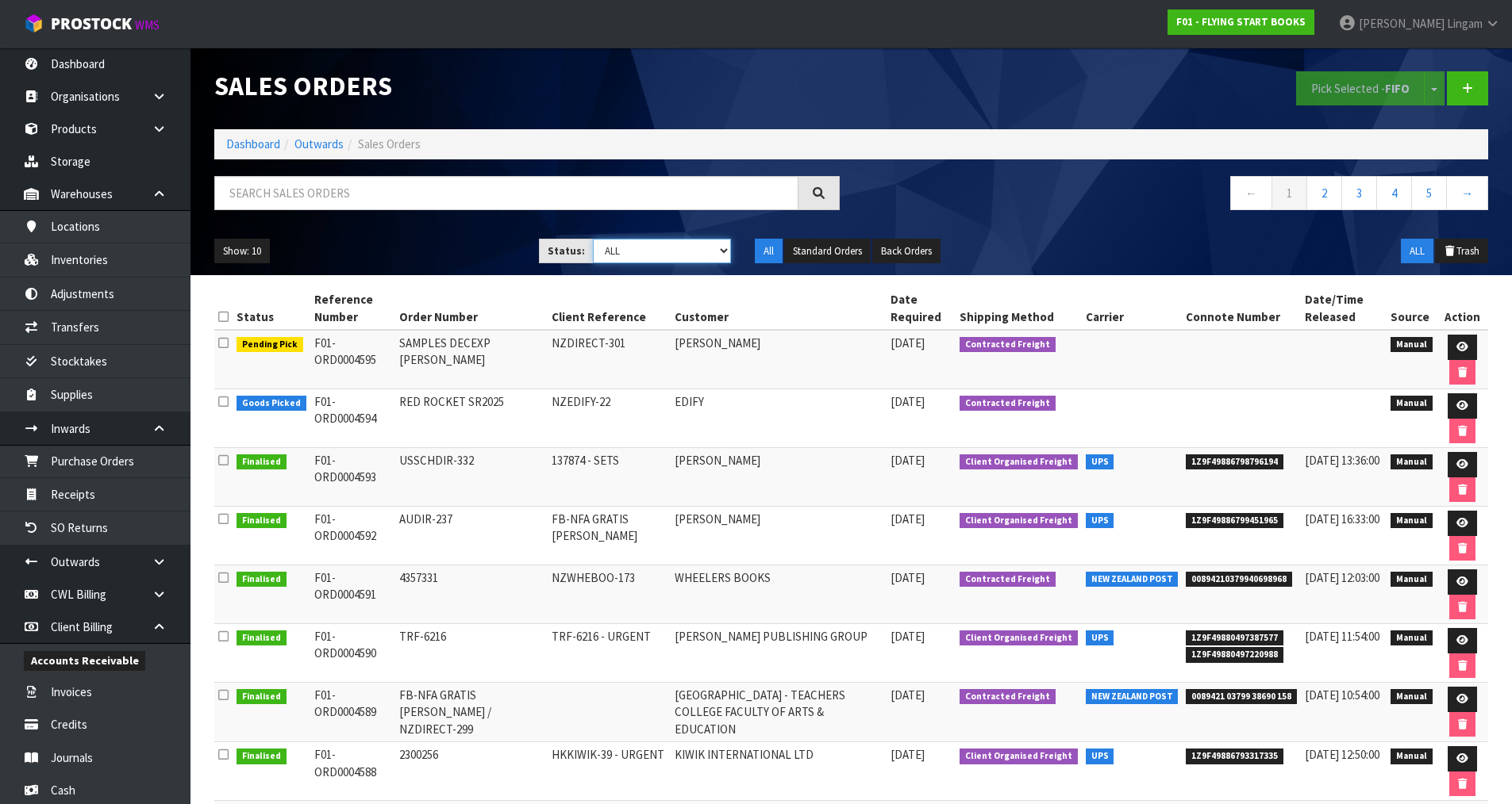
click at [694, 248] on select "Draft Pending Allocated Pending Pick Goods Picked Goods Packed Pending Charges …" at bounding box center [662, 251] width 138 height 24
select select "string:6"
click at [593, 238] on select "Draft Pending Allocated Pending Pick Goods Picked Goods Packed Pending Charges …" at bounding box center [662, 251] width 138 height 24
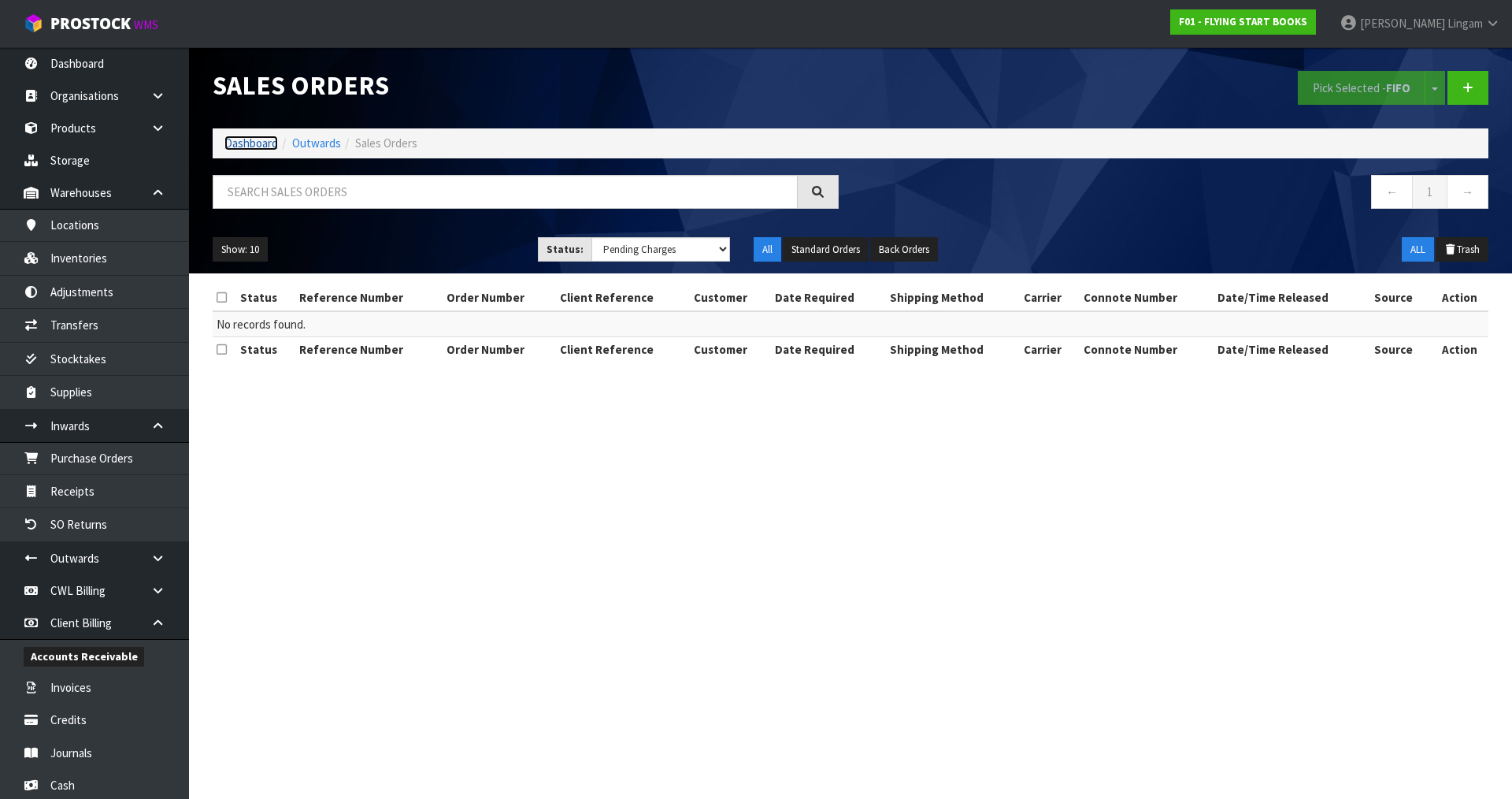
click at [260, 145] on link "Dashboard" at bounding box center [252, 143] width 54 height 15
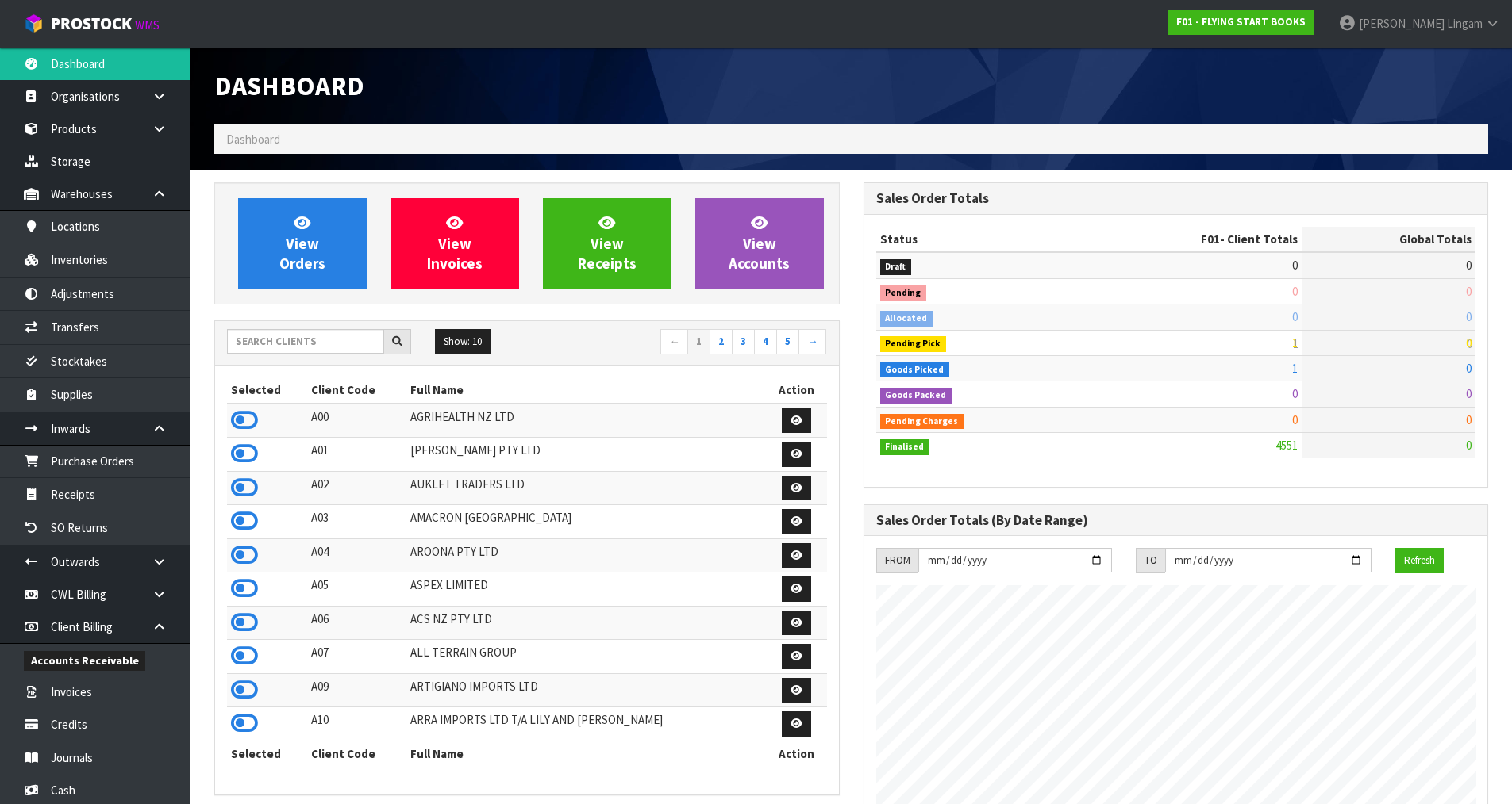
scroll to position [1202, 648]
click at [300, 248] on span "View Orders" at bounding box center [302, 243] width 46 height 60
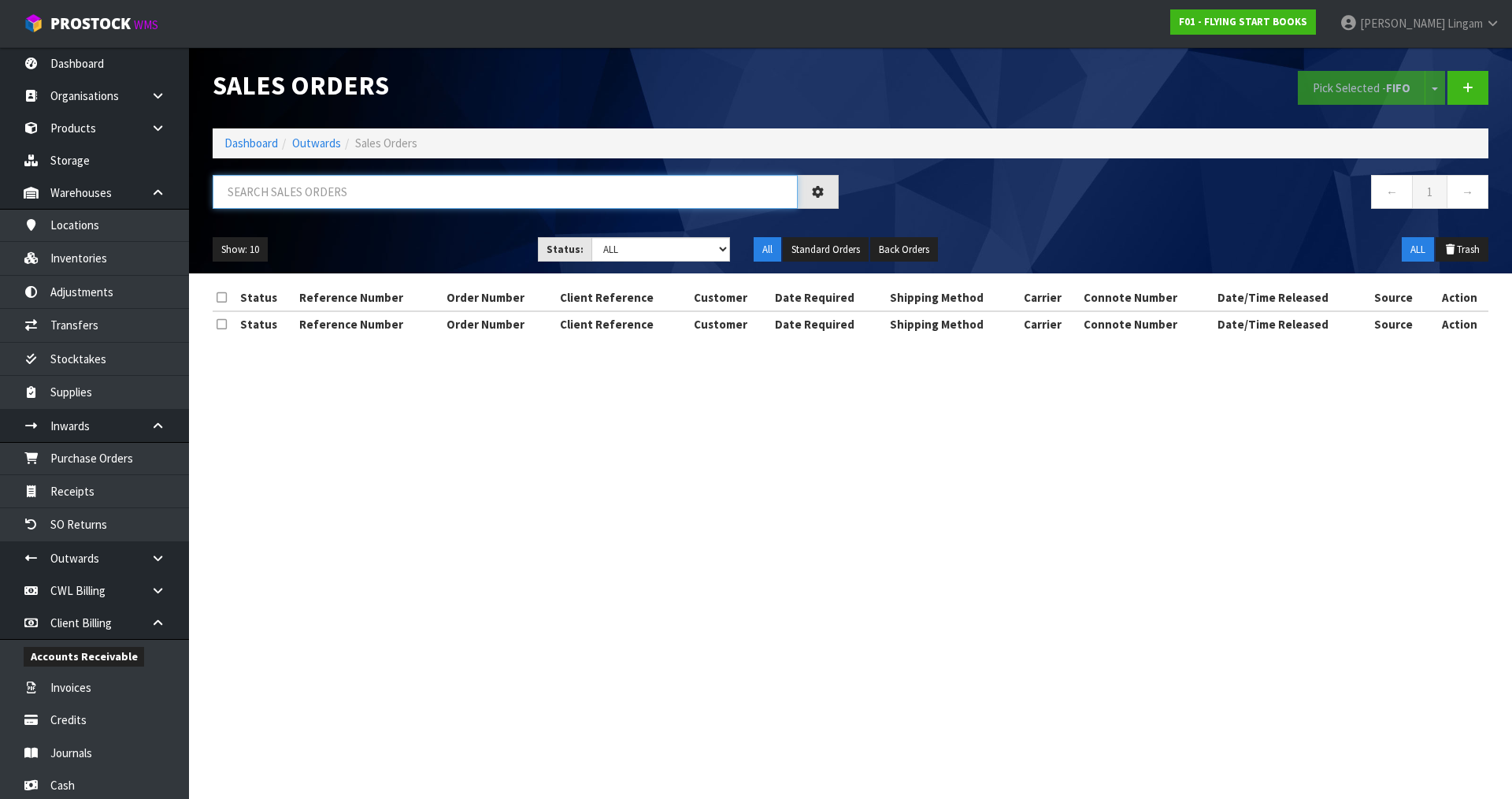
click at [611, 197] on input "text" at bounding box center [505, 192] width 585 height 34
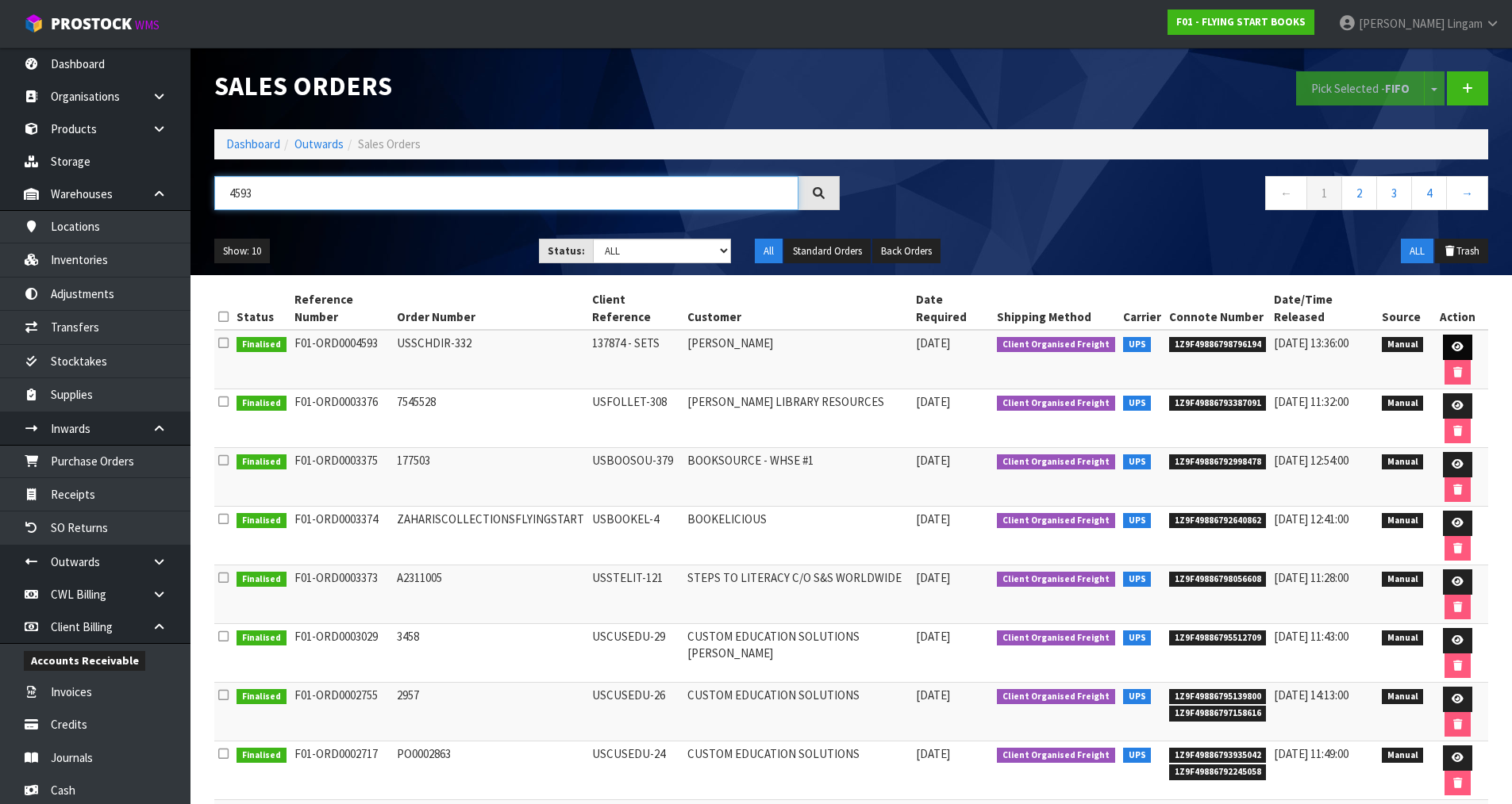
type input "4593"
click at [1448, 334] on link at bounding box center [1457, 347] width 29 height 25
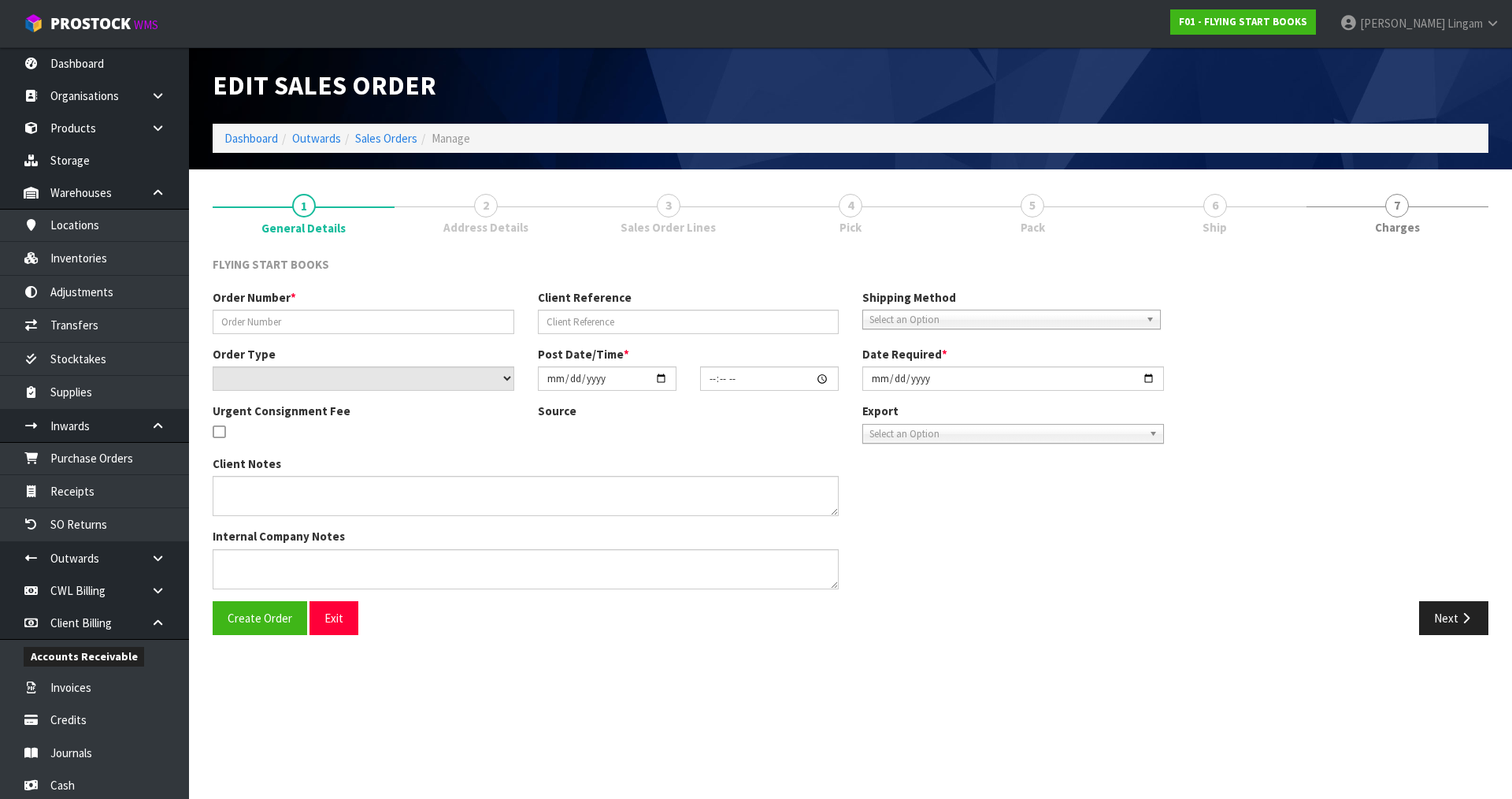
type input "USSCHDIR-332"
type input "137874 - SETS"
select select "number:0"
type input "2025-08-20"
type input "10:53:00.000"
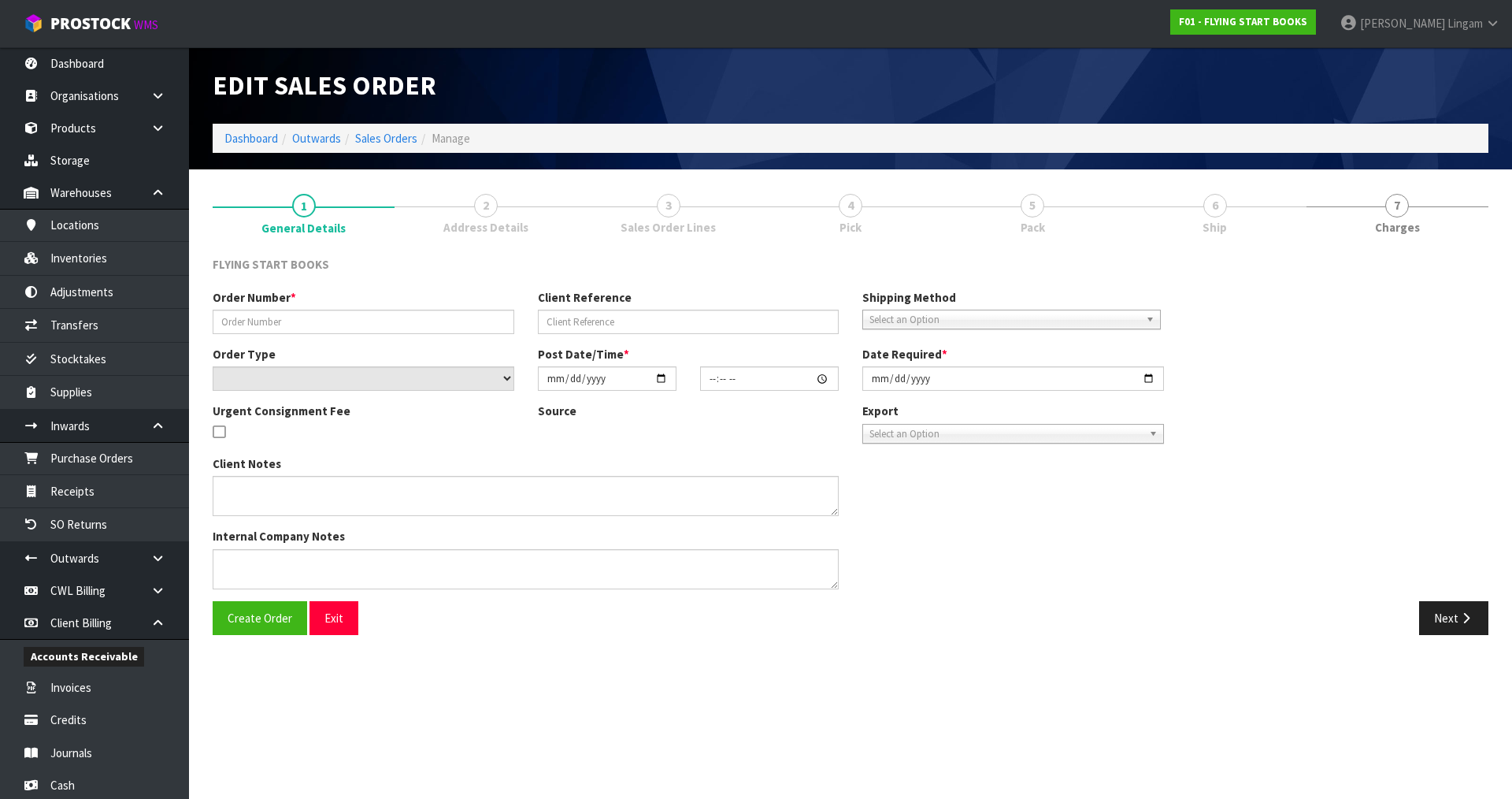
type input "2025-08-20"
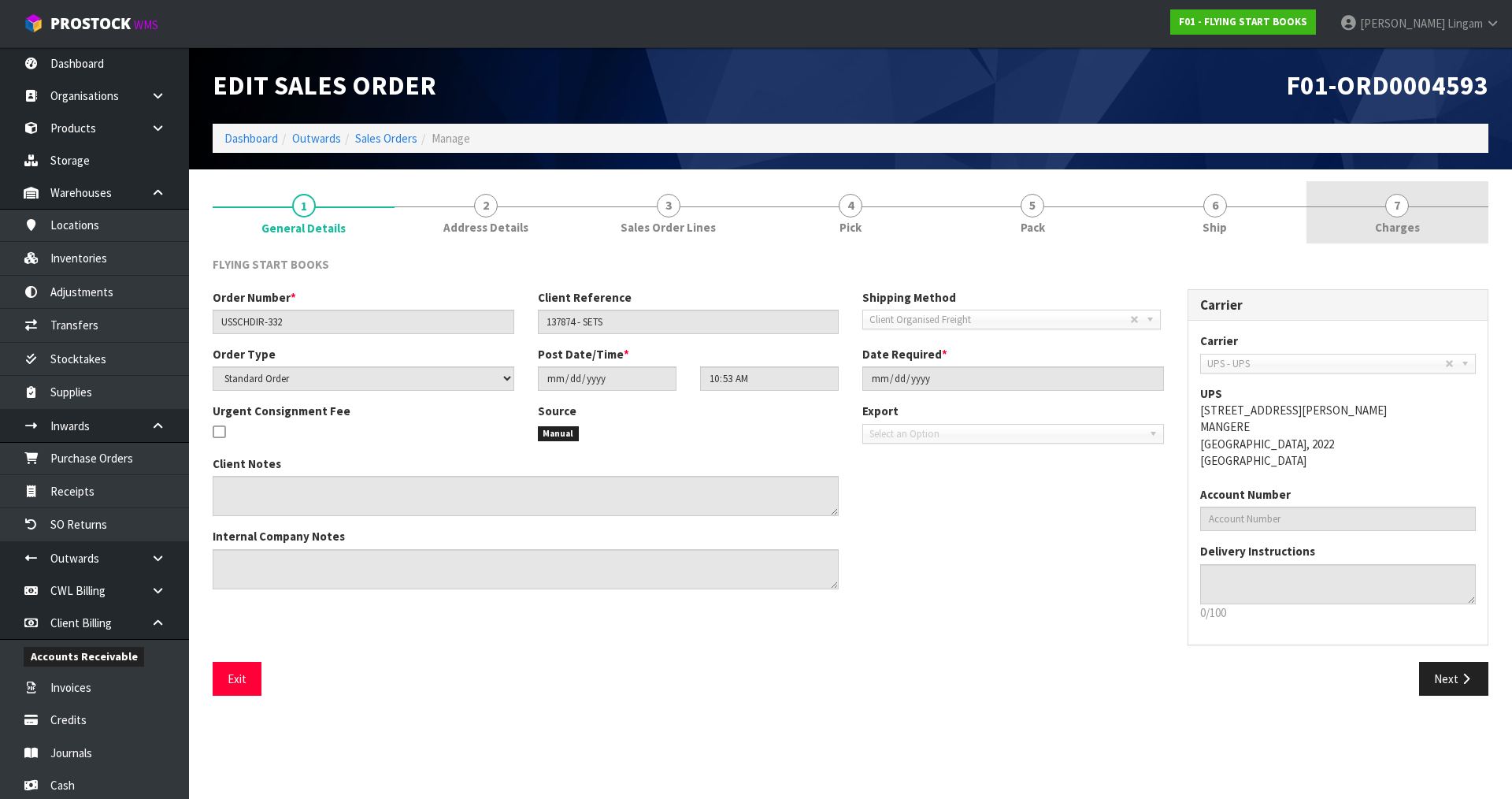
click at [1427, 240] on link "7 Charges" at bounding box center [1397, 212] width 182 height 62
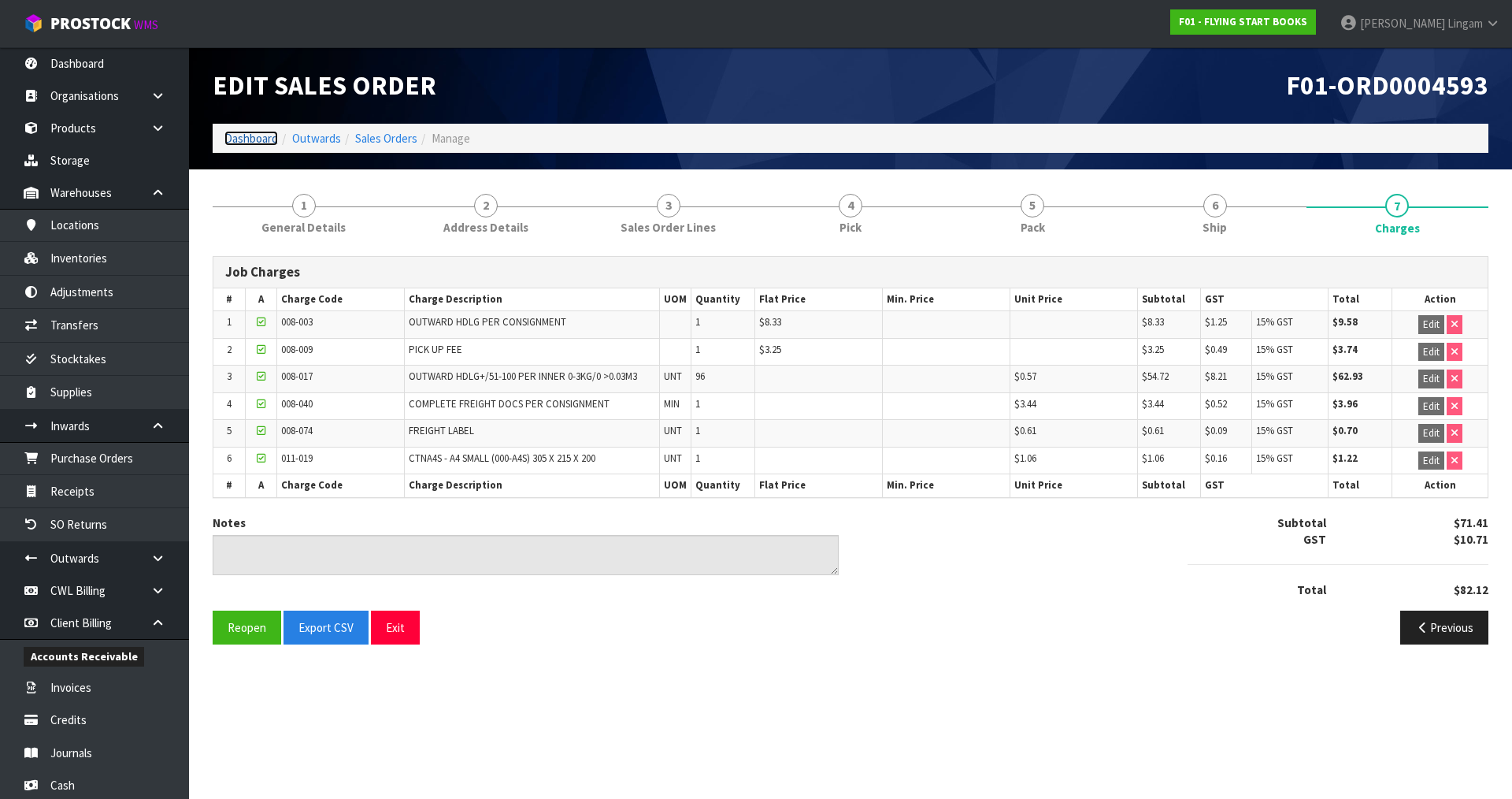
click at [251, 133] on link "Dashboard" at bounding box center [252, 138] width 54 height 15
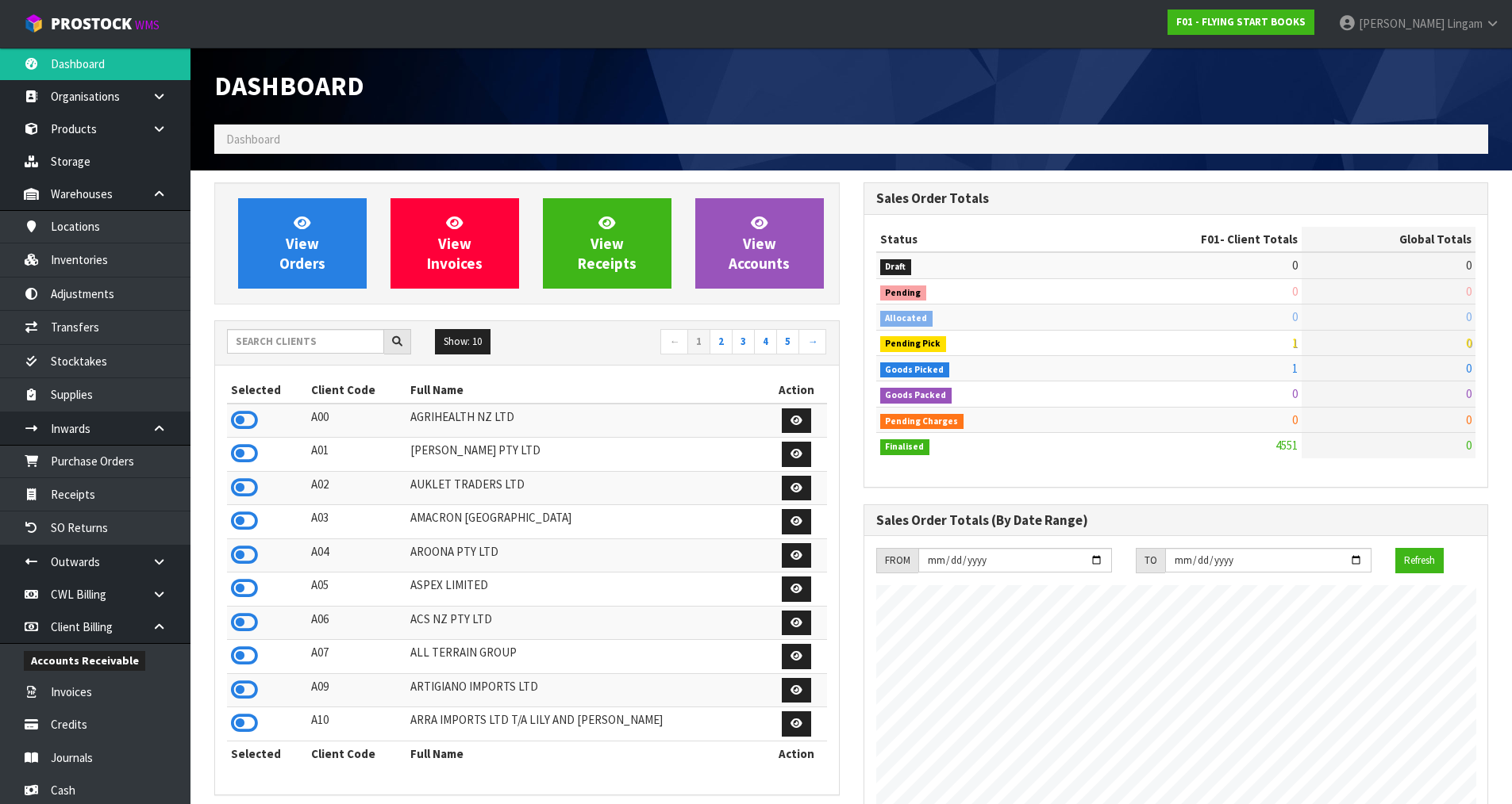
scroll to position [1202, 648]
click at [285, 329] on input "text" at bounding box center [305, 341] width 158 height 24
click at [285, 338] on input "text" at bounding box center [305, 341] width 158 height 24
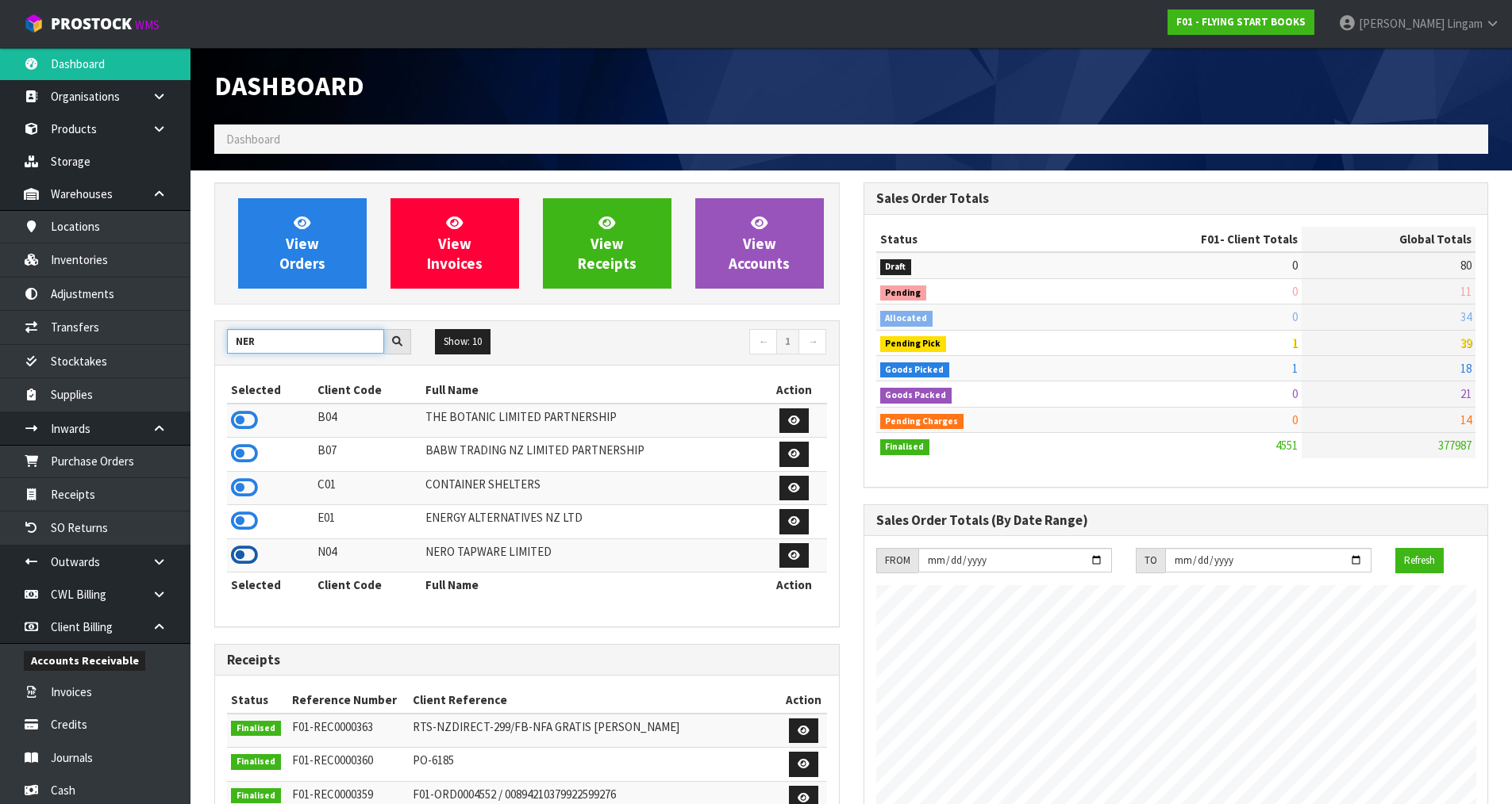
type input "NER"
click at [241, 553] on icon at bounding box center [244, 555] width 27 height 24
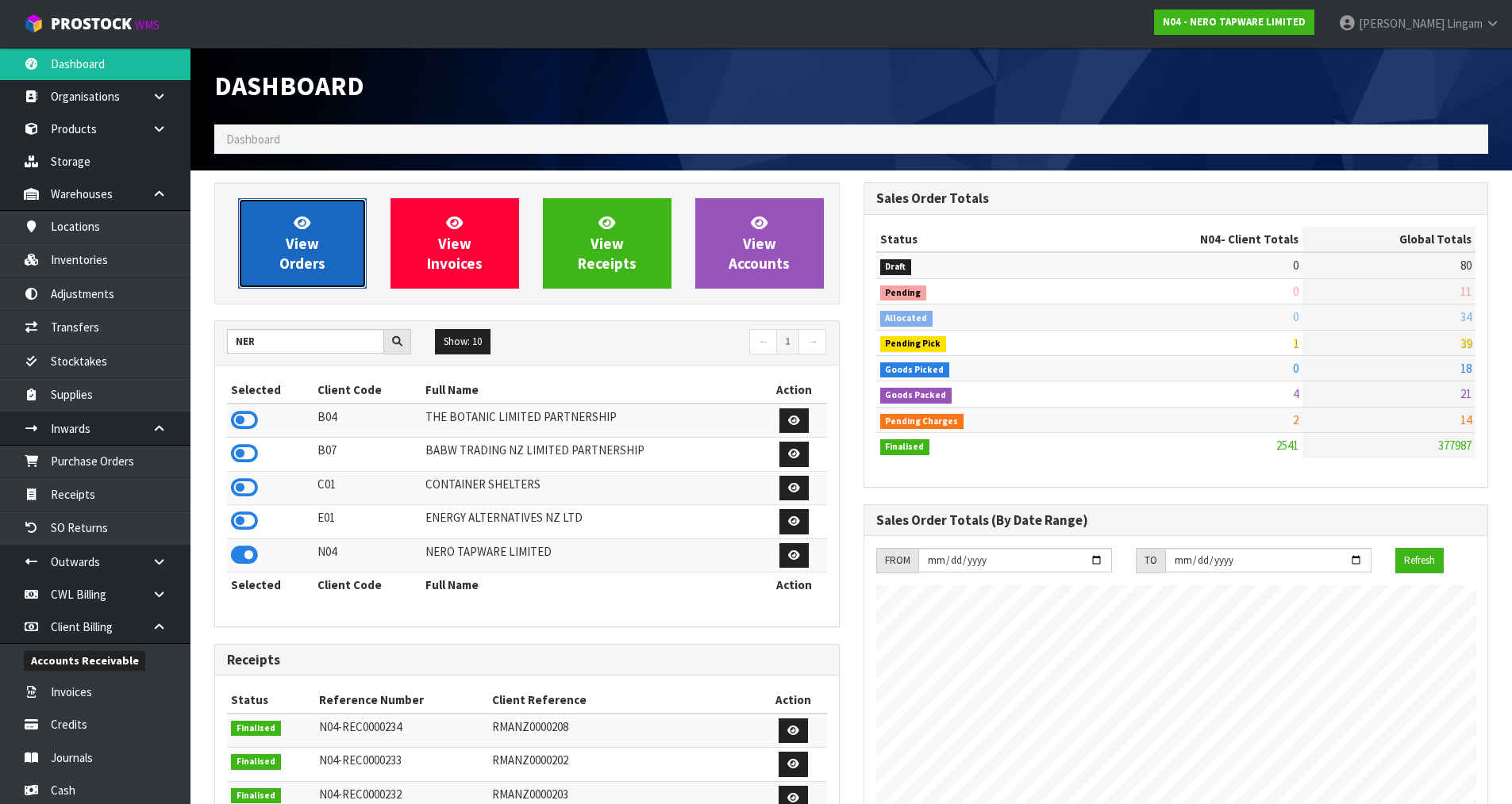
click at [319, 255] on span "View Orders" at bounding box center [302, 243] width 46 height 60
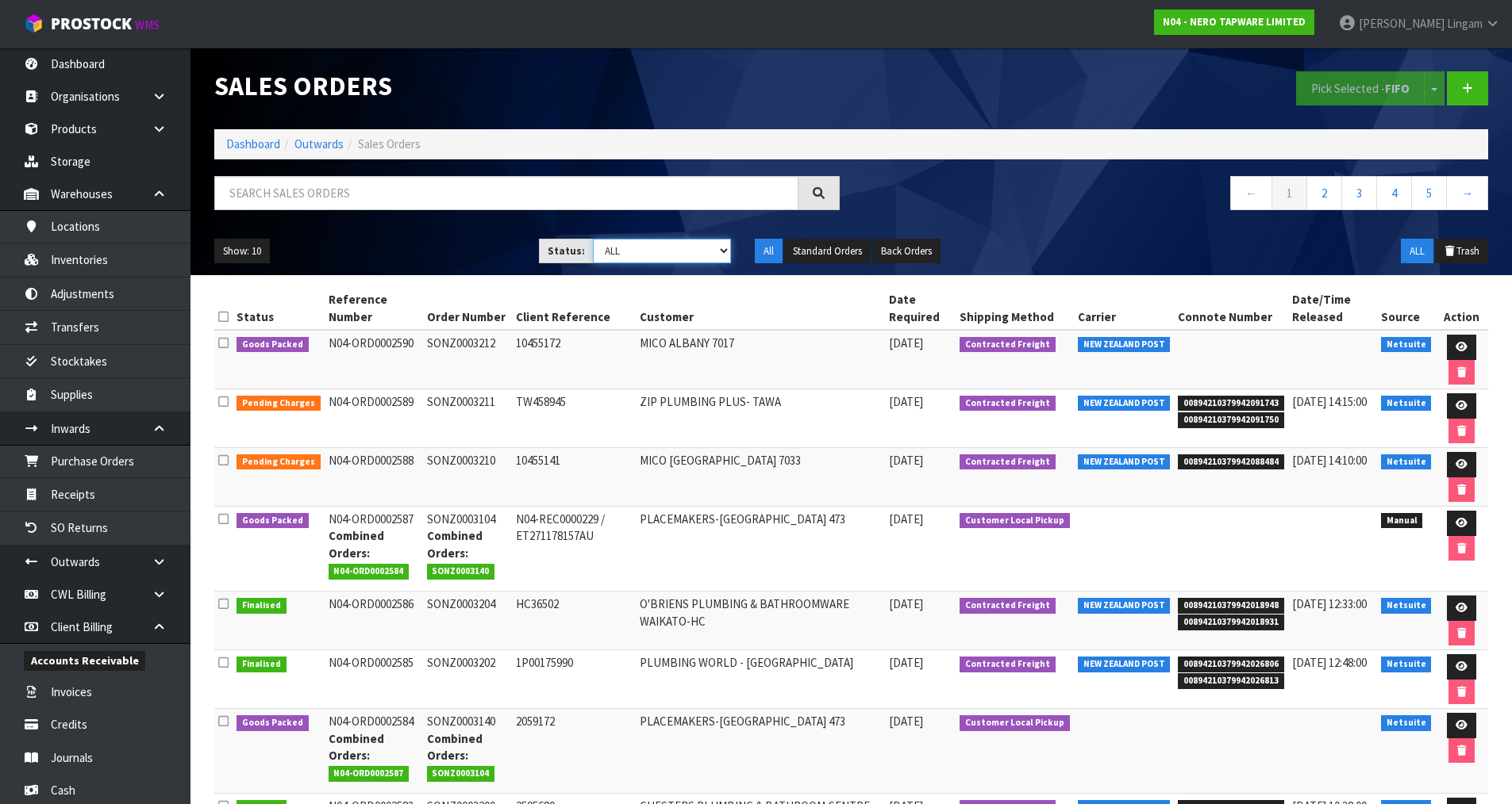
click at [665, 249] on select "Draft Pending Allocated Pending Pick Goods Picked Goods Packed Pending Charges …" at bounding box center [662, 251] width 138 height 24
select select "string:6"
click at [593, 238] on select "Draft Pending Allocated Pending Pick Goods Picked Goods Packed Pending Charges …" at bounding box center [662, 251] width 138 height 24
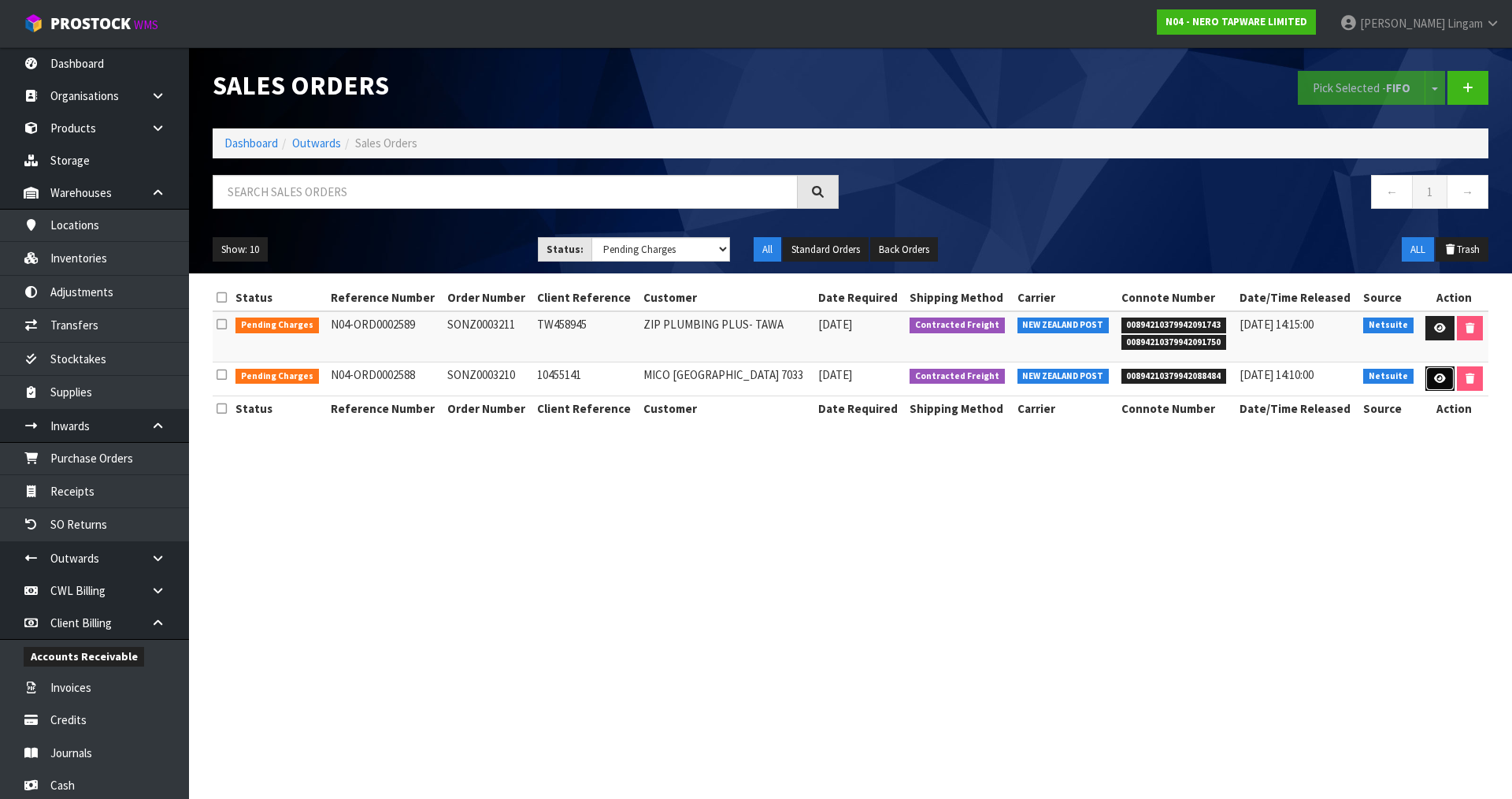
click at [1430, 379] on link at bounding box center [1440, 379] width 29 height 25
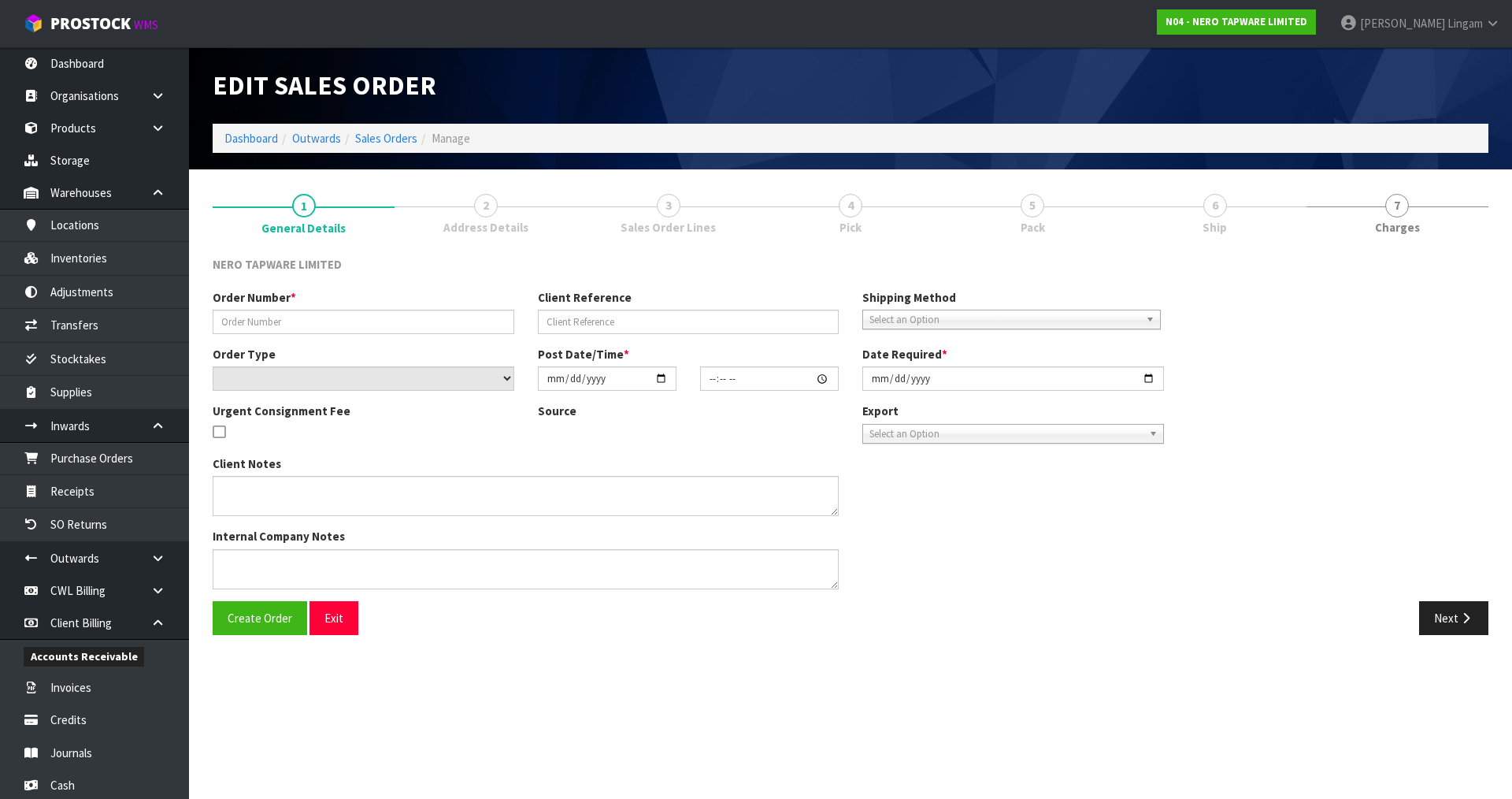
type input "SONZ0003210"
type input "10455141"
select select "number:0"
type input "2025-08-22"
type input "13:15:06.000"
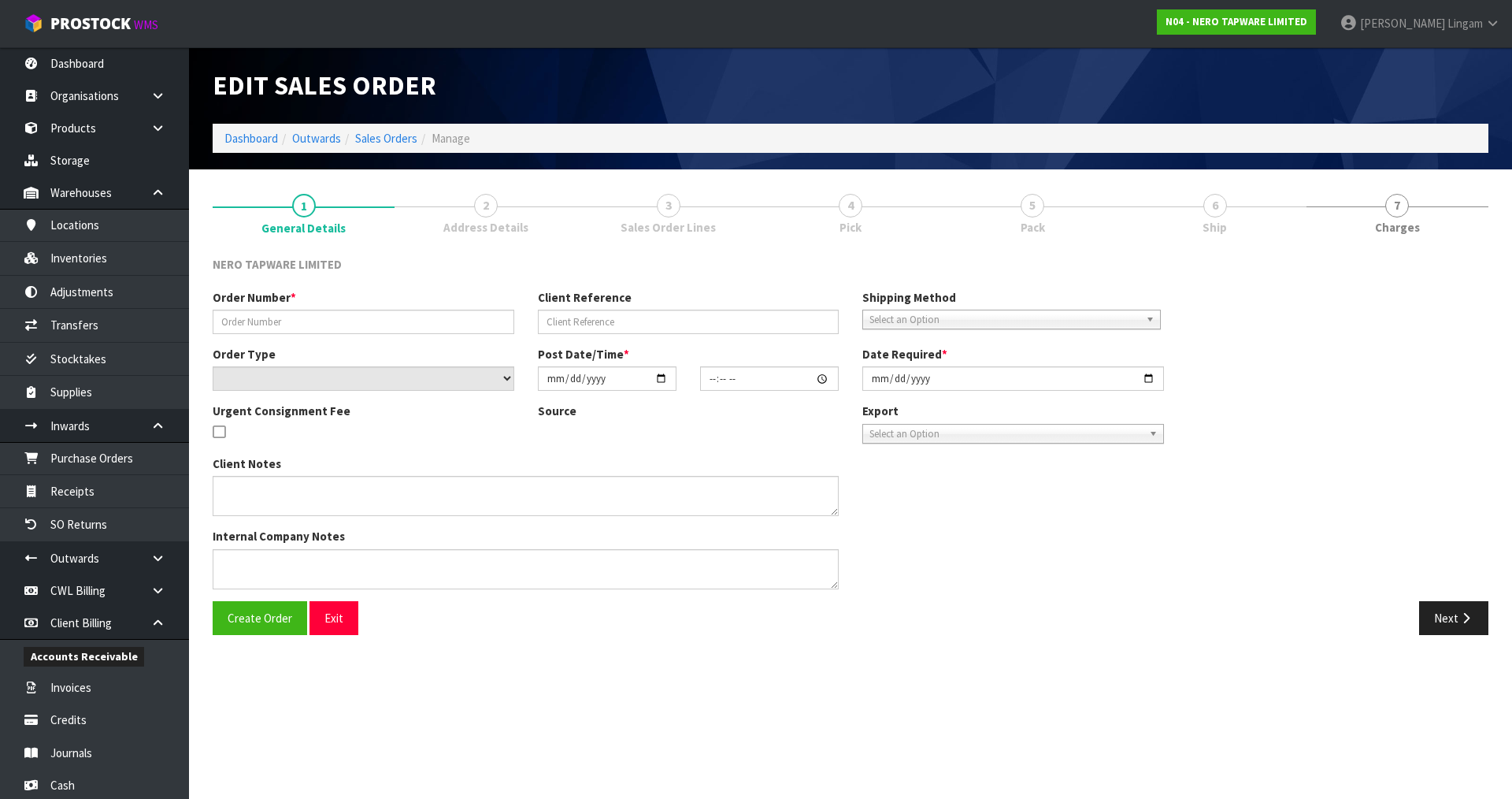
type input "2025-08-25"
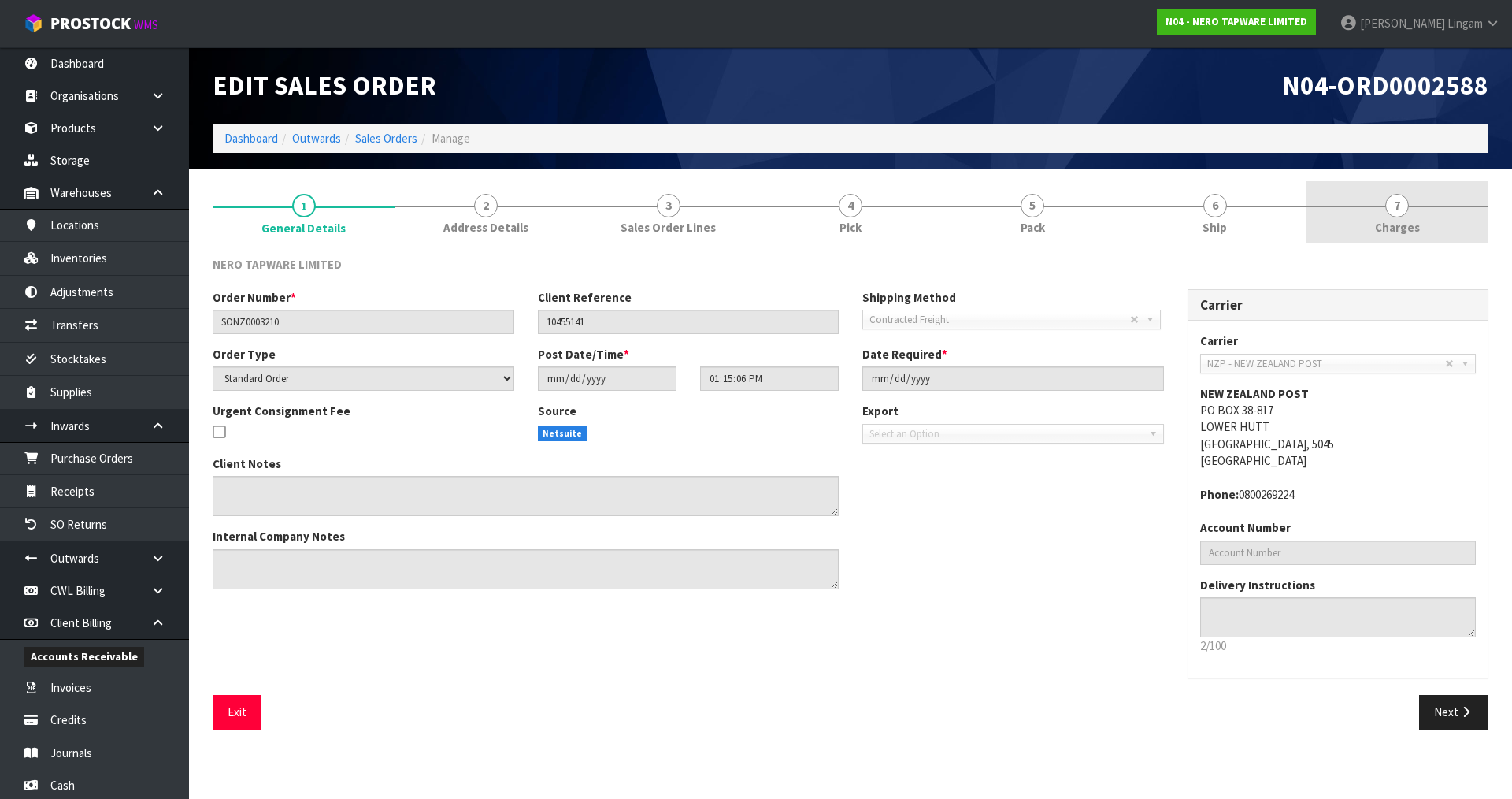
click at [1418, 238] on link "7 Charges" at bounding box center [1397, 212] width 182 height 62
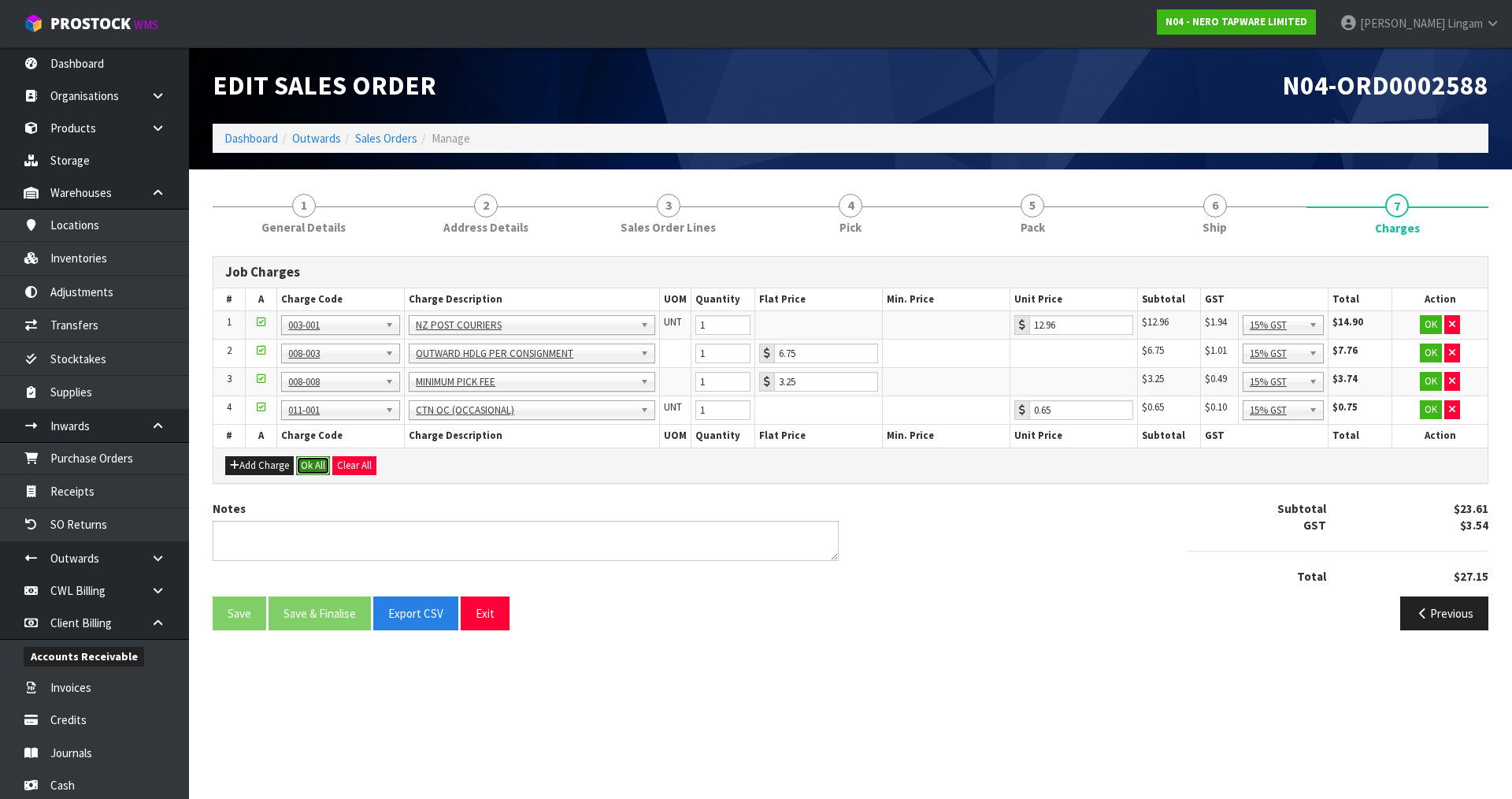
click at [322, 464] on button "Ok All" at bounding box center [313, 466] width 34 height 19
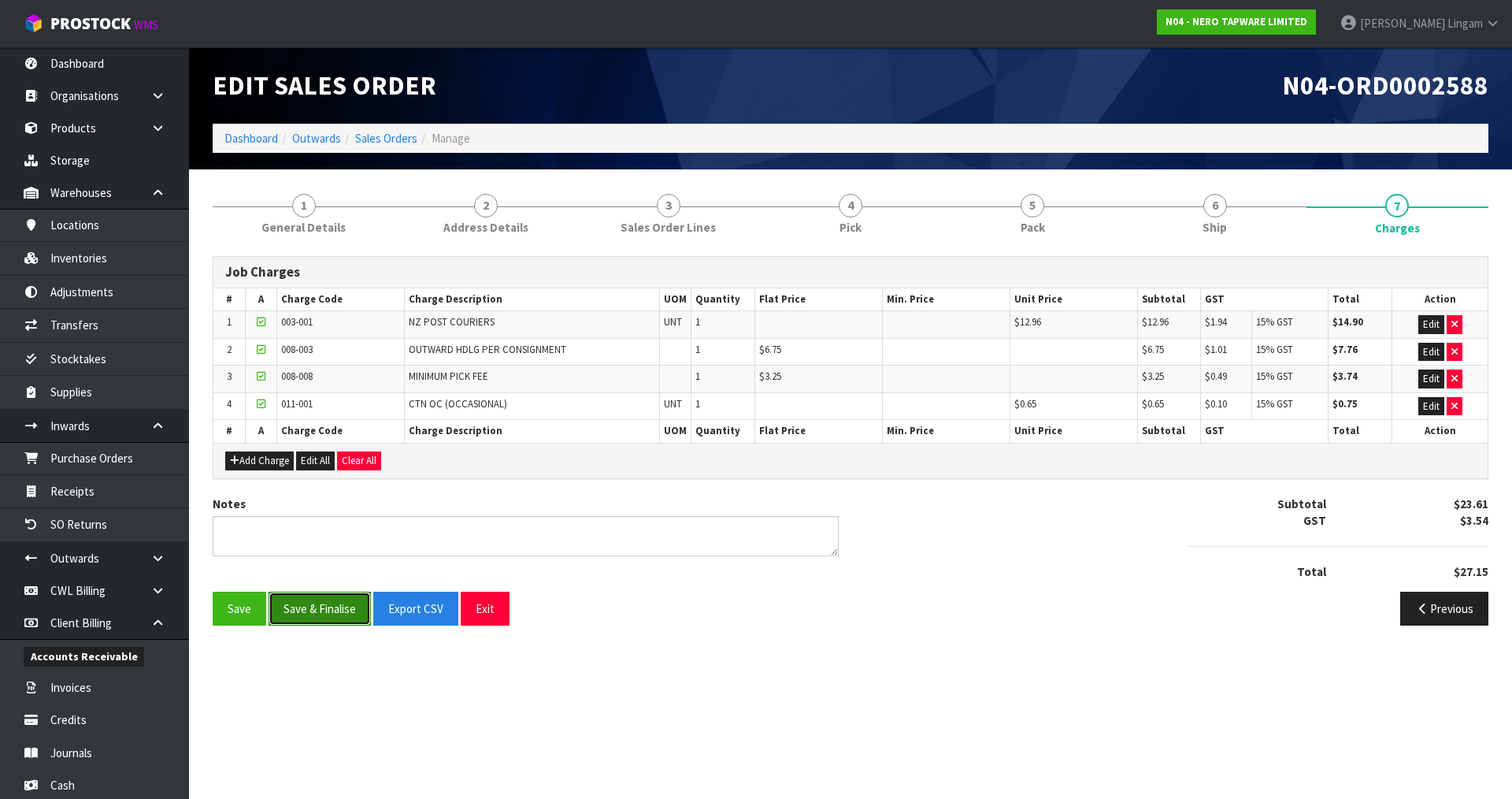
click at [346, 605] on button "Save & Finalise" at bounding box center [319, 608] width 103 height 34
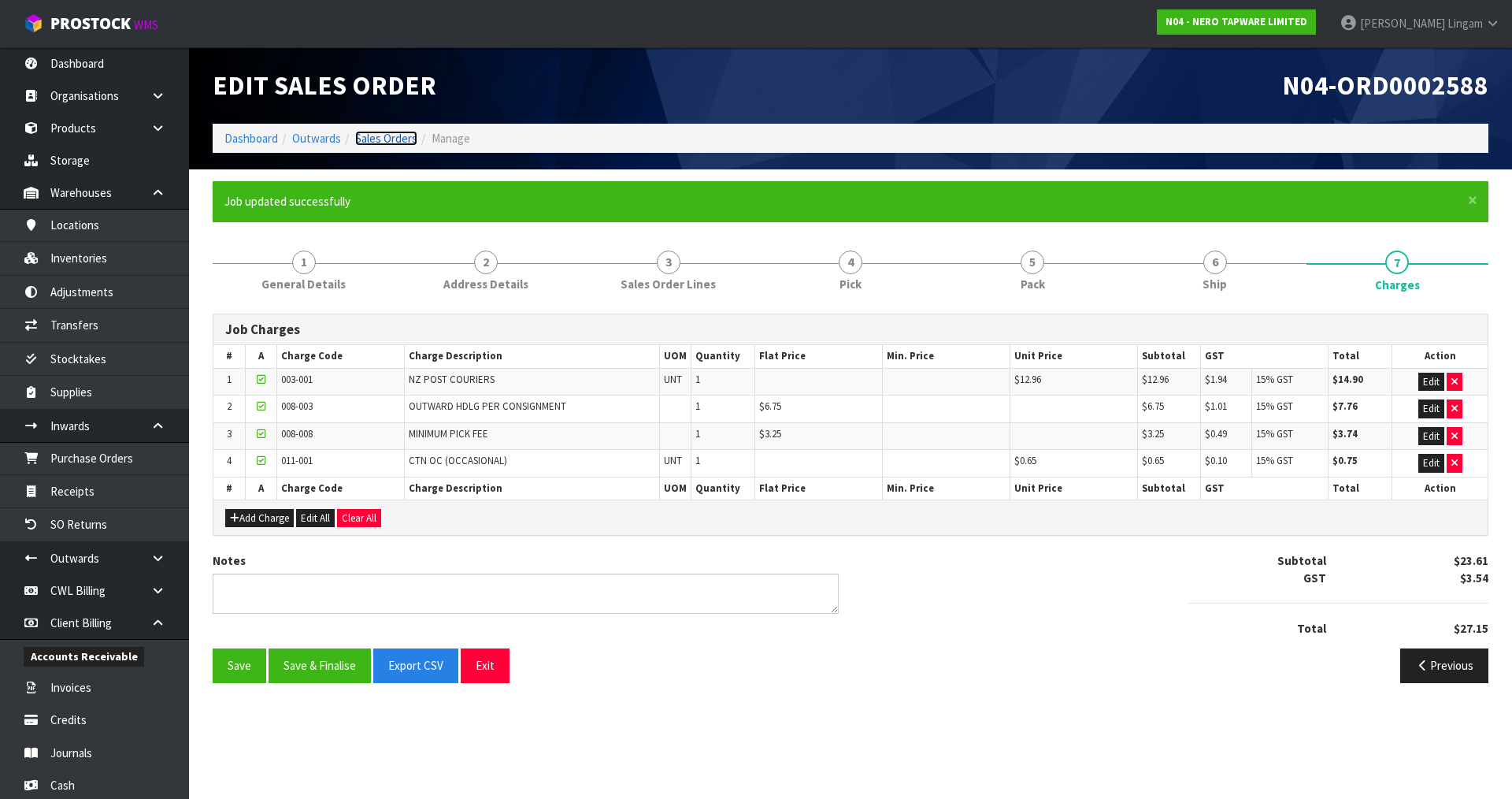
click at [410, 144] on link "Sales Orders" at bounding box center [386, 138] width 62 height 15
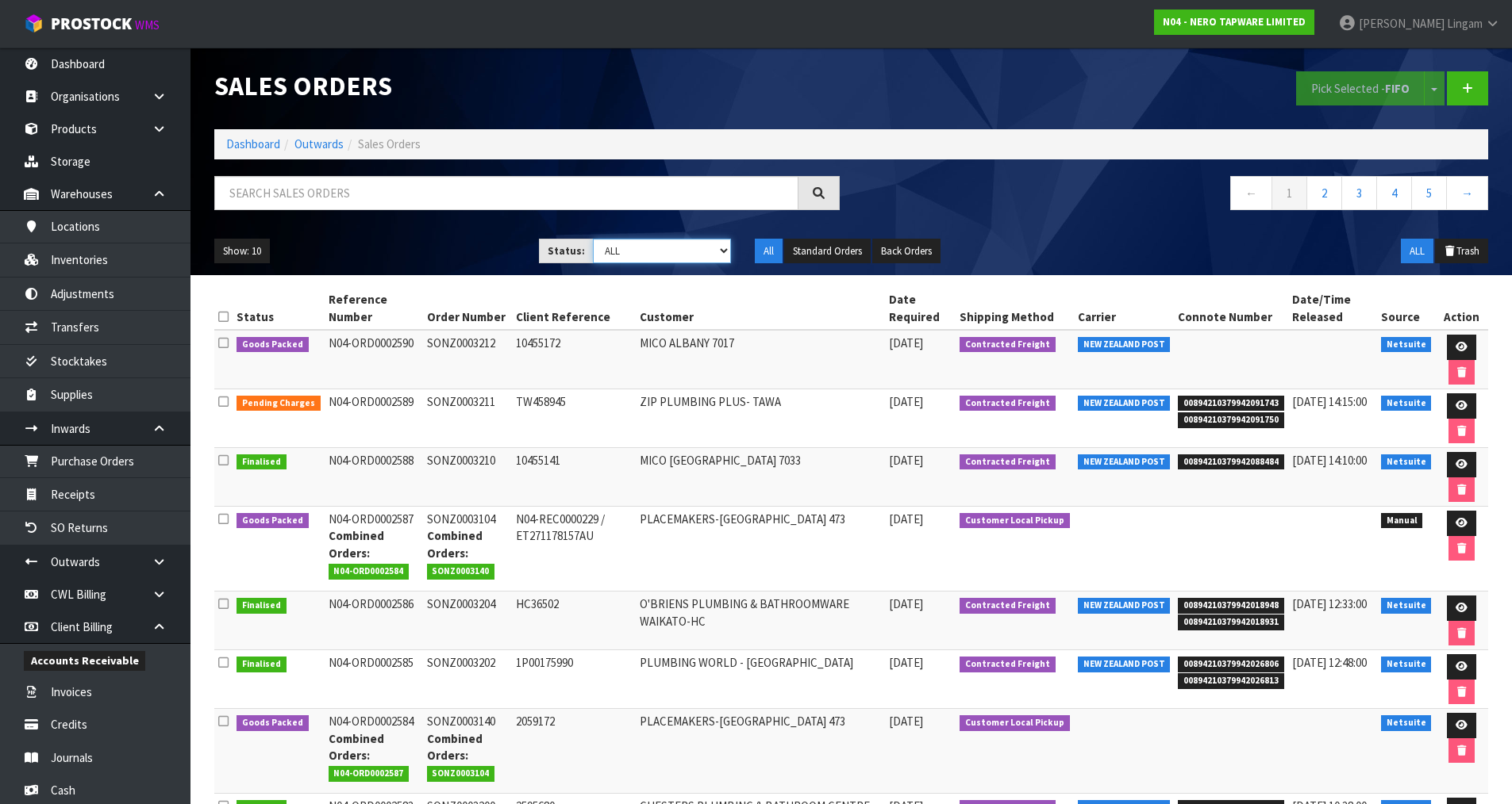
click at [699, 248] on select "Draft Pending Allocated Pending Pick Goods Picked Goods Packed Pending Charges …" at bounding box center [662, 251] width 138 height 24
select select "string:6"
click at [593, 238] on select "Draft Pending Allocated Pending Pick Goods Picked Goods Packed Pending Charges …" at bounding box center [662, 251] width 138 height 24
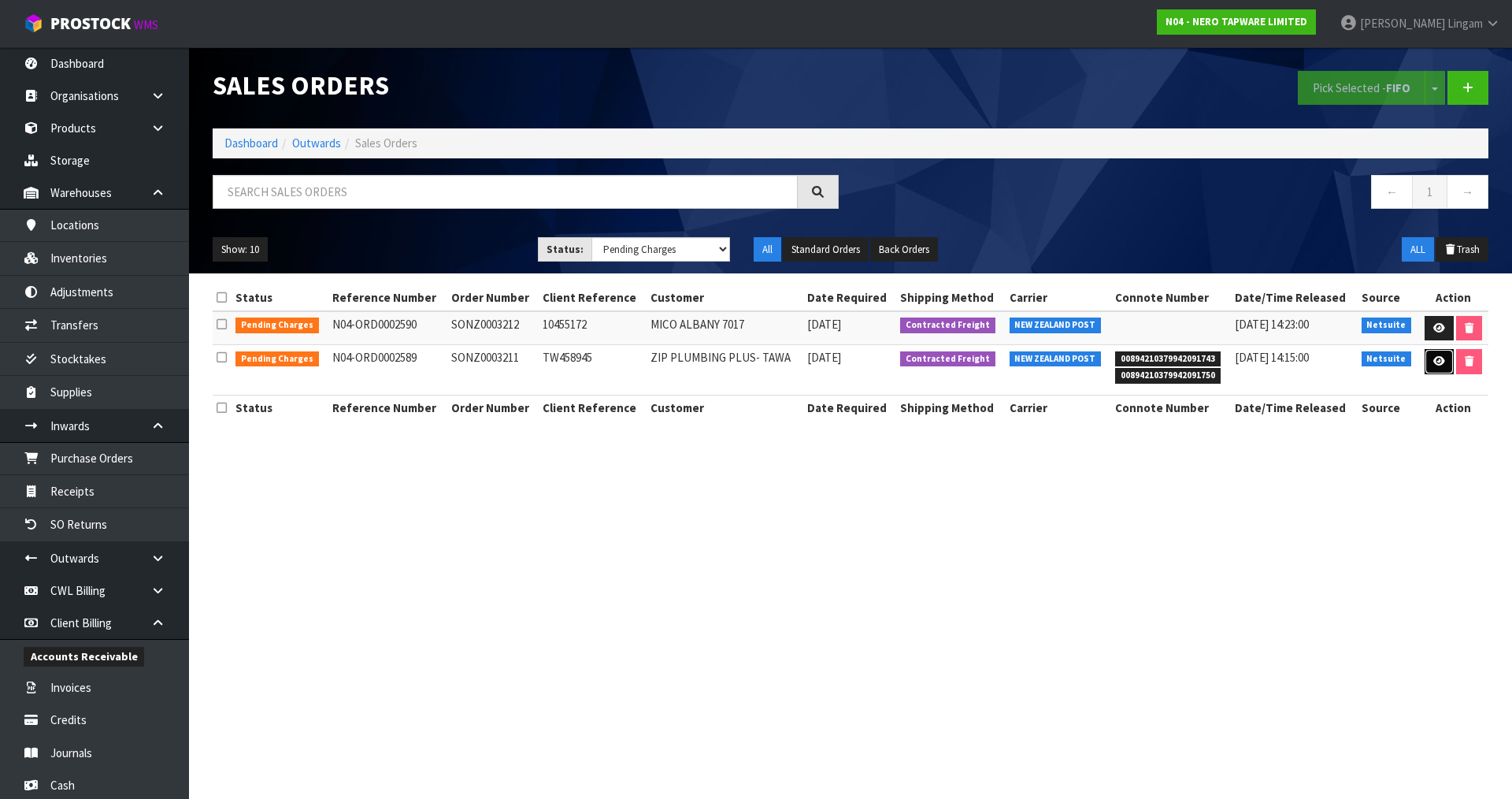
click at [1439, 364] on icon at bounding box center [1439, 361] width 12 height 10
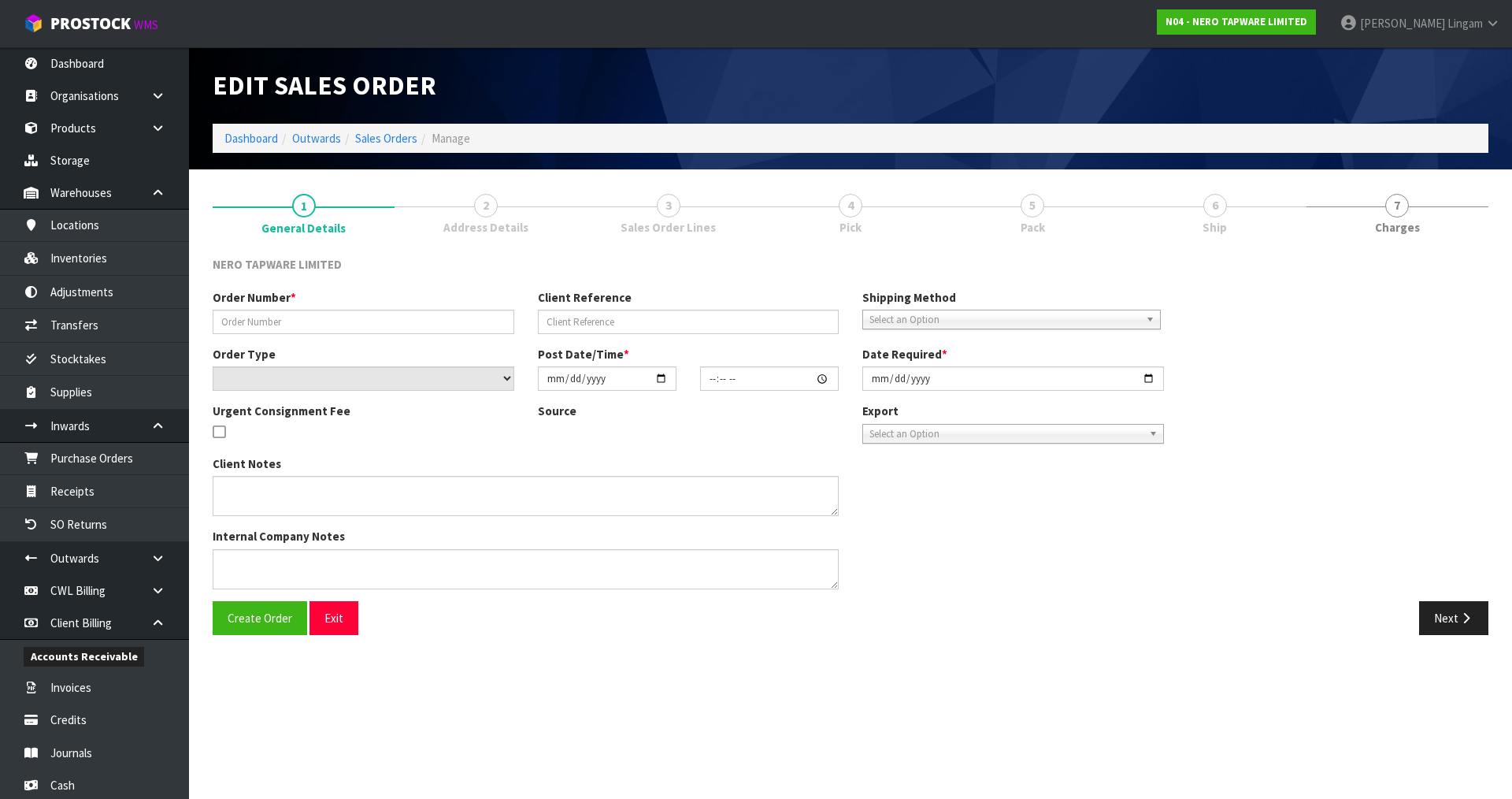
type input "SONZ0003211"
type input "TW458945"
select select "number:0"
type input "2025-08-22"
type input "13:15:07.000"
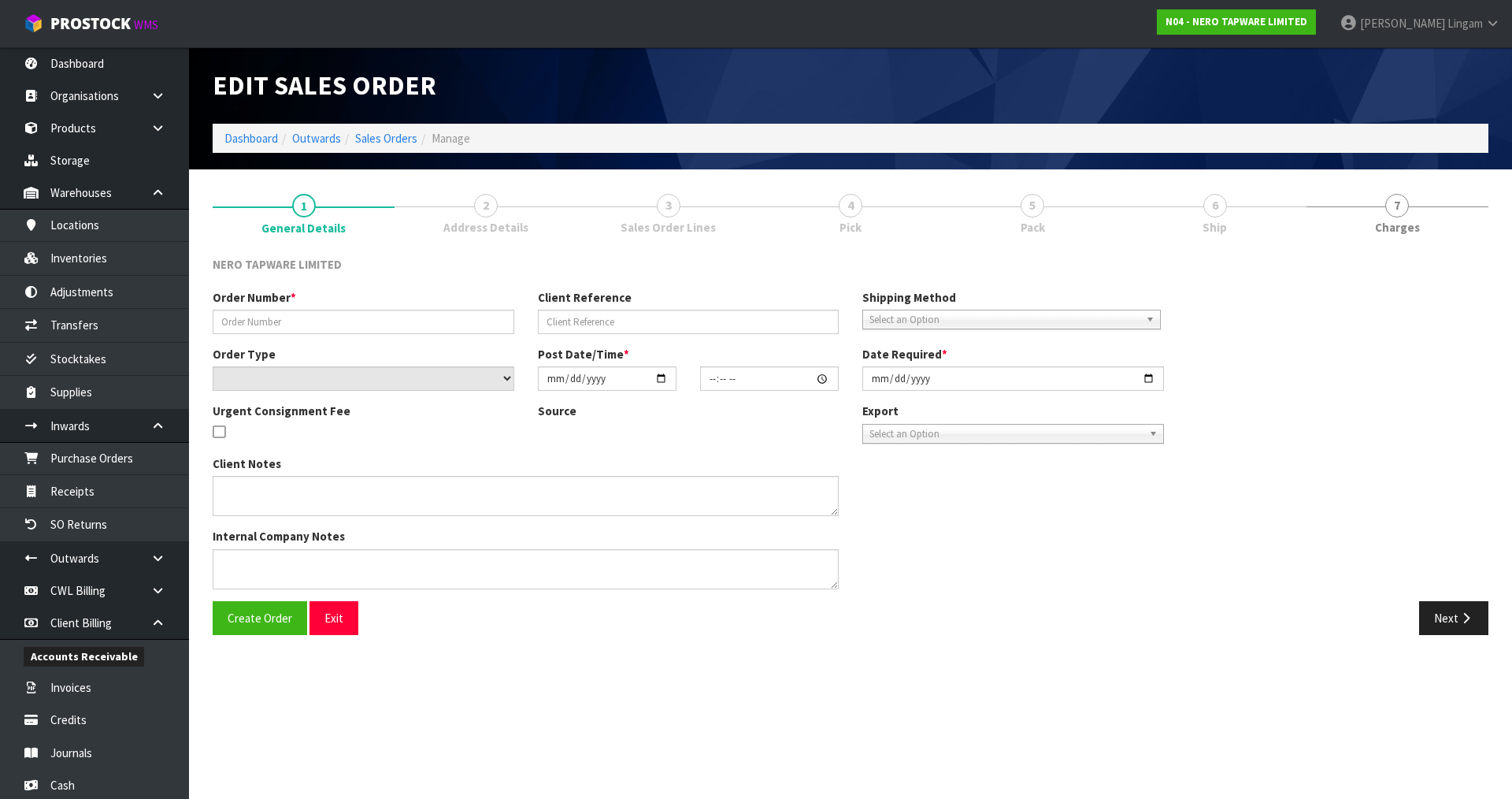
type input "2025-08-25"
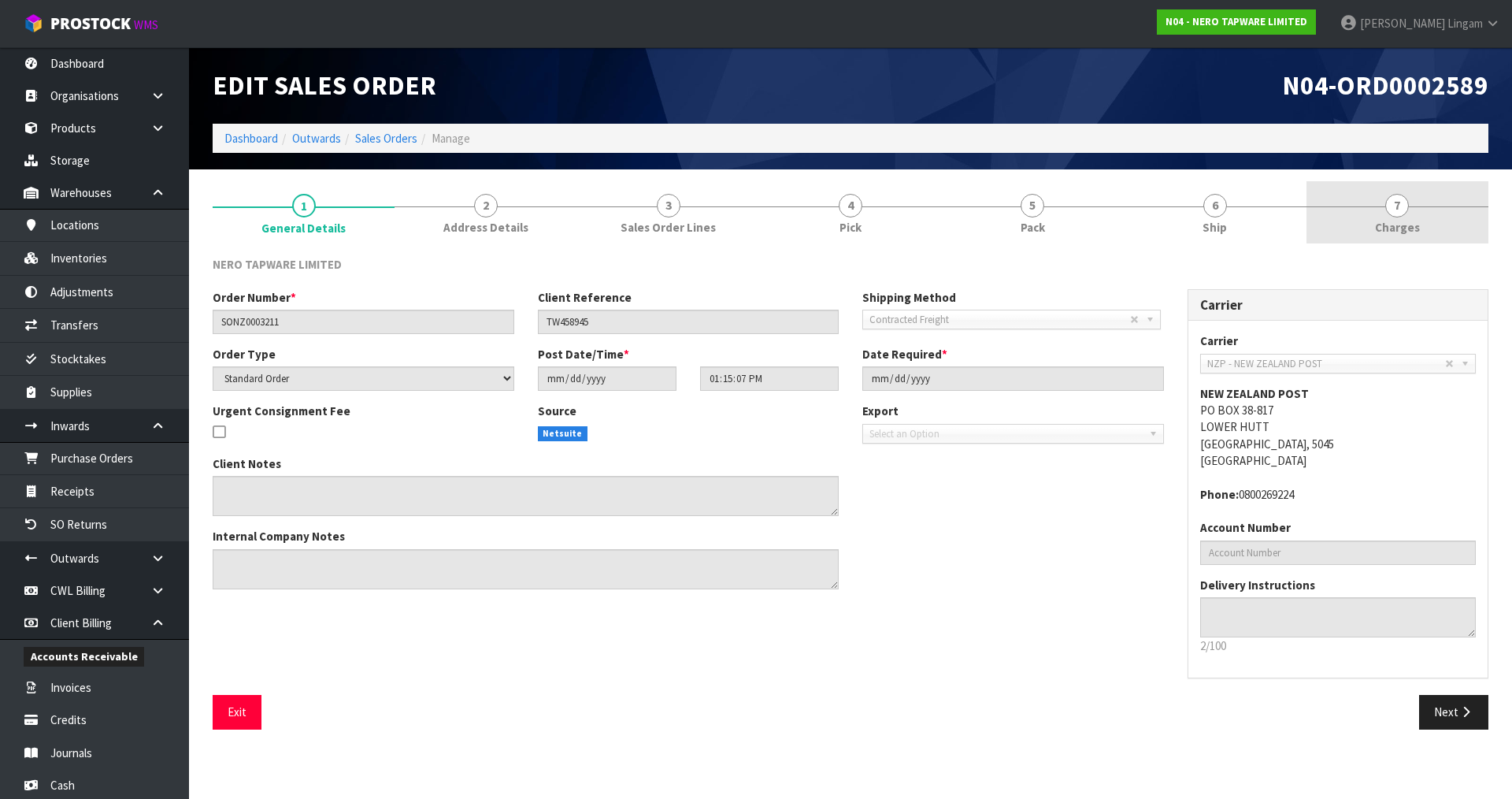
click at [1413, 210] on link "7 Charges" at bounding box center [1397, 212] width 182 height 62
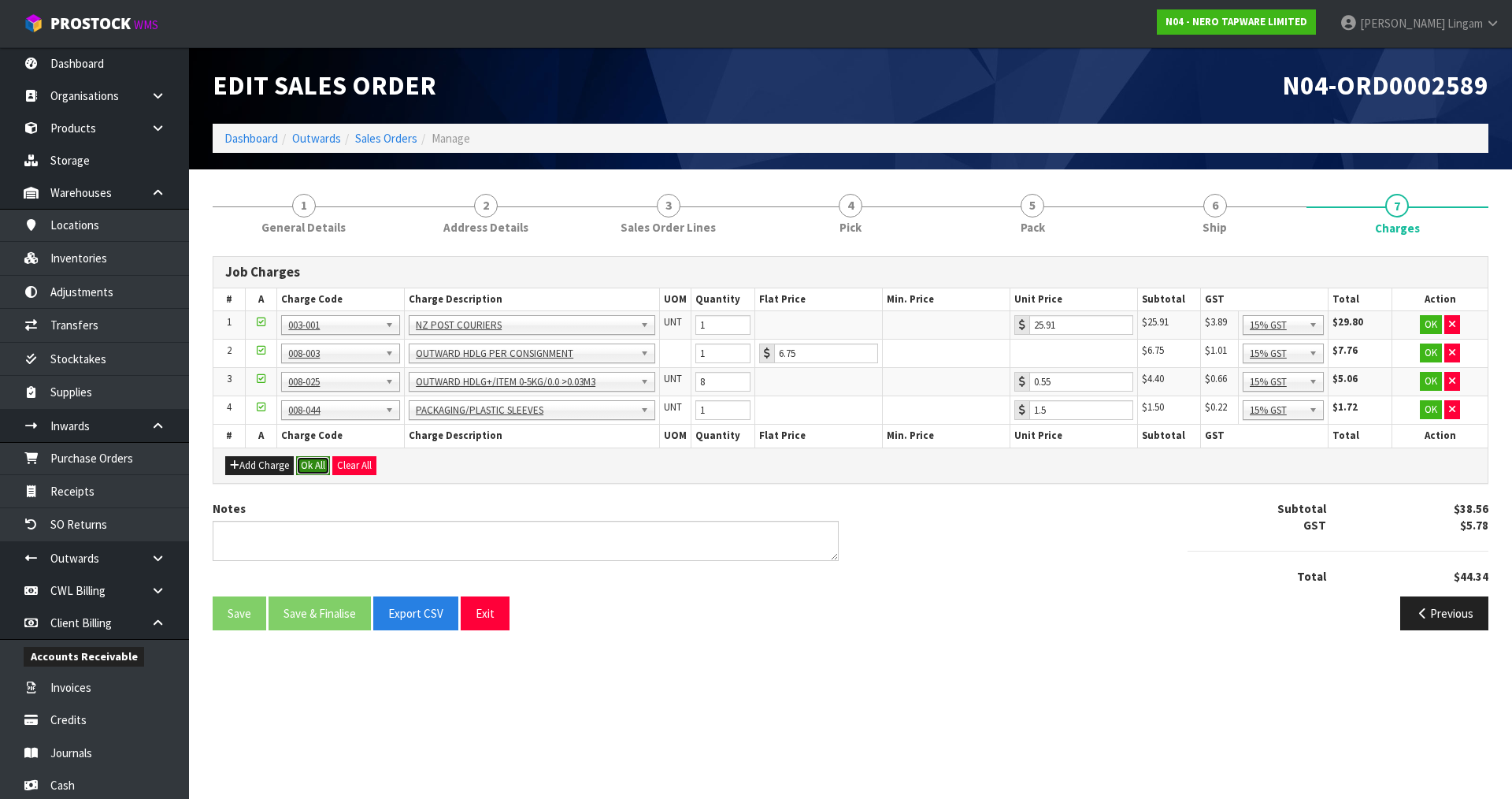
click at [319, 463] on button "Ok All" at bounding box center [313, 466] width 34 height 19
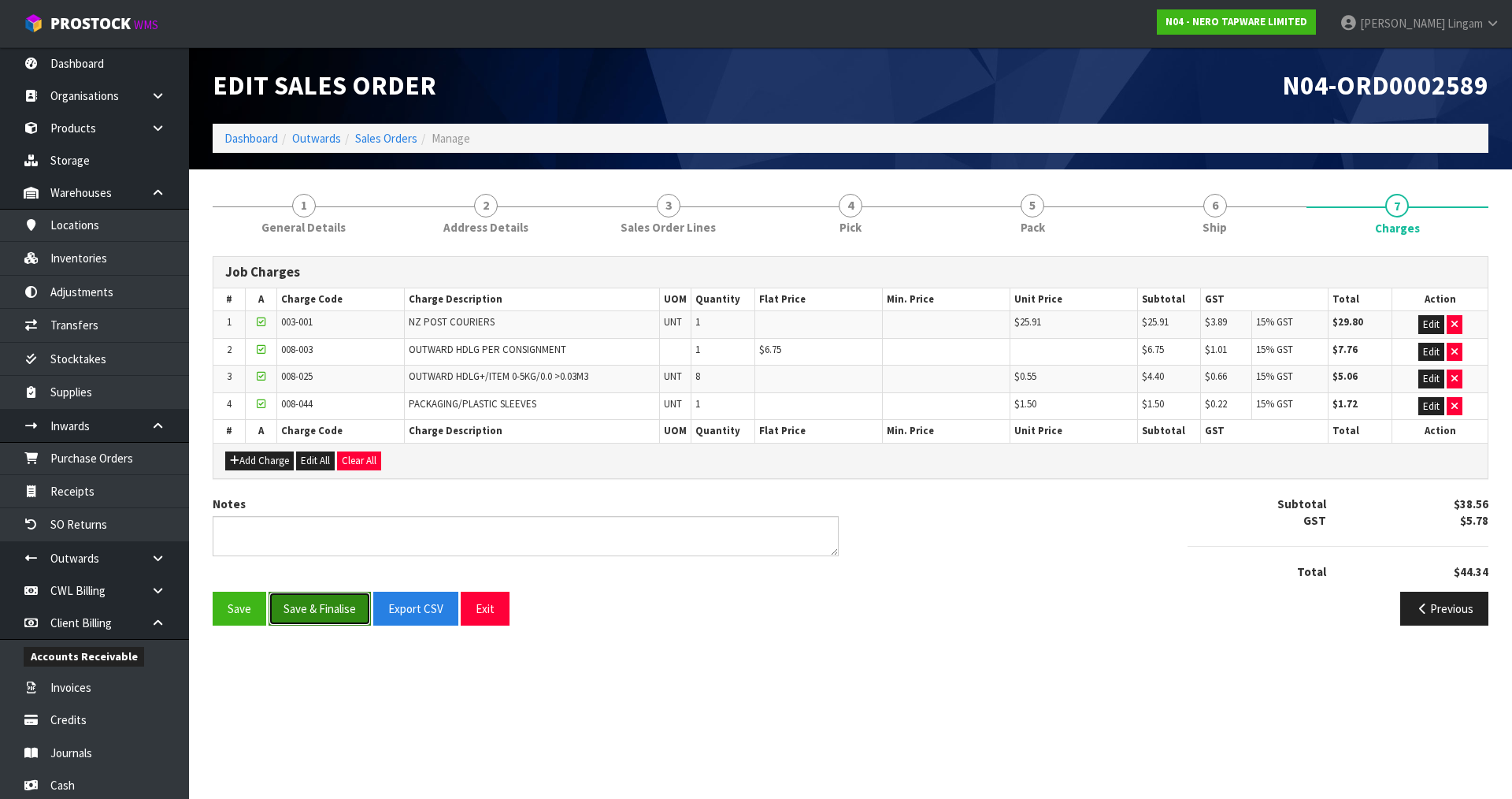
click at [326, 605] on button "Save & Finalise" at bounding box center [319, 608] width 103 height 34
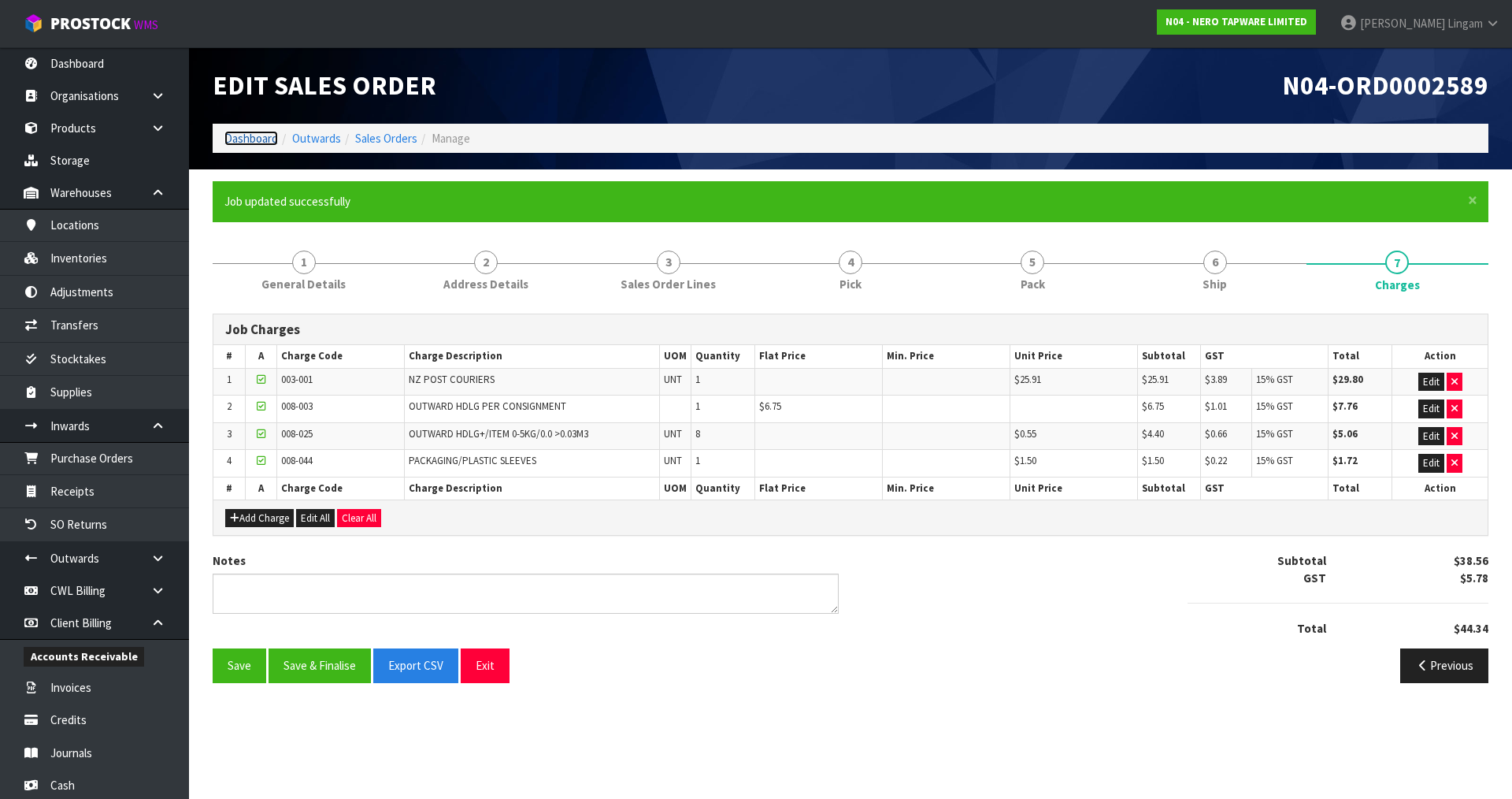
click at [237, 137] on link "Dashboard" at bounding box center [252, 138] width 54 height 15
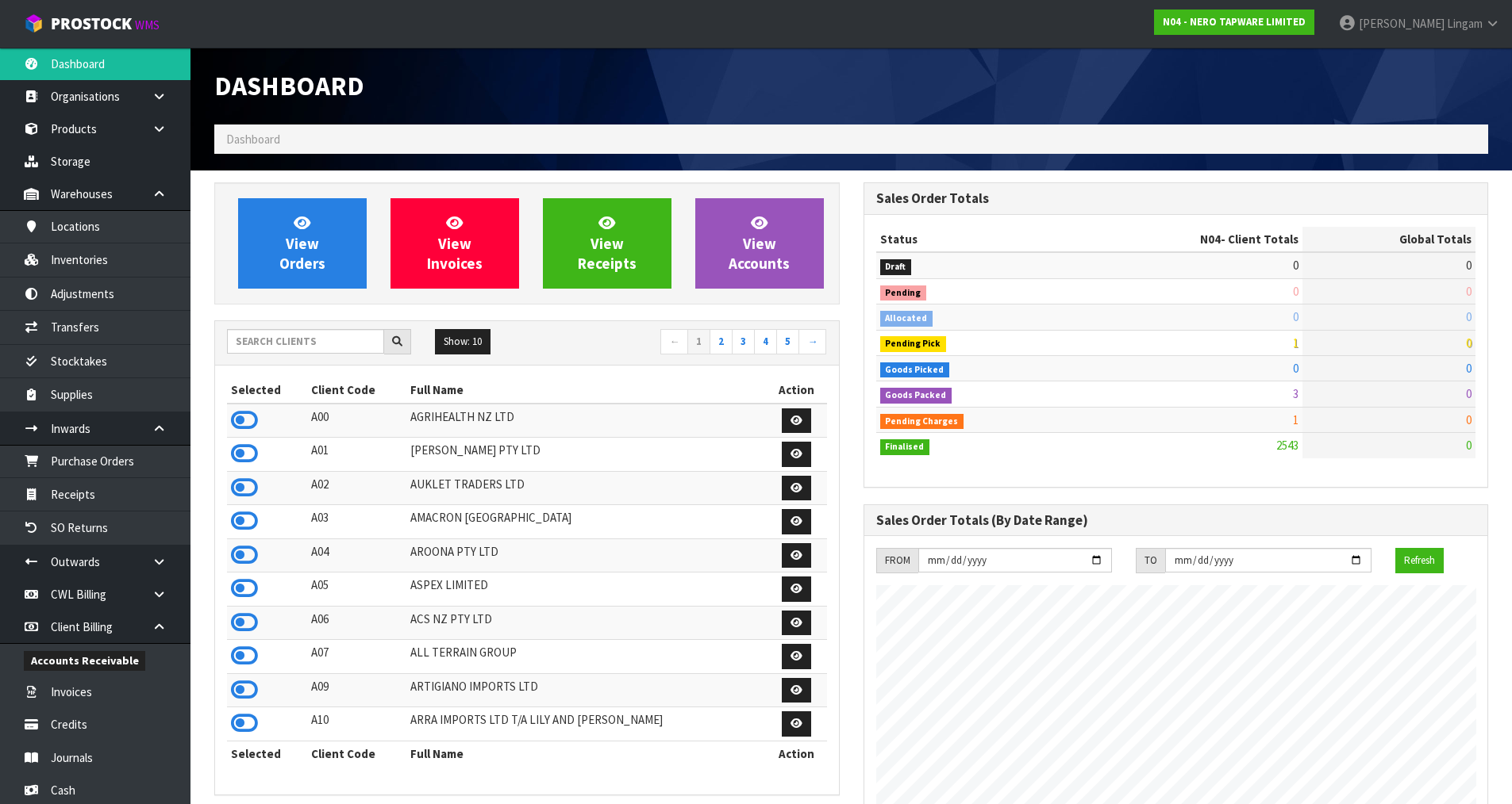
scroll to position [1202, 648]
click at [337, 341] on input "text" at bounding box center [305, 341] width 158 height 24
type input "S"
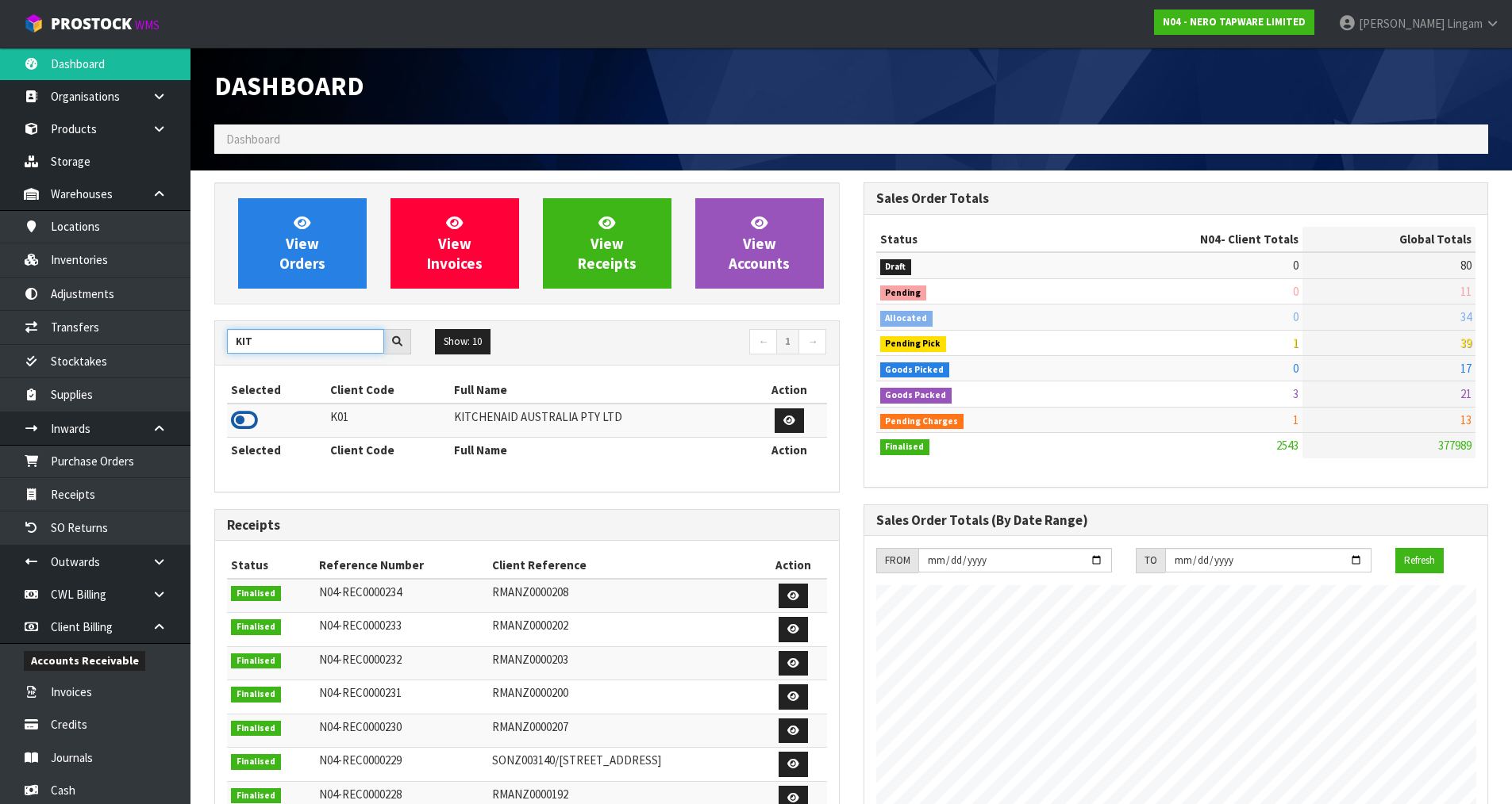
type input "KIT"
click at [239, 412] on icon at bounding box center [244, 420] width 27 height 24
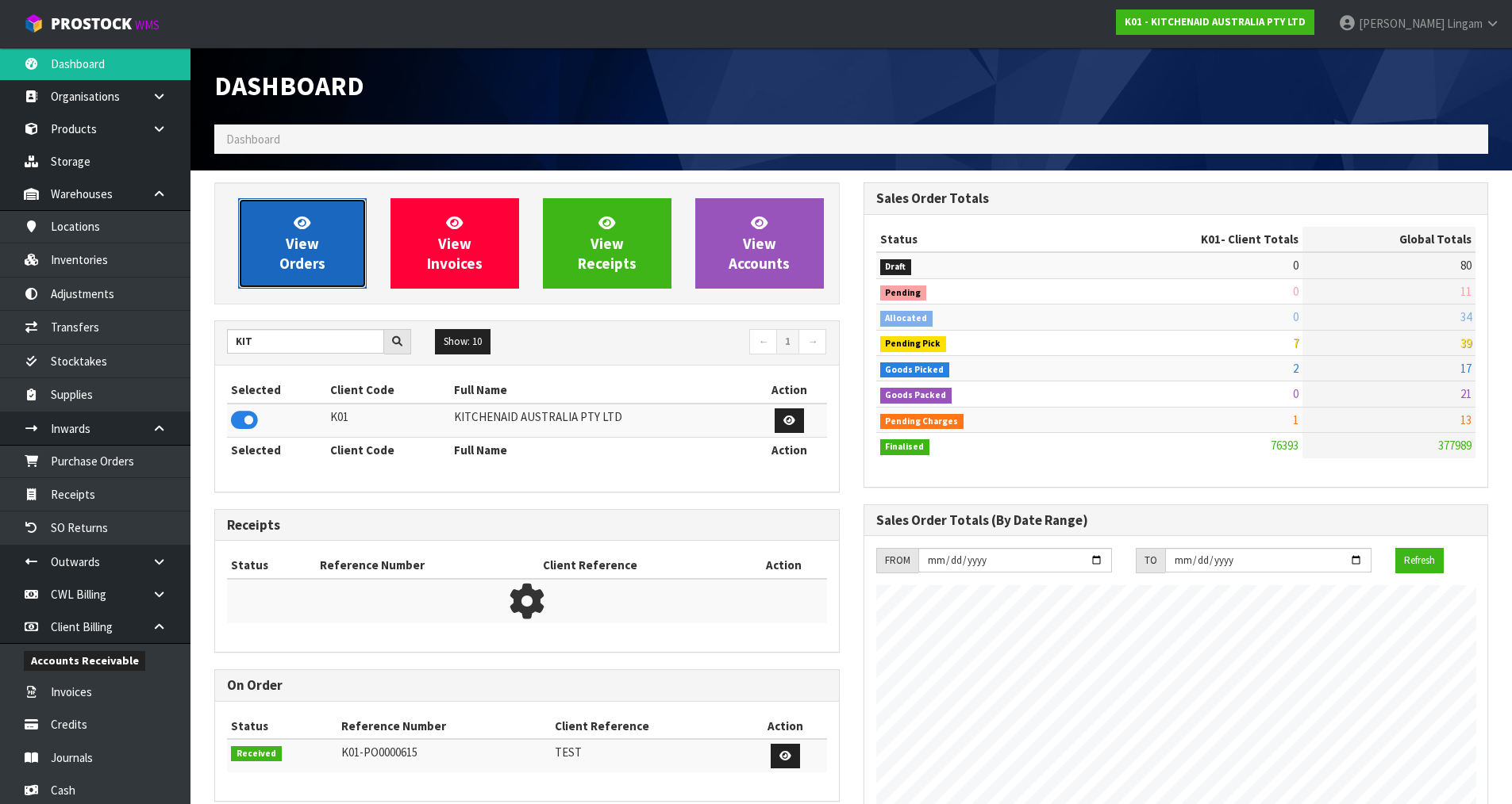
click at [301, 252] on span "View Orders" at bounding box center [302, 243] width 46 height 60
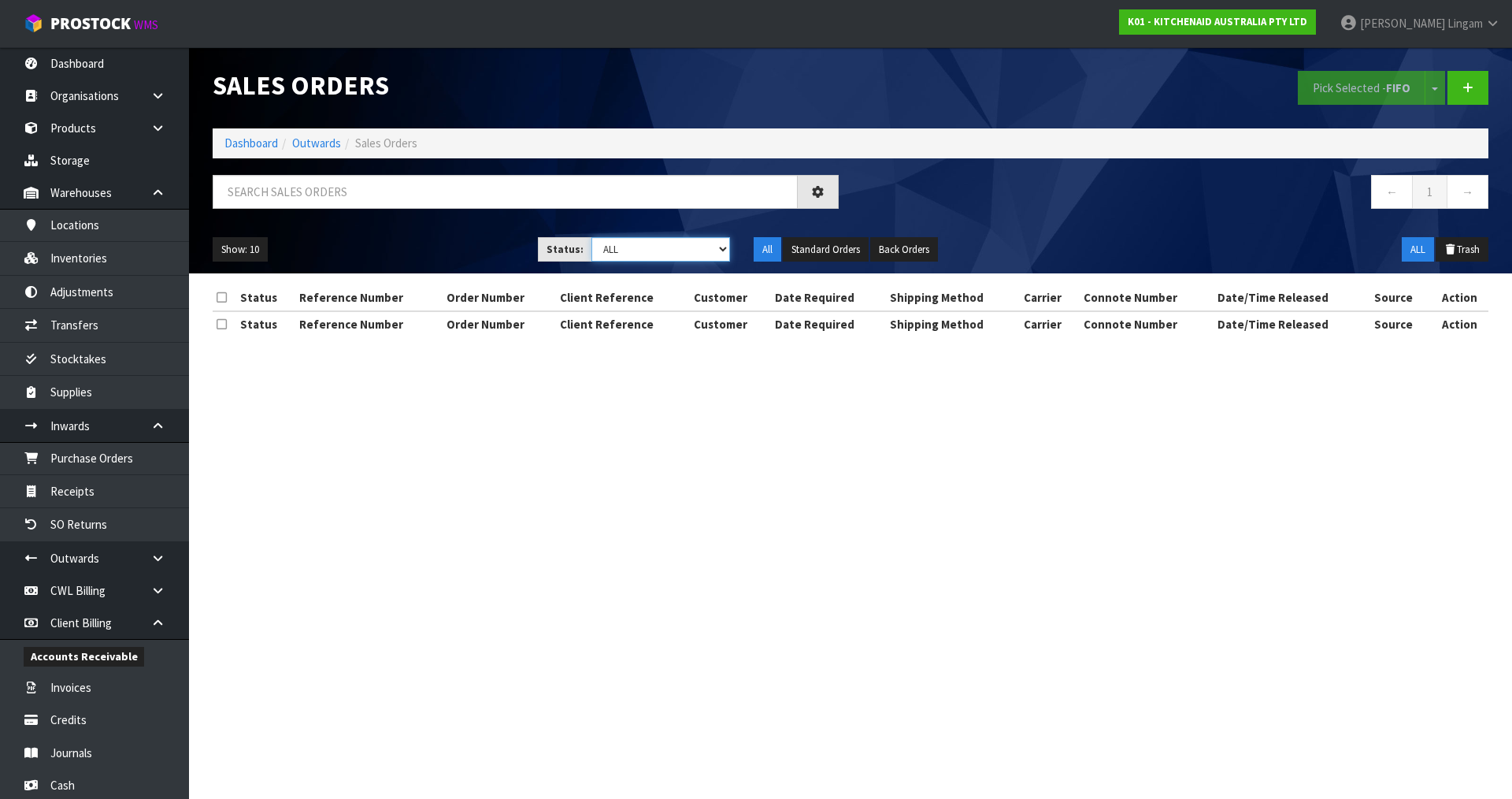
click at [704, 255] on select "Draft Pending Allocated Pending Pick Goods Picked Goods Packed Pending Charges …" at bounding box center [661, 249] width 140 height 24
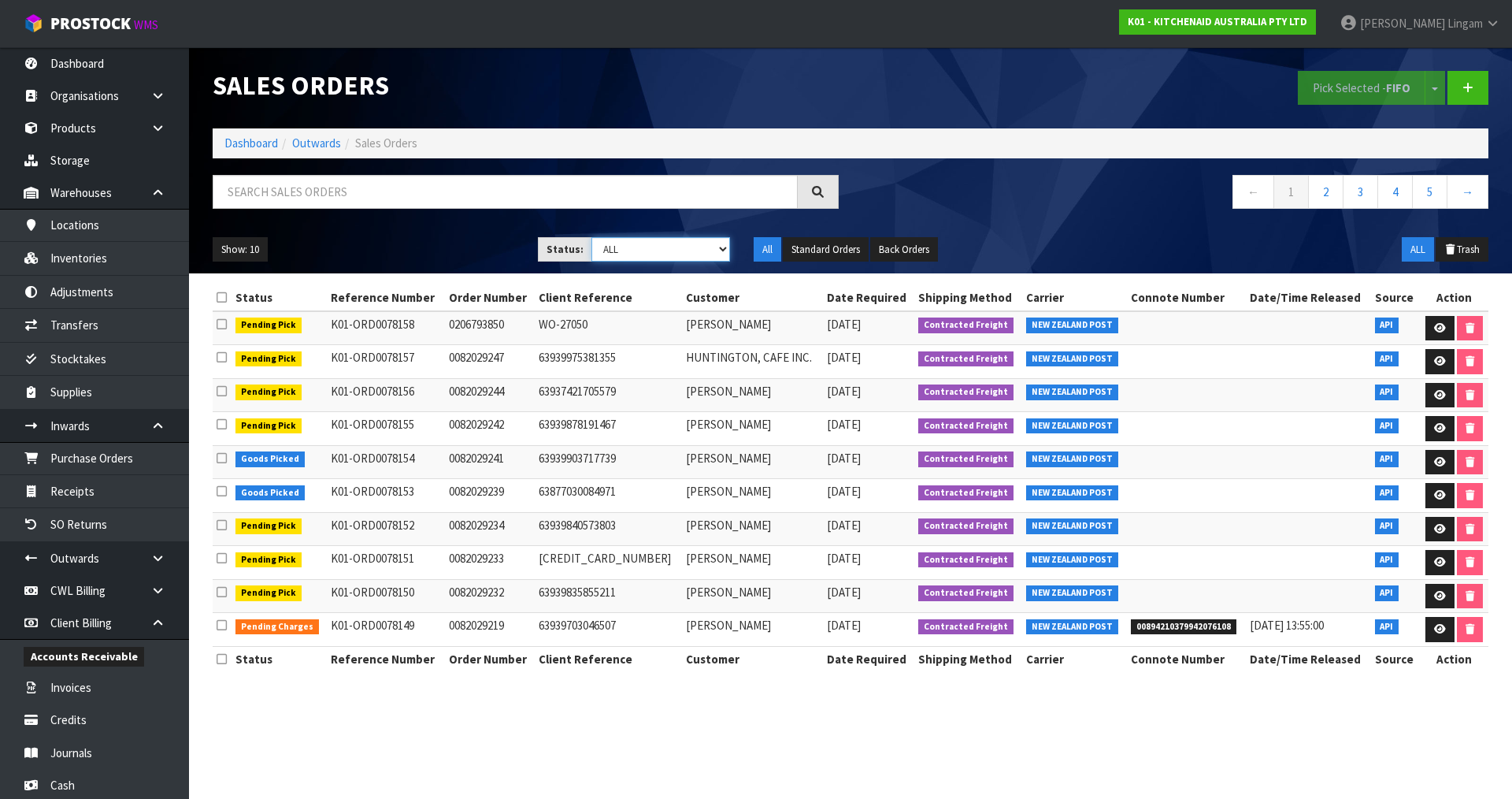
select select "string:6"
click at [591, 237] on select "Draft Pending Allocated Pending Pick Goods Picked Goods Packed Pending Charges …" at bounding box center [661, 249] width 140 height 24
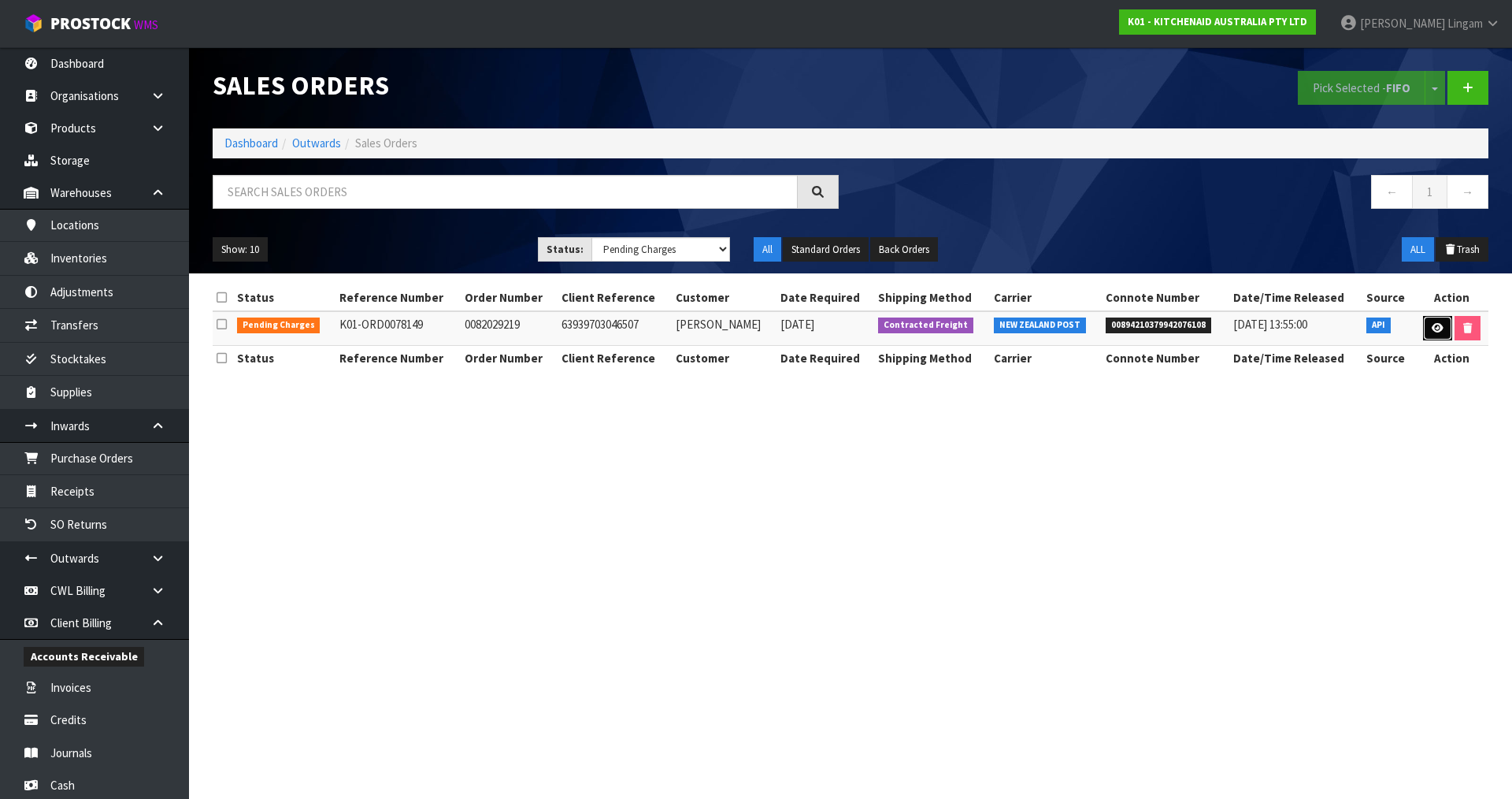
click at [1439, 325] on icon at bounding box center [1438, 328] width 12 height 10
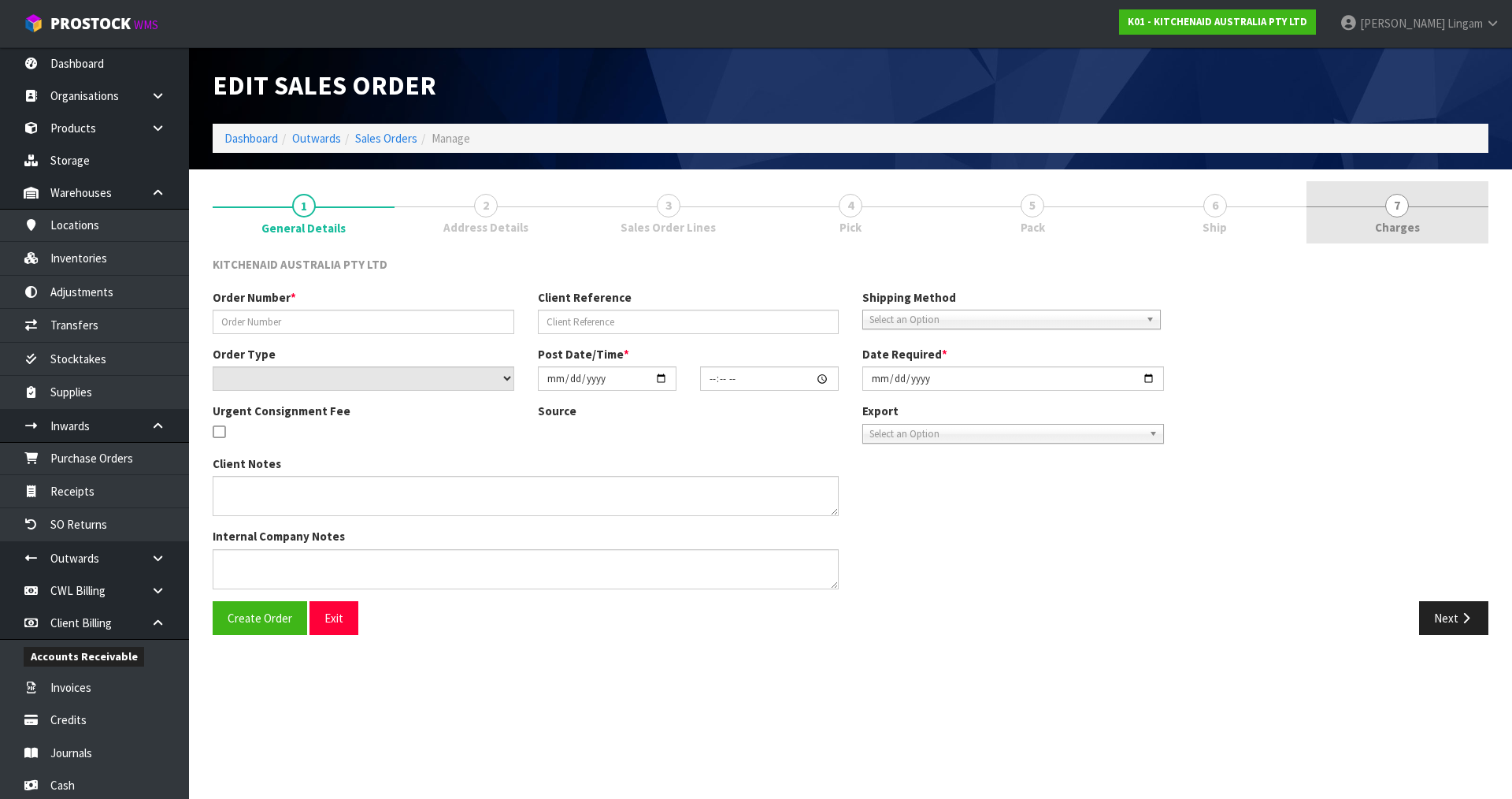
type input "0082029219"
type input "63939703046507"
select select "number:0"
type input "2025-08-22"
type input "11:35:39.000"
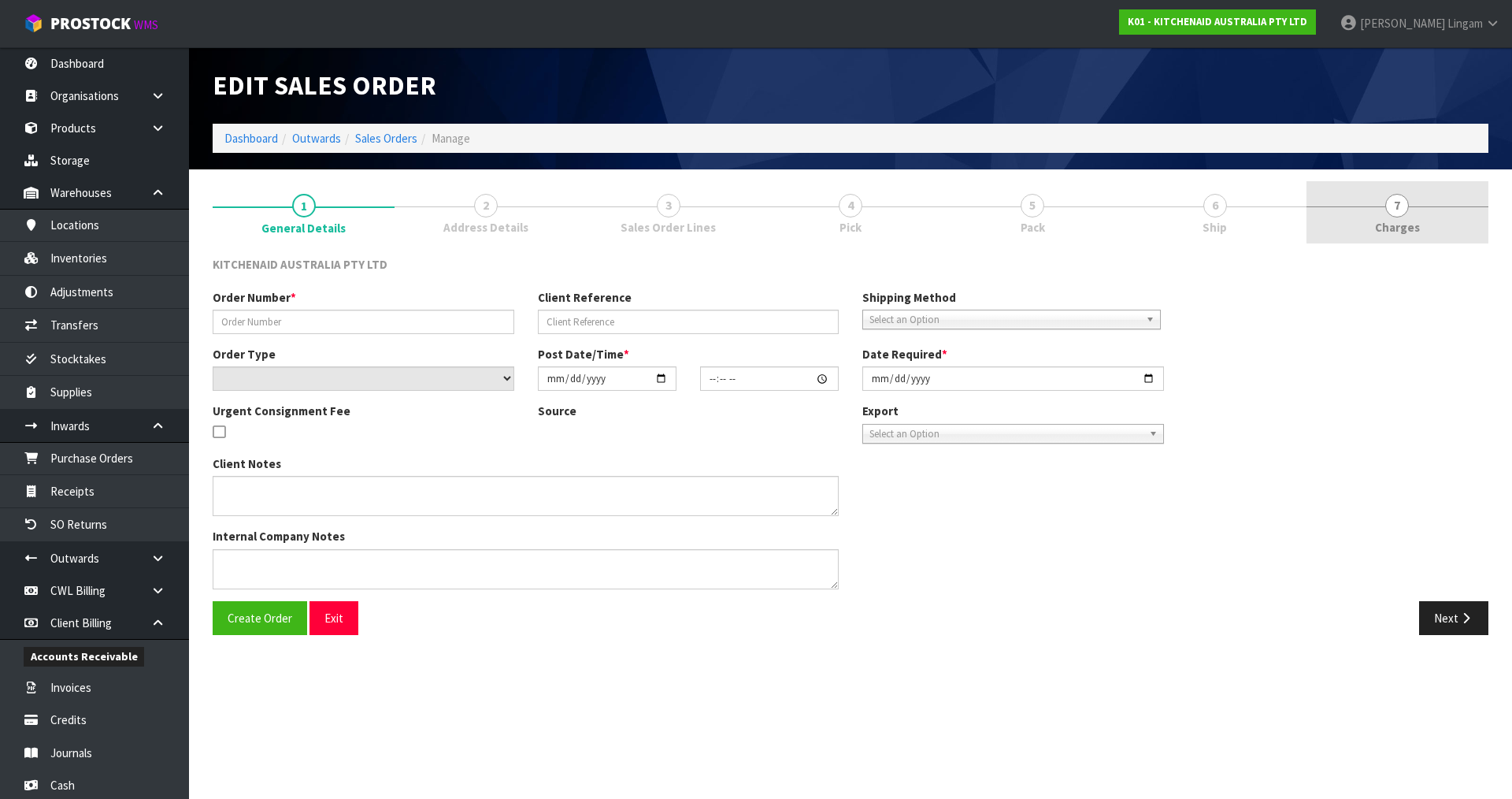
type input "2025-08-22"
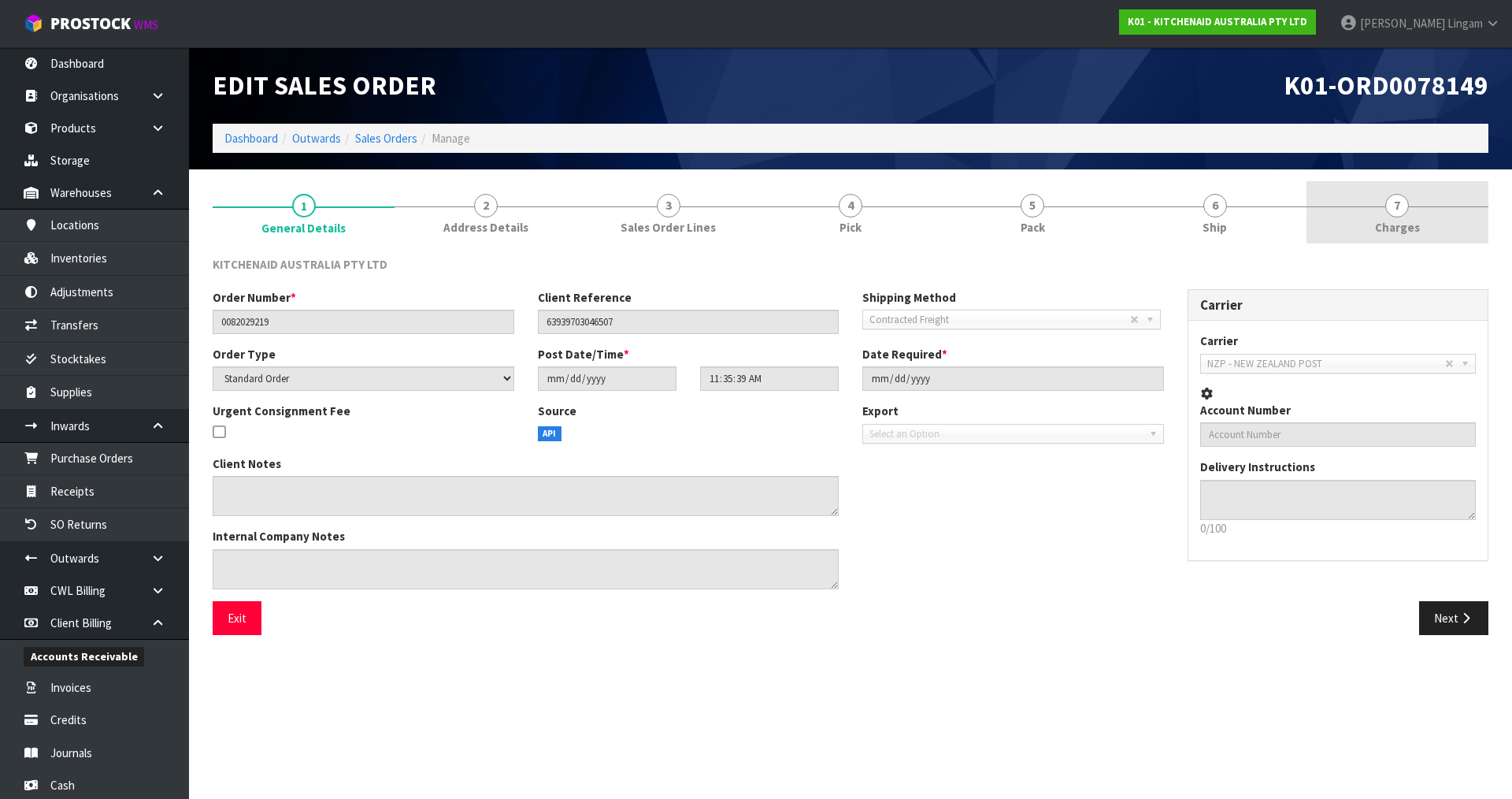
click at [1435, 239] on link "7 Charges" at bounding box center [1397, 212] width 182 height 62
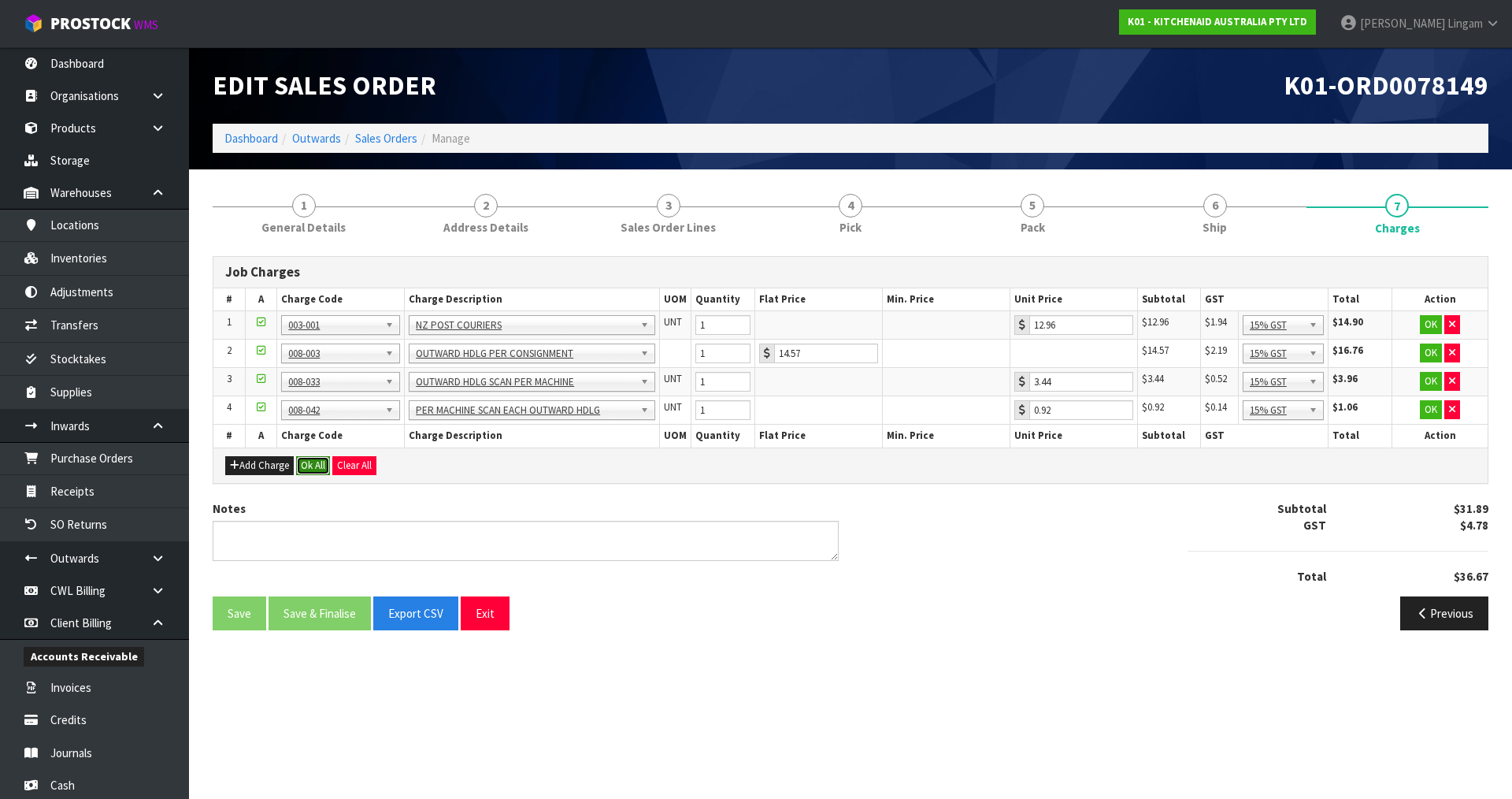
click at [320, 464] on button "Ok All" at bounding box center [313, 466] width 34 height 19
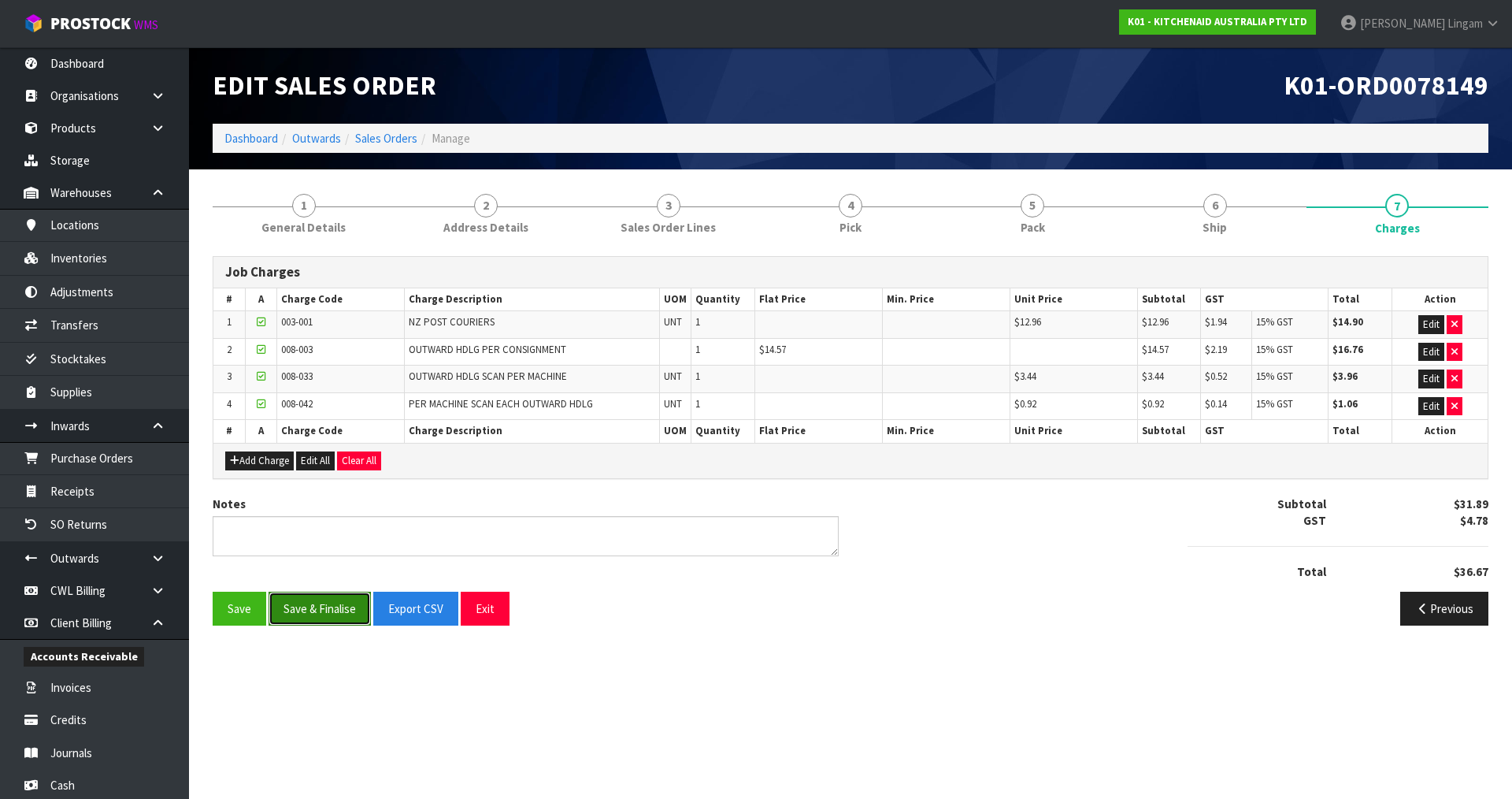
click at [340, 614] on button "Save & Finalise" at bounding box center [319, 608] width 103 height 34
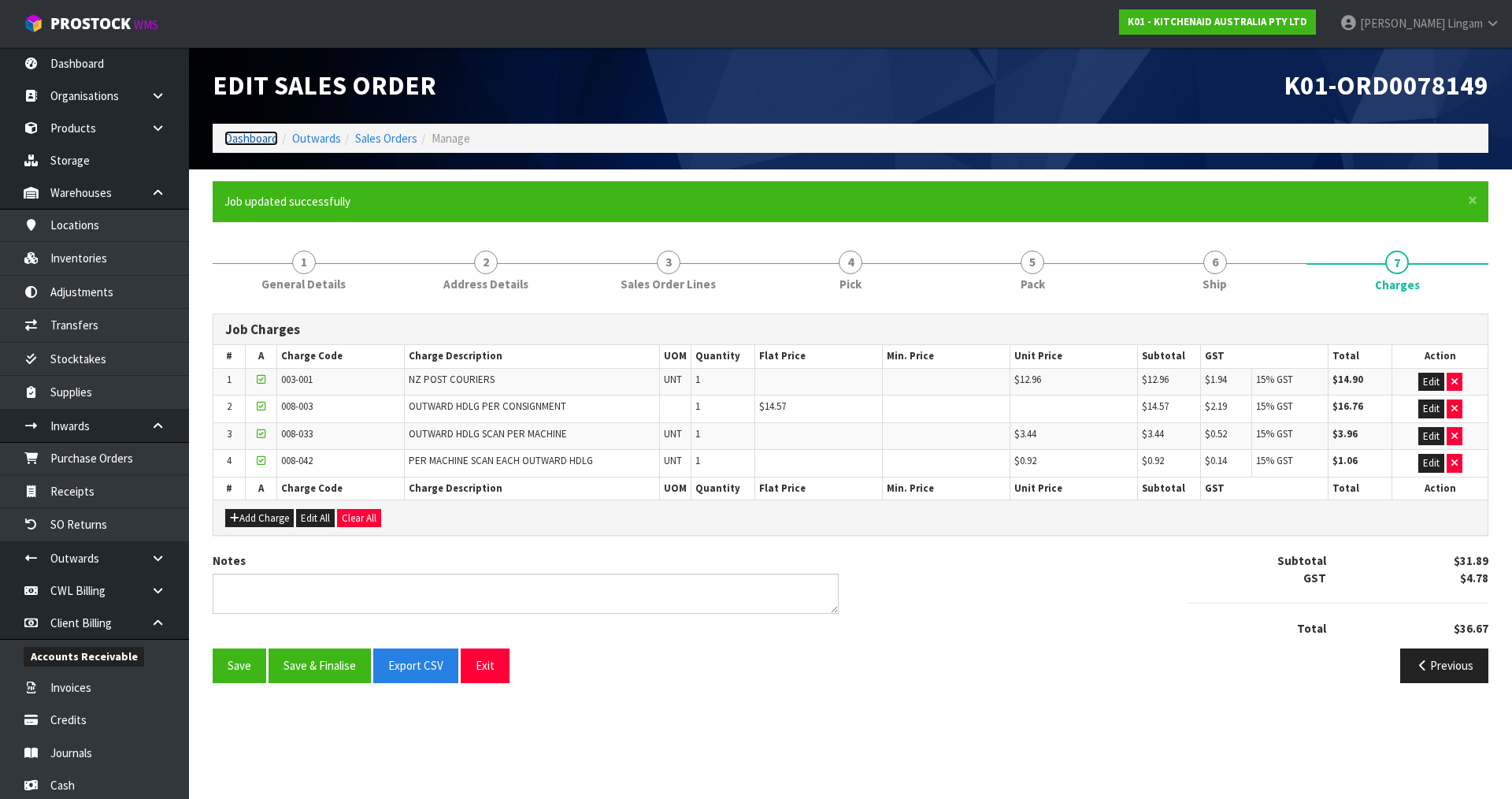
click at [257, 136] on link "Dashboard" at bounding box center [252, 138] width 54 height 15
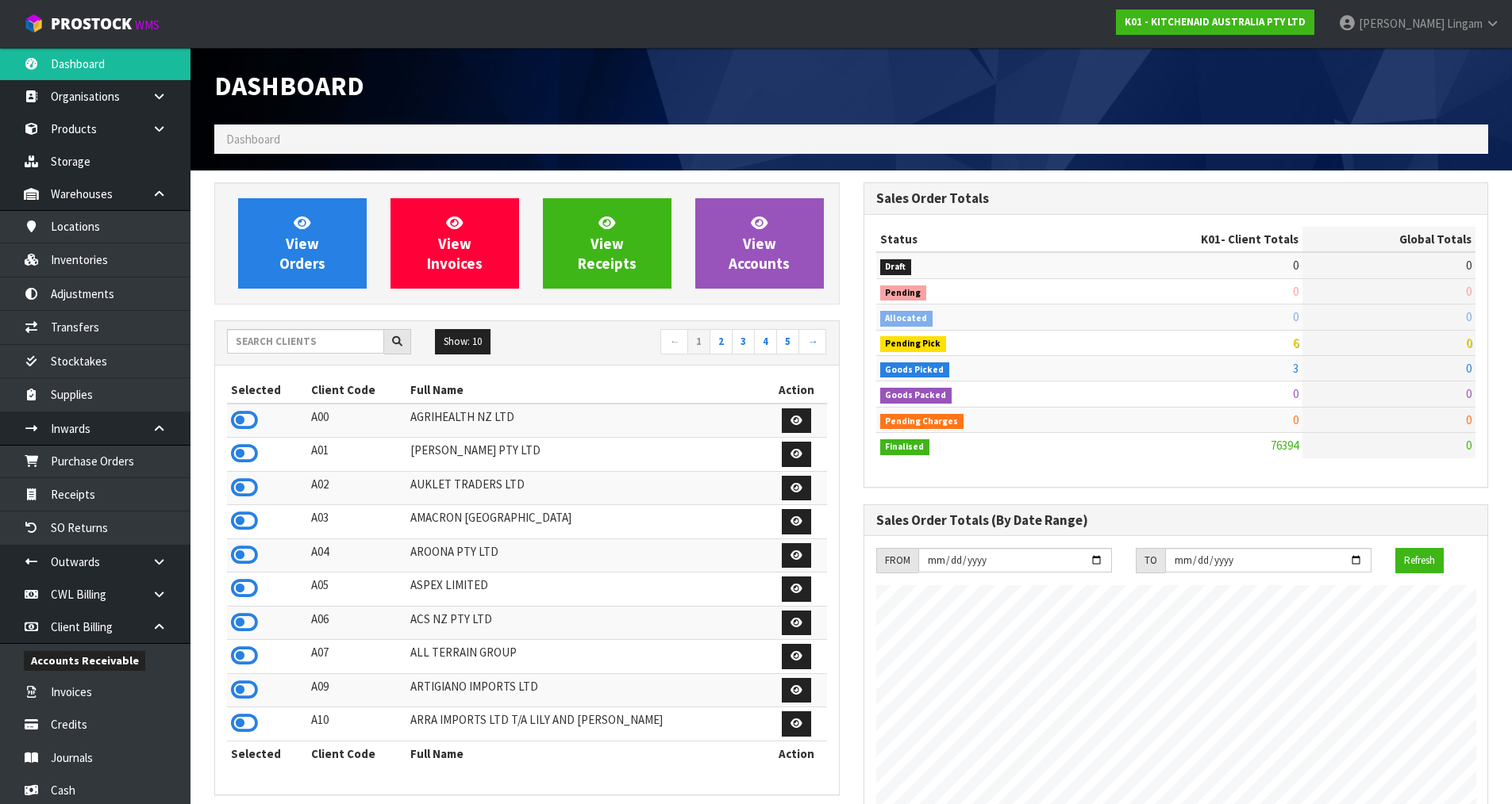
scroll to position [1202, 648]
click at [324, 348] on input "text" at bounding box center [305, 341] width 158 height 24
click at [334, 338] on input "text" at bounding box center [305, 341] width 158 height 24
click at [325, 346] on input "text" at bounding box center [305, 341] width 158 height 24
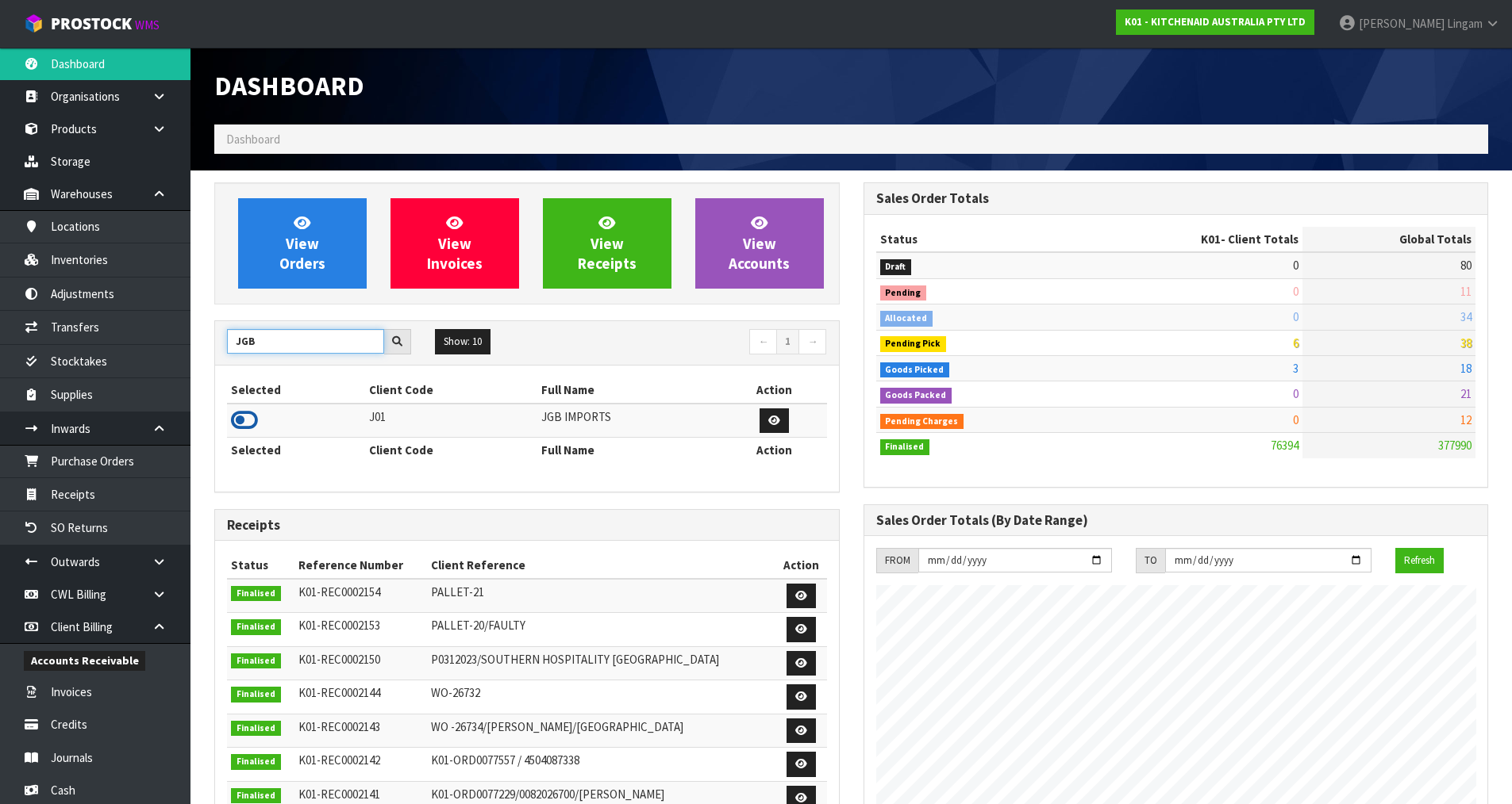
type input "JGB"
click at [242, 422] on icon at bounding box center [244, 420] width 27 height 24
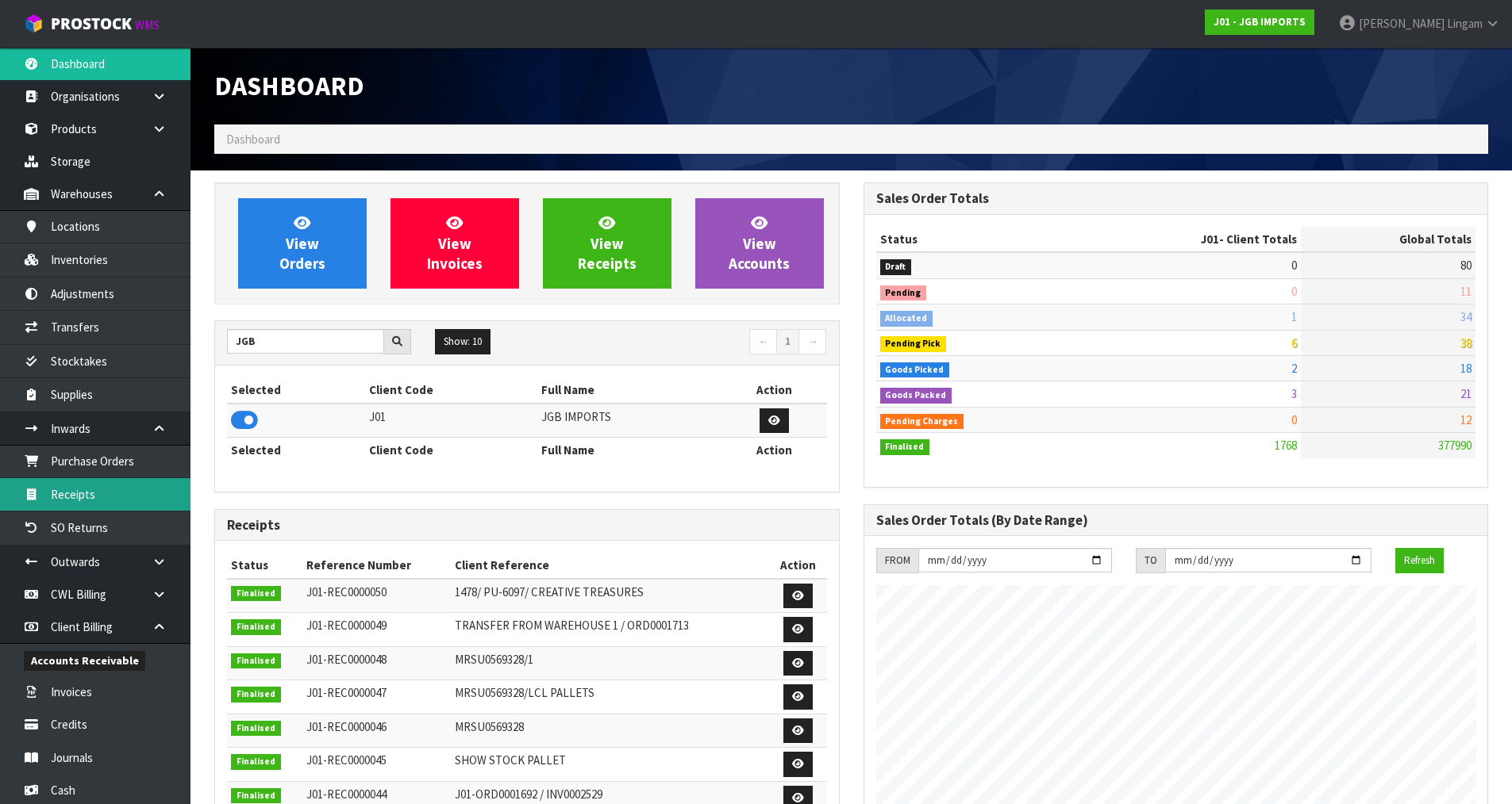
click at [103, 485] on link "Receipts" at bounding box center [95, 494] width 190 height 33
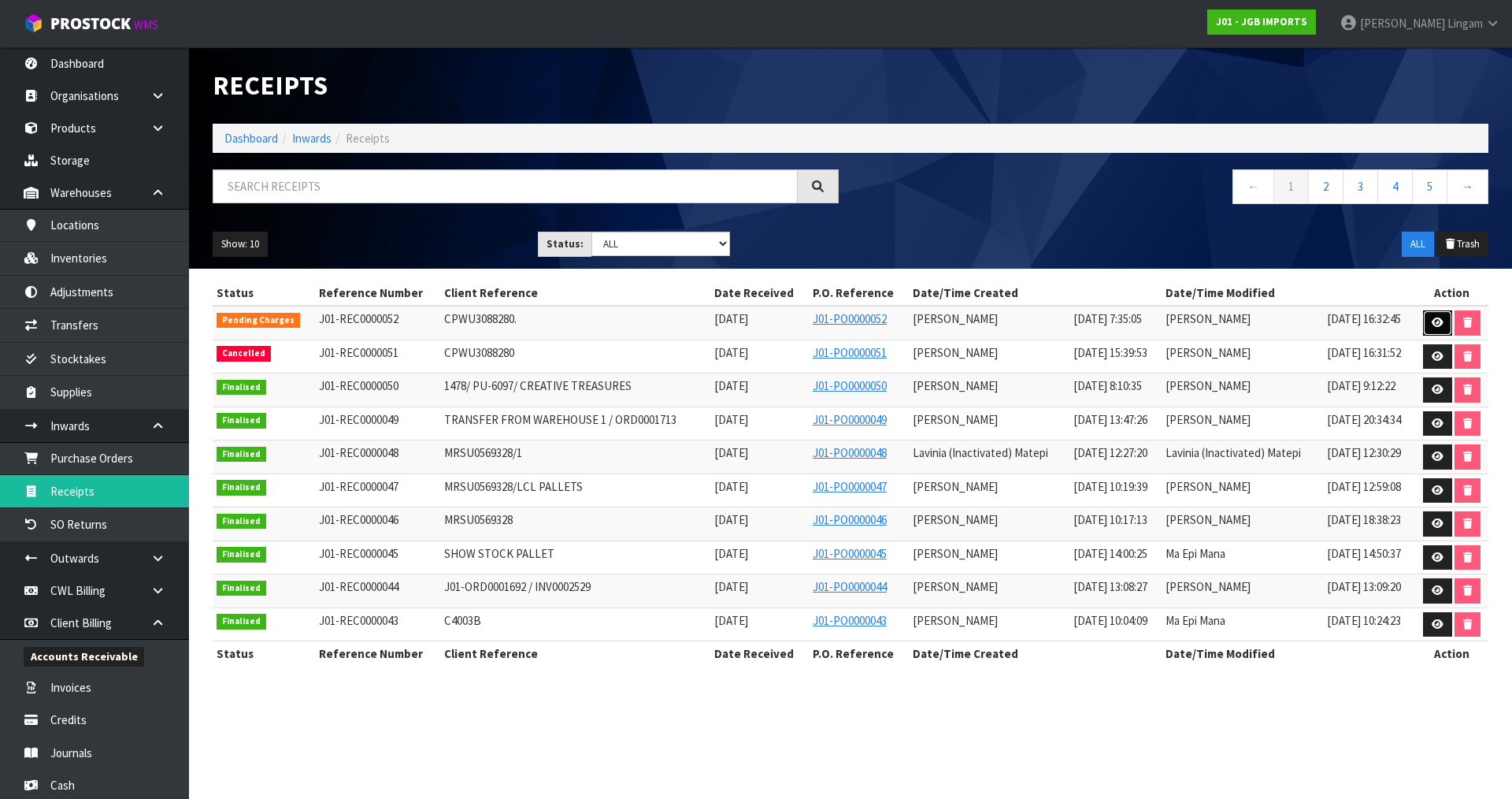
click at [1437, 323] on icon at bounding box center [1438, 322] width 12 height 10
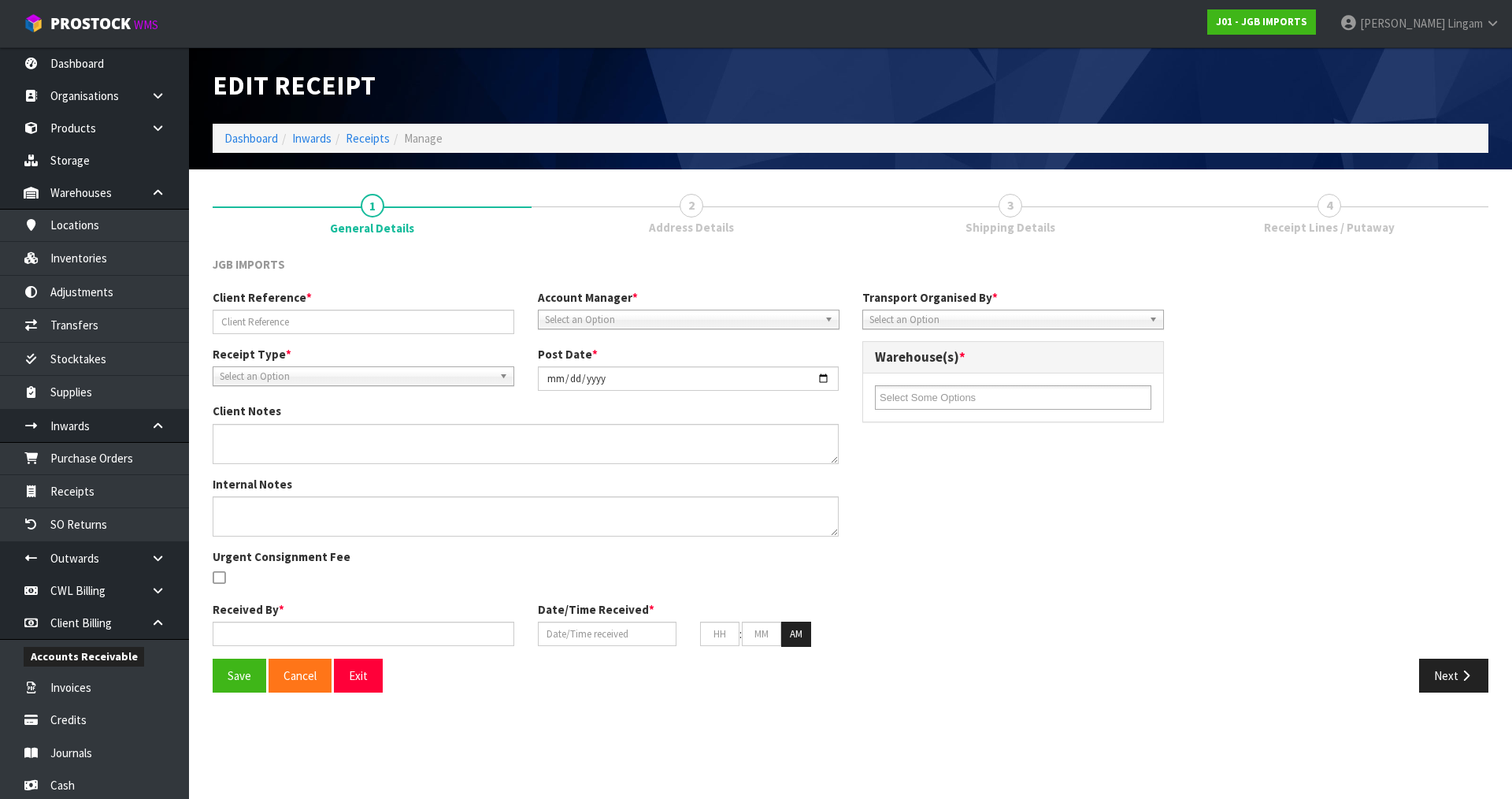
type input "CPWU3088280."
type input "2025-08-07"
type textarea "PLEASE SEE THE BELOW VARIANCES 4601 EXPECTED 12 RECEIVED 10 4602 EXPECTED 12 RE…"
type textarea "2 CARTONS OF 4331 WAS DAMAGED CLIENT SAID IT IS GOING TO DISPOSE ORDER PLEASE S…"
type input "Lalisha Mishra"
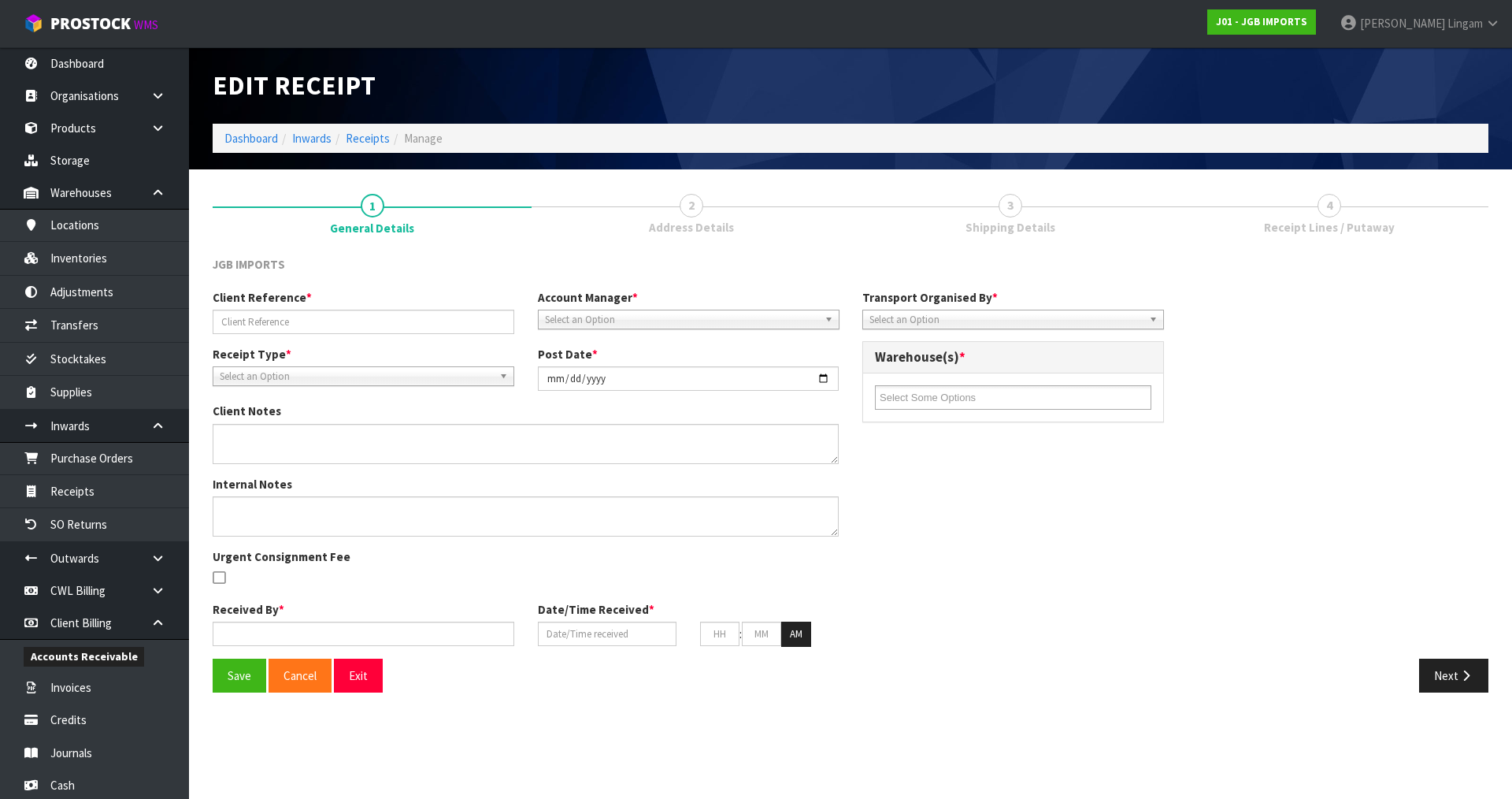
type input "07/08/2025"
type input "07"
type input "35"
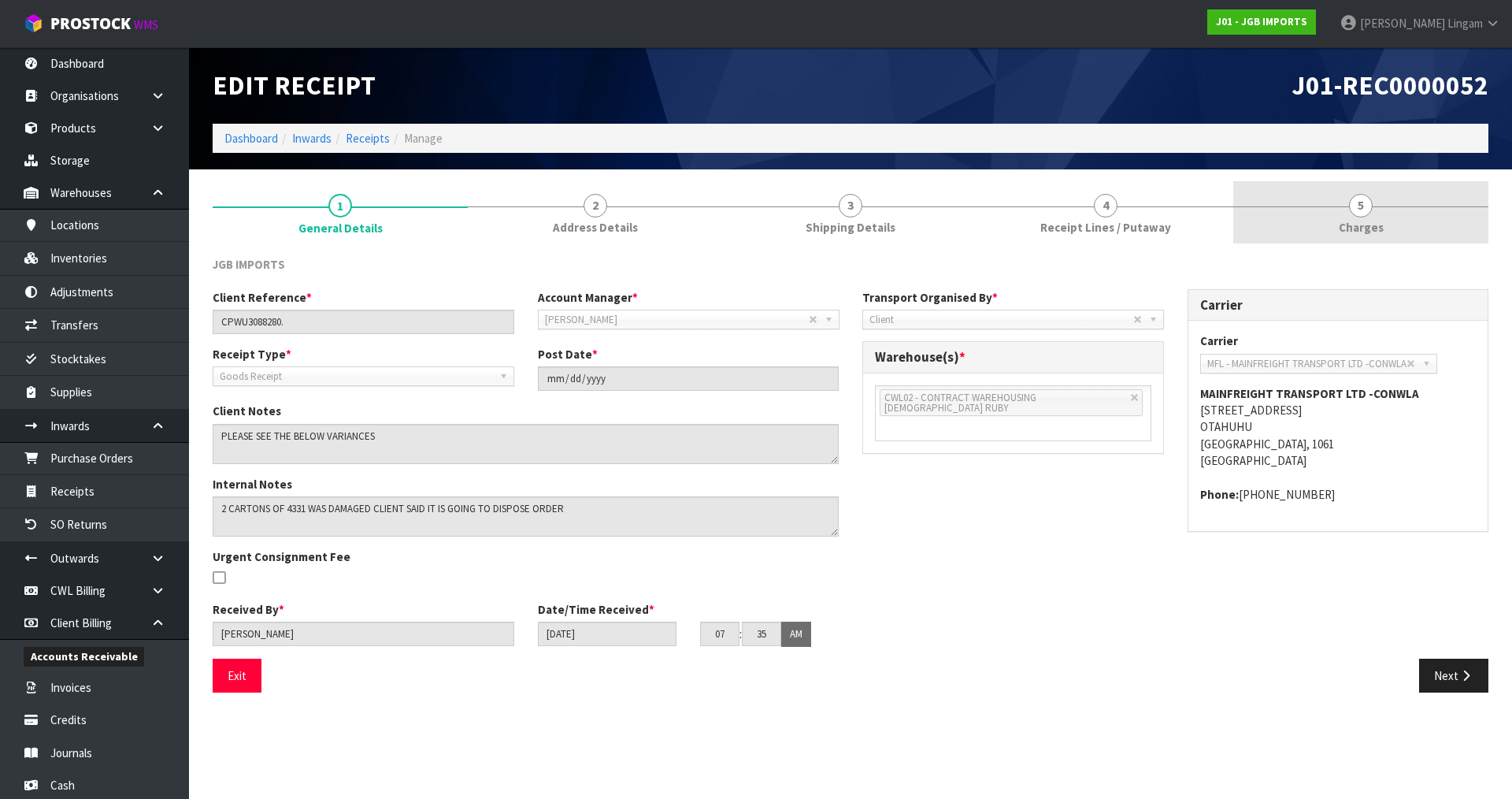
click at [1369, 222] on span "Charges" at bounding box center [1361, 228] width 45 height 17
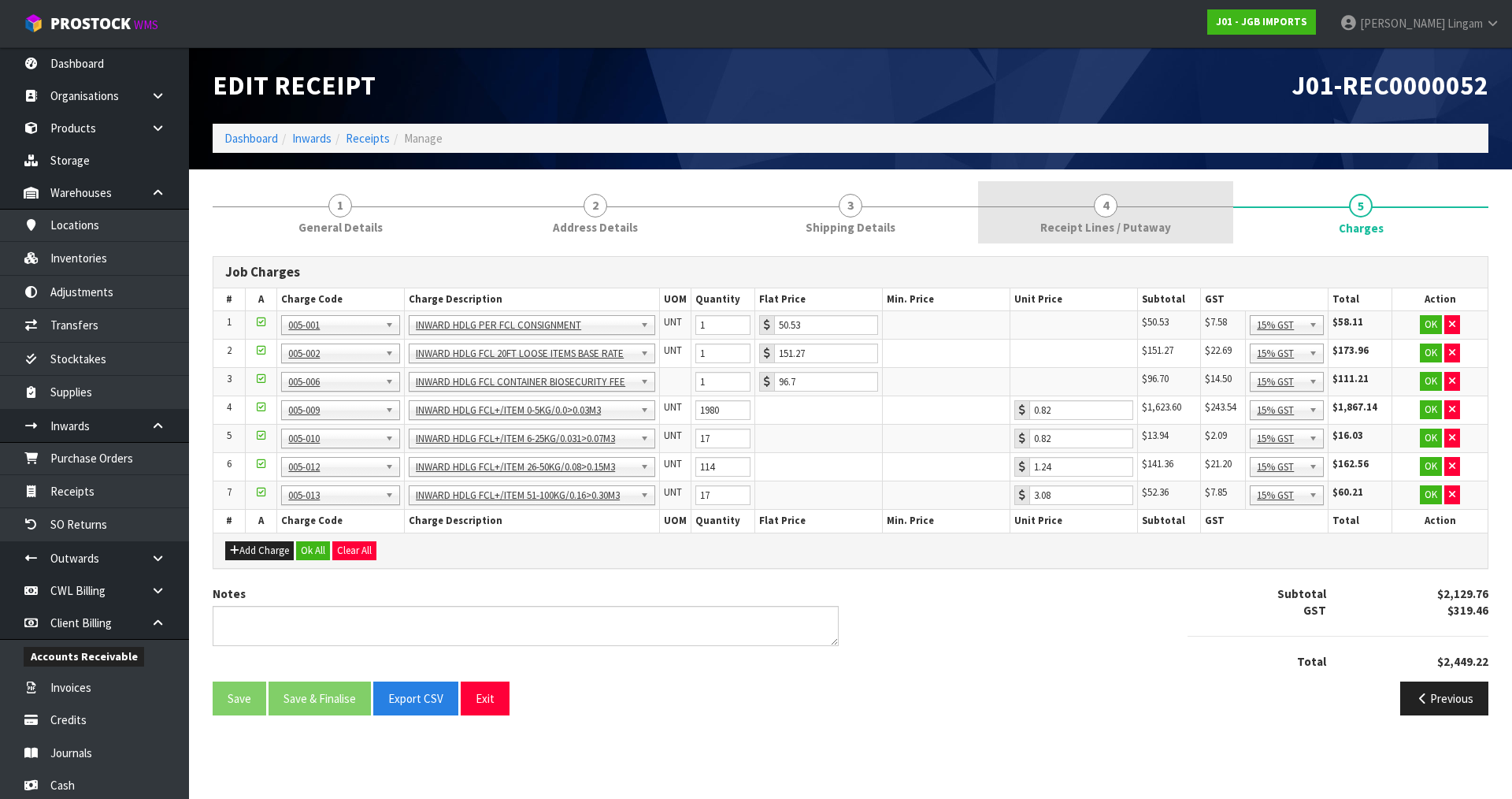
click at [1131, 233] on span "Receipt Lines / Putaway" at bounding box center [1105, 228] width 130 height 17
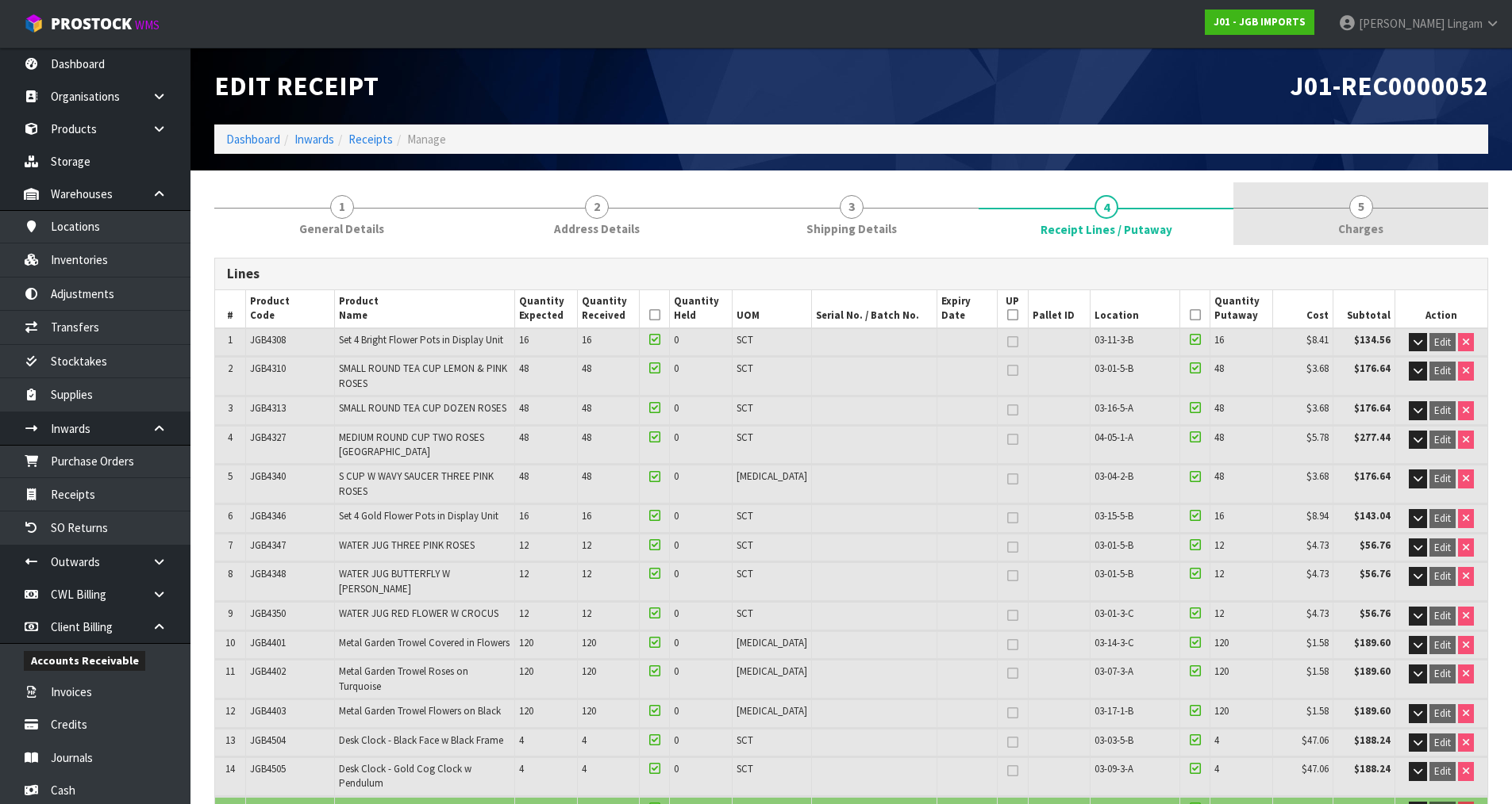
click at [1356, 221] on span "Charges" at bounding box center [1360, 229] width 46 height 17
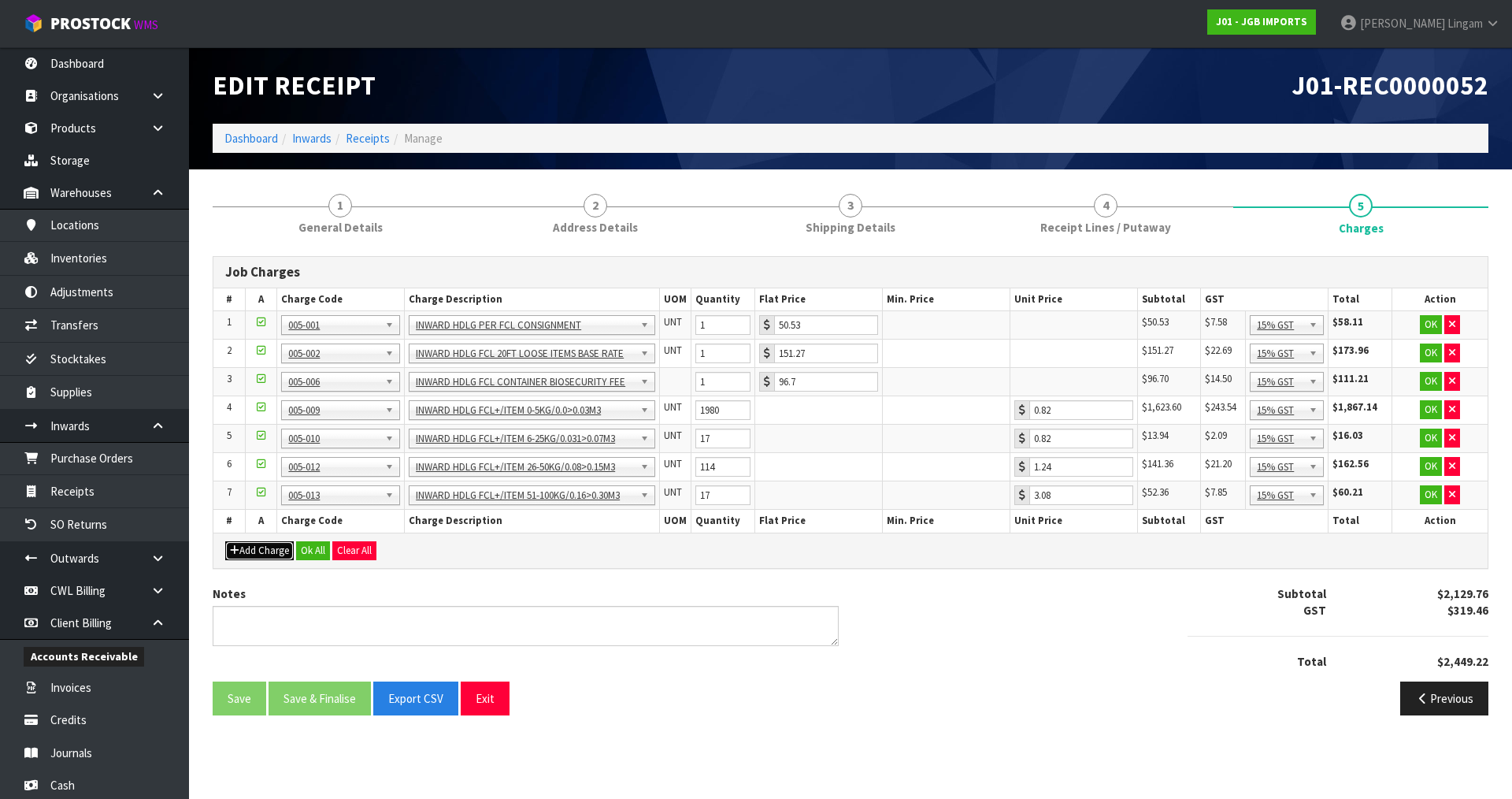
click at [269, 557] on button "Add Charge" at bounding box center [259, 551] width 68 height 19
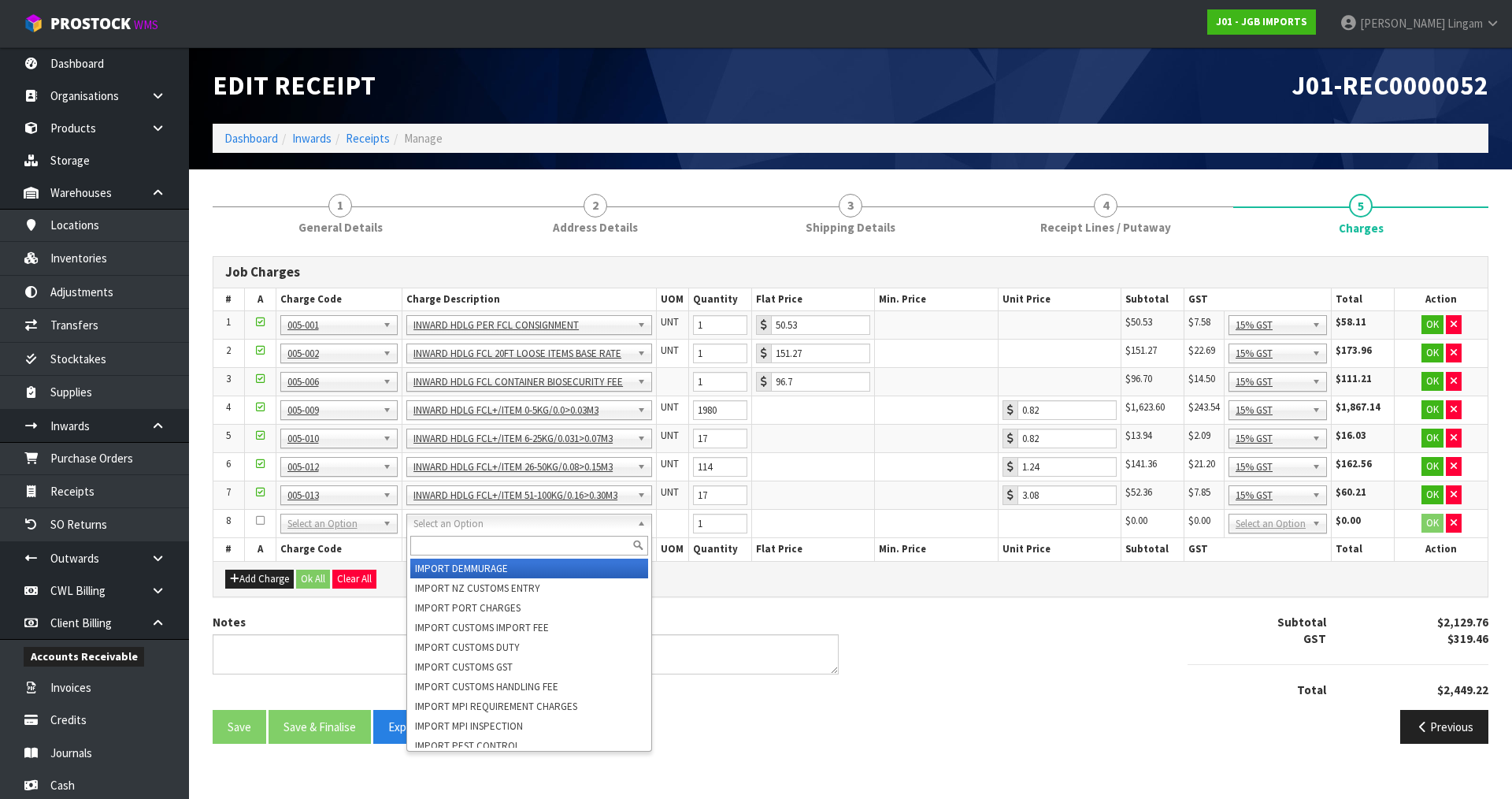
click at [442, 551] on input "text" at bounding box center [528, 545] width 238 height 19
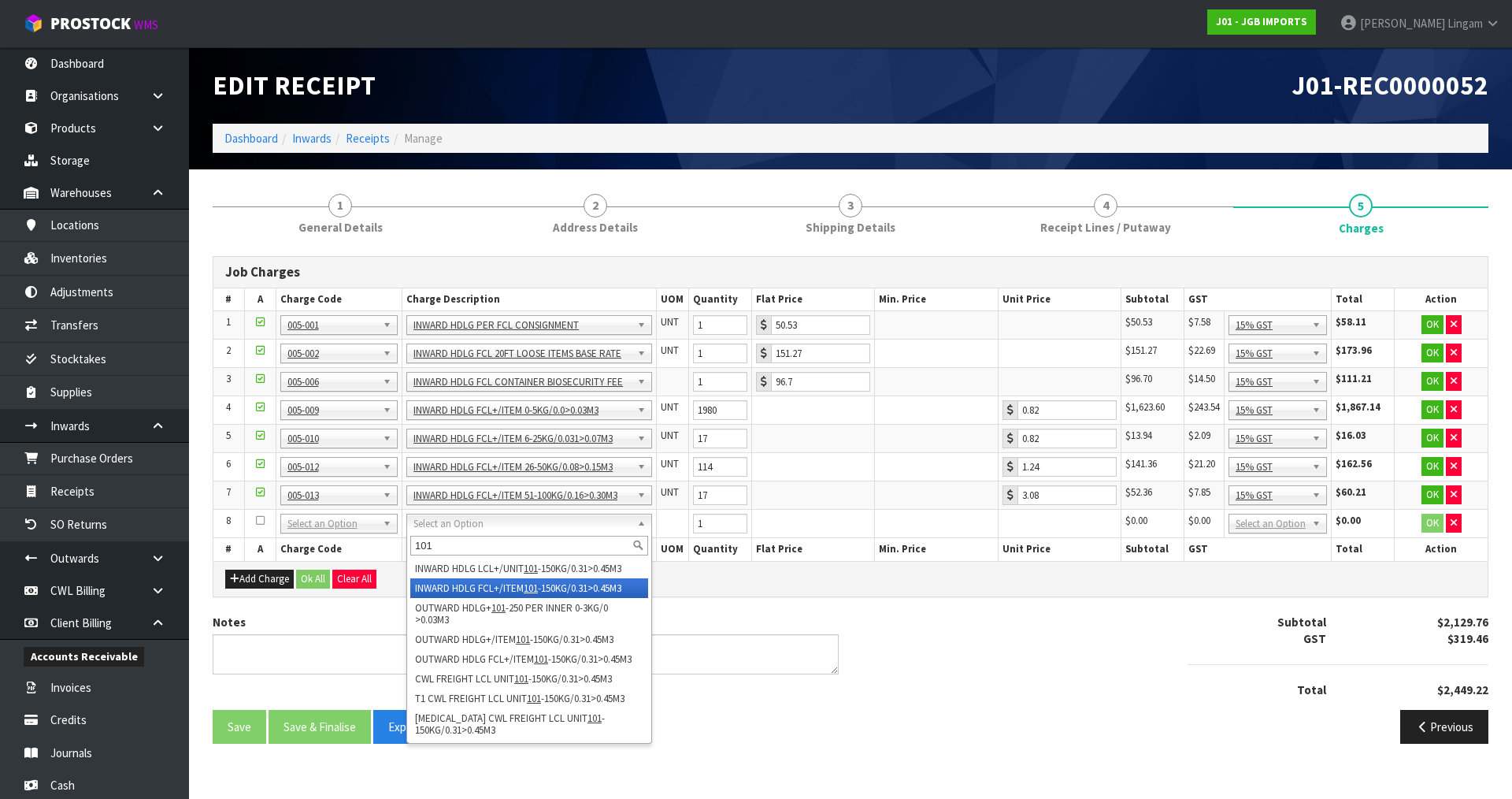
type input "101"
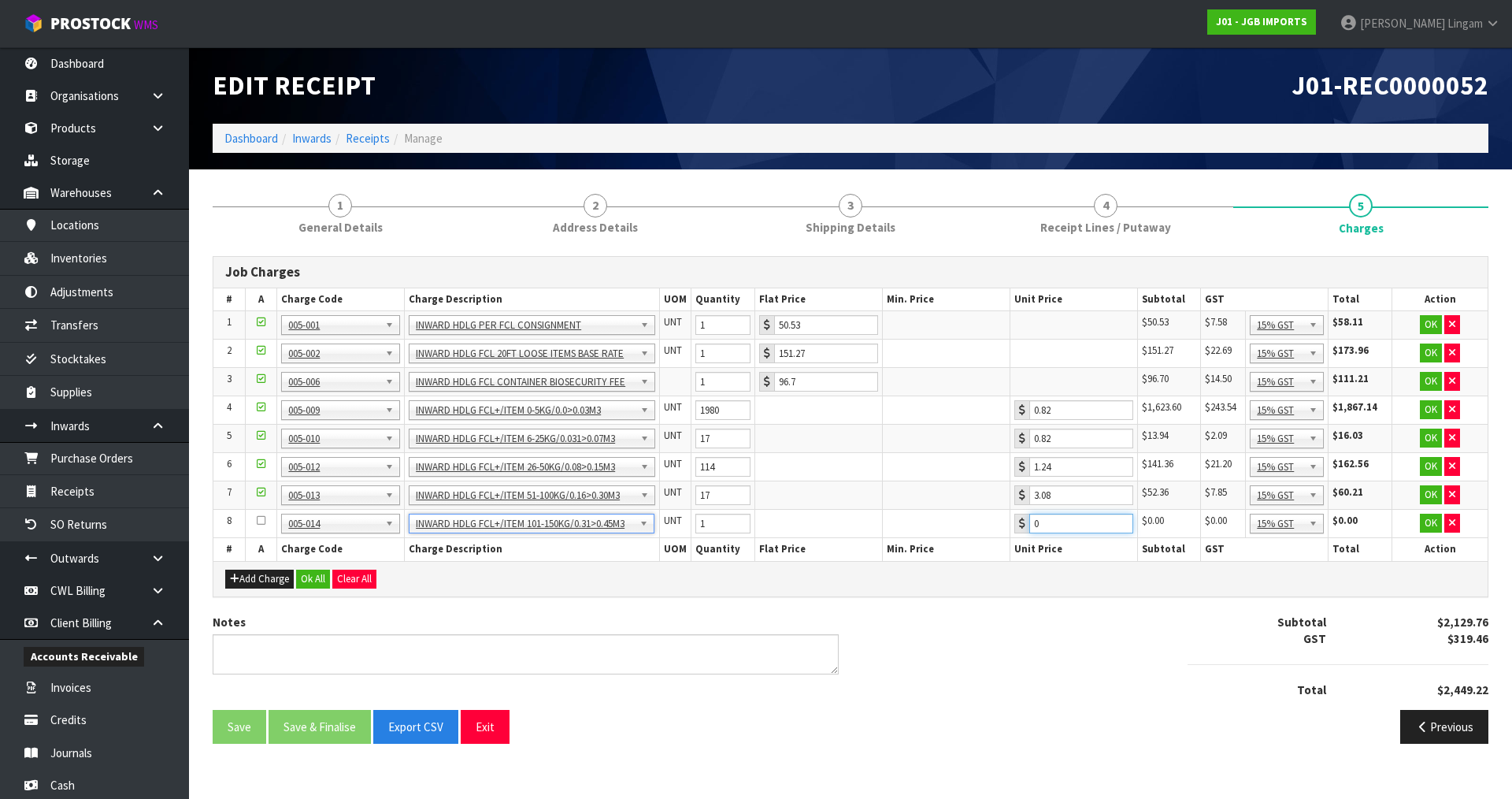
drag, startPoint x: 1042, startPoint y: 525, endPoint x: 1021, endPoint y: 525, distance: 21.0
click at [1021, 525] on div "0" at bounding box center [1073, 523] width 119 height 19
type input "4.20"
drag, startPoint x: 707, startPoint y: 526, endPoint x: 676, endPoint y: 528, distance: 31.1
click at [676, 528] on tr "8 001-001 001-002 001-003 001-004 001-005 001-006 001-007 001-008 001-009 001-0…" at bounding box center [850, 524] width 1274 height 29
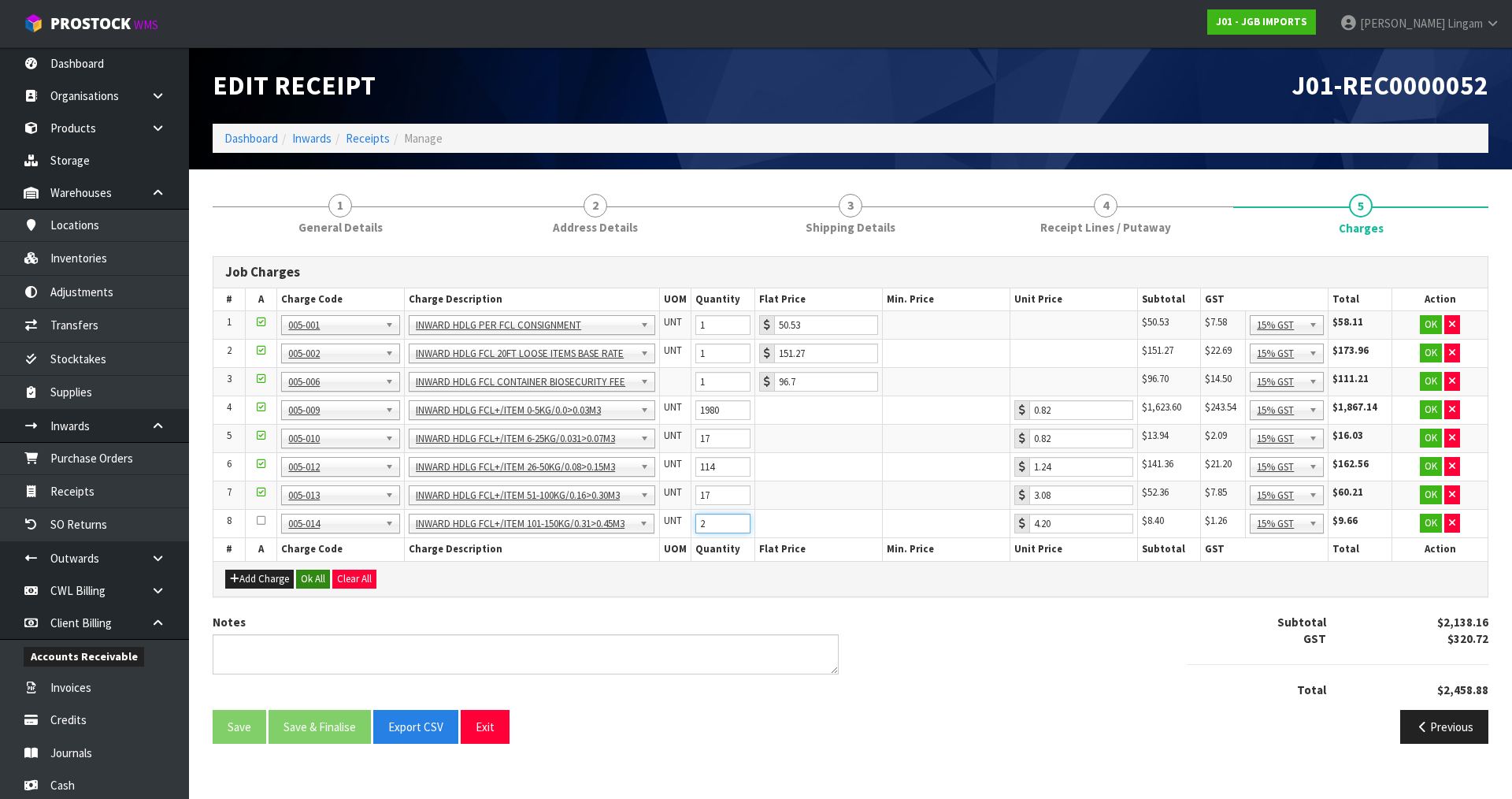
type input "2"
click at [318, 581] on button "Ok All" at bounding box center [313, 579] width 34 height 19
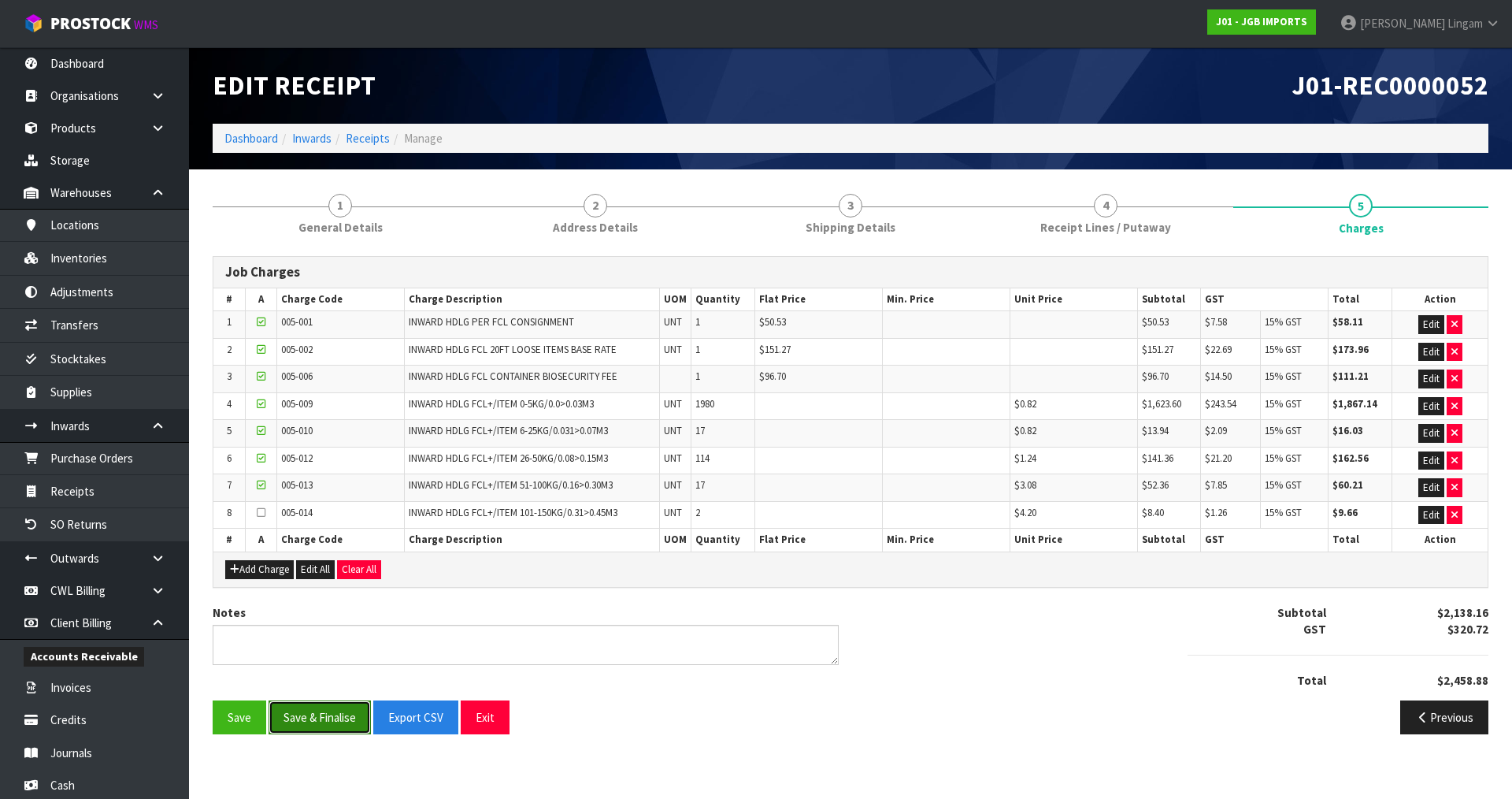
click at [330, 718] on button "Save & Finalise" at bounding box center [319, 718] width 103 height 34
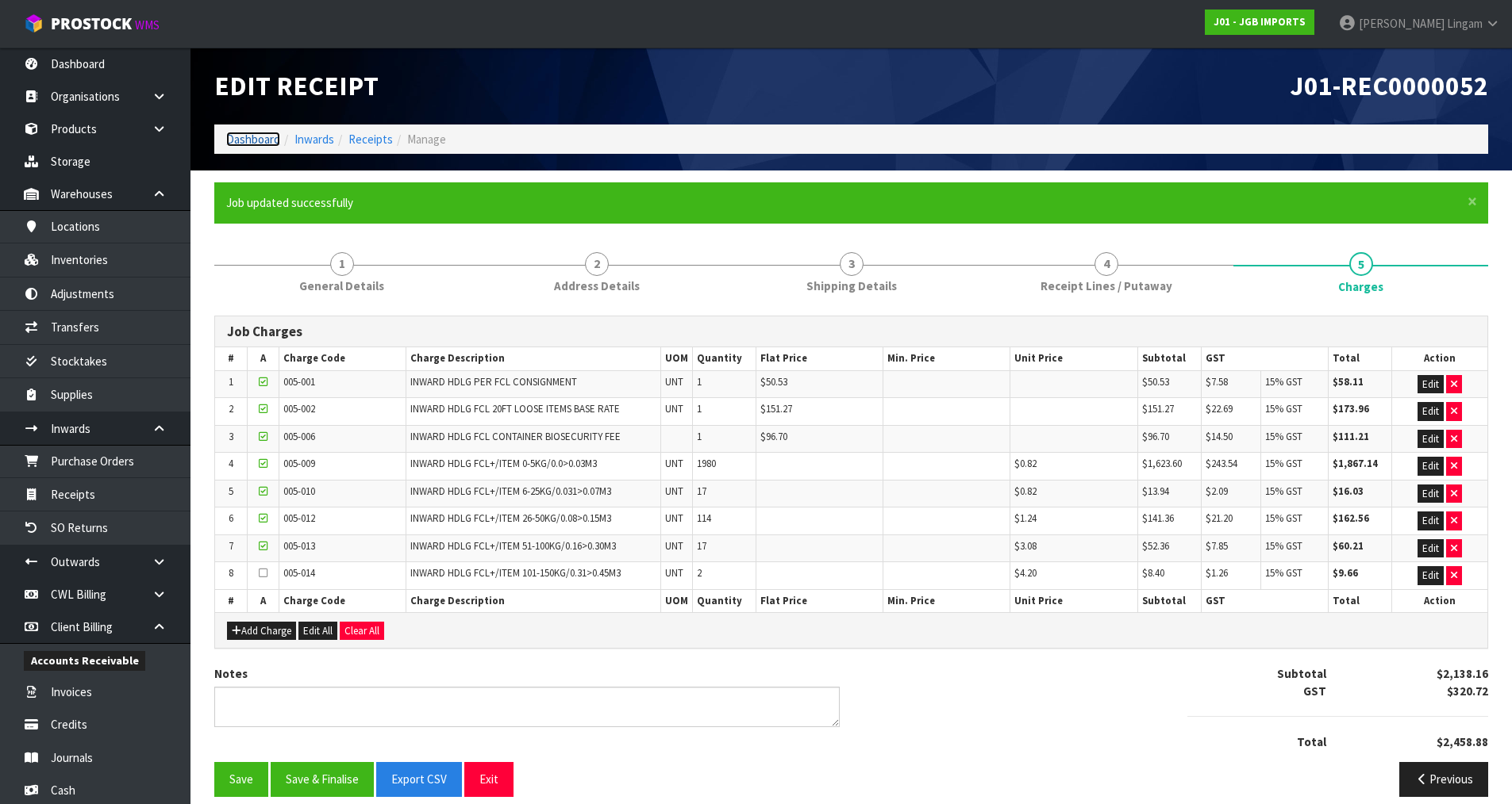
click at [264, 143] on link "Dashboard" at bounding box center [254, 139] width 54 height 15
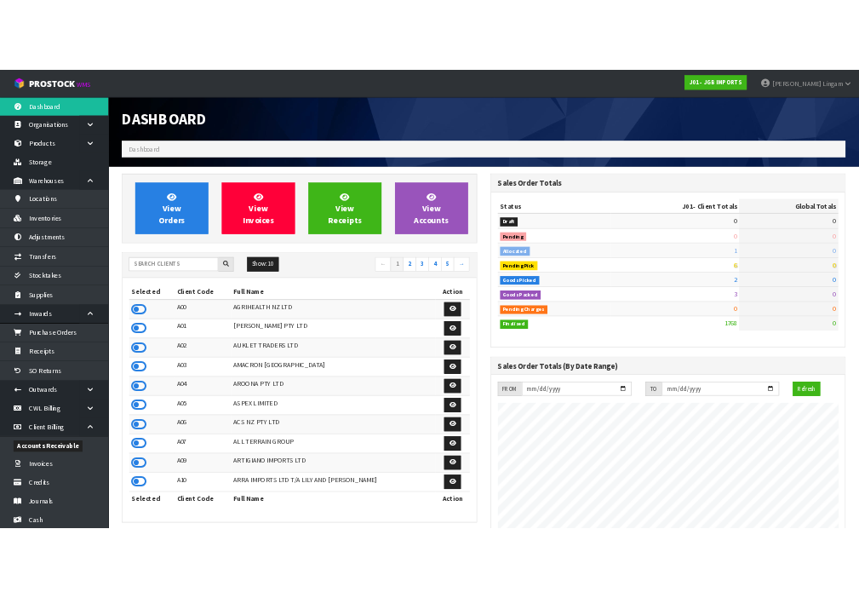
scroll to position [1290, 695]
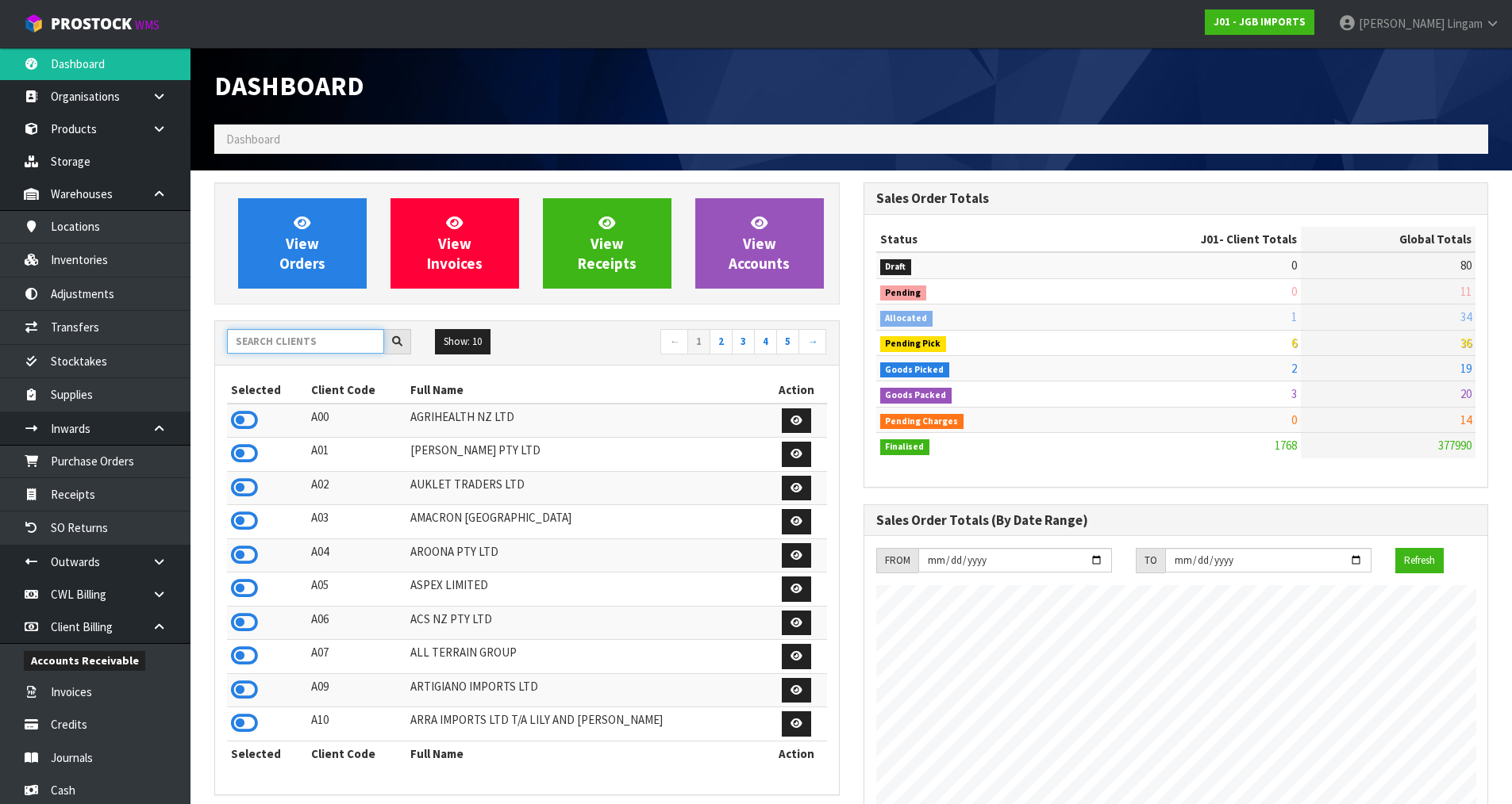
click at [348, 345] on input "text" at bounding box center [305, 341] width 158 height 24
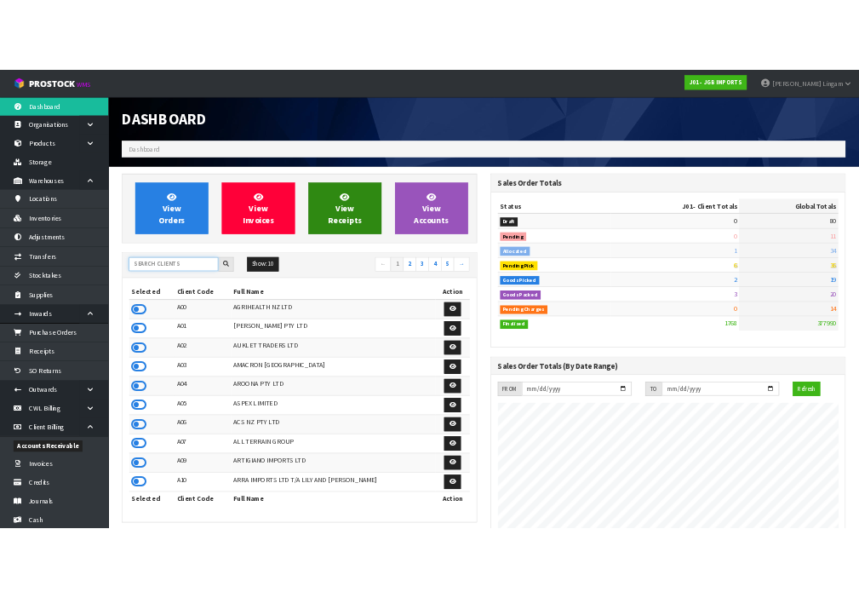
scroll to position [1351, 629]
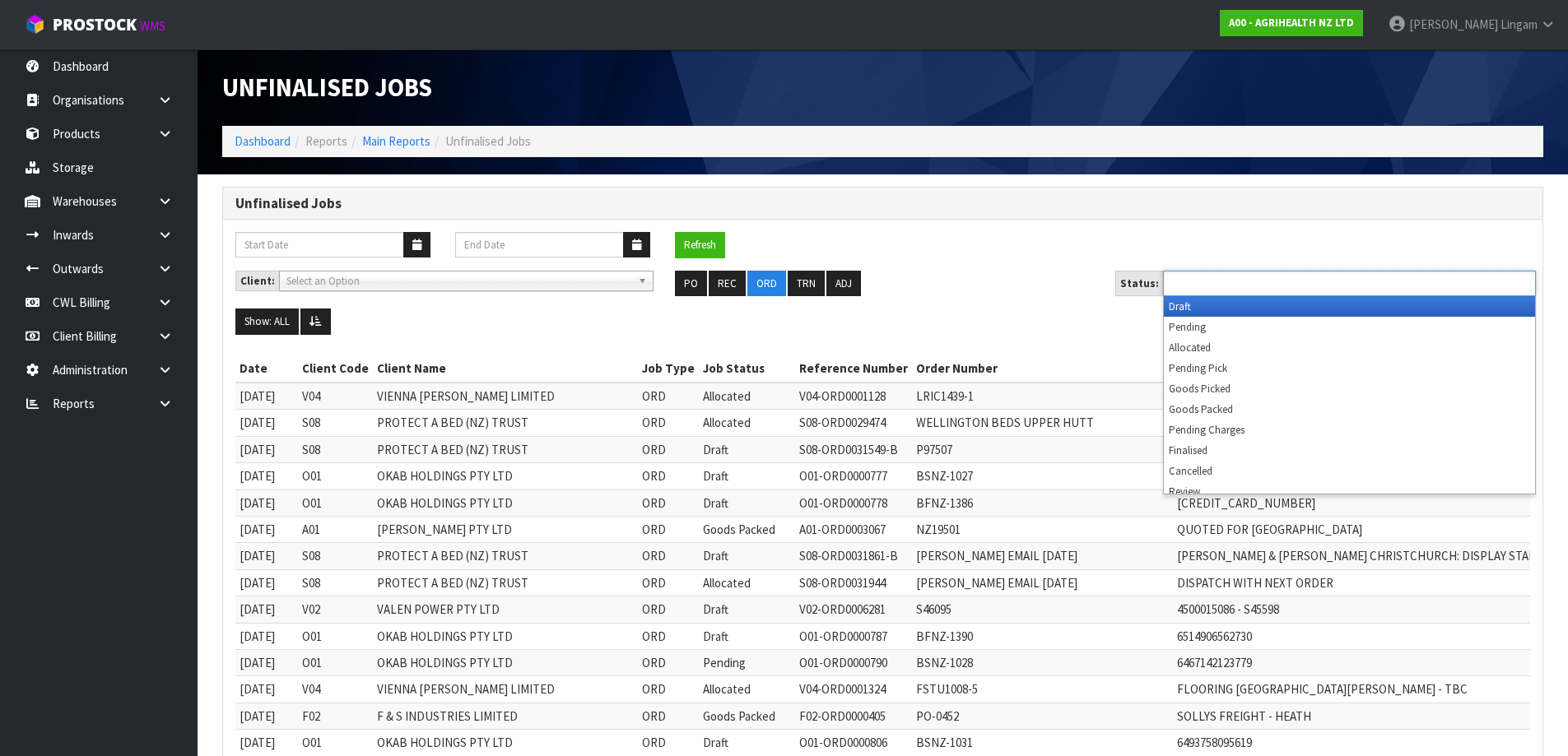
click at [1253, 284] on input "text" at bounding box center [1228, 283] width 121 height 20
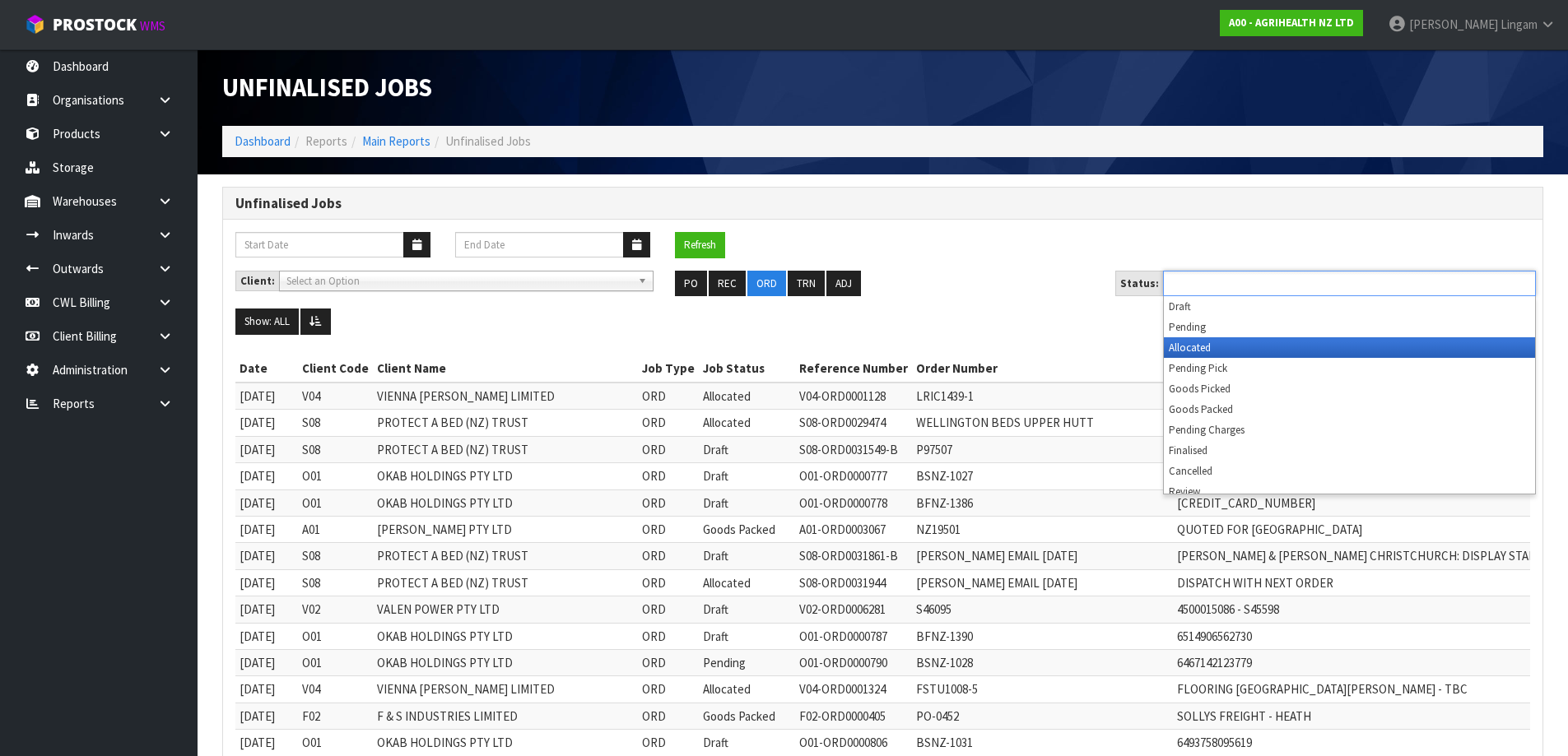
click at [1240, 342] on li "Allocated" at bounding box center [1350, 347] width 371 height 20
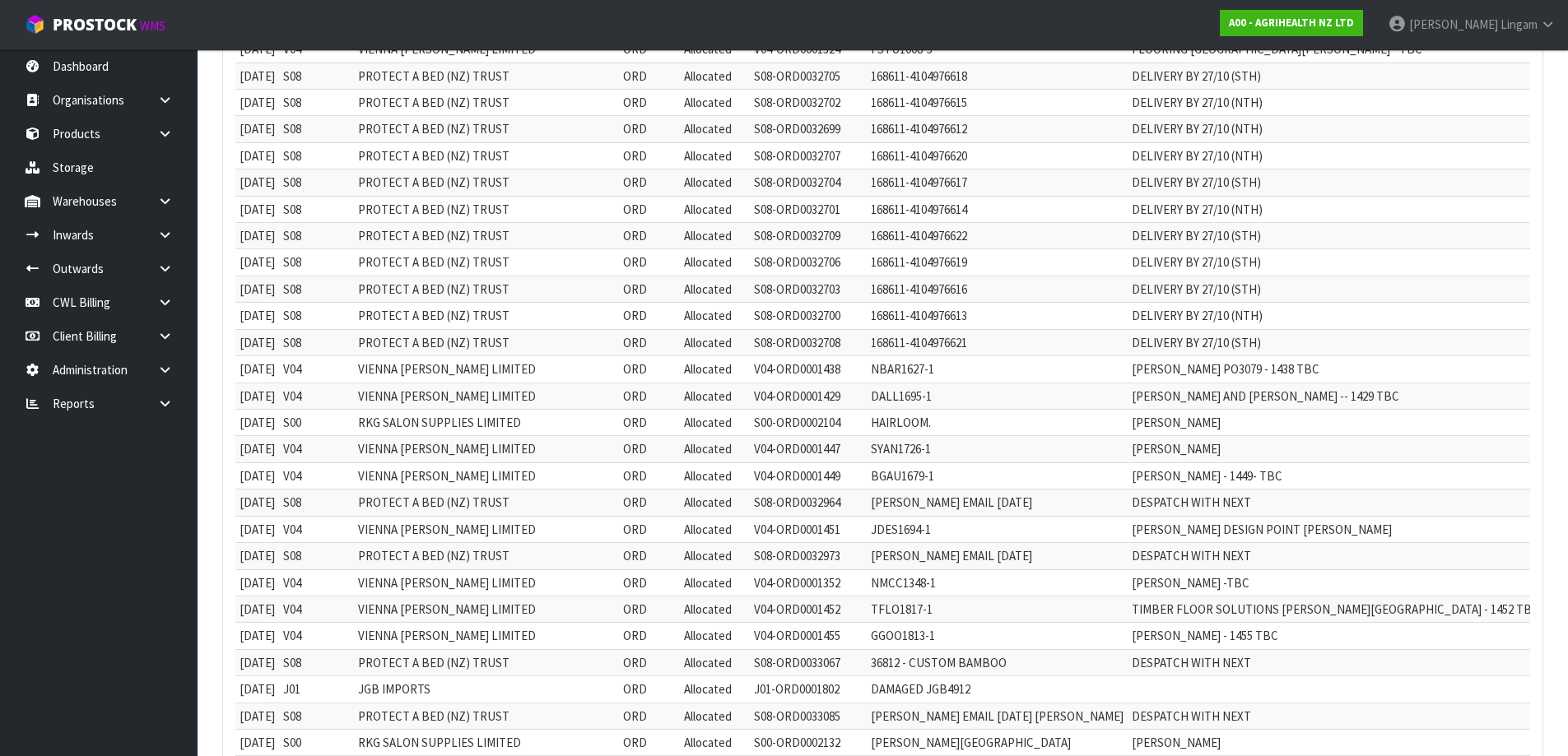
scroll to position [17, 0]
